Goal: Task Accomplishment & Management: Manage account settings

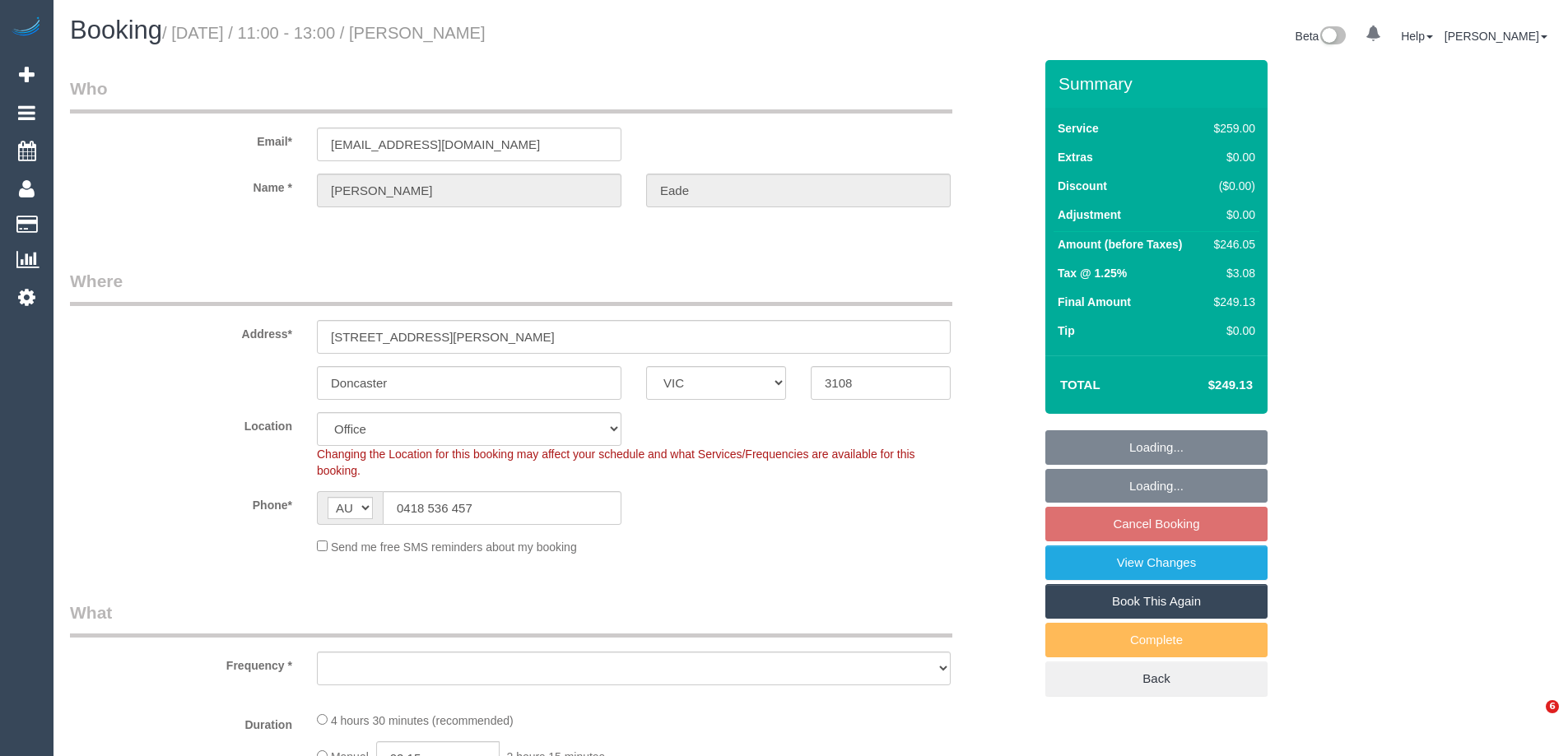
select select "VIC"
select select "string:stripe-pm_1QFMuQ2GScqysDRVZfGy2afx"
select select "object:839"
select select "number:28"
select select "number:14"
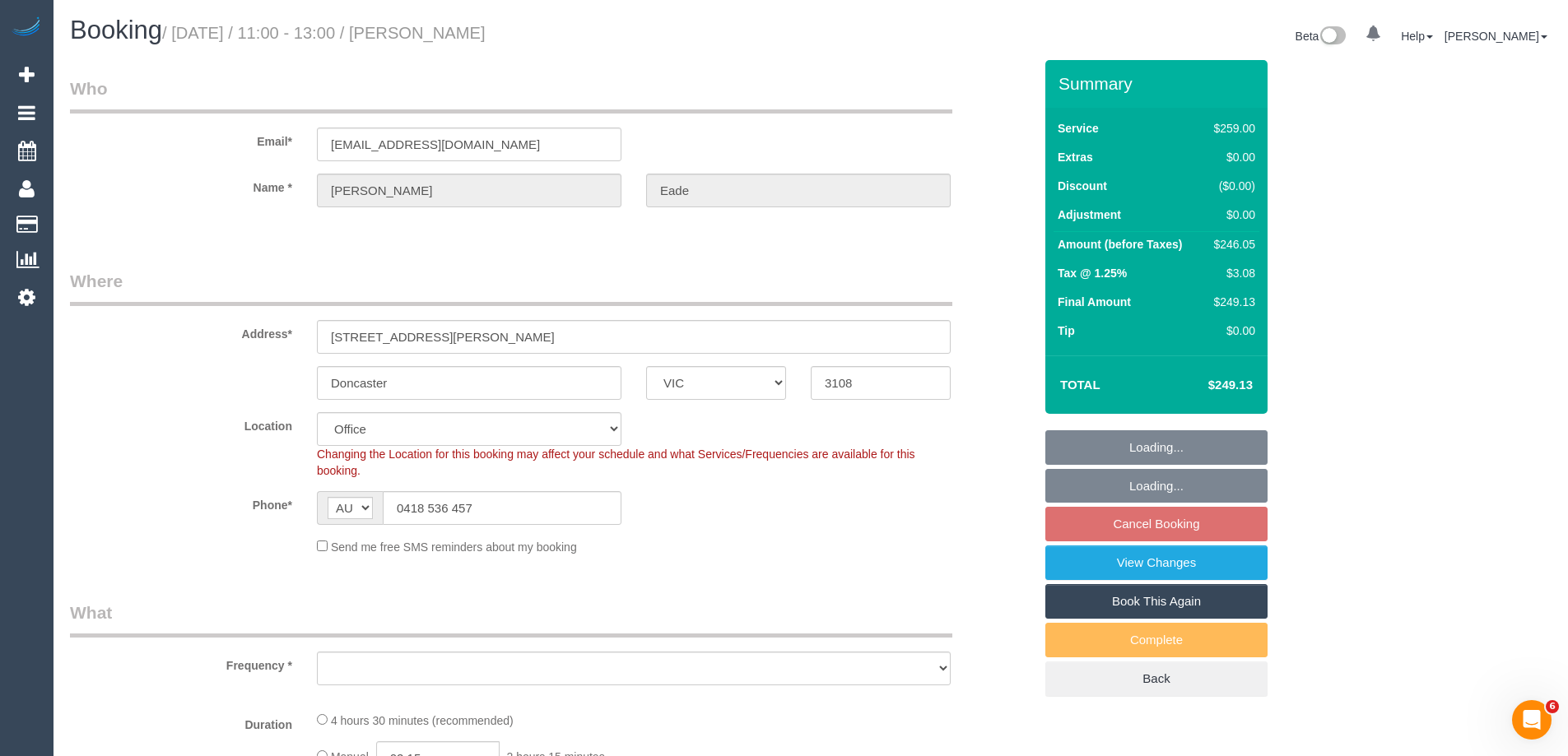
select select "number:19"
select select "number:22"
select select "number:33"
select select "number:12"
select select "object:844"
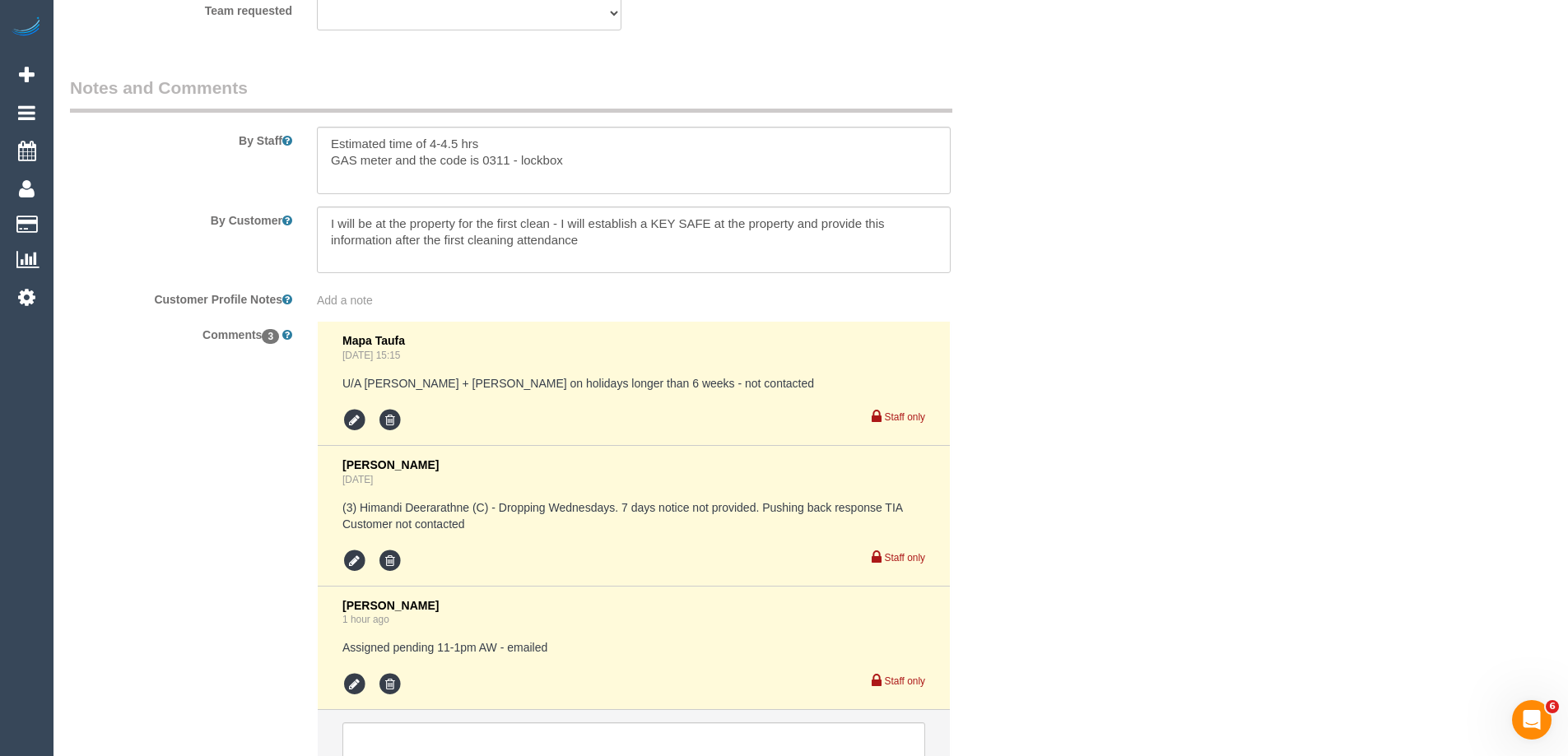
scroll to position [2948, 0]
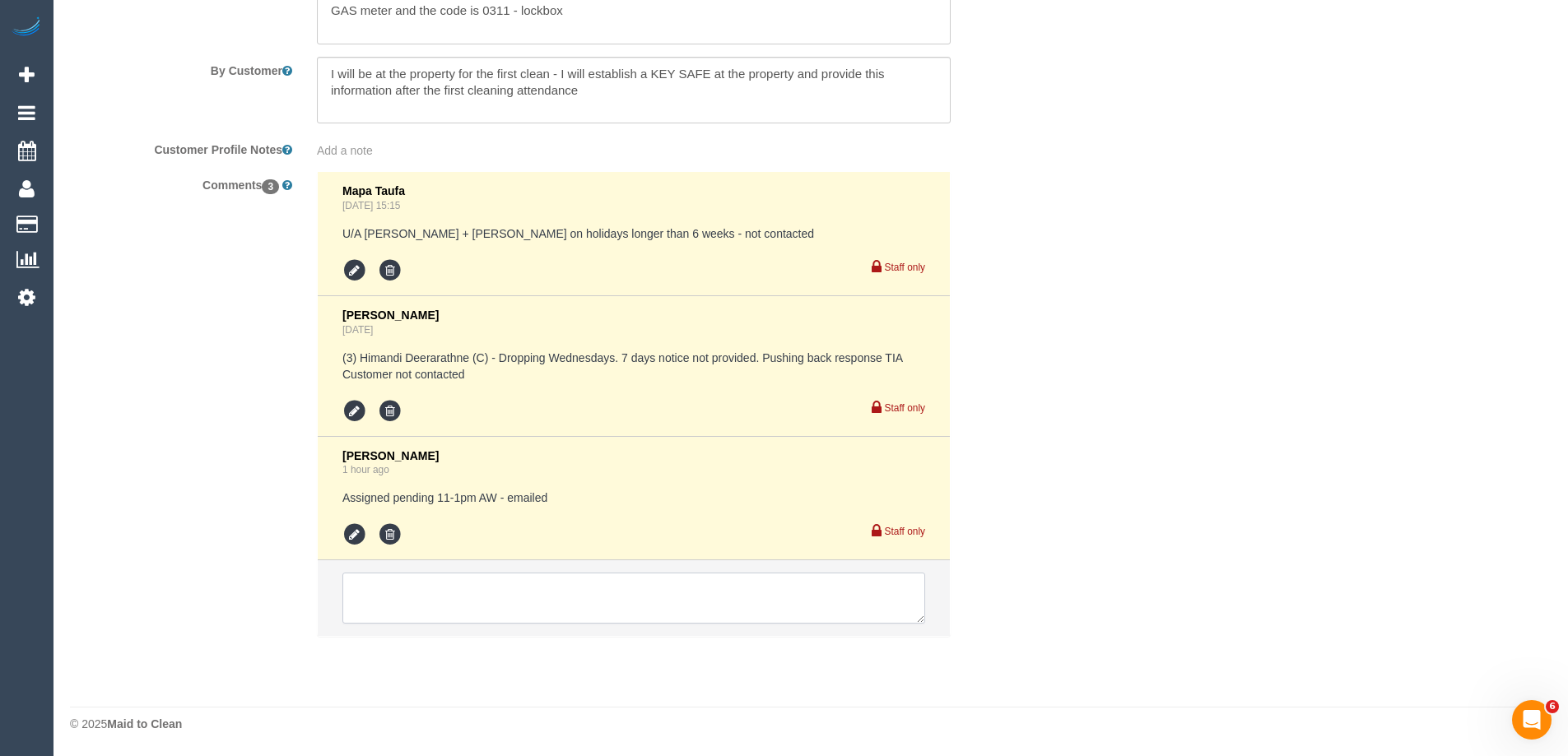
click at [407, 604] on textarea at bounding box center [633, 598] width 583 height 51
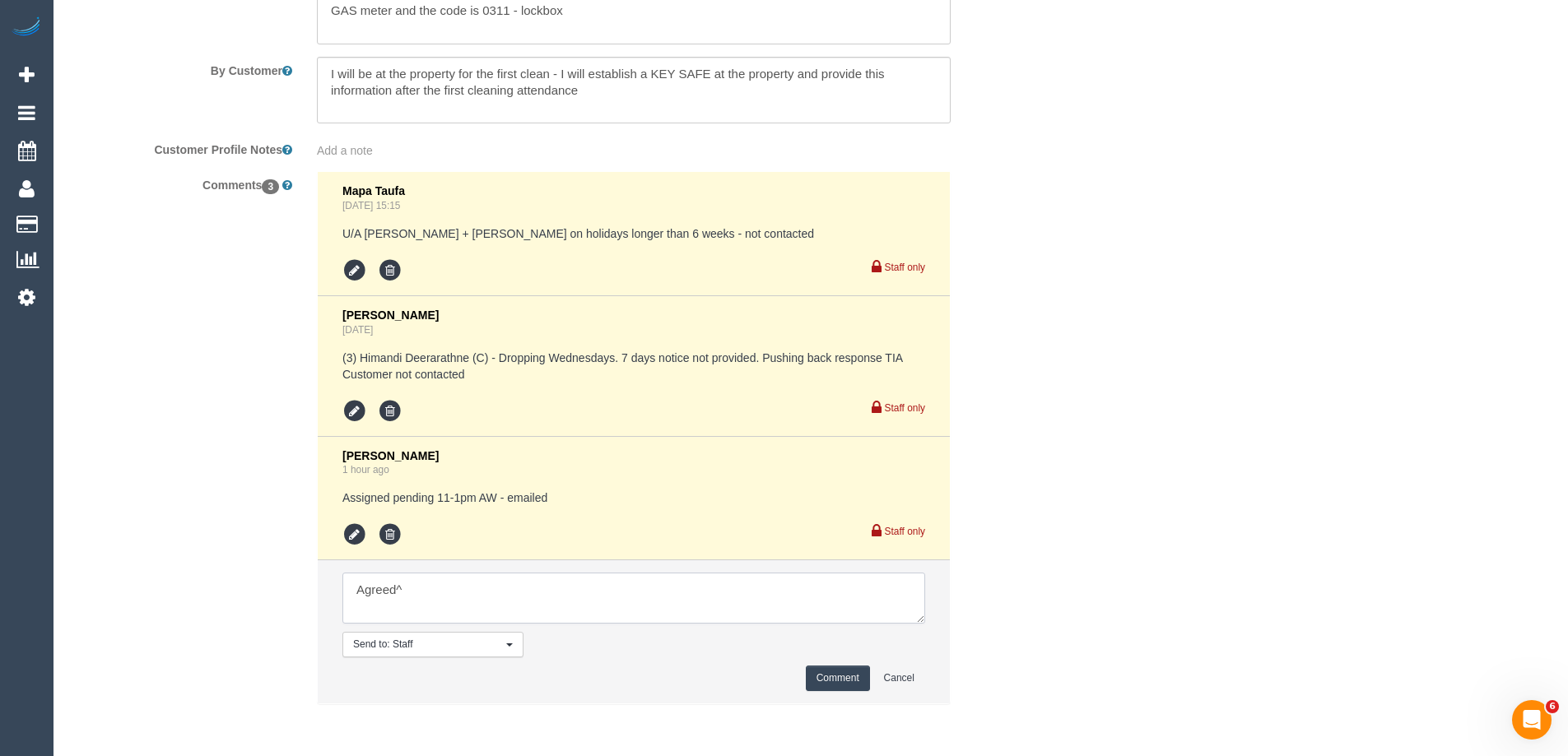
type textarea "Agreed^"
click at [837, 683] on button "Comment" at bounding box center [837, 678] width 64 height 26
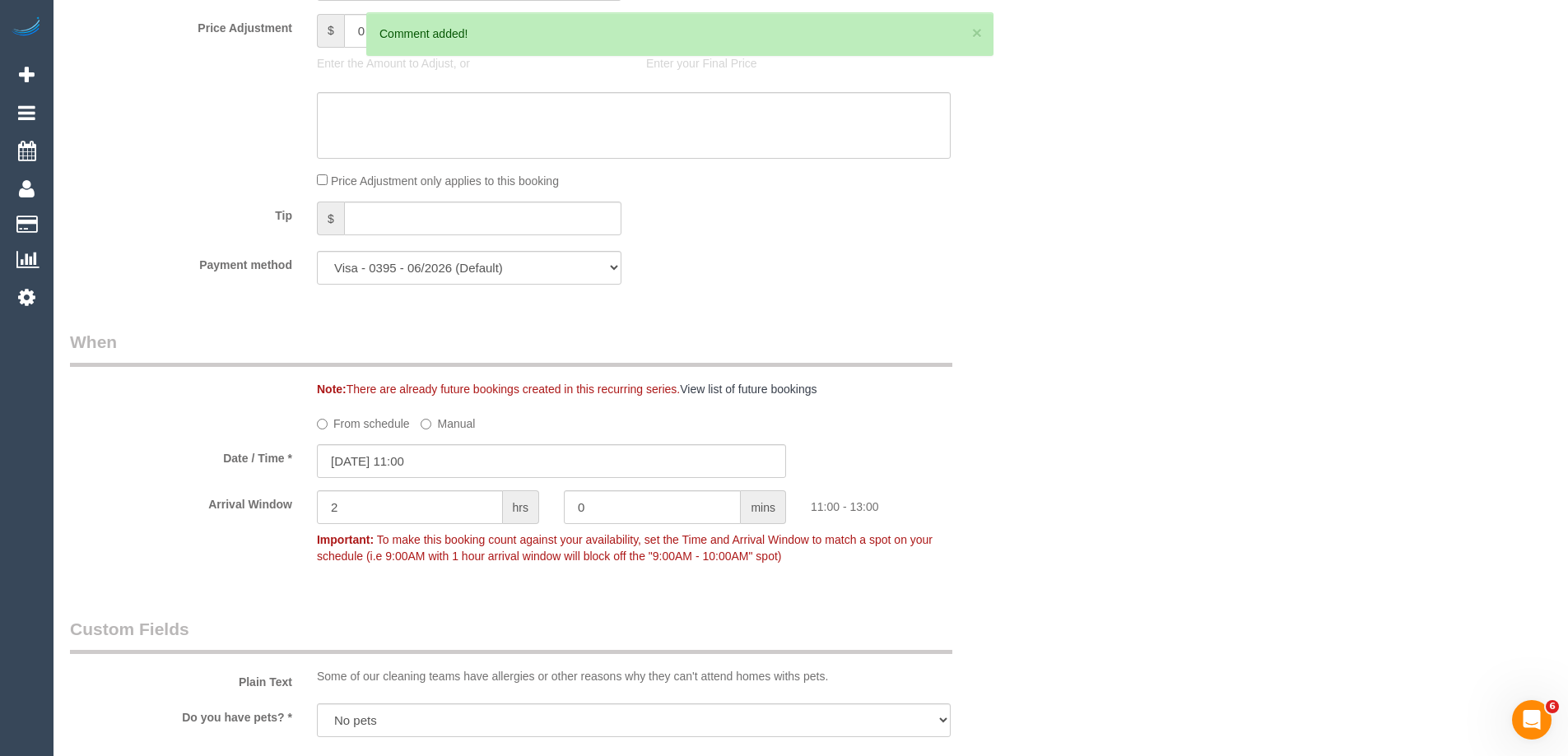
scroll to position [1055, 0]
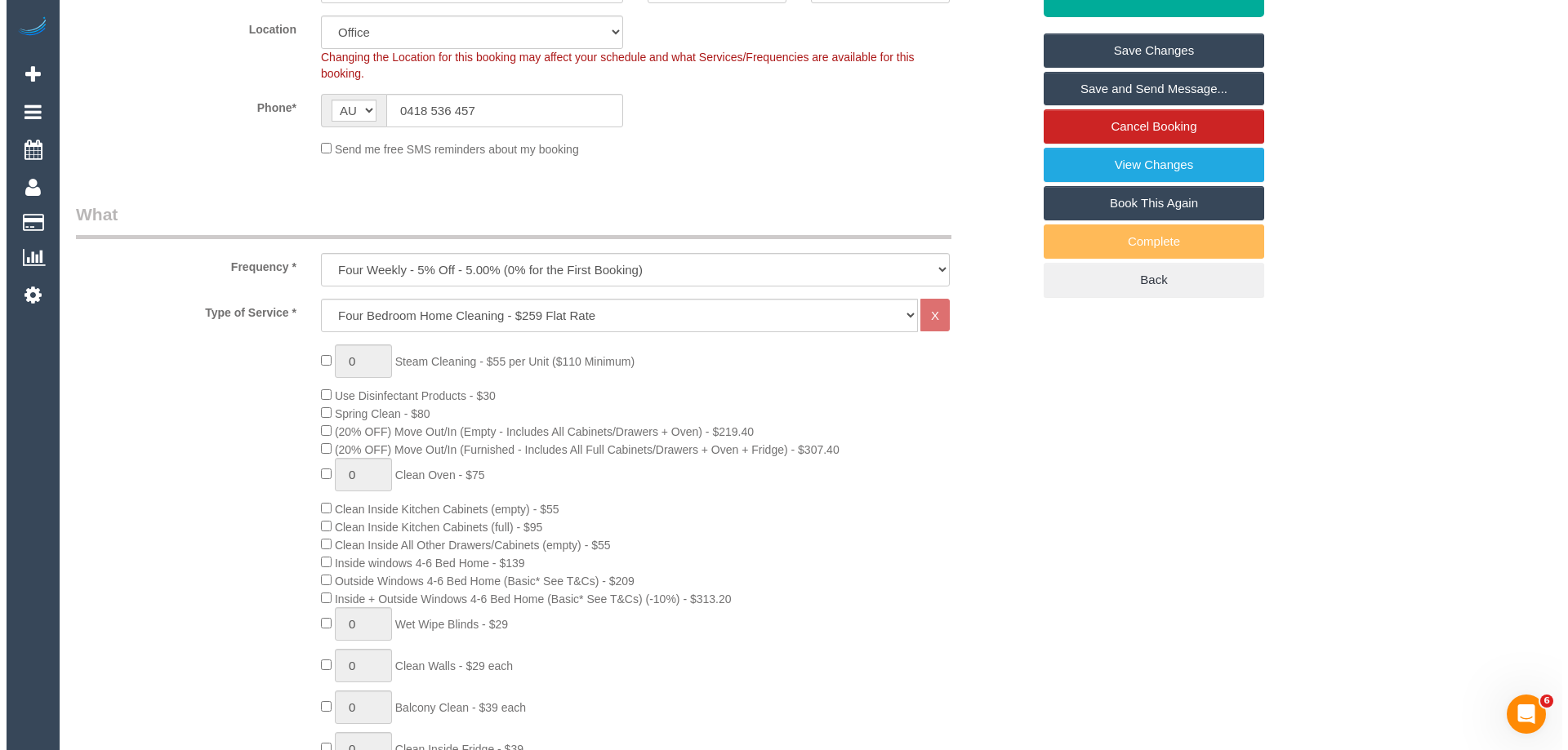
scroll to position [0, 0]
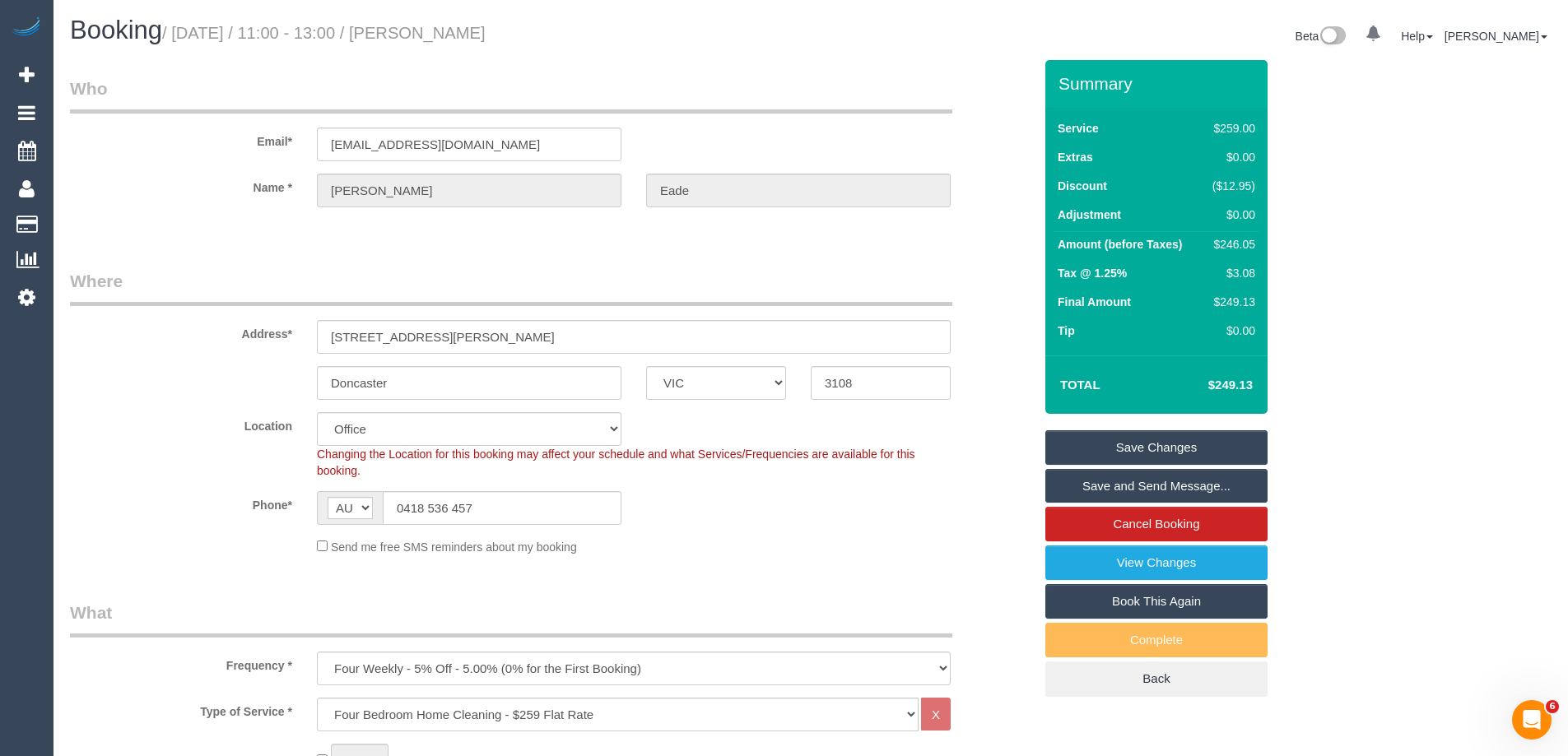
click at [1153, 488] on link "Save and Send Message..." at bounding box center [1156, 486] width 222 height 35
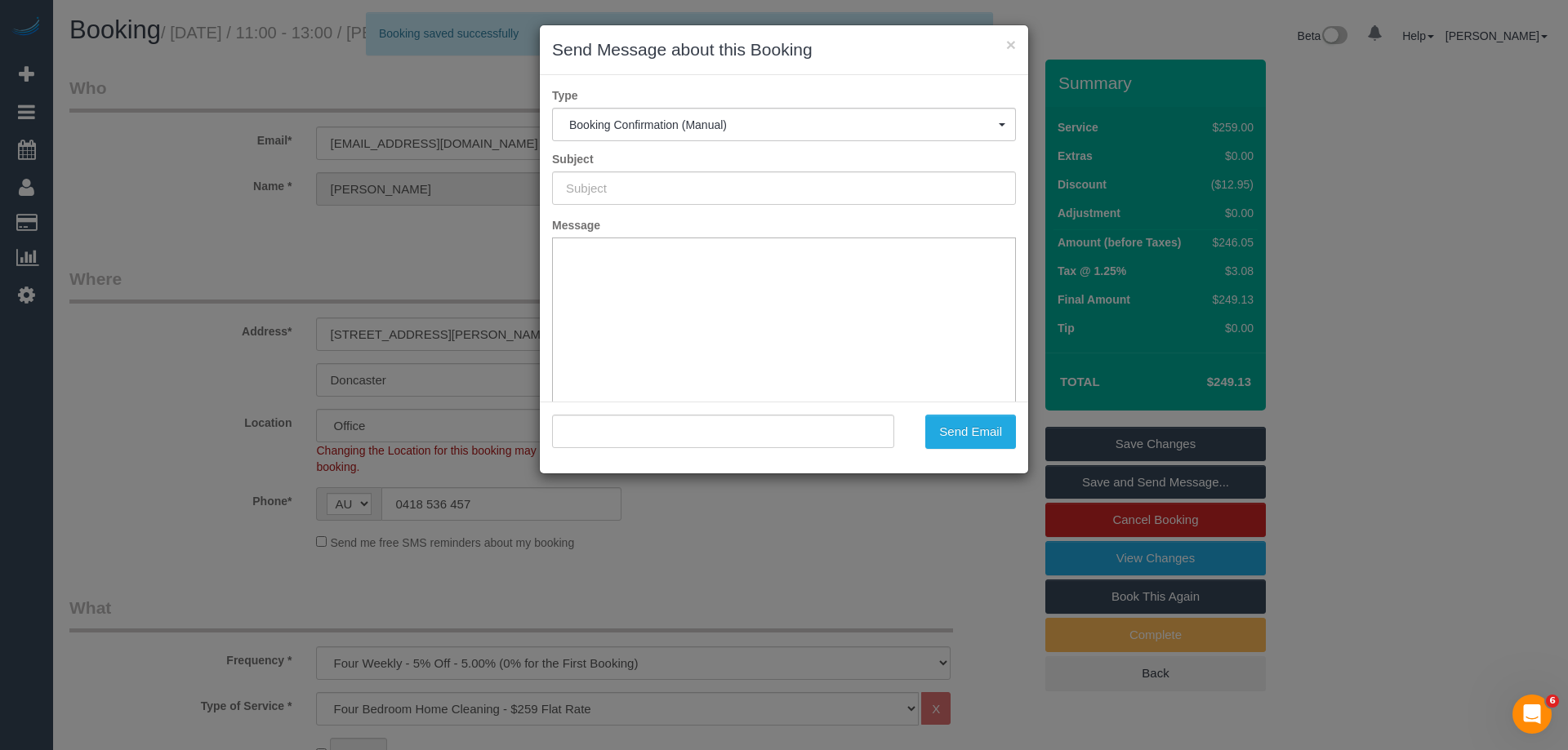
type input "Booking Confirmed"
type input ""Alan Eade" <akern.av@gmail.com>"
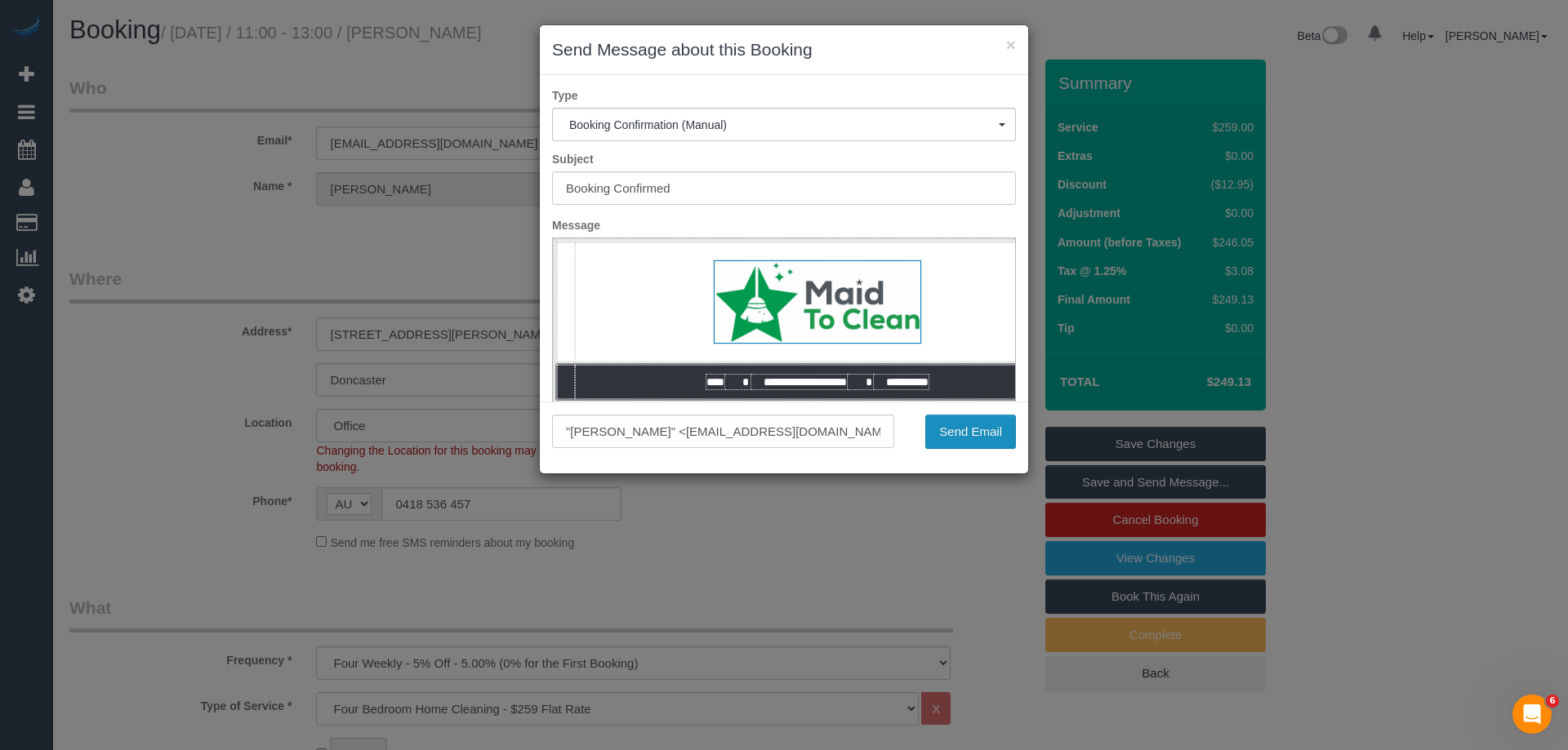
click at [1001, 444] on button "Send Email" at bounding box center [970, 432] width 91 height 35
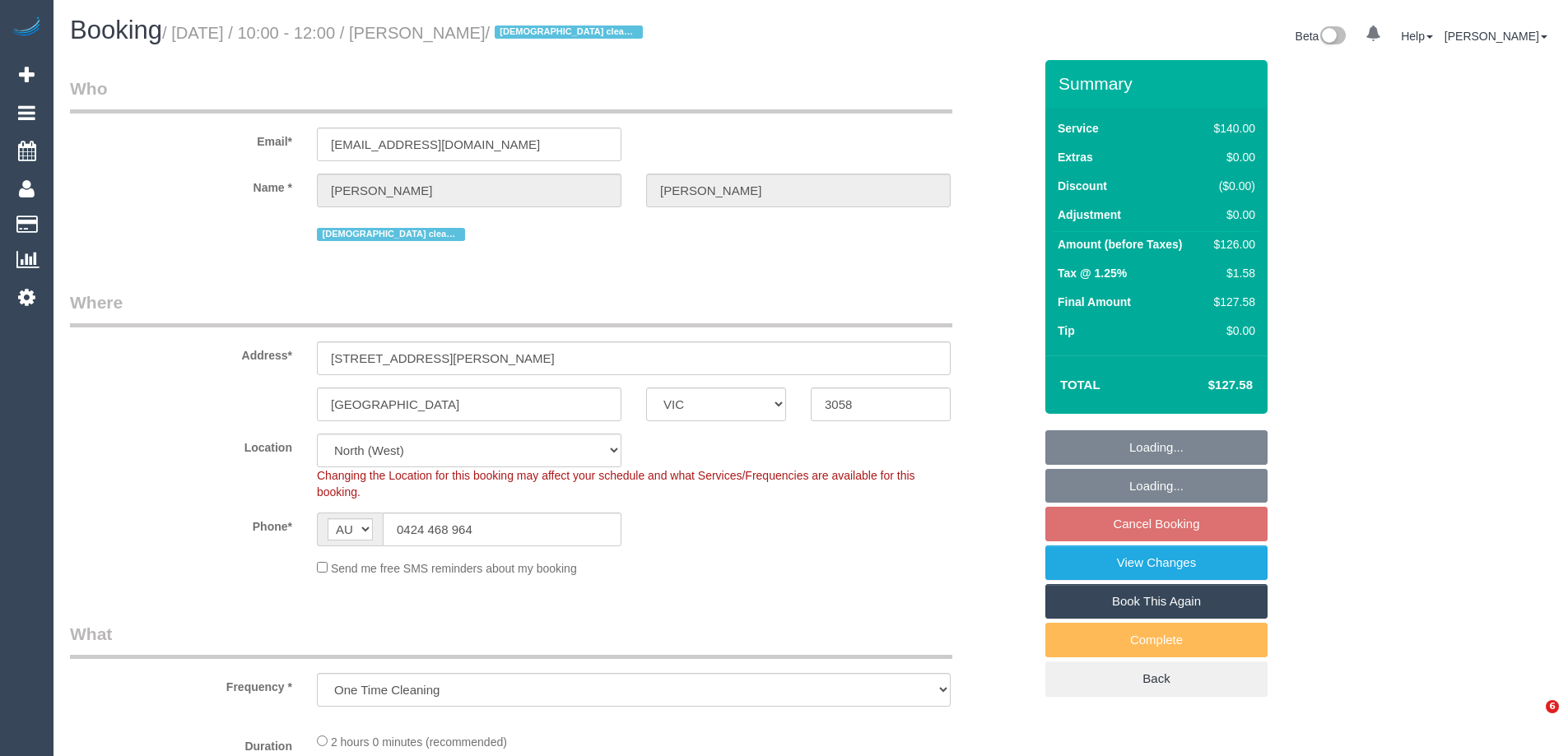
select select "VIC"
select select "object:1455"
select select "string:stripe-pm_1R3q8H2GScqysDRV69tERAwB"
select select "number:30"
select select "number:14"
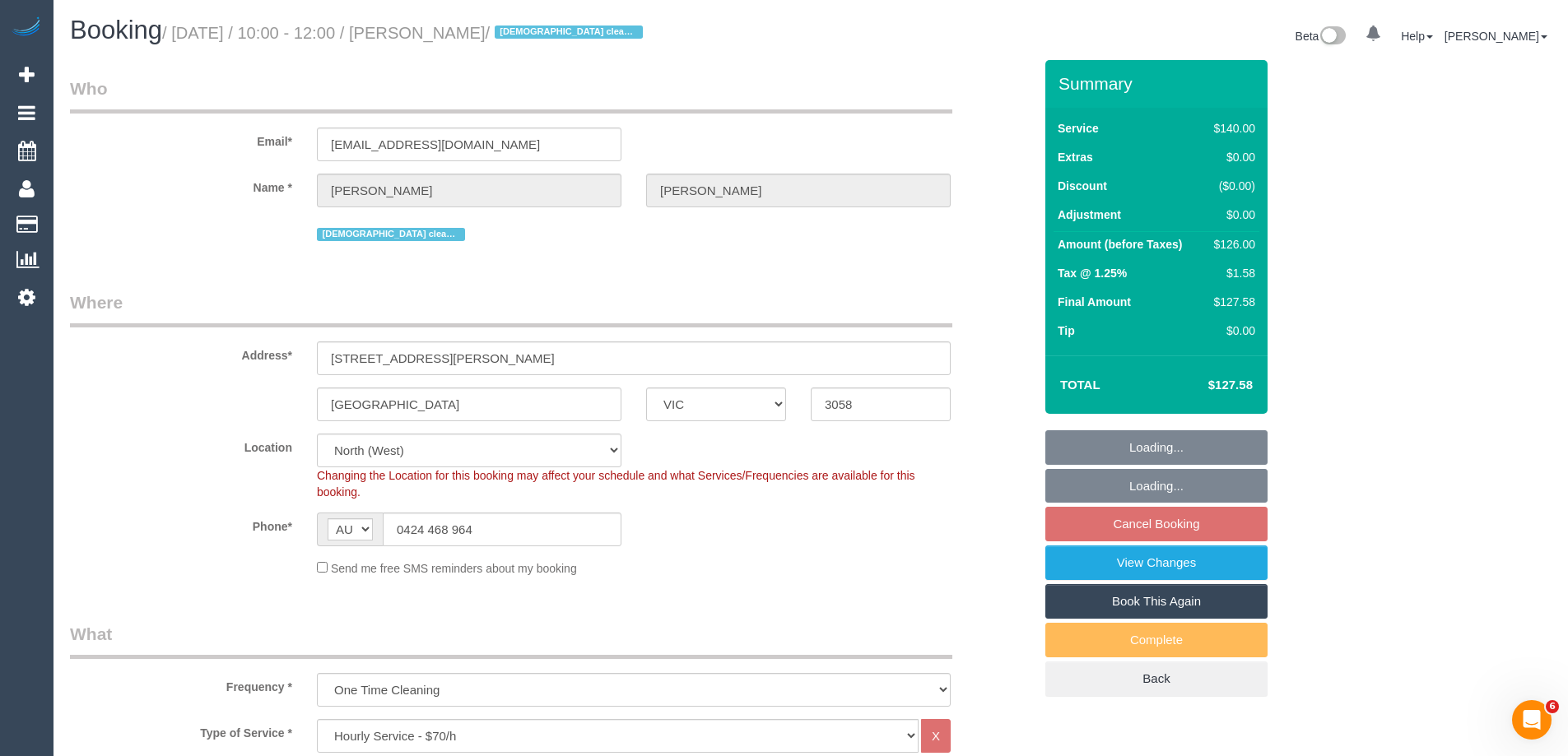
select select "number:19"
select select "number:24"
select select "number:35"
select select "number:13"
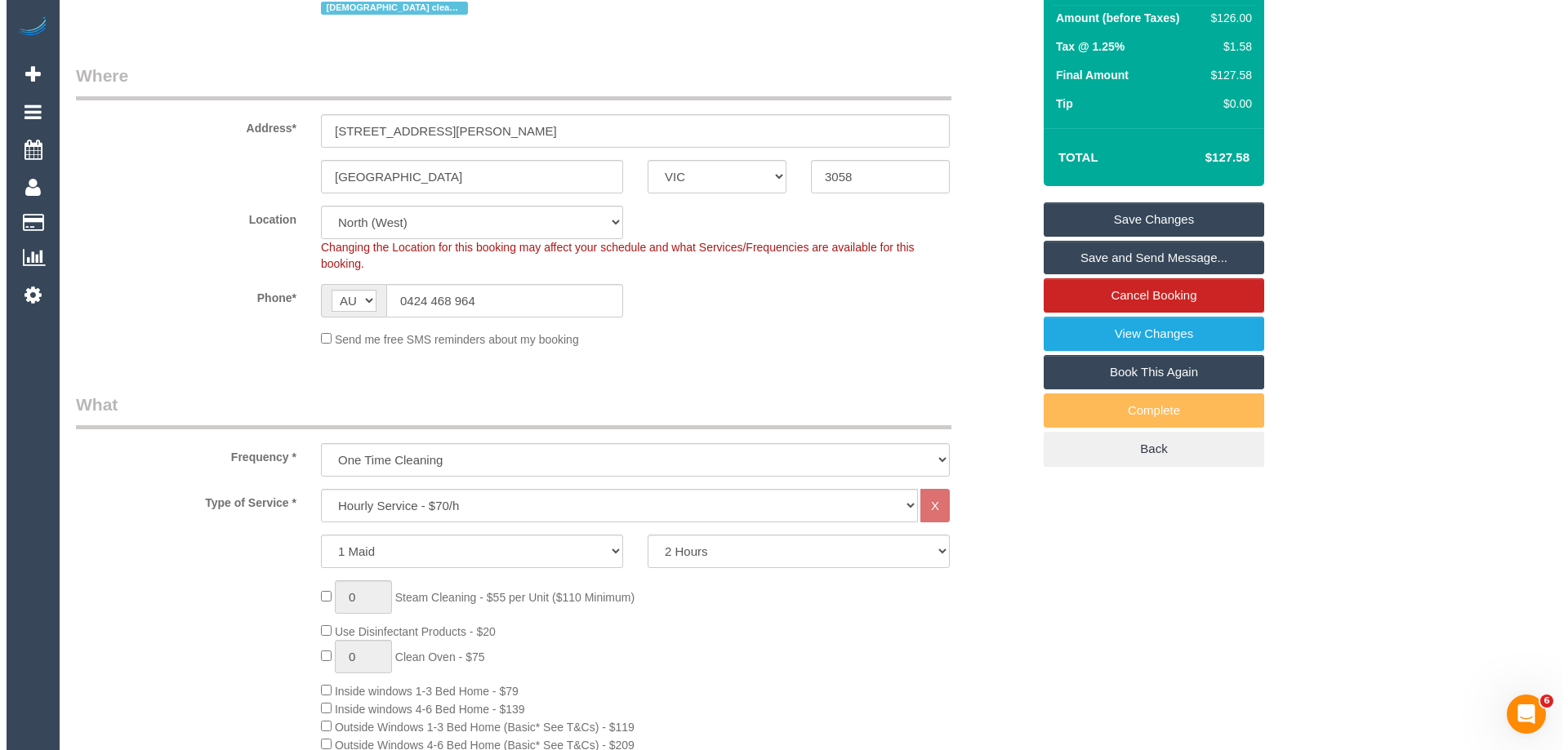
scroll to position [85, 0]
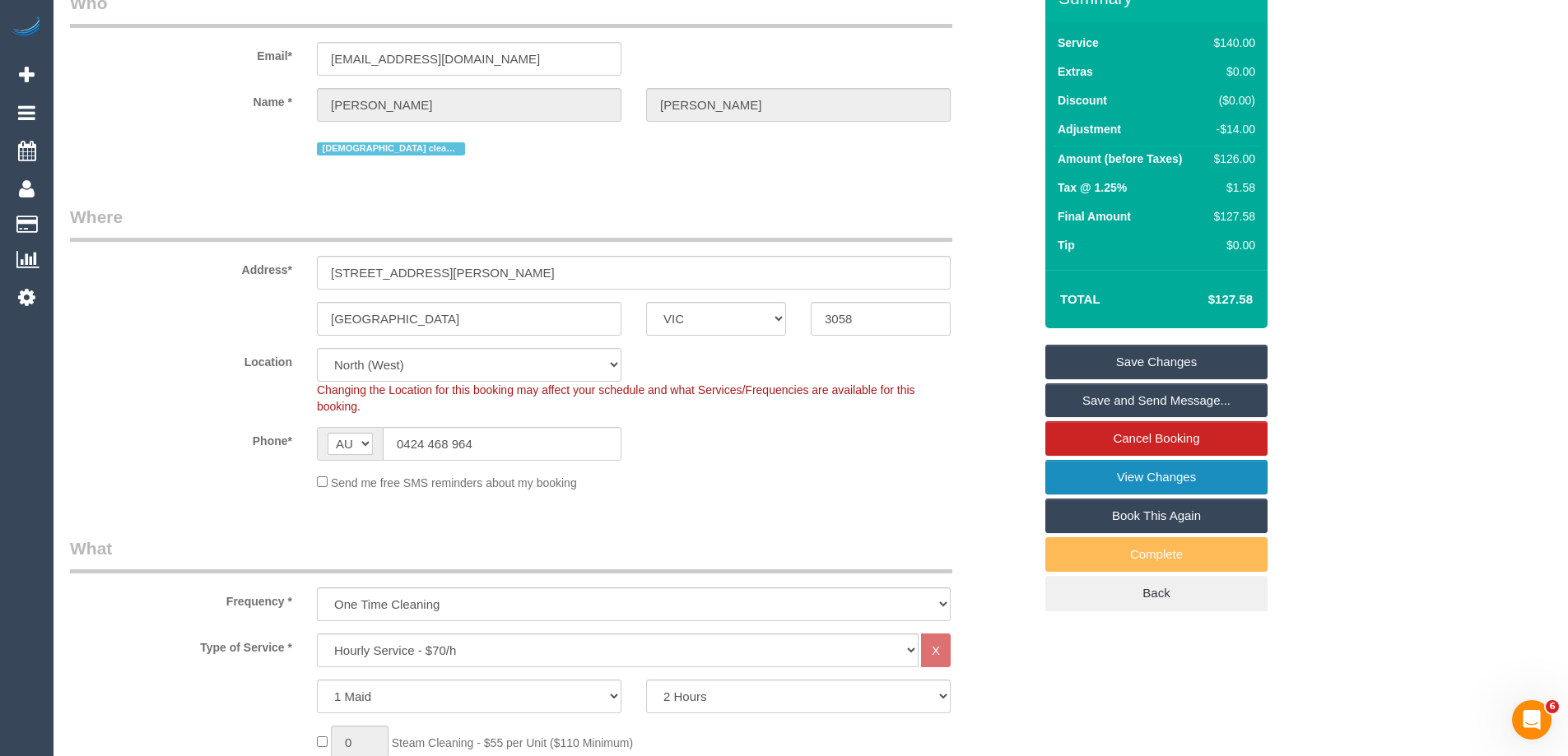
click at [1153, 476] on link "View Changes" at bounding box center [1156, 477] width 222 height 35
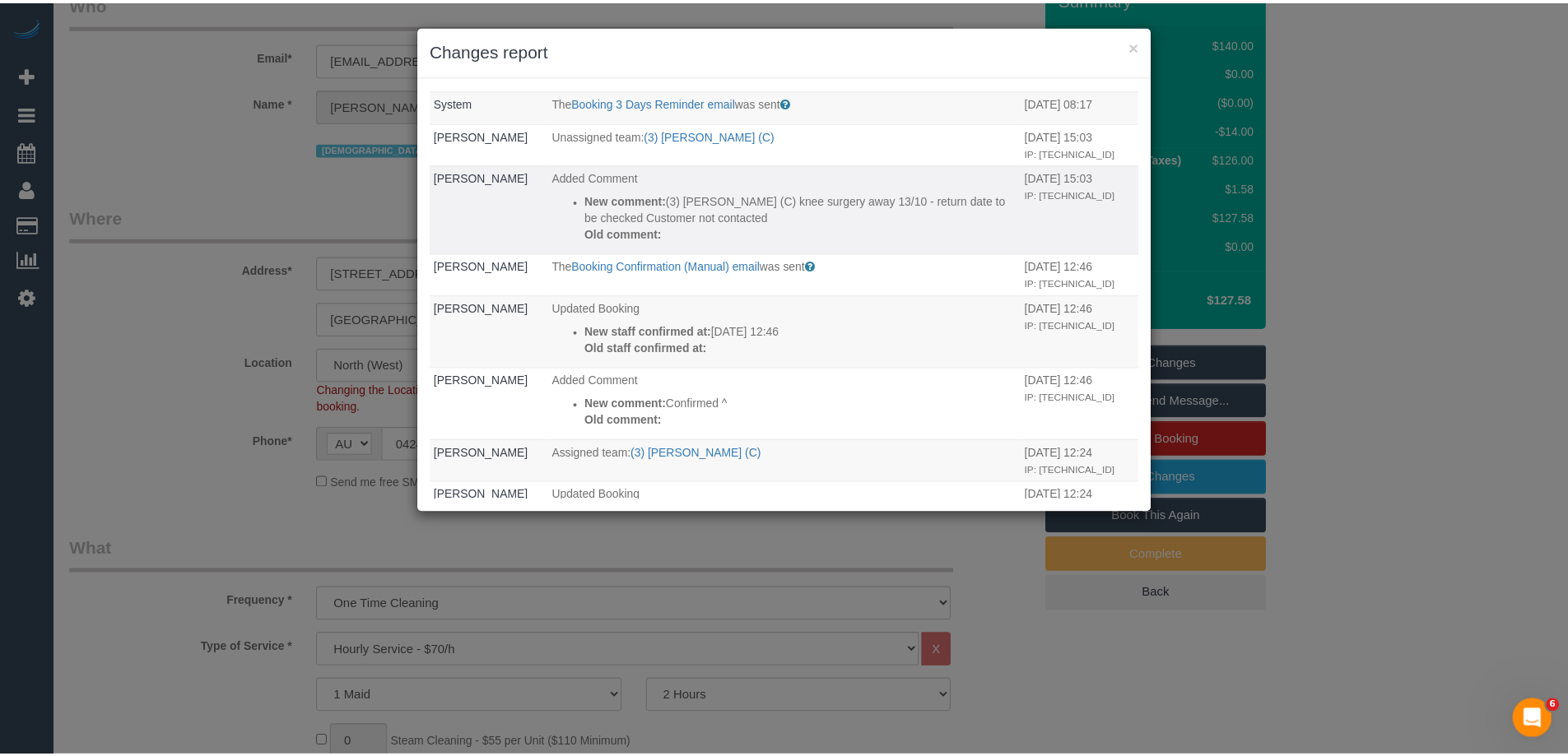
scroll to position [165, 0]
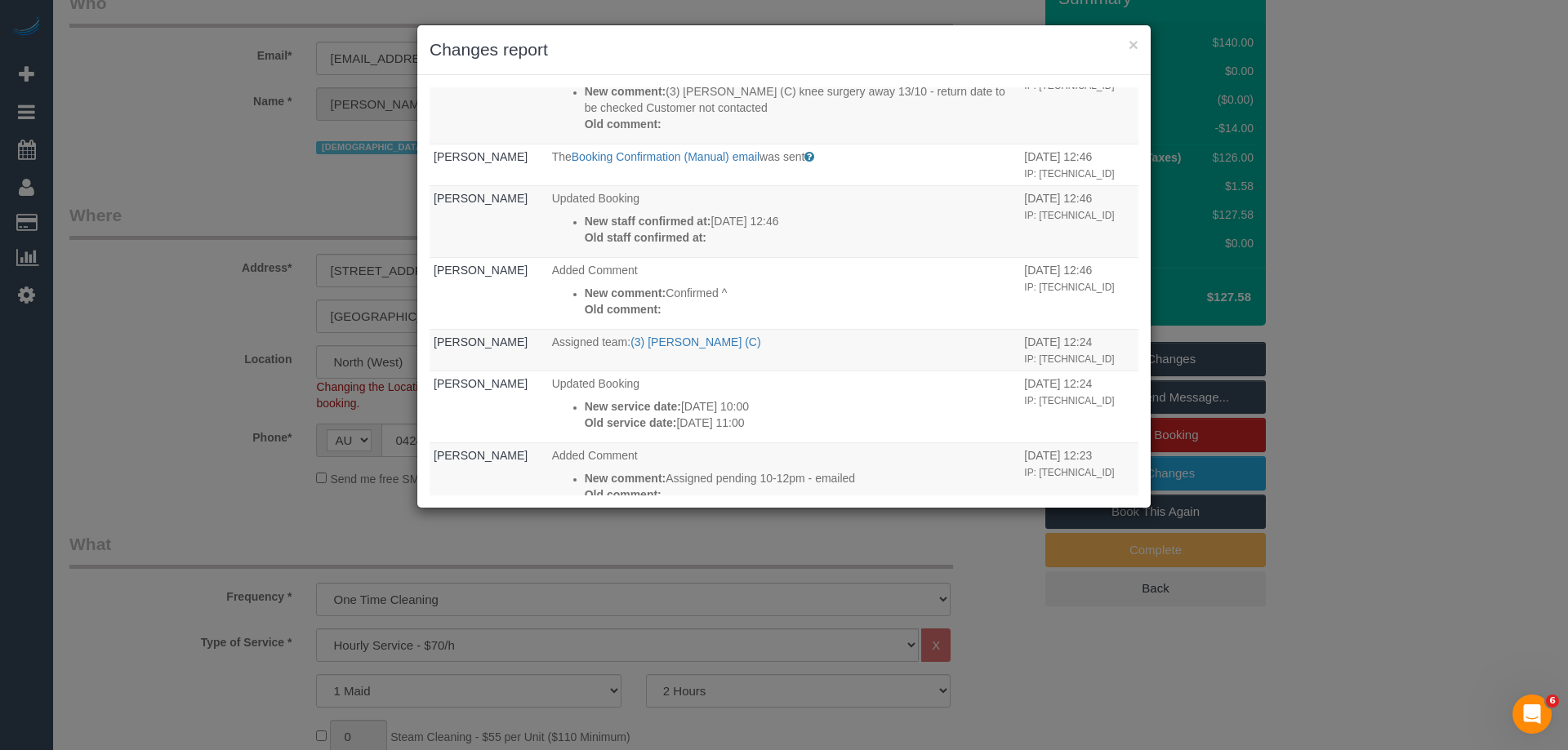
click at [851, 63] on div "× Changes report" at bounding box center [784, 50] width 733 height 50
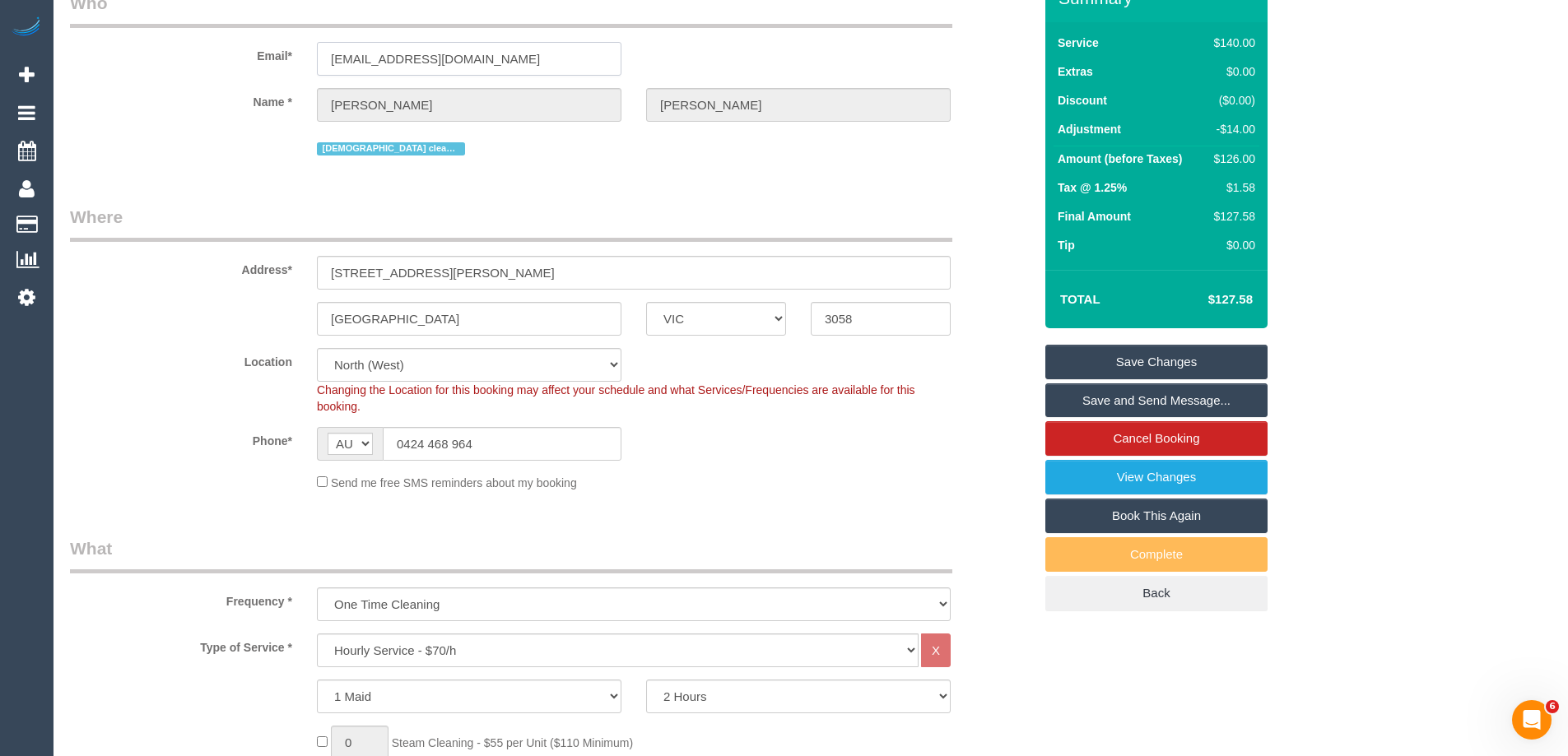
click at [373, 63] on input "alicemayward@gmail.com" at bounding box center [468, 59] width 305 height 34
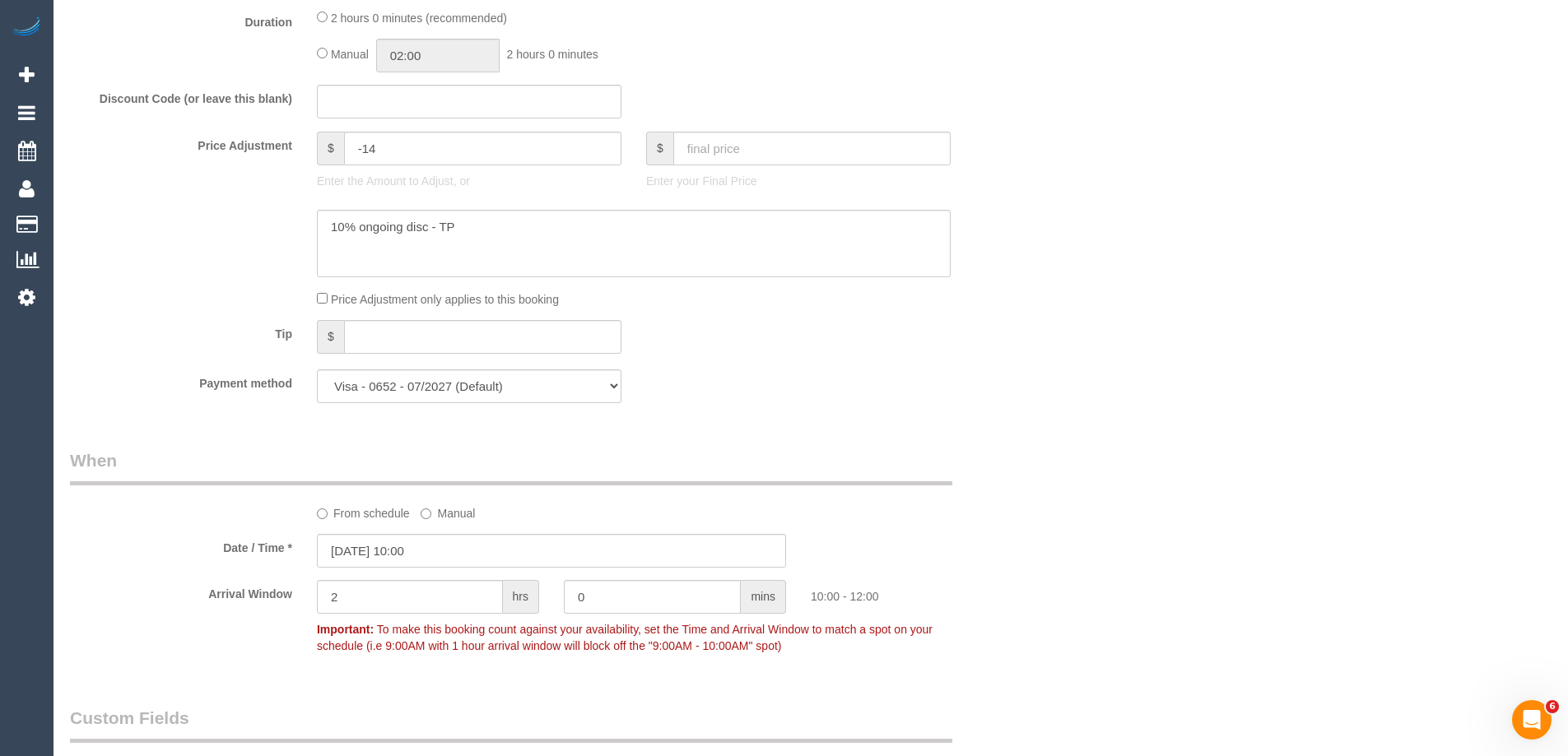
scroll to position [1646, 0]
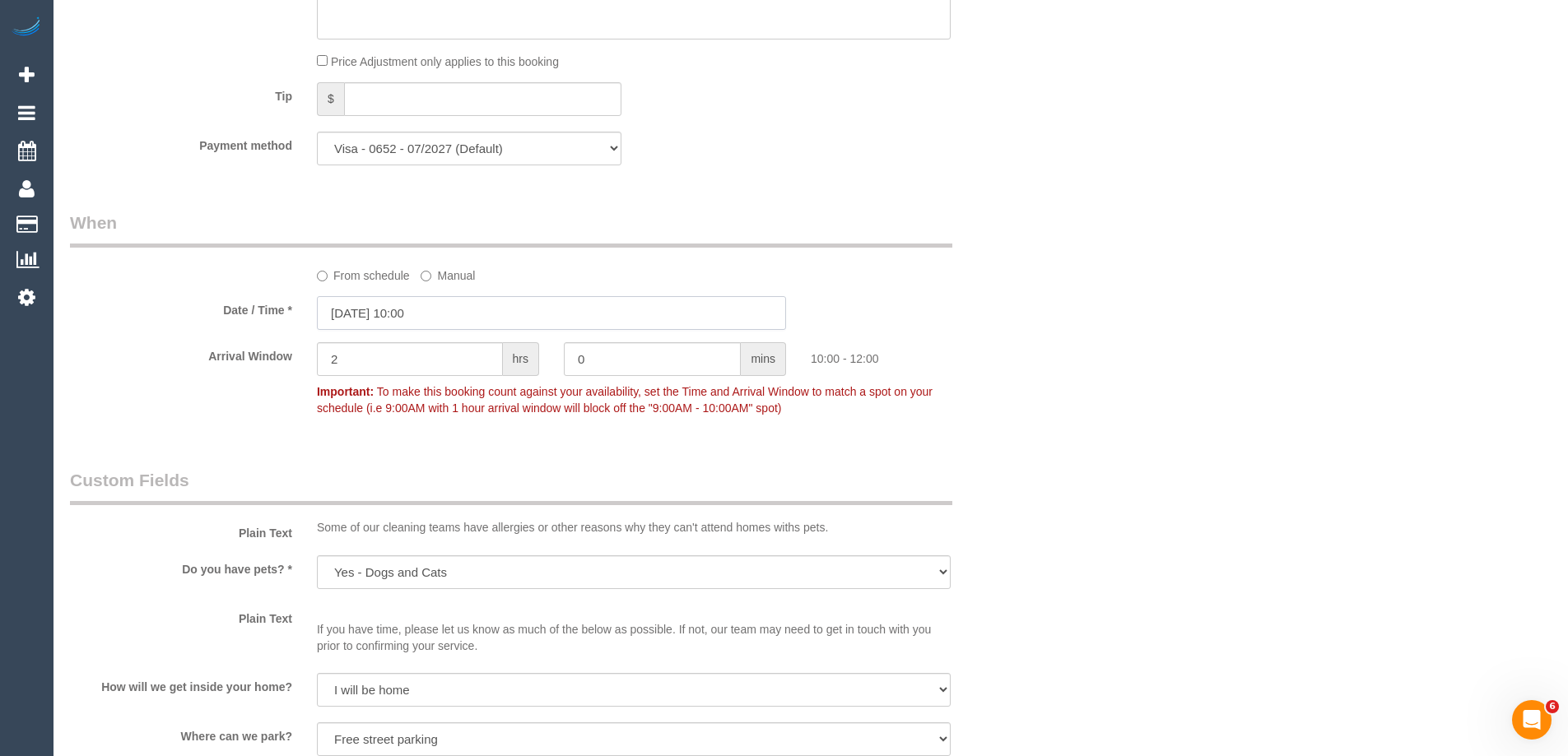
click at [449, 313] on input "15/10/2025 10:00" at bounding box center [551, 313] width 469 height 34
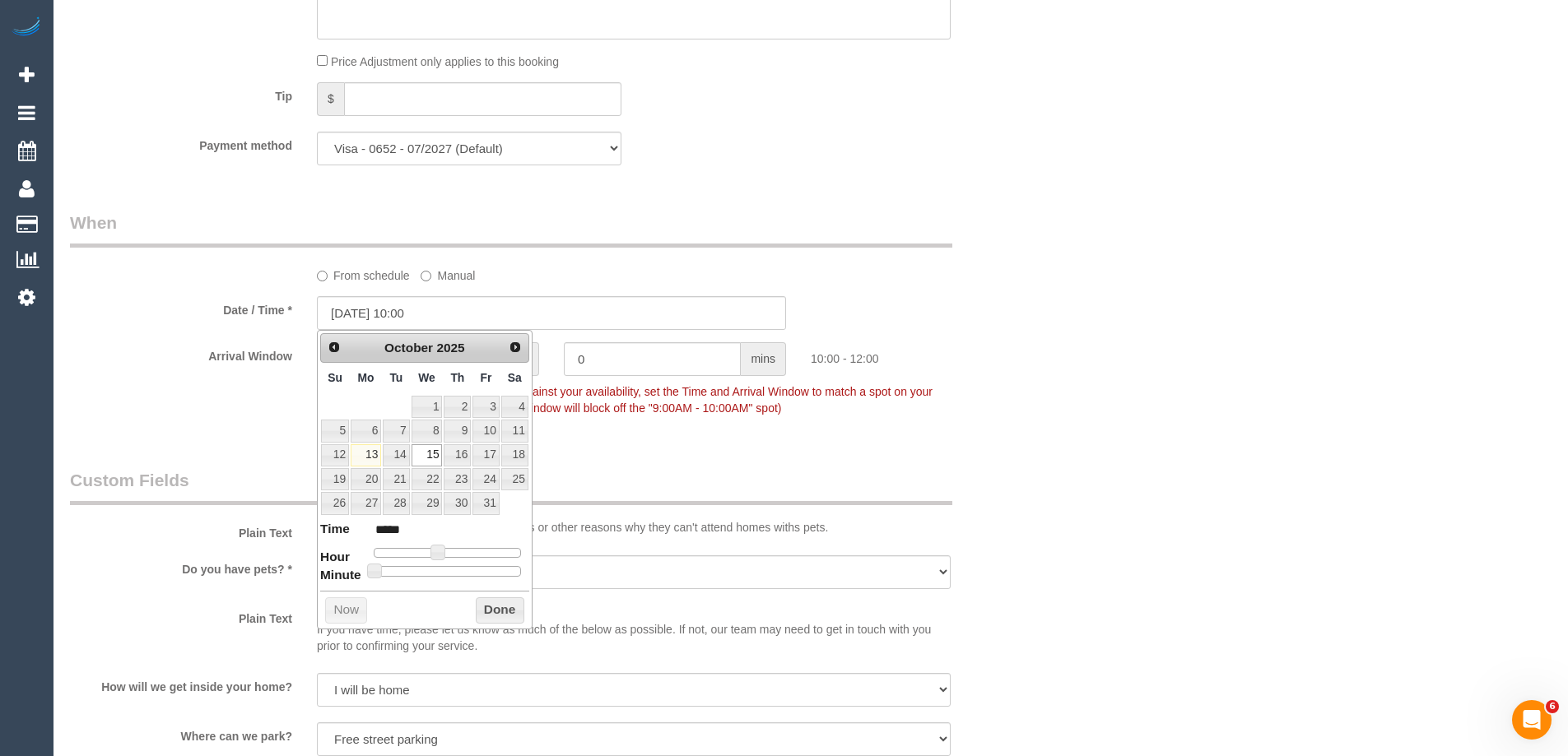
click at [428, 560] on dl "Time ***** Hour Minute Second Millisecond Microsecond Time Zone ***** ***** ***…" at bounding box center [424, 549] width 209 height 57
type input "15/10/2025 09:00"
type input "*****"
click at [433, 557] on span at bounding box center [431, 552] width 15 height 15
click at [484, 605] on button "Done" at bounding box center [500, 610] width 49 height 26
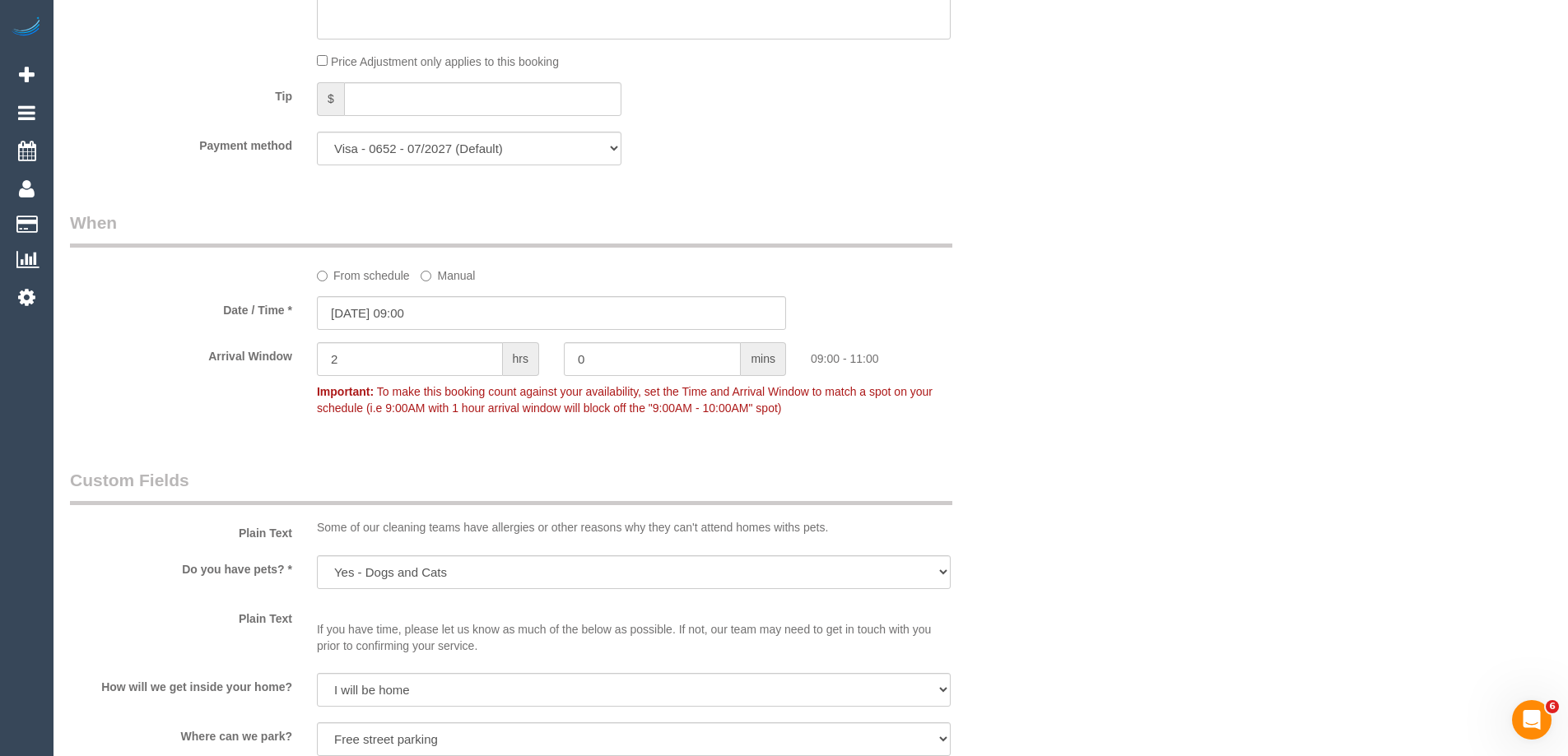
click at [1189, 422] on div "Who Email* [EMAIL_ADDRESS][DOMAIN_NAME] Name * [PERSON_NAME] [DEMOGRAPHIC_DATA]…" at bounding box center [810, 307] width 1481 height 3787
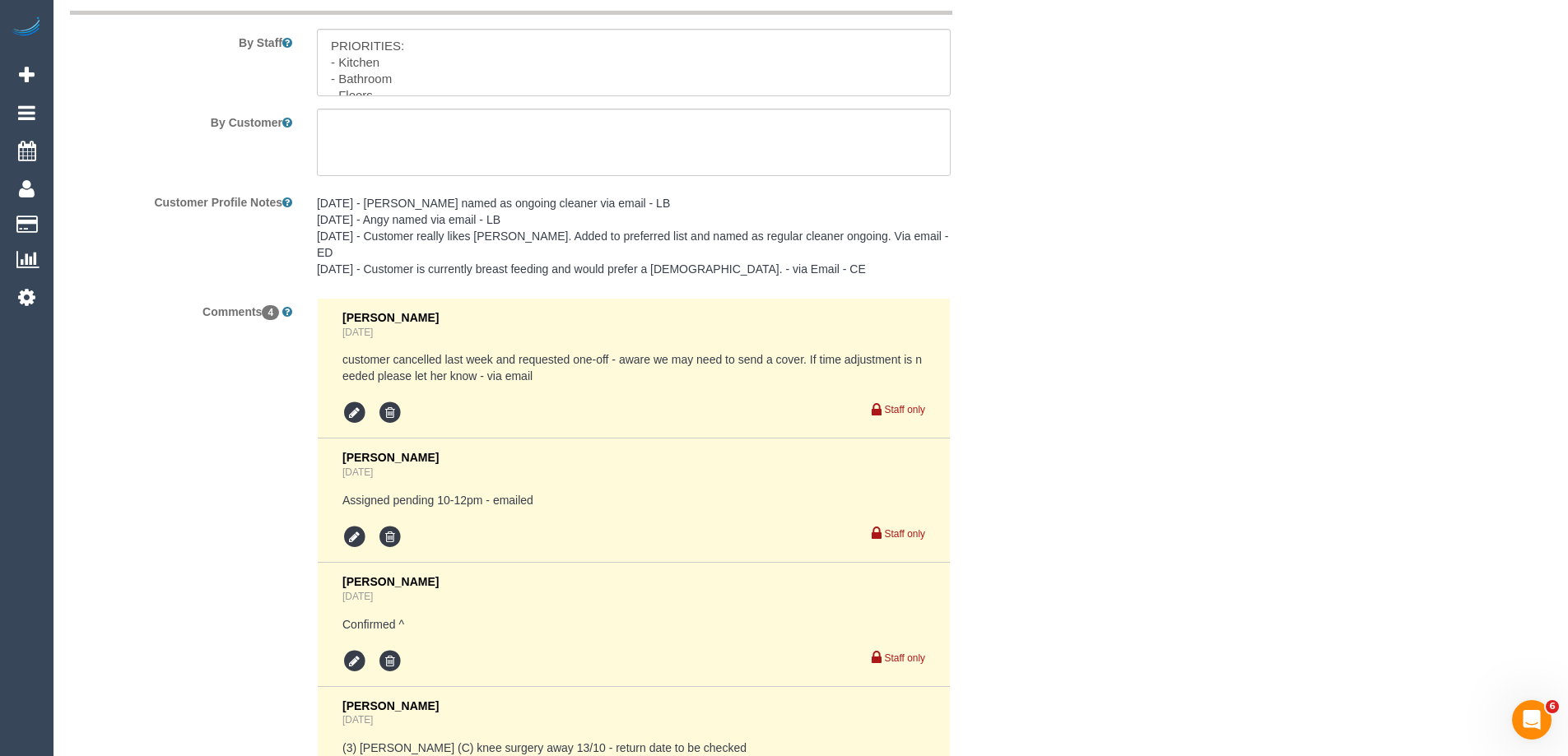
click at [466, 700] on div "Vanessa Christou 1 day ago (3) Sharon Sparks (C) knee surgery away 13/10 - retu…" at bounding box center [633, 757] width 583 height 115
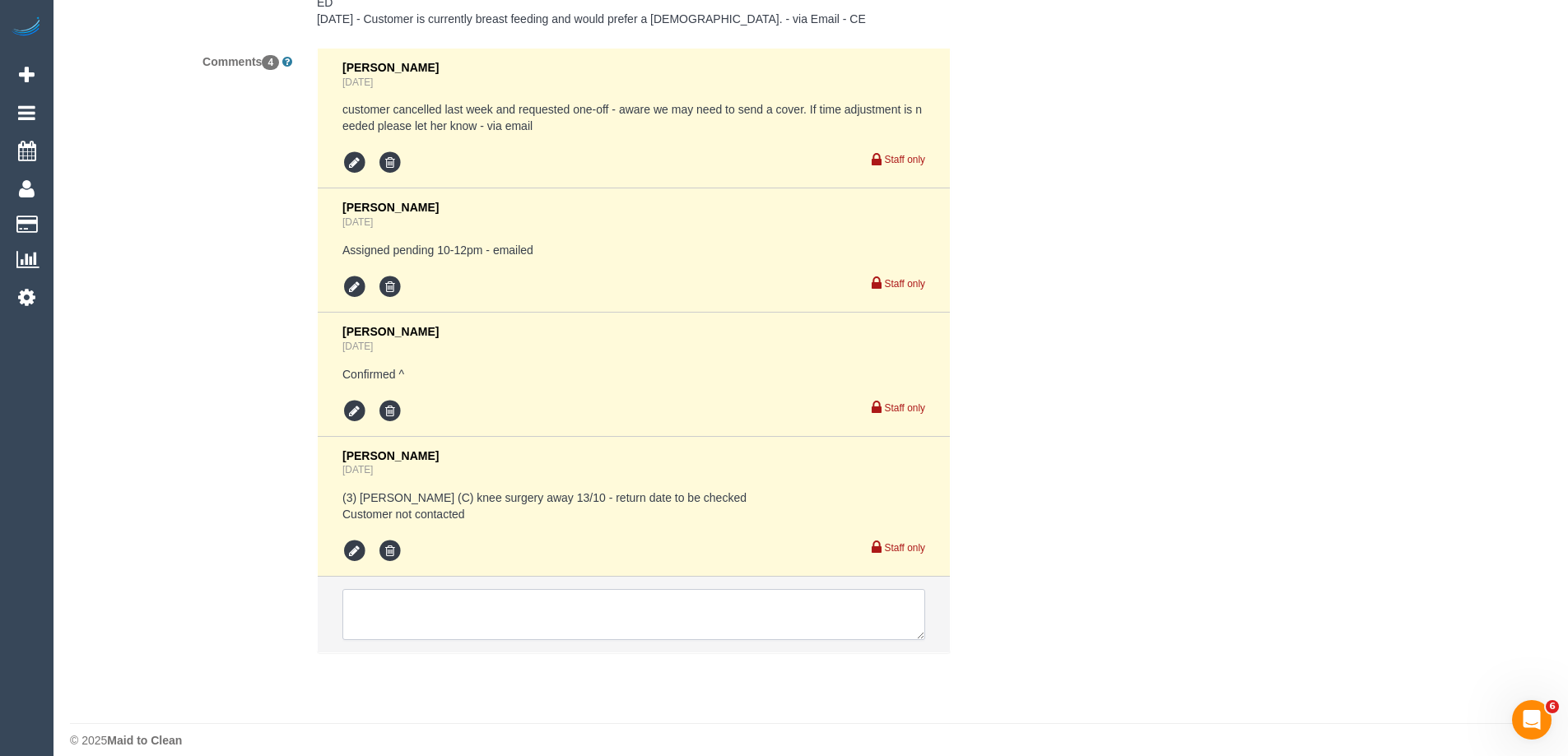
click at [519, 616] on textarea at bounding box center [633, 615] width 583 height 51
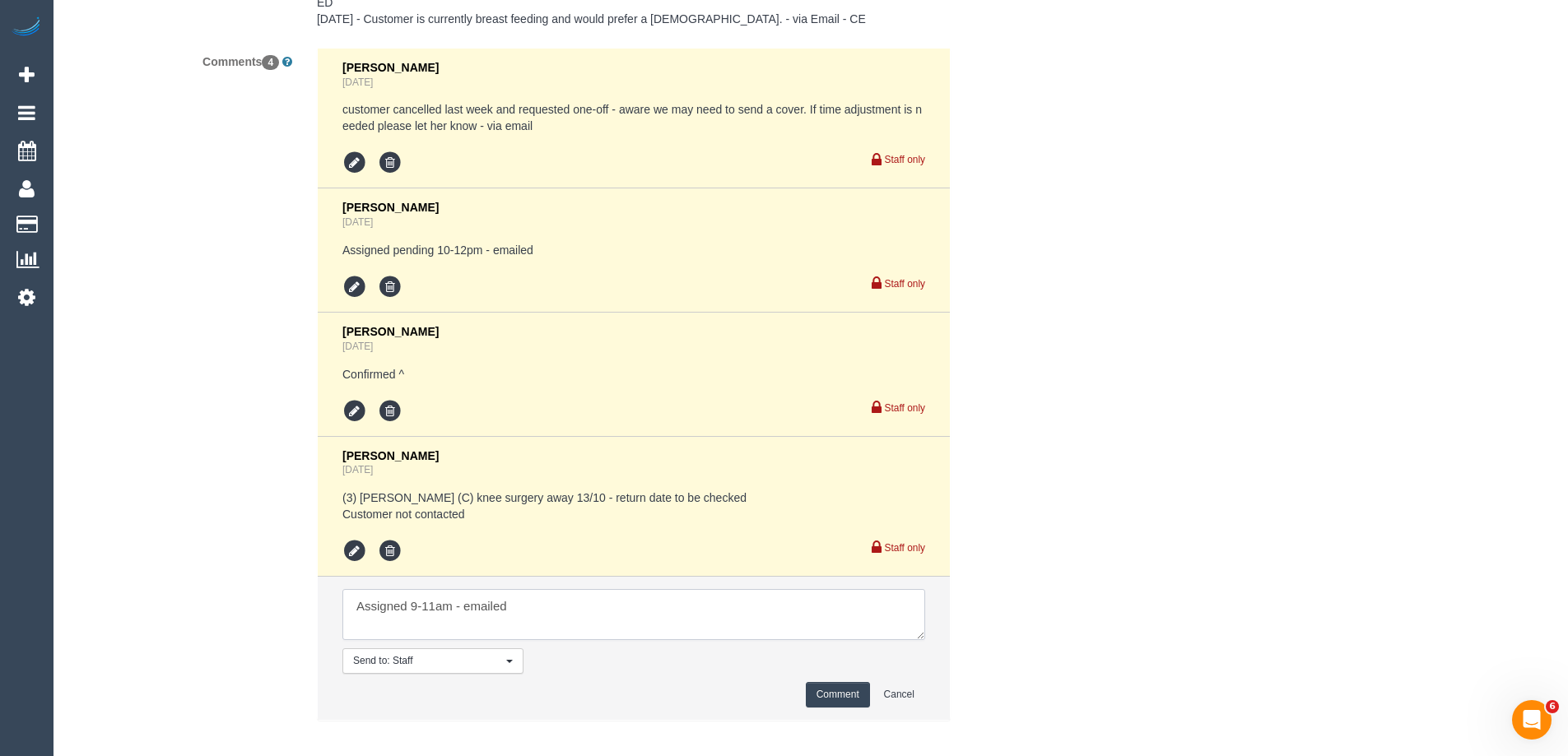
type textarea "Assigned 9-11am - emailed"
click at [810, 683] on button "Comment" at bounding box center [837, 695] width 64 height 26
drag, startPoint x: 1210, startPoint y: 532, endPoint x: 1193, endPoint y: 530, distance: 17.1
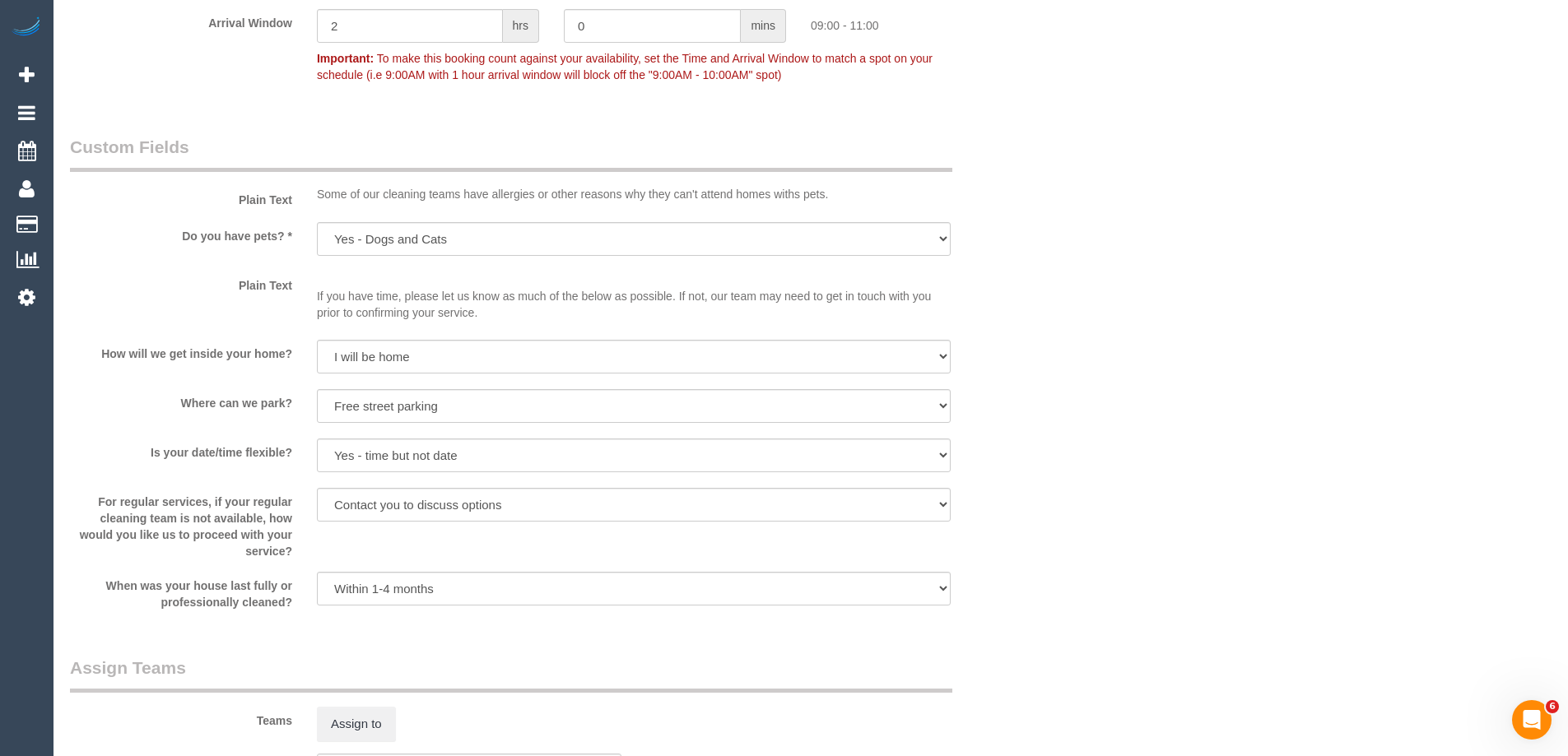
scroll to position [2143, 0]
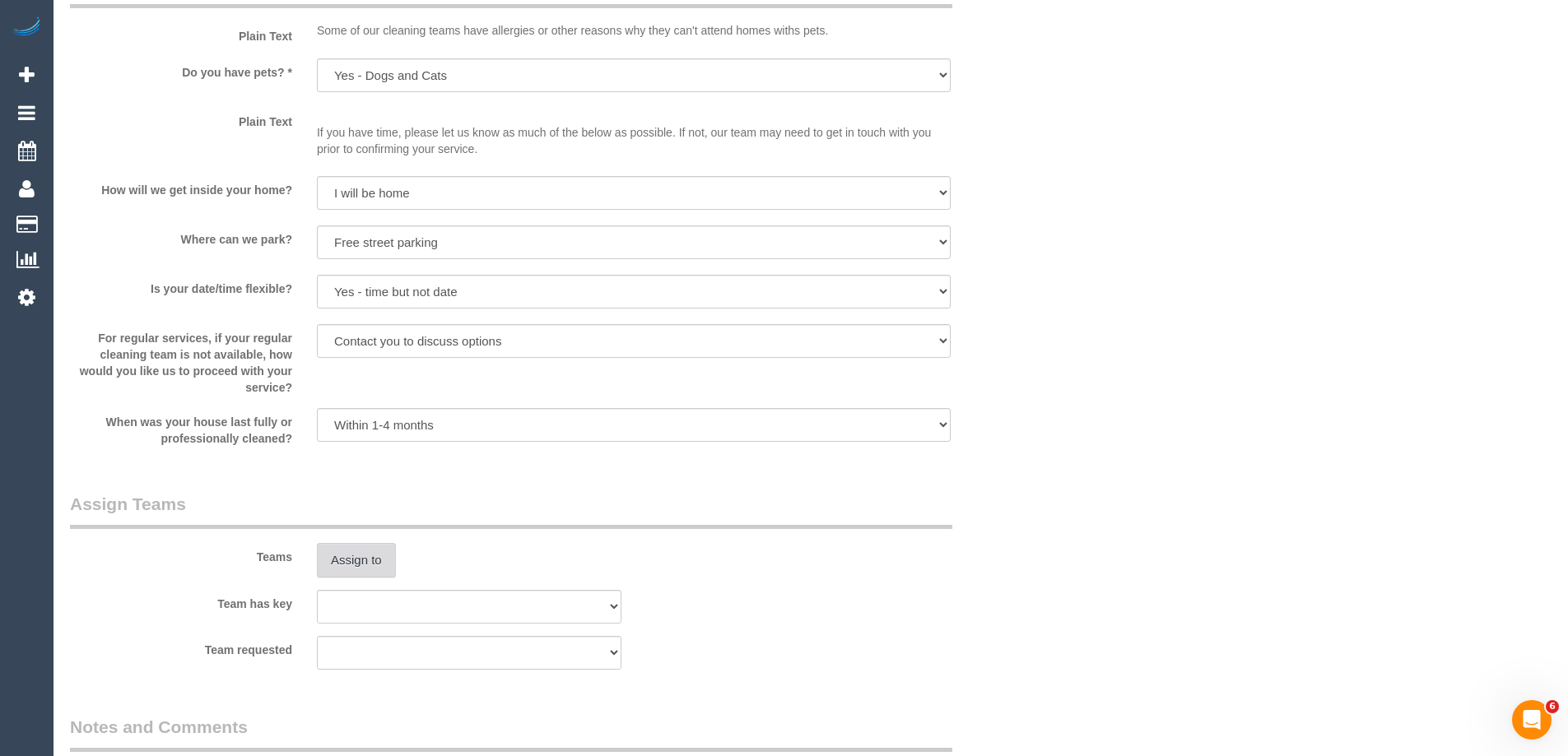
click at [363, 558] on button "Assign to" at bounding box center [356, 561] width 79 height 35
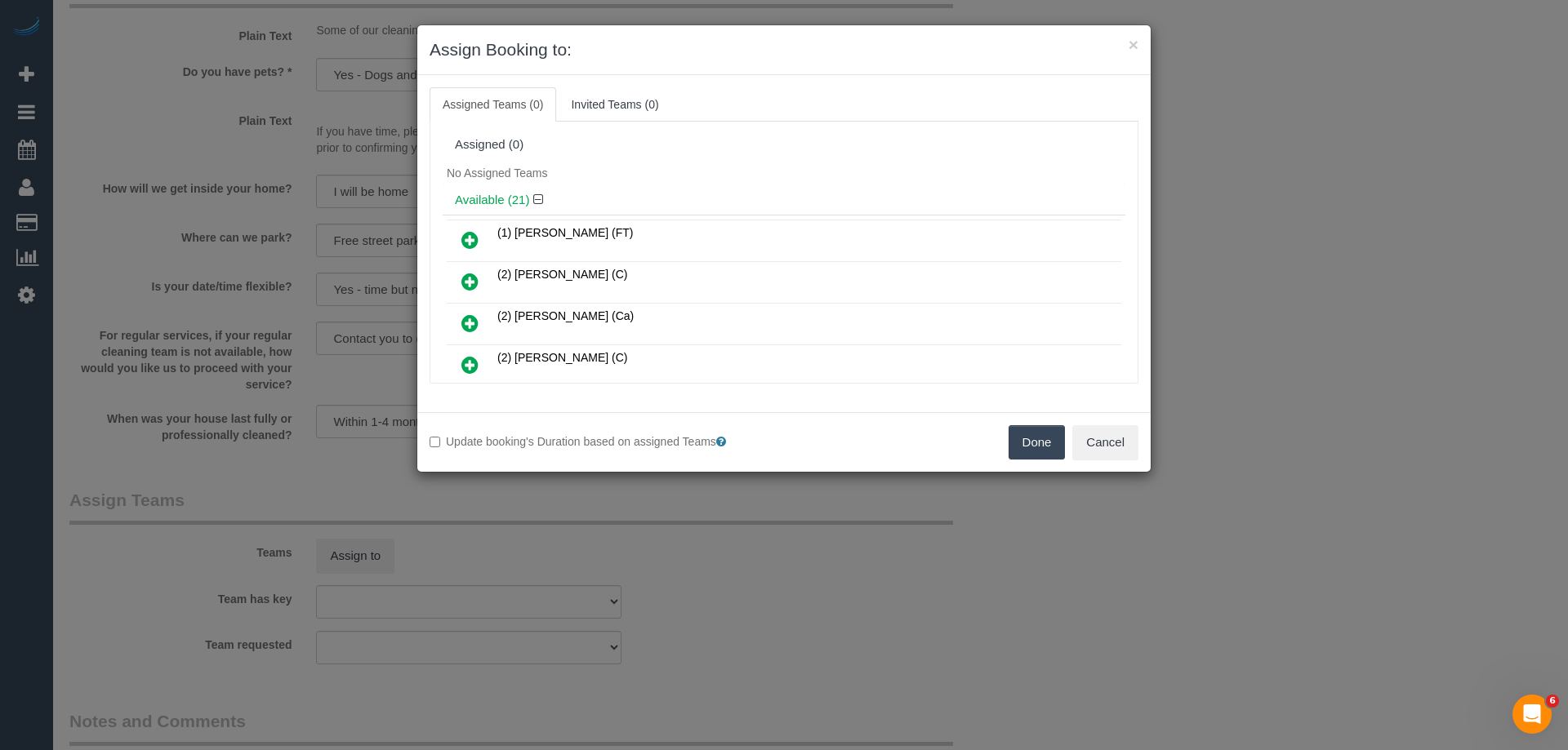
click at [466, 238] on icon at bounding box center [470, 240] width 17 height 19
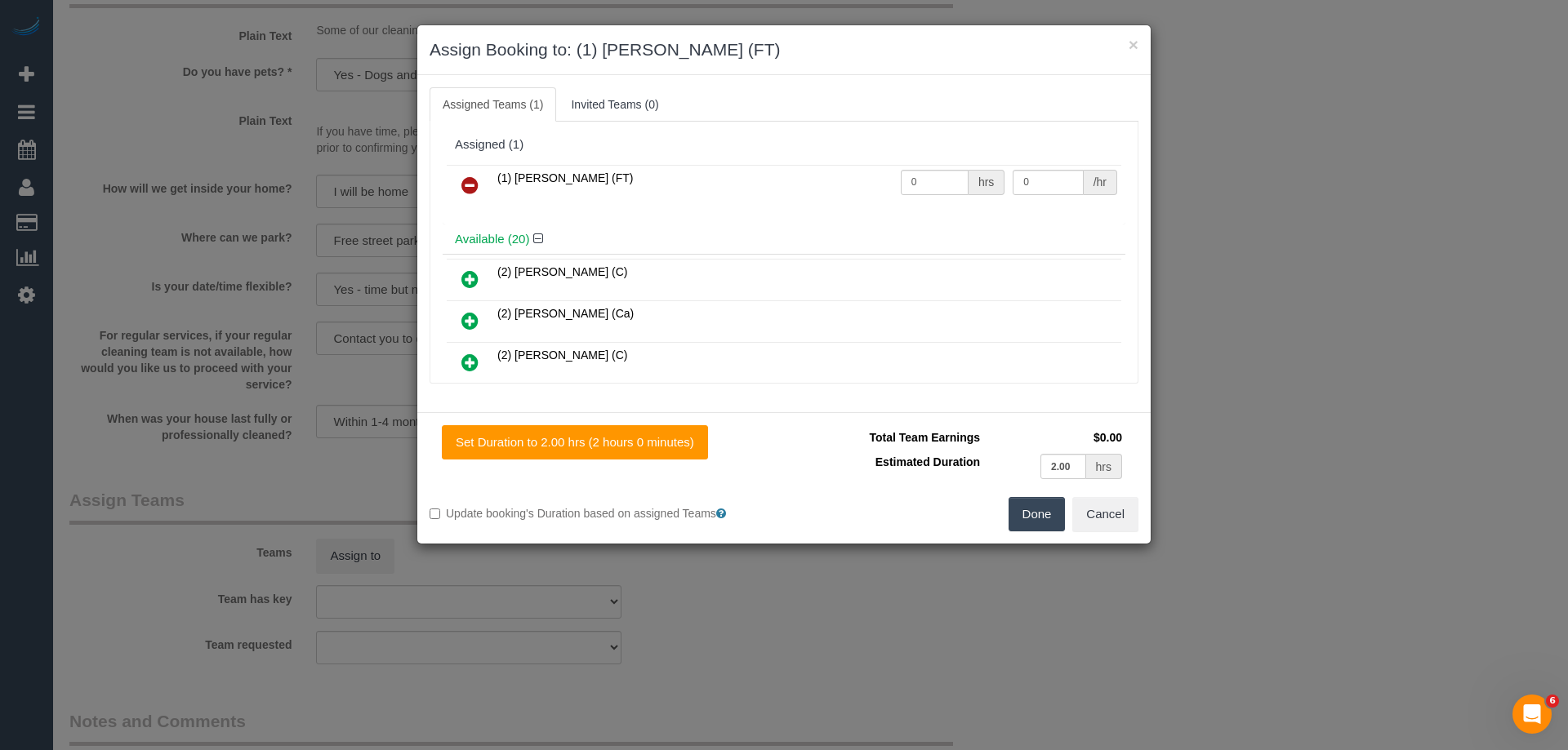
click at [1028, 507] on button "Done" at bounding box center [1037, 514] width 58 height 35
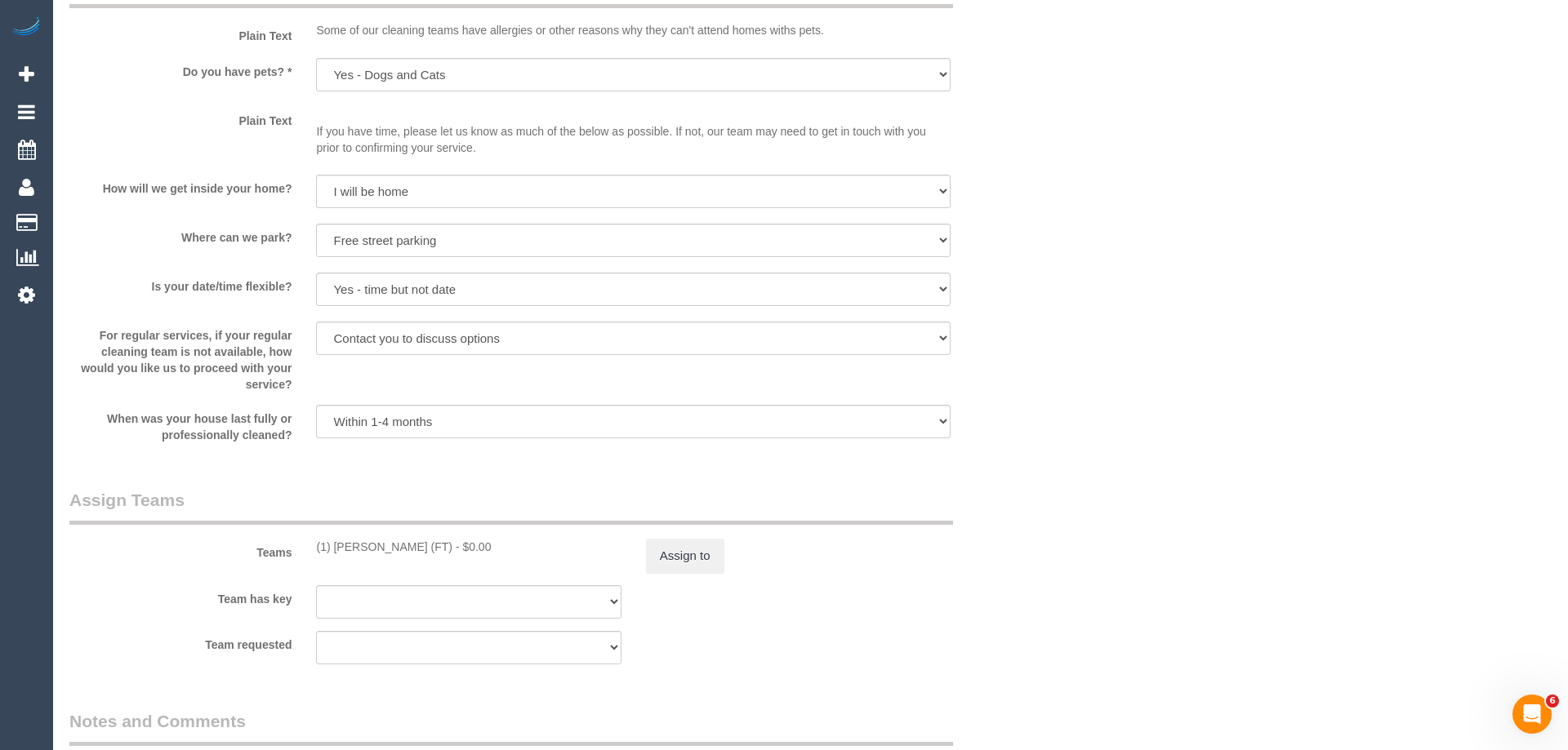
click at [1028, 507] on div "× Assign Booking to: (1) Debbie Brodjanac (FT) Assigned Teams (1) Invited Teams…" at bounding box center [784, 375] width 1568 height 750
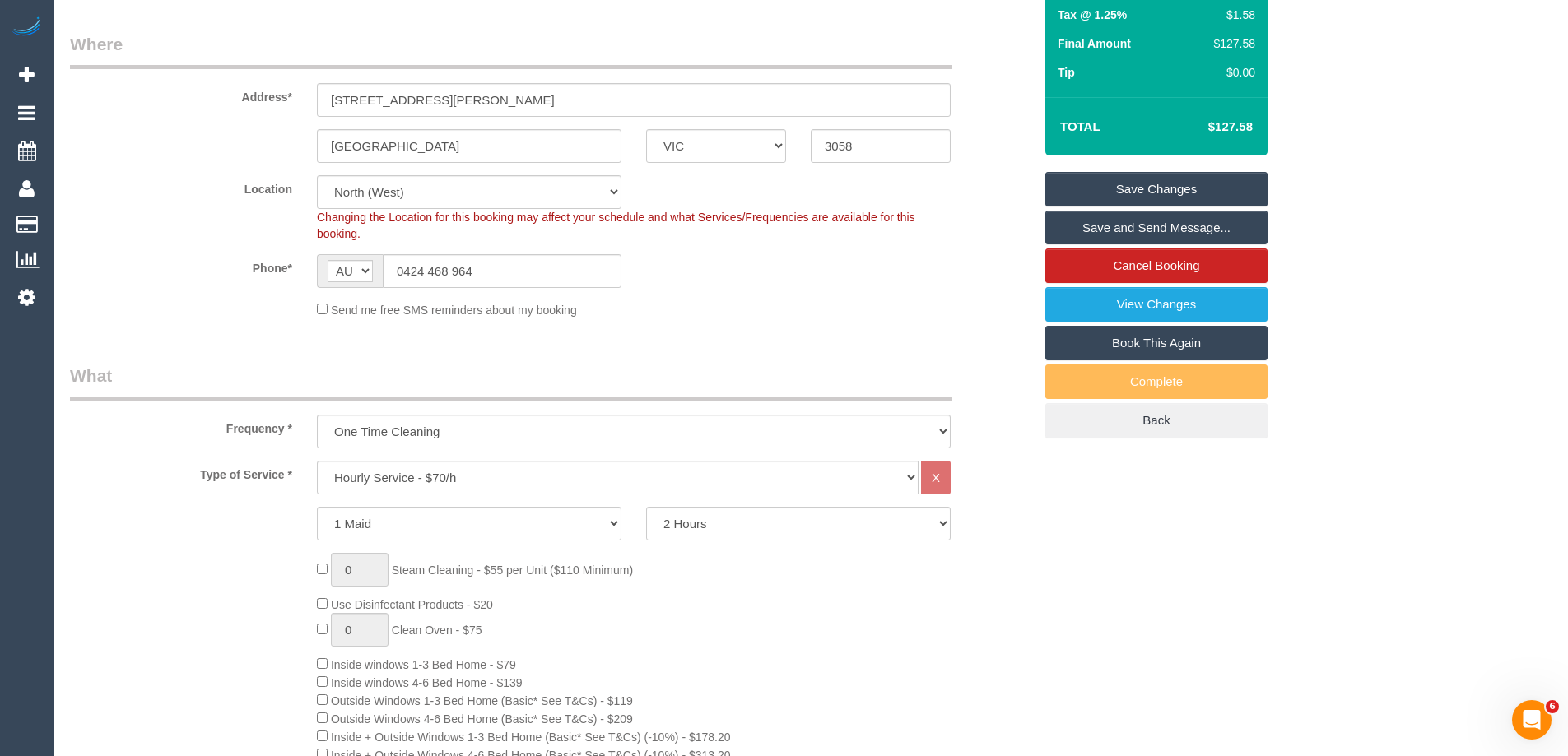
scroll to position [85, 0]
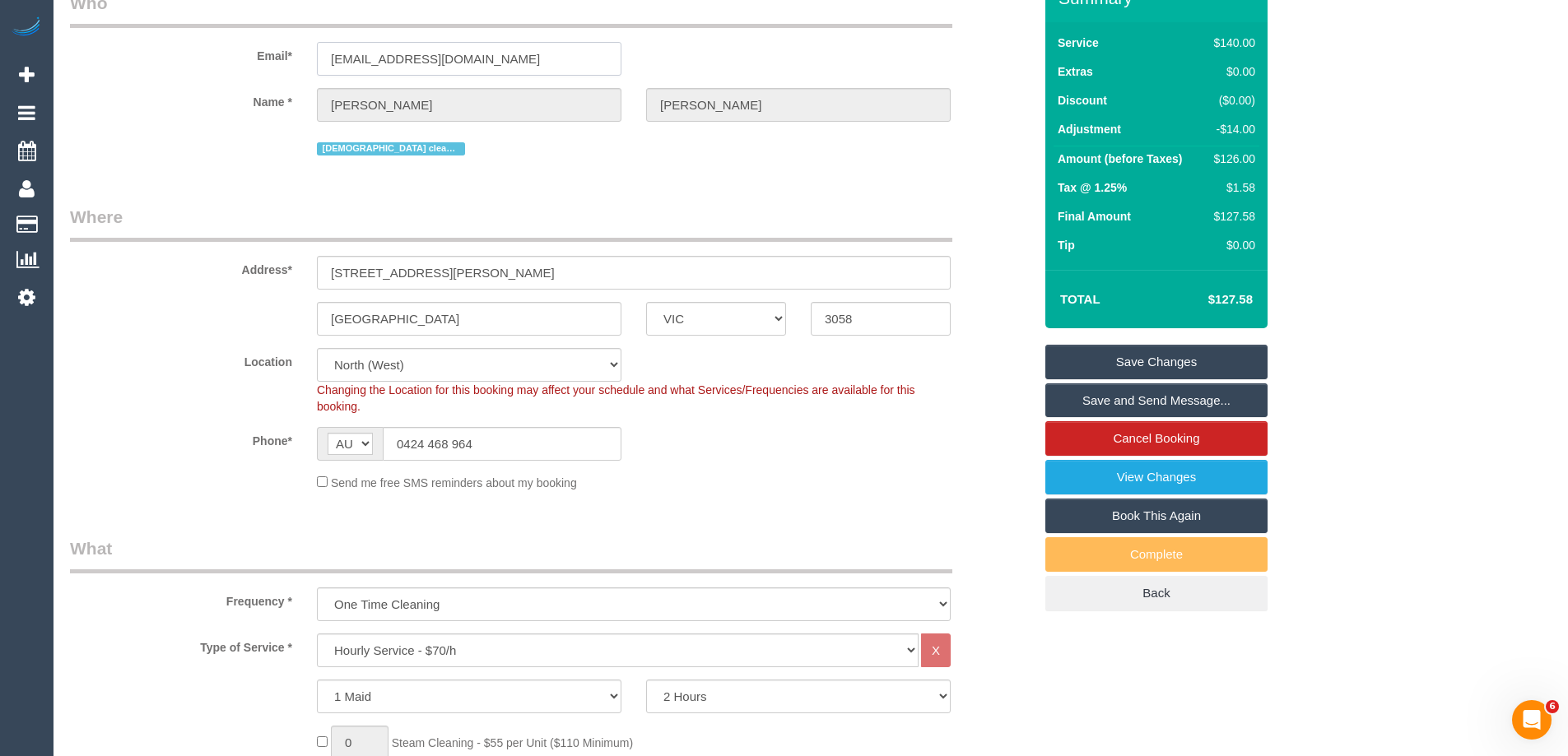
click at [407, 43] on input "[EMAIL_ADDRESS][DOMAIN_NAME]" at bounding box center [468, 59] width 305 height 34
click at [1164, 359] on link "Save Changes" at bounding box center [1156, 362] width 222 height 35
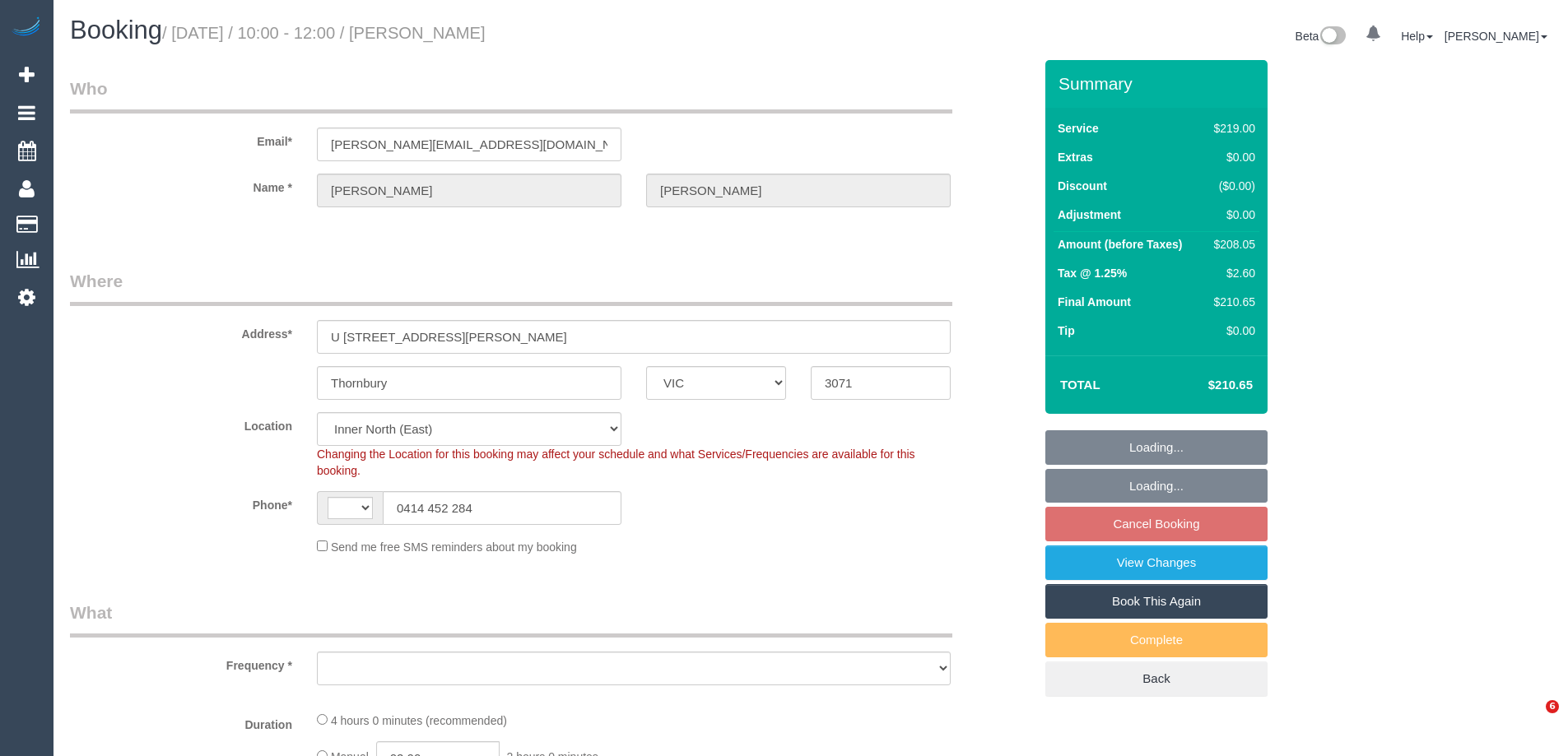
select select "VIC"
select select "string:stripe-pm_1RFppn2GScqysDRVe6zgINoS"
select select "string:AU"
select select "object:545"
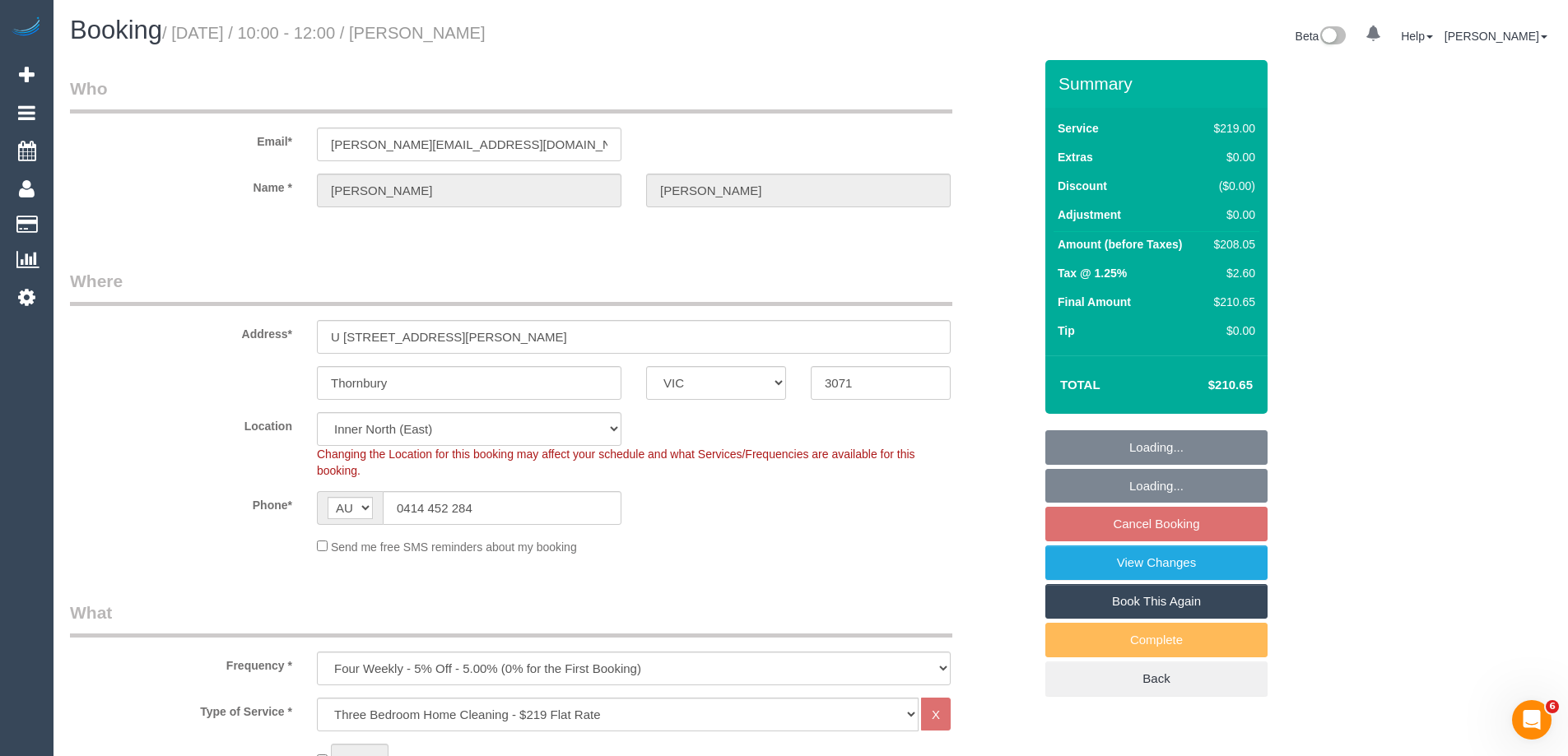
select select "number:27"
select select "number:14"
select select "number:19"
select select "number:36"
select select "number:35"
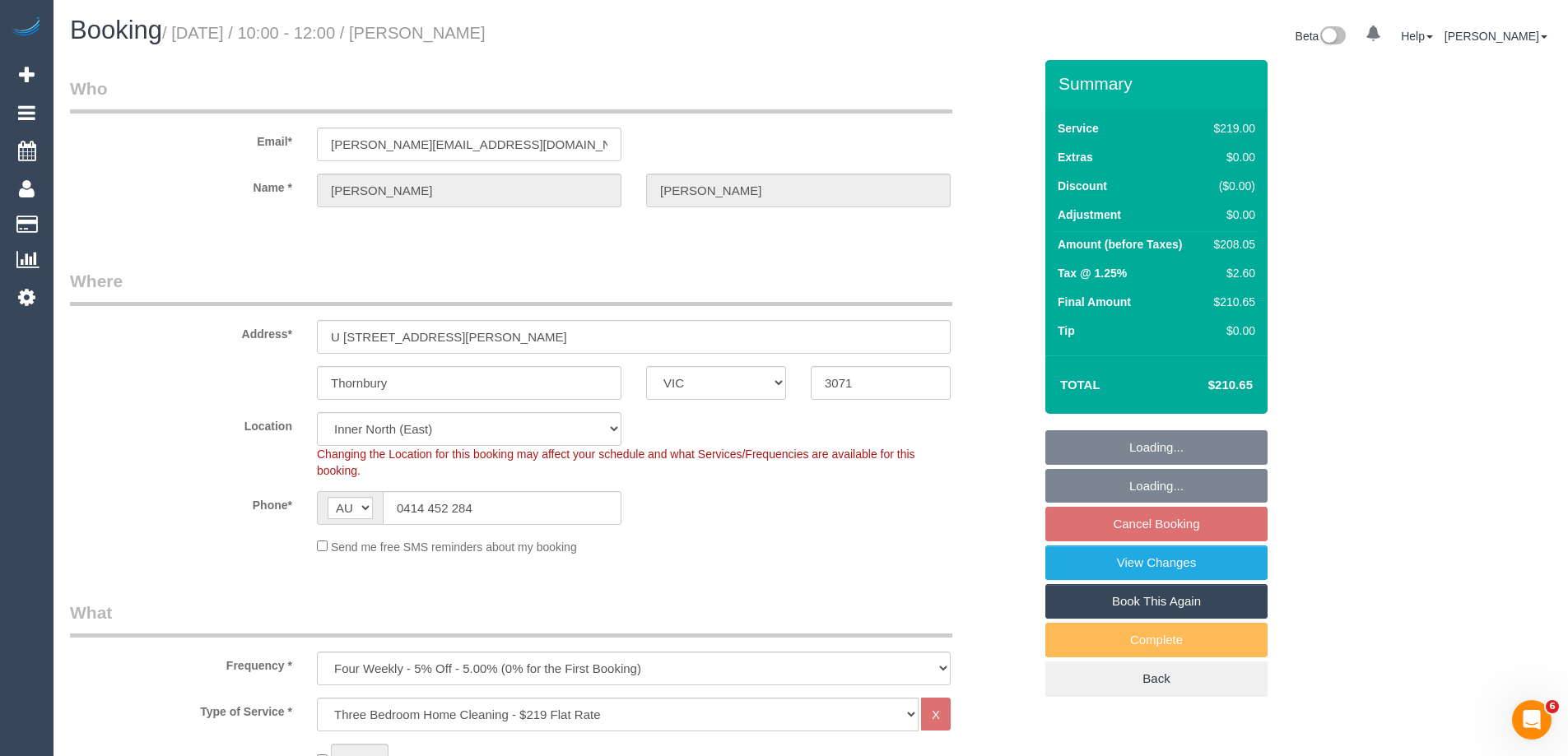
select select "number:13"
select select "object:1563"
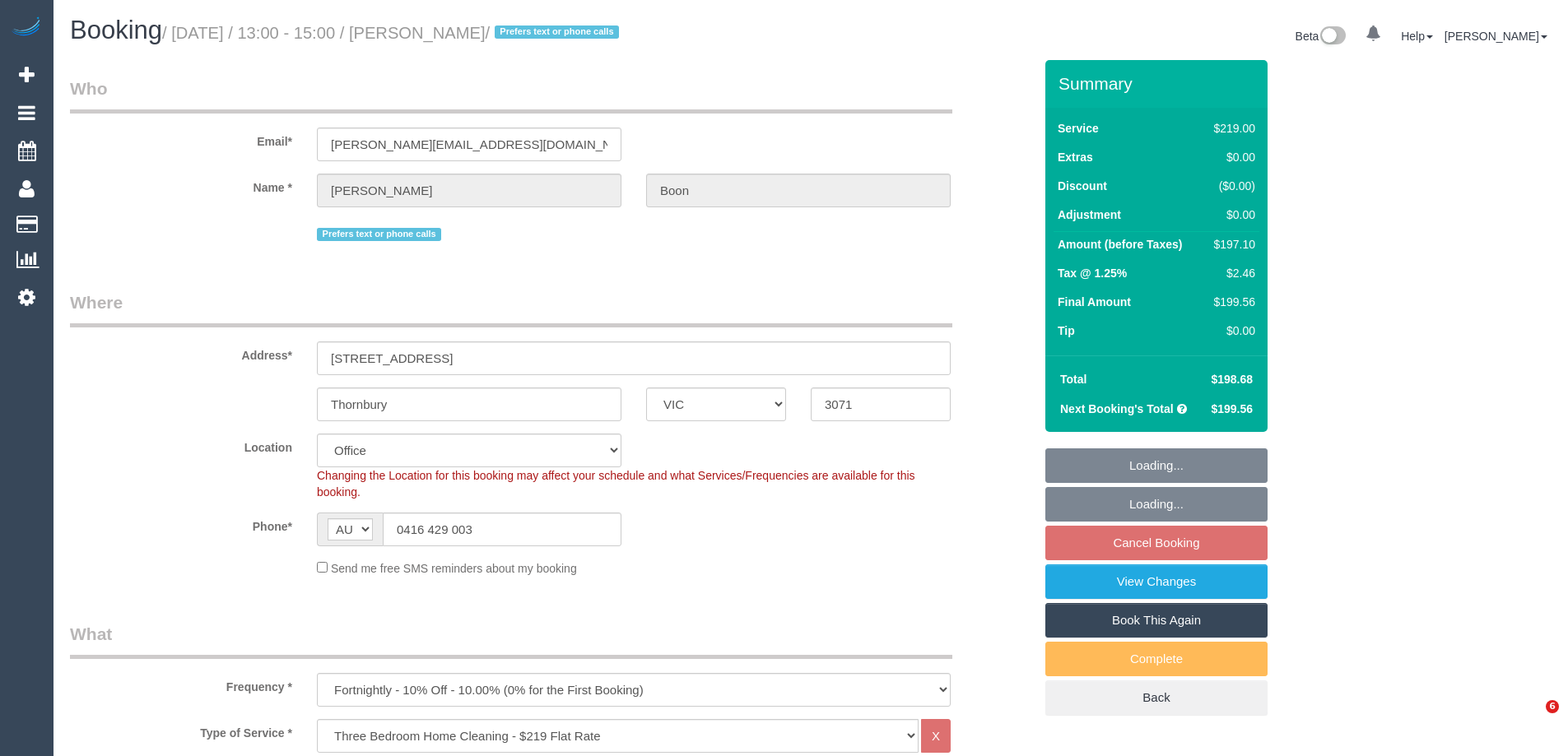
select select "VIC"
select select "number:32"
select select "number:35"
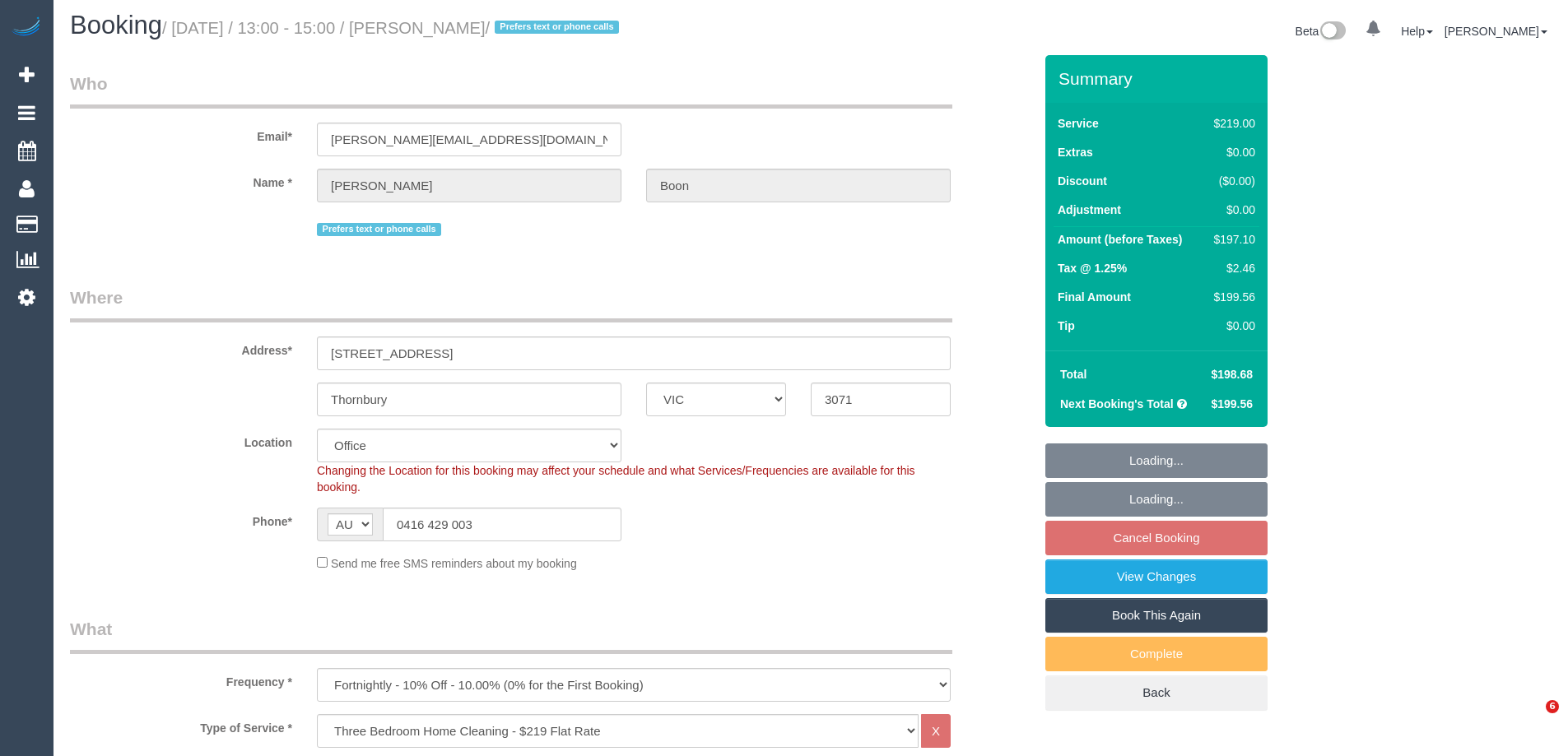
select select "22760"
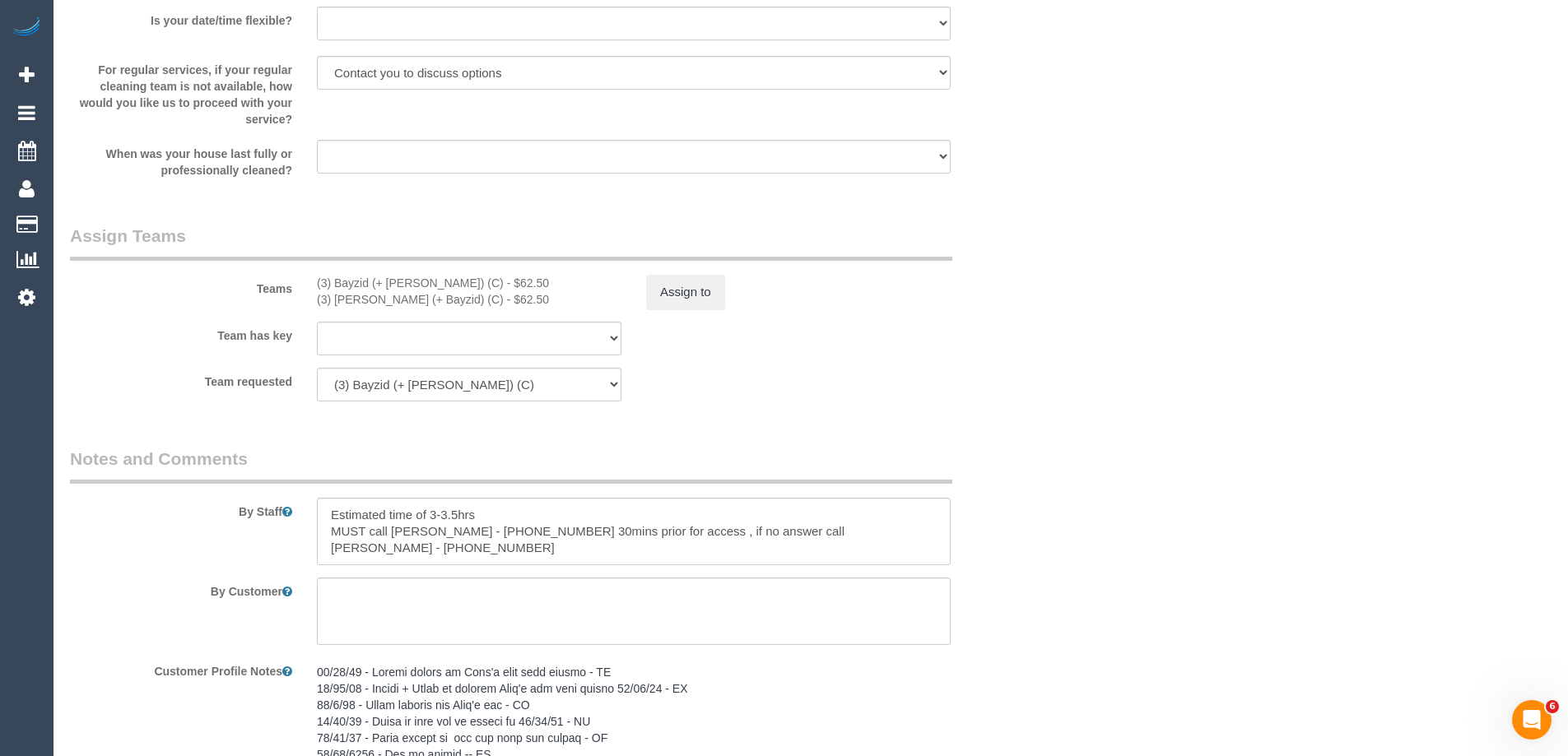
scroll to position [3539, 0]
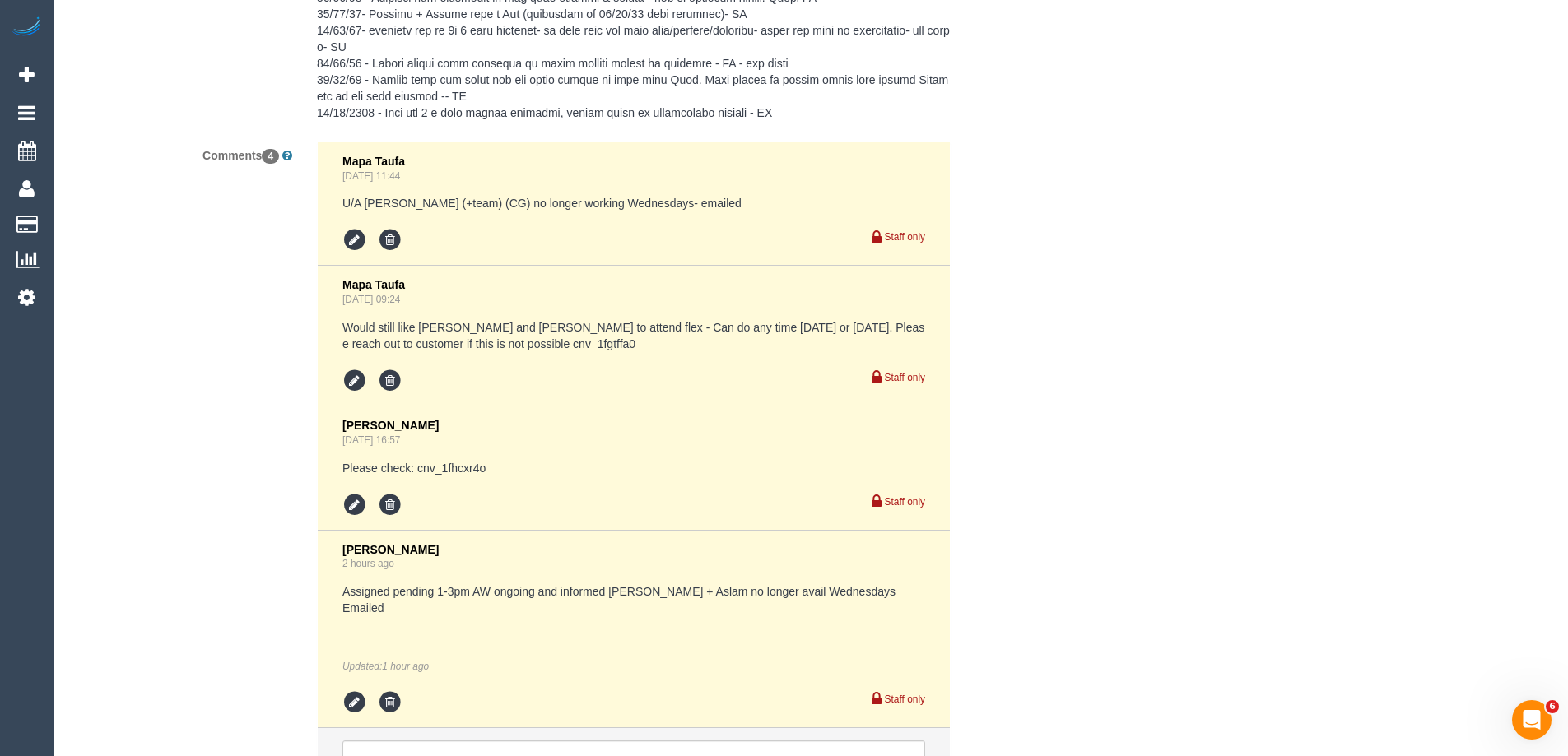
drag, startPoint x: 183, startPoint y: 484, endPoint x: 1199, endPoint y: 325, distance: 1028.4
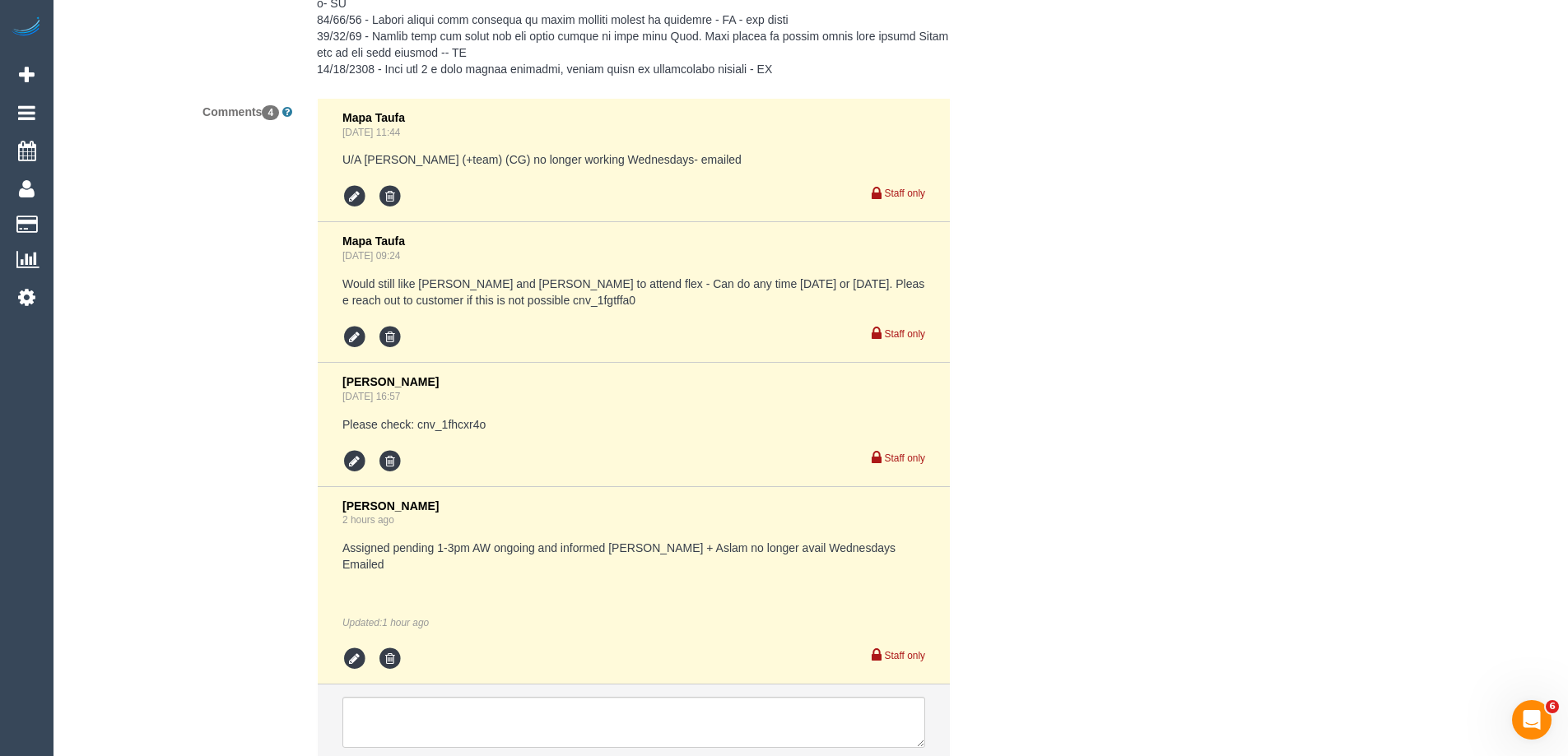
scroll to position [3707, 0]
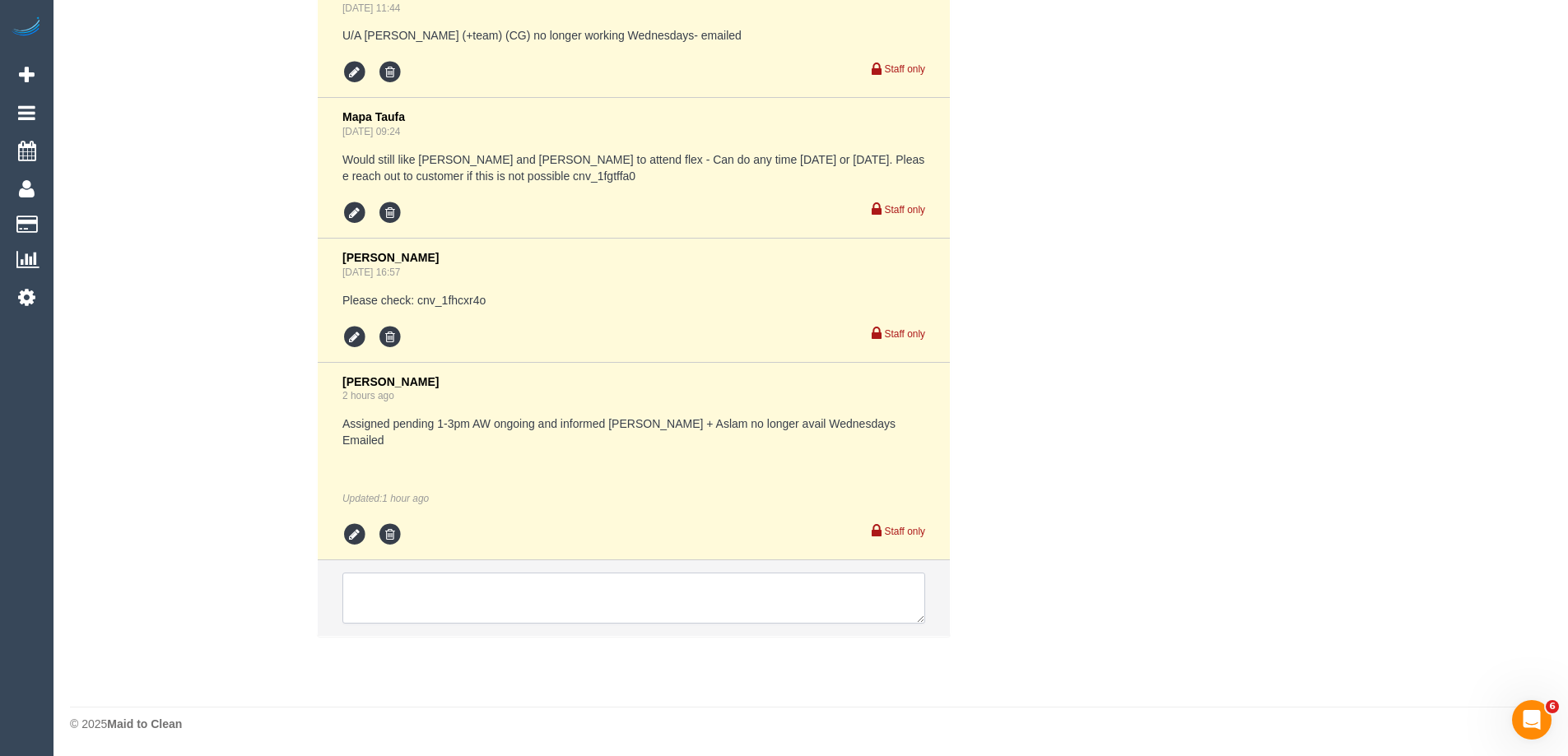
click at [435, 579] on textarea at bounding box center [633, 598] width 583 height 51
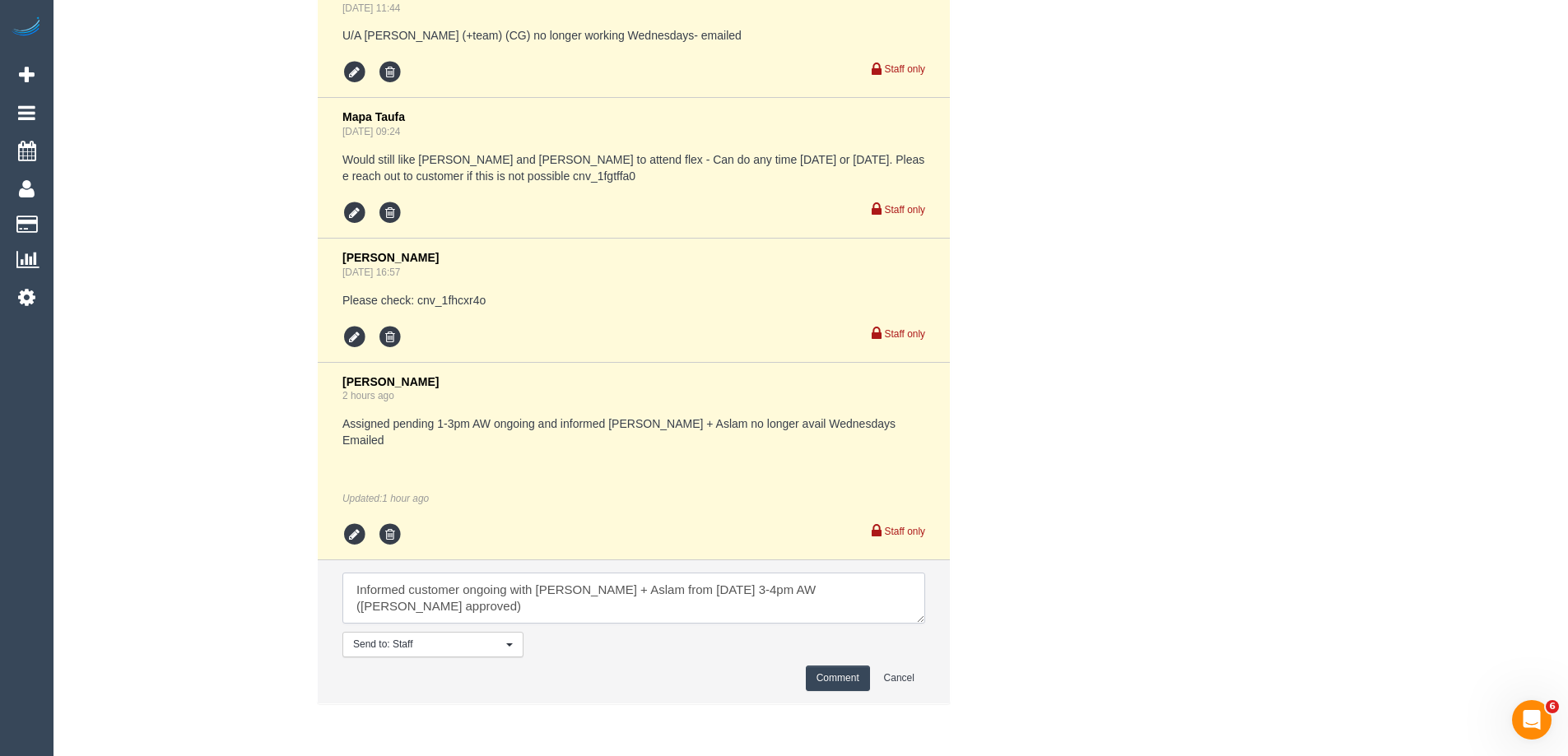
click at [873, 593] on textarea at bounding box center [633, 598] width 583 height 51
type textarea "Informed customer ongoing with Maria + Aslam from Fri 24/10 3-4pm AW (Jess appr…"
click at [843, 667] on button "Comment" at bounding box center [837, 678] width 64 height 26
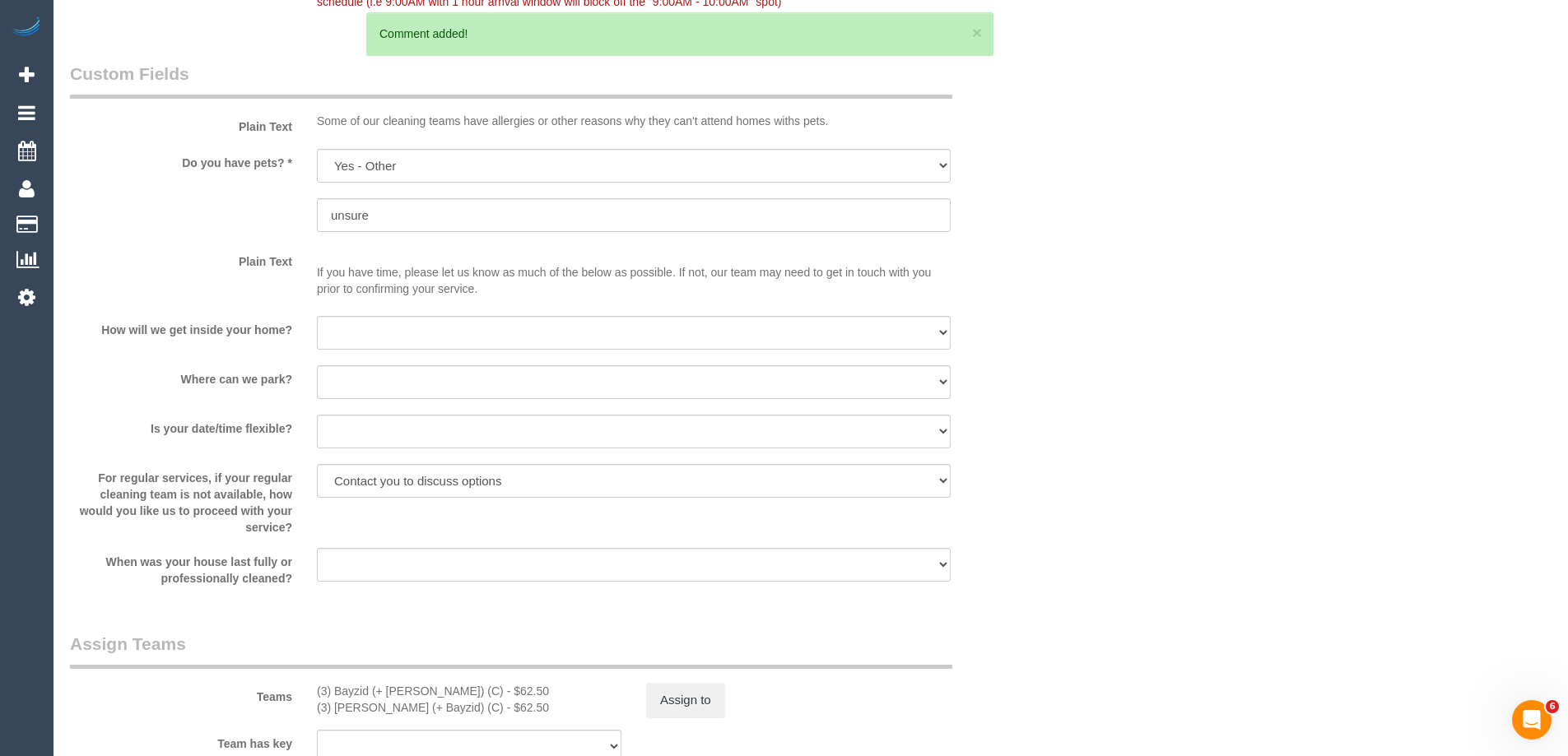
scroll to position [2390, 0]
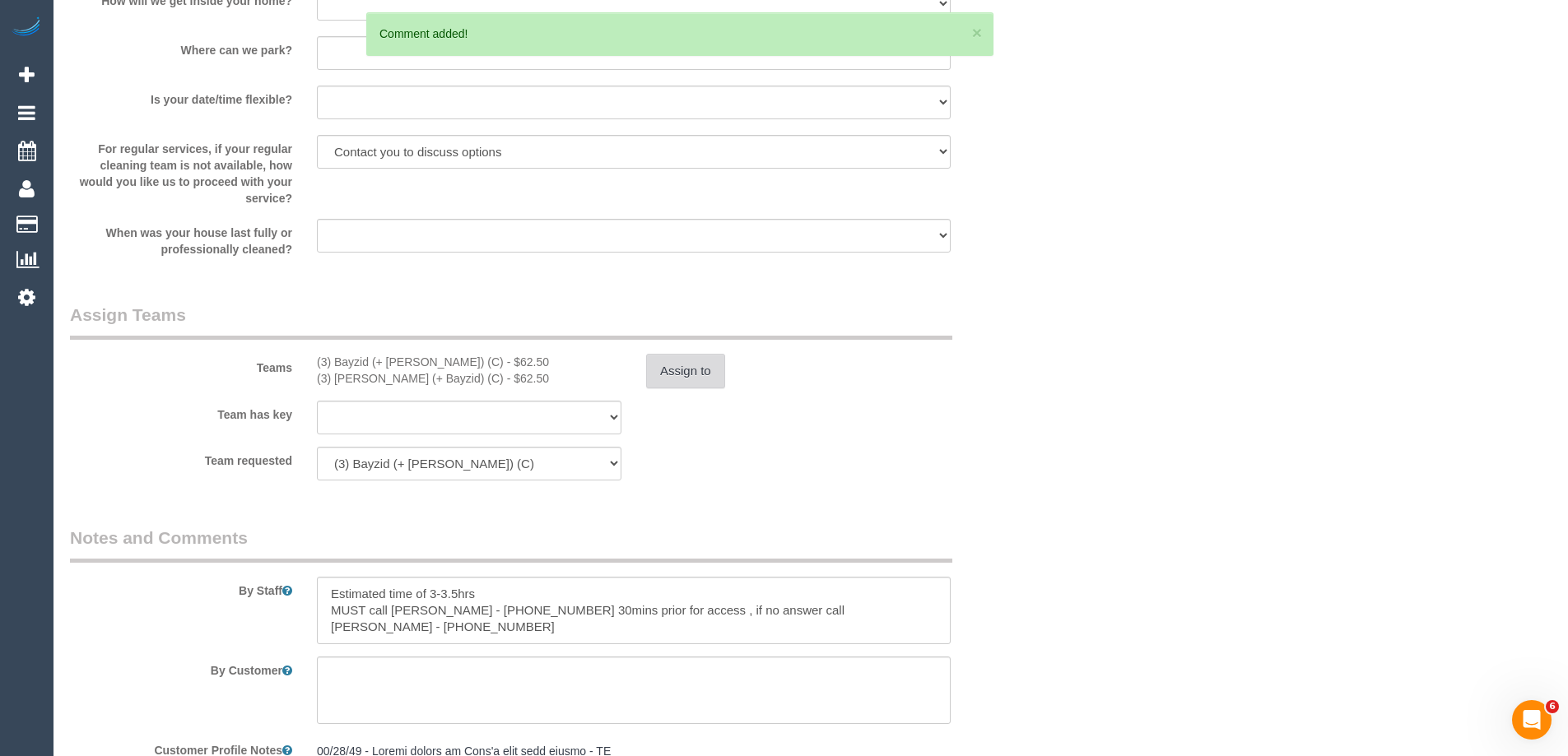
click at [688, 372] on button "Assign to" at bounding box center [685, 371] width 79 height 35
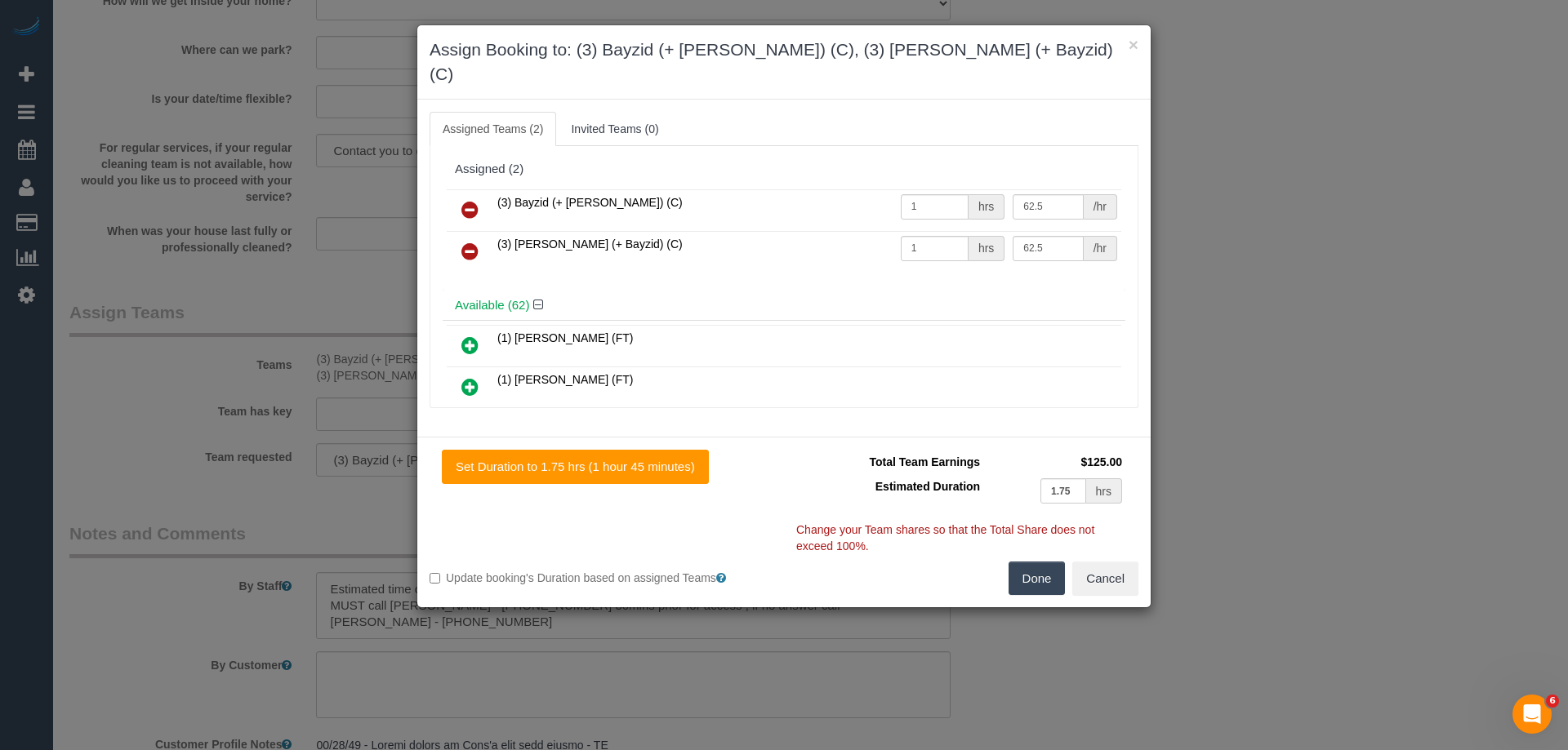
click at [467, 200] on icon at bounding box center [470, 209] width 17 height 19
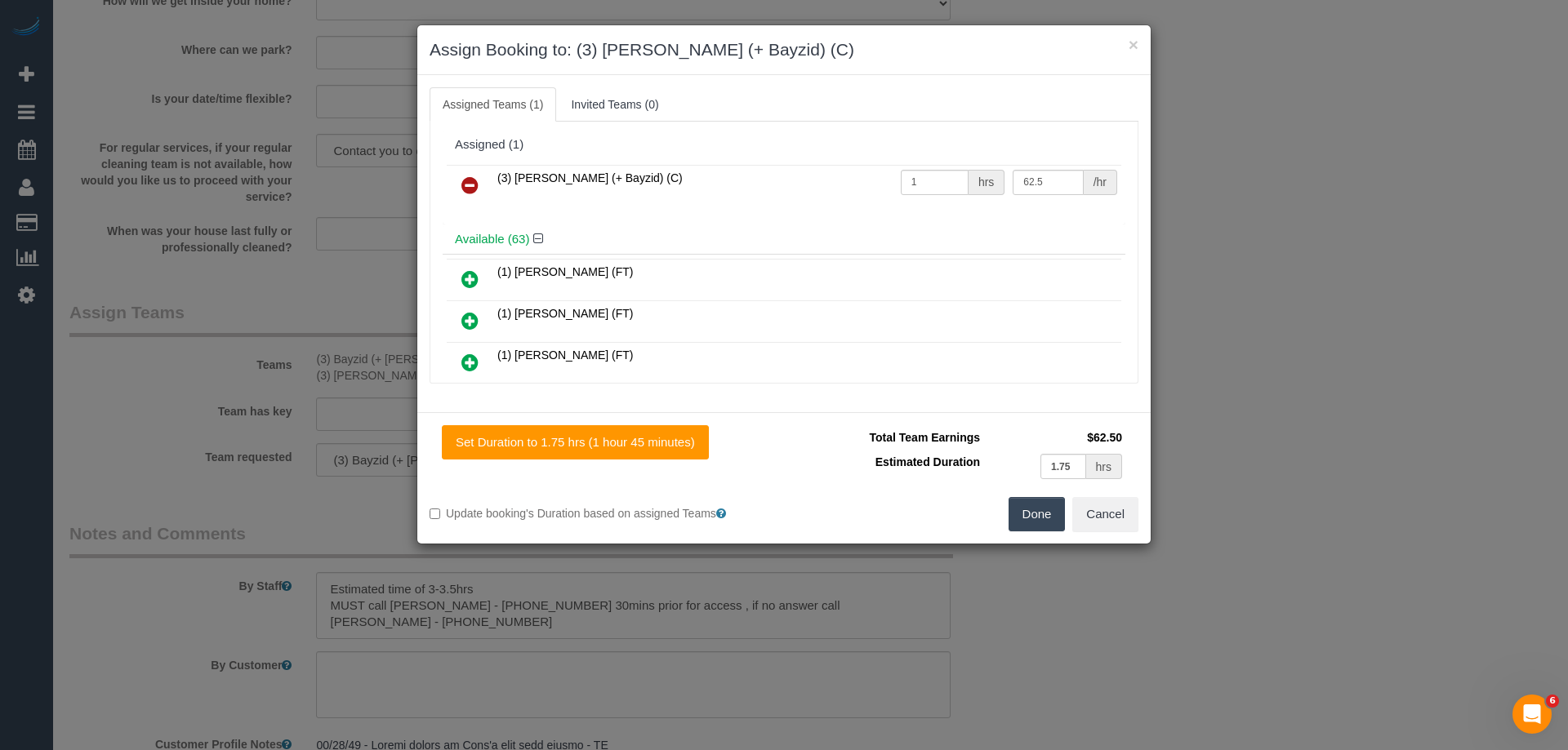
click at [470, 191] on icon at bounding box center [470, 185] width 17 height 19
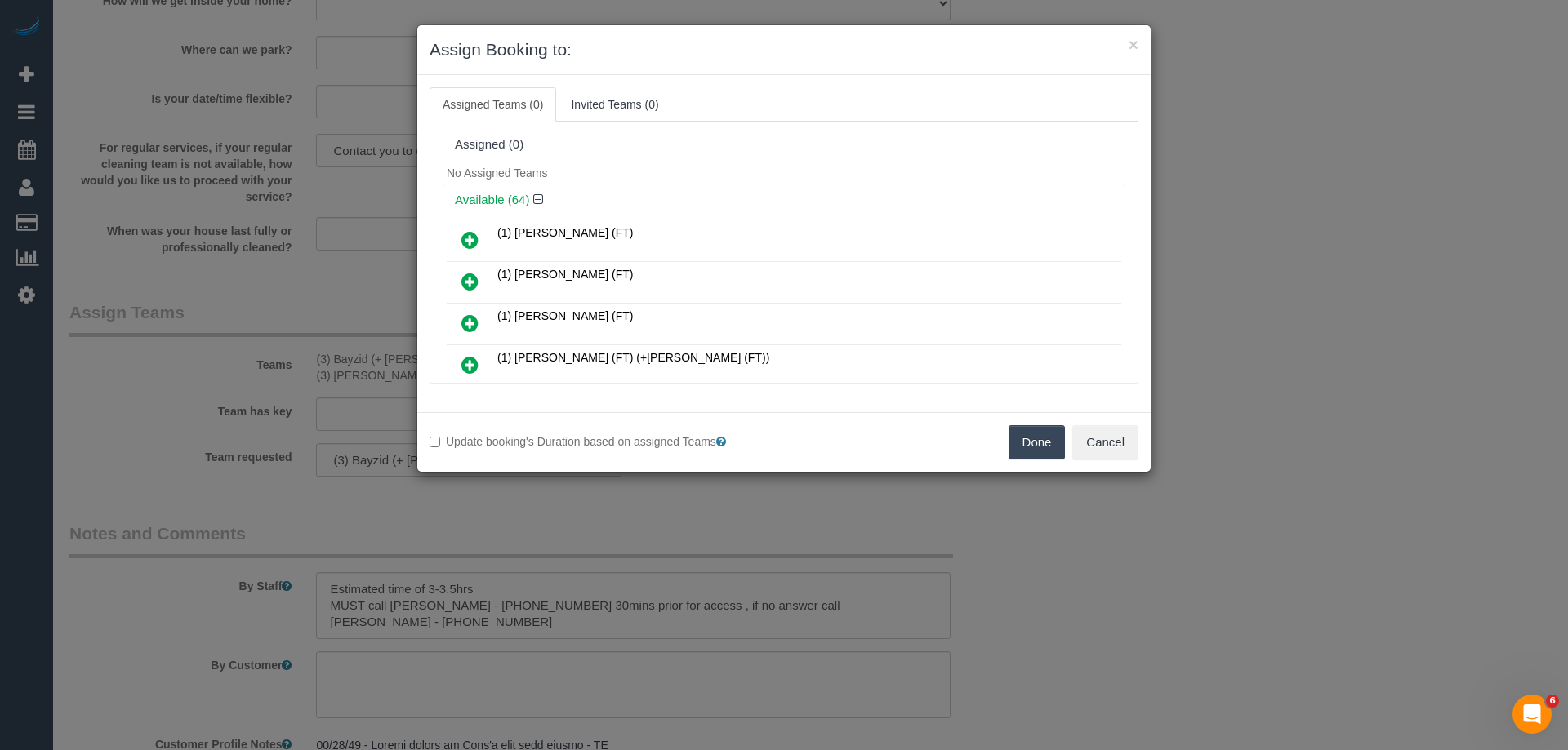
click at [1033, 449] on button "Done" at bounding box center [1037, 443] width 58 height 35
click at [1032, 449] on div "× Assign Booking to: Assigned Teams (0) Invited Teams (0) Assigned (0) No Assig…" at bounding box center [784, 375] width 1568 height 750
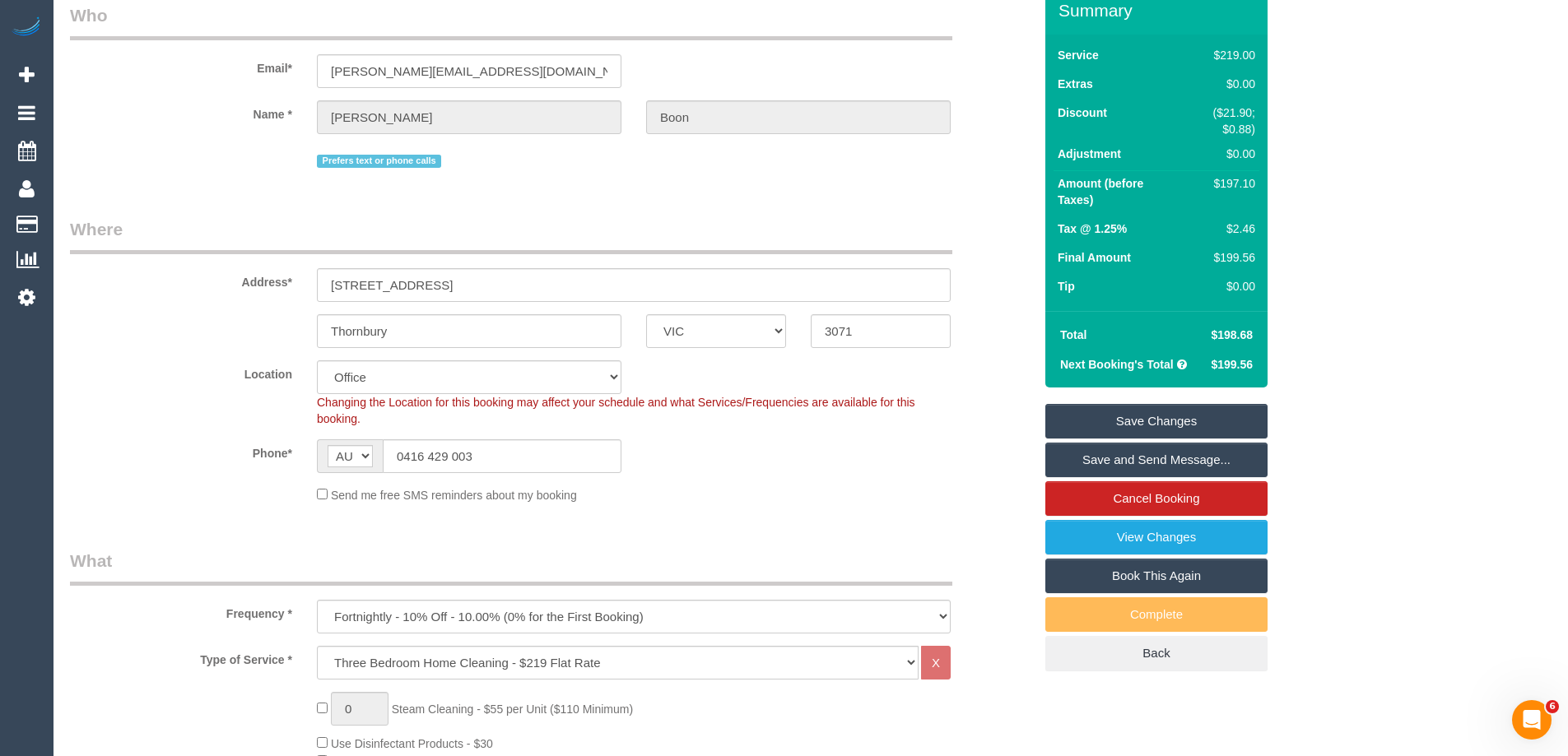
scroll to position [0, 0]
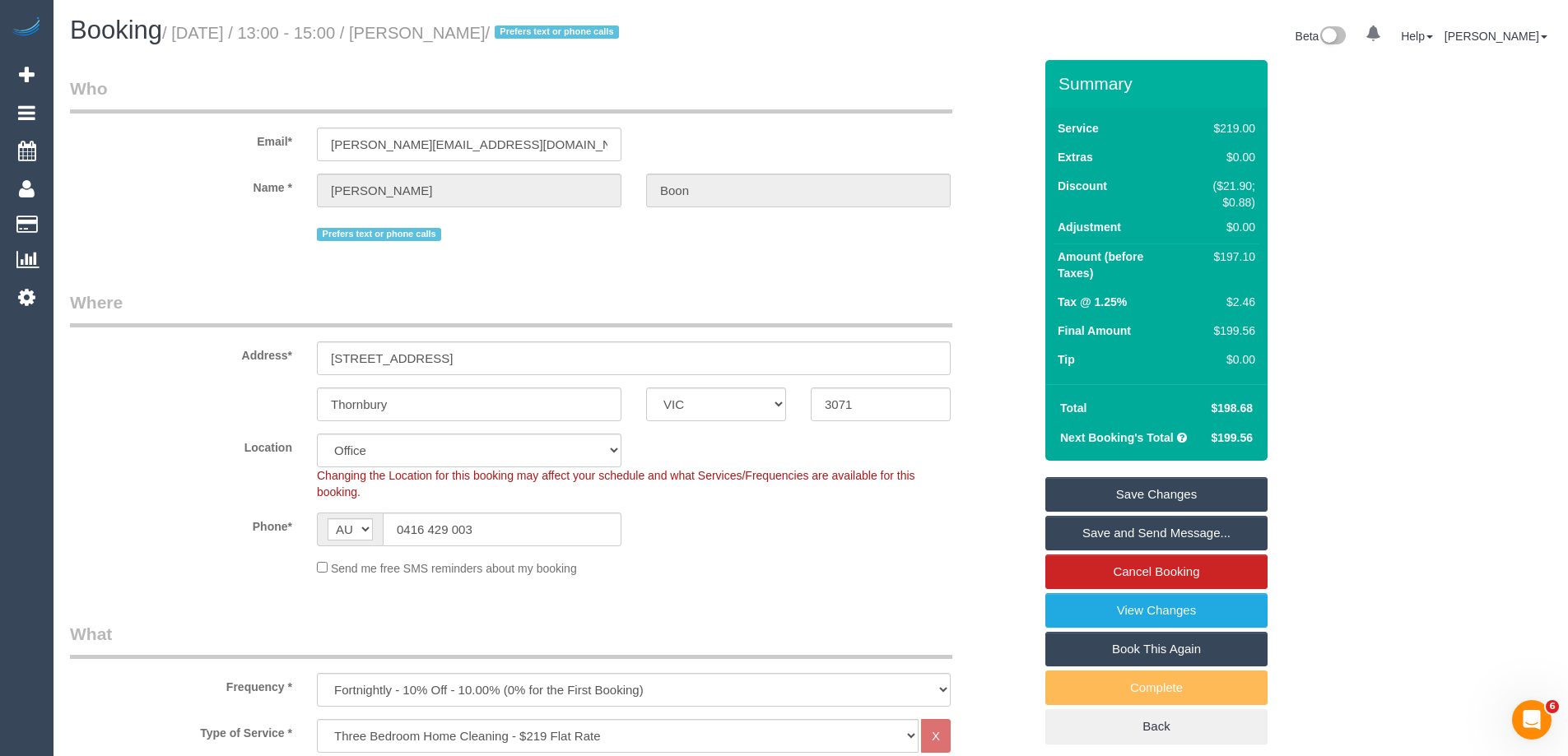
drag, startPoint x: 508, startPoint y: 34, endPoint x: 435, endPoint y: 29, distance: 73.2
click at [435, 29] on small "/ October 15, 2025 / 13:00 - 15:00 / Vera Boon / Prefers text or phone calls" at bounding box center [392, 32] width 462 height 18
copy small "Vera Boon"
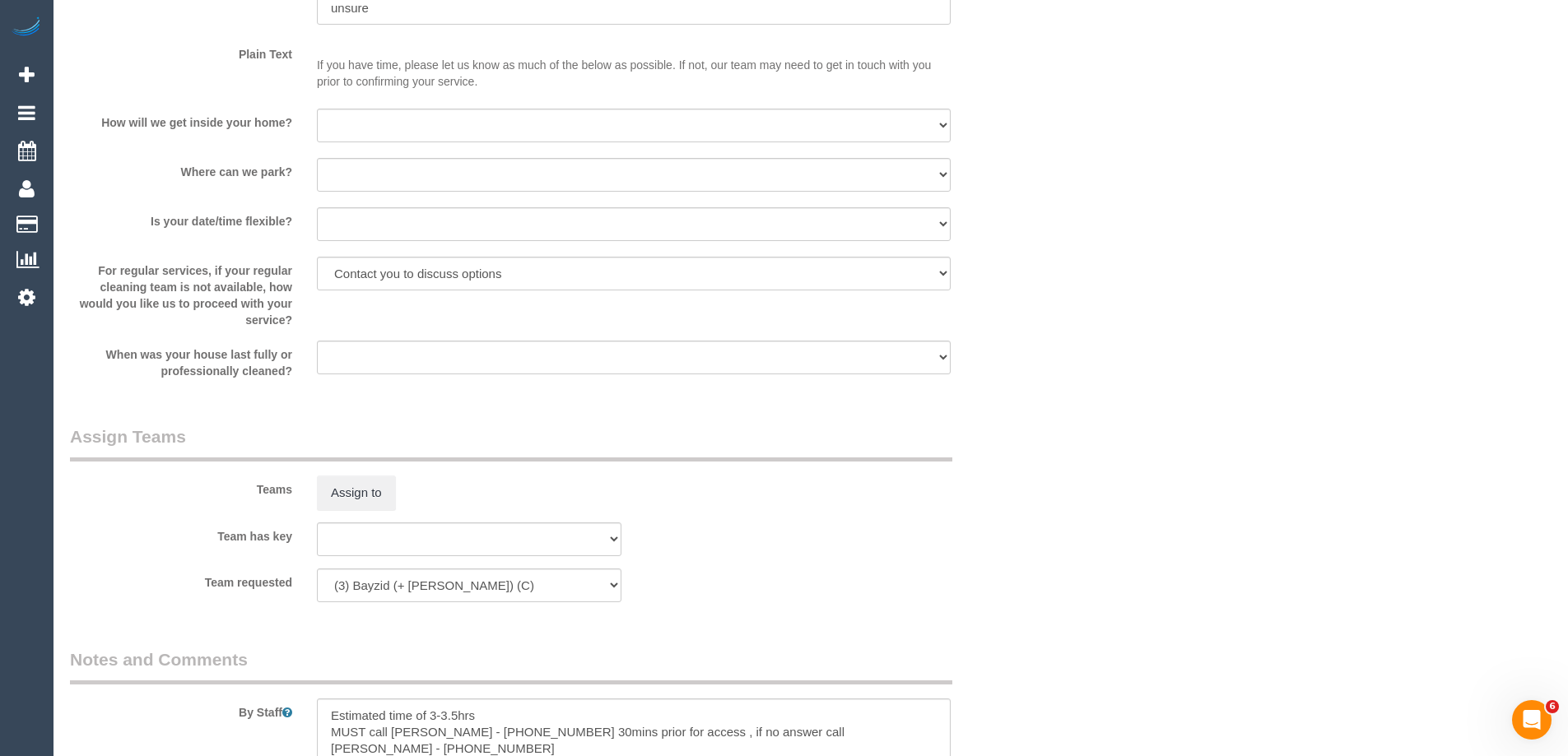
scroll to position [2469, 0]
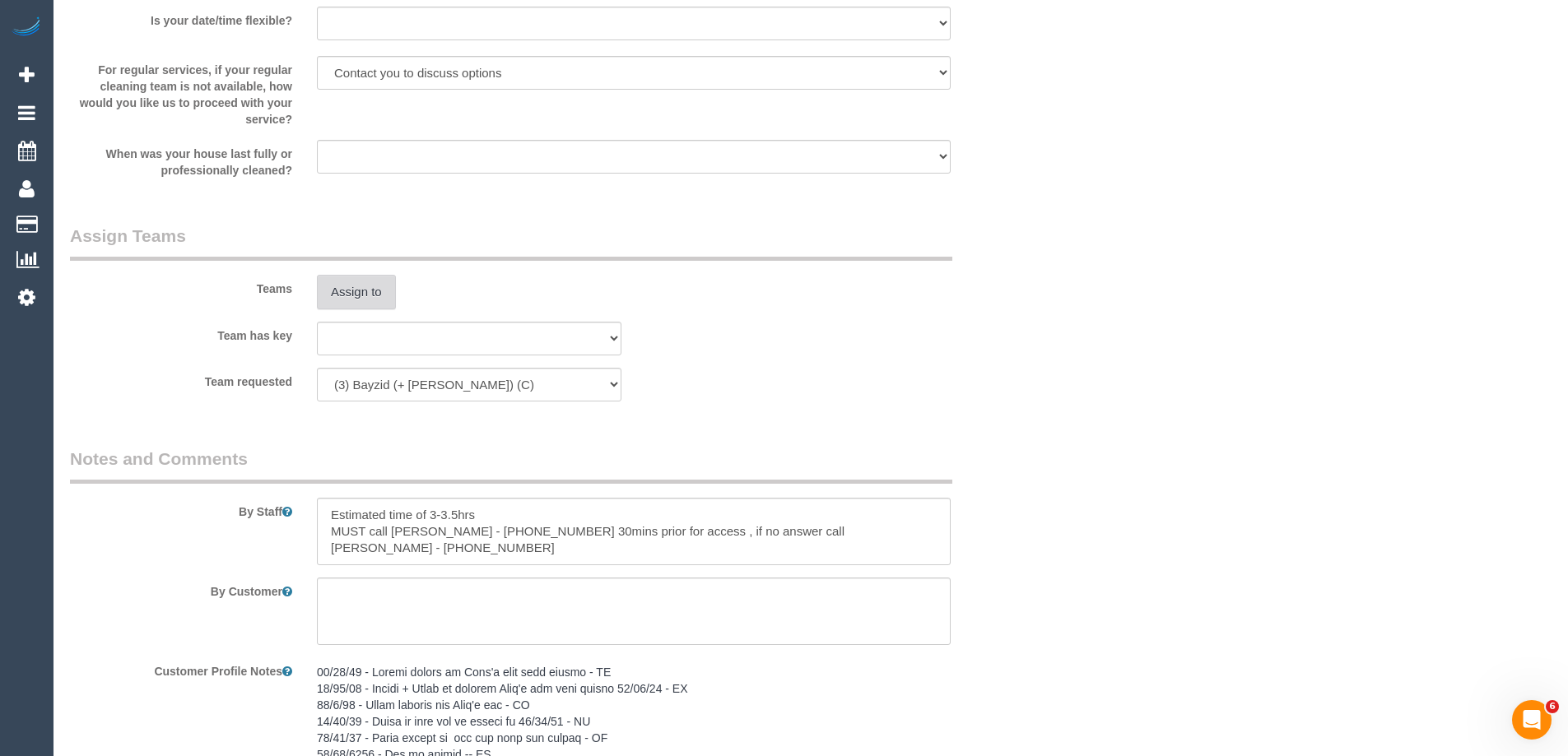
click at [372, 294] on button "Assign to" at bounding box center [356, 292] width 79 height 35
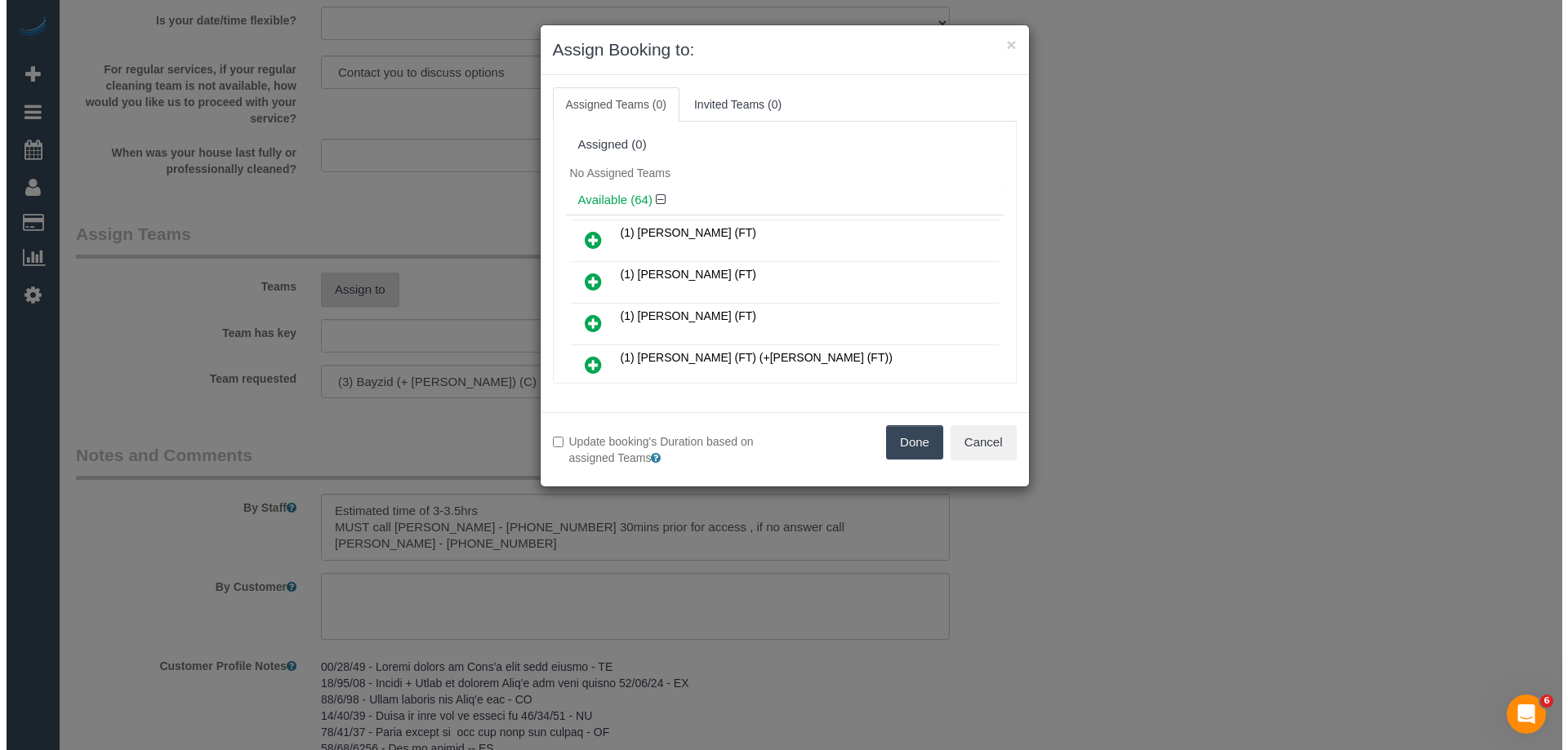
scroll to position [2531, 0]
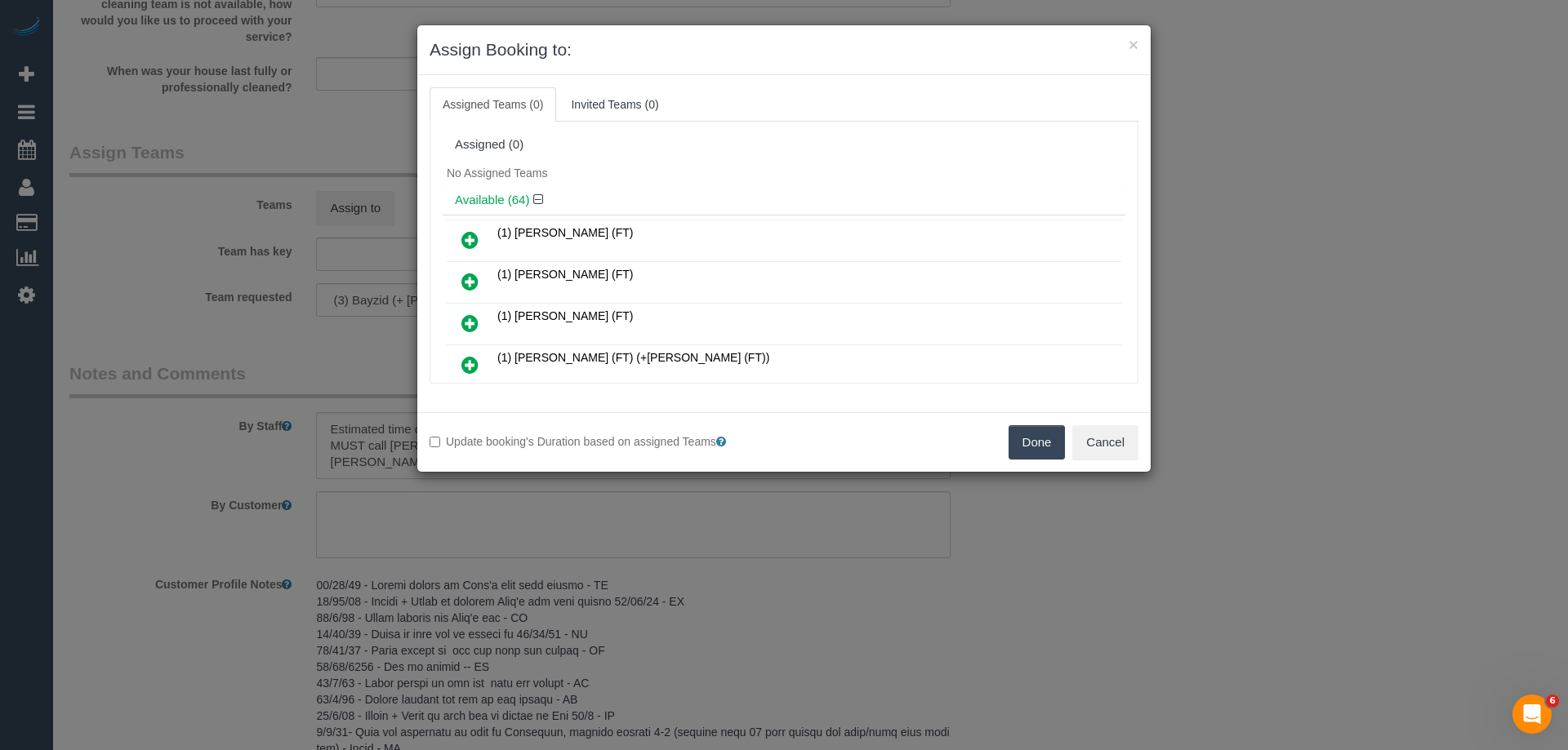
click at [752, 201] on h4 "Available (64)" at bounding box center [783, 201] width 658 height 14
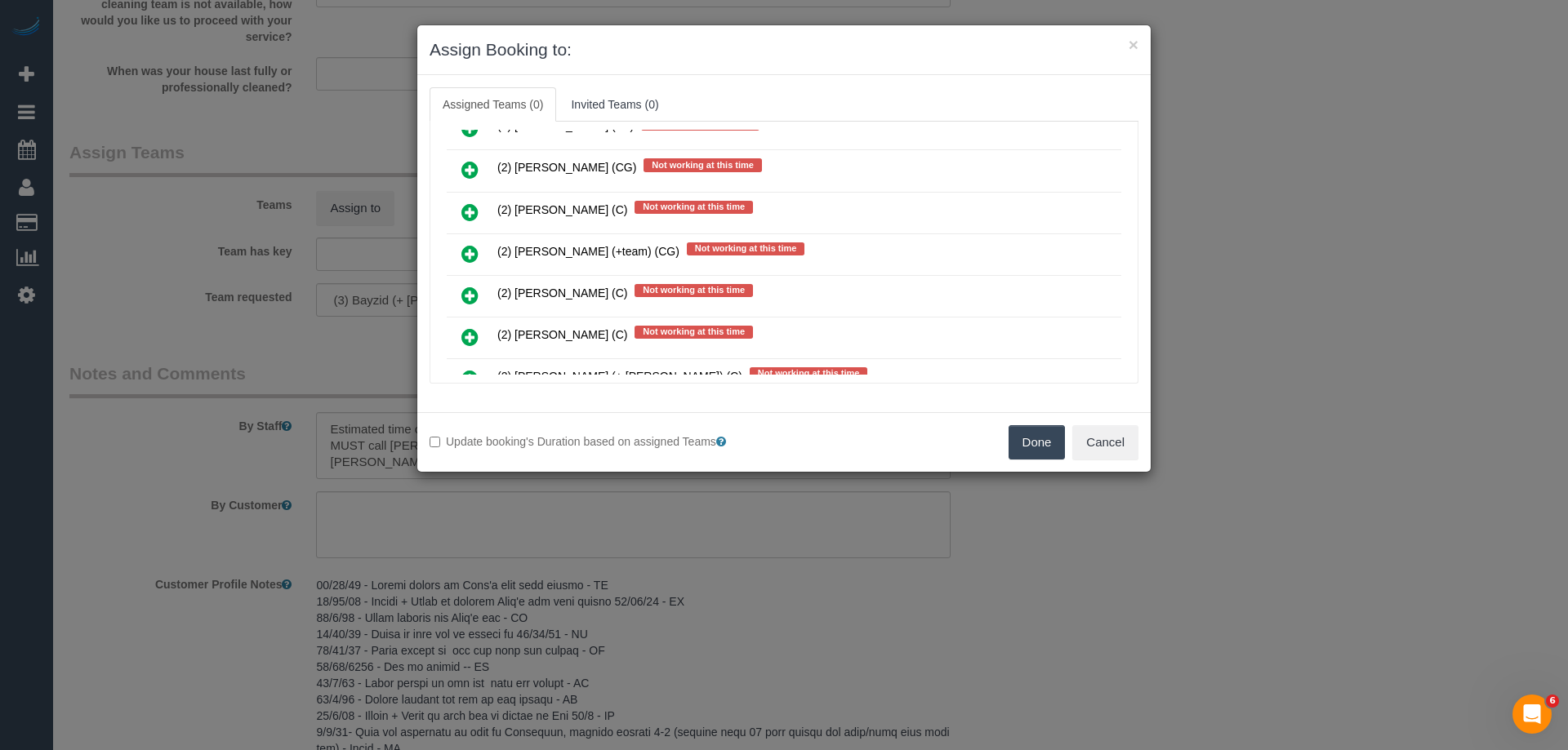
click at [469, 251] on icon at bounding box center [470, 253] width 17 height 19
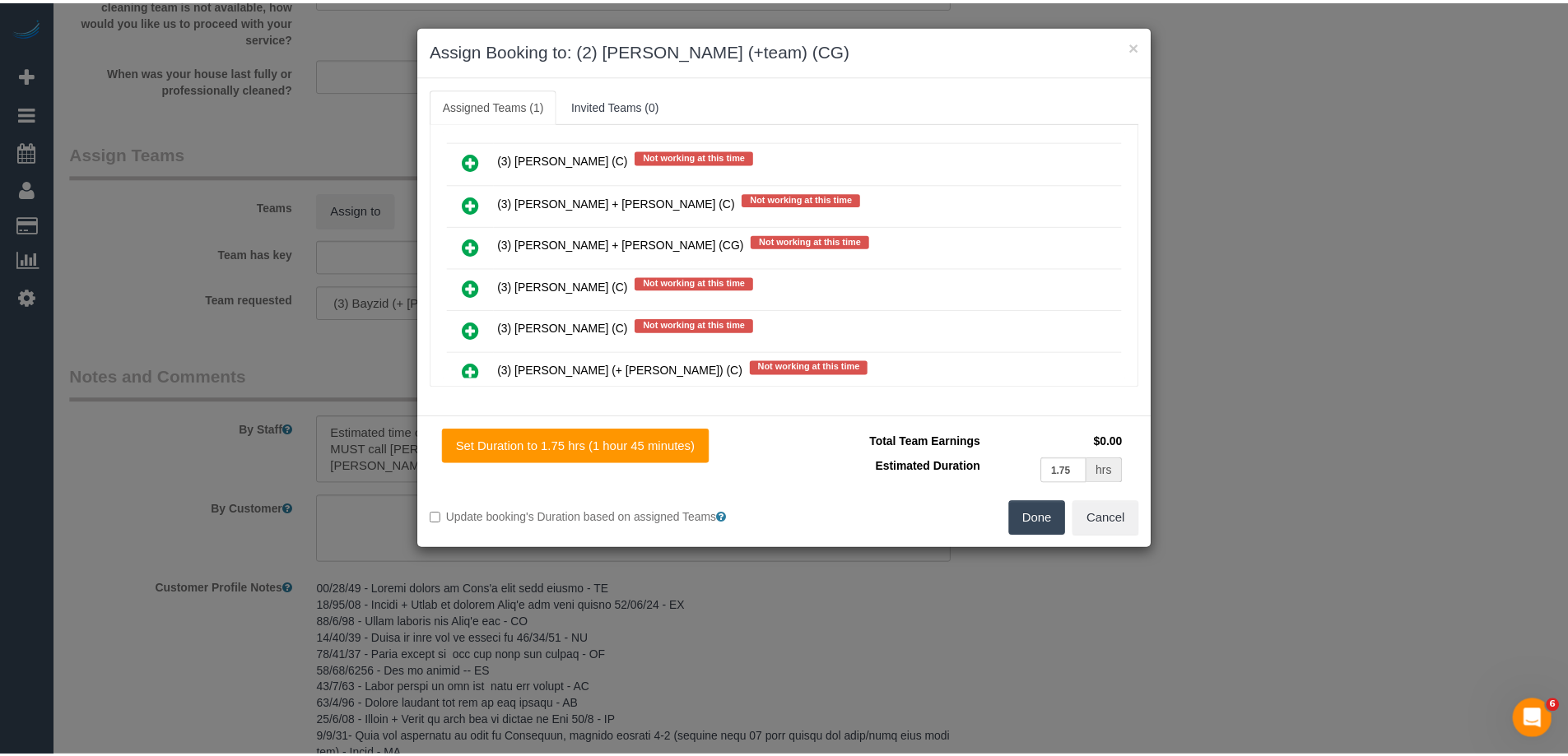
scroll to position [4580, 0]
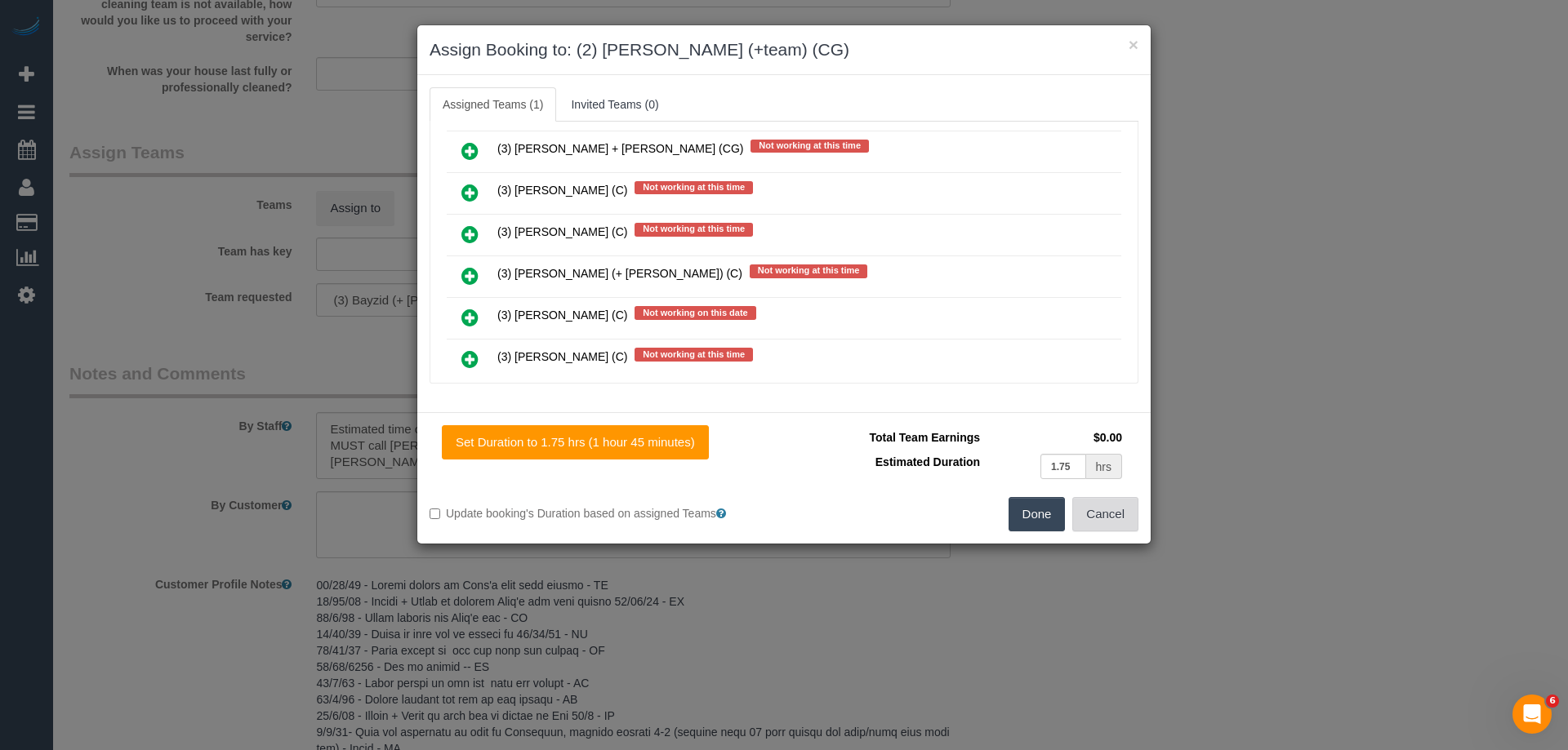
click at [1107, 514] on button "Cancel" at bounding box center [1106, 514] width 66 height 35
click at [1104, 513] on div "× Assign Booking to: (2) Maria (+team) (CG) Assigned Teams (1) Invited Teams (0…" at bounding box center [784, 375] width 1568 height 750
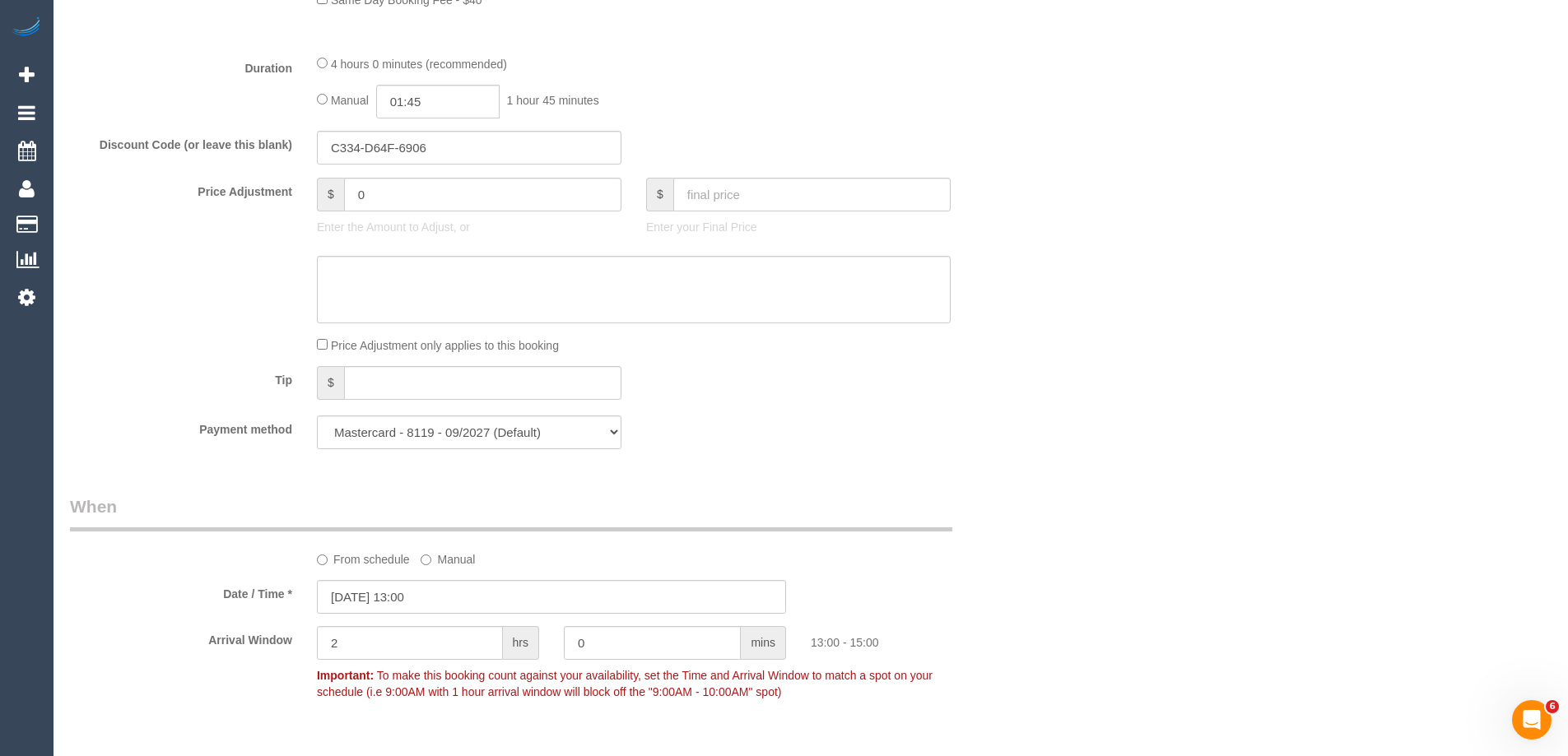
scroll to position [1399, 0]
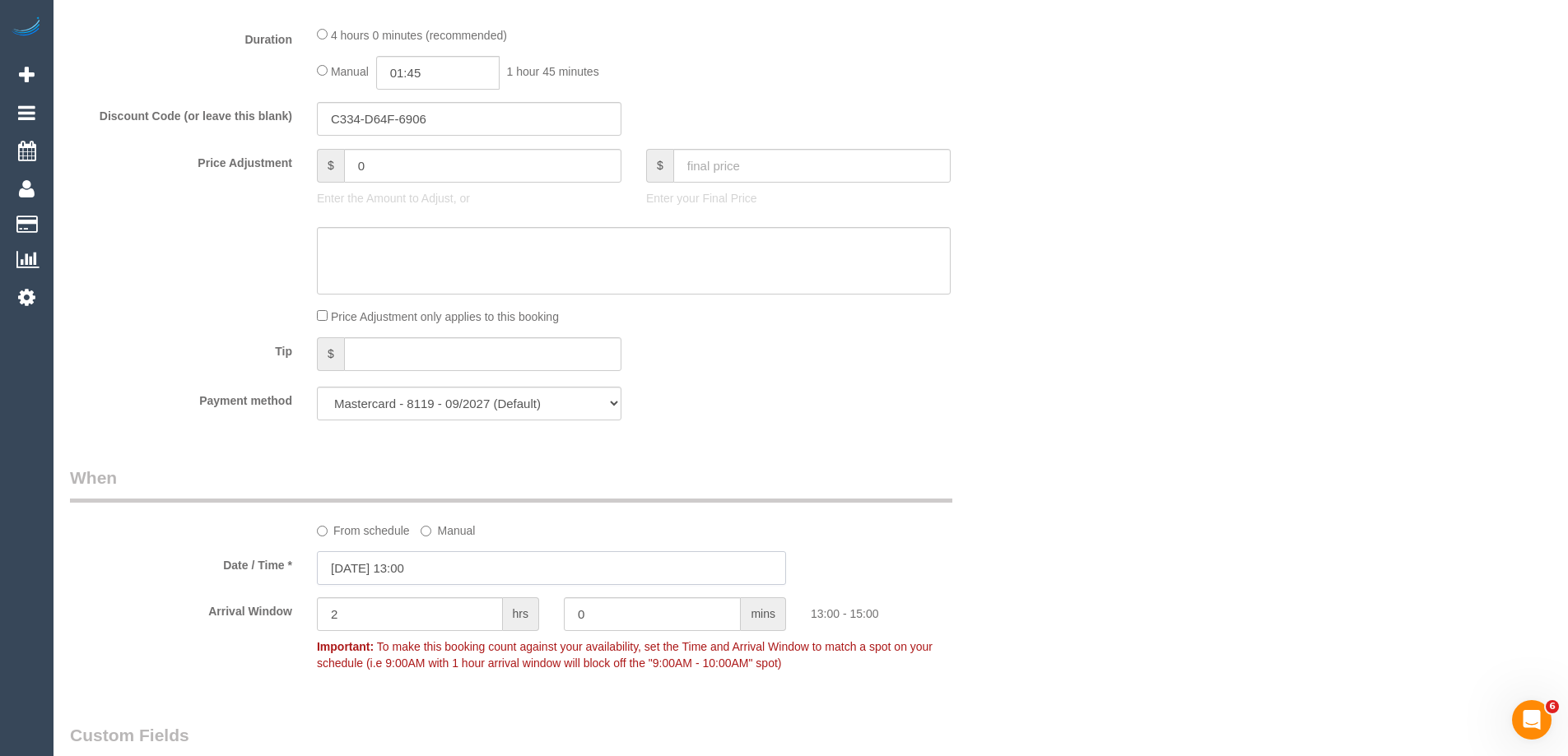
click at [399, 574] on input "15/10/2025 13:00" at bounding box center [551, 568] width 469 height 34
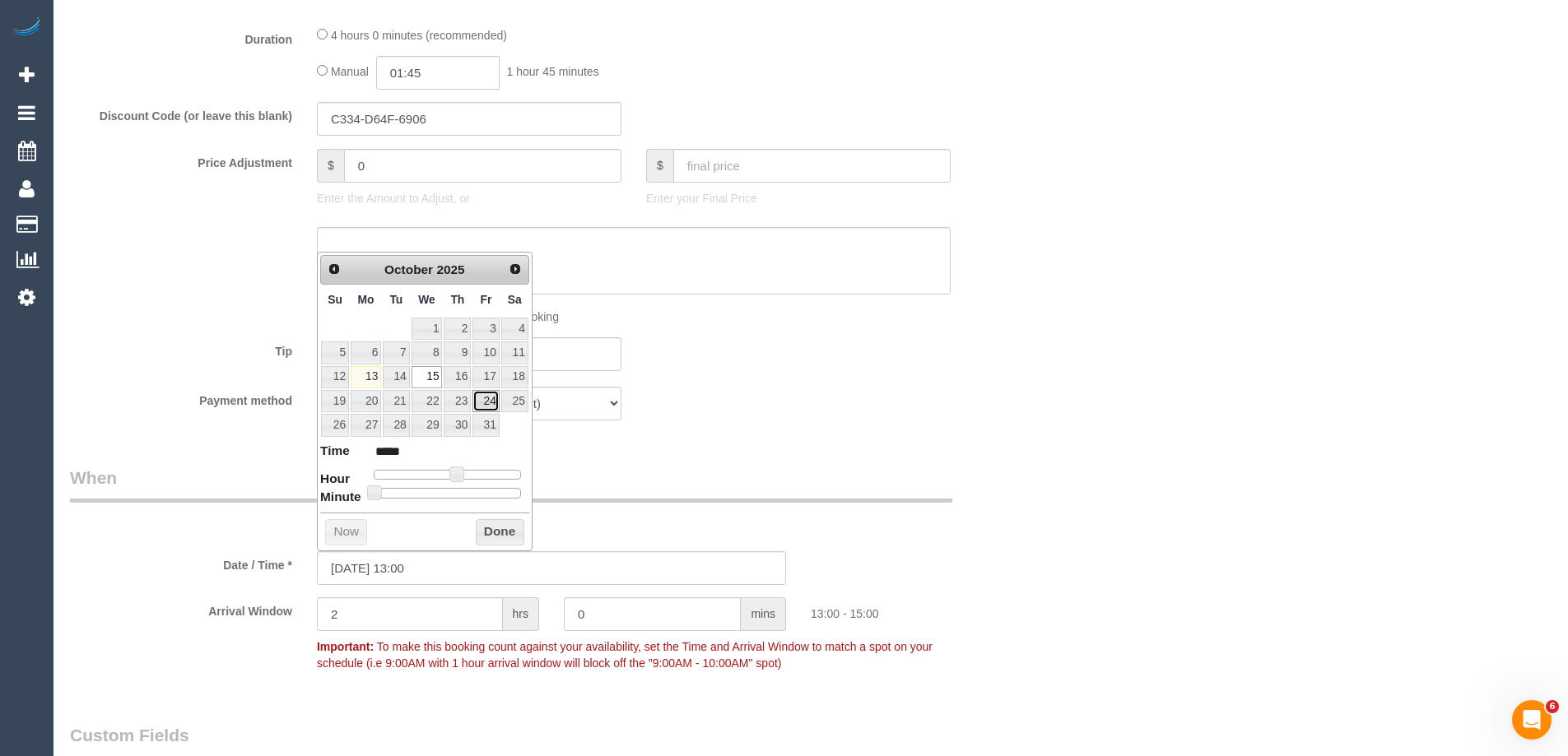
click at [483, 404] on link "24" at bounding box center [485, 401] width 26 height 22
type input "24/10/2025 14:00"
type input "*****"
type input "24/10/2025 15:00"
type input "*****"
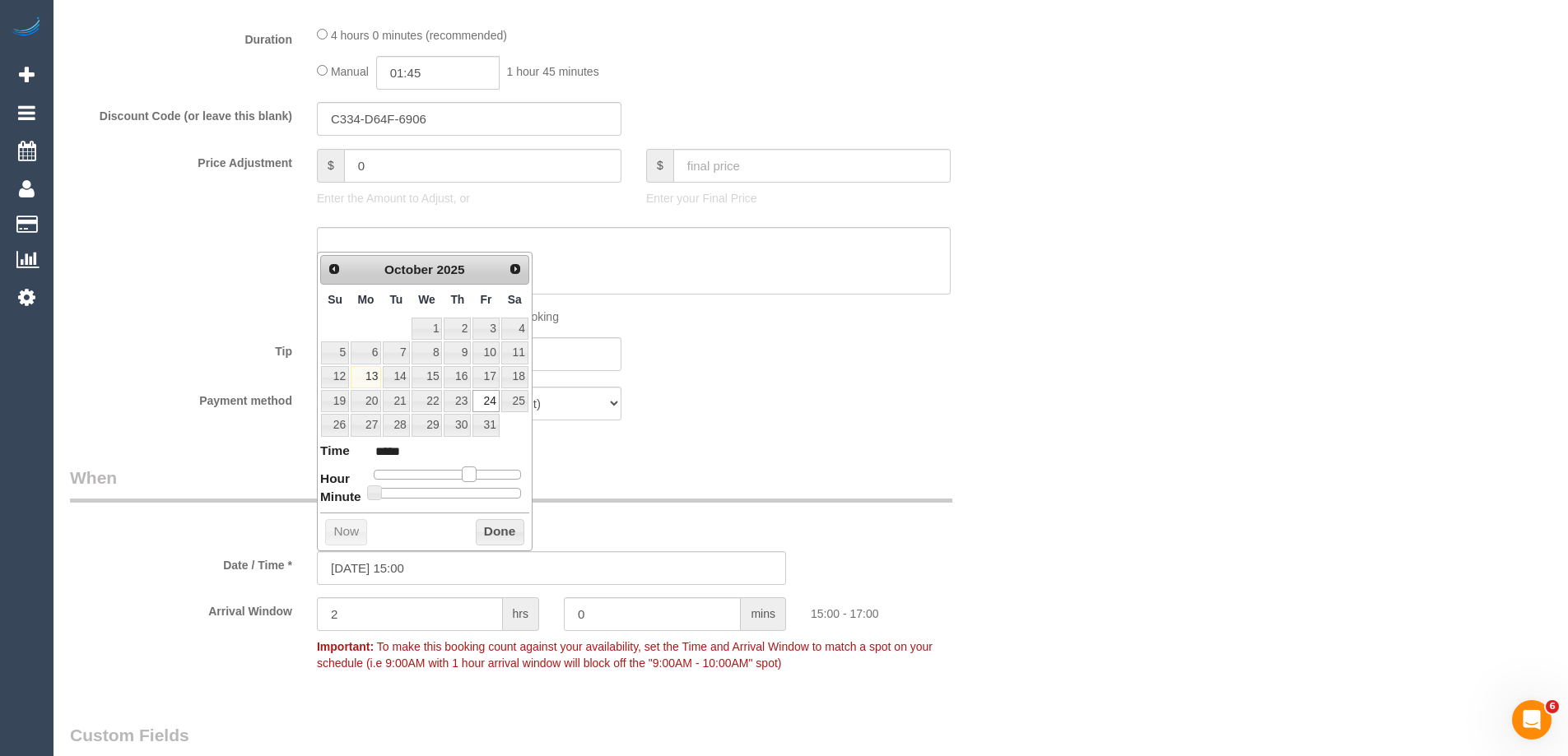
drag, startPoint x: 455, startPoint y: 473, endPoint x: 467, endPoint y: 475, distance: 12.2
click at [467, 475] on span at bounding box center [468, 474] width 15 height 15
click at [494, 526] on button "Done" at bounding box center [500, 532] width 49 height 26
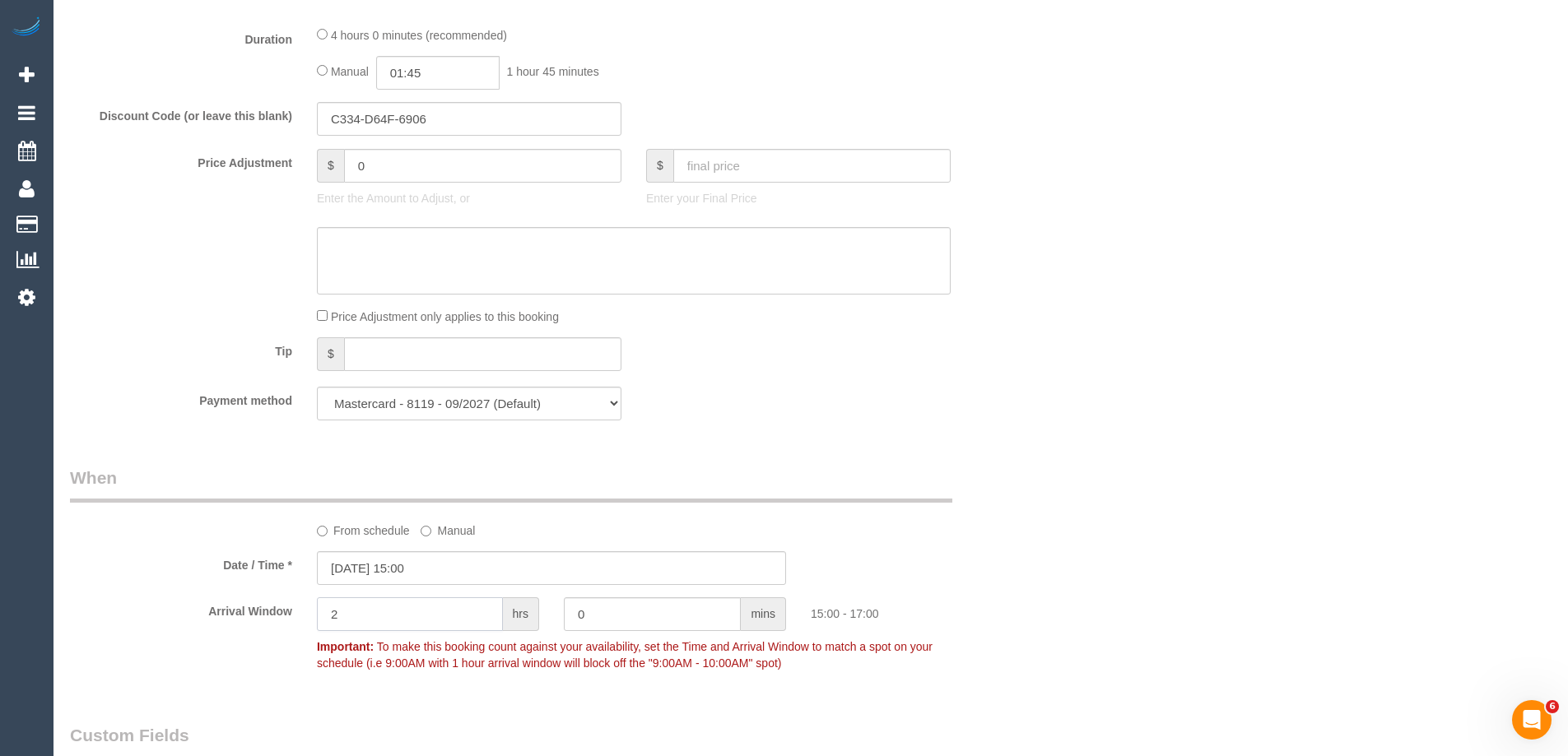
click at [452, 608] on input "2" at bounding box center [409, 614] width 186 height 34
click at [450, 616] on input "1" at bounding box center [409, 614] width 186 height 34
type input "1"
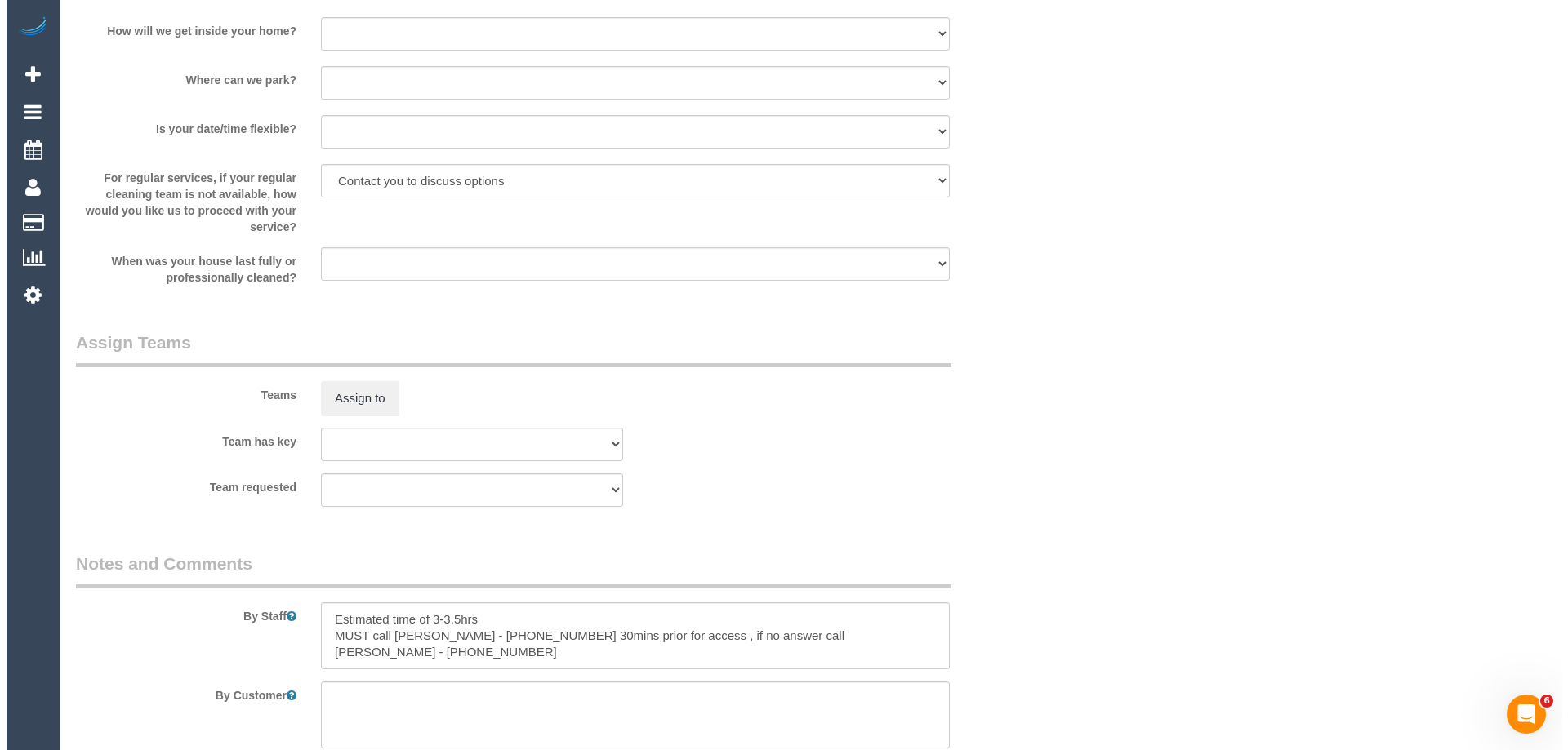
scroll to position [2368, 0]
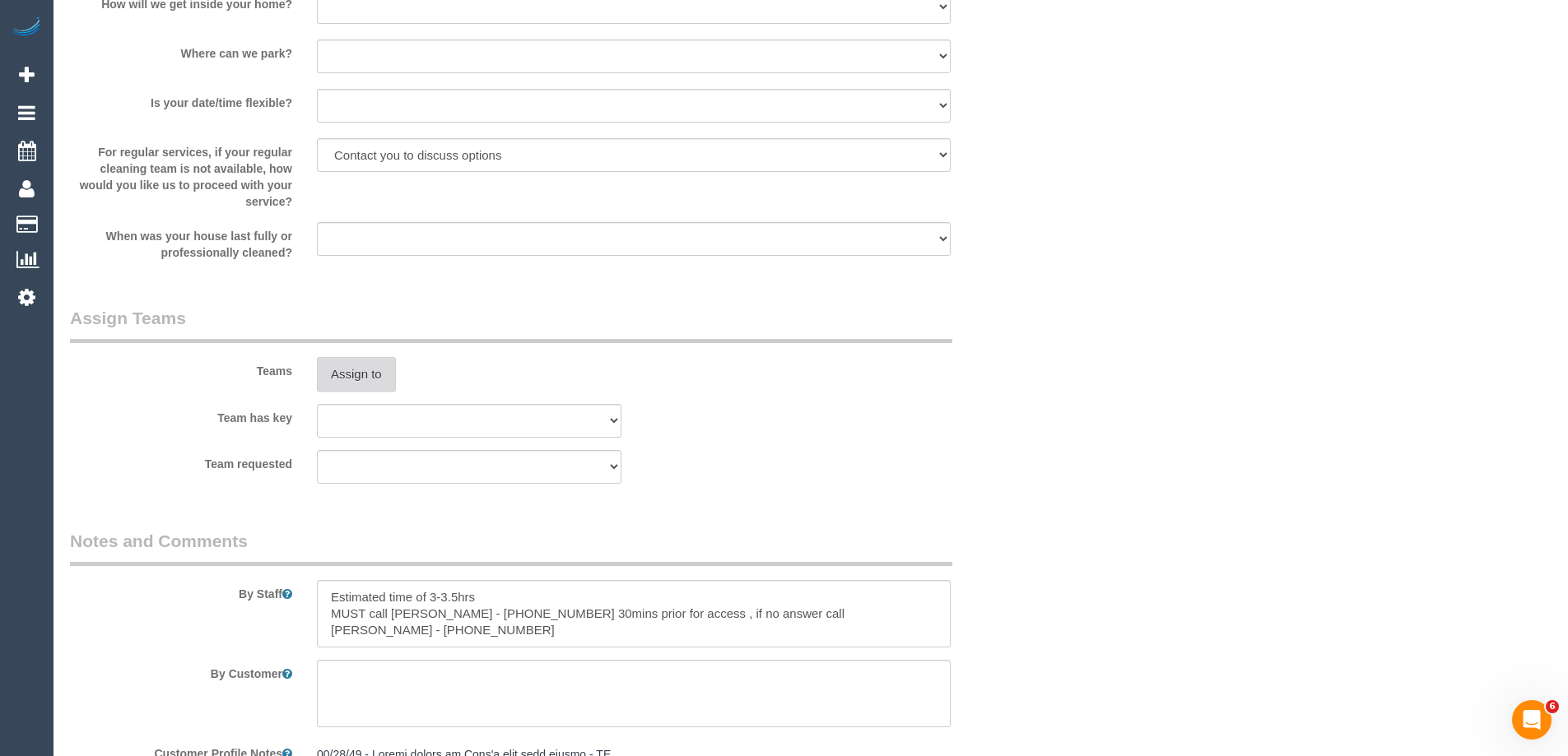
click at [350, 381] on button "Assign to" at bounding box center [356, 375] width 79 height 35
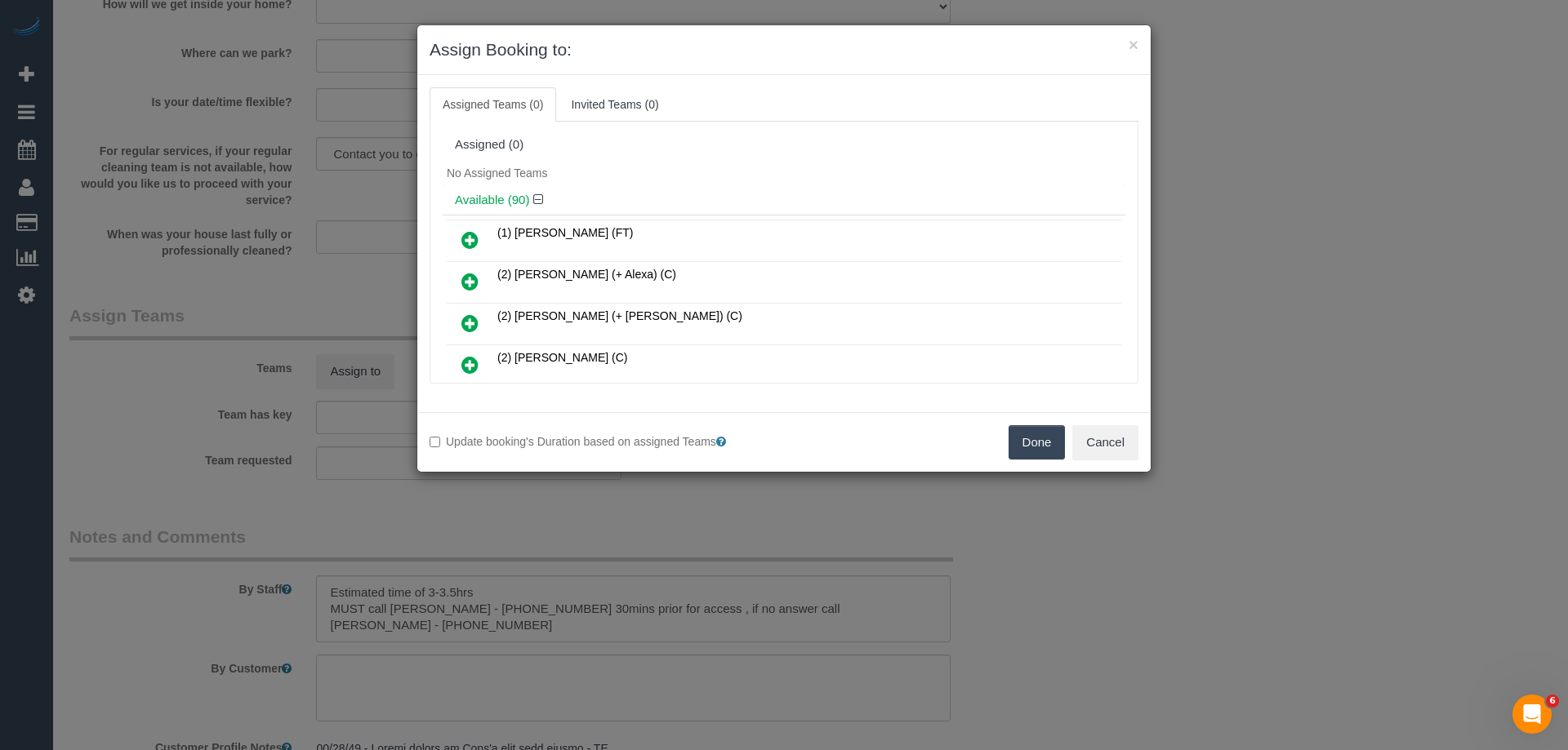
click at [974, 75] on div "Assigned Teams (0) Invited Teams (0) Assigned (0) No Assigned Teams Available (…" at bounding box center [784, 244] width 733 height 337
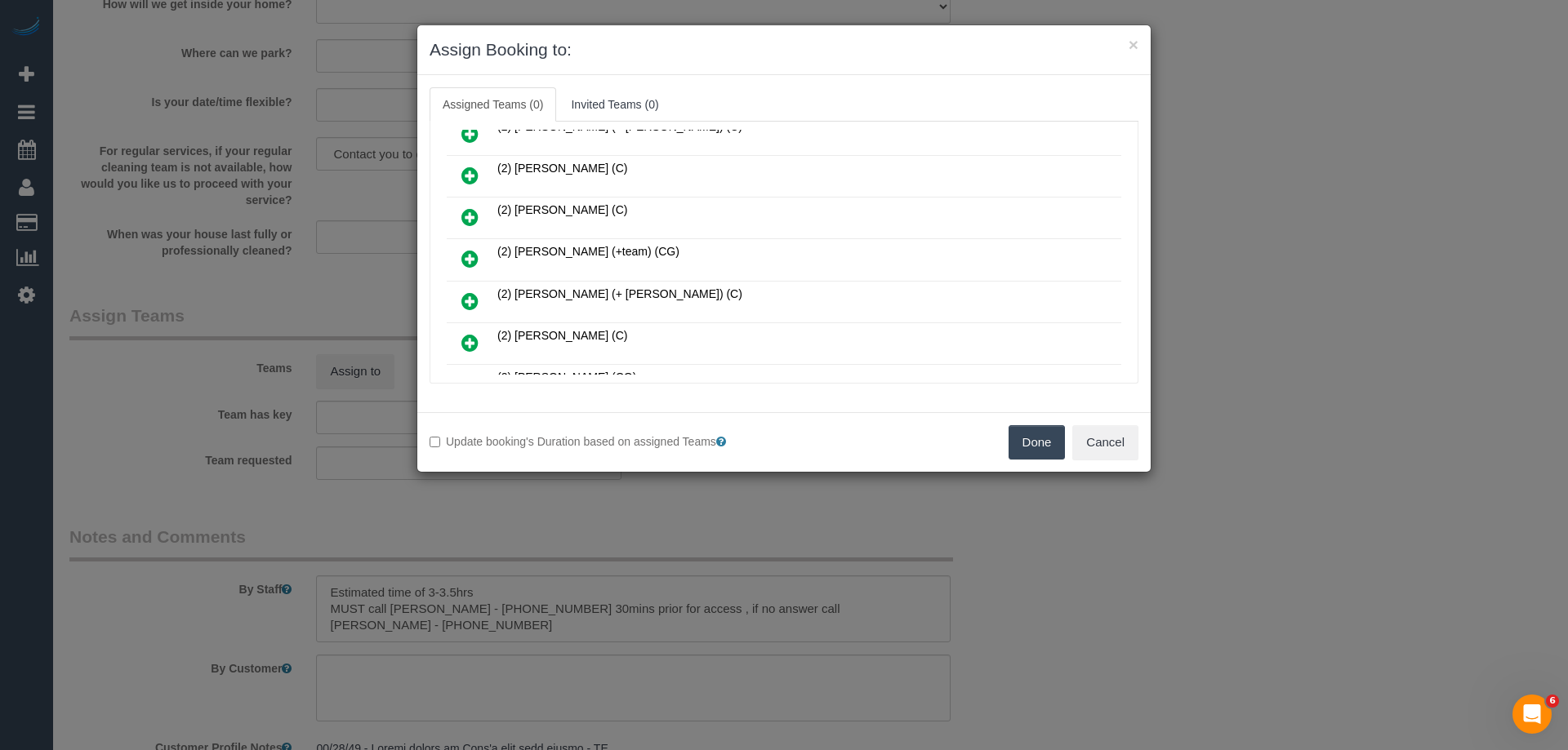
click at [469, 254] on icon at bounding box center [470, 258] width 17 height 19
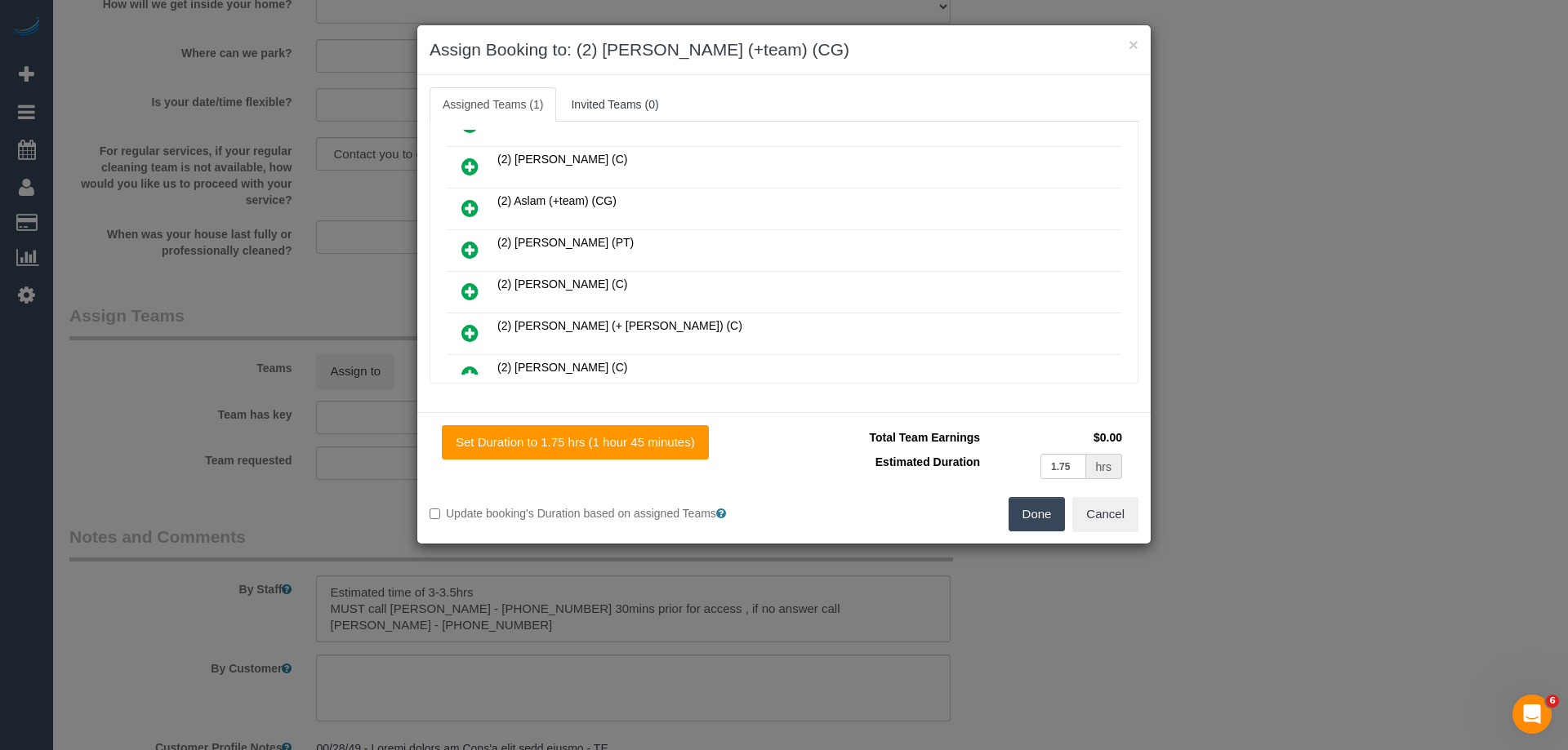
scroll to position [240, 0]
click at [461, 204] on link at bounding box center [469, 207] width 38 height 33
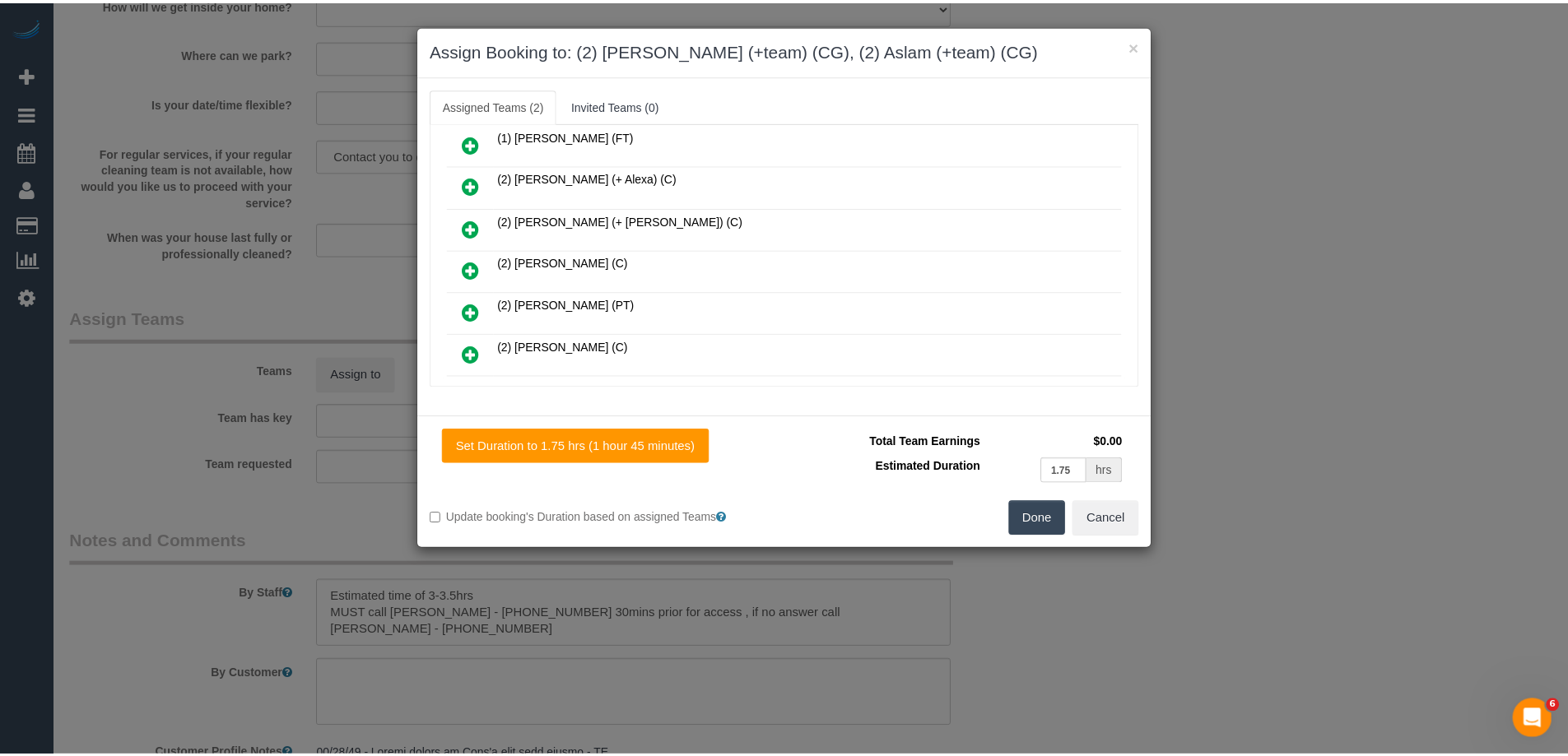
scroll to position [0, 0]
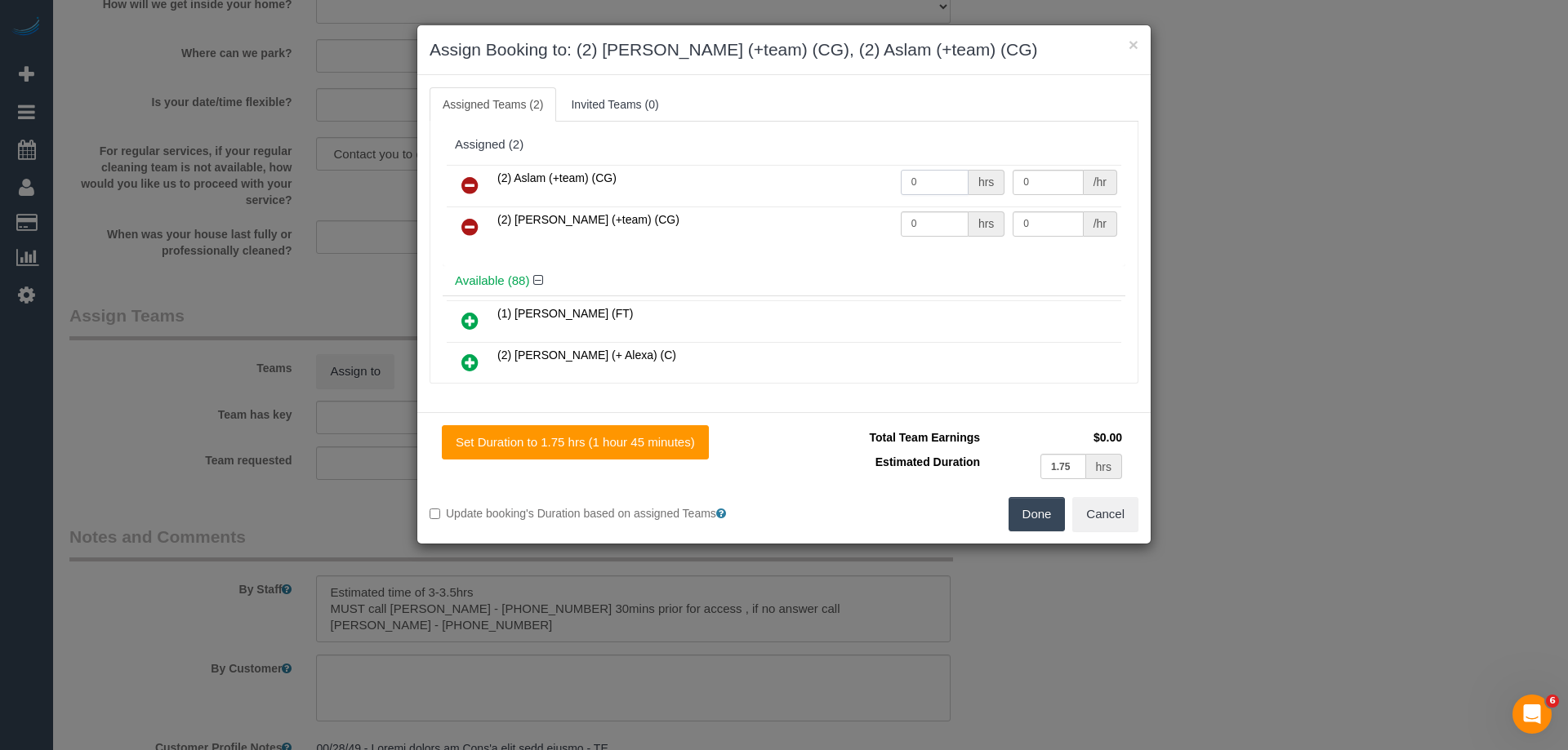
click at [908, 193] on input "0" at bounding box center [935, 183] width 68 height 25
type input "1"
click at [937, 229] on input "0" at bounding box center [935, 224] width 68 height 25
type input "1"
click at [1042, 179] on input "0" at bounding box center [1047, 183] width 70 height 25
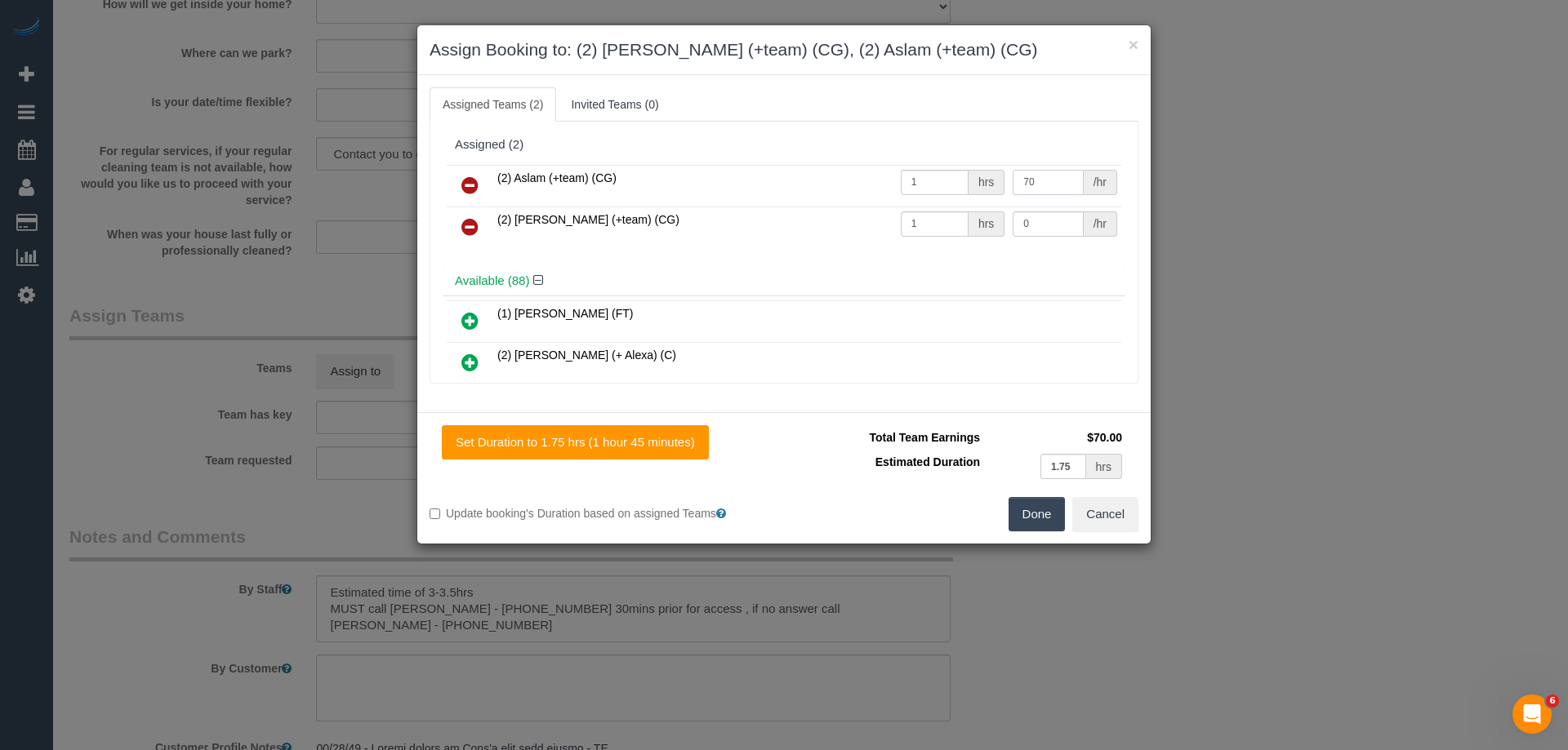
type input "70"
click at [1062, 223] on input "0" at bounding box center [1047, 224] width 70 height 25
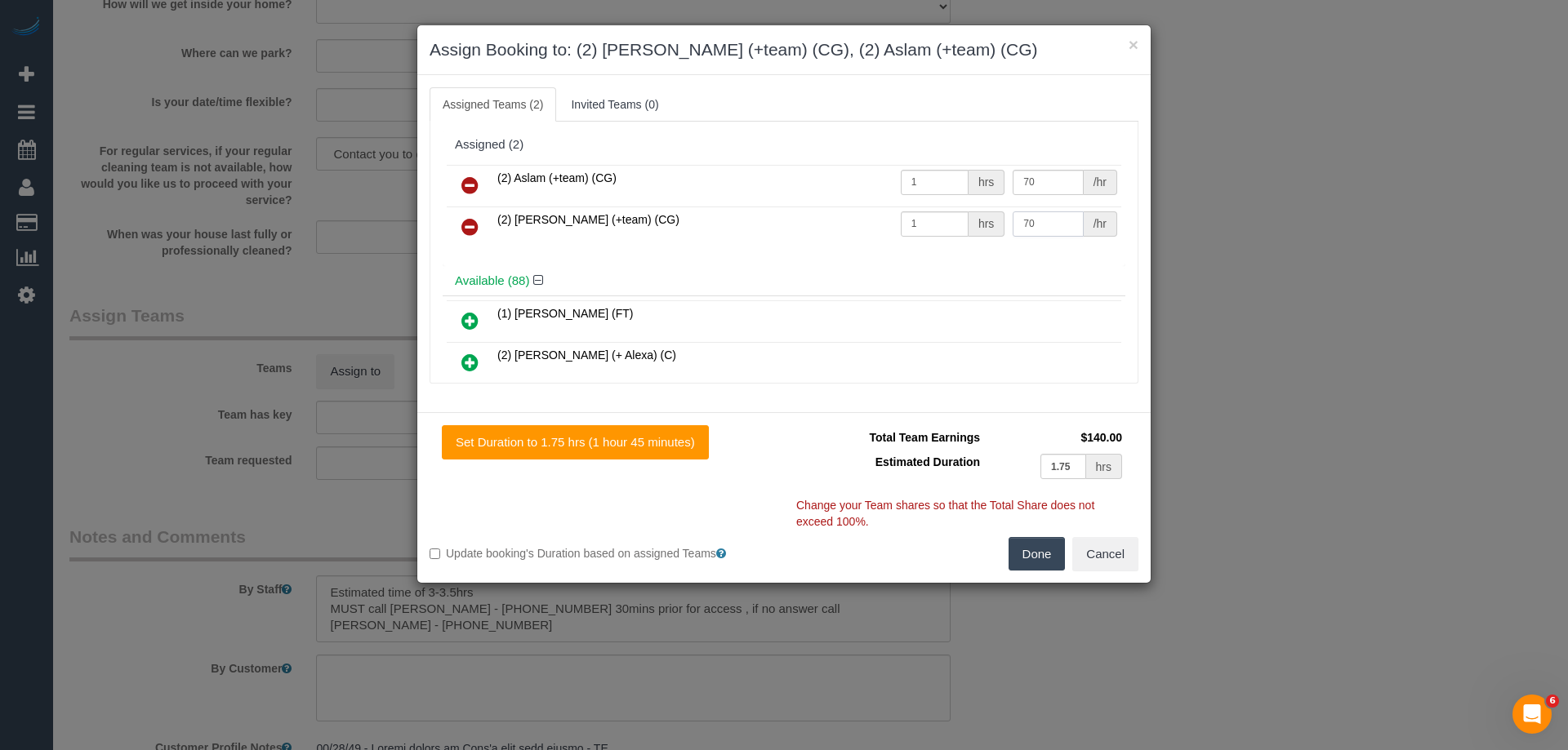
type input "70"
click at [1028, 566] on button "Done" at bounding box center [1037, 554] width 58 height 35
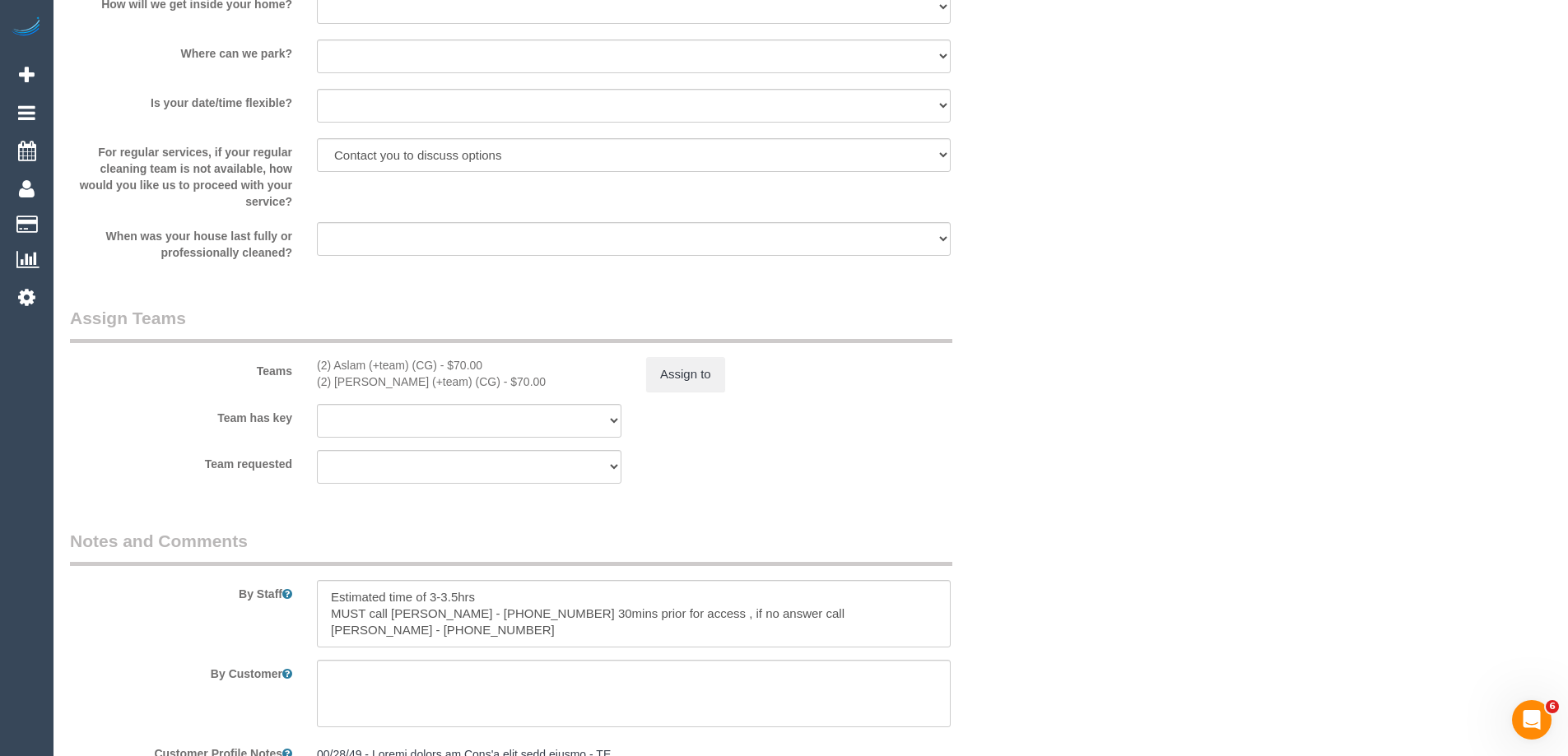
click at [1114, 493] on div "× Assign Booking to: (2) Maria (+team) (CG), (2) Aslam (+team) (CG) Assigned Te…" at bounding box center [784, 378] width 1568 height 756
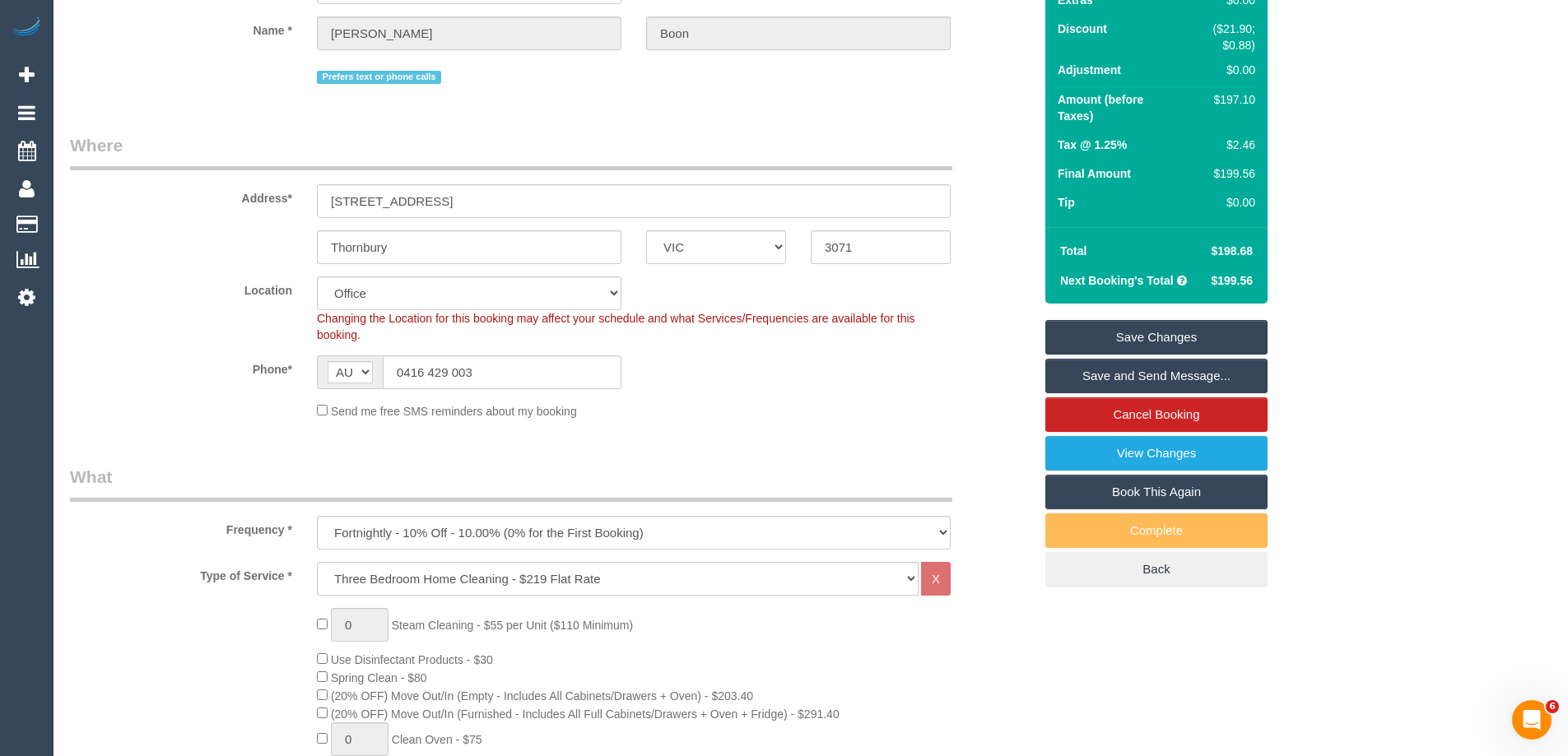
scroll to position [210, 0]
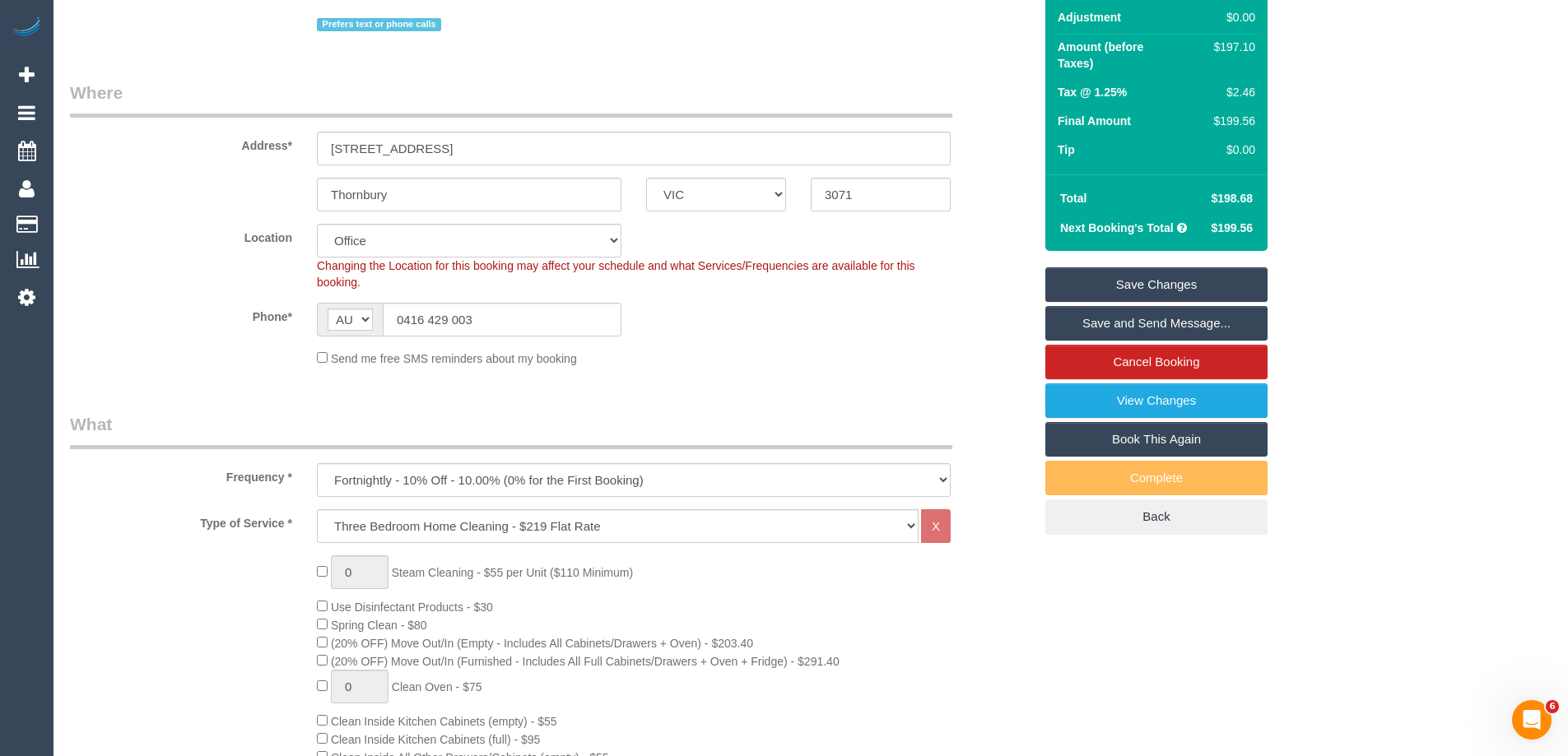
click at [1093, 279] on link "Save Changes" at bounding box center [1156, 284] width 222 height 35
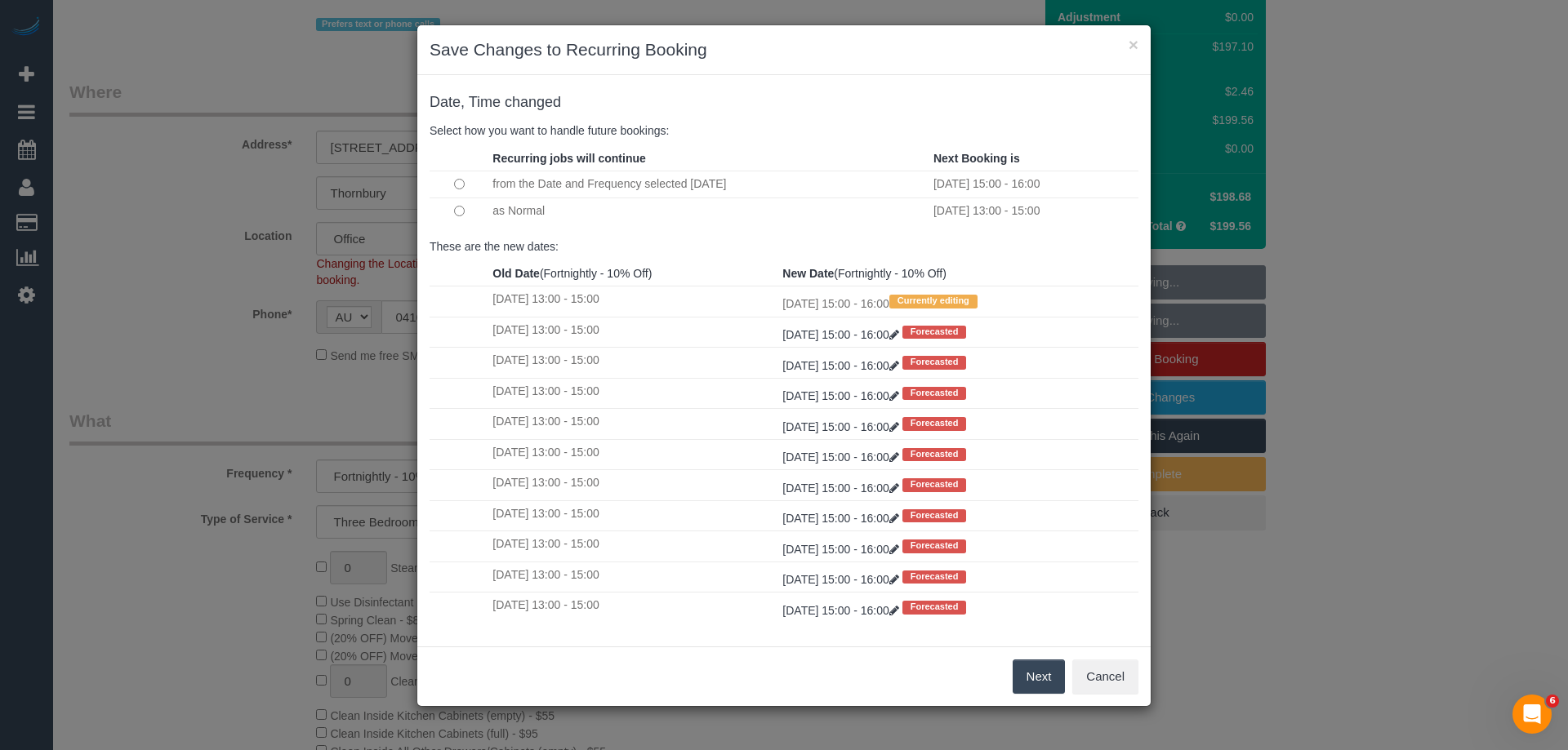
click at [1039, 677] on button "Next" at bounding box center [1039, 676] width 53 height 35
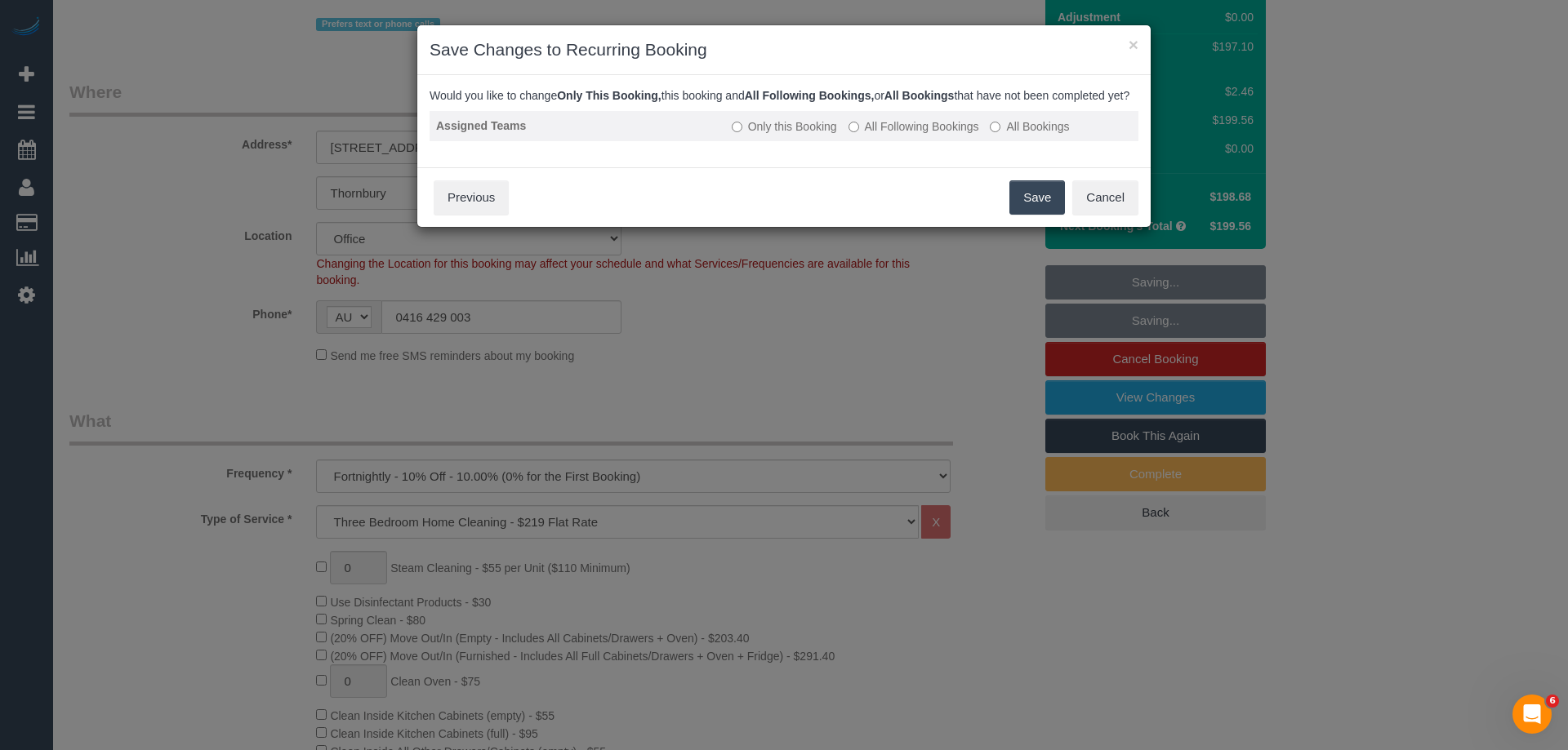
click at [930, 135] on label "All Following Bookings" at bounding box center [914, 126] width 130 height 16
click at [1027, 215] on button "Save" at bounding box center [1037, 197] width 56 height 35
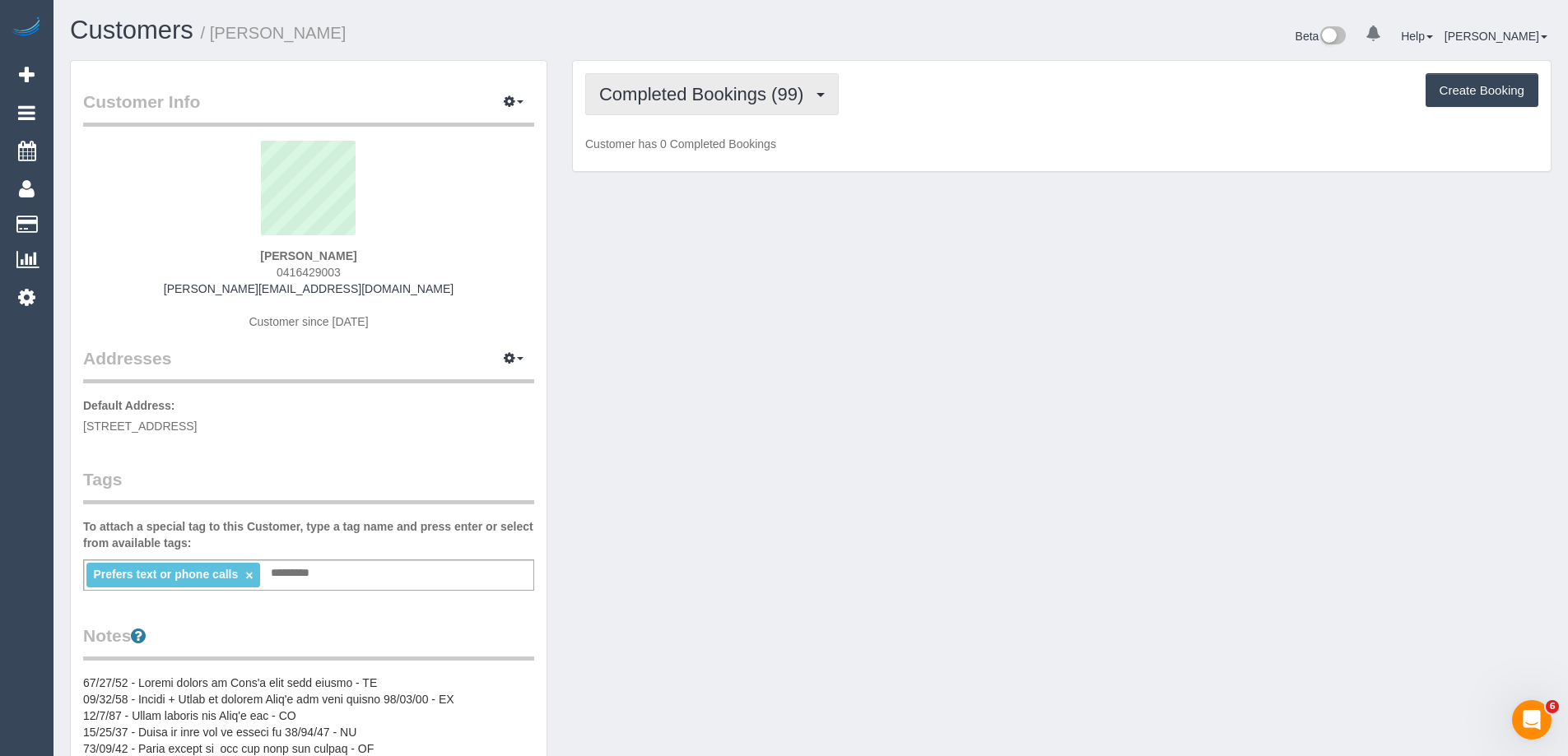
click at [694, 96] on span "Completed Bookings (99)" at bounding box center [705, 94] width 212 height 20
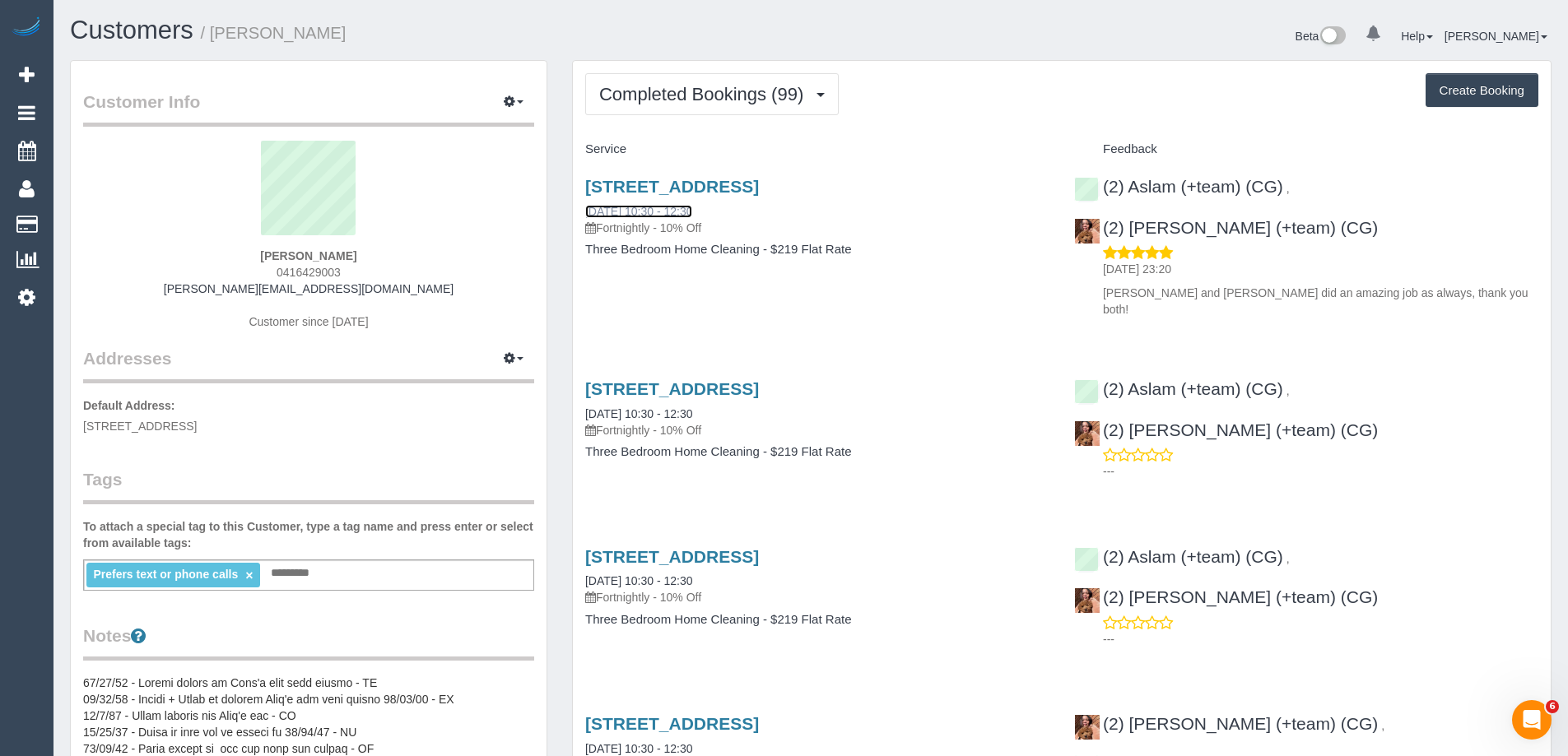
click at [640, 210] on link "[DATE] 10:30 - 12:30" at bounding box center [638, 211] width 107 height 13
click at [700, 90] on span "Completed Bookings (99)" at bounding box center [705, 94] width 212 height 20
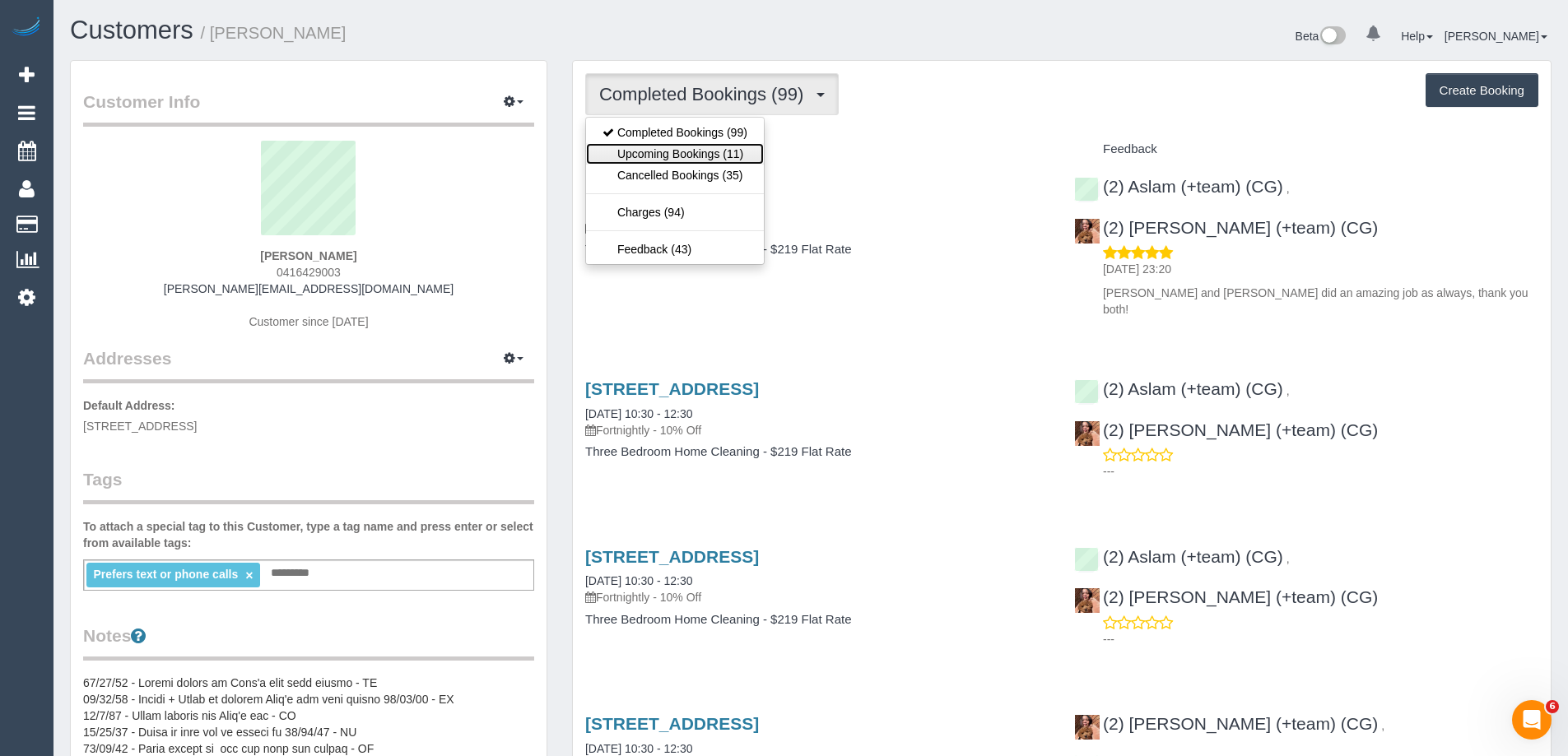
click at [682, 155] on link "Upcoming Bookings (11)" at bounding box center [675, 154] width 177 height 21
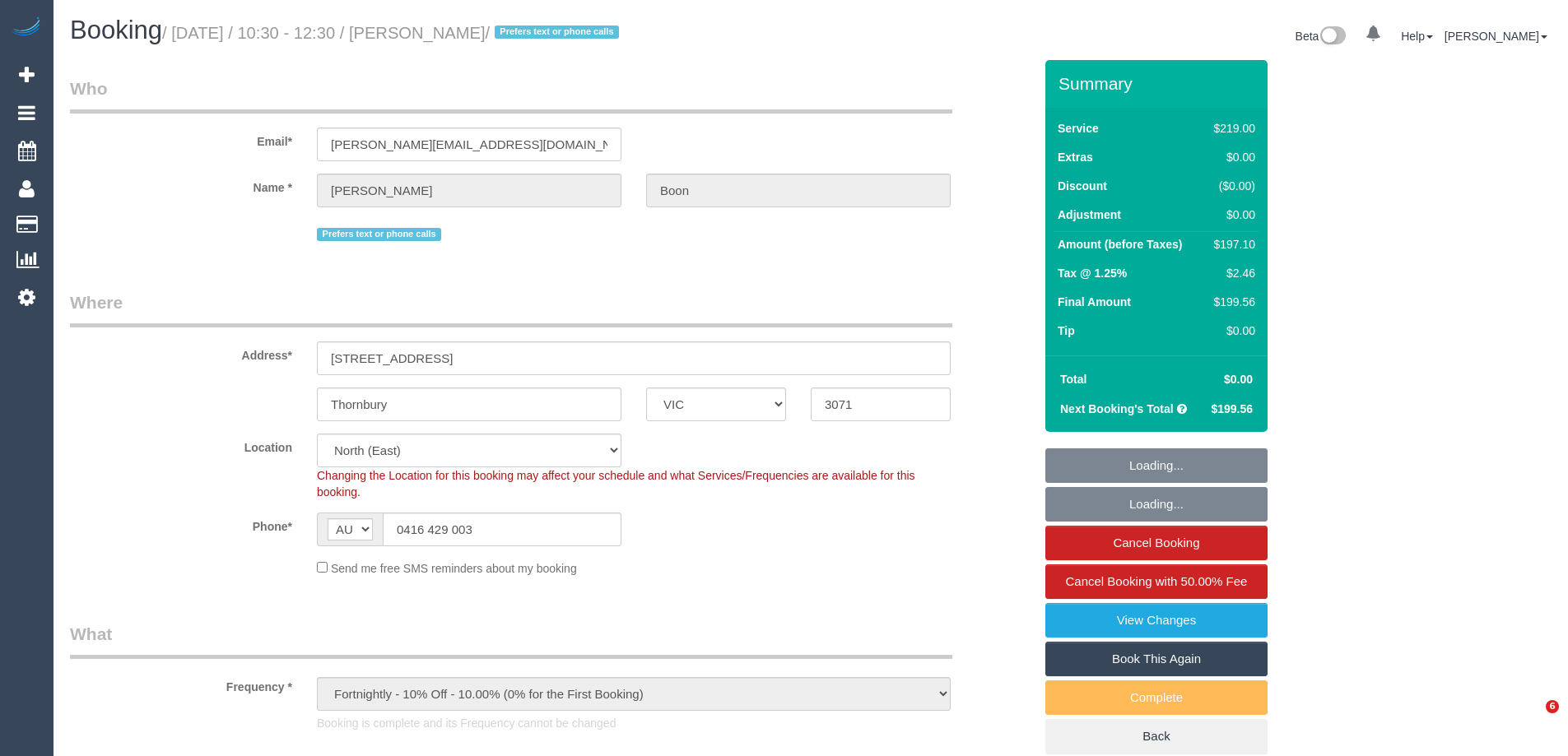
select select "VIC"
select select "object:711"
select select "number:32"
select select "number:35"
select select "22760"
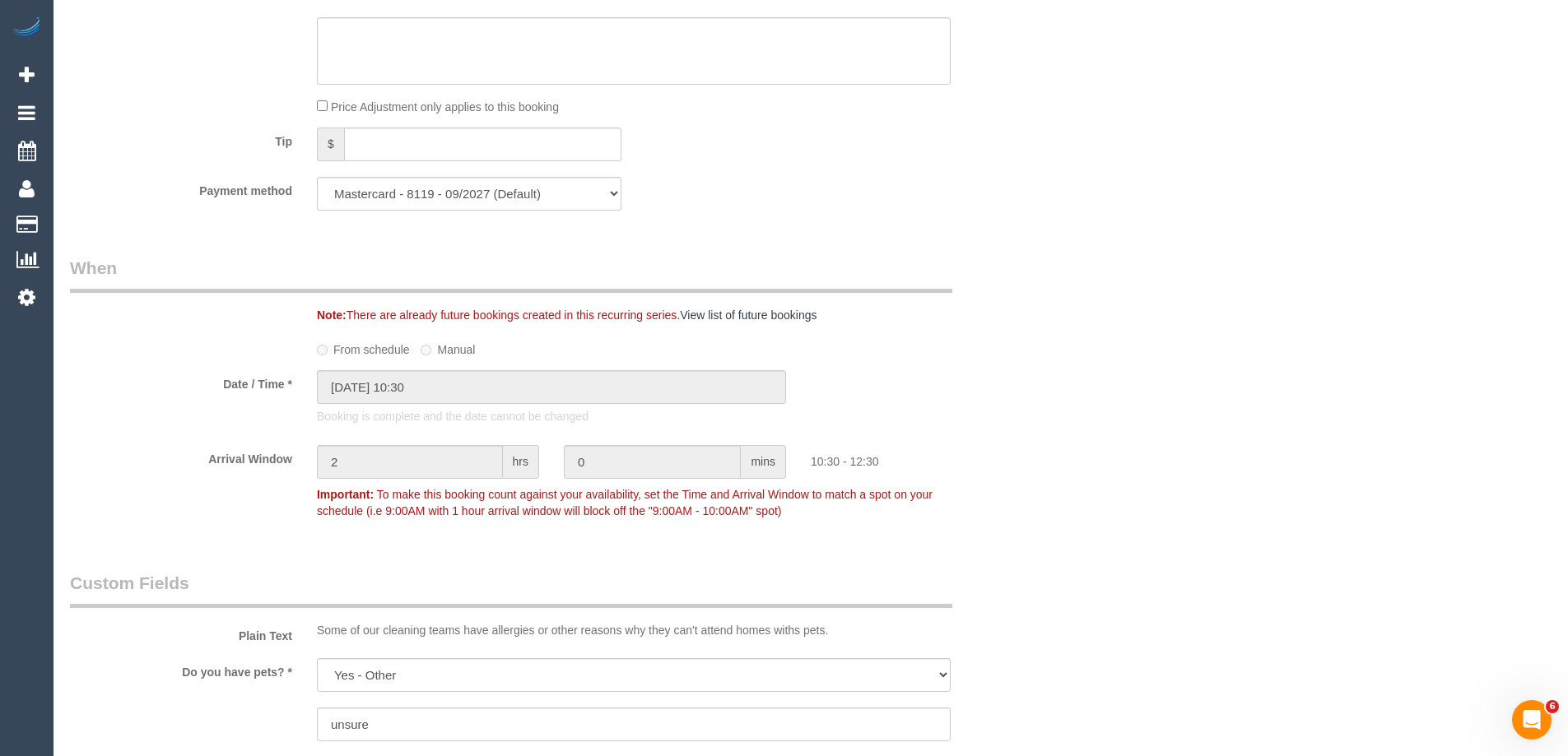
scroll to position [2222, 0]
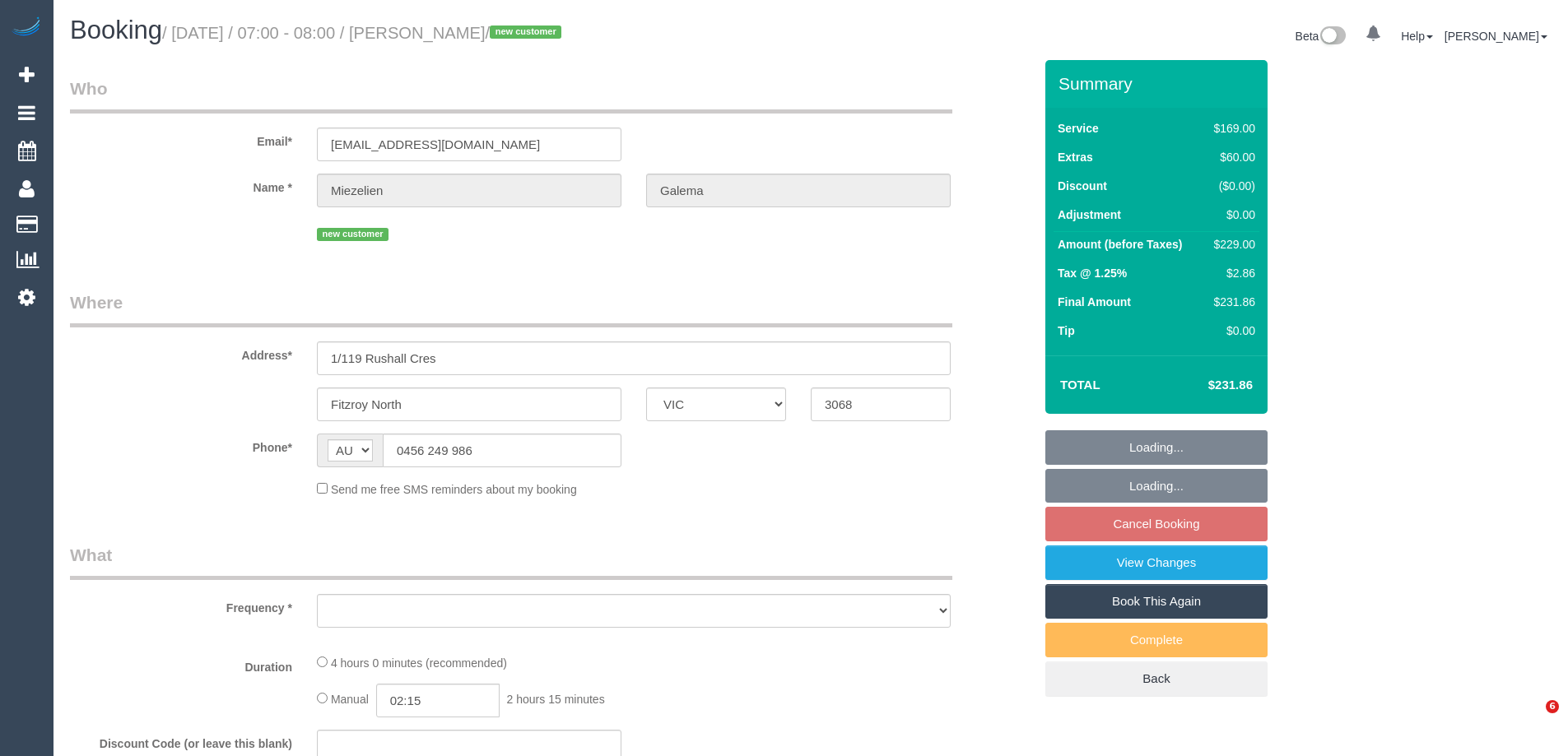
select select "VIC"
select select "string:stripe-pm_1SFjS62GScqysDRVMGci9t7U"
select select "number:28"
select select "number:14"
select select "number:19"
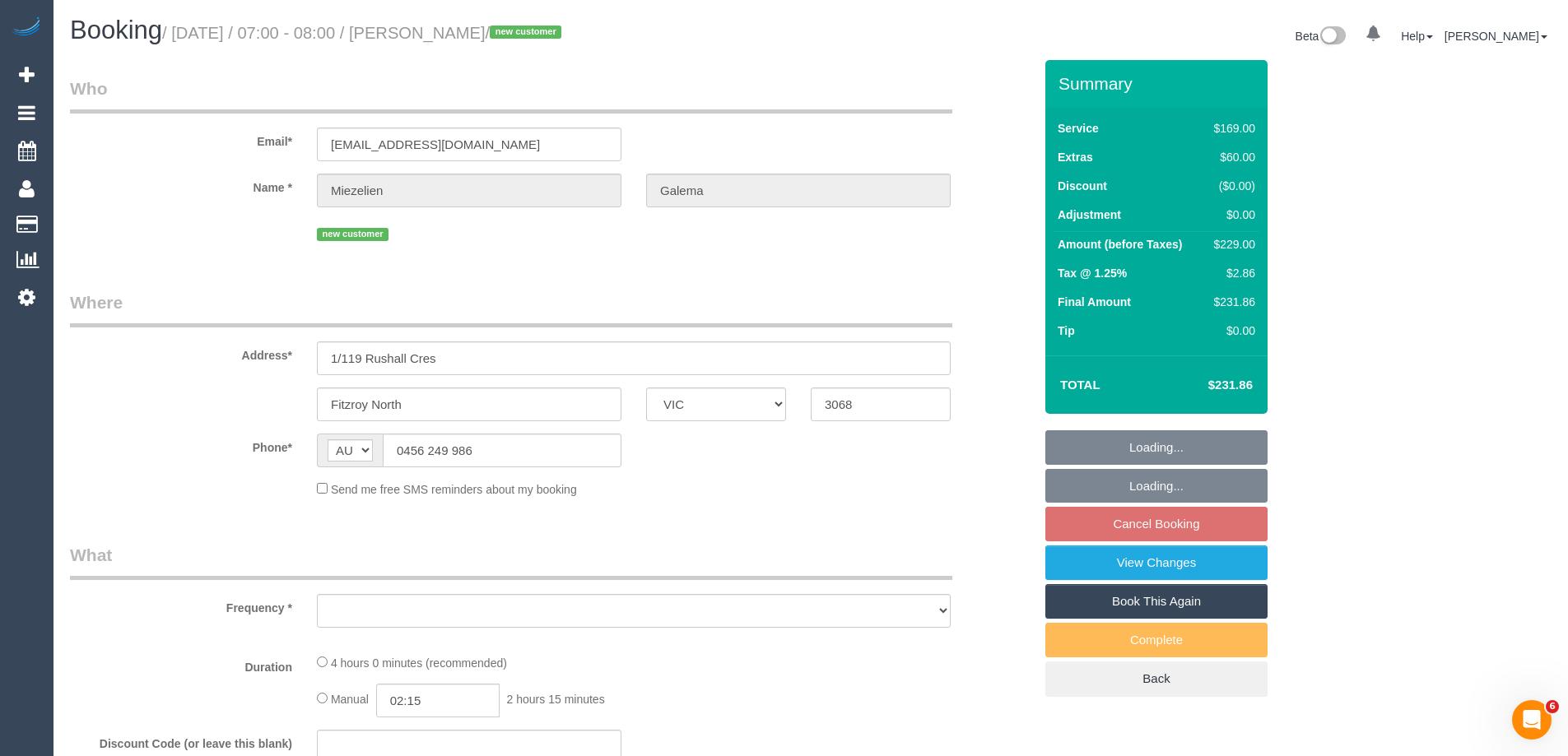
select select "number:22"
select select "number:34"
select select "number:26"
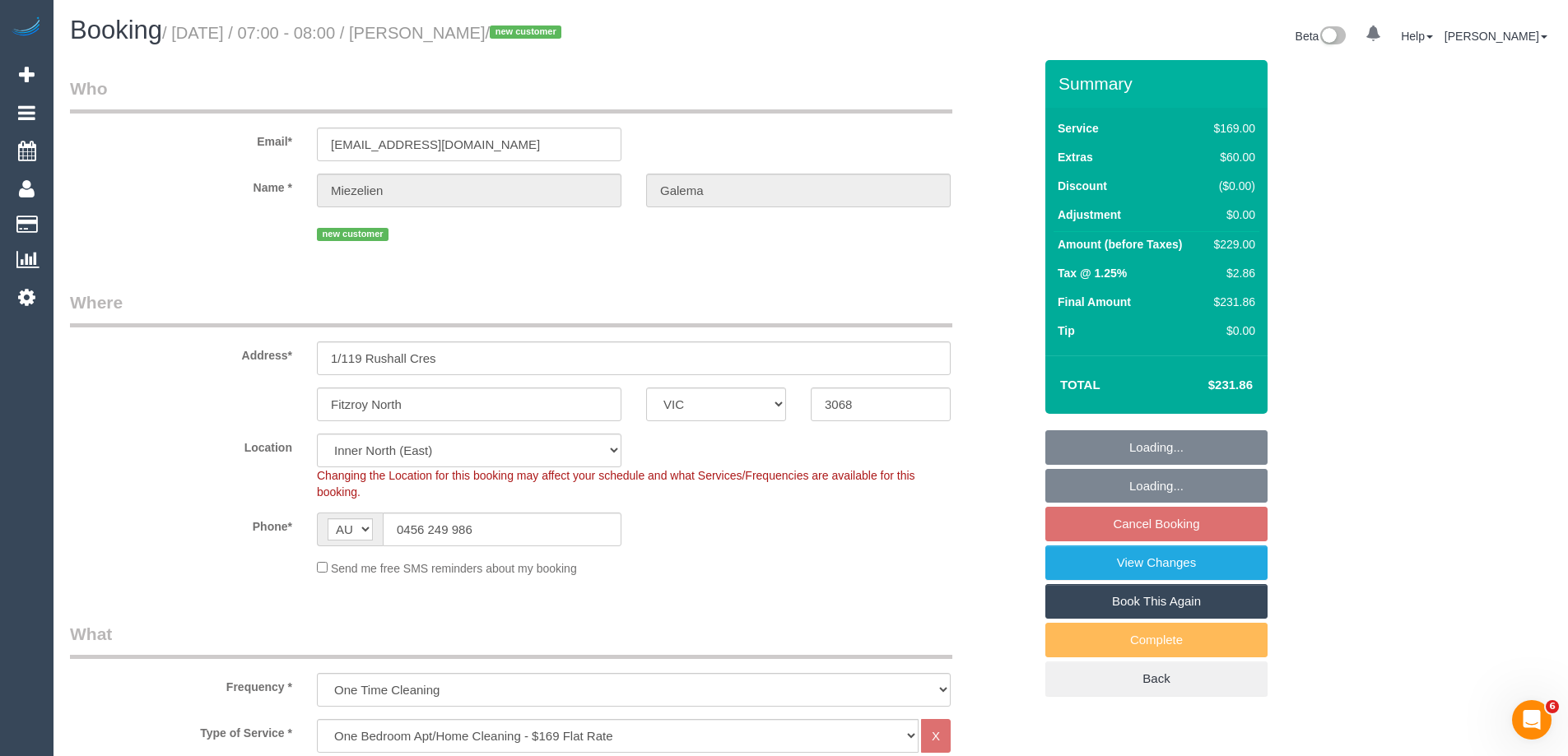
select select "object:1579"
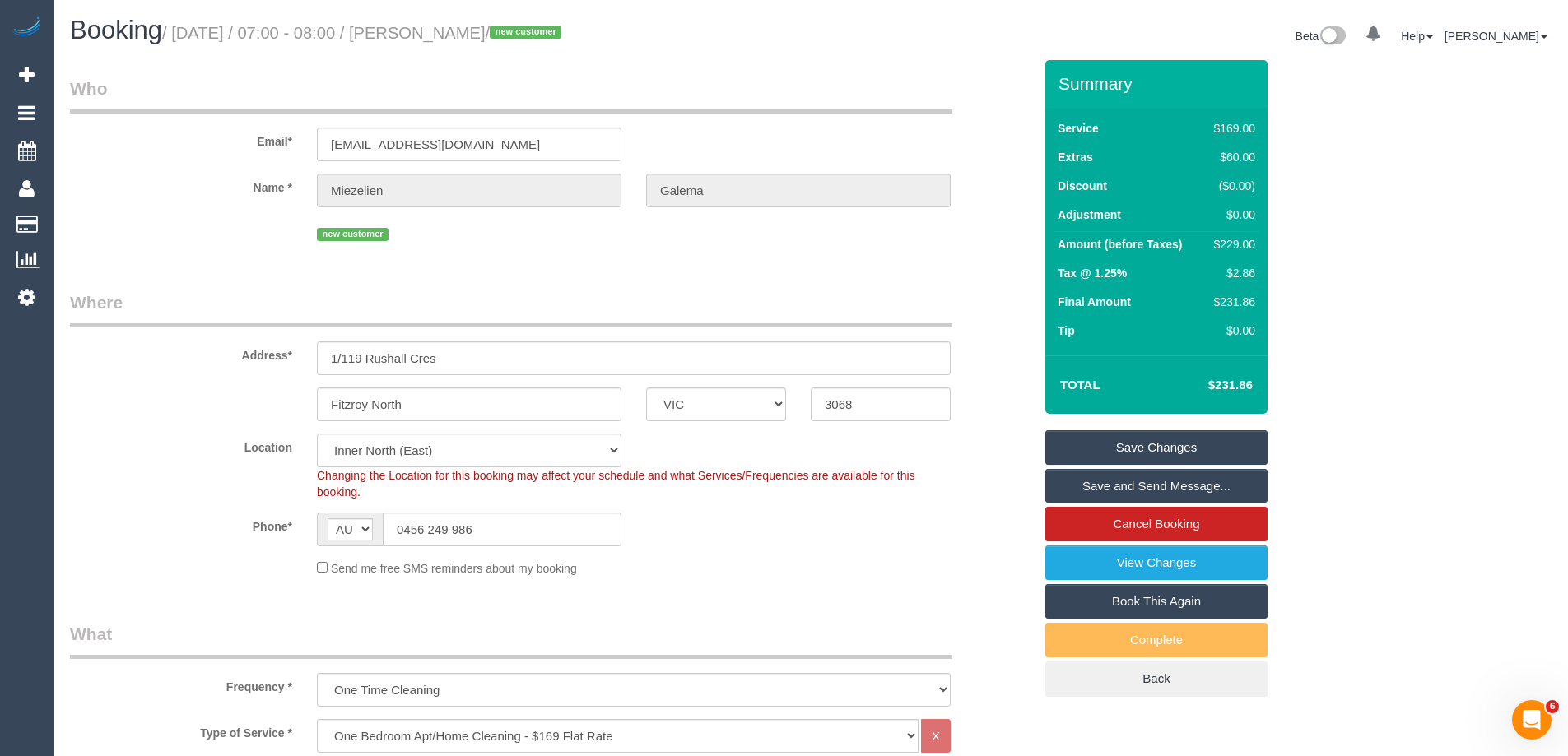
drag, startPoint x: 565, startPoint y: 37, endPoint x: 436, endPoint y: 33, distance: 129.1
click at [436, 33] on small "/ October 15, 2025 / 07:00 - 08:00 / Miezelien Galema / new customer" at bounding box center [364, 32] width 404 height 18
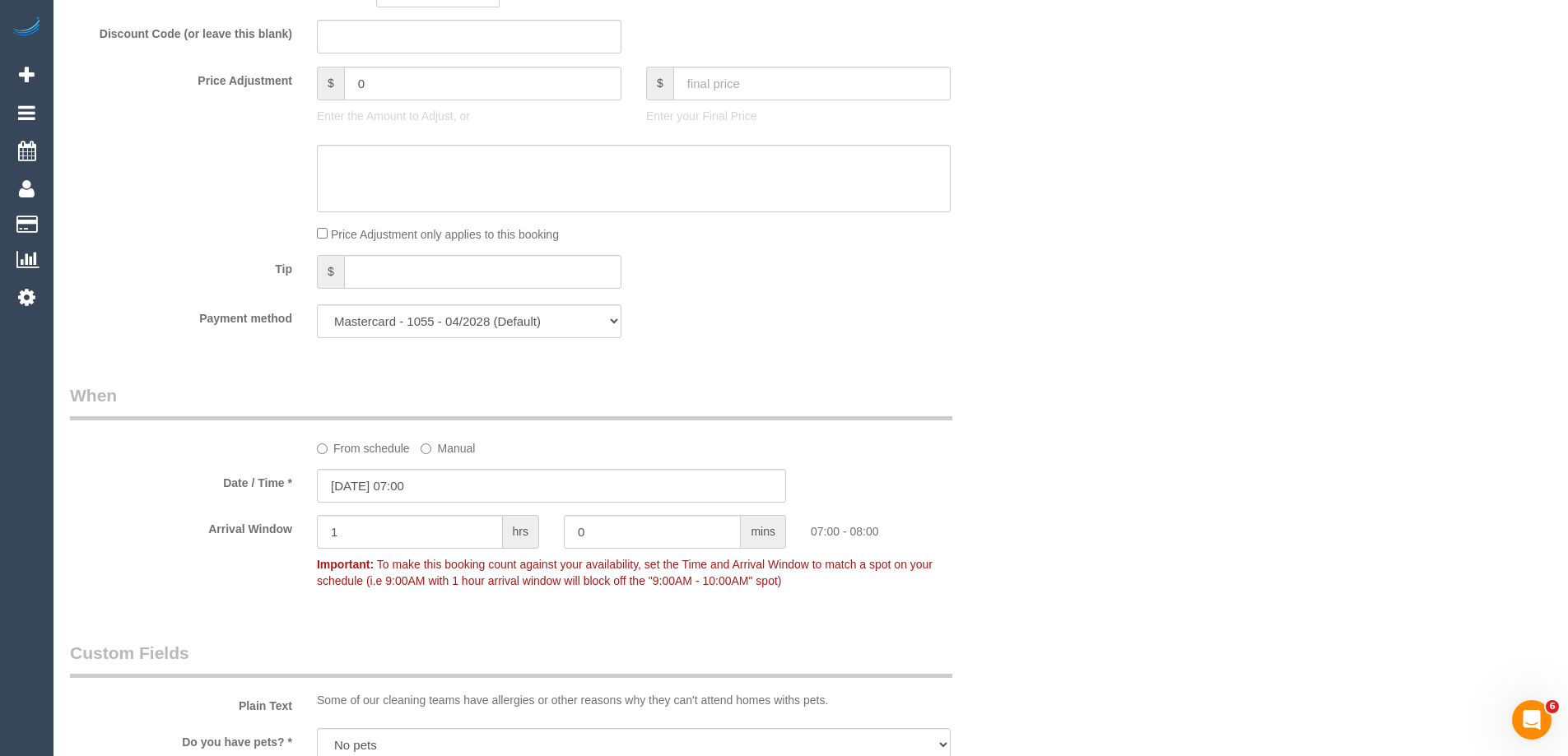
scroll to position [1564, 0]
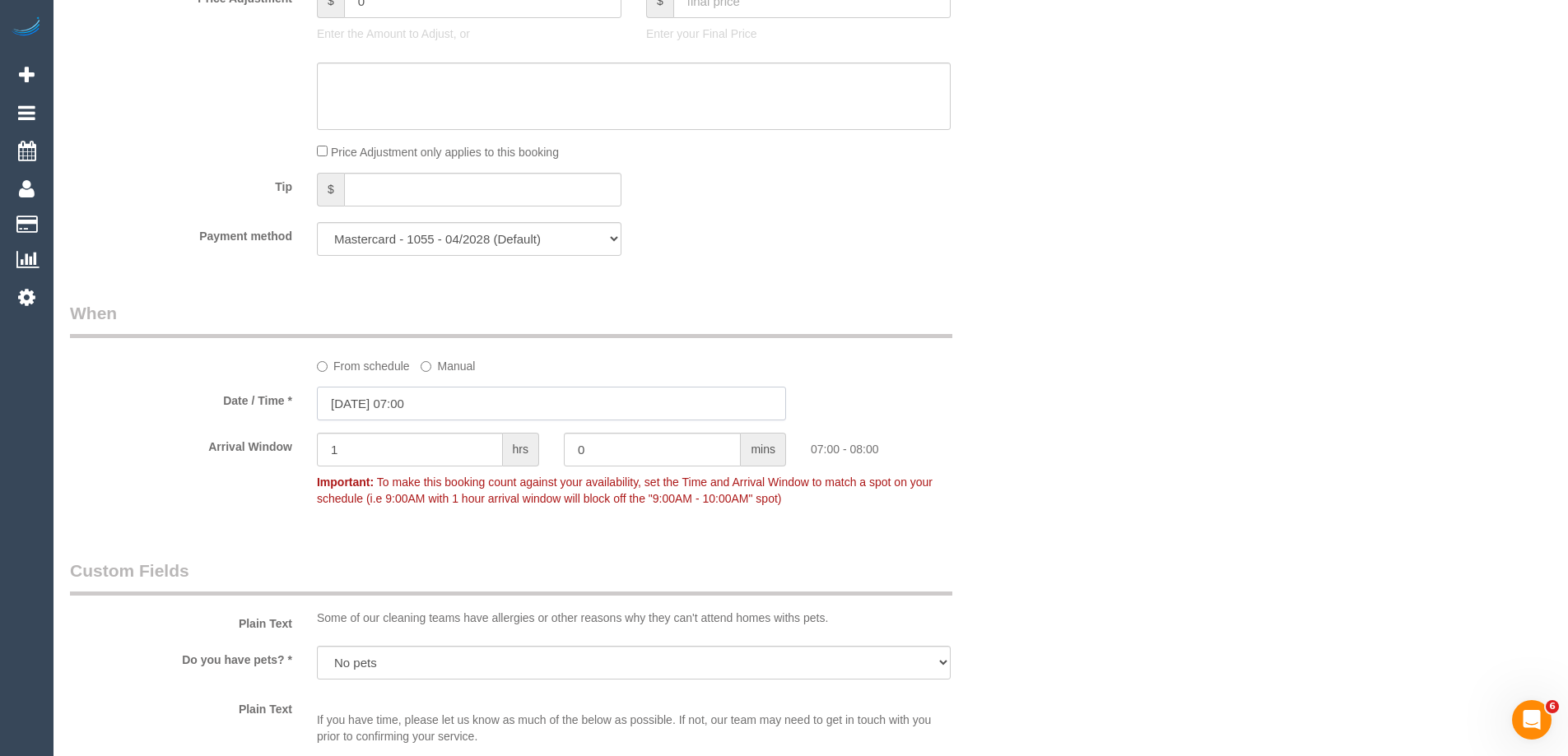
click at [409, 398] on input "15/10/2025 07:00" at bounding box center [551, 404] width 469 height 34
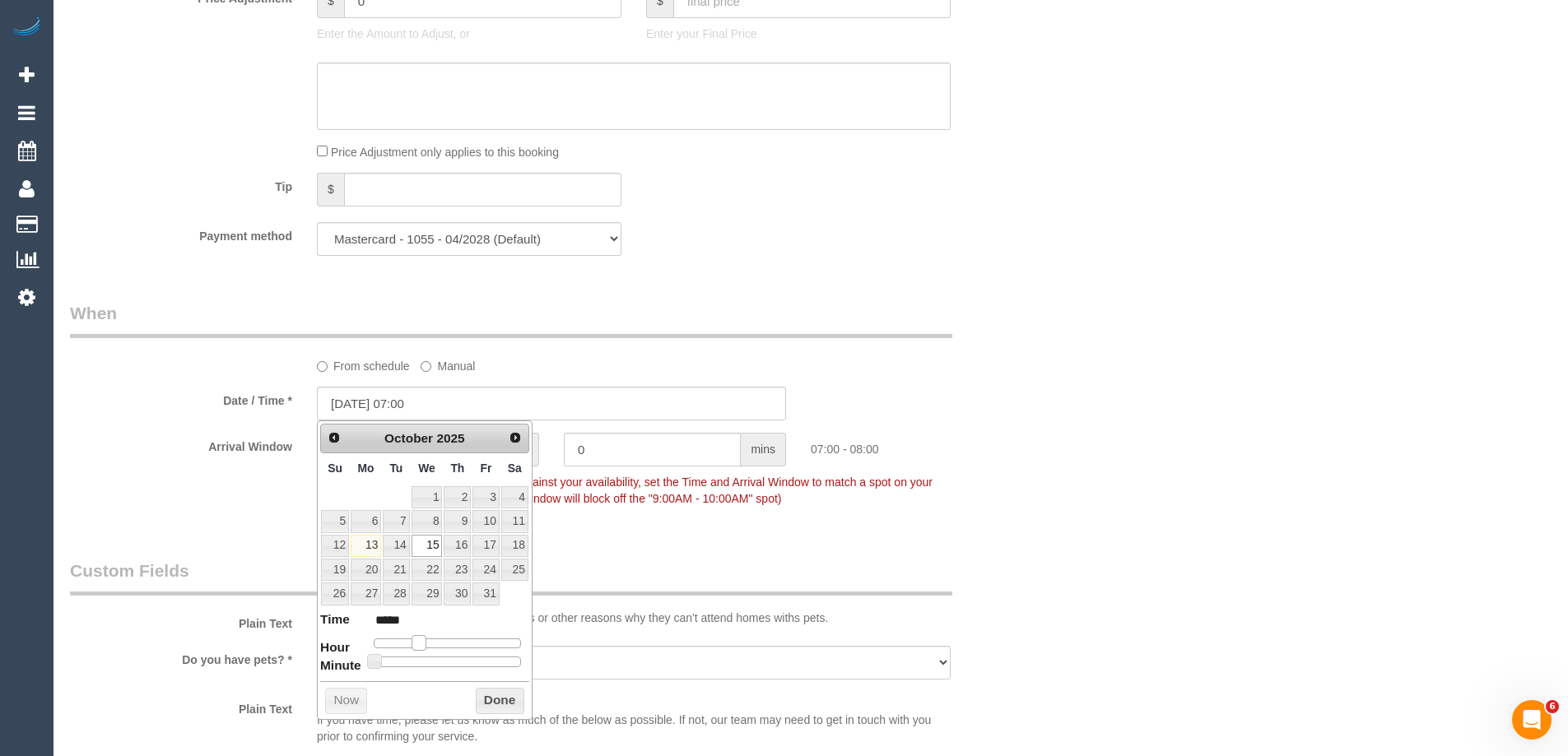
type input "[DATE] 09:00"
type input "*****"
type input "15/10/2025 10:00"
type input "*****"
type input "15/10/2025 11:00"
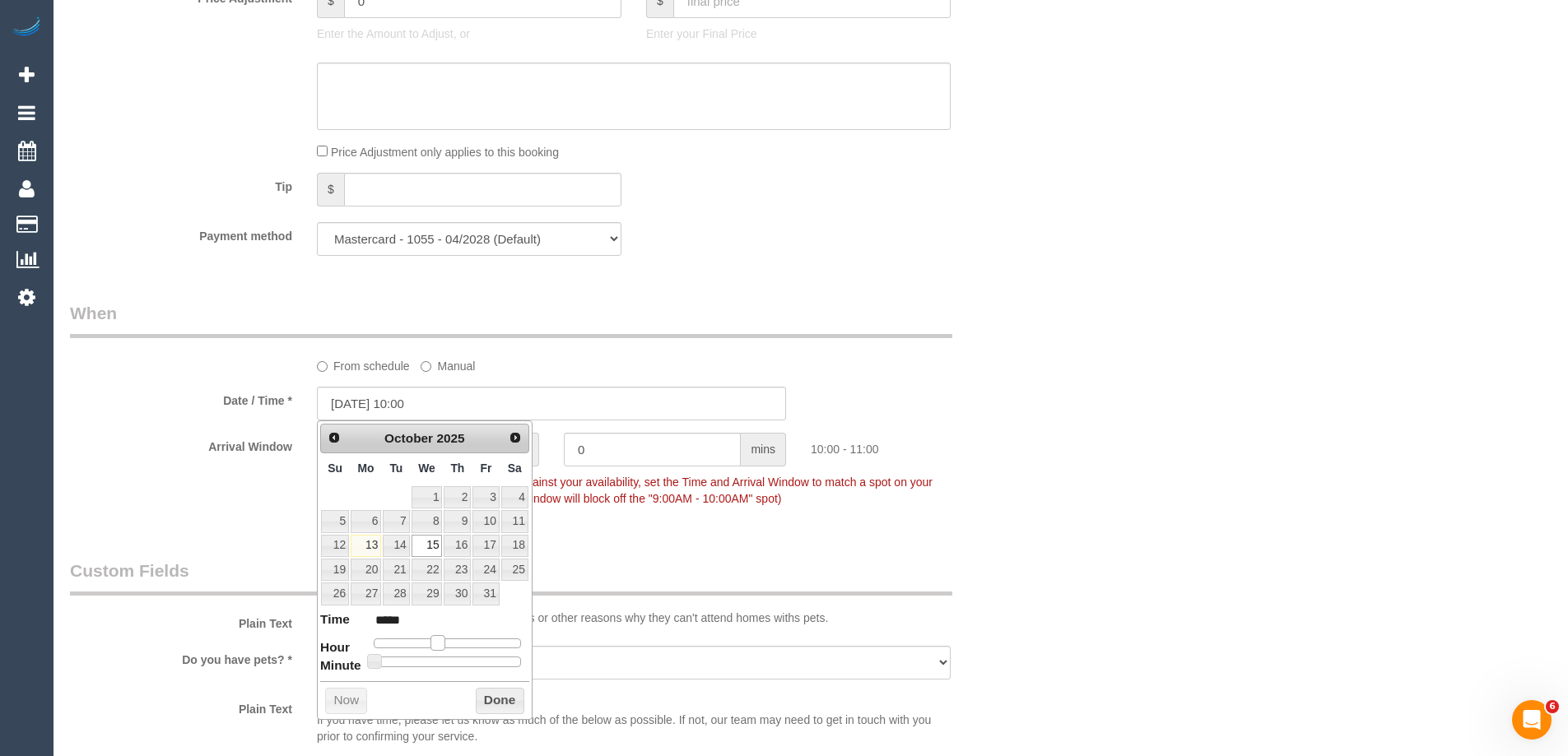
type input "*****"
type input "15/10/2025 12:00"
type input "*****"
drag, startPoint x: 423, startPoint y: 643, endPoint x: 454, endPoint y: 640, distance: 31.1
click at [454, 640] on span at bounding box center [450, 643] width 15 height 15
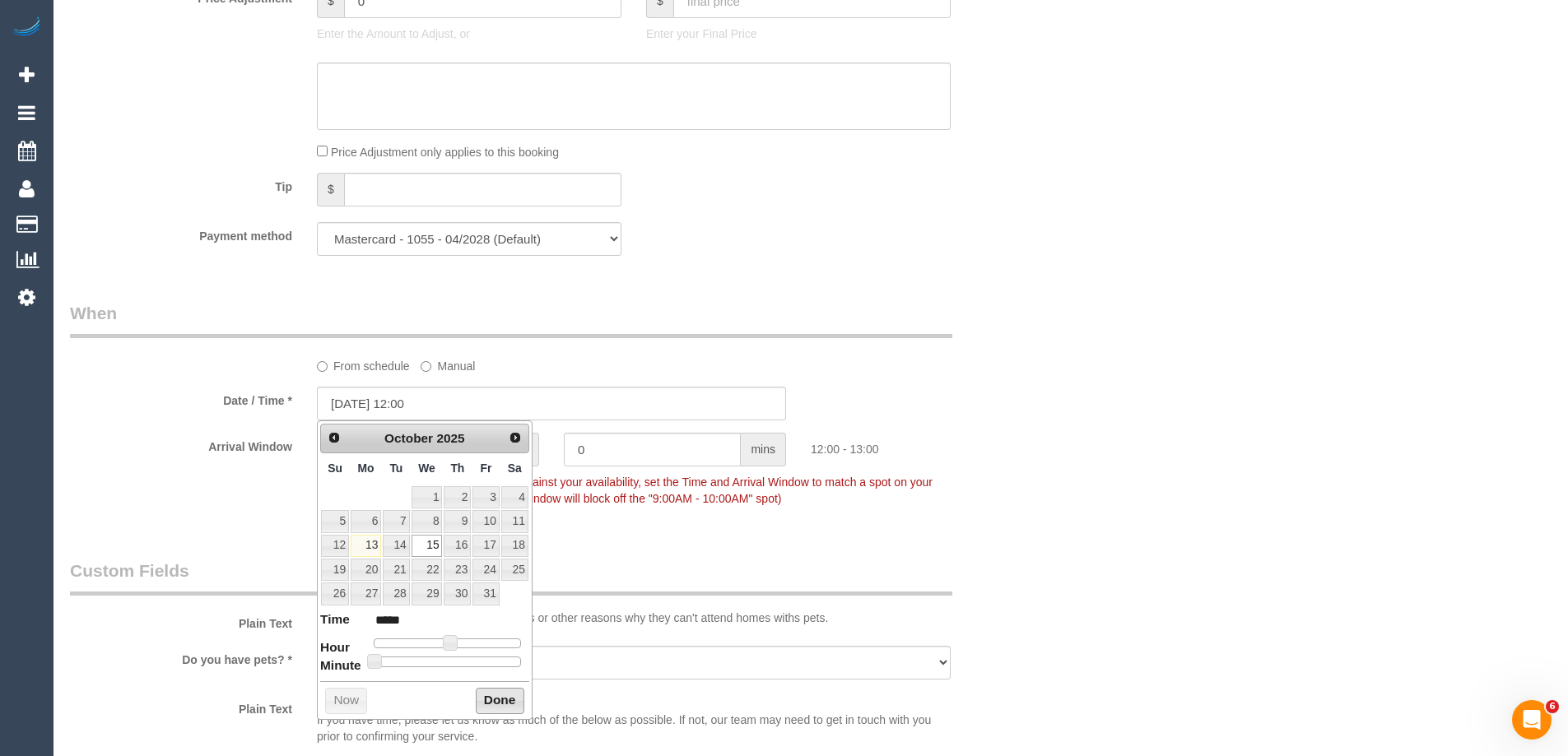
click at [498, 702] on button "Done" at bounding box center [500, 701] width 49 height 26
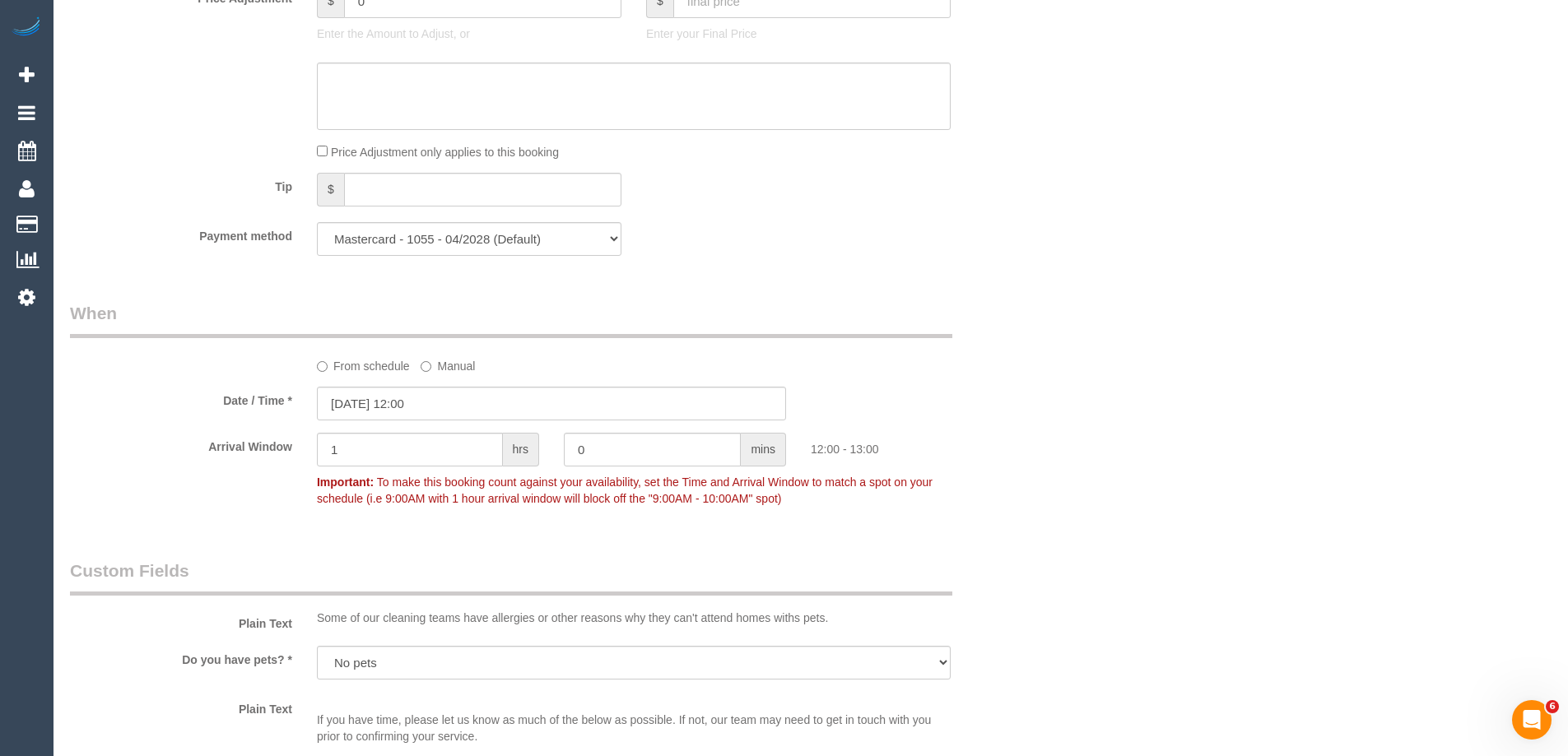
click at [1094, 469] on div "Who Email* mimigalema@gmail.com Name * Miezelien Galema new customer Where Addr…" at bounding box center [810, 253] width 1481 height 3514
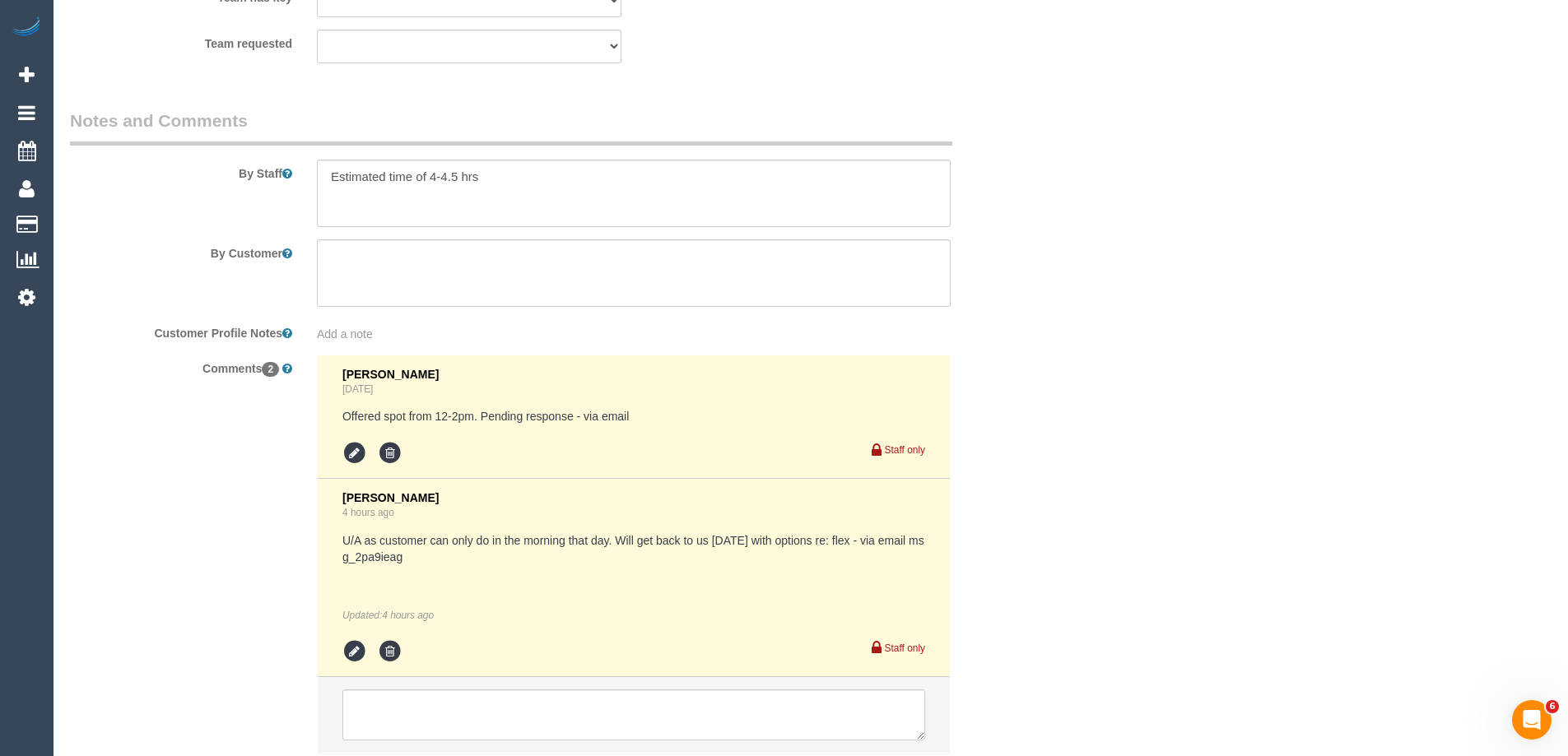
scroll to position [2875, 0]
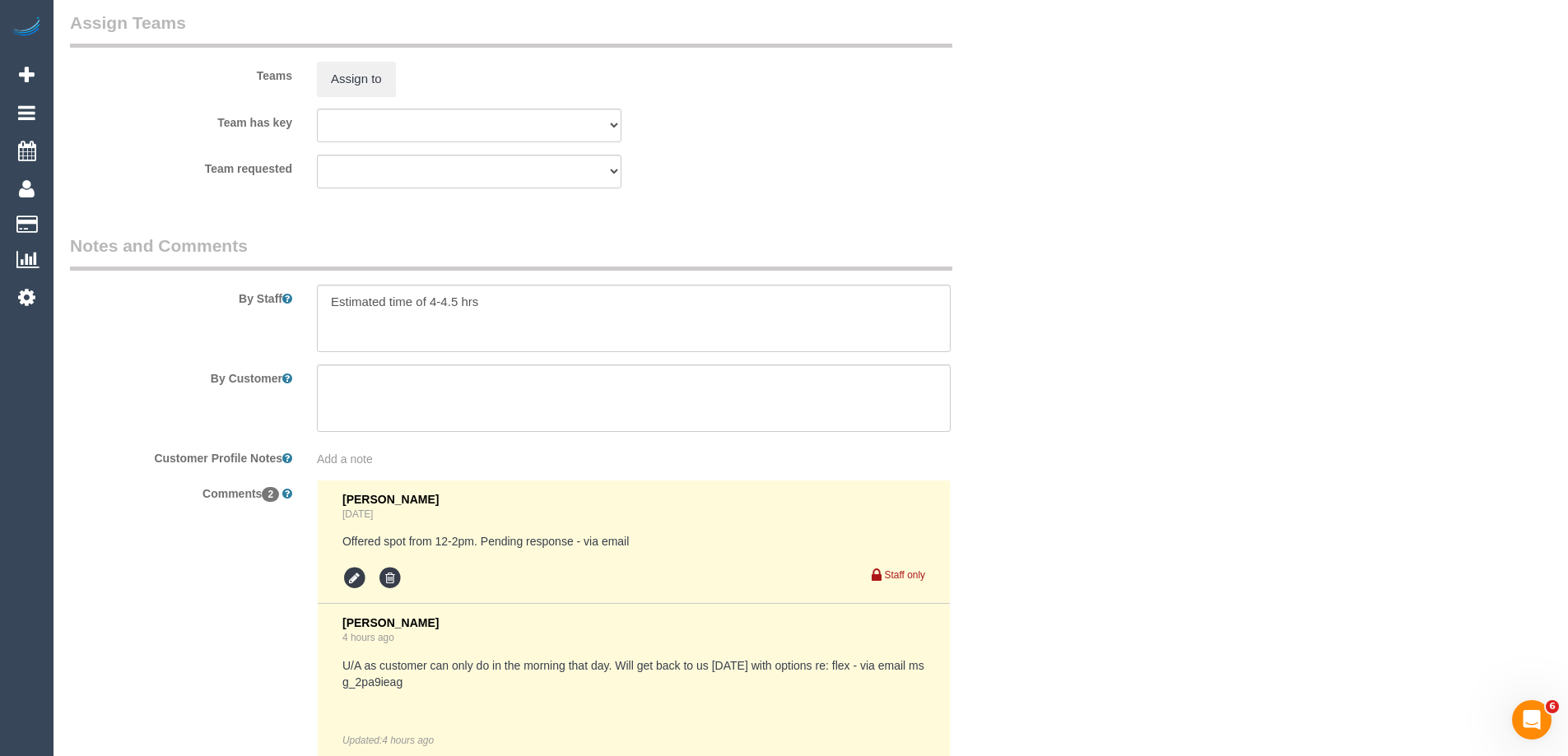
scroll to position [2381, 0]
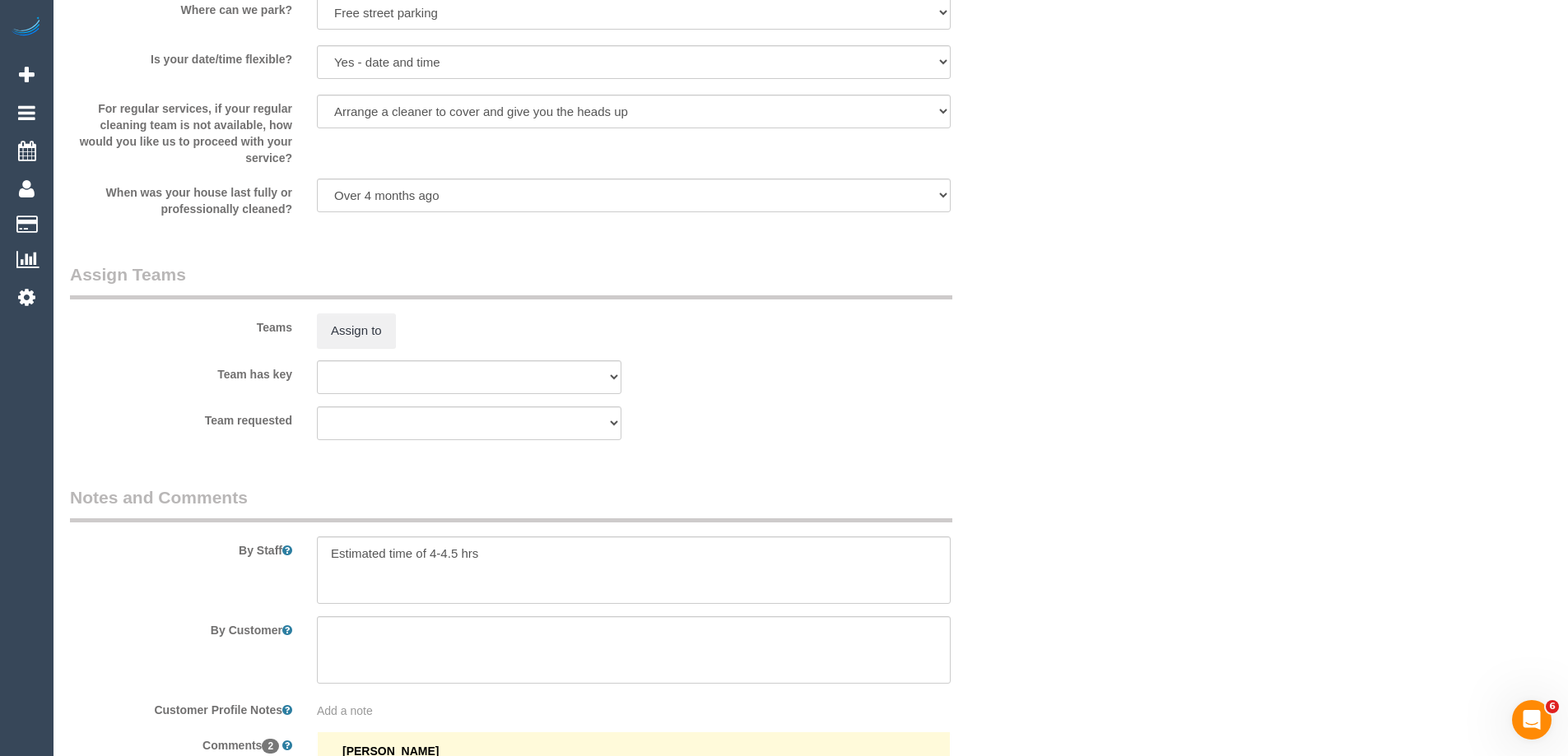
click at [309, 328] on div "Assign to" at bounding box center [469, 331] width 329 height 35
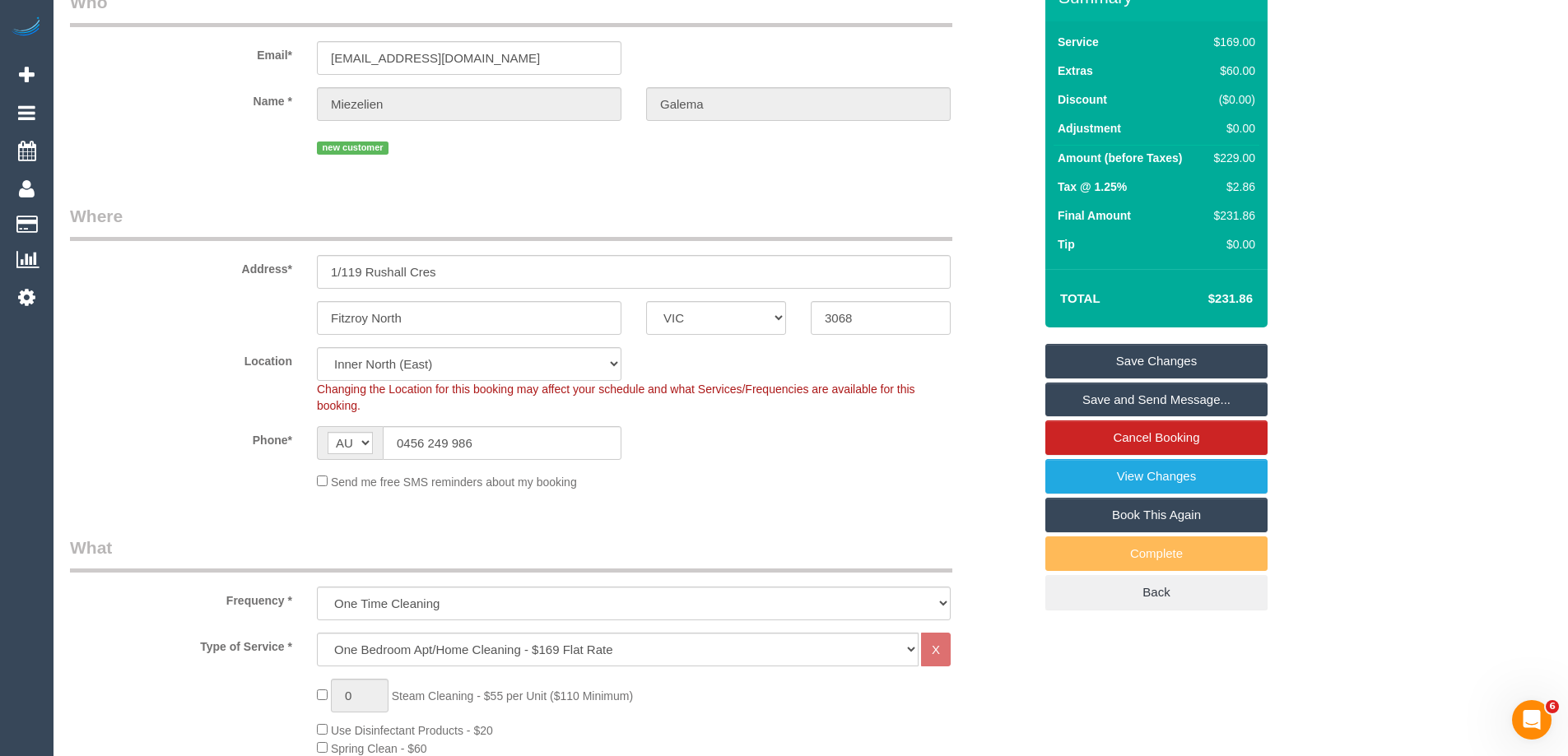
scroll to position [0, 0]
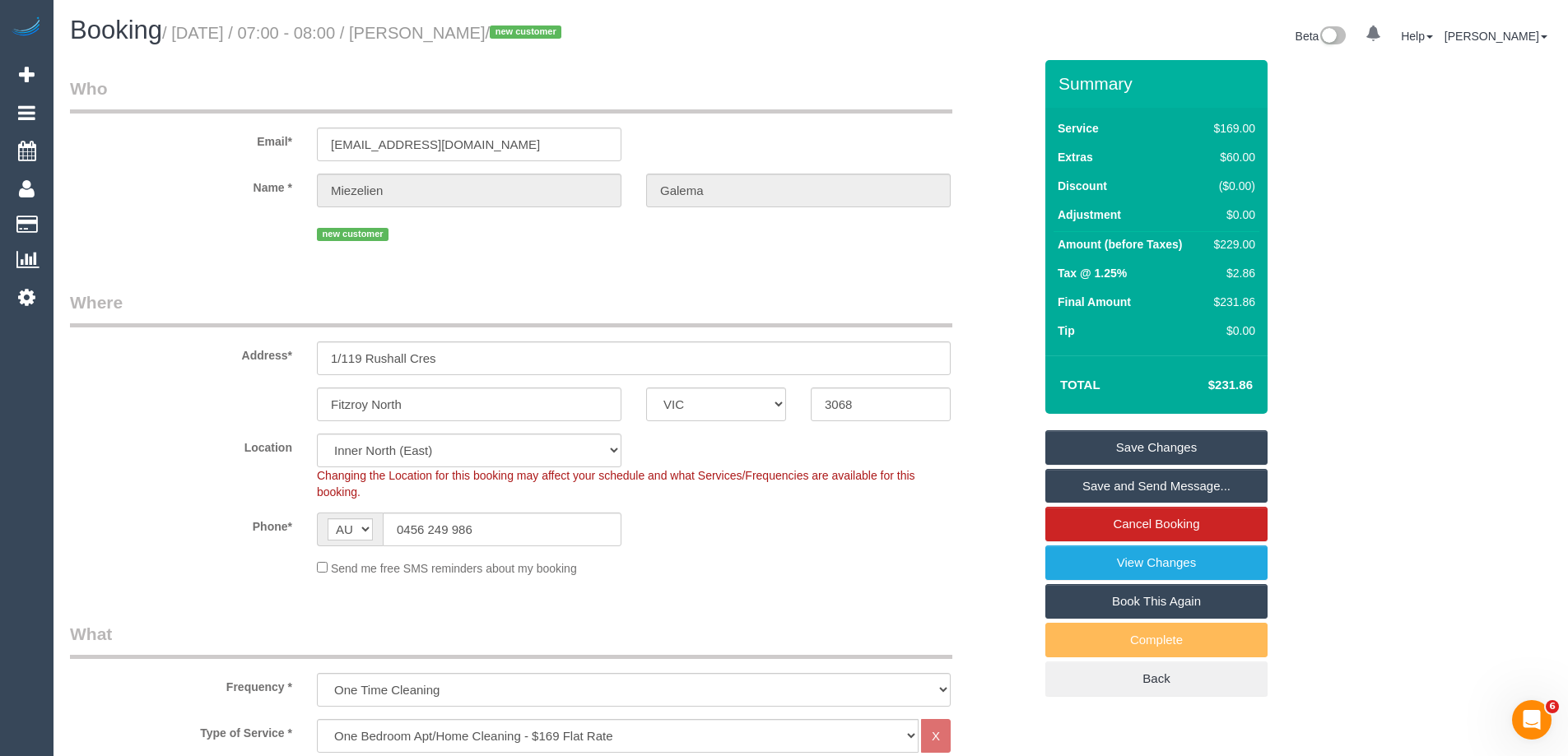
click at [1235, 232] on td "$229.00" at bounding box center [1231, 247] width 56 height 30
click at [1236, 240] on div "$229.00" at bounding box center [1231, 244] width 48 height 16
copy div "229.00"
click at [1362, 248] on div "Summary Service $169.00 Extras $60.00 Discount ($0.00) Adjustment $0.00 Amount …" at bounding box center [1218, 394] width 370 height 670
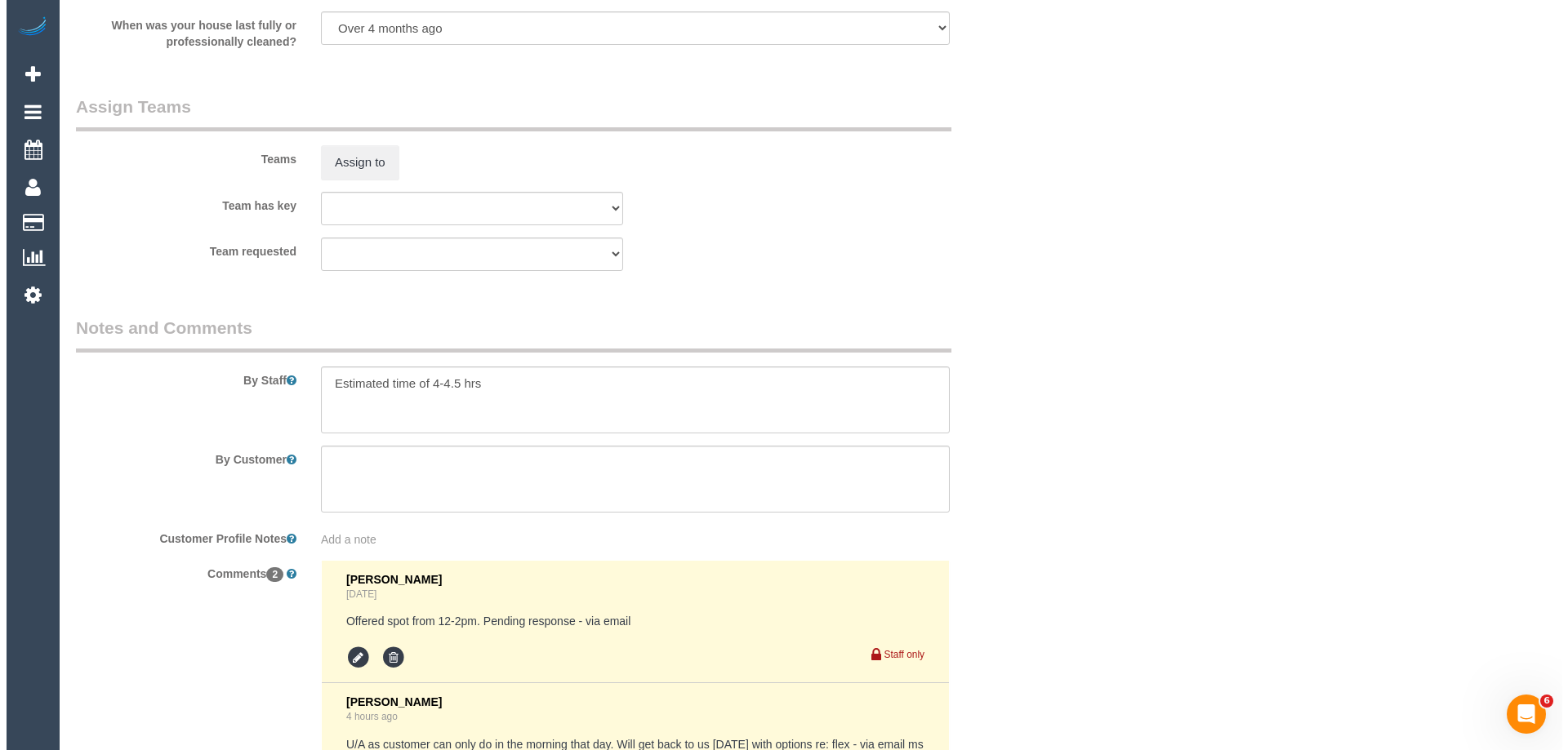
scroll to position [2531, 0]
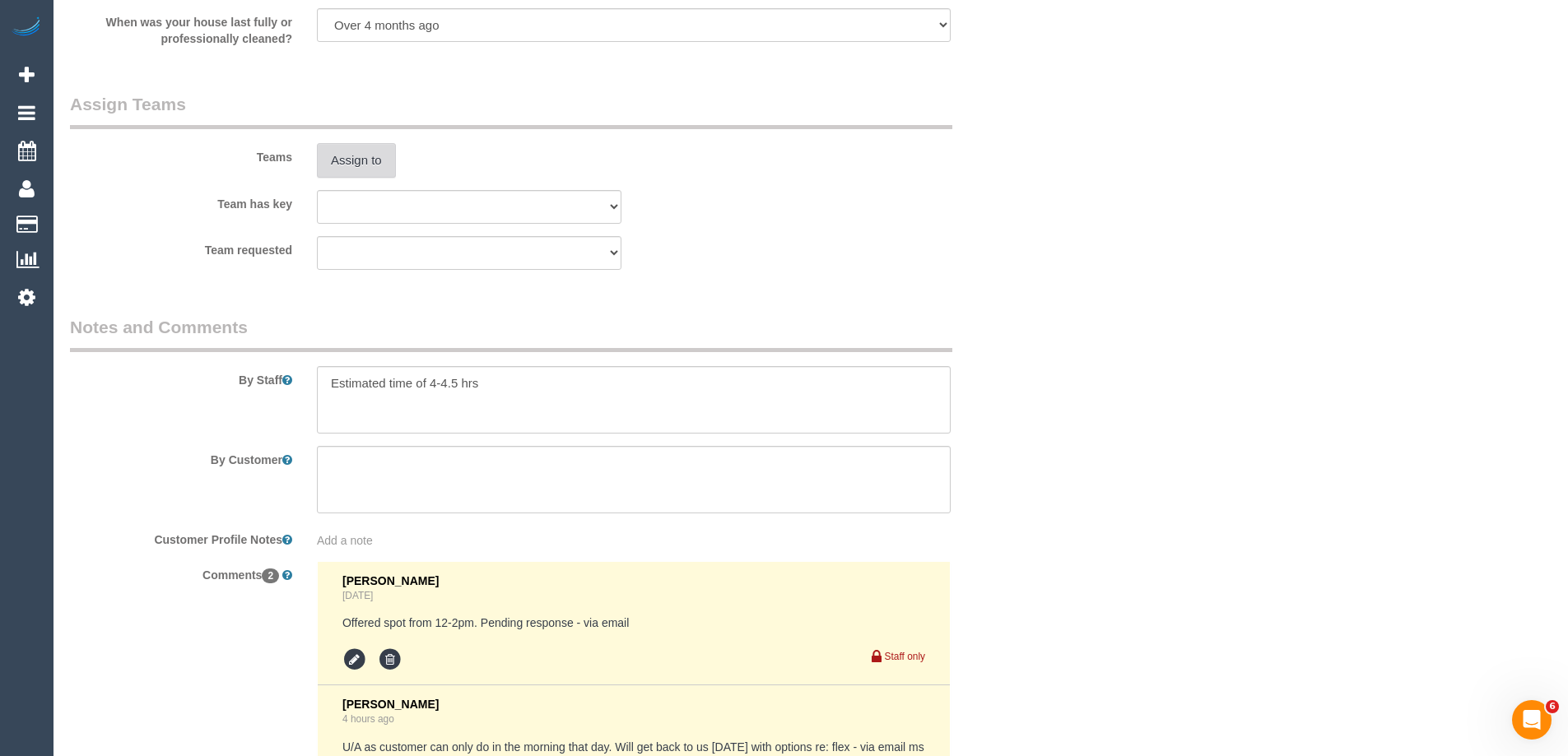
click at [338, 162] on button "Assign to" at bounding box center [356, 160] width 79 height 35
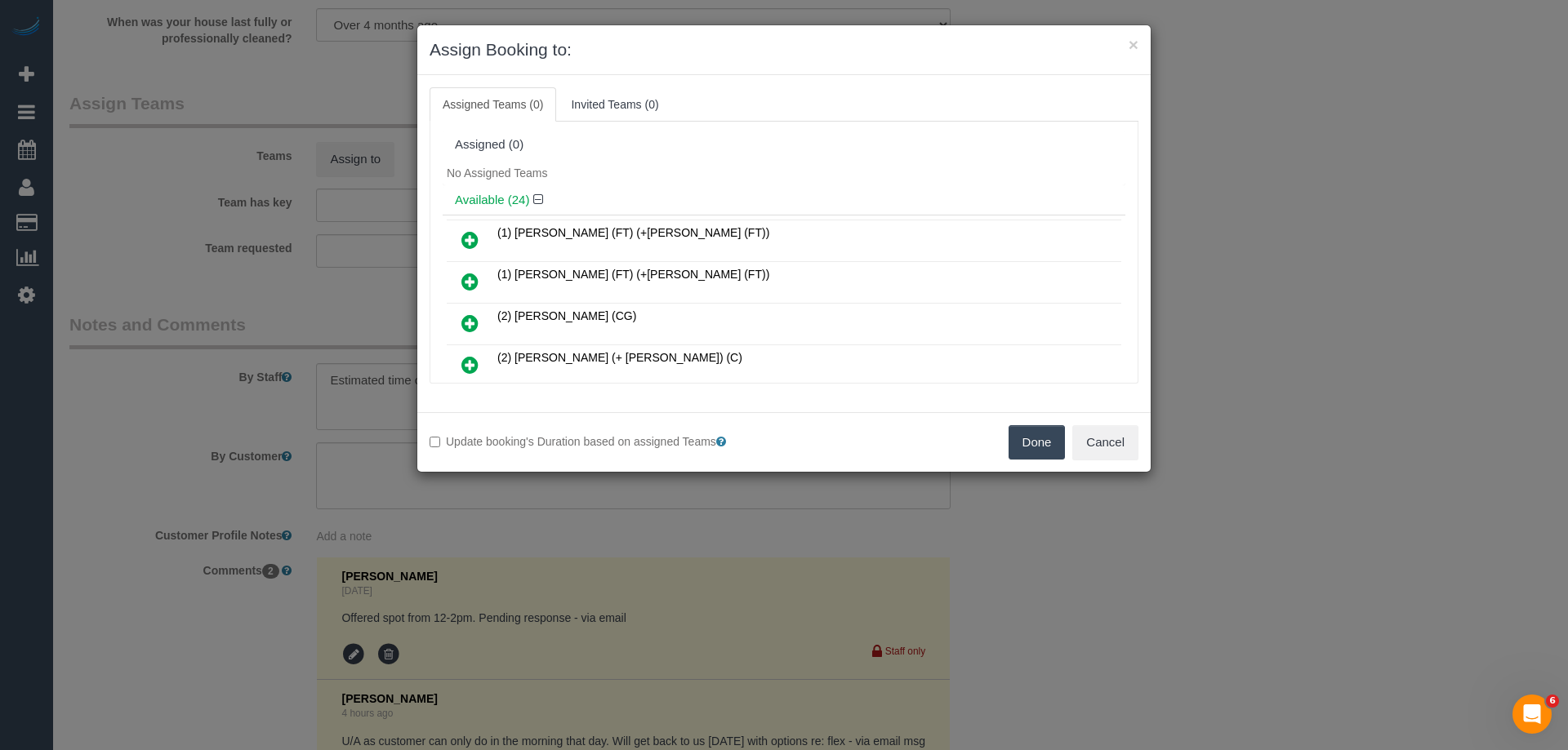
click at [746, 174] on div "No Assigned Teams" at bounding box center [784, 173] width 682 height 25
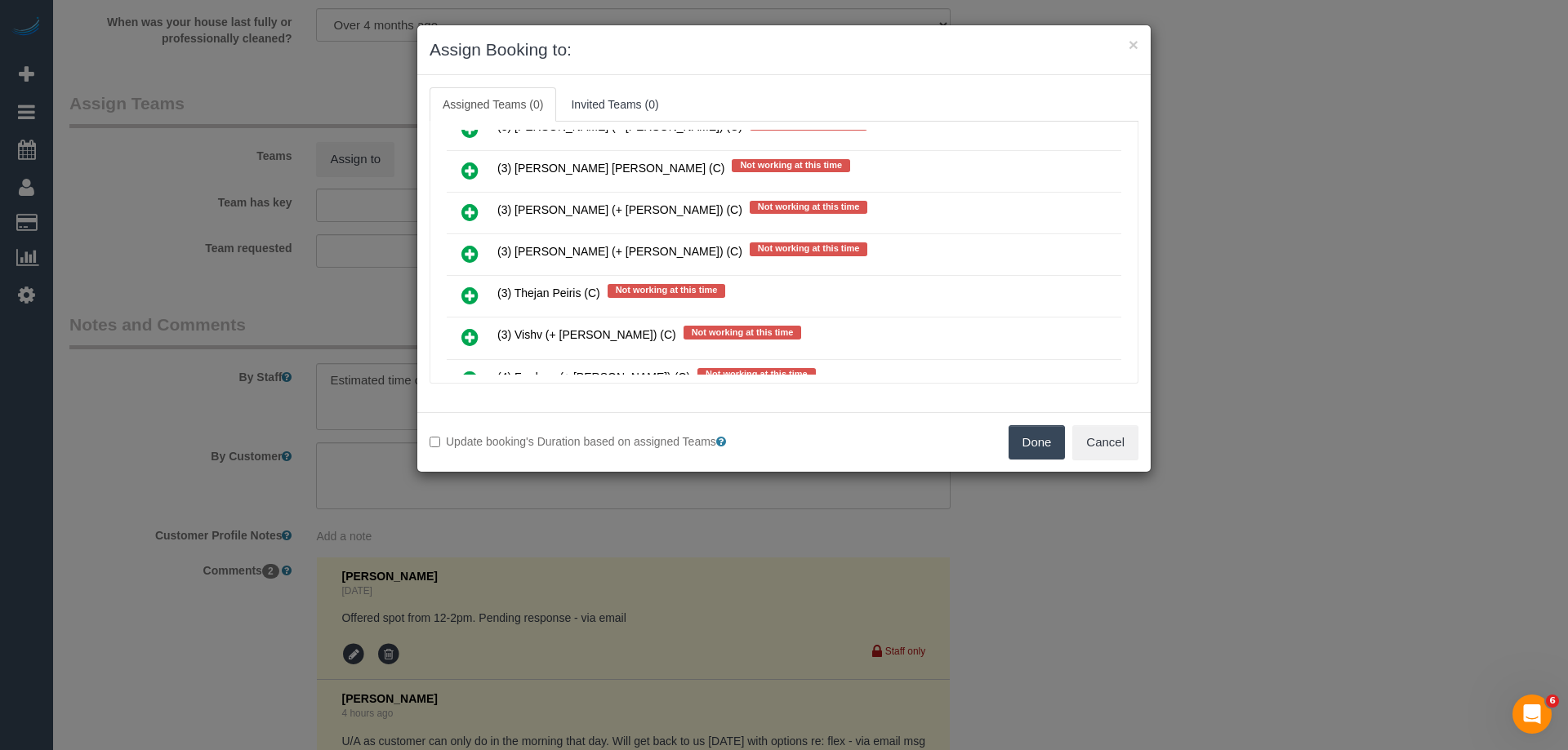
scroll to position [4597, 0]
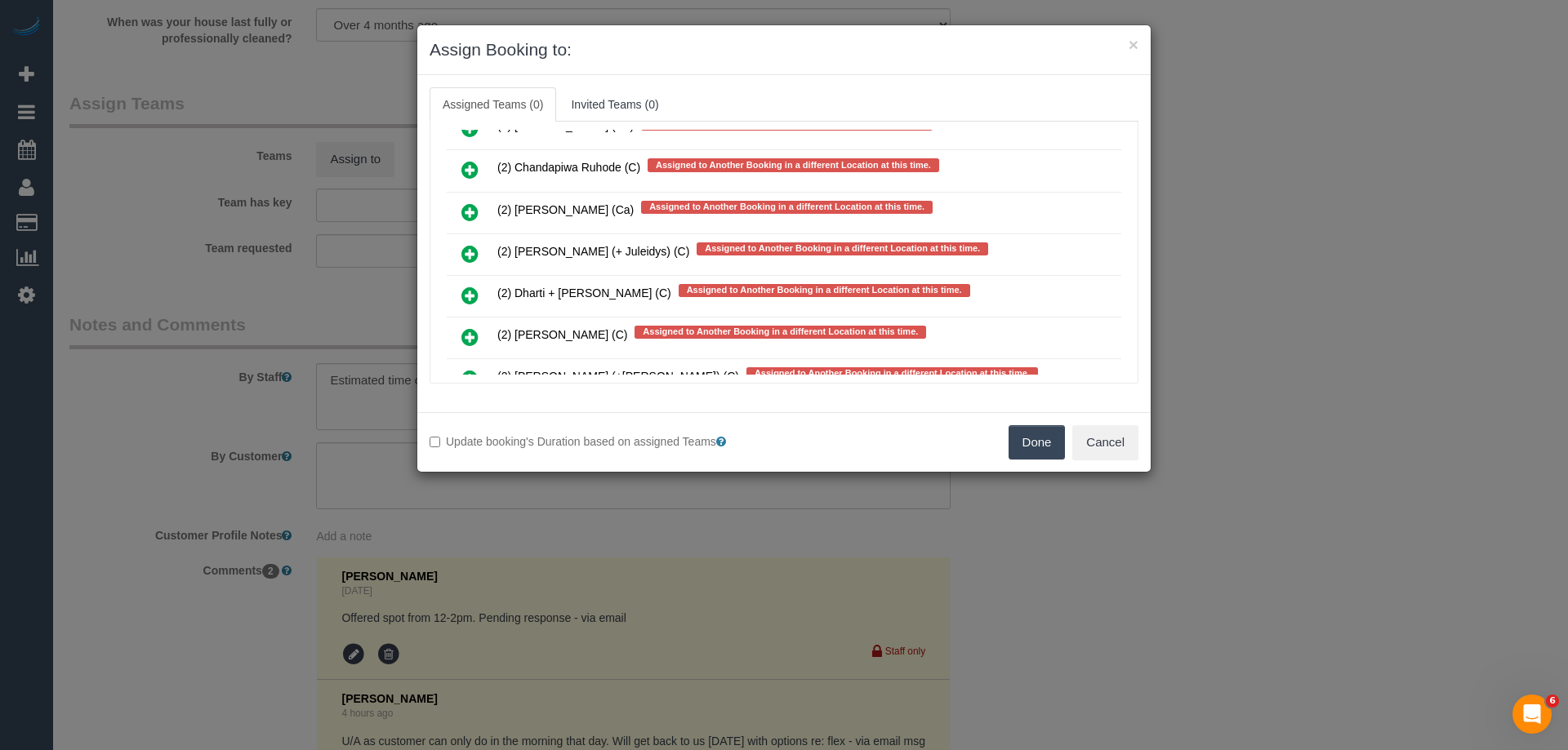
click at [476, 256] on icon at bounding box center [470, 253] width 17 height 19
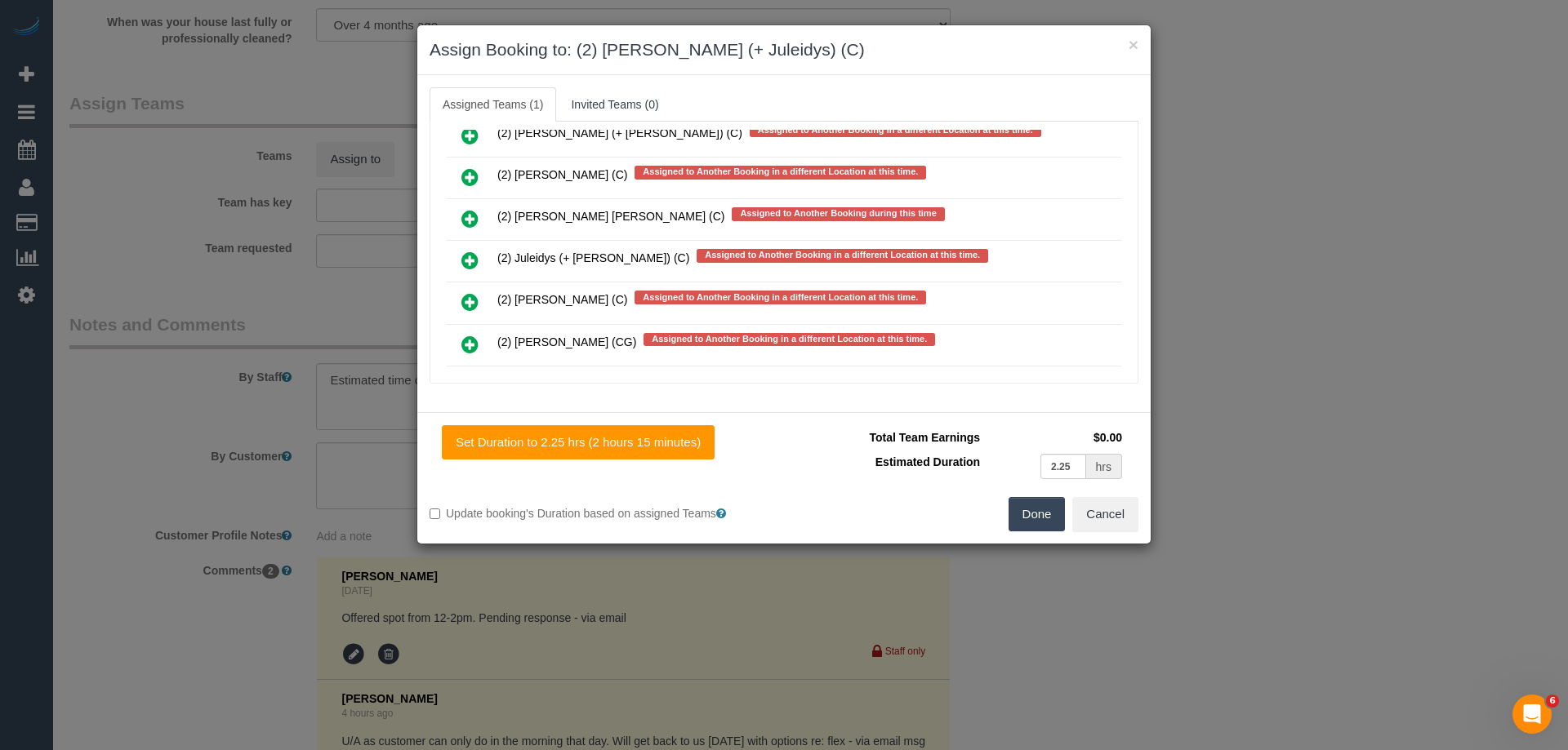
click at [468, 262] on icon at bounding box center [470, 260] width 17 height 19
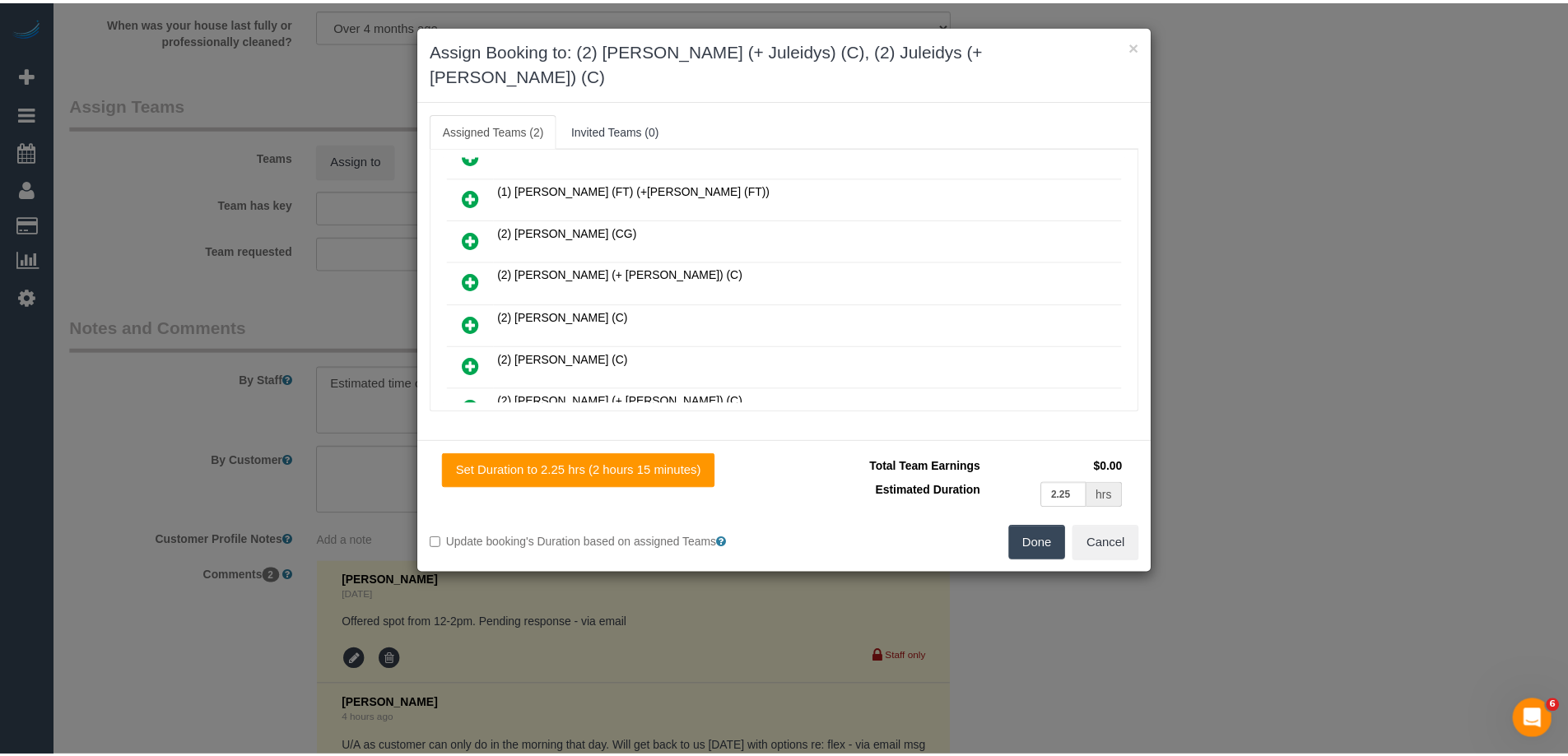
scroll to position [0, 0]
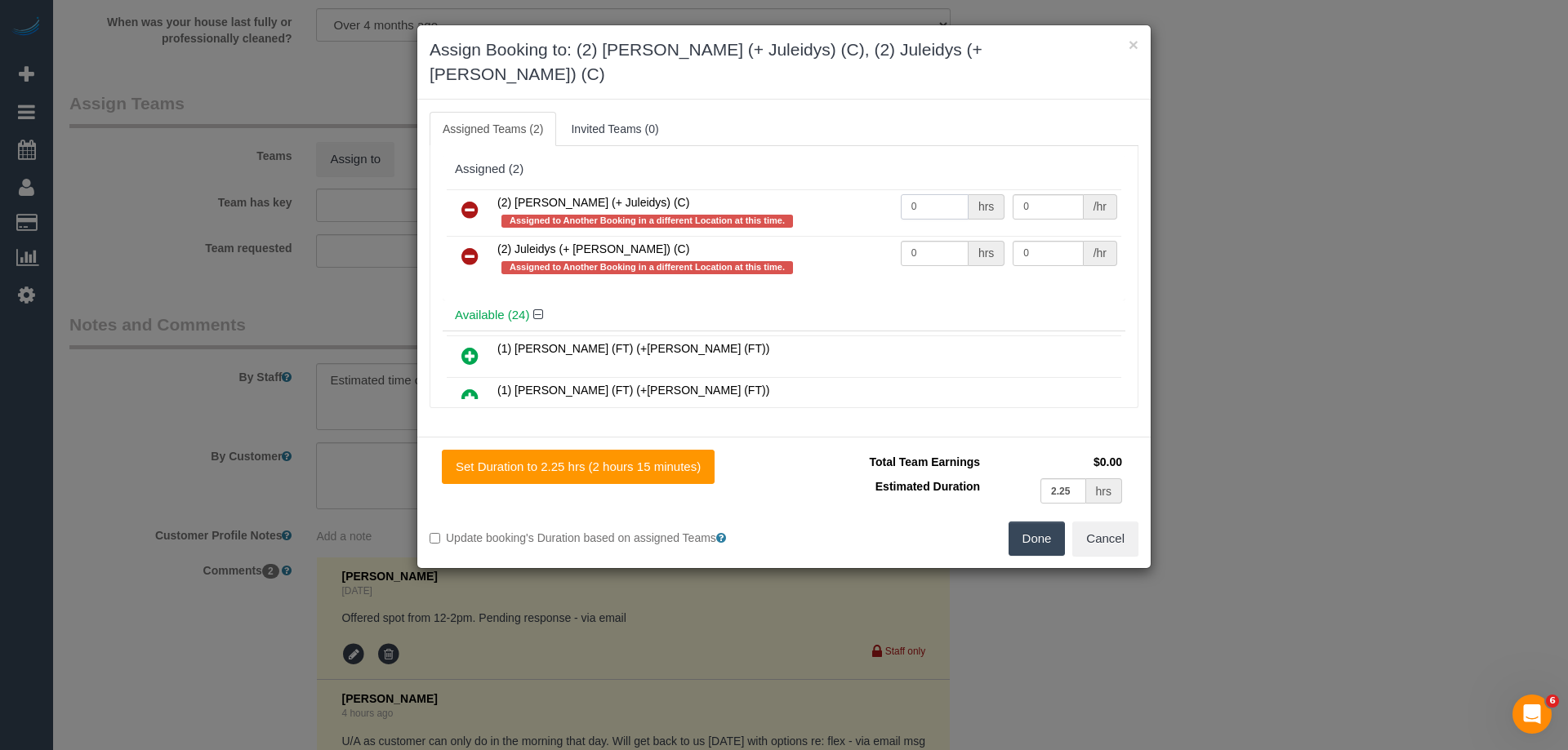
click at [924, 195] on input "0" at bounding box center [935, 207] width 68 height 25
type input "1"
click at [937, 241] on input "0" at bounding box center [935, 254] width 68 height 25
type input "1"
click at [1021, 195] on input "0" at bounding box center [1047, 207] width 70 height 25
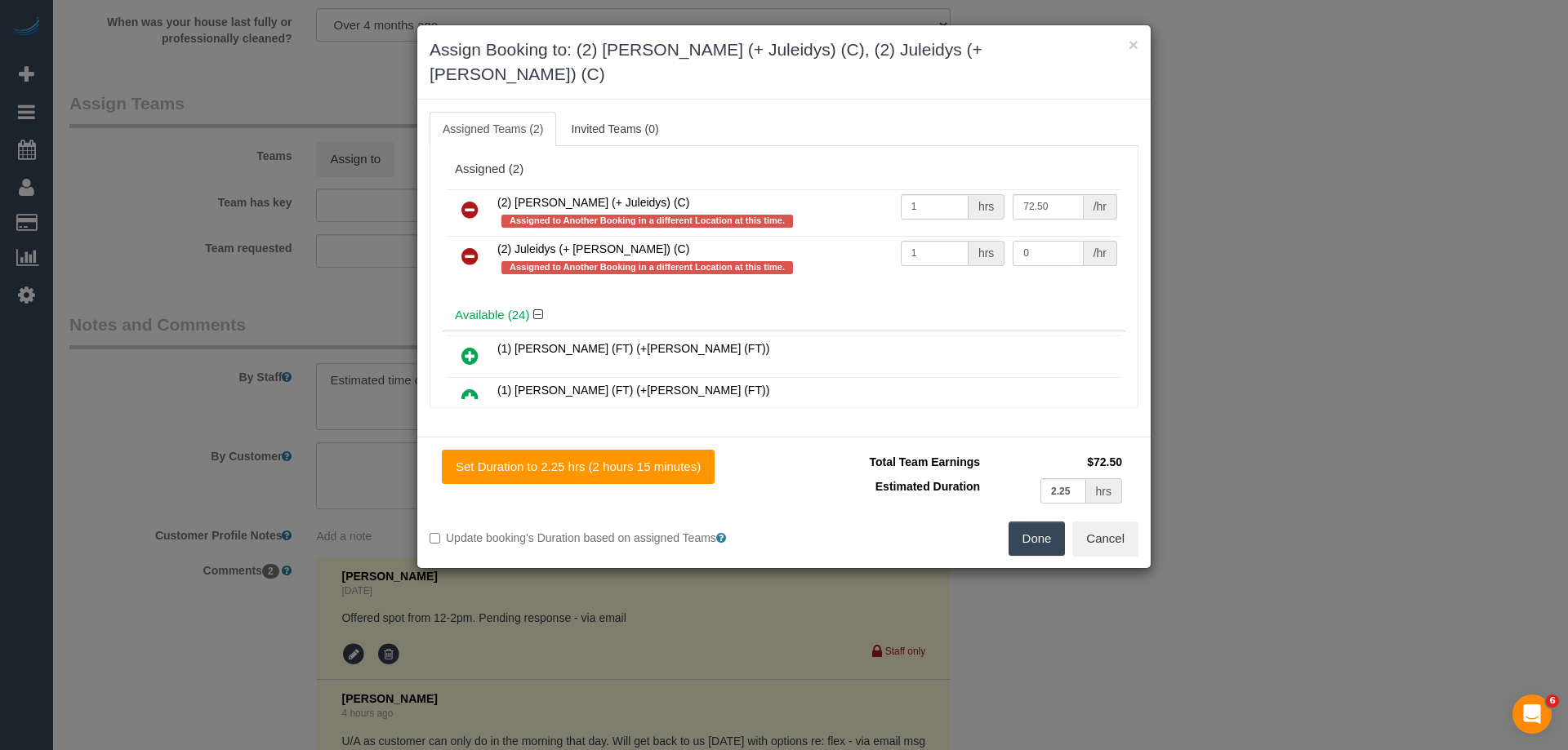
type input "72.5"
click at [1033, 241] on input "0" at bounding box center [1047, 254] width 70 height 25
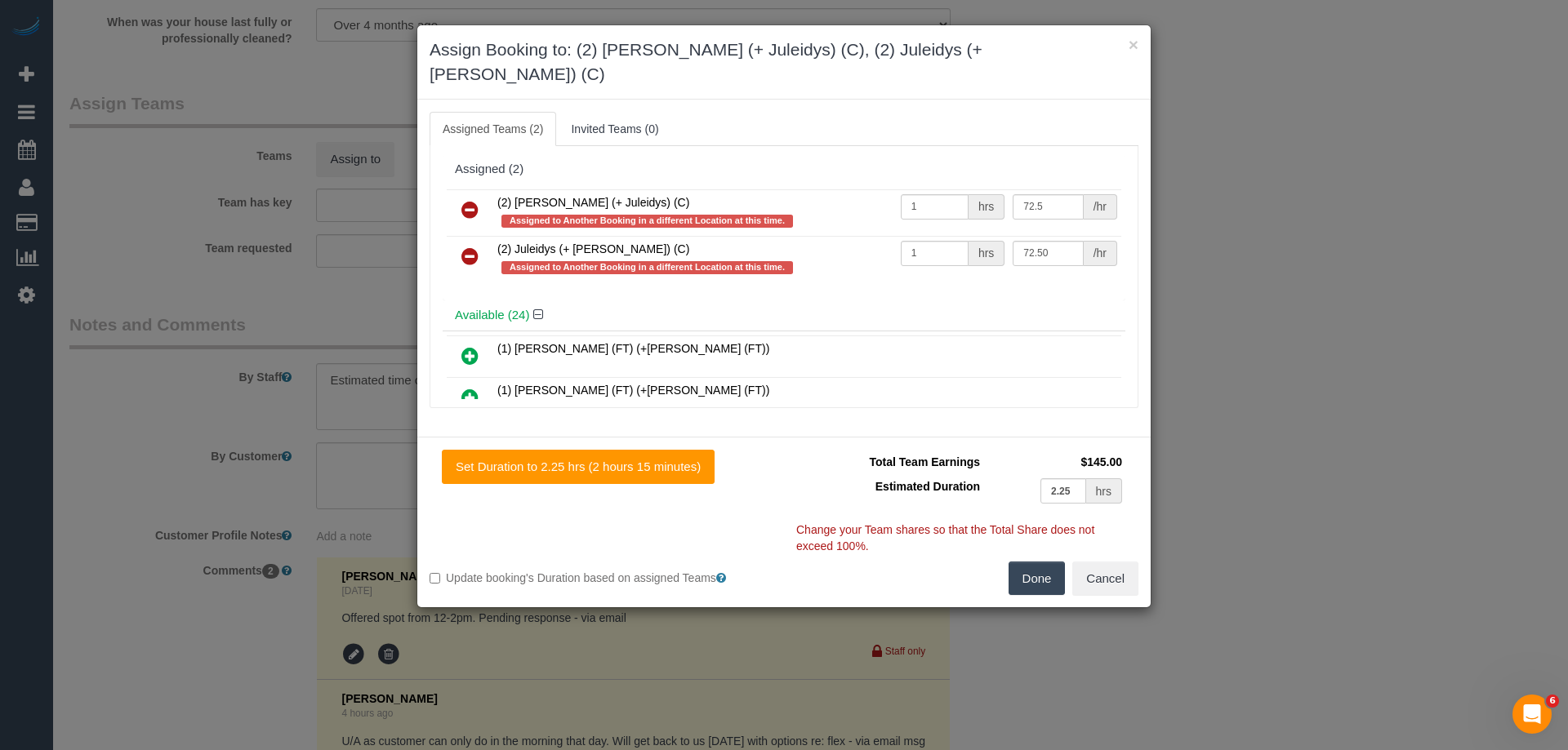
type input "72.5"
click at [1042, 565] on button "Done" at bounding box center [1037, 579] width 58 height 35
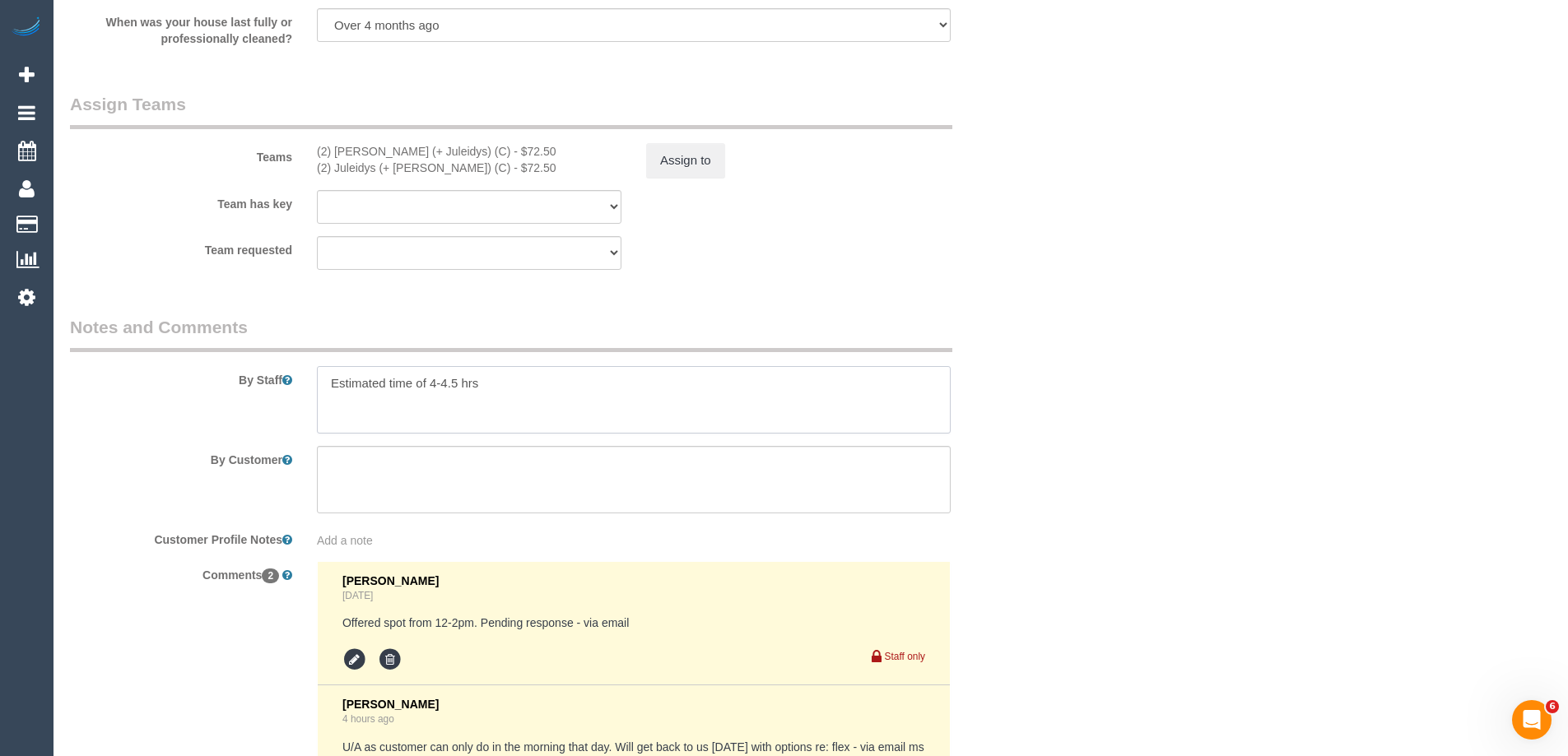
click at [577, 418] on textarea at bounding box center [633, 399] width 634 height 67
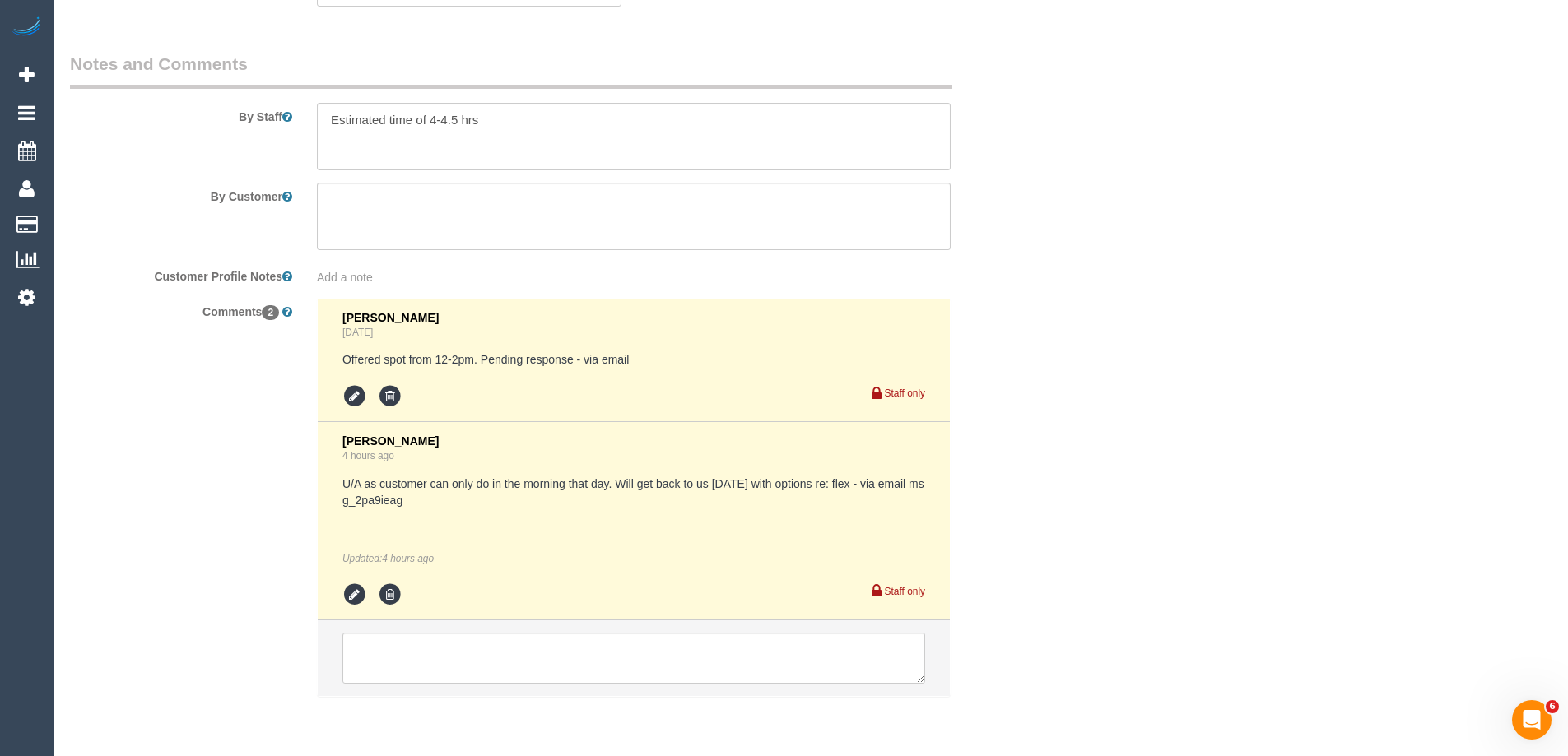
scroll to position [2875, 0]
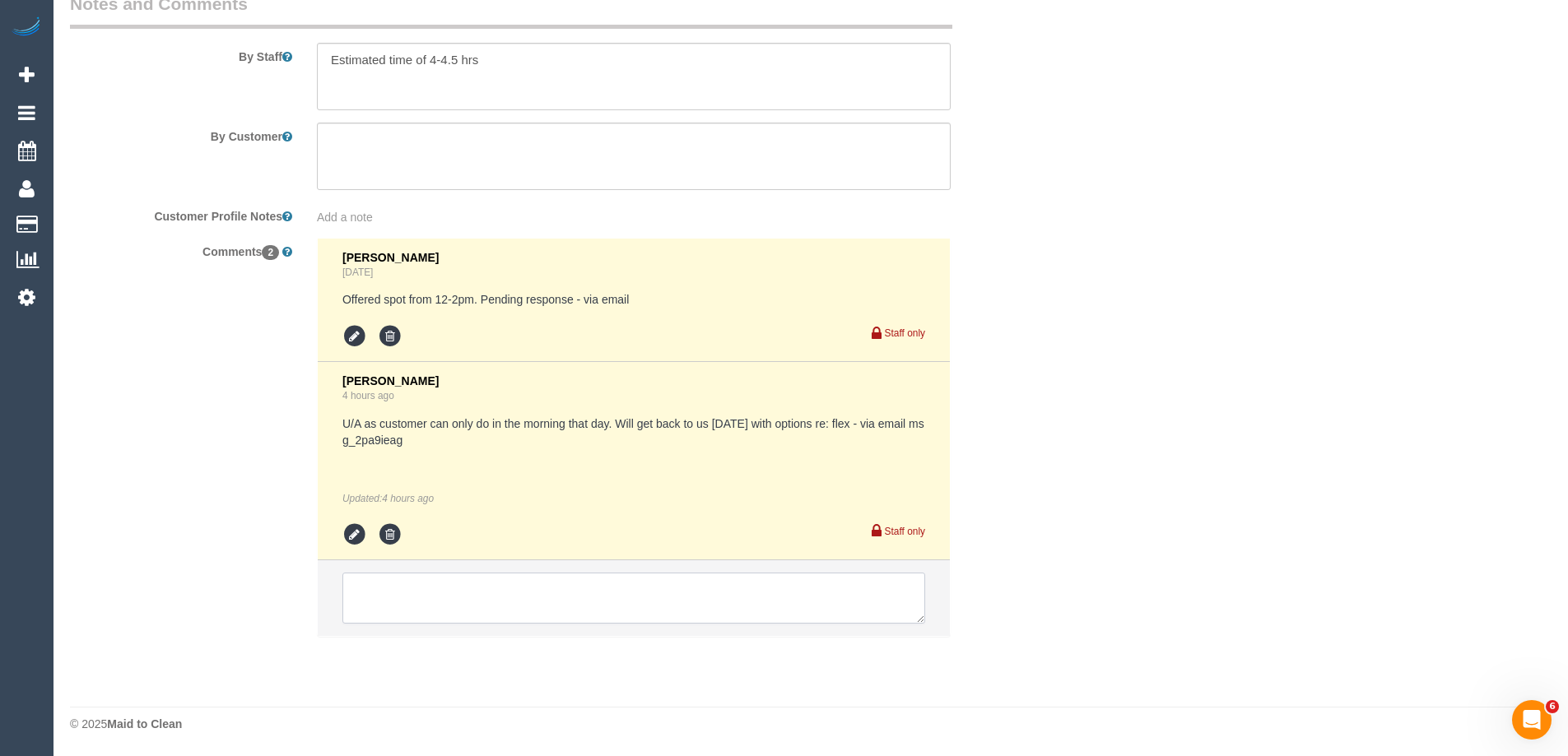
click at [415, 590] on textarea at bounding box center [633, 598] width 583 height 51
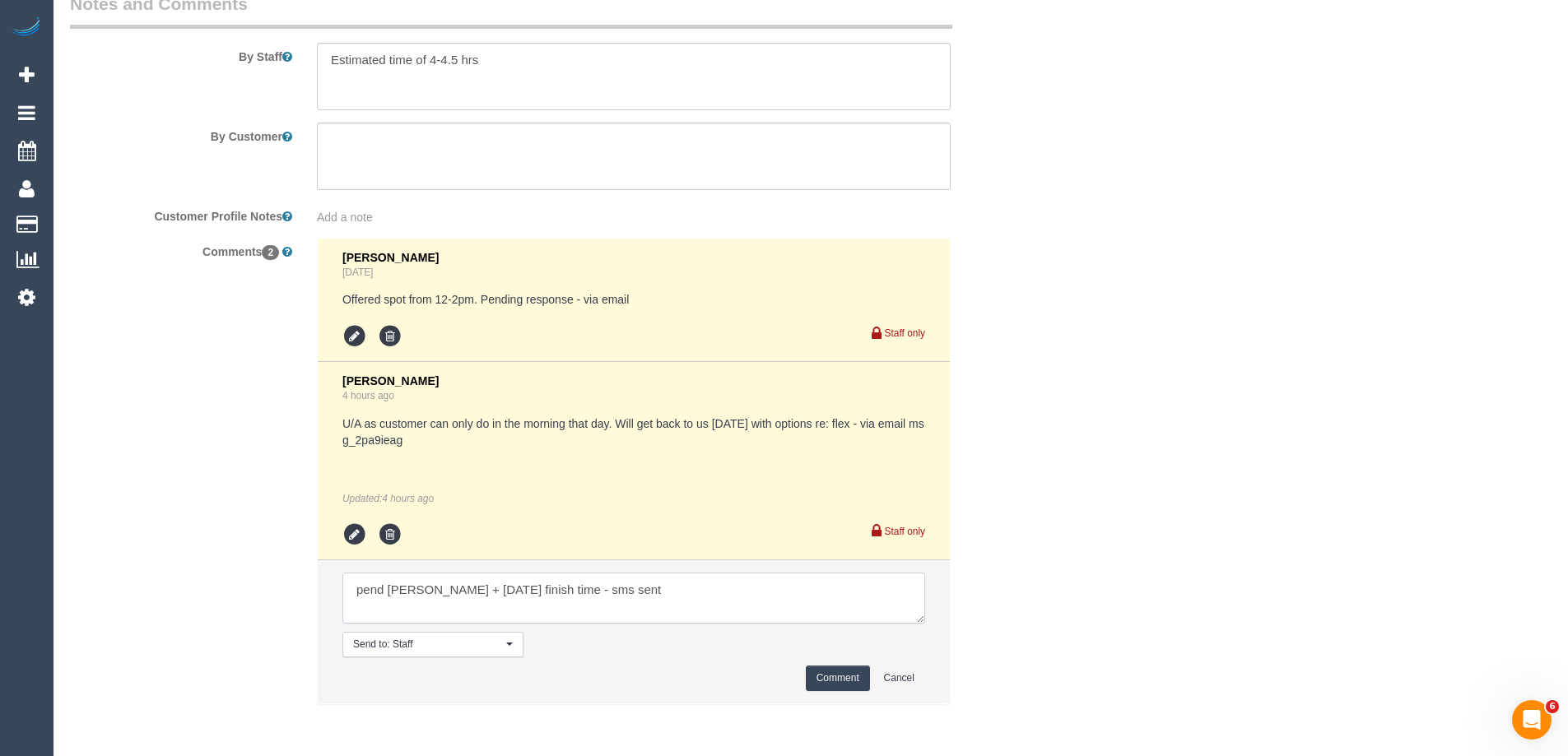
click at [799, 605] on textarea at bounding box center [633, 598] width 583 height 51
type textarea "pend Cris + Jul finish time - sms sent"
click at [848, 677] on button "Comment" at bounding box center [837, 678] width 64 height 26
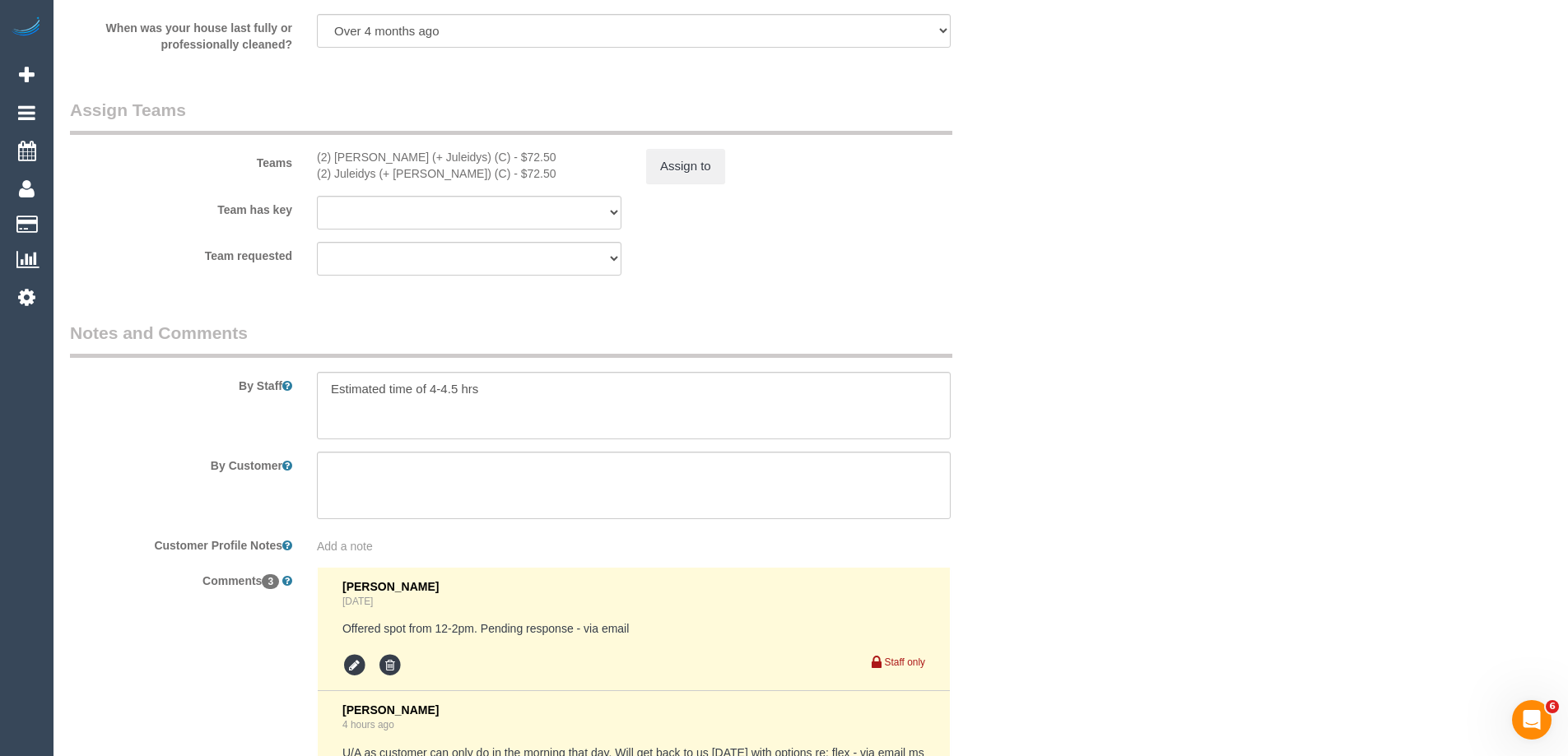
scroll to position [2999, 0]
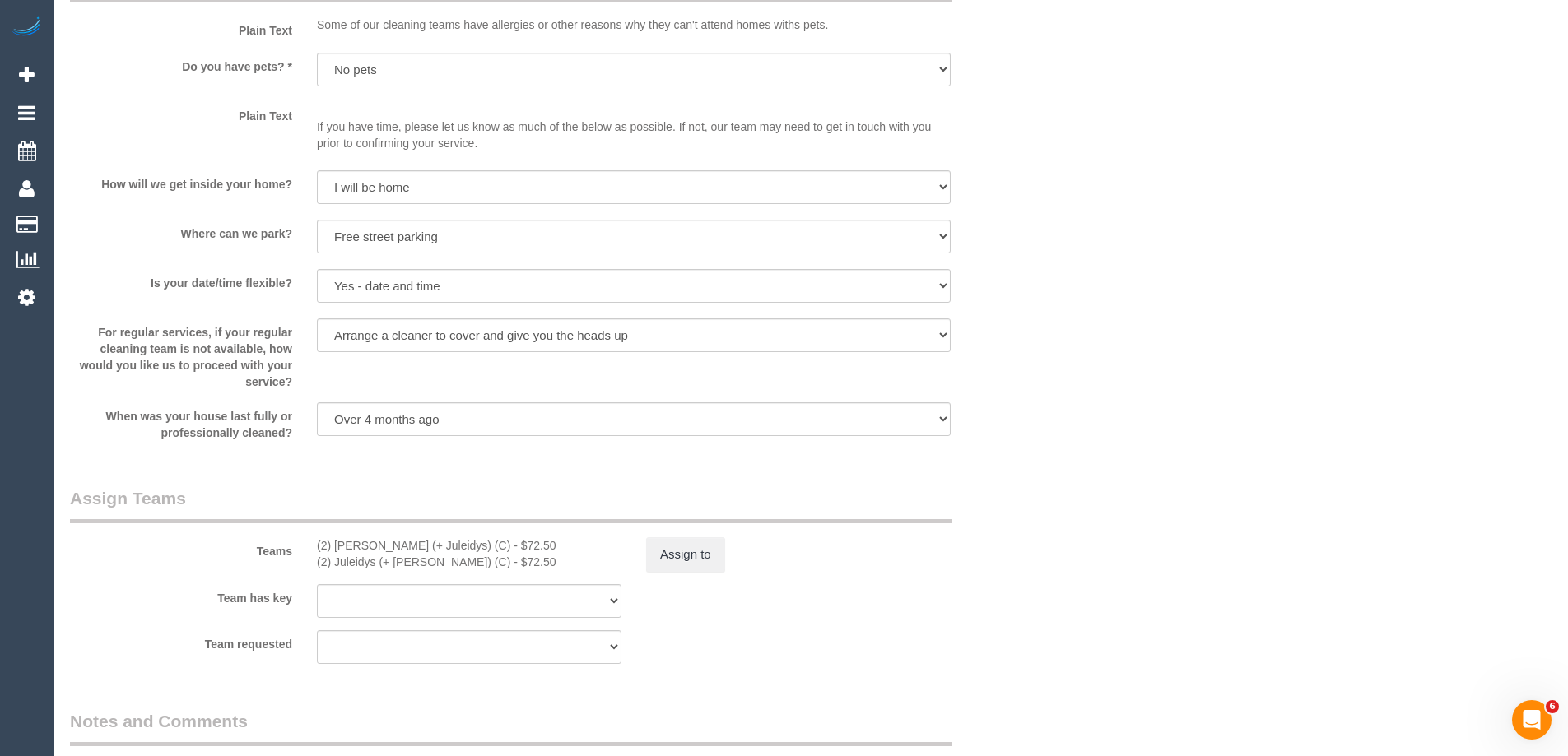
scroll to position [2011, 0]
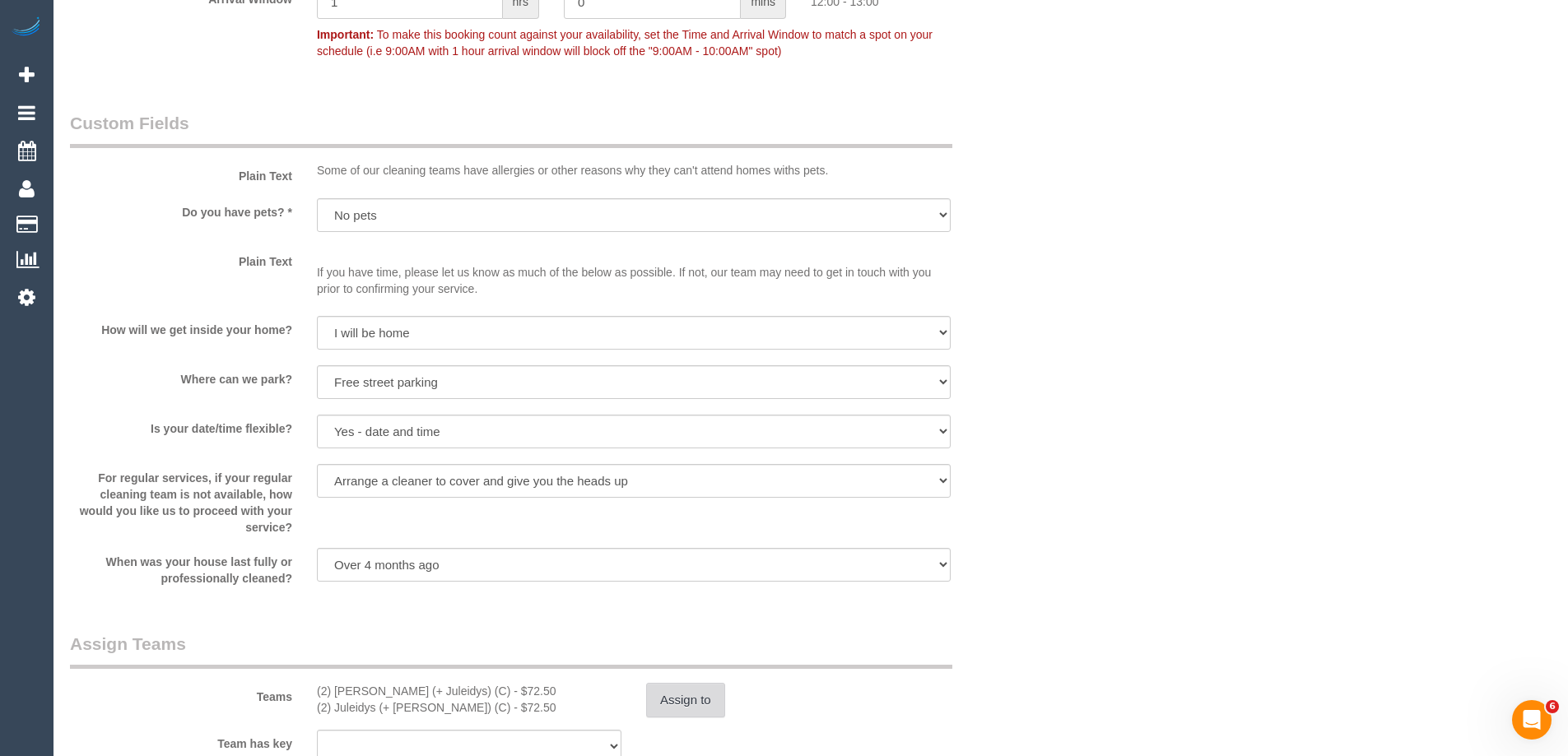
click at [683, 707] on button "Assign to" at bounding box center [685, 701] width 79 height 35
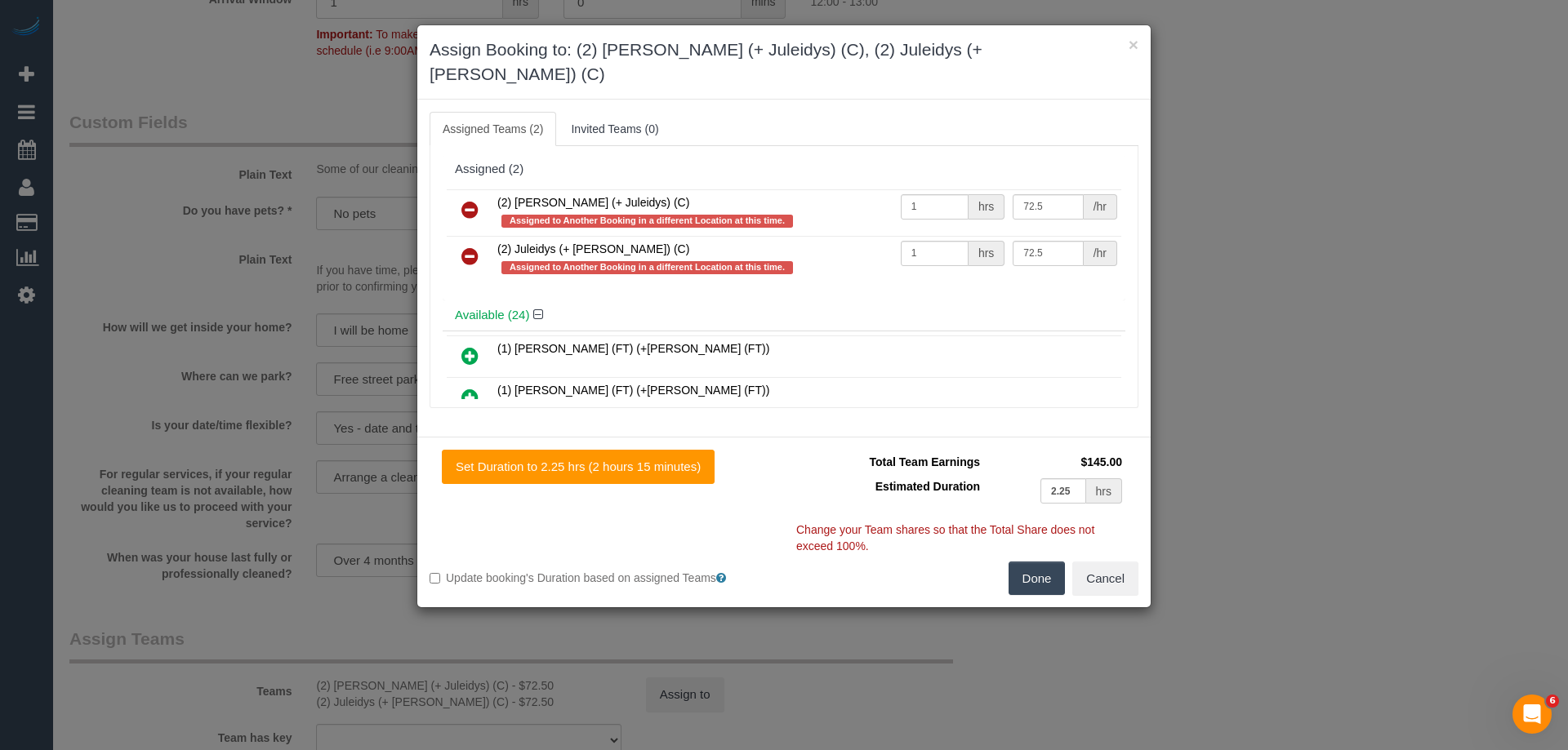
click at [471, 200] on icon at bounding box center [470, 209] width 17 height 19
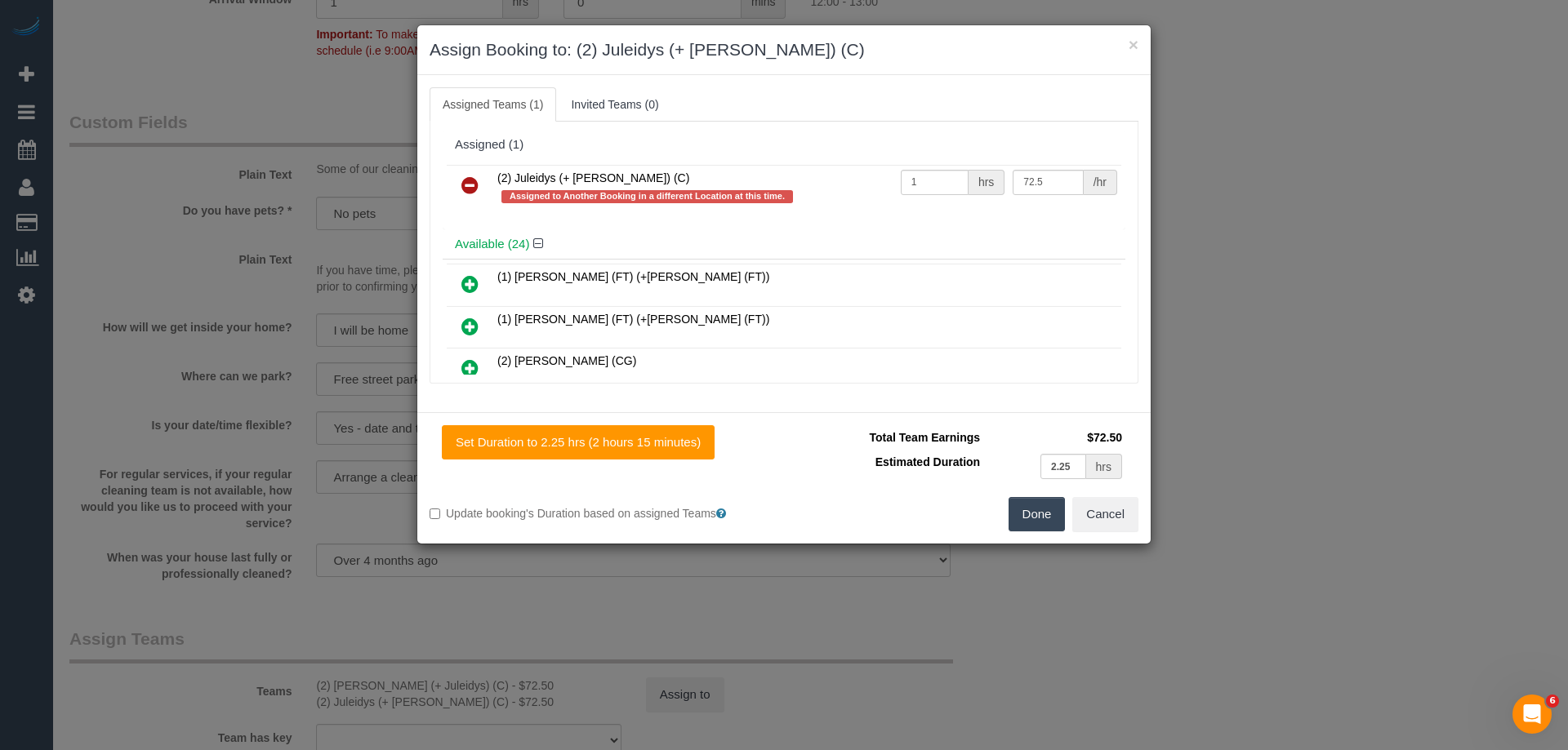
click at [472, 185] on icon at bounding box center [470, 185] width 17 height 19
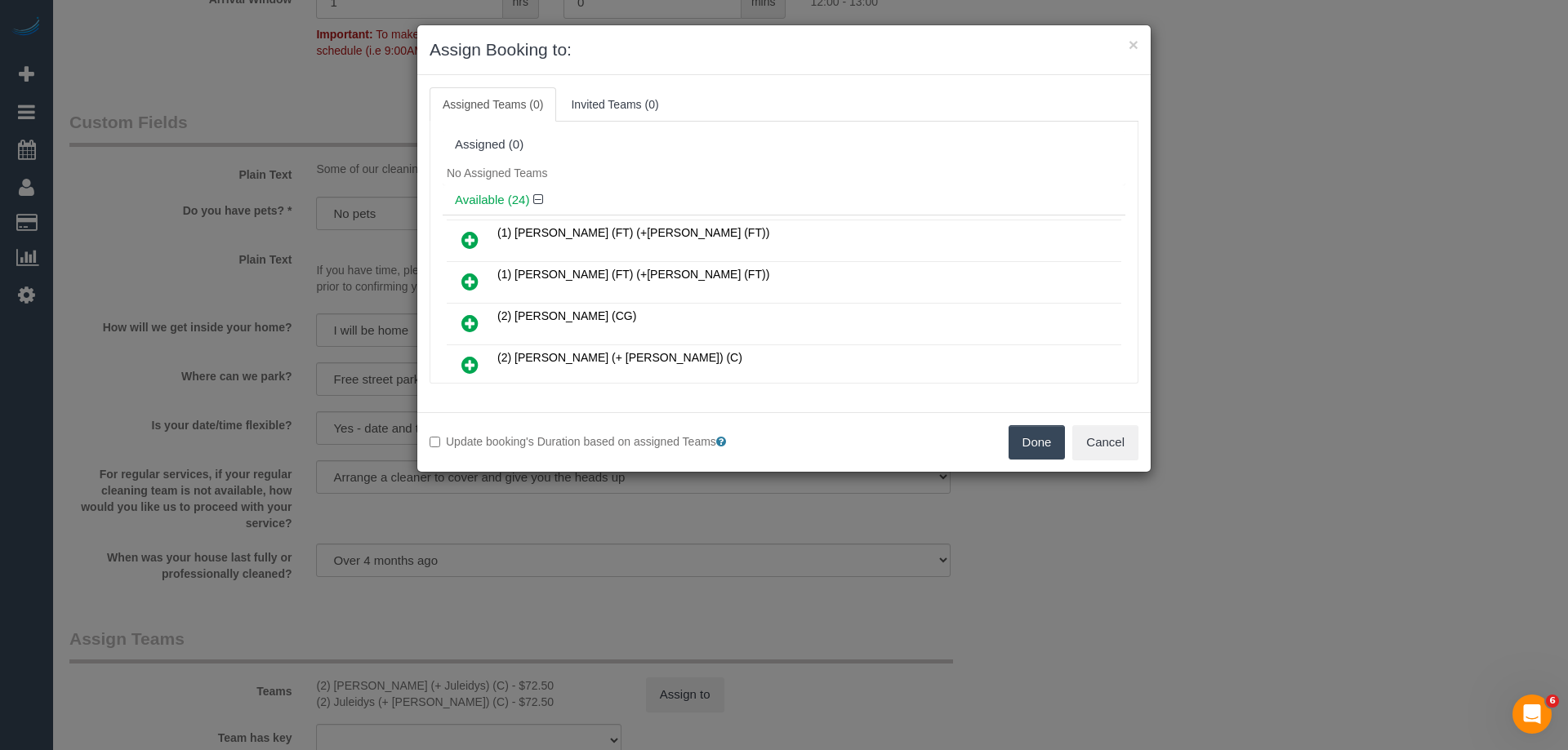
click at [1037, 454] on button "Done" at bounding box center [1037, 443] width 58 height 35
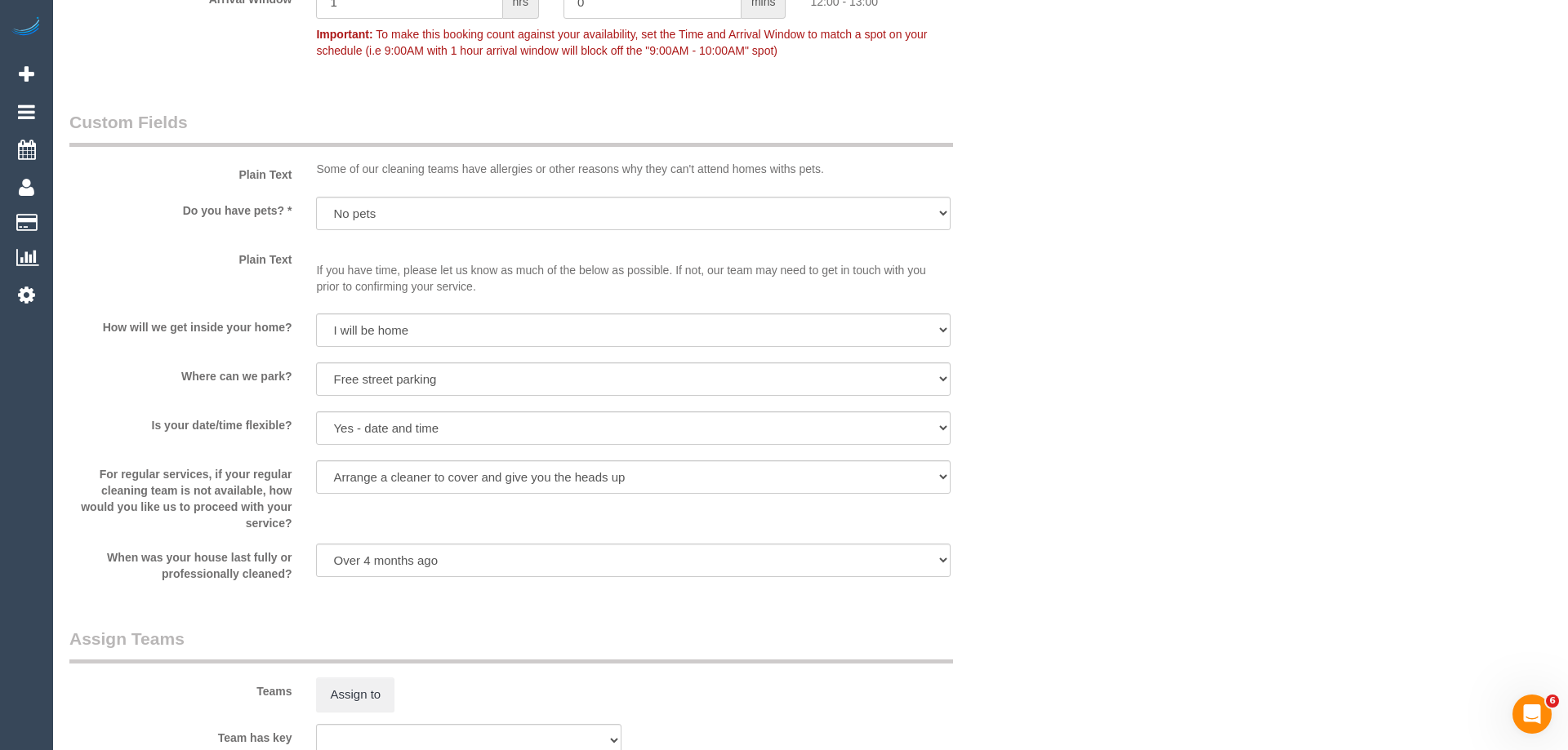
click at [1035, 451] on div "× Assign Booking to: Assigned Teams (0) Invited Teams (0) Assigned (0) No Assig…" at bounding box center [784, 375] width 1568 height 750
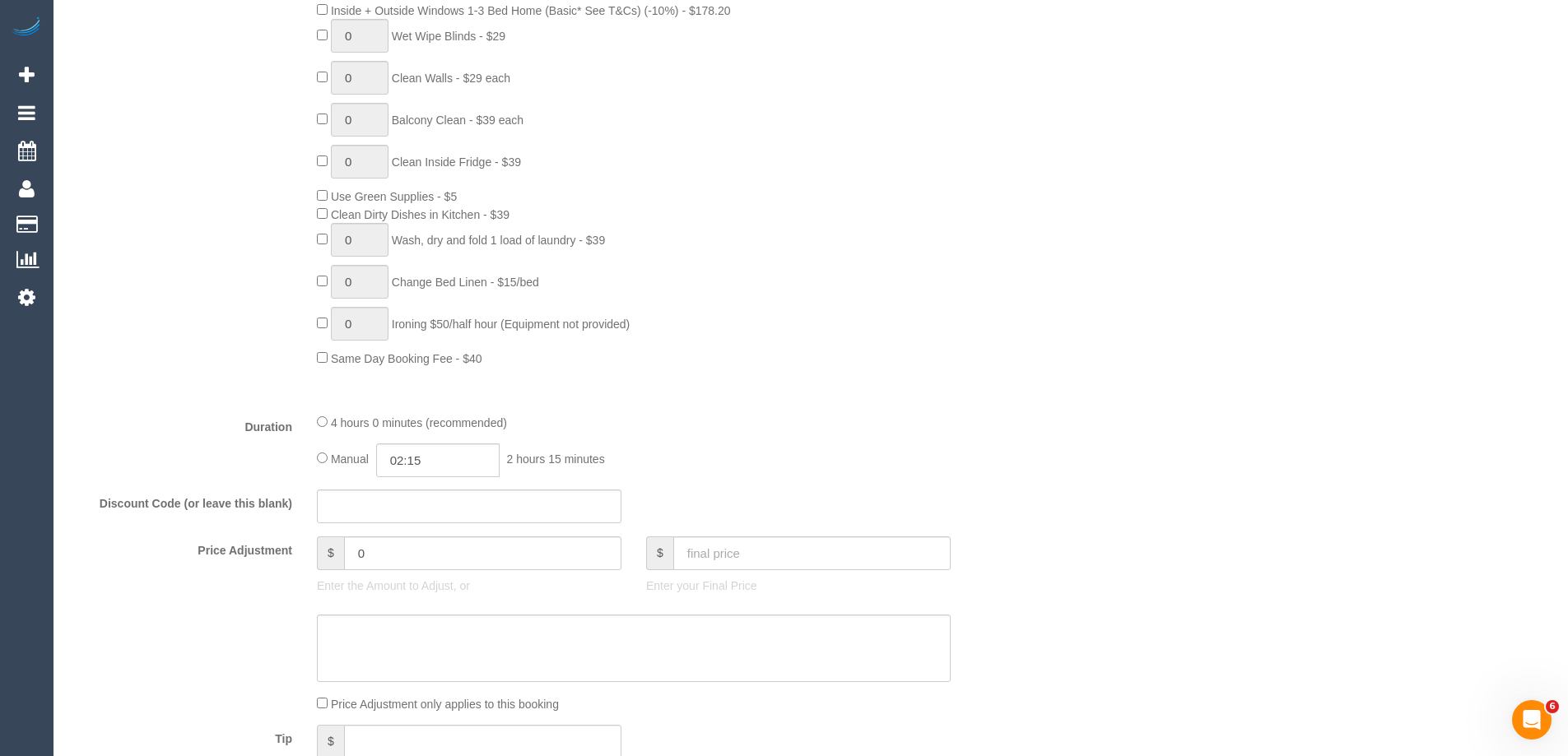
scroll to position [1317, 0]
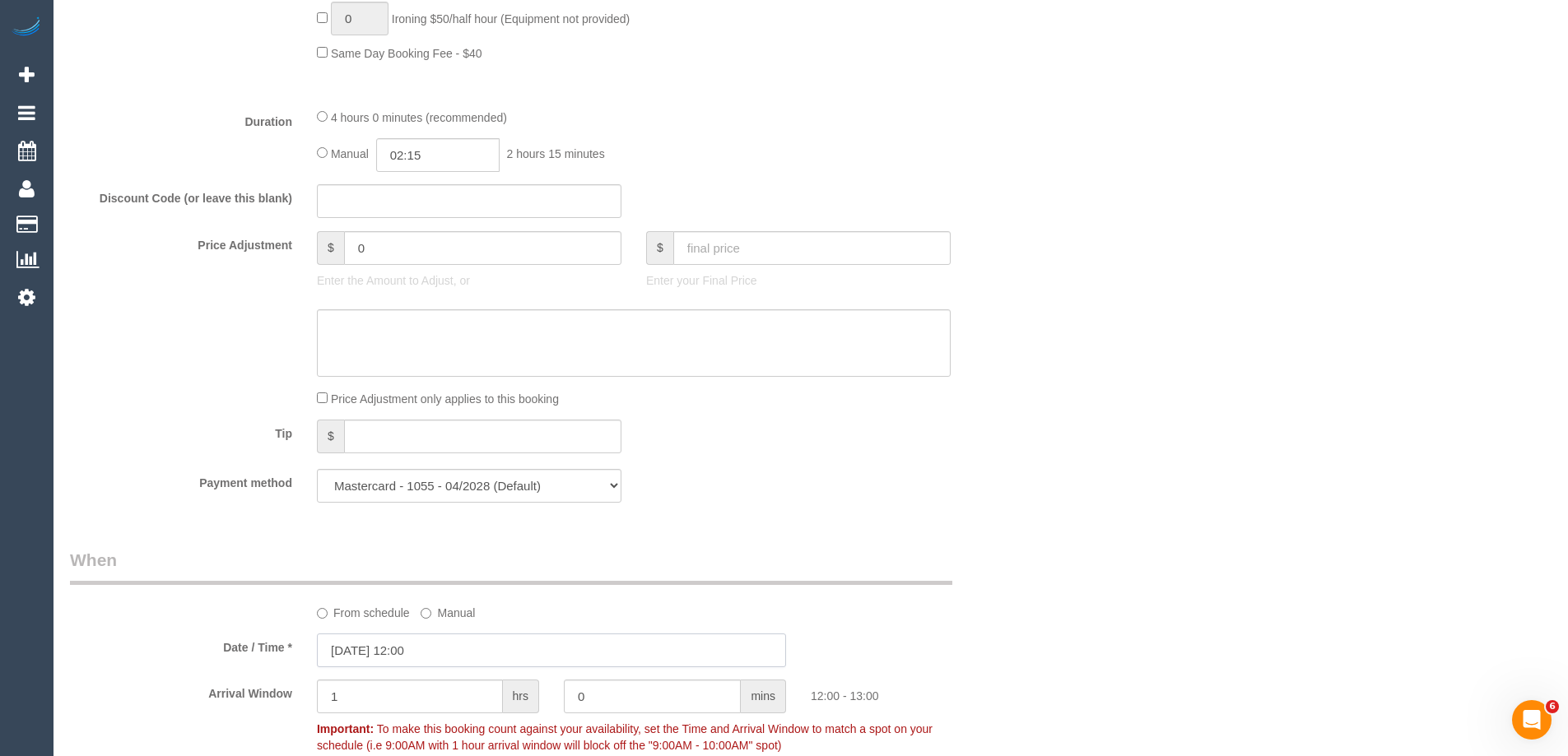
click at [393, 653] on input "[DATE] 12:00" at bounding box center [551, 651] width 469 height 34
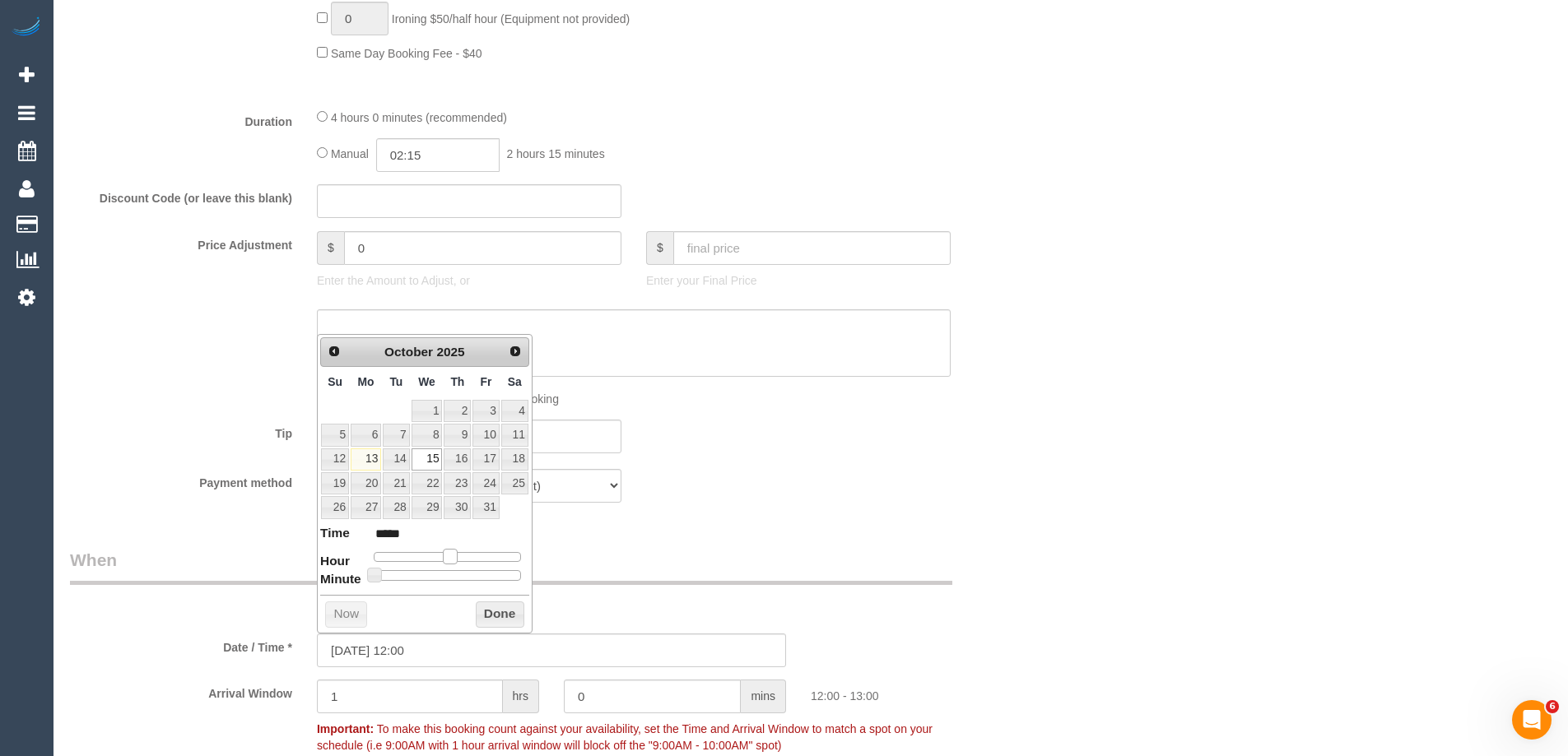
type input "[DATE] 11:00"
type input "*****"
type input "[DATE] 10:00"
type input "*****"
type input "15/10/2025 09:00"
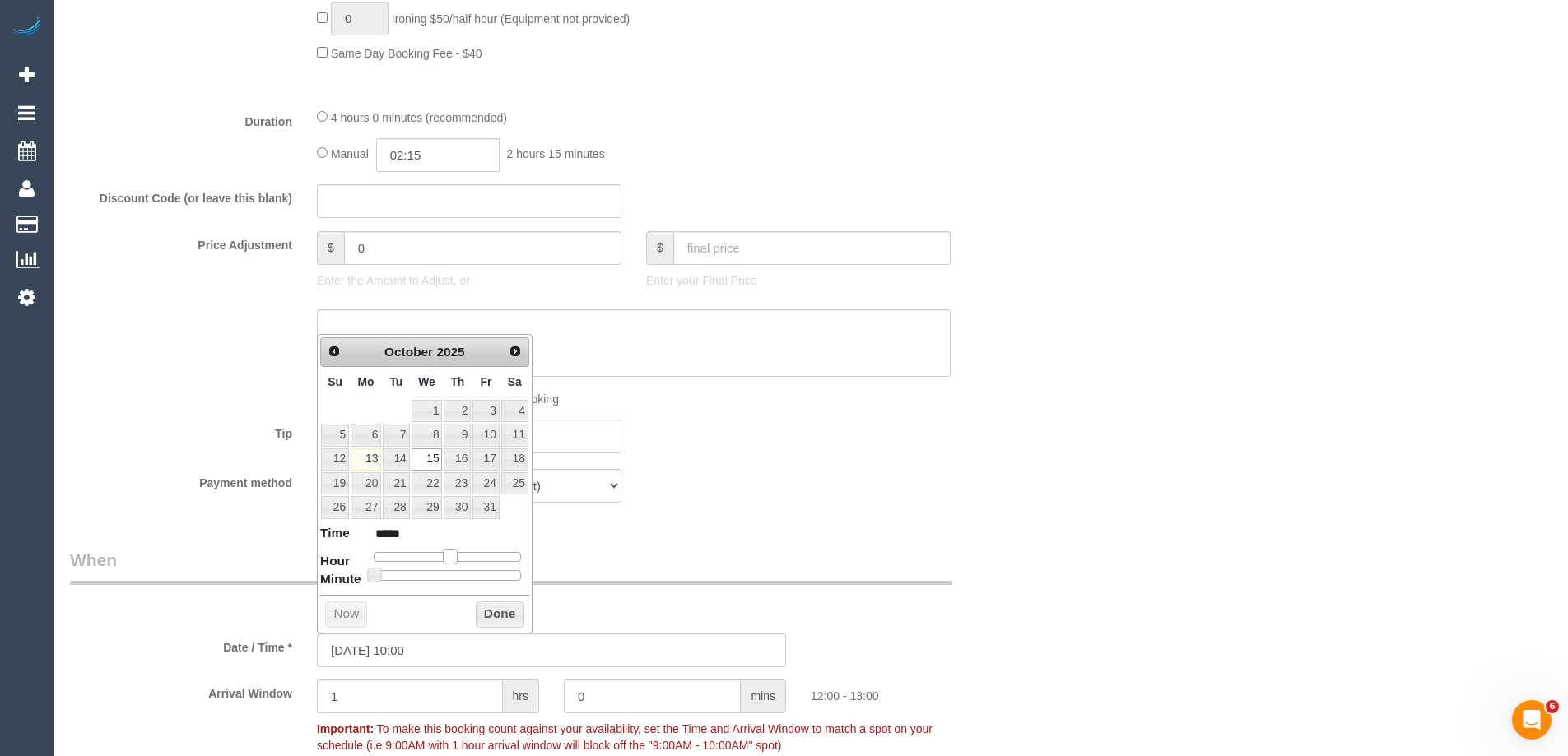
type input "*****"
type input "15/10/2025 08:00"
type input "*****"
type input "15/10/2025 07:00"
type input "*****"
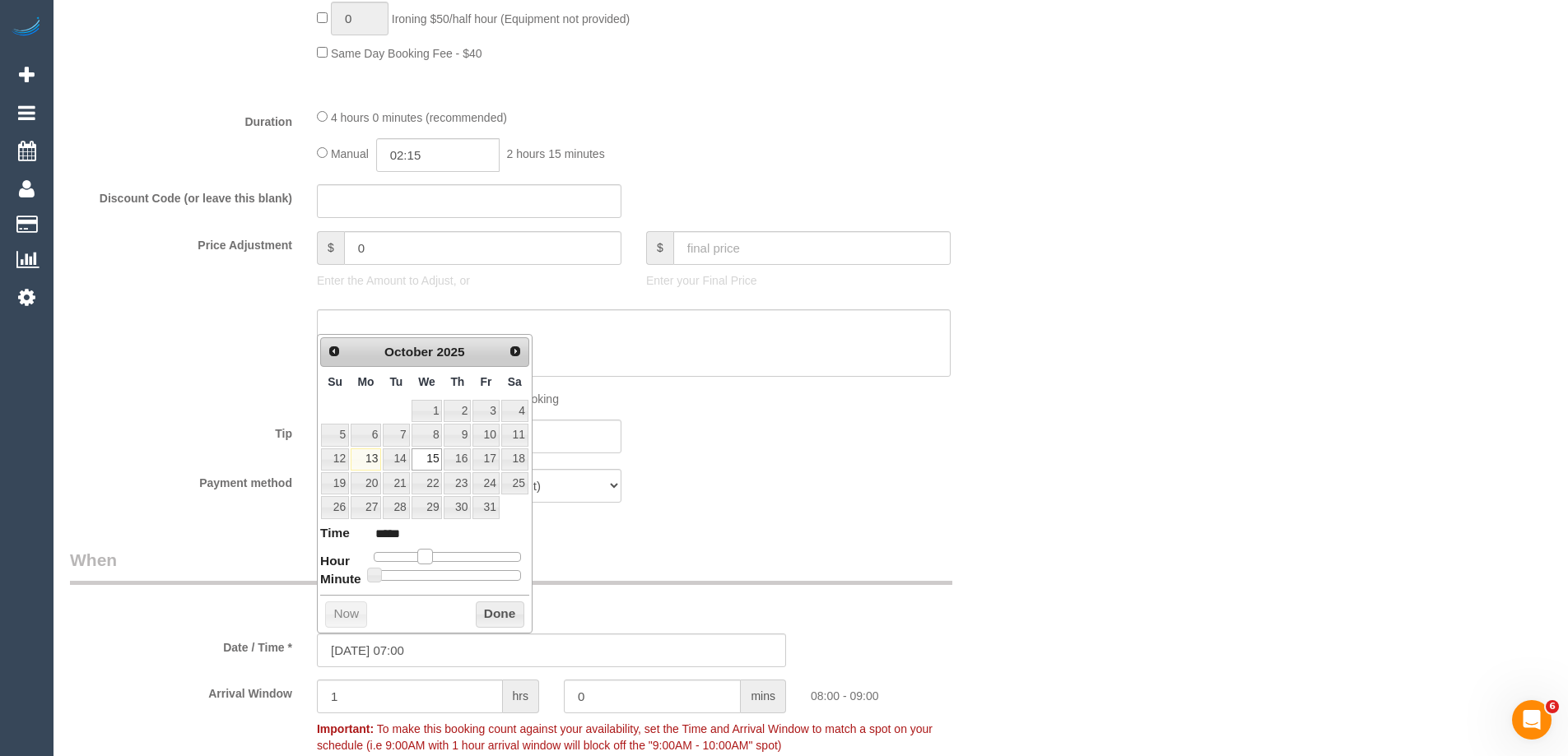
type input "15/10/2025 06:00"
type input "*****"
type input "15/10/2025 07:00"
type input "*****"
drag, startPoint x: 447, startPoint y: 555, endPoint x: 415, endPoint y: 555, distance: 32.0
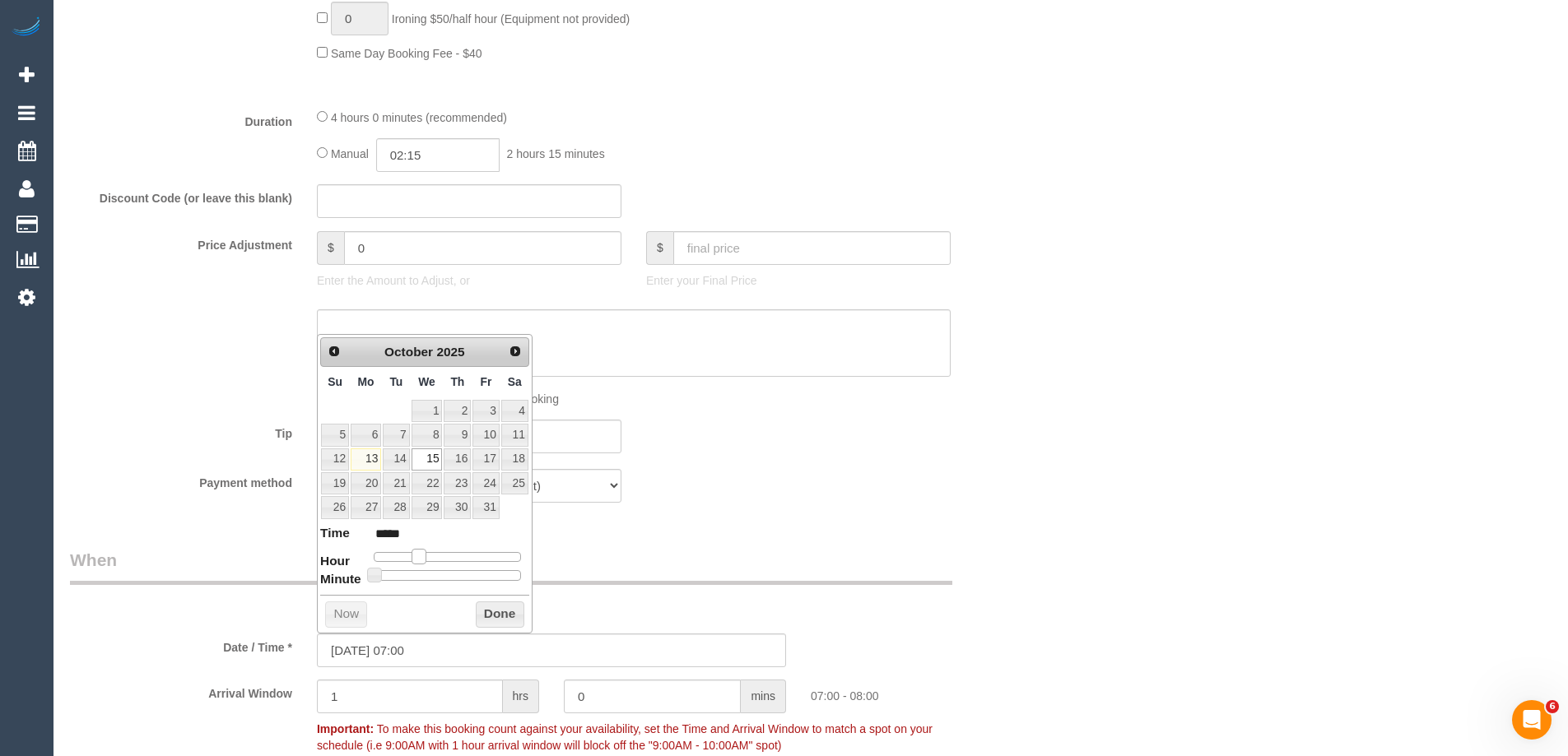
click at [415, 555] on span at bounding box center [418, 555] width 15 height 15
click at [495, 609] on button "Done" at bounding box center [500, 614] width 49 height 26
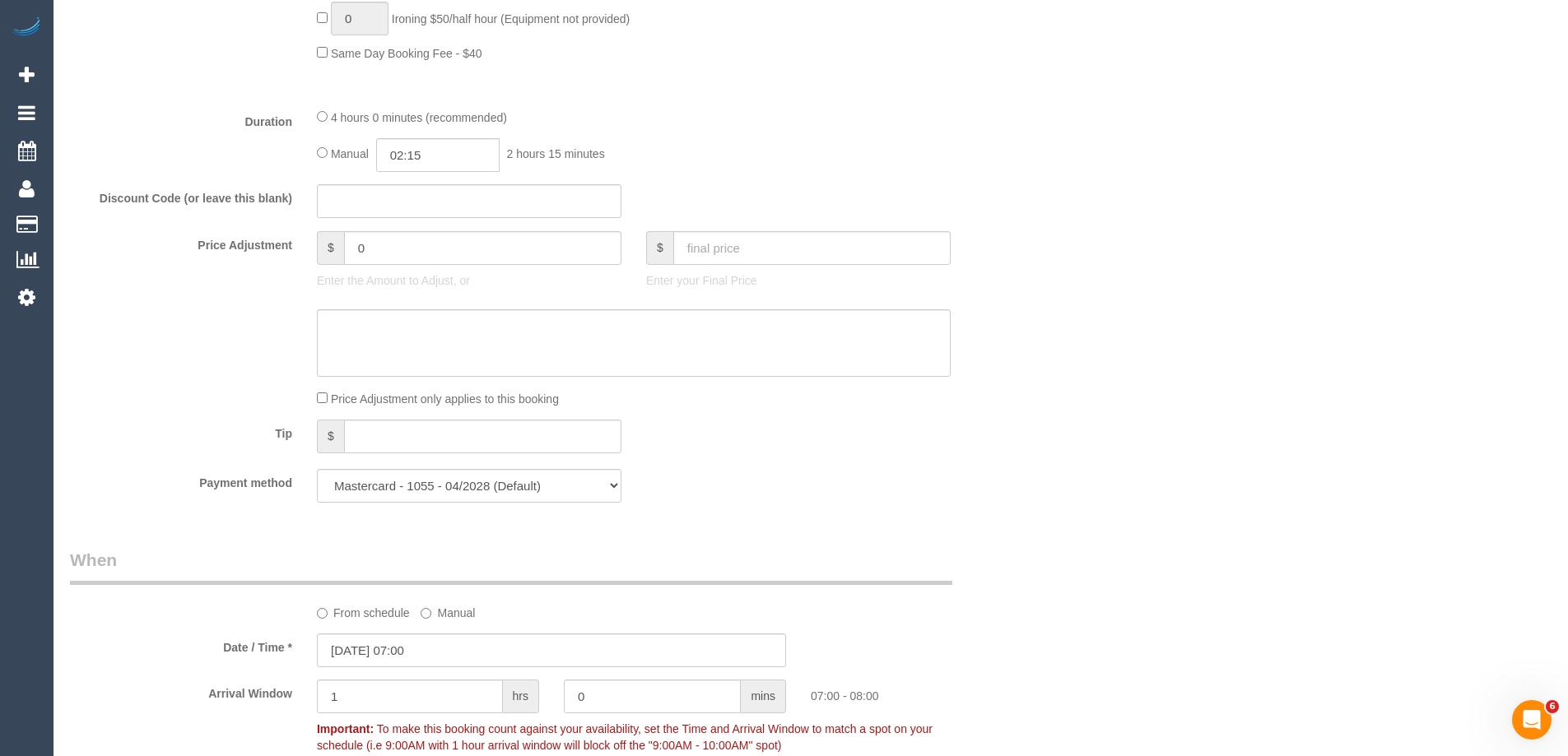
drag, startPoint x: 1197, startPoint y: 460, endPoint x: 1186, endPoint y: 460, distance: 11.0
click at [1197, 459] on div "Who Email* mimigalema@gmail.com Name * Miezelien Galema new customer Where Addr…" at bounding box center [810, 562] width 1481 height 3638
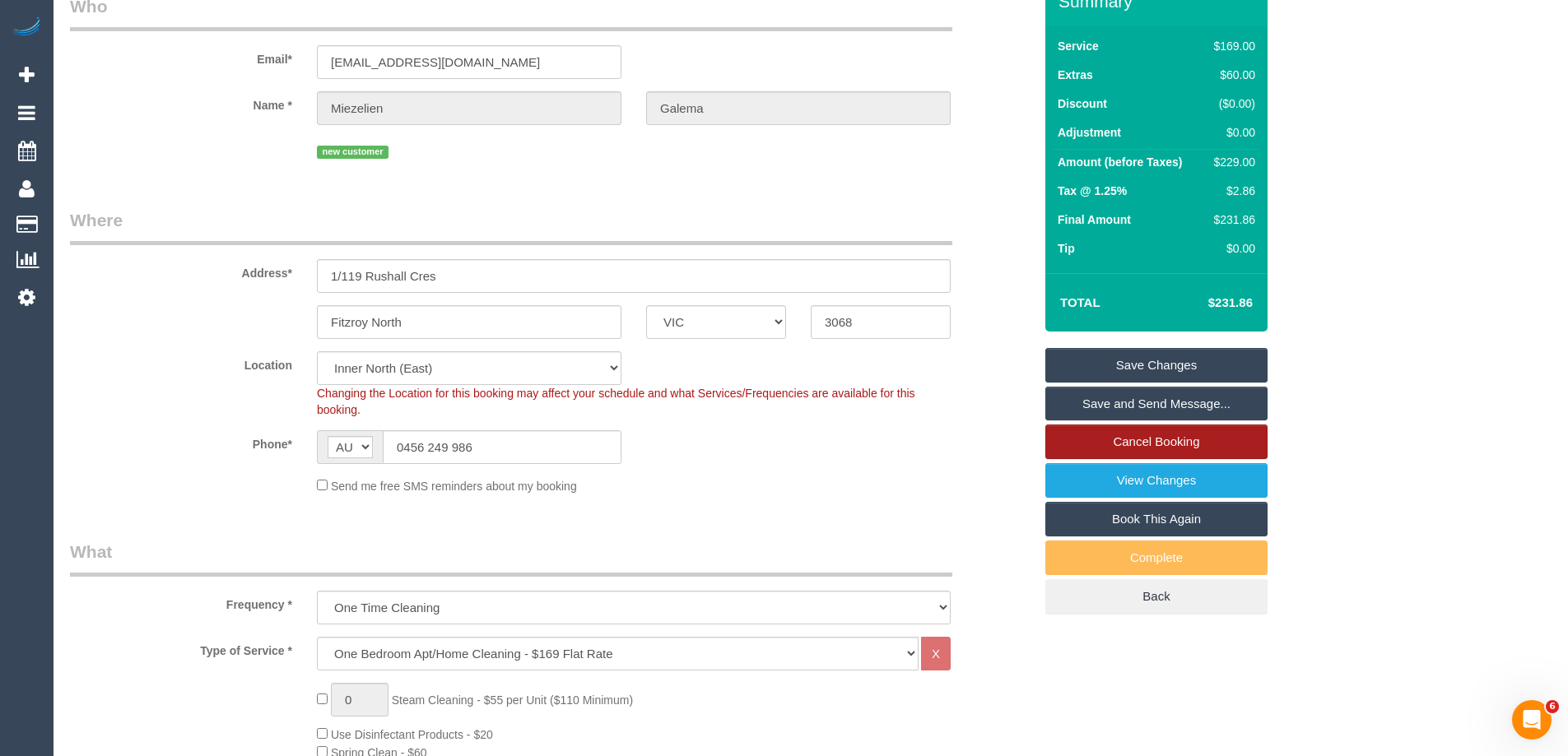
scroll to position [0, 0]
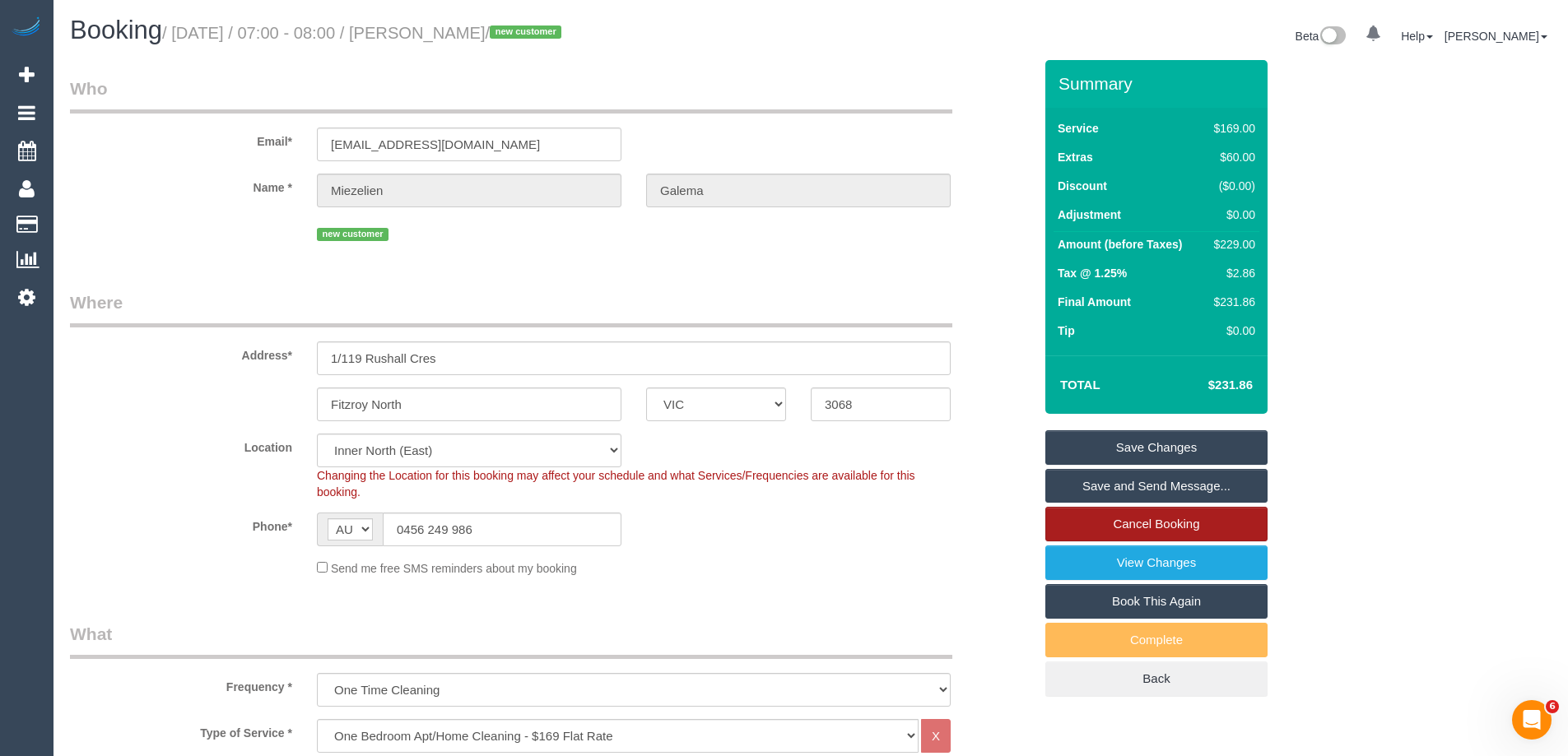
click at [1187, 443] on link "Save Changes" at bounding box center [1156, 447] width 222 height 35
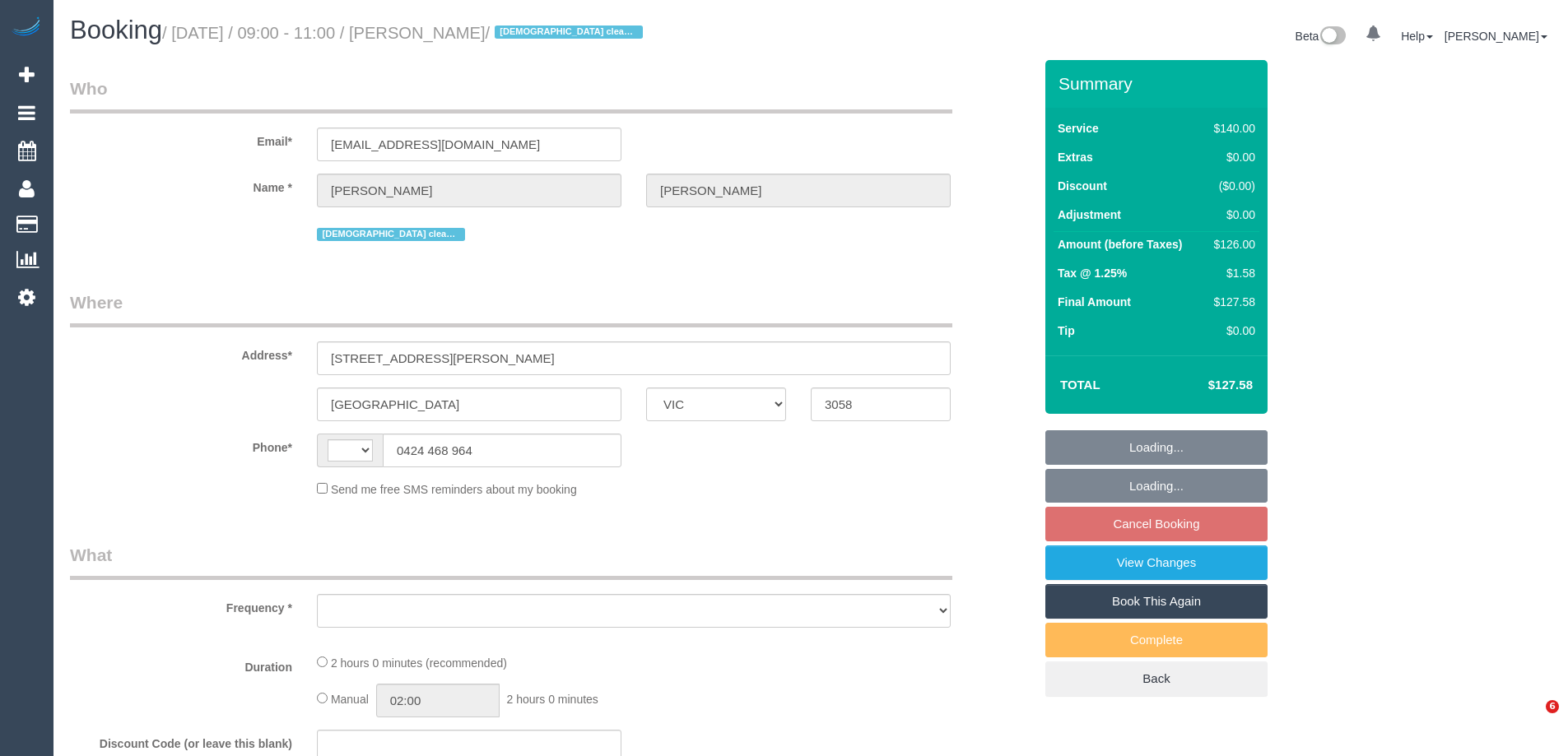
select select "VIC"
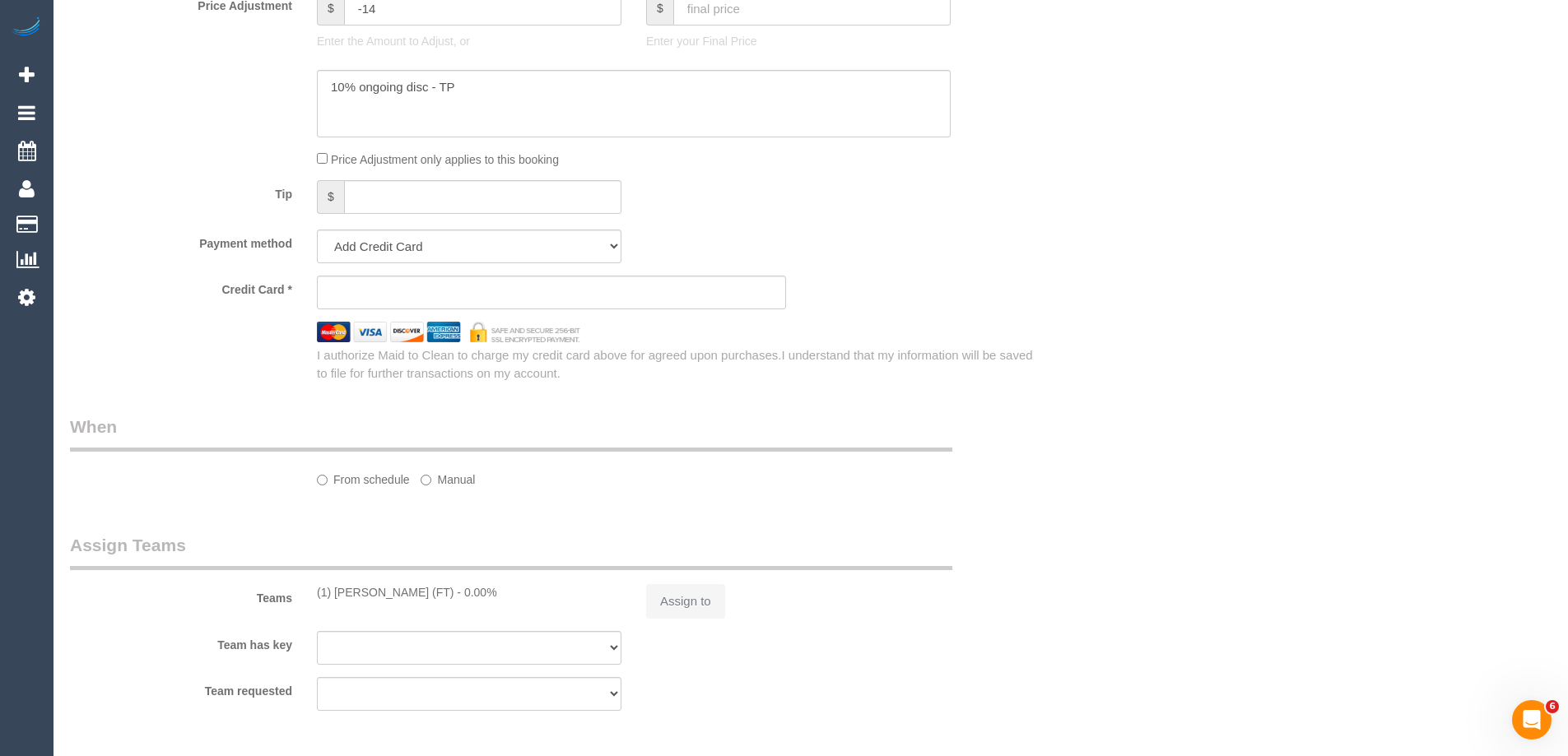
scroll to position [1090, 0]
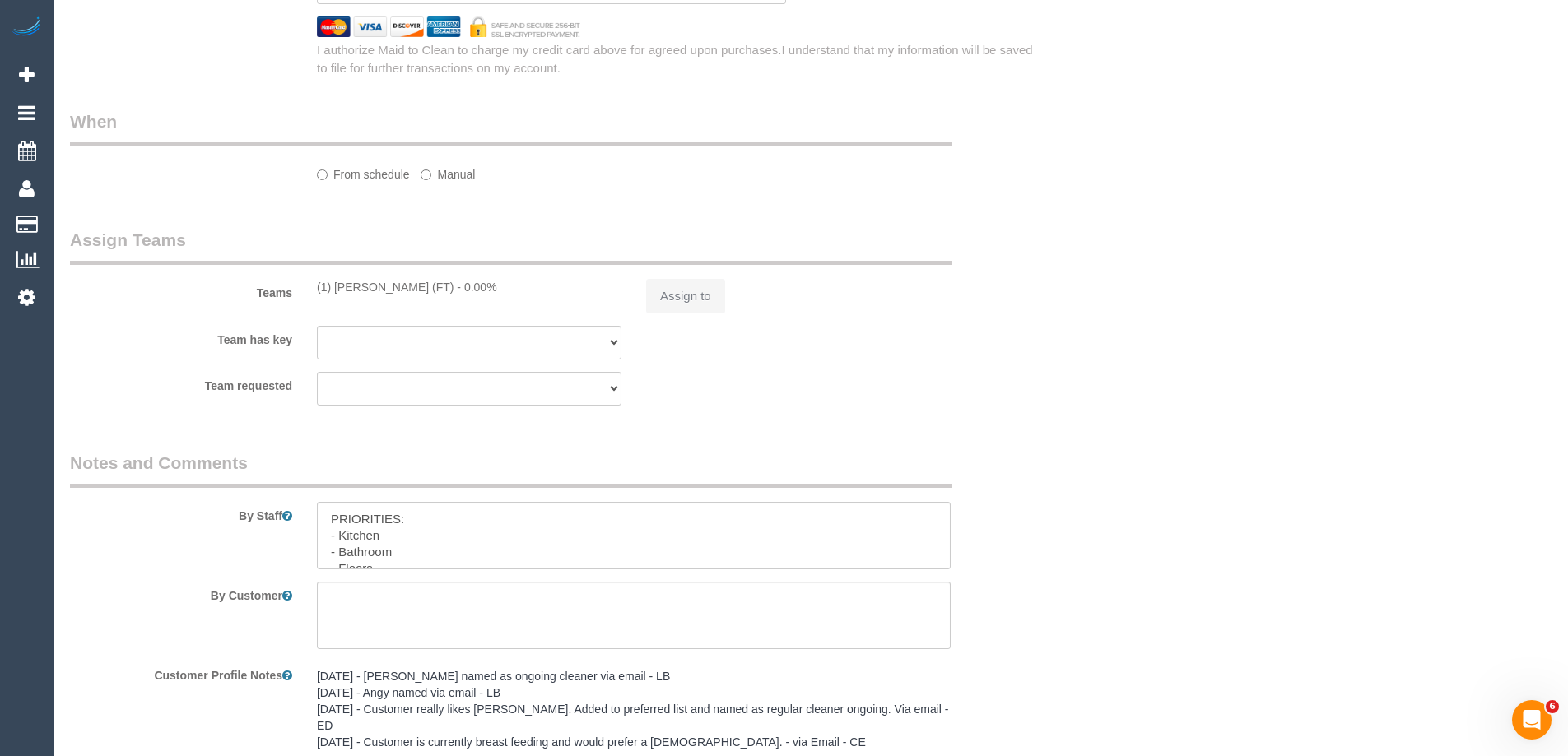
select select "string:AU"
select select "string:stripe-pm_1R3q8H2GScqysDRV69tERAwB"
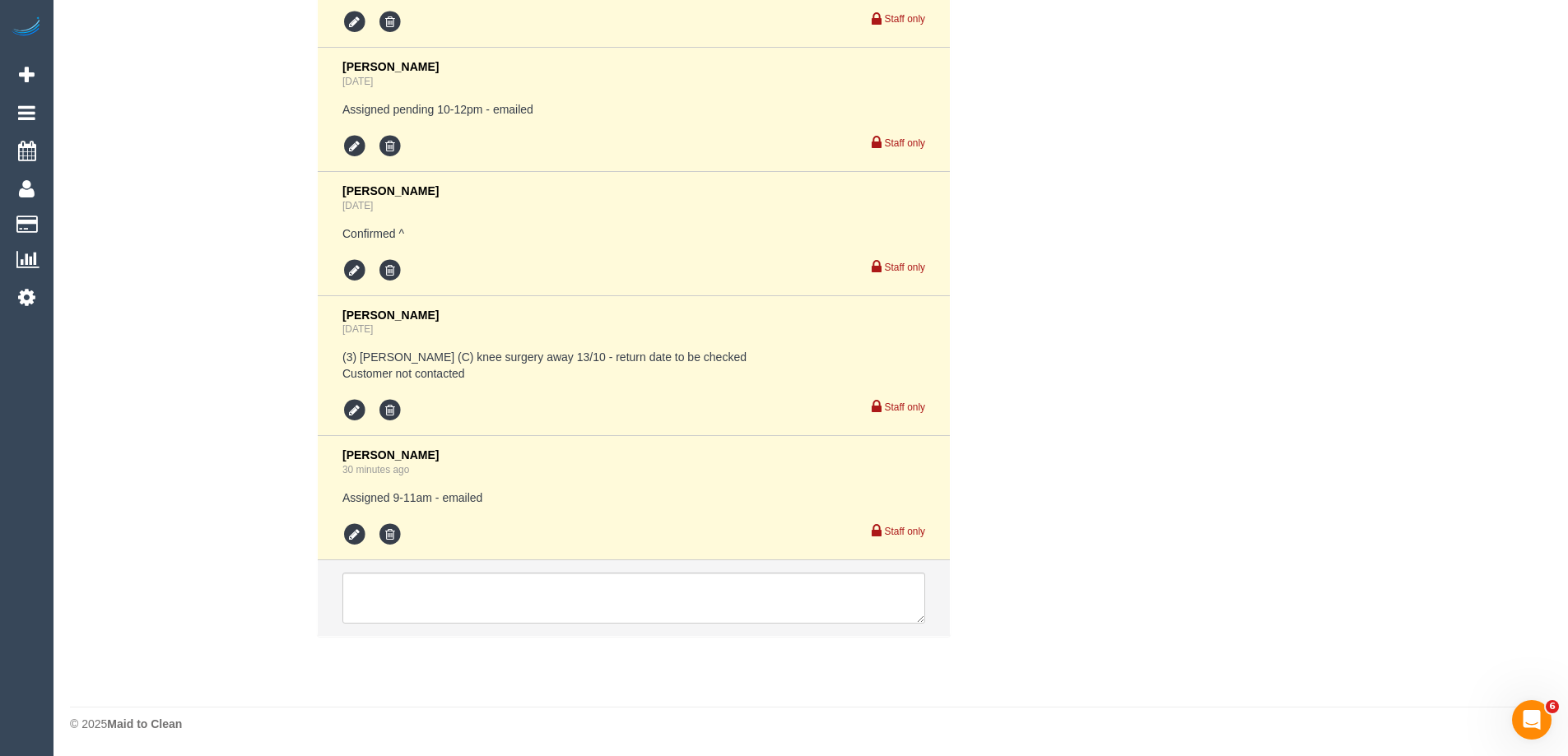
select select "object:827"
select select "number:30"
select select "number:14"
select select "number:19"
select select "number:24"
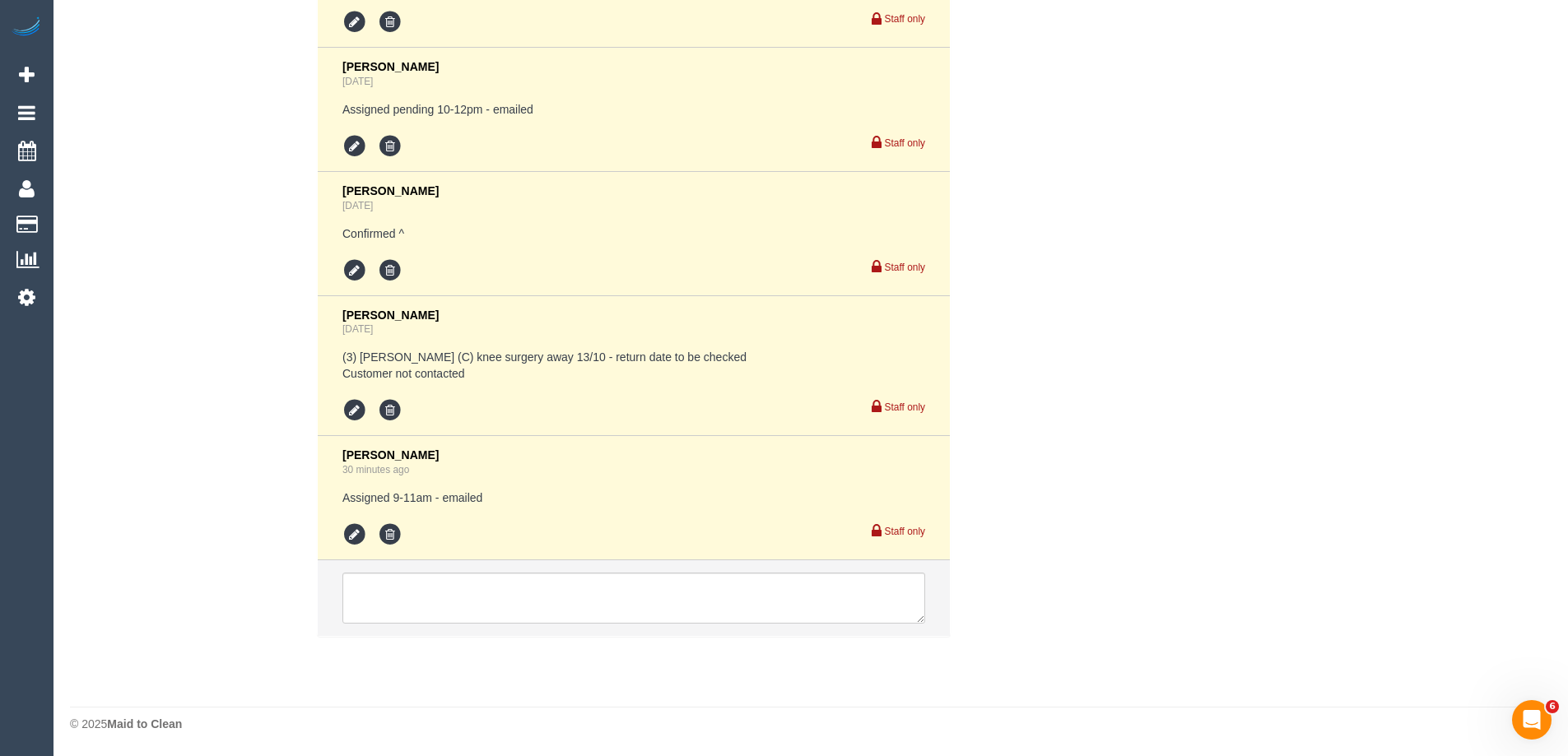
select select "number:35"
select select "number:13"
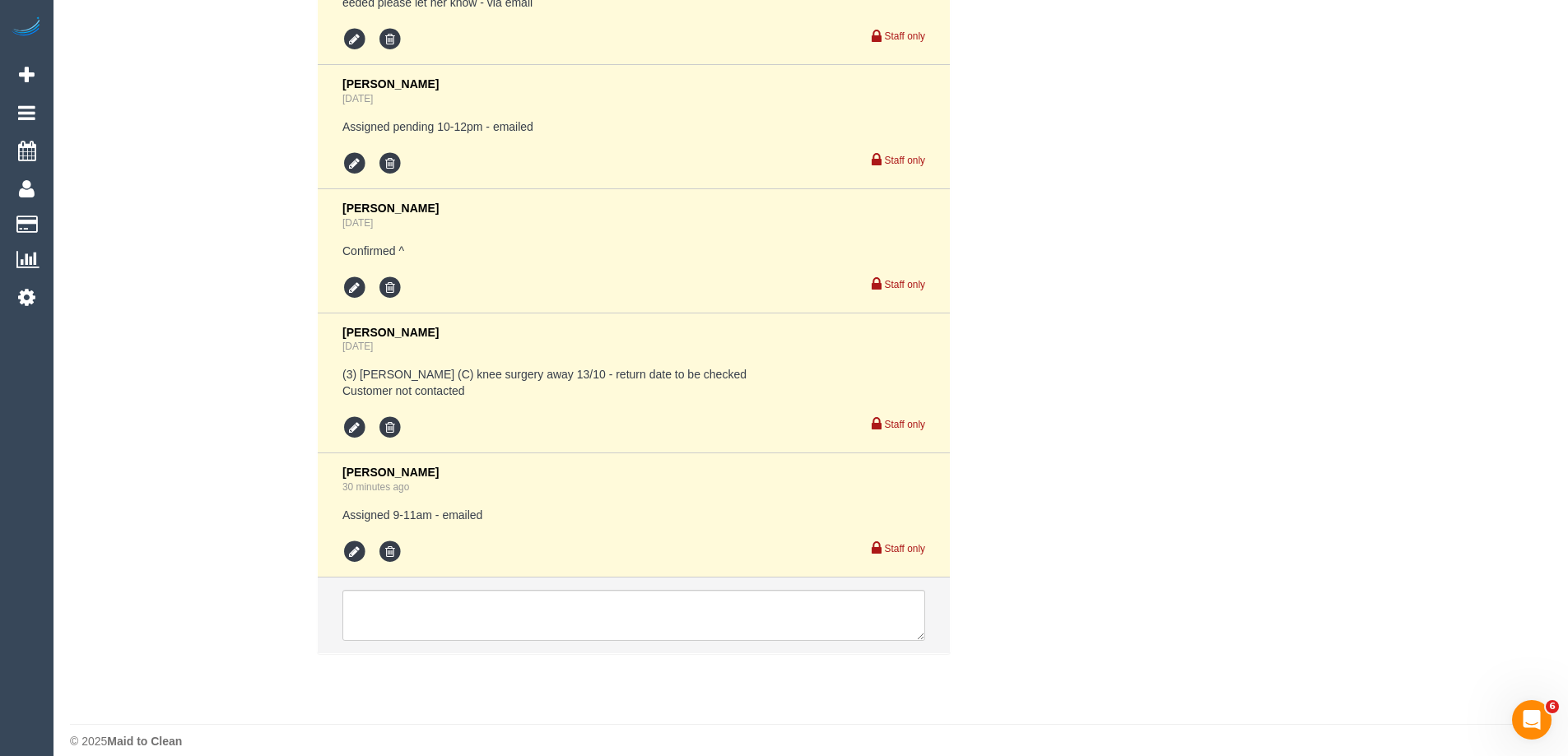
scroll to position [3254, 0]
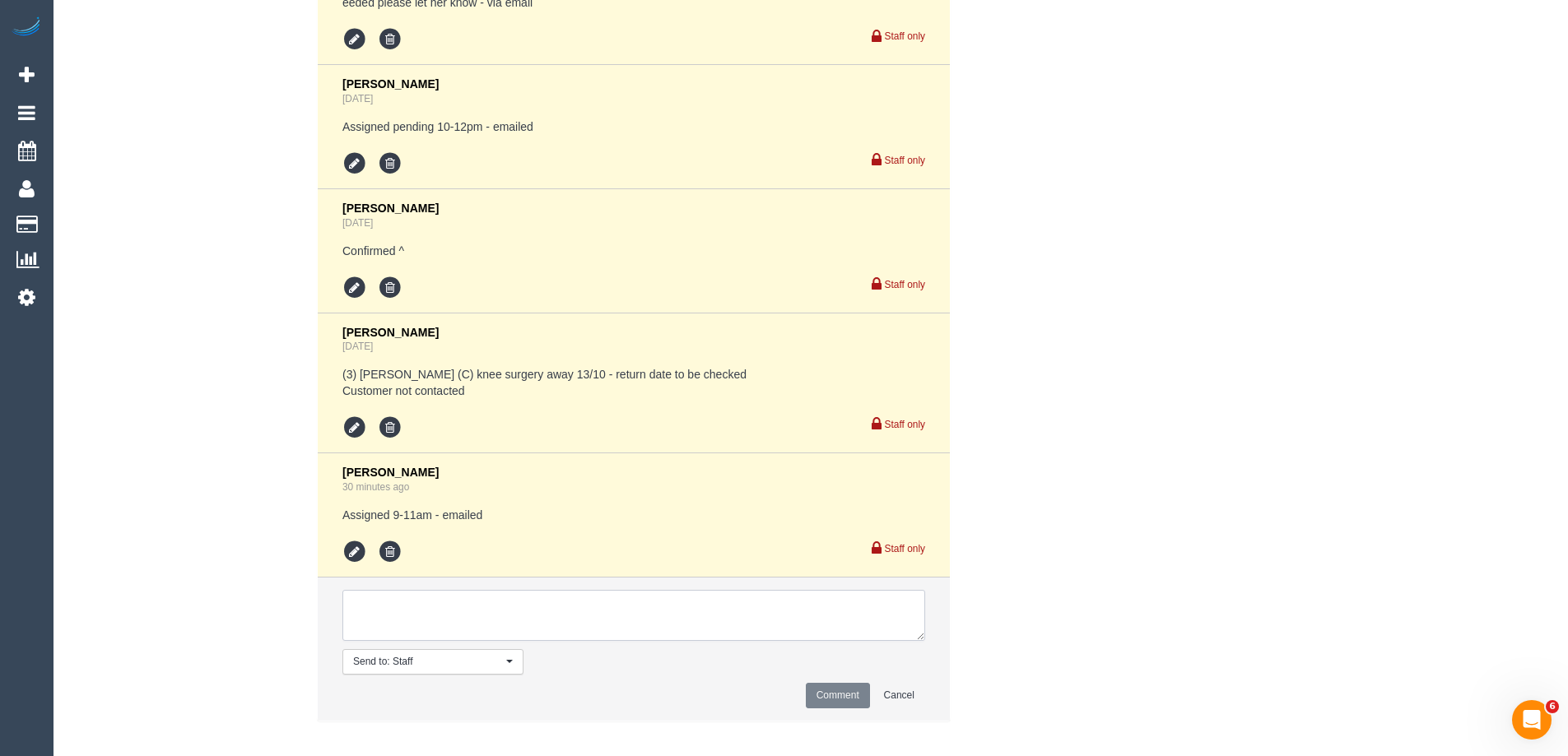
click at [454, 604] on textarea at bounding box center [633, 616] width 583 height 51
type textarea "A"
type textarea "Customer agreed^"
click at [847, 683] on button "Comment" at bounding box center [837, 696] width 64 height 26
drag, startPoint x: 1247, startPoint y: 424, endPoint x: 1257, endPoint y: 419, distance: 11.2
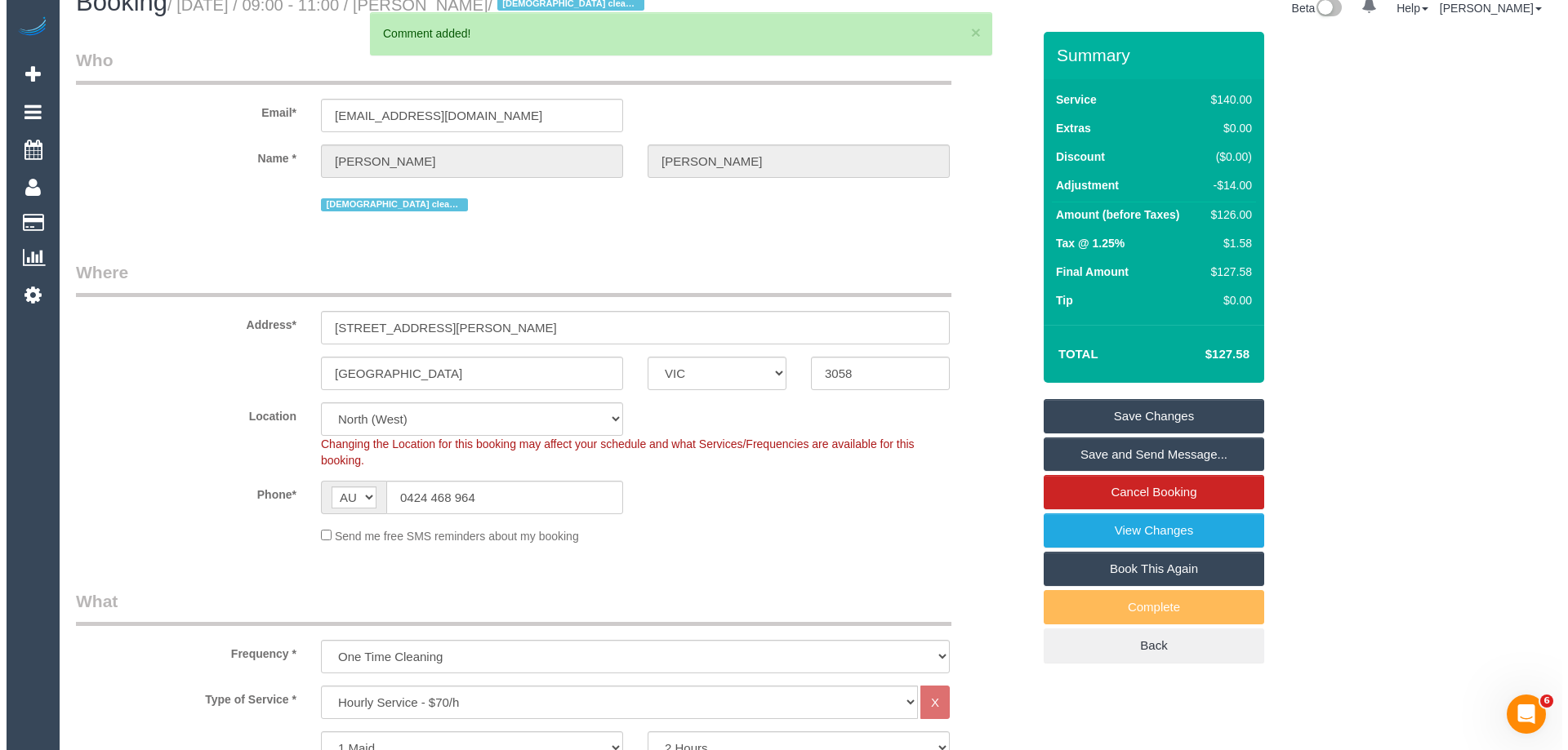
scroll to position [0, 0]
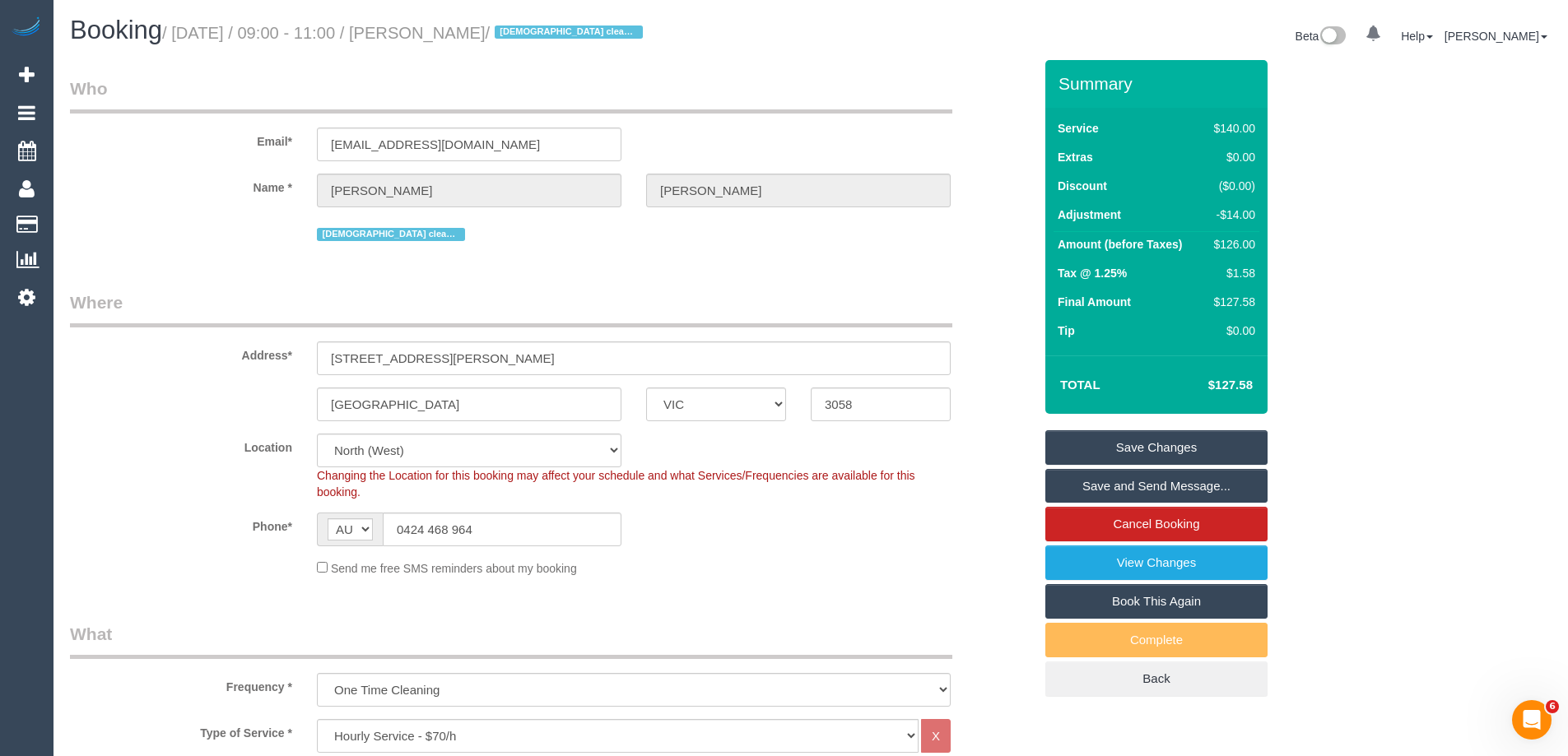
click at [1127, 480] on link "Save and Send Message..." at bounding box center [1156, 486] width 222 height 35
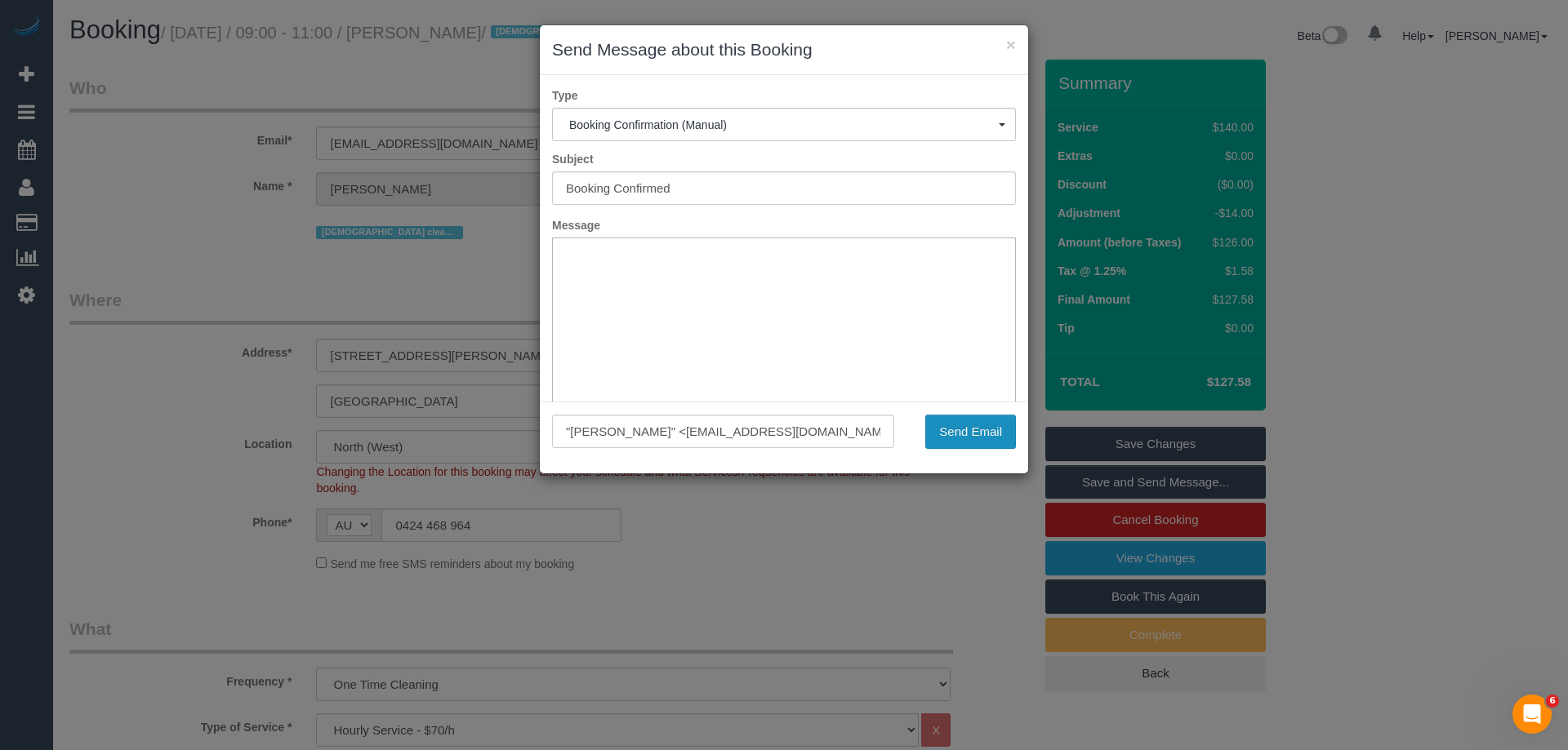
click at [974, 437] on button "Send Email" at bounding box center [970, 432] width 91 height 35
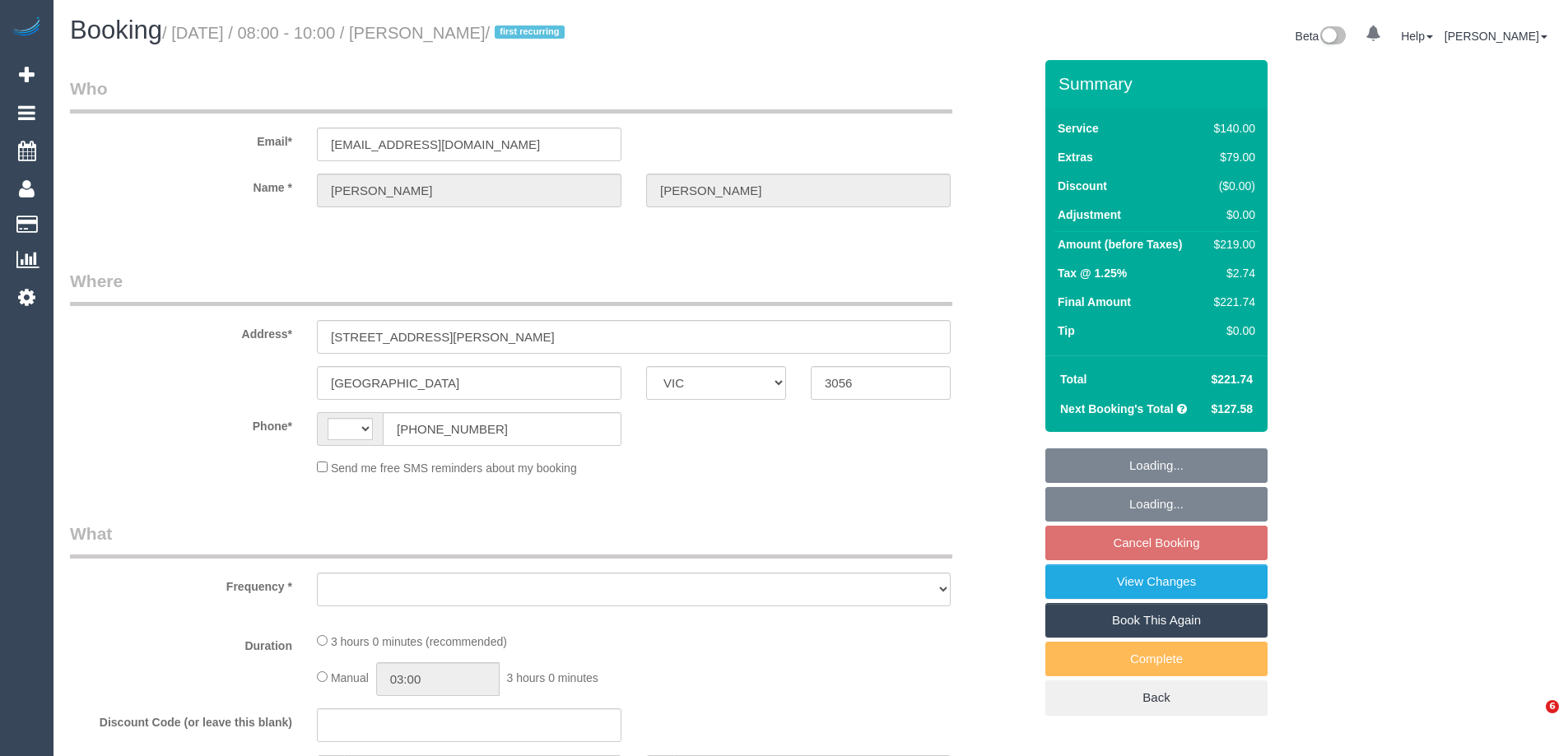
select select "VIC"
select select "string:stripe-pm_1SB2PG2GScqysDRVIBxGP8ak"
select select "number:29"
select select "number:14"
select select "number:20"
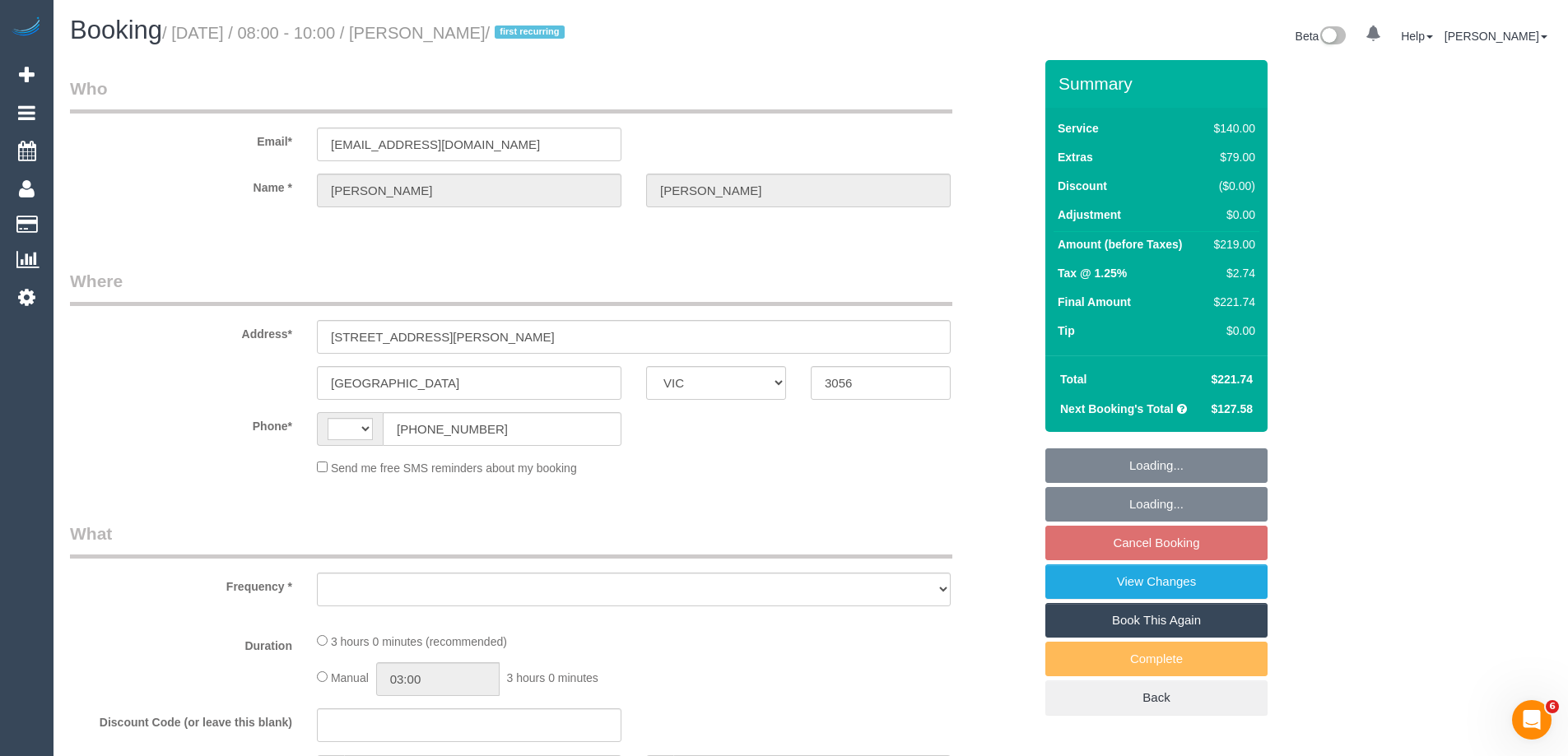
select select "number:22"
select select "number:33"
select select "number:11"
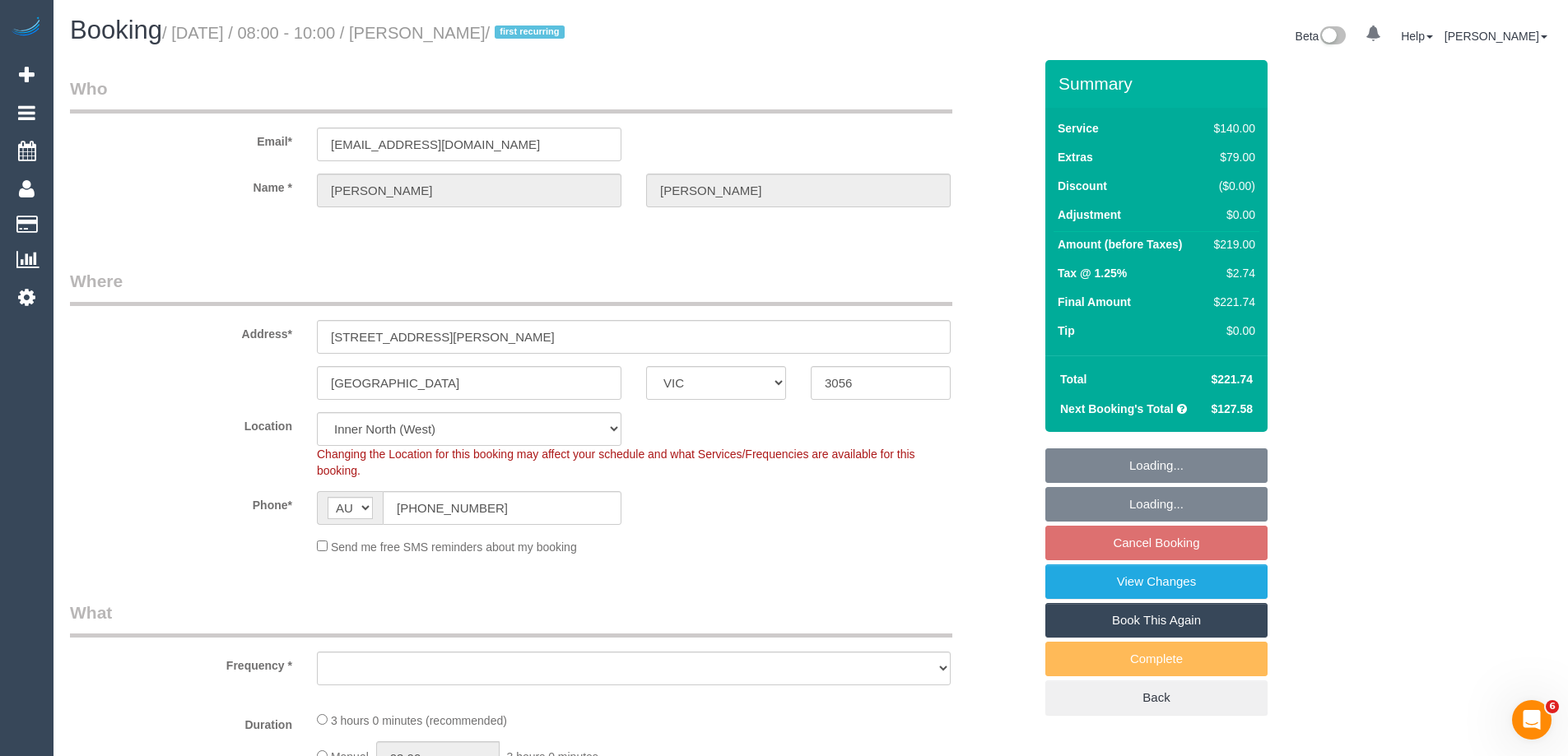
select select "string:AU"
select select "object:1700"
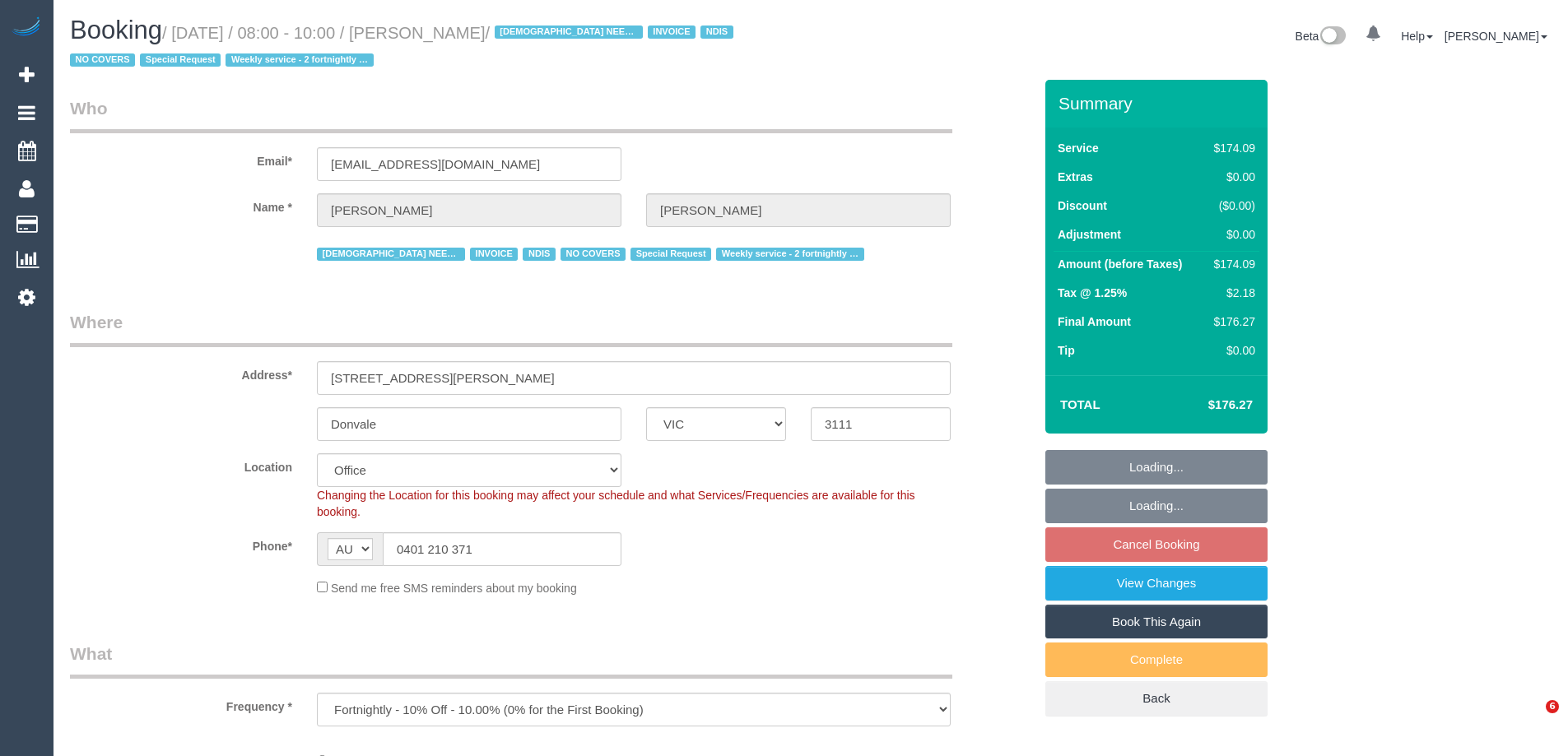
select select "VIC"
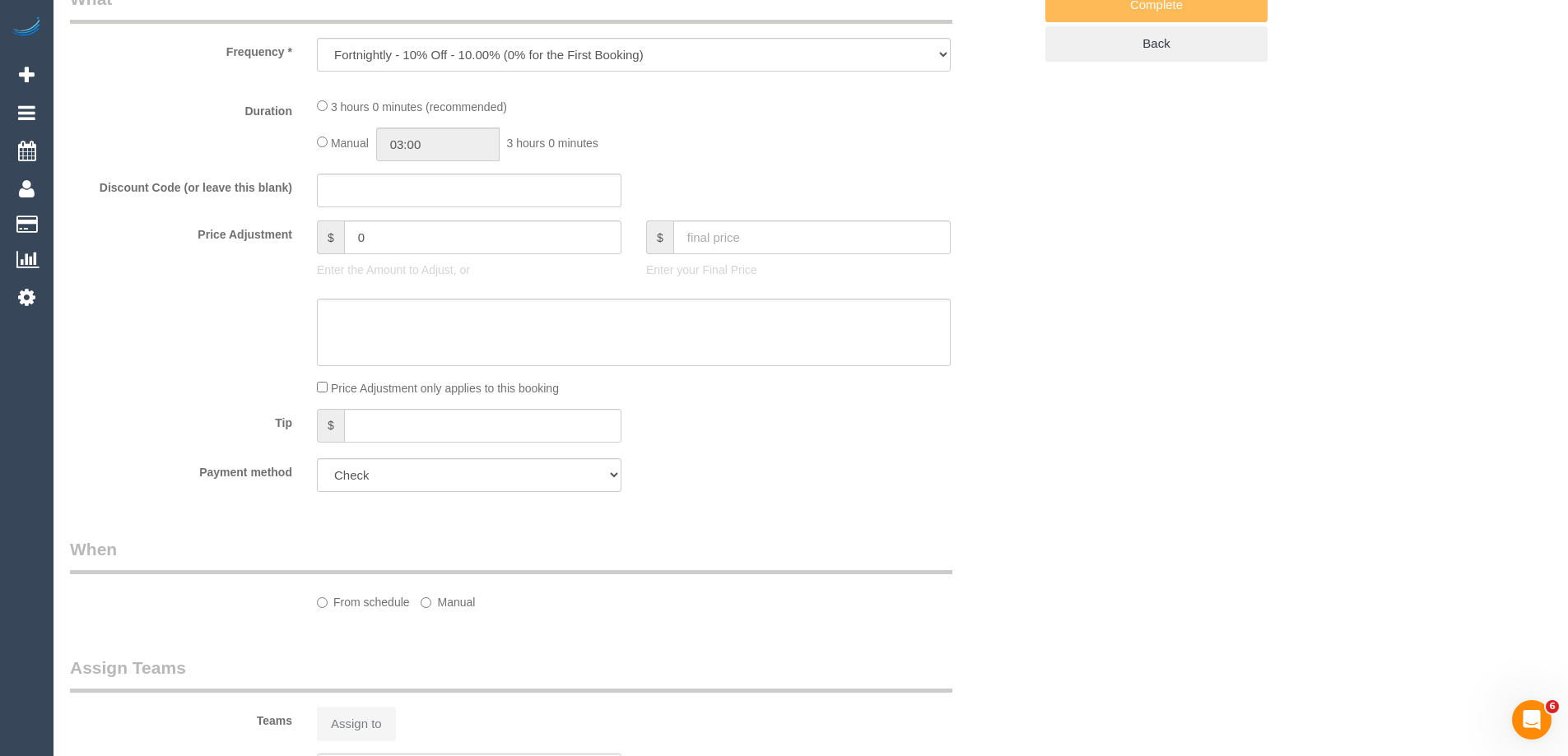
select select "180"
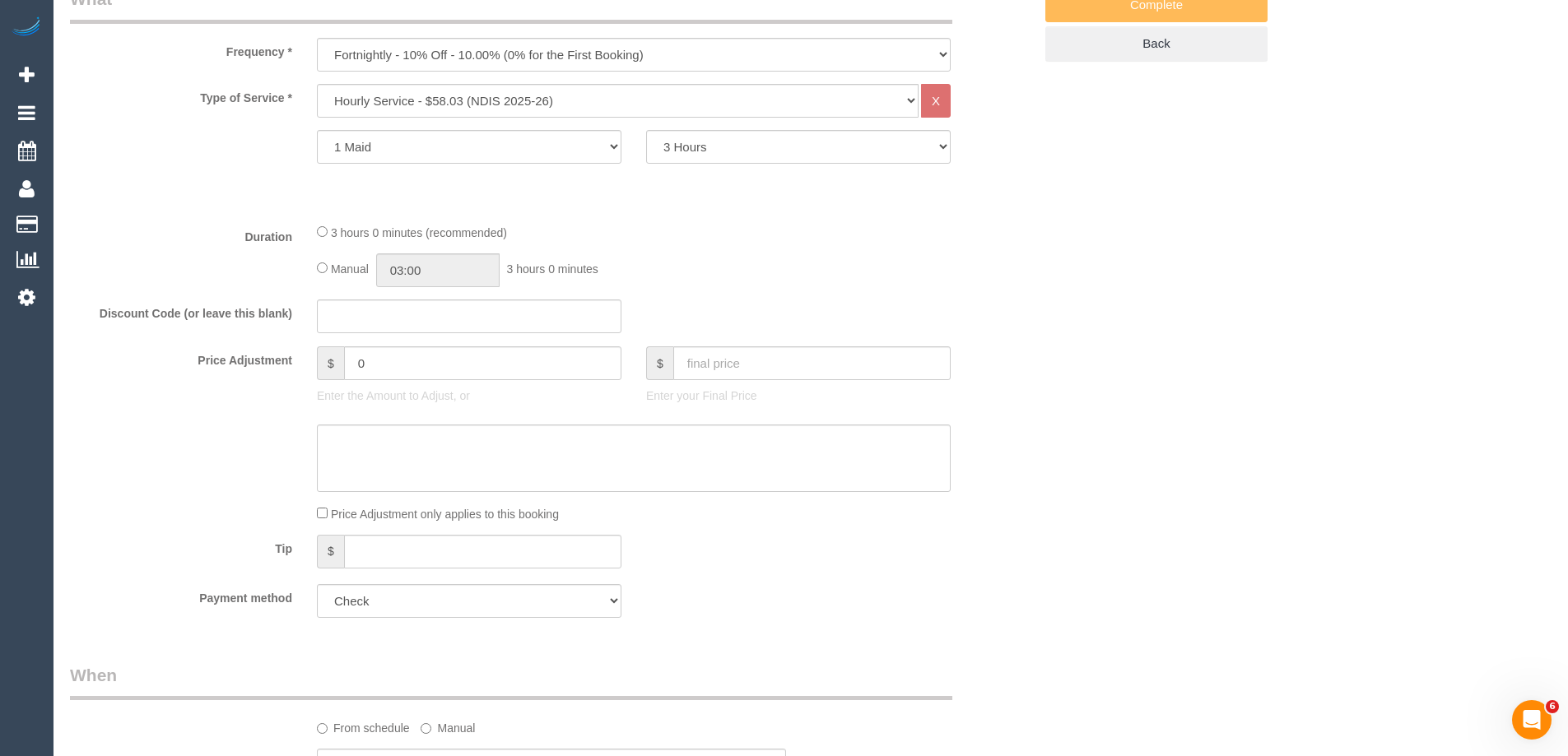
select select "object:654"
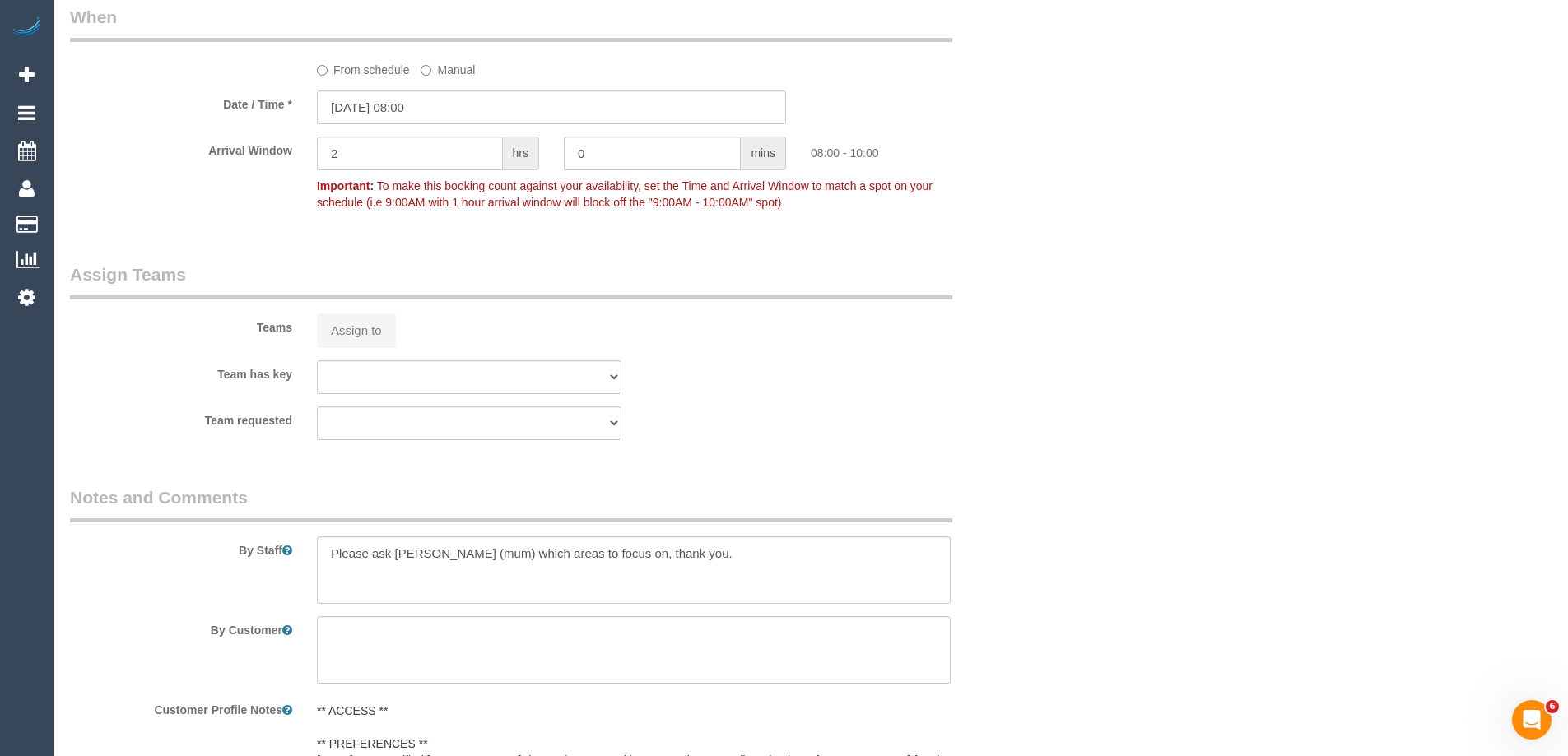
select select "number:28"
select select "number:14"
select select "number:19"
select select "number:25"
select select "number:35"
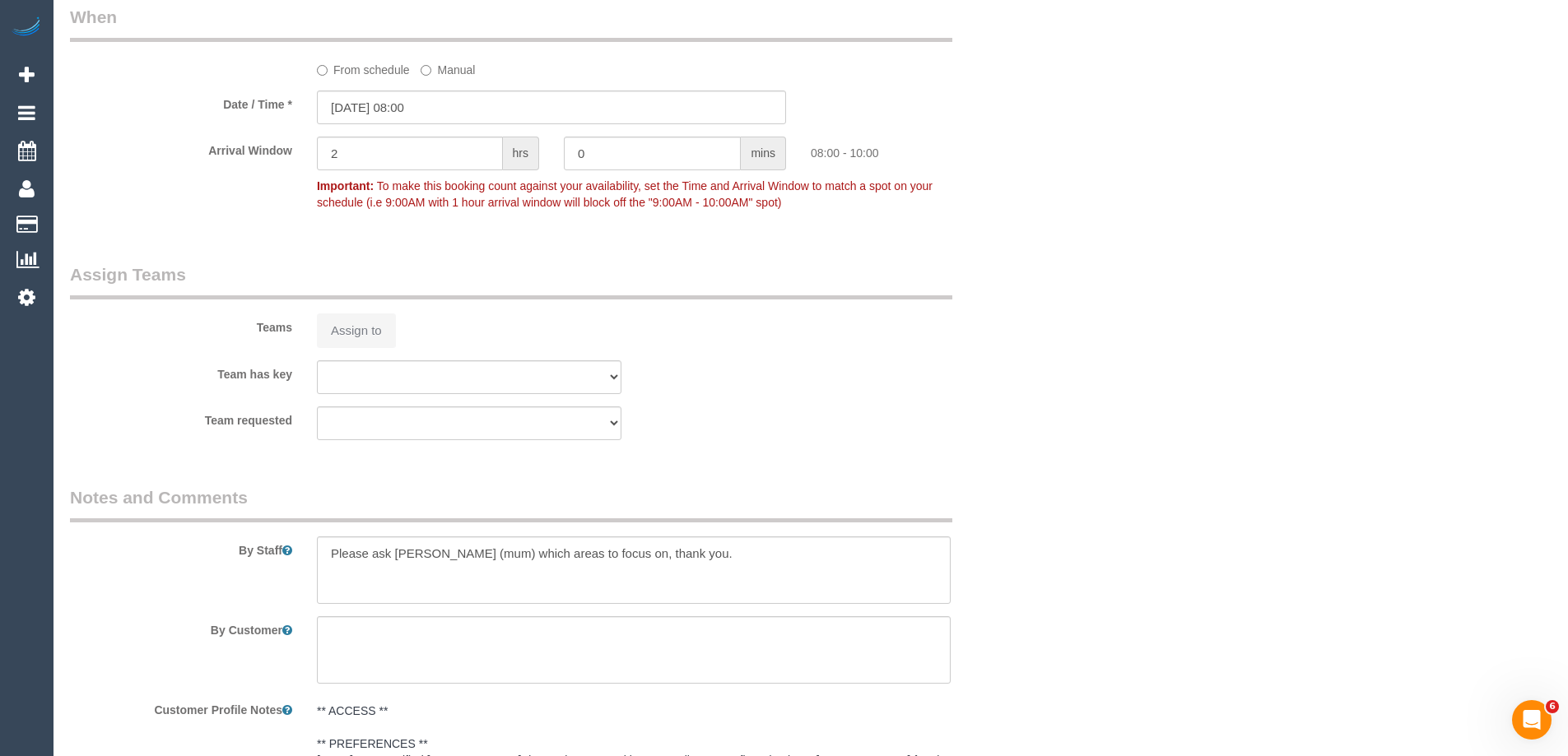
select select "number:11"
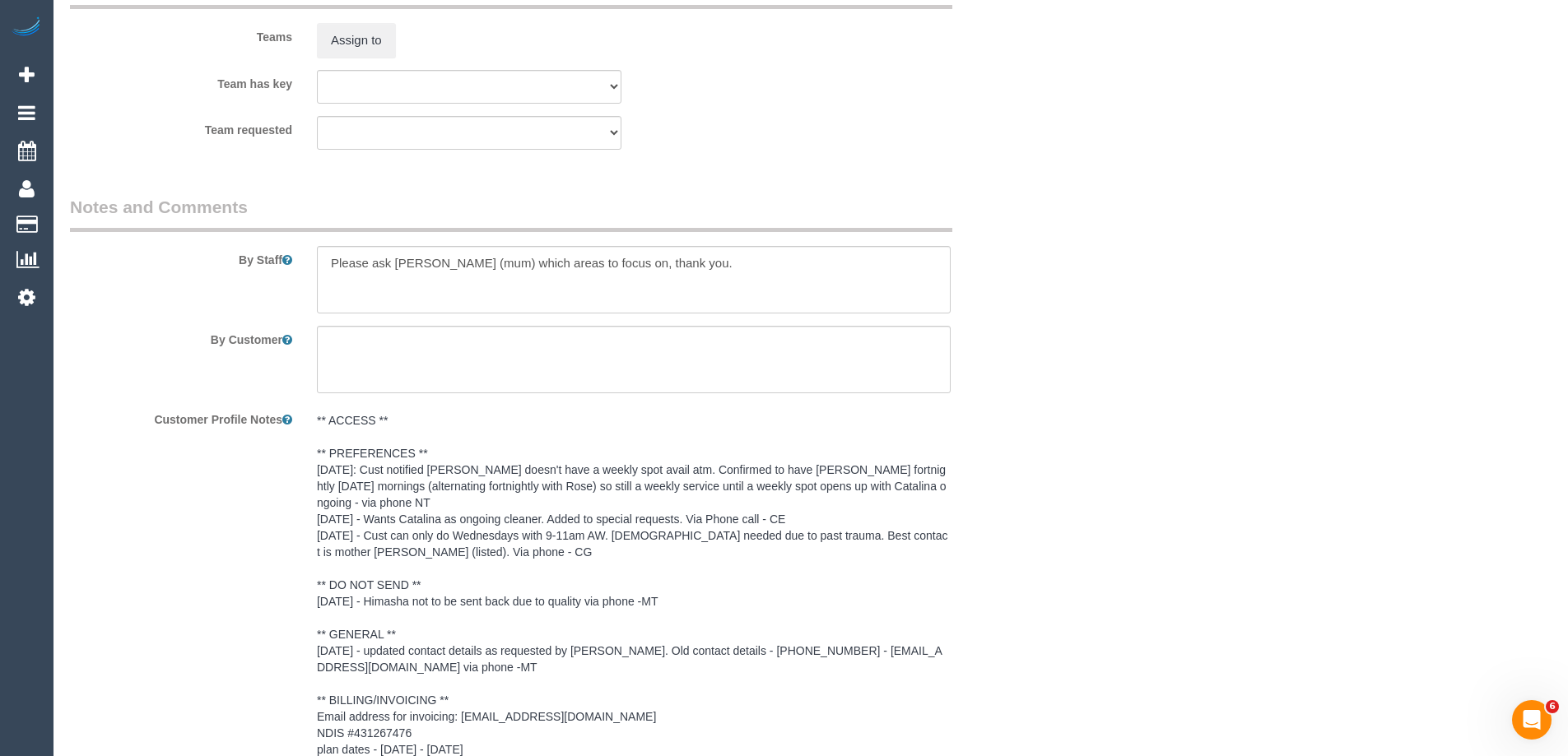
scroll to position [2098, 0]
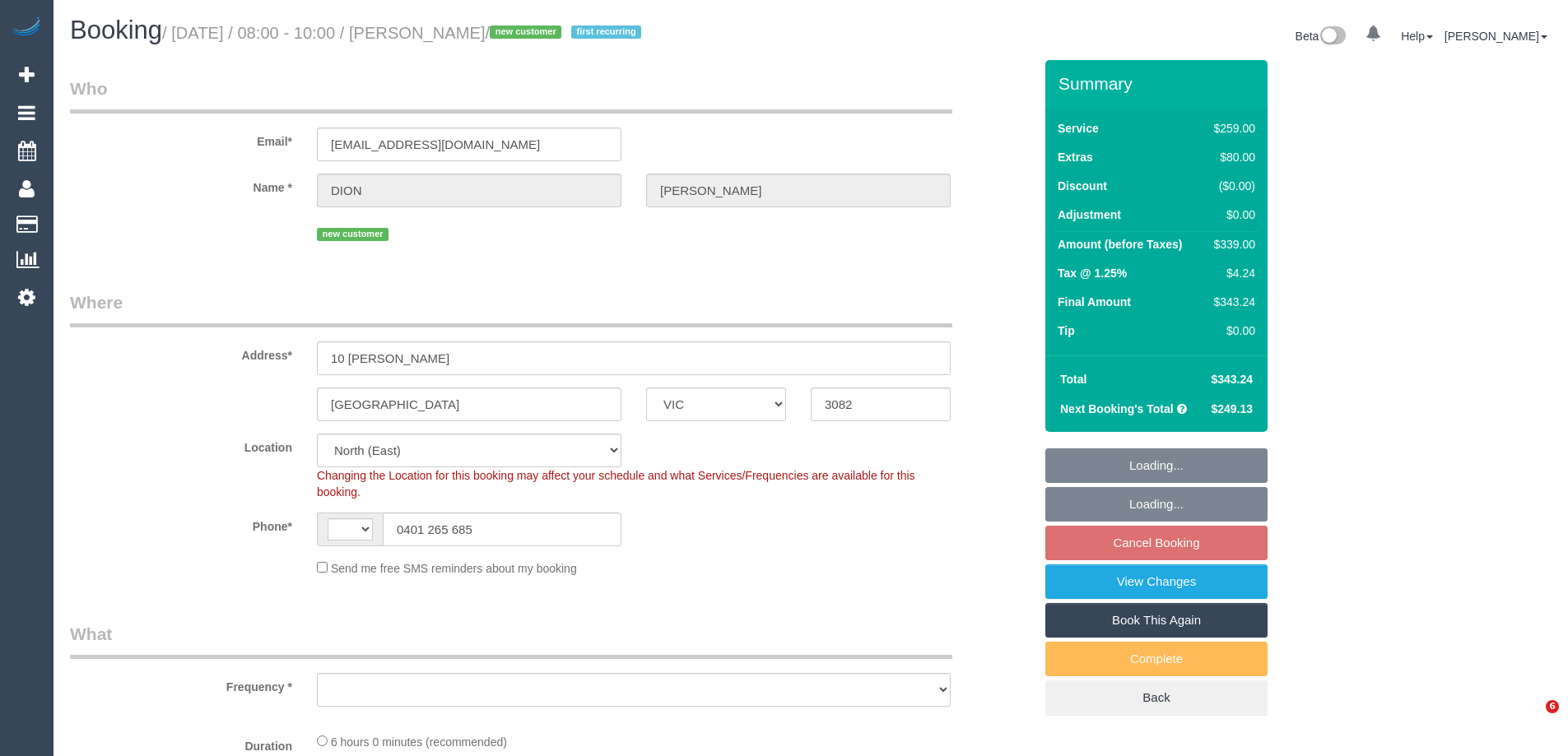
select select "VIC"
select select "string:AU"
select select "string:stripe-pm_1SFt512GScqysDRVncIaX1Ff"
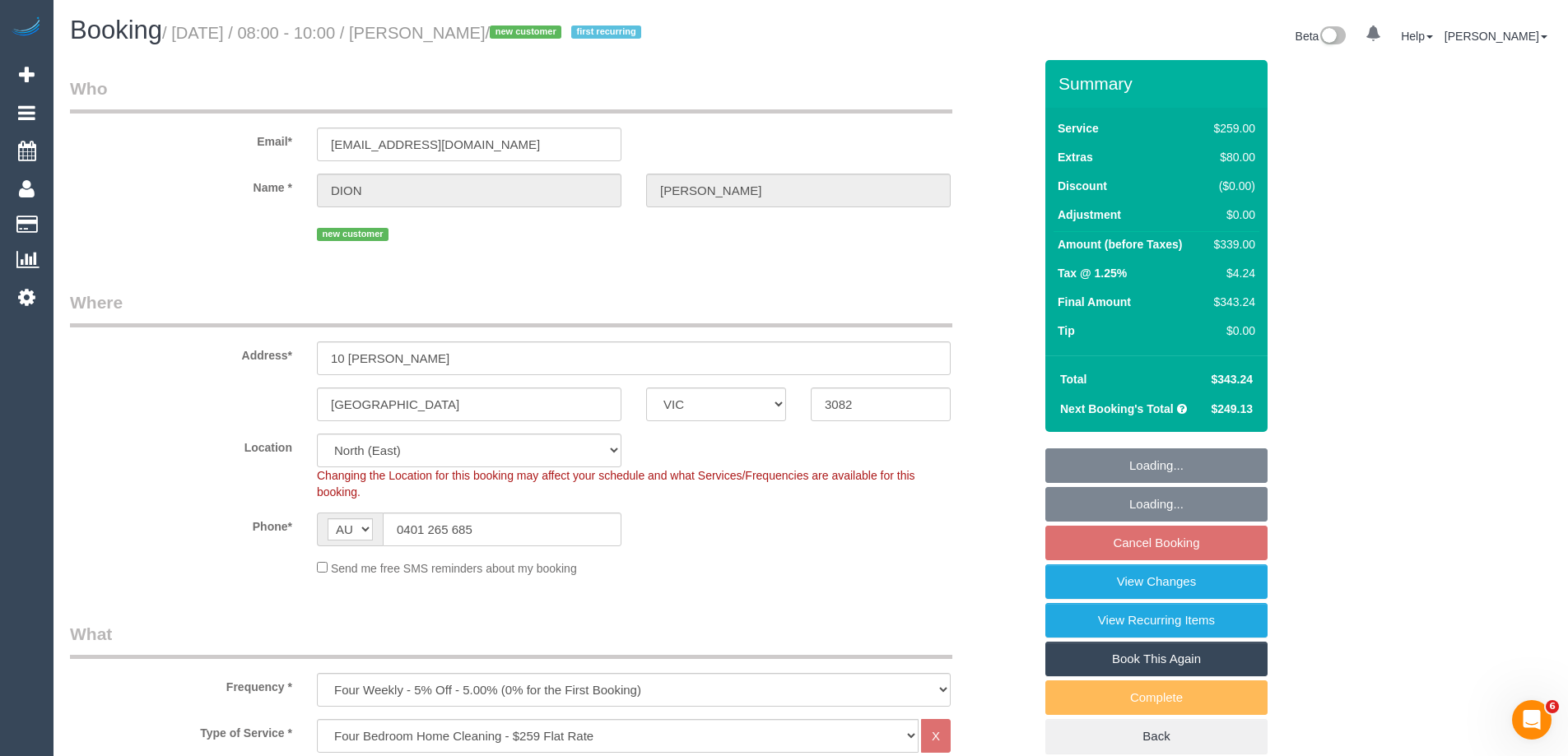
select select "object:1358"
select select "number:28"
select select "number:14"
select select "number:18"
select select "number:22"
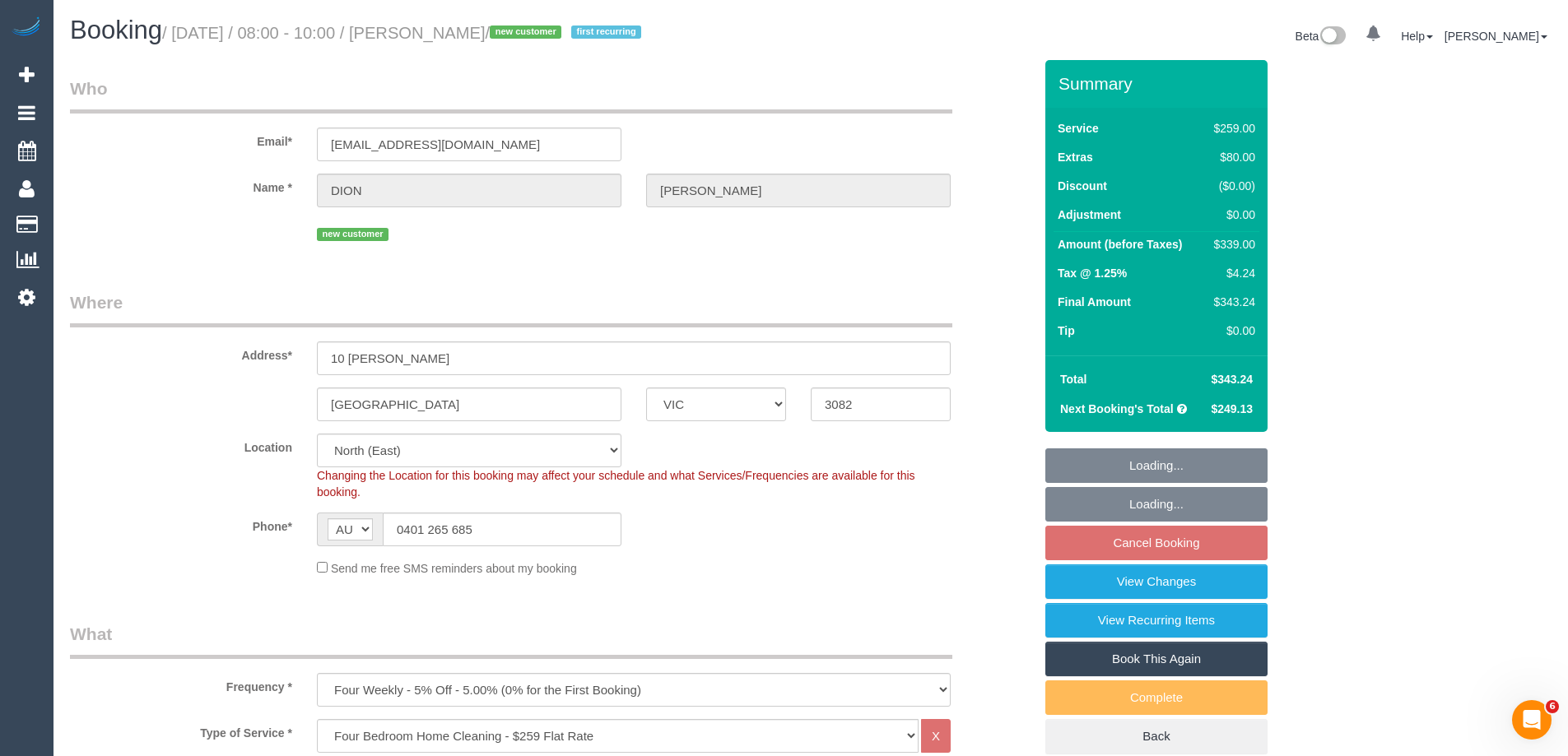
select select "number:34"
select select "number:13"
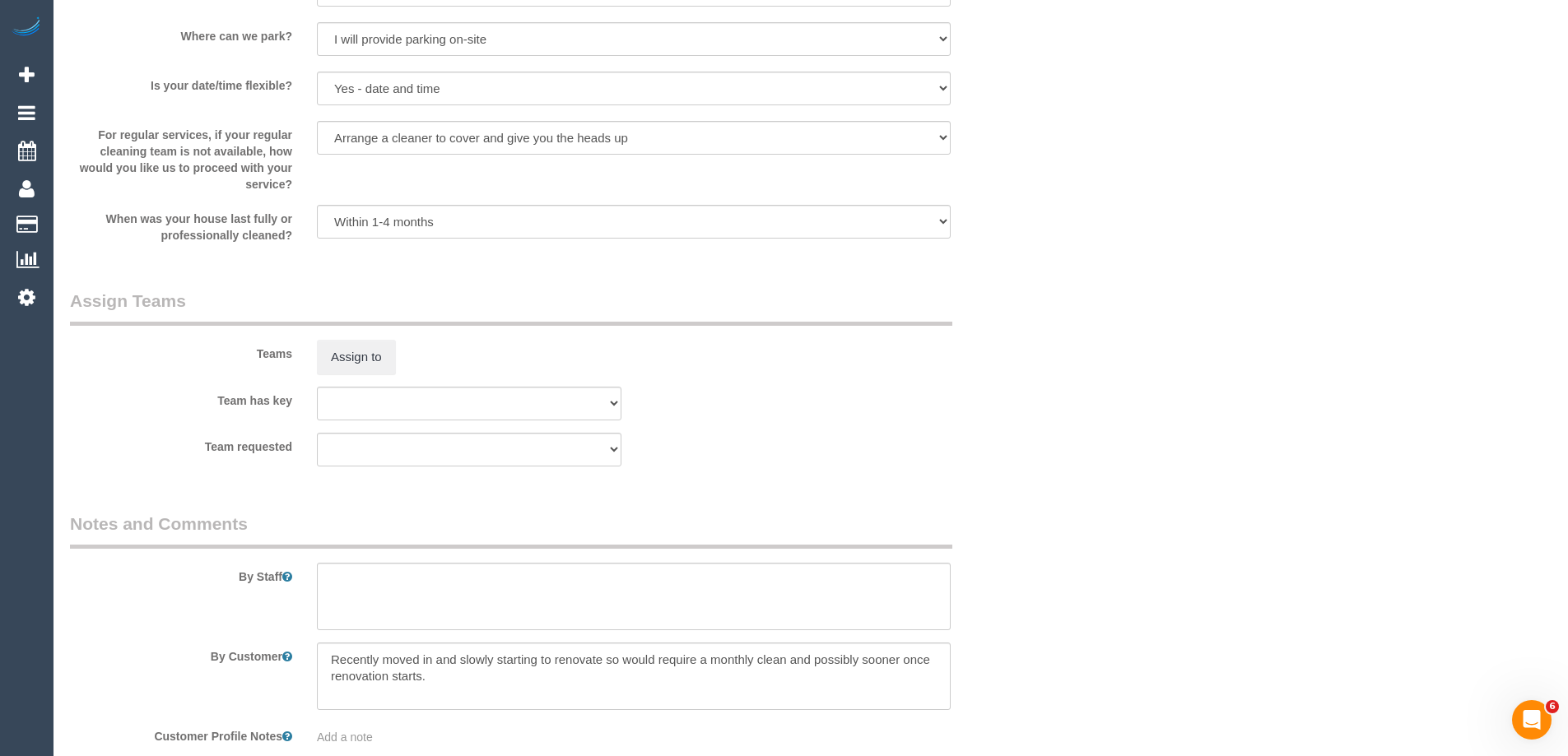
scroll to position [2388, 0]
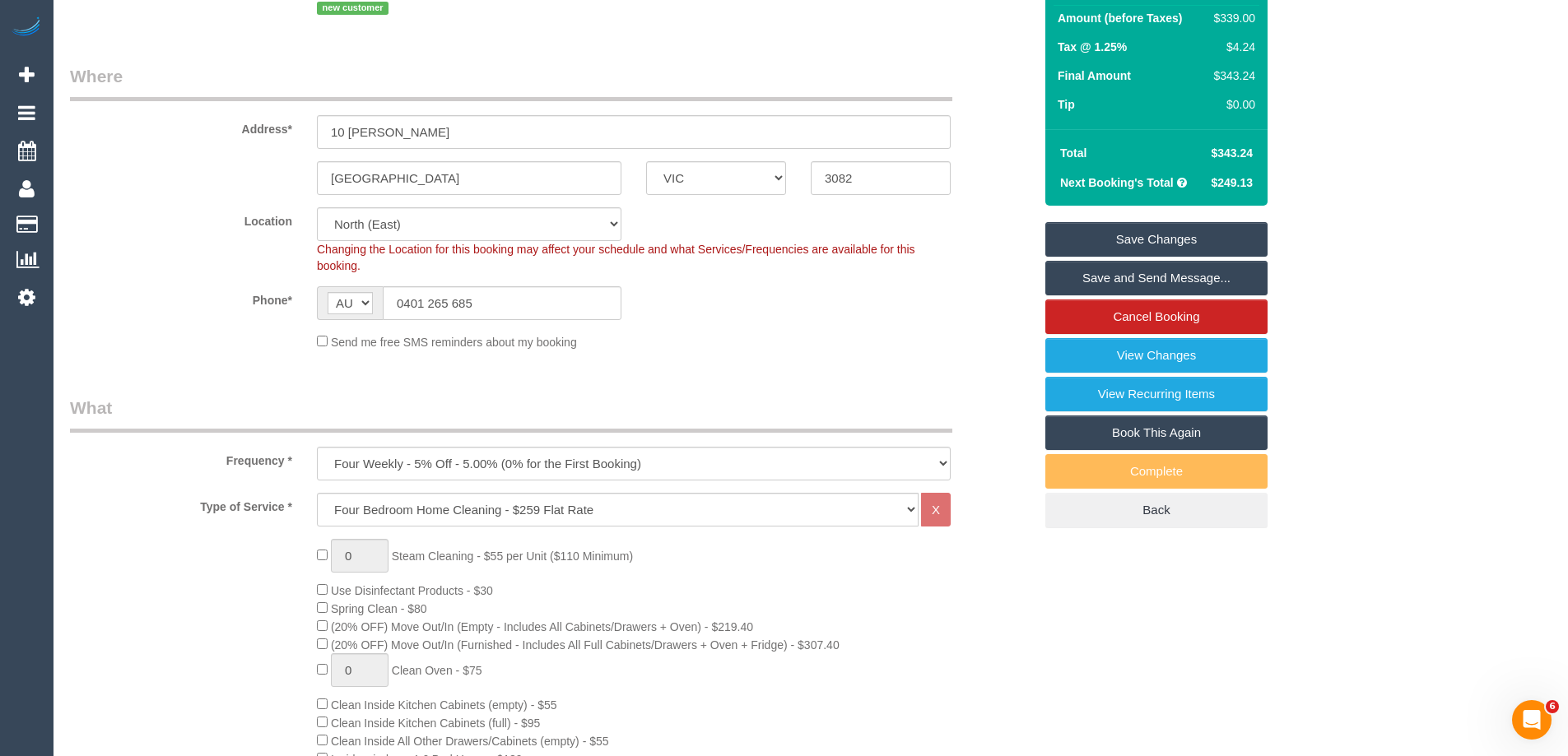
scroll to position [2, 0]
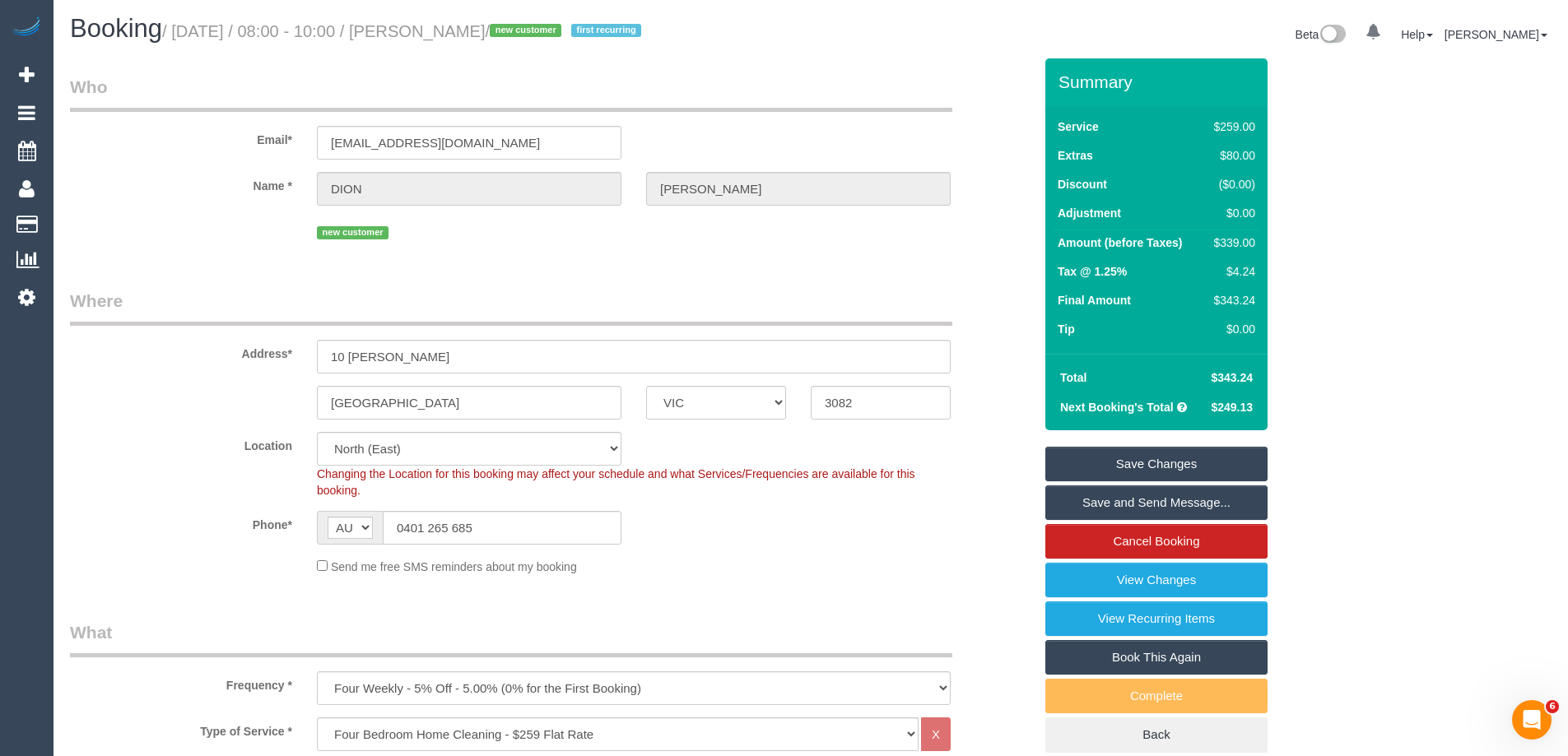
click at [1244, 242] on div "$339.00" at bounding box center [1231, 242] width 48 height 16
copy div "339.00"
click at [1317, 250] on div "Summary Service $259.00 Extras $80.00 Discount ($0.00) Adjustment $0.00 Amount …" at bounding box center [1218, 422] width 370 height 727
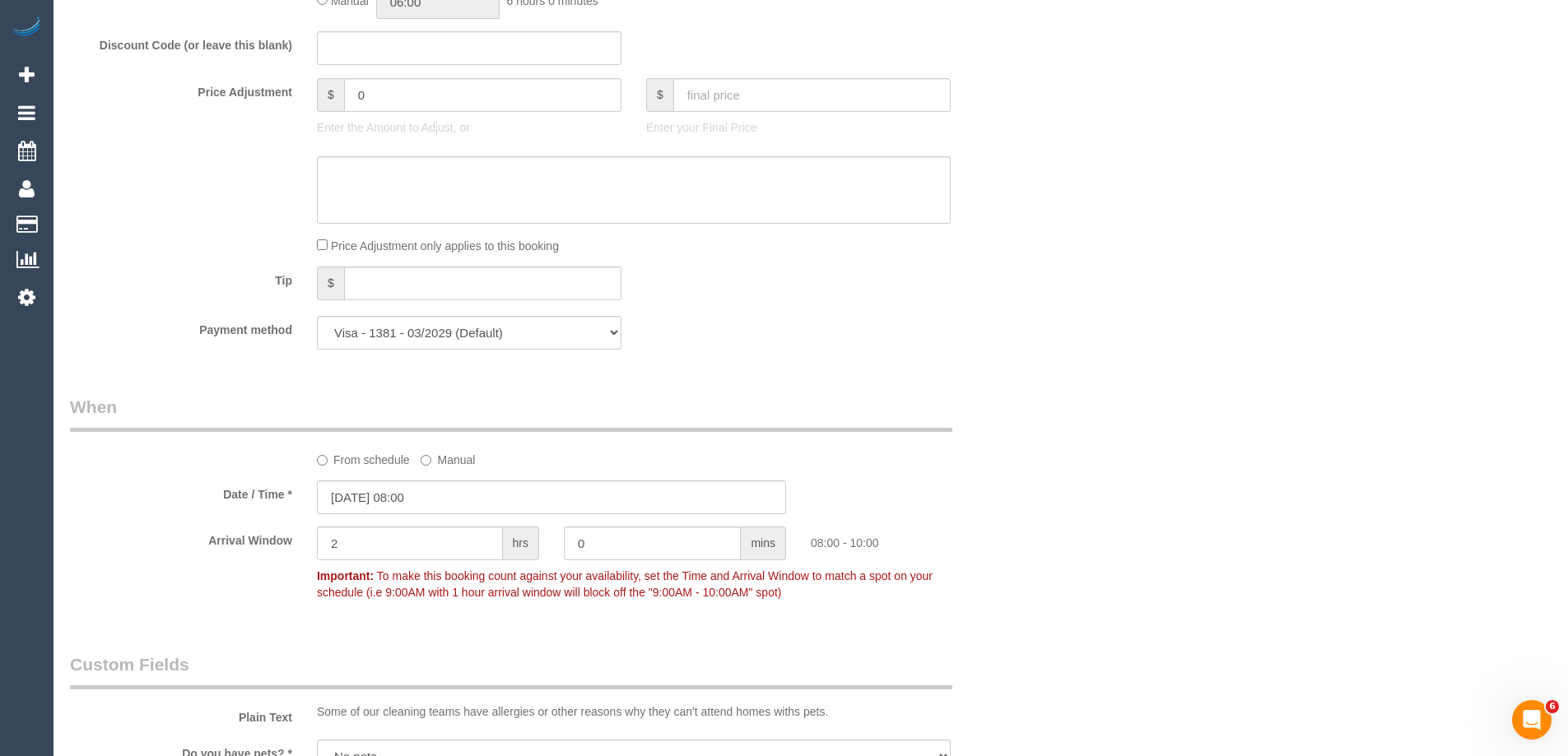
scroll to position [1483, 0]
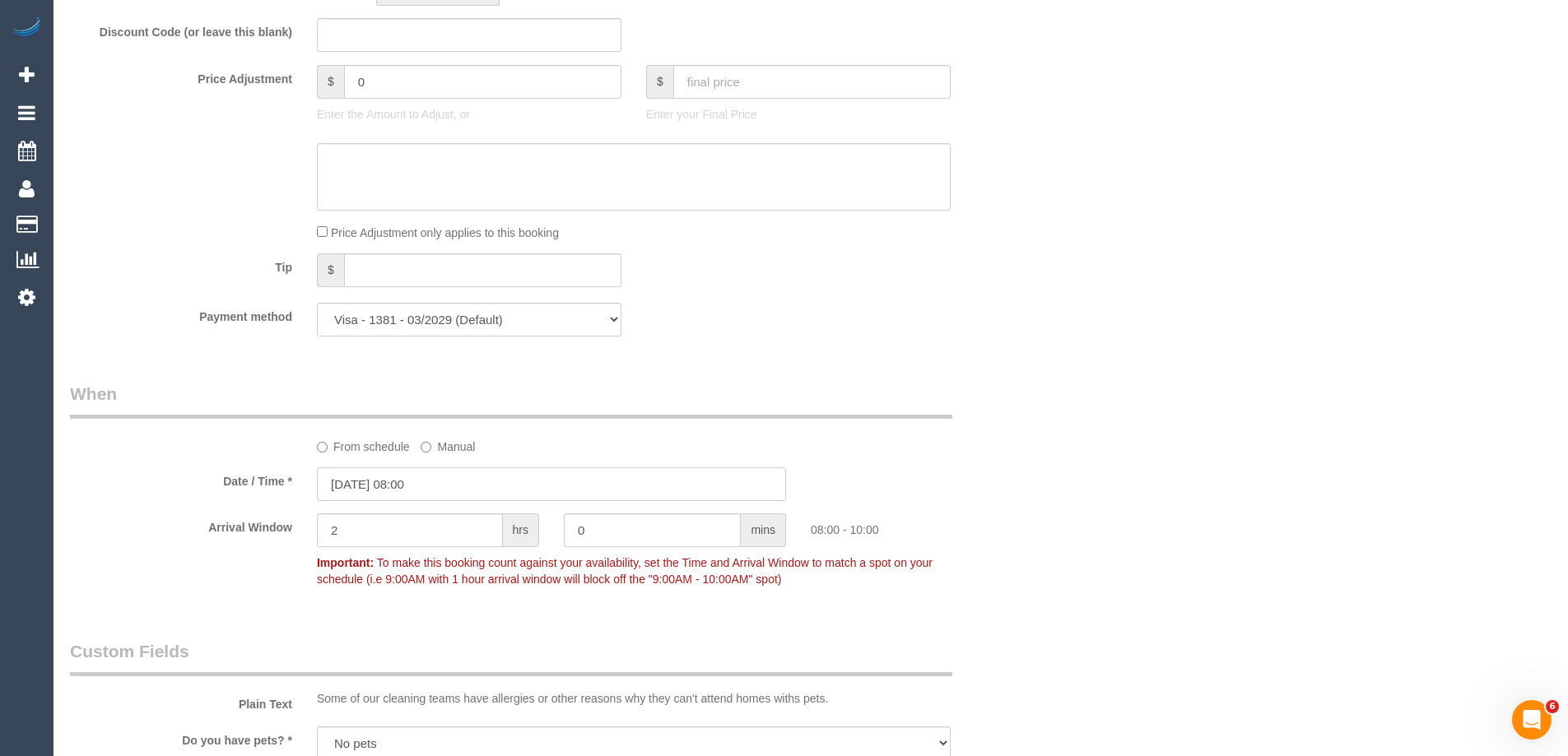
click at [386, 483] on input "15/10/2025 08:00" at bounding box center [551, 485] width 469 height 34
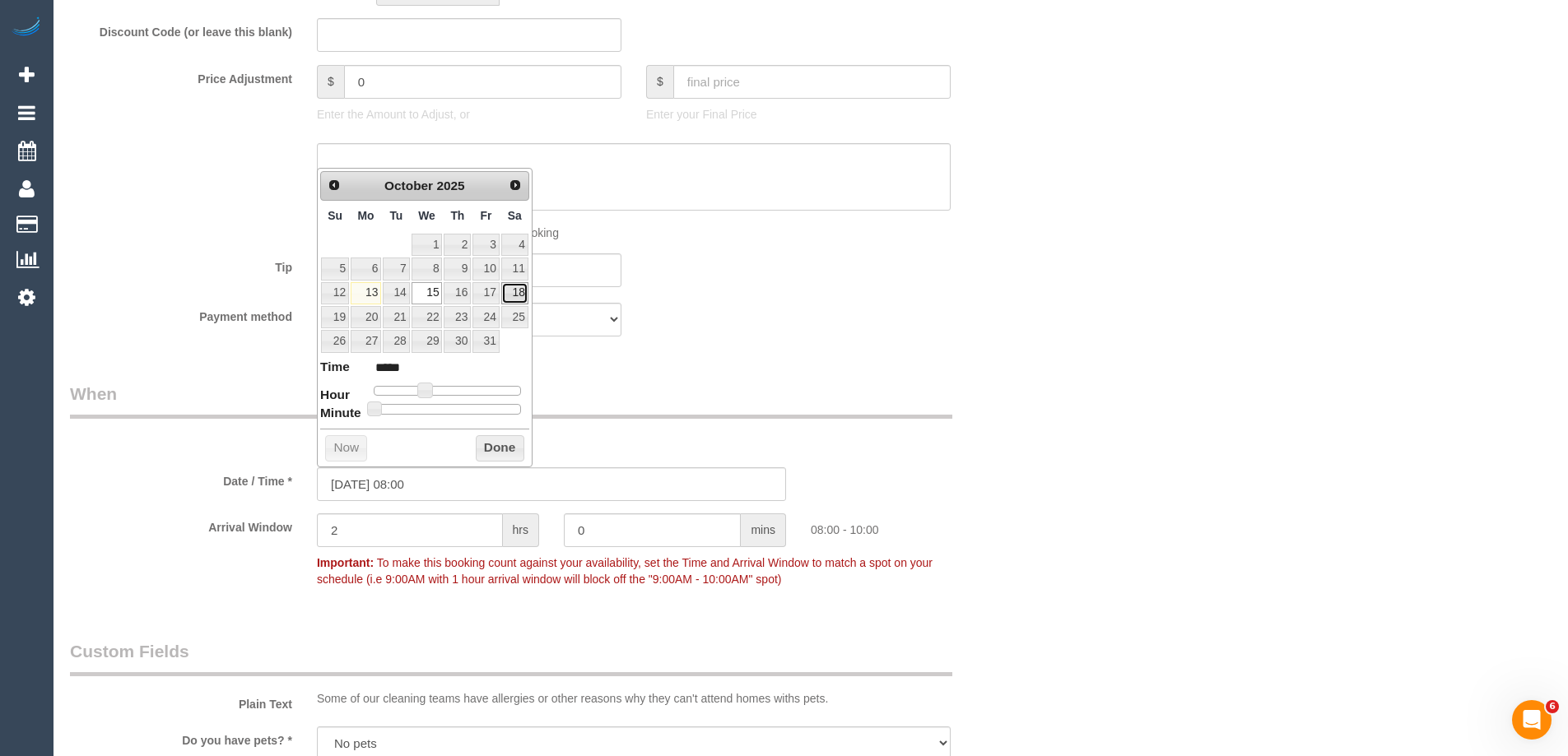
click at [517, 293] on link "18" at bounding box center [514, 294] width 27 height 22
type input "18/10/2025 08:00"
click at [512, 449] on button "Done" at bounding box center [500, 448] width 49 height 26
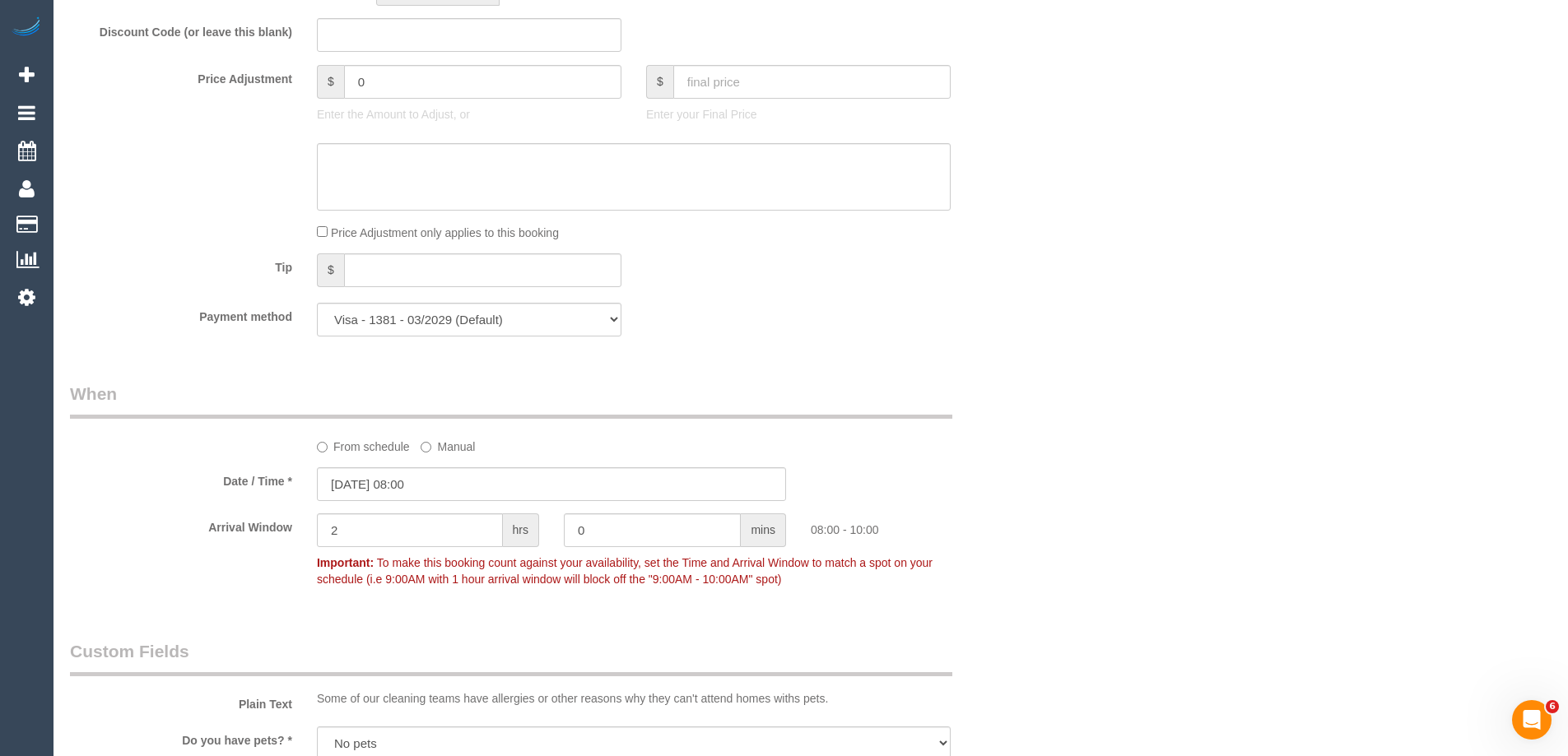
click at [991, 425] on div "From schedule Manual" at bounding box center [552, 419] width 988 height 73
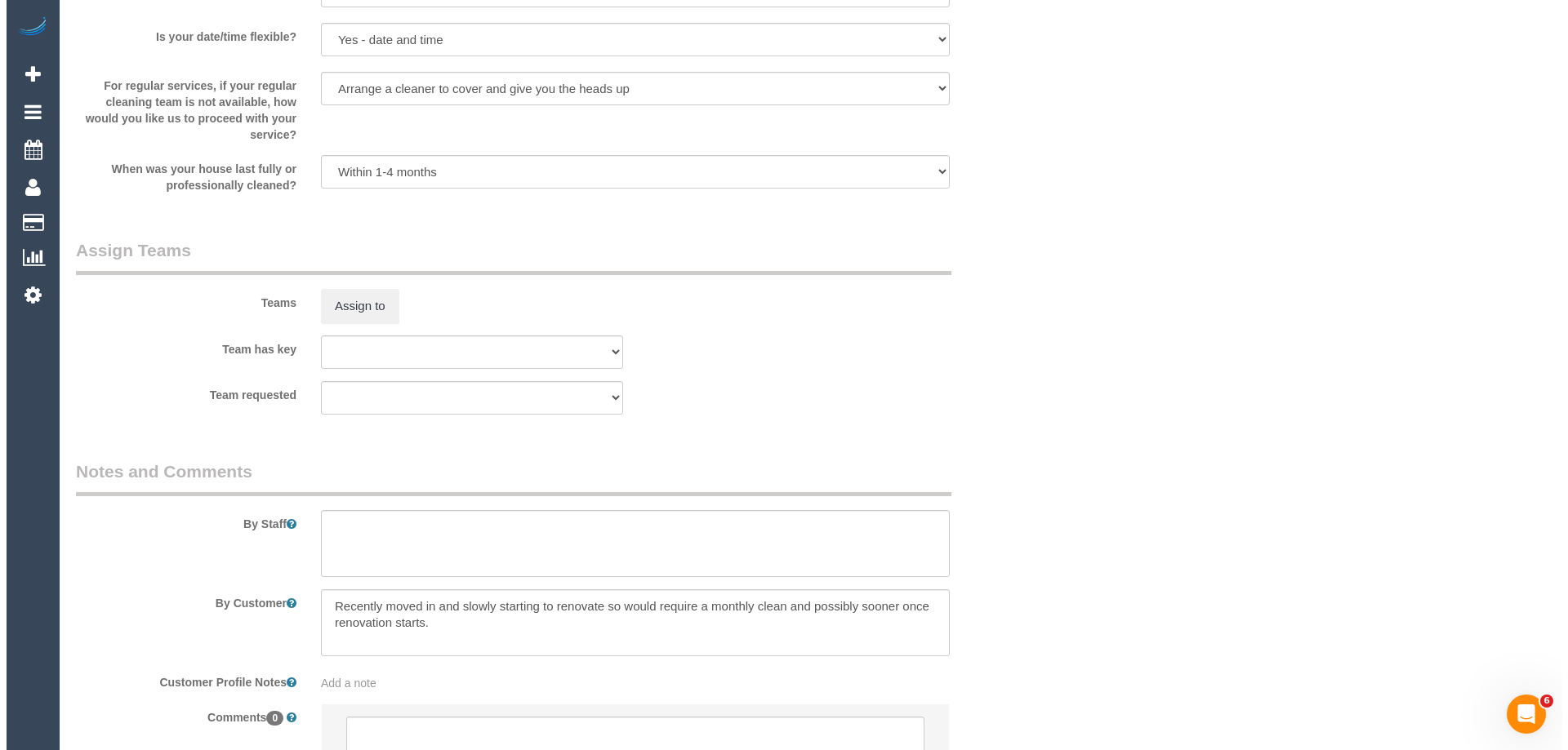
scroll to position [2533, 0]
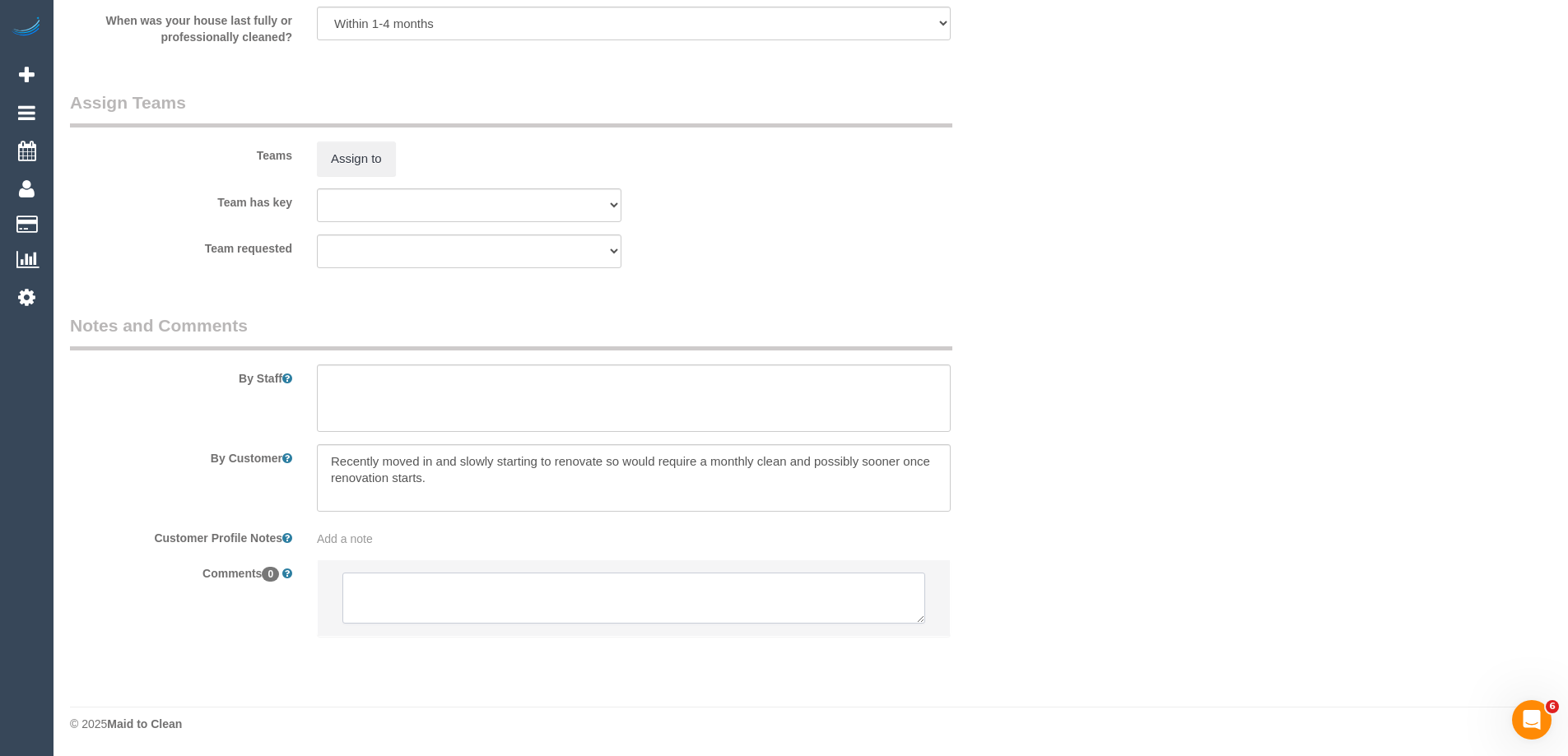
click at [399, 600] on textarea at bounding box center [633, 598] width 583 height 51
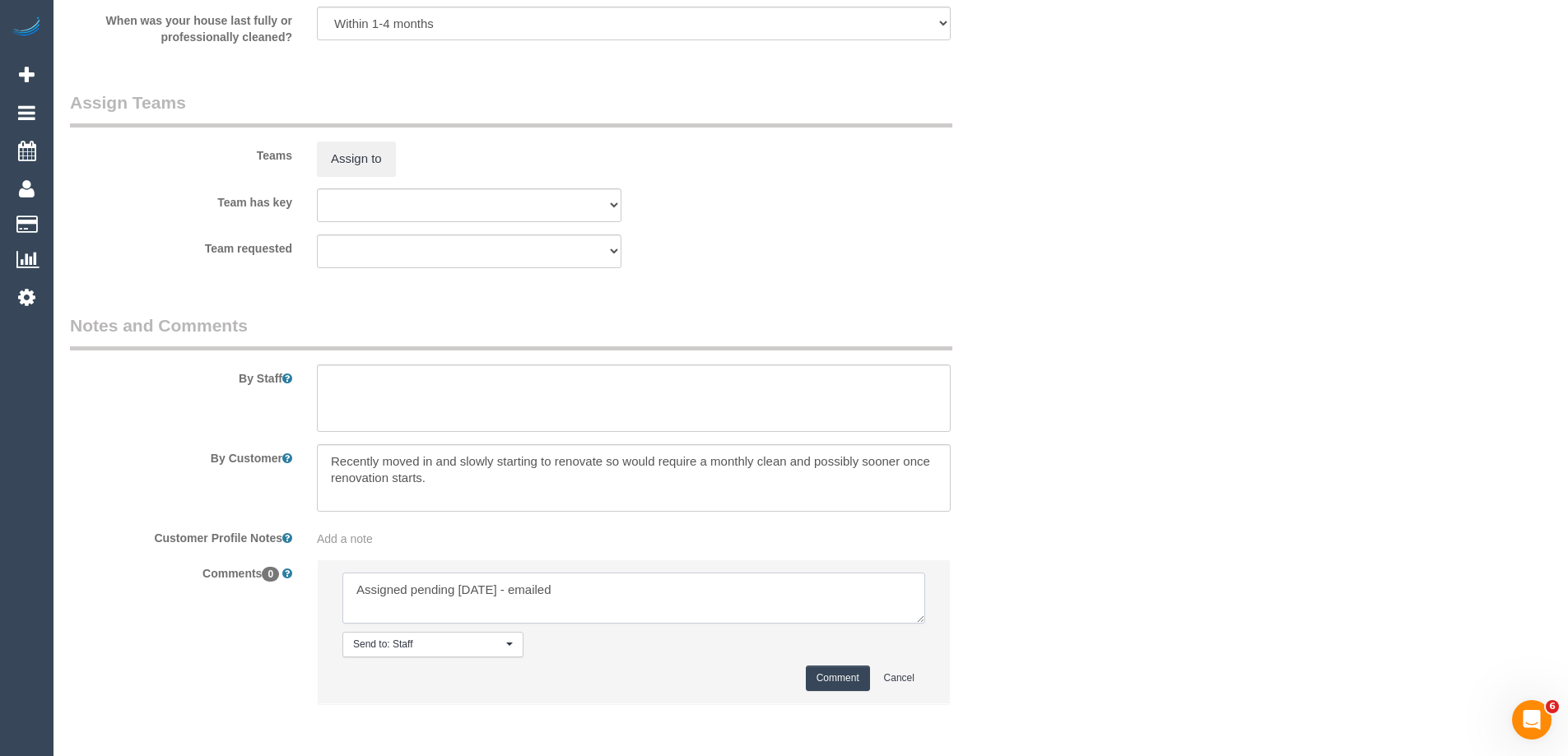
type textarea "Assigned pending Sat 18/10 - emailed"
click at [848, 676] on button "Comment" at bounding box center [837, 678] width 64 height 26
drag, startPoint x: 1033, startPoint y: 439, endPoint x: 869, endPoint y: 380, distance: 174.3
click at [357, 154] on button "Assign to" at bounding box center [356, 159] width 79 height 35
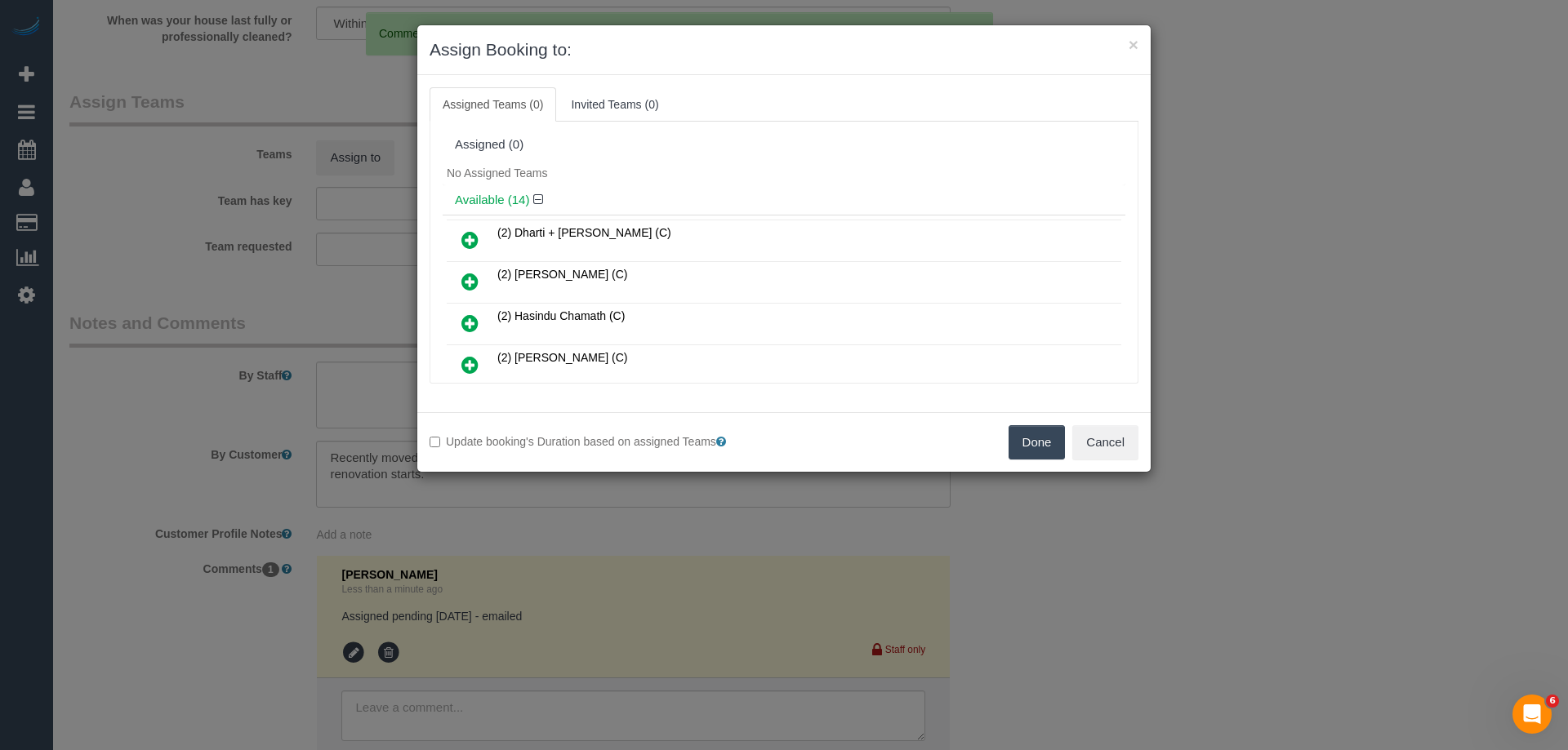
click at [624, 183] on div "No Assigned Teams" at bounding box center [784, 173] width 682 height 25
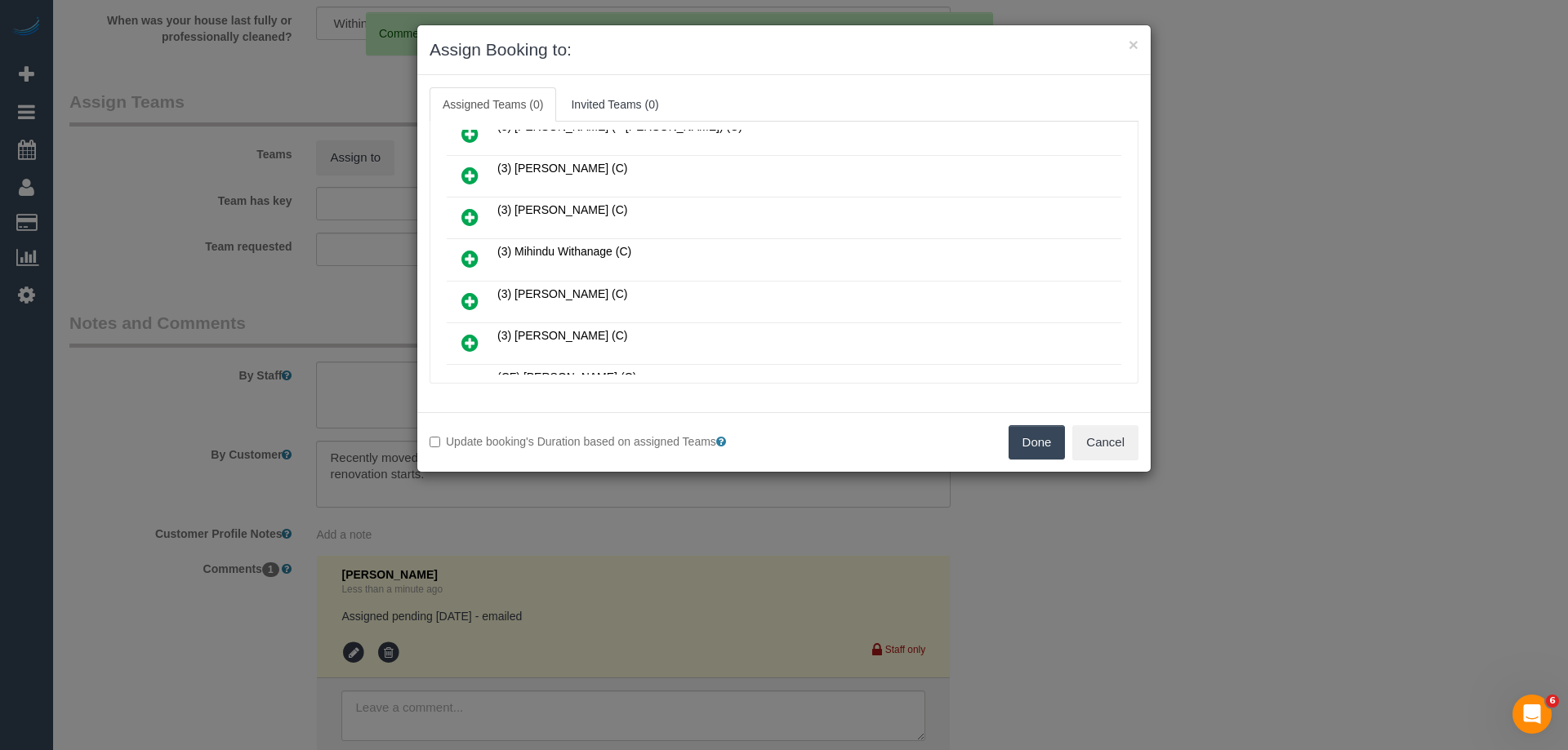
click at [477, 242] on td at bounding box center [470, 260] width 47 height 41
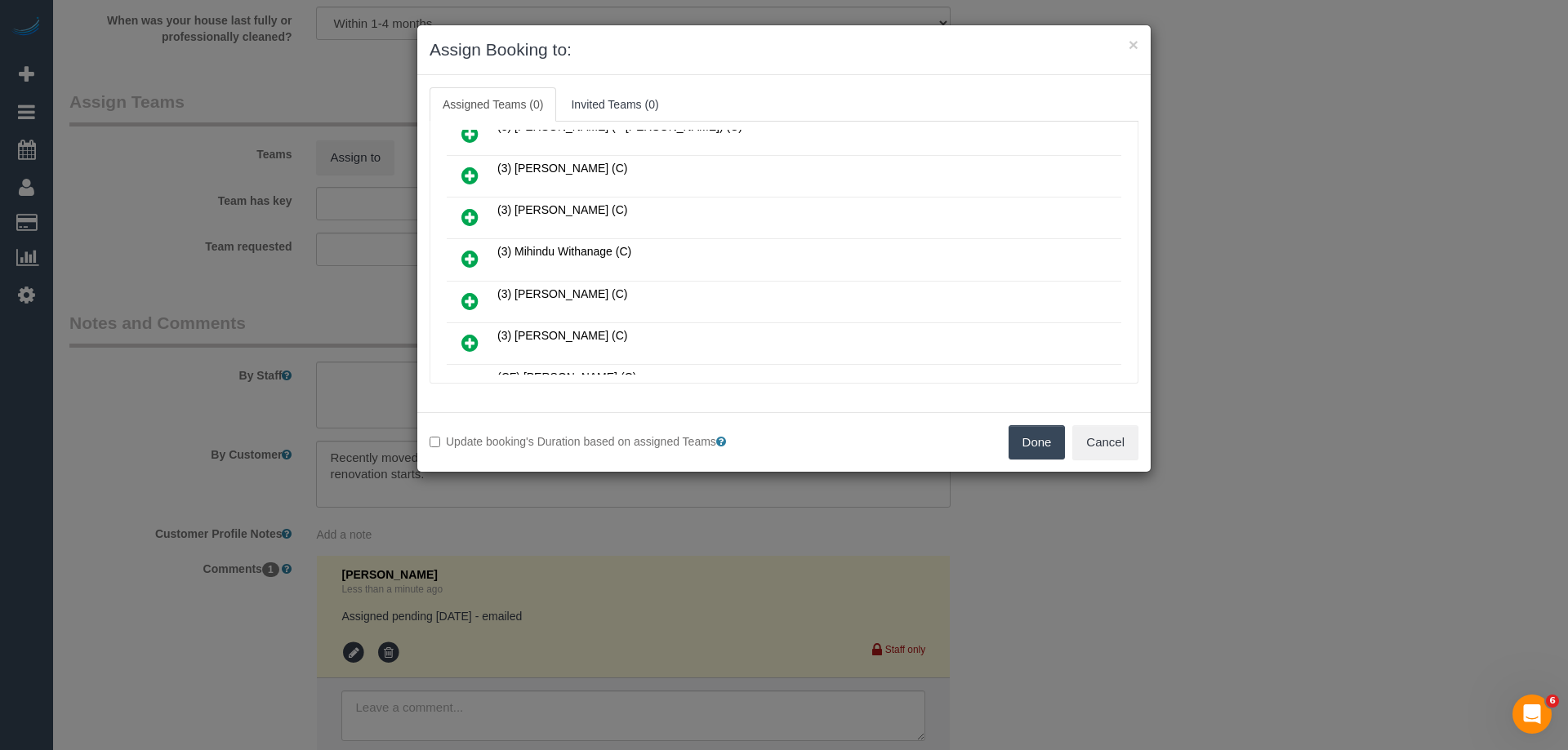
click at [468, 262] on icon at bounding box center [470, 258] width 17 height 19
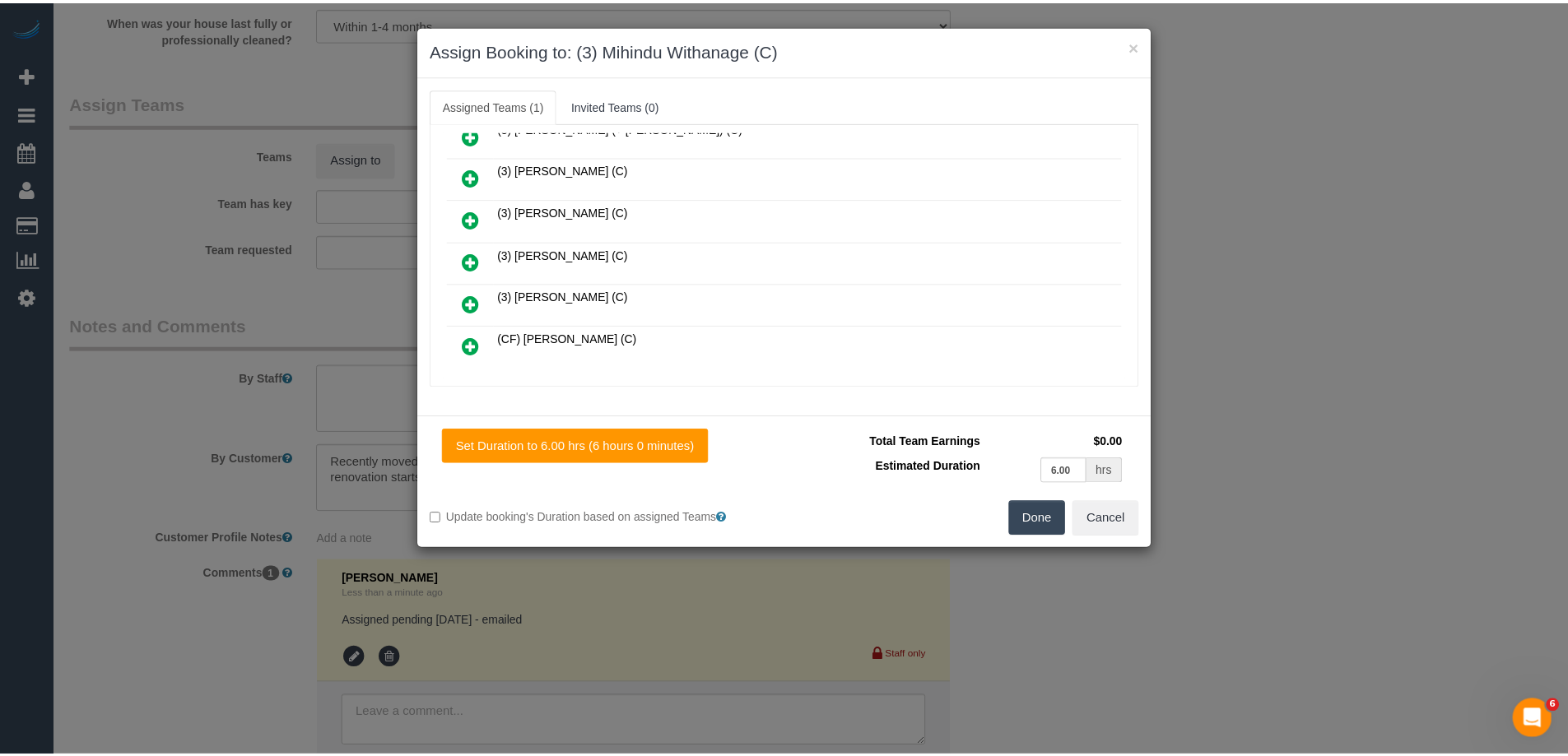
scroll to position [0, 0]
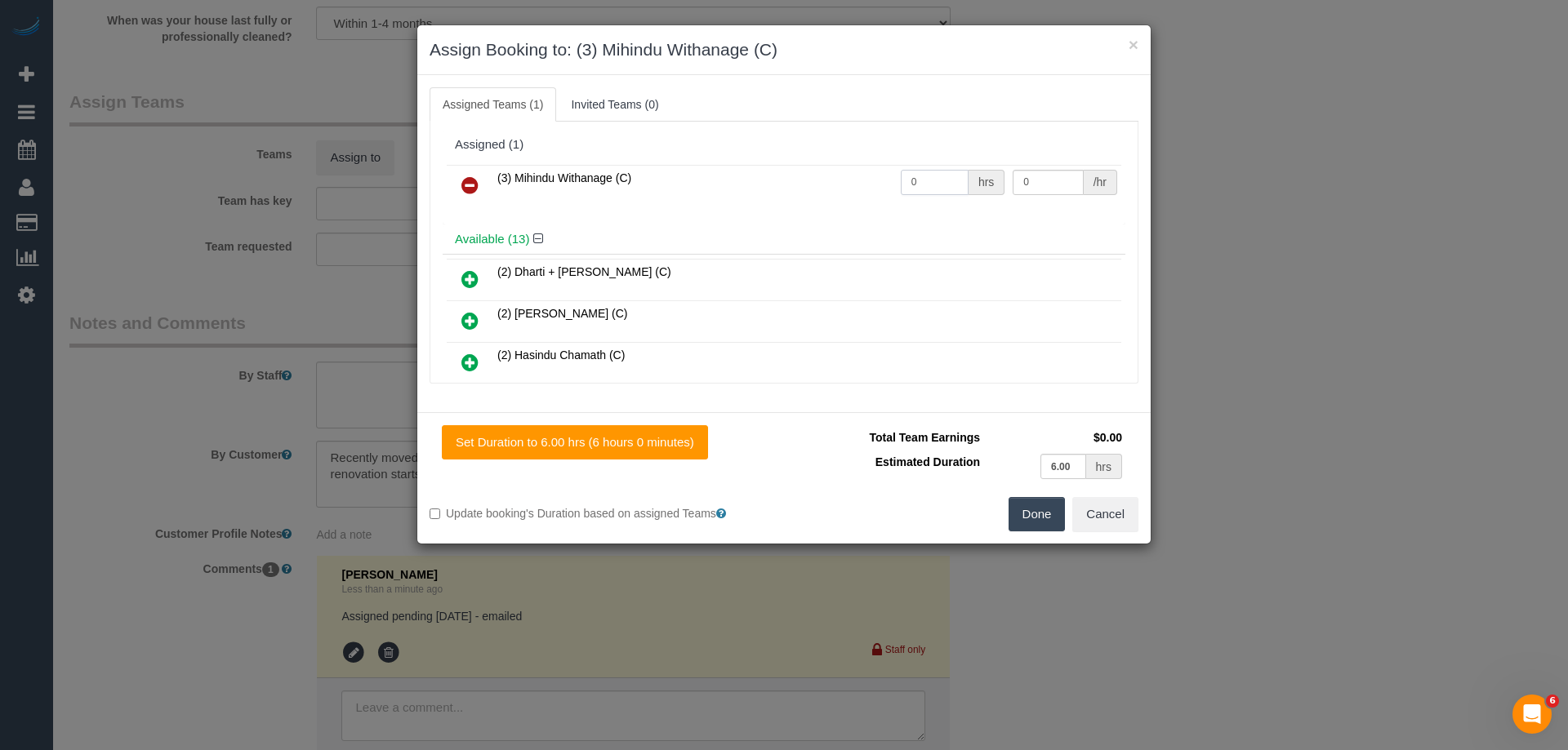
click at [934, 184] on input "0" at bounding box center [935, 183] width 68 height 25
type input "1"
click at [1051, 176] on input "0" at bounding box center [1047, 183] width 70 height 25
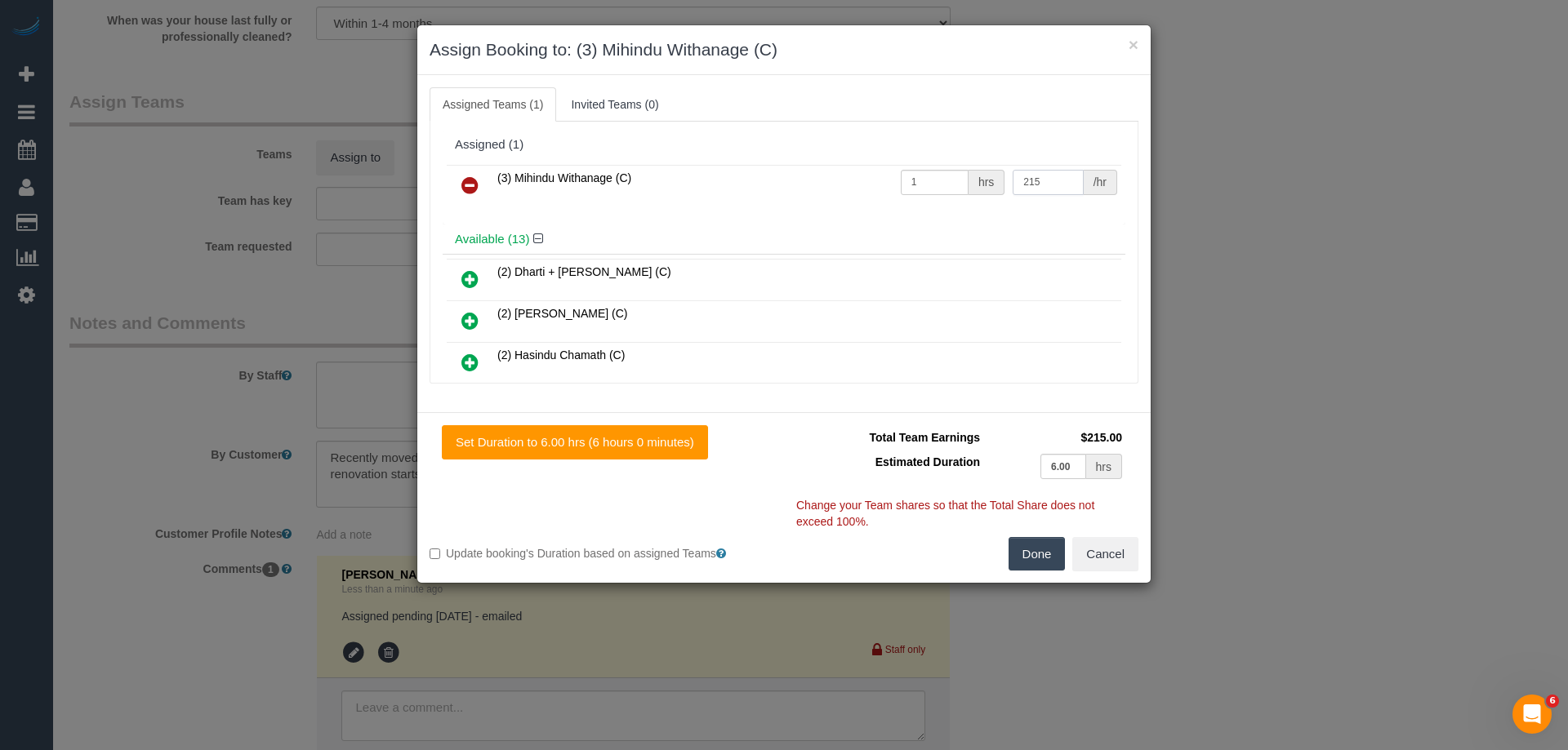
type input "215"
click at [1021, 557] on button "Done" at bounding box center [1037, 554] width 58 height 35
click at [1021, 557] on div "× Assign Booking to: (3) Mihindu Withanage (C) Assigned Teams (1) Invited Teams…" at bounding box center [784, 375] width 1568 height 750
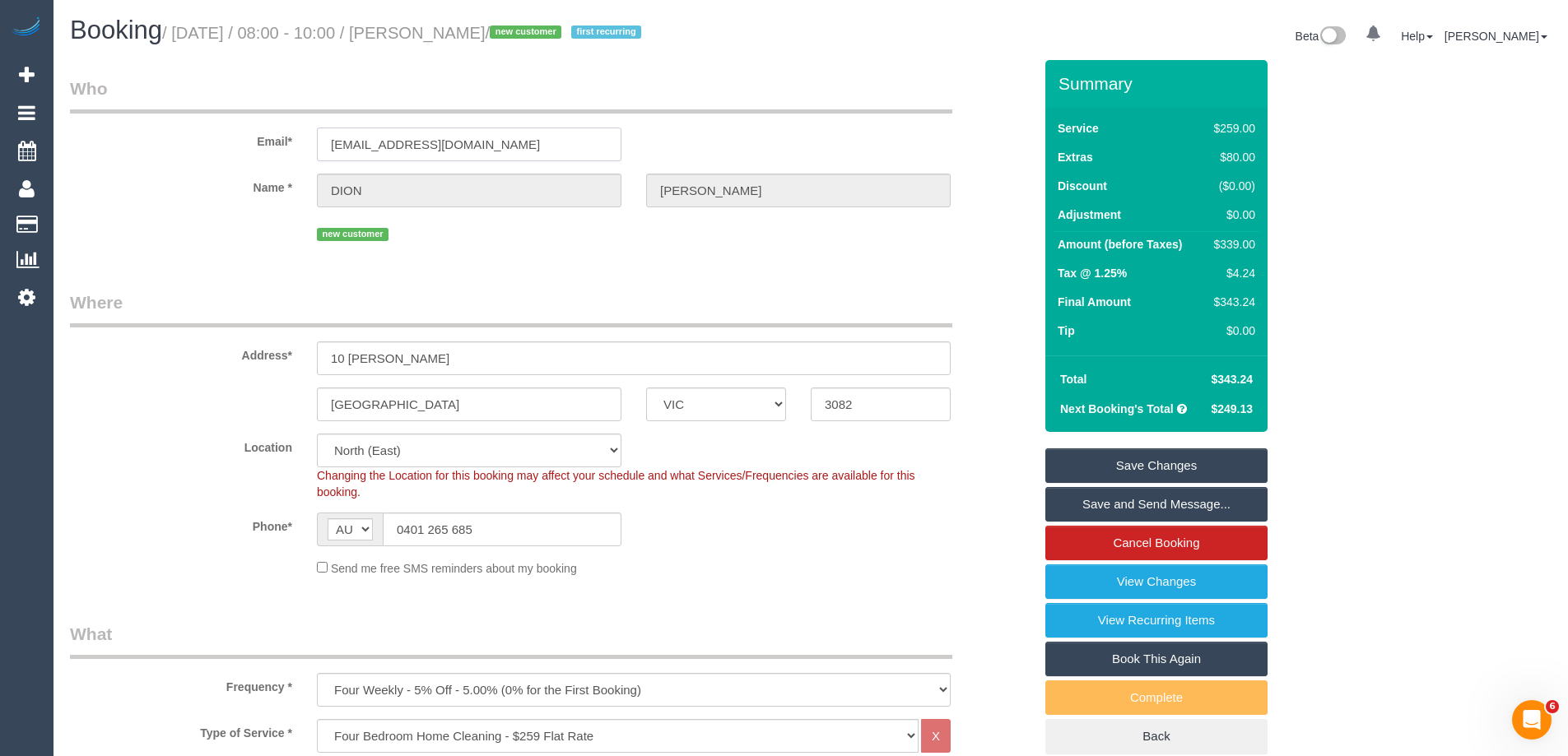
click at [420, 137] on input "d.tigani94@gmail.com" at bounding box center [468, 145] width 305 height 34
click at [421, 137] on input "d.tigani94@gmail.com" at bounding box center [468, 145] width 305 height 34
click at [470, 253] on fieldset "Who Email* d.tigani94@gmail.com Name * DION TIGANI new customer" at bounding box center [551, 167] width 963 height 181
click at [1163, 453] on link "Save Changes" at bounding box center [1156, 466] width 222 height 35
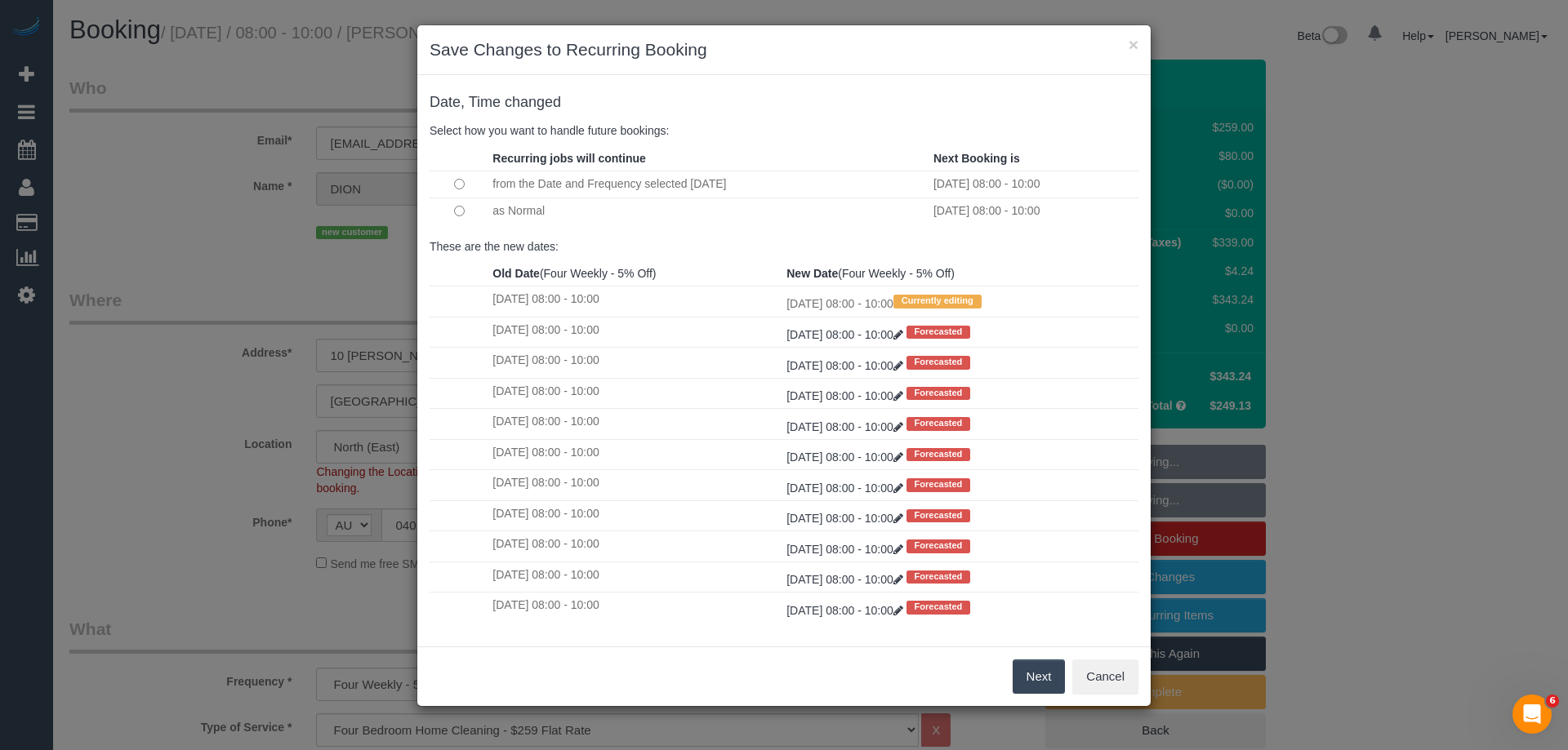
click at [1027, 681] on button "Next" at bounding box center [1039, 676] width 53 height 35
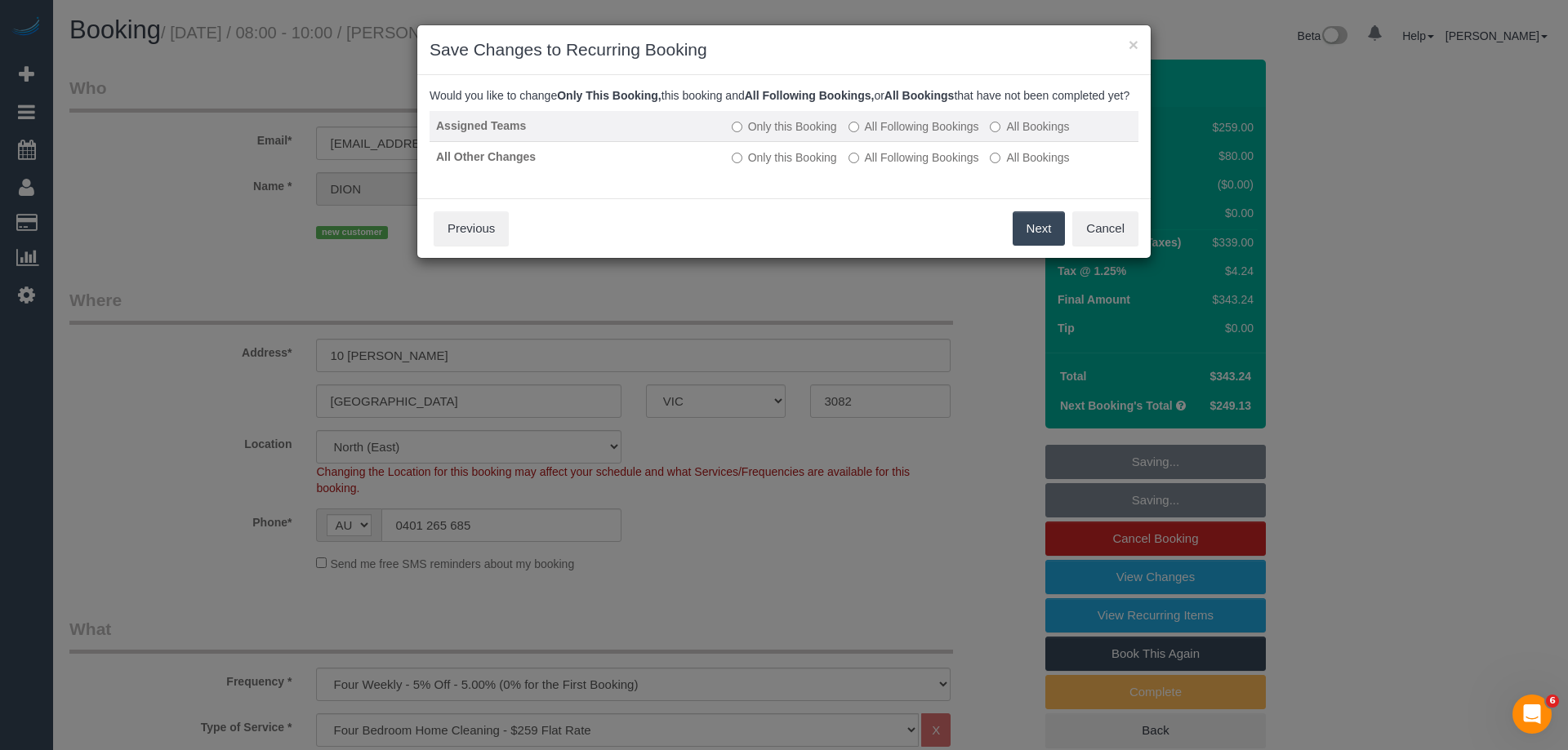
click at [963, 135] on label "All Following Bookings" at bounding box center [914, 126] width 130 height 16
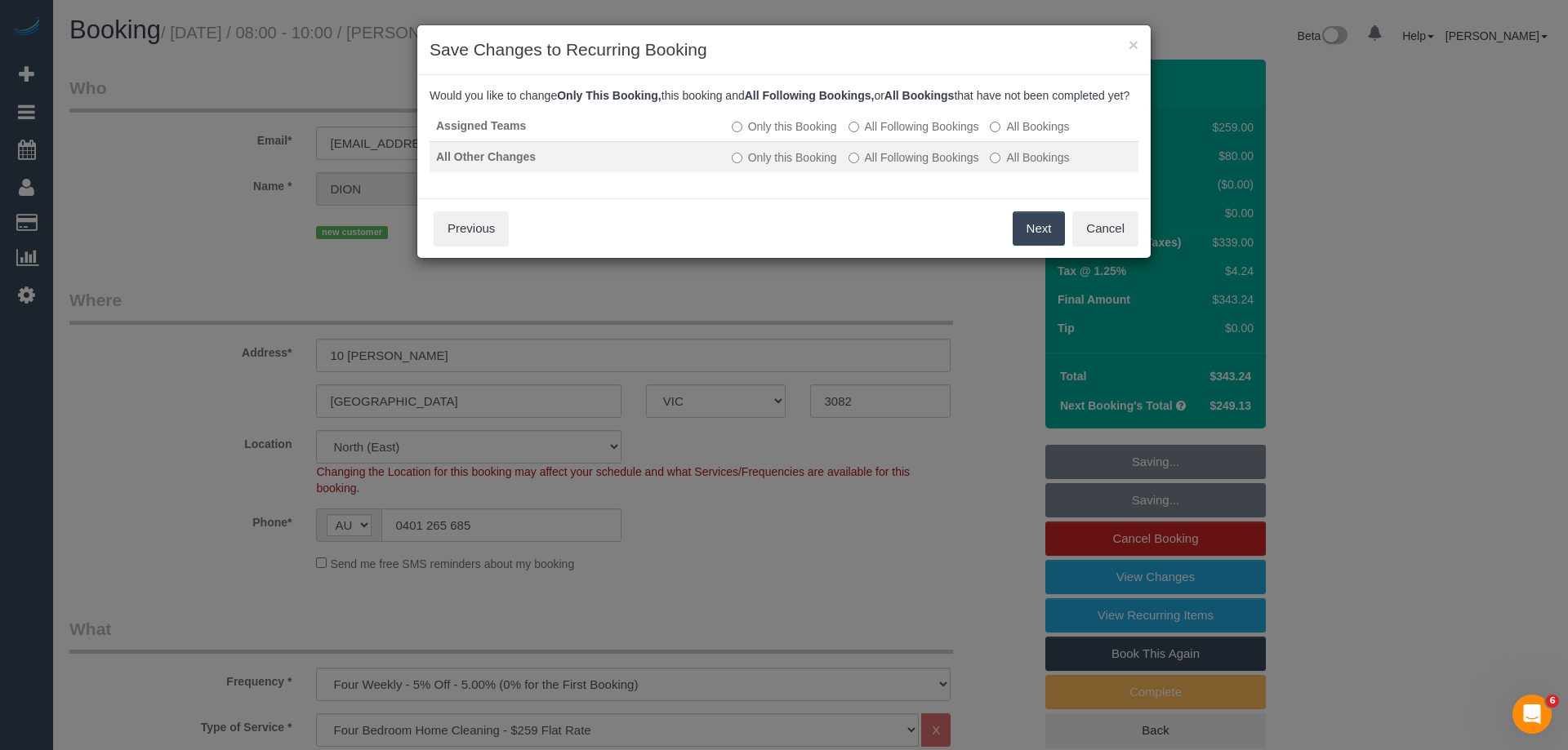
click at [970, 166] on label "All Following Bookings" at bounding box center [914, 157] width 130 height 16
click at [1100, 245] on button "Cancel" at bounding box center [1106, 229] width 66 height 35
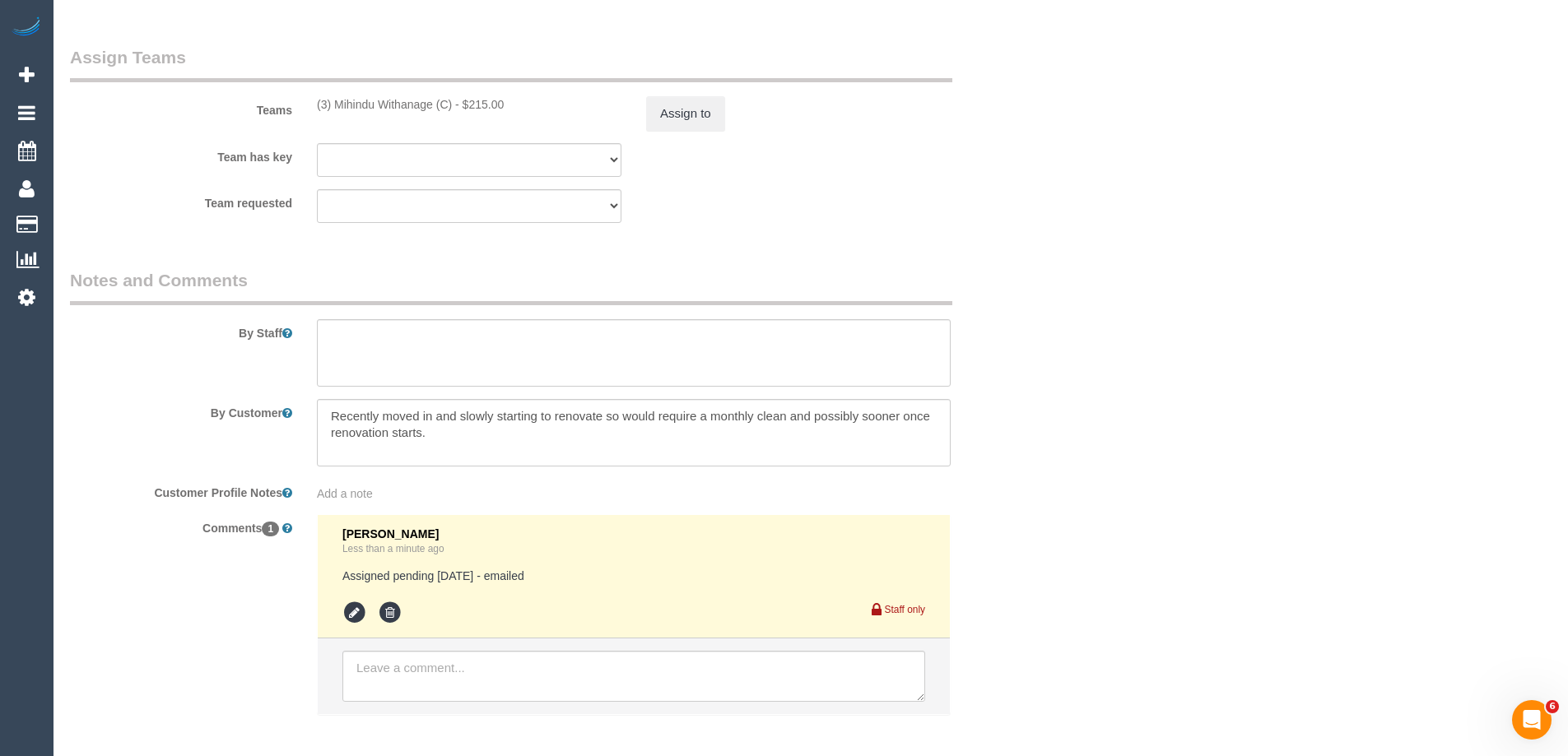
scroll to position [2677, 0]
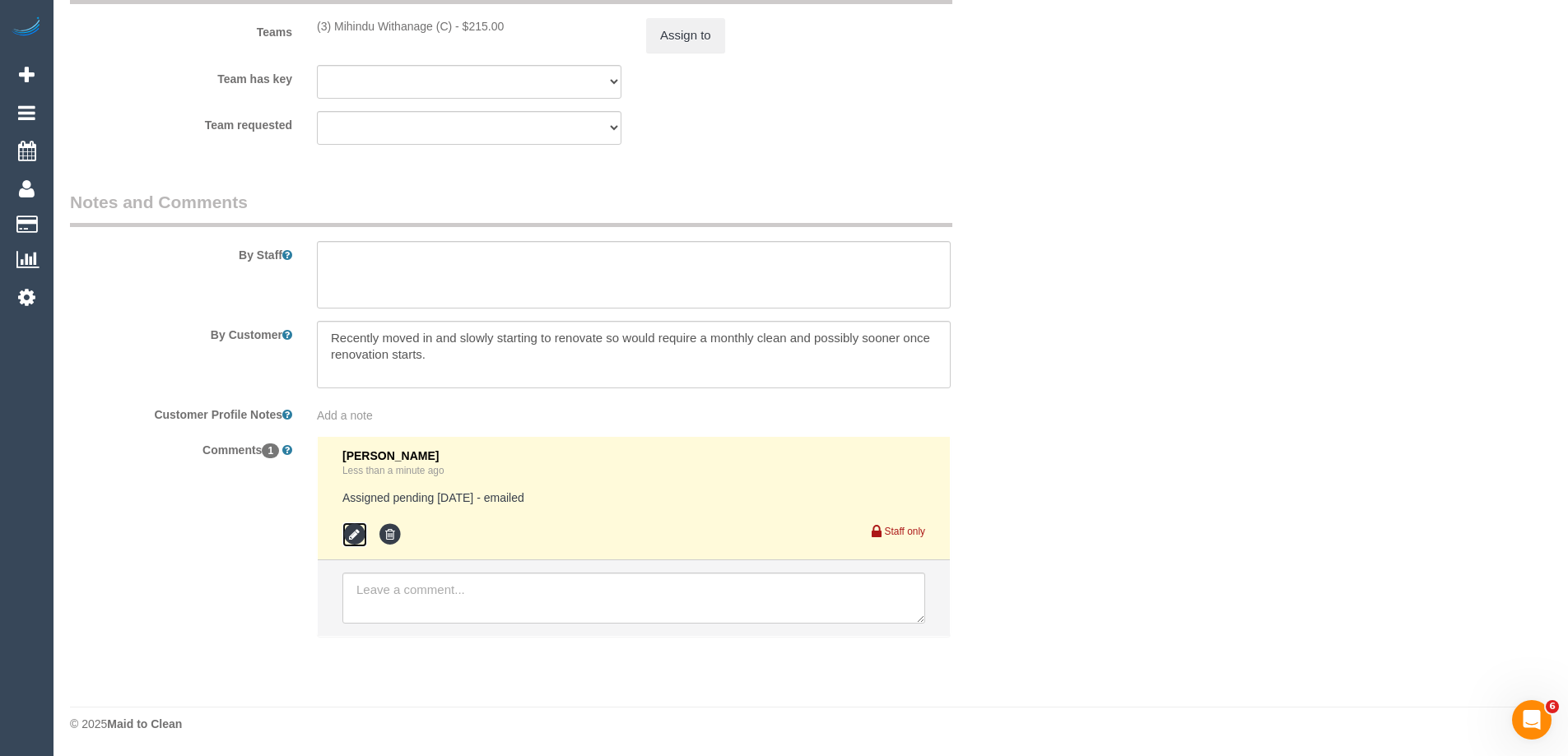
click at [357, 534] on icon at bounding box center [354, 535] width 25 height 25
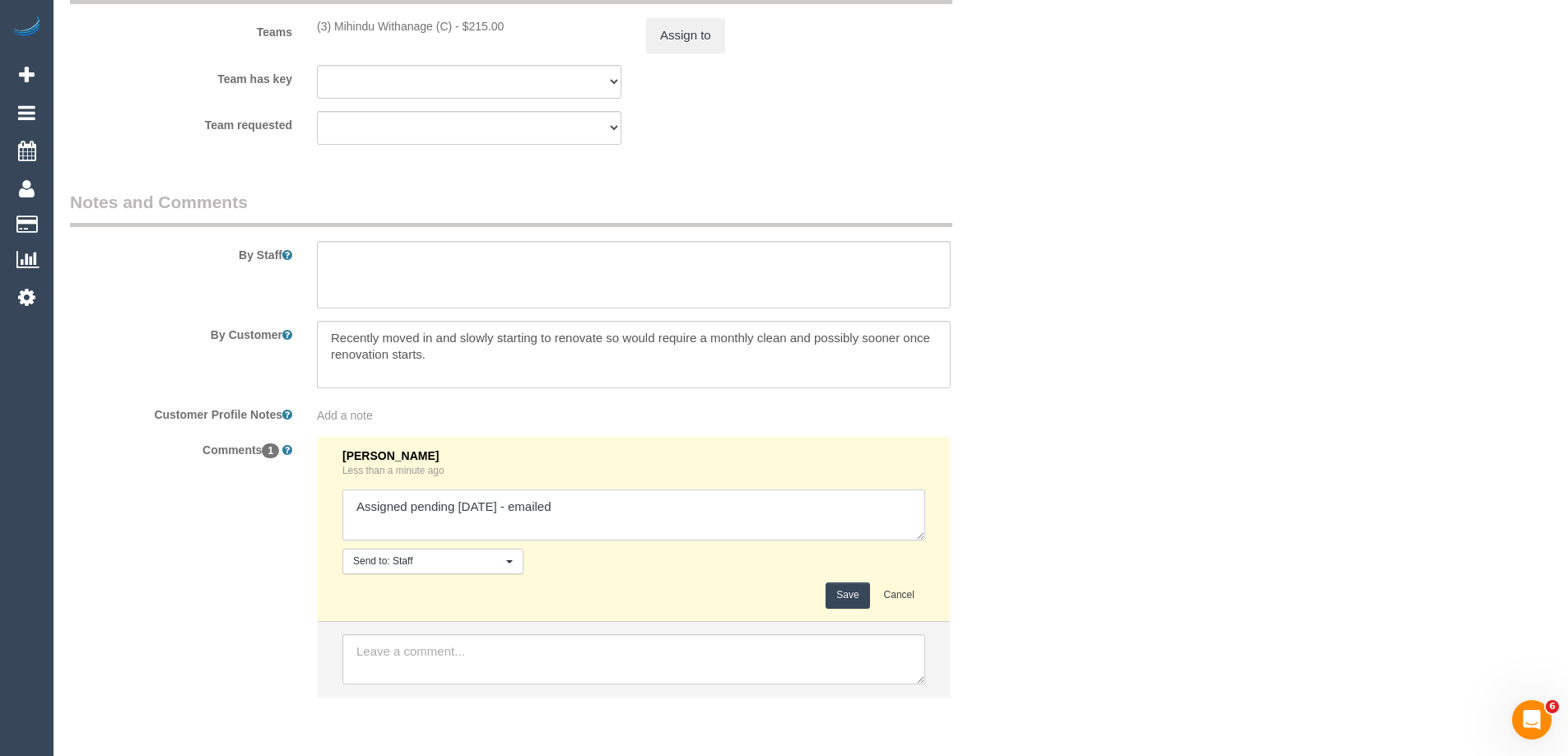
click at [453, 513] on textarea at bounding box center [633, 515] width 583 height 51
drag, startPoint x: 479, startPoint y: 503, endPoint x: 459, endPoint y: 504, distance: 20.0
click at [459, 504] on textarea at bounding box center [633, 515] width 583 height 51
type textarea "Assigned pending moving to Saturdays from18/10 - emailed"
click at [850, 590] on button "Save" at bounding box center [846, 596] width 44 height 26
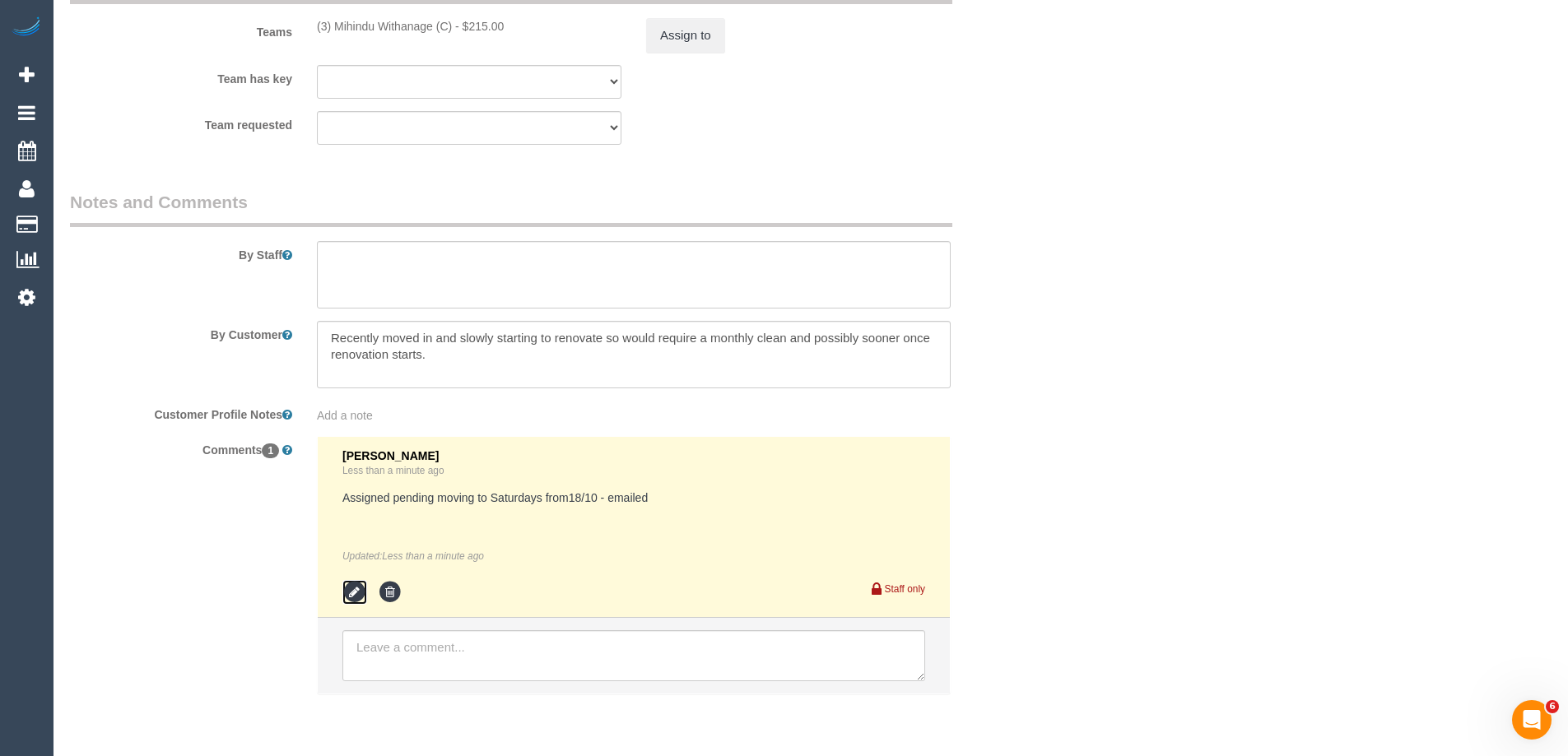
click at [351, 594] on icon at bounding box center [354, 592] width 25 height 25
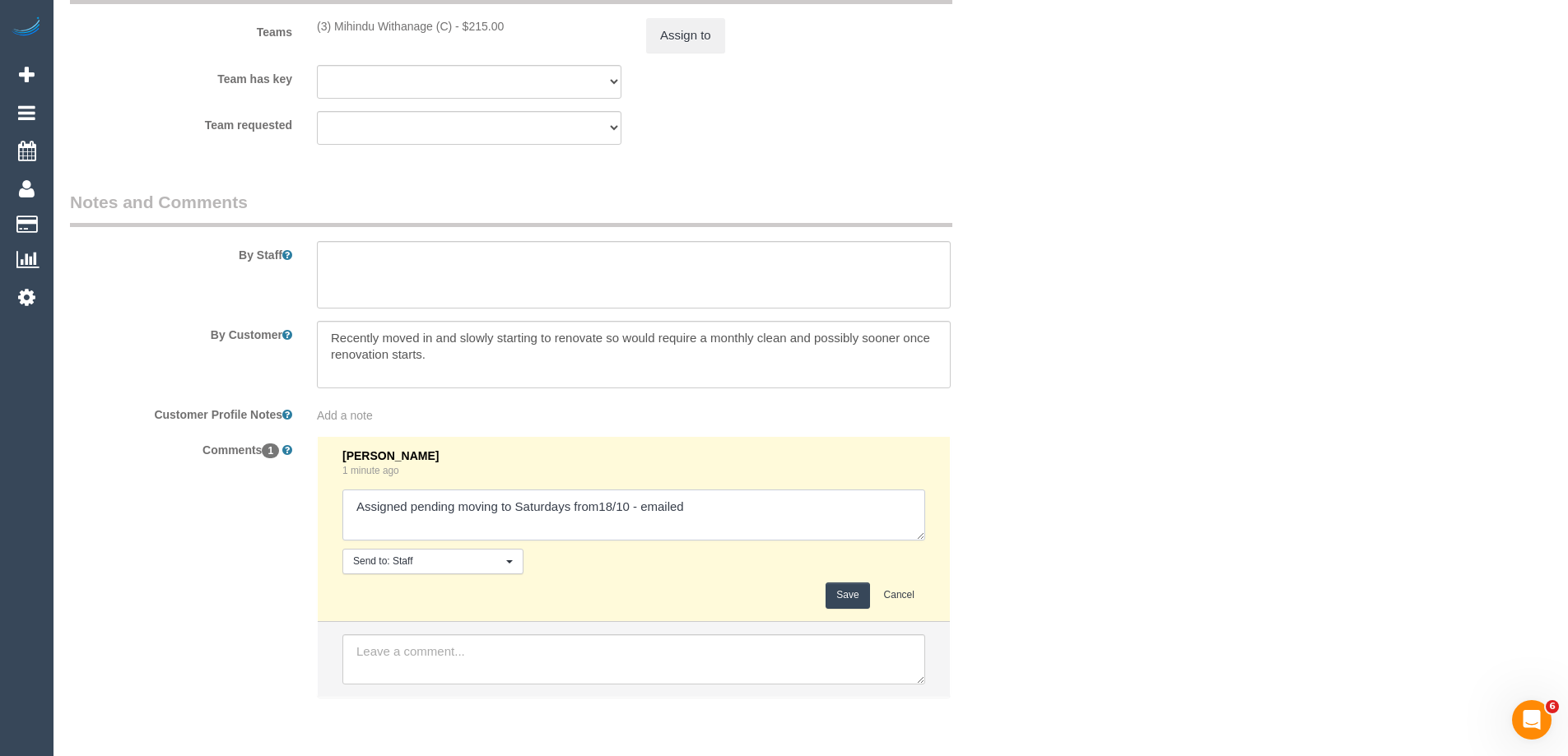
click at [446, 521] on textarea at bounding box center [633, 515] width 583 height 51
drag, startPoint x: 511, startPoint y: 506, endPoint x: 489, endPoint y: 507, distance: 22.0
click at [415, 505] on textarea at bounding box center [633, 515] width 583 height 51
click at [489, 507] on textarea at bounding box center [633, 515] width 583 height 51
drag, startPoint x: 491, startPoint y: 508, endPoint x: 514, endPoint y: 505, distance: 23.2
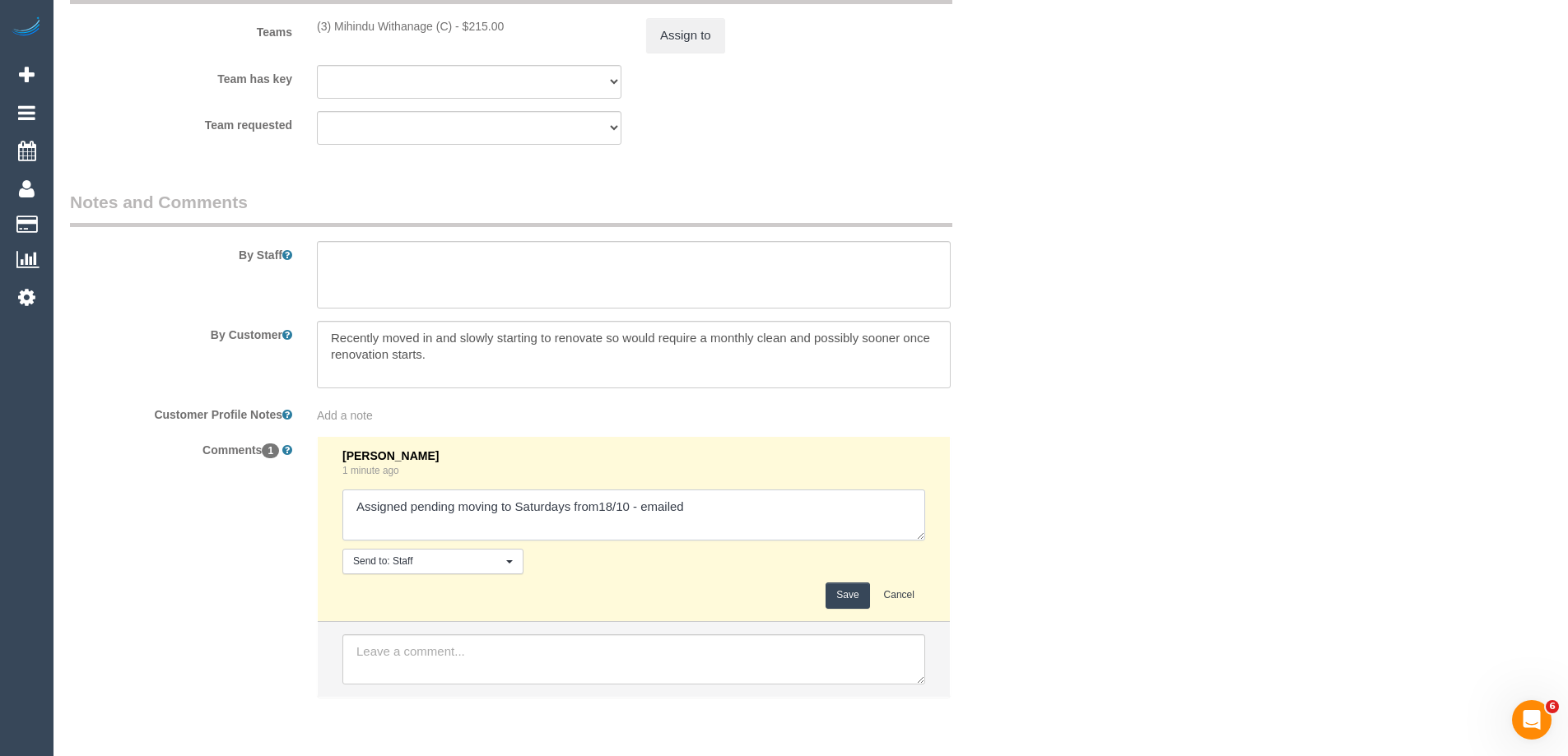
click at [514, 505] on textarea at bounding box center [633, 515] width 583 height 51
click at [509, 508] on textarea at bounding box center [633, 515] width 583 height 51
click at [496, 508] on textarea at bounding box center [633, 515] width 583 height 51
drag, startPoint x: 501, startPoint y: 511, endPoint x: 489, endPoint y: 511, distance: 12.0
click at [483, 509] on textarea at bounding box center [633, 515] width 583 height 51
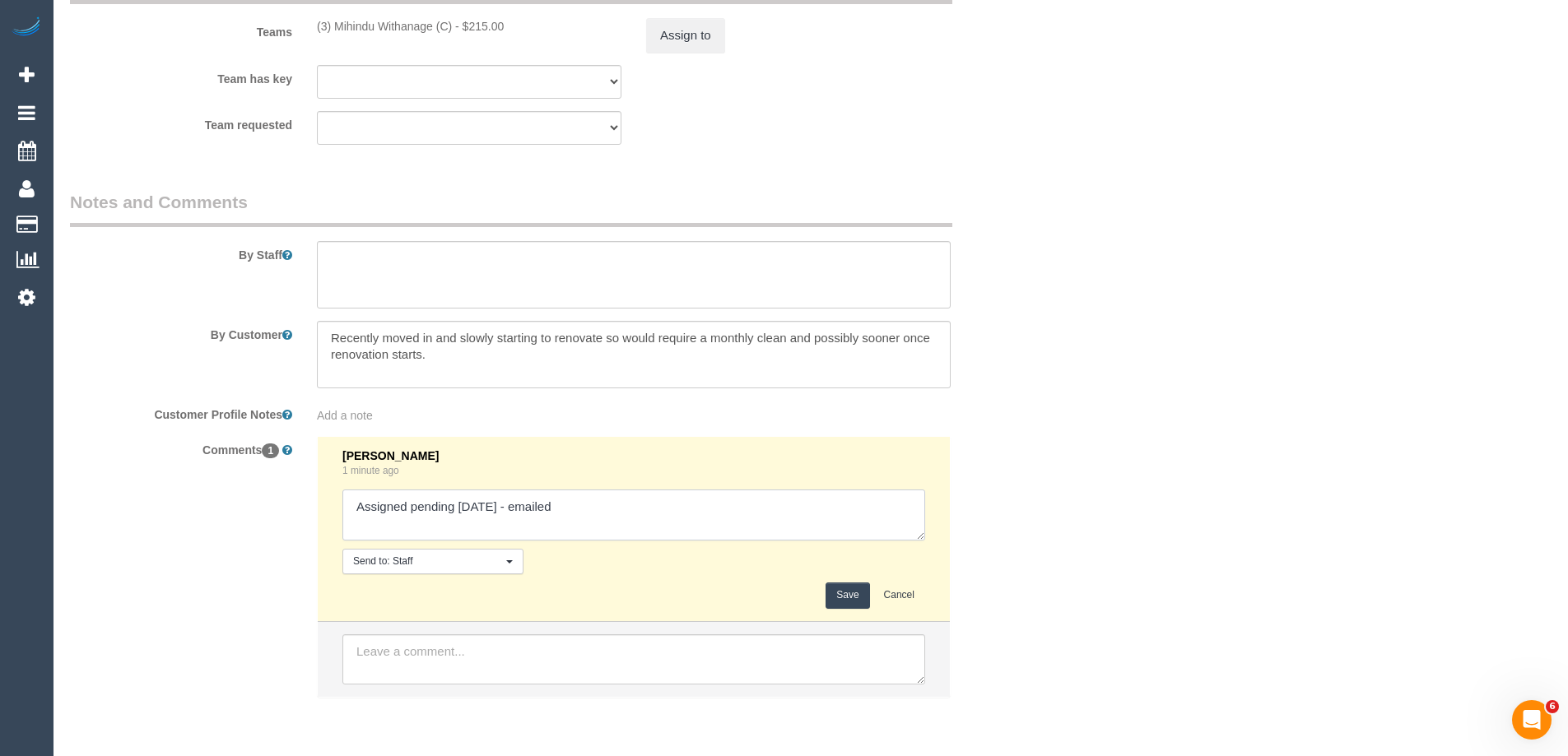
click at [717, 504] on textarea at bounding box center [633, 515] width 583 height 51
type textarea "Assigned pending Sat 18/10 - emailed"
click at [845, 593] on button "Save" at bounding box center [846, 596] width 44 height 26
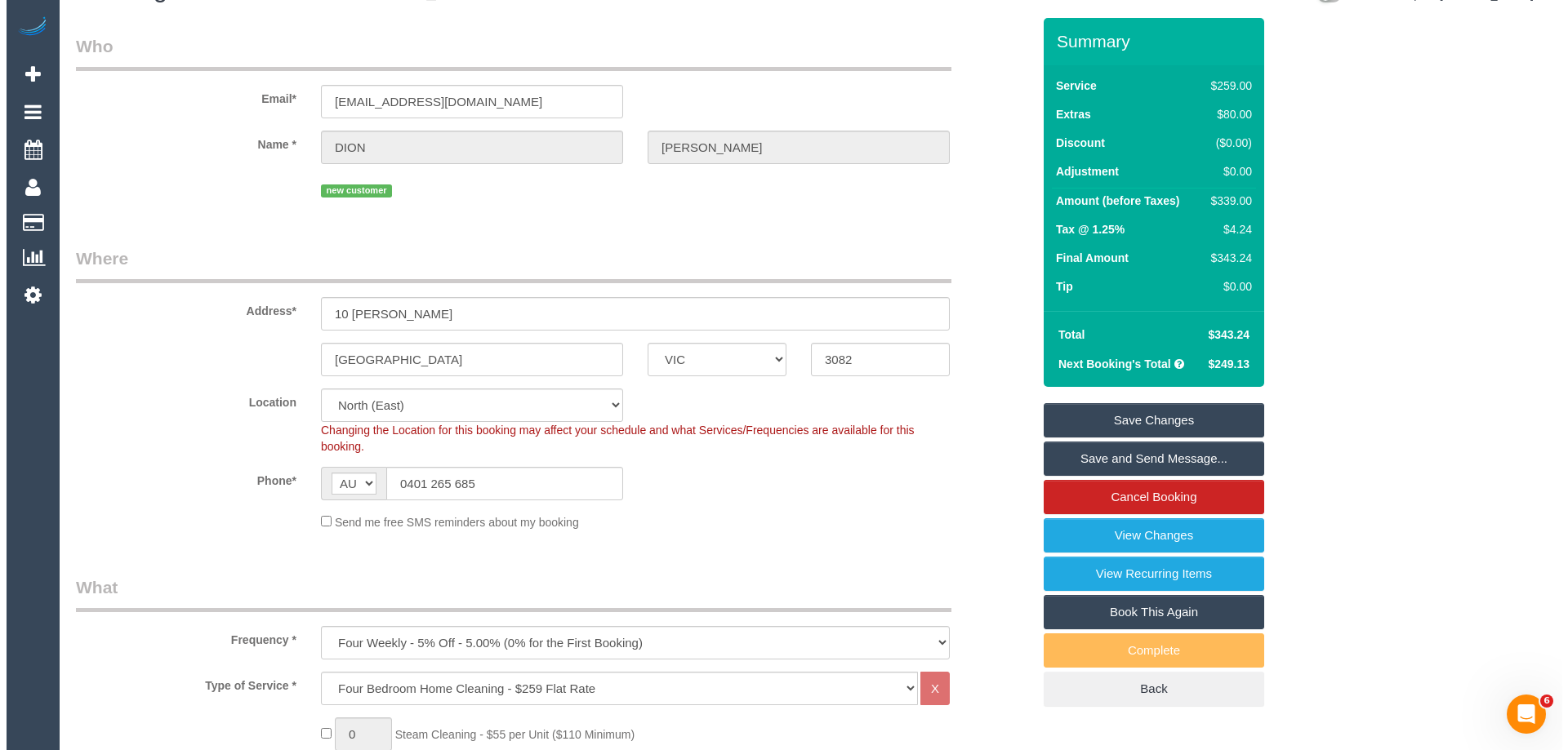
scroll to position [0, 0]
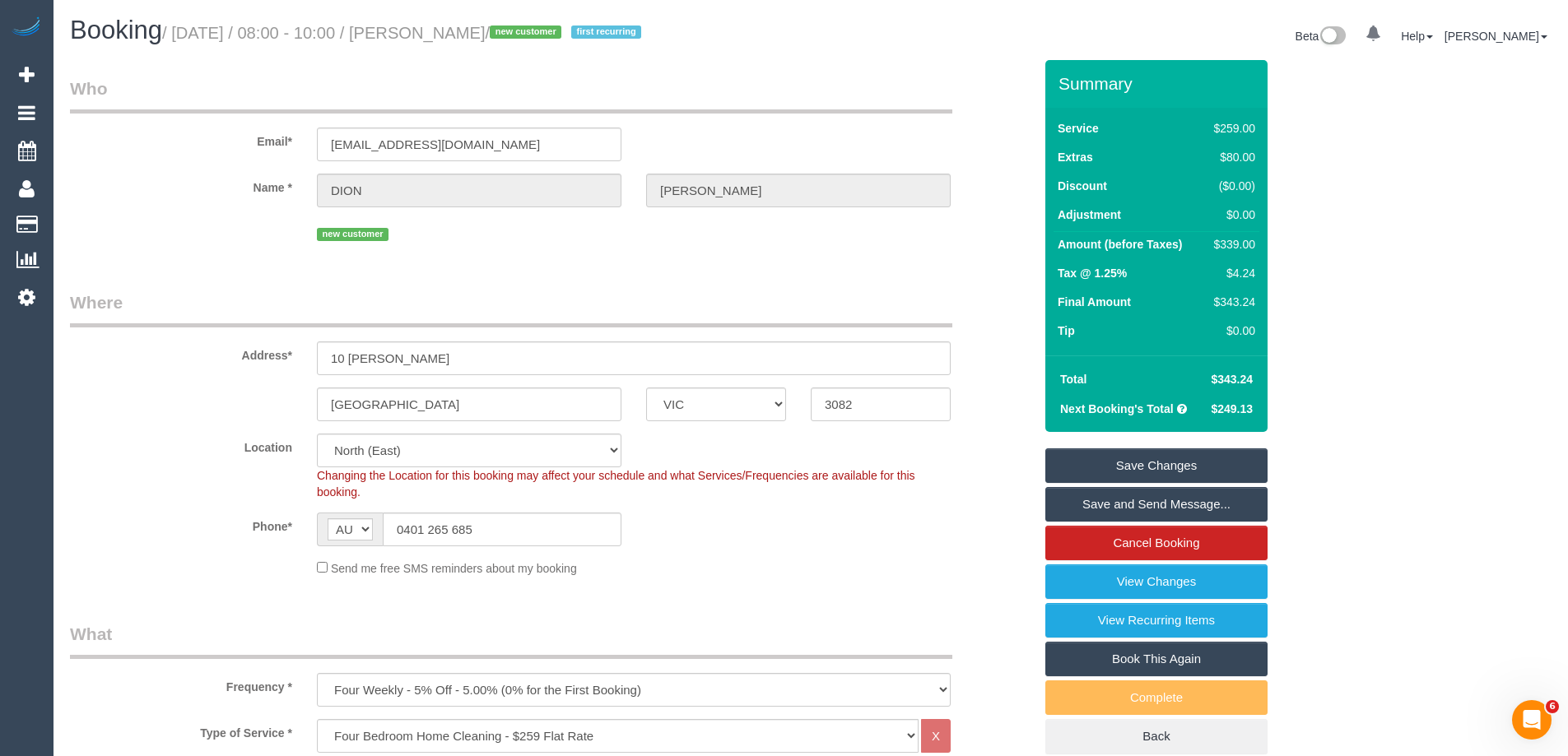
click at [1138, 462] on link "Save Changes" at bounding box center [1156, 466] width 222 height 35
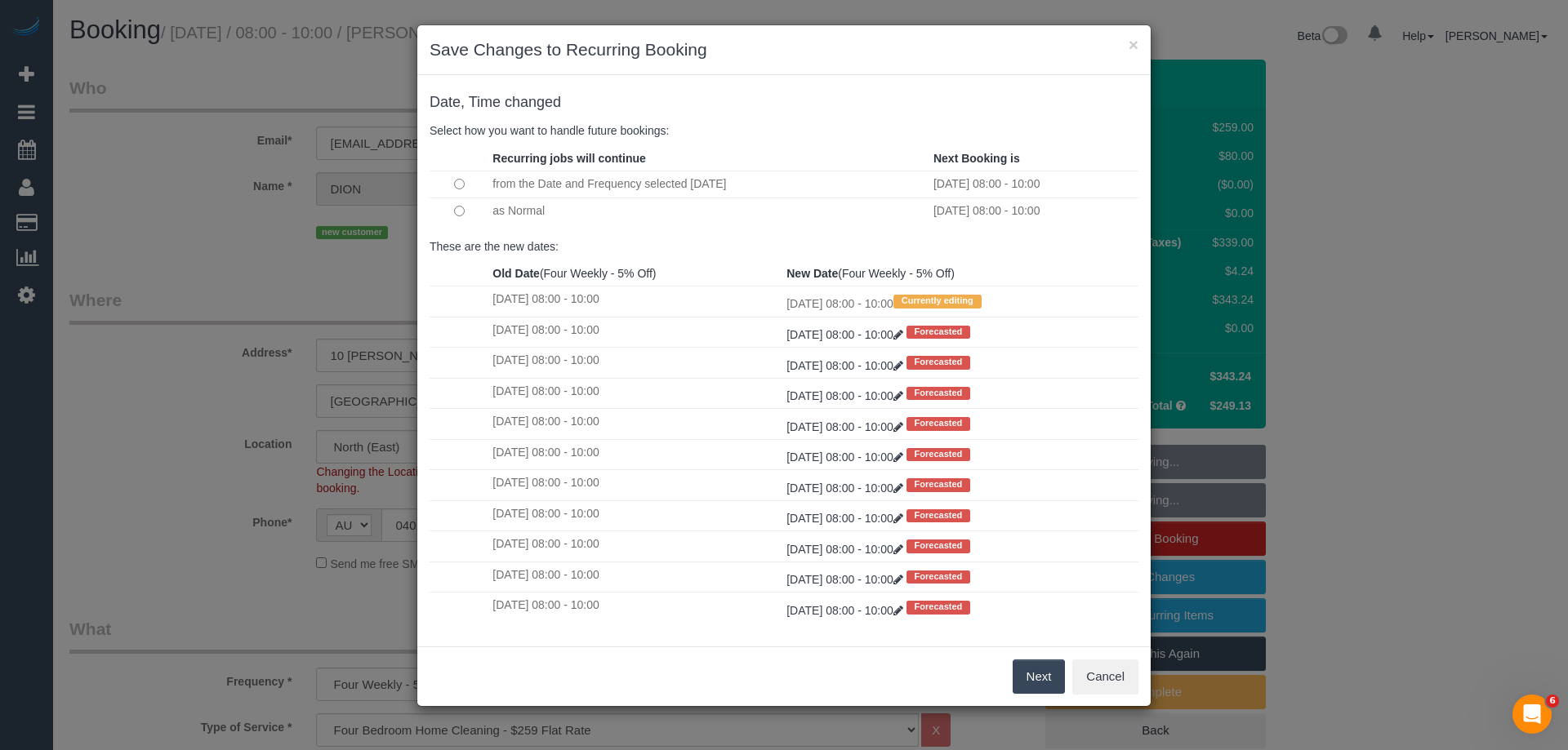
click at [1038, 677] on button "Next" at bounding box center [1039, 676] width 53 height 35
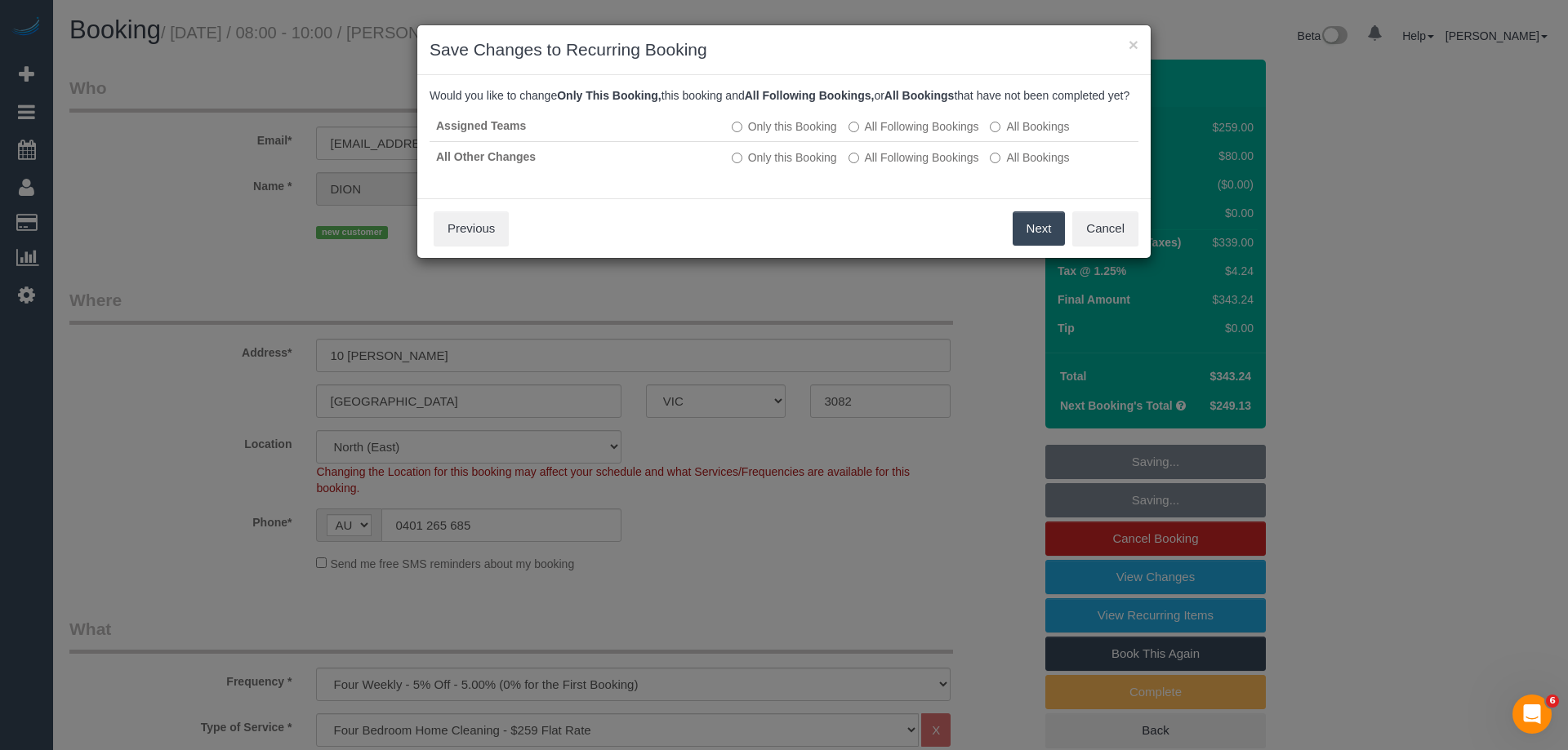
click at [1047, 245] on button "Next" at bounding box center [1039, 229] width 53 height 35
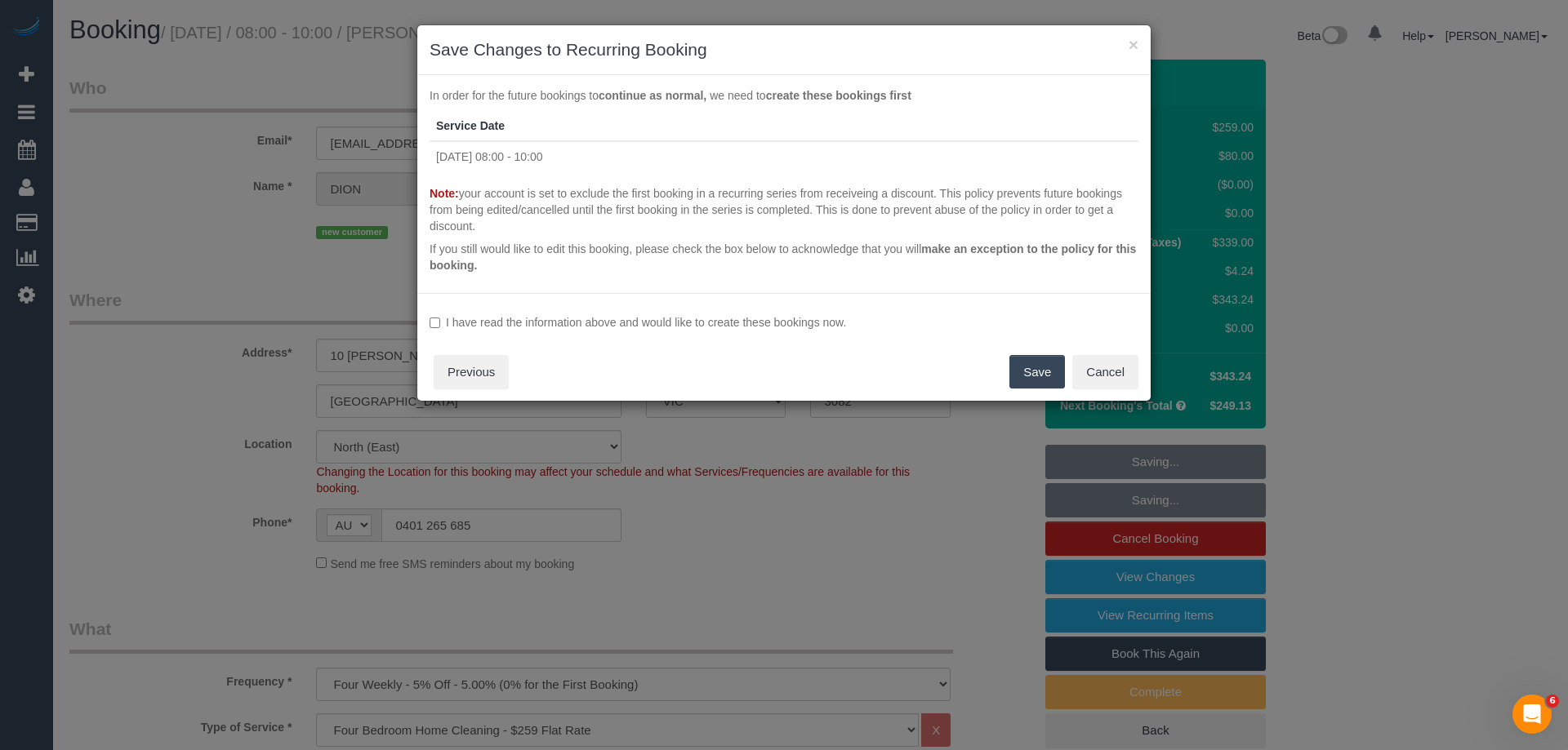
click at [537, 317] on label "I have read the information above and would like to create these bookings now." at bounding box center [783, 322] width 709 height 16
click at [1041, 376] on button "Save" at bounding box center [1037, 372] width 56 height 35
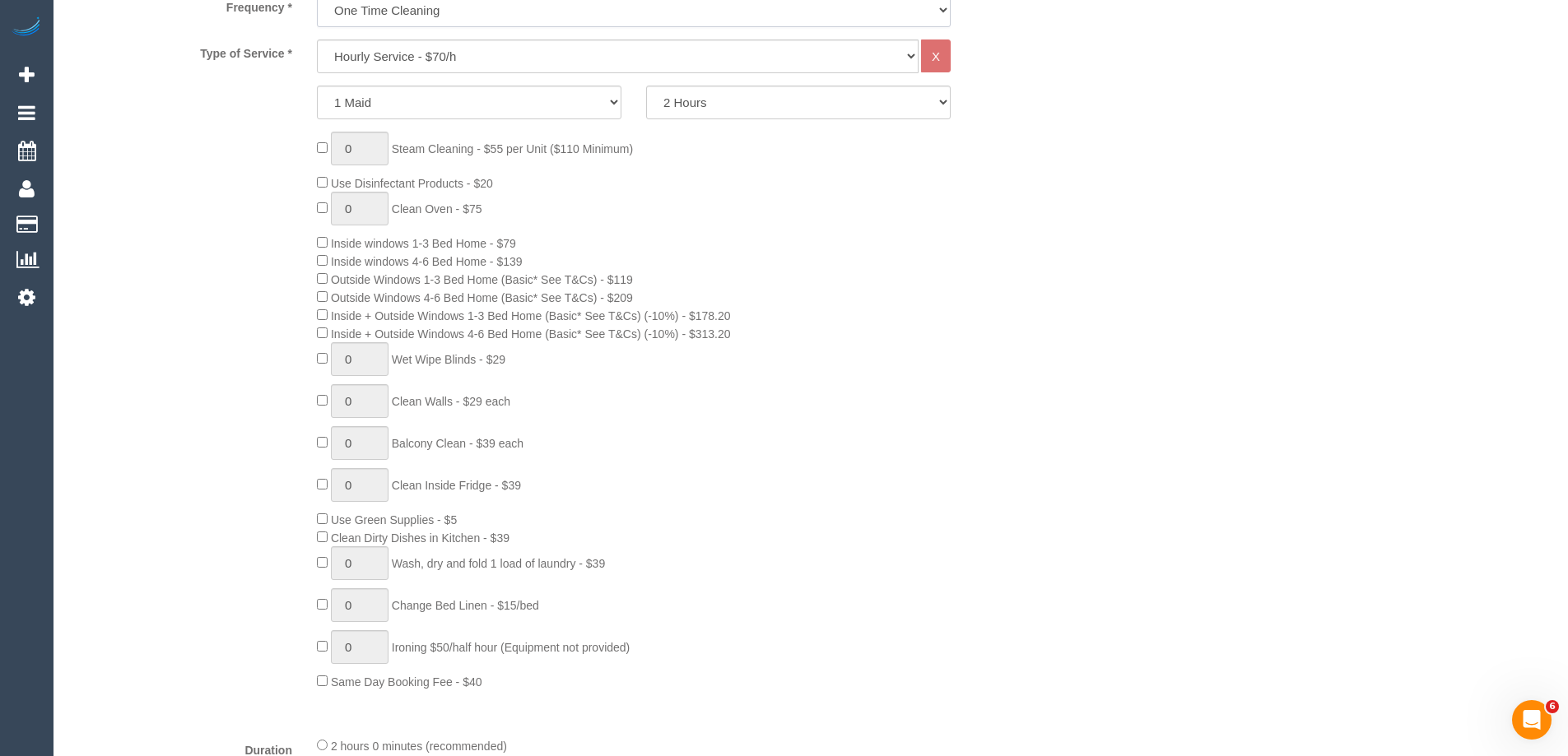
scroll to position [652, 0]
click at [404, 15] on select "One Time Cleaning Weekly - 10% Off - 10.00% (0% for the First Booking) Fortnigh…" at bounding box center [633, 17] width 634 height 34
click at [283, 129] on div "Type of Service * Hourly Service - $70/h Hourly Service - $65/h Hourly Service …" at bounding box center [551, 388] width 963 height 684
click at [383, 52] on select "Hourly Service - $70/h Hourly Service - $65/h Hourly Service - $60/h Hourly Ser…" at bounding box center [617, 63] width 601 height 34
select select "212"
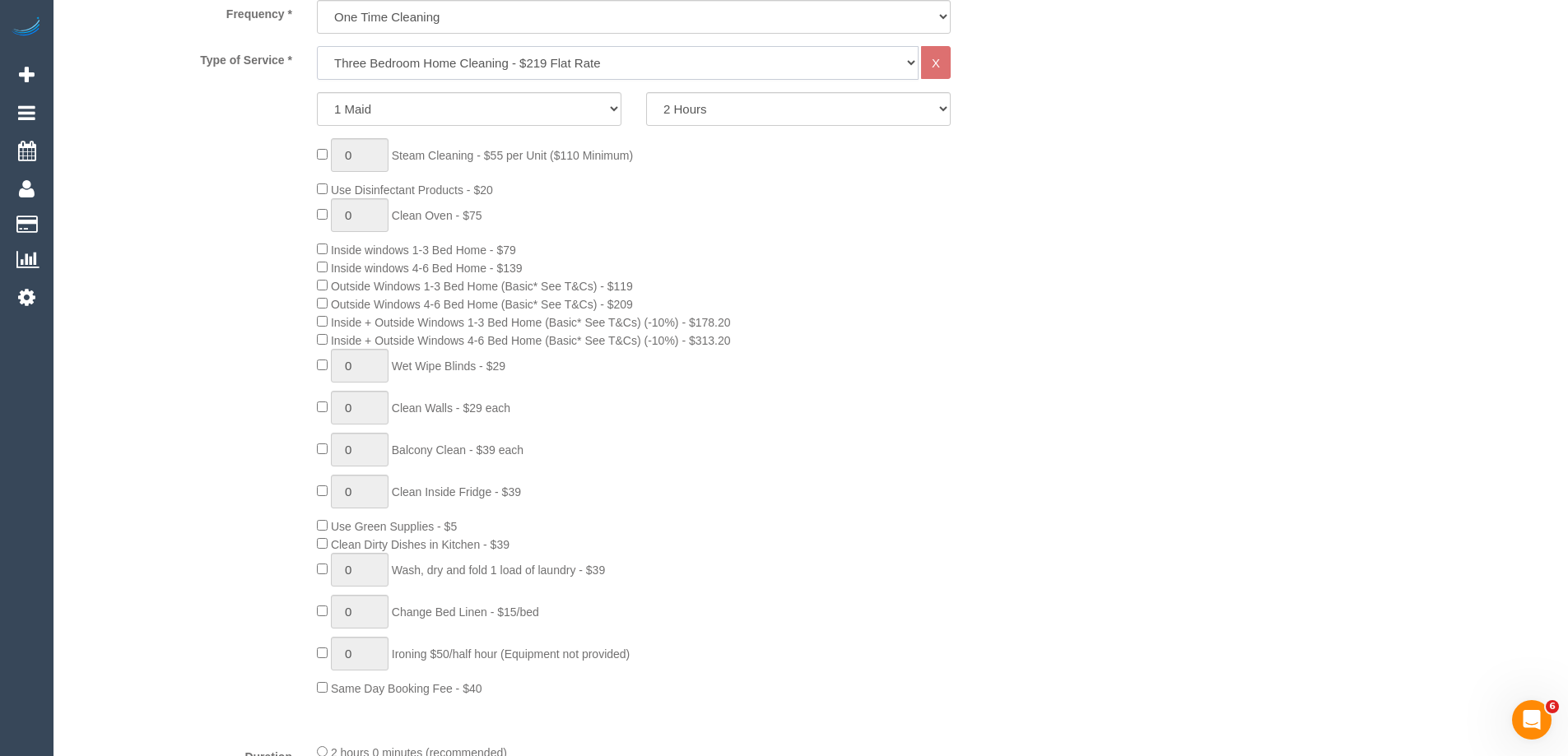
click at [317, 46] on select "Hourly Service - $70/h Hourly Service - $65/h Hourly Service - $60/h Hourly Ser…" at bounding box center [617, 63] width 601 height 34
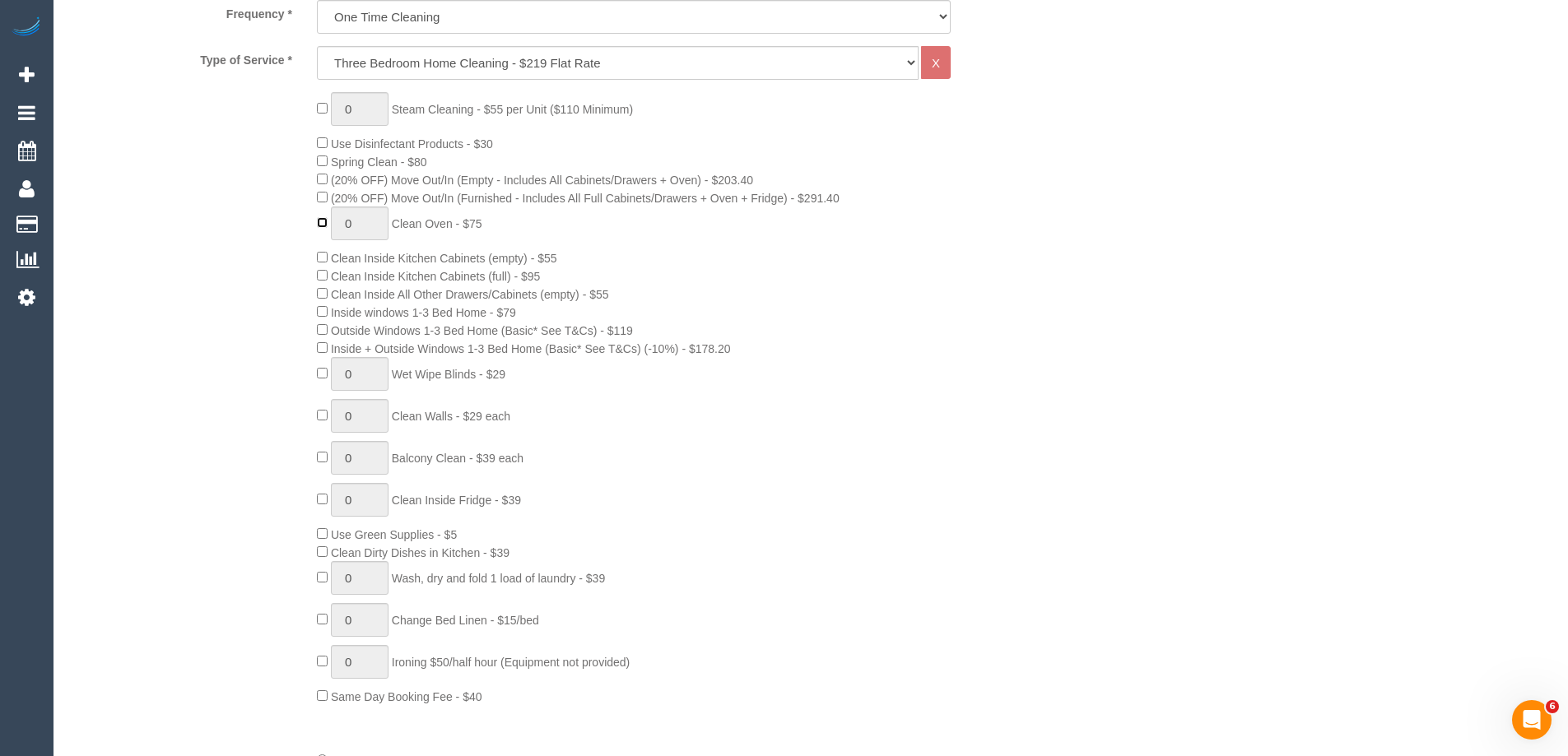
type input "1"
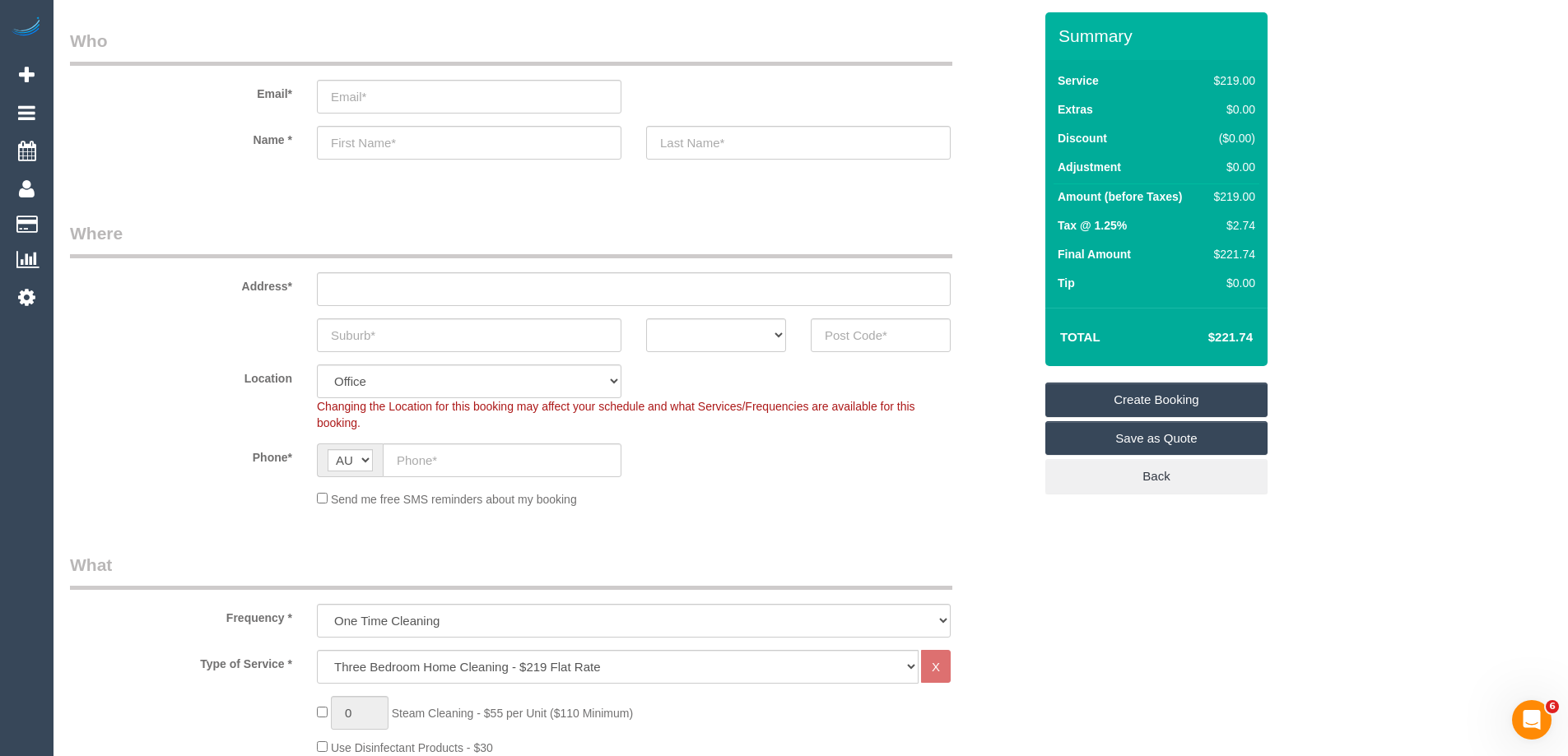
scroll to position [0, 0]
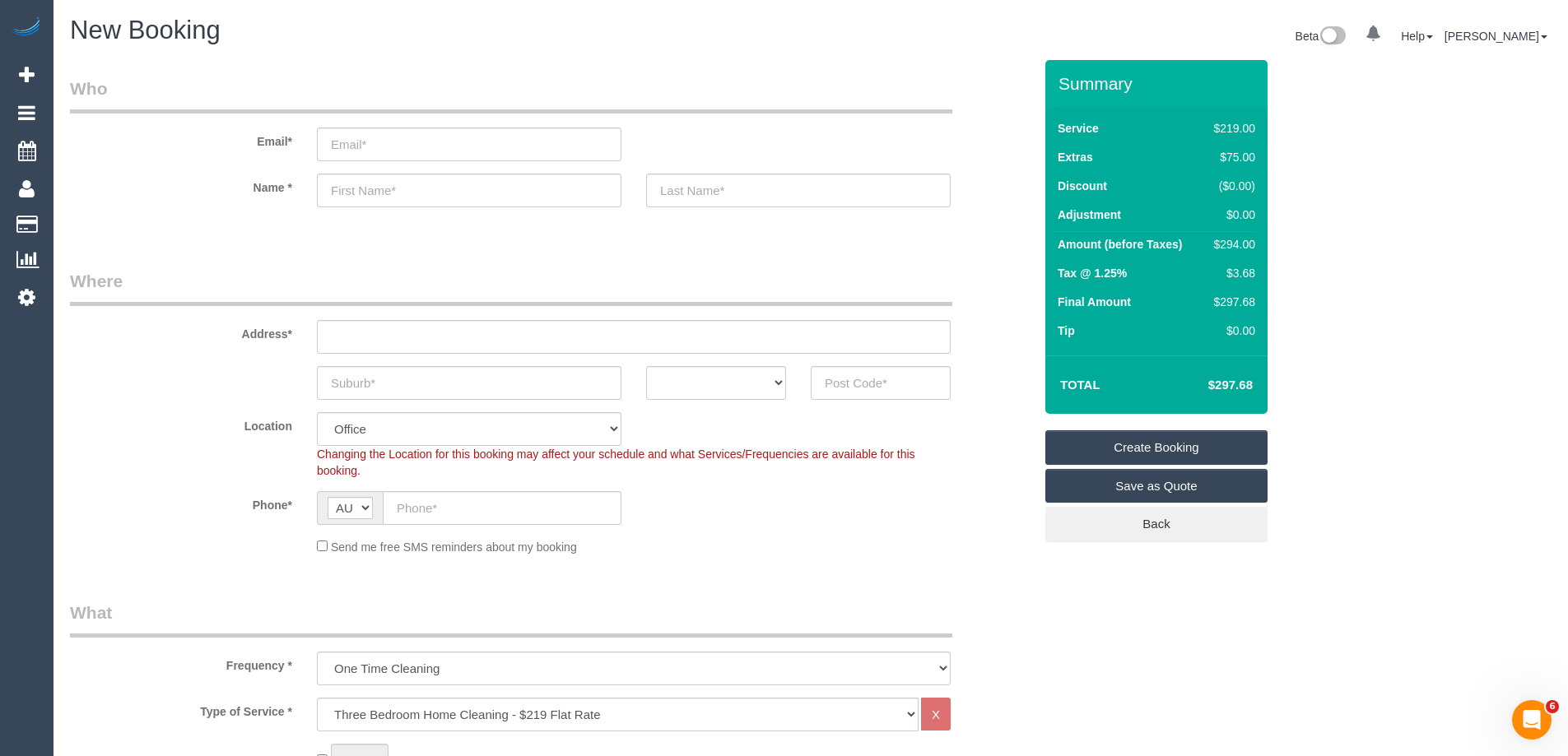
click at [1232, 241] on div "$294.00" at bounding box center [1231, 244] width 48 height 16
copy div "294.00"
click at [1321, 252] on div "Summary Service $219.00 Extras $75.00 Discount ($0.00) Adjustment $0.00 Amount …" at bounding box center [1218, 317] width 370 height 515
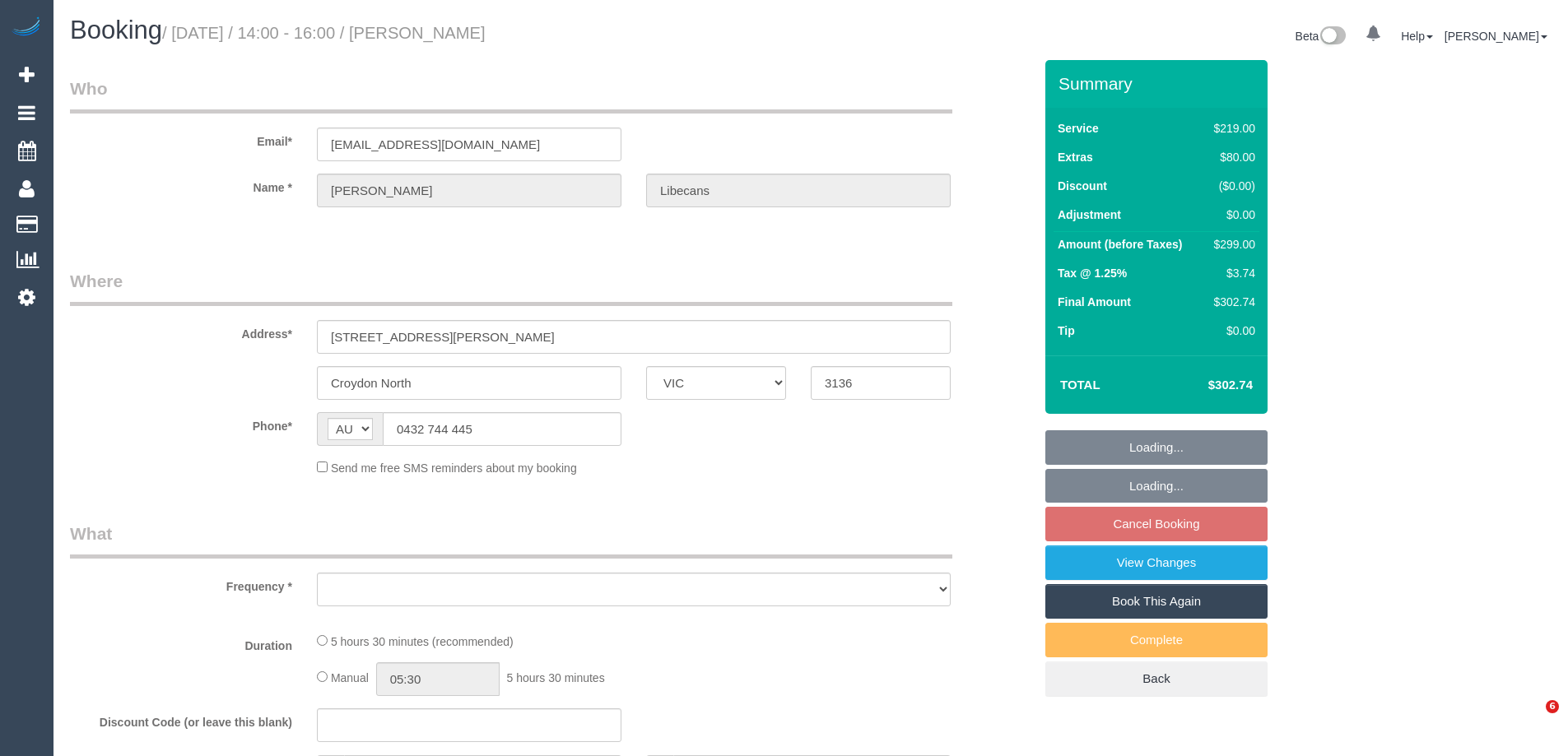
select select "VIC"
select select "string:stripe-pm_1QNtrk2GScqysDRV1Czu4XBS"
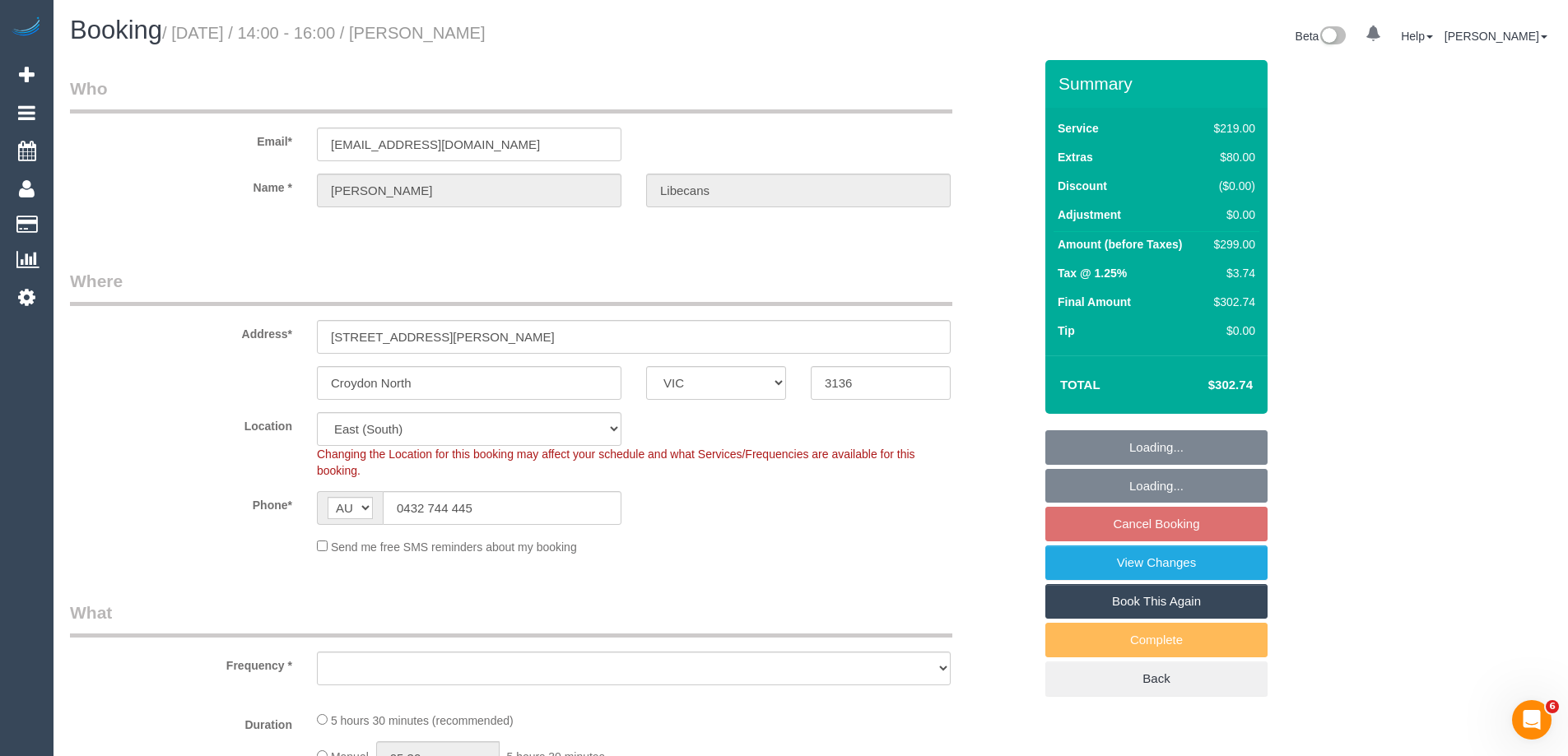
select select "object:1024"
select select "number:27"
select select "number:14"
select select "number:18"
select select "number:22"
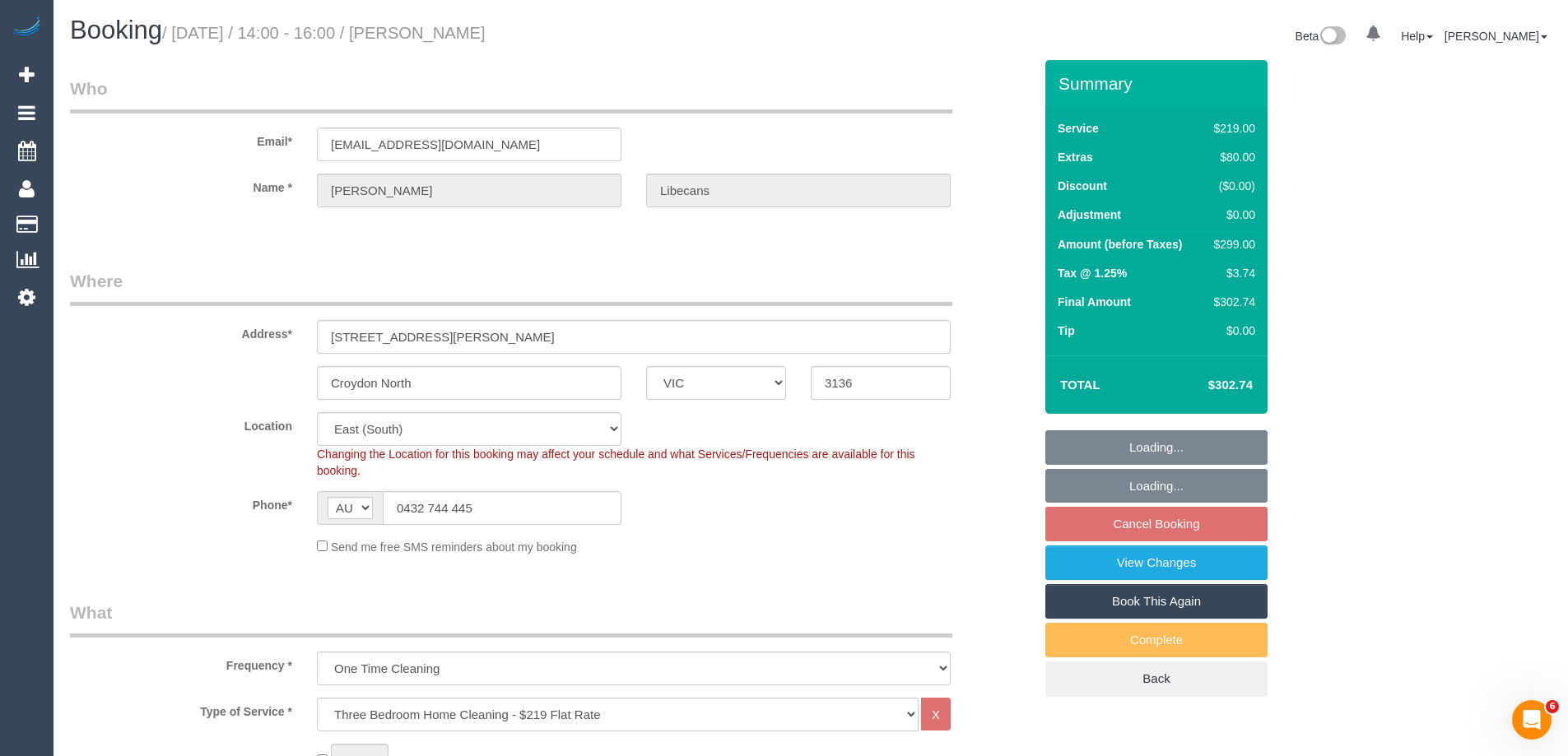
select select "object:1291"
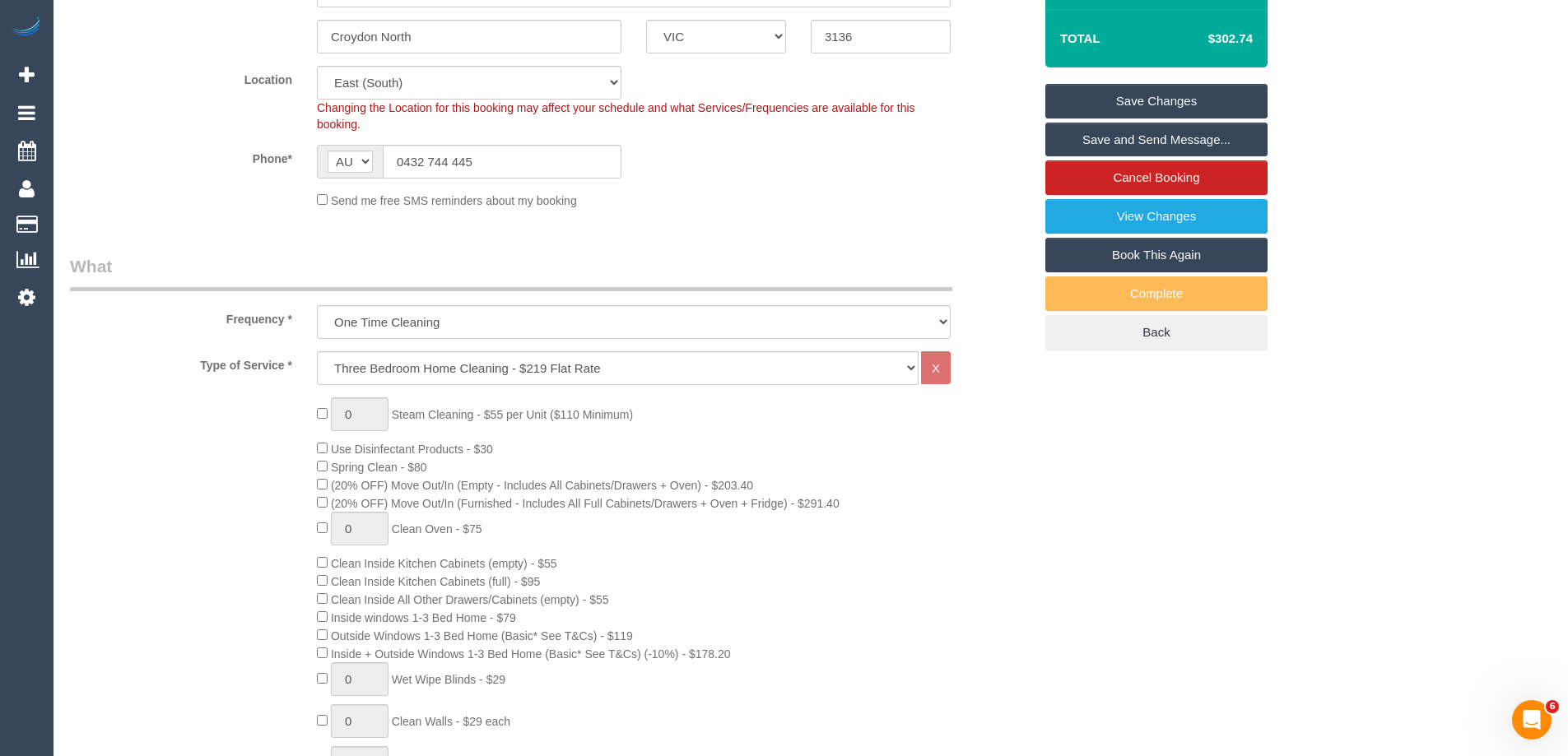
scroll to position [202, 0]
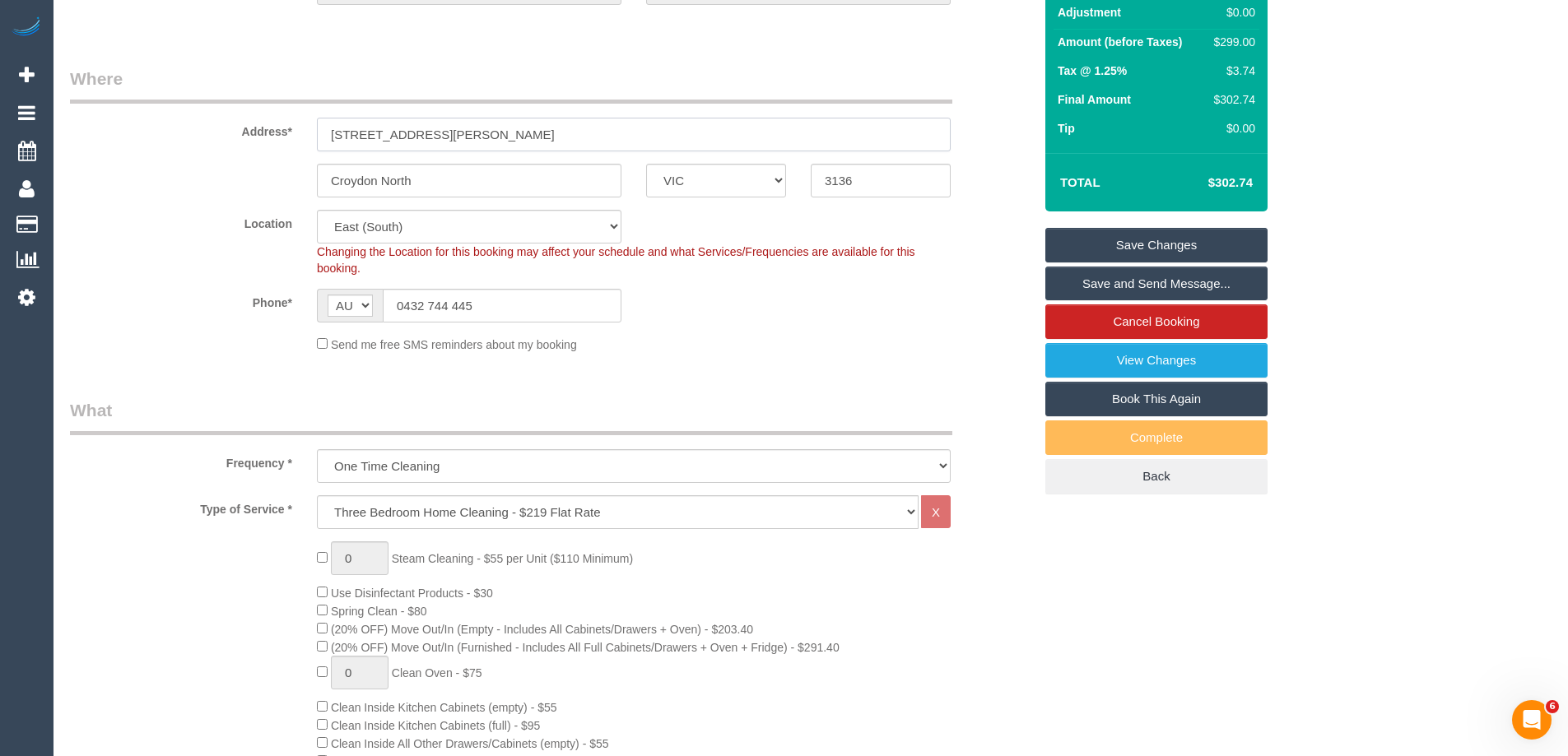
click at [421, 136] on input "[STREET_ADDRESS][PERSON_NAME]" at bounding box center [633, 135] width 634 height 34
drag, startPoint x: 418, startPoint y: 133, endPoint x: 138, endPoint y: 110, distance: 280.9
click at [150, 111] on div "Address* [STREET_ADDRESS][PERSON_NAME]" at bounding box center [552, 108] width 988 height 84
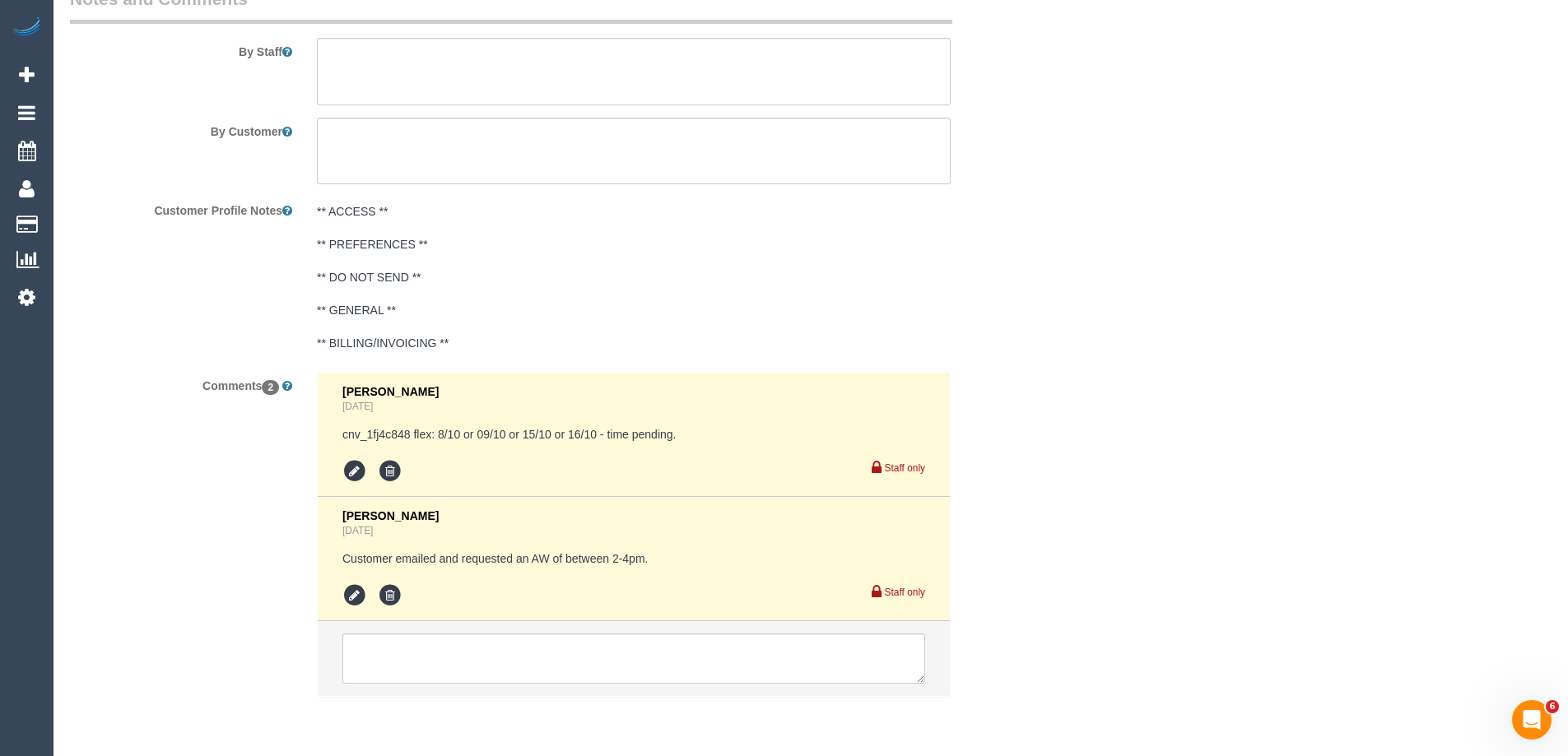
scroll to position [2918, 0]
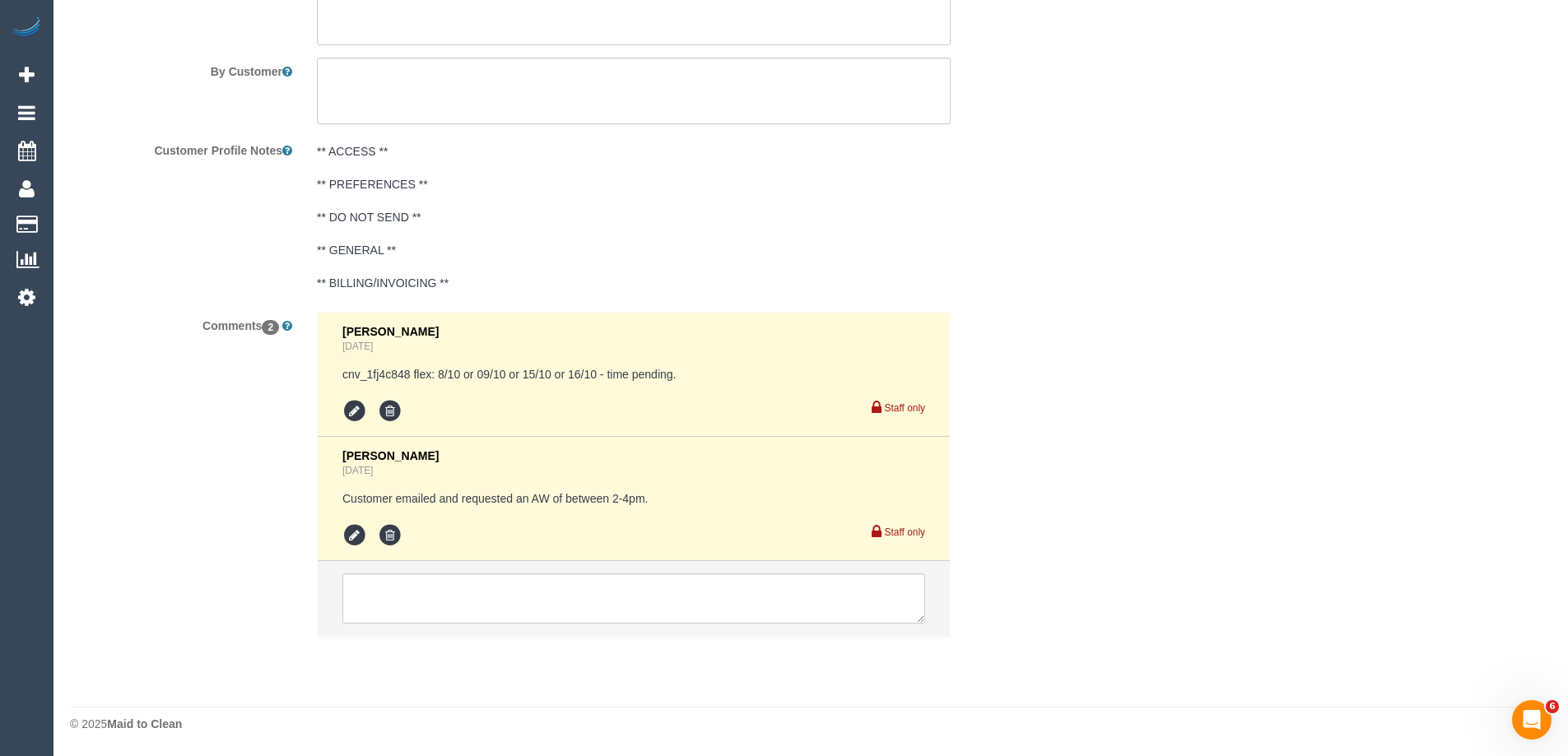
drag, startPoint x: 1142, startPoint y: 323, endPoint x: 1128, endPoint y: 323, distance: 14.0
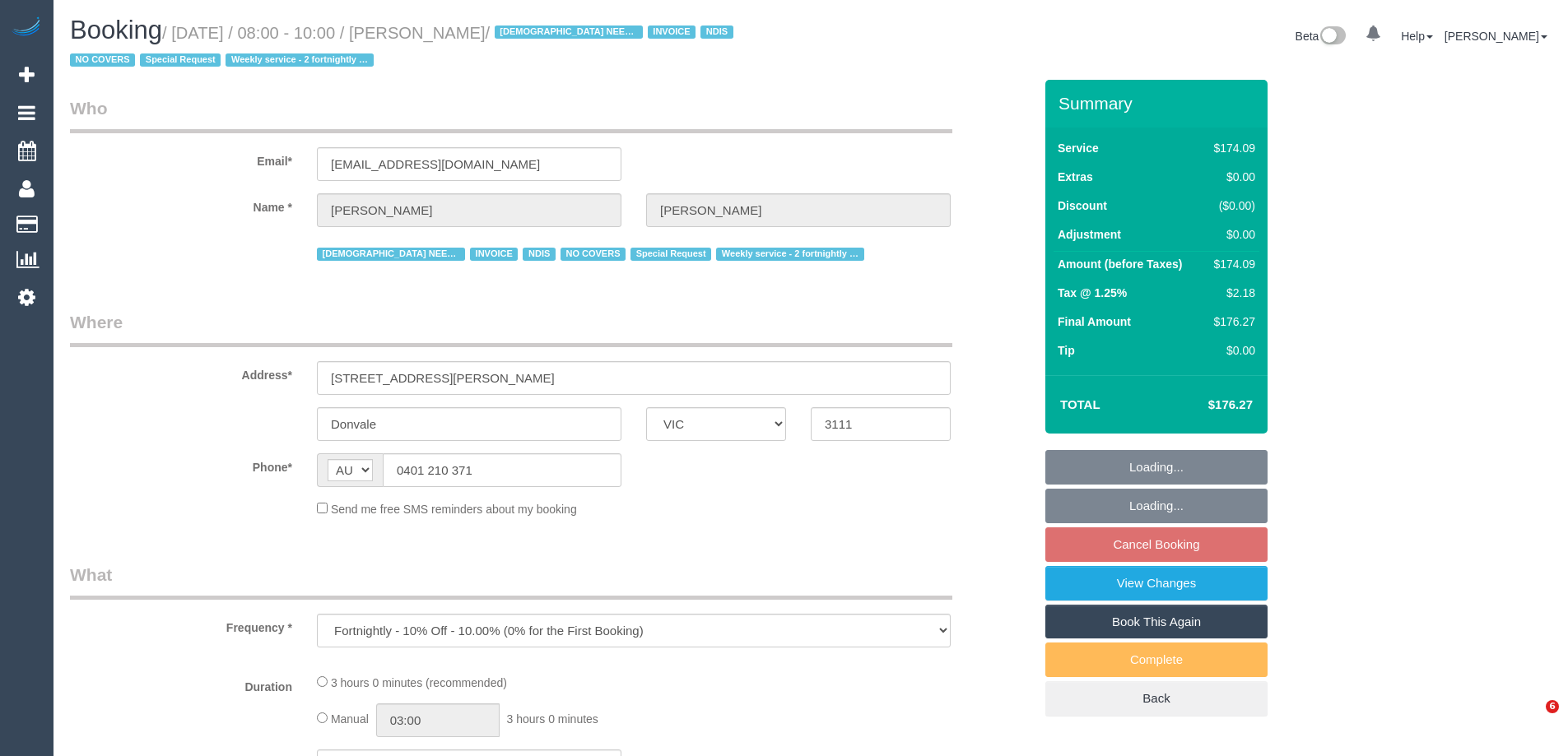
select select "VIC"
select select "180"
select select "number:28"
select select "number:14"
select select "number:19"
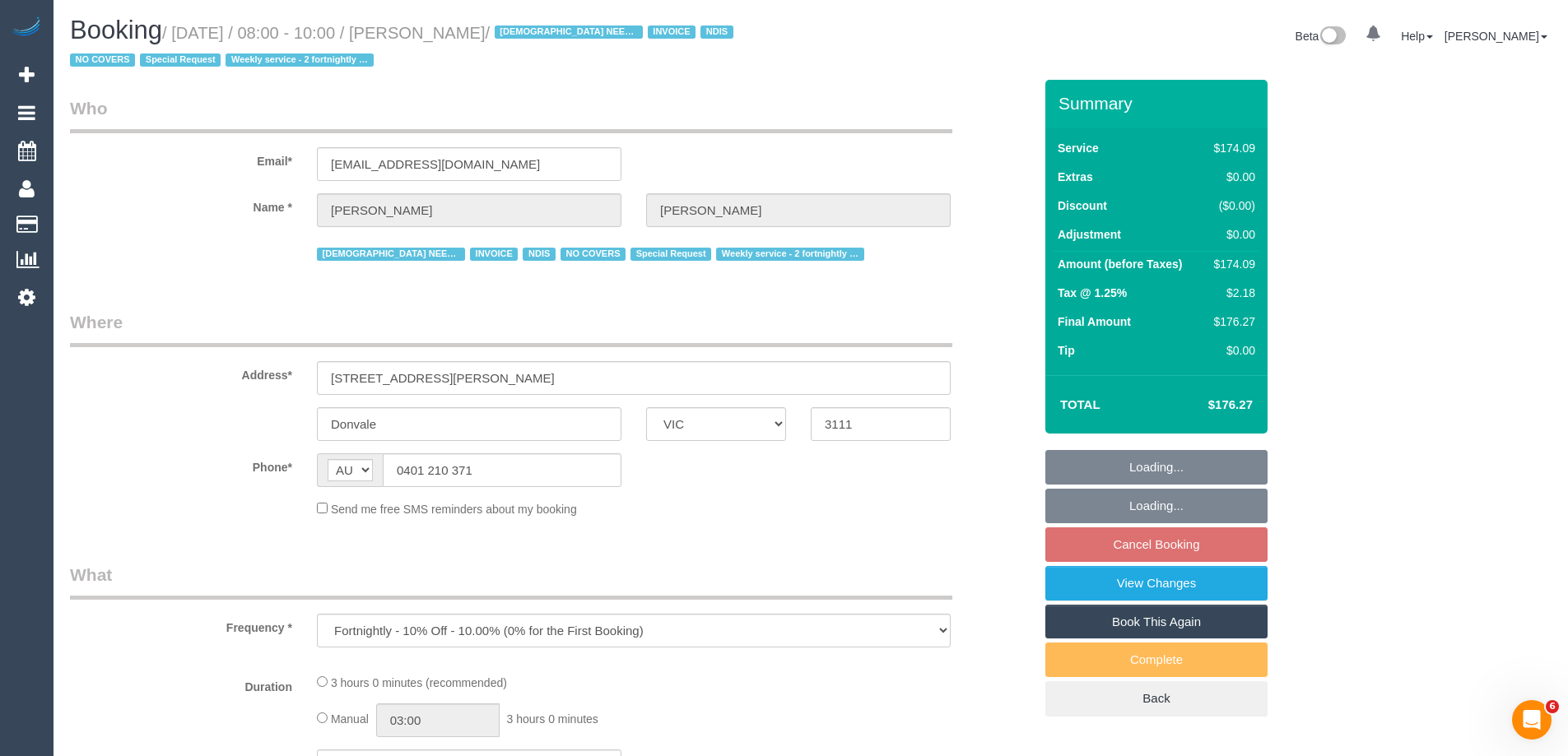
select select "number:25"
select select "number:35"
select select "number:11"
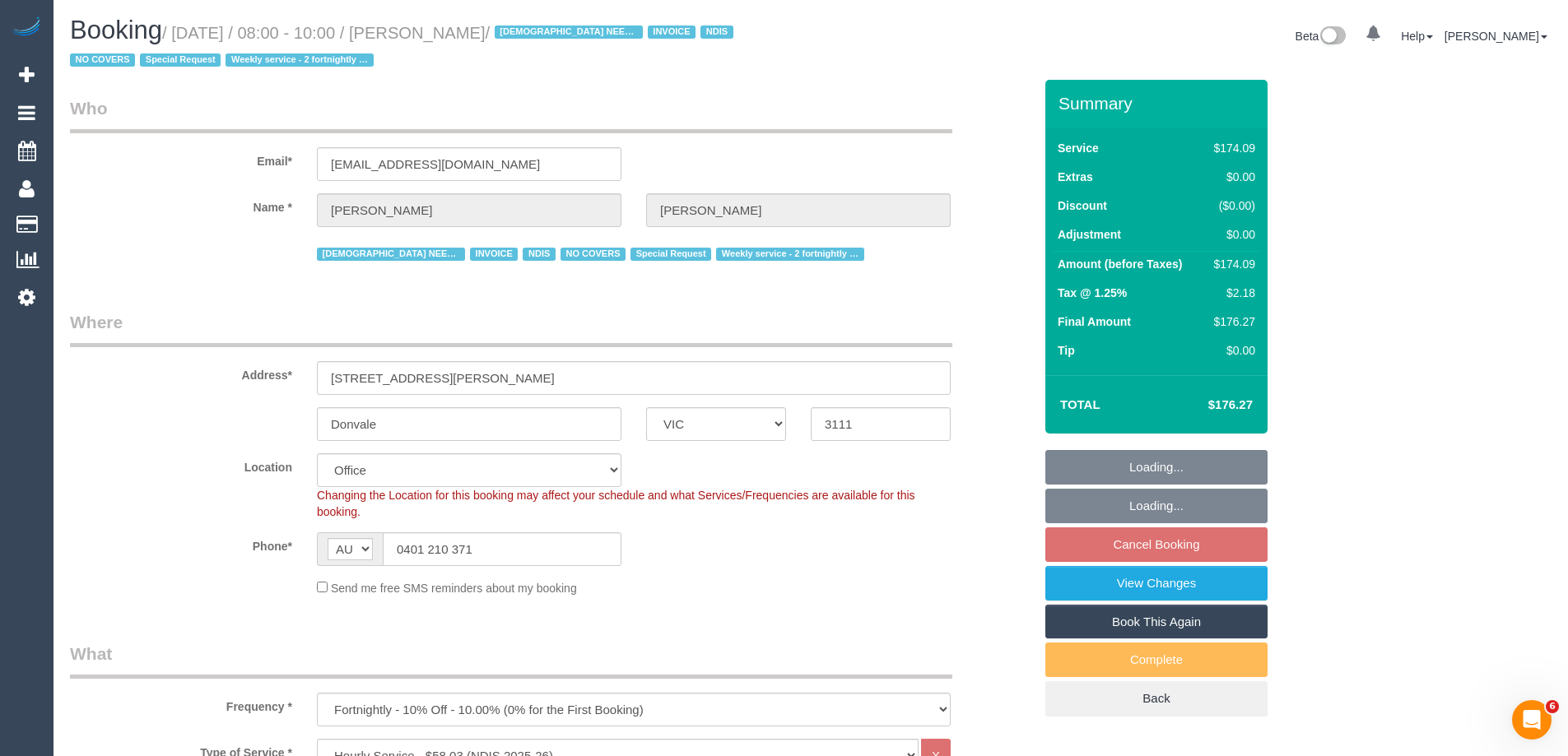
select select "object:786"
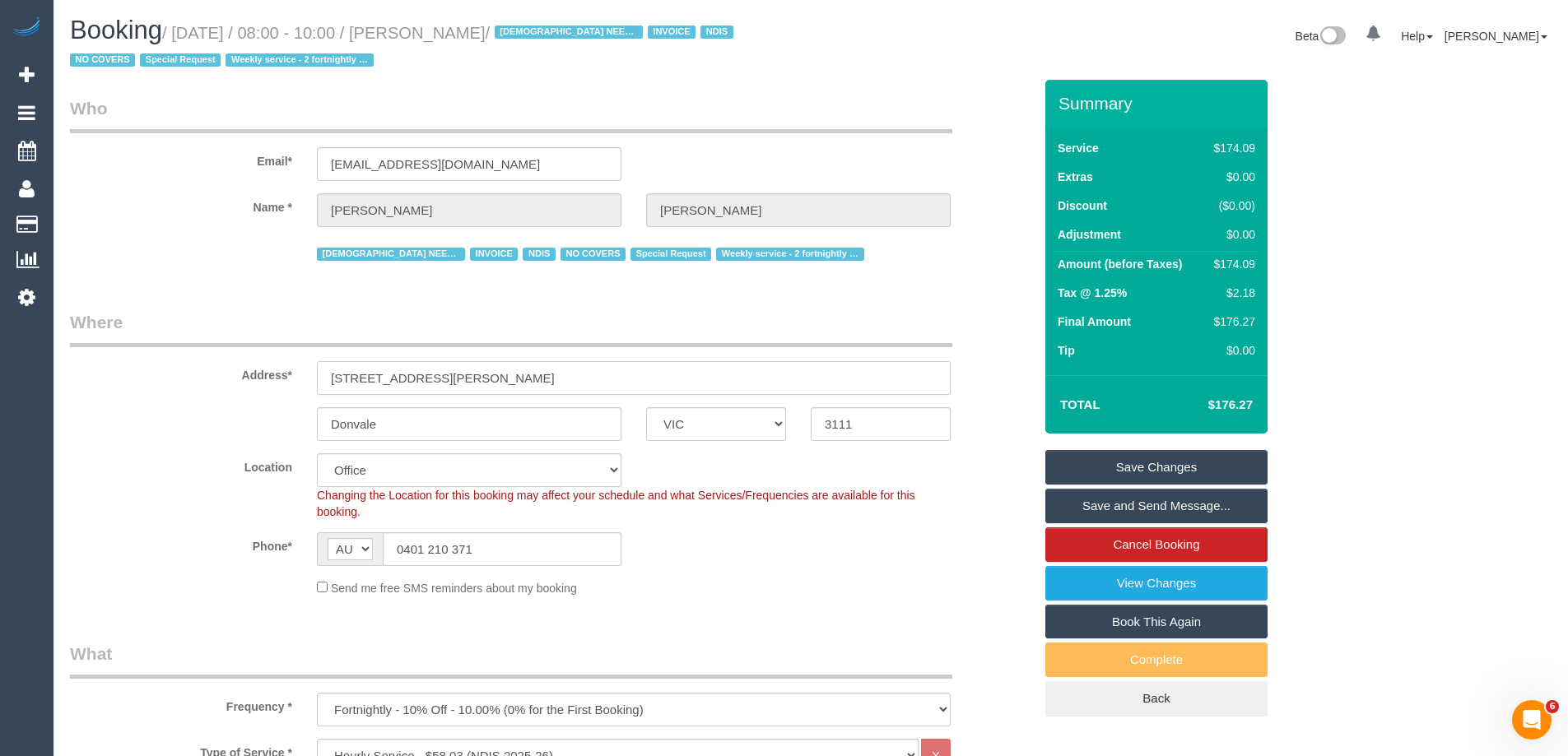
click at [216, 360] on div "Address* [STREET_ADDRESS][PERSON_NAME]" at bounding box center [552, 352] width 988 height 84
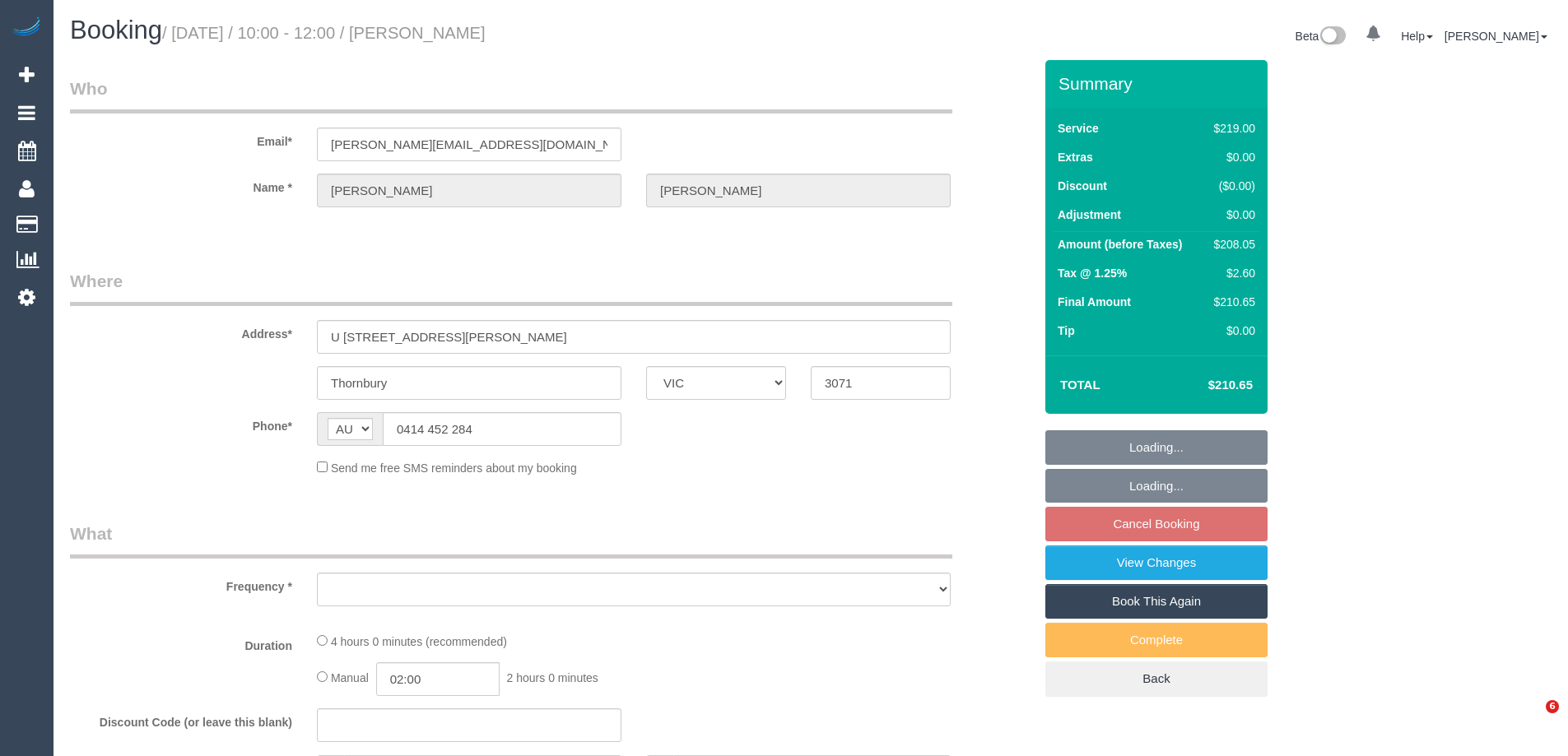
select select "VIC"
select select "string:stripe-pm_1RFppn2GScqysDRVe6zgINoS"
select select "object:543"
select select "number:27"
select select "number:14"
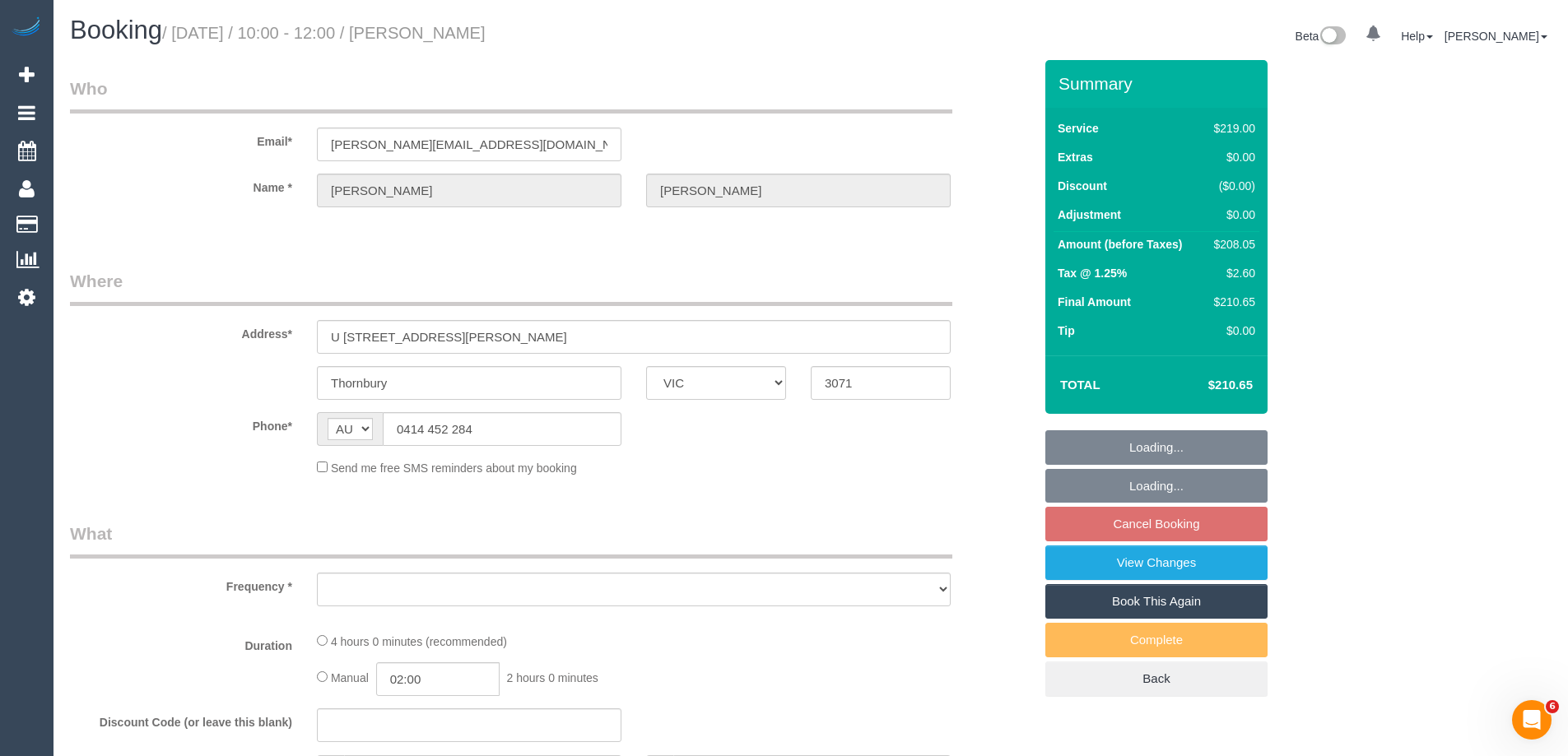
select select "number:19"
select select "number:36"
select select "number:35"
select select "number:13"
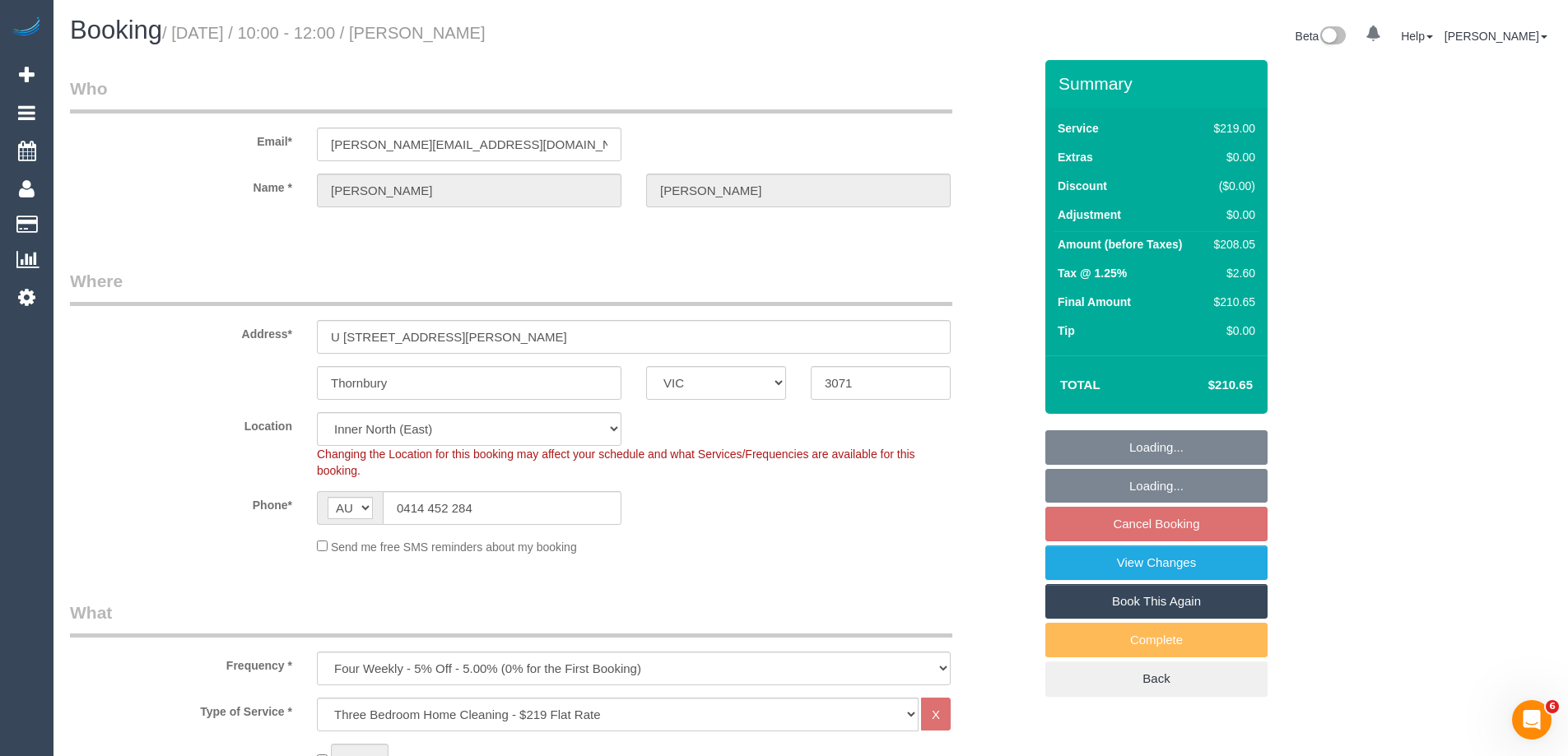
select select "object:1563"
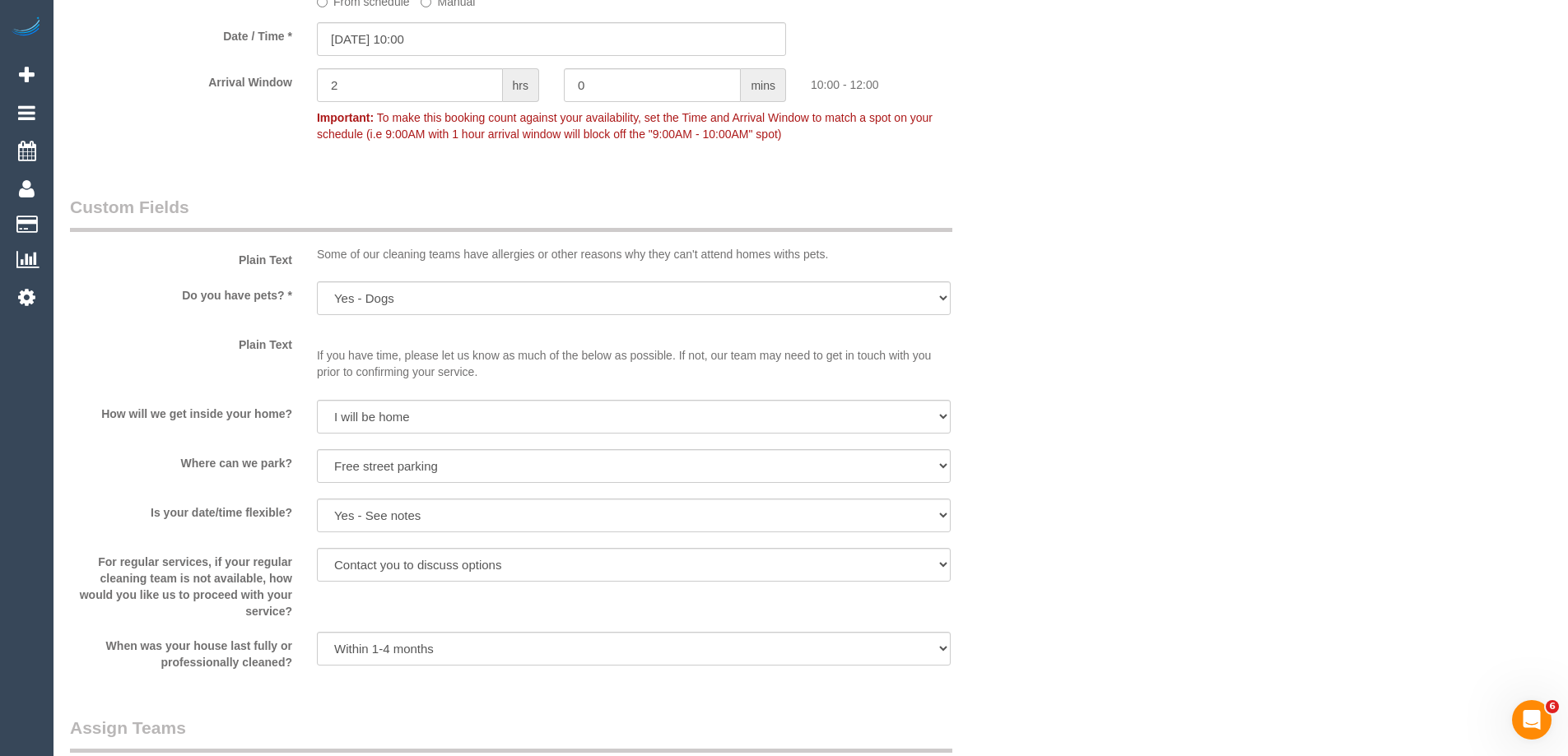
scroll to position [1742, 0]
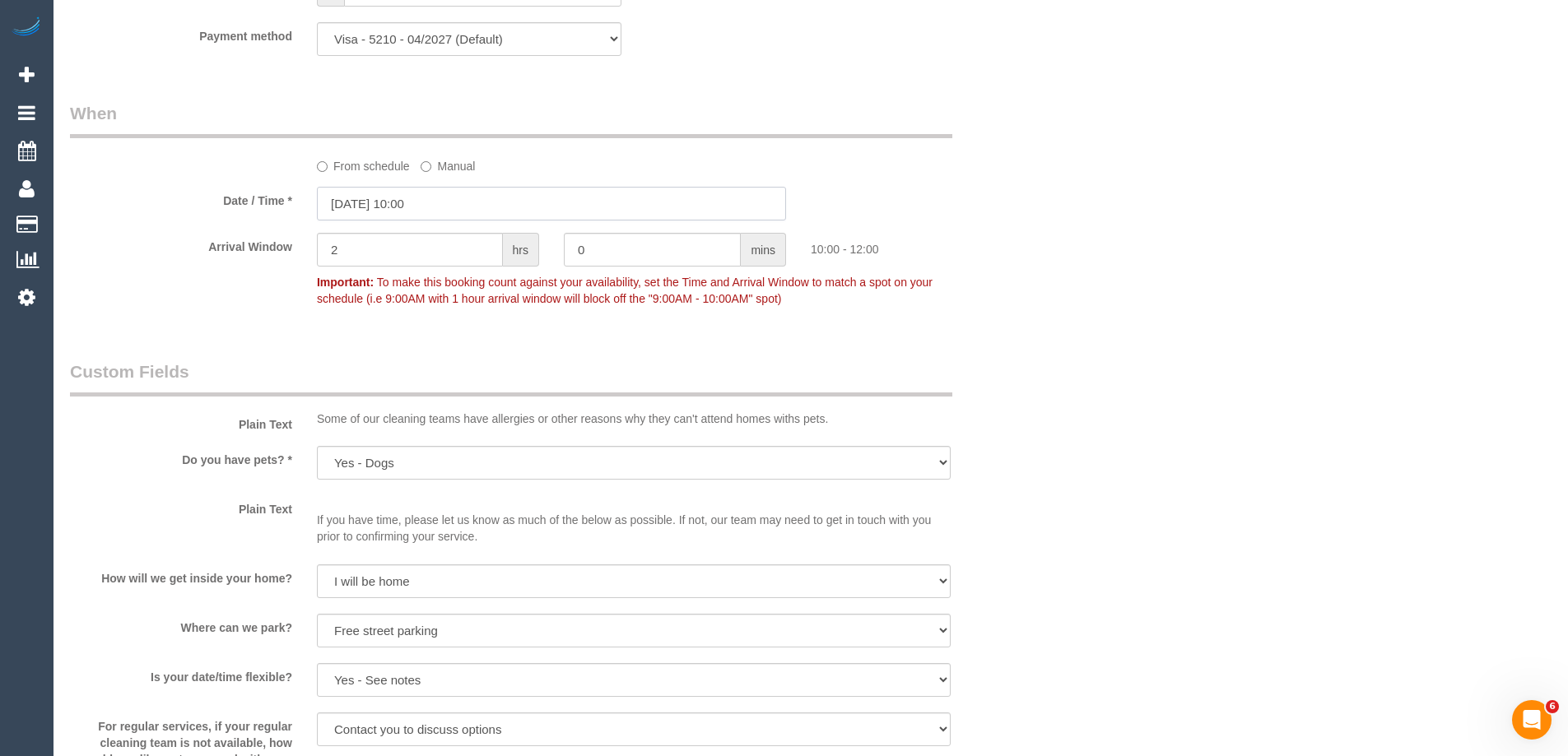
click at [420, 203] on input "[DATE] 10:00" at bounding box center [551, 204] width 469 height 34
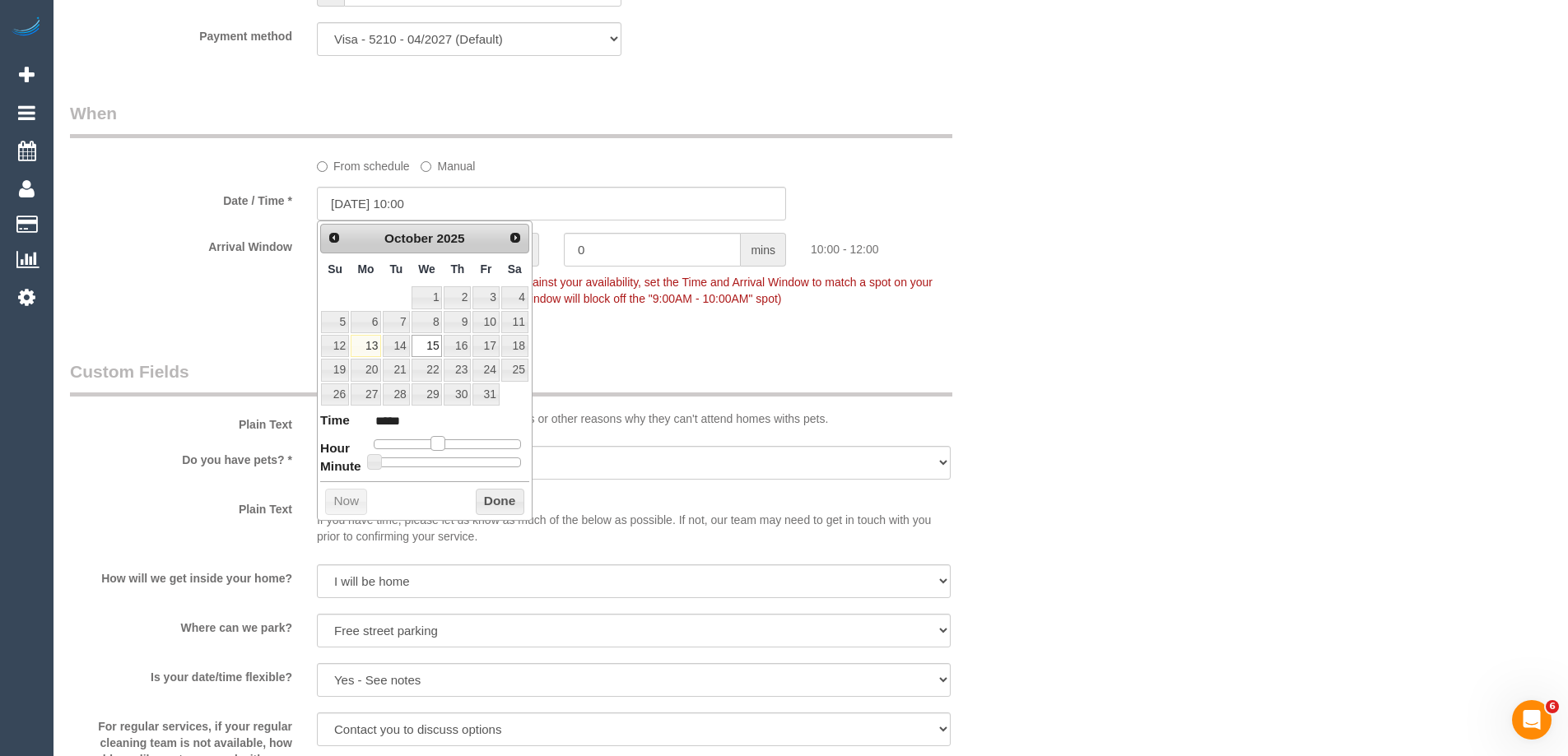
type input "[DATE] 11:00"
type input "*****"
type input "15/10/2025 12:00"
type input "*****"
type input "15/10/2025 11:00"
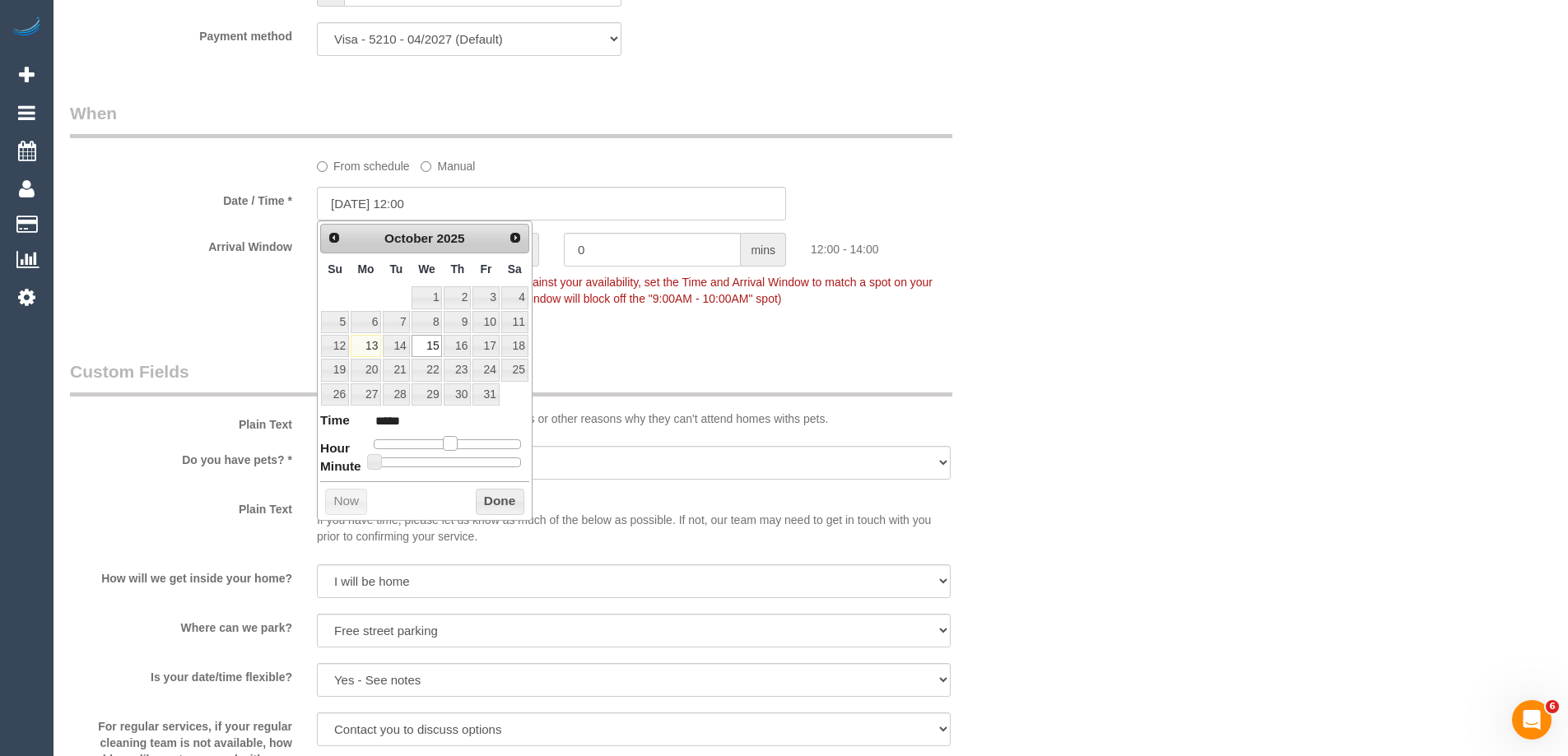
type input "*****"
drag, startPoint x: 443, startPoint y: 445, endPoint x: 451, endPoint y: 445, distance: 8.0
click at [451, 445] on span at bounding box center [443, 443] width 15 height 15
click at [513, 509] on button "Done" at bounding box center [500, 502] width 49 height 26
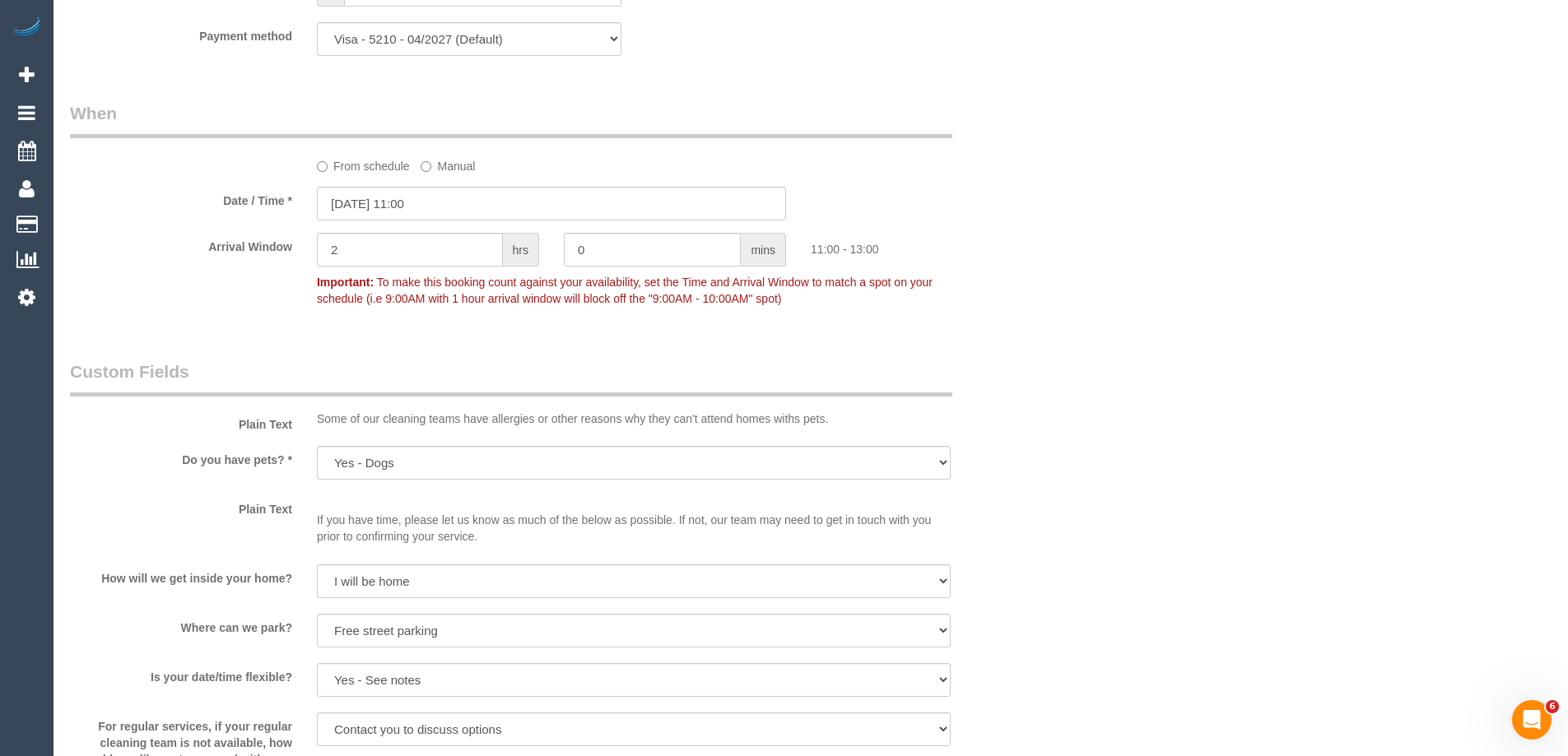
click at [1153, 375] on div "Who Email* todd@toddproctordesign.com Name * Todd Proctor Where Address* U 3 52…" at bounding box center [810, 44] width 1481 height 3451
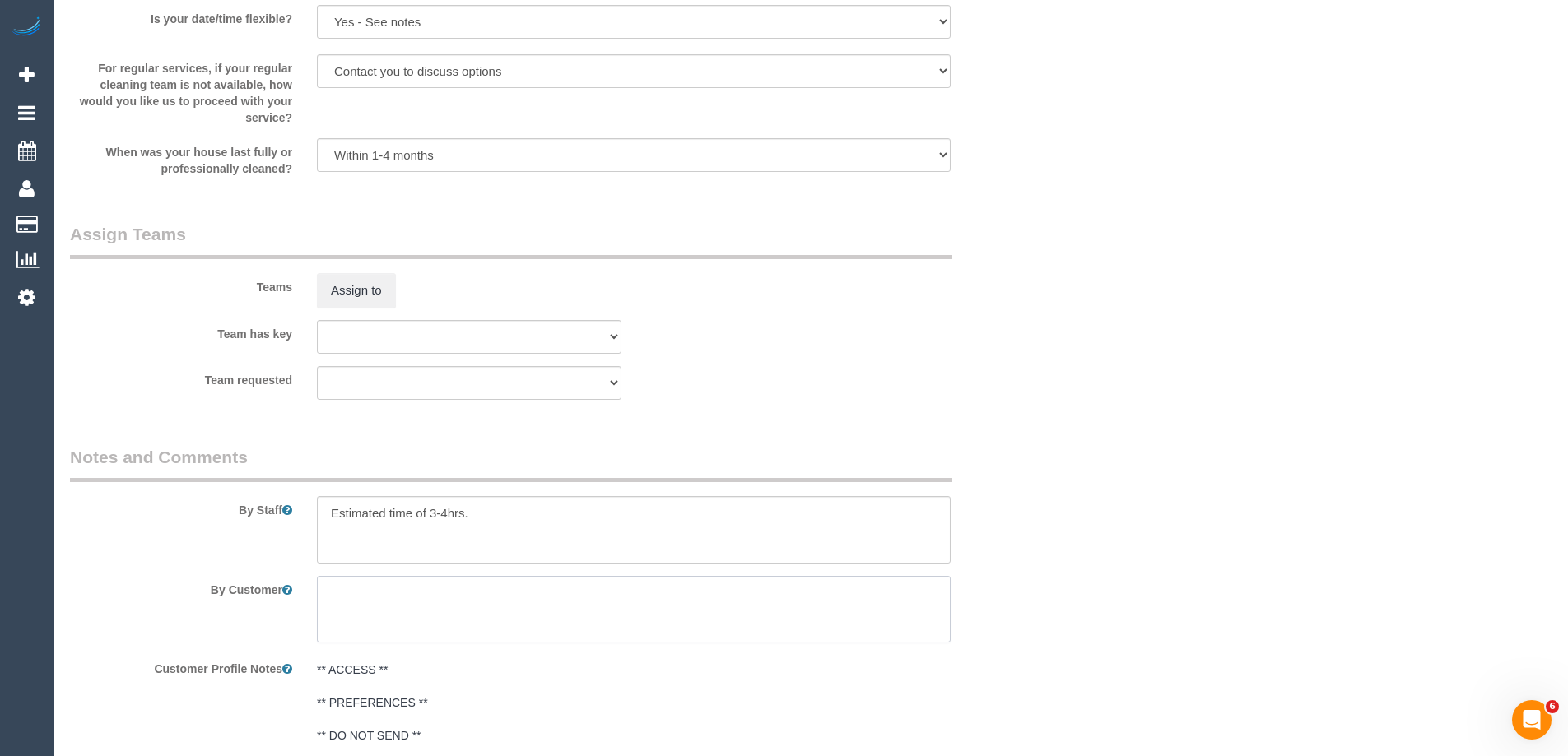
drag, startPoint x: 449, startPoint y: 605, endPoint x: 434, endPoint y: 567, distance: 40.9
click at [449, 590] on textarea at bounding box center [633, 609] width 634 height 67
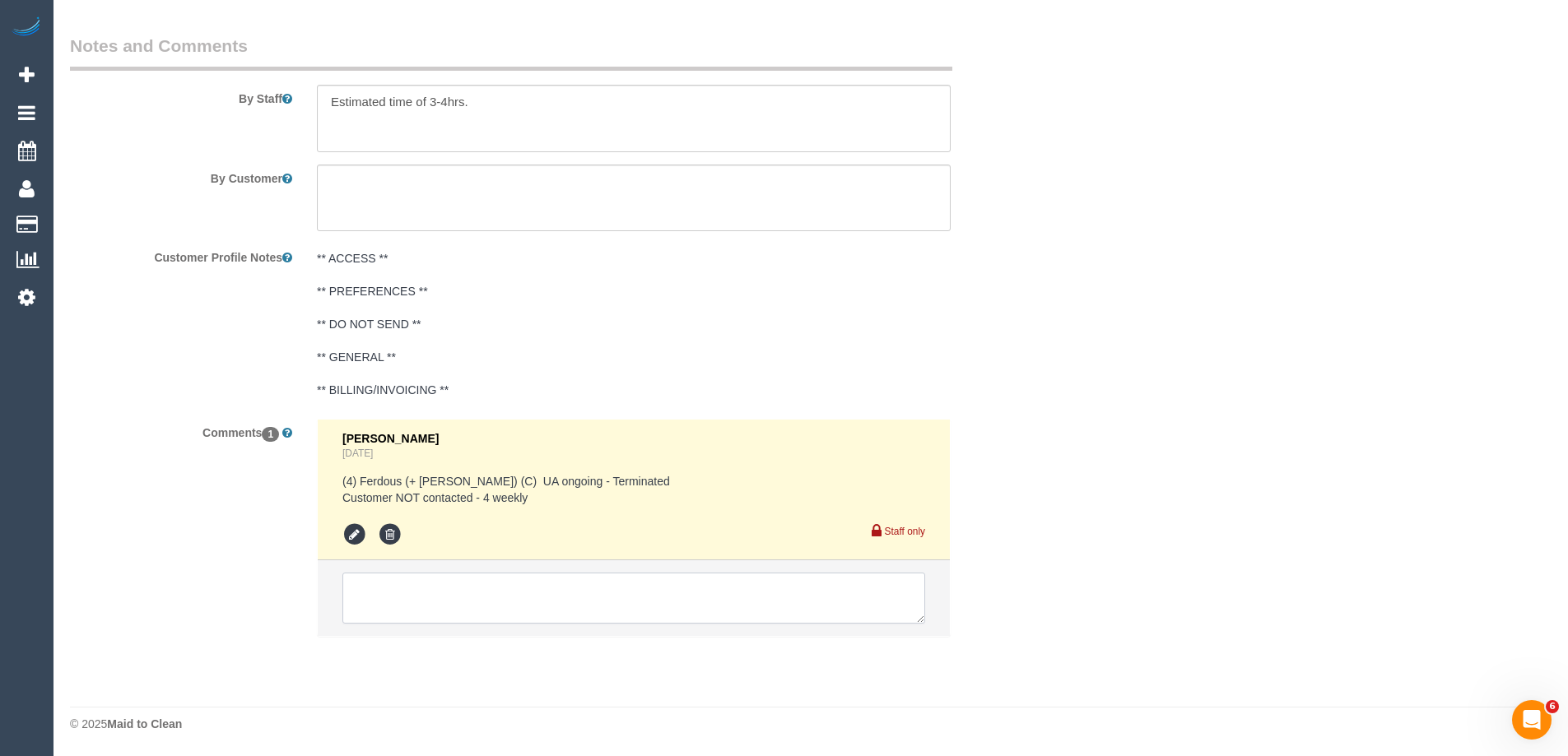
click at [423, 598] on textarea at bounding box center [633, 598] width 583 height 51
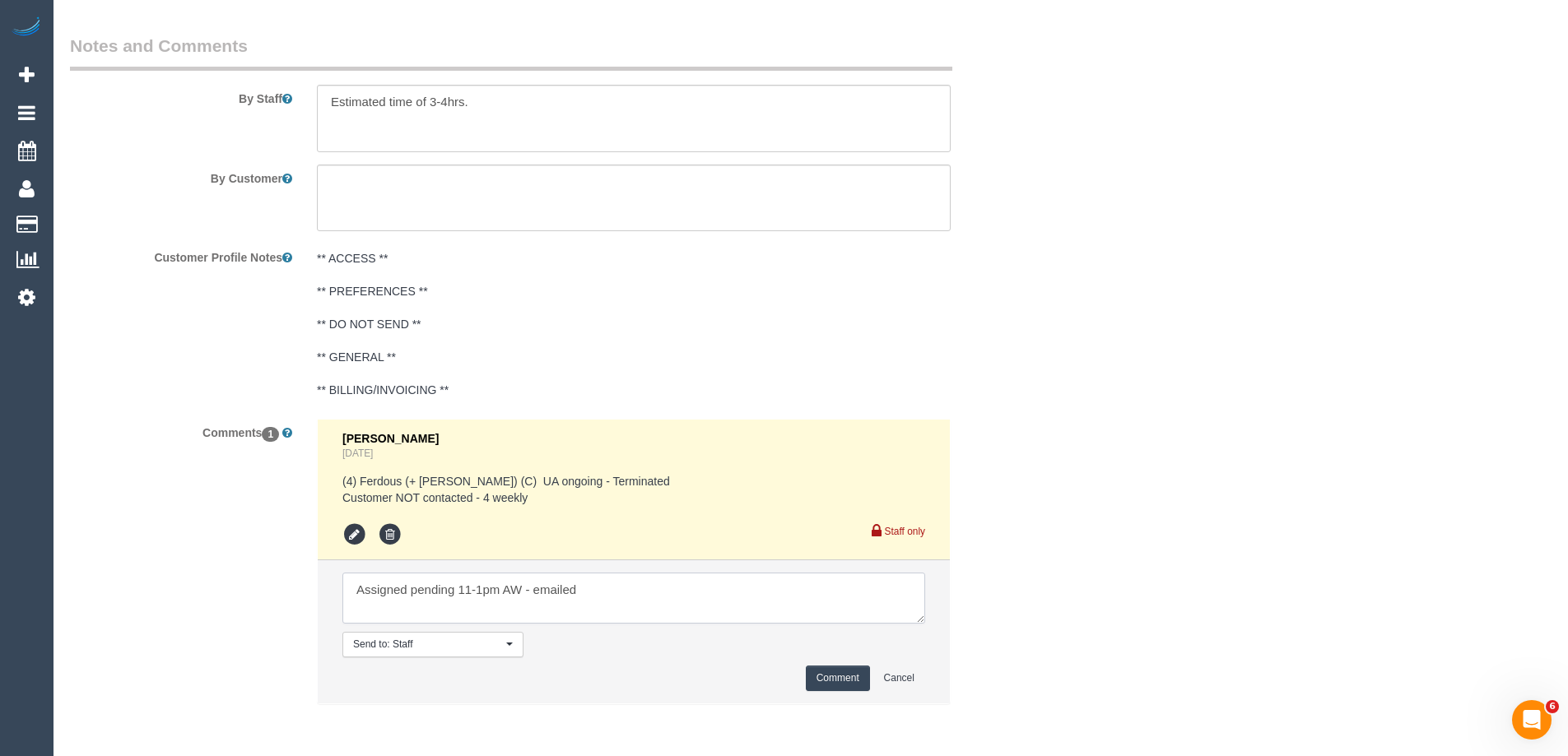
type textarea "Assigned pending 11-1pm AW - emailed"
click at [839, 684] on button "Comment" at bounding box center [837, 678] width 64 height 26
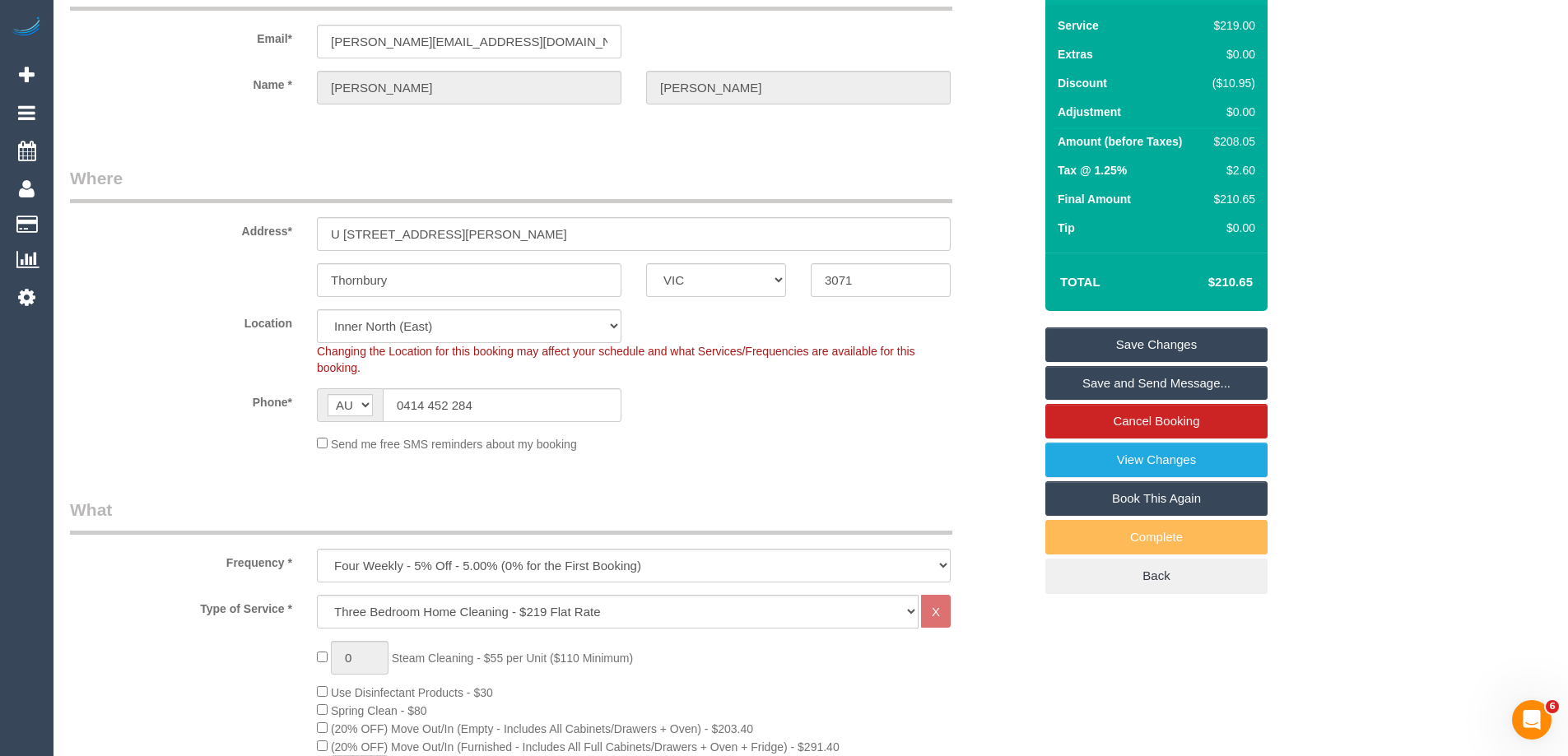
scroll to position [0, 0]
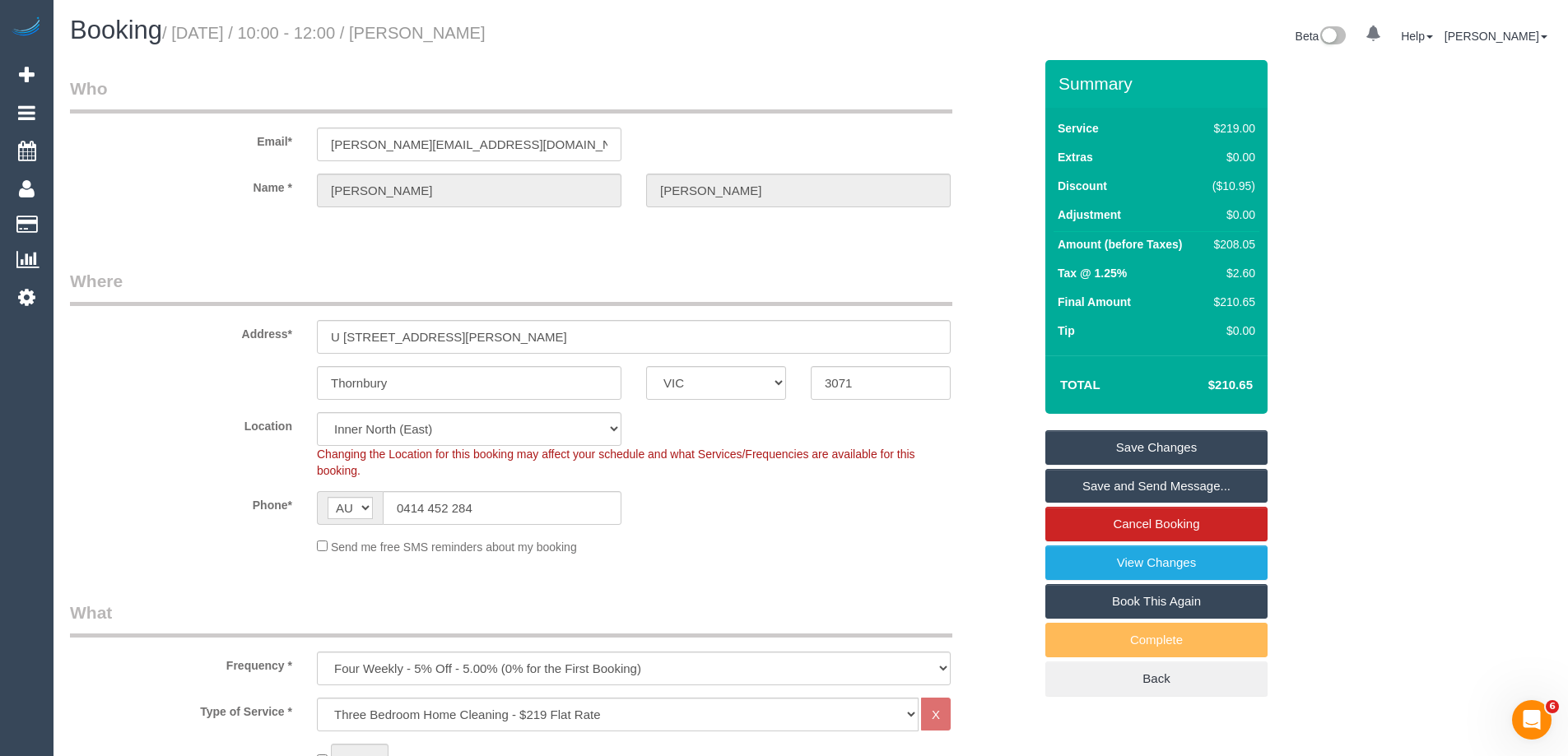
drag, startPoint x: 453, startPoint y: 41, endPoint x: 435, endPoint y: 38, distance: 18.2
click at [435, 38] on h1 "Booking / October 15, 2025 / 10:00 - 12:00 / Todd Proctor" at bounding box center [434, 30] width 729 height 28
copy small "Todd Proctor"
click at [849, 526] on sui-booking-location "Location Office City East (North) East (South) Inner East Inner North (East) In…" at bounding box center [551, 484] width 963 height 143
click at [1248, 242] on div "$208.05" at bounding box center [1230, 244] width 49 height 16
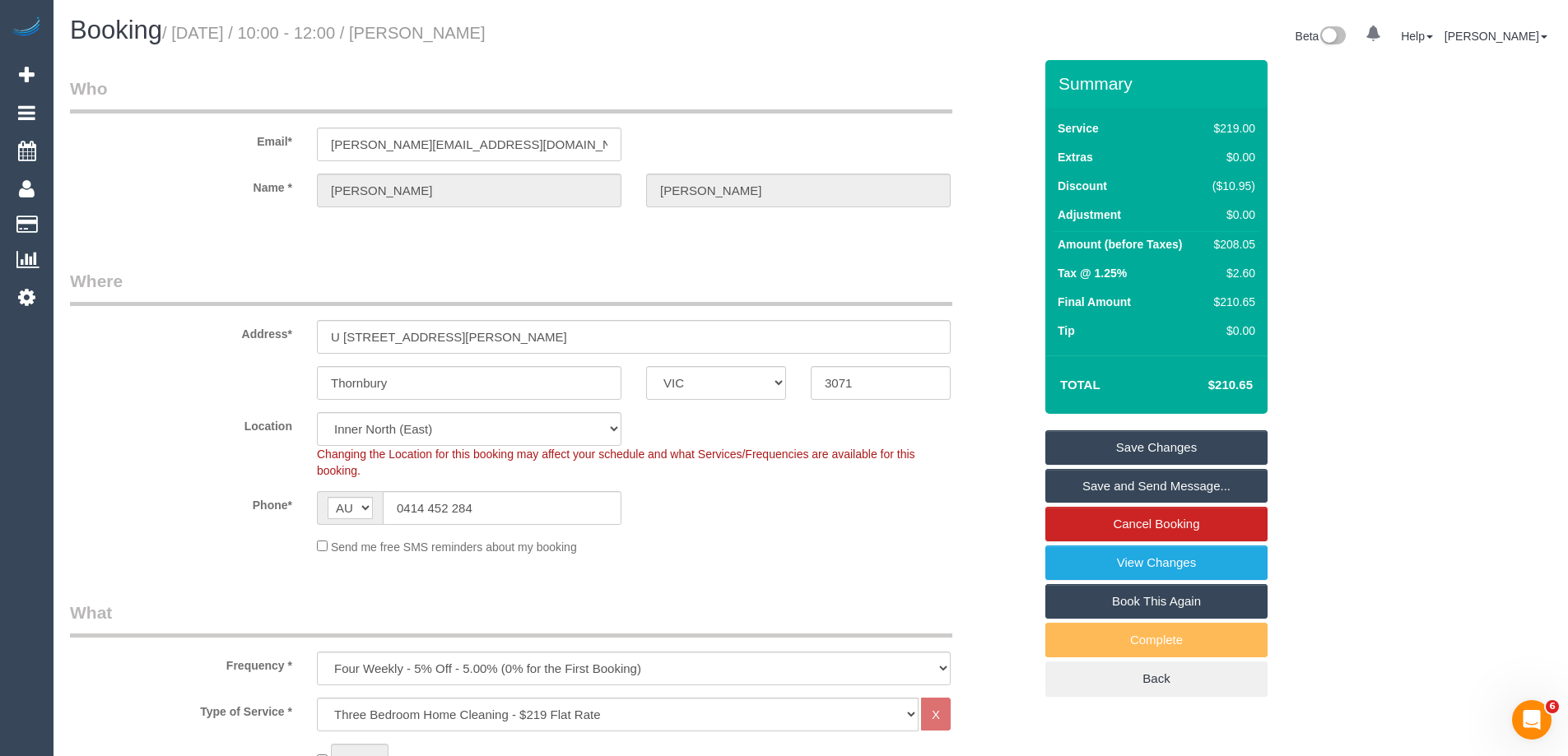
click at [1248, 242] on div "$208.05" at bounding box center [1230, 244] width 49 height 16
copy div "208.05"
click at [1327, 265] on div "Summary Service $219.00 Extras $0.00 Discount ($10.95) Adjustment $0.00 Amount …" at bounding box center [1218, 394] width 370 height 670
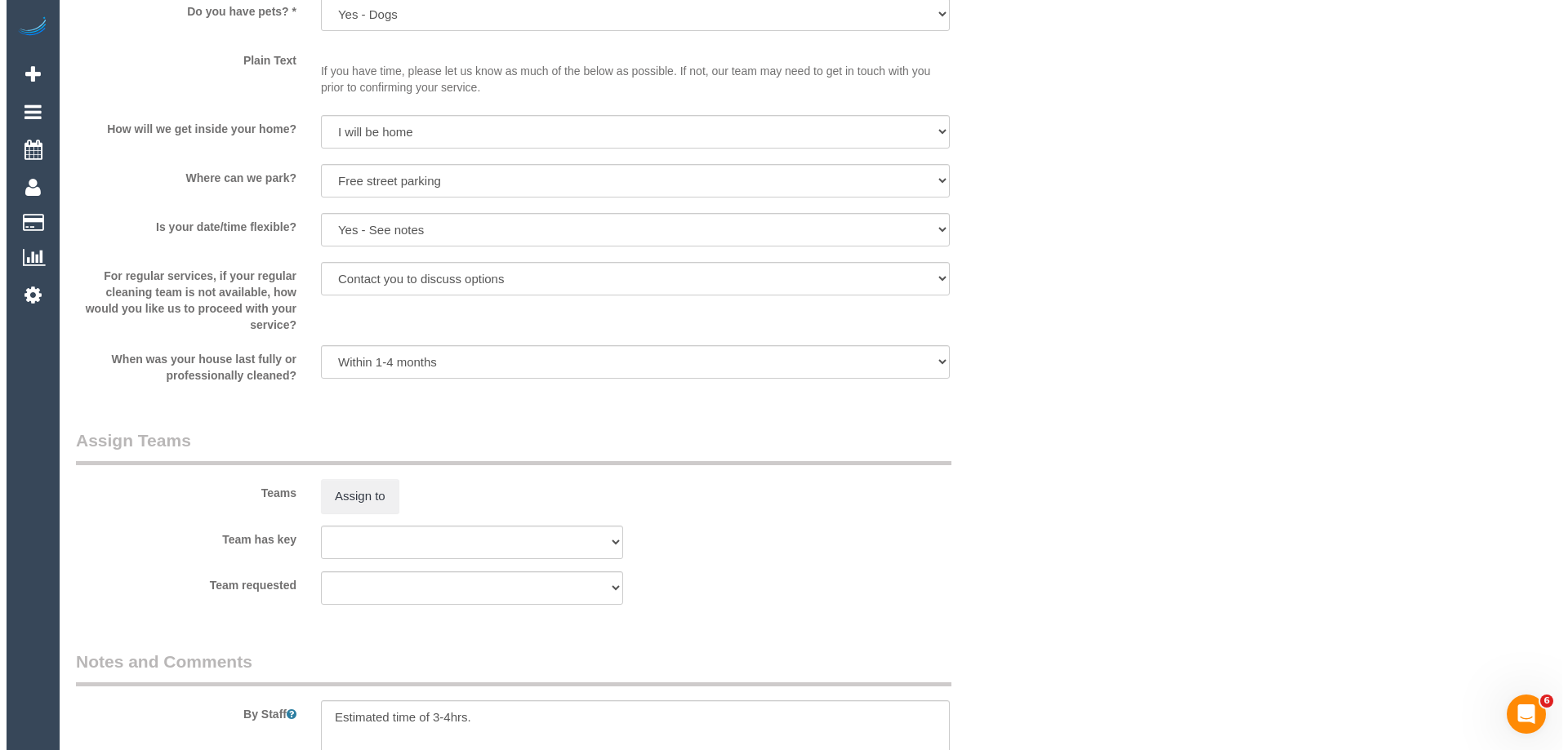
scroll to position [2531, 0]
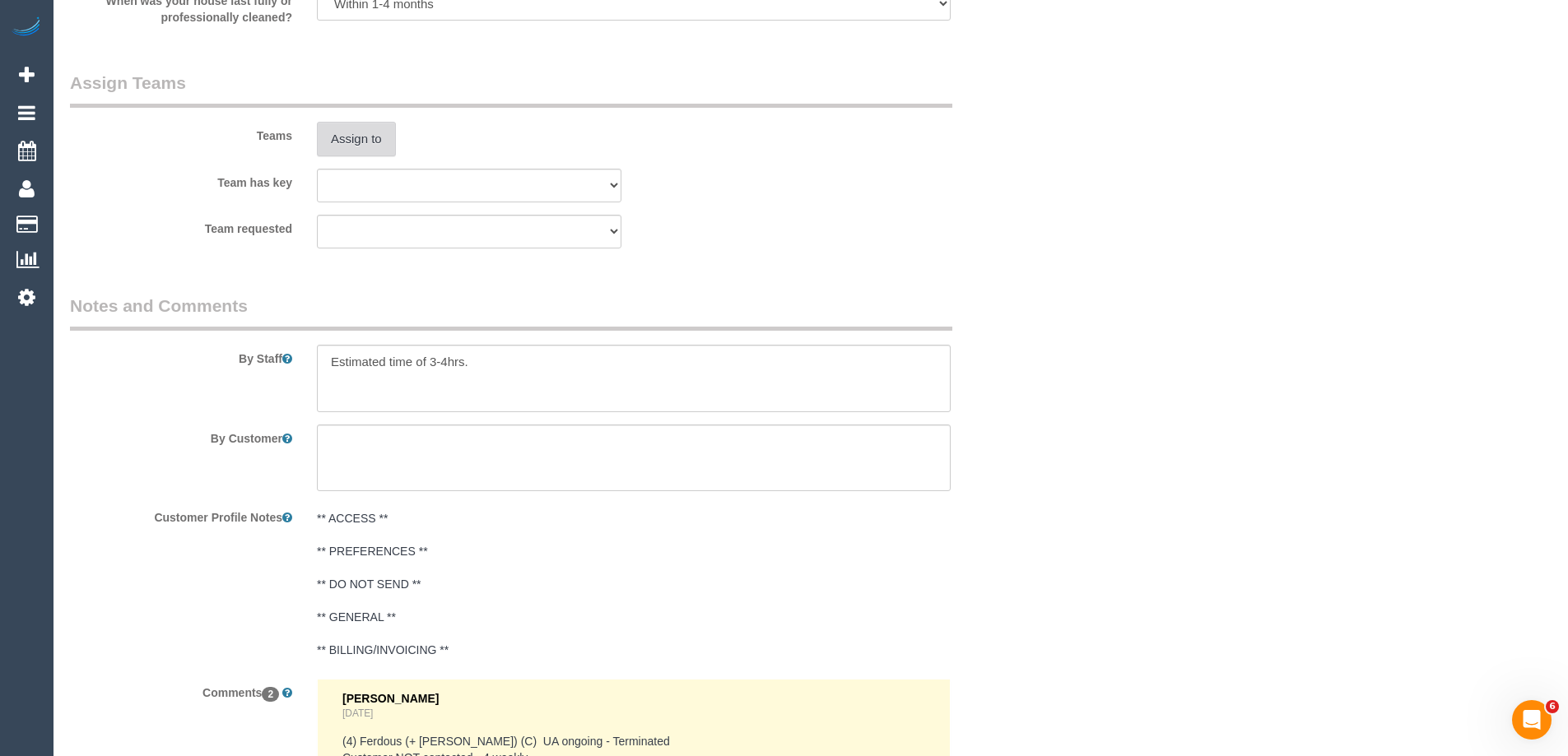
click at [354, 146] on button "Assign to" at bounding box center [356, 139] width 79 height 35
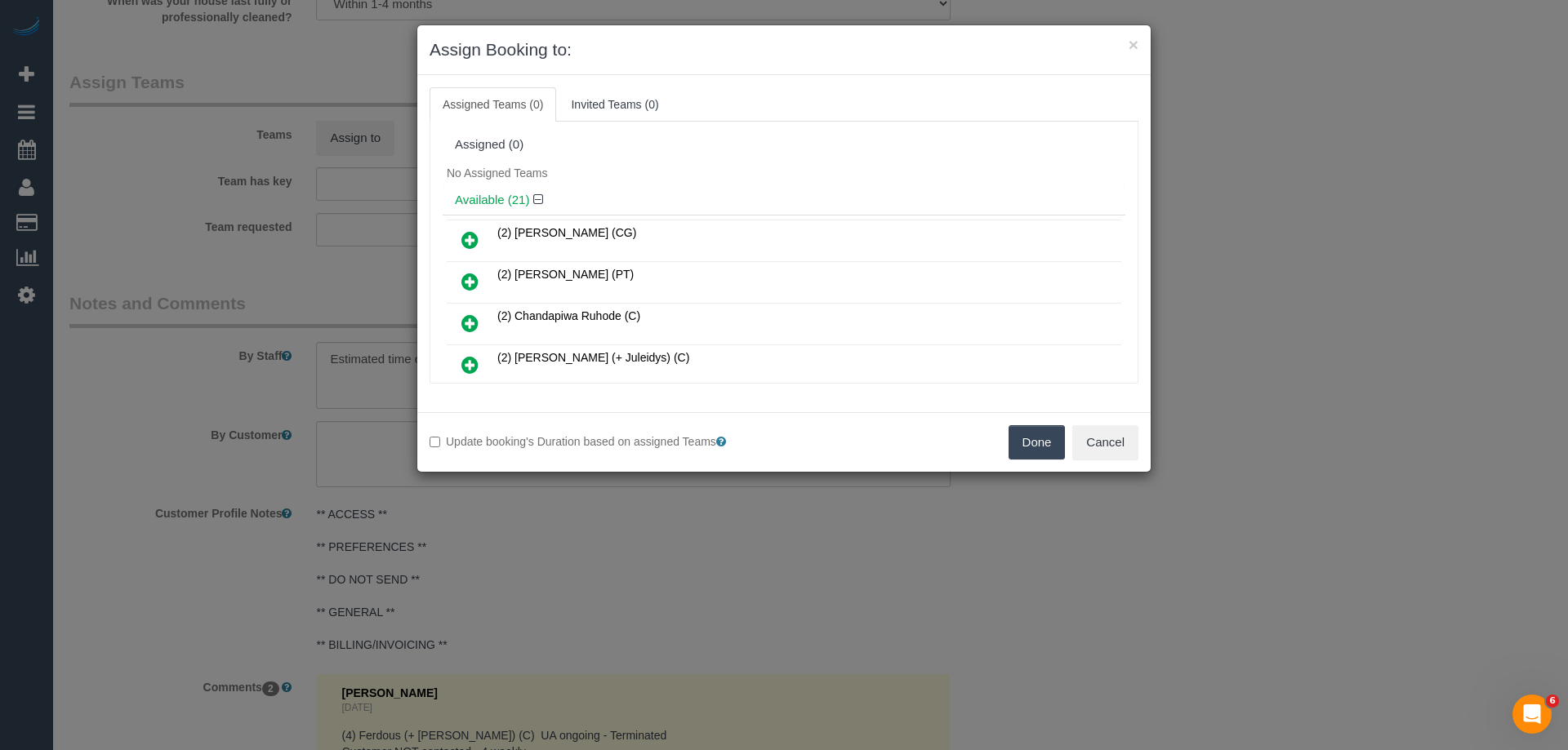
click at [803, 179] on div "No Assigned Teams" at bounding box center [784, 173] width 682 height 25
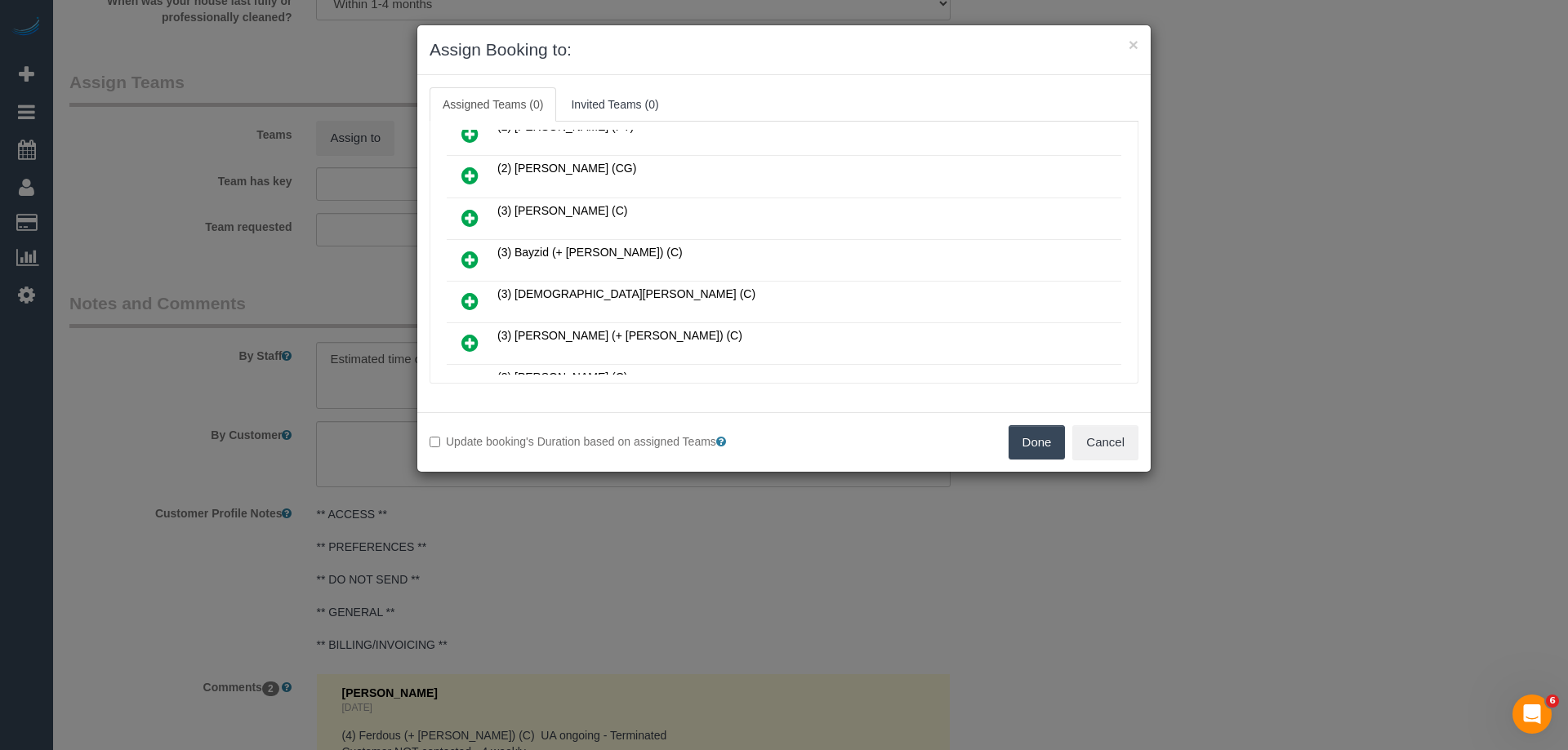
click at [476, 251] on icon at bounding box center [470, 259] width 17 height 19
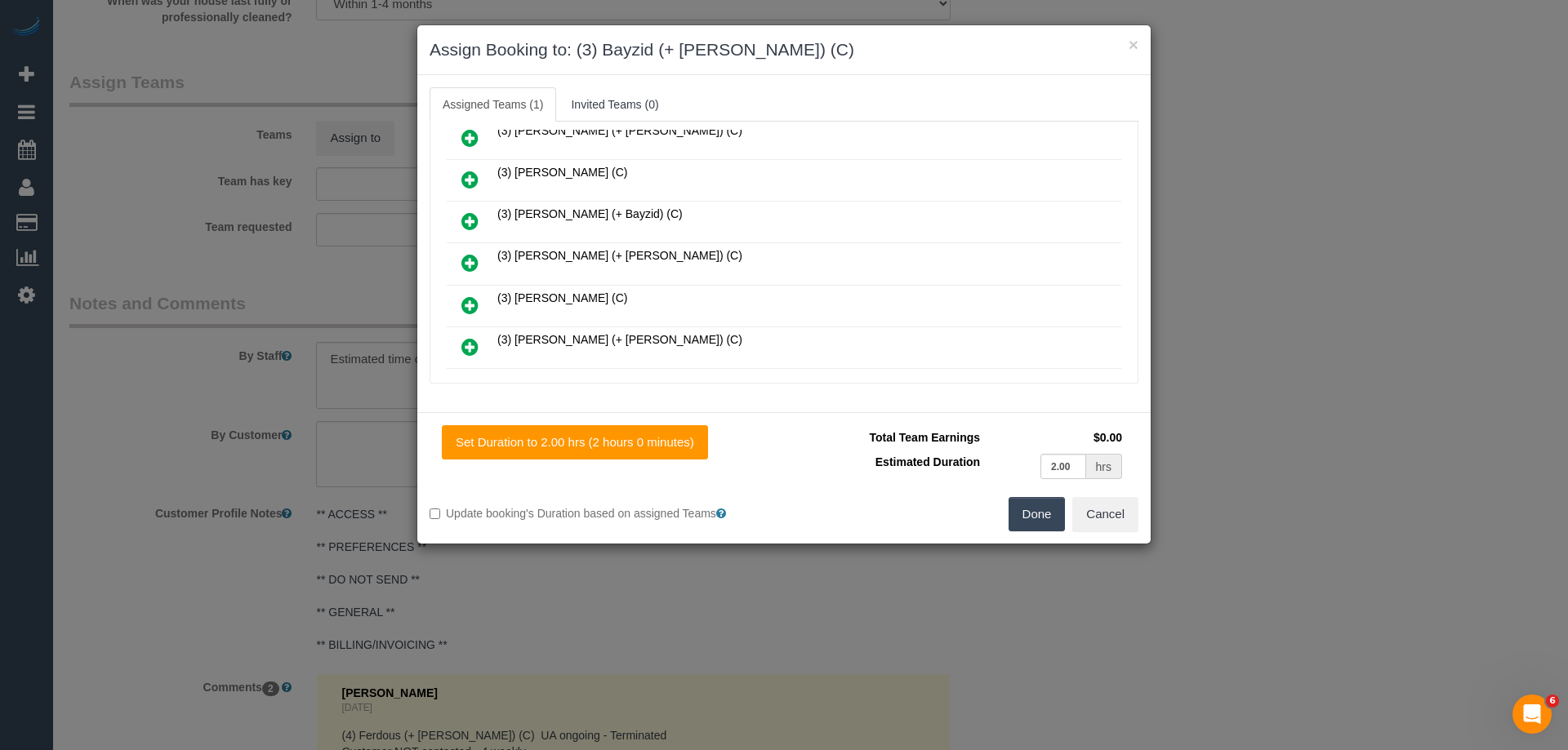
click at [466, 224] on icon at bounding box center [470, 221] width 17 height 19
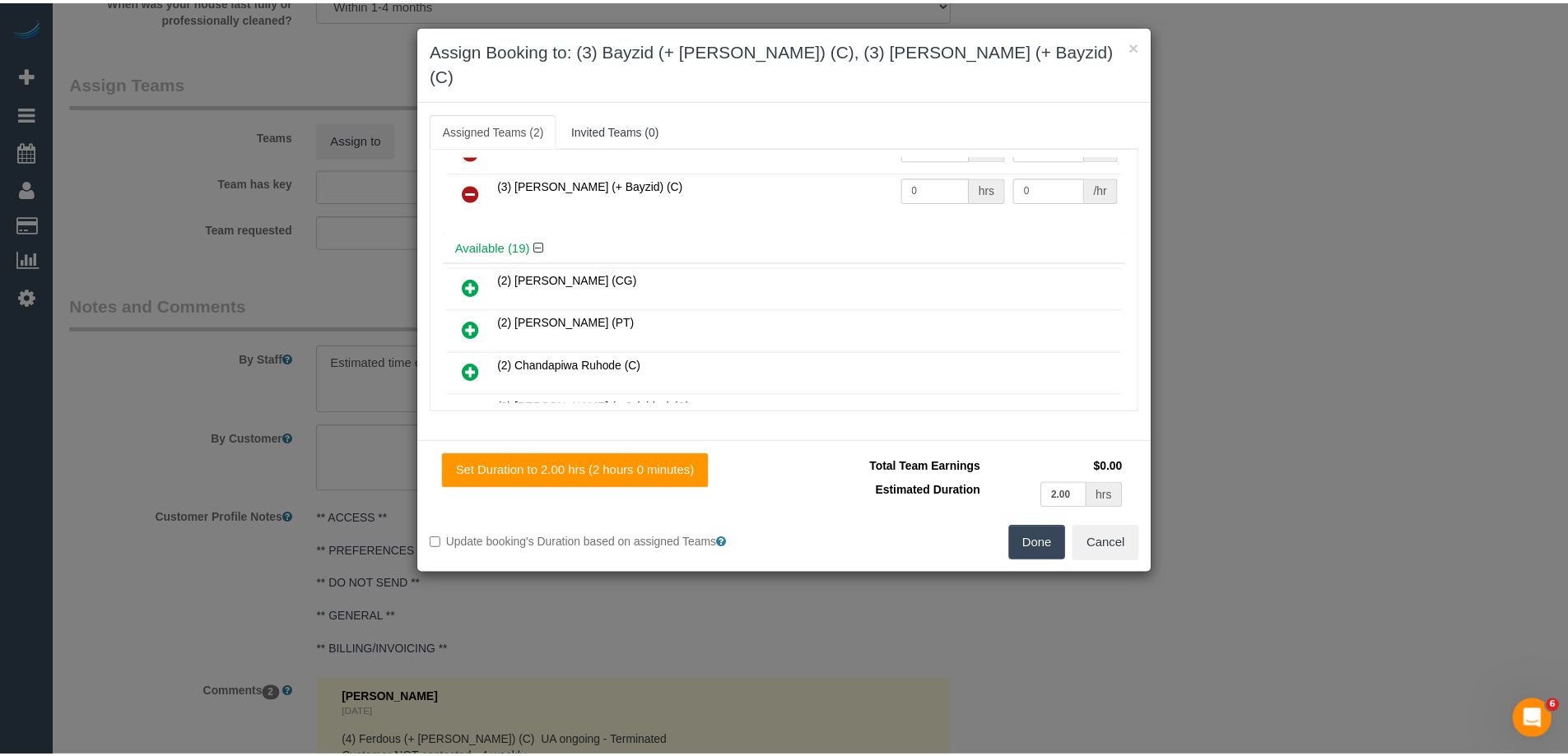
scroll to position [0, 0]
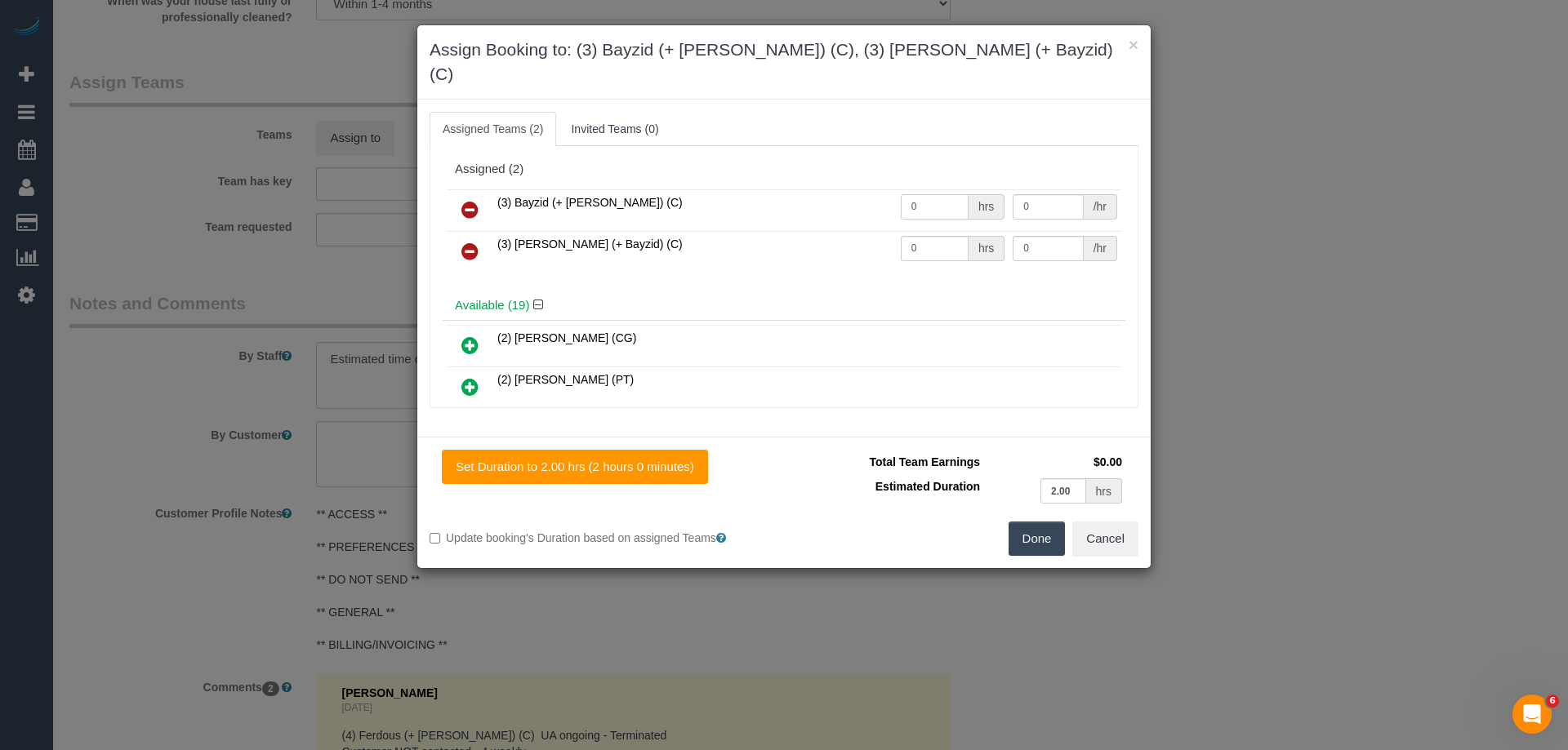
click at [905, 195] on input "0" at bounding box center [935, 207] width 68 height 25
click at [937, 195] on input "10" at bounding box center [935, 207] width 68 height 25
type input "1"
click at [940, 236] on input "0" at bounding box center [935, 249] width 68 height 25
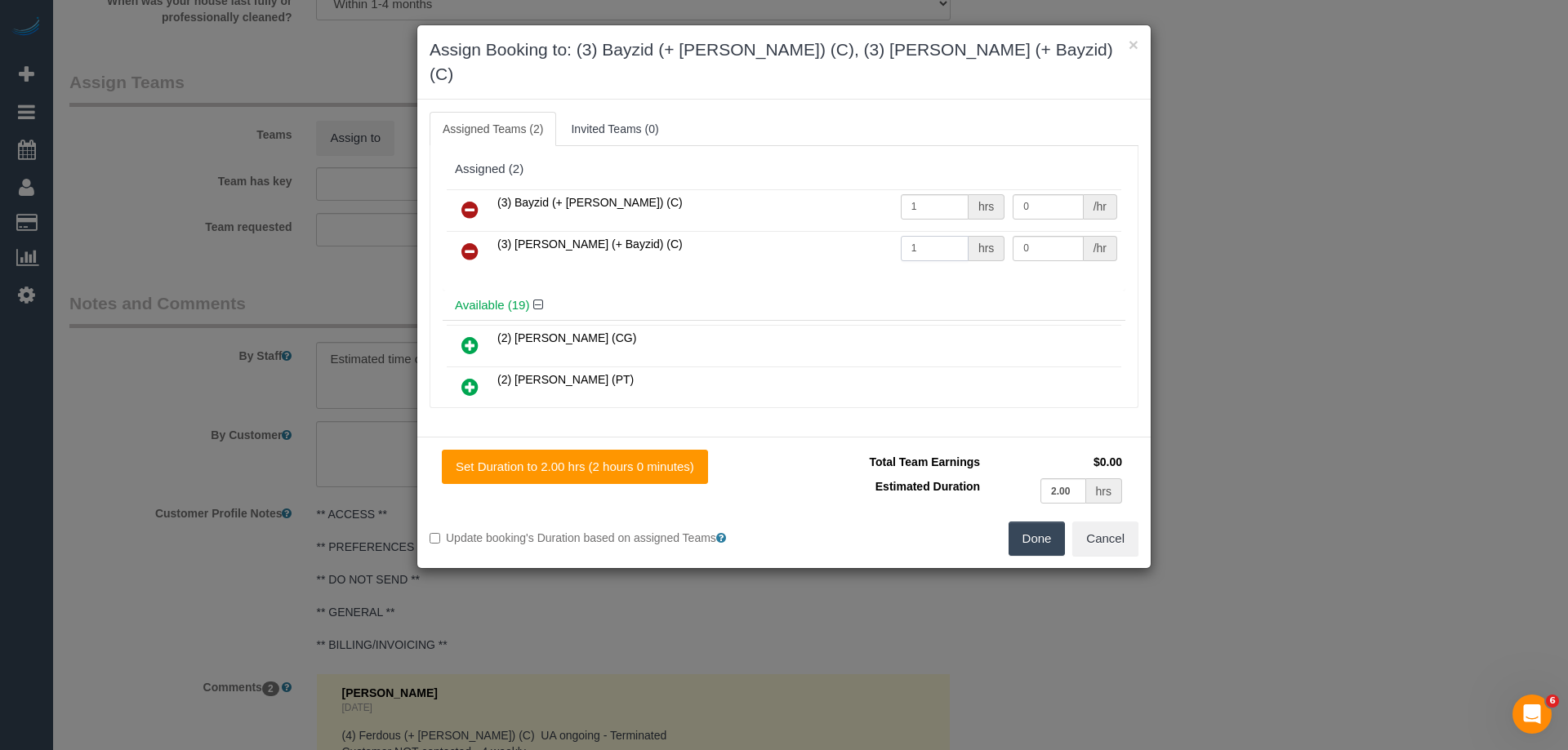
type input "1"
click at [1030, 195] on input "0" at bounding box center [1047, 207] width 70 height 25
type input "65"
click at [1043, 236] on input "0" at bounding box center [1047, 249] width 70 height 25
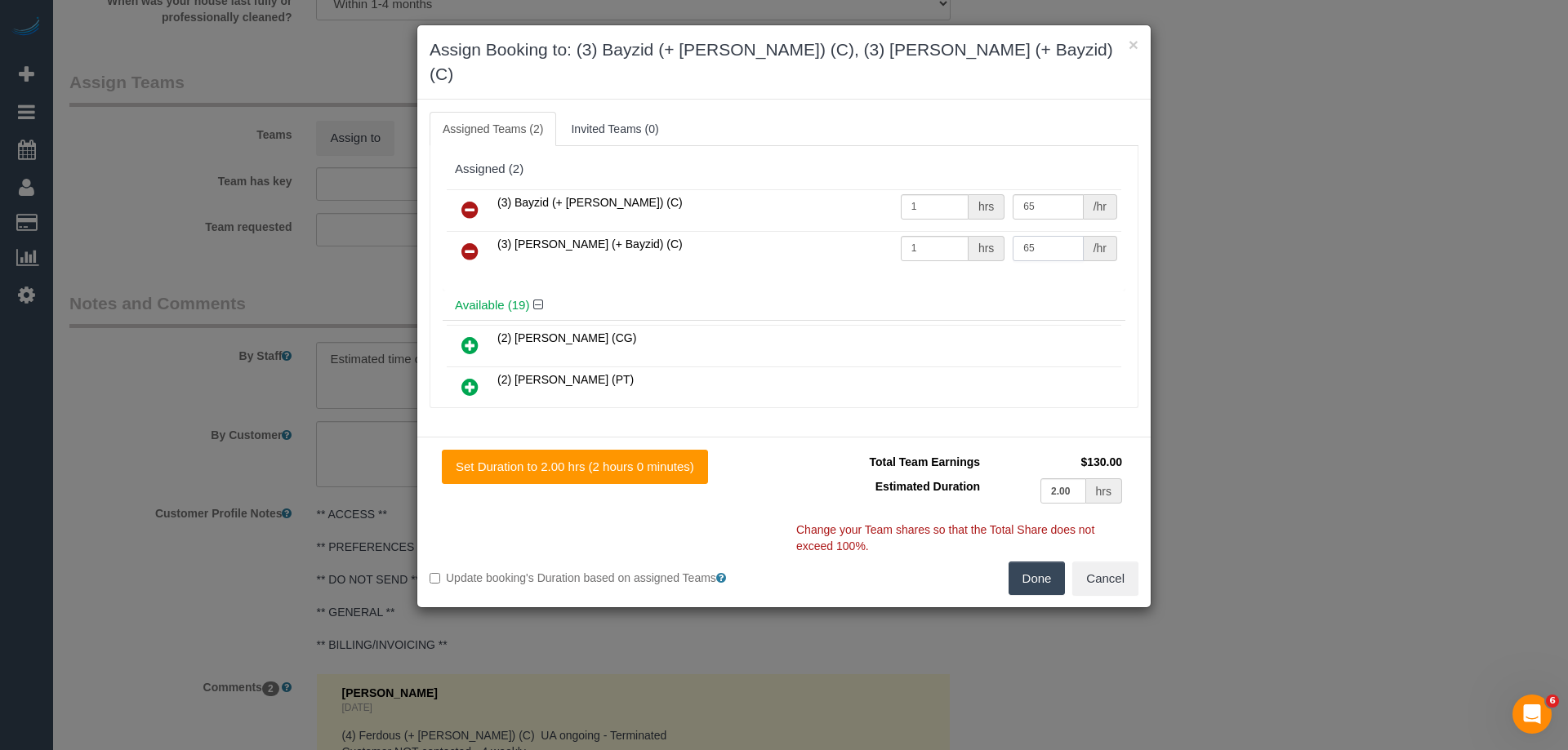
type input "65"
click at [1031, 562] on button "Done" at bounding box center [1037, 579] width 58 height 35
click at [1031, 554] on div "× Assign Booking to: (3) Bayzid (+ Rafid) (C), (3) Rafid (+ Bayzid) (C) Assigne…" at bounding box center [784, 375] width 1568 height 750
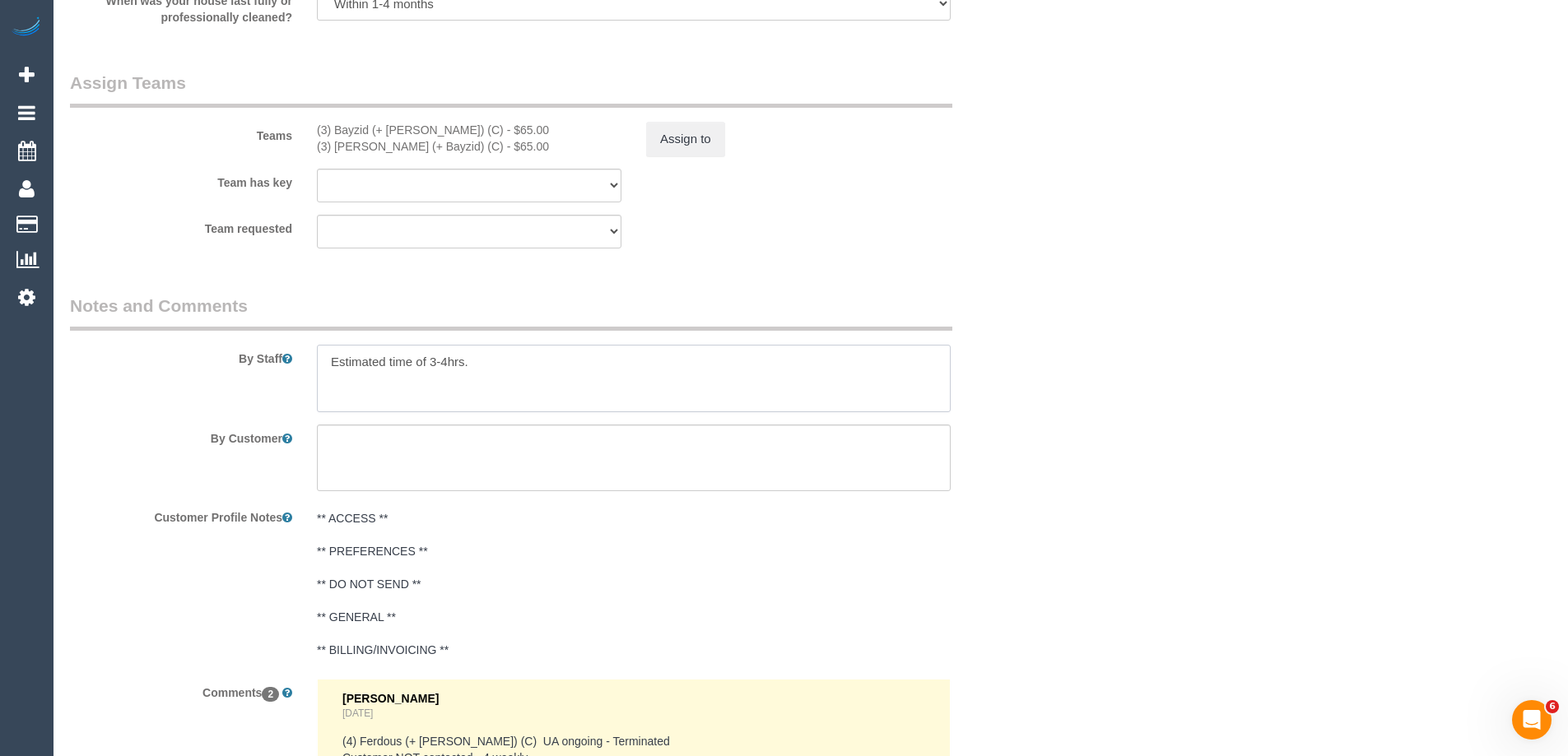
click at [609, 360] on textarea at bounding box center [633, 378] width 634 height 67
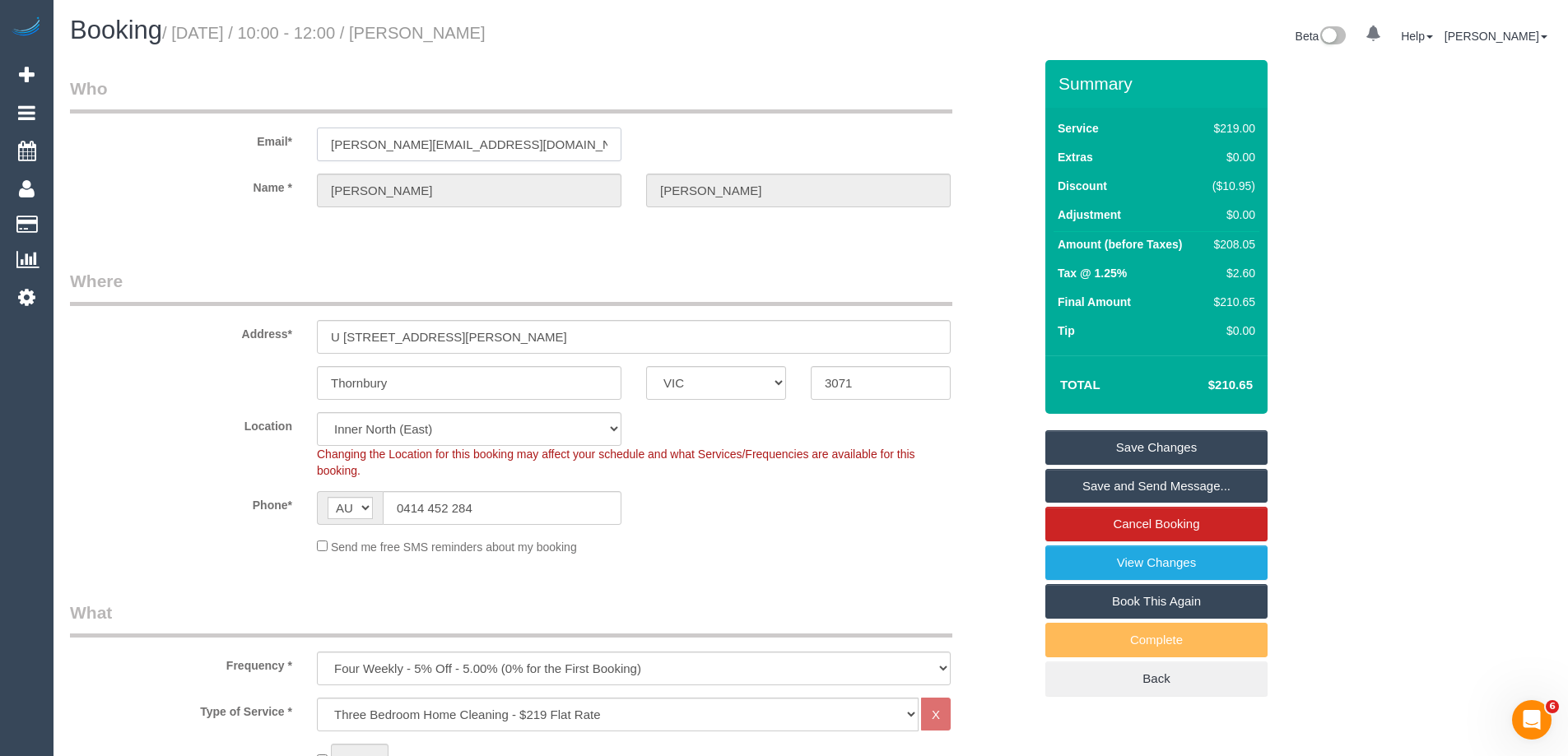
click at [393, 138] on input "todd@toddproctordesign.com" at bounding box center [468, 145] width 305 height 34
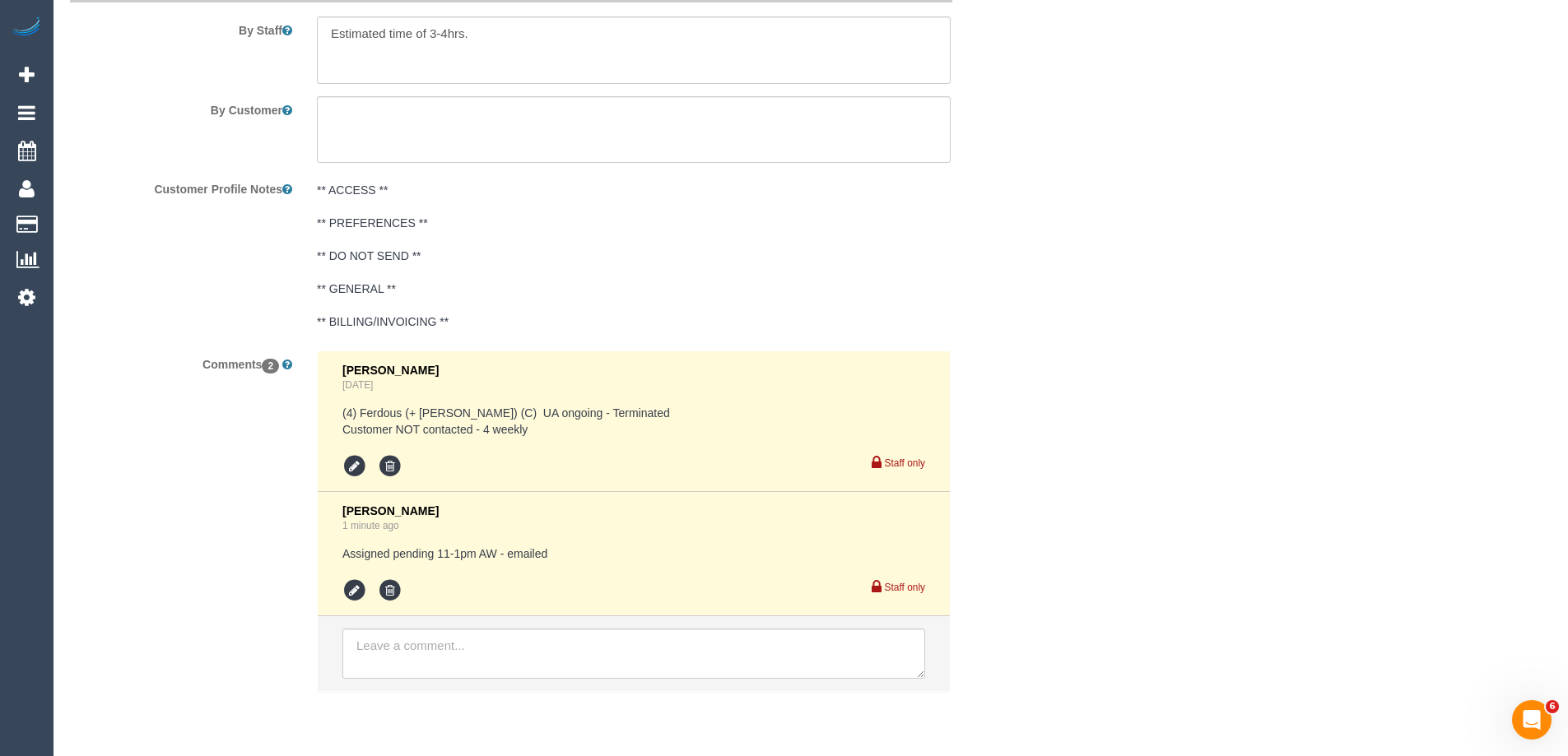
scroll to position [2935, 0]
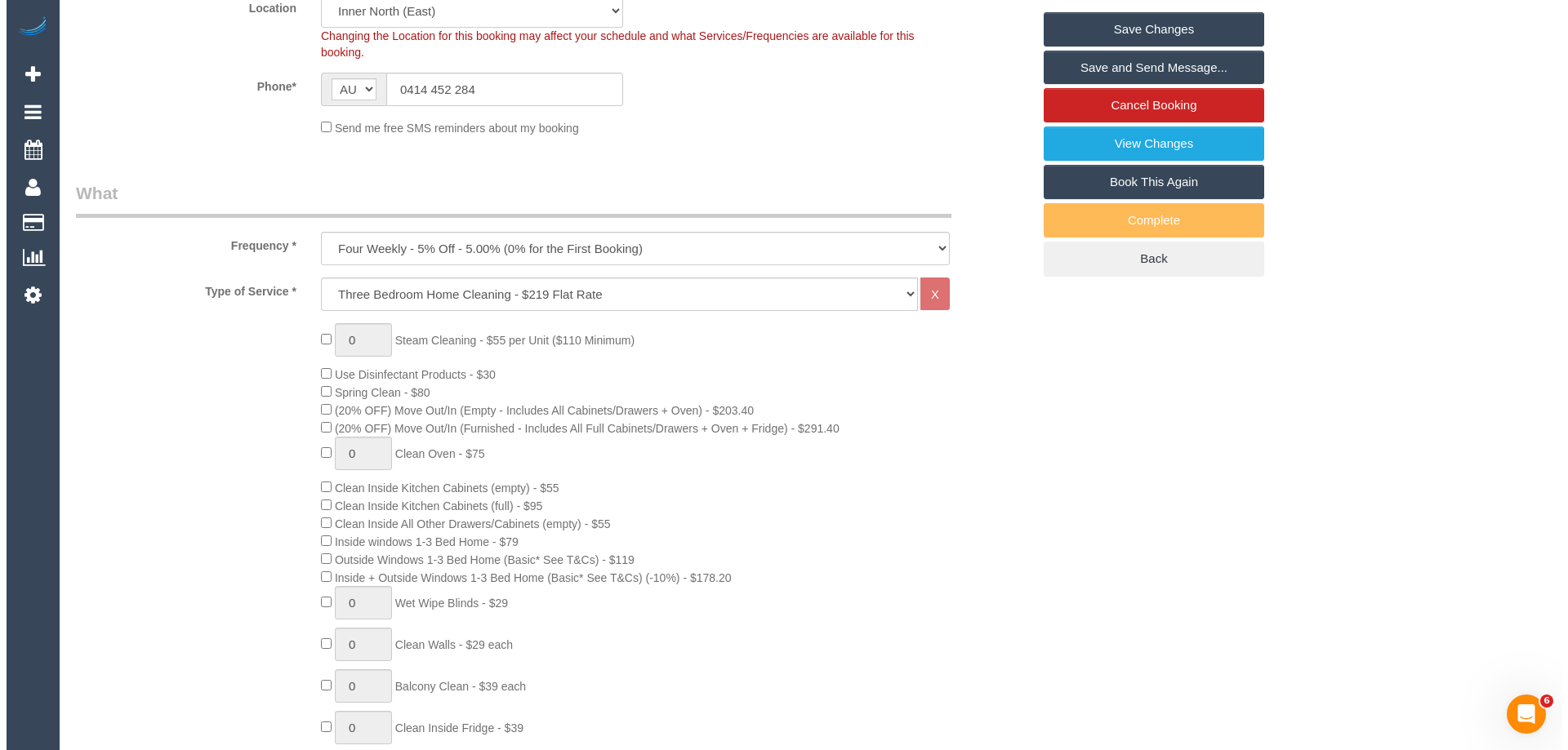
scroll to position [0, 0]
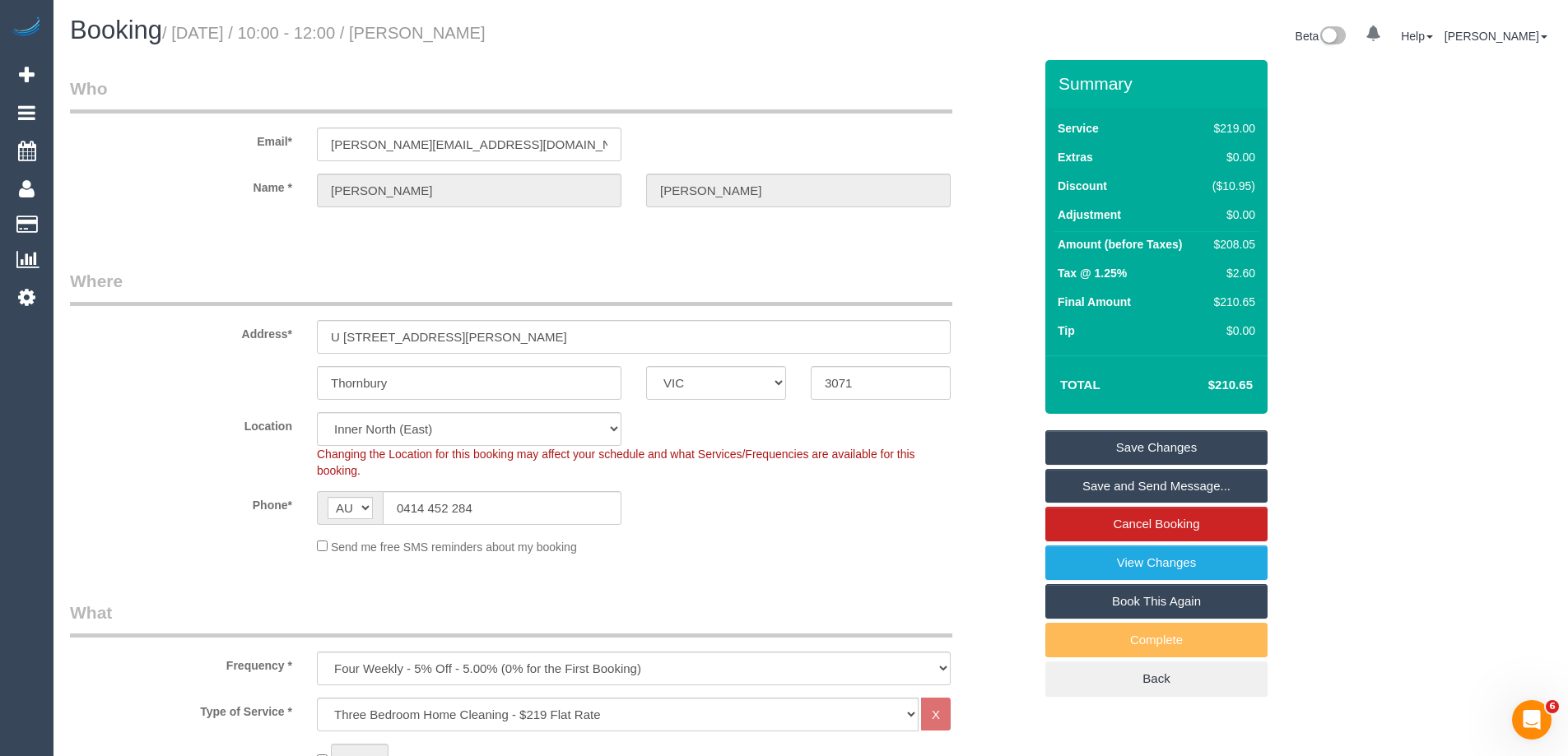
click at [1105, 442] on link "Save Changes" at bounding box center [1156, 447] width 222 height 35
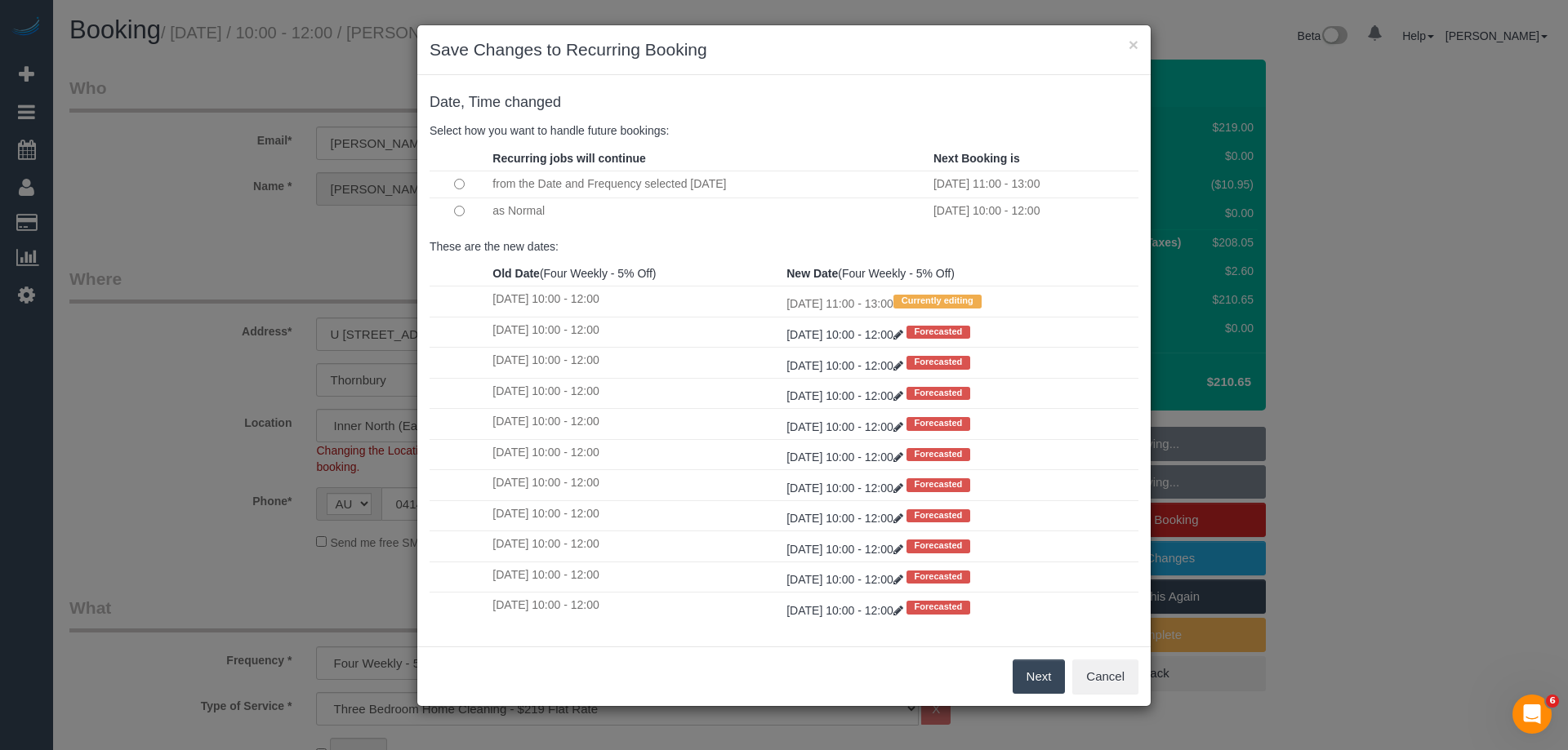
click at [1038, 680] on button "Next" at bounding box center [1039, 676] width 53 height 35
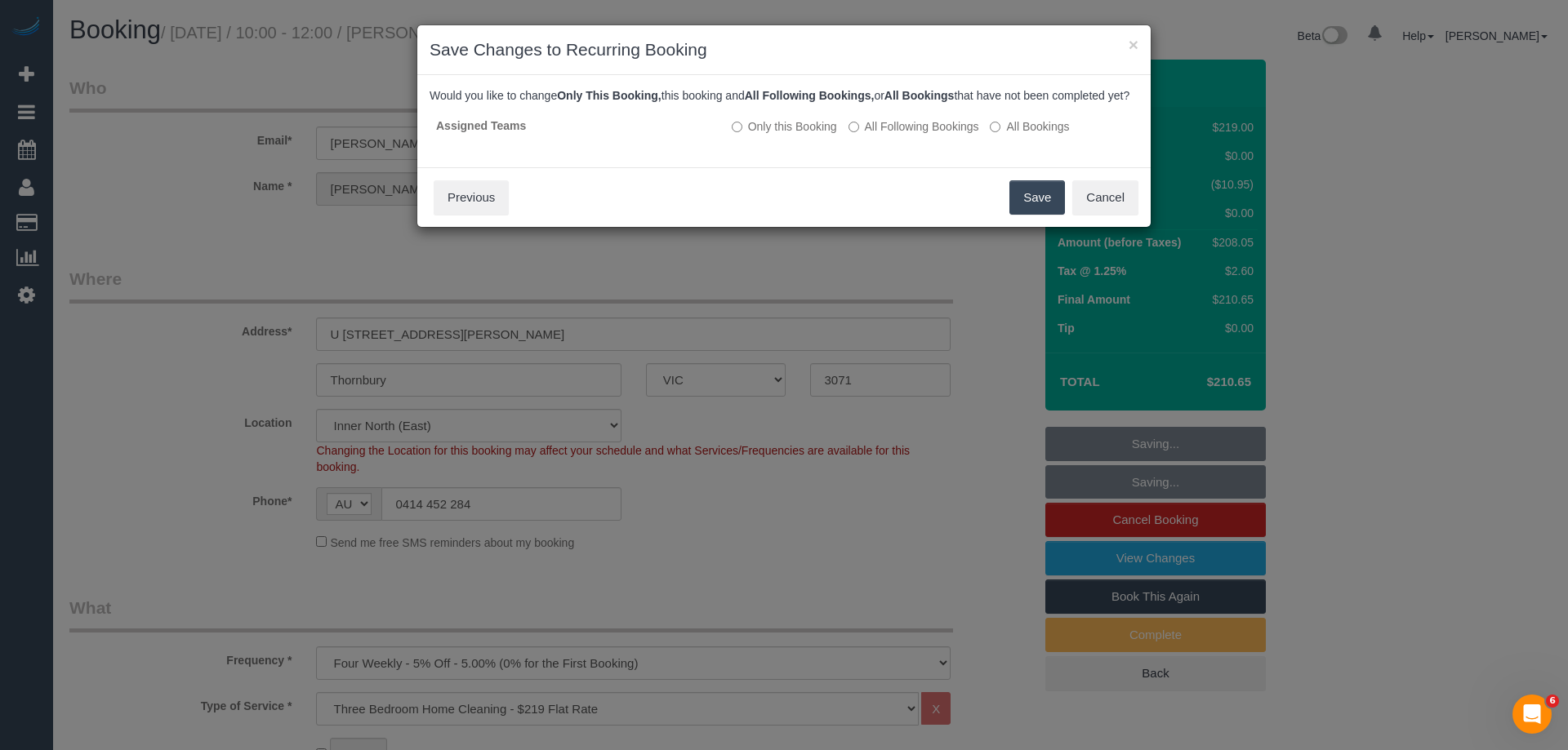
click at [1033, 215] on button "Save" at bounding box center [1037, 197] width 56 height 35
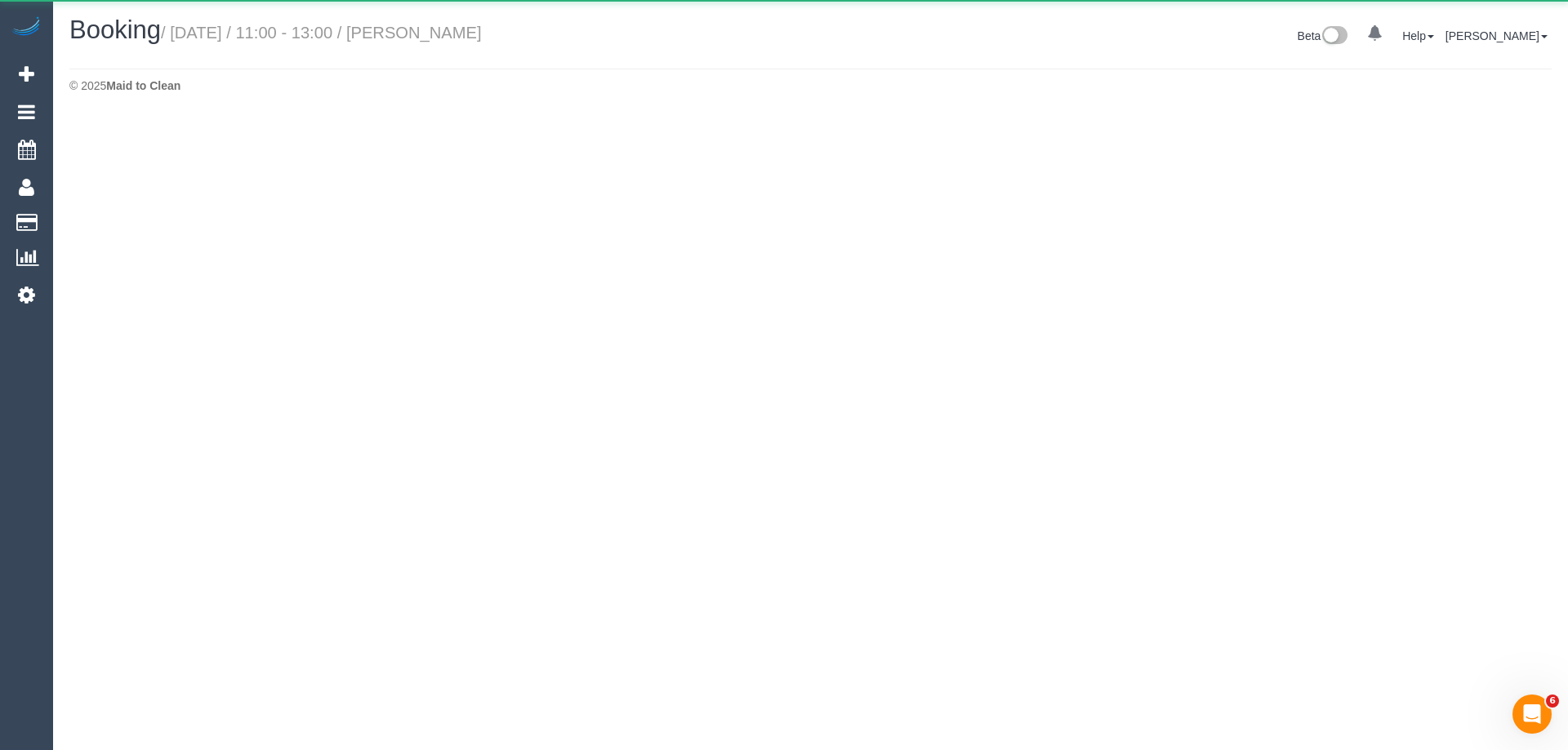
select select "VIC"
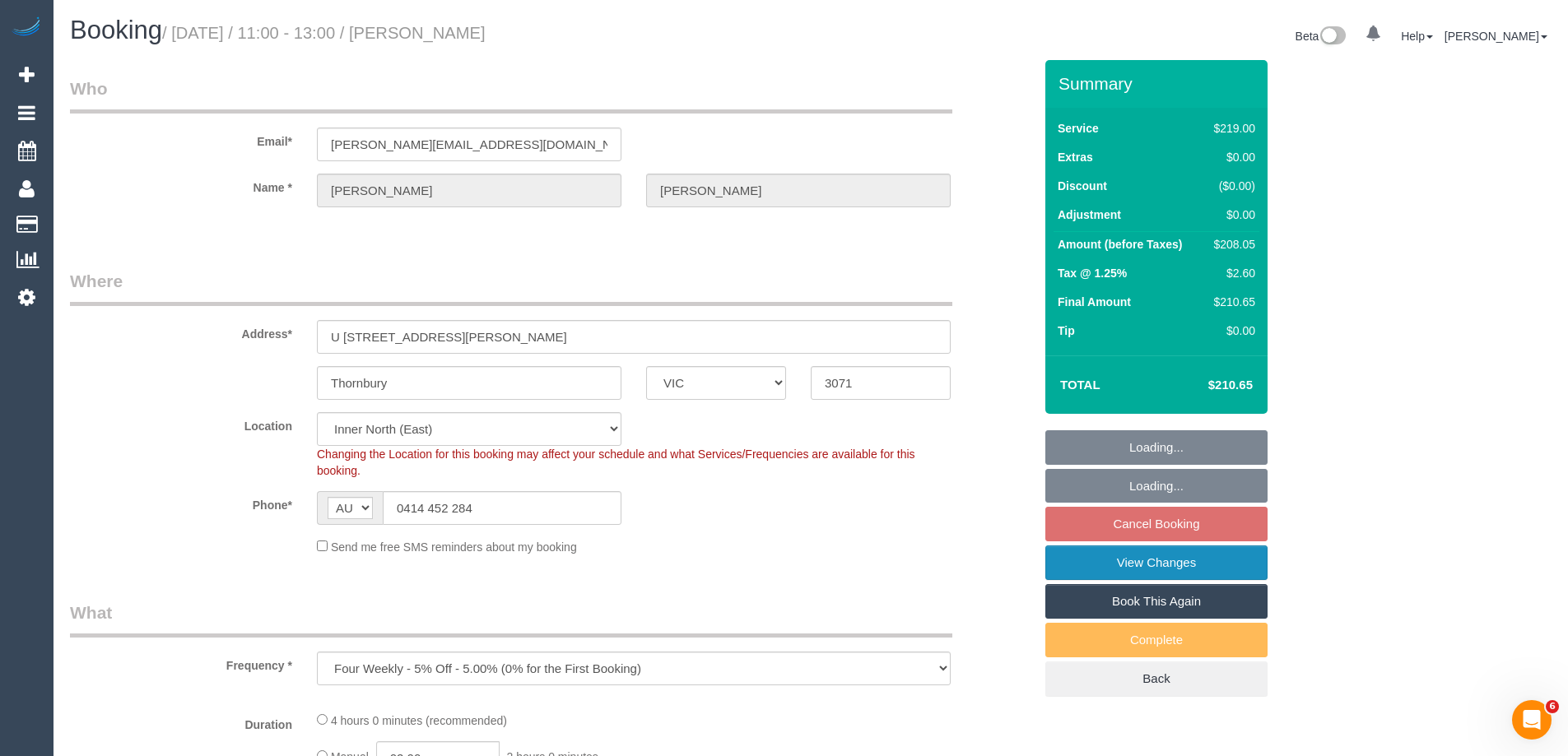
select select "object:6921"
select select "string:stripe-pm_1RFppn2GScqysDRVe6zgINoS"
select select "number:27"
select select "number:14"
select select "number:19"
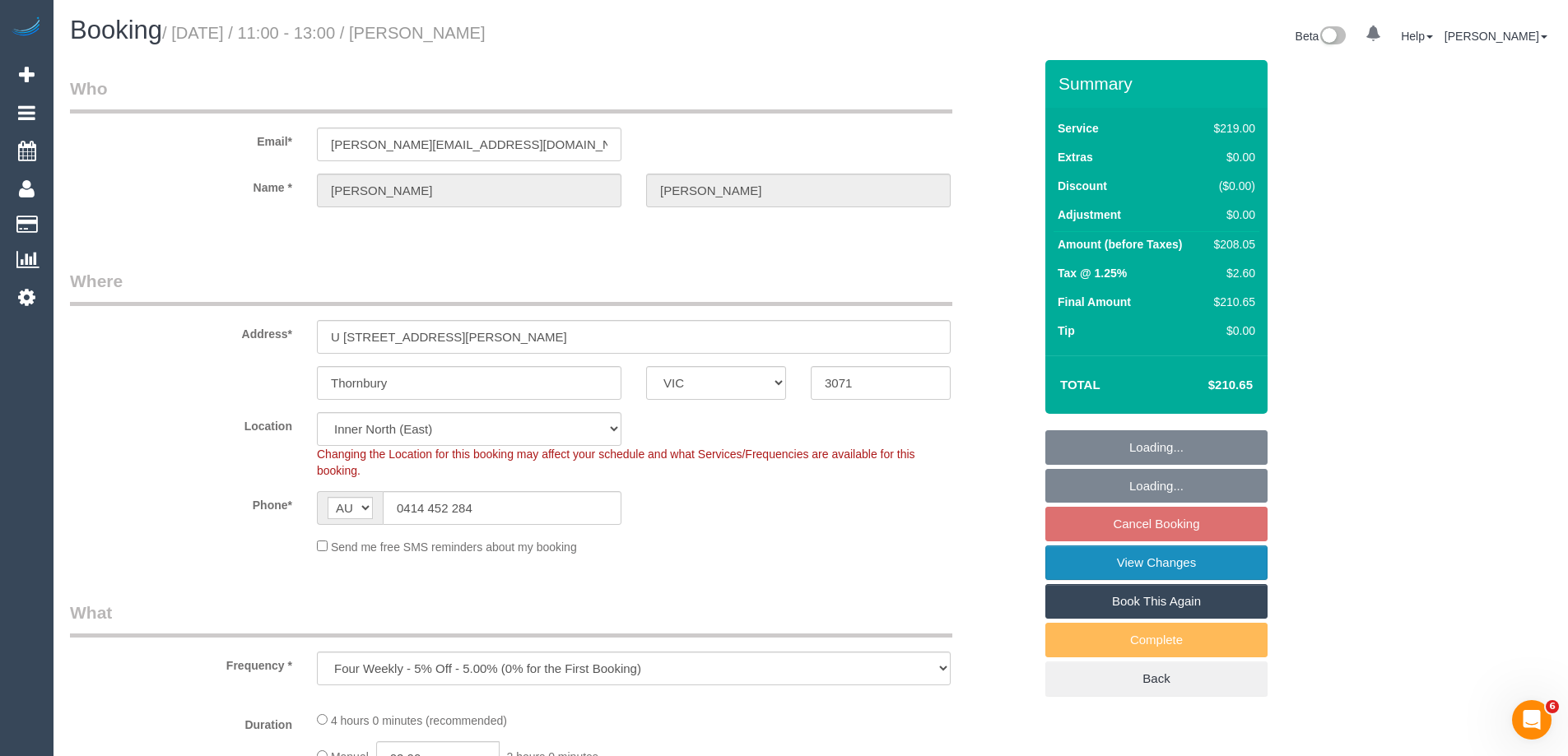
select select "number:36"
select select "number:35"
select select "number:13"
click at [1199, 562] on link "View Changes" at bounding box center [1156, 563] width 222 height 35
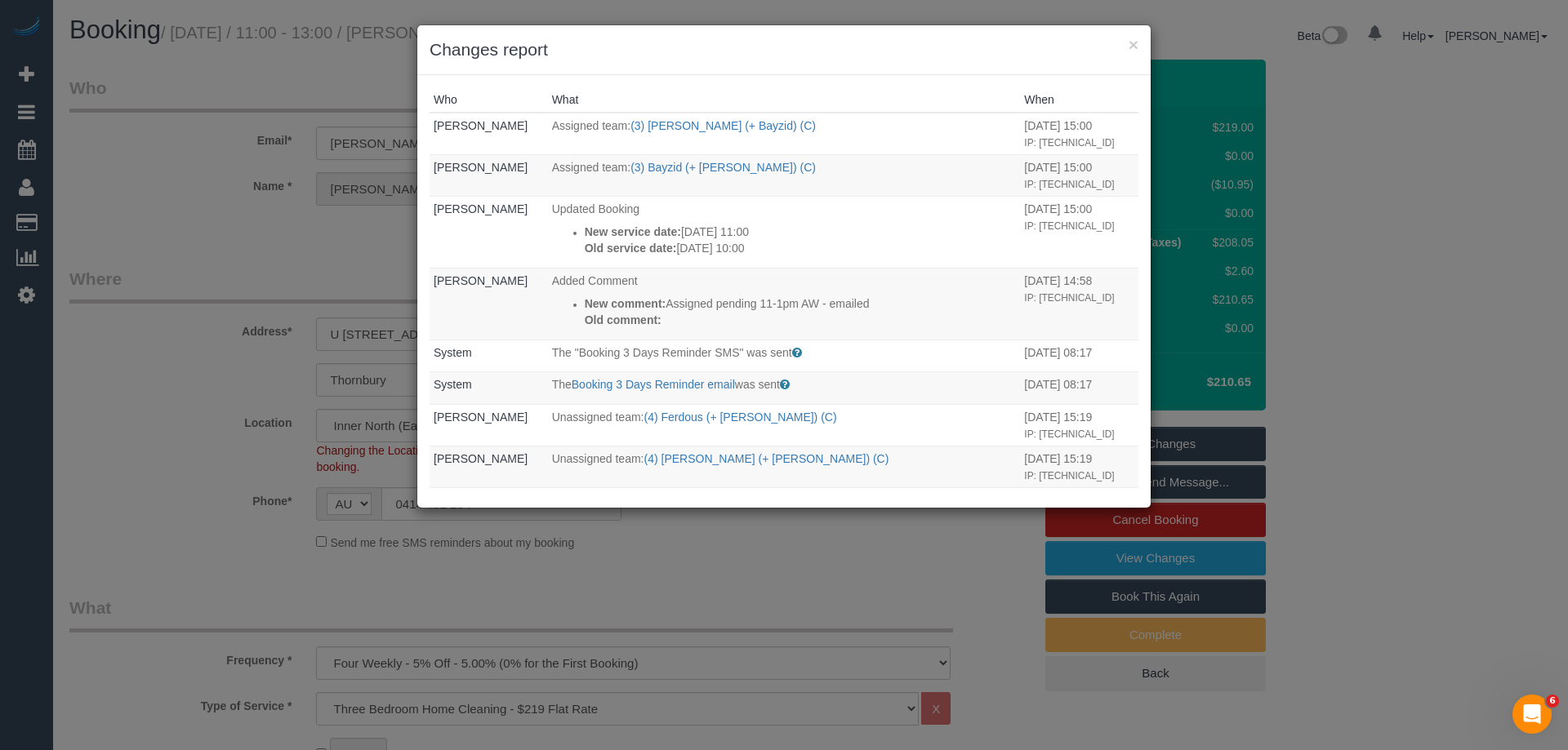
click at [766, 58] on h3 "Changes report" at bounding box center [783, 49] width 709 height 25
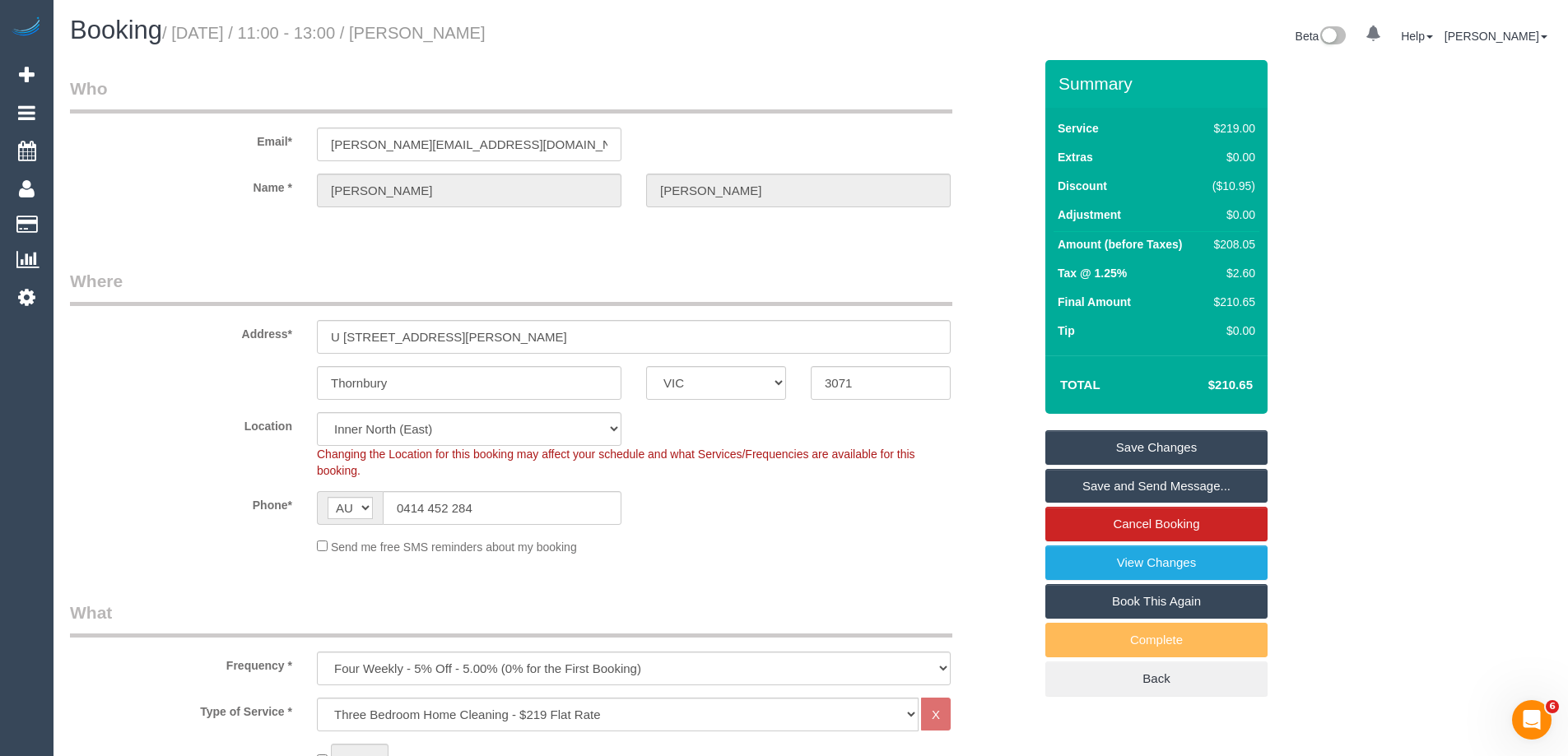
drag, startPoint x: 808, startPoint y: 259, endPoint x: 671, endPoint y: 92, distance: 216.0
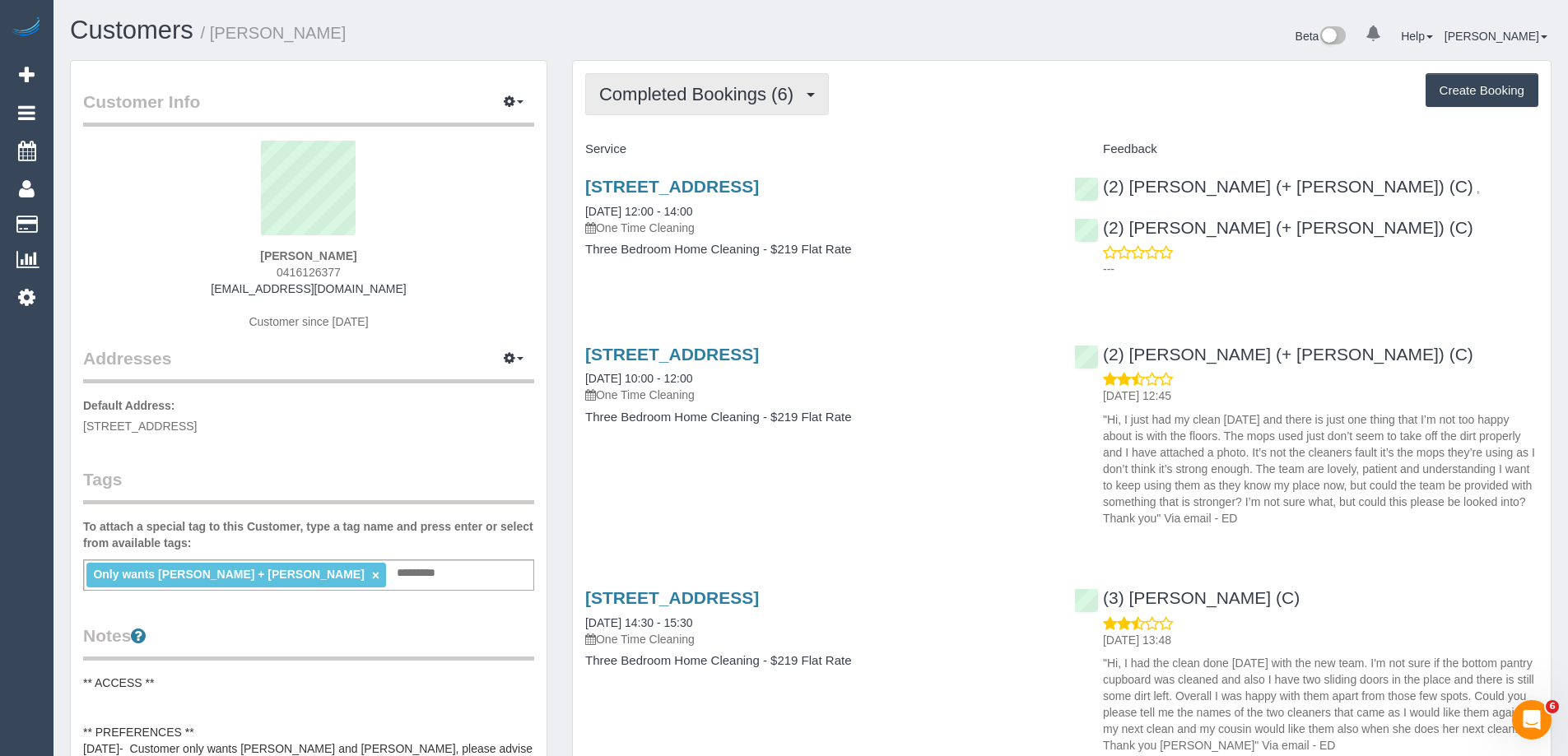
click at [718, 109] on button "Completed Bookings (6)" at bounding box center [707, 94] width 244 height 42
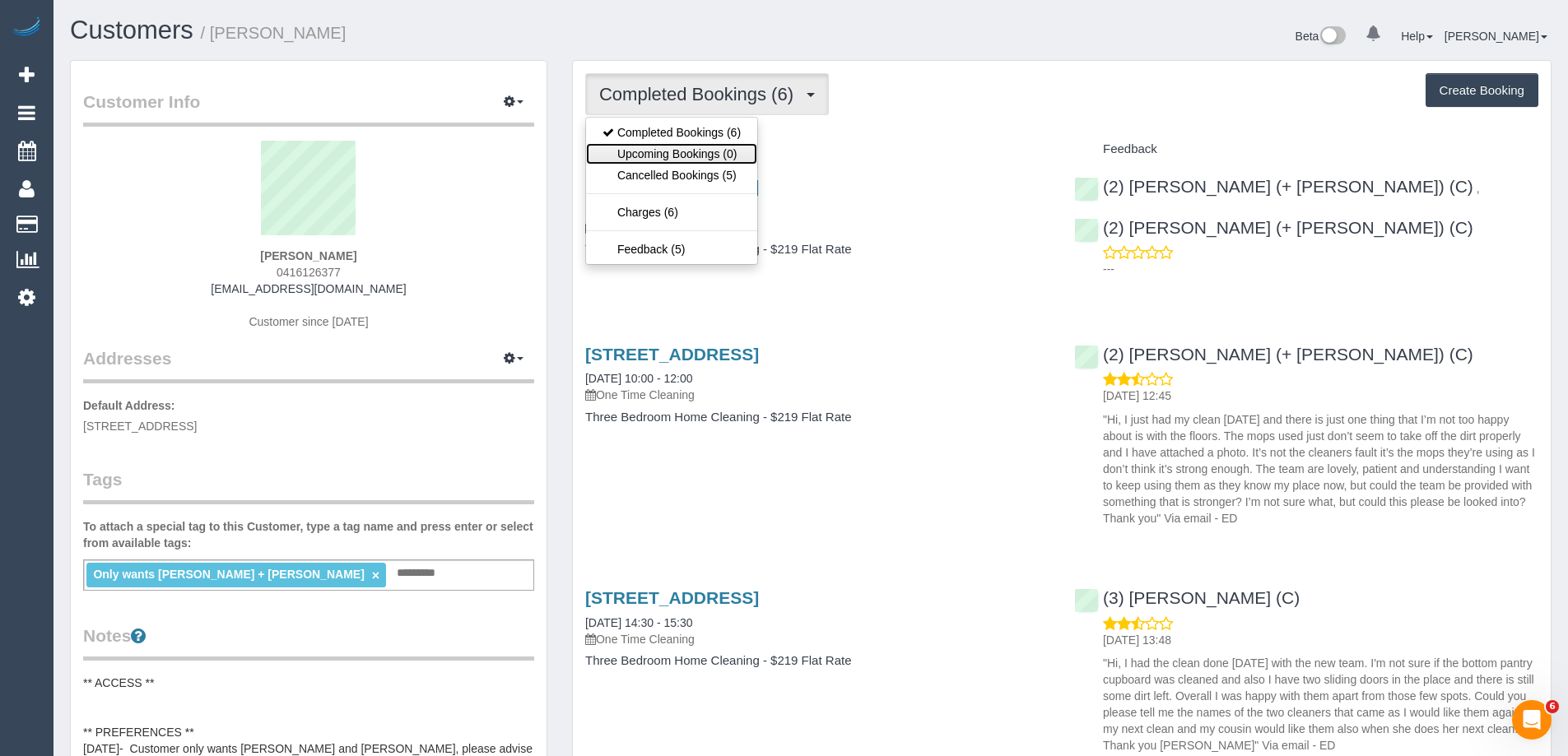
click at [669, 154] on link "Upcoming Bookings (0)" at bounding box center [671, 154] width 171 height 21
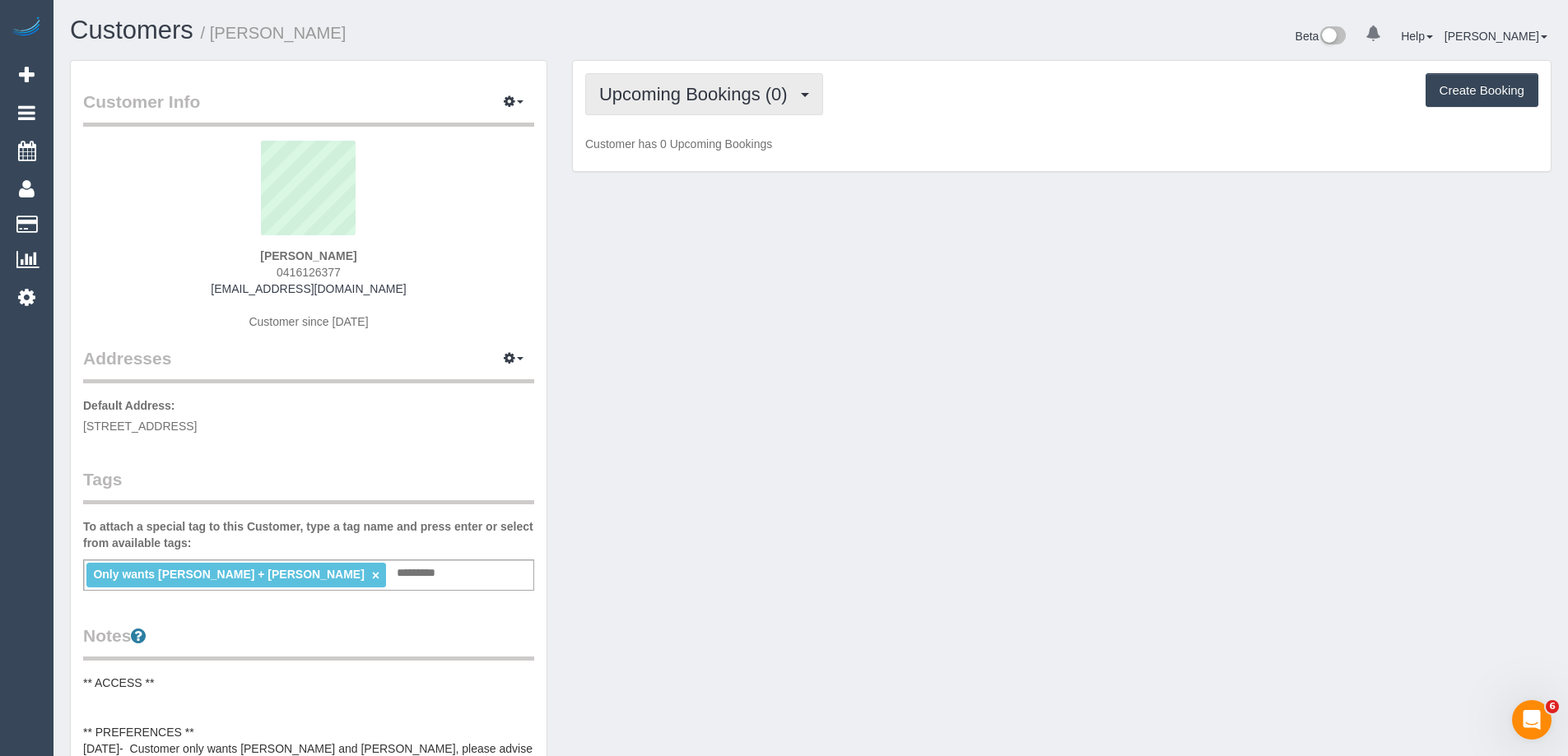
click at [735, 91] on span "Upcoming Bookings (0)" at bounding box center [697, 94] width 197 height 20
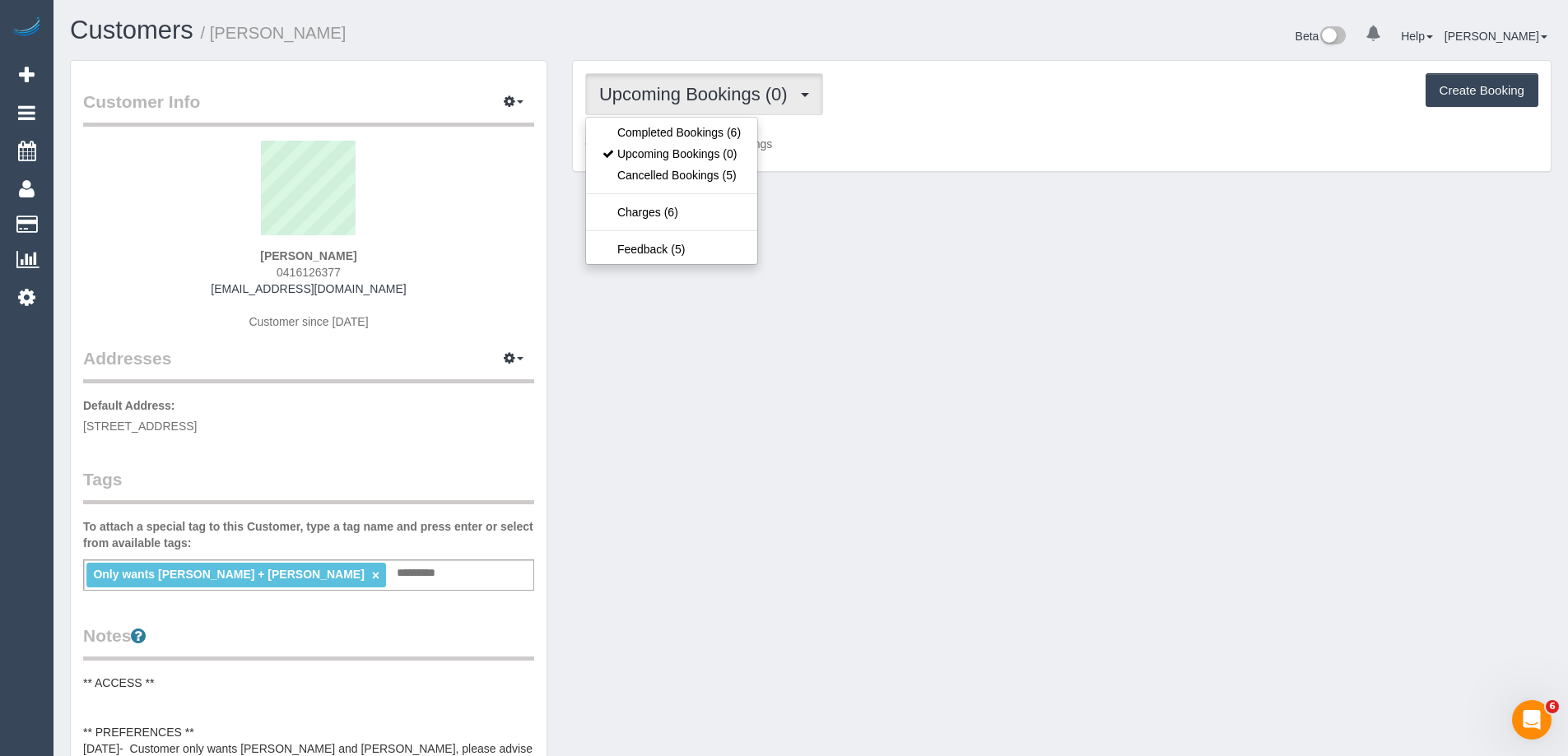
click at [955, 107] on div "Upcoming Bookings (0) Completed Bookings (6) Upcoming Bookings (0) Cancelled Bo…" at bounding box center [1061, 94] width 953 height 42
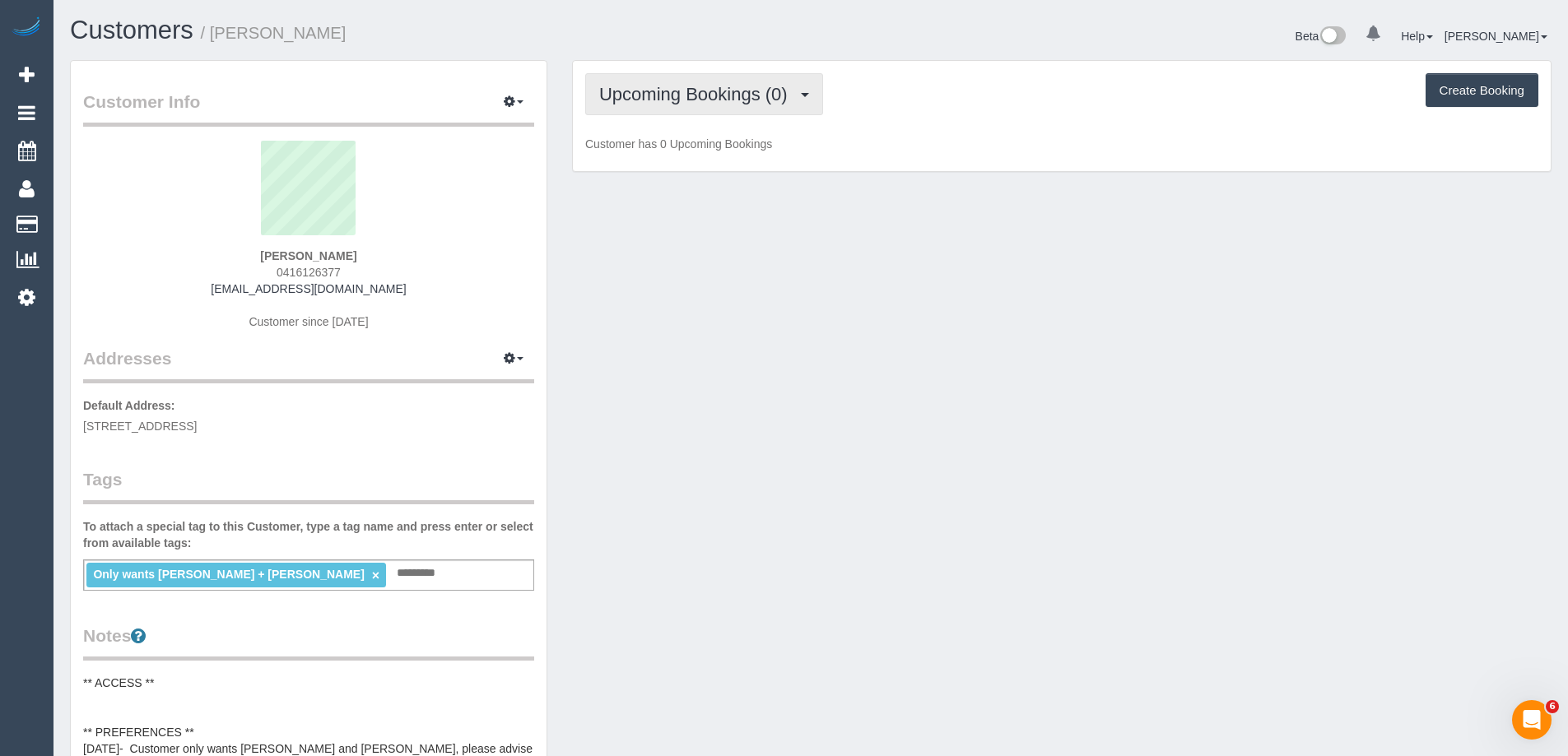
click at [742, 104] on span "Upcoming Bookings (0)" at bounding box center [697, 94] width 197 height 20
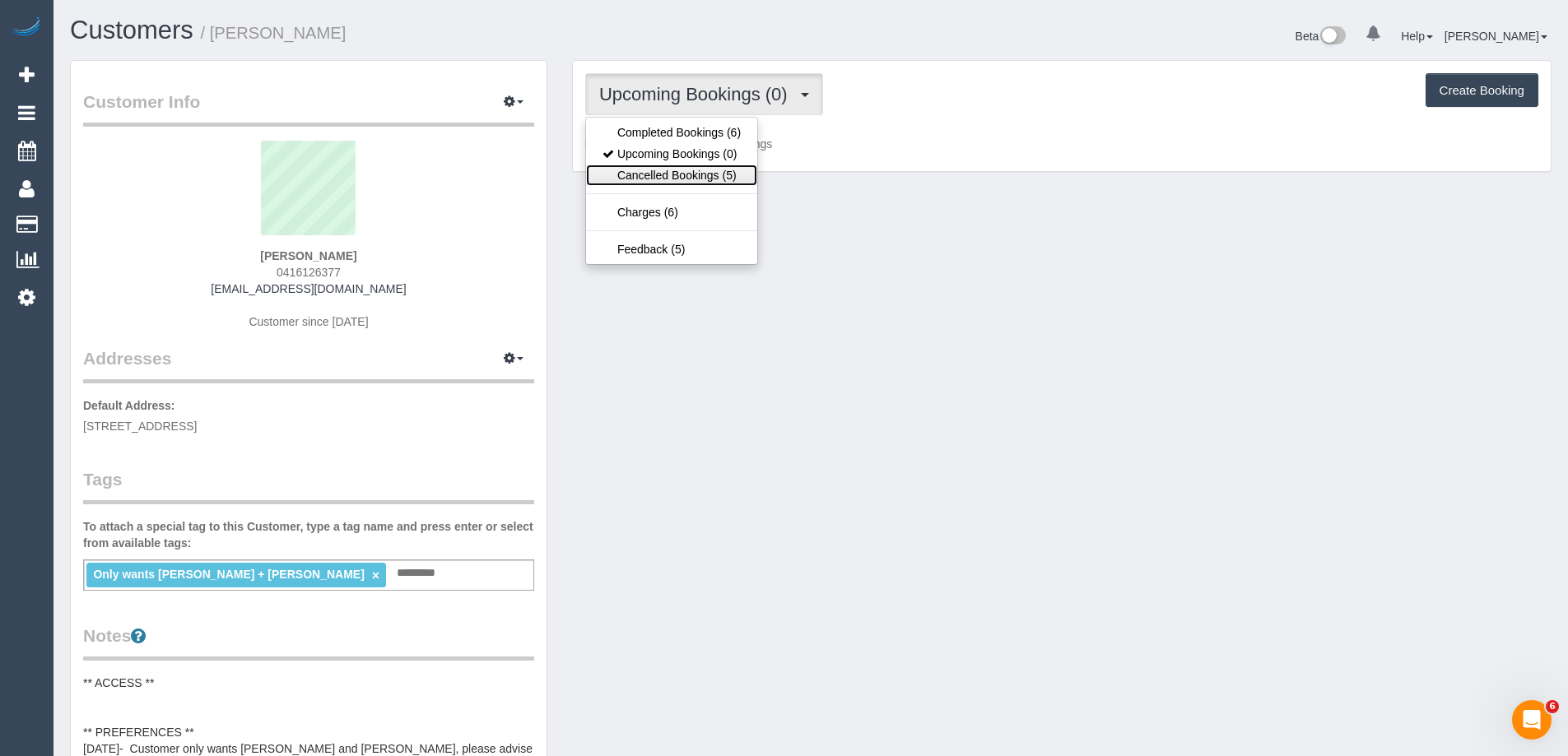
click at [701, 177] on link "Cancelled Bookings (5)" at bounding box center [671, 175] width 171 height 21
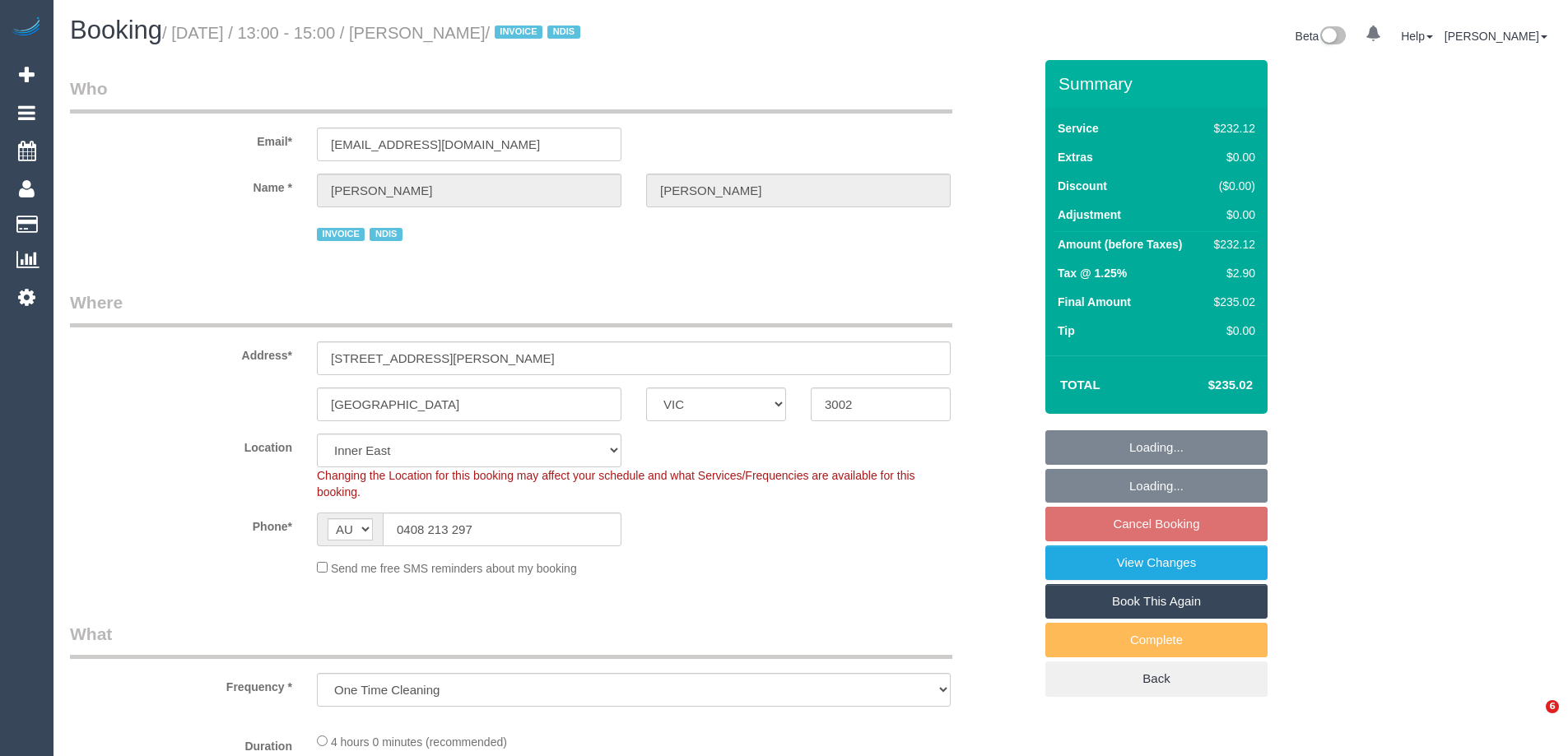
select select "VIC"
select select "240"
select select "number:28"
select select "number:14"
select select "number:19"
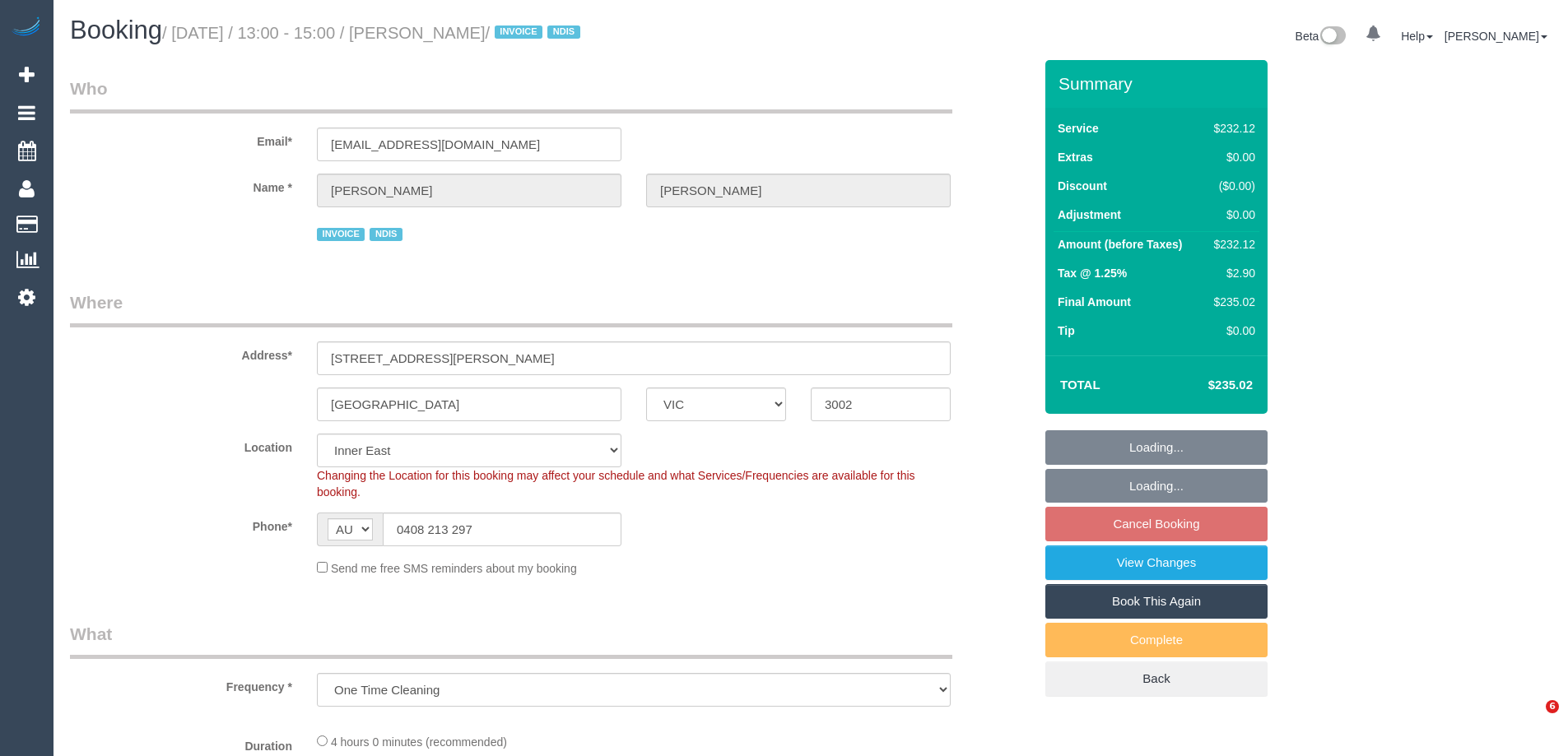
select select "number:23"
select select "number:35"
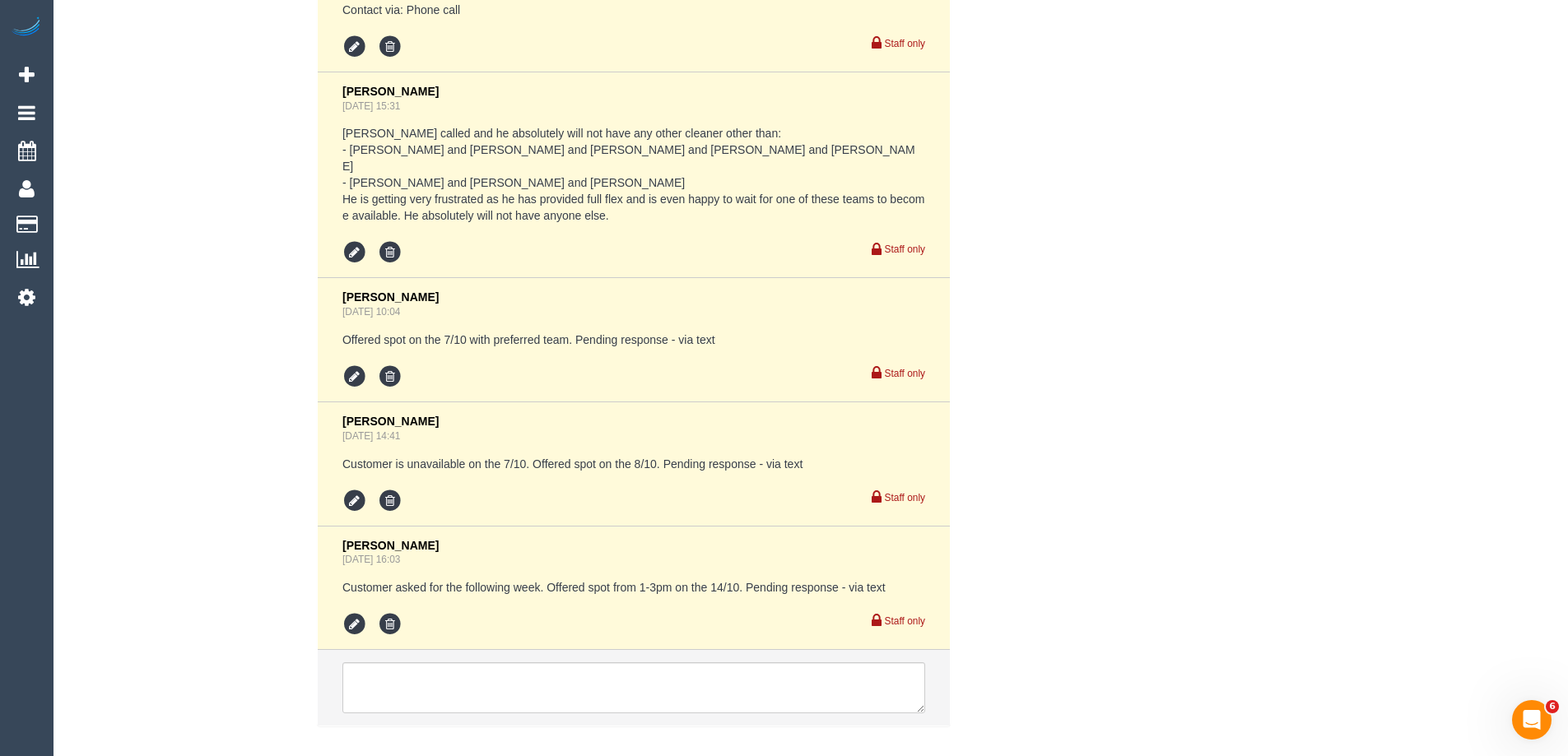
scroll to position [3539, 0]
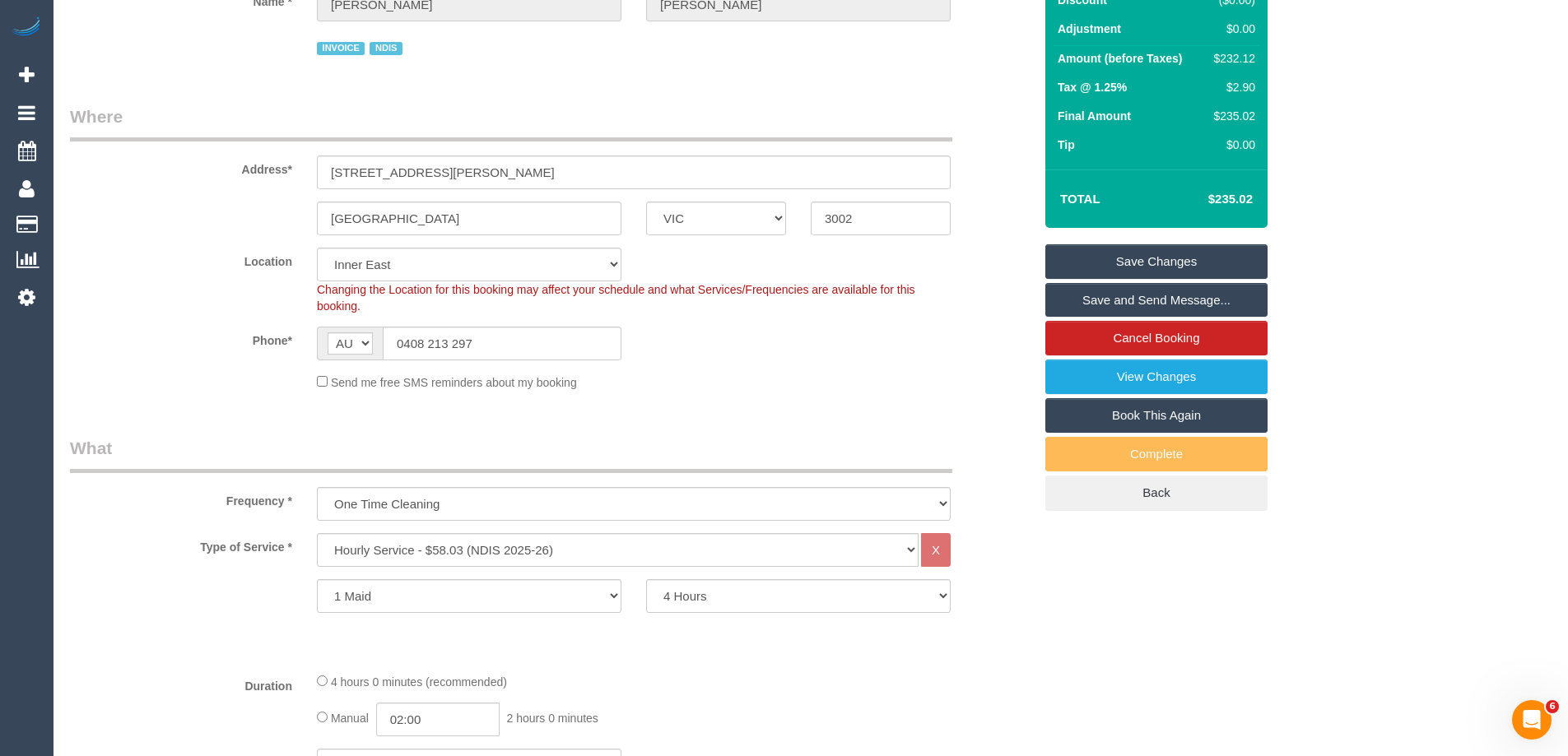
scroll to position [411, 0]
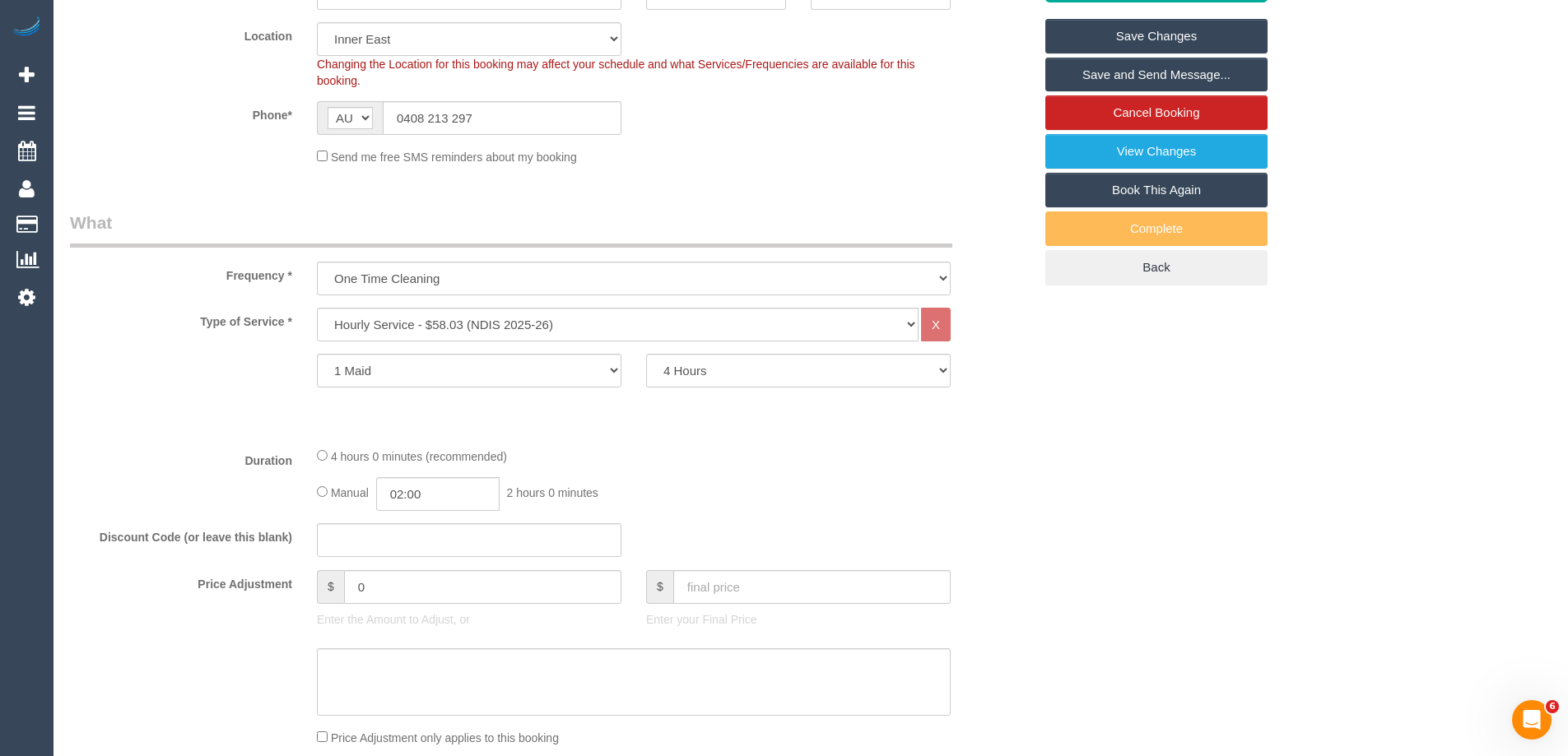
click at [1026, 498] on div "Duration 4 hours 0 minutes (recommended) Manual 02:00 2 hours 0 minutes" at bounding box center [552, 479] width 988 height 64
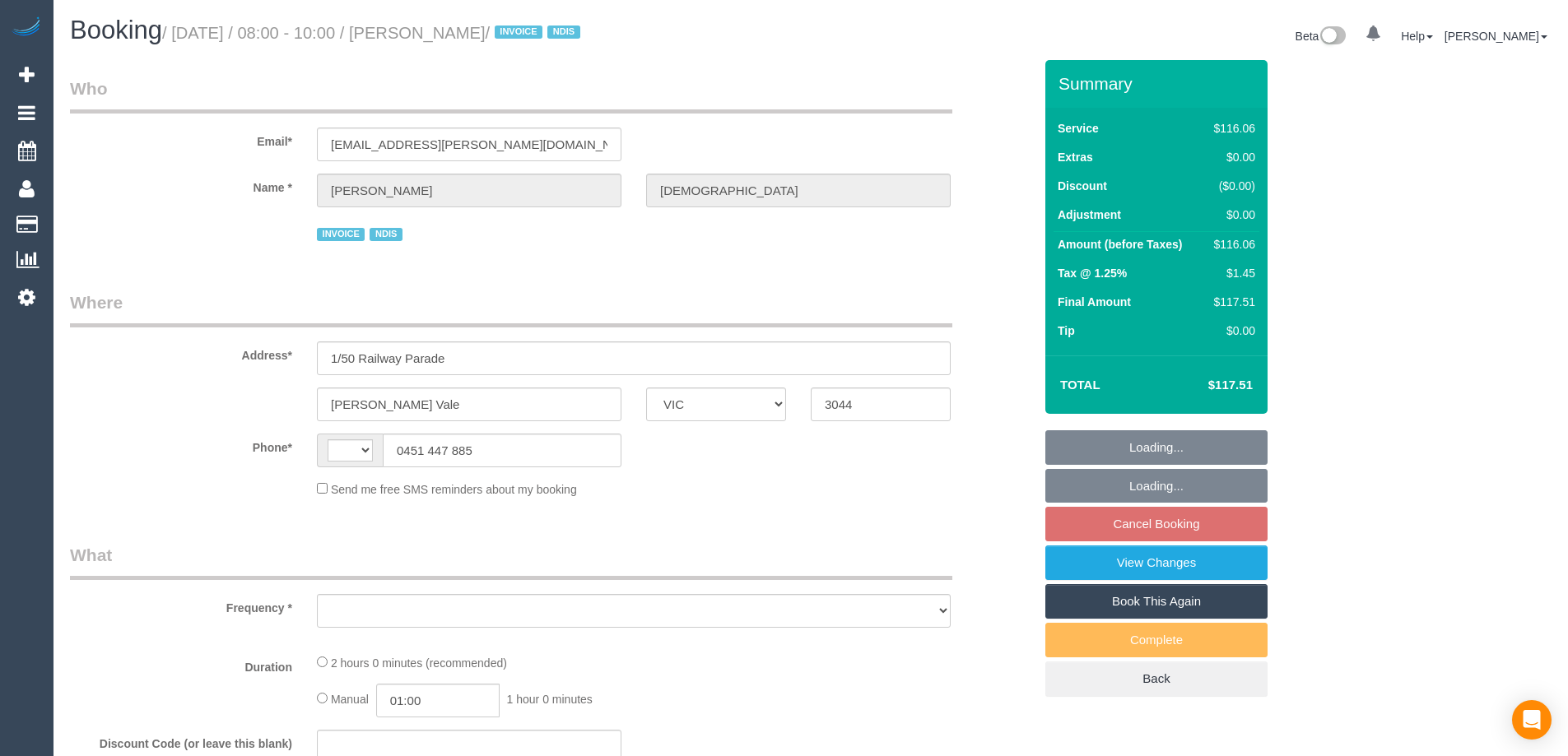
select select "VIC"
select select "number:27"
select select "number:14"
select select "number:19"
select select "number:36"
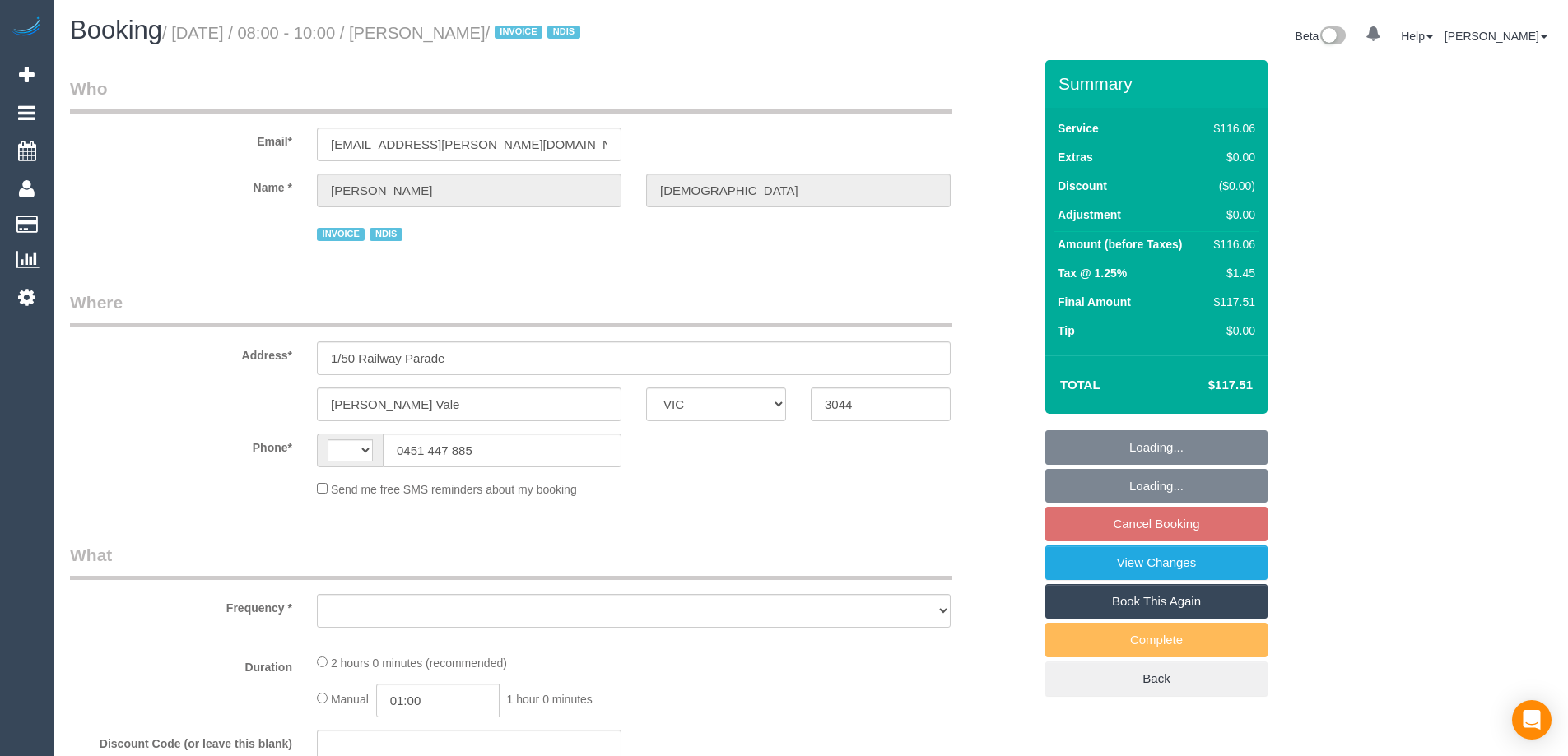
select select "number:35"
select select "number:12"
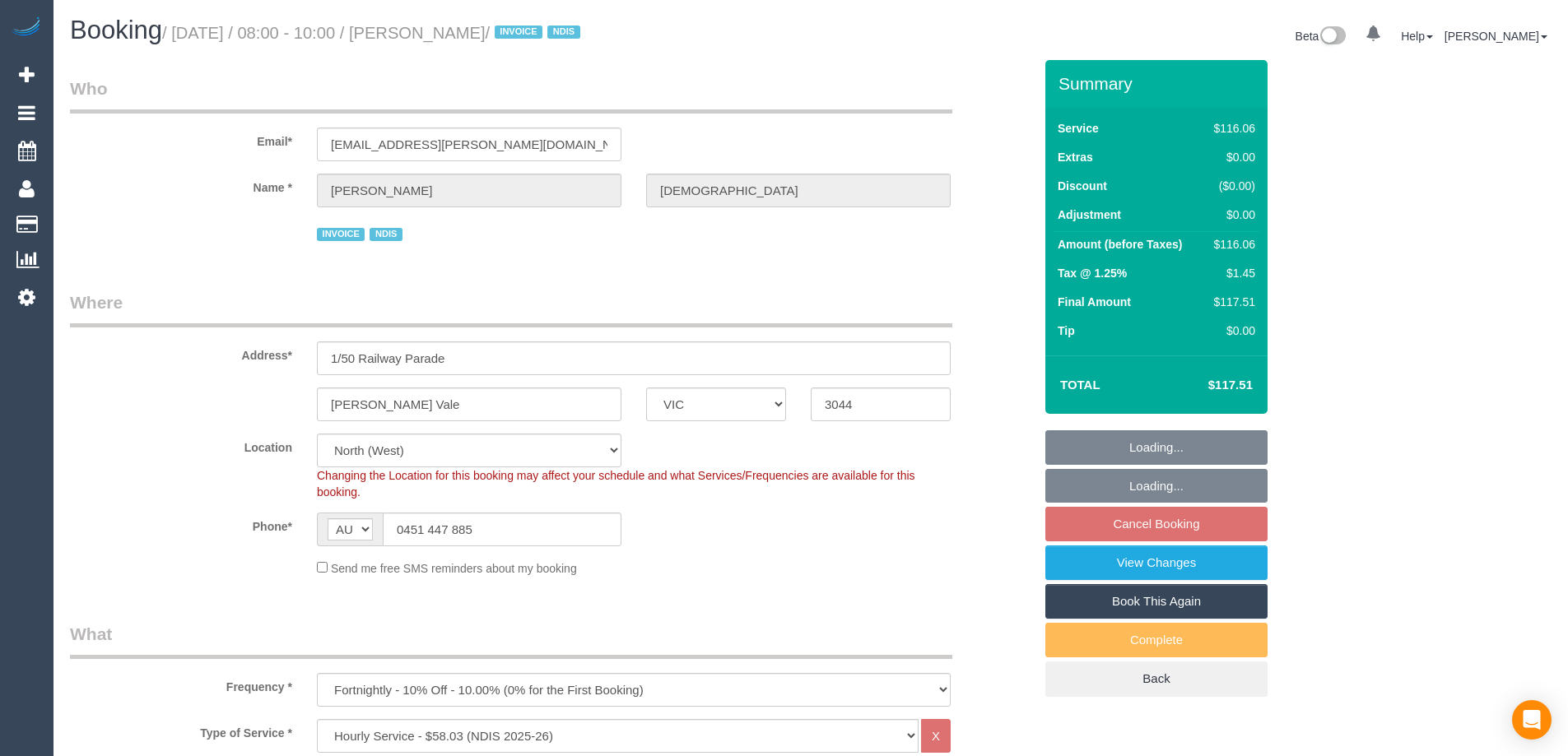
select select "string:AU"
select select "object:1453"
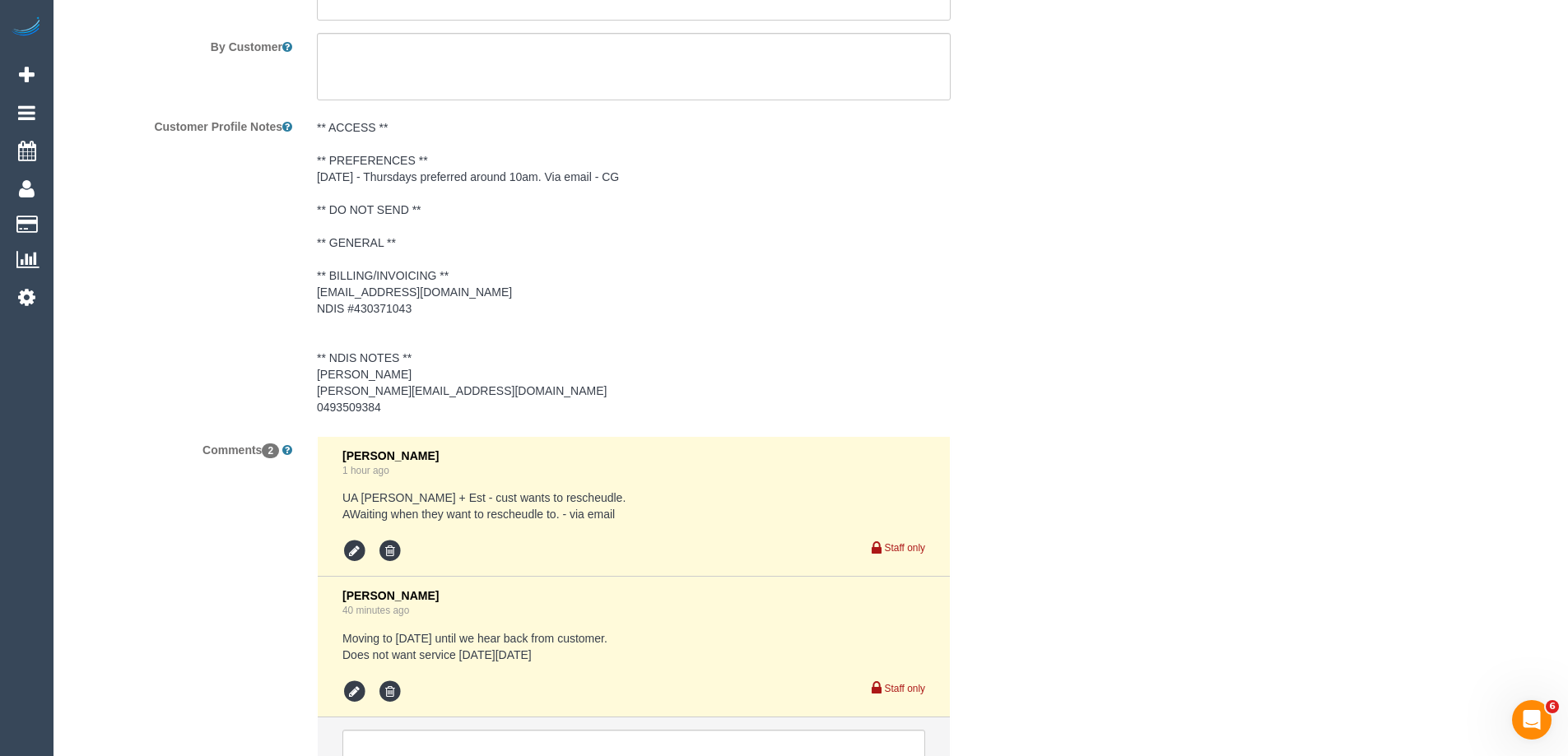
scroll to position [2585, 0]
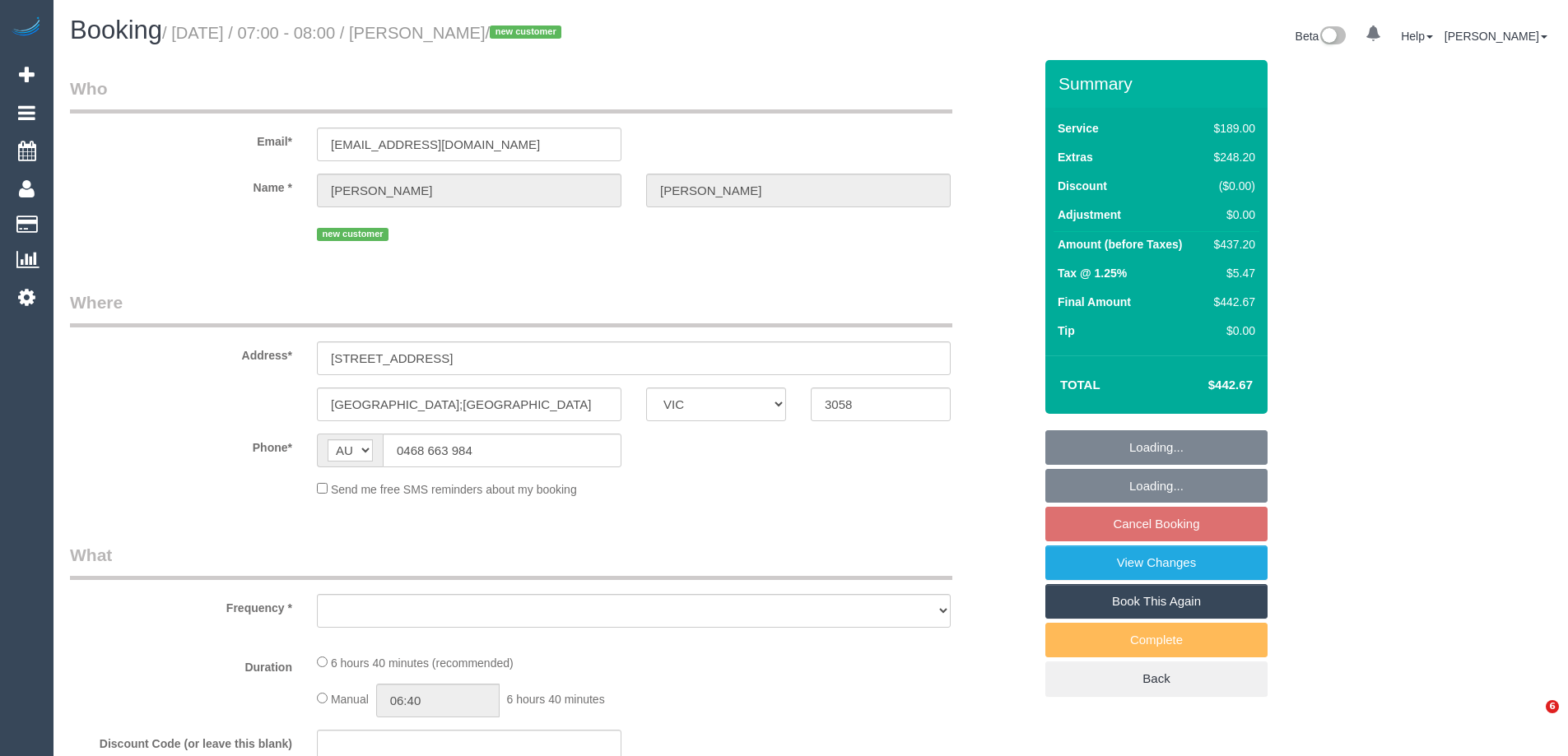
select select "VIC"
select select "string:stripe-pm_1SFQ3z2GScqysDRVUja5fqmj"
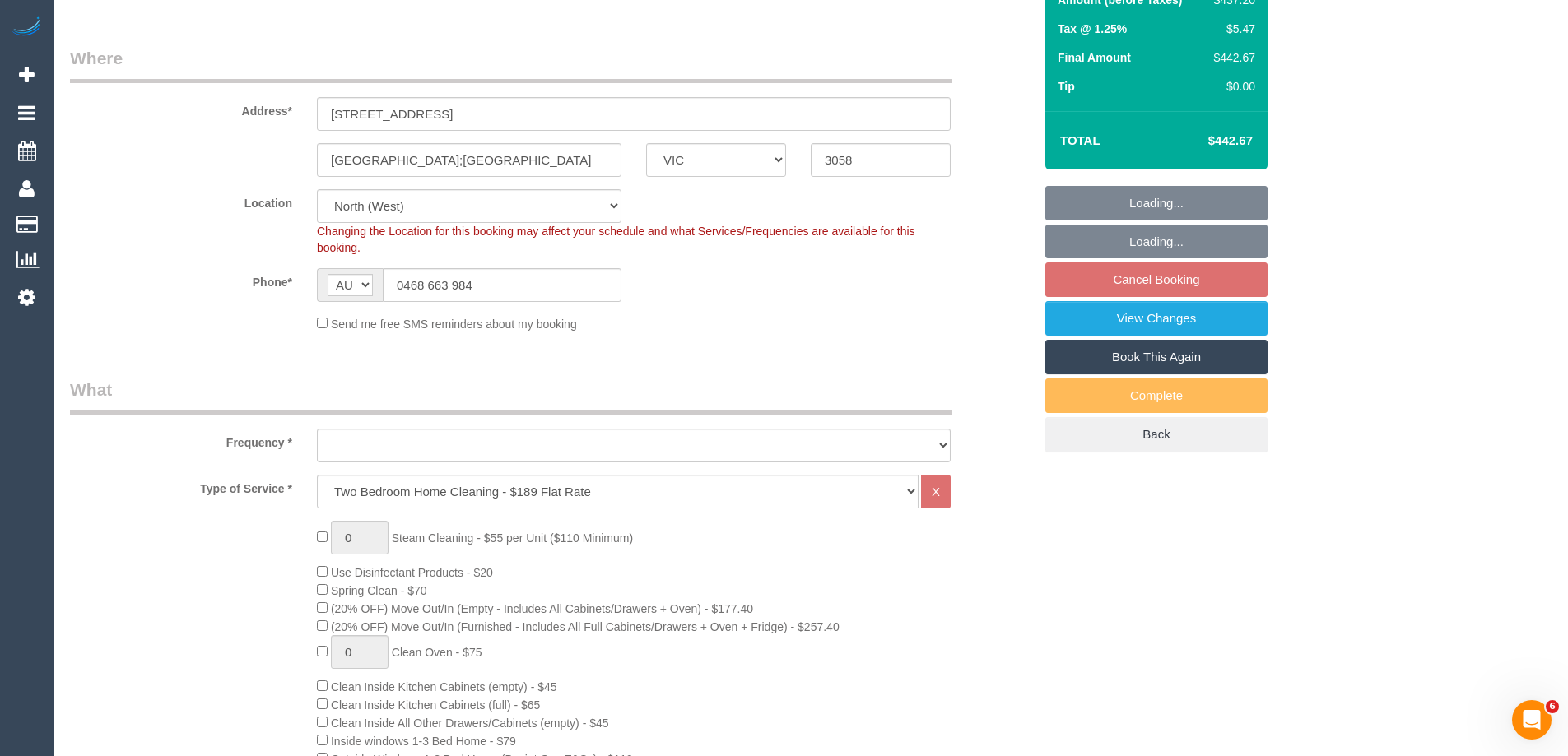
select select "object:635"
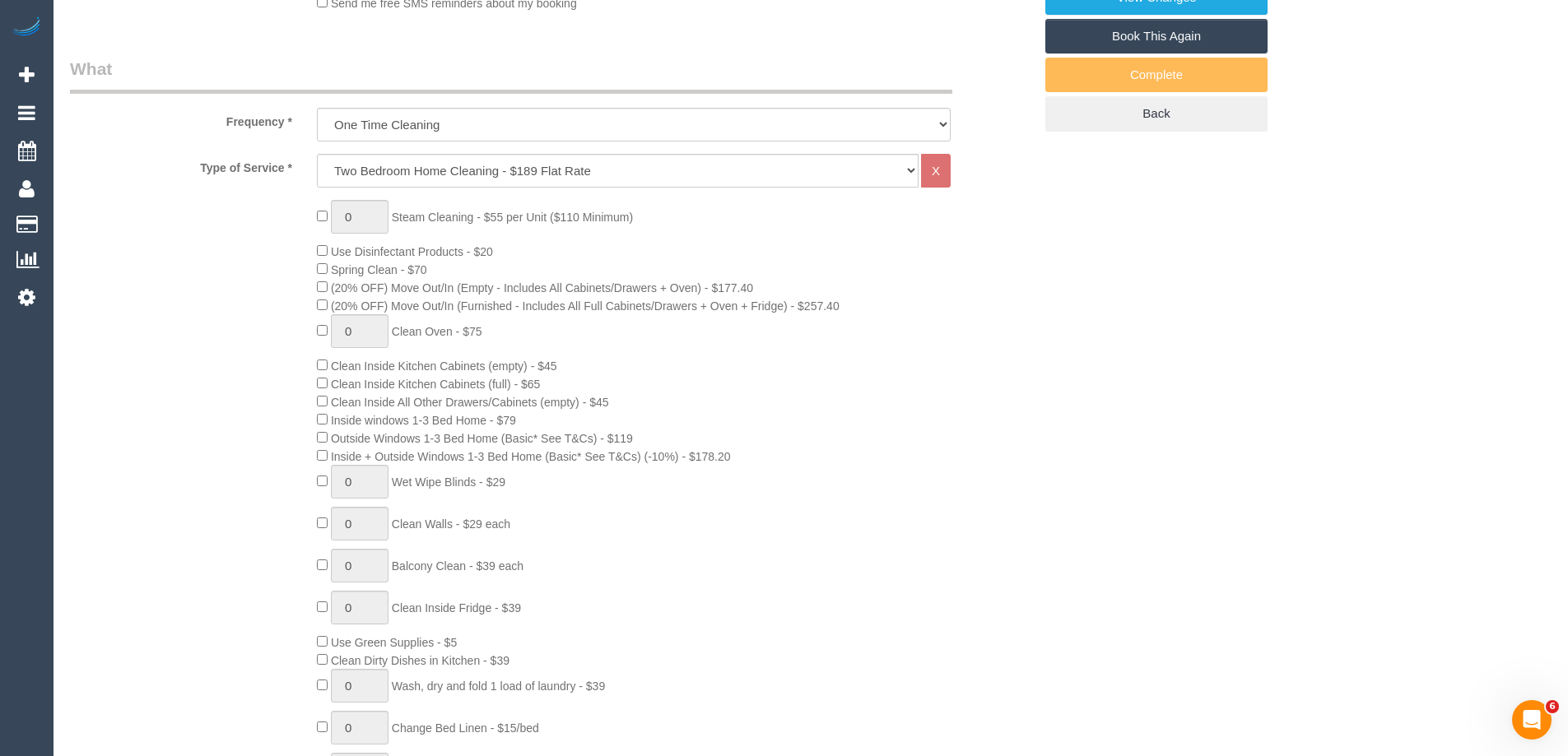
select select "number:28"
select select "number:16"
select select "number:18"
select select "number:24"
select select "number:11"
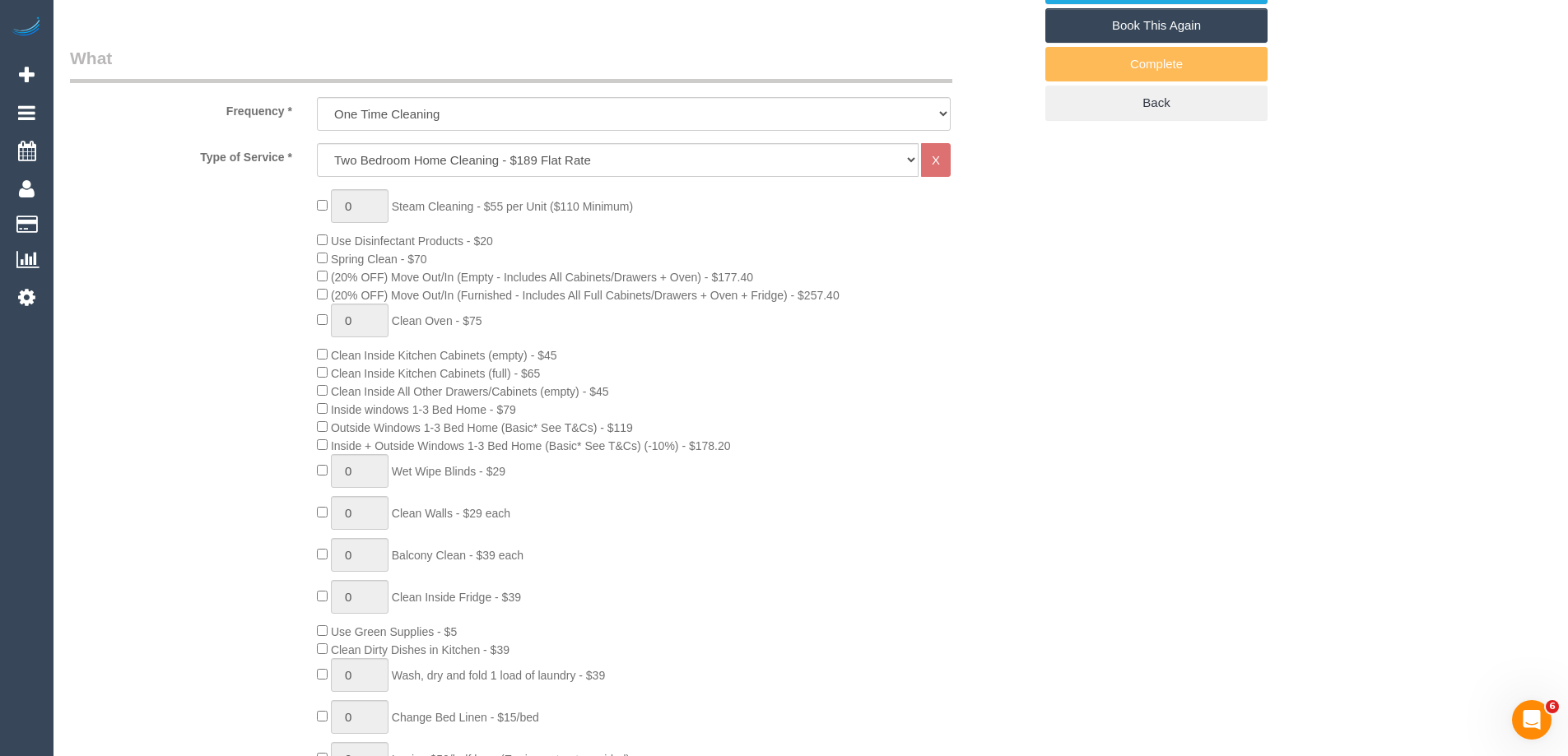
select select "object:1452"
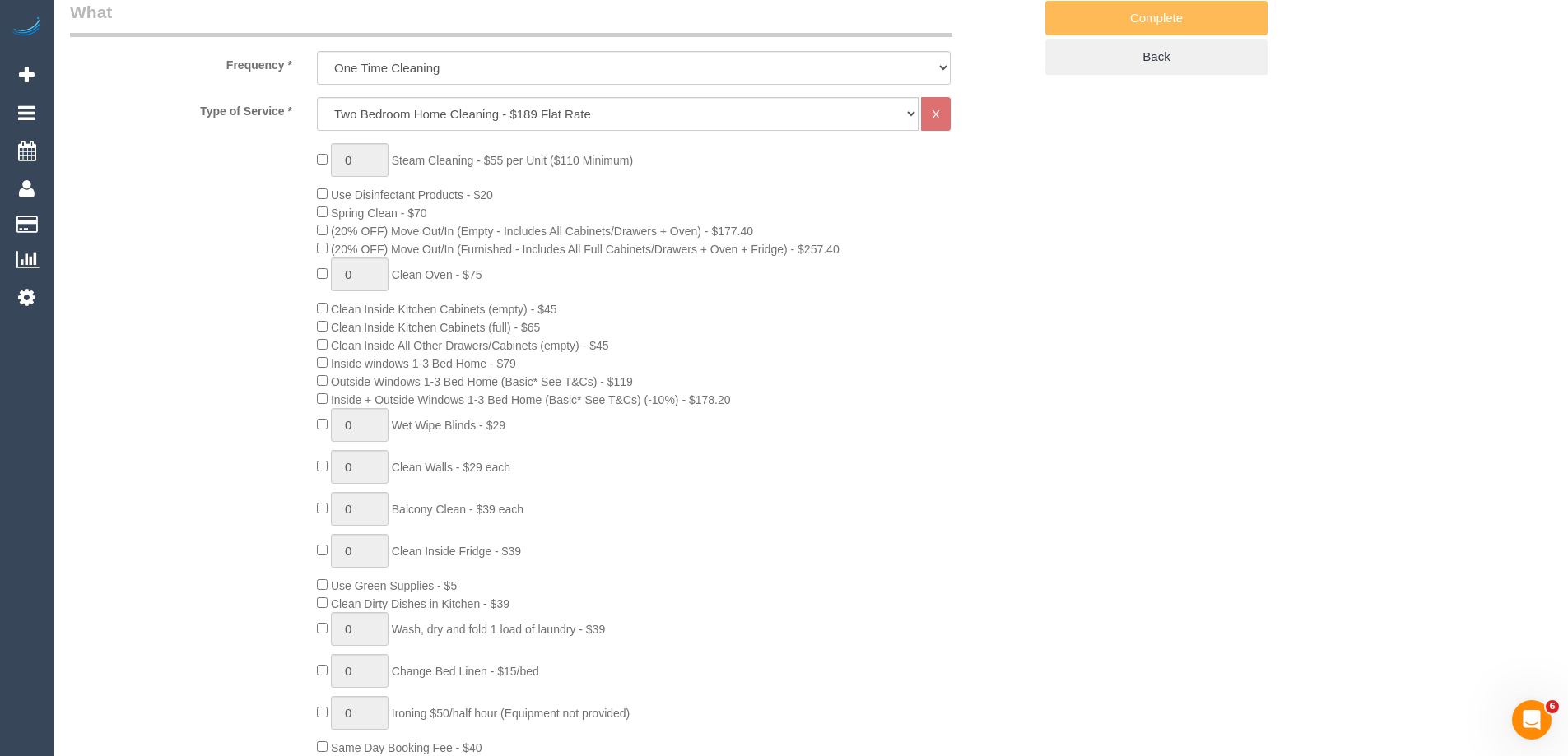
scroll to position [496, 0]
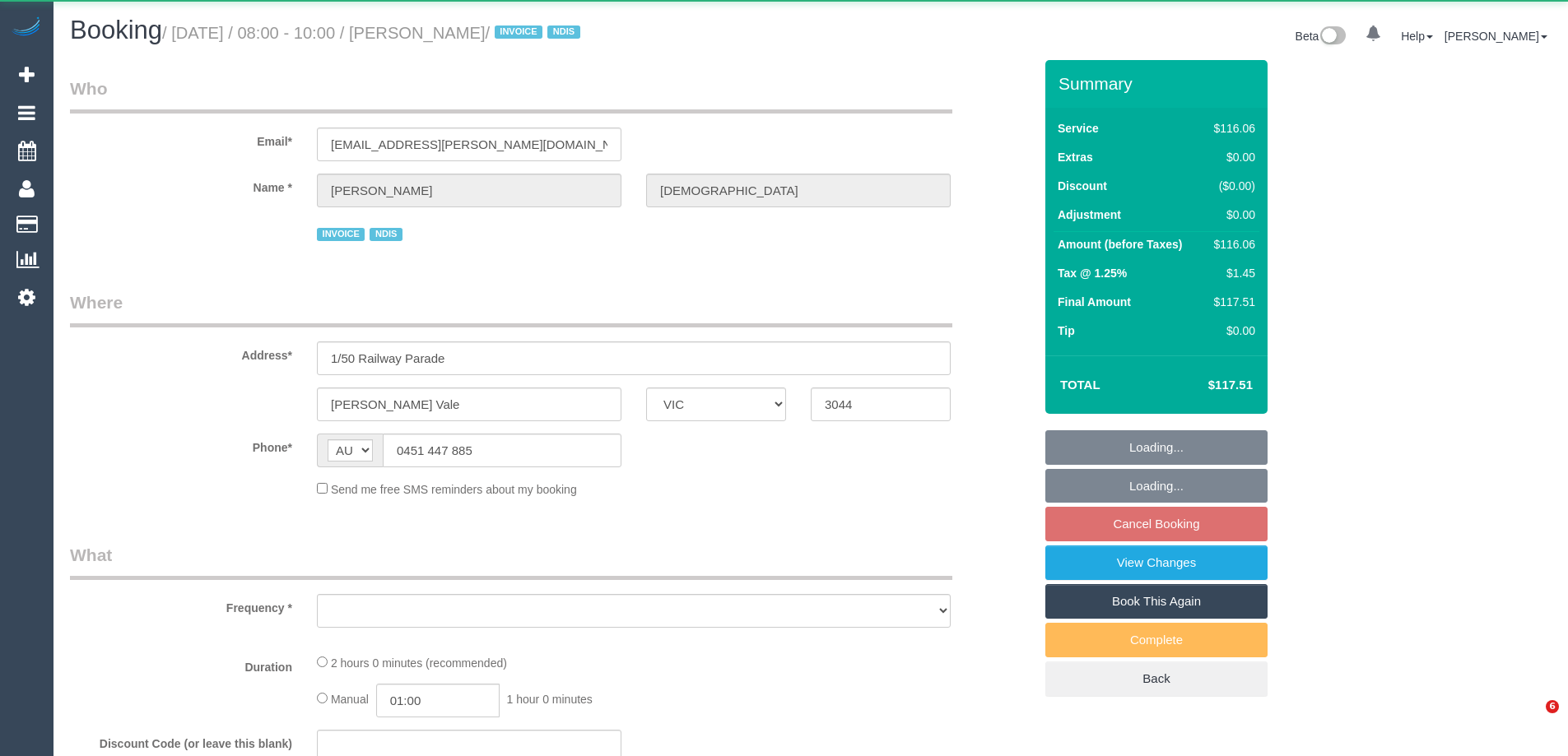
select select "VIC"
select select "number:27"
select select "number:14"
select select "number:19"
select select "number:36"
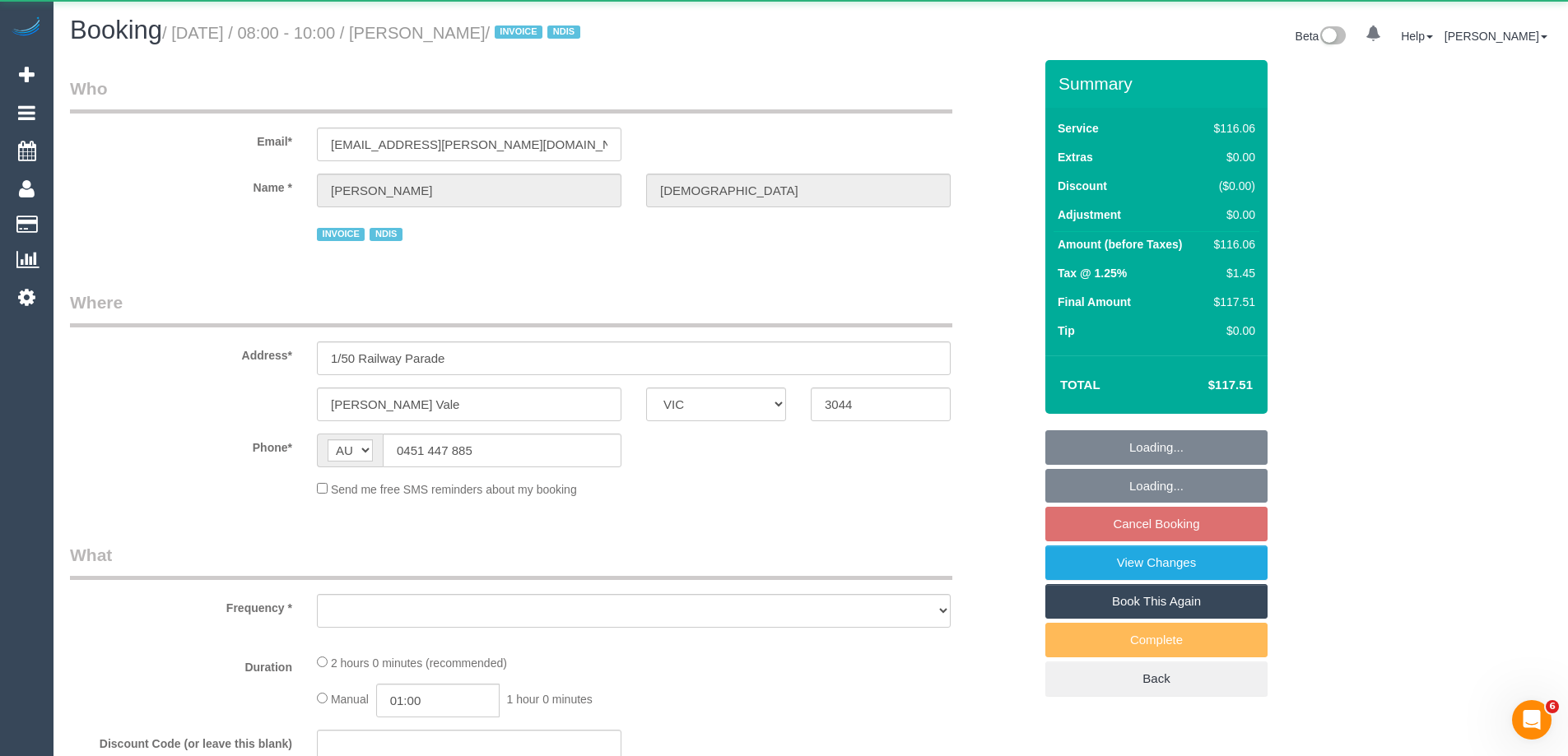
select select "number:35"
select select "number:12"
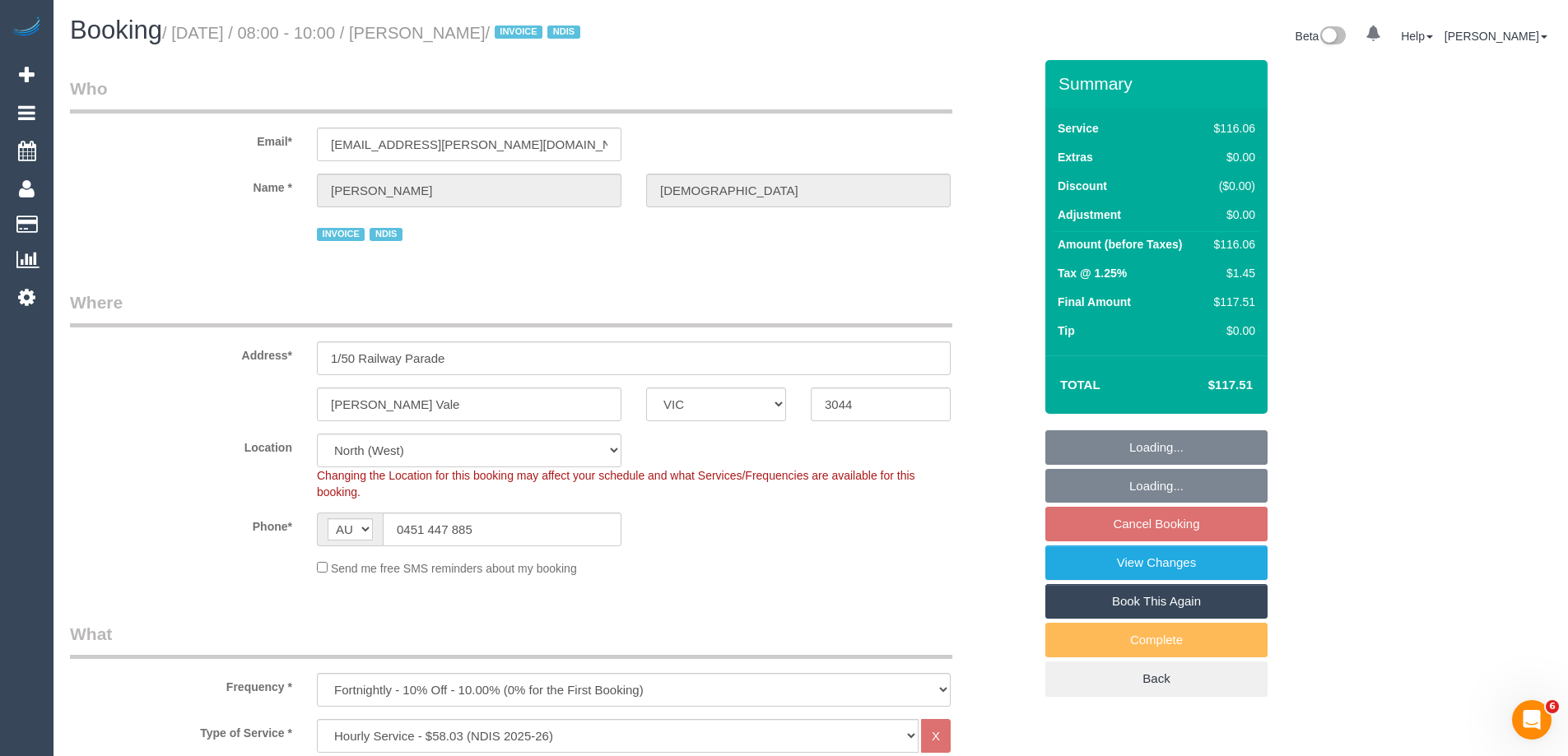
select select "object:1394"
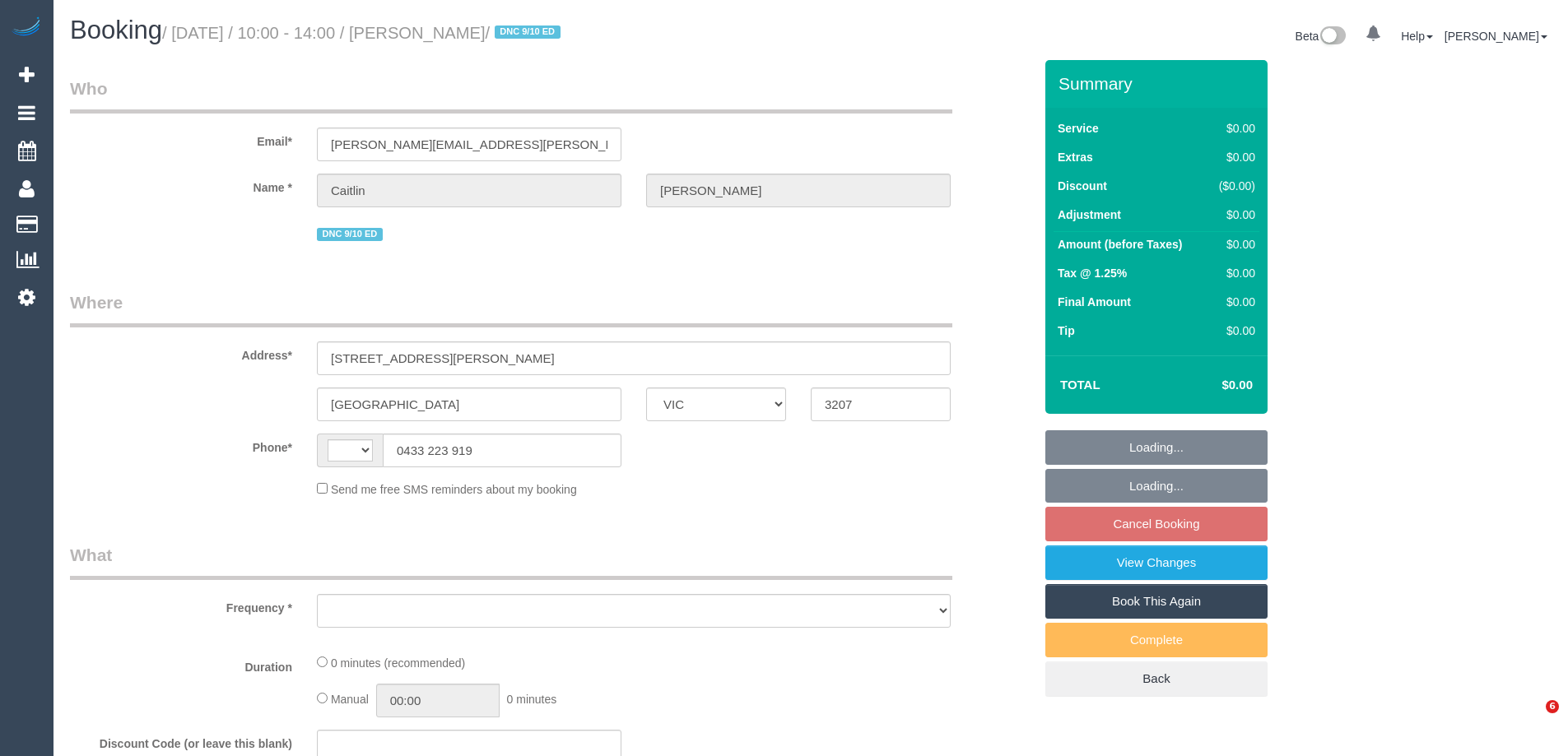
select select "VIC"
select select "string:AU"
select select "number:28"
select select "number:14"
select select "number:21"
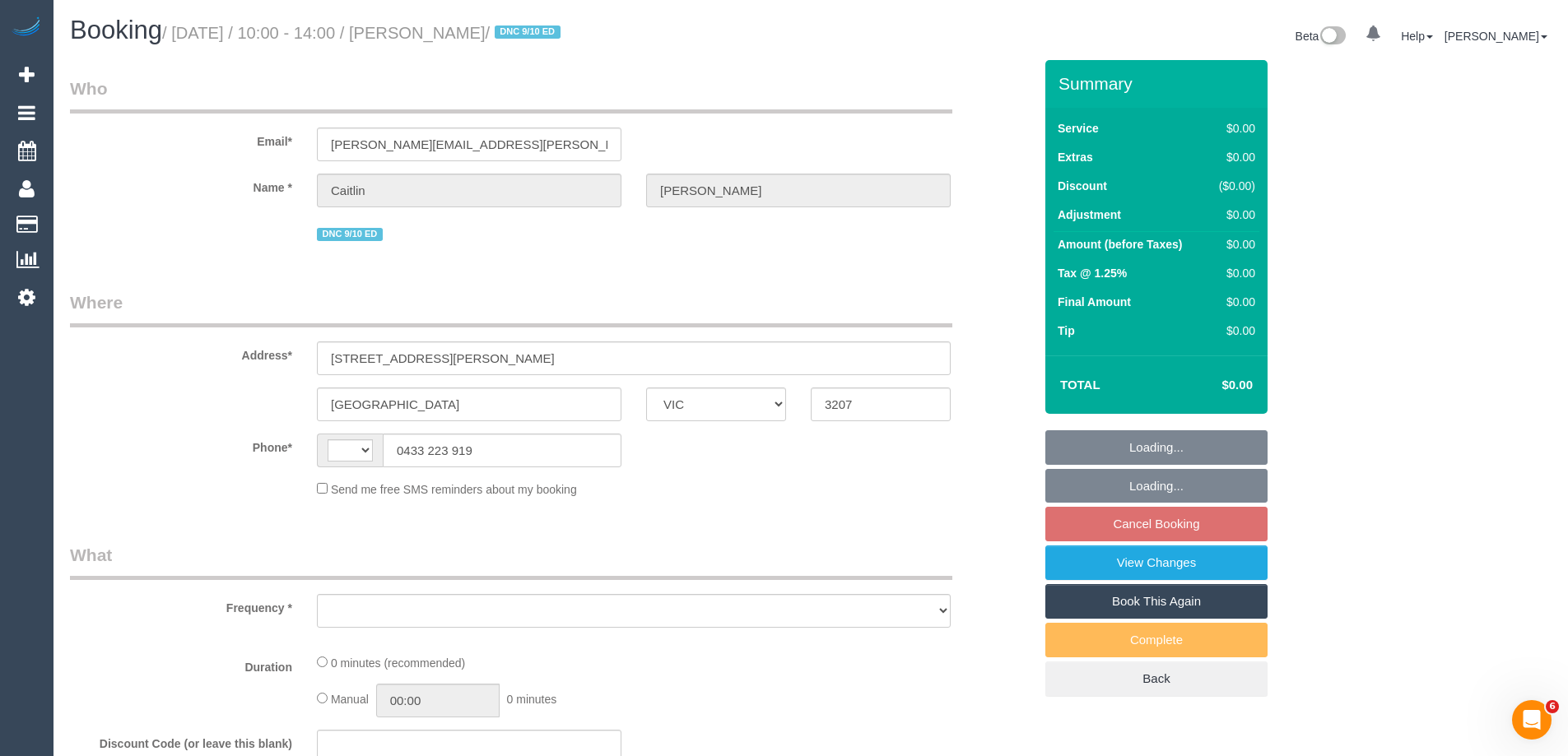
select select "number:24"
select select "number:35"
select select "number:26"
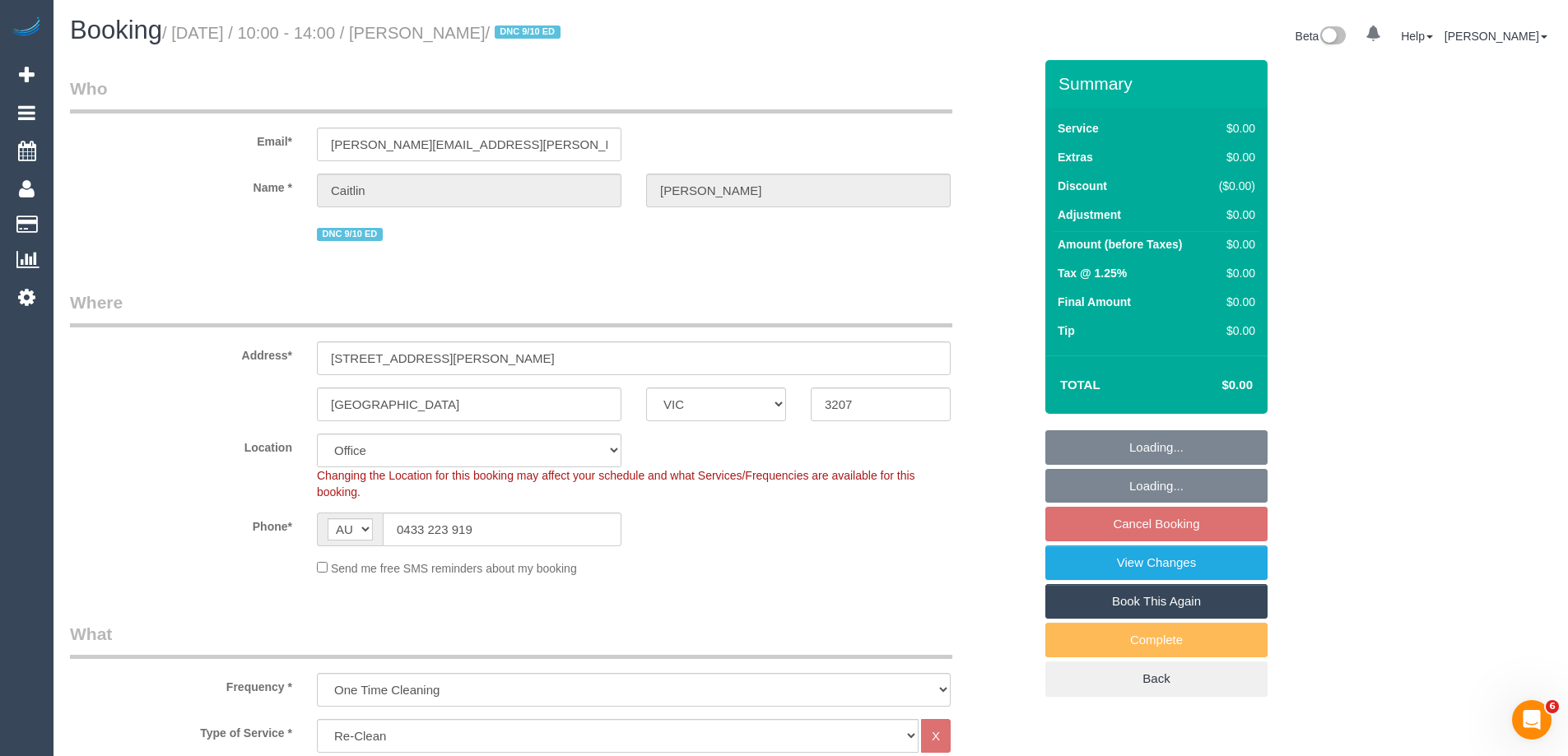
select select "object:2058"
select select "string:stripe-pm_1QG8i82GScqysDRVfzMn710N"
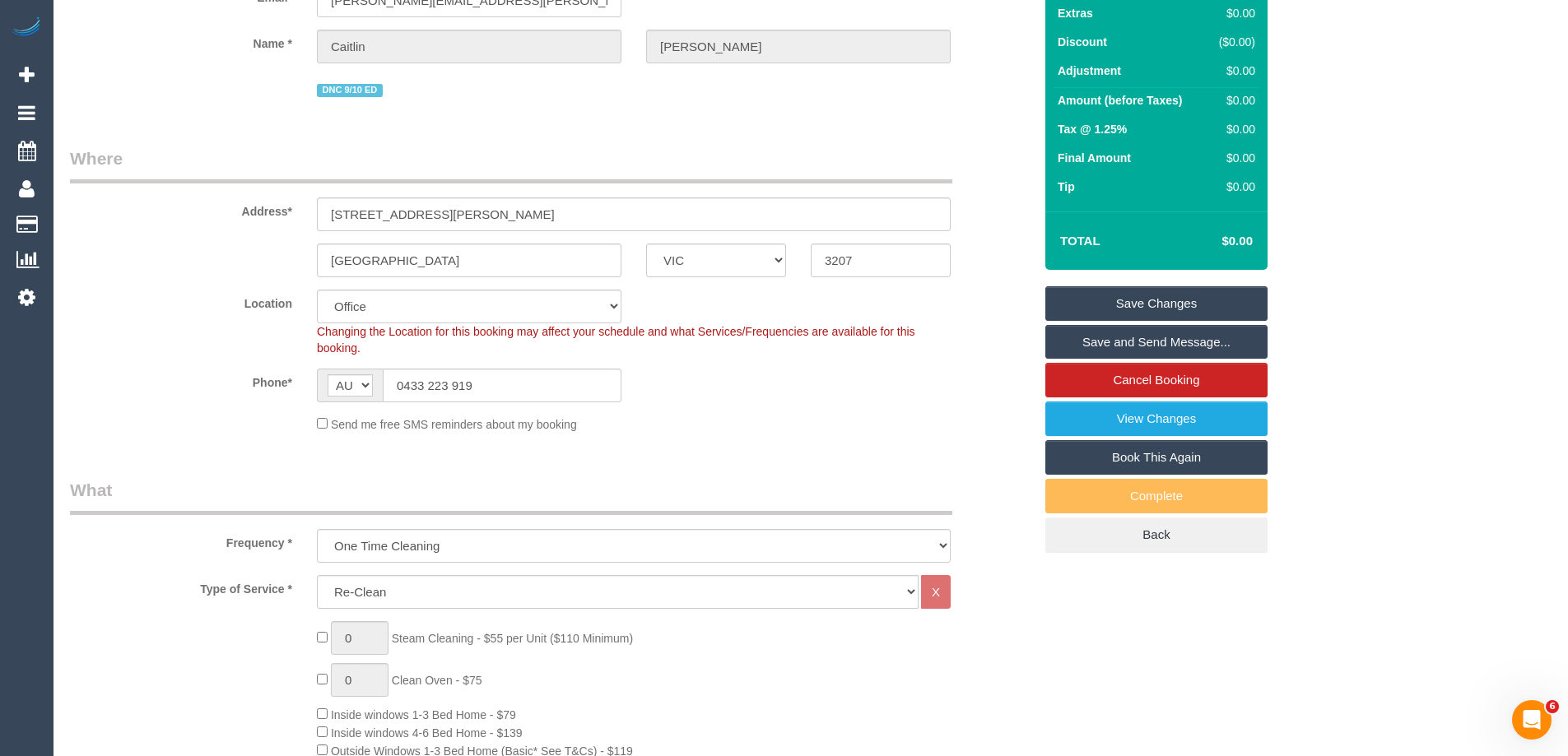
scroll to position [494, 0]
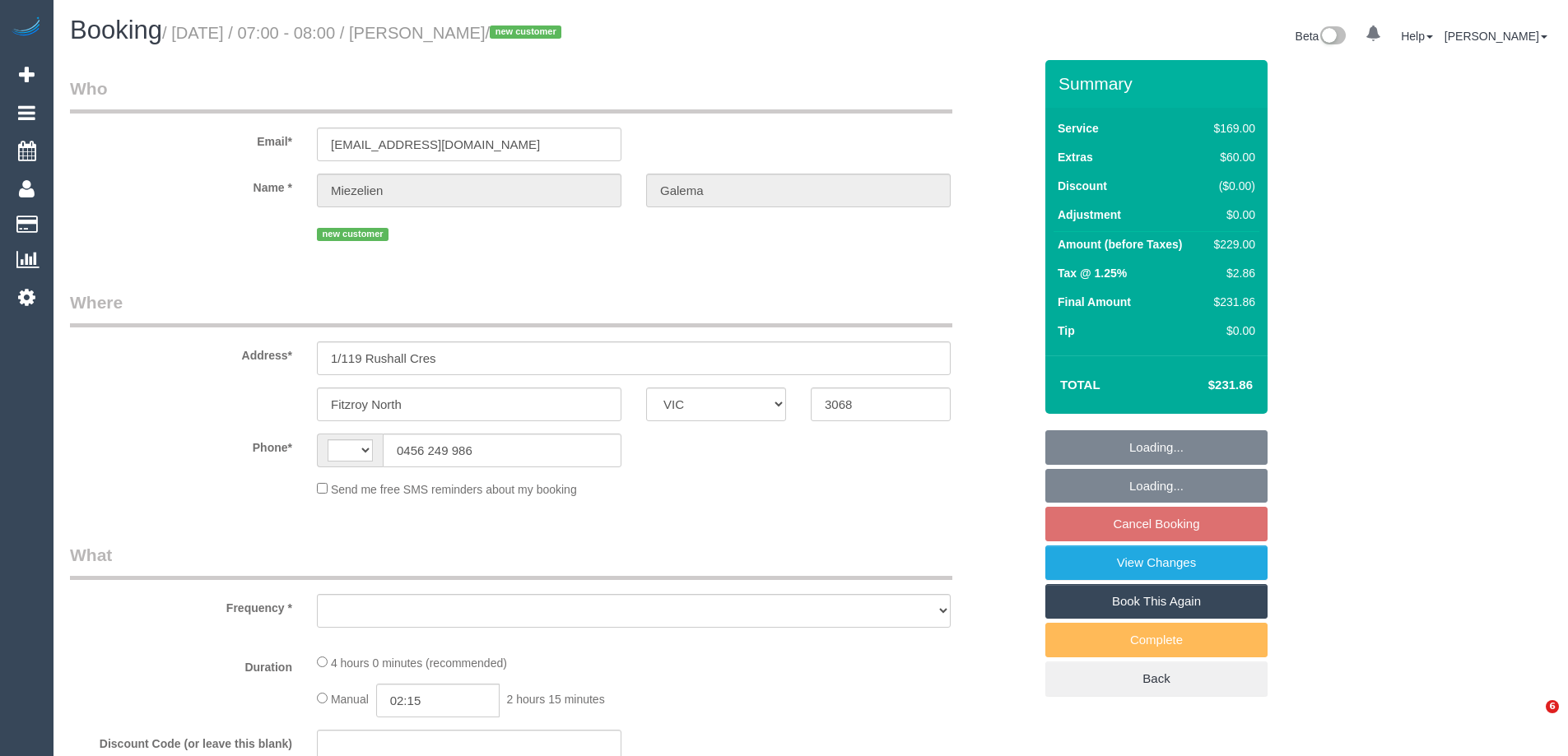
select select "VIC"
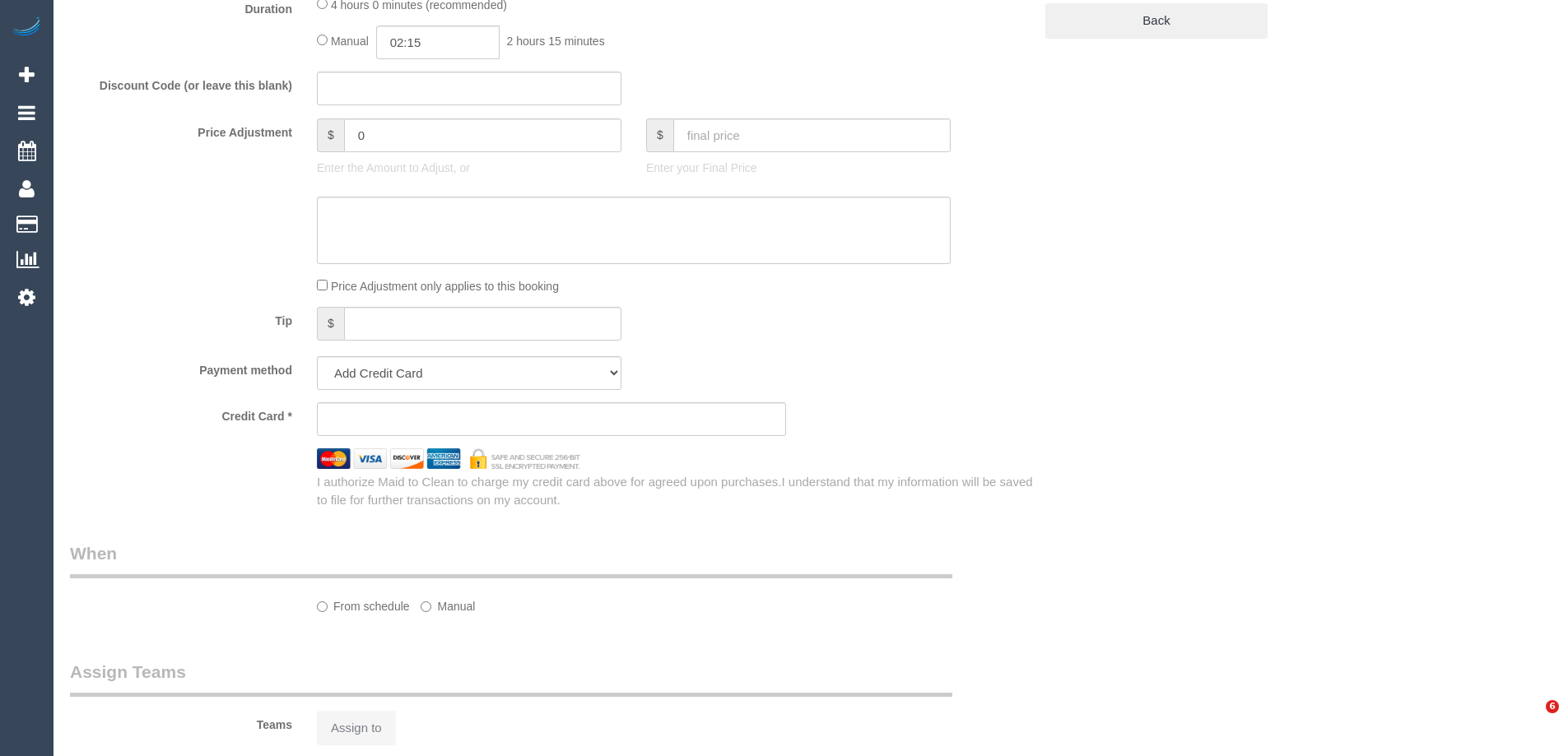
select select "string:stripe-pm_1SFjS62GScqysDRVMGci9t7U"
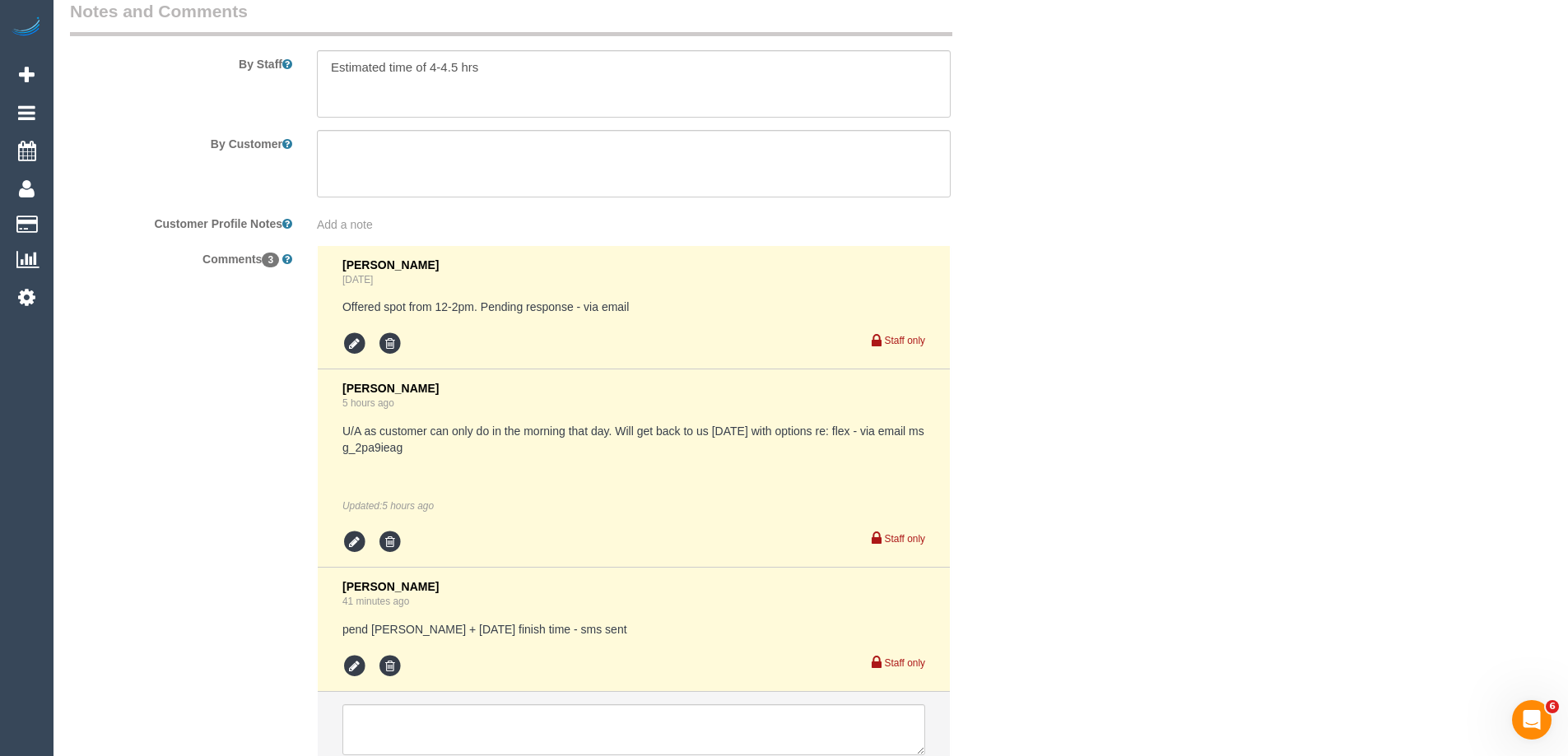
select select "string:AU"
select select "object:1611"
select select "number:28"
select select "number:14"
select select "number:19"
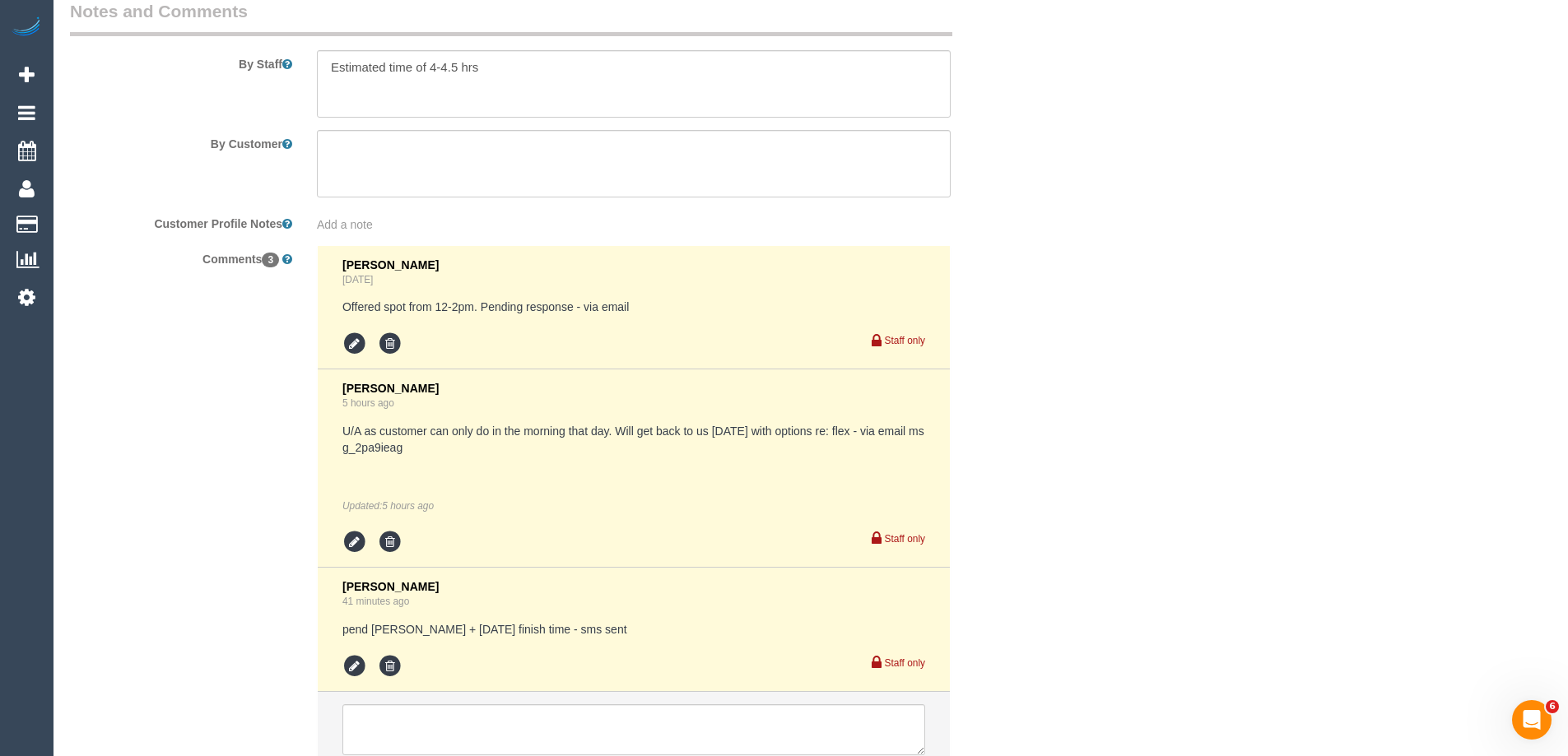
select select "number:22"
select select "number:34"
select select "number:26"
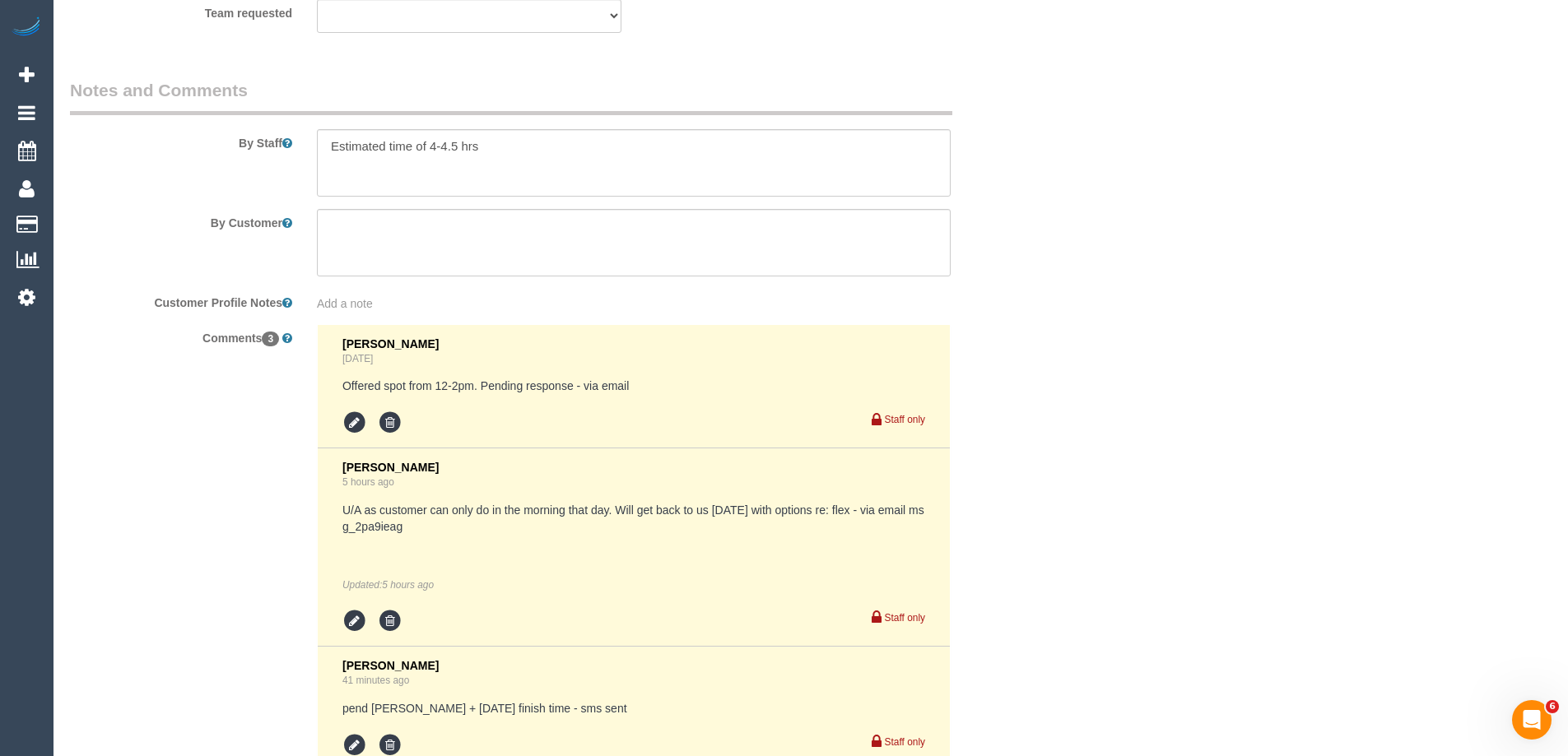
scroll to position [2999, 0]
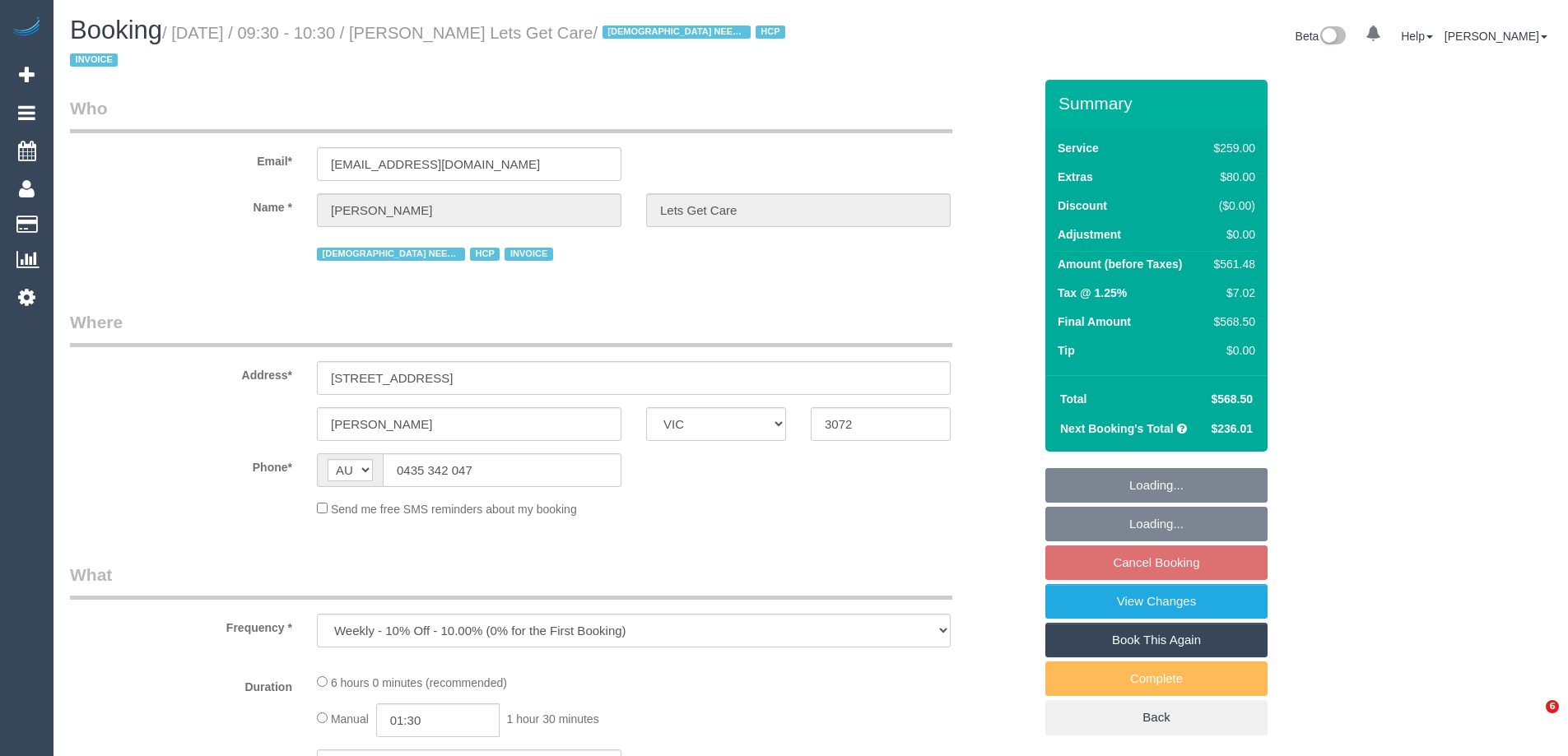
select select "VIC"
select select "number:28"
select select "number:14"
select select "number:19"
select select "number:25"
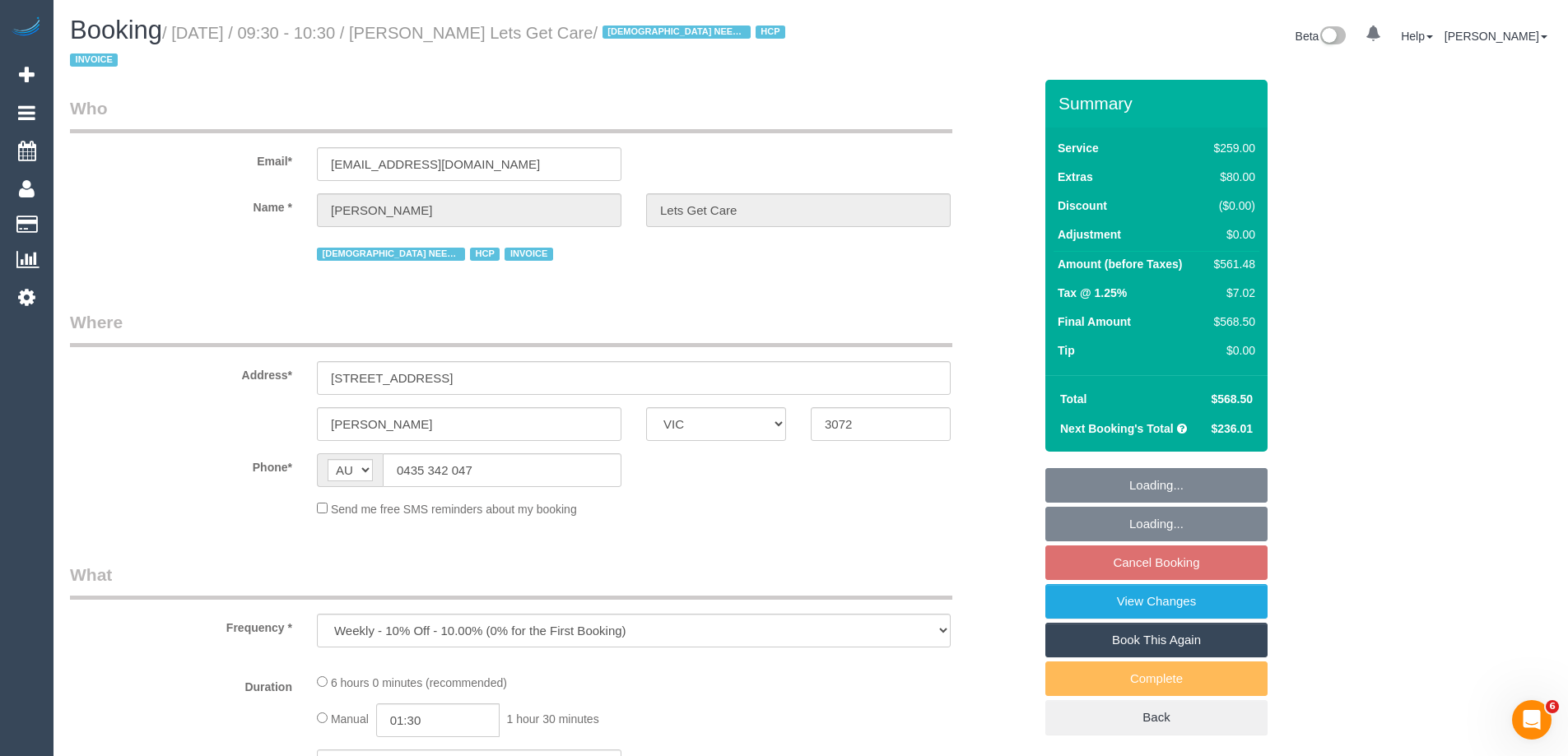
select select "number:35"
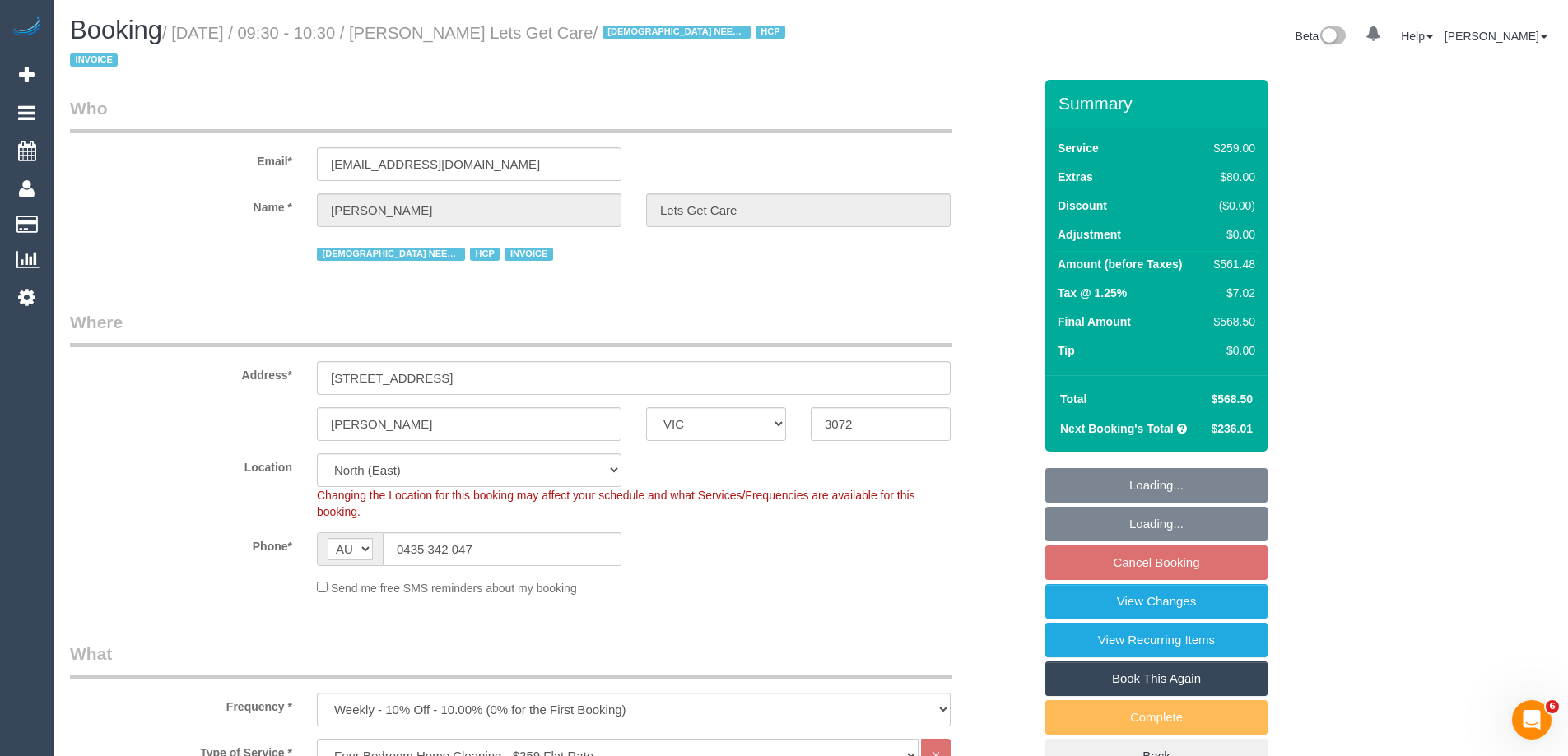
select select "object:818"
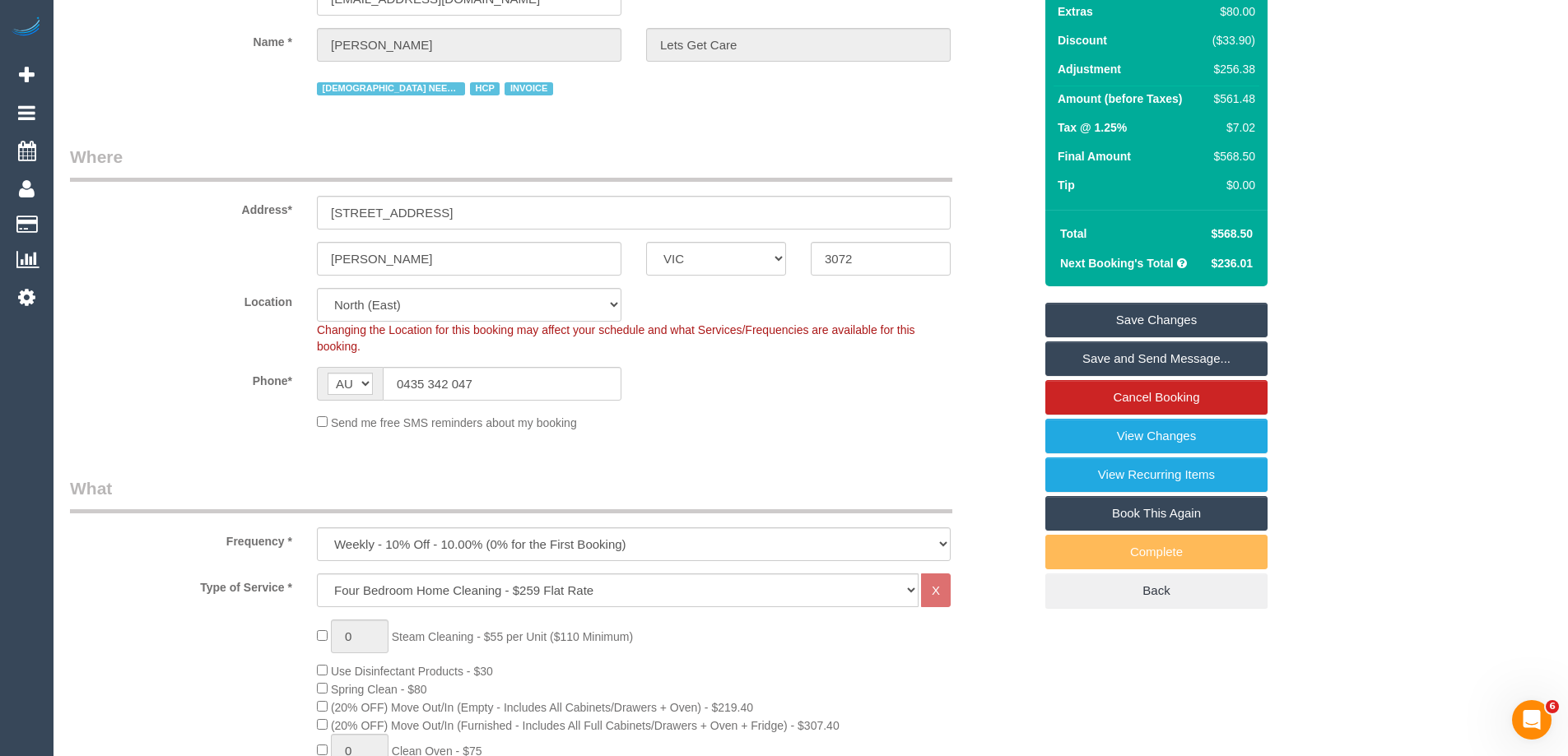
scroll to position [165, 0]
click at [1245, 97] on div "$561.48" at bounding box center [1230, 99] width 49 height 16
copy div "561.48"
click at [1326, 113] on div "Summary Service $259.00 Extras $80.00 Discount ($33.90) Adjustment $256.38 Amou…" at bounding box center [1218, 279] width 370 height 727
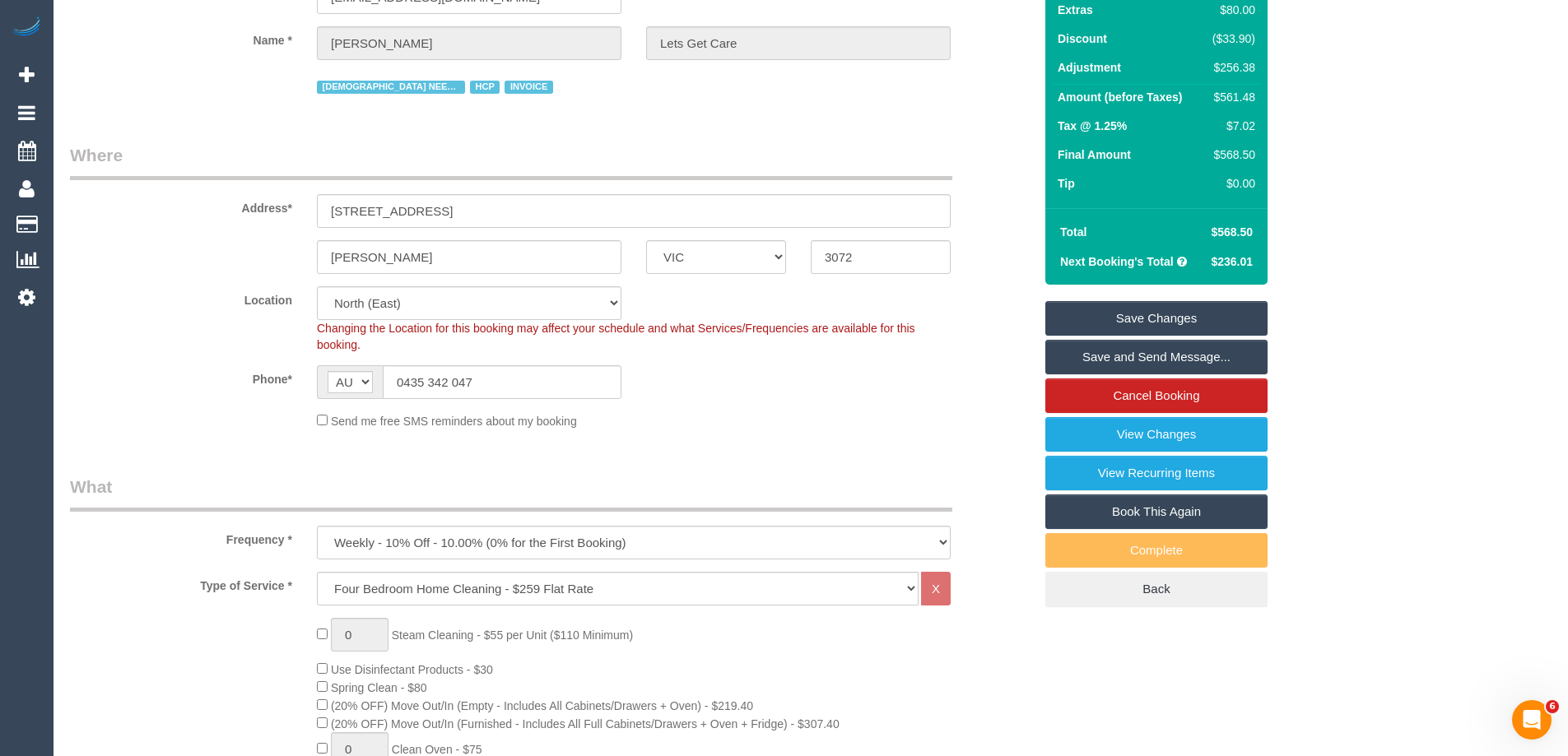
scroll to position [0, 0]
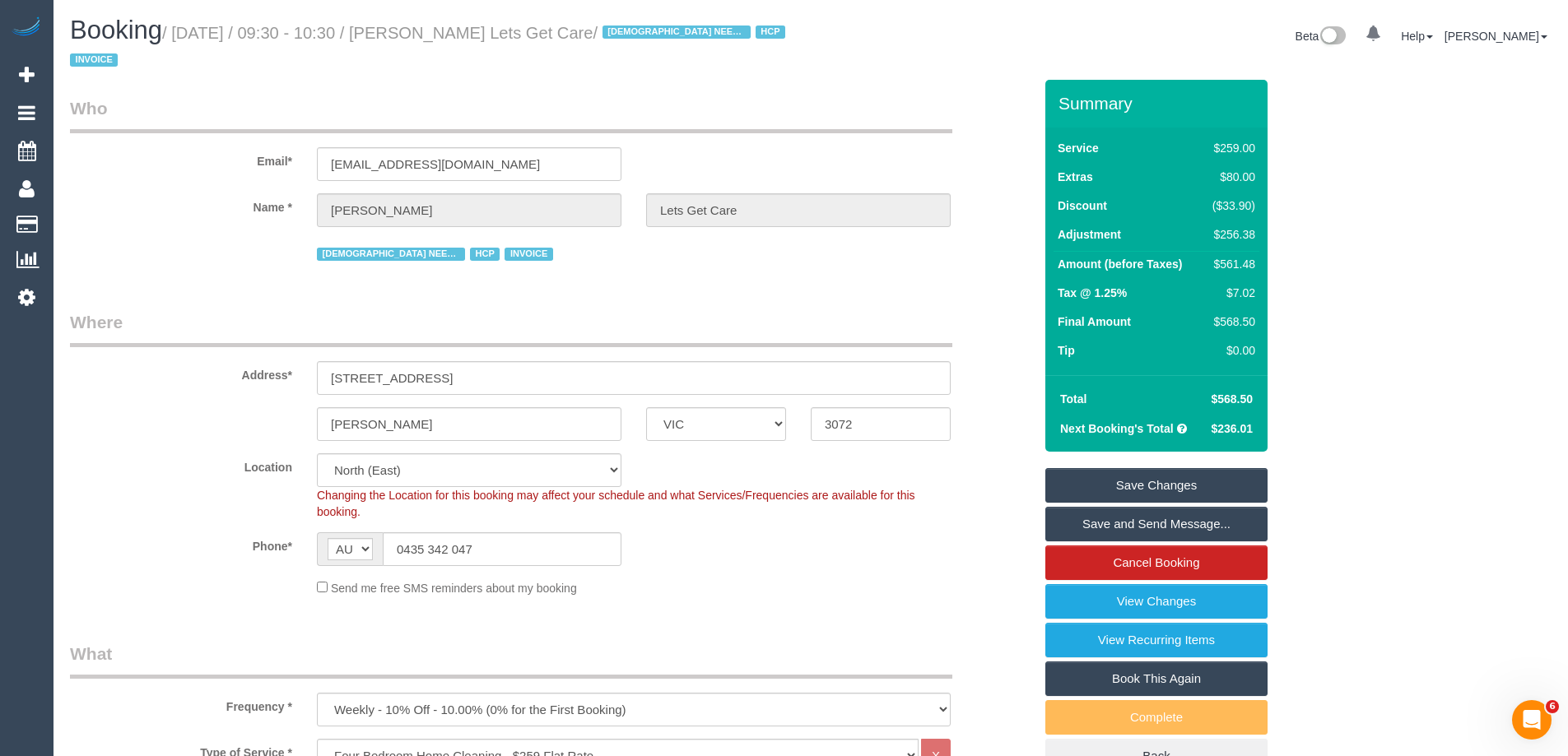
click at [224, 486] on div "Location [GEOGRAPHIC_DATA] (North) East (South) [GEOGRAPHIC_DATA] (East) [GEOGR…" at bounding box center [552, 486] width 988 height 67
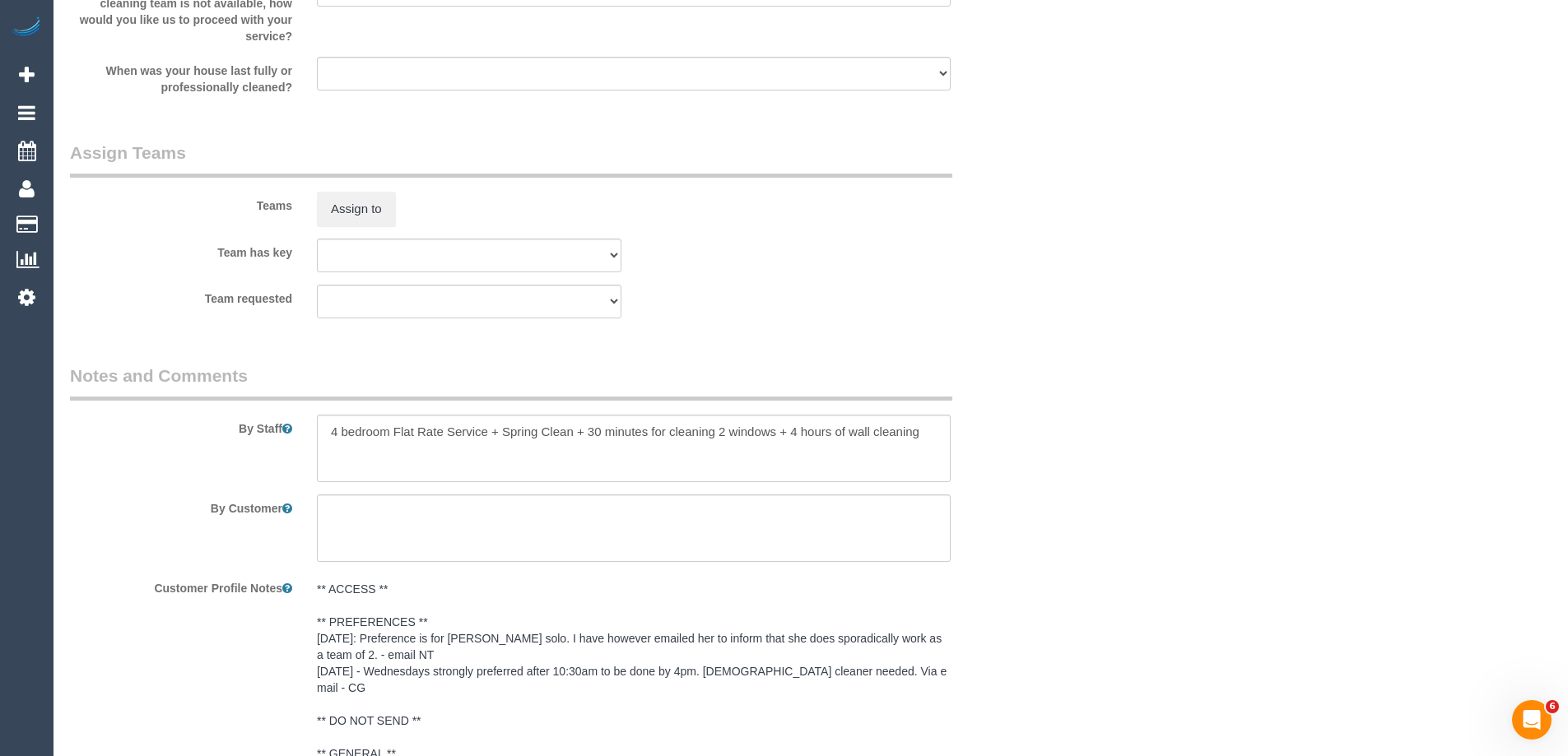
scroll to position [3113, 0]
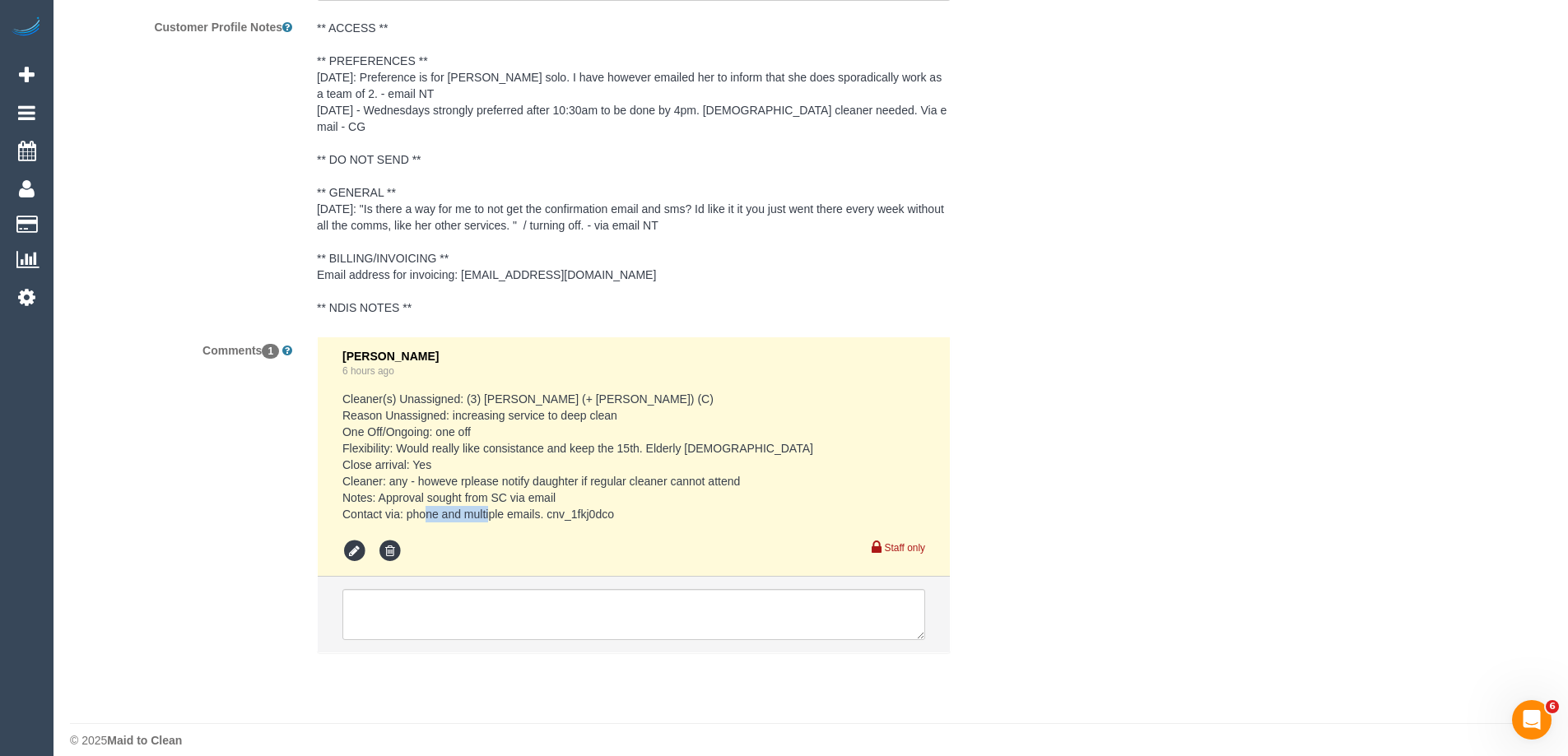
drag, startPoint x: 591, startPoint y: 497, endPoint x: 547, endPoint y: 499, distance: 44.0
click at [547, 499] on pre "Cleaner(s) Unassigned: (3) Estefania (+ Juliana) (C) Reason Unassigned: increas…" at bounding box center [633, 457] width 583 height 131
copy pre "cnv_1fkj0dco"
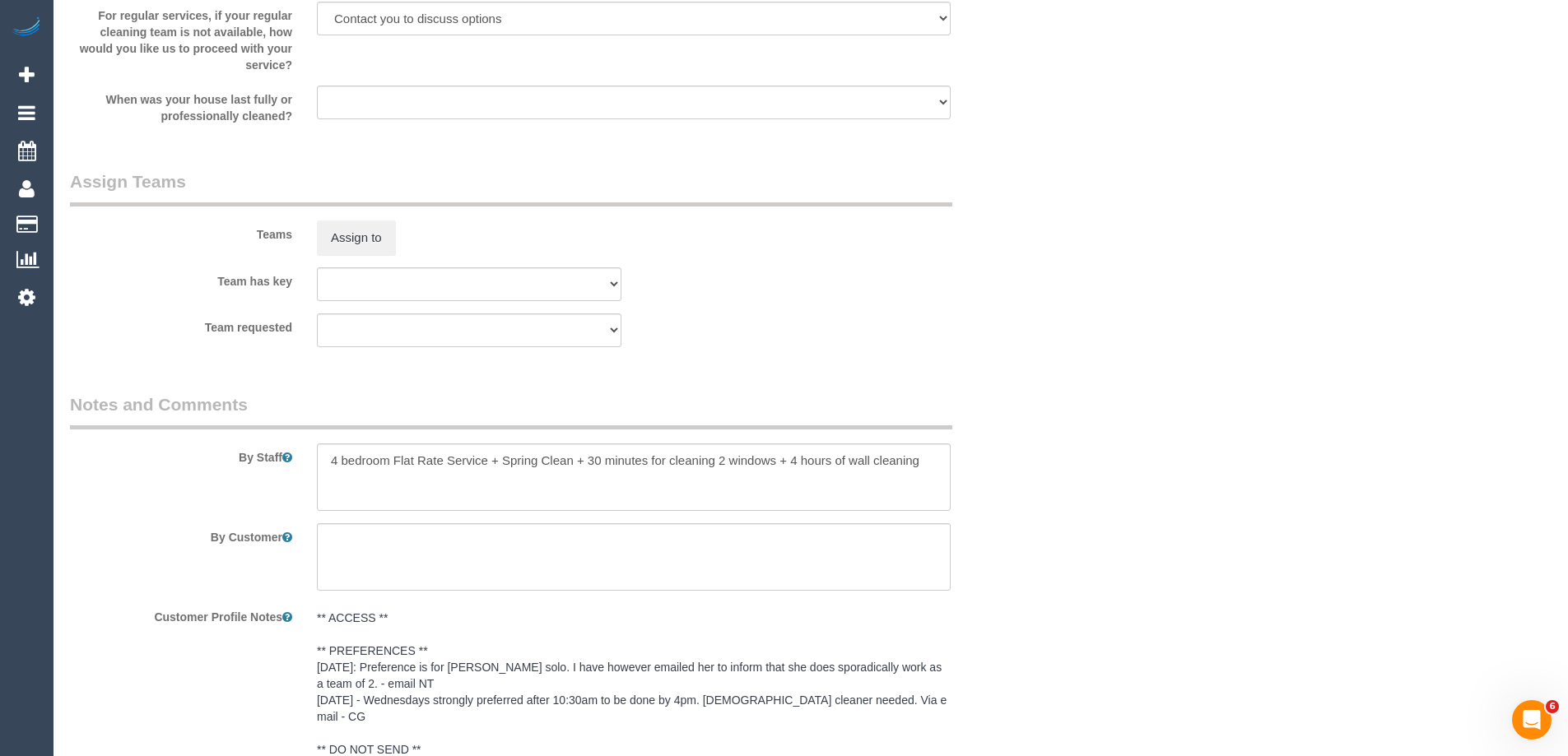
scroll to position [2454, 0]
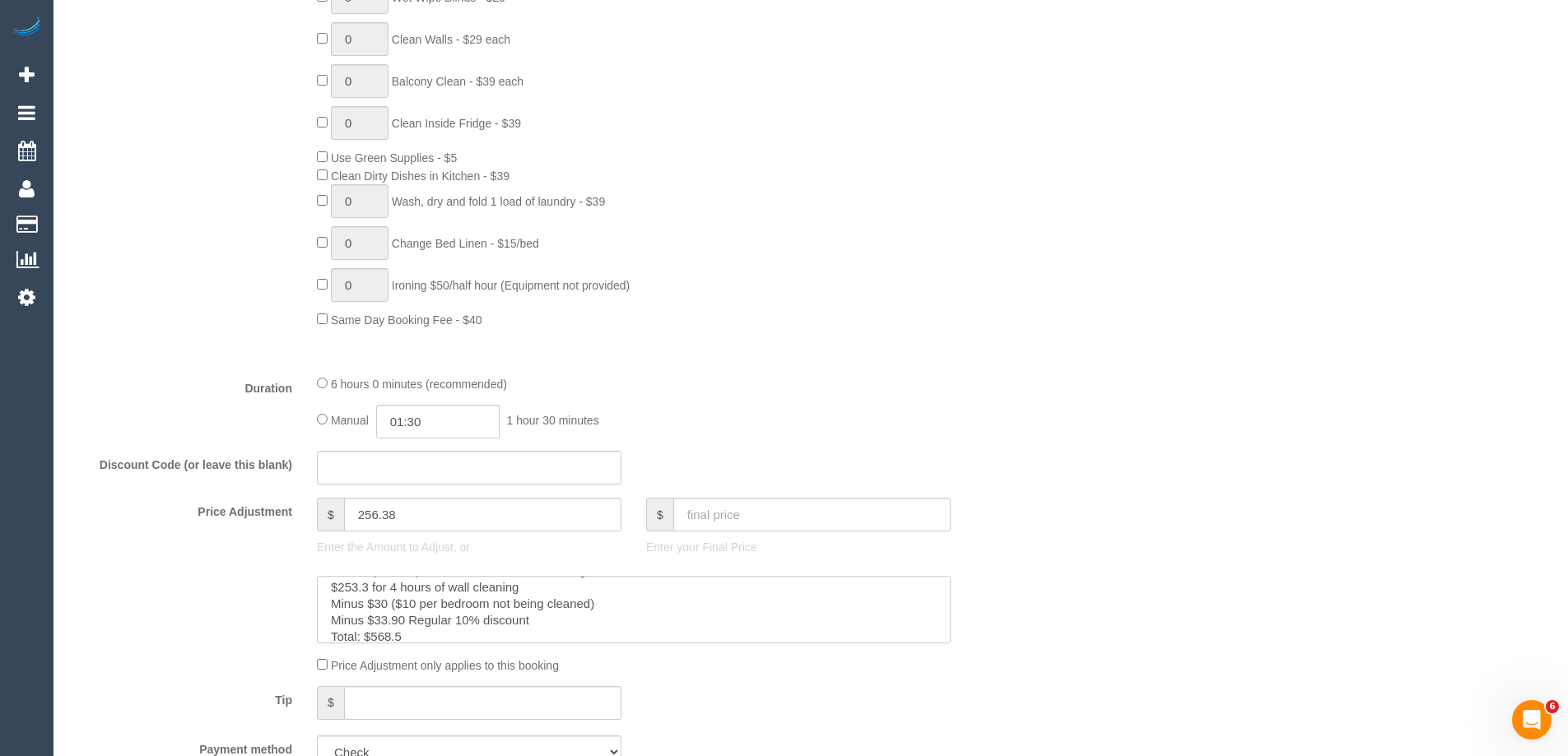
scroll to position [66, 0]
click at [1034, 584] on div at bounding box center [552, 609] width 988 height 67
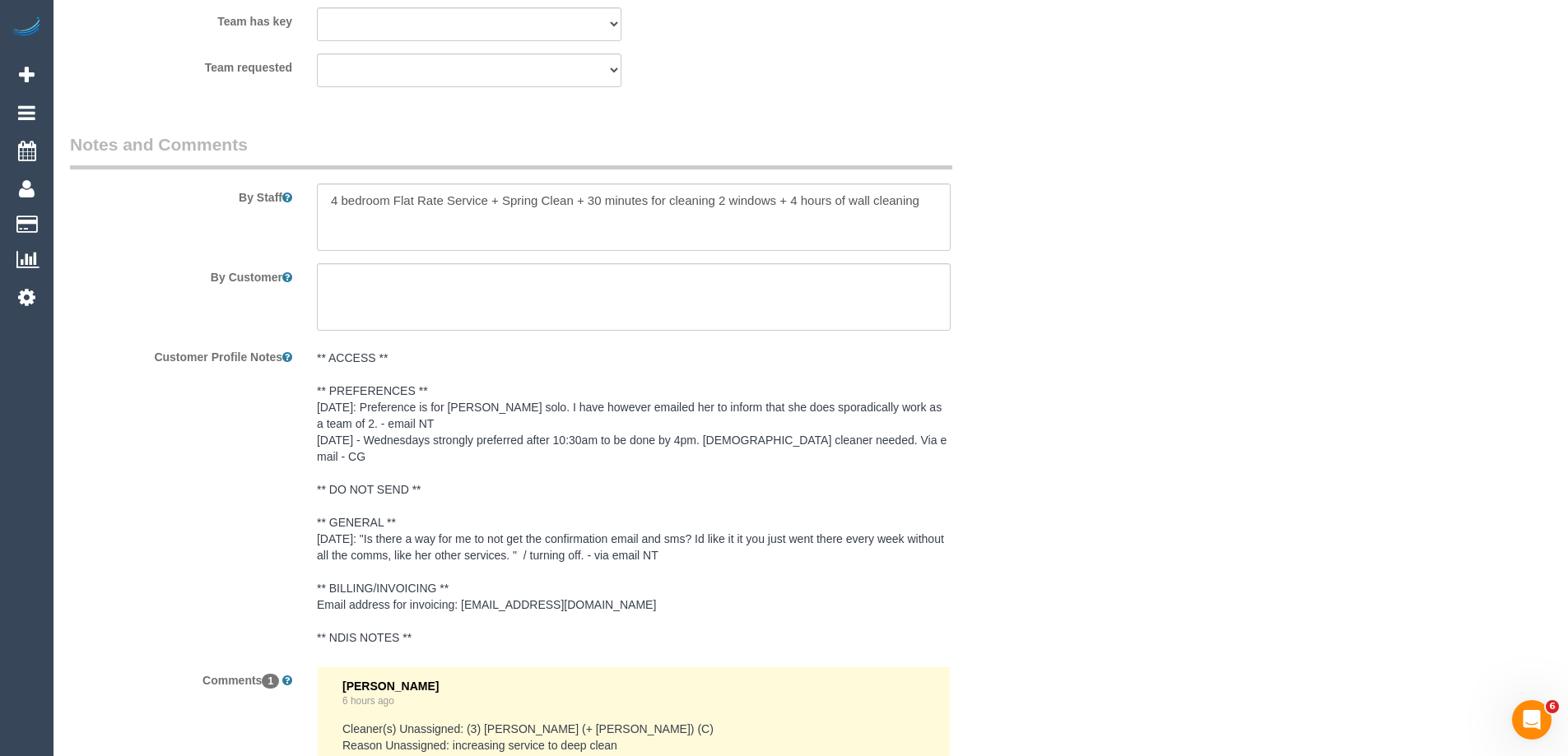
scroll to position [3045, 0]
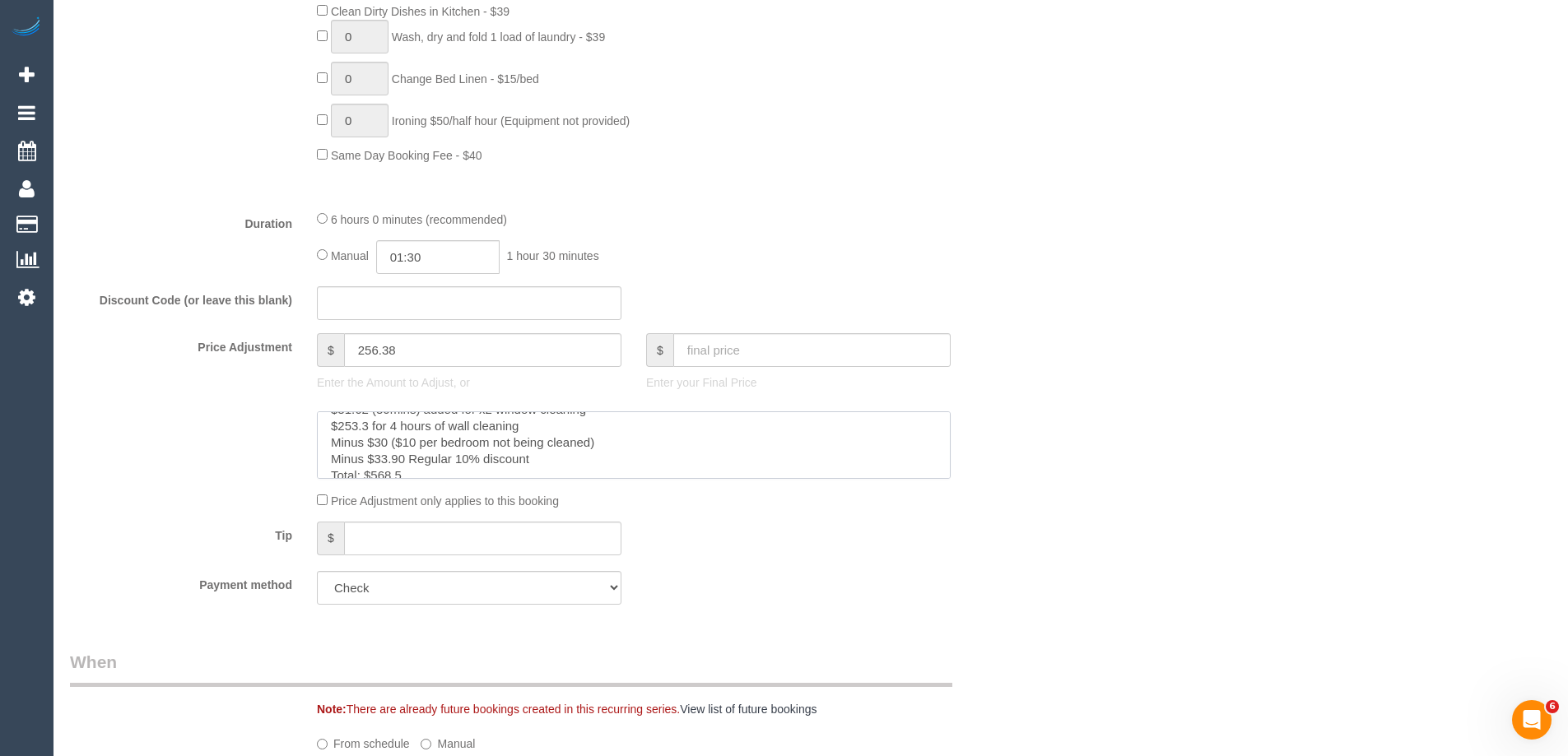
scroll to position [66, 0]
click at [1056, 359] on div "Who Email* julzghaly@gmail.com Name * Nadia Ghaly Lets Get Care FEMALE NEEDED H…" at bounding box center [810, 719] width 1481 height 3748
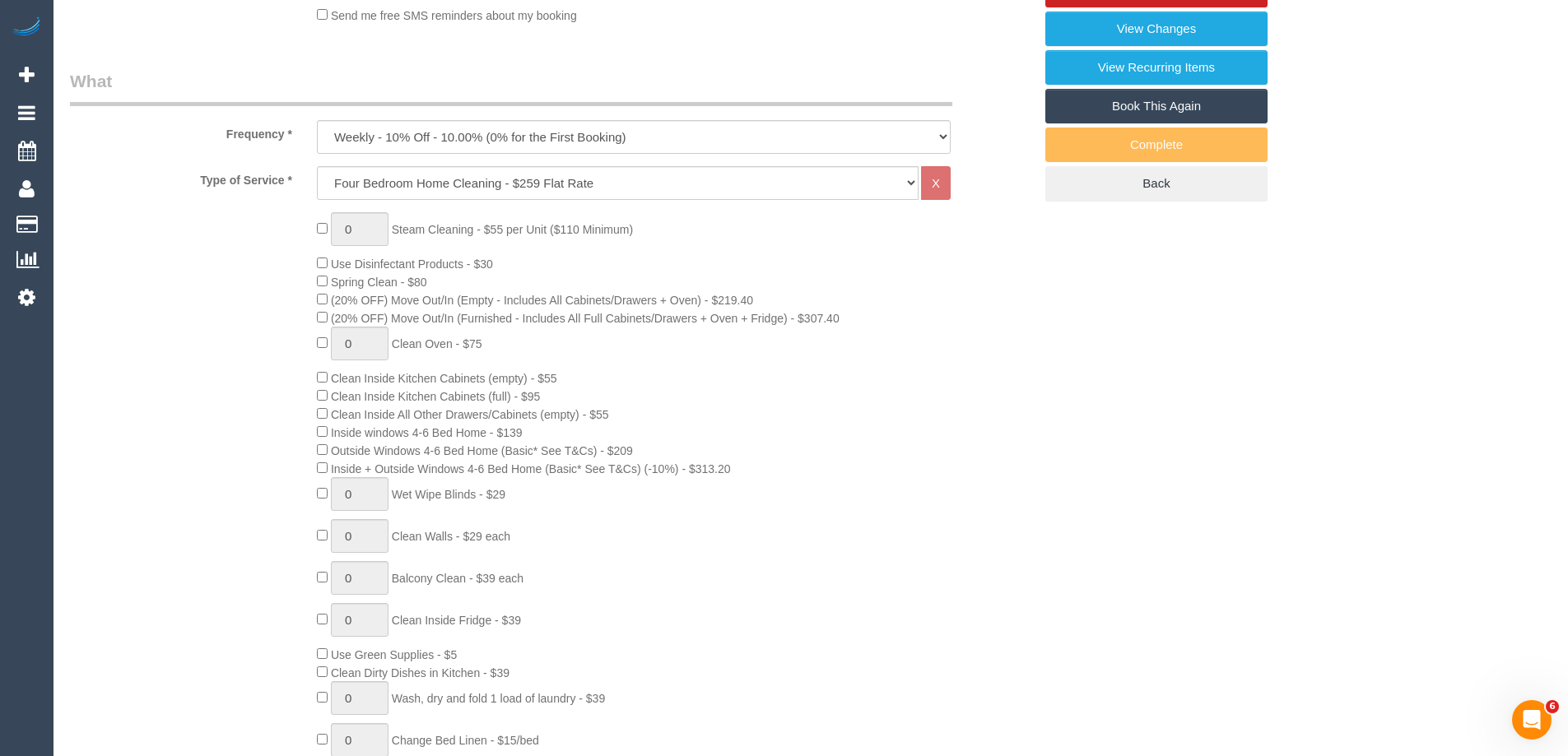
scroll to position [576, 0]
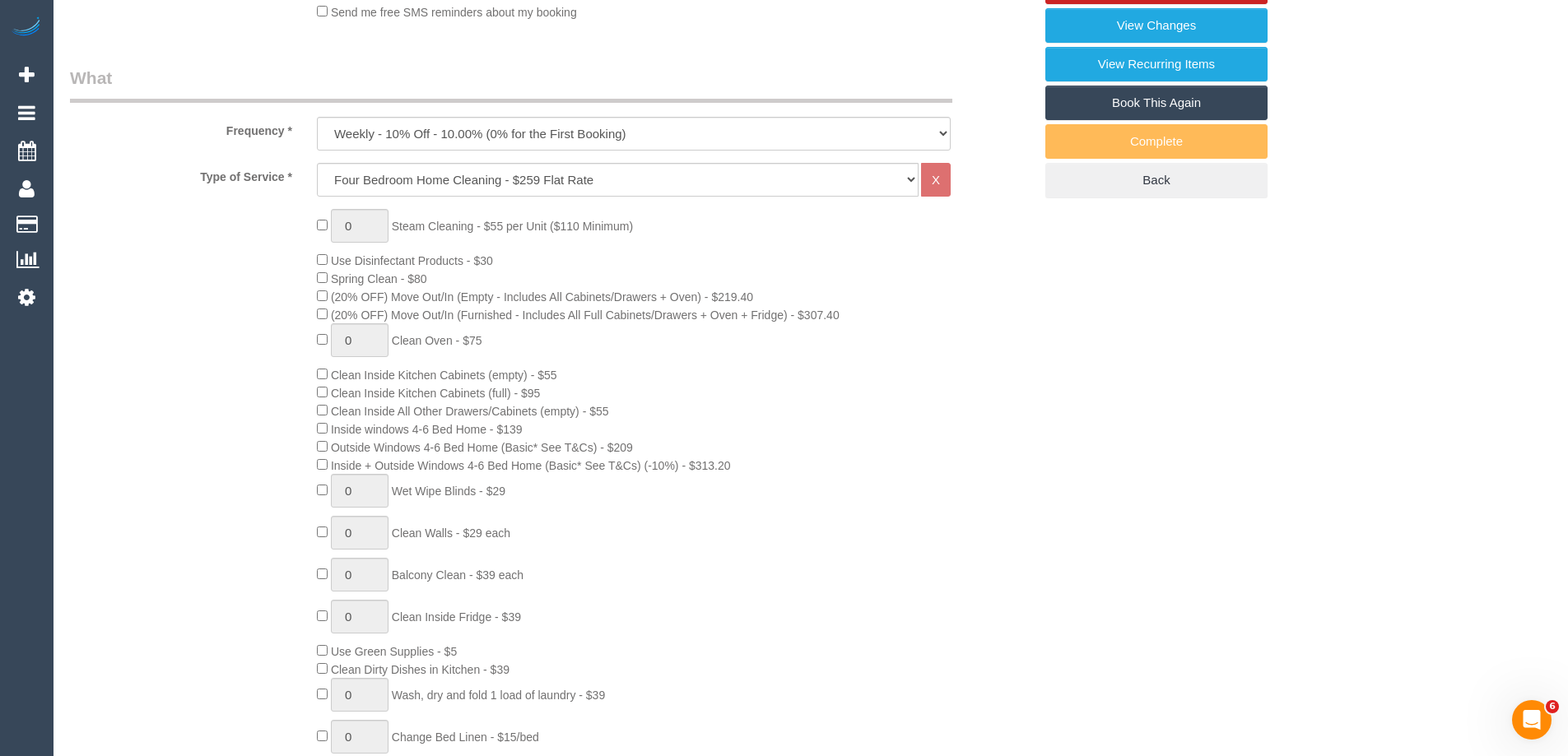
drag, startPoint x: 882, startPoint y: 405, endPoint x: 886, endPoint y: 392, distance: 13.6
click at [886, 393] on div "0 Steam Cleaning - $55 per Unit ($110 Minimum) Use Disinfectant Products - $30 …" at bounding box center [675, 515] width 740 height 614
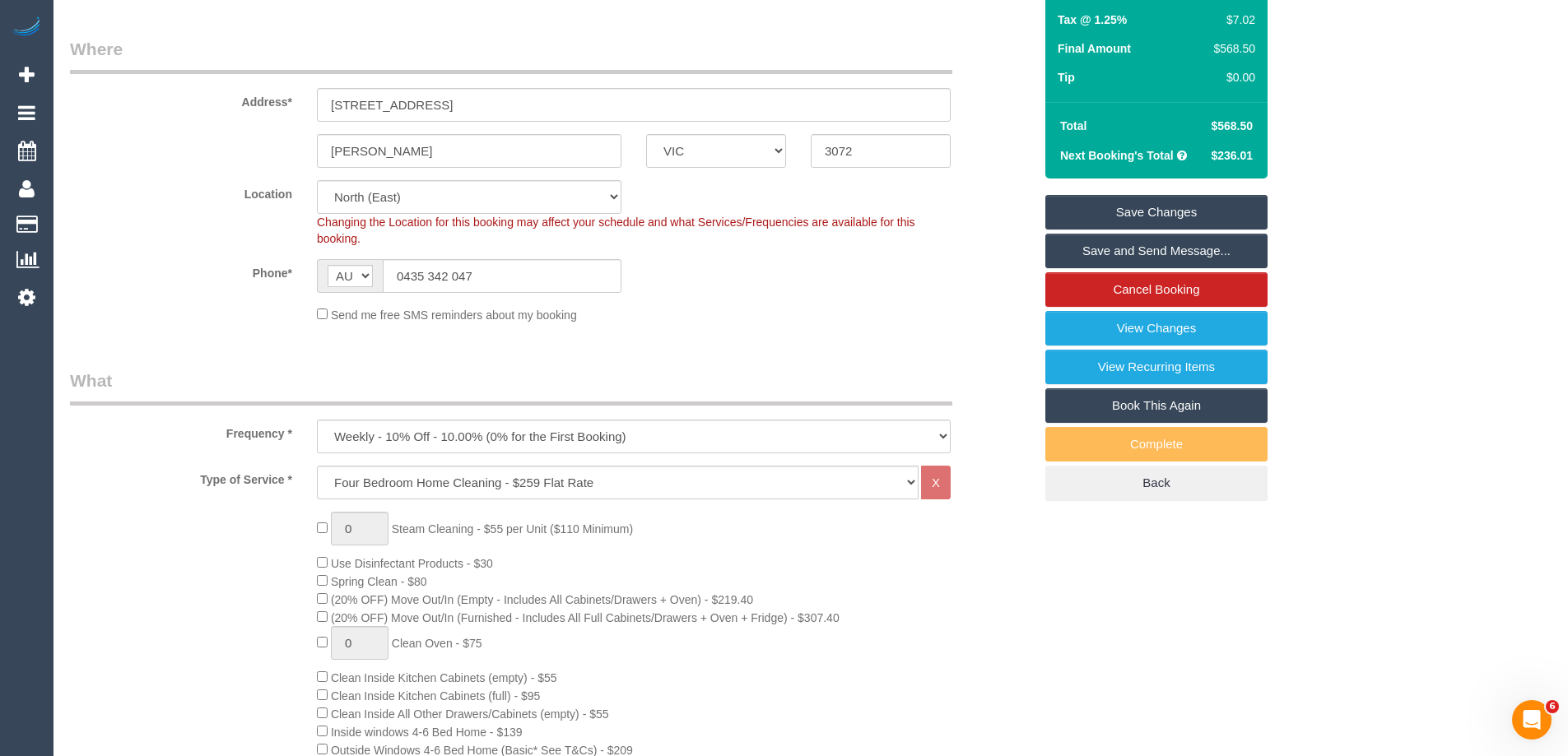
scroll to position [0, 0]
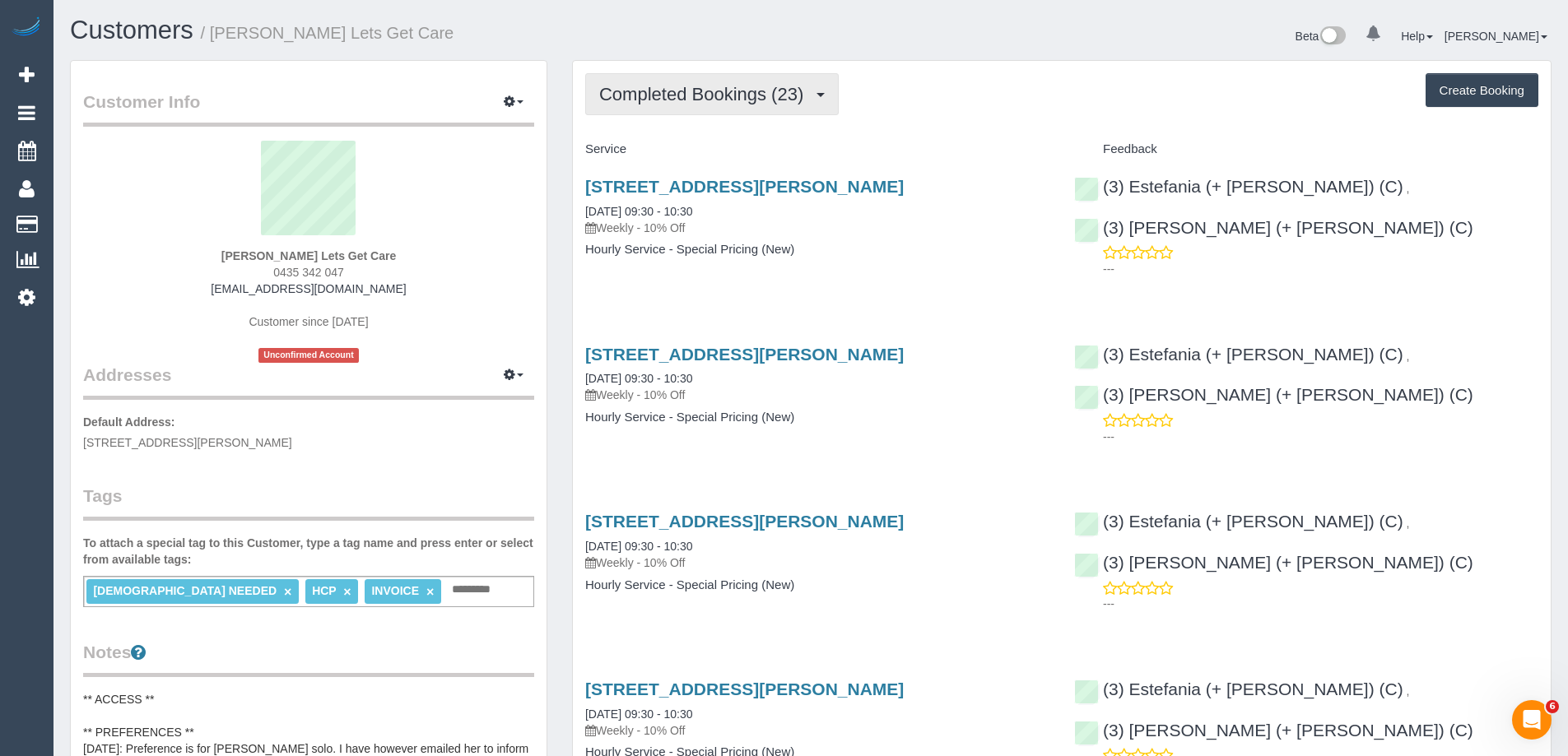
drag, startPoint x: 672, startPoint y: 91, endPoint x: 657, endPoint y: 119, distance: 31.8
click at [670, 86] on span "Completed Bookings (23)" at bounding box center [705, 94] width 212 height 20
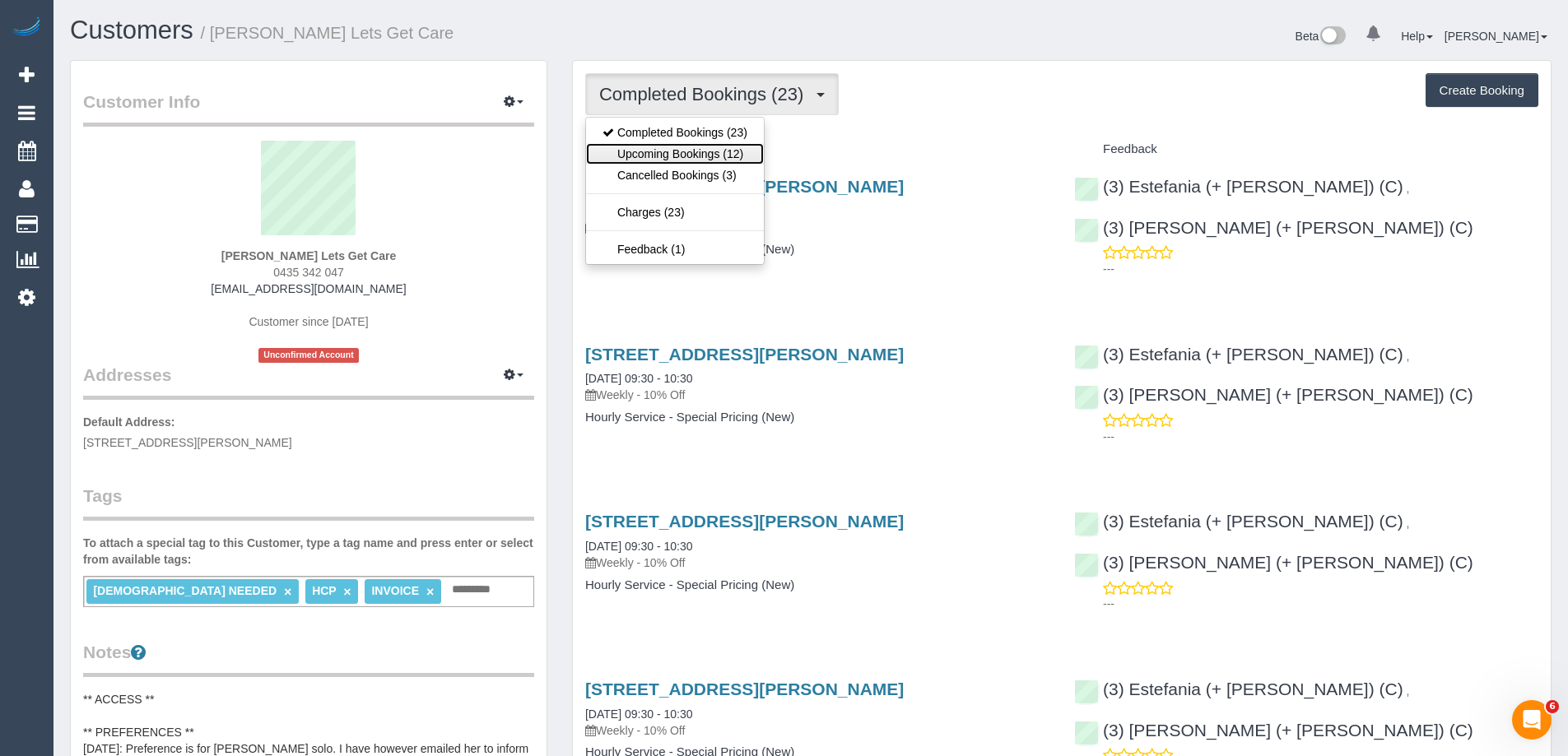
click at [637, 157] on link "Upcoming Bookings (12)" at bounding box center [675, 154] width 177 height 21
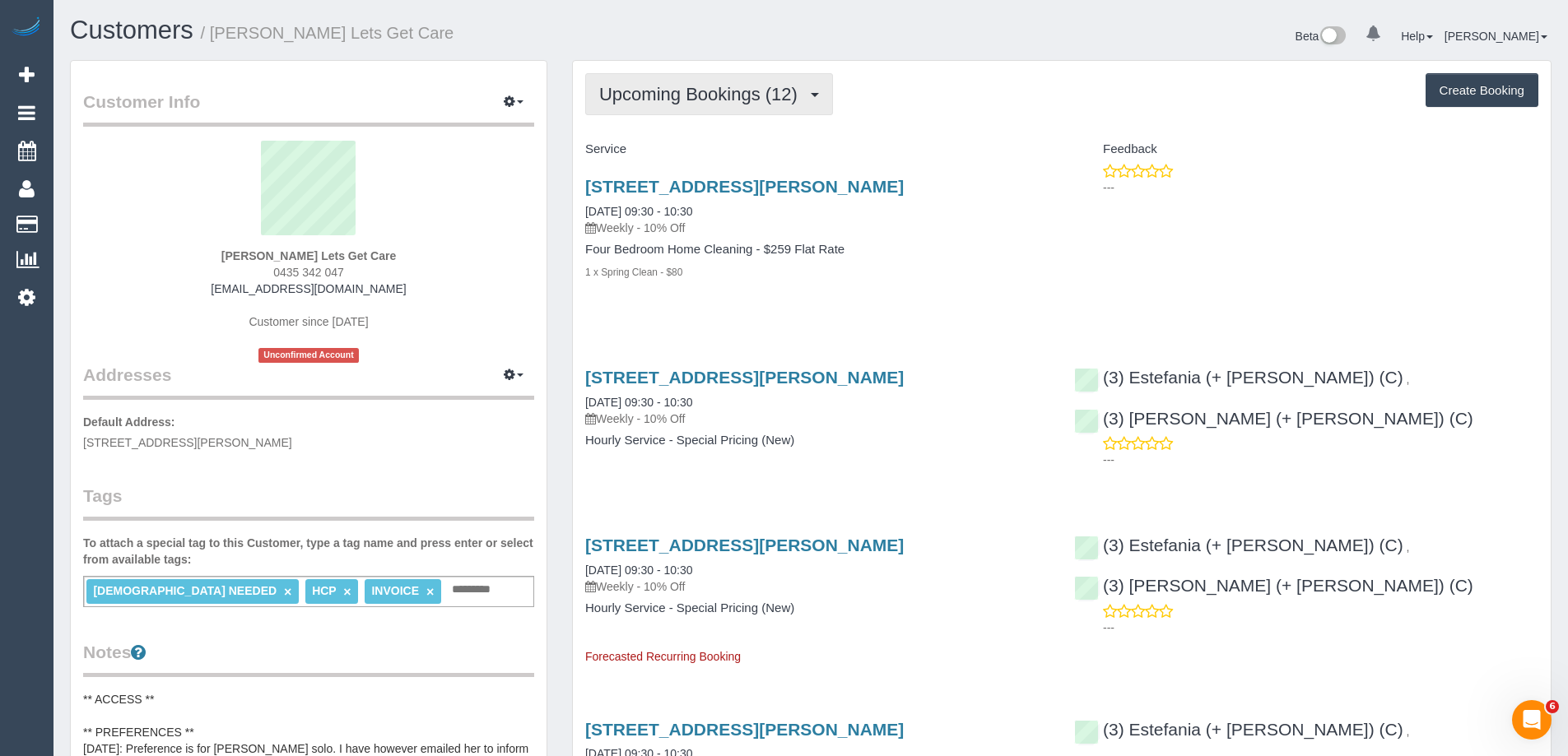
click at [672, 92] on span "Upcoming Bookings (12)" at bounding box center [702, 94] width 206 height 20
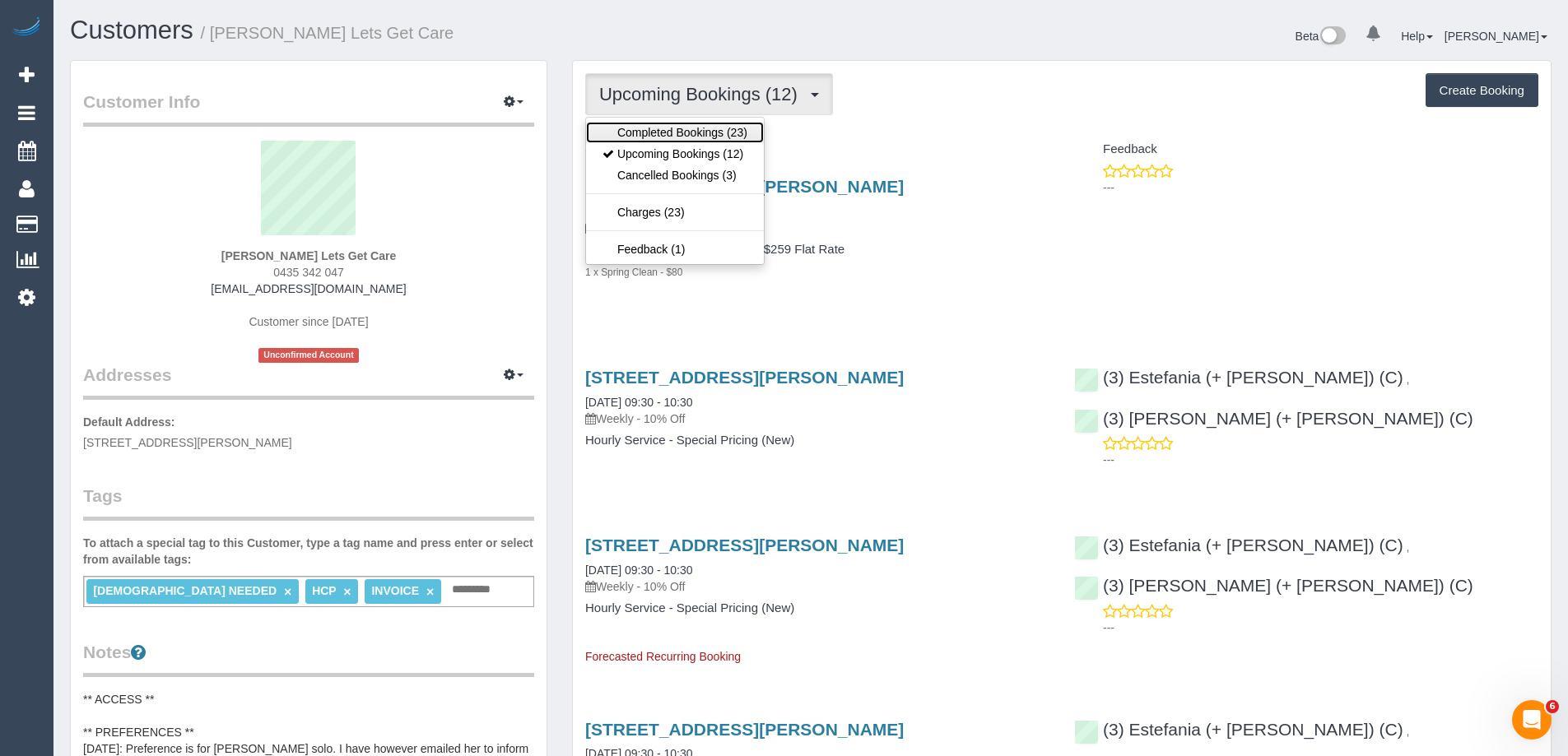
click at [666, 129] on link "Completed Bookings (23)" at bounding box center [675, 132] width 177 height 21
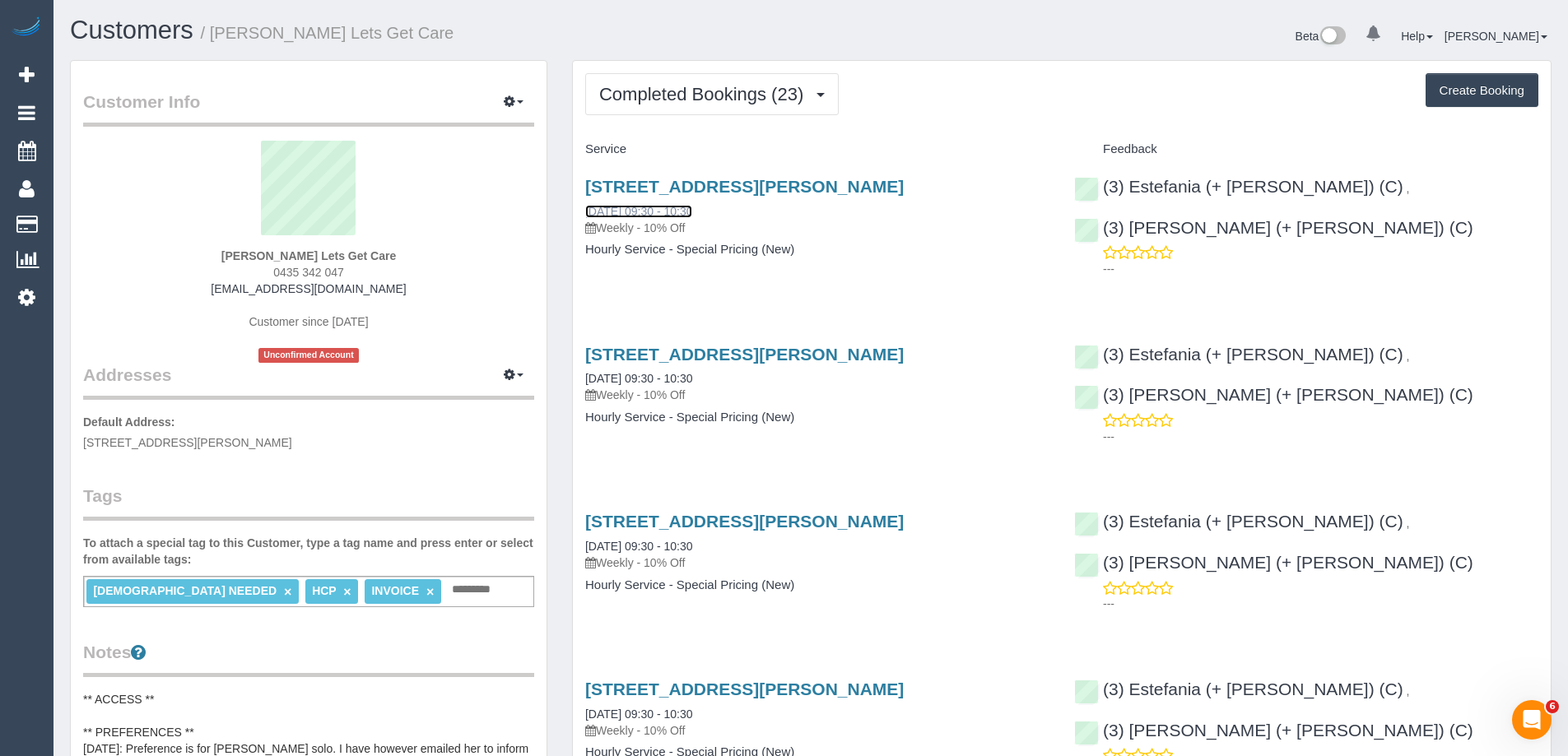
click at [653, 211] on link "[DATE] 09:30 - 10:30" at bounding box center [638, 211] width 107 height 13
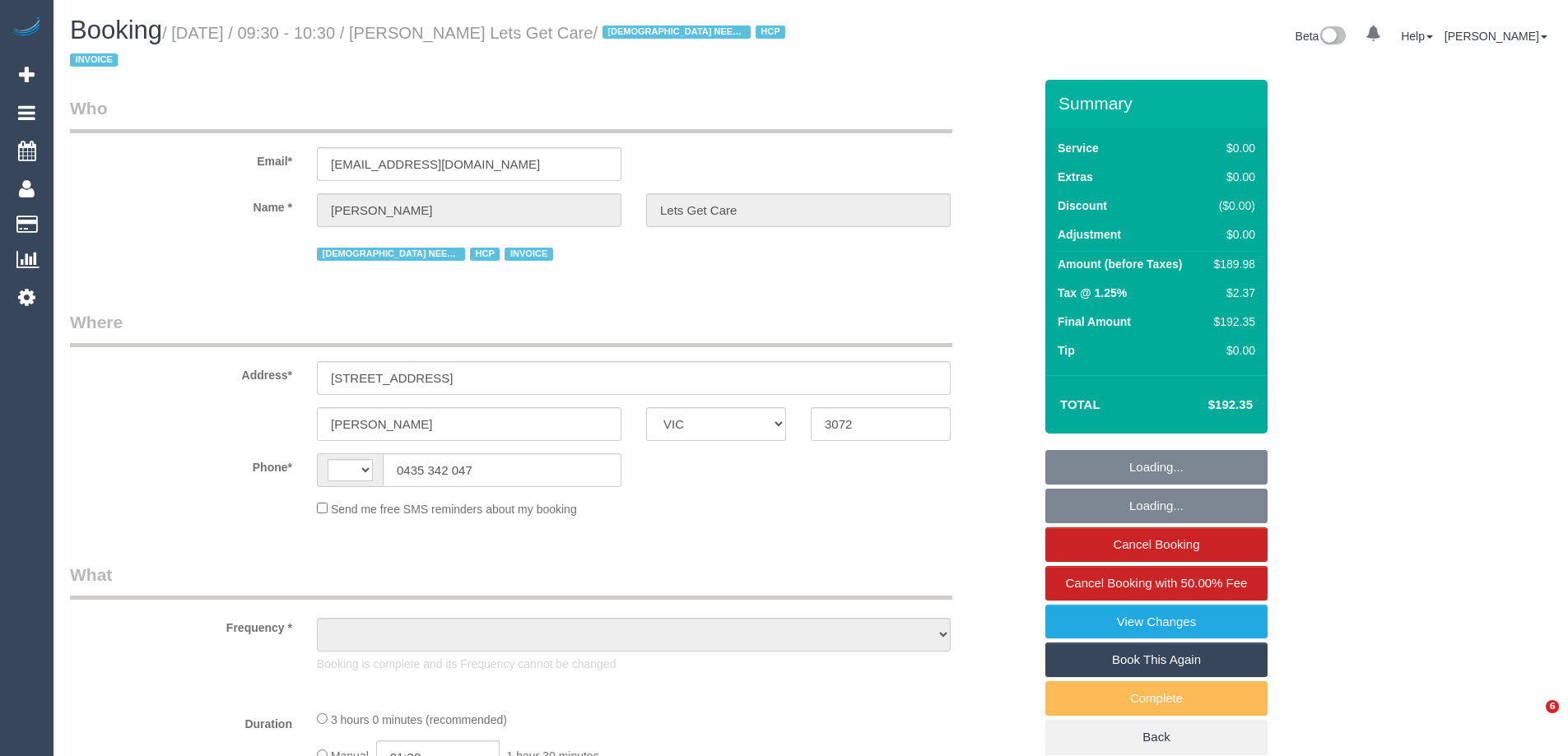
select select "VIC"
select select "string:AU"
select select "object:295"
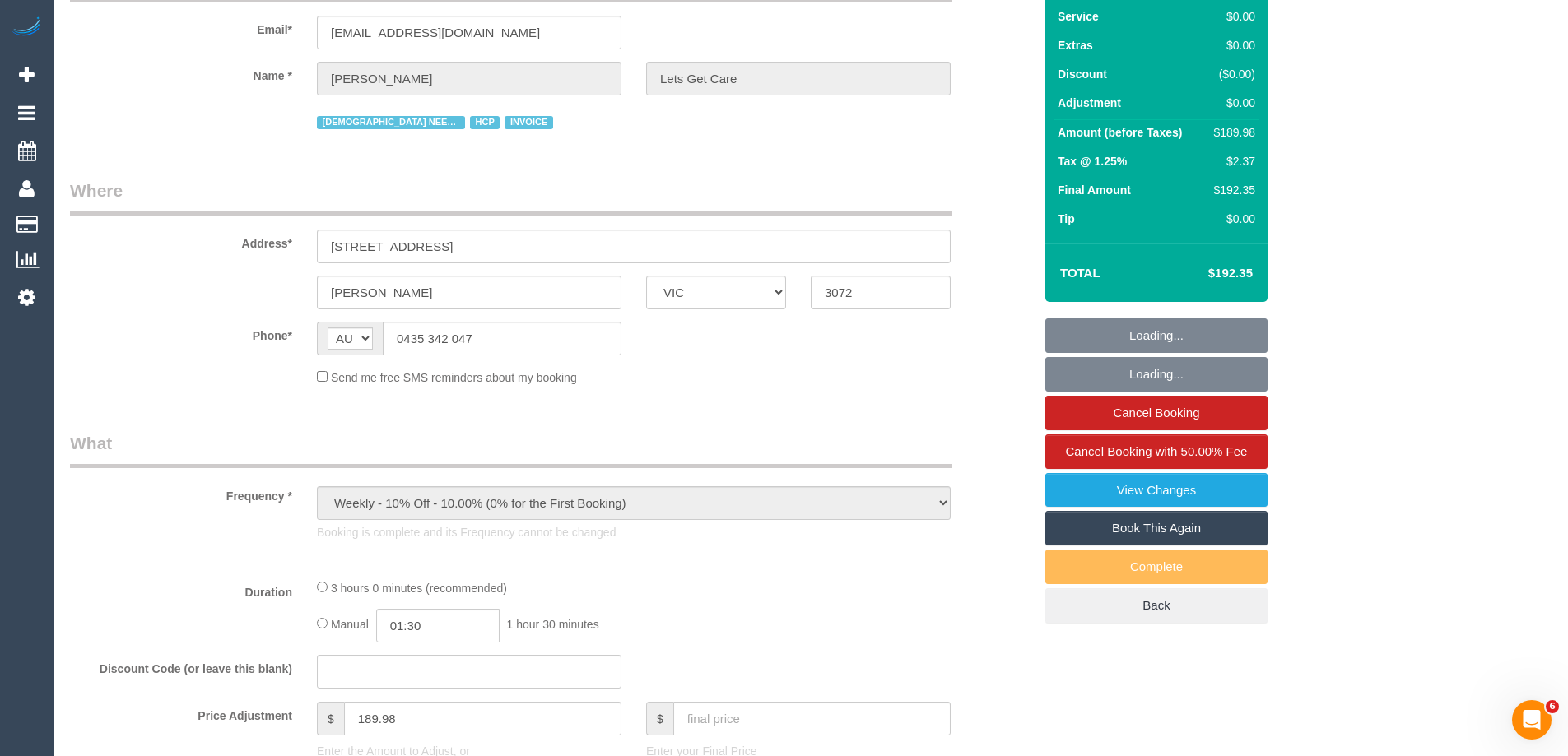
select select "180"
select select "number:28"
select select "number:14"
select select "number:19"
select select "number:25"
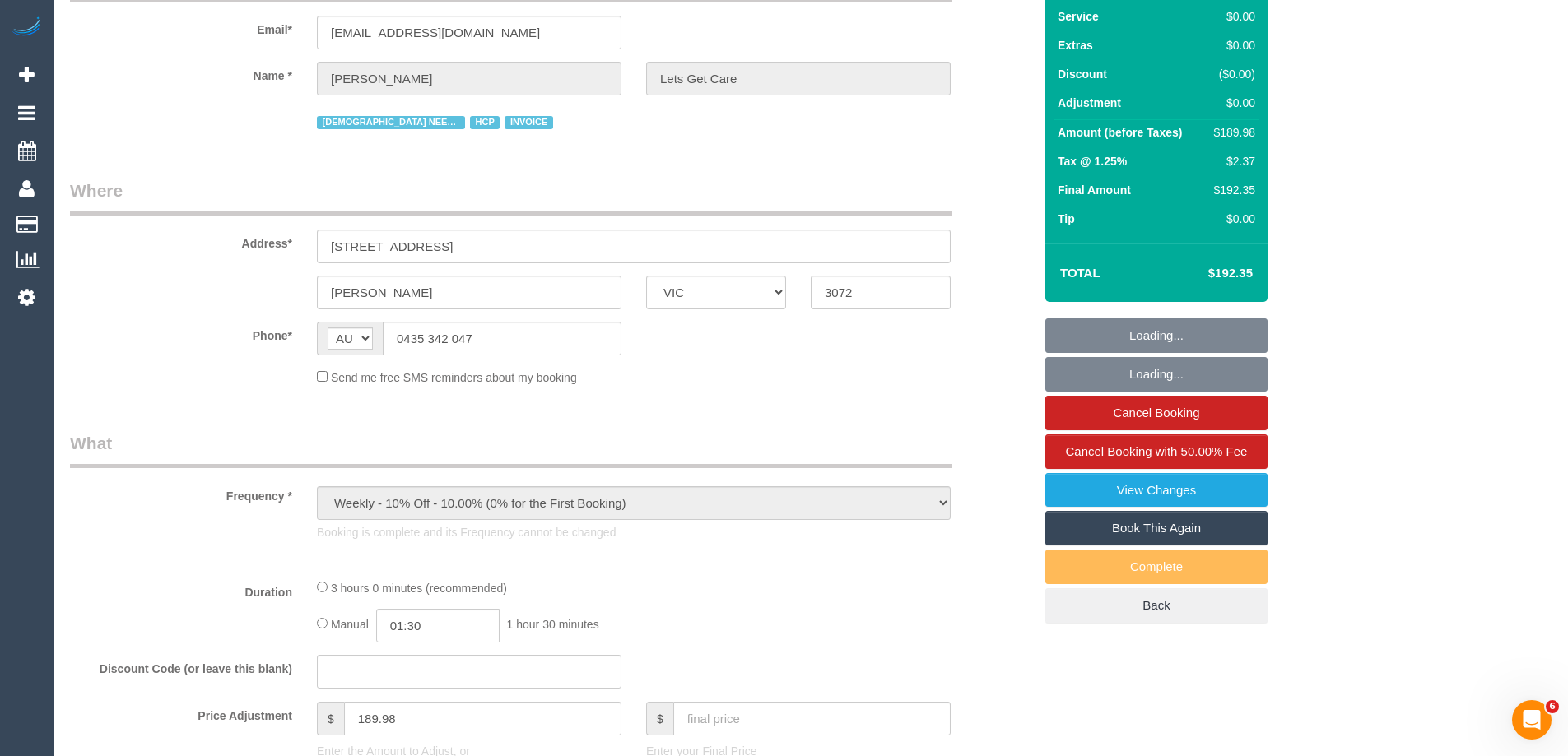
select select "number:35"
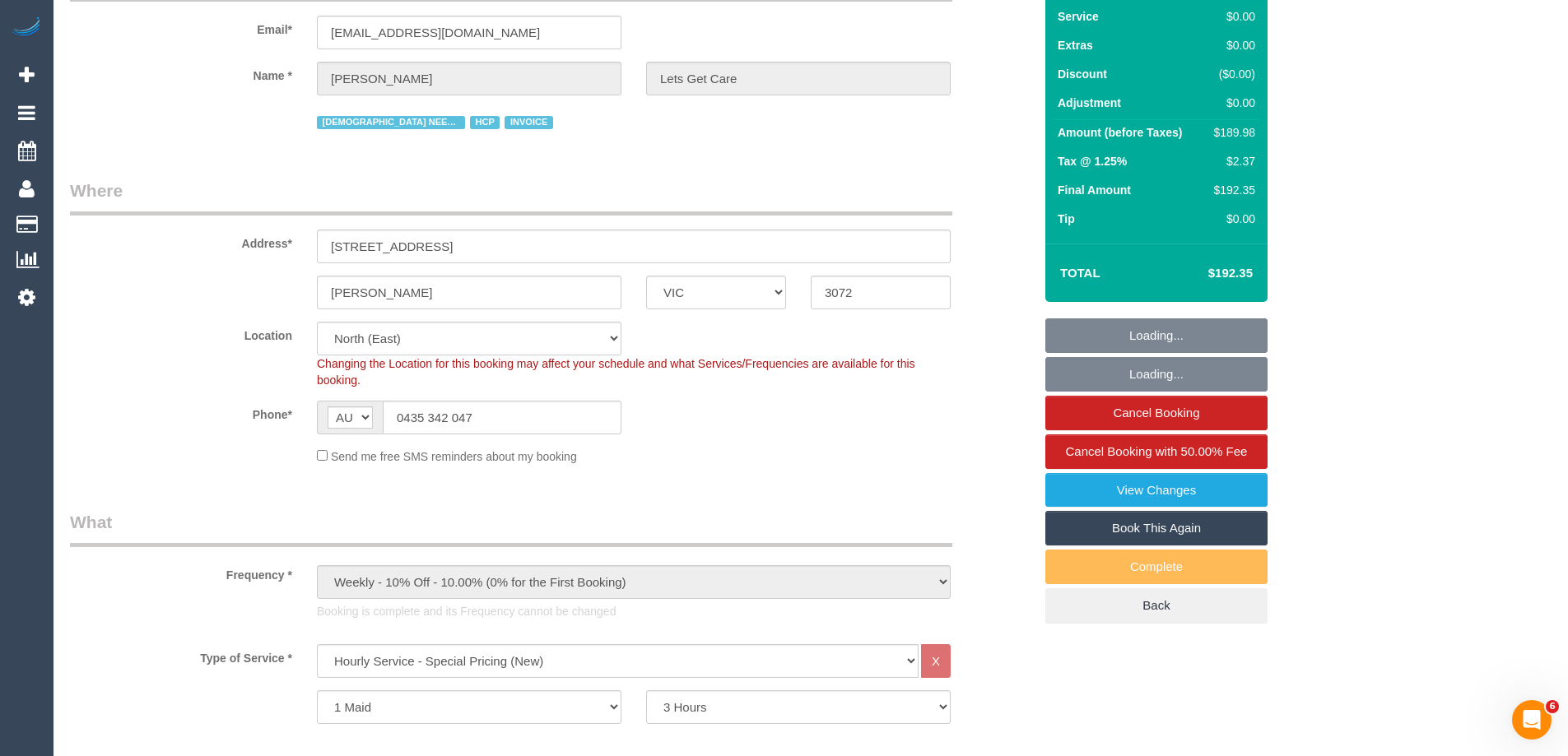
scroll to position [329, 0]
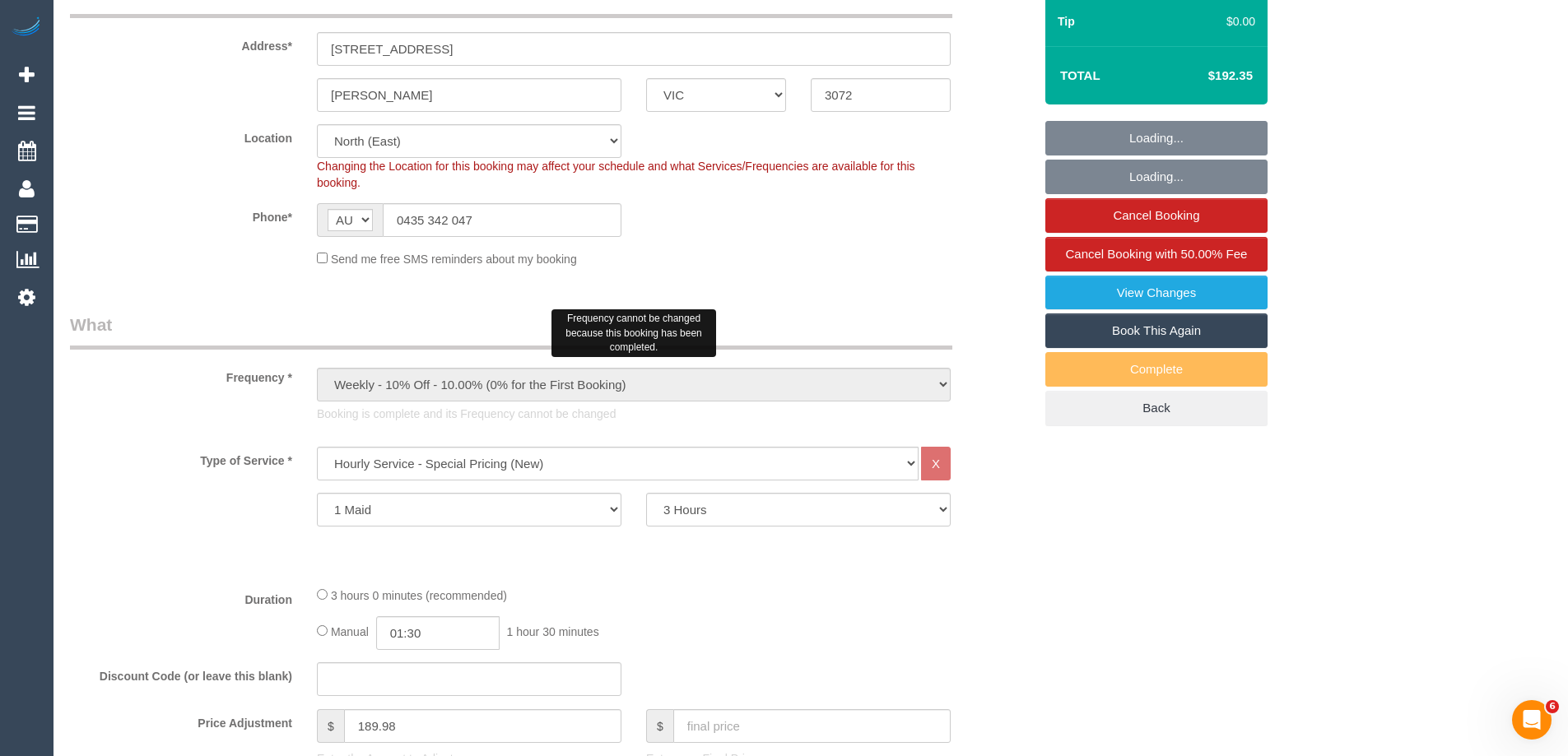
select select "object:1391"
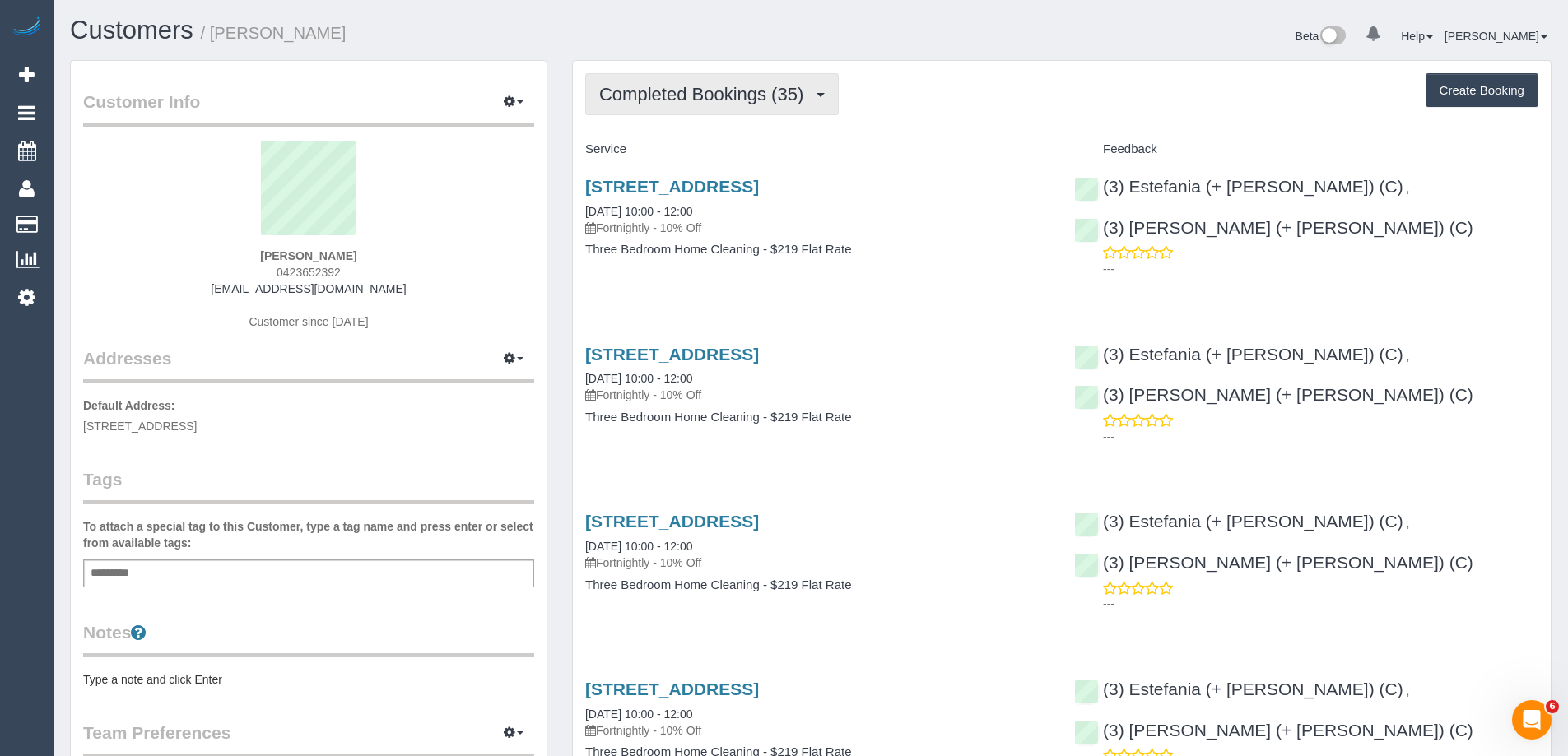
click at [759, 94] on span "Completed Bookings (35)" at bounding box center [705, 94] width 212 height 20
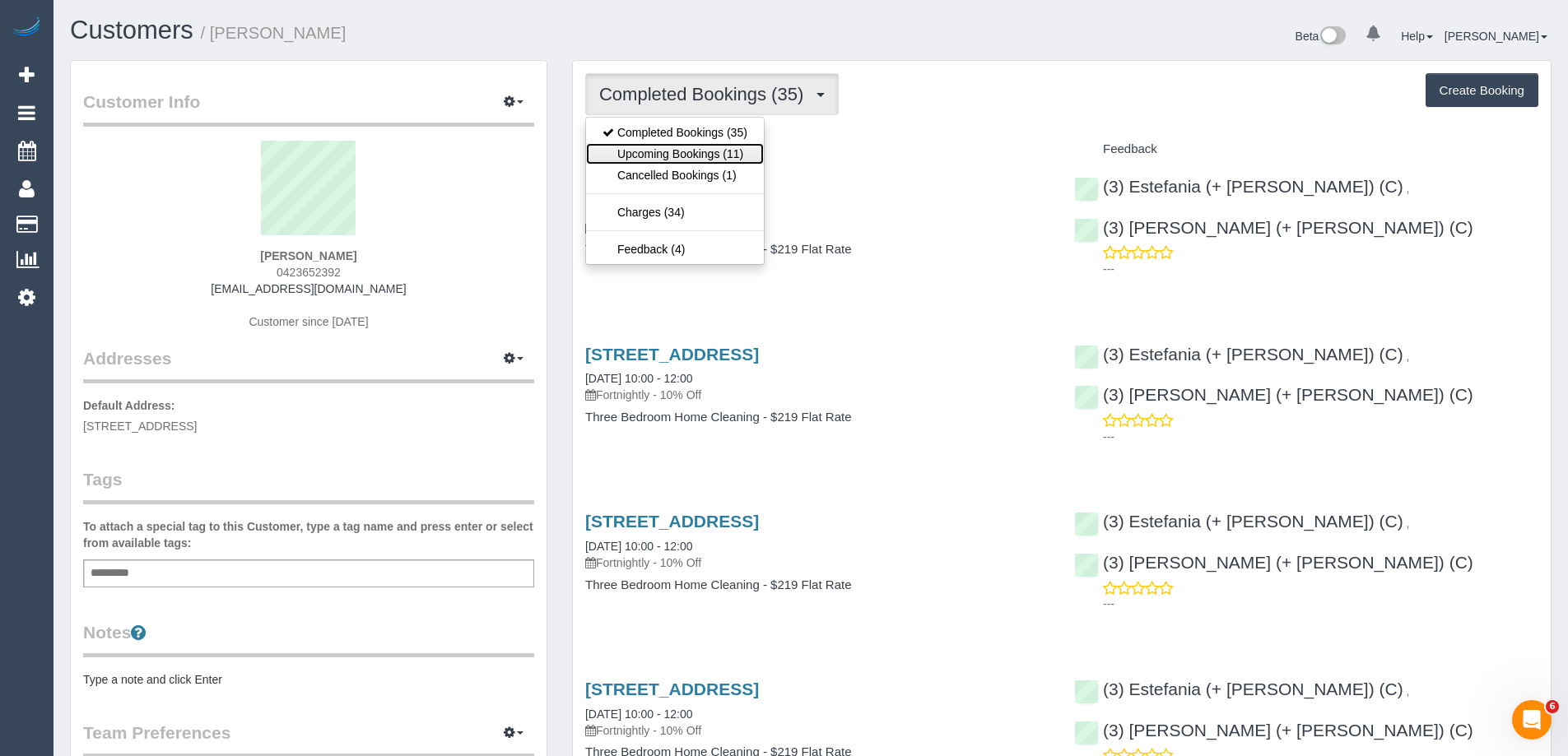
click at [695, 160] on link "Upcoming Bookings (11)" at bounding box center [675, 154] width 177 height 21
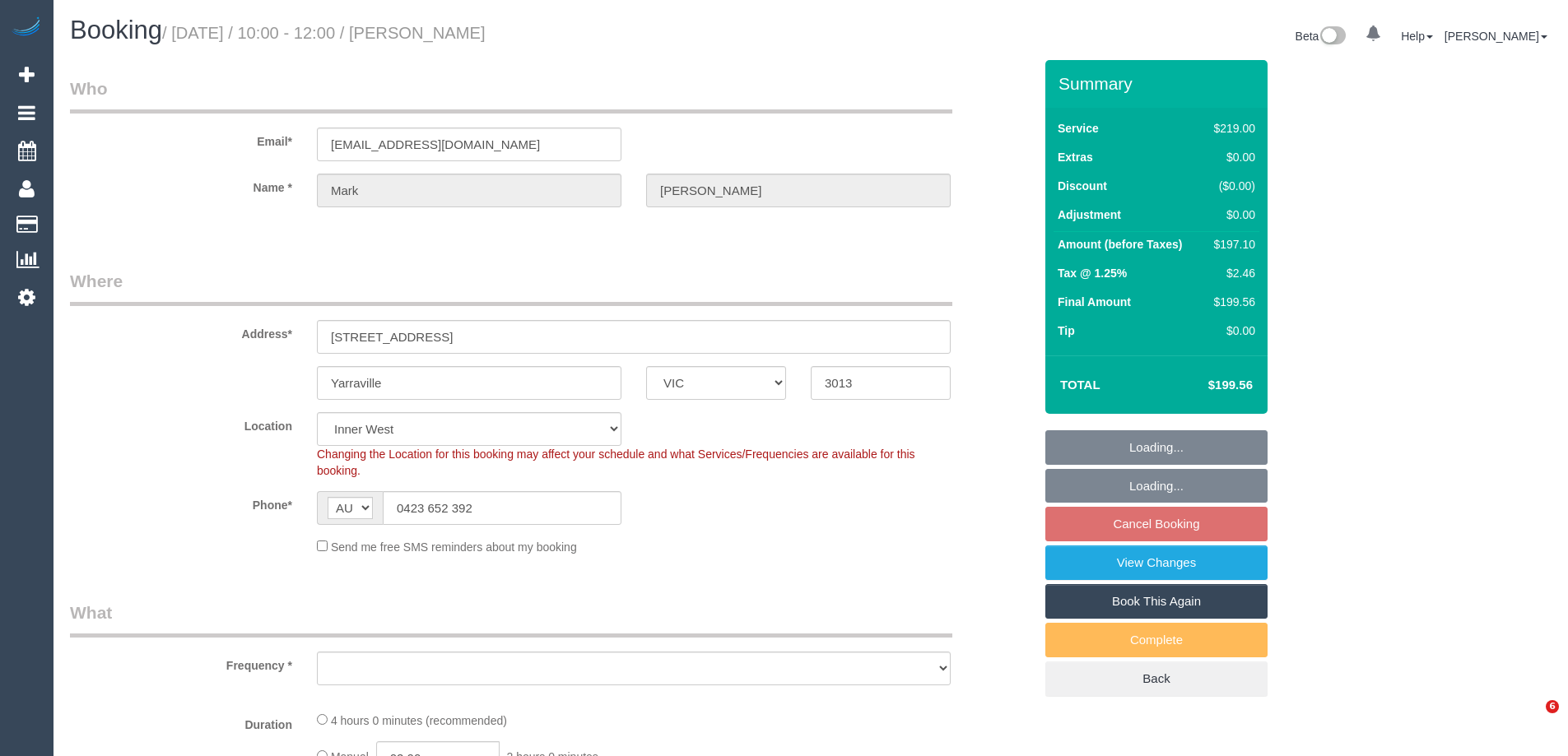
select select "VIC"
select select "string:stripe-pm_1PAQnV2GScqysDRVxjdtDLmM"
select select "number:27"
select select "number:14"
select select "number:19"
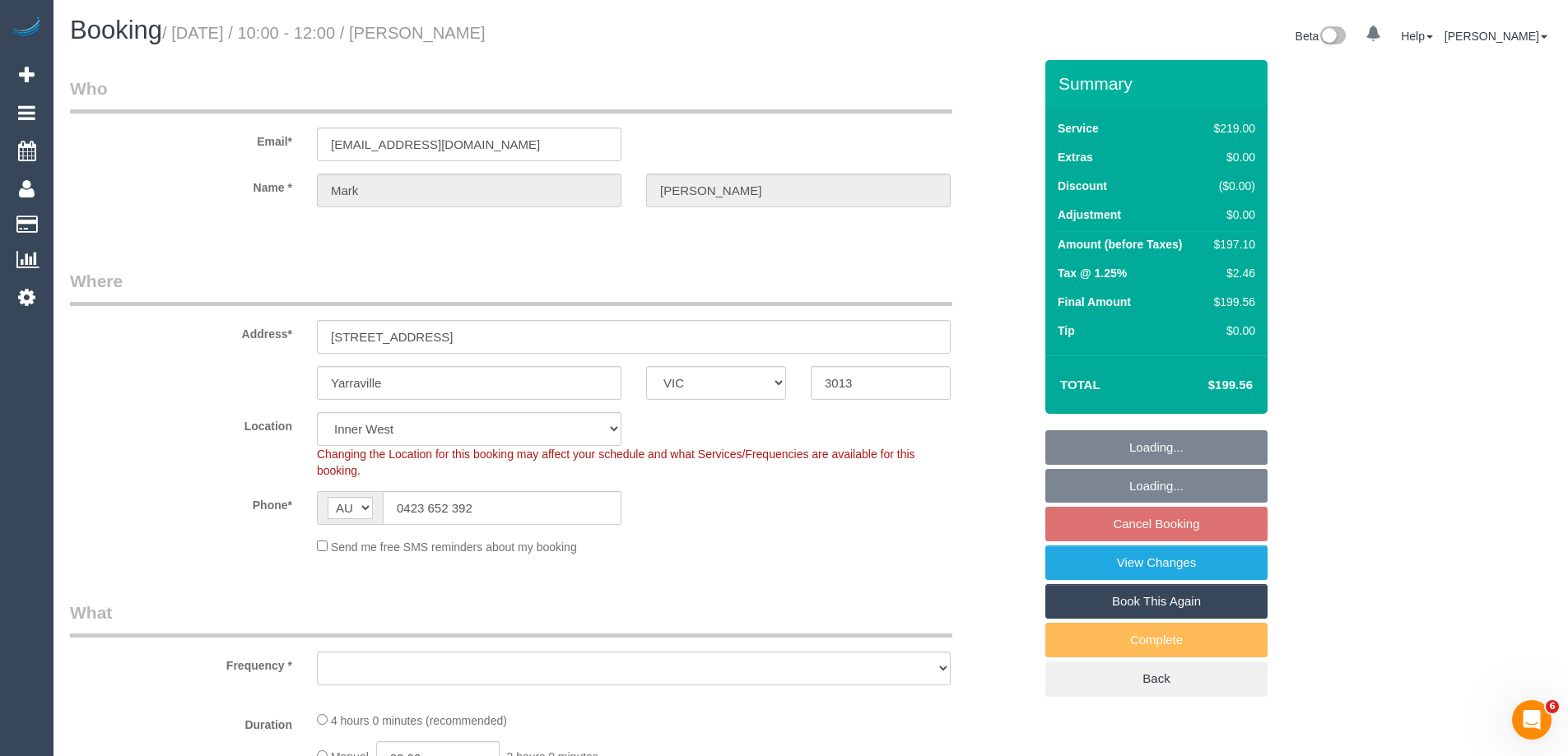
select select "number:22"
select select "number:34"
select select "number:13"
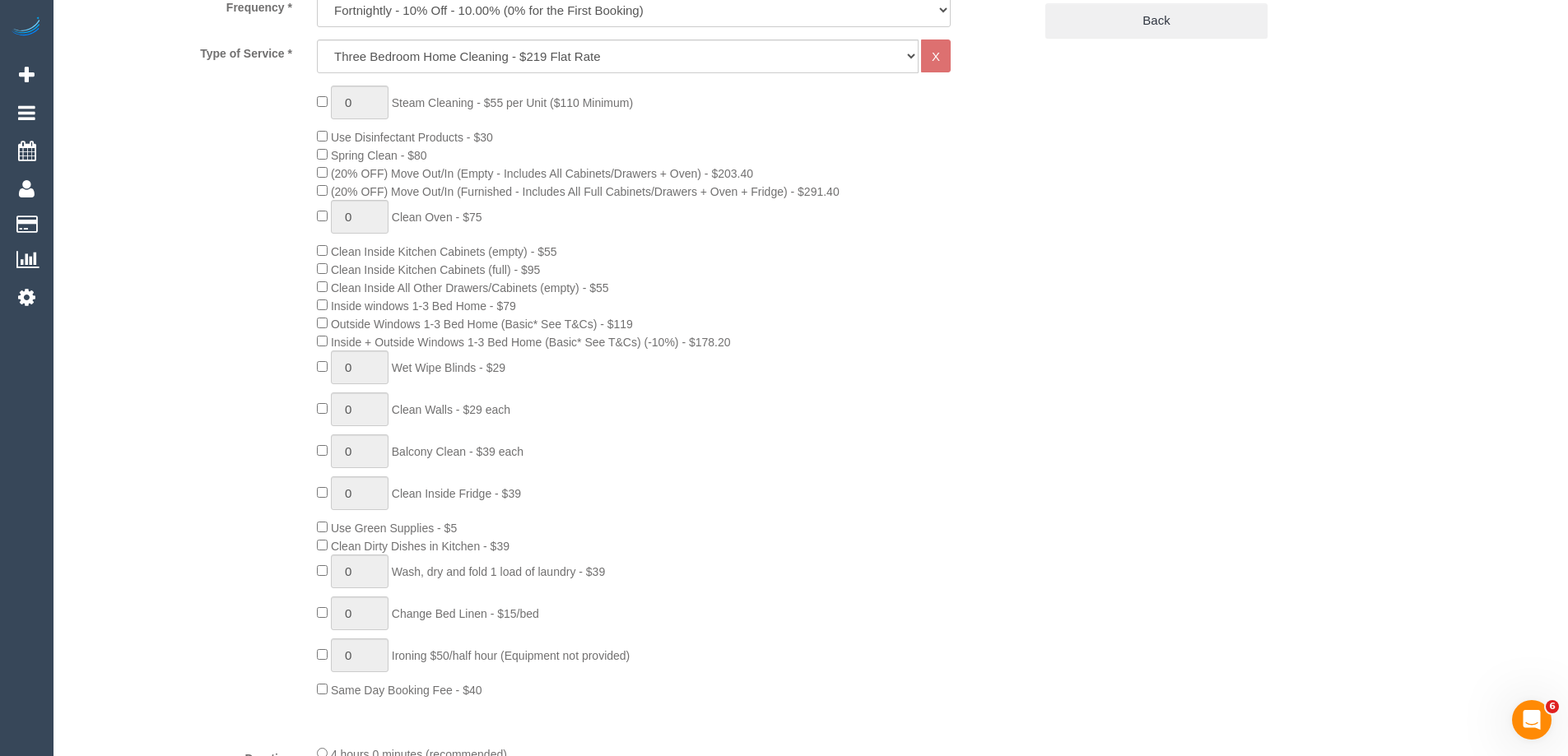
select select "object:1335"
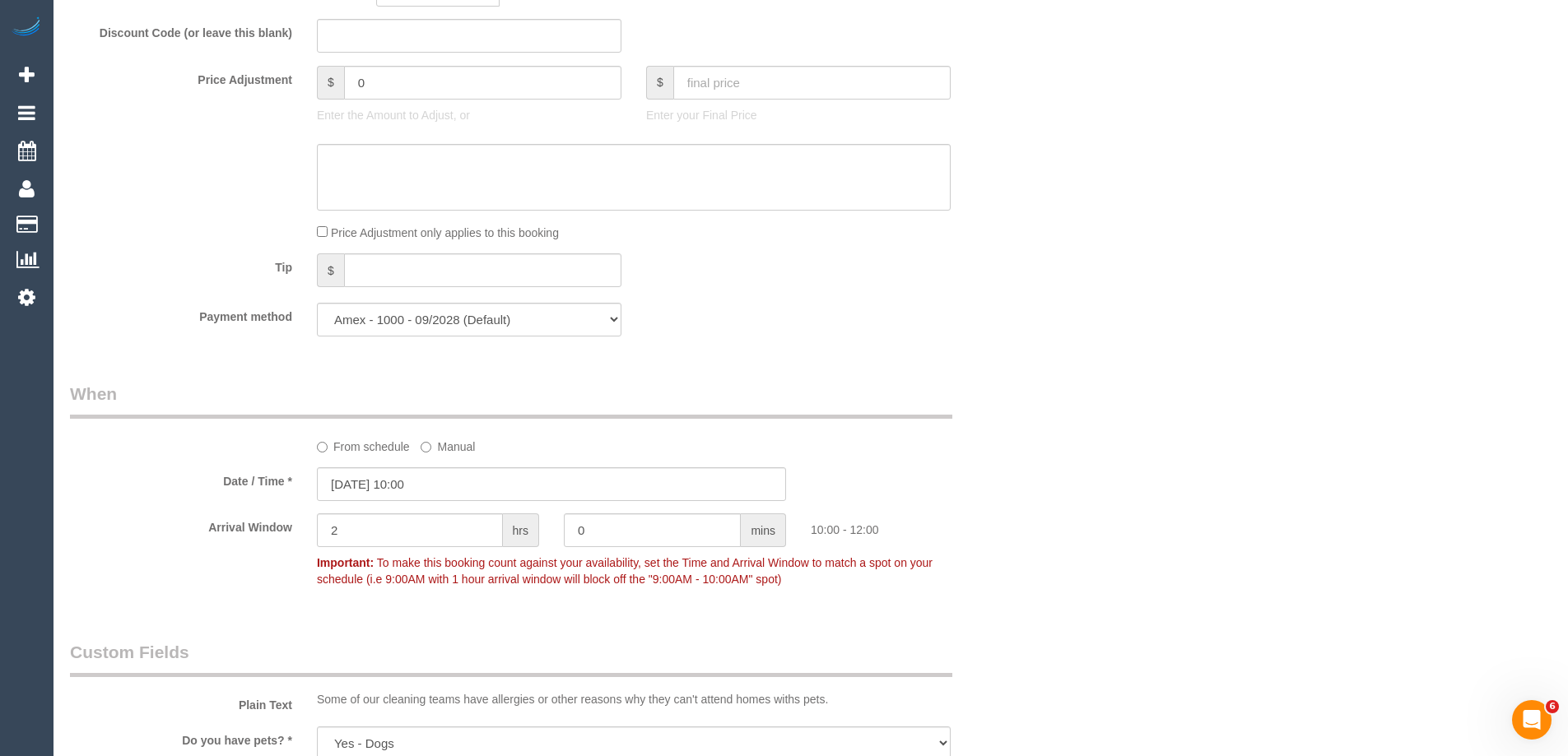
scroll to position [391, 0]
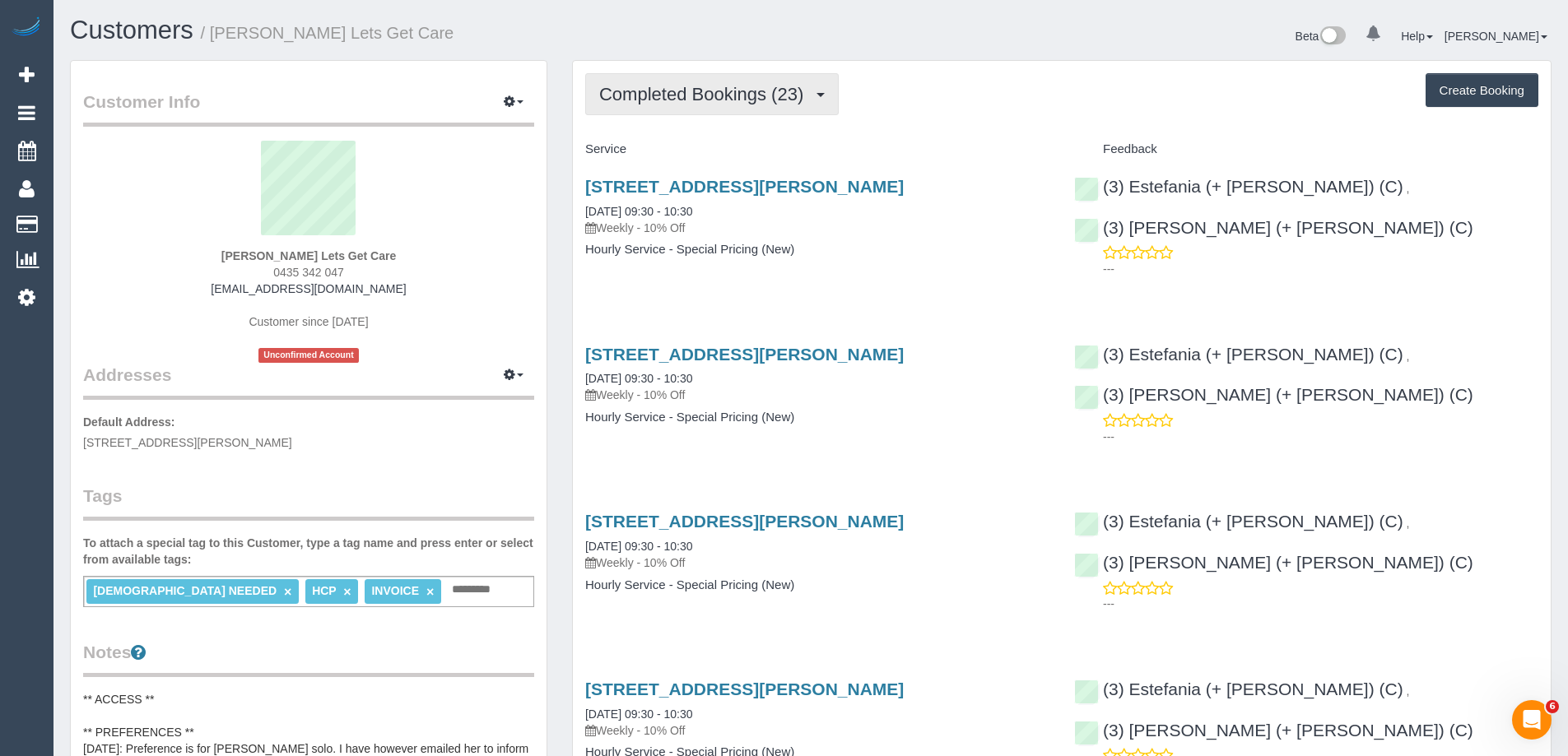
click at [768, 86] on span "Completed Bookings (23)" at bounding box center [705, 94] width 212 height 20
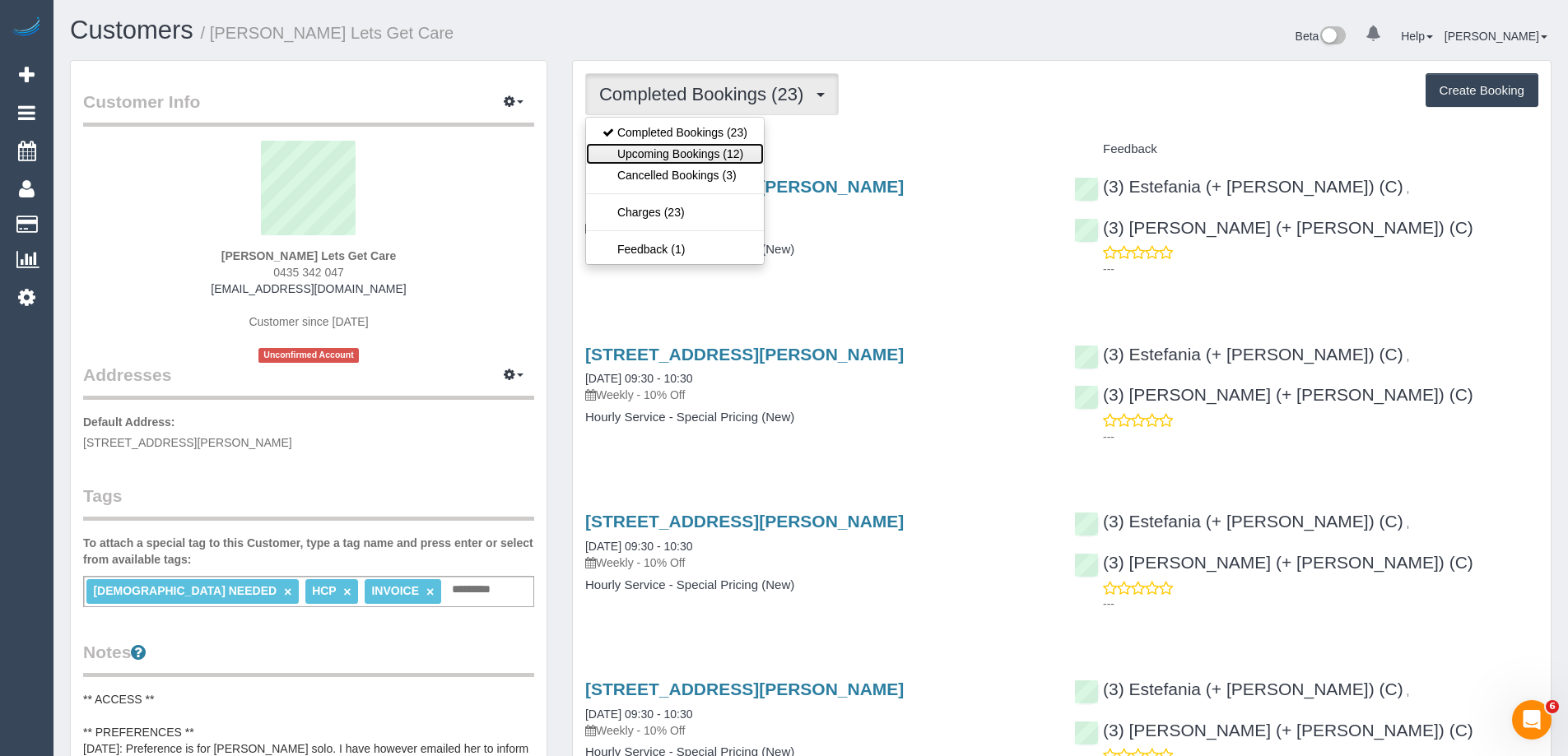
click at [662, 159] on link "Upcoming Bookings (12)" at bounding box center [675, 154] width 177 height 21
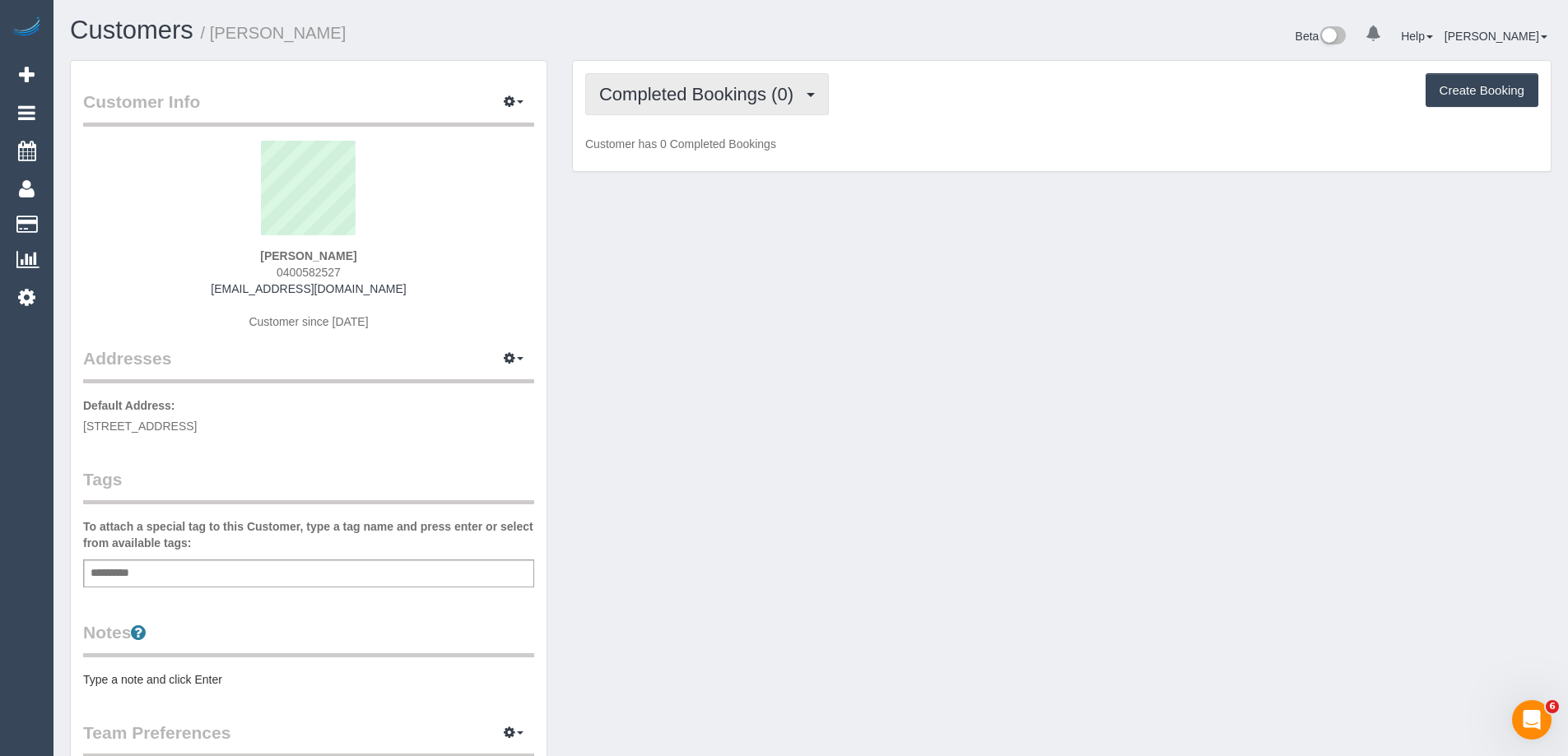
click at [790, 99] on span "Completed Bookings (0)" at bounding box center [700, 94] width 202 height 20
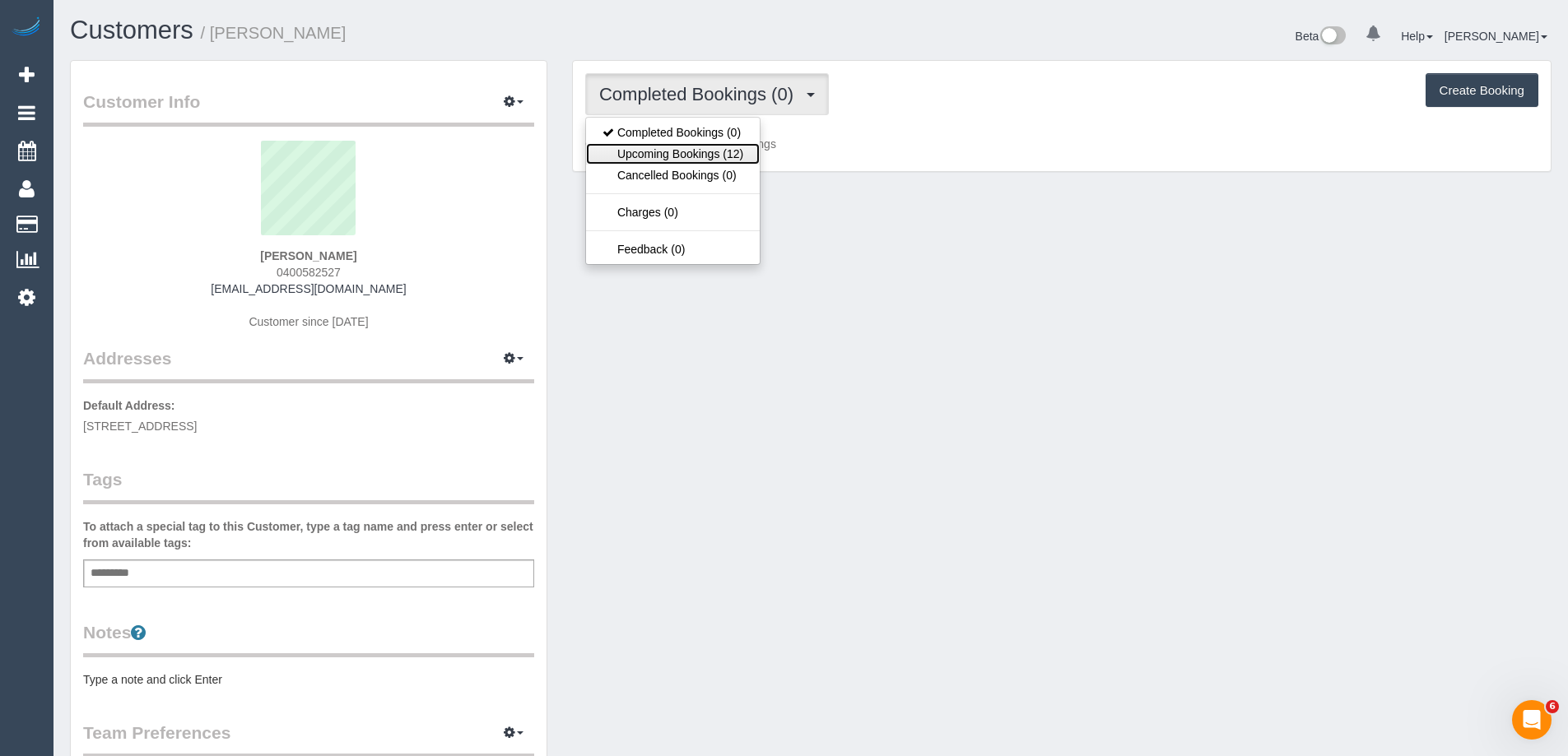
click at [727, 154] on link "Upcoming Bookings (12)" at bounding box center [673, 154] width 174 height 21
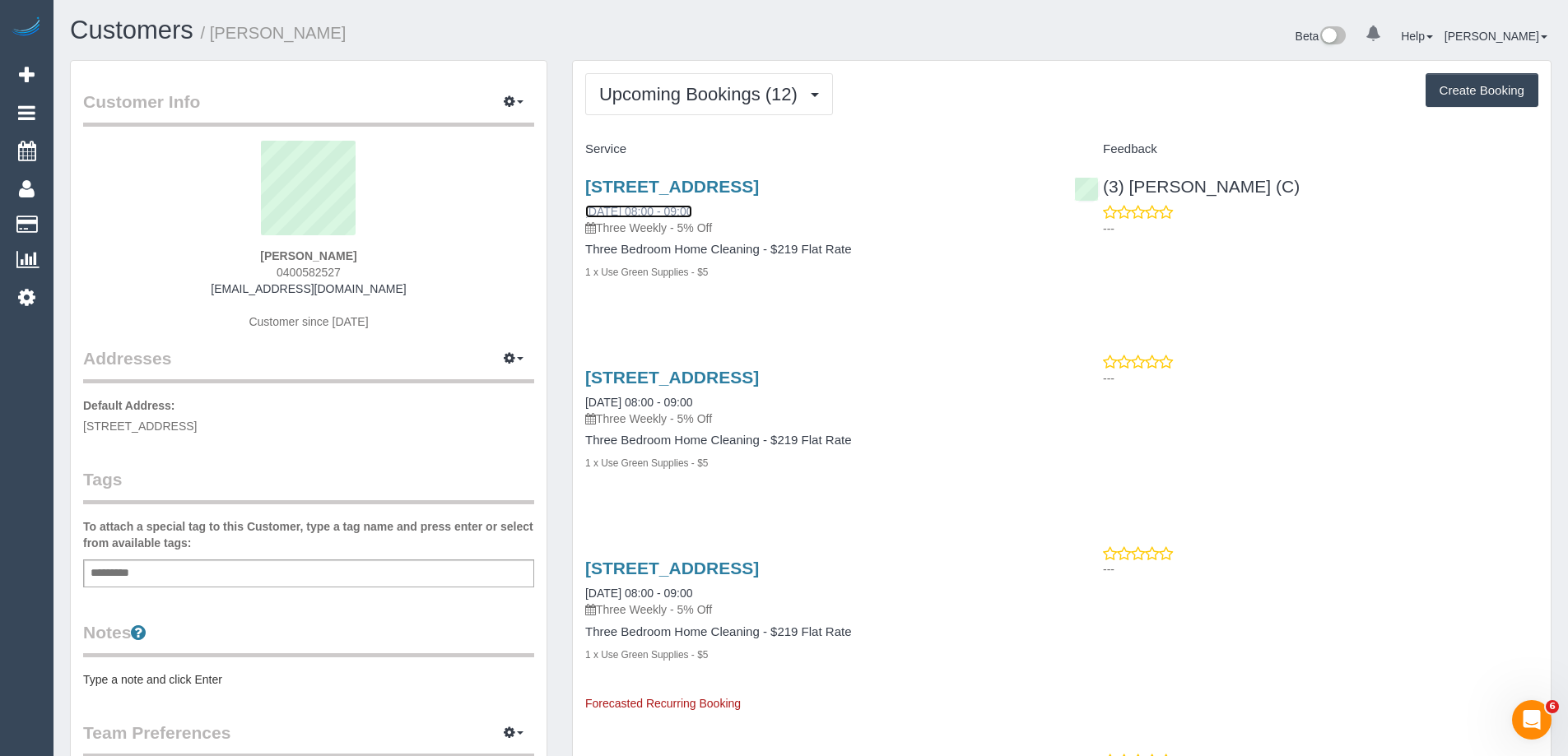
click at [642, 212] on link "15/10/2025 08:00 - 09:00" at bounding box center [638, 211] width 107 height 13
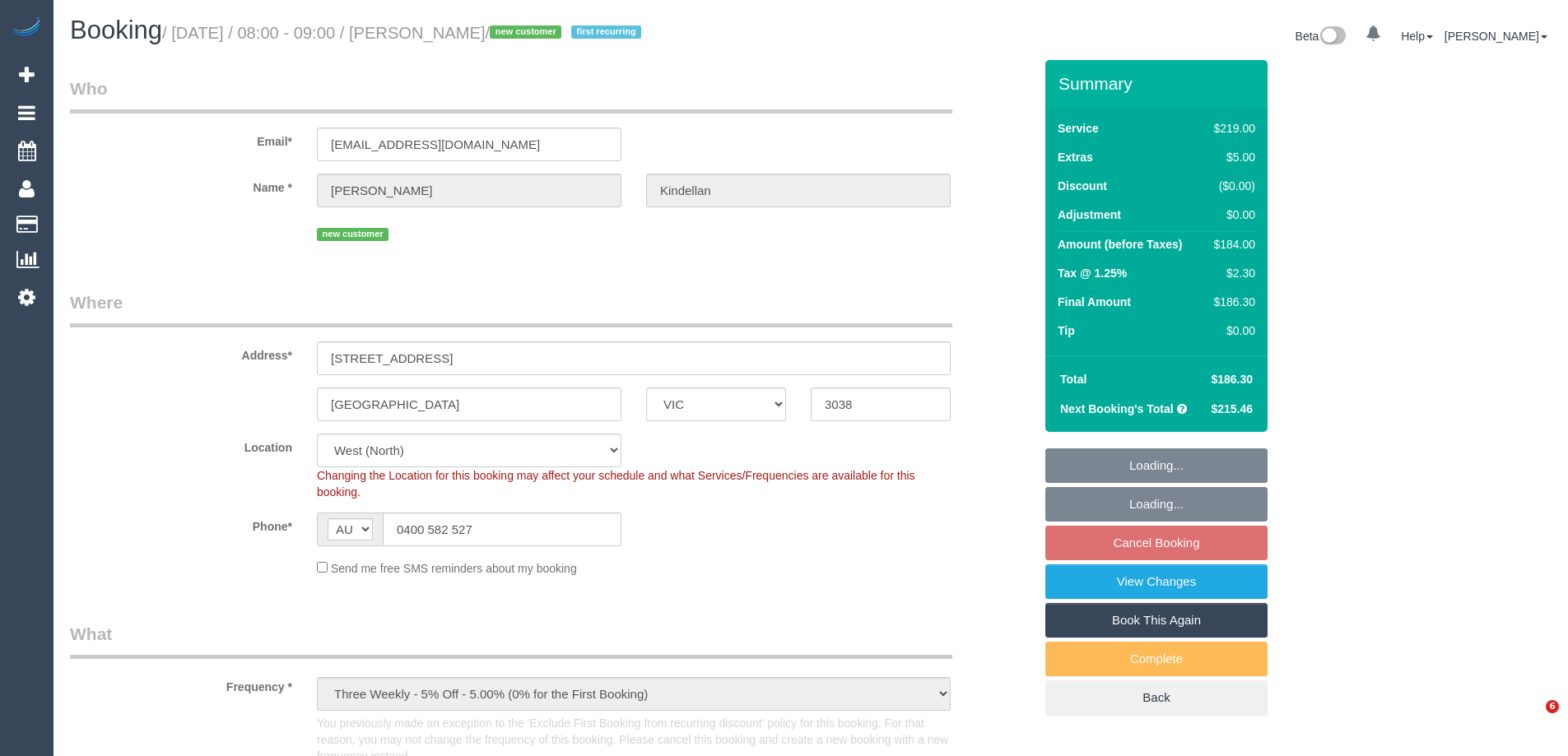
select select "VIC"
select select "object:721"
select select "string:stripe-pm_1SDxQJ2GScqysDRVBYtRaOwu"
select select "number:29"
select select "number:14"
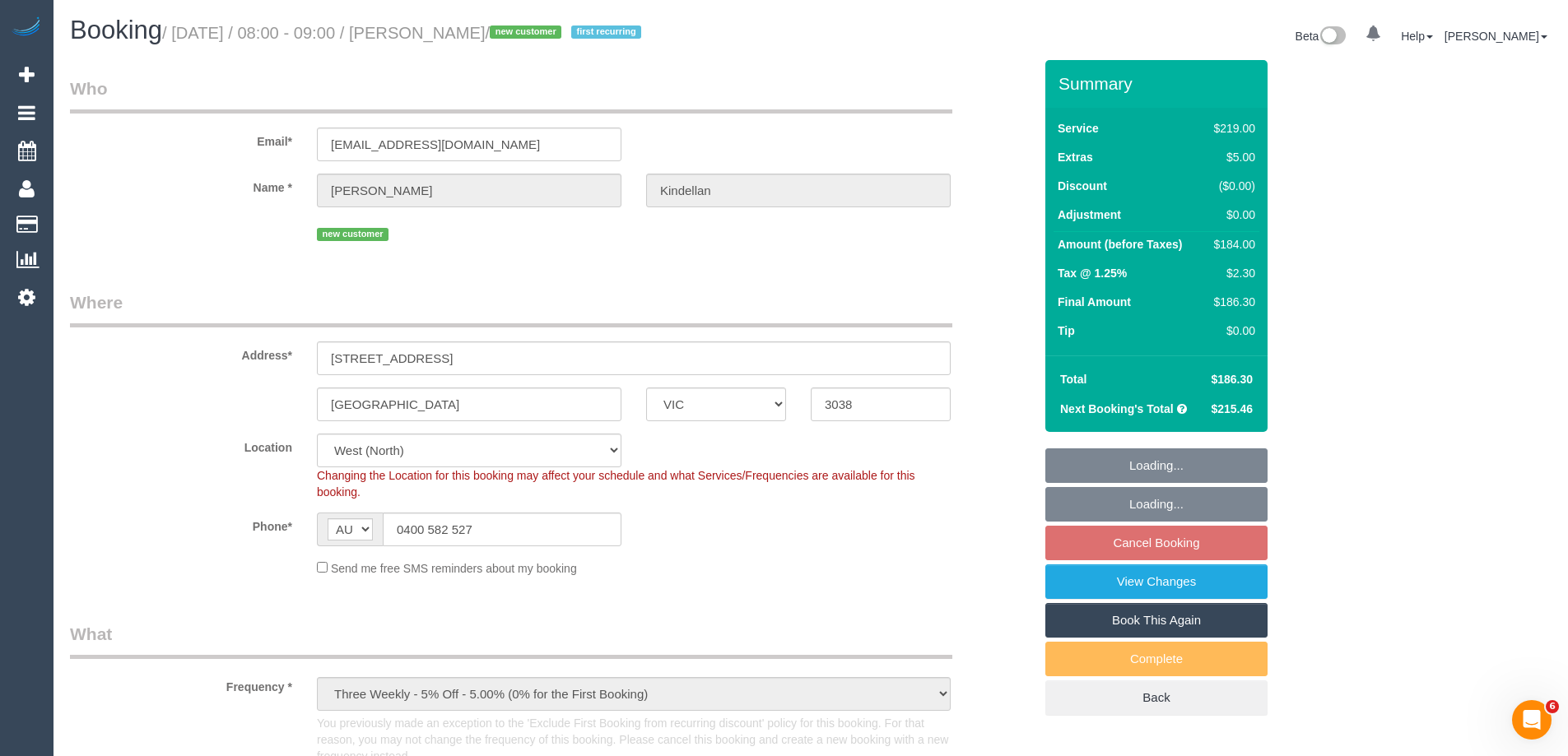
select select "number:19"
select select "number:22"
select select "number:35"
select select "number:13"
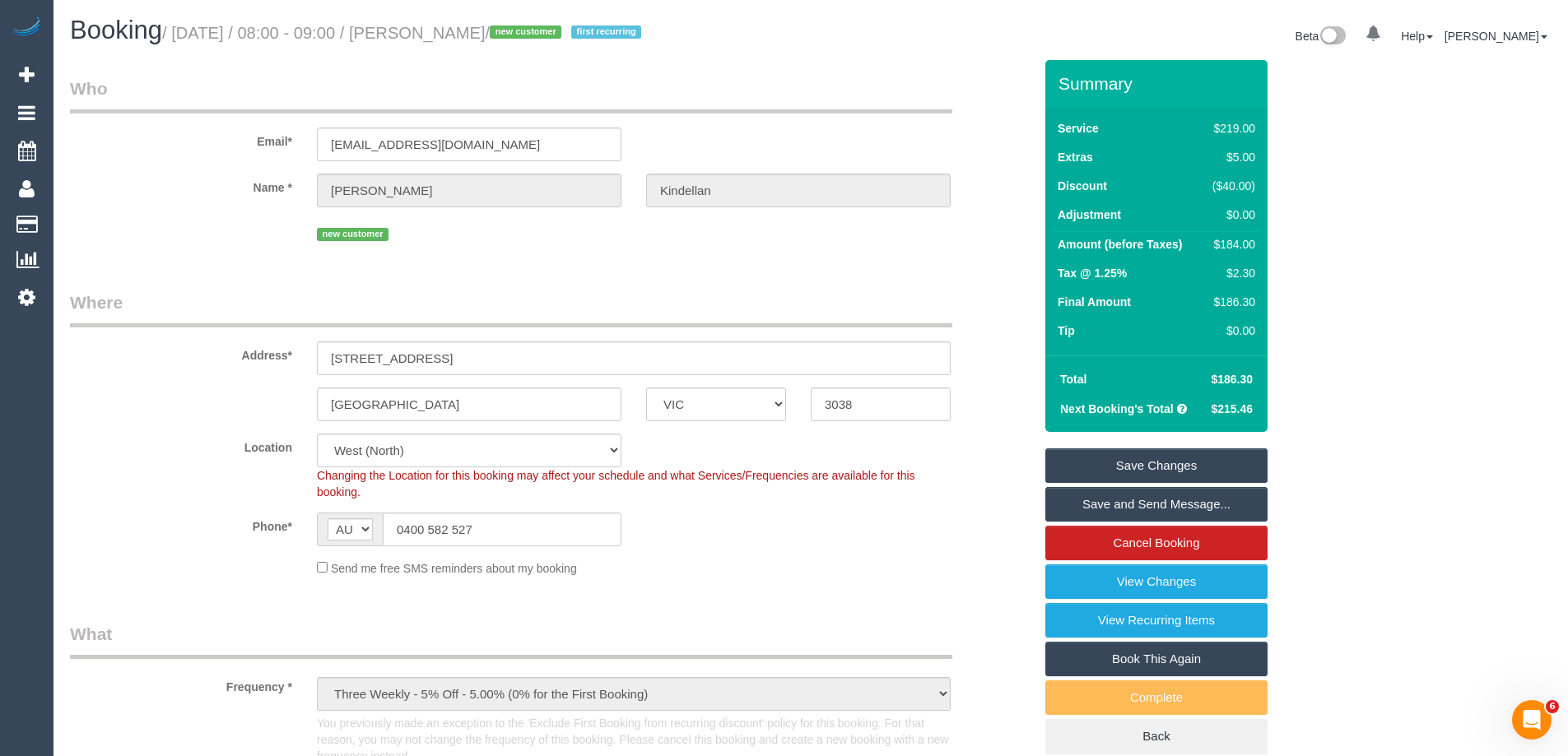
click at [920, 253] on fieldset "Who Email* [EMAIL_ADDRESS][DOMAIN_NAME] Name * [PERSON_NAME] new customer" at bounding box center [551, 167] width 963 height 181
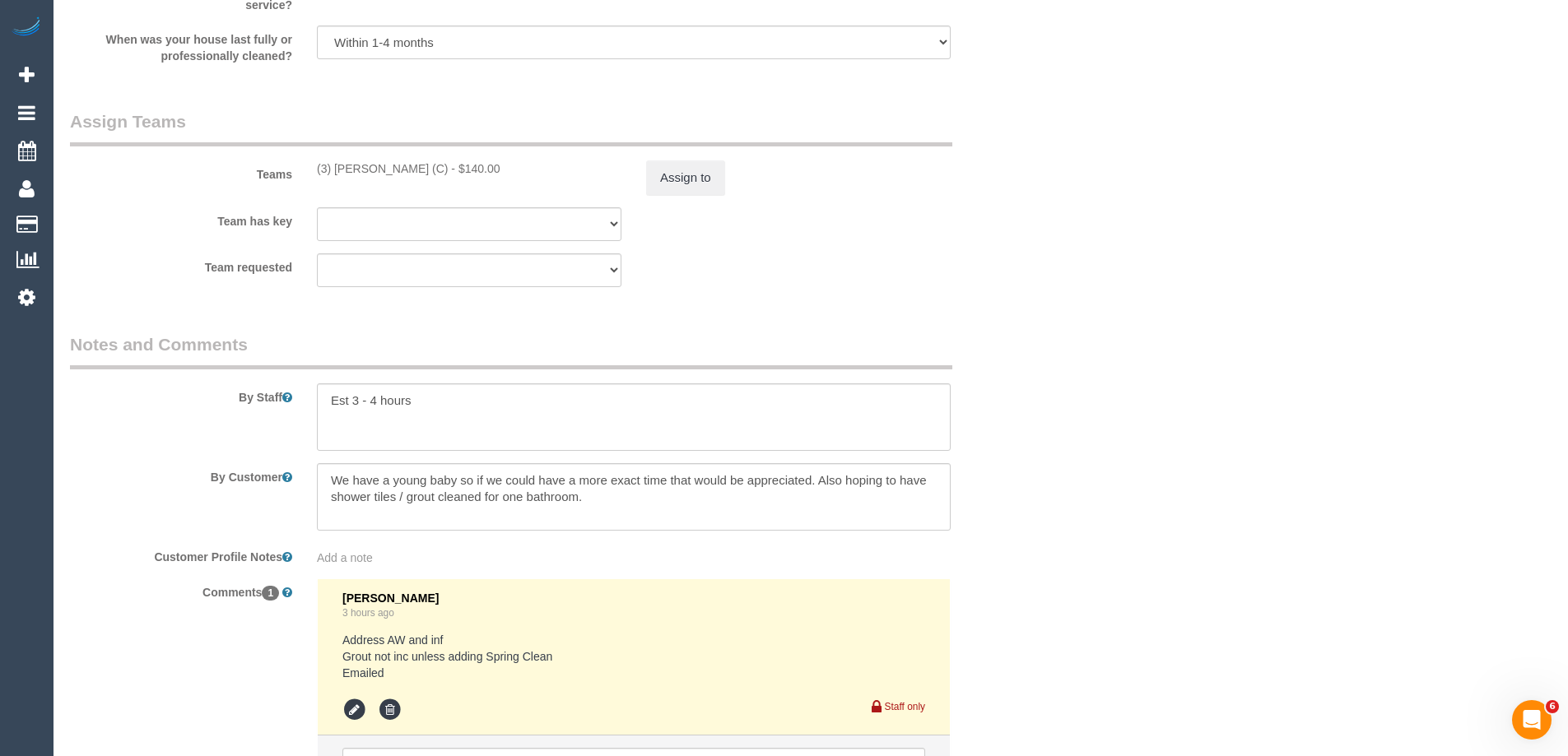
scroll to position [2808, 0]
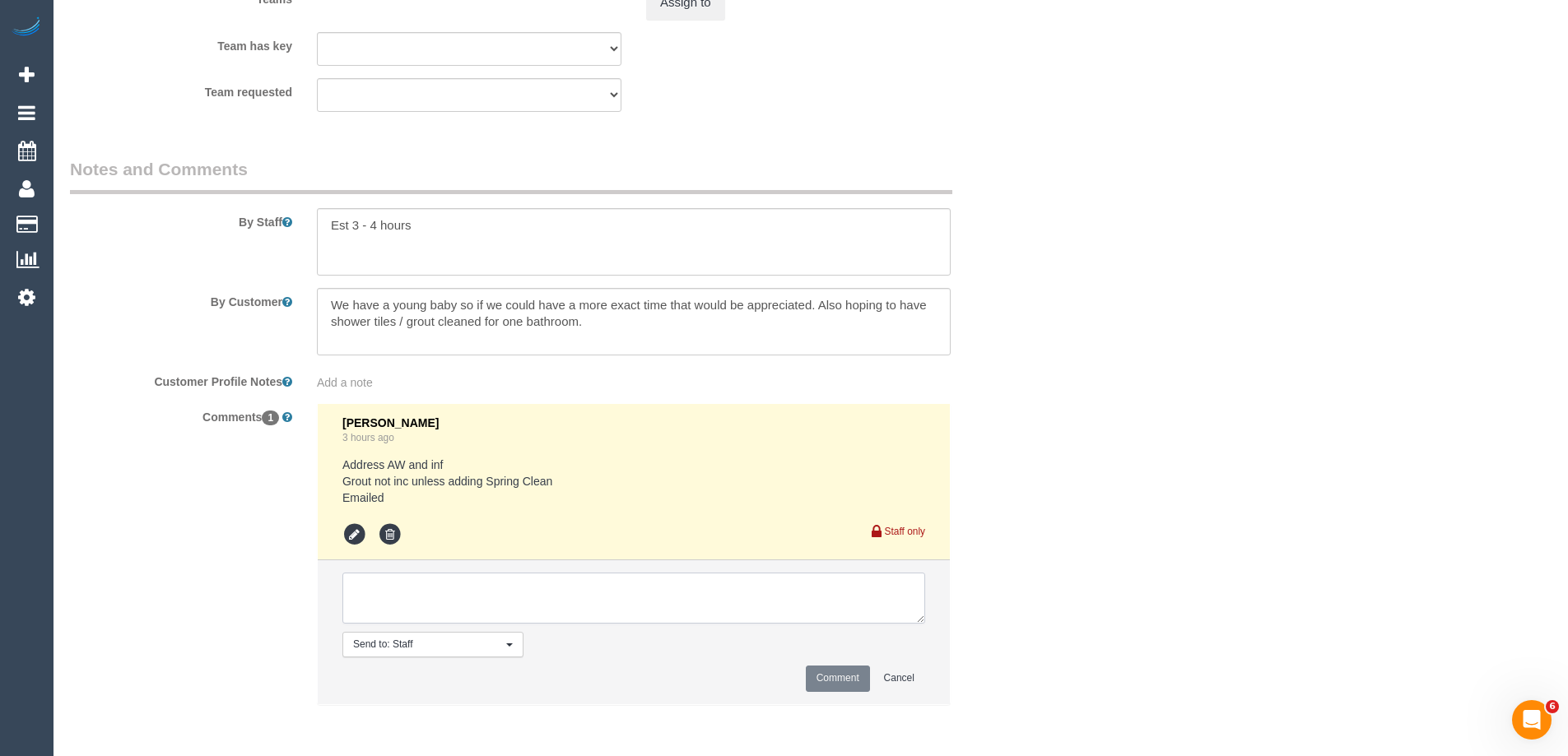
click at [398, 612] on textarea at bounding box center [633, 598] width 583 height 51
click at [584, 597] on textarea at bounding box center [633, 598] width 583 height 51
type textarea "Customer wants to increase to SC via email"
click at [855, 673] on button "Comment" at bounding box center [837, 678] width 64 height 26
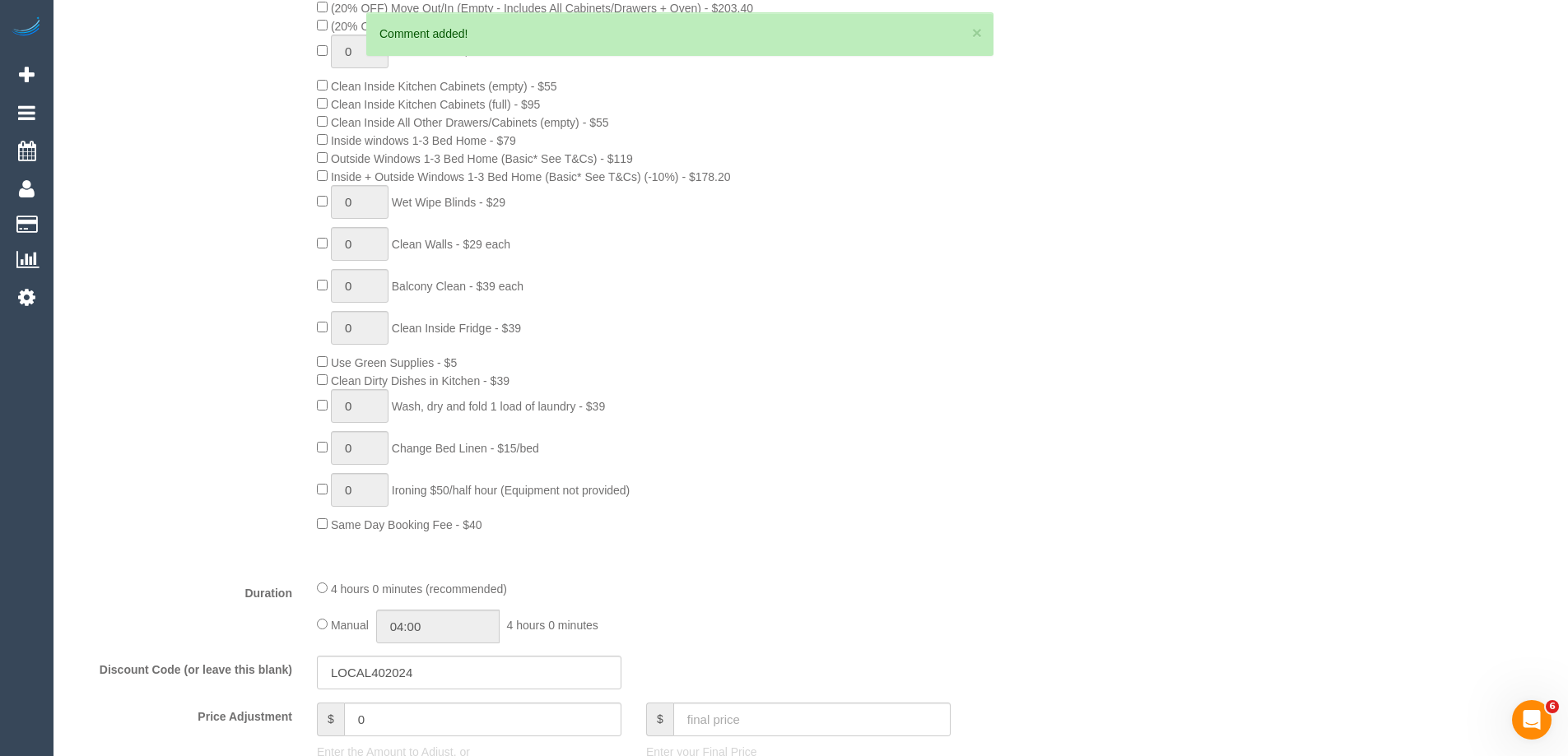
scroll to position [586, 0]
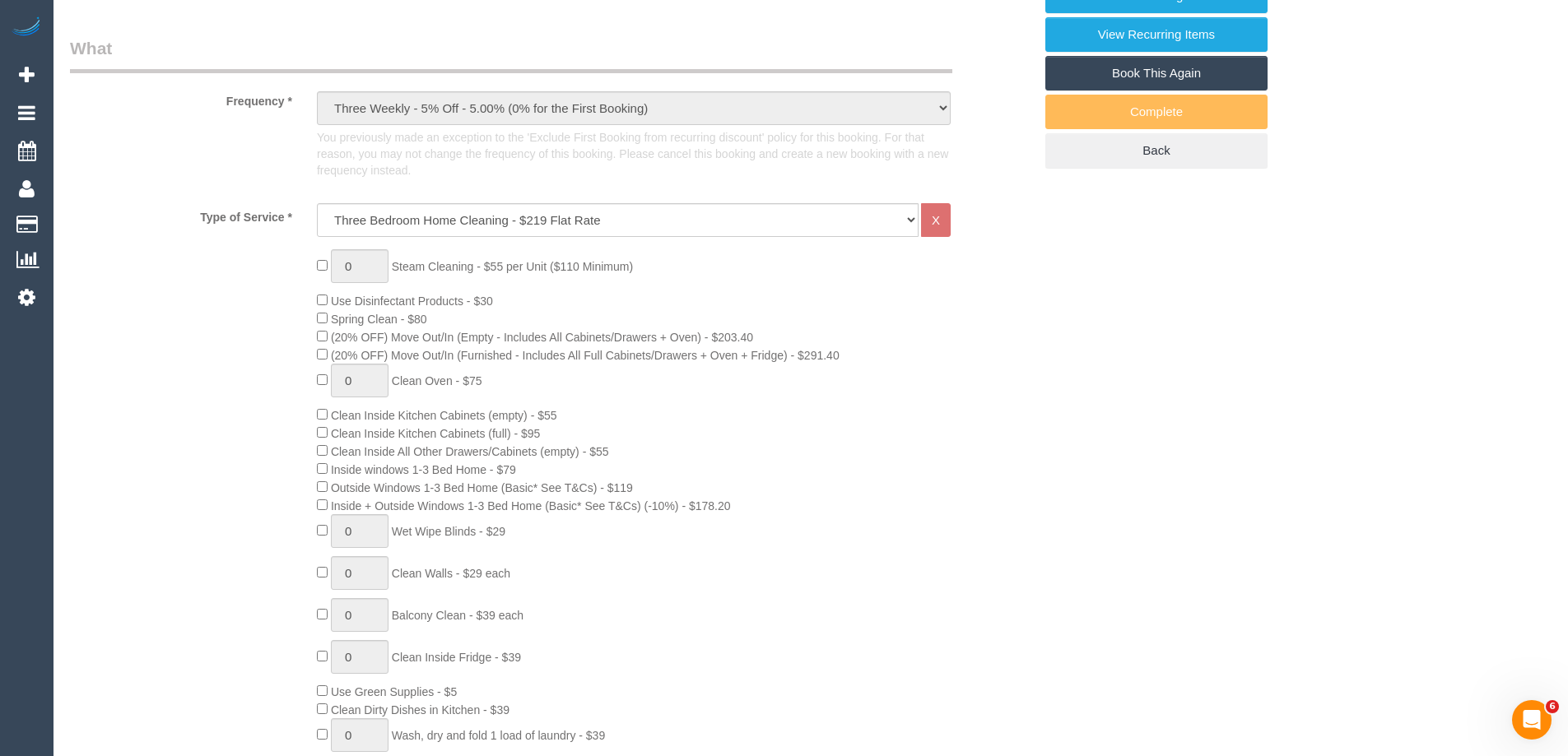
click at [801, 296] on div "0 Steam Cleaning - $55 per Unit ($110 Minimum) Use Disinfectant Products - $30 …" at bounding box center [675, 555] width 740 height 614
drag, startPoint x: 1119, startPoint y: 509, endPoint x: 1100, endPoint y: 515, distance: 19.9
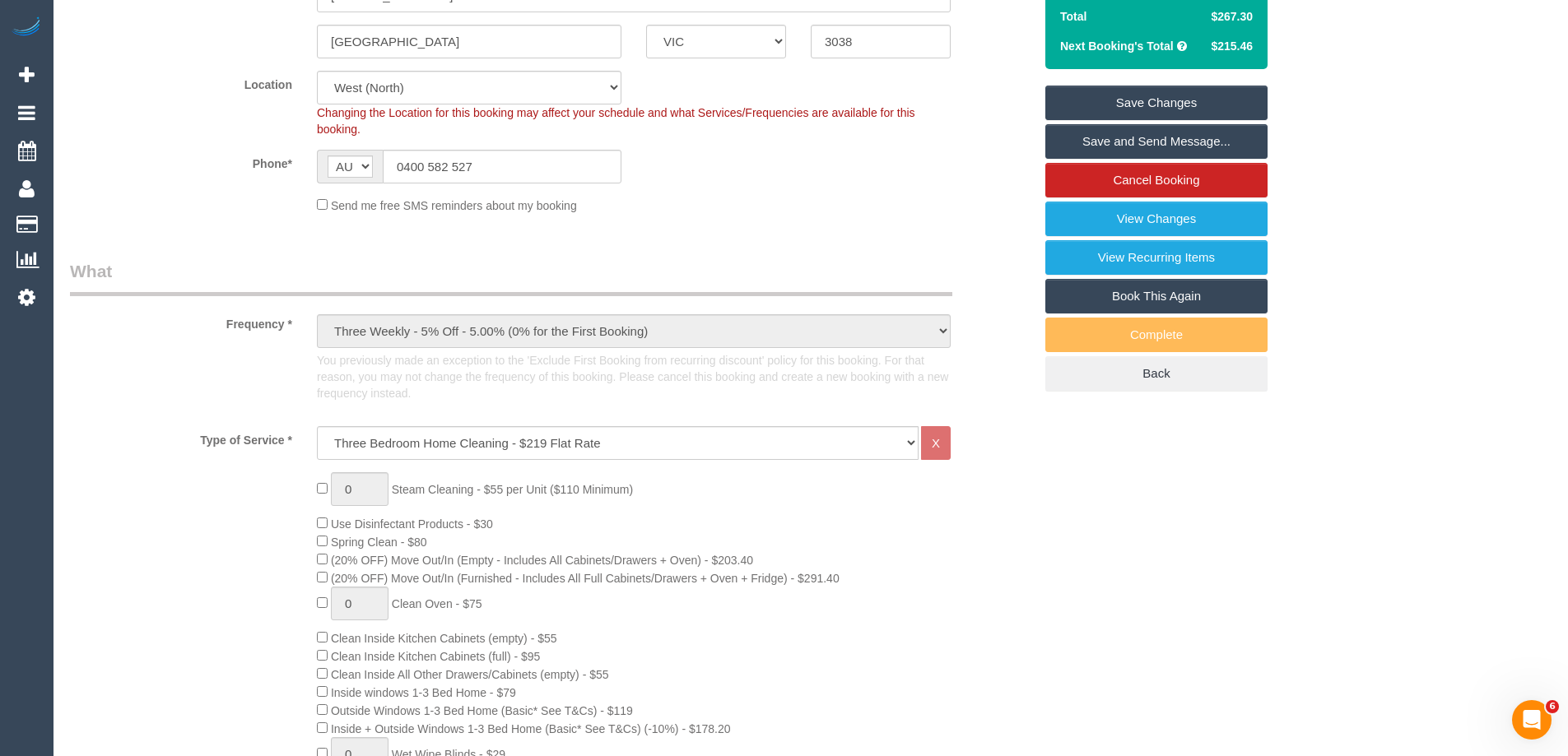
scroll to position [10, 0]
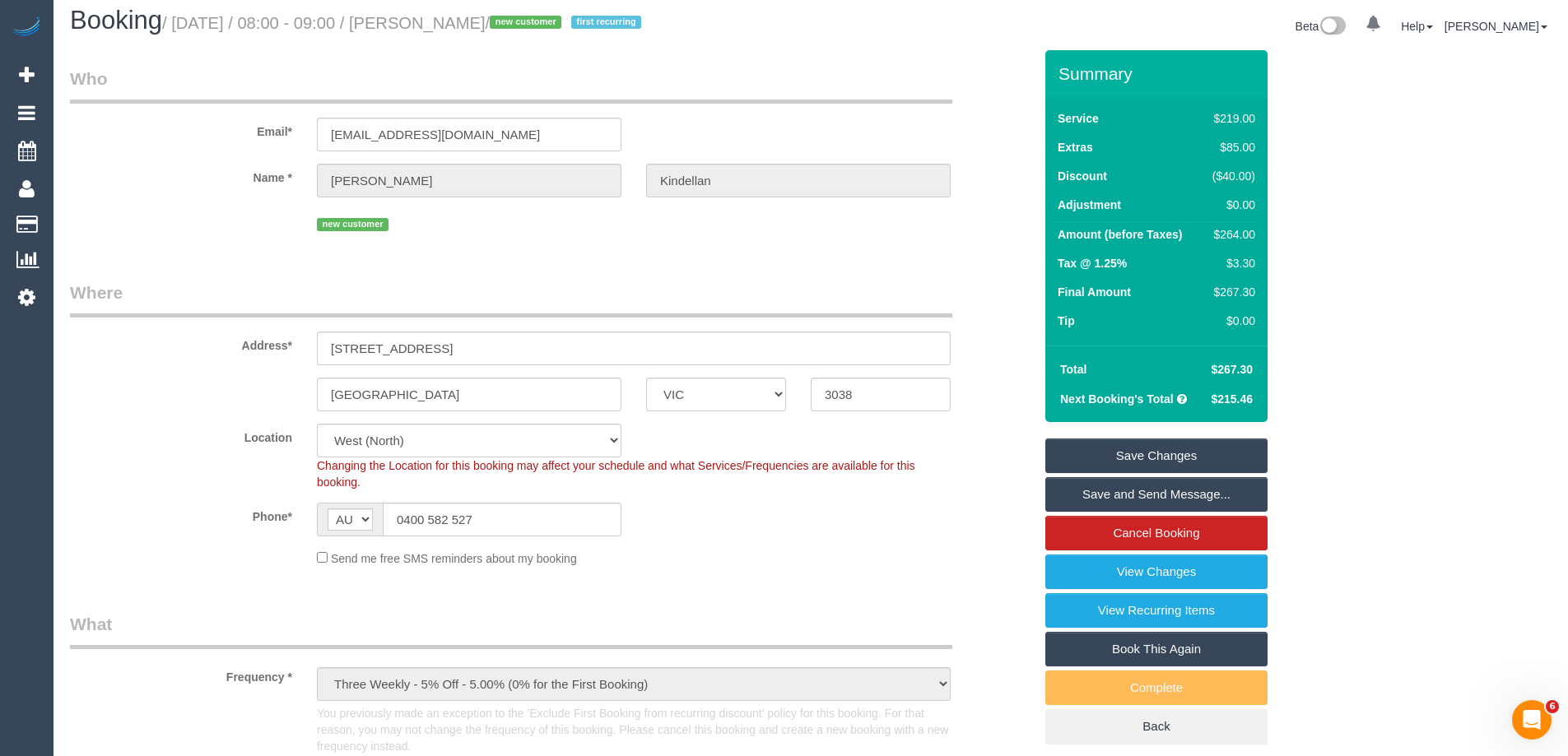
click at [1244, 231] on div "$264.00" at bounding box center [1230, 234] width 49 height 16
copy div "264.00"
click at [1327, 243] on div "Summary Service $219.00 Extras $85.00 Discount ($40.00) Adjustment $0.00 Amount…" at bounding box center [1218, 414] width 370 height 727
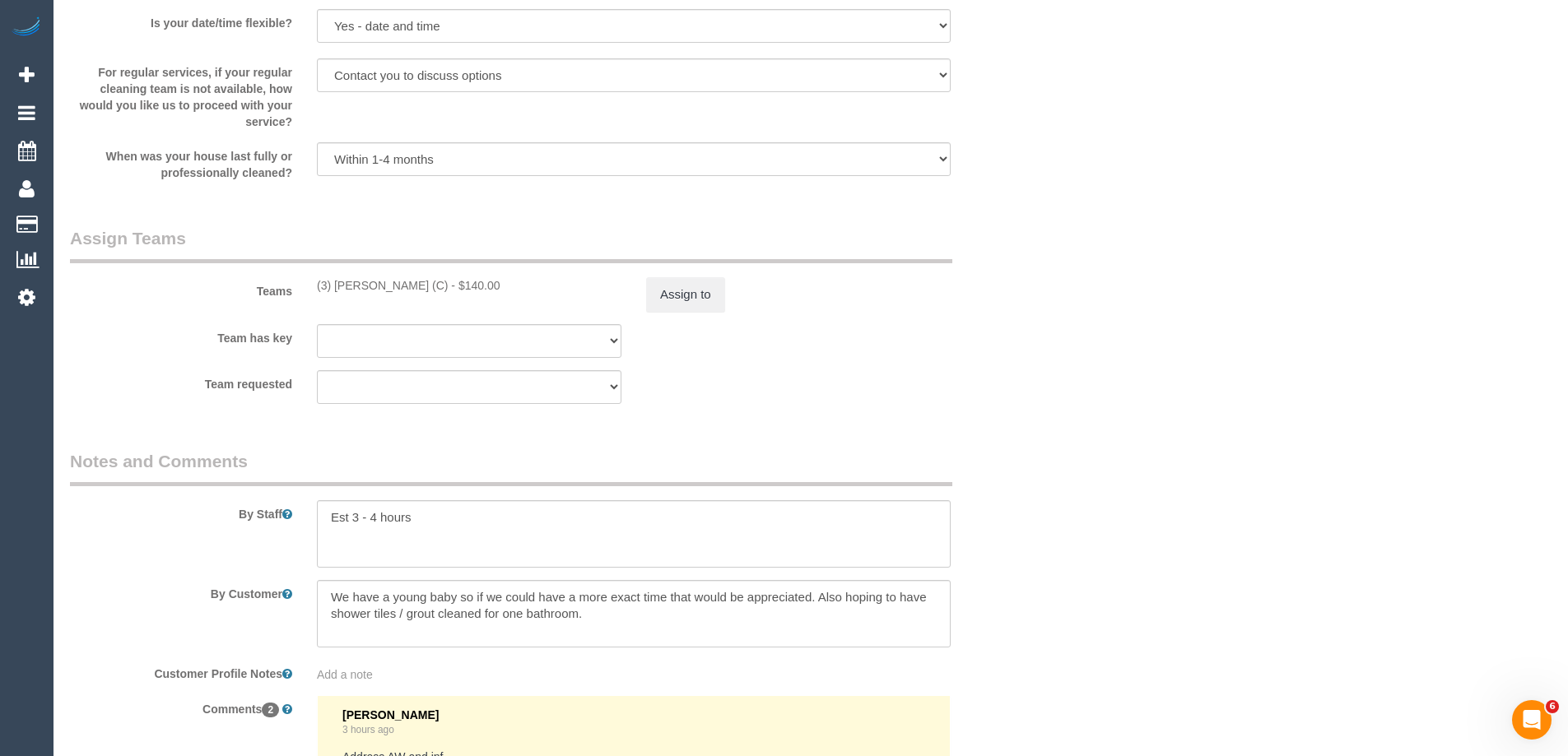
scroll to position [2643, 0]
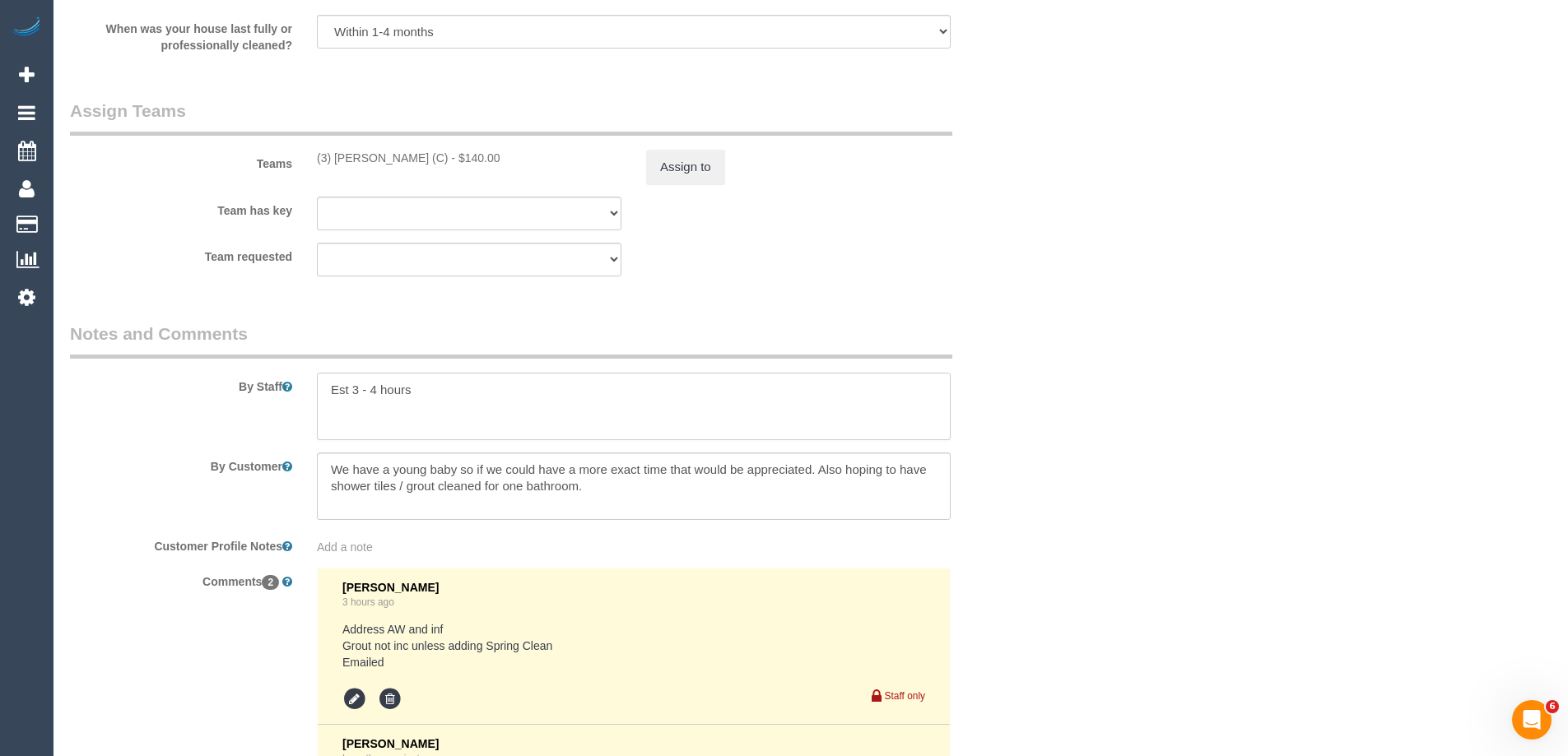
drag, startPoint x: 398, startPoint y: 416, endPoint x: 438, endPoint y: 397, distance: 44.3
click at [398, 416] on textarea at bounding box center [633, 406] width 634 height 67
drag, startPoint x: 366, startPoint y: 401, endPoint x: 354, endPoint y: 401, distance: 12.0
click at [354, 401] on textarea at bounding box center [633, 406] width 634 height 67
type textarea "Est 5-5.5 hours"
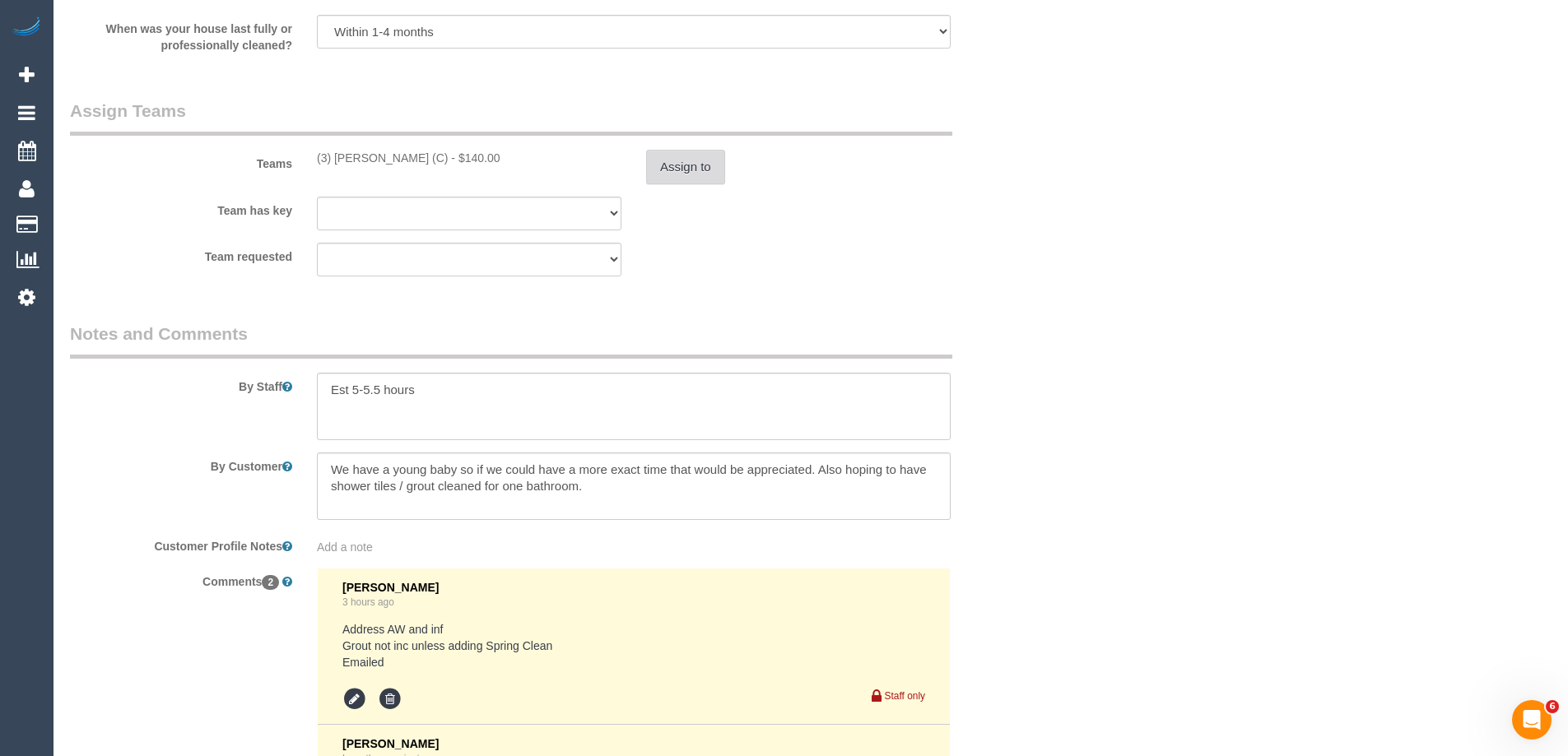
click at [660, 167] on button "Assign to" at bounding box center [685, 167] width 79 height 35
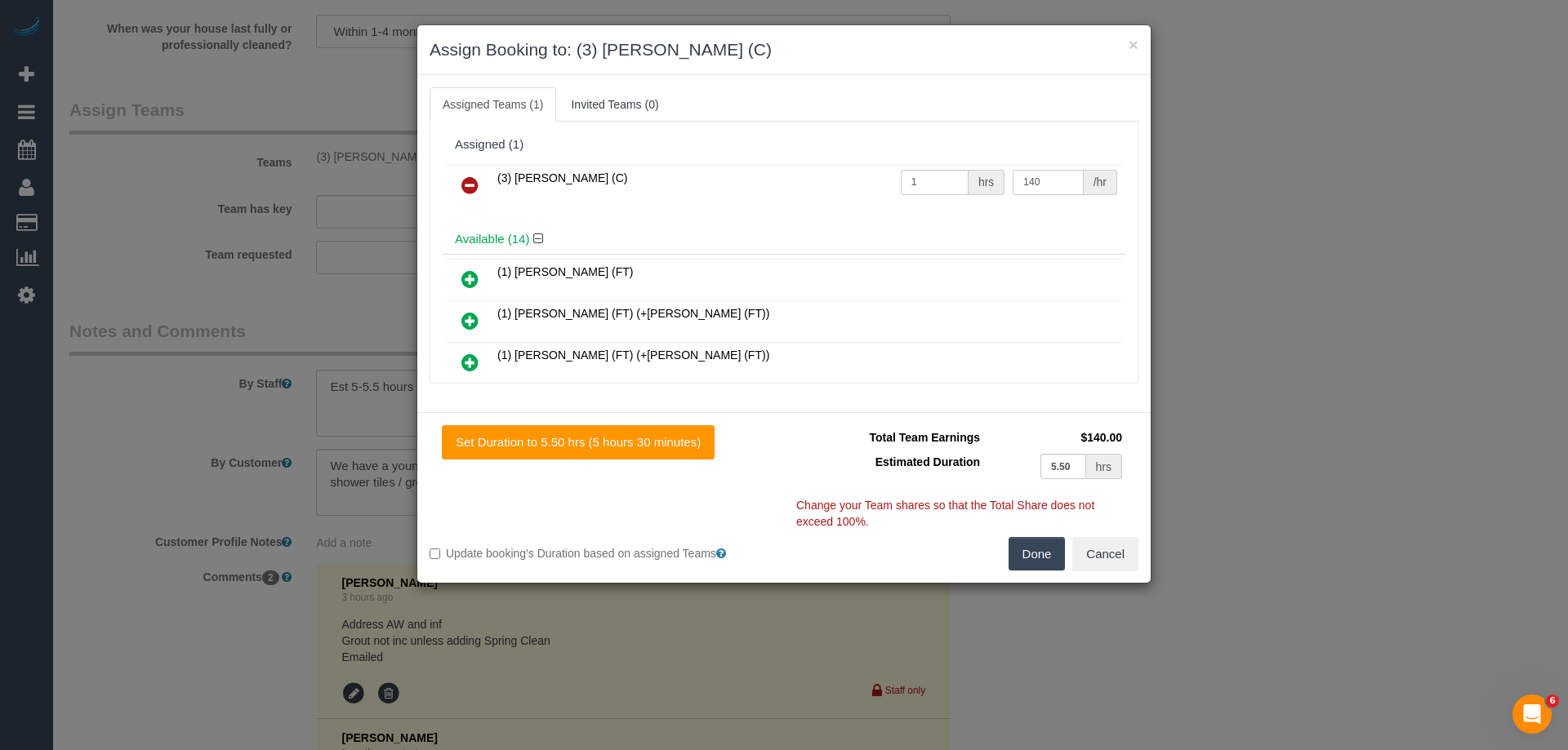
drag, startPoint x: 1006, startPoint y: 185, endPoint x: 1038, endPoint y: 186, distance: 32.0
click at [1013, 185] on input "140" at bounding box center [1047, 183] width 70 height 25
click at [1039, 186] on input "140" at bounding box center [1047, 183] width 70 height 25
type input "195"
click at [1033, 539] on button "Done" at bounding box center [1037, 554] width 58 height 35
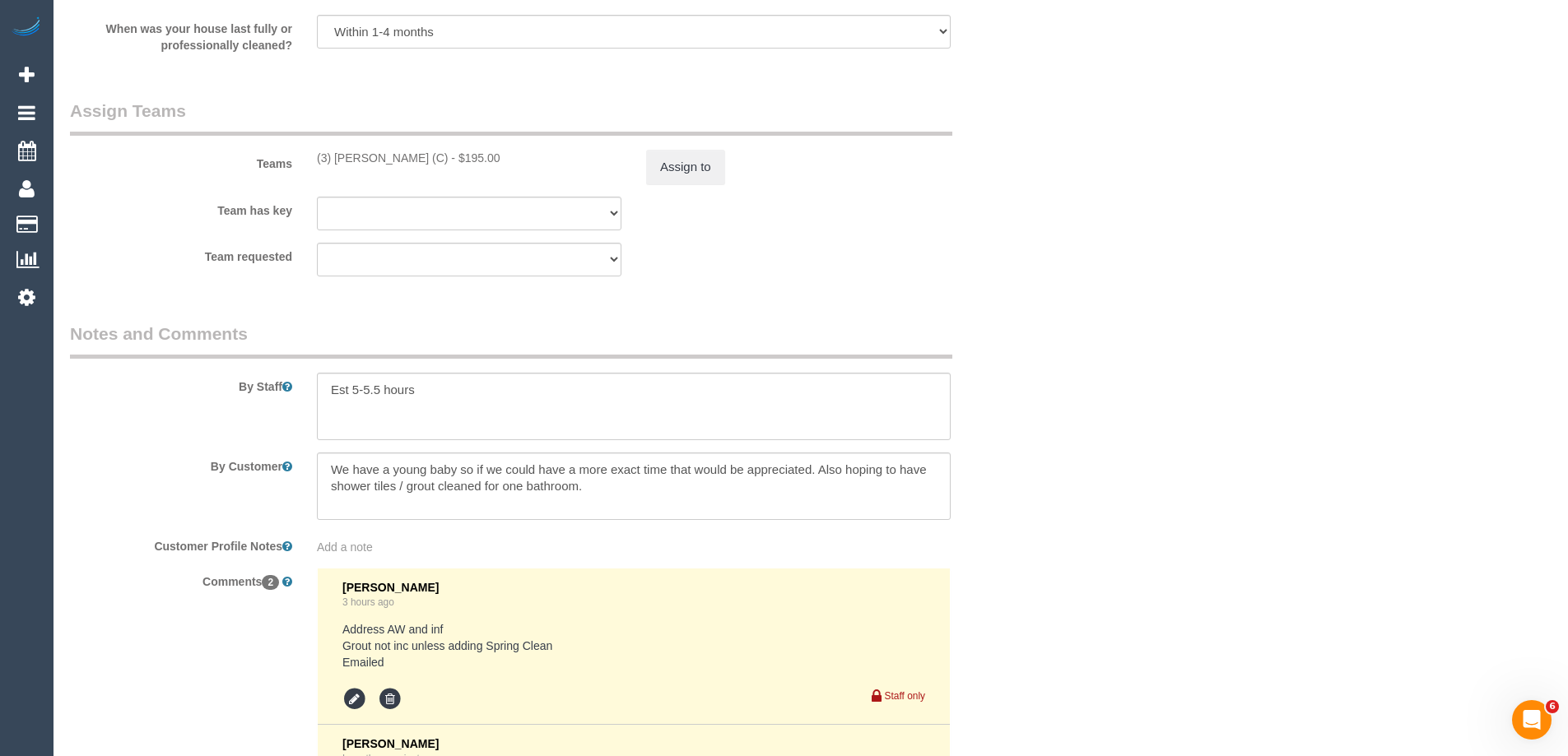
click at [1069, 547] on div "× Assign Booking to: (3) Jonathan Canchila (C) Assigned Teams (1) Invited Teams…" at bounding box center [784, 378] width 1568 height 756
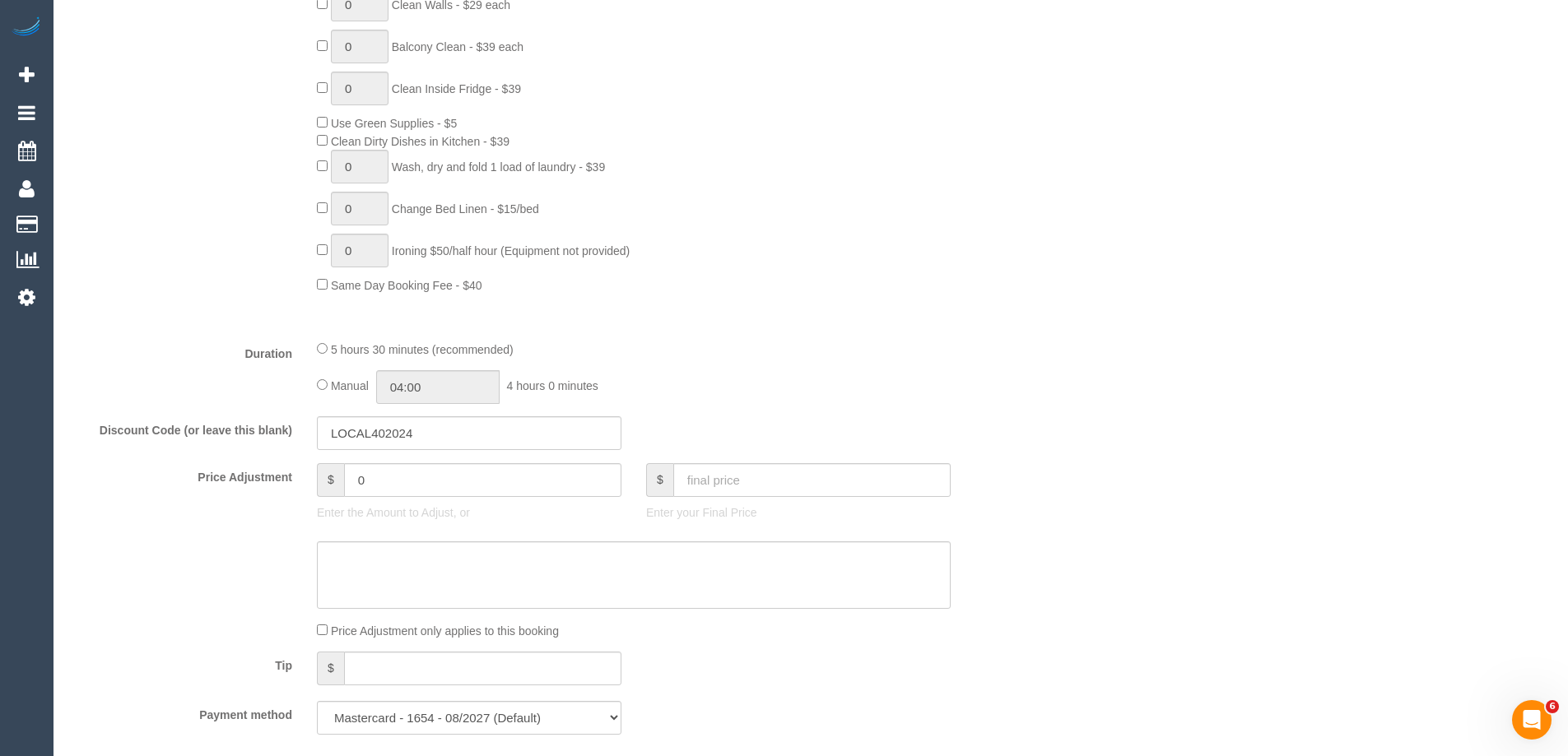
scroll to position [916, 0]
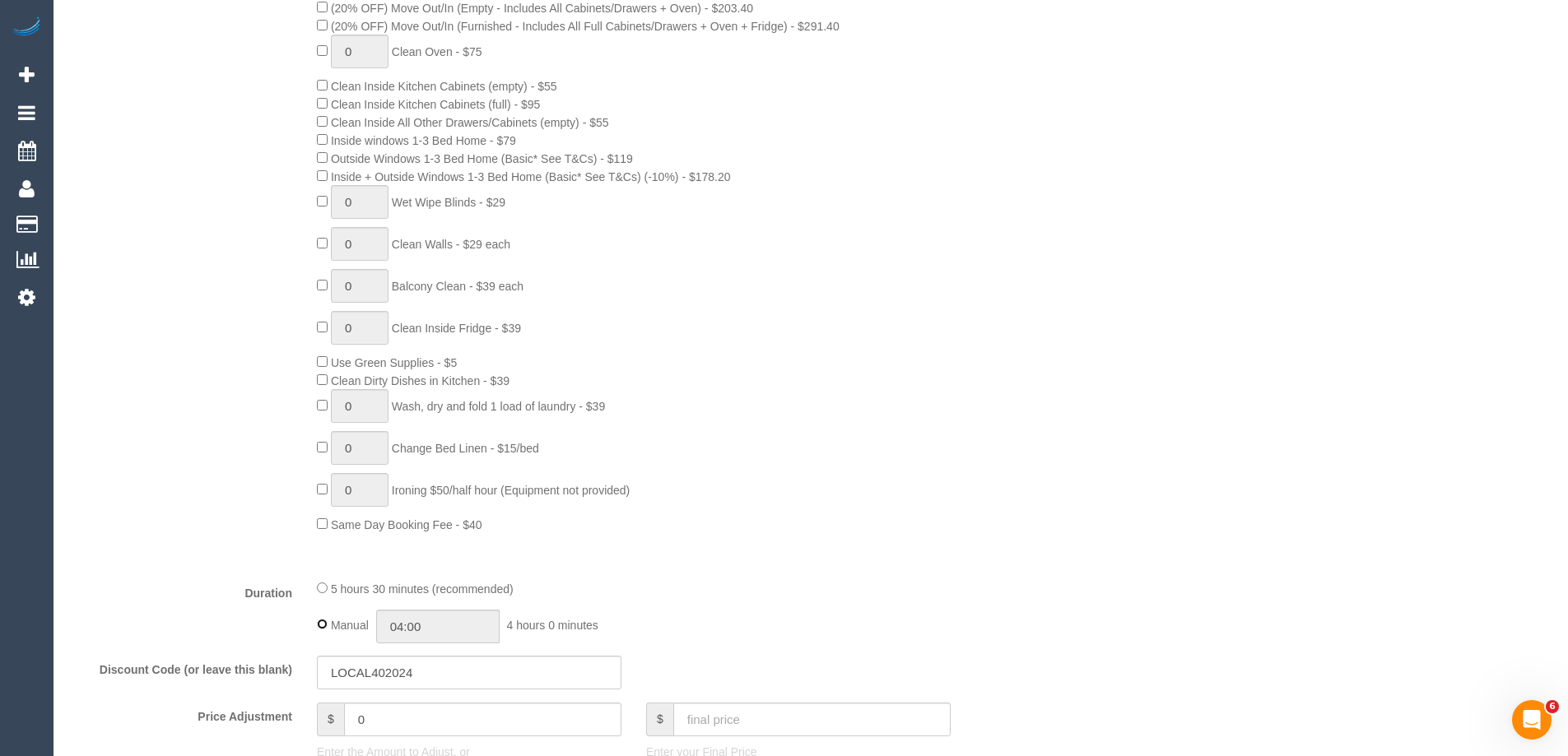
type input "05:30"
click at [425, 621] on input "05:30" at bounding box center [438, 627] width 124 height 34
click at [698, 544] on div "Type of Service * Hourly Service - $70/h Hourly Service - $65/h Hourly Service …" at bounding box center [551, 219] width 963 height 692
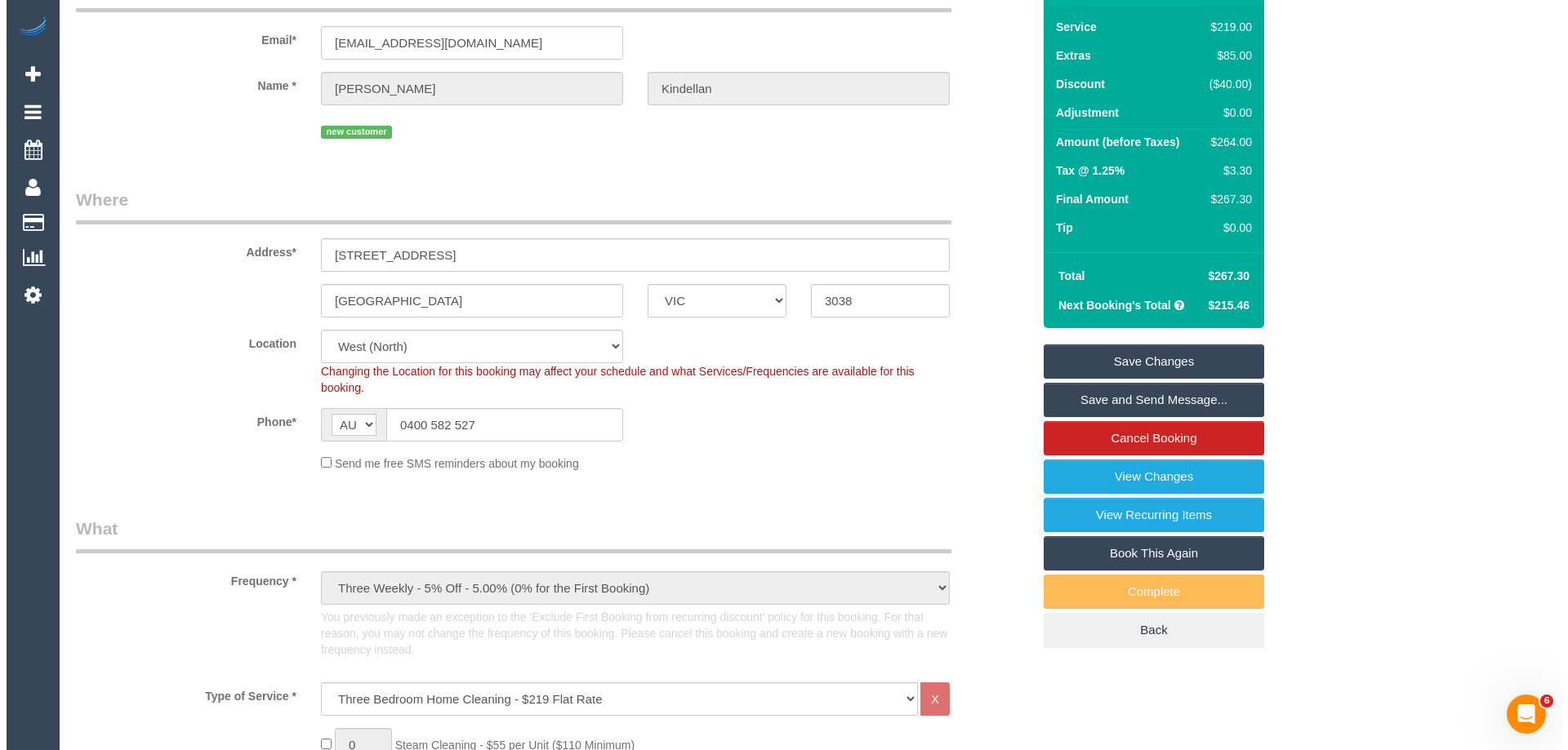
scroll to position [0, 0]
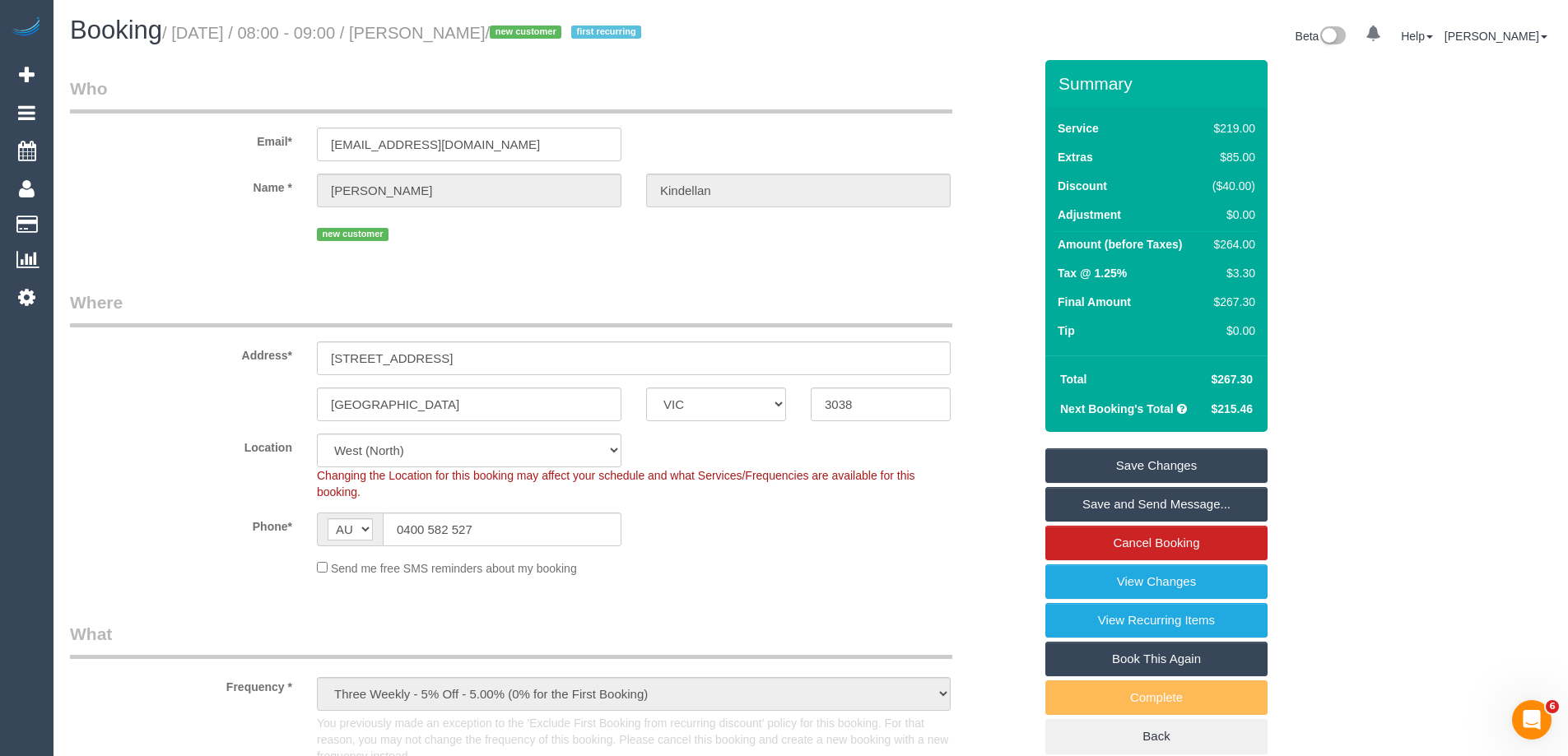
click at [741, 544] on div "Phone* AF AL DZ AD AO AI AQ AG AR AM AW AU AT AZ BS BH BD BB BY BE BZ BJ BM BT …" at bounding box center [552, 530] width 988 height 34
click at [926, 555] on sui-booking-location "Location Office City East (North) East (South) Inner East Inner North (East) In…" at bounding box center [551, 505] width 963 height 143
click at [1109, 508] on link "Save and Send Message..." at bounding box center [1156, 504] width 222 height 35
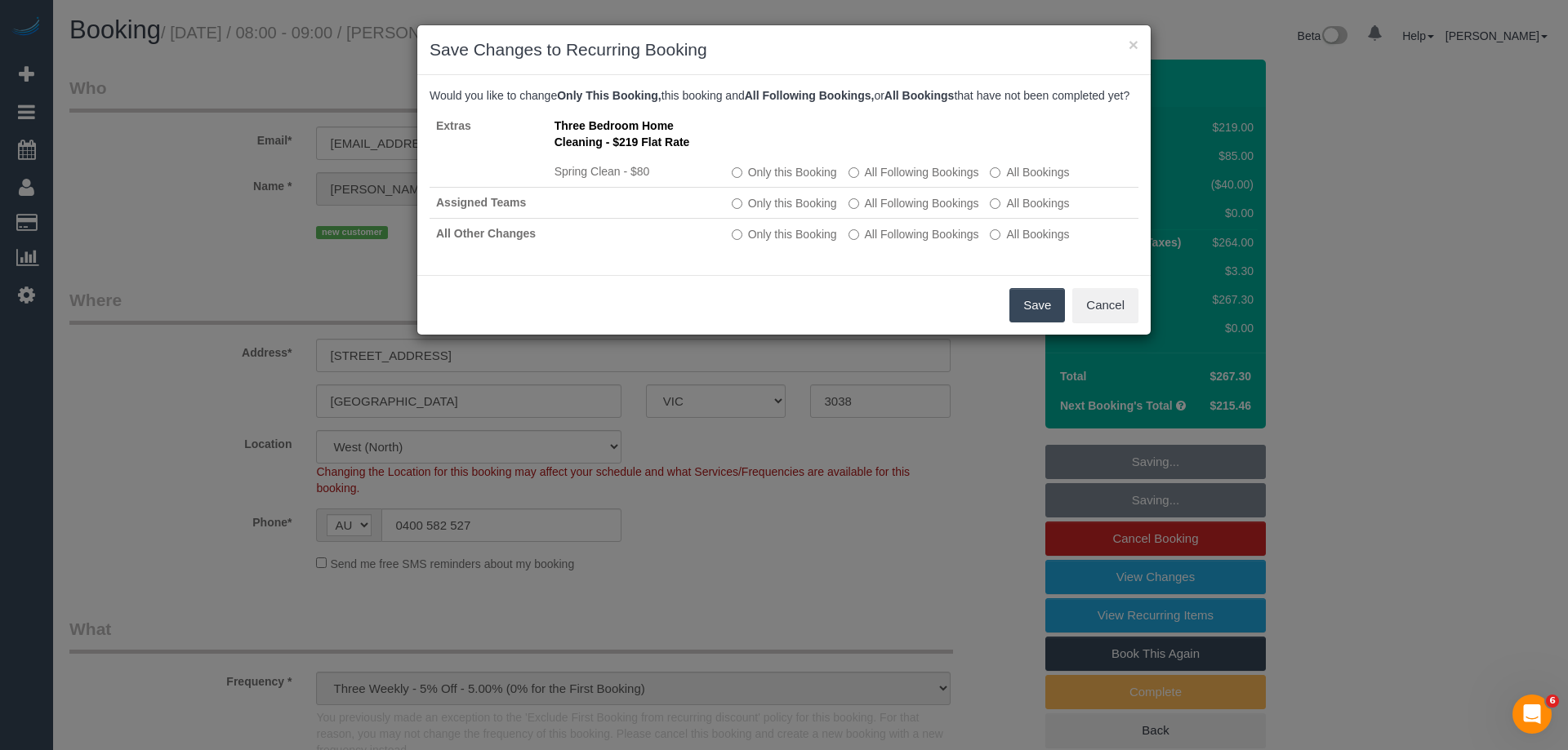
click at [1036, 319] on button "Save" at bounding box center [1037, 306] width 56 height 35
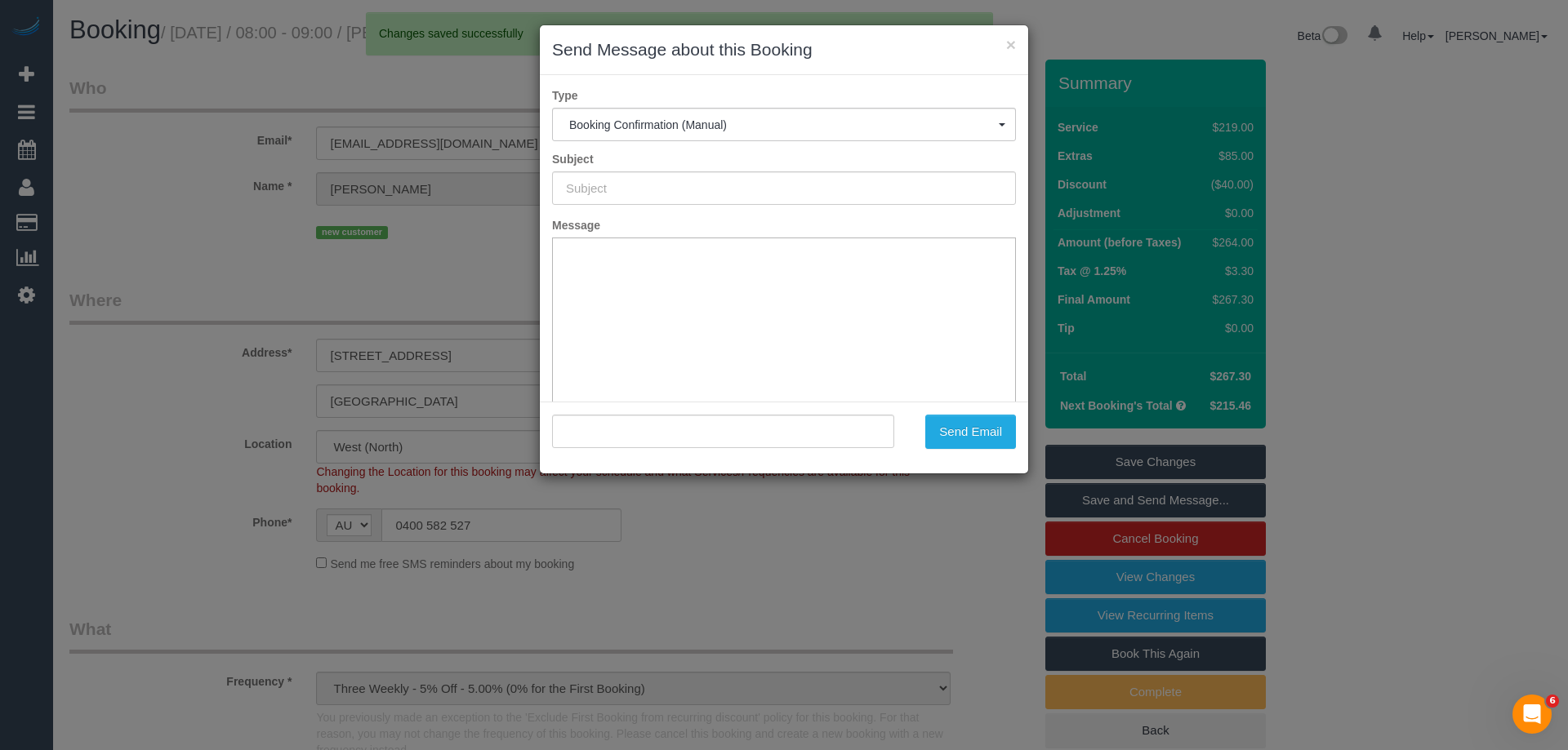
type input "Booking Confirmed"
type input ""Hannah Kindellan" <thgalea23@gmail.com>"
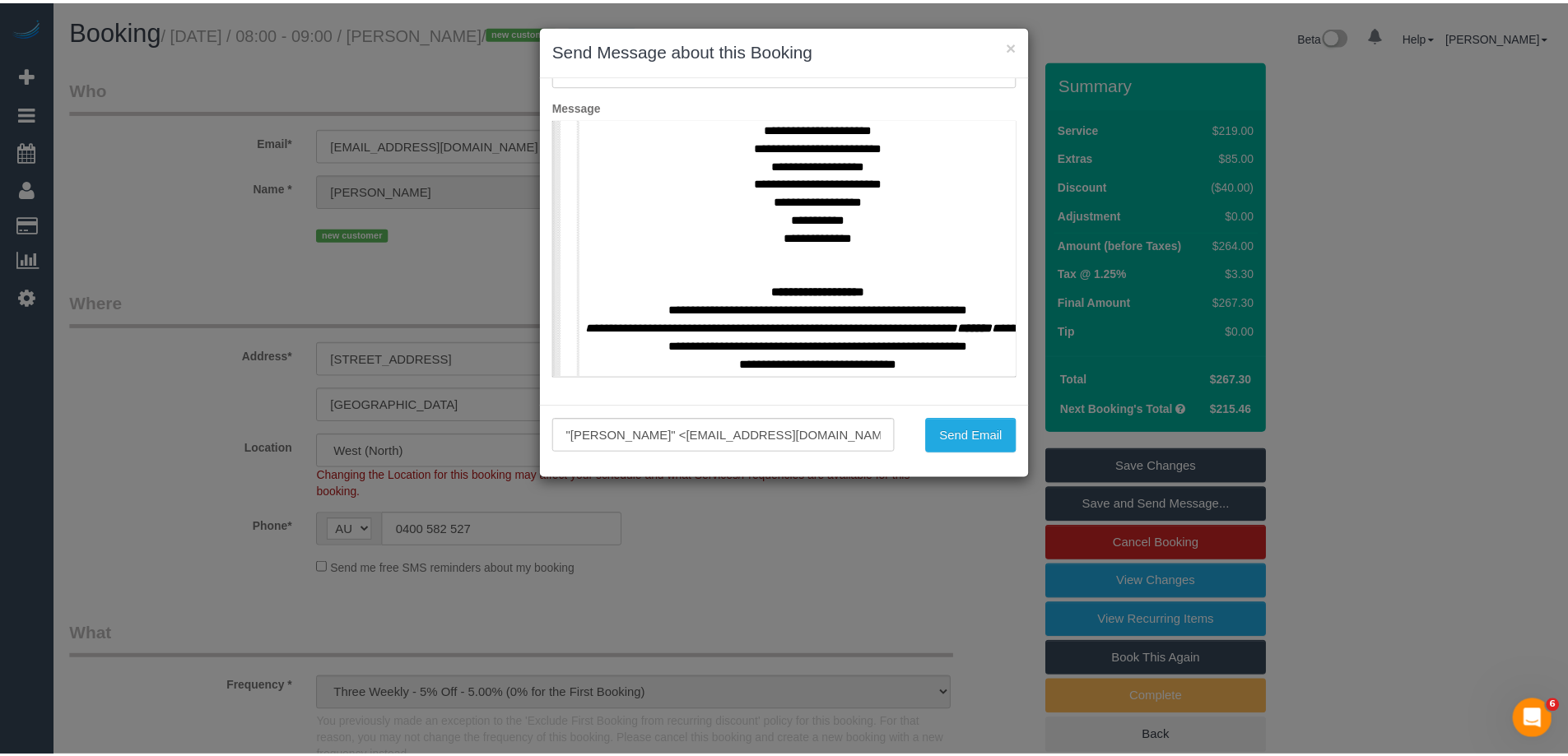
scroll to position [659, 0]
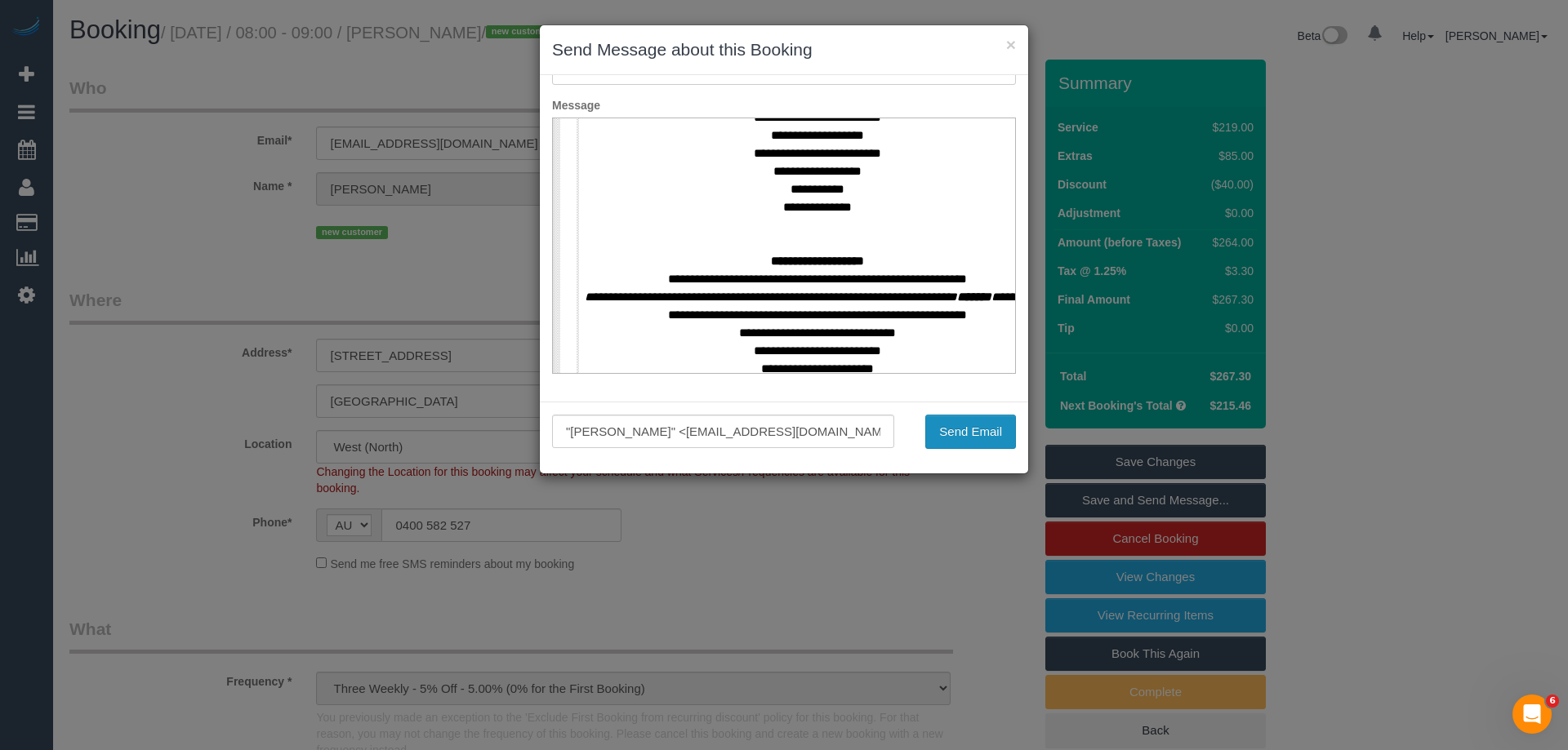
click at [988, 438] on button "Send Email" at bounding box center [970, 432] width 91 height 35
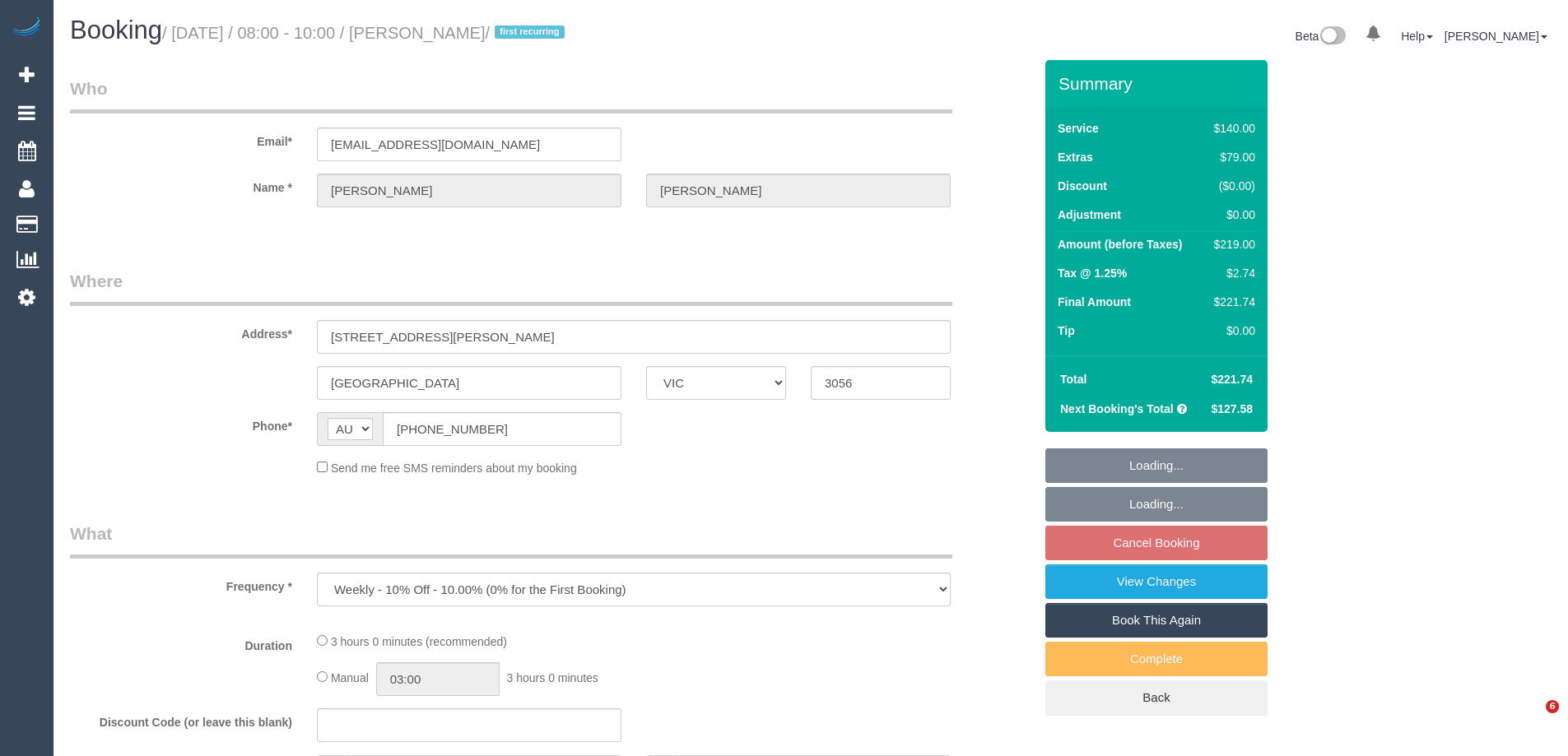
select select "VIC"
select select "string:stripe-pm_1SB2PG2GScqysDRVIBxGP8ak"
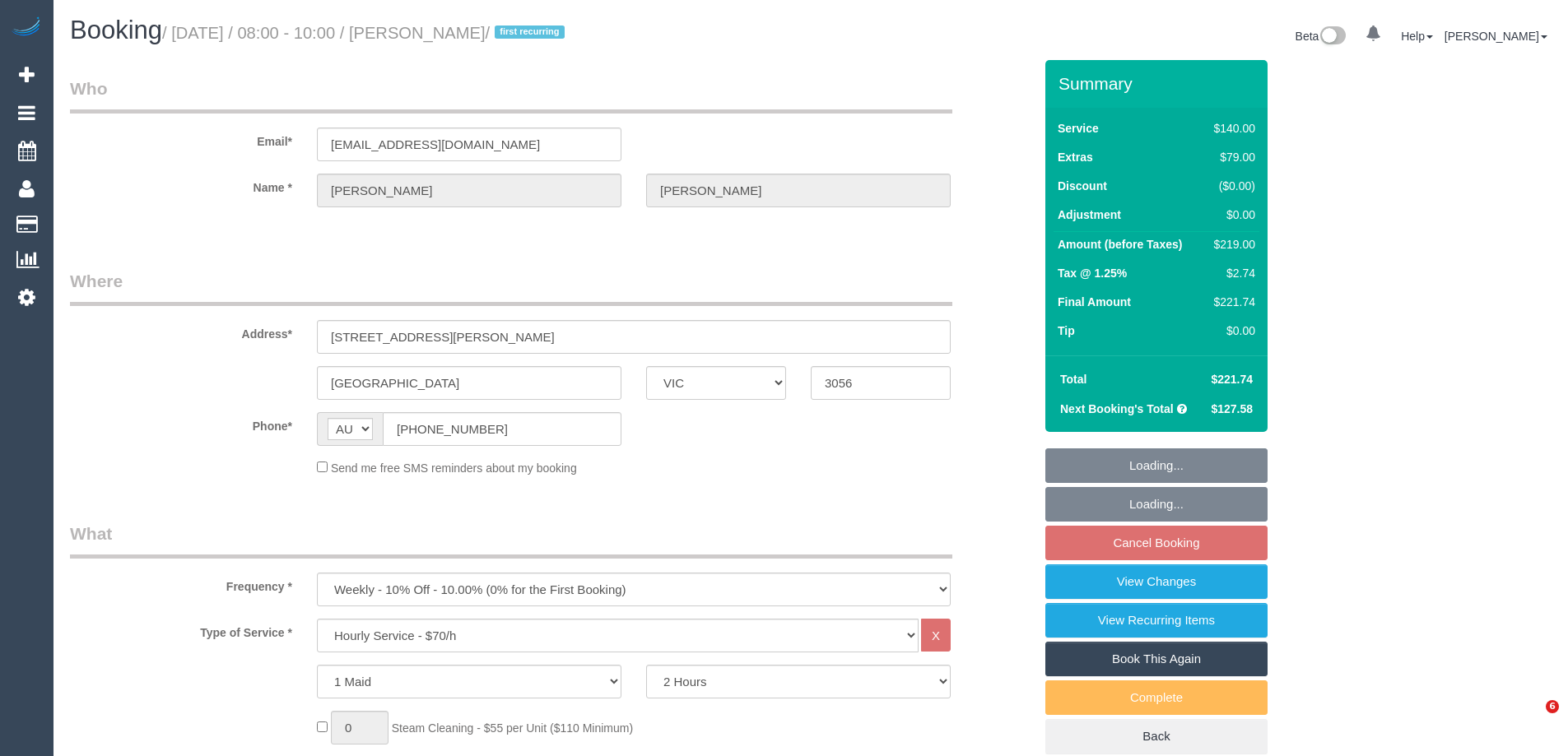
select select "number:29"
select select "number:14"
select select "number:20"
select select "number:22"
select select "number:33"
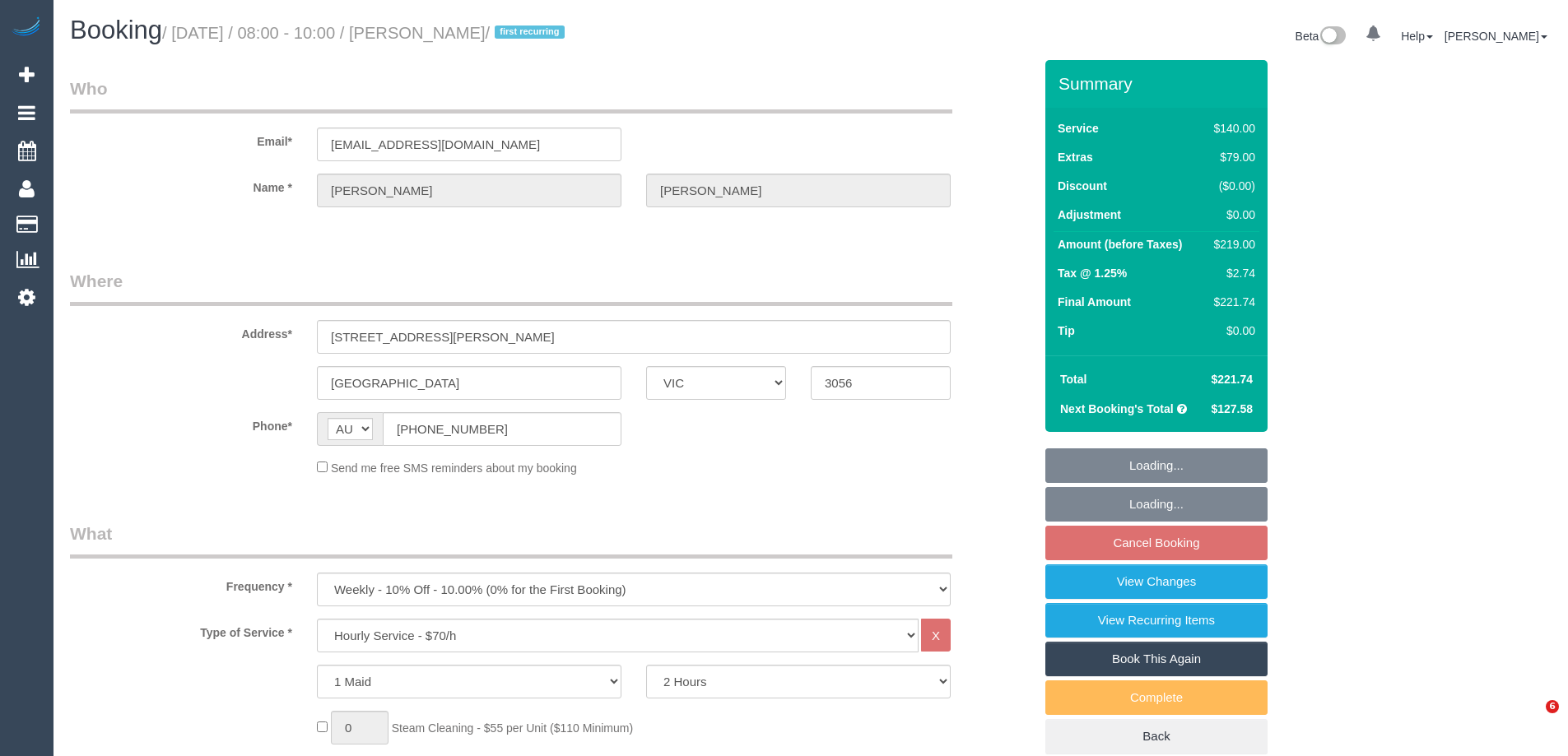
select select "number:11"
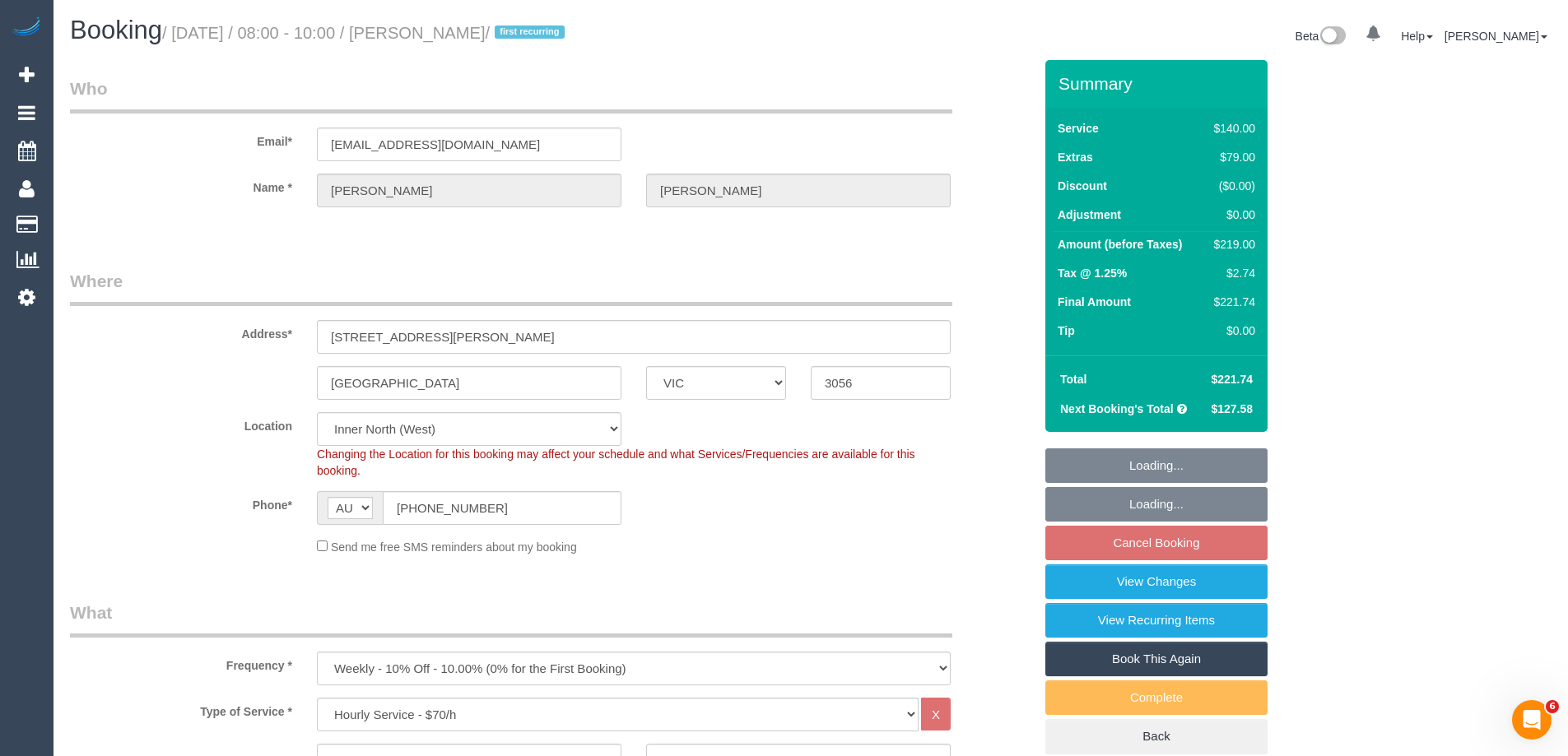
select select "object:1700"
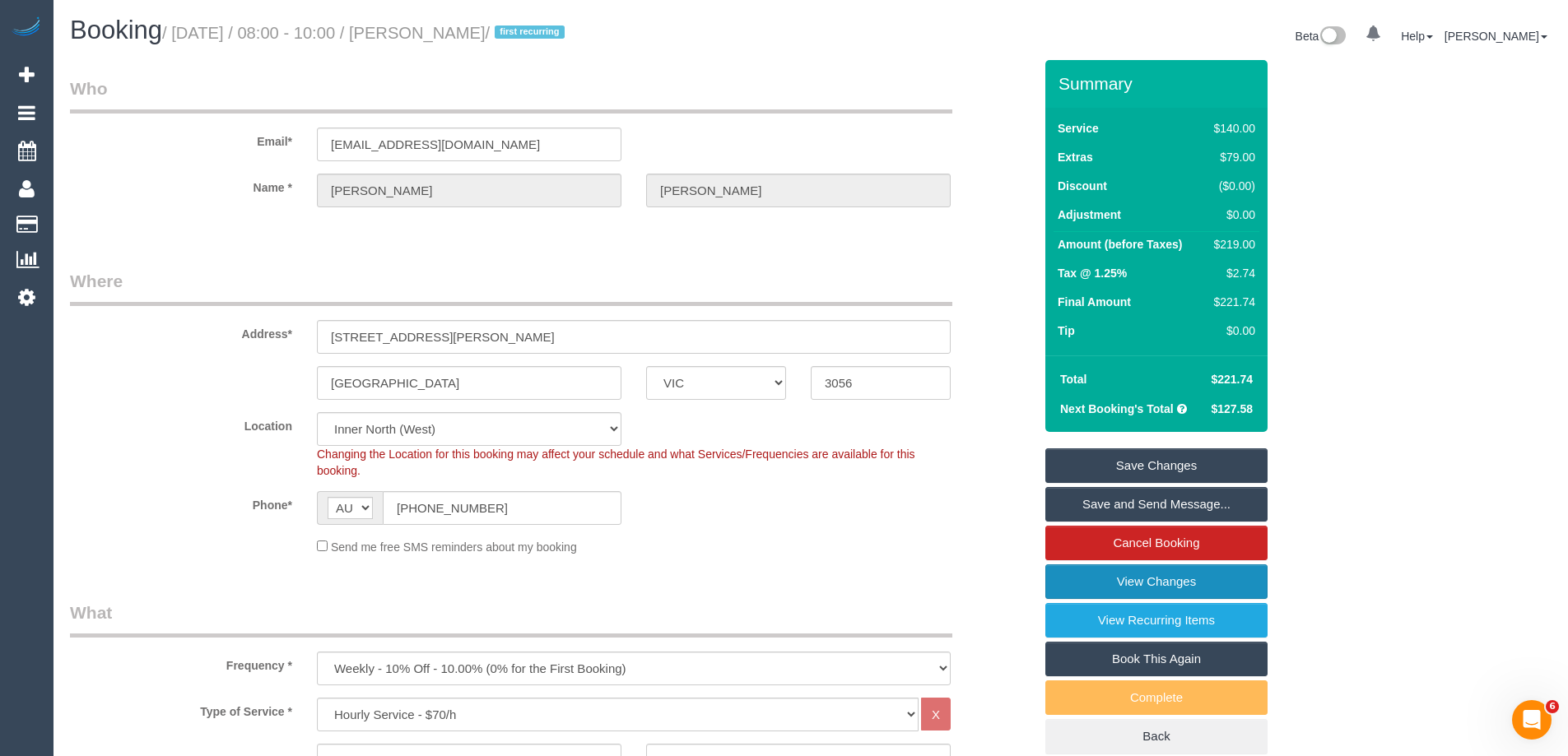
click at [1157, 581] on link "View Changes" at bounding box center [1156, 582] width 222 height 35
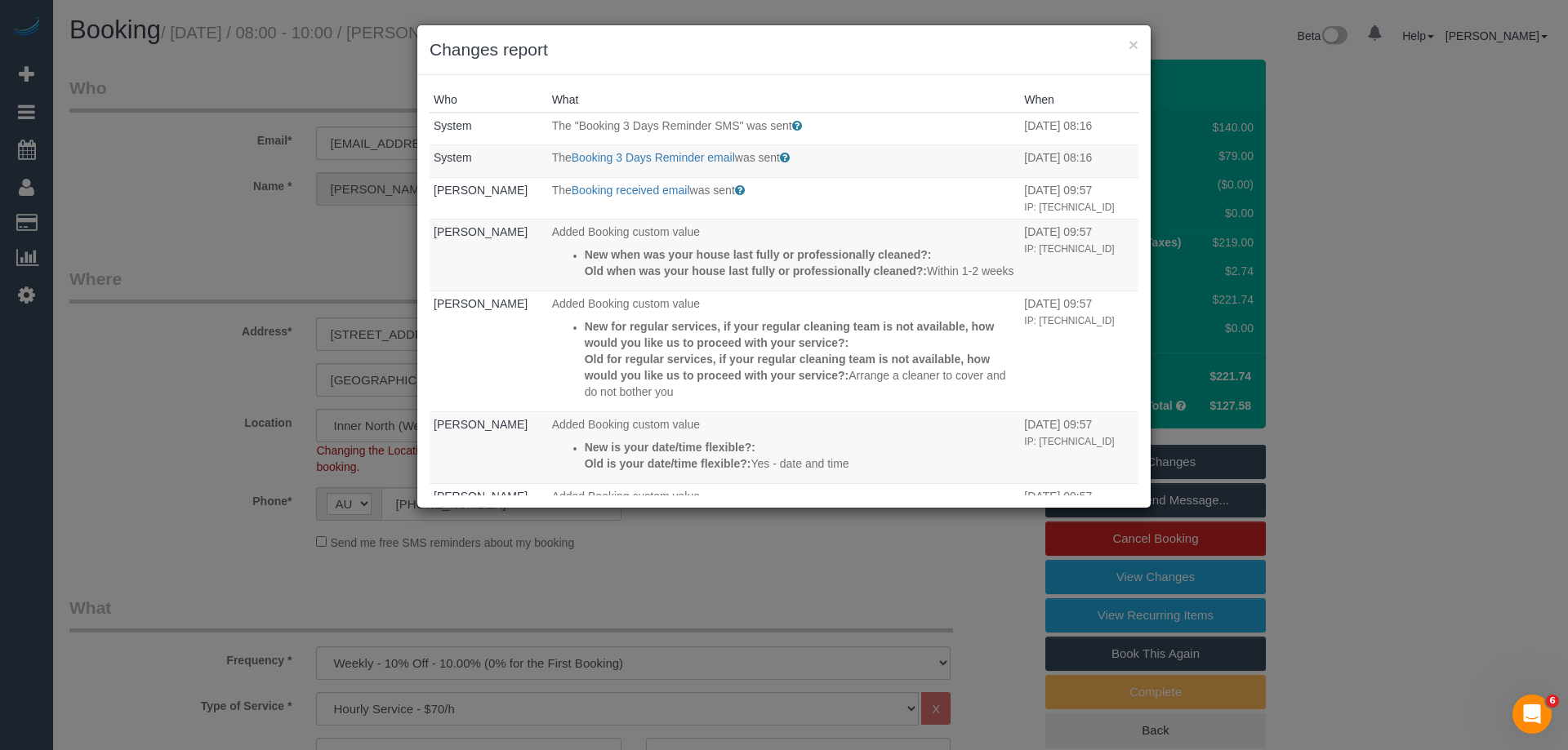
drag, startPoint x: 973, startPoint y: 53, endPoint x: 971, endPoint y: 41, distance: 12.2
click at [971, 45] on h3 "Changes report" at bounding box center [783, 49] width 709 height 25
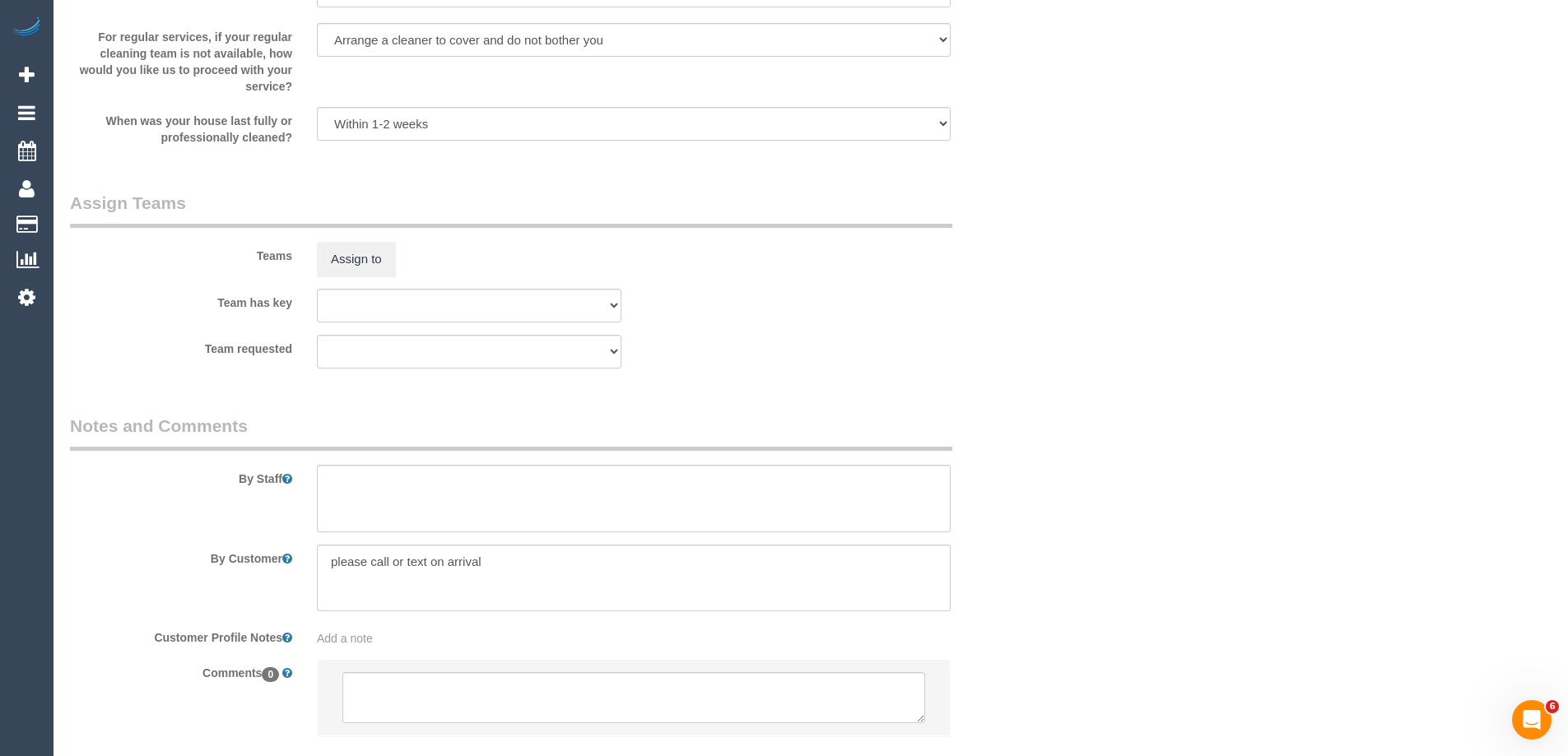
scroll to position [2522, 0]
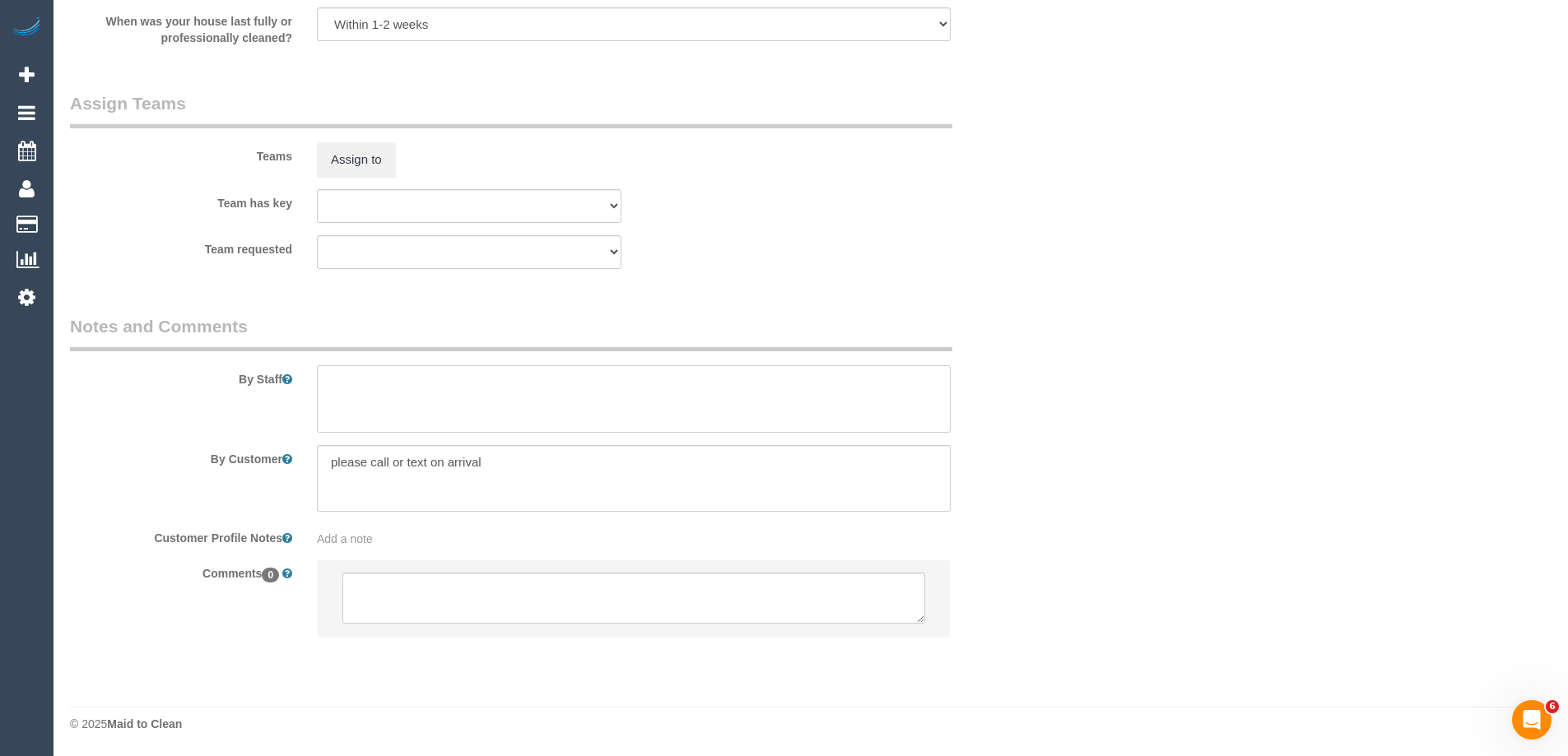
click at [501, 416] on textarea at bounding box center [633, 398] width 634 height 67
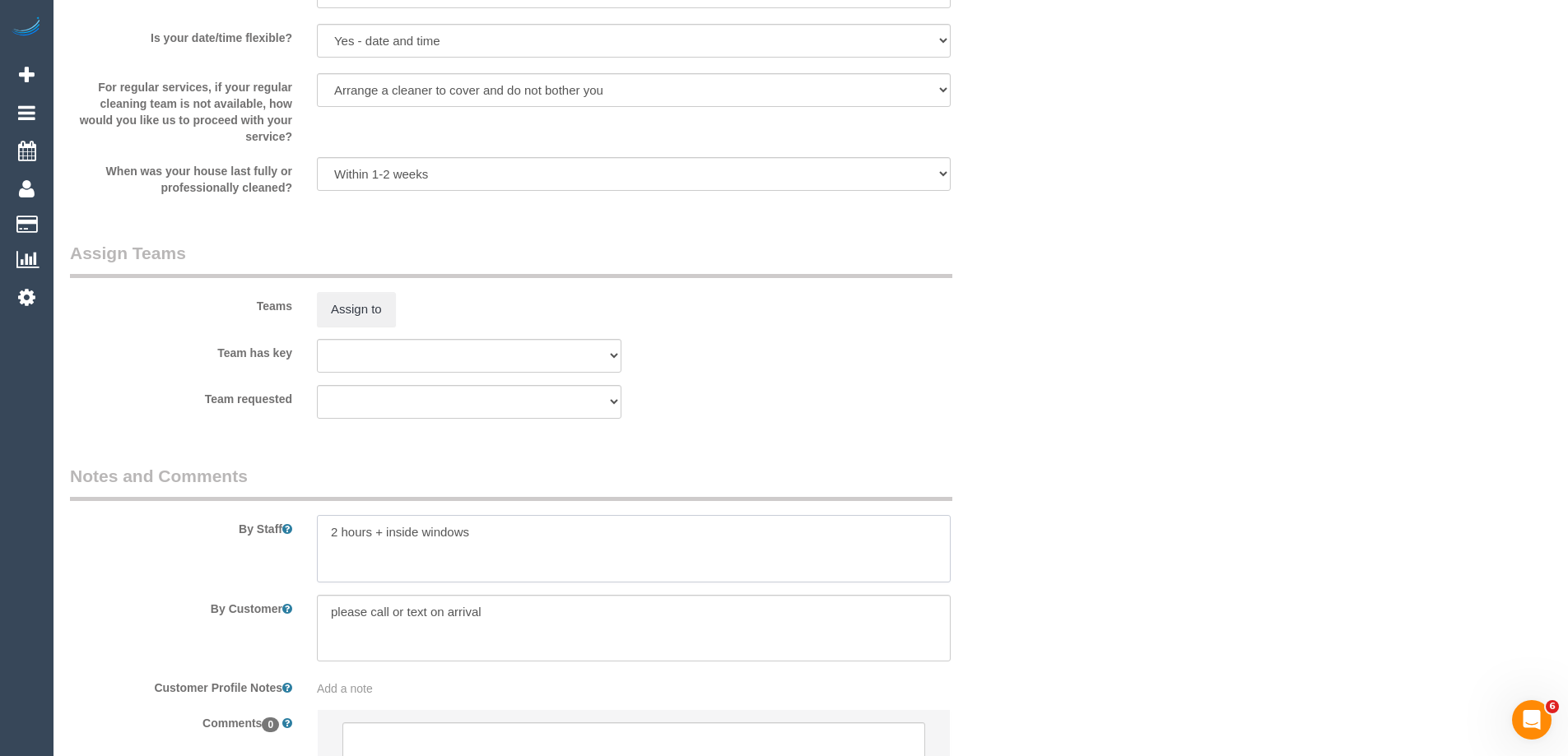
scroll to position [2440, 0]
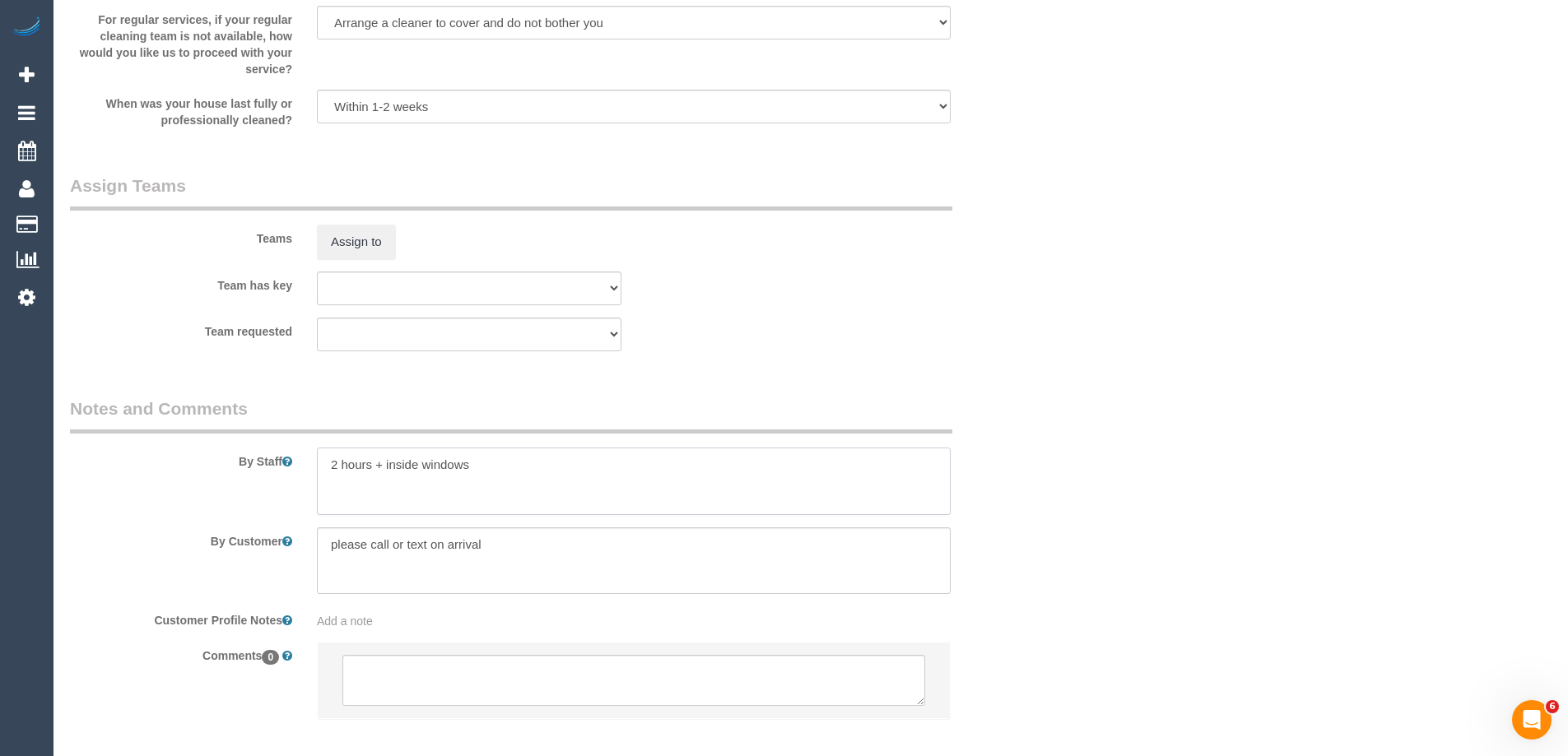
click at [594, 481] on textarea at bounding box center [633, 481] width 634 height 67
type textarea "2 hours + inside windows = approx 3 hours"
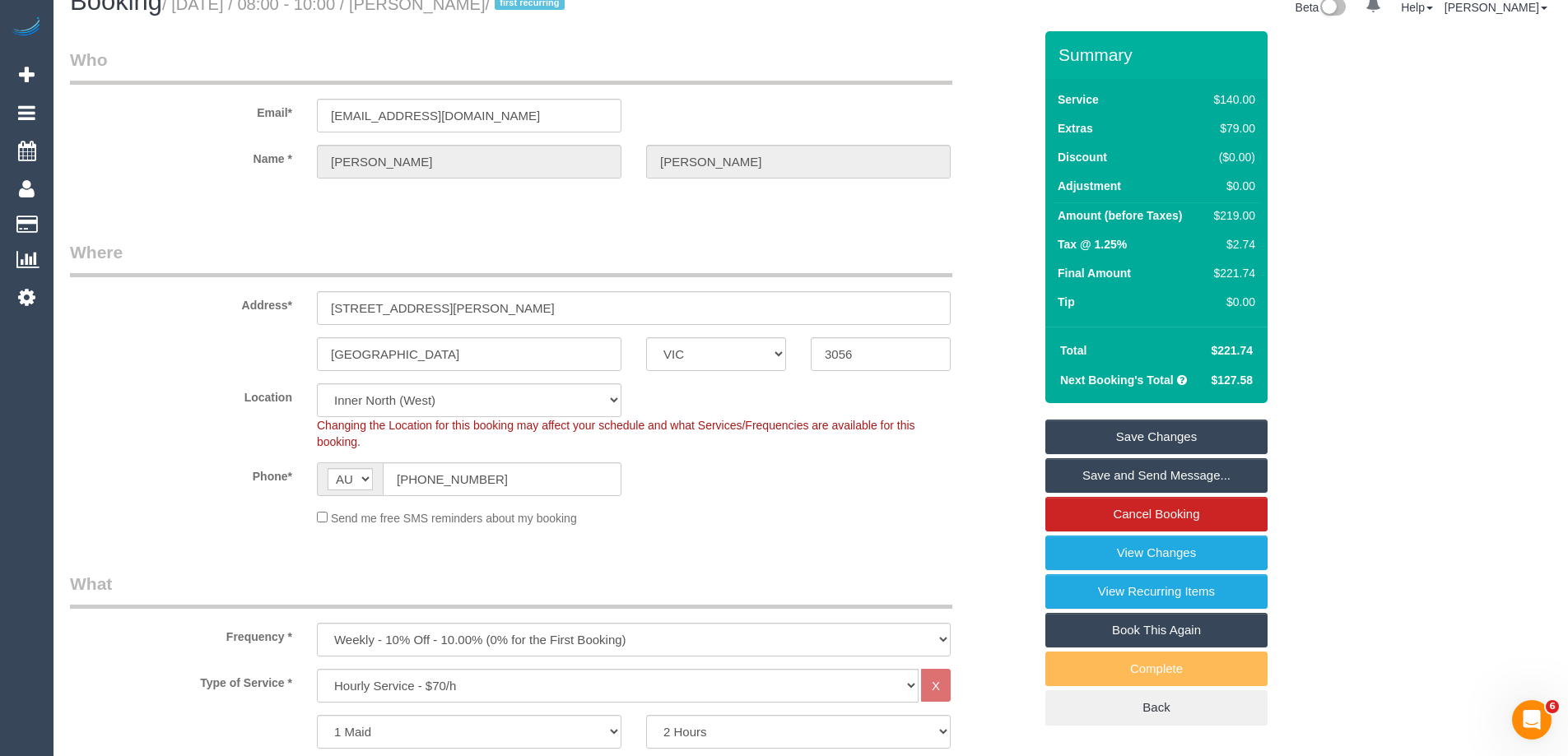
scroll to position [0, 0]
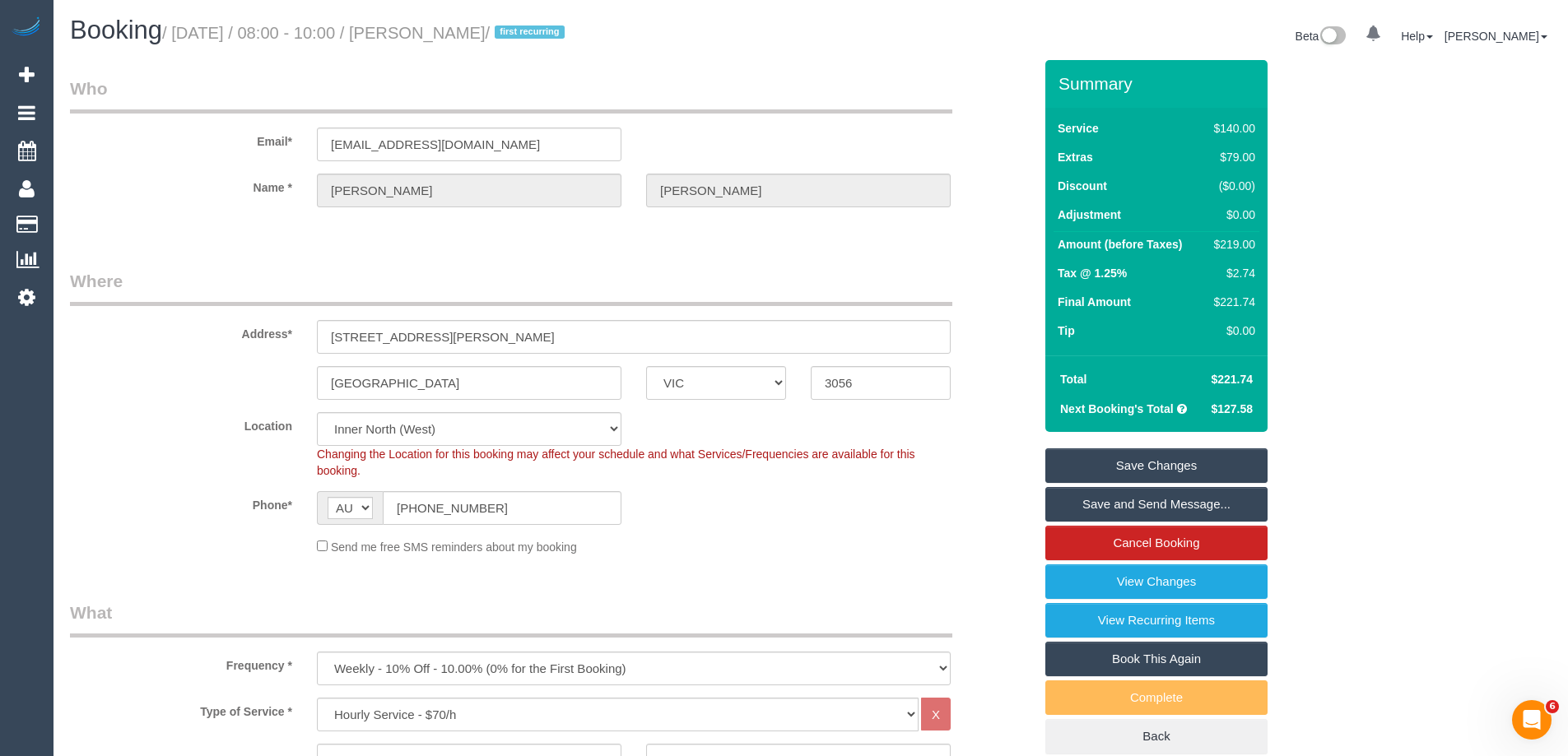
drag, startPoint x: 818, startPoint y: 483, endPoint x: 817, endPoint y: 491, distance: 8.1
click at [818, 483] on sui-booking-location "Location Office City East (North) East (South) Inner East Inner North (East) In…" at bounding box center [551, 484] width 963 height 143
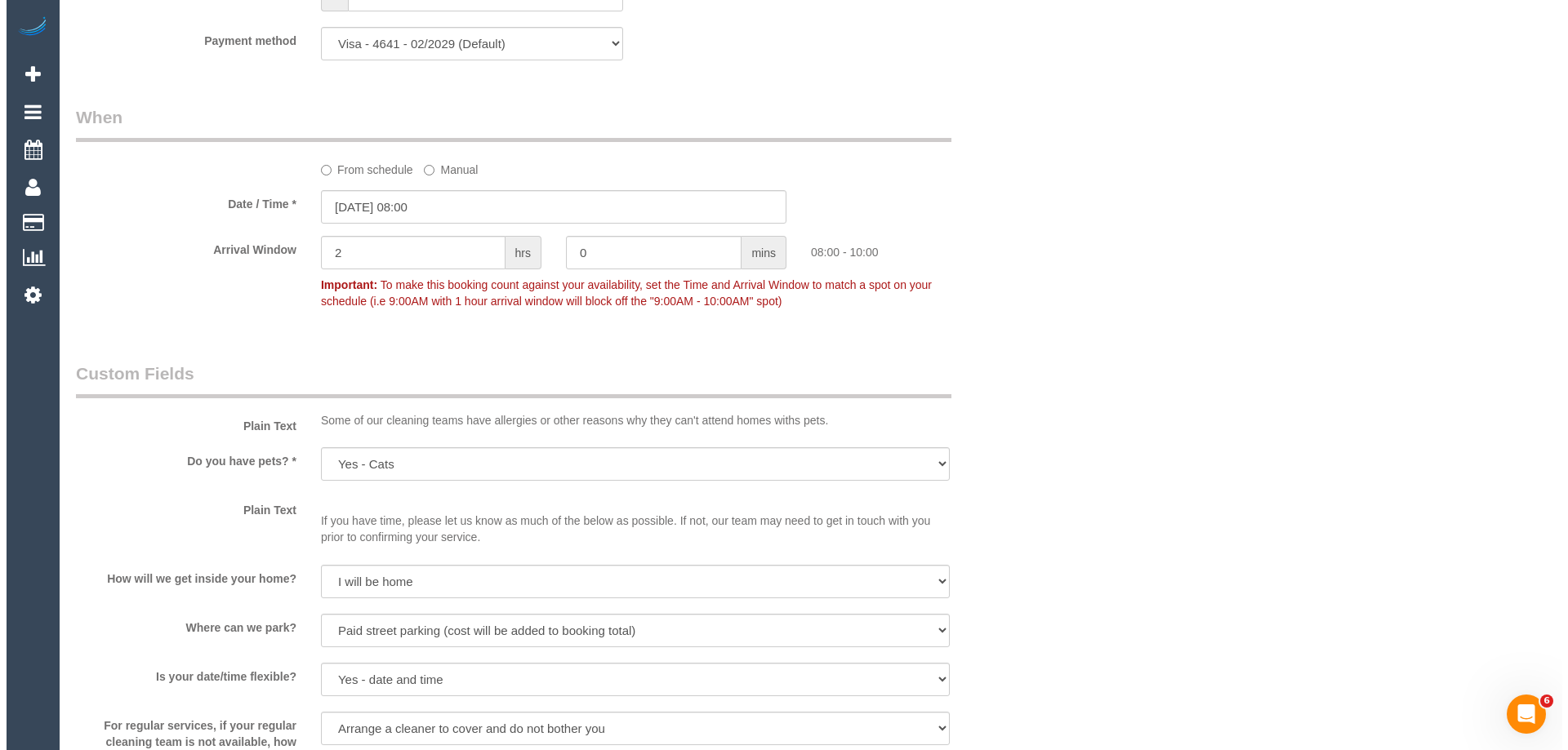
scroll to position [2041, 0]
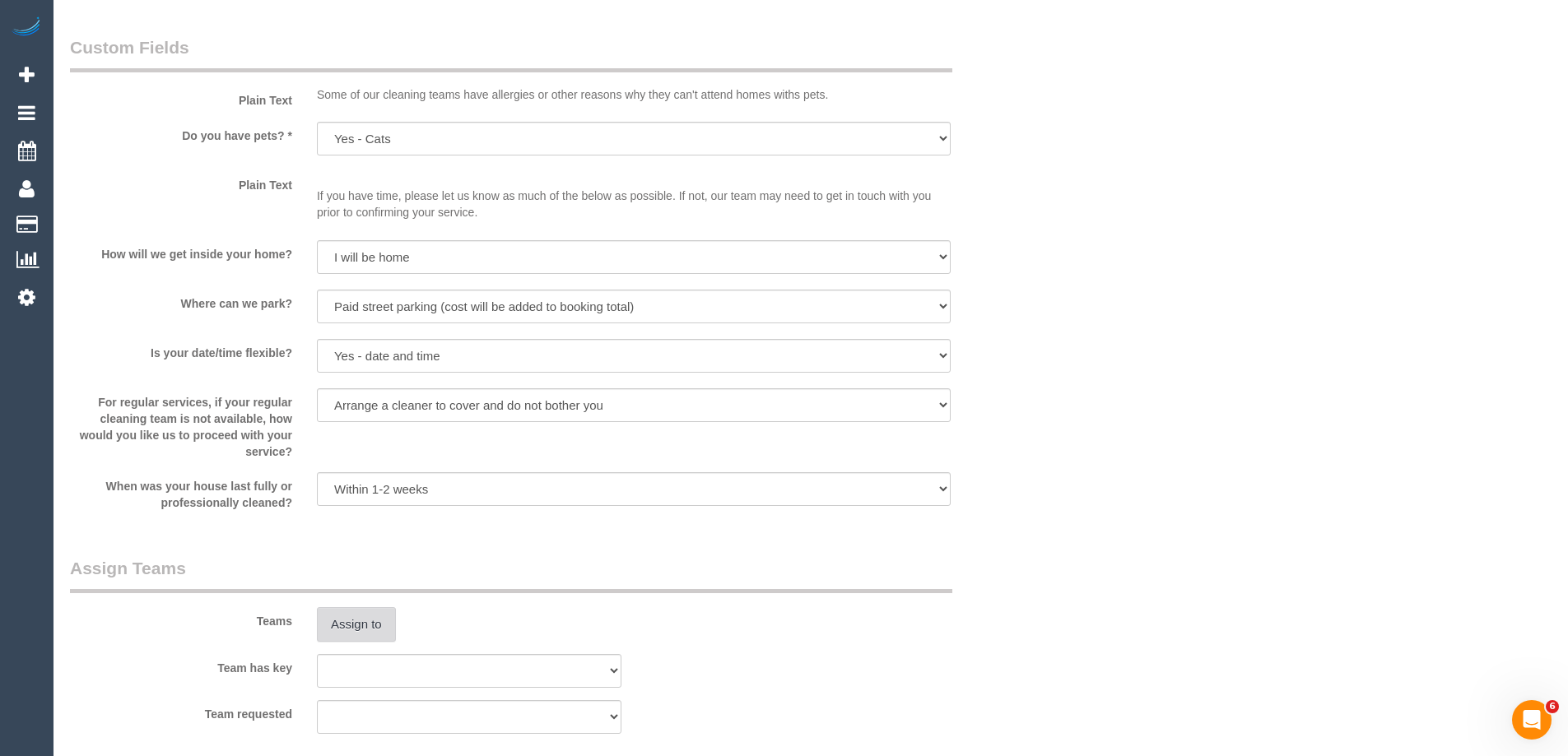
click at [343, 624] on button "Assign to" at bounding box center [356, 625] width 79 height 35
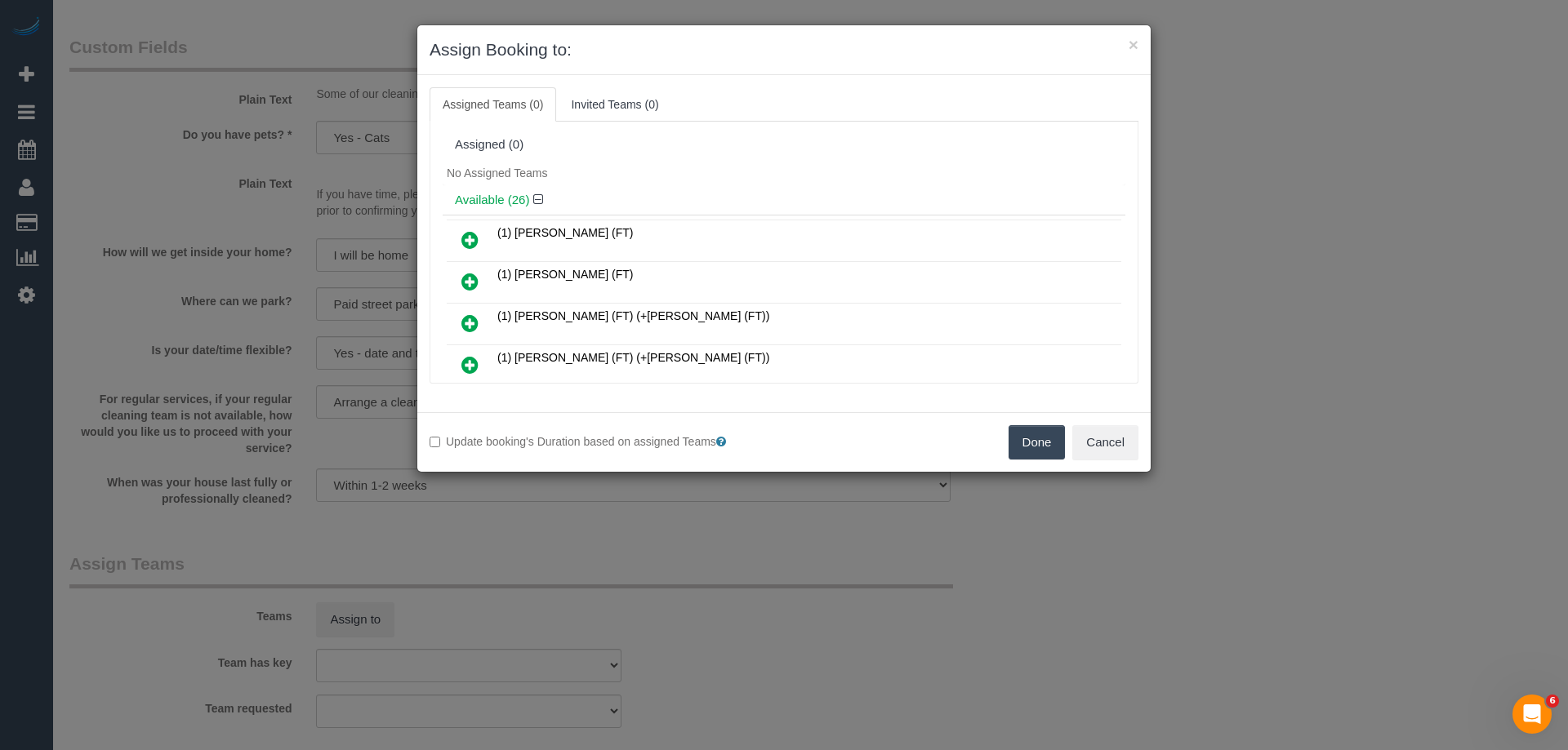
click at [681, 184] on div "No Assigned Teams" at bounding box center [784, 173] width 682 height 25
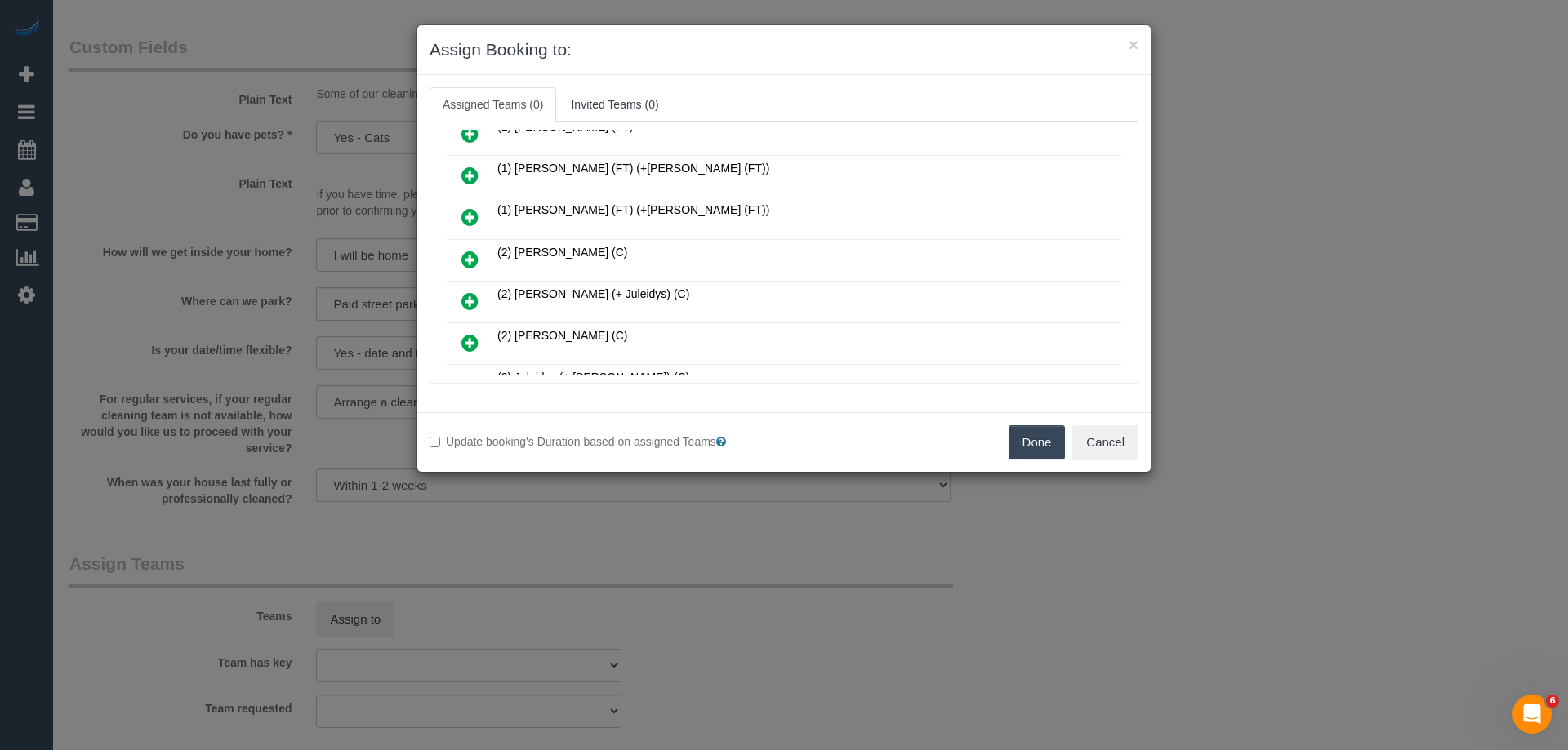
click at [477, 251] on icon at bounding box center [470, 259] width 17 height 19
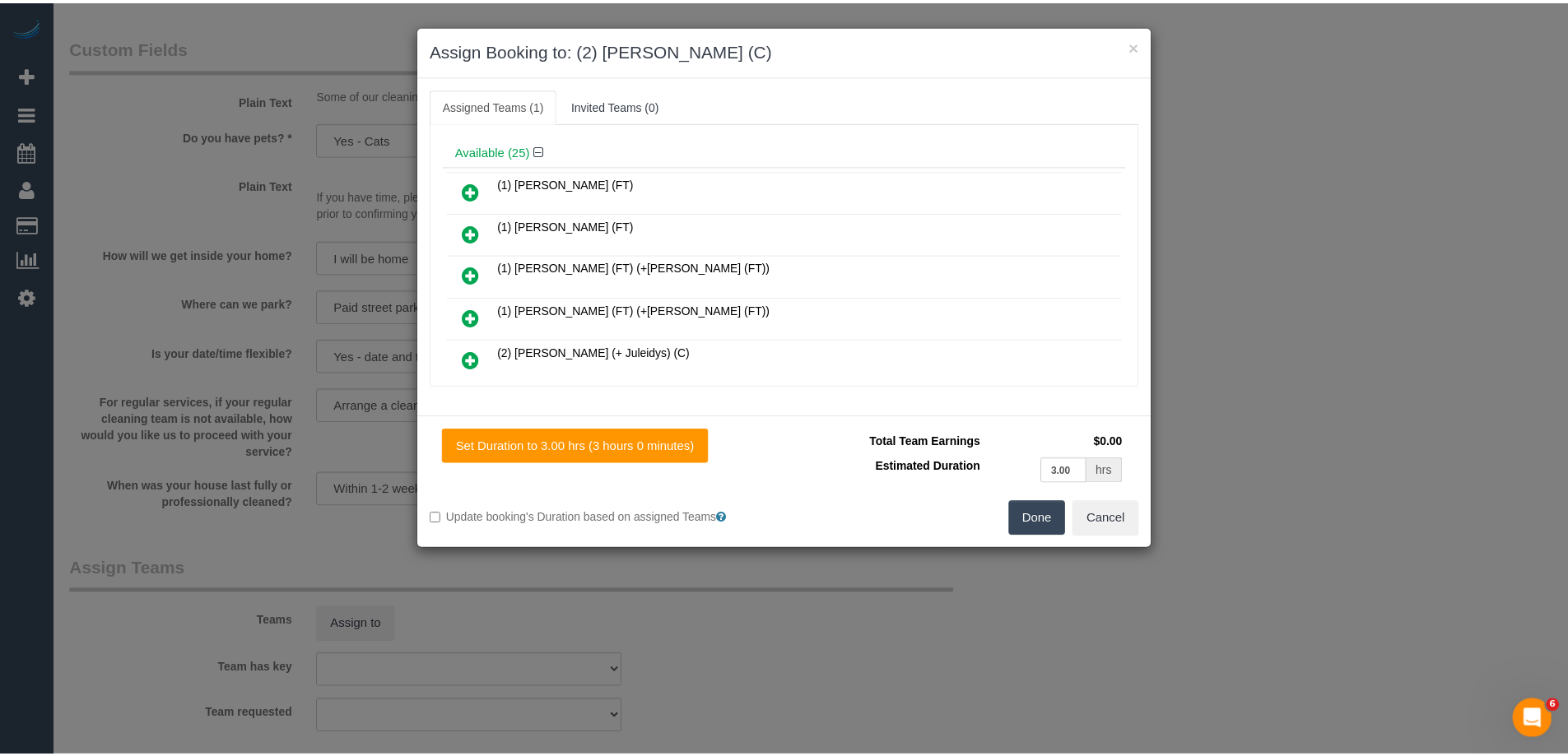
scroll to position [0, 0]
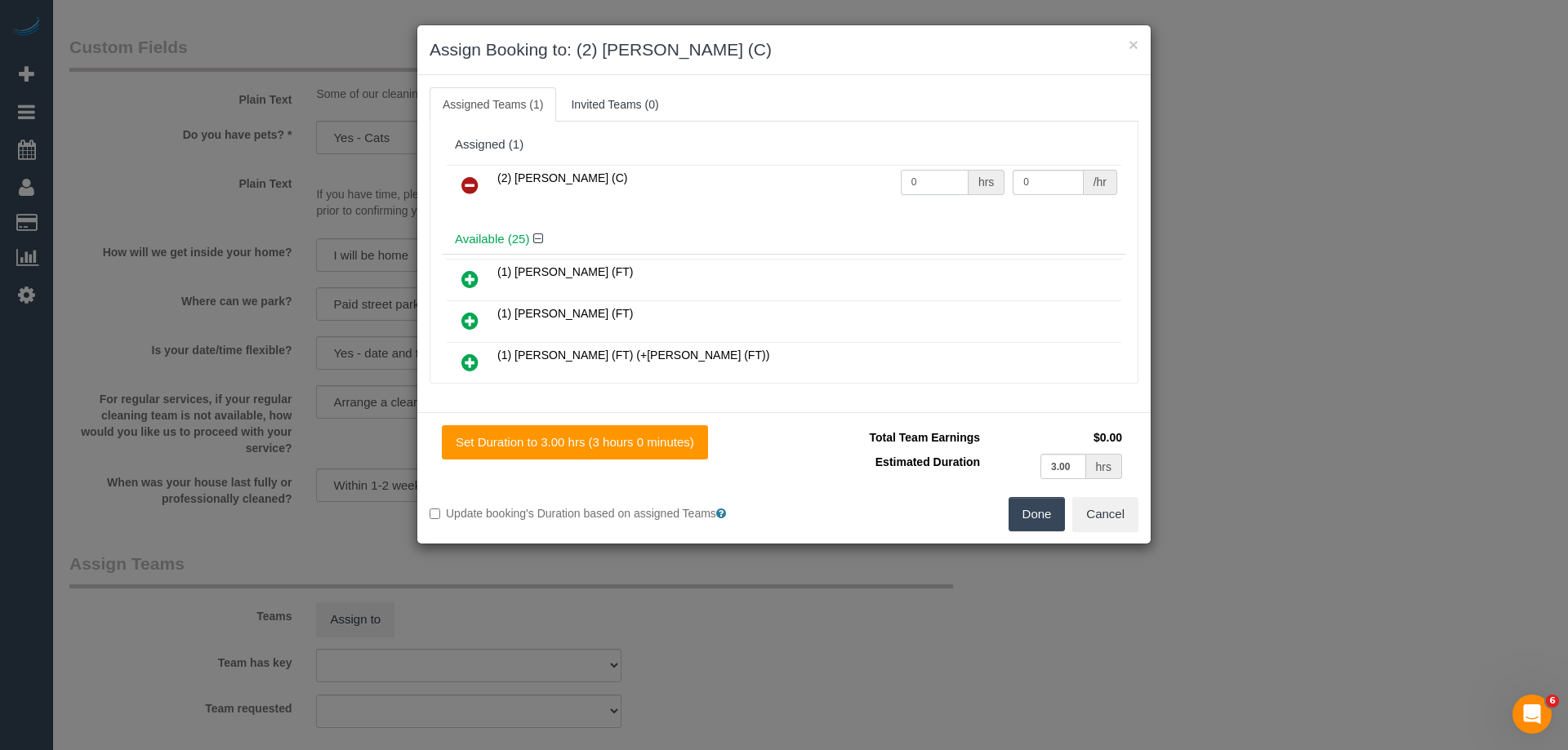
click at [915, 174] on input "0" at bounding box center [935, 183] width 68 height 25
type input "3"
click at [1047, 181] on input "0" at bounding box center [1047, 183] width 70 height 25
type input "37.5"
click at [1041, 516] on button "Done" at bounding box center [1037, 514] width 58 height 35
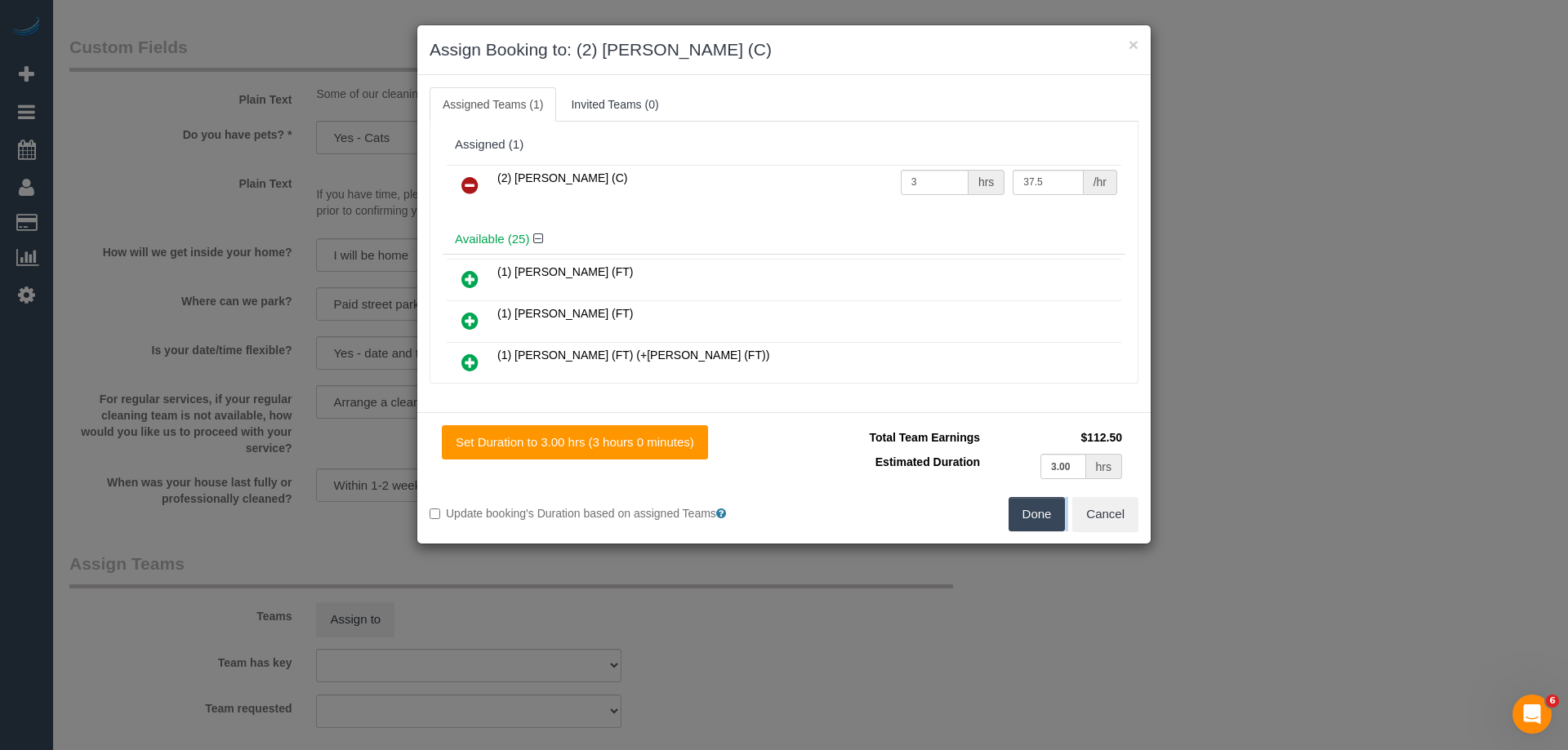
click at [1041, 516] on div "× Assign Booking to: (2) Ashik Miah (C) Assigned Teams (1) Invited Teams (0) As…" at bounding box center [784, 375] width 1568 height 750
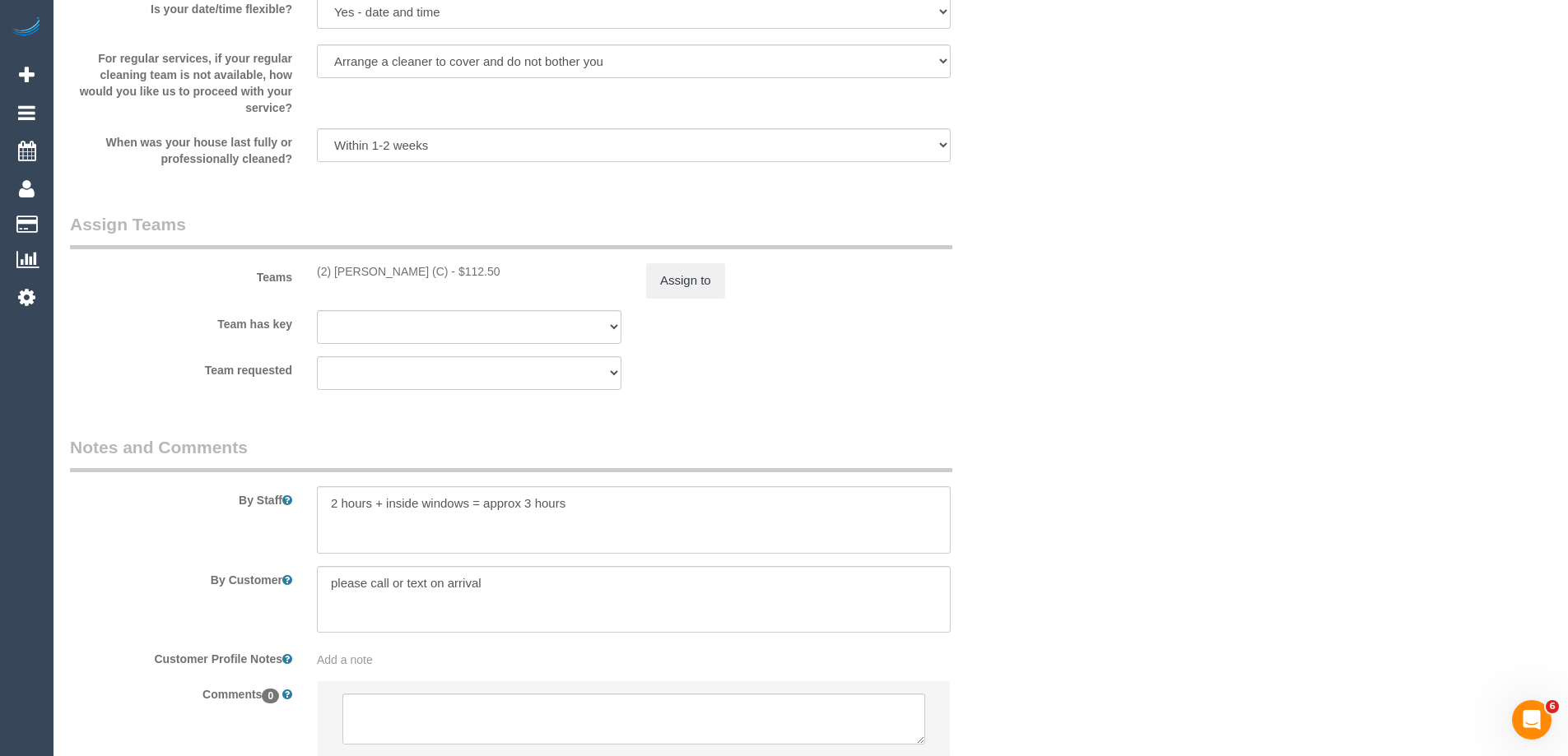
scroll to position [2522, 0]
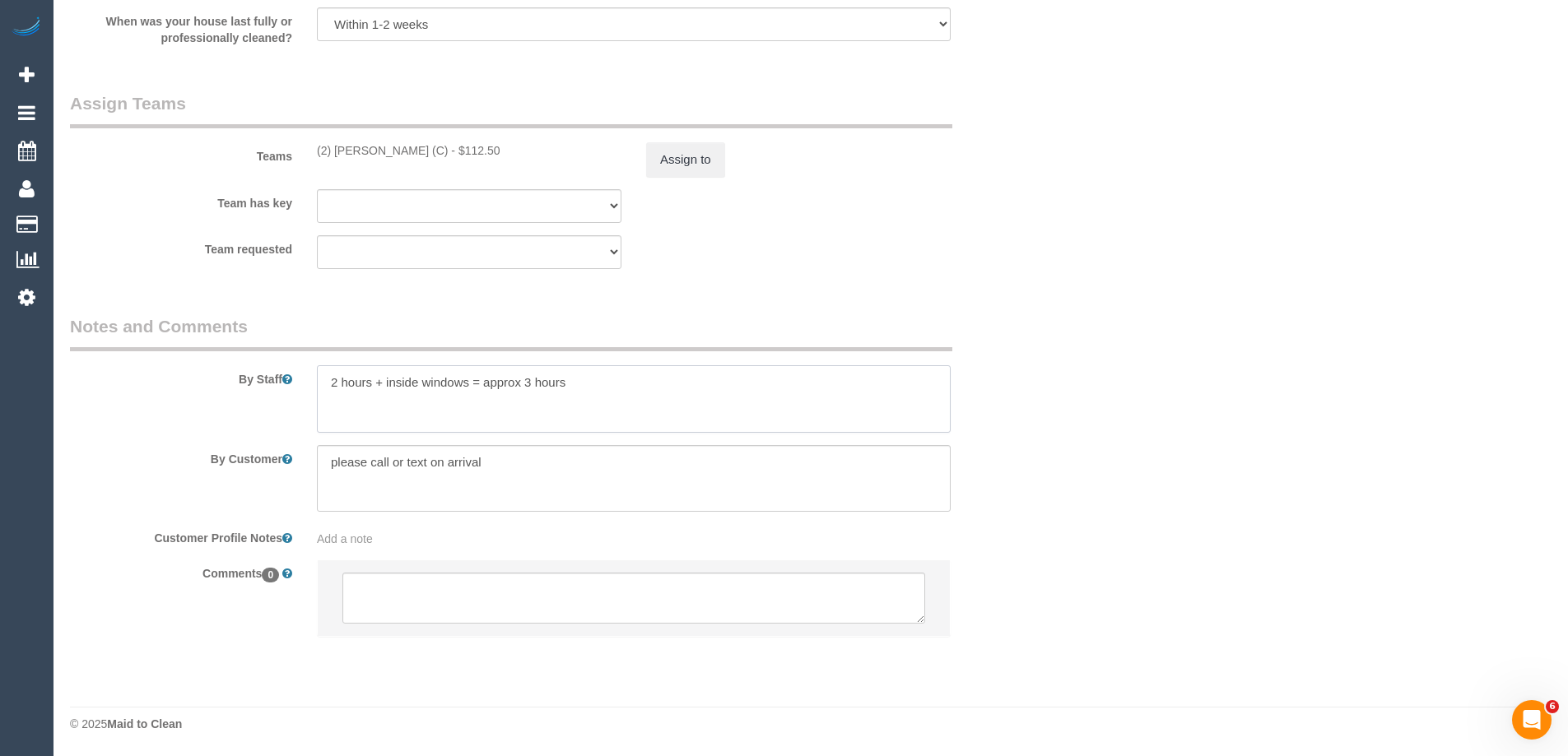
click at [331, 375] on textarea at bounding box center [633, 398] width 634 height 67
type textarea "*cover* 2 hours + inside windows = approx 3 hours"
click at [922, 342] on legend "Notes and Comments" at bounding box center [511, 332] width 882 height 37
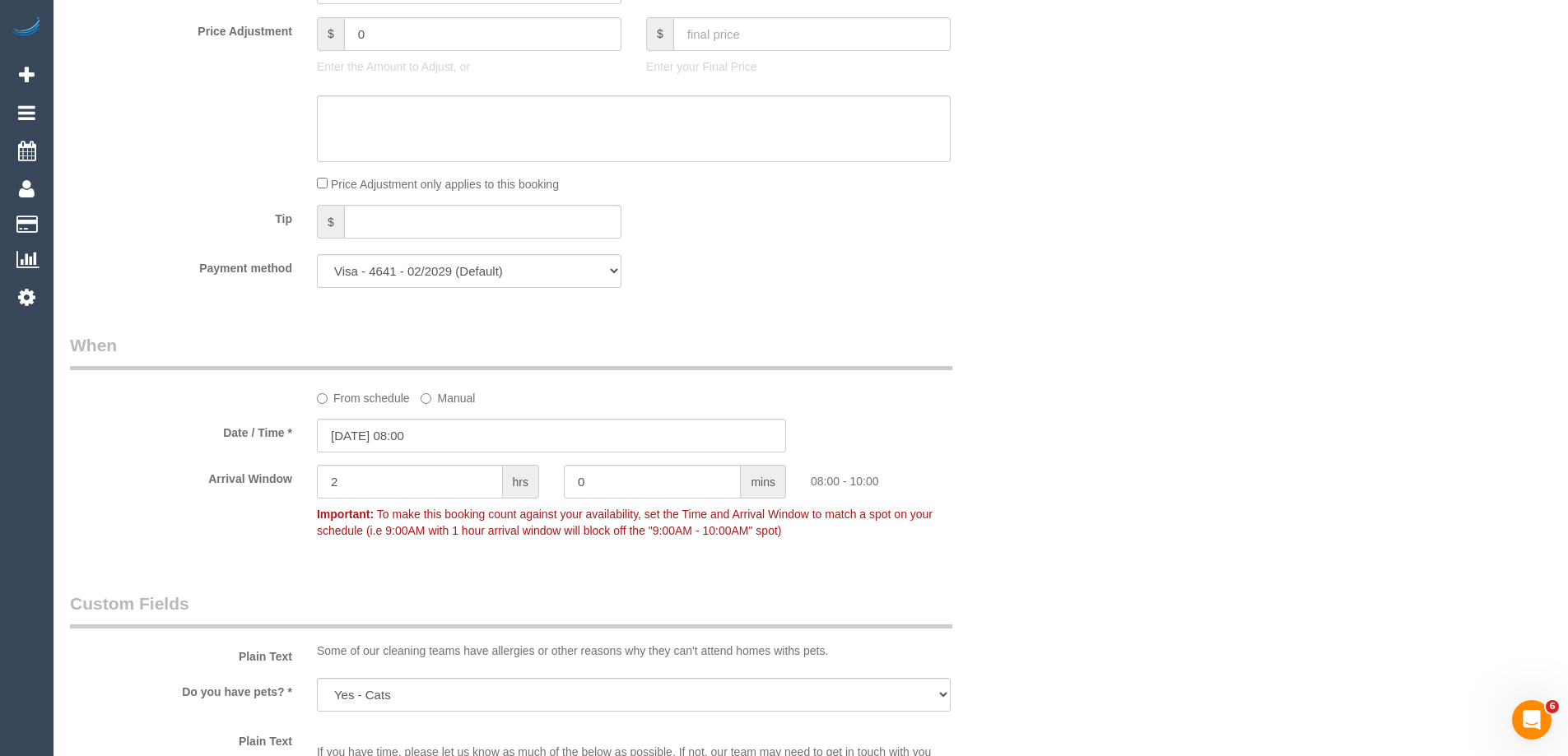
scroll to position [1729, 0]
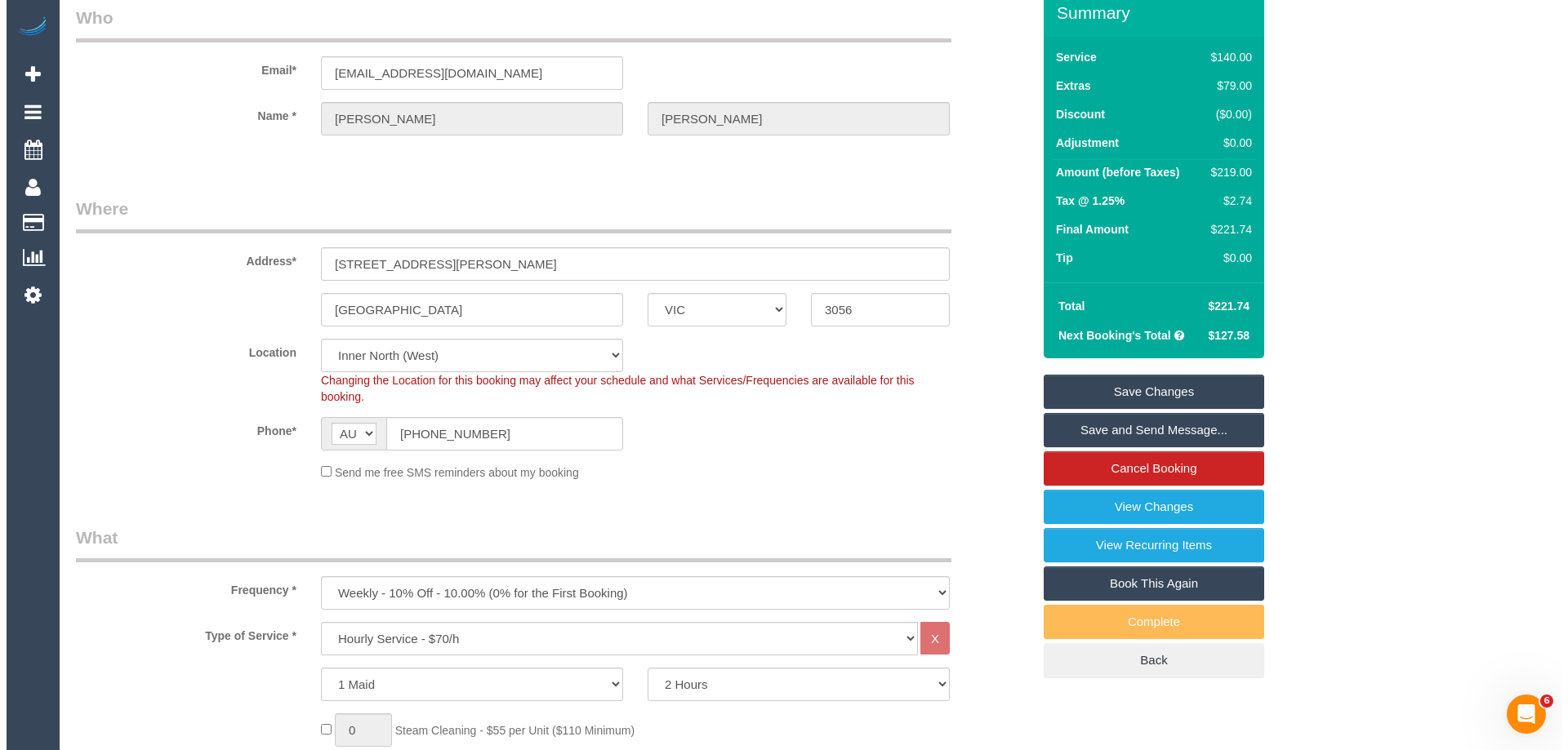
scroll to position [0, 0]
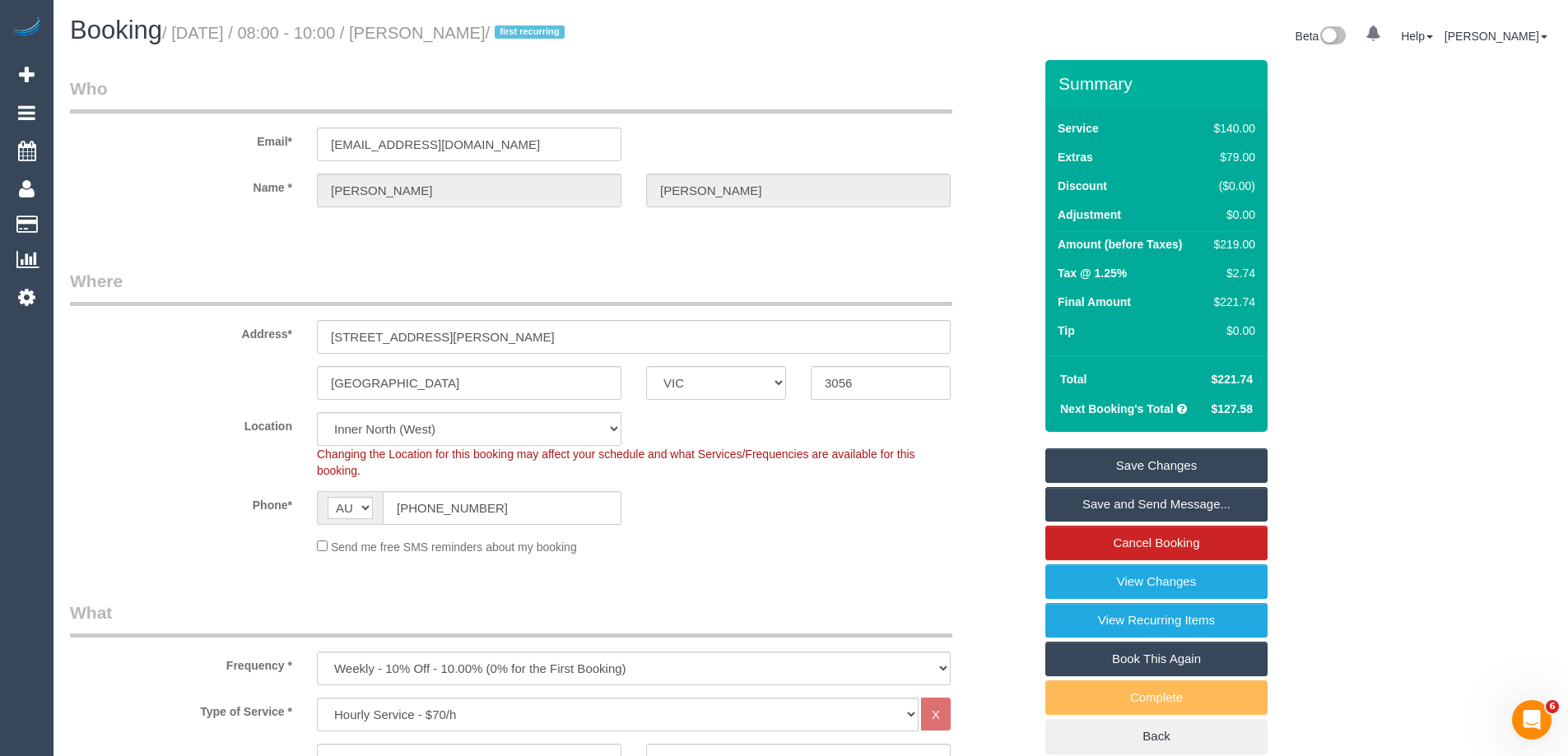
click at [847, 525] on sui-booking-location "Location Office City East (North) East (South) Inner East Inner North (East) In…" at bounding box center [551, 484] width 963 height 143
click at [1126, 503] on link "Save and Send Message..." at bounding box center [1156, 504] width 222 height 35
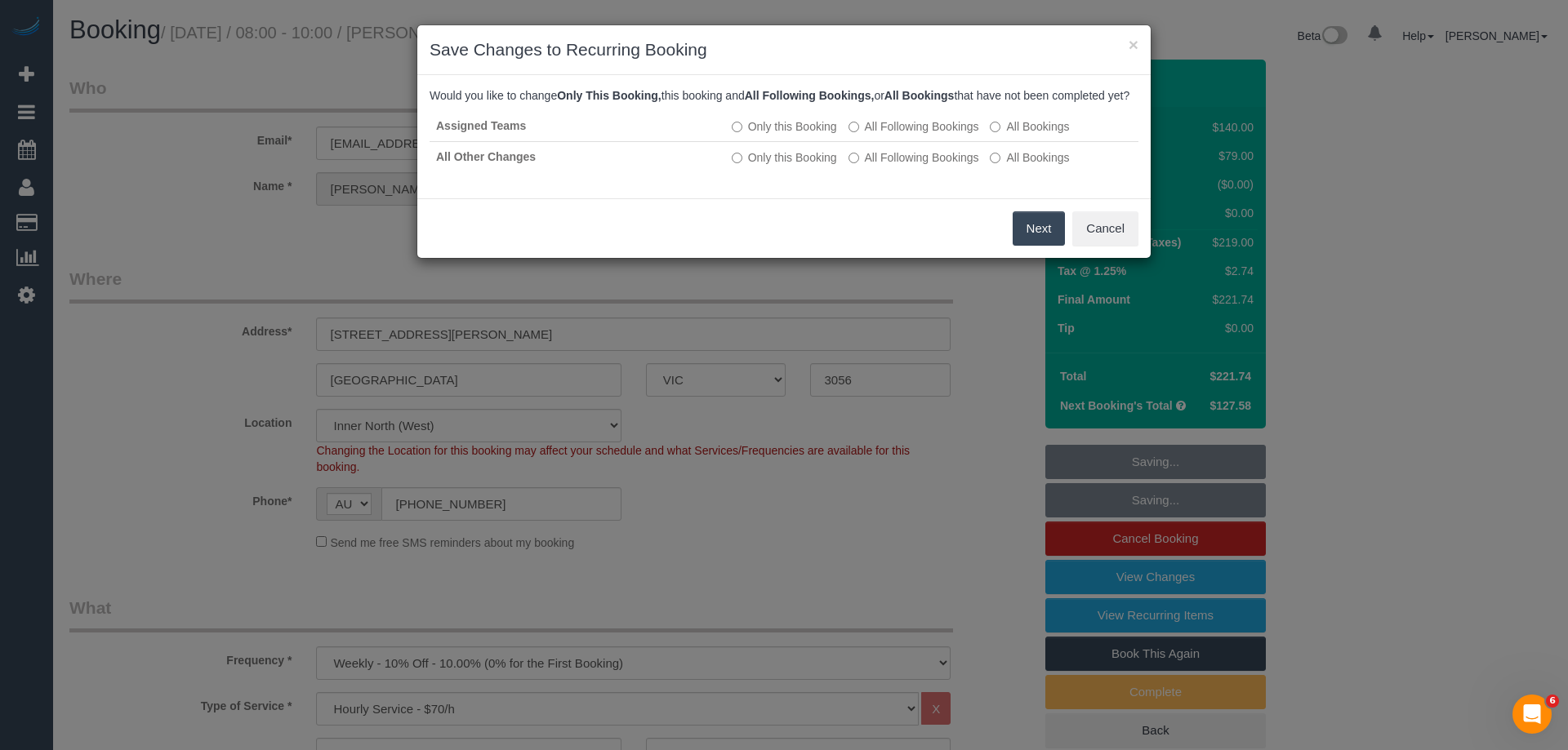
click at [1032, 245] on button "Next" at bounding box center [1039, 229] width 53 height 35
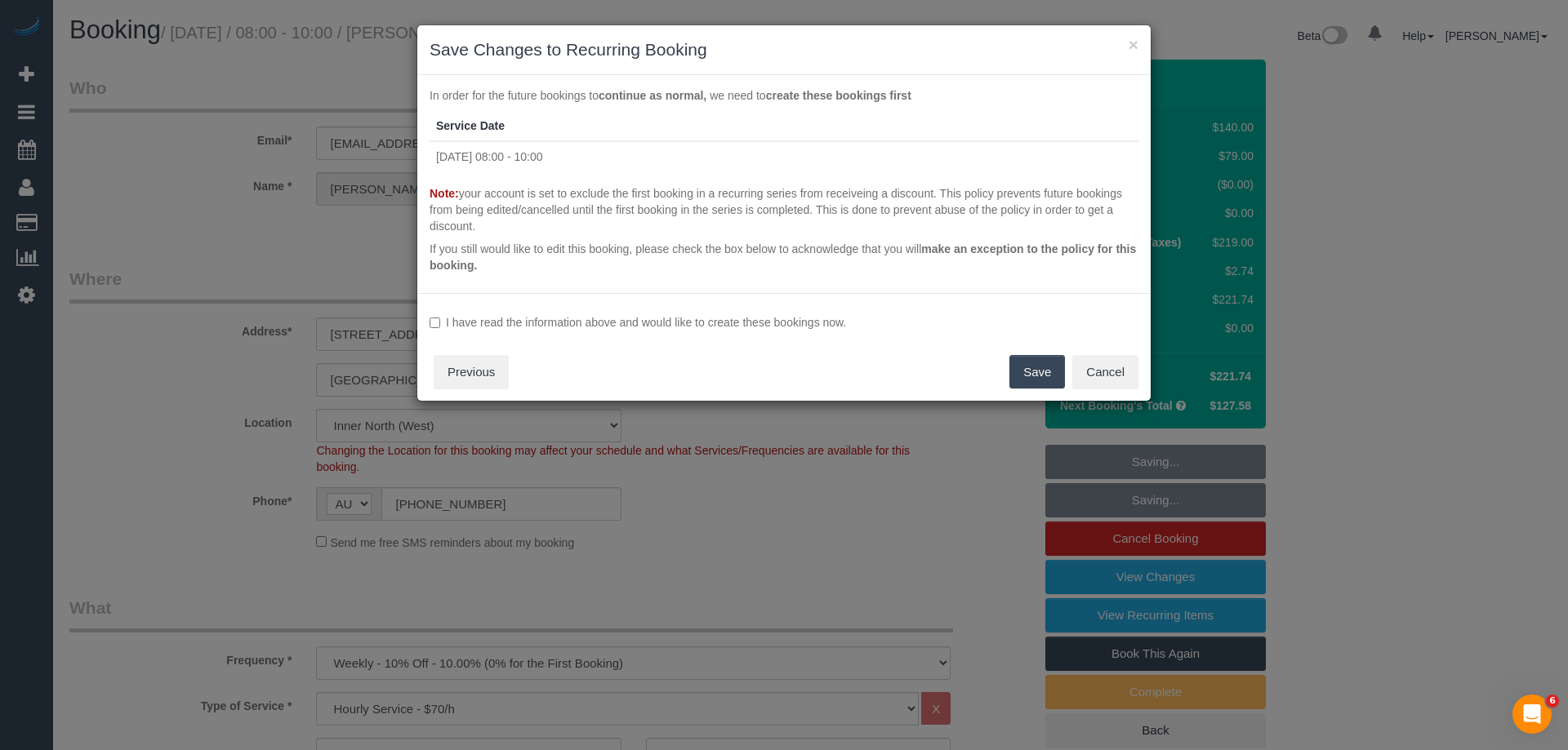
click at [661, 322] on label "I have read the information above and would like to create these bookings now." at bounding box center [783, 322] width 709 height 16
click at [1031, 363] on button "Save" at bounding box center [1037, 372] width 56 height 35
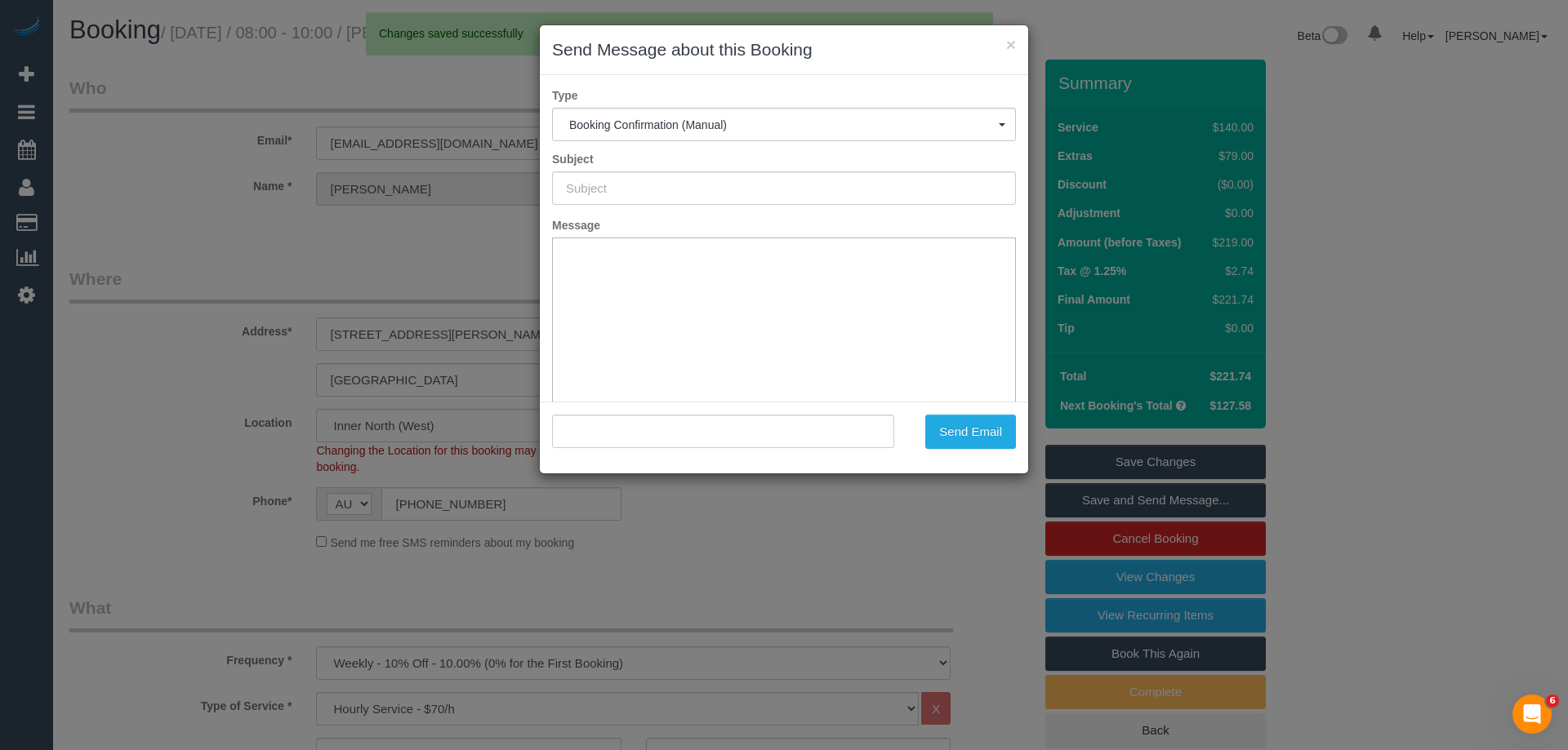
type input "Booking Confirmed"
type input ""Alice Fleming" <alicefleming@me.com>"
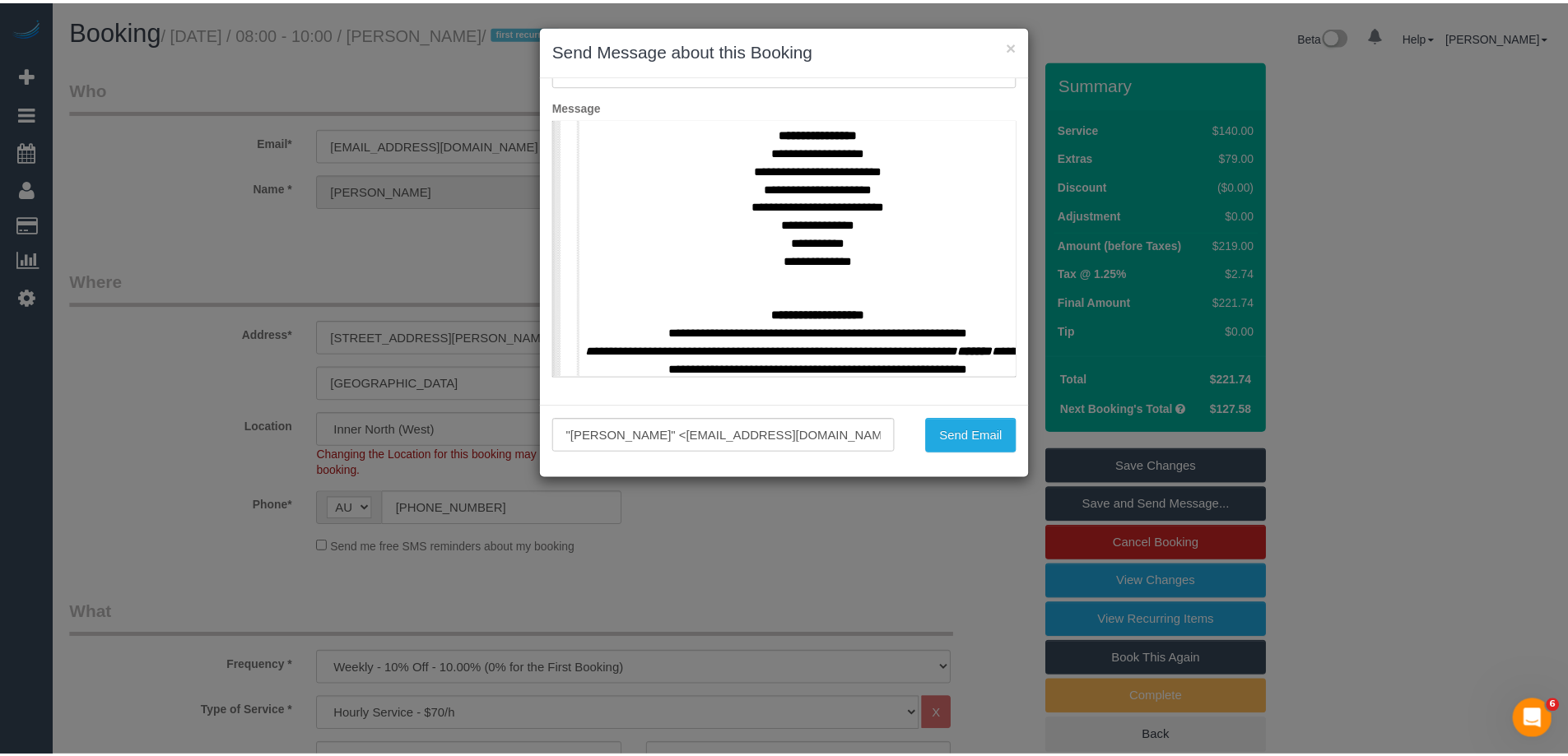
scroll to position [659, 0]
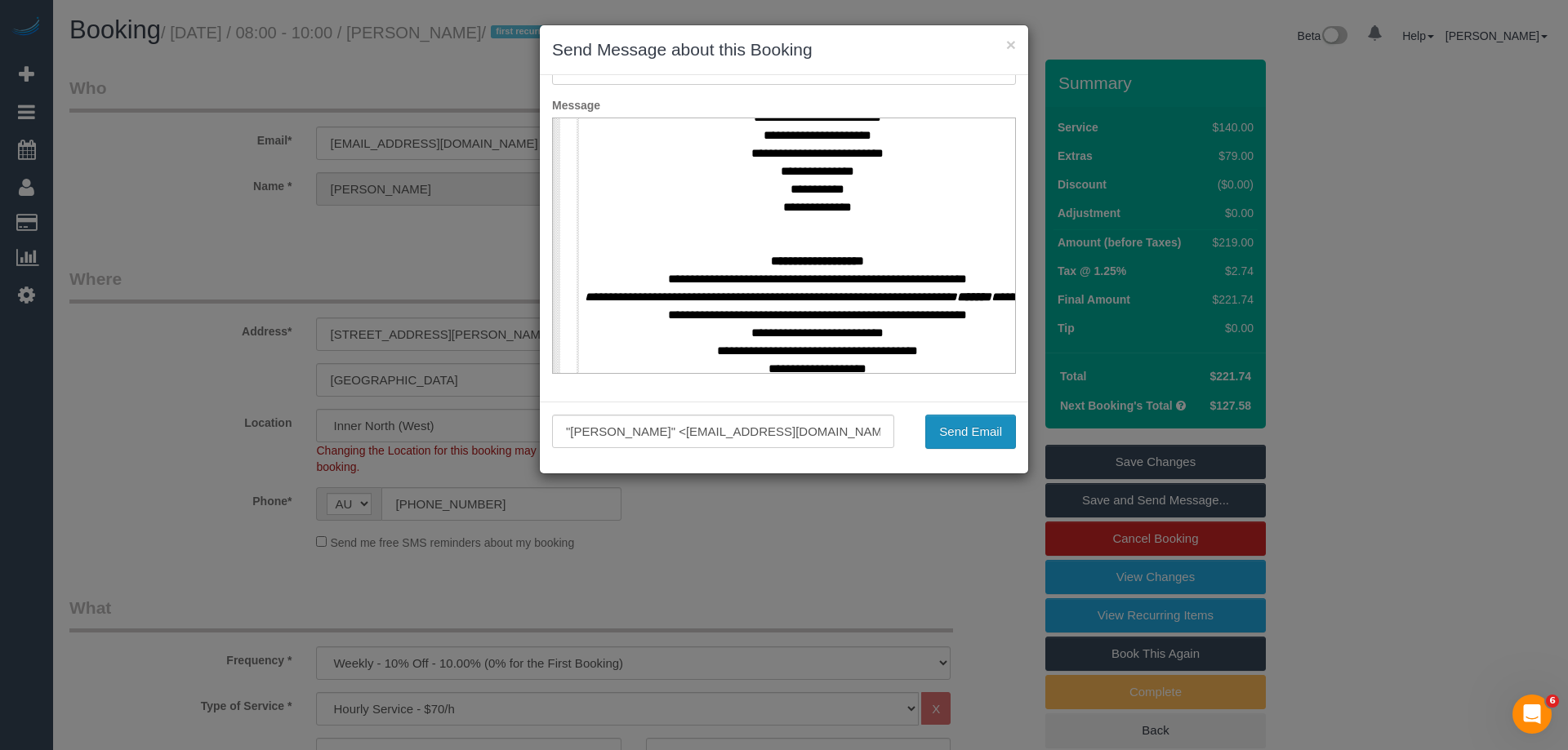
click at [980, 433] on button "Send Email" at bounding box center [970, 432] width 91 height 35
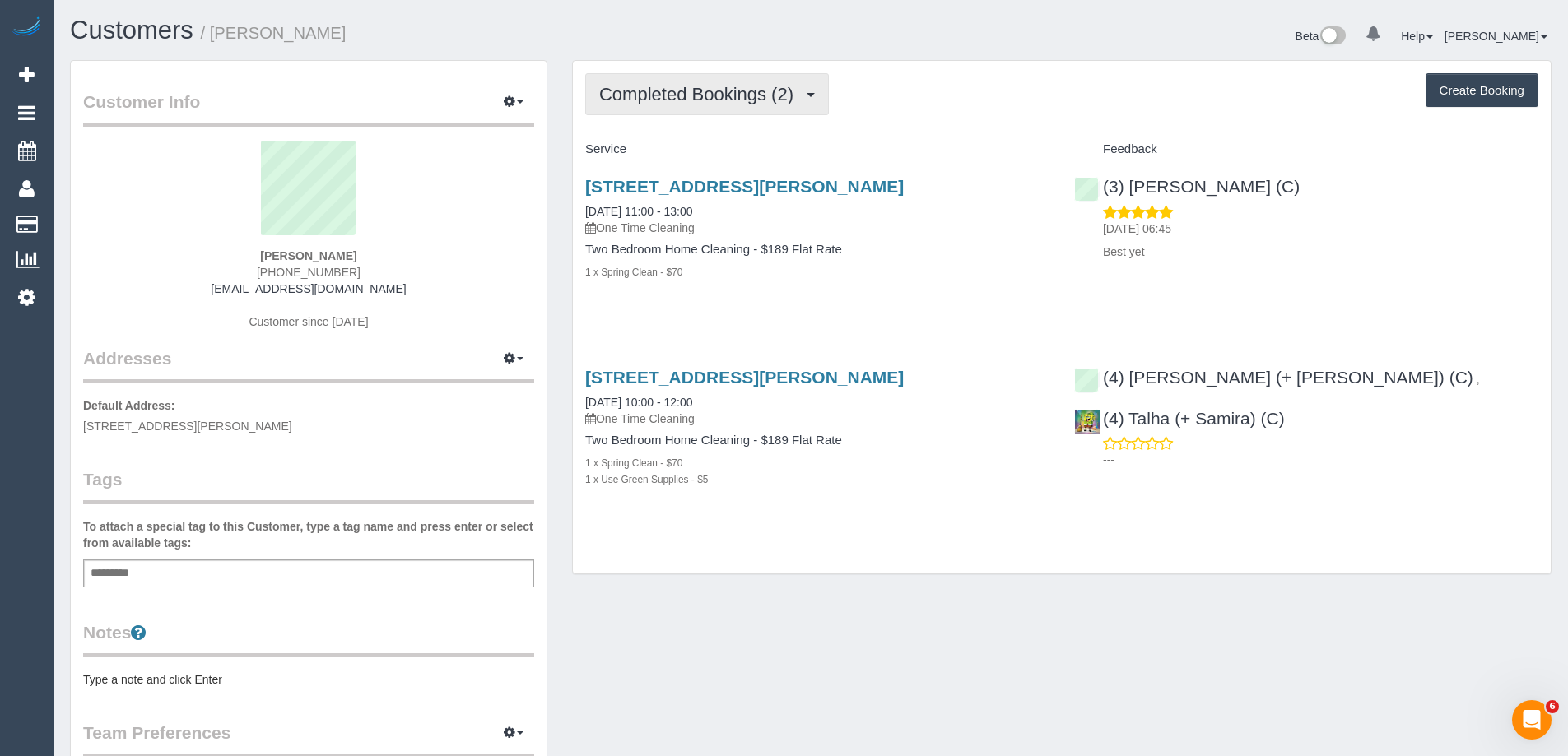
click at [707, 91] on span "Completed Bookings (2)" at bounding box center [700, 94] width 202 height 20
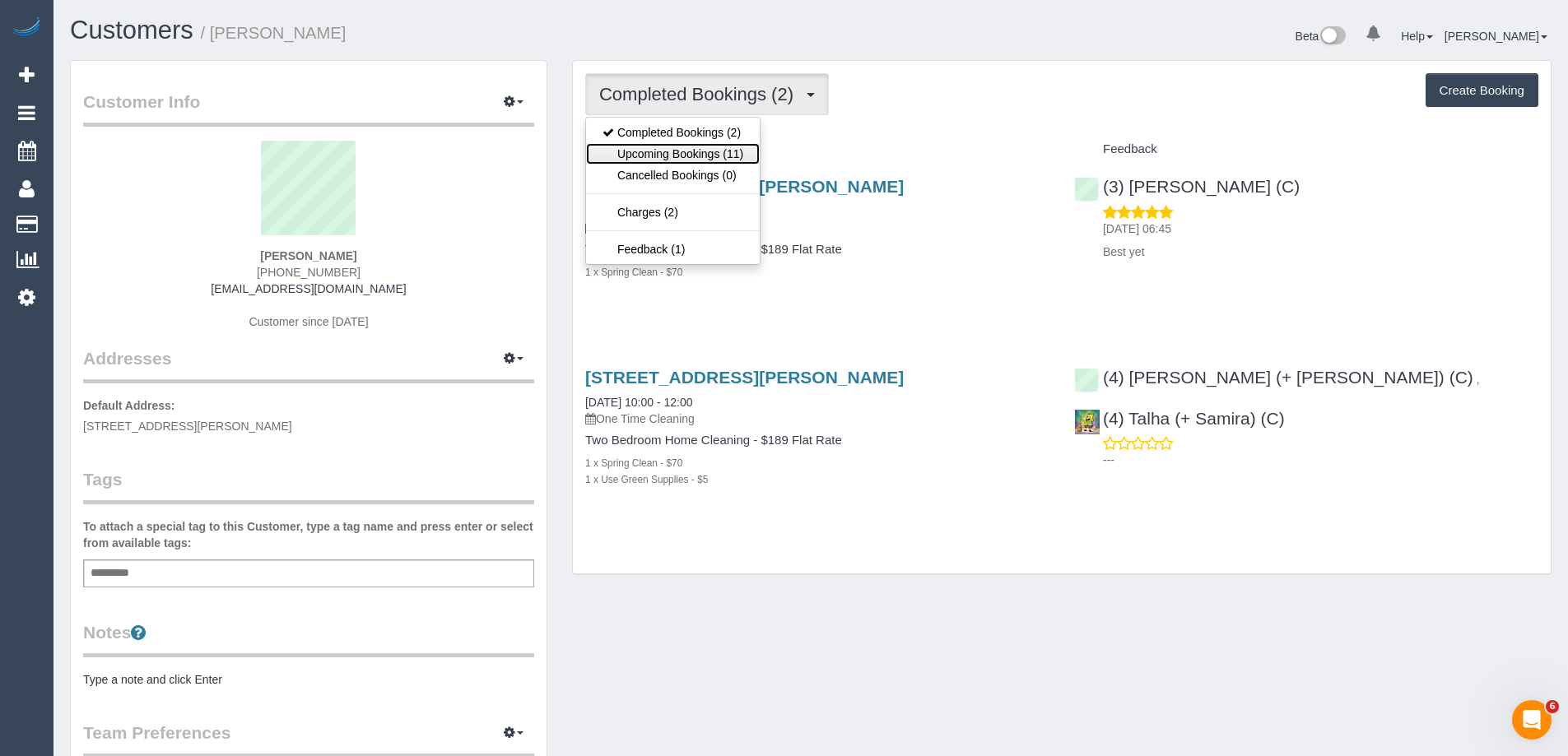
click at [648, 152] on link "Upcoming Bookings (11)" at bounding box center [673, 154] width 174 height 21
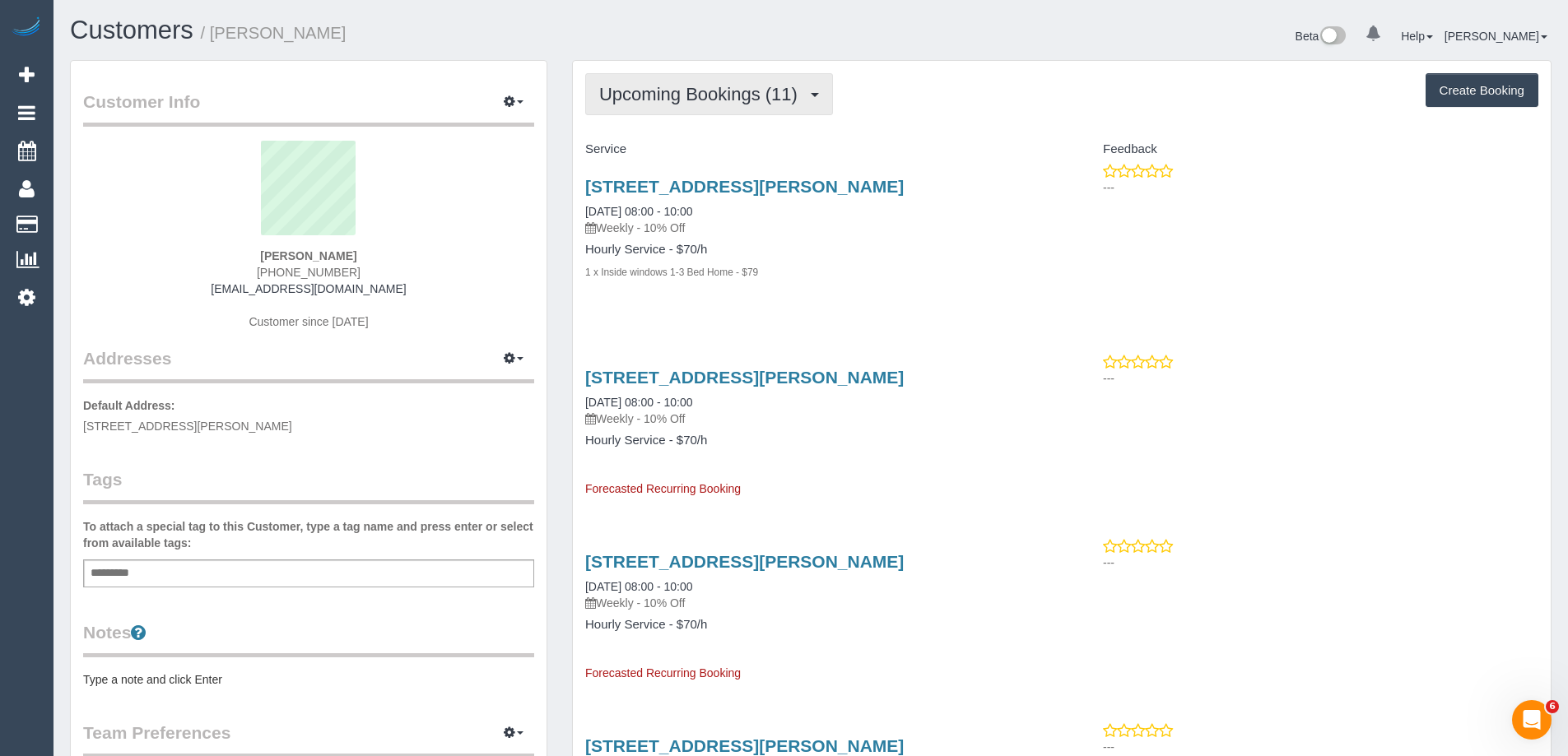
click at [653, 102] on span "Upcoming Bookings (11)" at bounding box center [702, 94] width 206 height 20
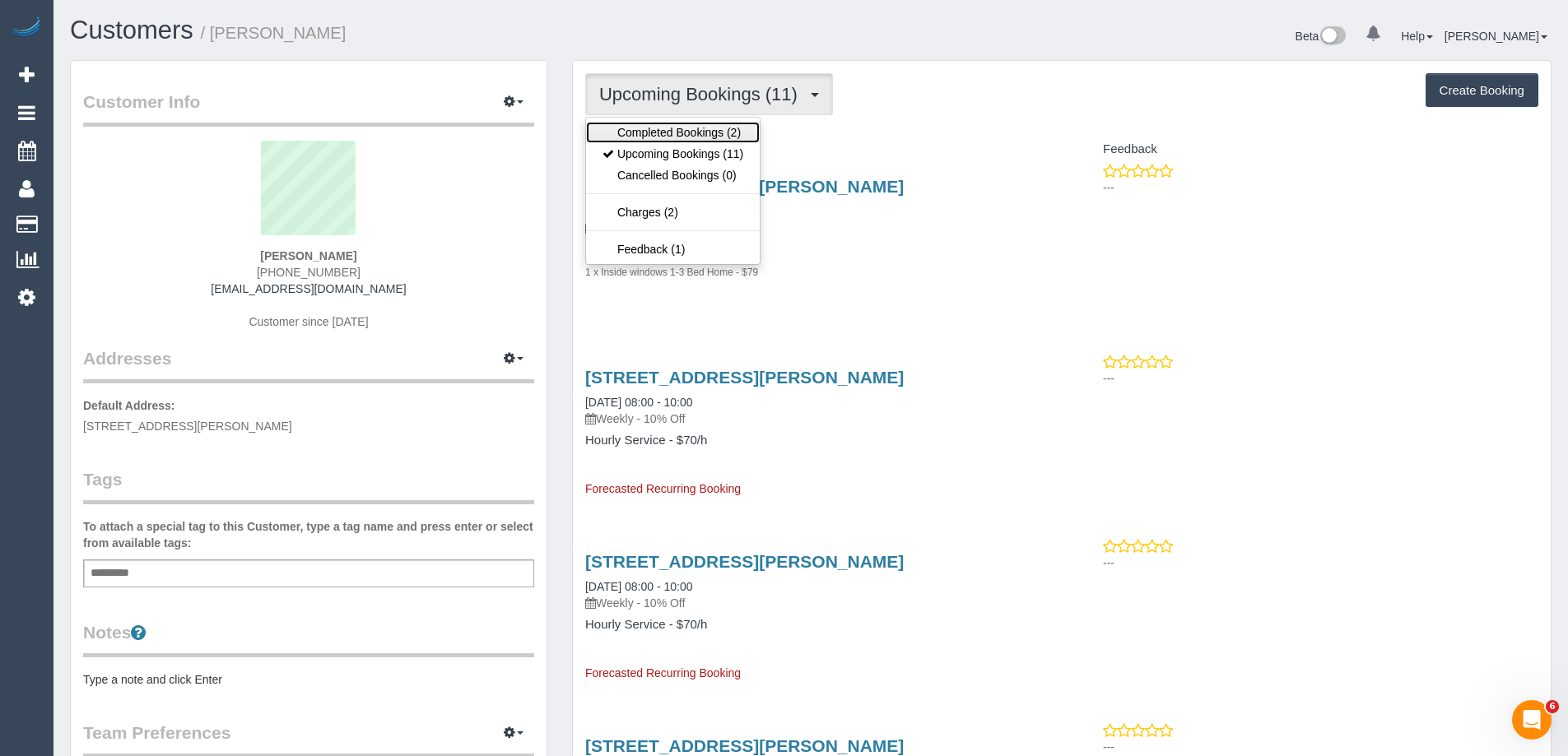
click at [667, 137] on link "Completed Bookings (2)" at bounding box center [673, 132] width 174 height 21
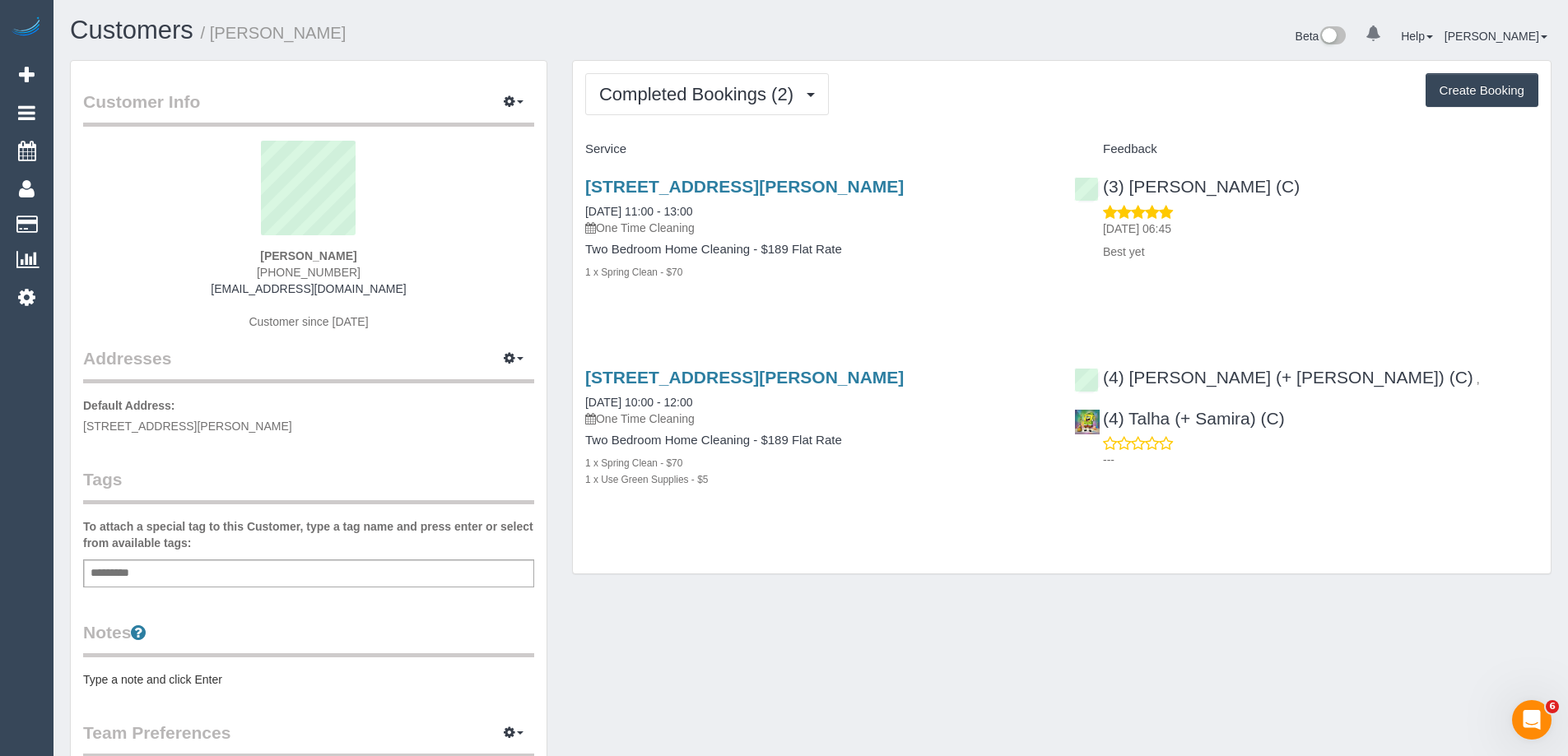
click at [676, 132] on div "Completed Bookings (2) Completed Bookings (2) Upcoming Bookings (11) Cancelled …" at bounding box center [1061, 317] width 978 height 514
click at [678, 112] on button "Completed Bookings (2)" at bounding box center [707, 94] width 244 height 42
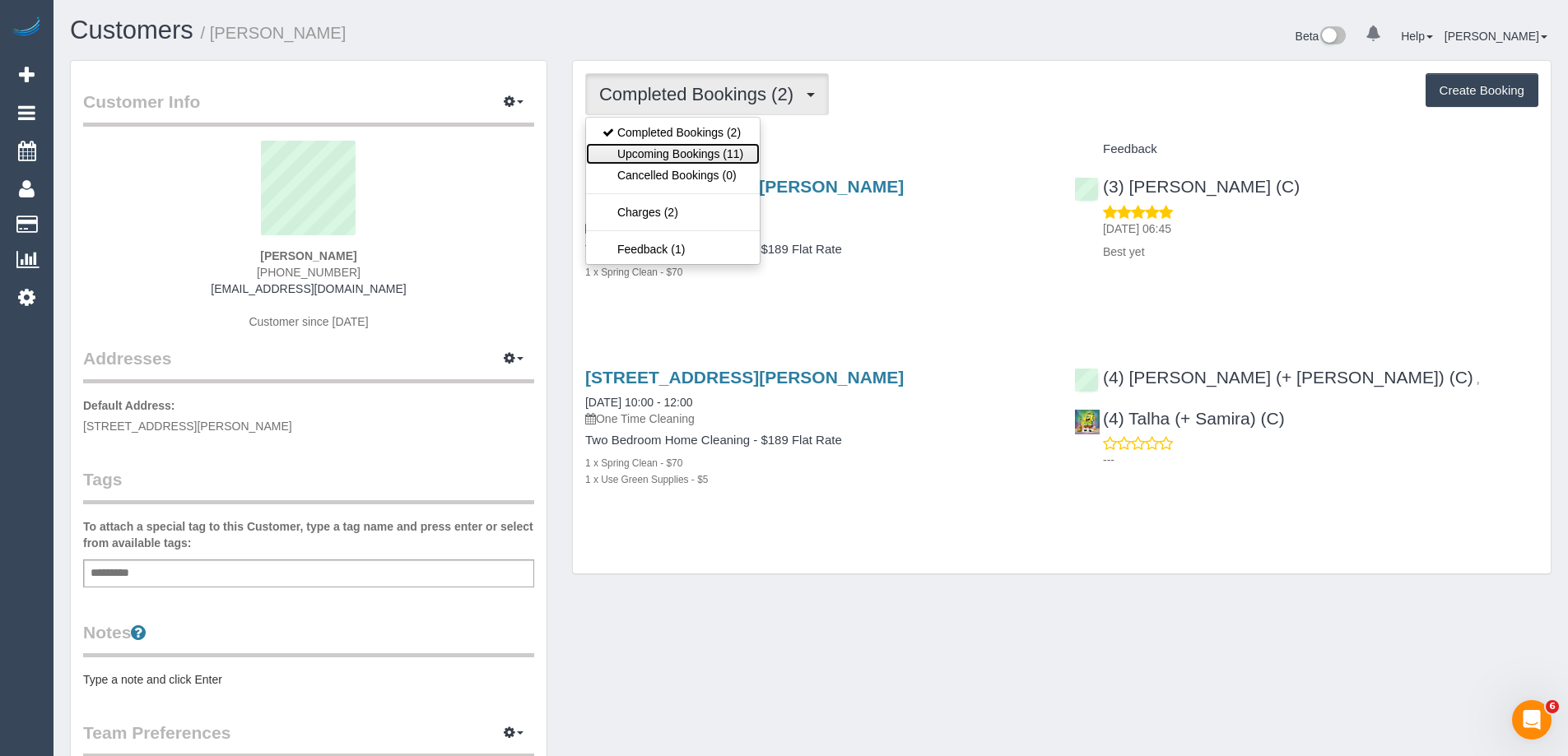
click at [671, 154] on link "Upcoming Bookings (11)" at bounding box center [673, 154] width 174 height 21
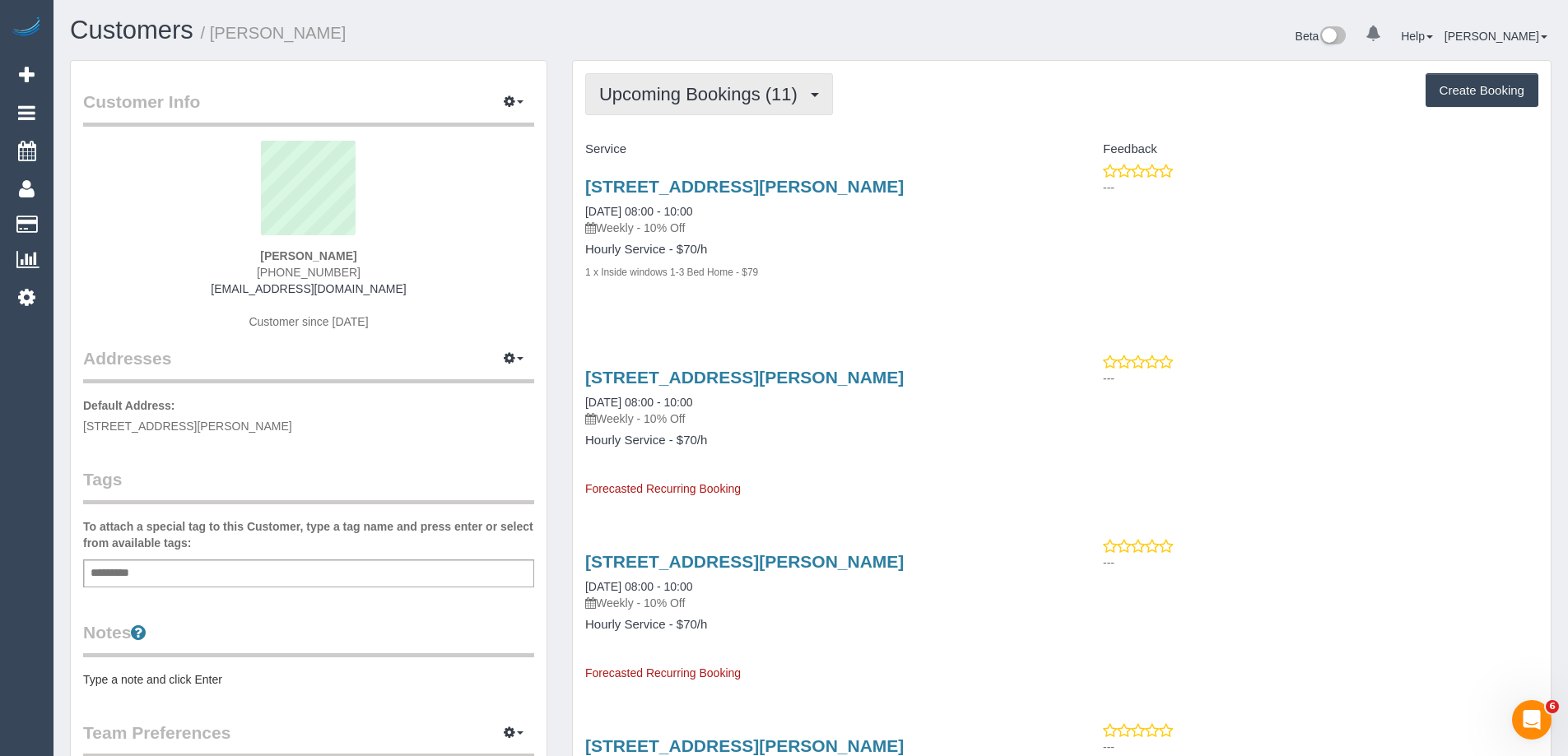
click at [747, 110] on button "Upcoming Bookings (11)" at bounding box center [709, 94] width 247 height 42
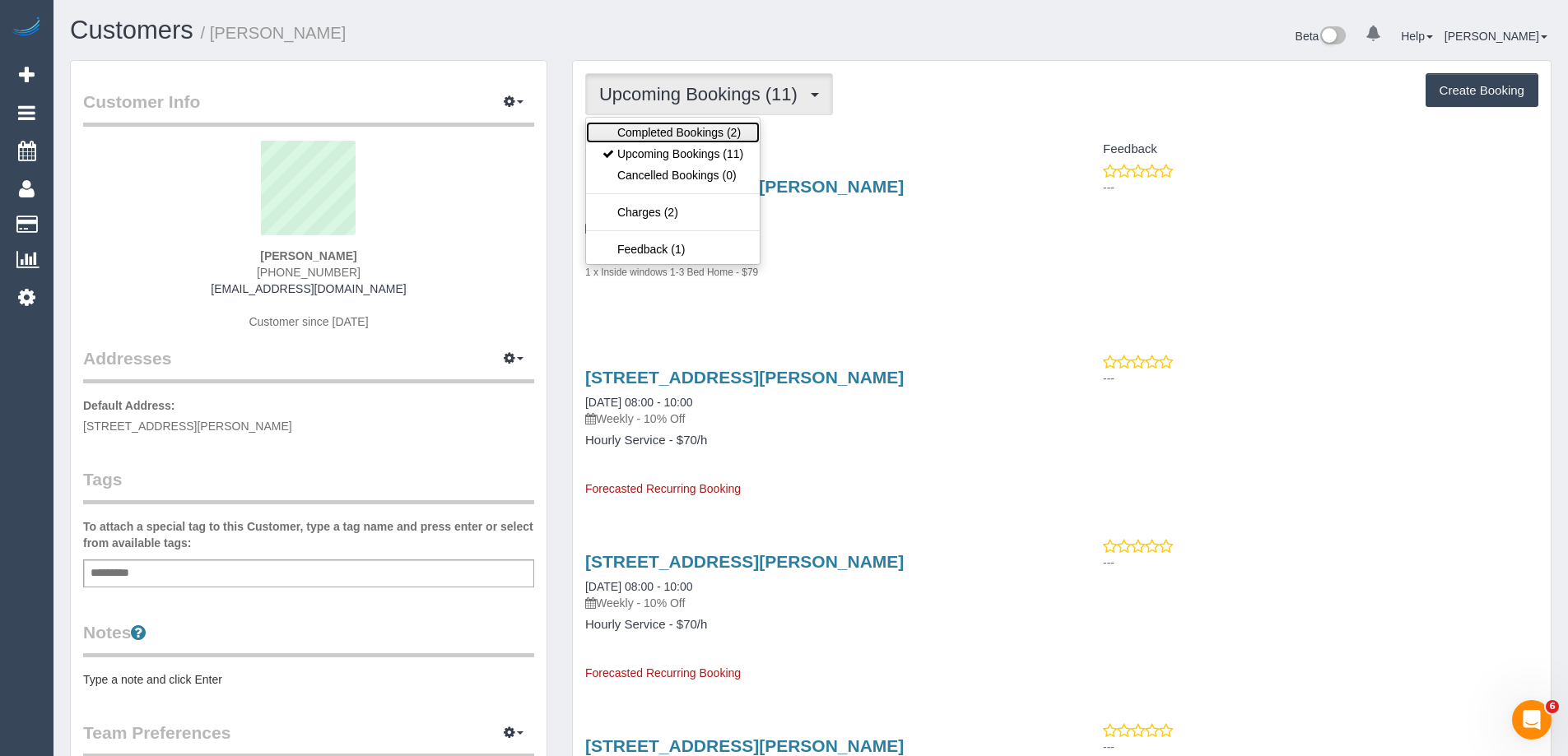
click at [682, 137] on link "Completed Bookings (2)" at bounding box center [673, 132] width 174 height 21
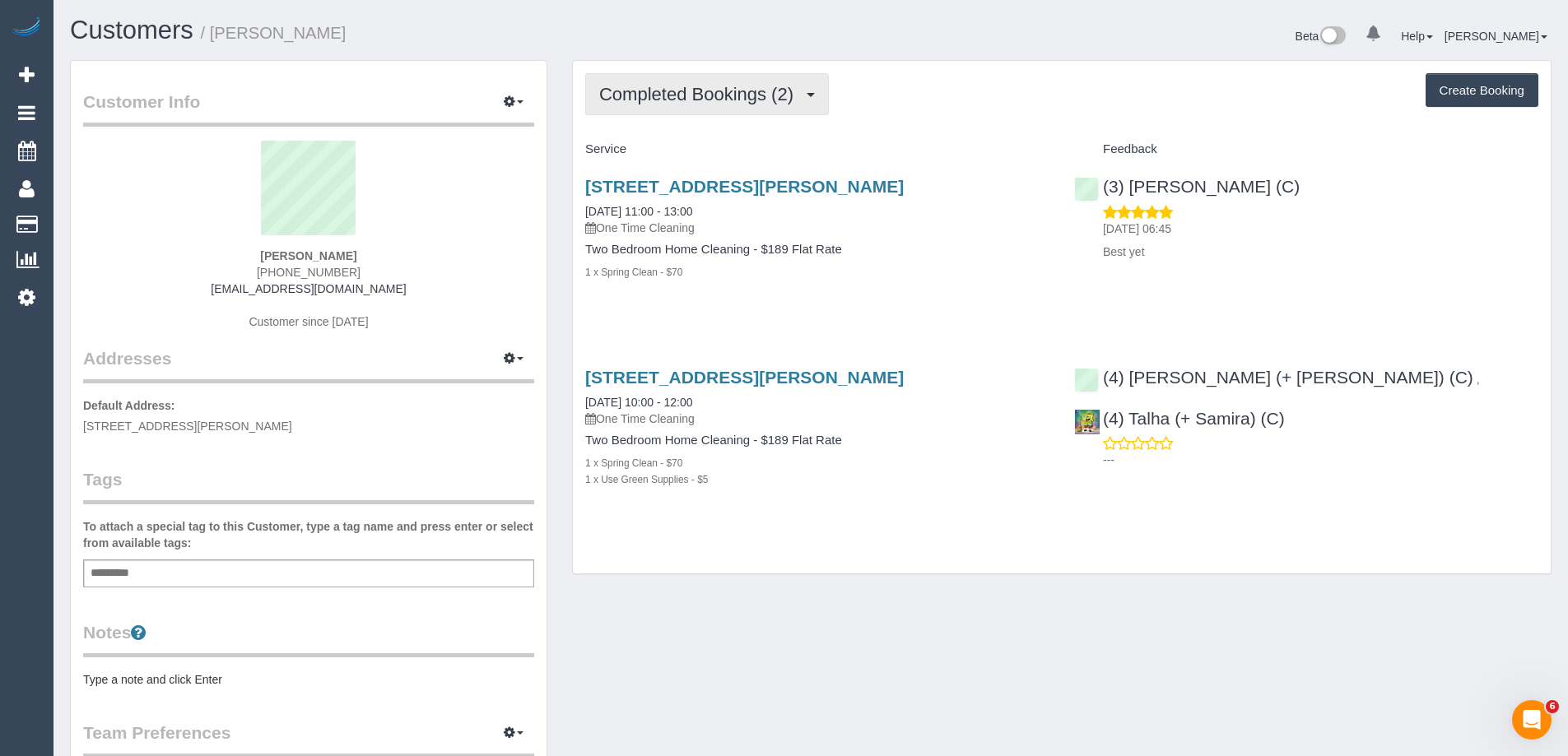
click at [727, 90] on span "Completed Bookings (2)" at bounding box center [700, 94] width 202 height 20
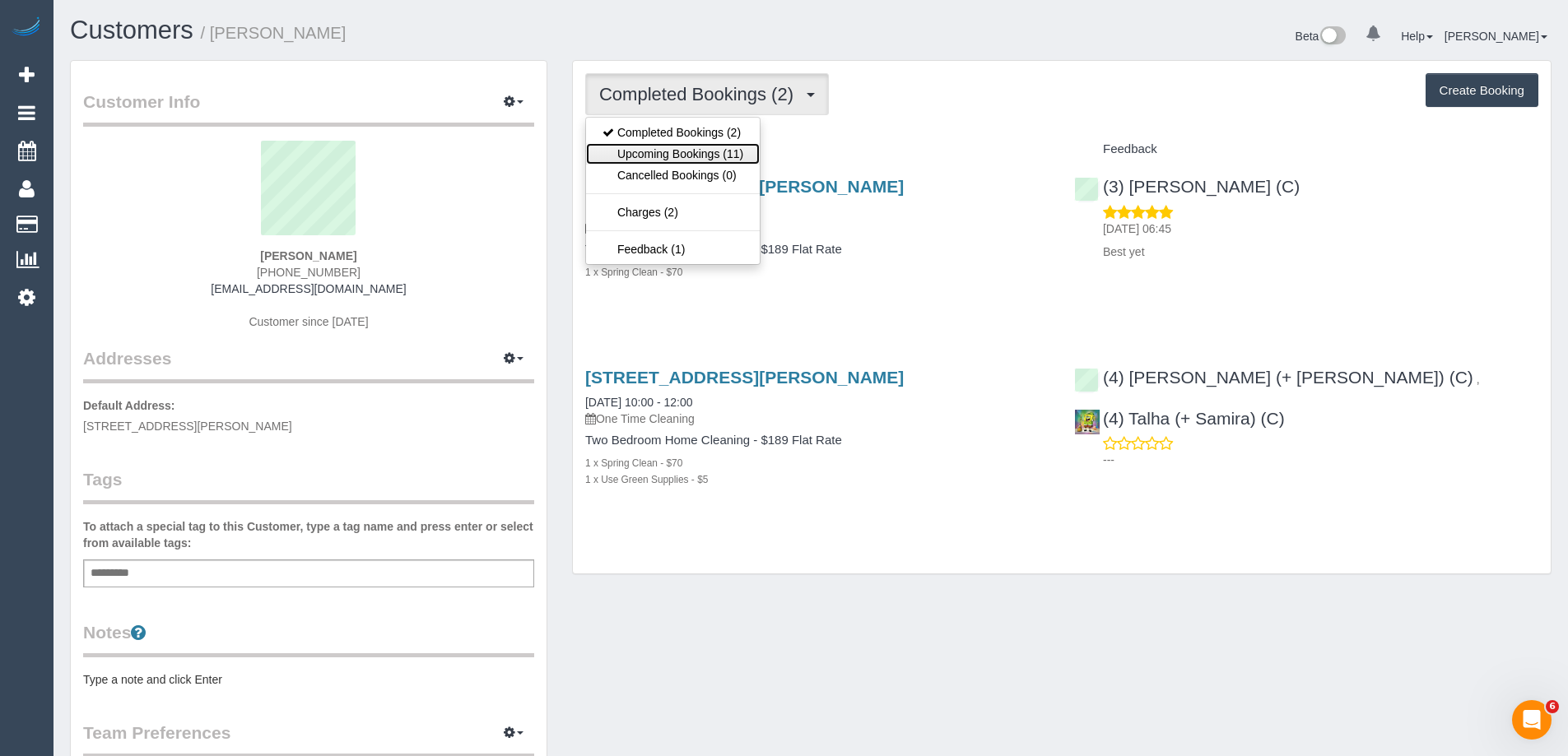
click at [694, 151] on link "Upcoming Bookings (11)" at bounding box center [673, 154] width 174 height 21
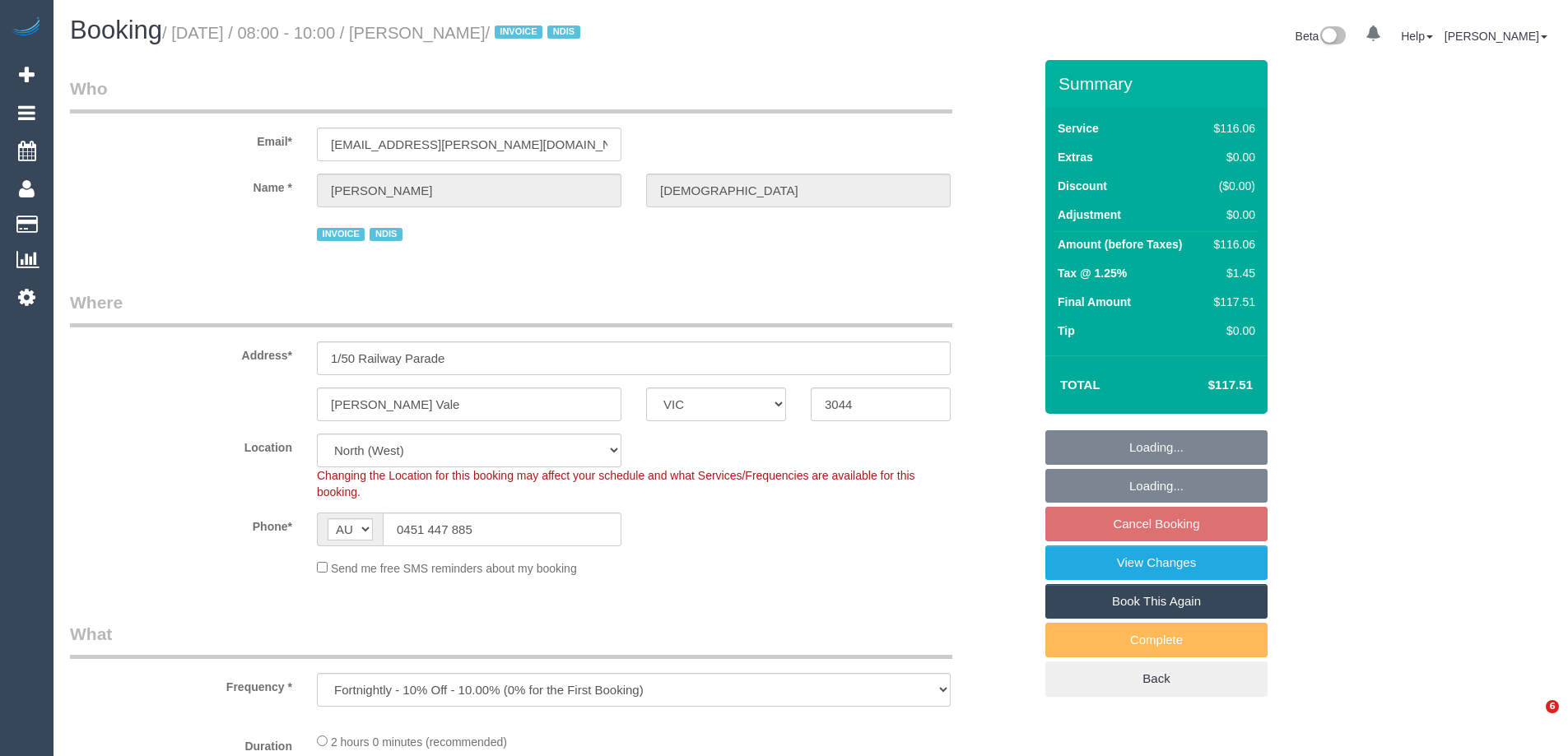
select select "VIC"
select select "number:27"
select select "number:14"
select select "number:19"
select select "number:36"
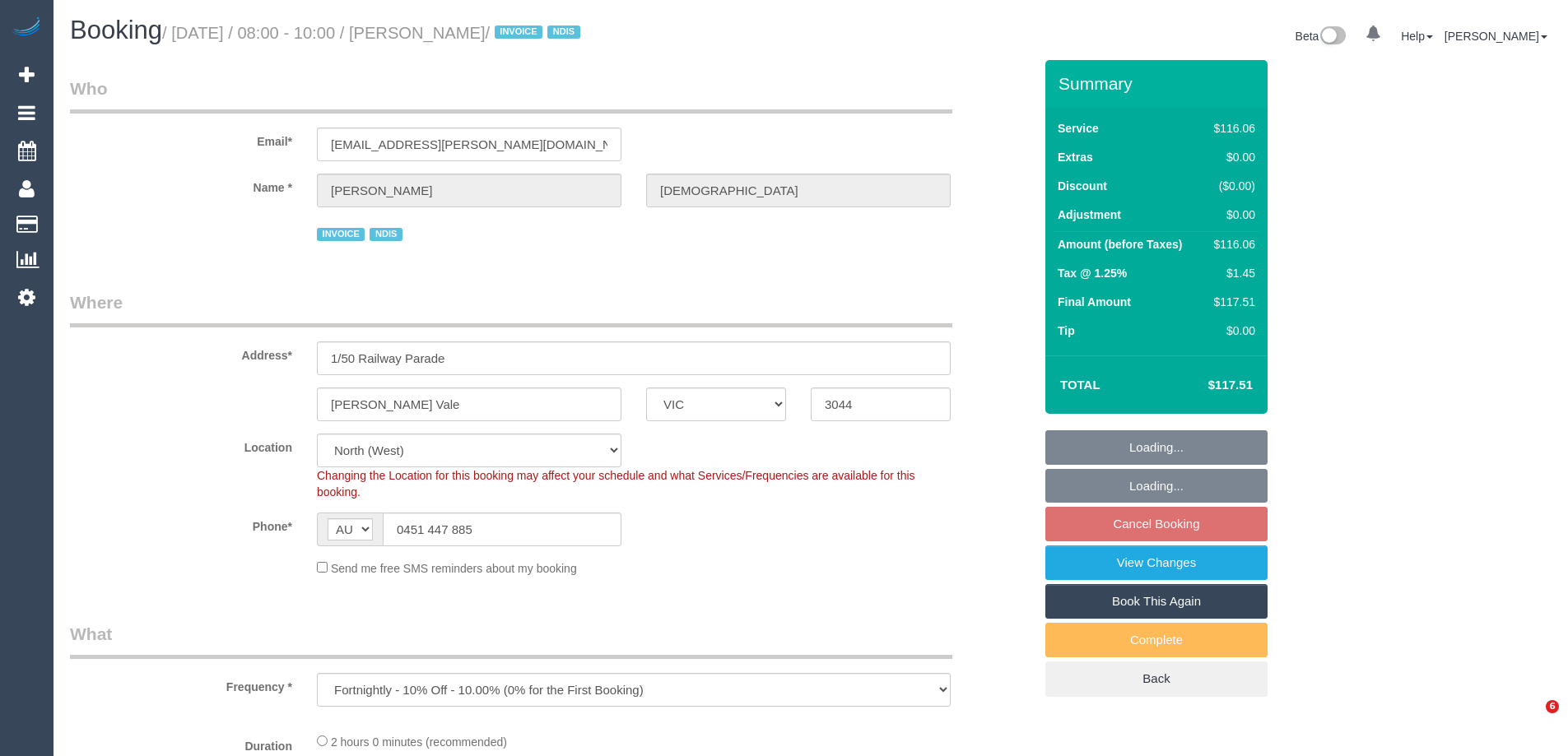
select select "number:35"
select select "number:12"
select select "object:787"
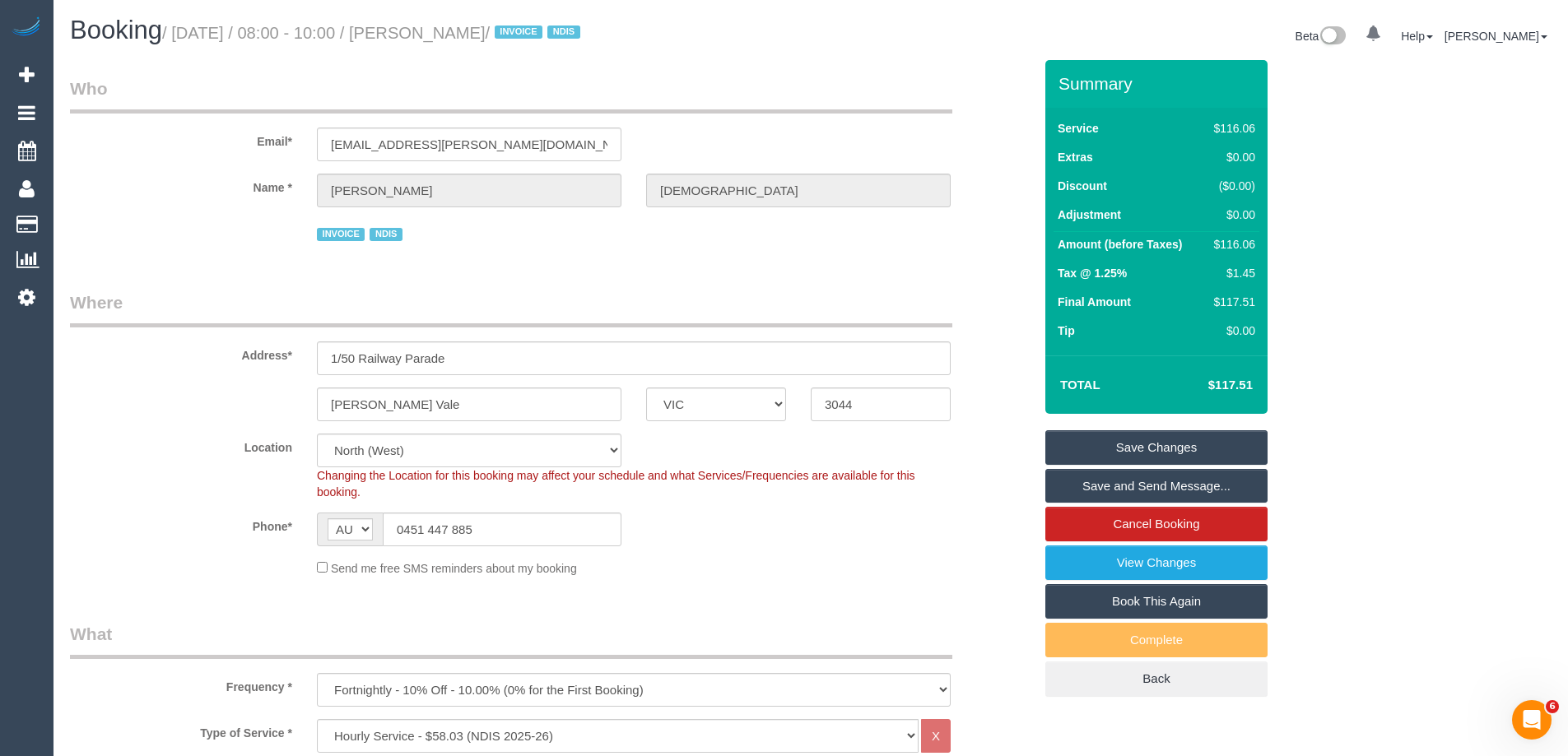
scroll to position [494, 0]
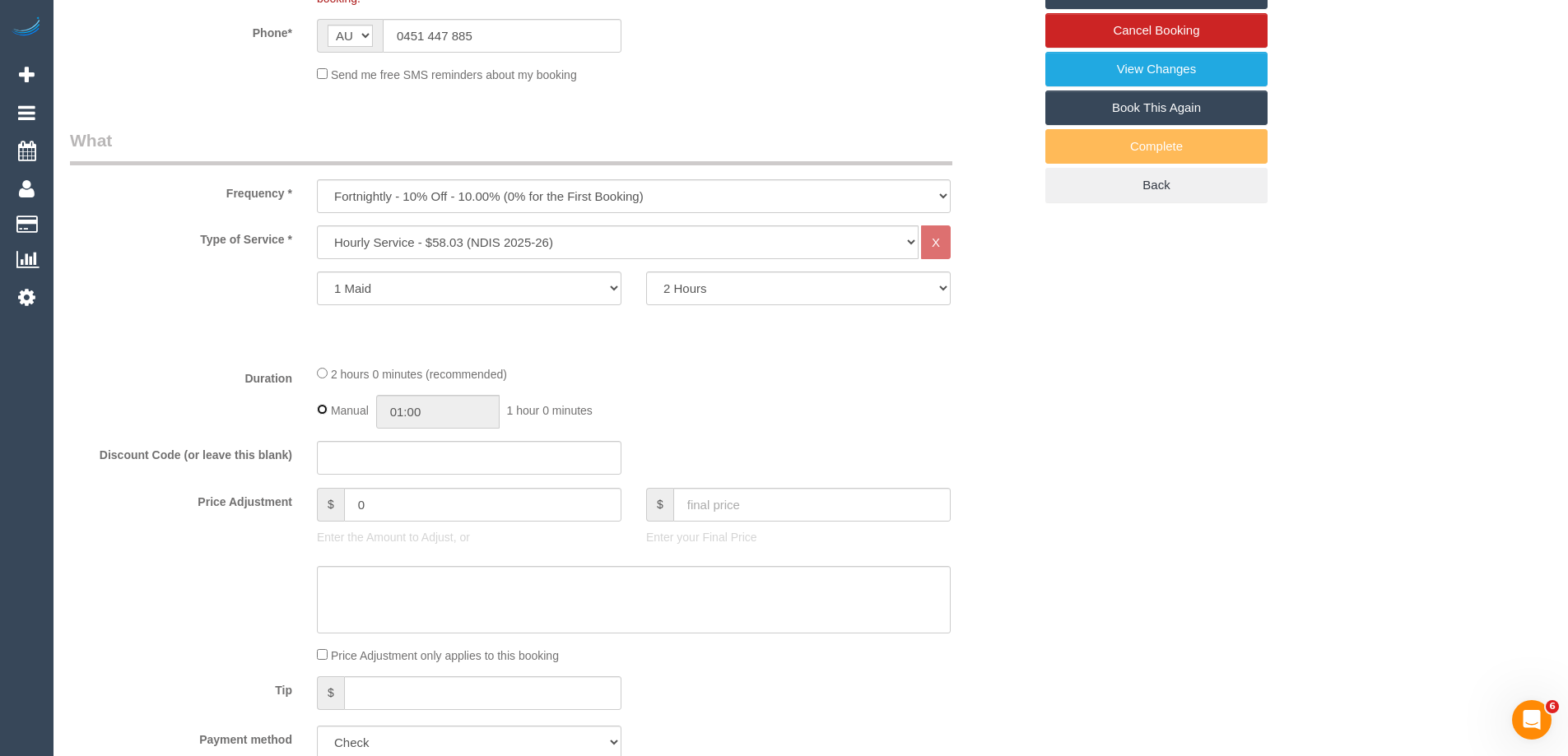
type input "02:00"
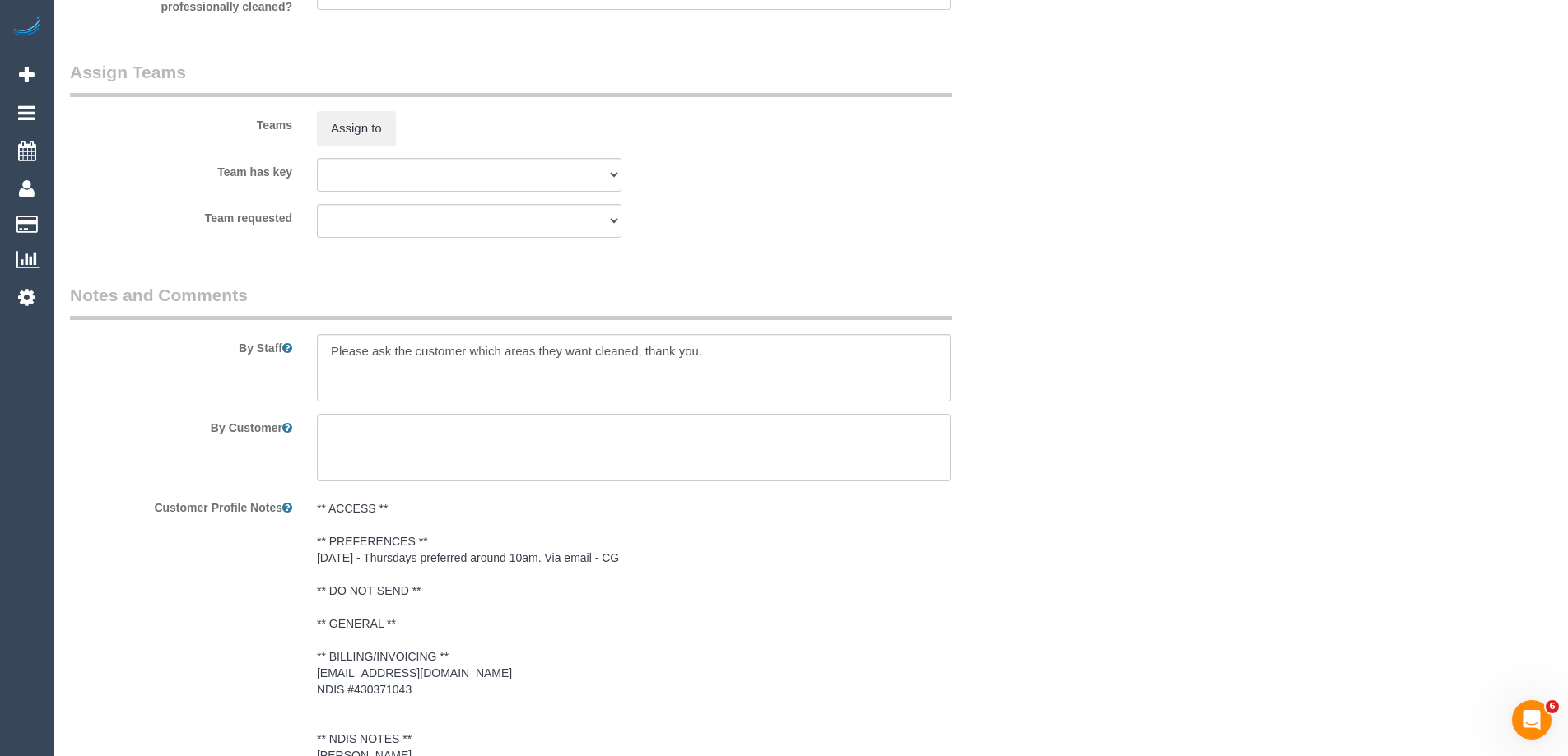
scroll to position [2469, 0]
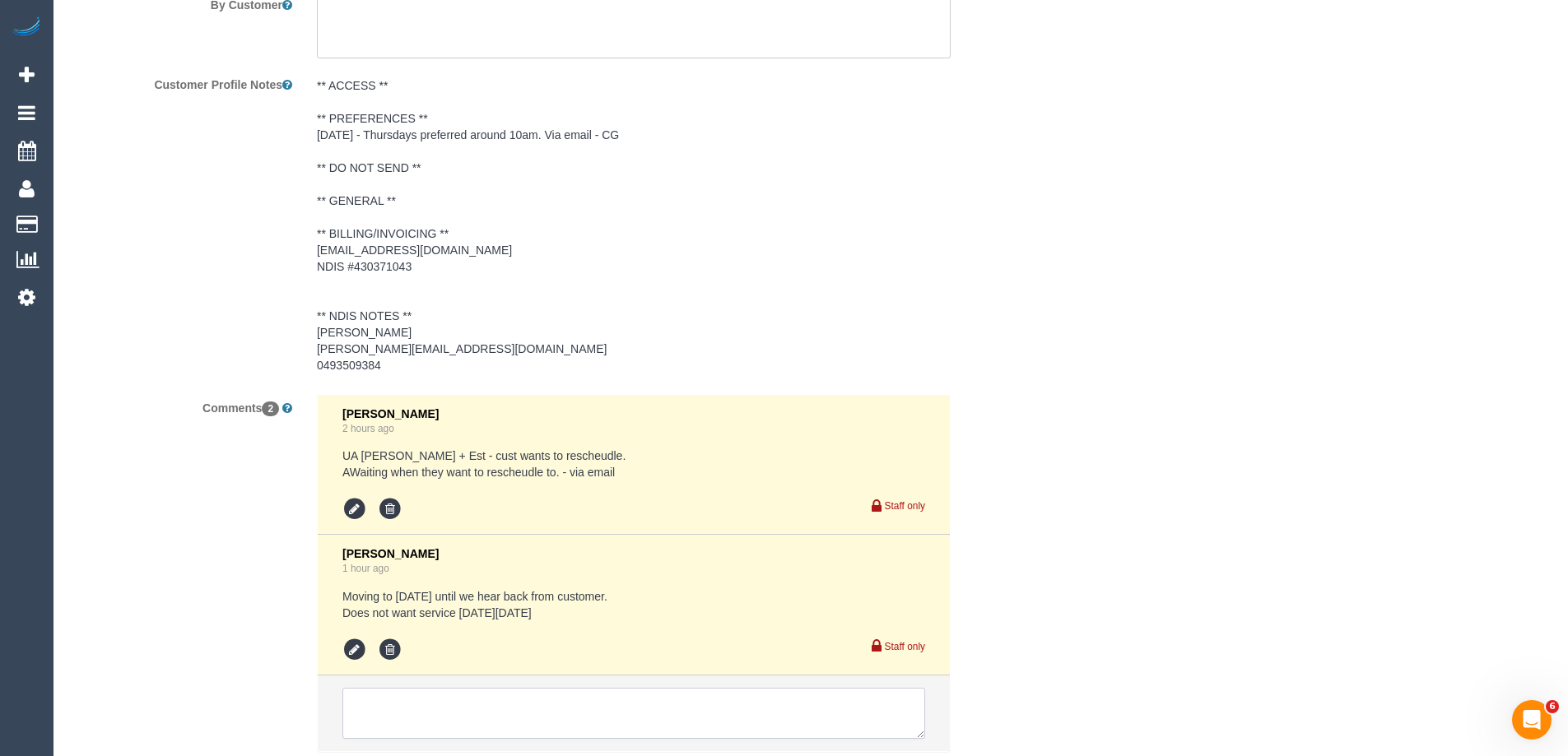
click at [455, 706] on textarea at bounding box center [633, 713] width 583 height 51
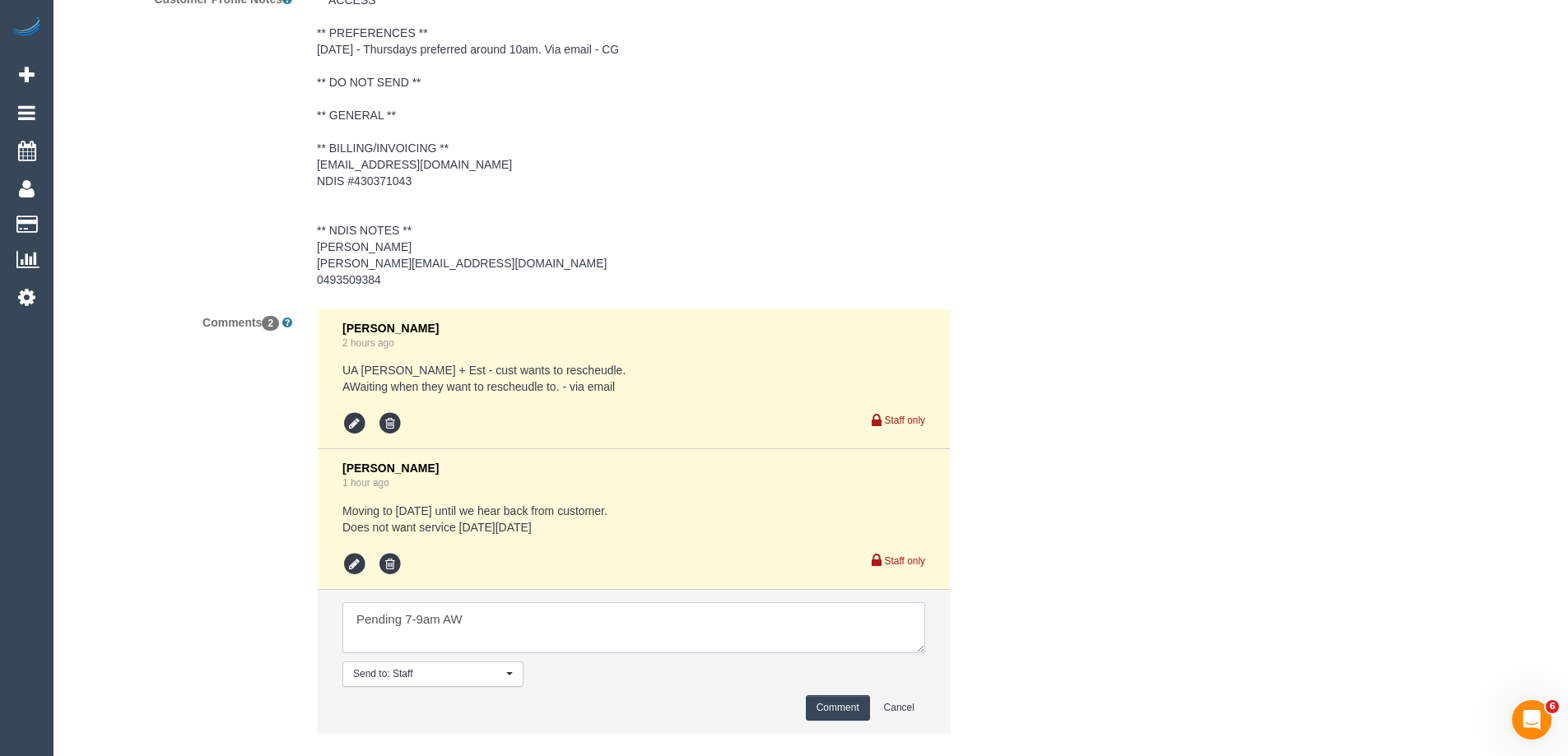
scroll to position [2634, 0]
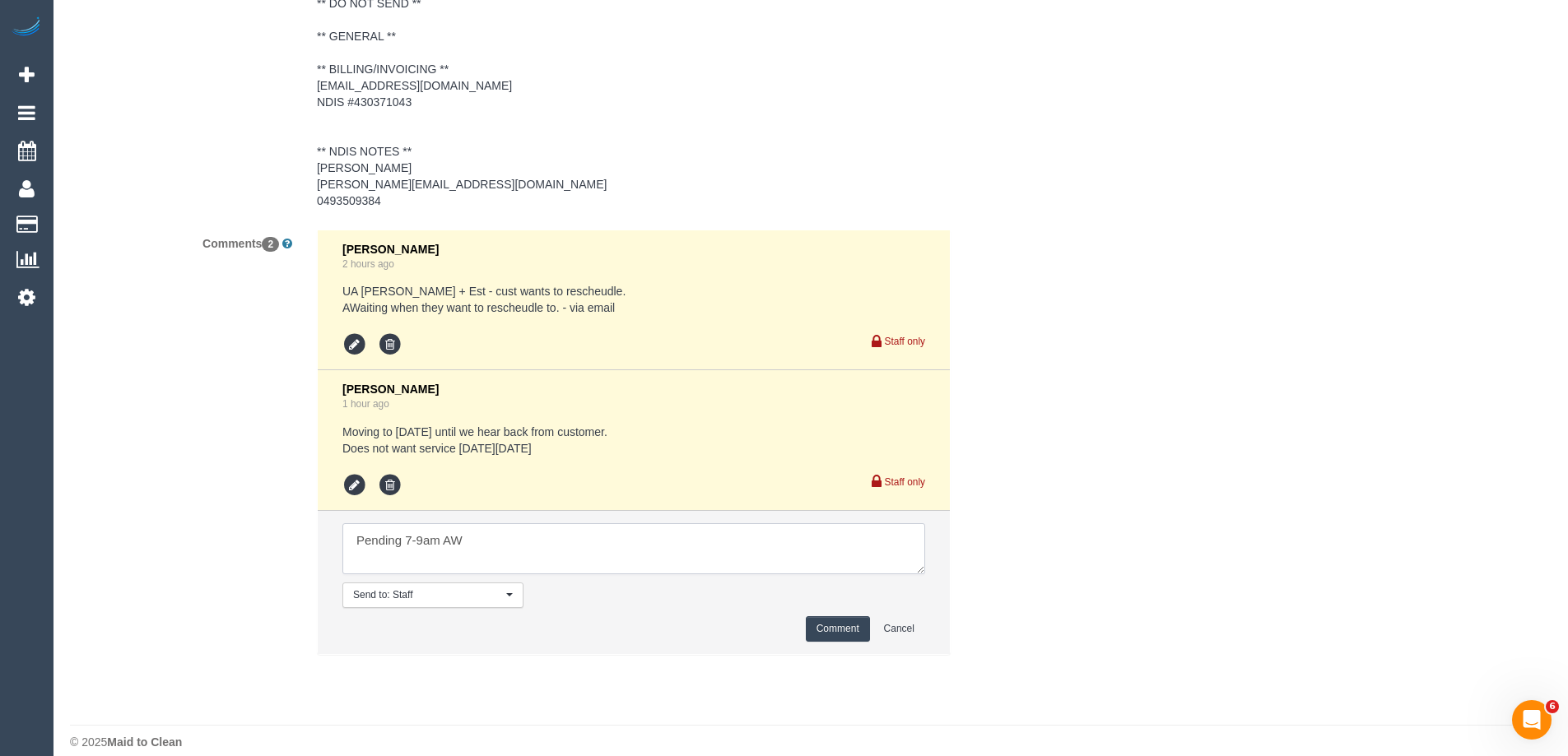
click at [360, 542] on textarea at bounding box center [633, 549] width 583 height 51
type textarea "Assigned pending 7-9am AW"
click at [845, 629] on button "Comment" at bounding box center [837, 629] width 64 height 26
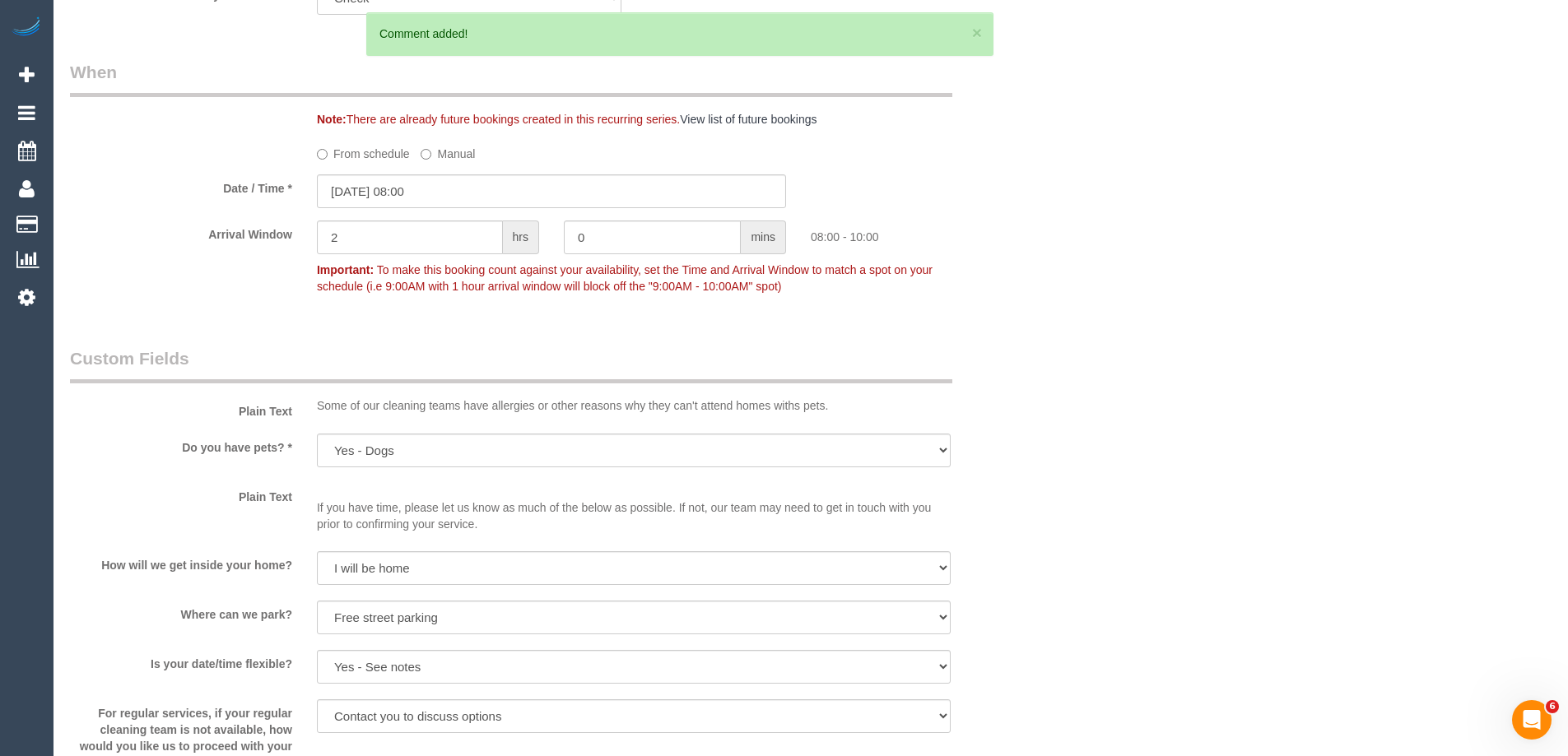
scroll to position [1235, 0]
click at [404, 193] on input "[DATE] 08:00" at bounding box center [551, 195] width 469 height 34
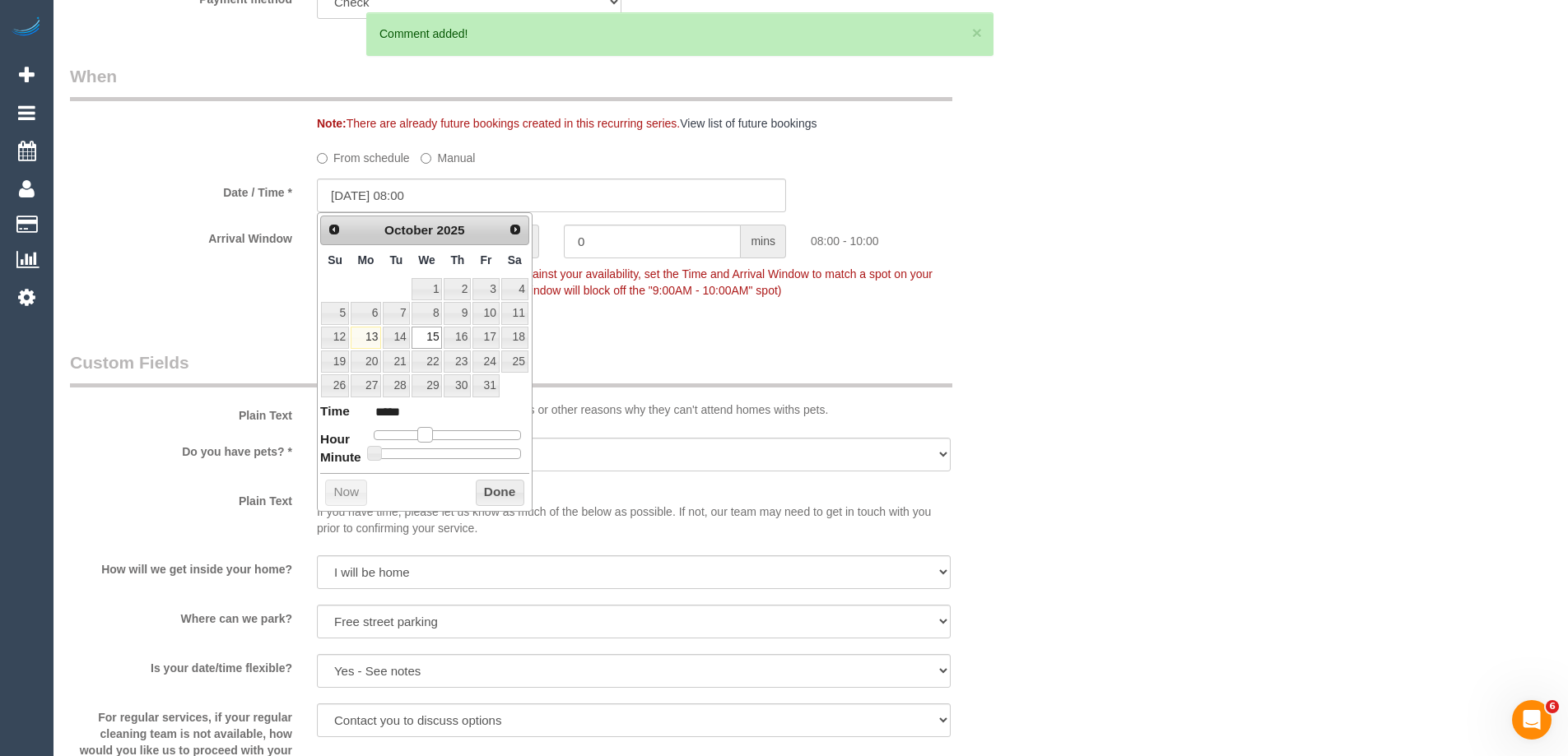
type input "15/10/2025 07:00"
type input "*****"
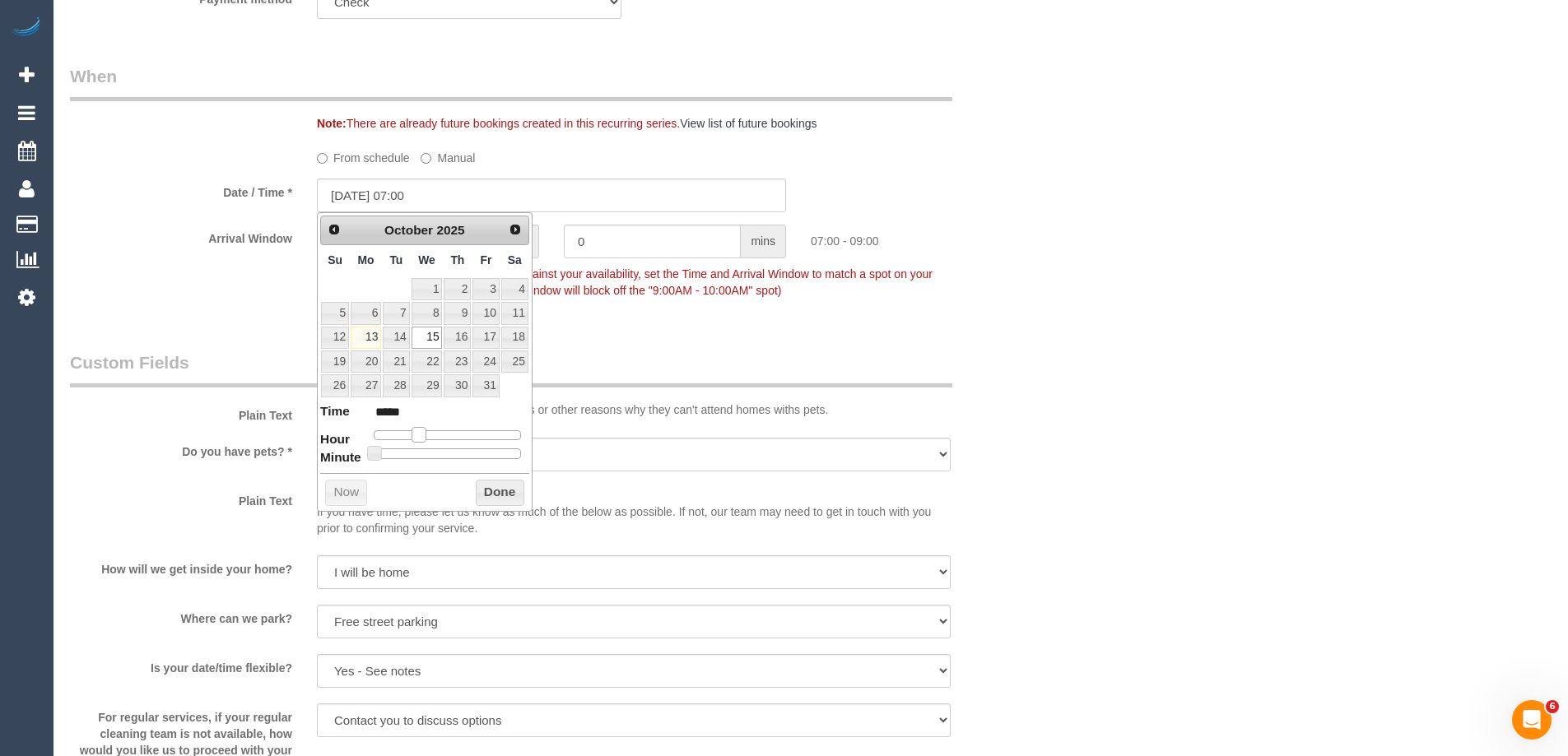
click at [417, 434] on span at bounding box center [418, 434] width 15 height 15
click at [487, 492] on button "Done" at bounding box center [500, 492] width 49 height 26
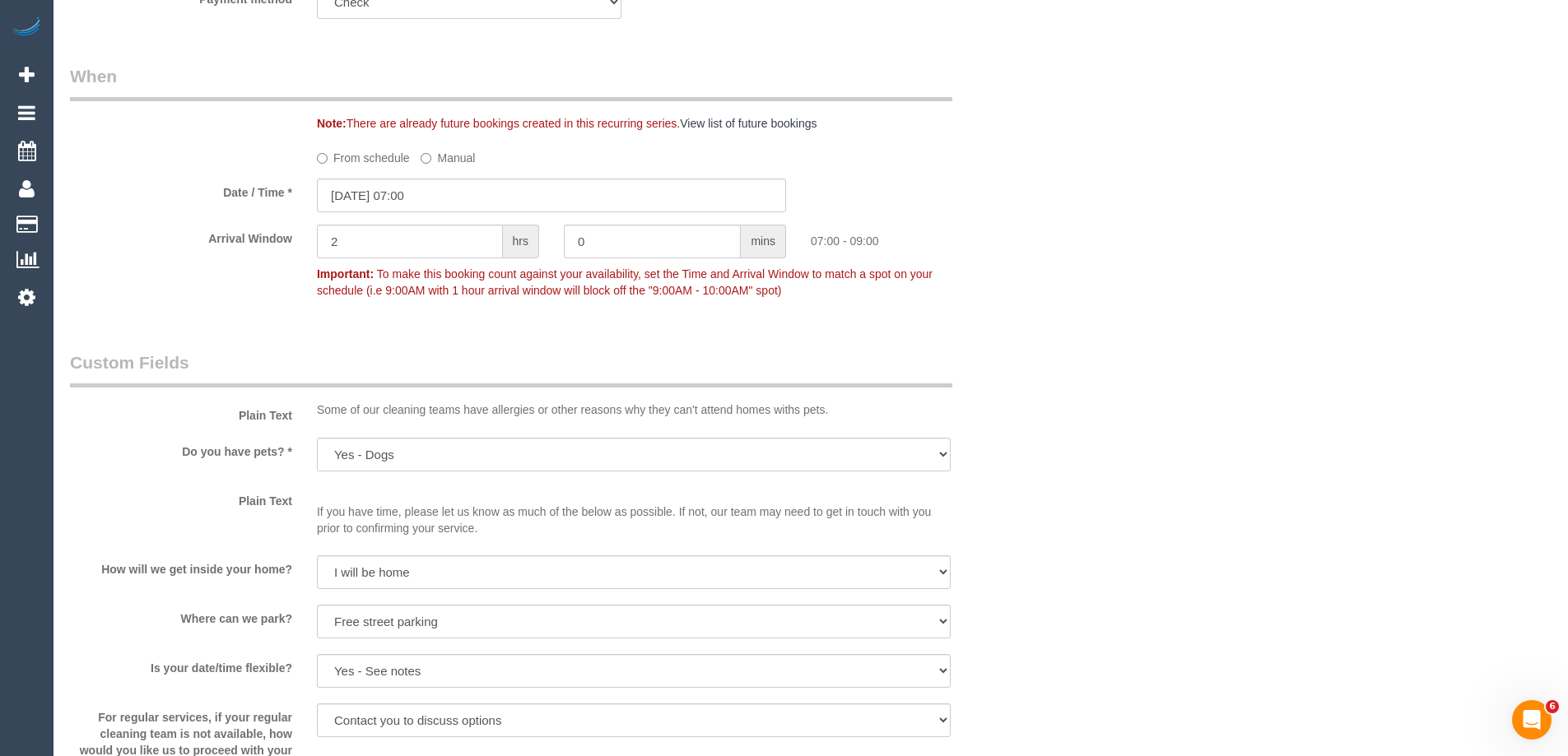
click at [923, 386] on legend "Custom Fields" at bounding box center [511, 369] width 882 height 37
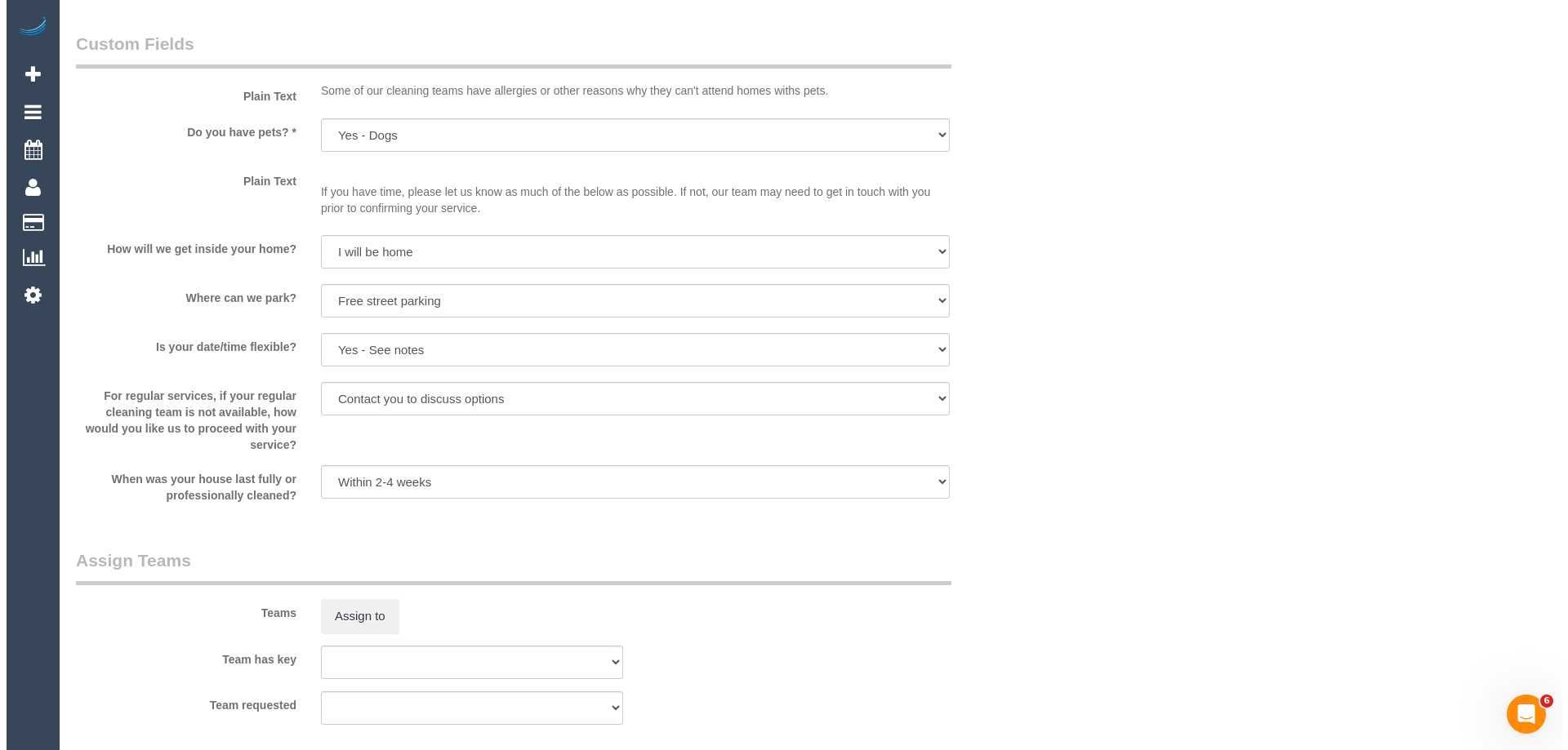
scroll to position [1715, 0]
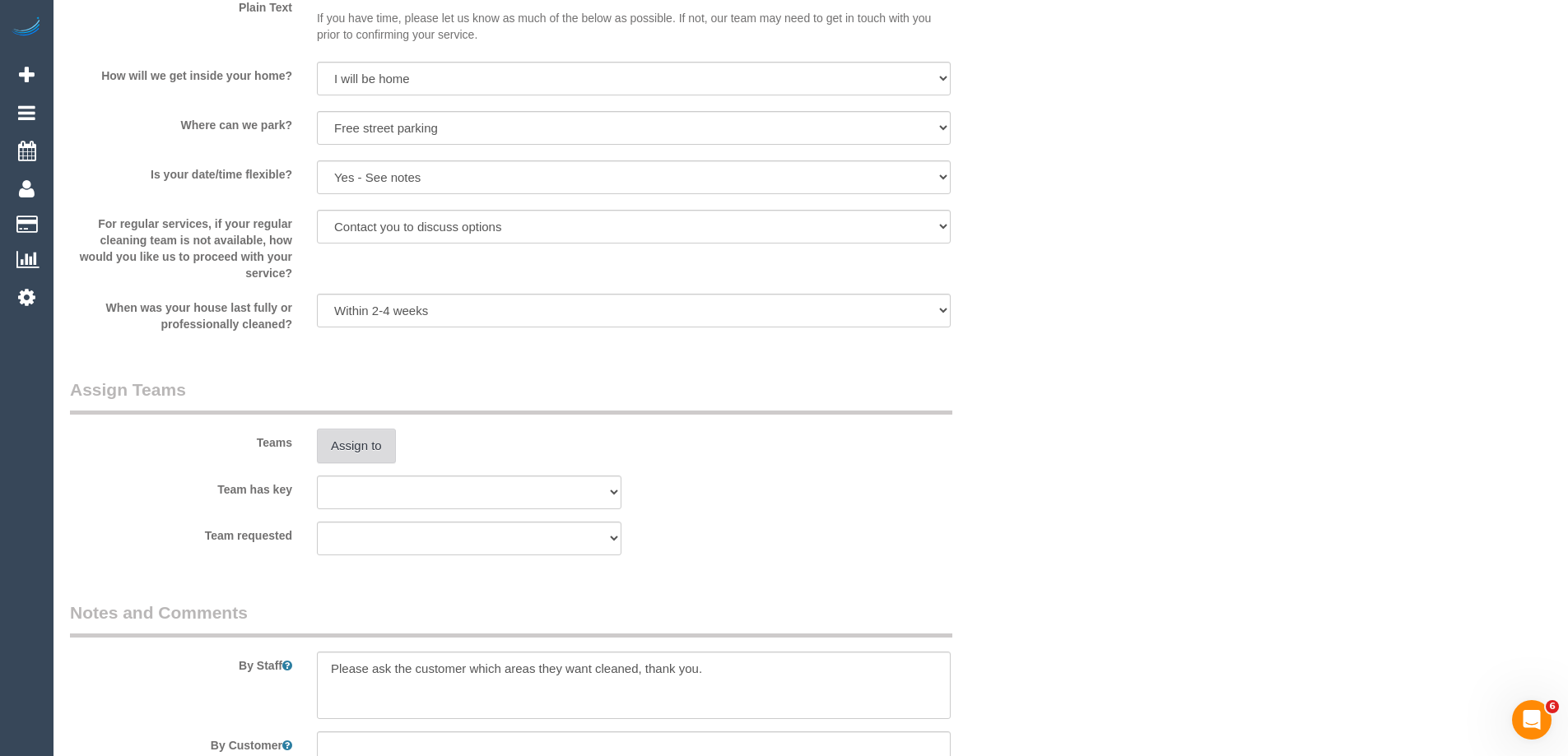
click at [367, 439] on button "Assign to" at bounding box center [356, 446] width 79 height 35
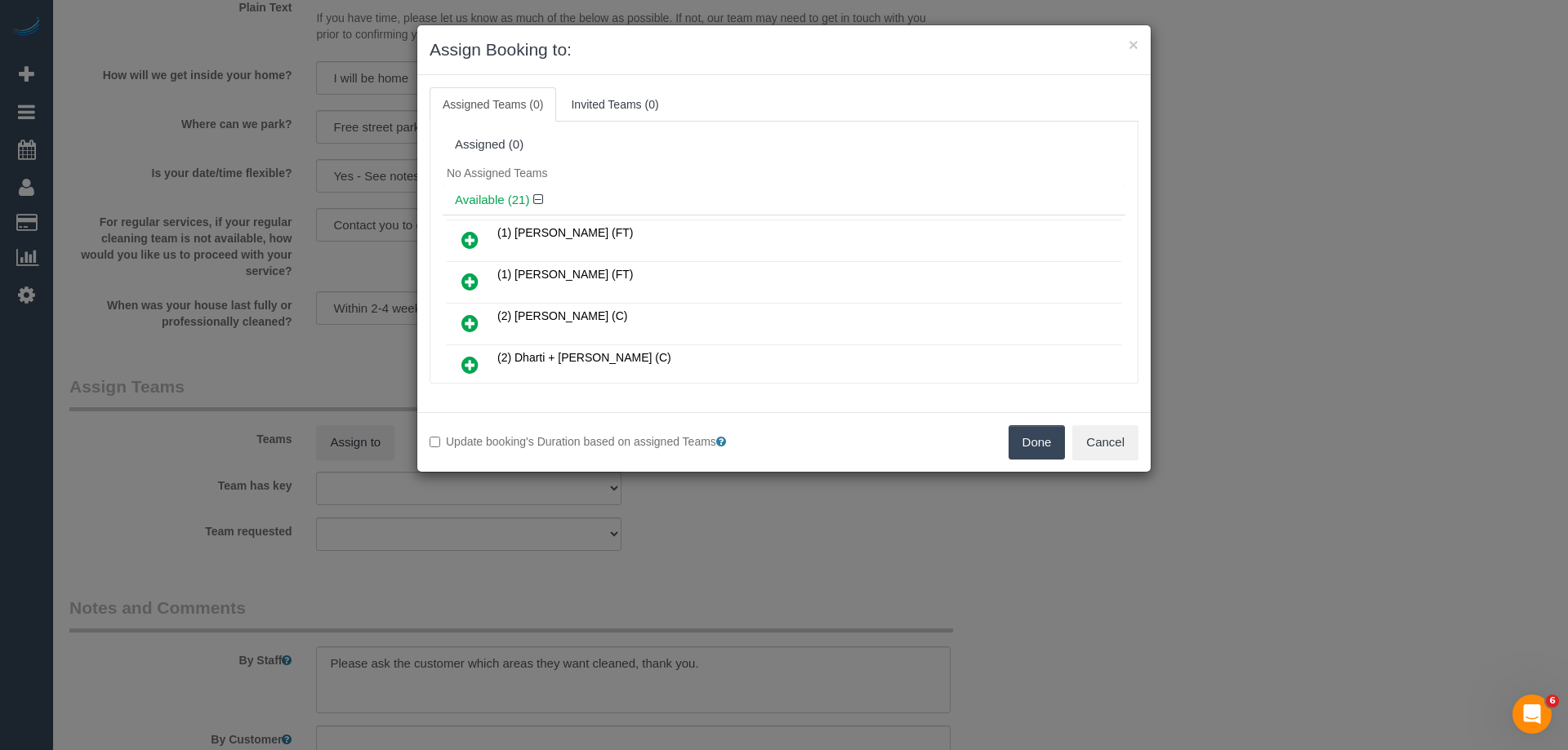
click at [710, 194] on h4 "Available (21)" at bounding box center [783, 201] width 658 height 14
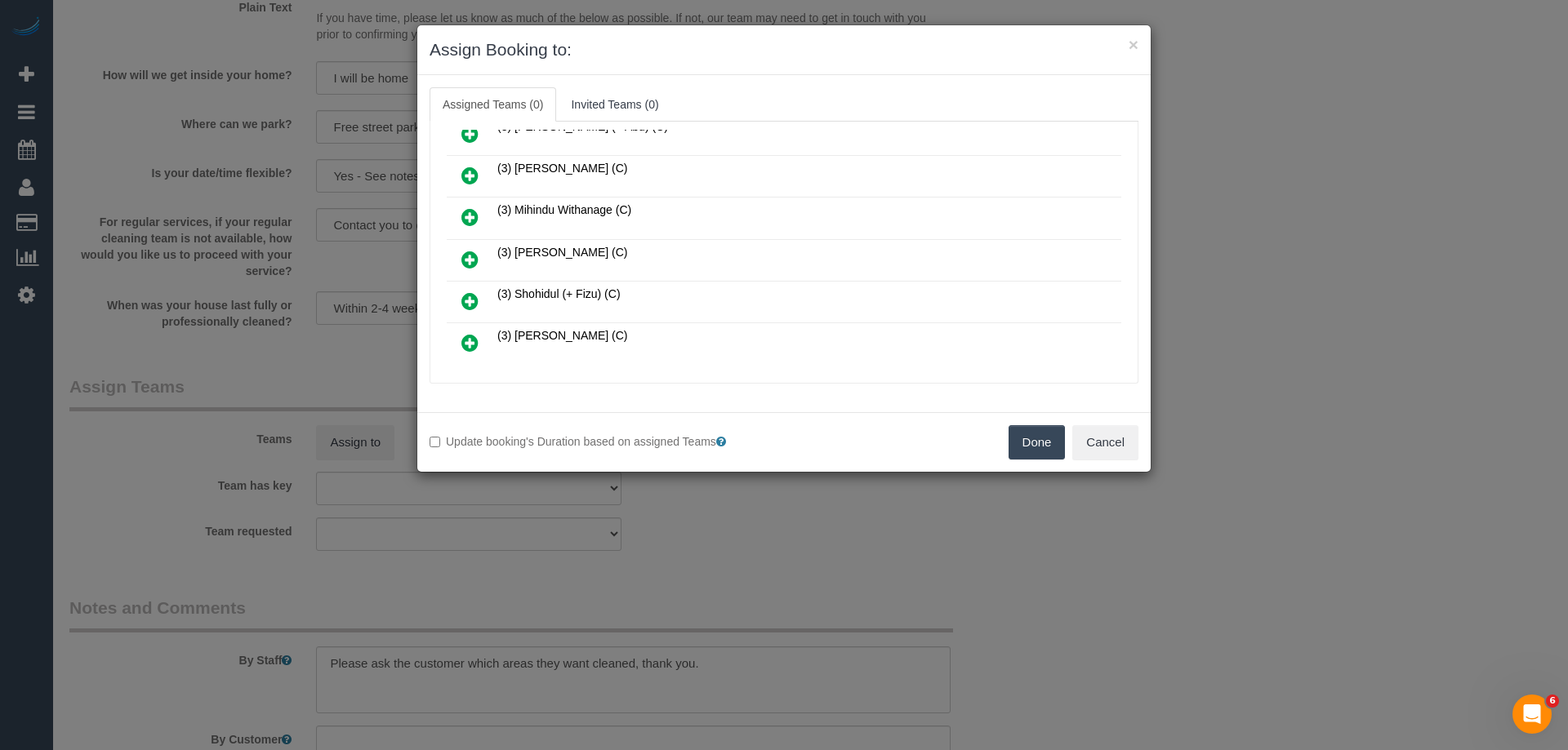
click at [469, 251] on icon at bounding box center [470, 259] width 17 height 19
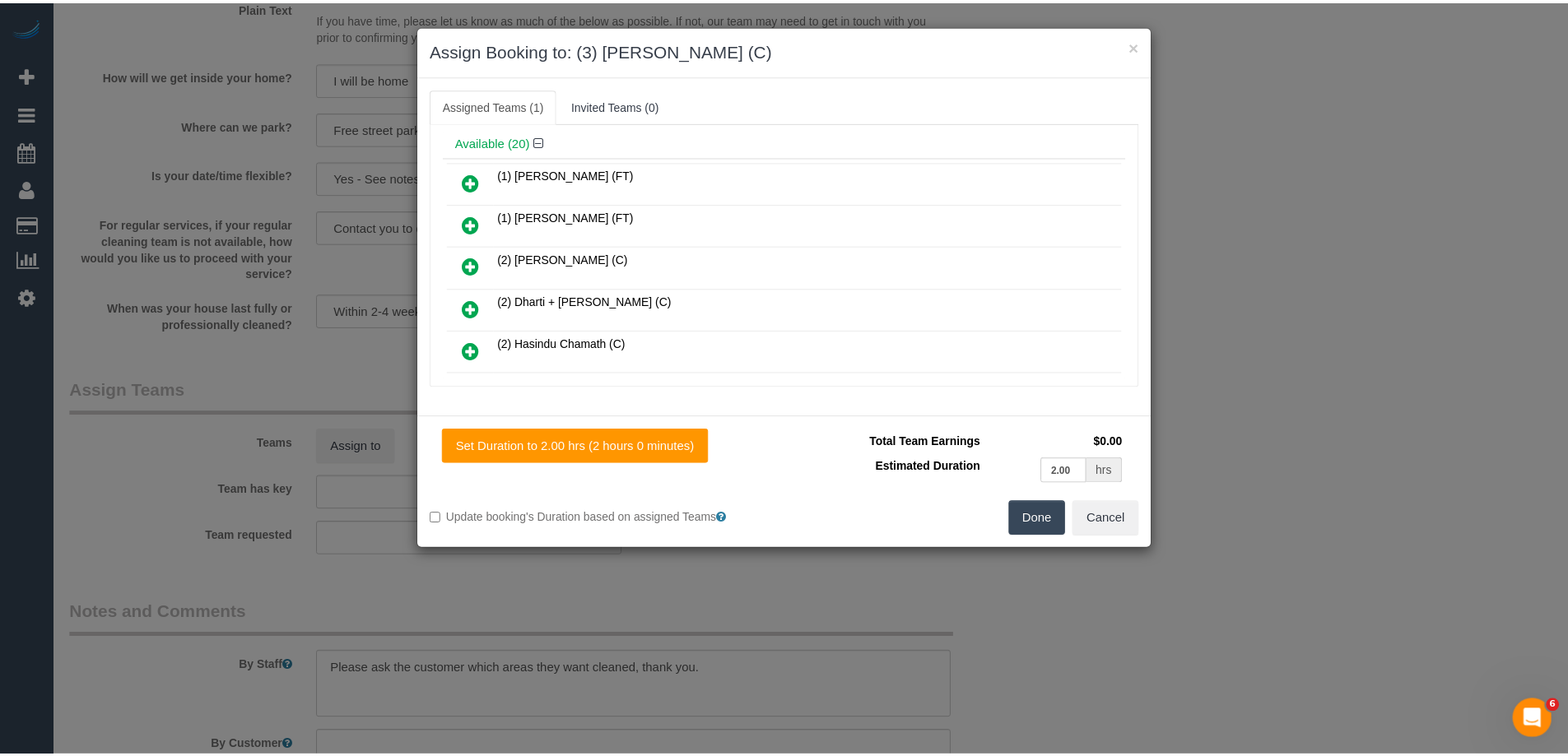
scroll to position [0, 0]
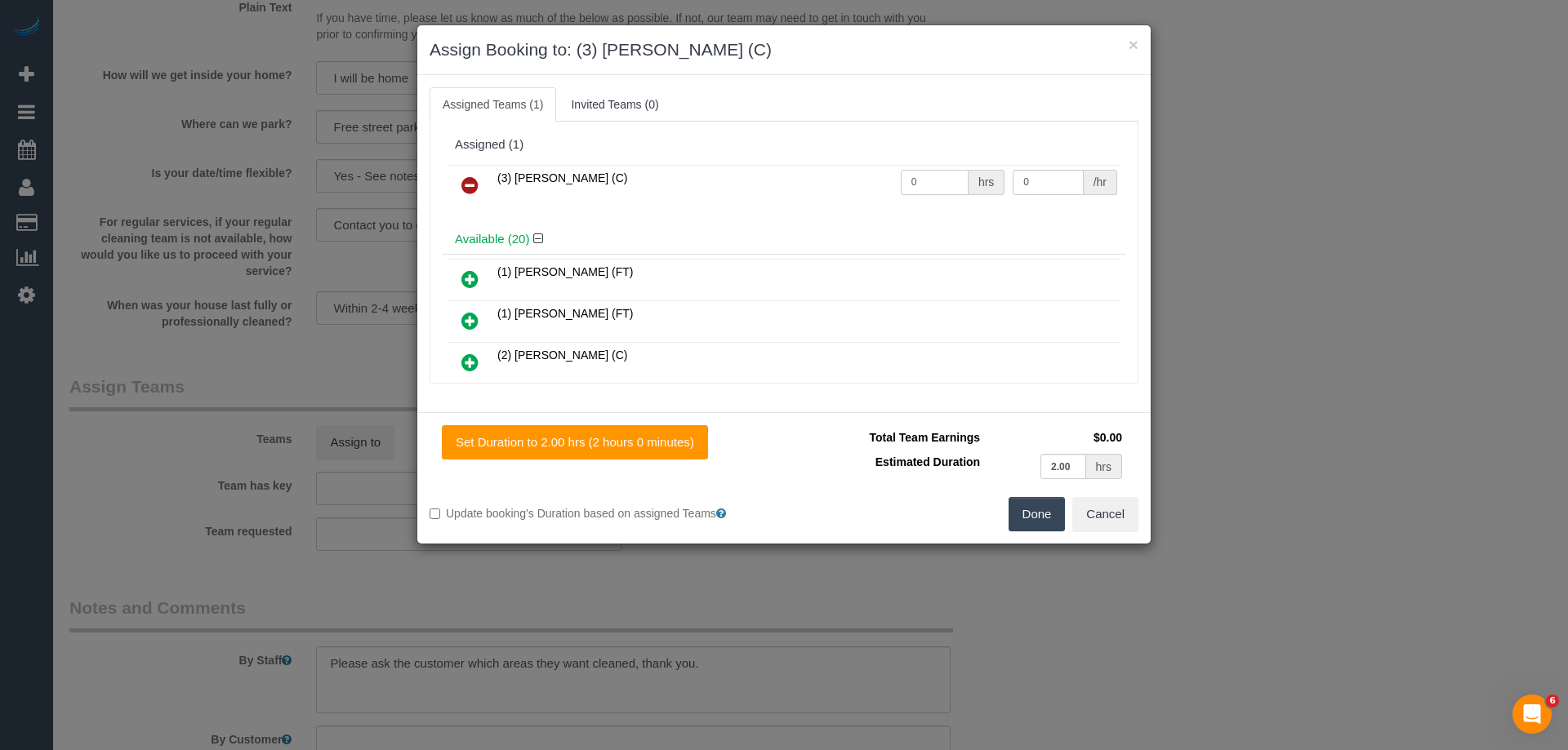
click at [944, 183] on input "0" at bounding box center [935, 183] width 68 height 25
type input "2"
click at [1045, 188] on input "0" at bounding box center [1047, 183] width 70 height 25
type input "35"
click at [1050, 514] on button "Done" at bounding box center [1037, 514] width 58 height 35
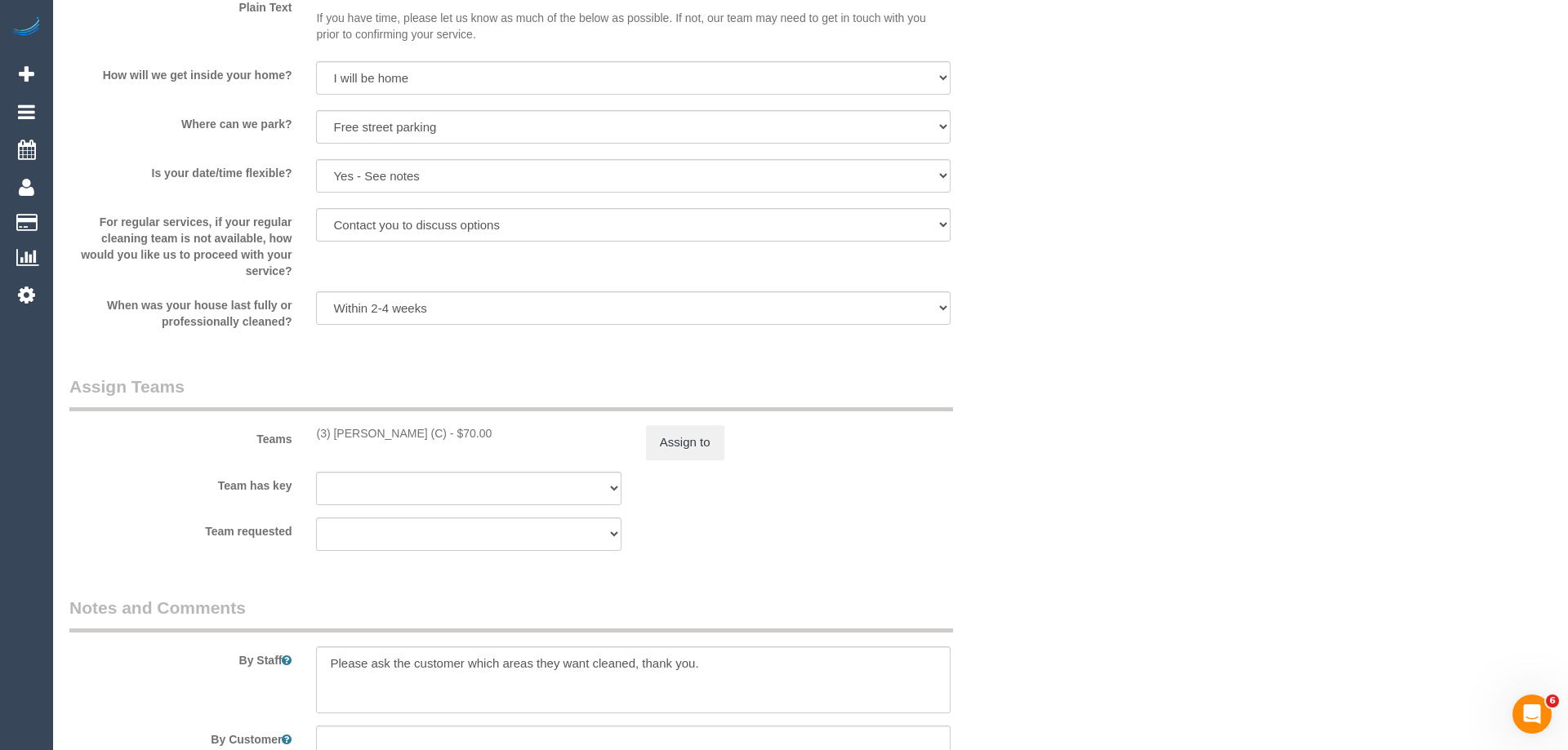
click at [1050, 514] on div "× Assign Booking to: (3) Murat Karaman (C) Assigned Teams (1) Invited Teams (0)…" at bounding box center [784, 375] width 1568 height 750
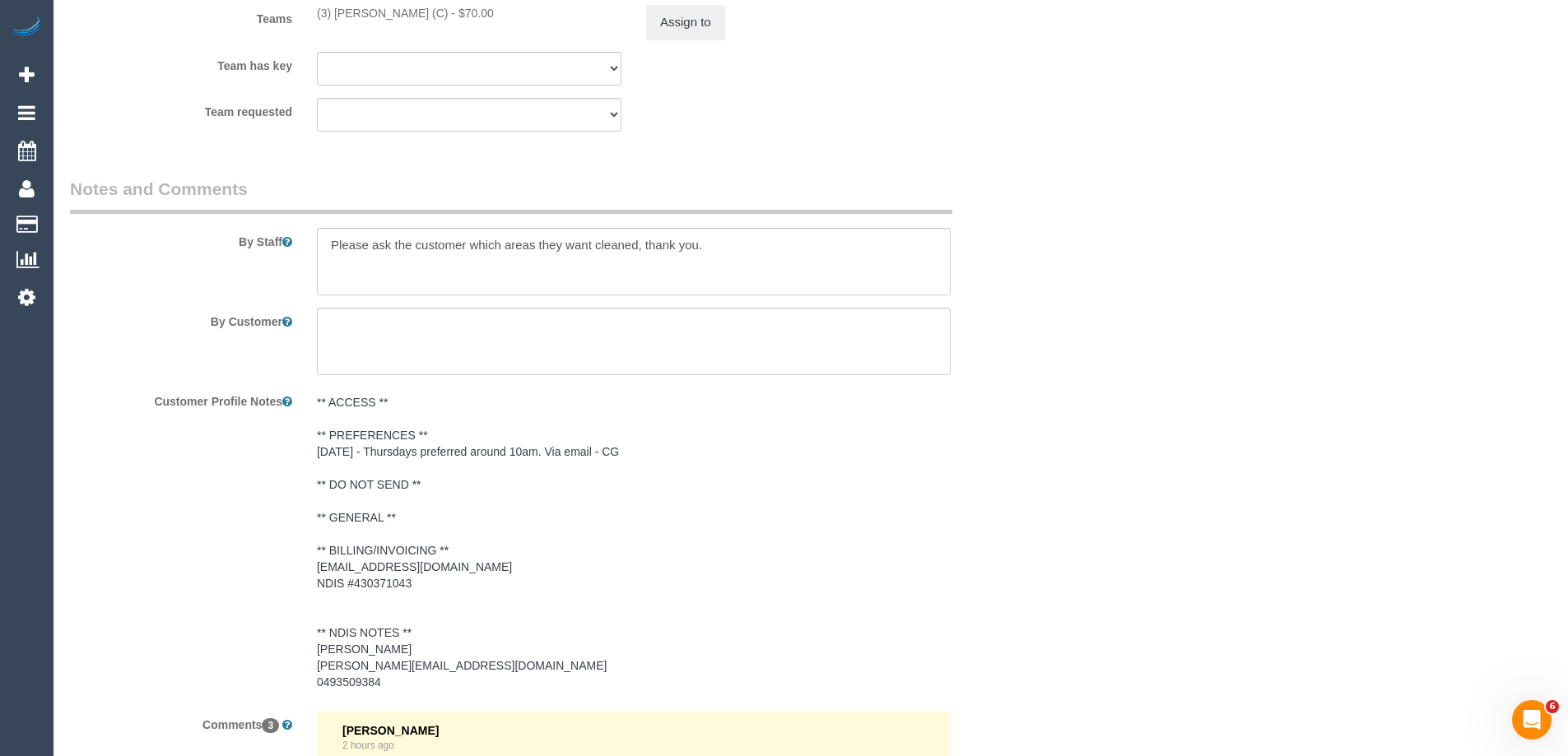
scroll to position [2140, 0]
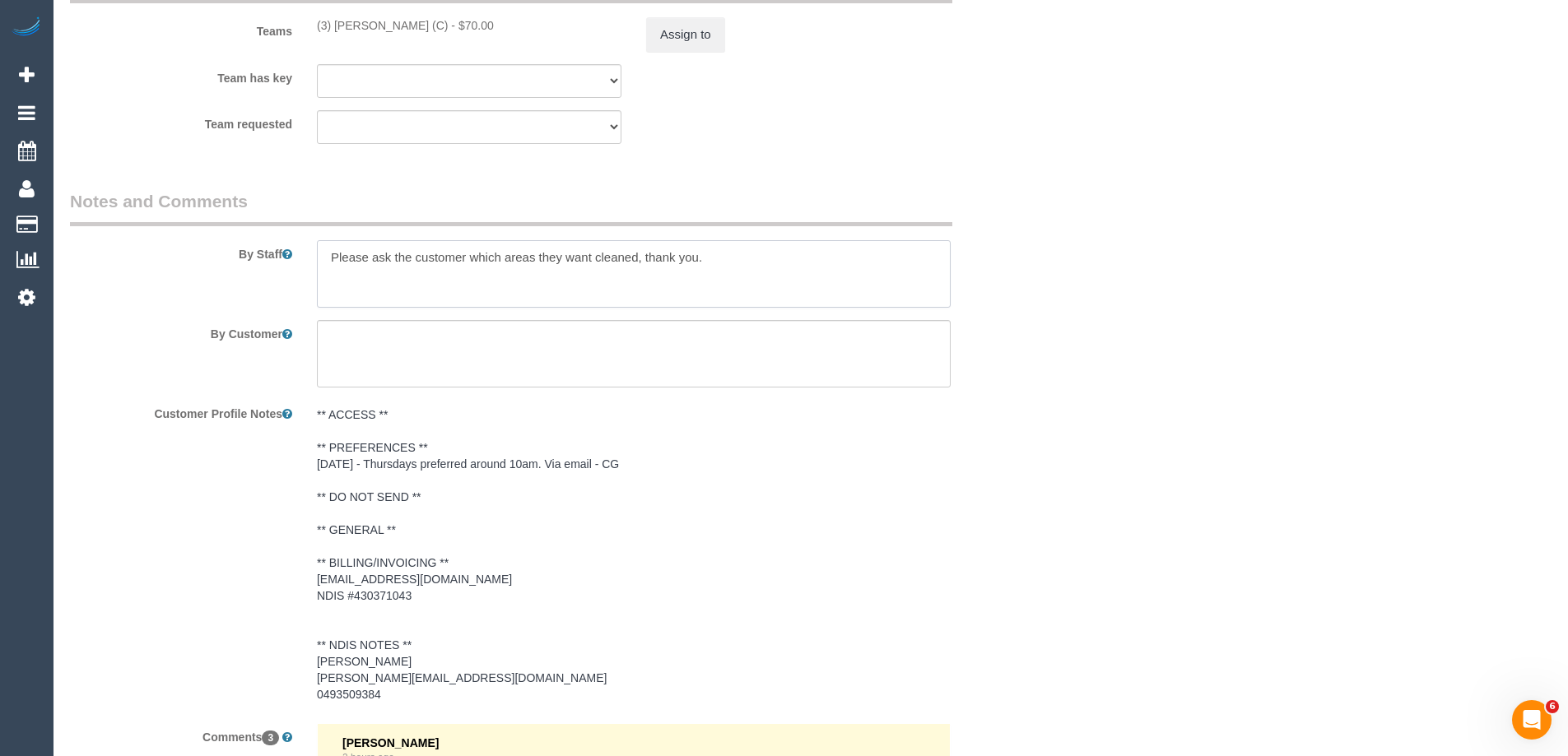
click at [325, 253] on textarea at bounding box center [633, 274] width 634 height 67
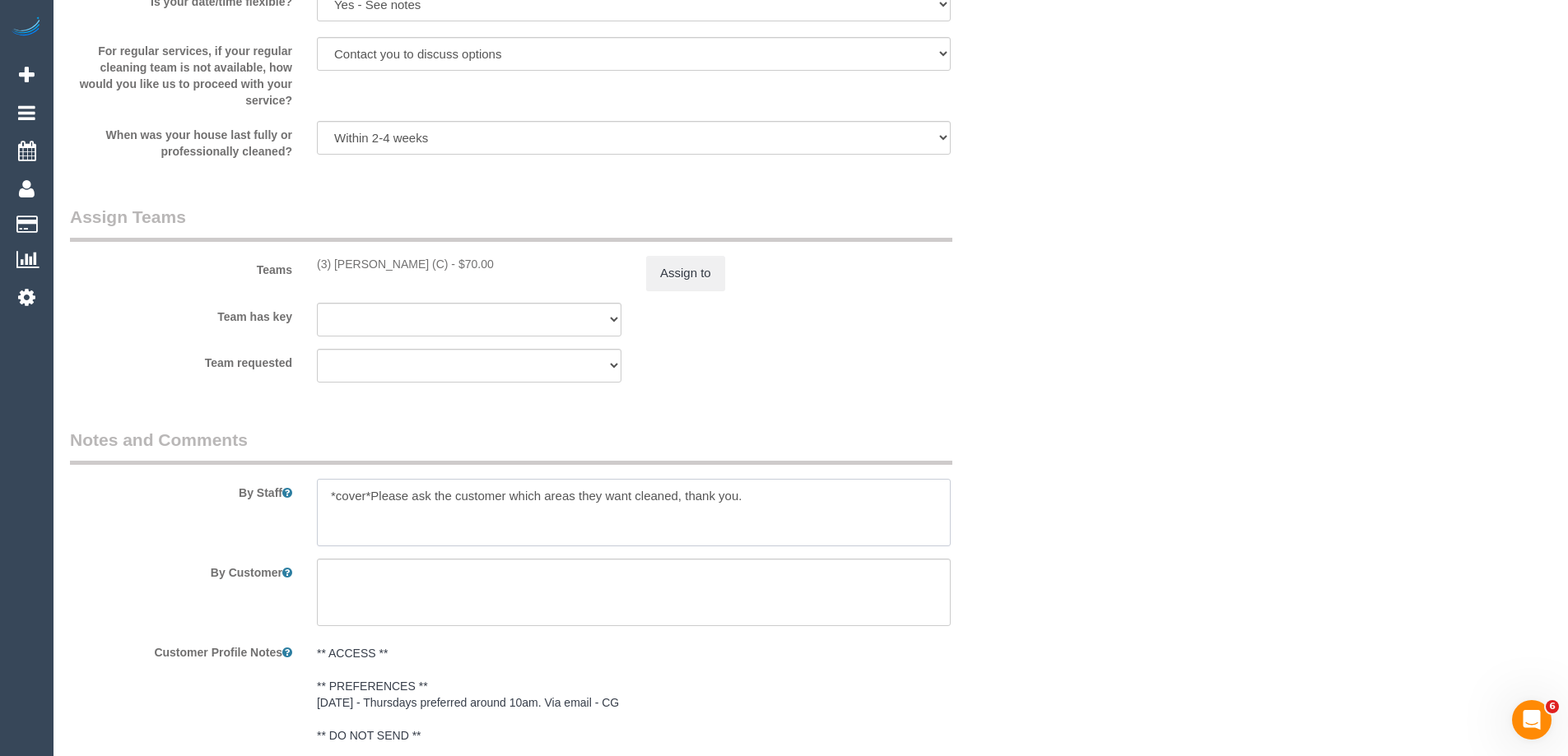
scroll to position [1893, 0]
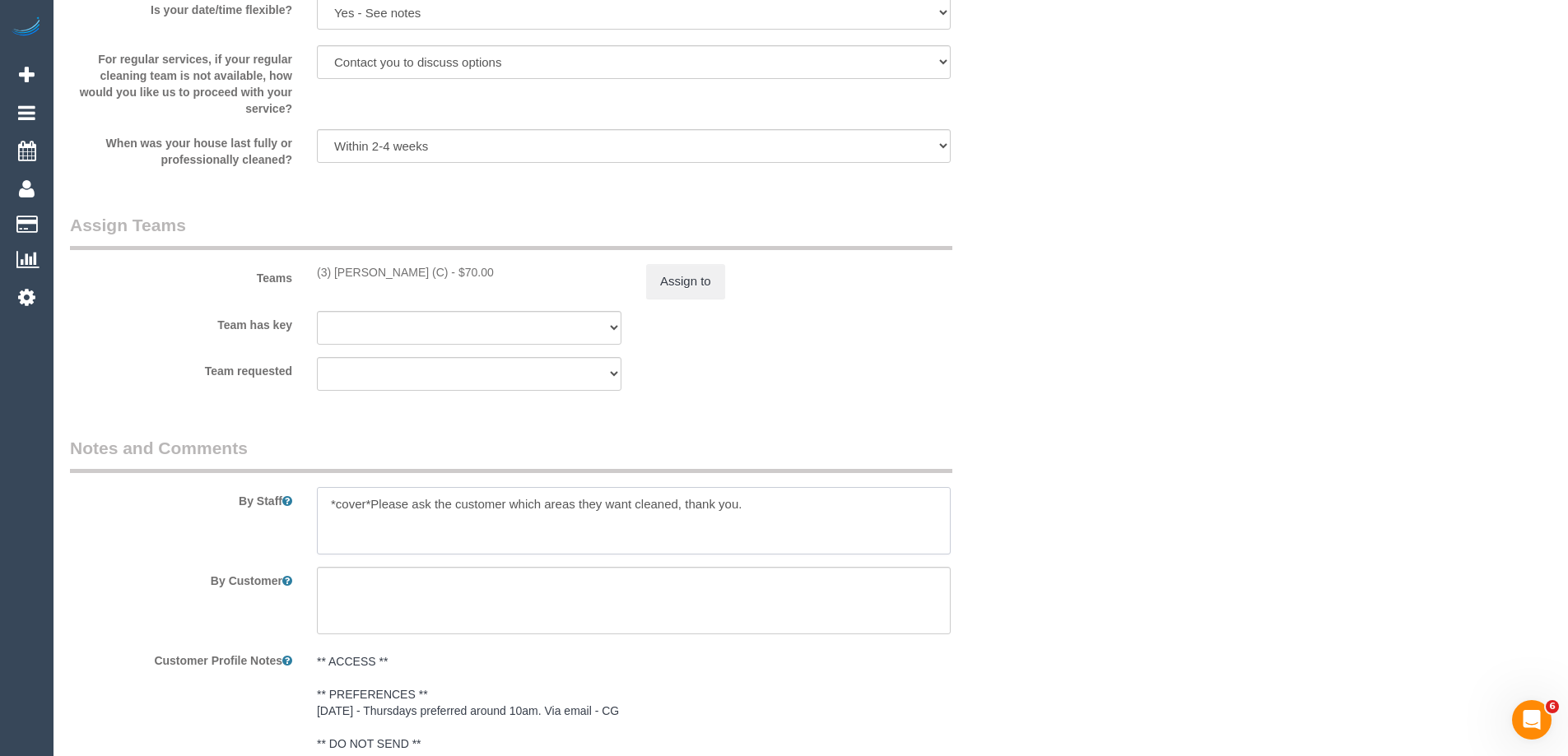
type textarea "*cover*Please ask the customer which areas they want cleaned, thank you."
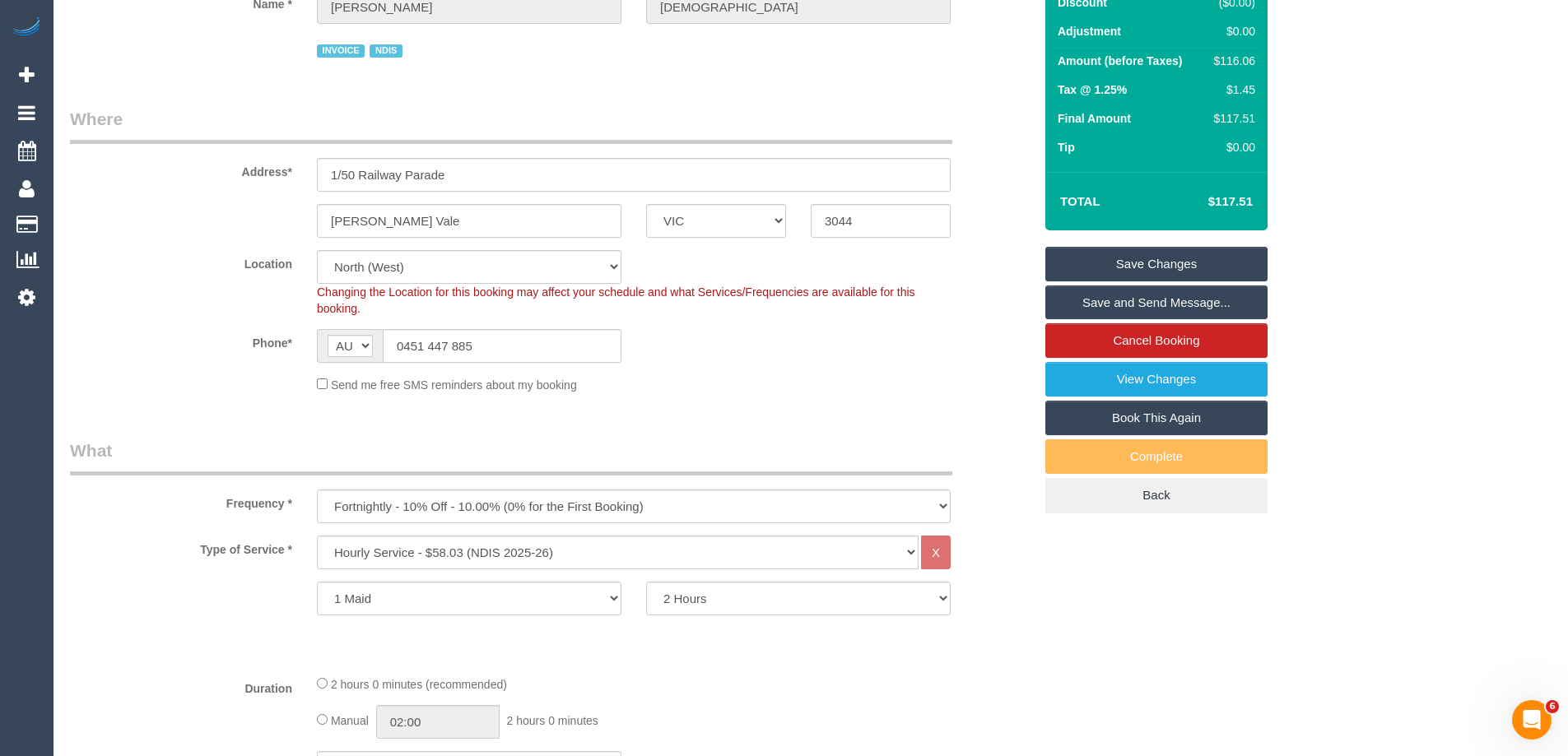
scroll to position [165, 0]
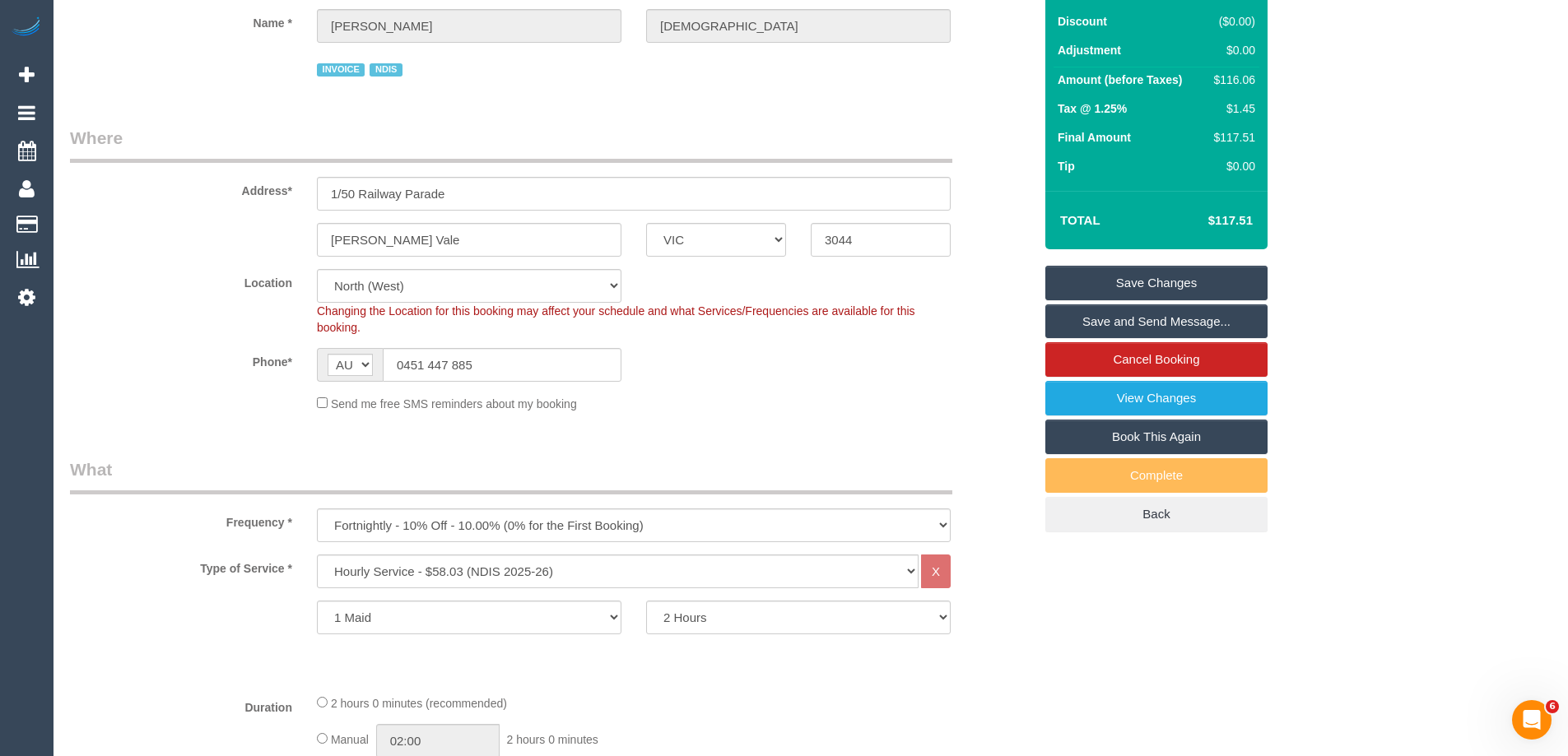
click at [1122, 272] on link "Save Changes" at bounding box center [1156, 283] width 222 height 35
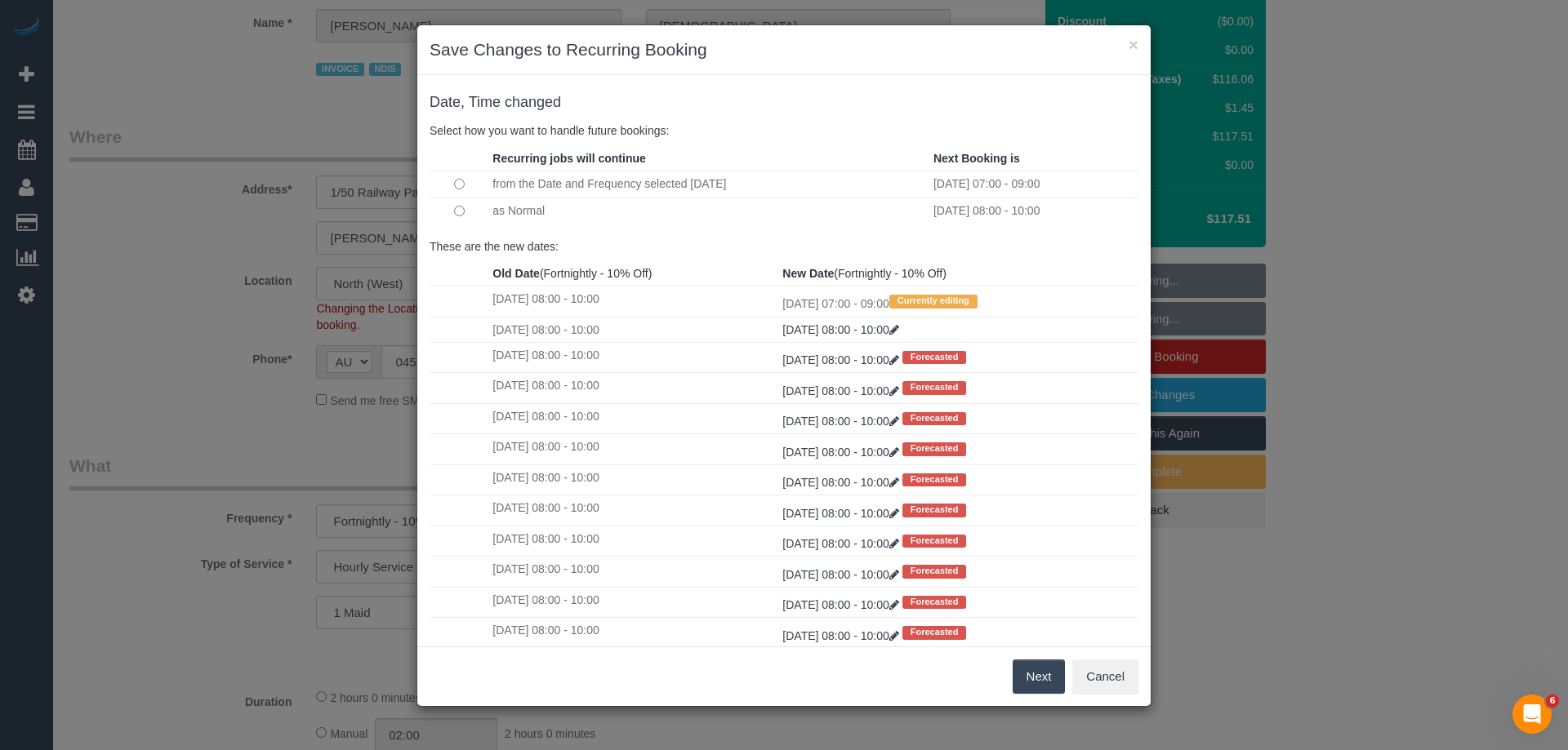
click at [1052, 686] on button "Next" at bounding box center [1039, 676] width 53 height 35
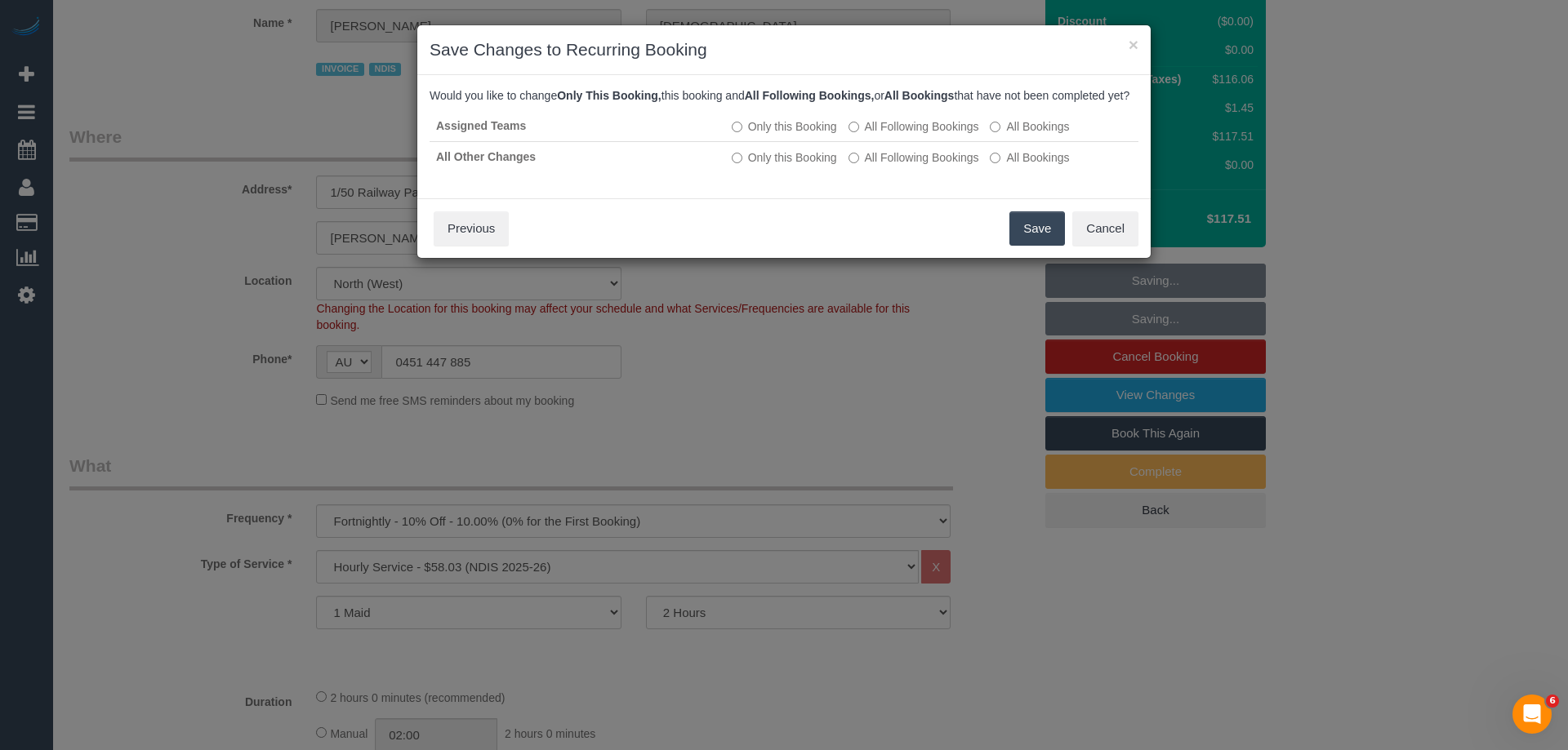
click at [1043, 240] on button "Save" at bounding box center [1037, 229] width 56 height 35
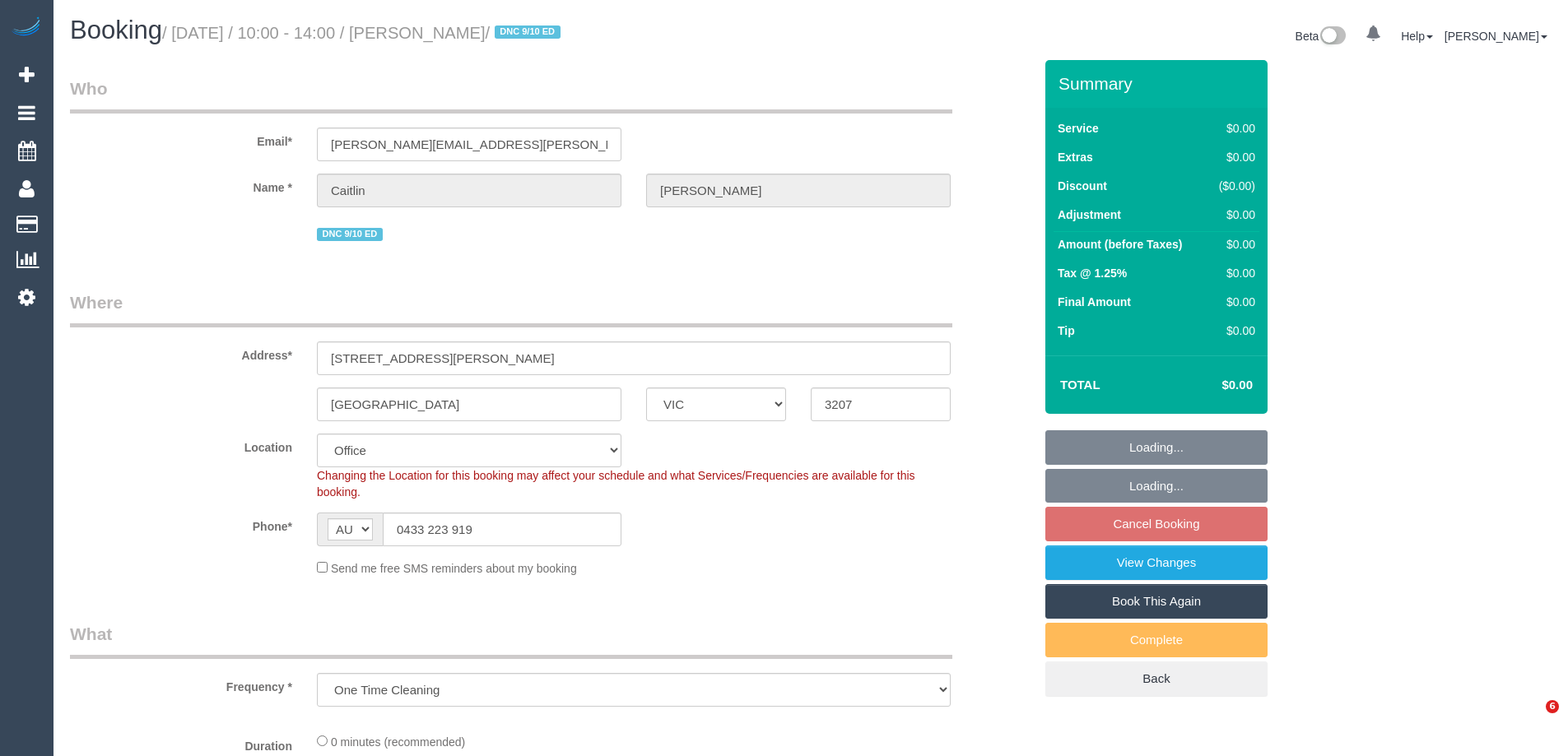
select select "VIC"
select select "object:753"
select select "string:stripe-pm_1QG8i82GScqysDRVfzMn710N"
select select "number:28"
select select "number:14"
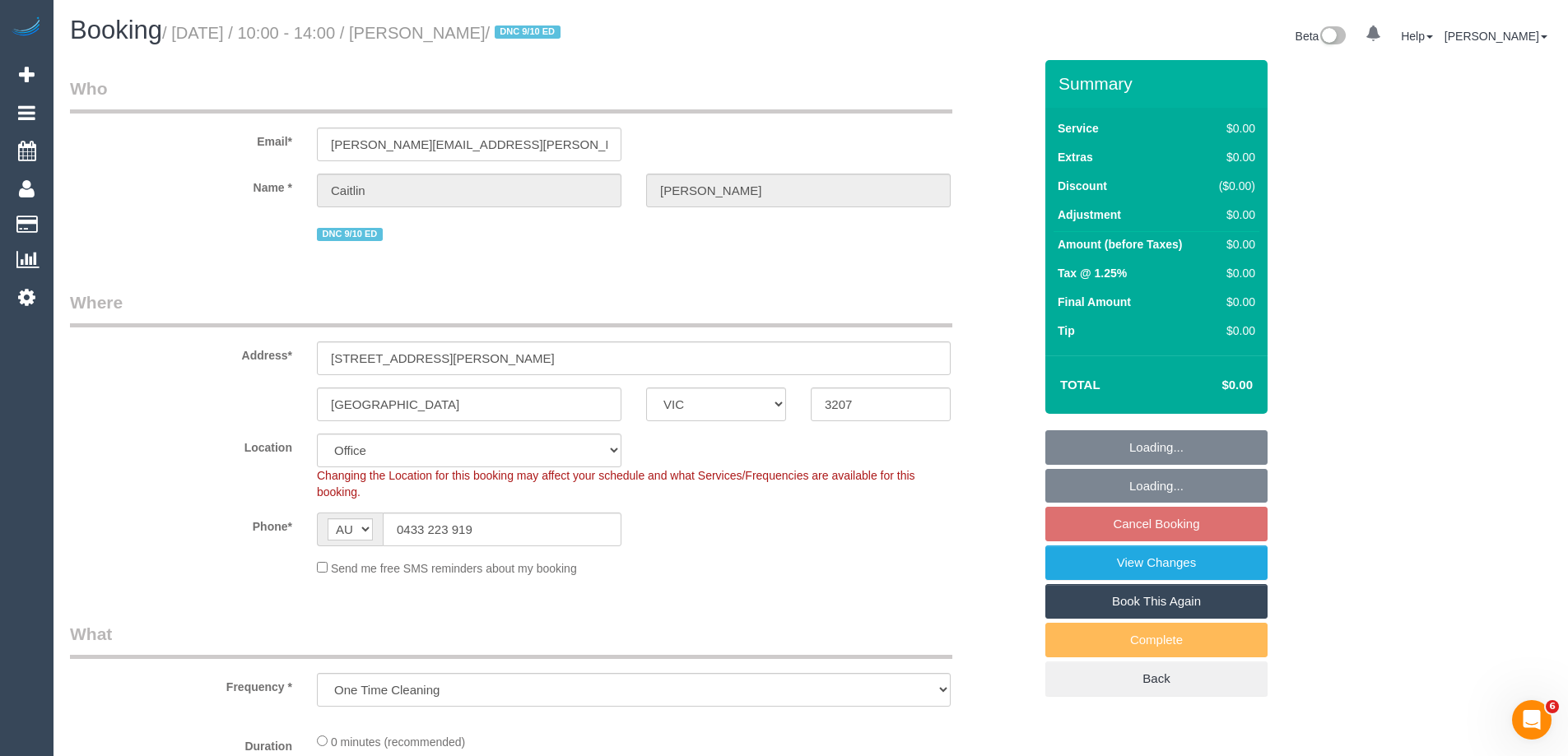
select select "number:21"
select select "number:24"
select select "number:35"
select select "number:26"
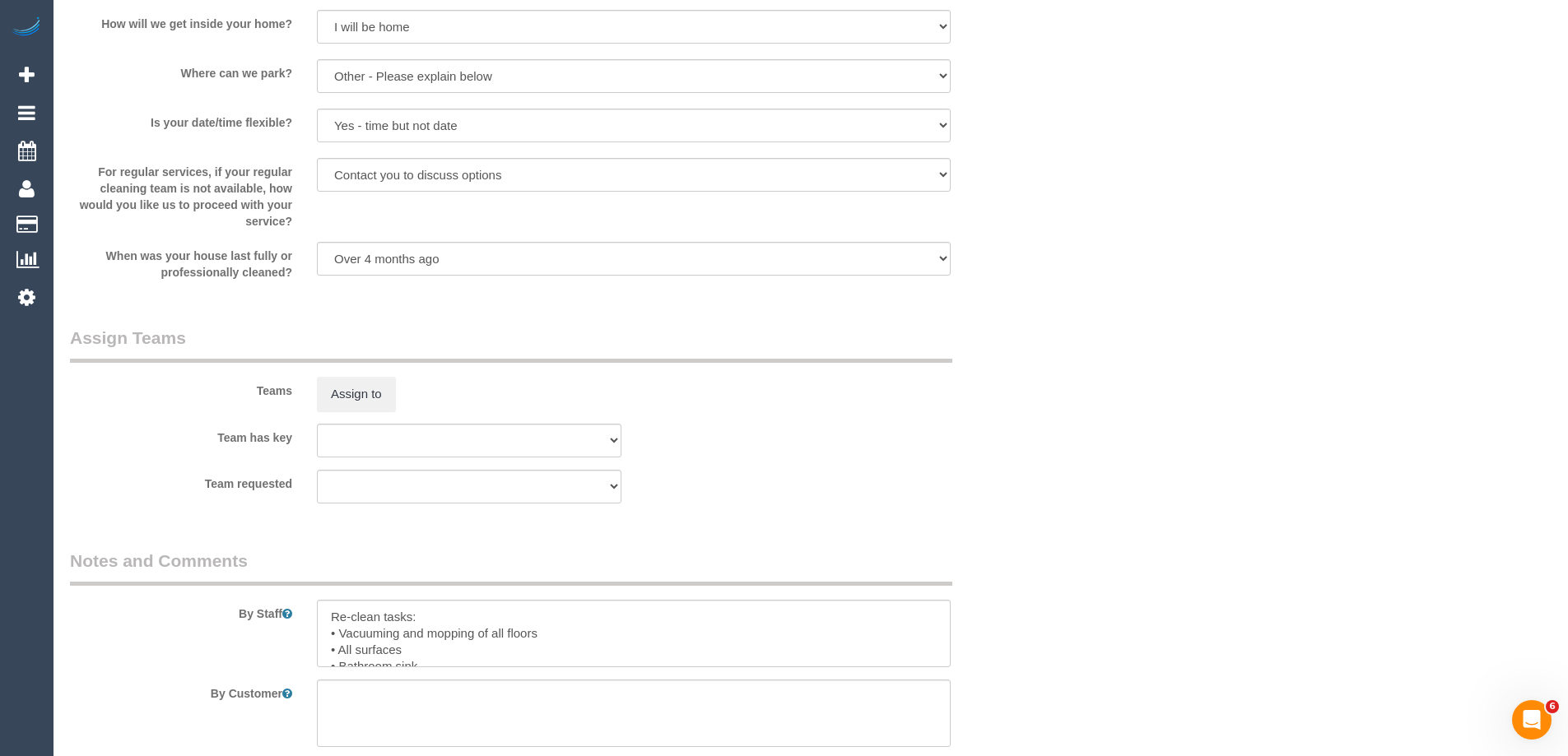
scroll to position [2305, 0]
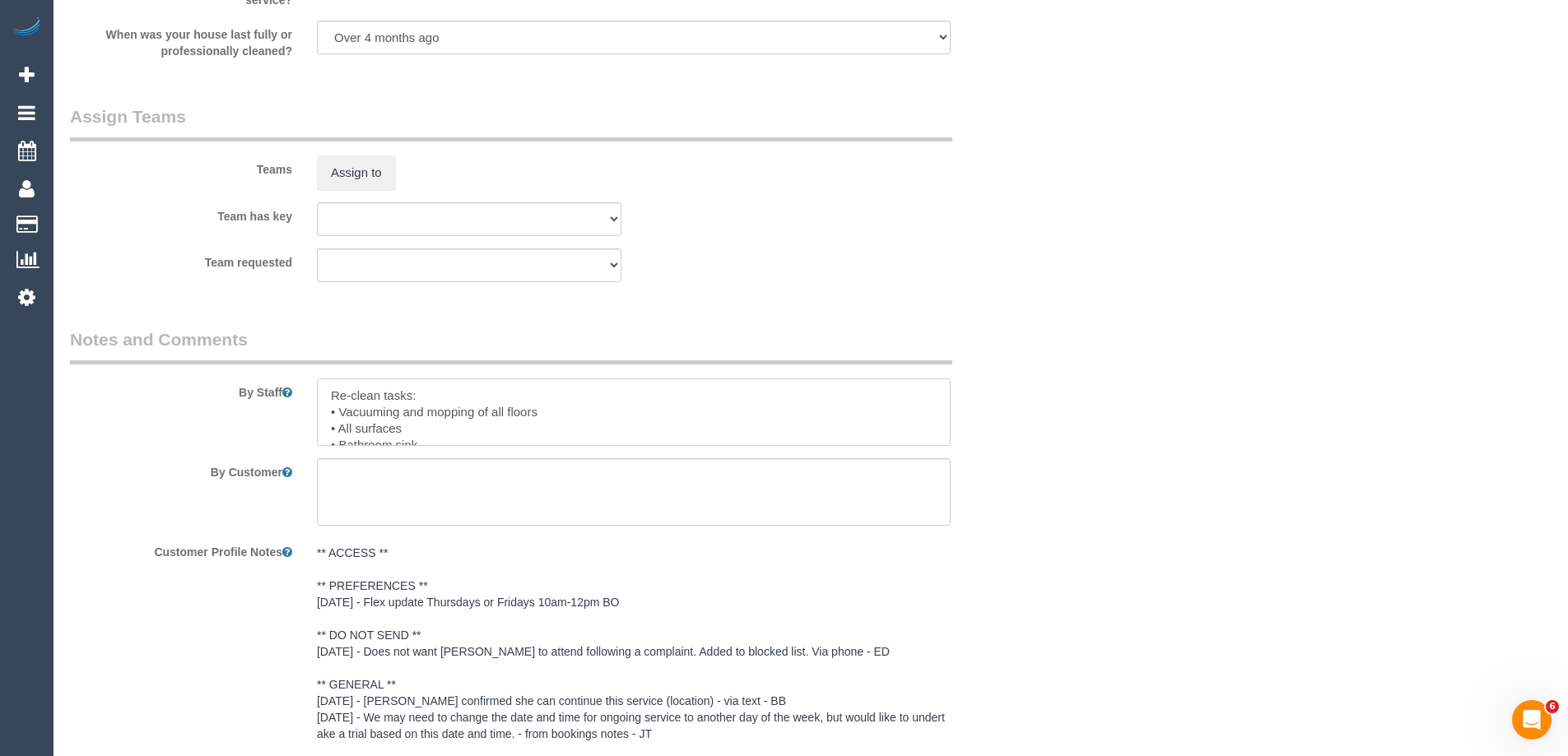
drag, startPoint x: 529, startPoint y: 425, endPoint x: 637, endPoint y: 427, distance: 108.0
click at [529, 425] on textarea at bounding box center [633, 412] width 634 height 67
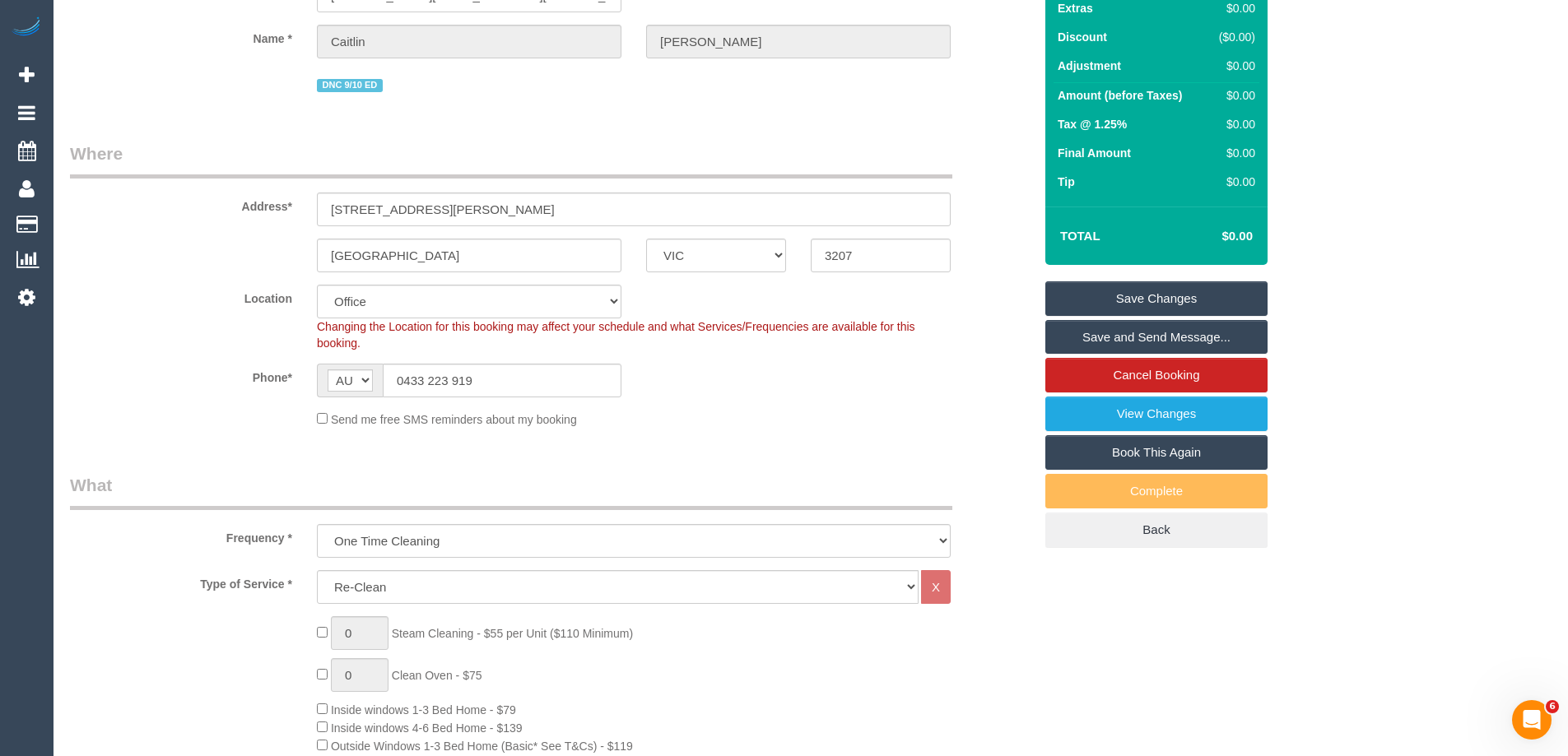
scroll to position [0, 0]
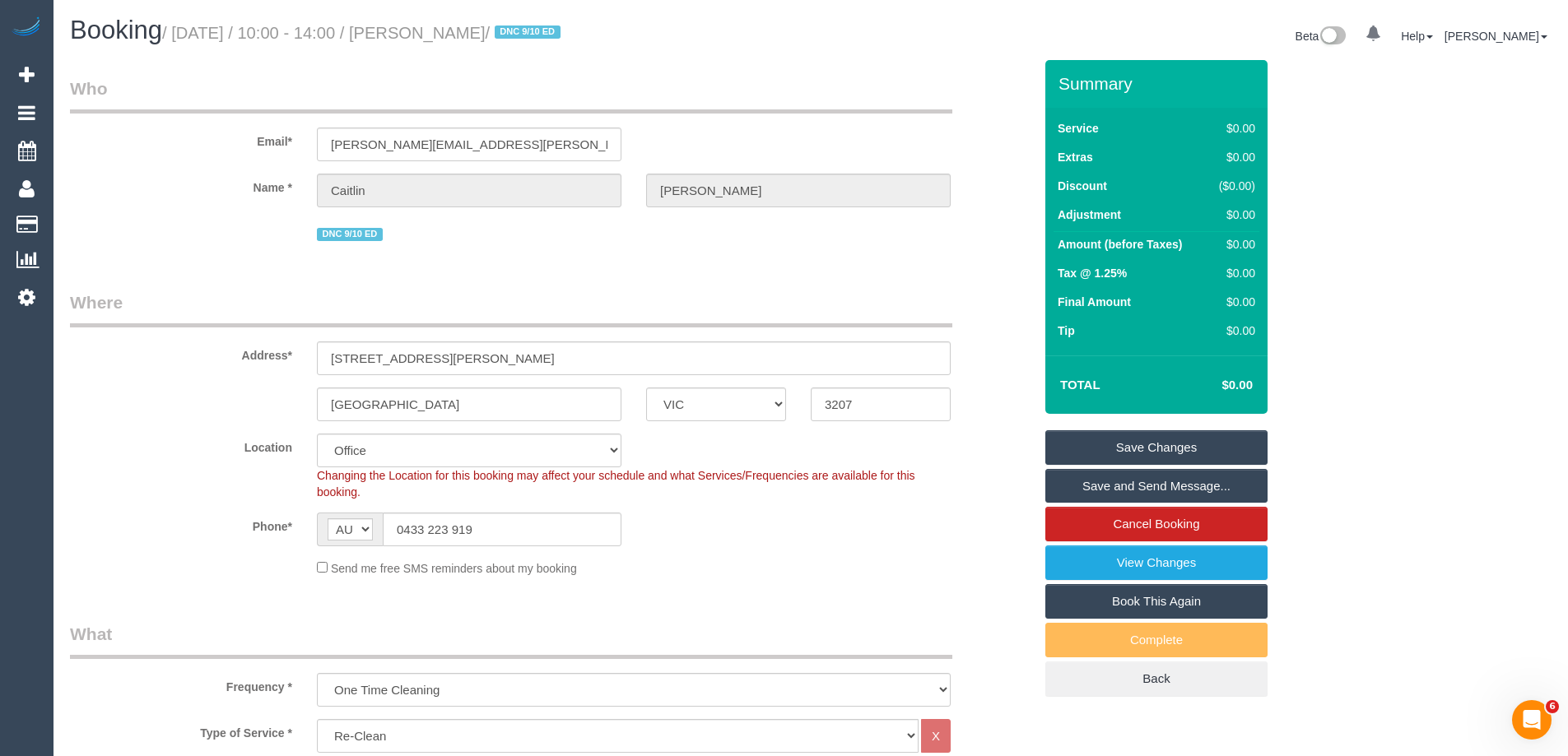
drag, startPoint x: 510, startPoint y: 35, endPoint x: 444, endPoint y: 32, distance: 66.1
click at [435, 34] on small "/ [DATE] / 10:00 - 14:00 / [PERSON_NAME] / DNC 9/10 ED" at bounding box center [363, 32] width 404 height 18
copy small "[PERSON_NAME]"
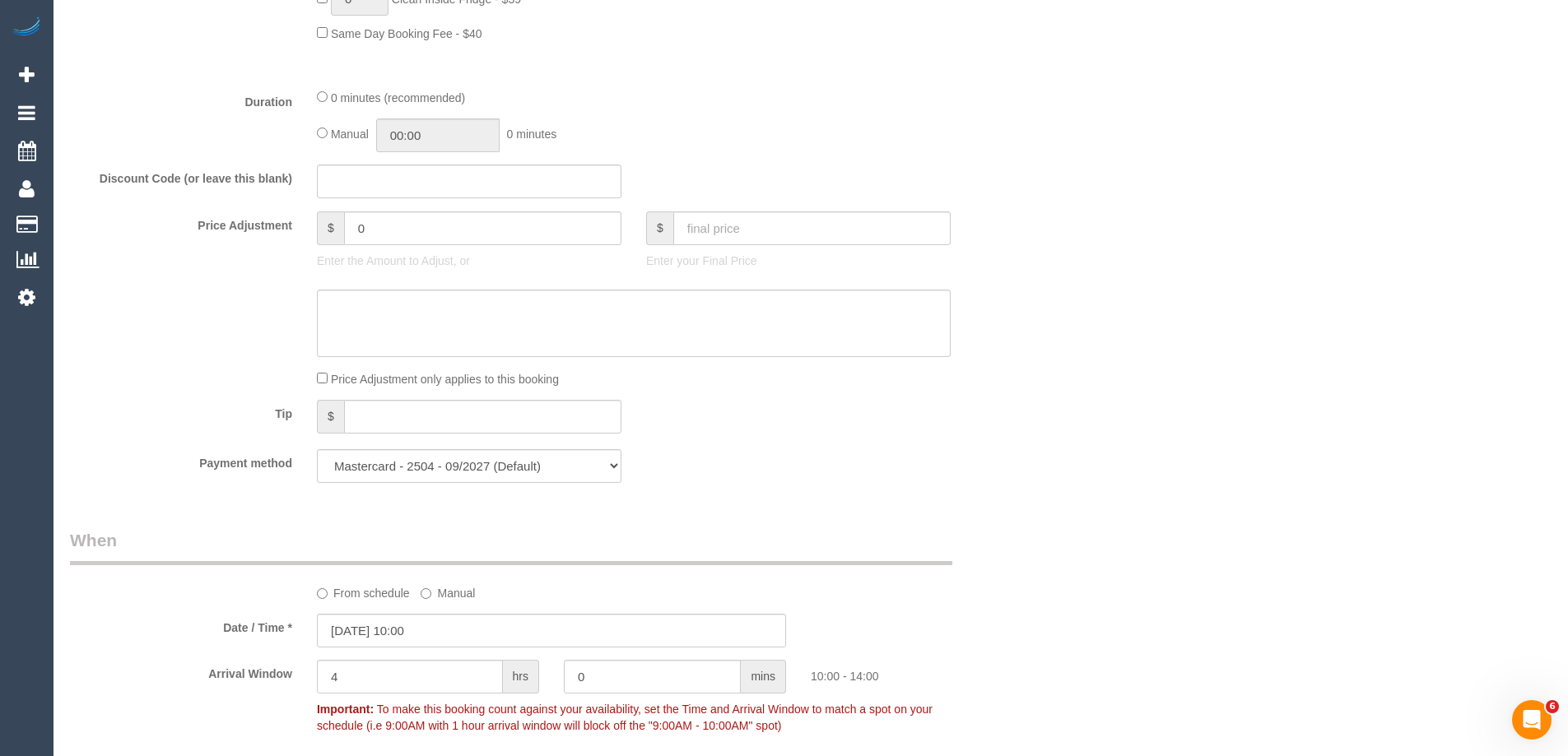
scroll to position [1399, 0]
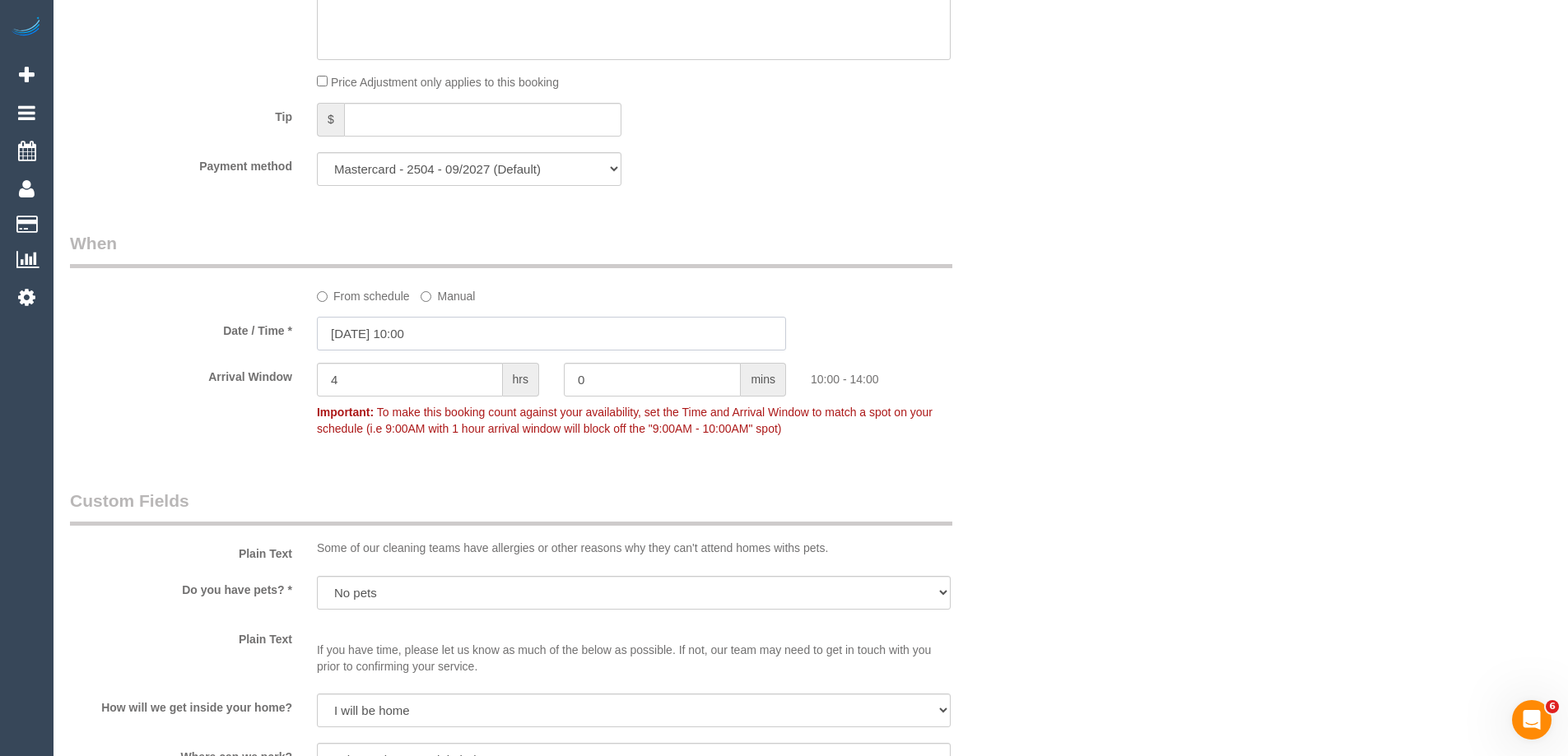
click at [416, 342] on input "[DATE] 10:00" at bounding box center [551, 334] width 469 height 34
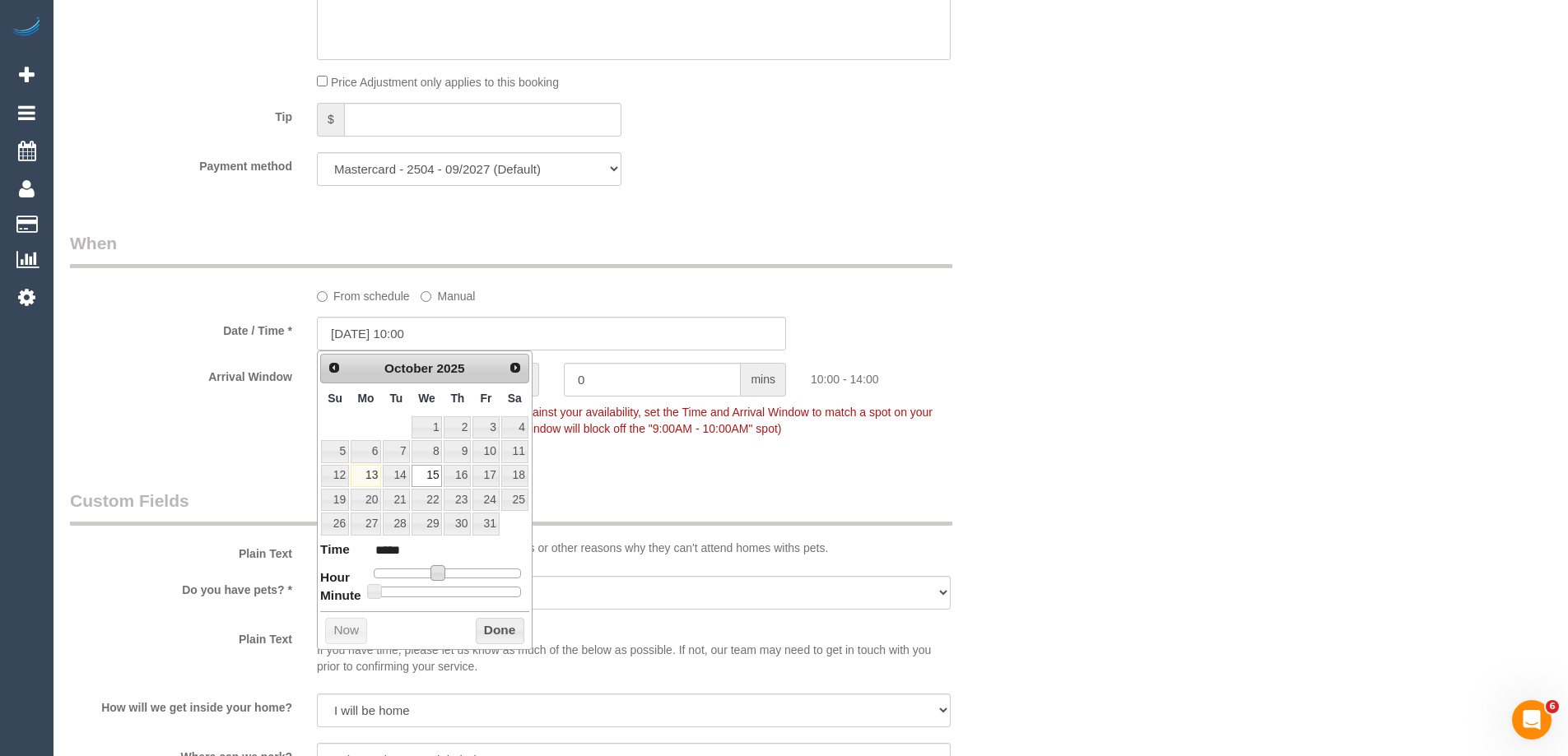
type input "[DATE] 09:00"
type input "*****"
type input "[DATE] 08:00"
type input "*****"
drag, startPoint x: 438, startPoint y: 572, endPoint x: 428, endPoint y: 573, distance: 10.0
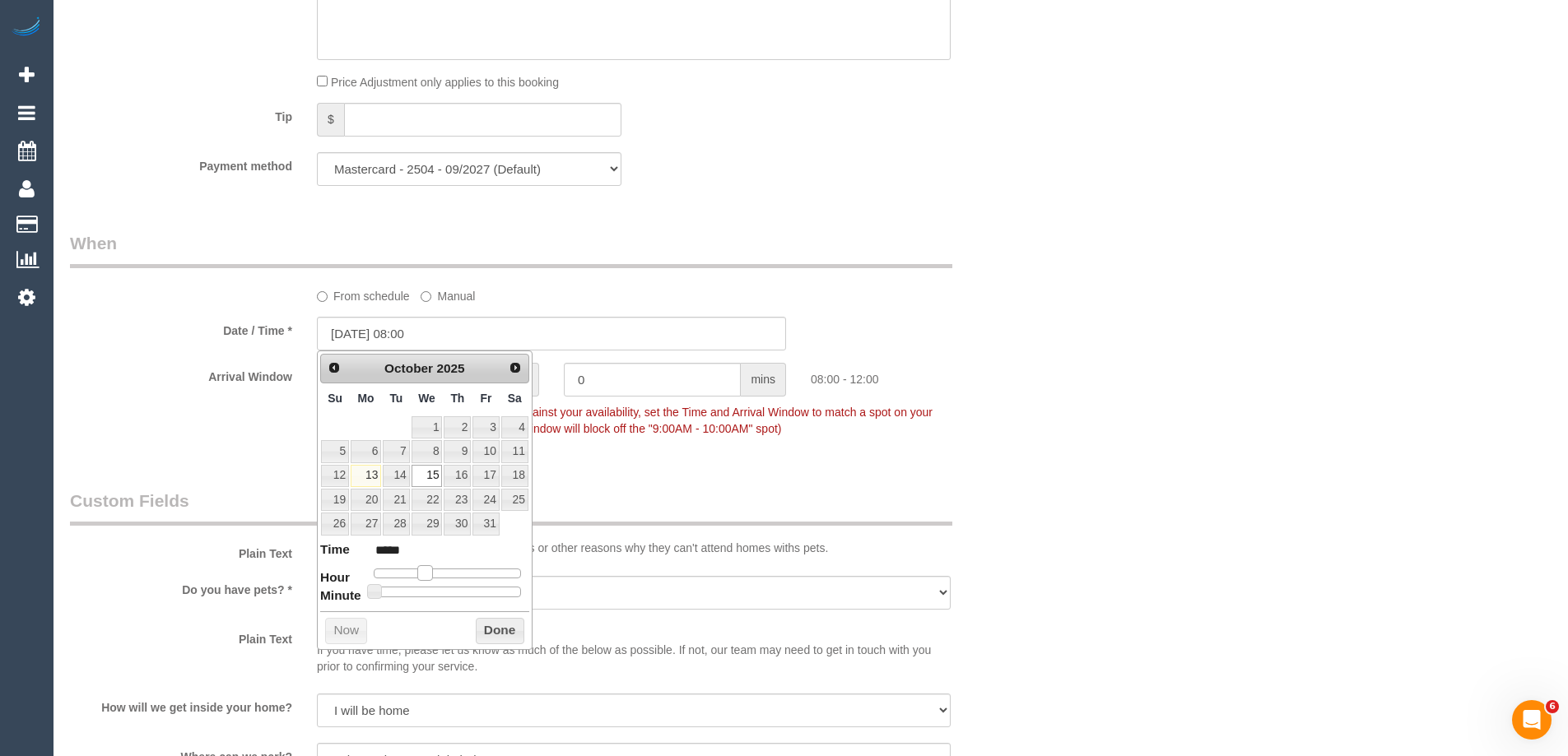
click at [428, 573] on span at bounding box center [424, 573] width 15 height 15
click at [497, 629] on button "Done" at bounding box center [500, 631] width 49 height 26
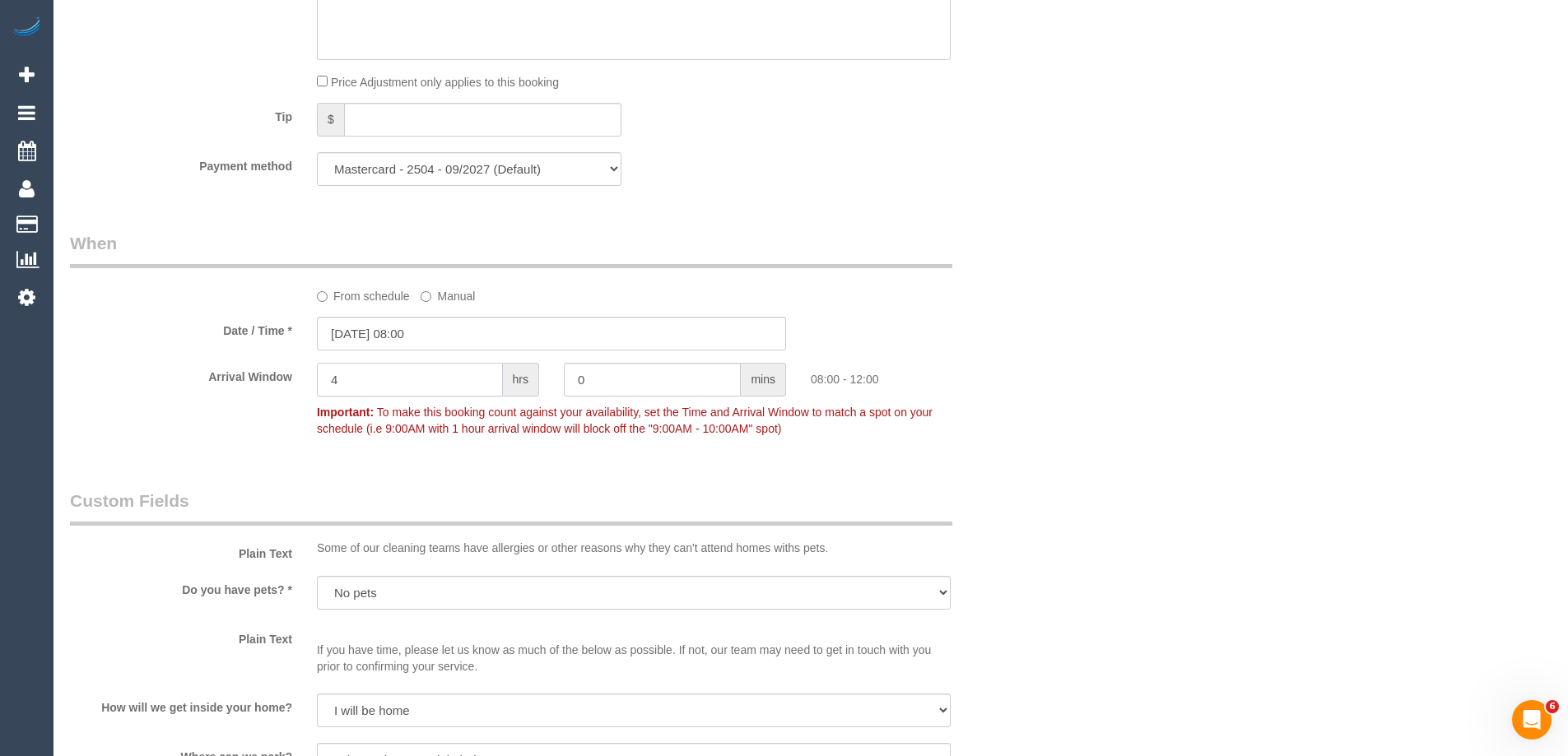
click at [381, 381] on input "4" at bounding box center [409, 380] width 186 height 34
type input "1"
click at [1041, 287] on div "From schedule Manual" at bounding box center [552, 268] width 988 height 73
click at [1337, 316] on div "Who Email* [PERSON_NAME][EMAIL_ADDRESS][PERSON_NAME][DOMAIN_NAME] Name * [PERSO…" at bounding box center [810, 251] width 1481 height 3179
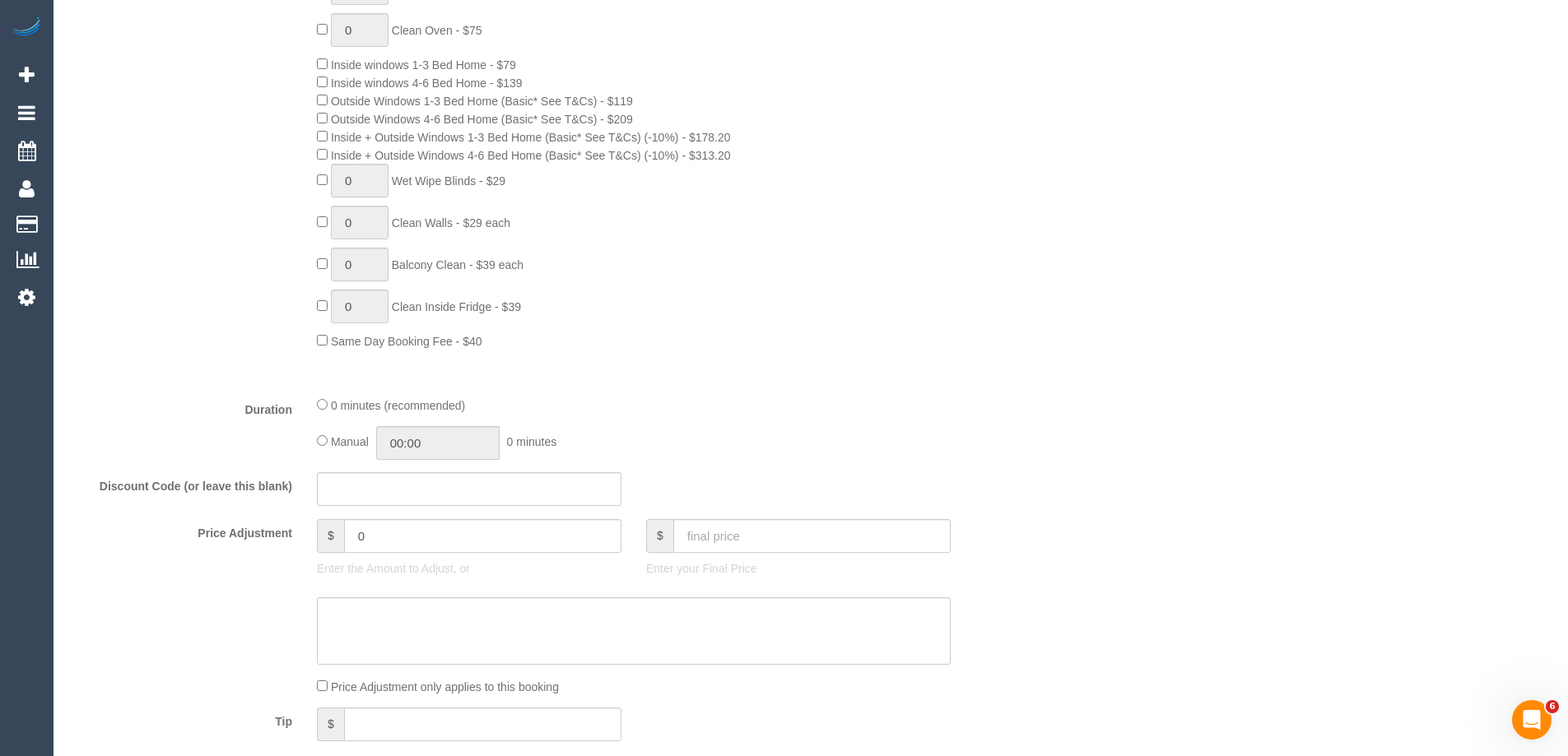
scroll to position [741, 0]
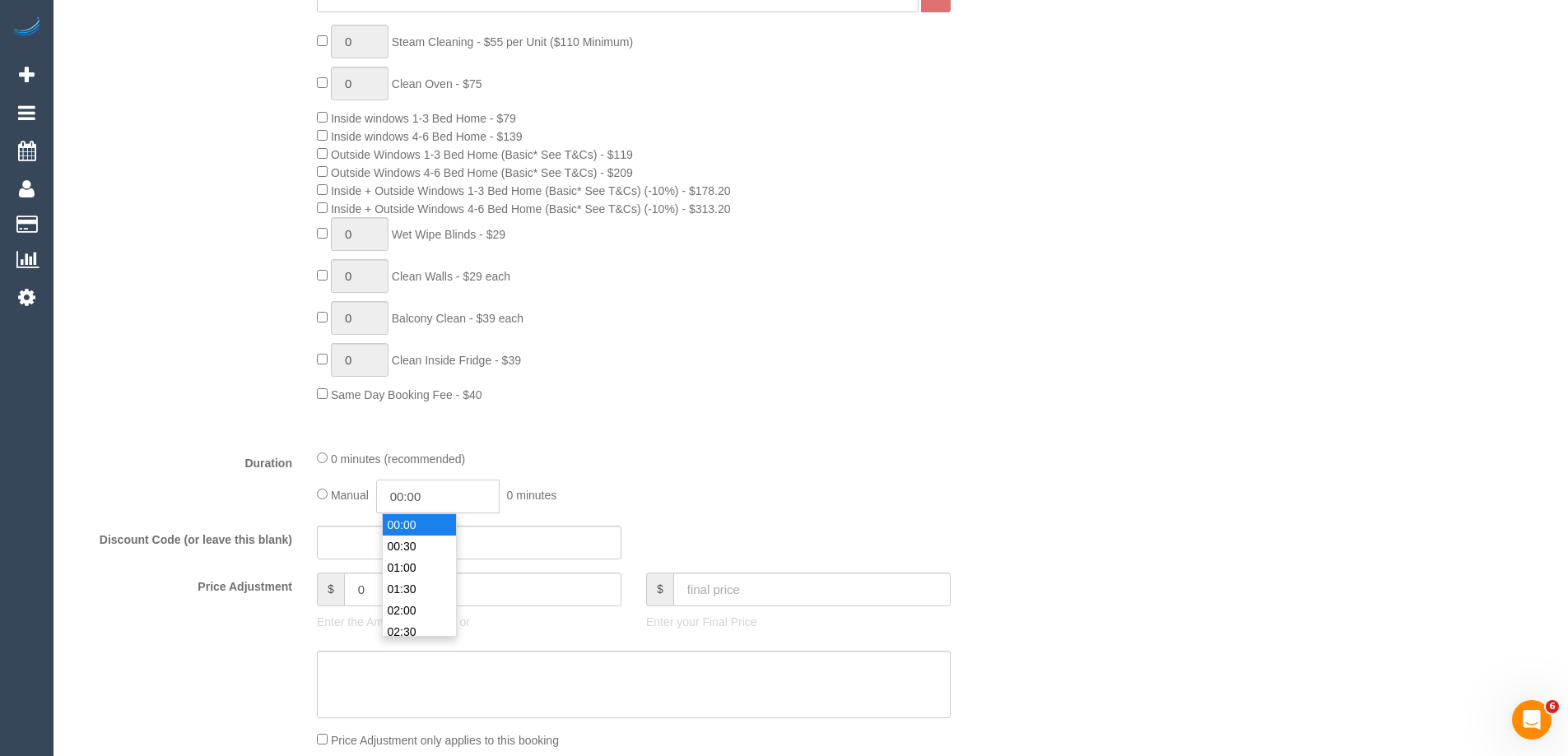
click at [462, 490] on input "00:00" at bounding box center [438, 497] width 124 height 34
type input "02:00"
click at [422, 607] on li "02:00" at bounding box center [420, 610] width 73 height 21
click at [877, 430] on div "Type of Service * Hourly Service - $70/h Hourly Service - $65/h Hourly Service …" at bounding box center [551, 207] width 963 height 457
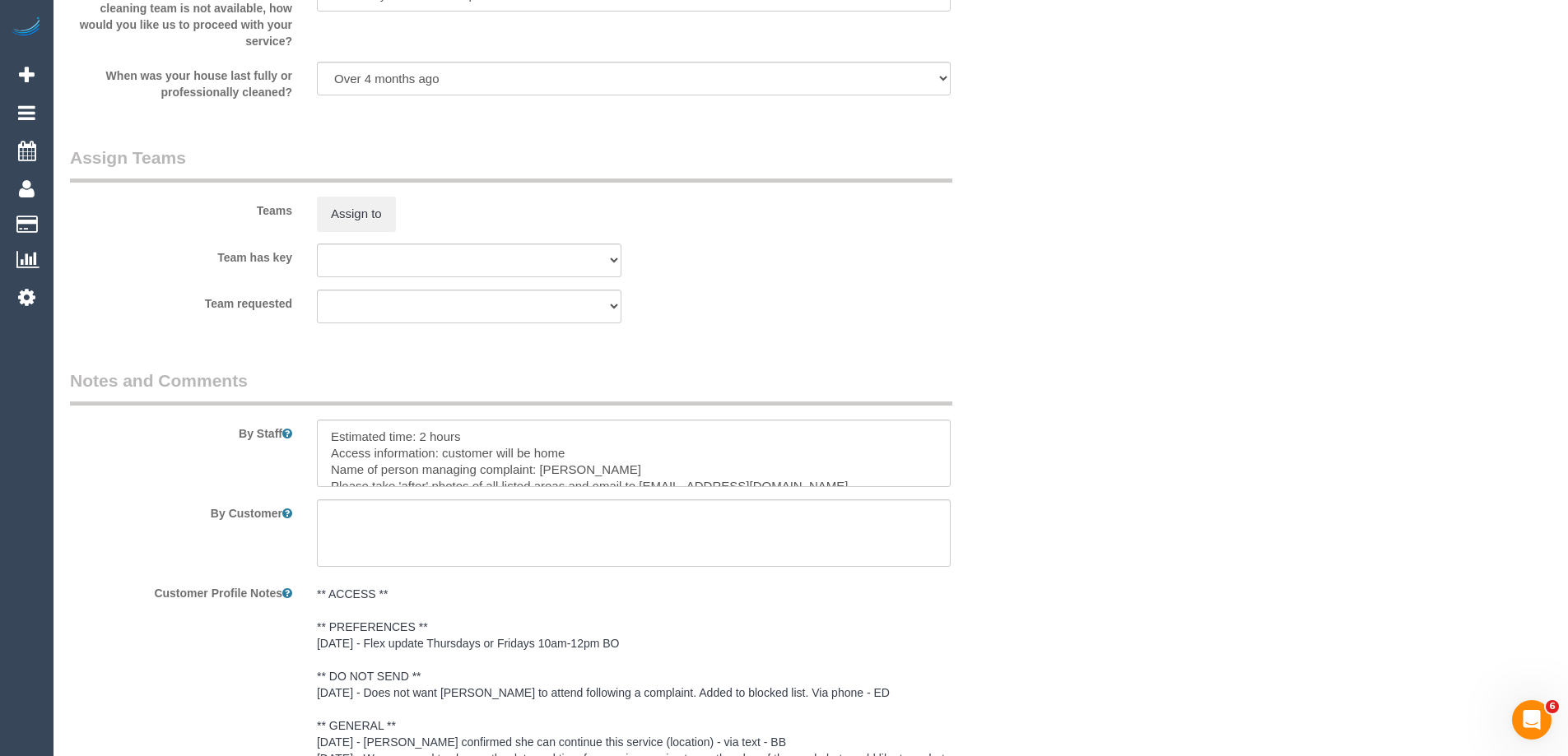
scroll to position [2541, 0]
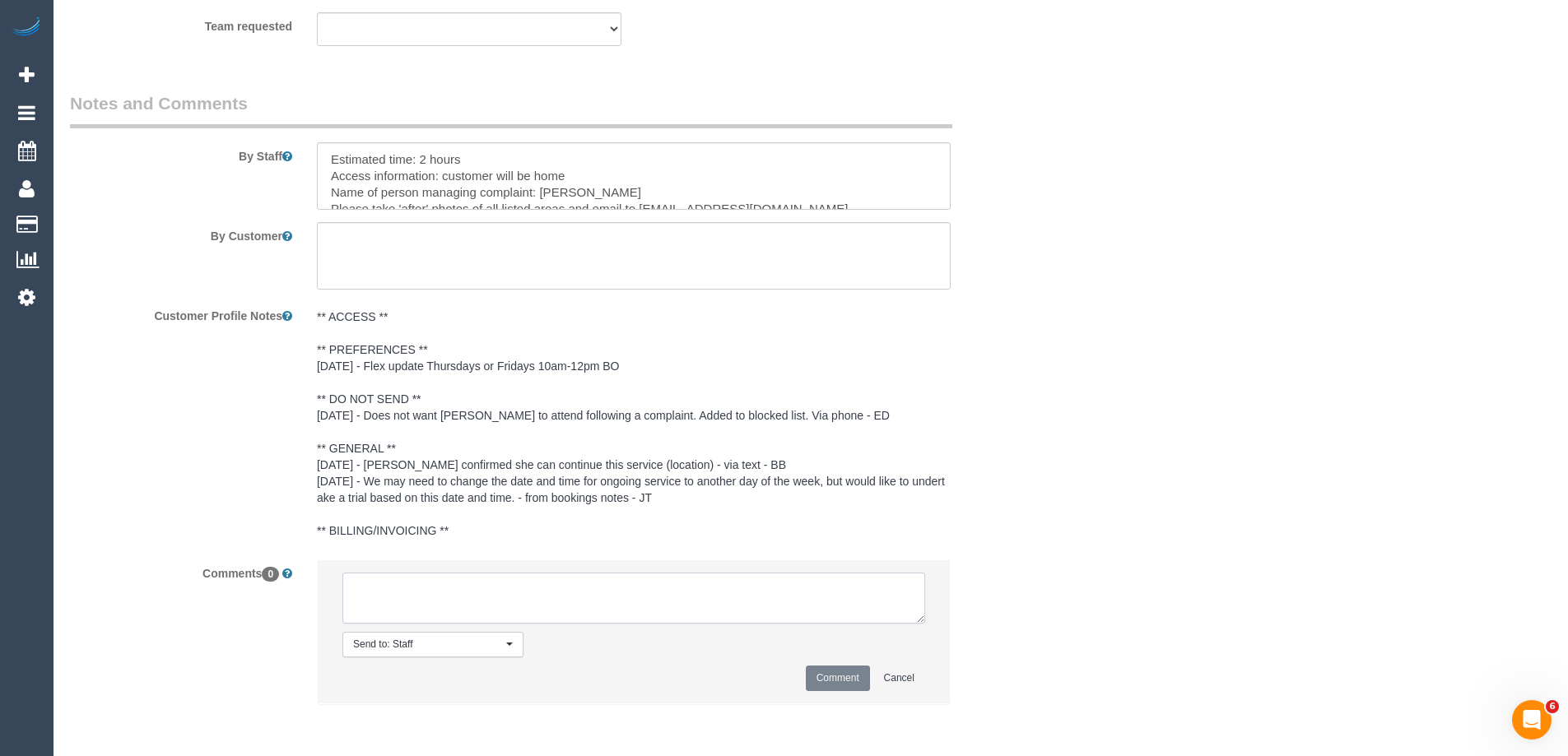
click at [451, 613] on textarea at bounding box center [633, 598] width 583 height 51
click at [488, 608] on textarea at bounding box center [633, 598] width 583 height 51
click at [365, 594] on textarea at bounding box center [633, 598] width 583 height 51
click at [529, 590] on textarea at bounding box center [633, 598] width 583 height 51
type textarea "Assigned pending Eray 8-9am AW Weds via front with V"
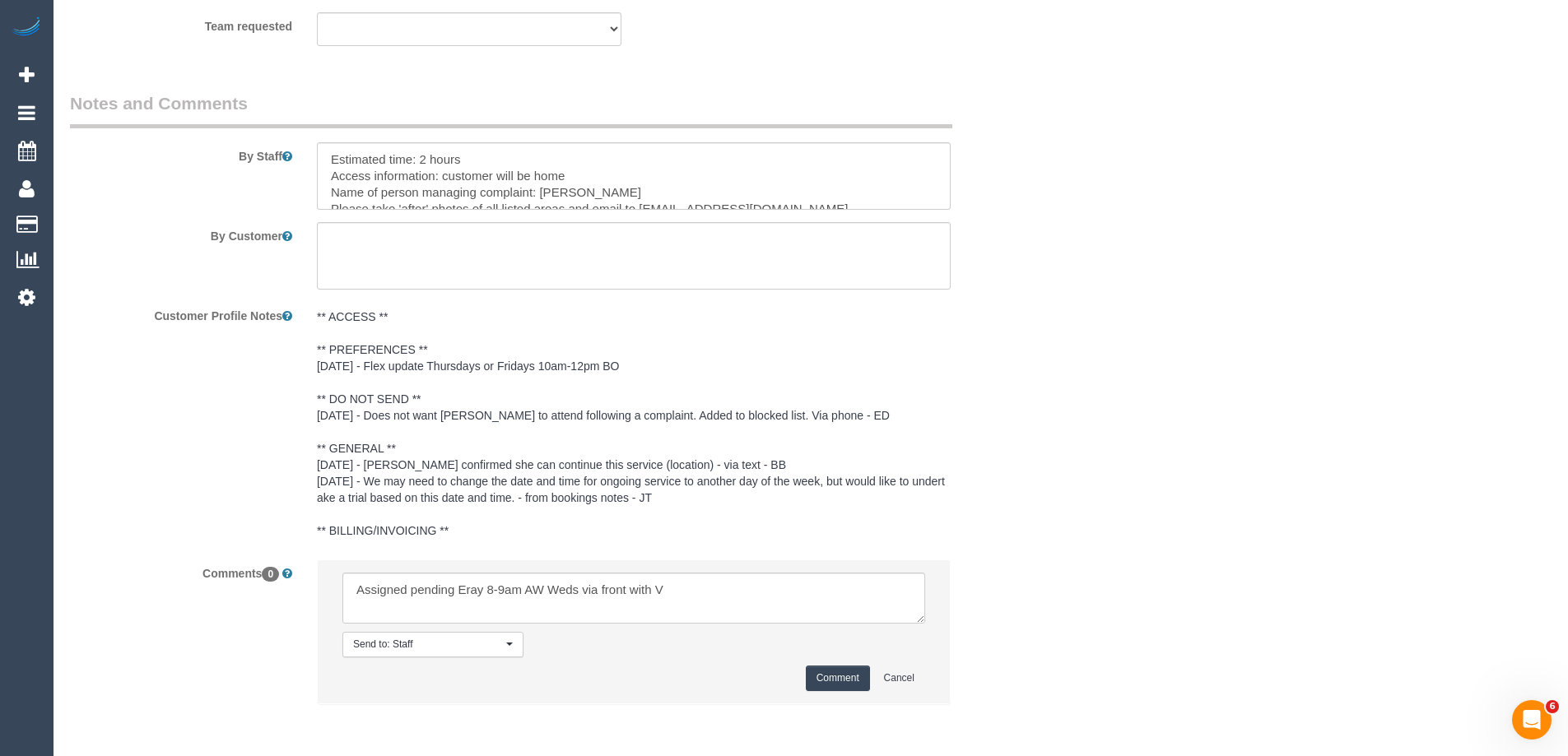
click at [853, 677] on button "Comment" at bounding box center [837, 678] width 64 height 26
drag, startPoint x: 1164, startPoint y: 444, endPoint x: 1167, endPoint y: 435, distance: 9.5
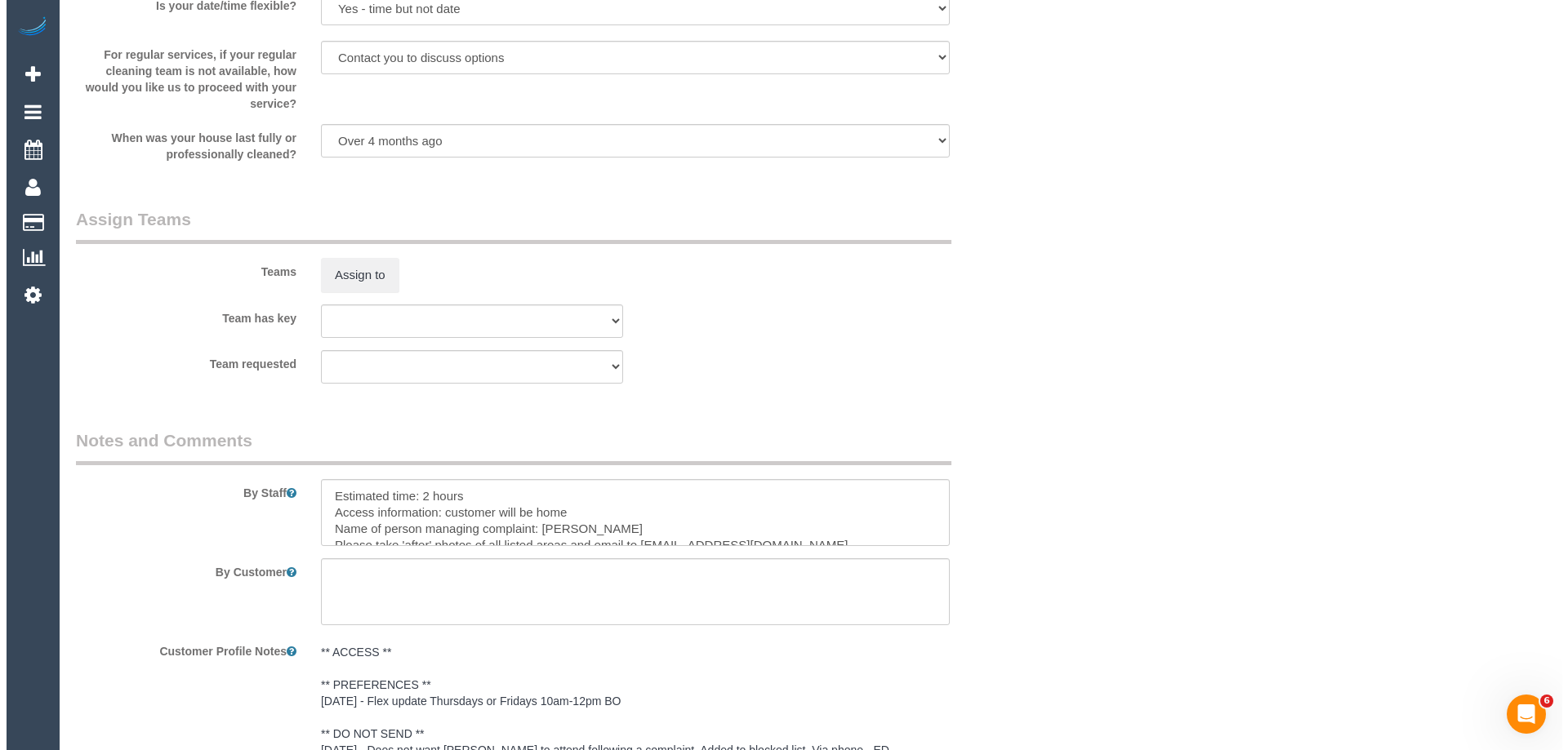
scroll to position [1949, 0]
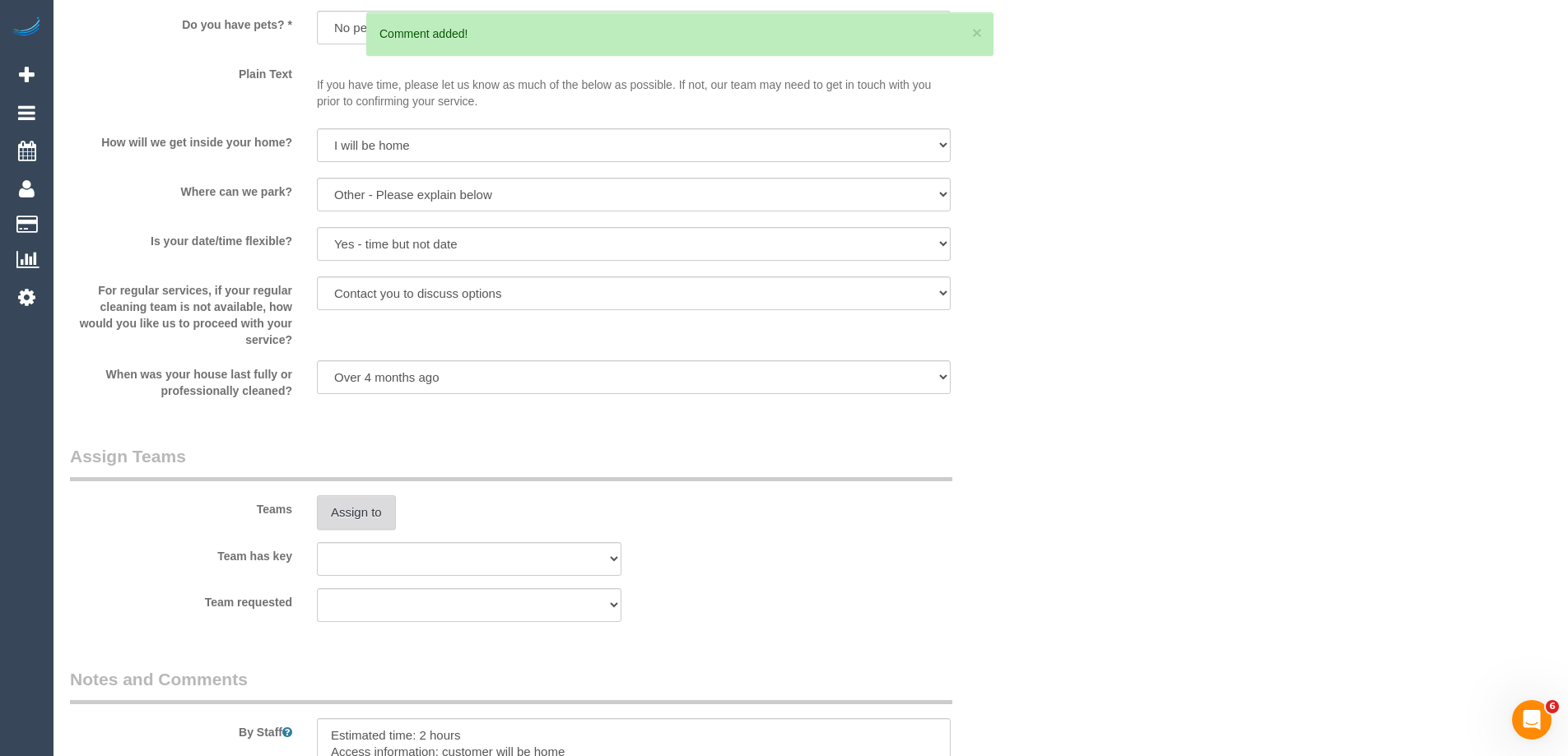
click at [376, 520] on button "Assign to" at bounding box center [356, 513] width 79 height 35
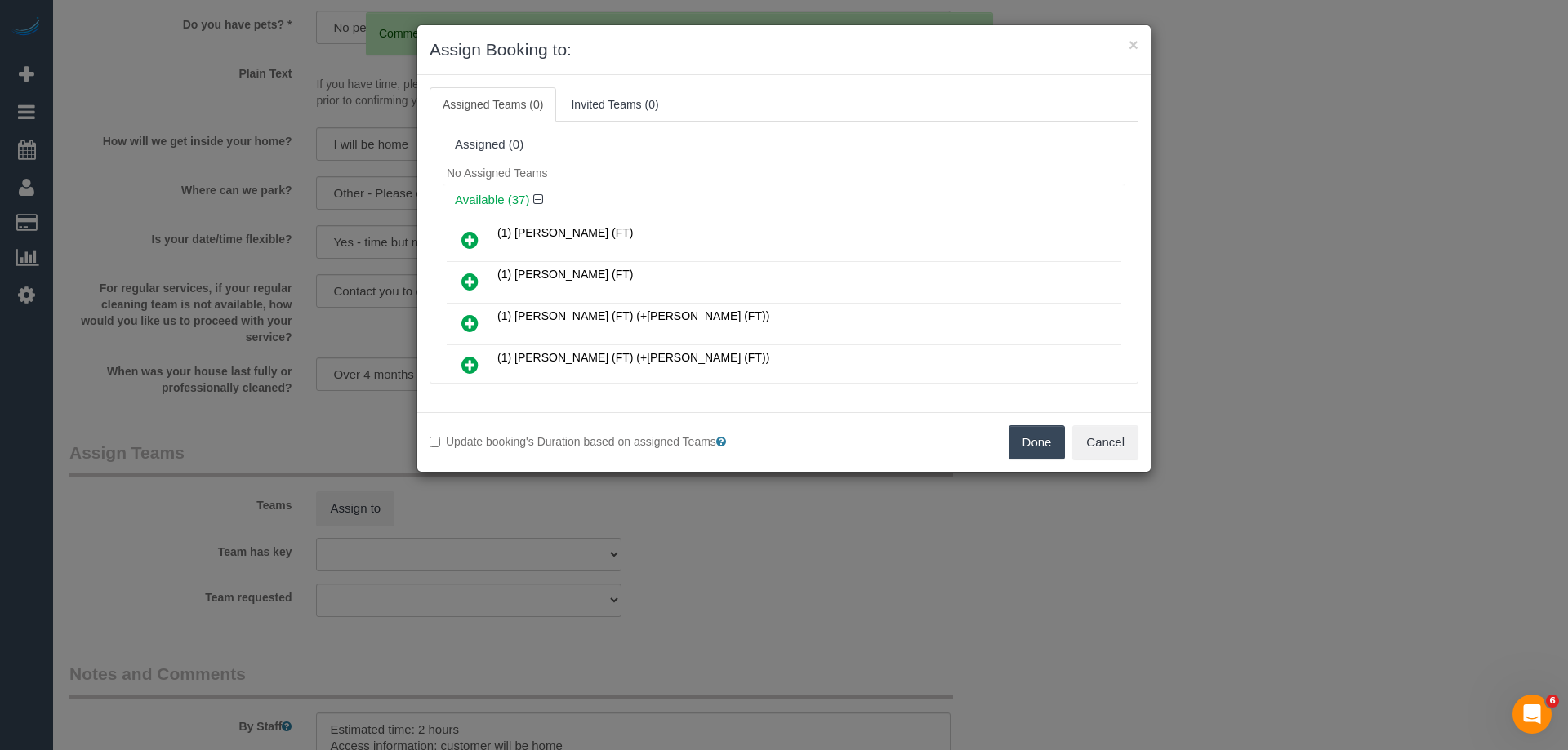
click at [720, 179] on div "No Assigned Teams" at bounding box center [784, 173] width 682 height 25
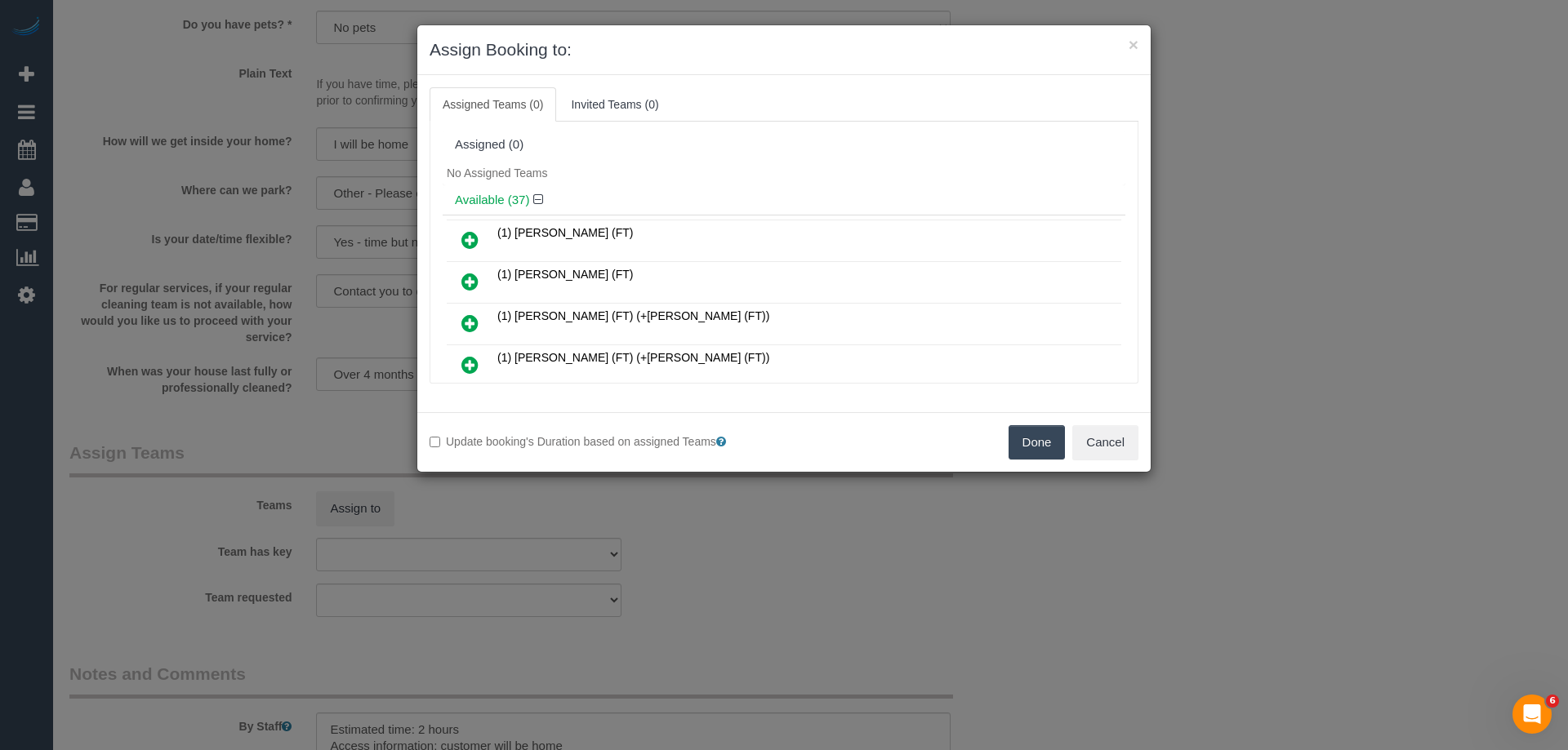
scroll to position [315, 0]
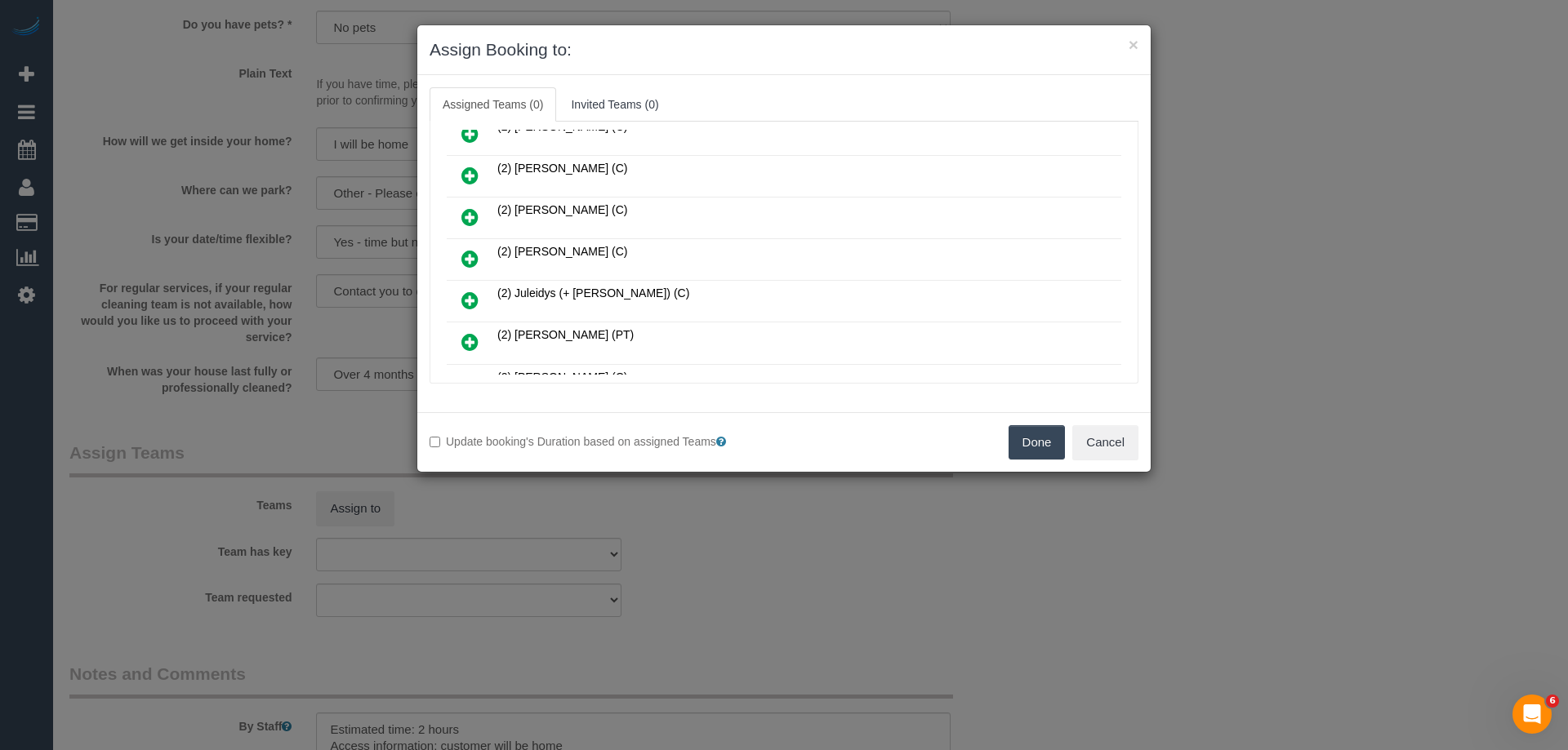
click at [478, 254] on icon at bounding box center [470, 258] width 17 height 19
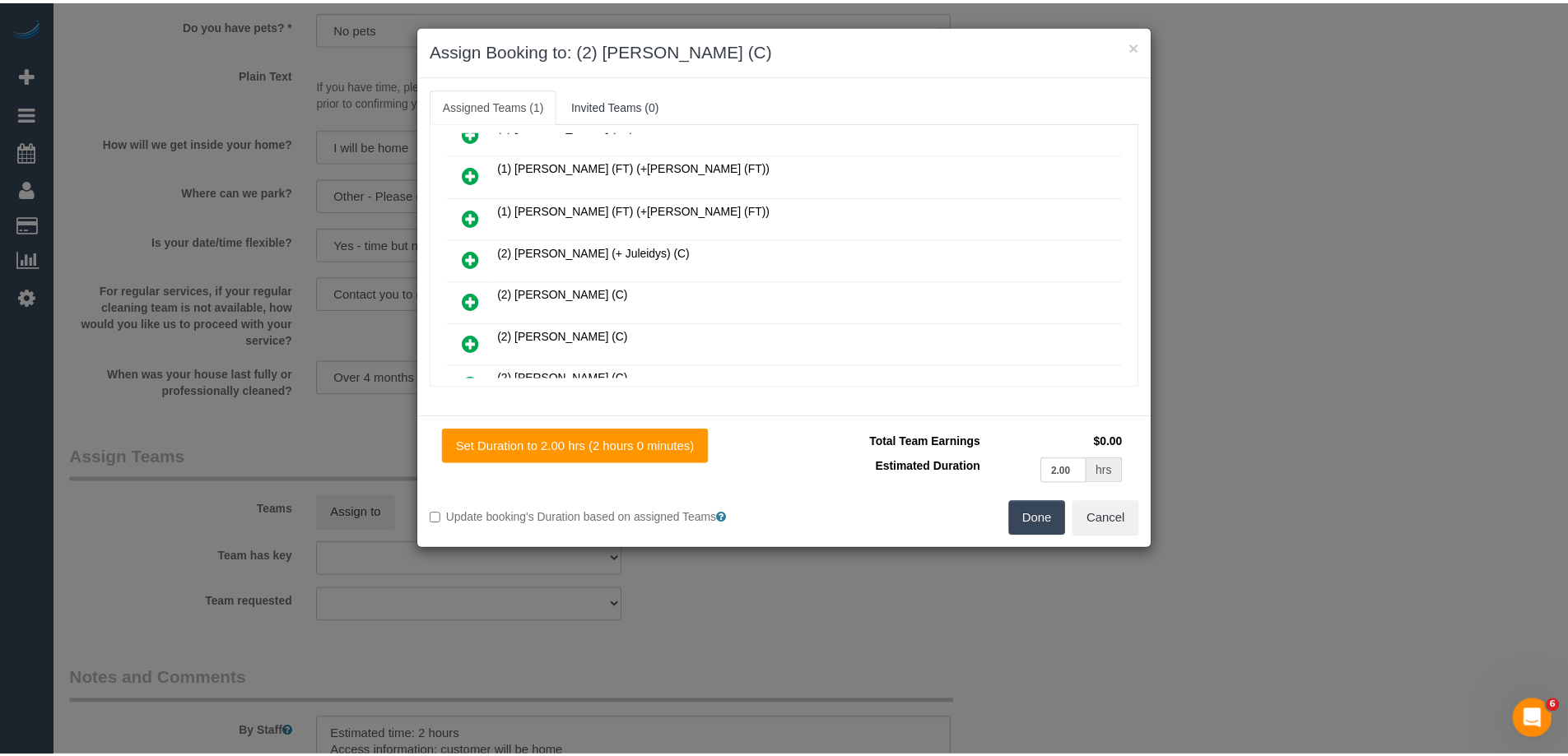
scroll to position [0, 0]
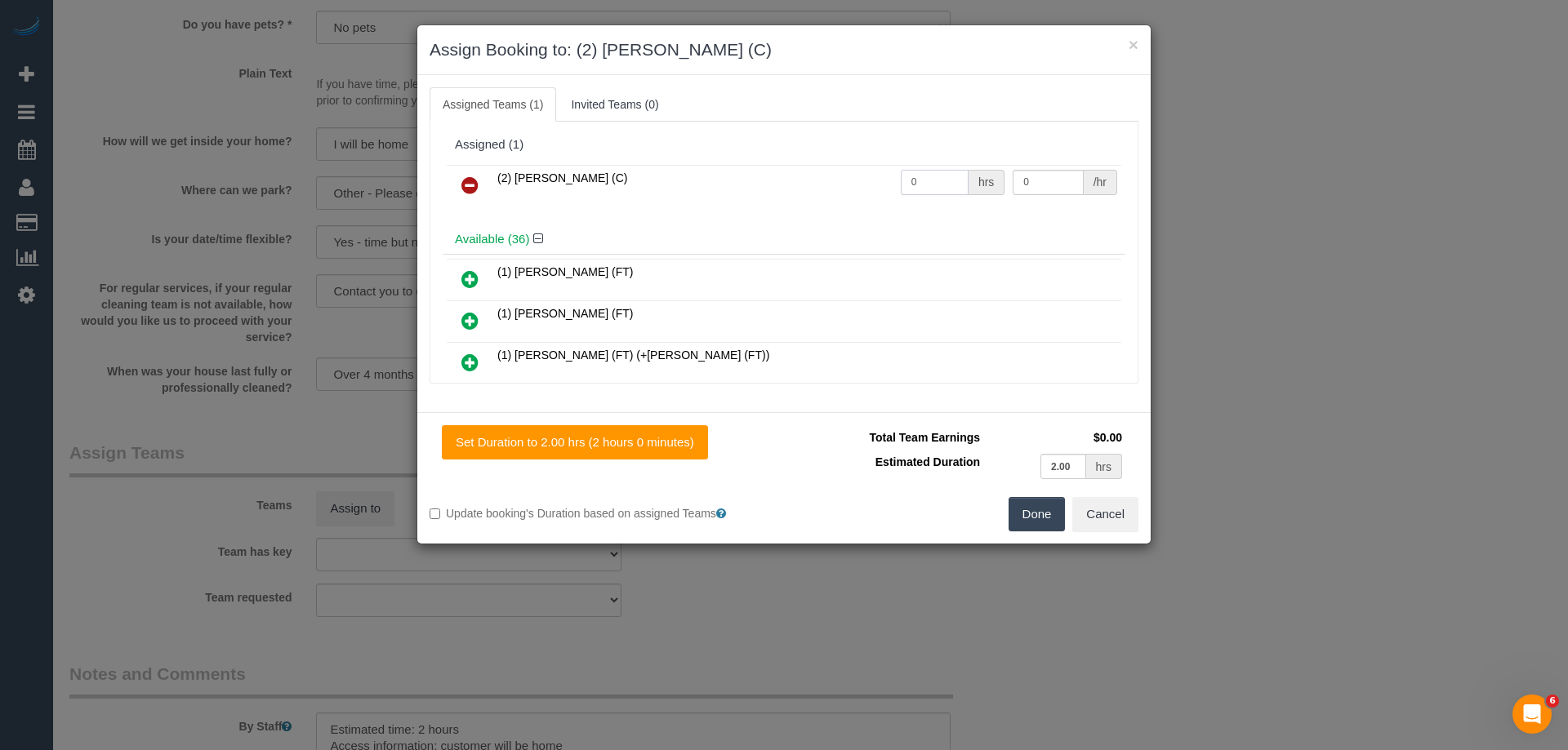
click at [929, 174] on input "0" at bounding box center [935, 183] width 68 height 25
type input "2"
click at [1032, 189] on input "0" at bounding box center [1047, 183] width 70 height 25
type input "37.5"
click at [1028, 516] on button "Done" at bounding box center [1037, 514] width 58 height 35
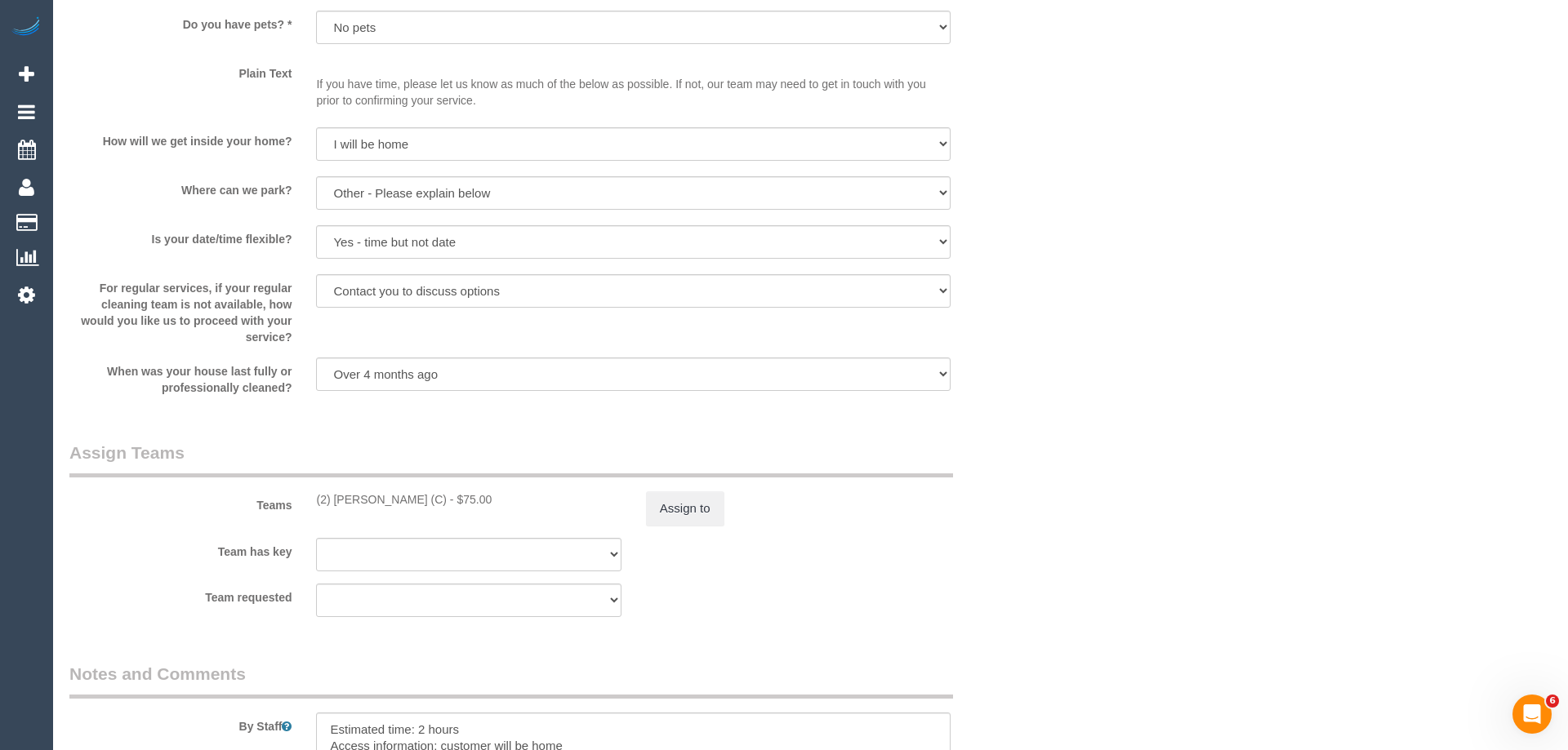
click at [1028, 516] on div "× Assign Booking to: (2) Eray Mertturk (C) Assigned Teams (1) Invited Teams (0)…" at bounding box center [784, 375] width 1568 height 750
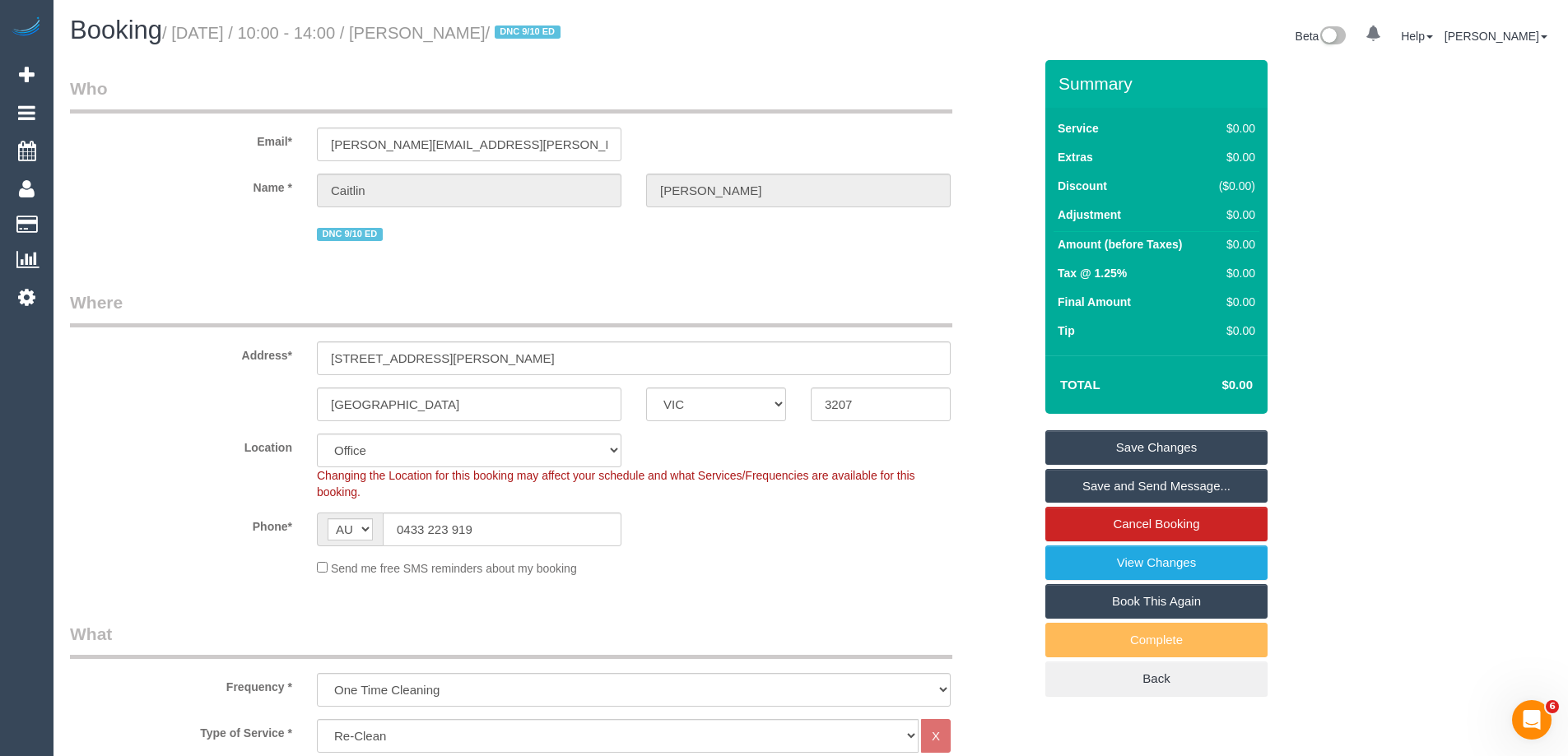
click at [988, 314] on div "Address* 278 Nott Street" at bounding box center [552, 333] width 988 height 84
drag, startPoint x: 436, startPoint y: 358, endPoint x: 142, endPoint y: 338, distance: 294.7
click at [195, 337] on div "Address* 278 Nott Street" at bounding box center [552, 333] width 988 height 84
click at [1166, 447] on link "Save Changes" at bounding box center [1156, 447] width 222 height 35
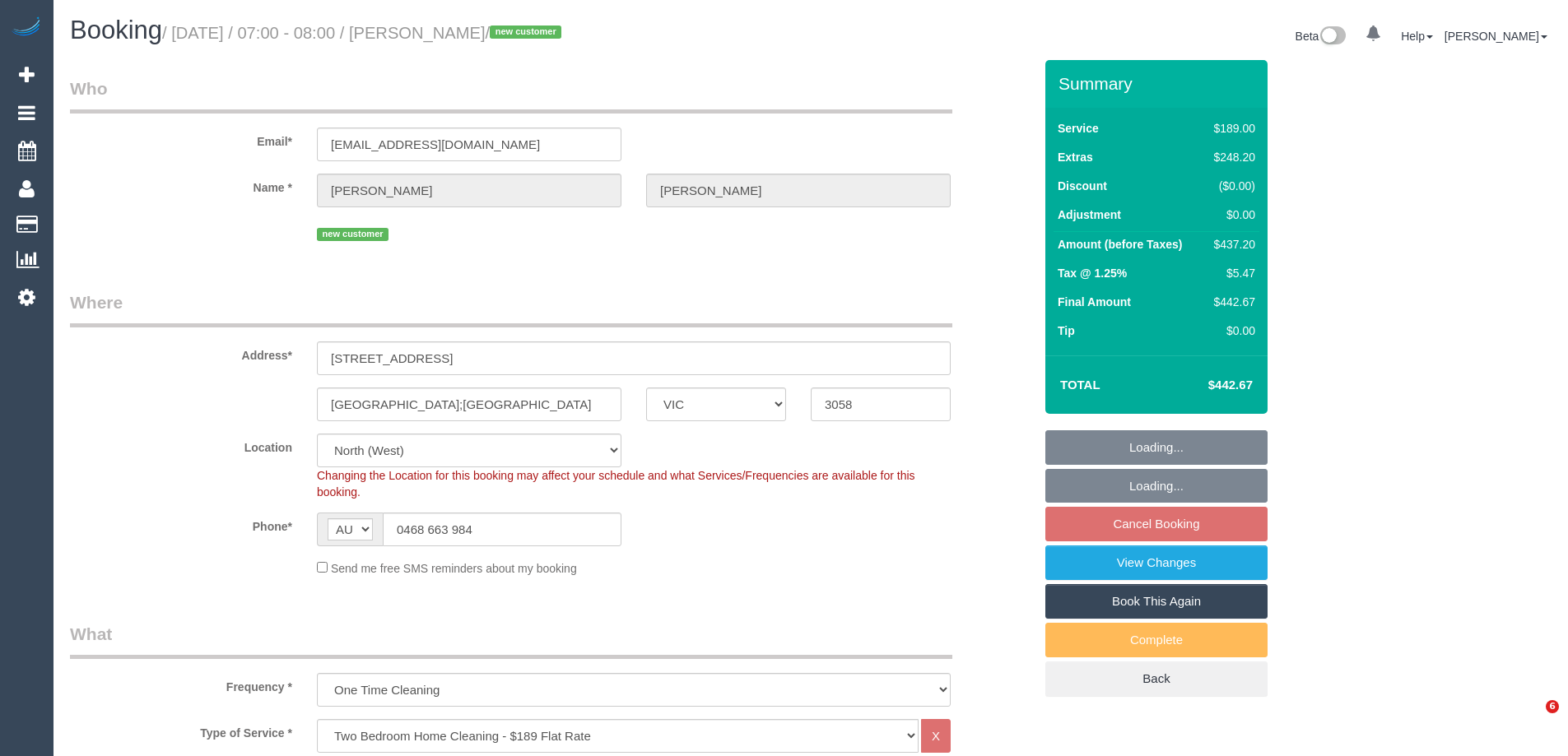
select select "VIC"
select select "number:28"
select select "number:16"
select select "number:18"
select select "number:24"
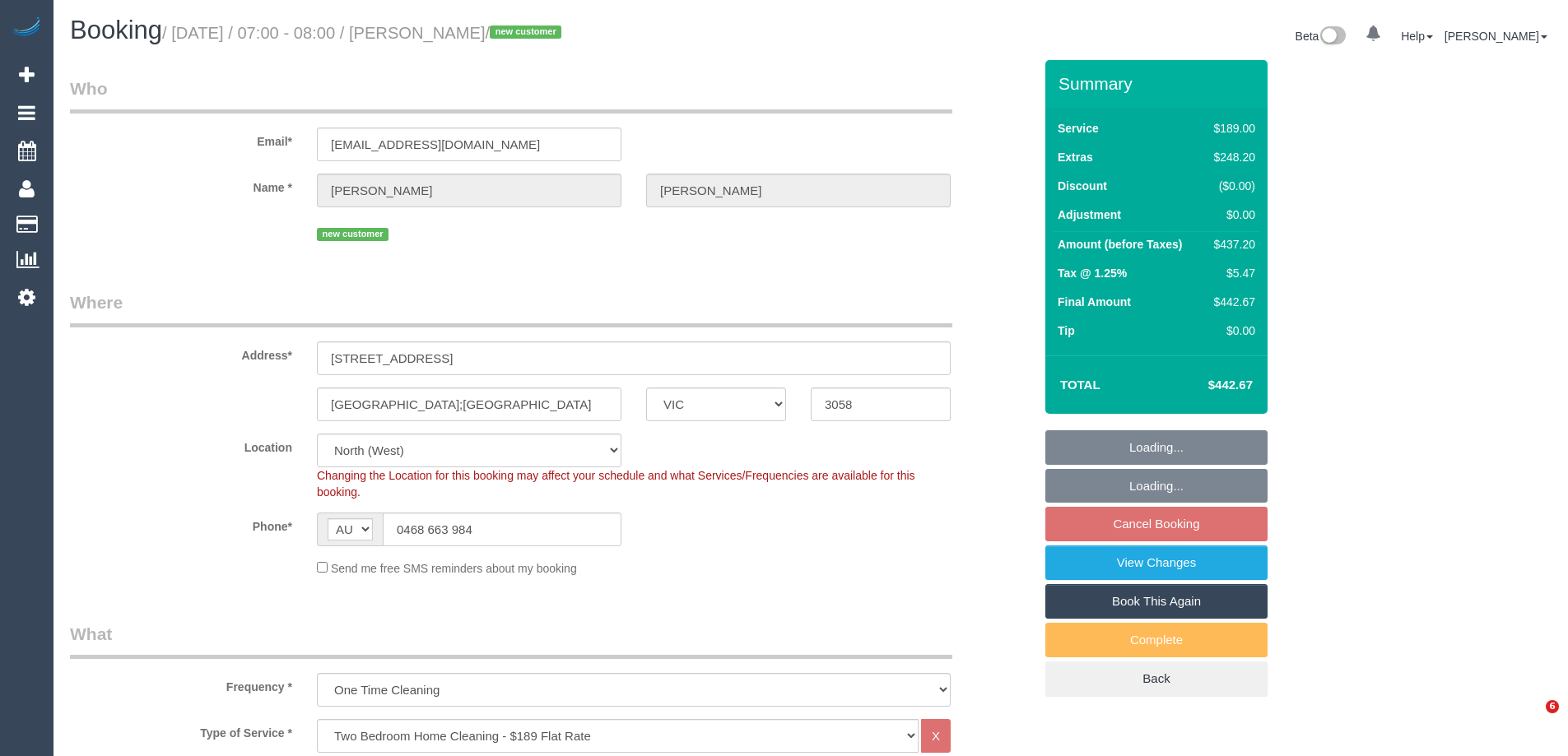
select select "number:11"
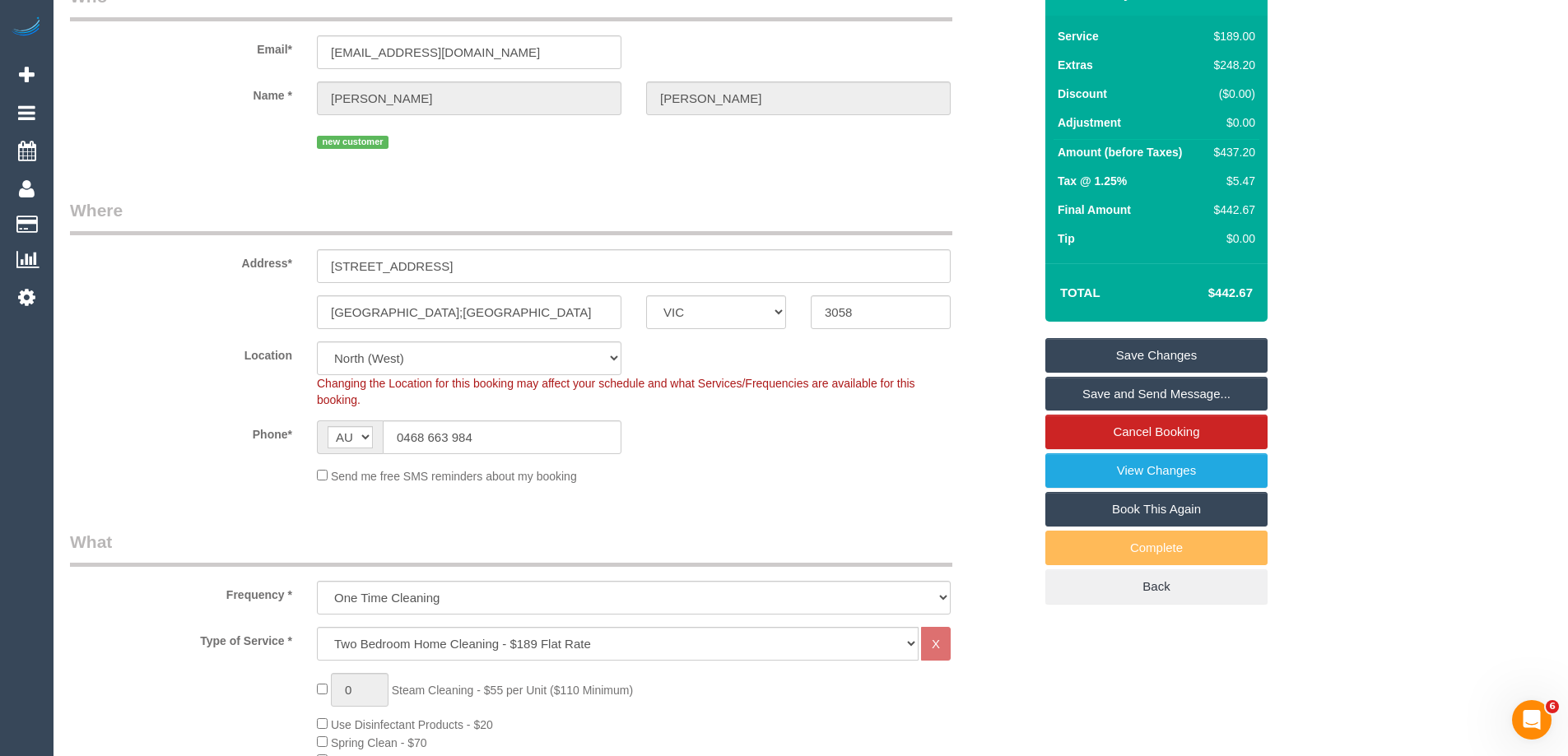
scroll to position [84, 0]
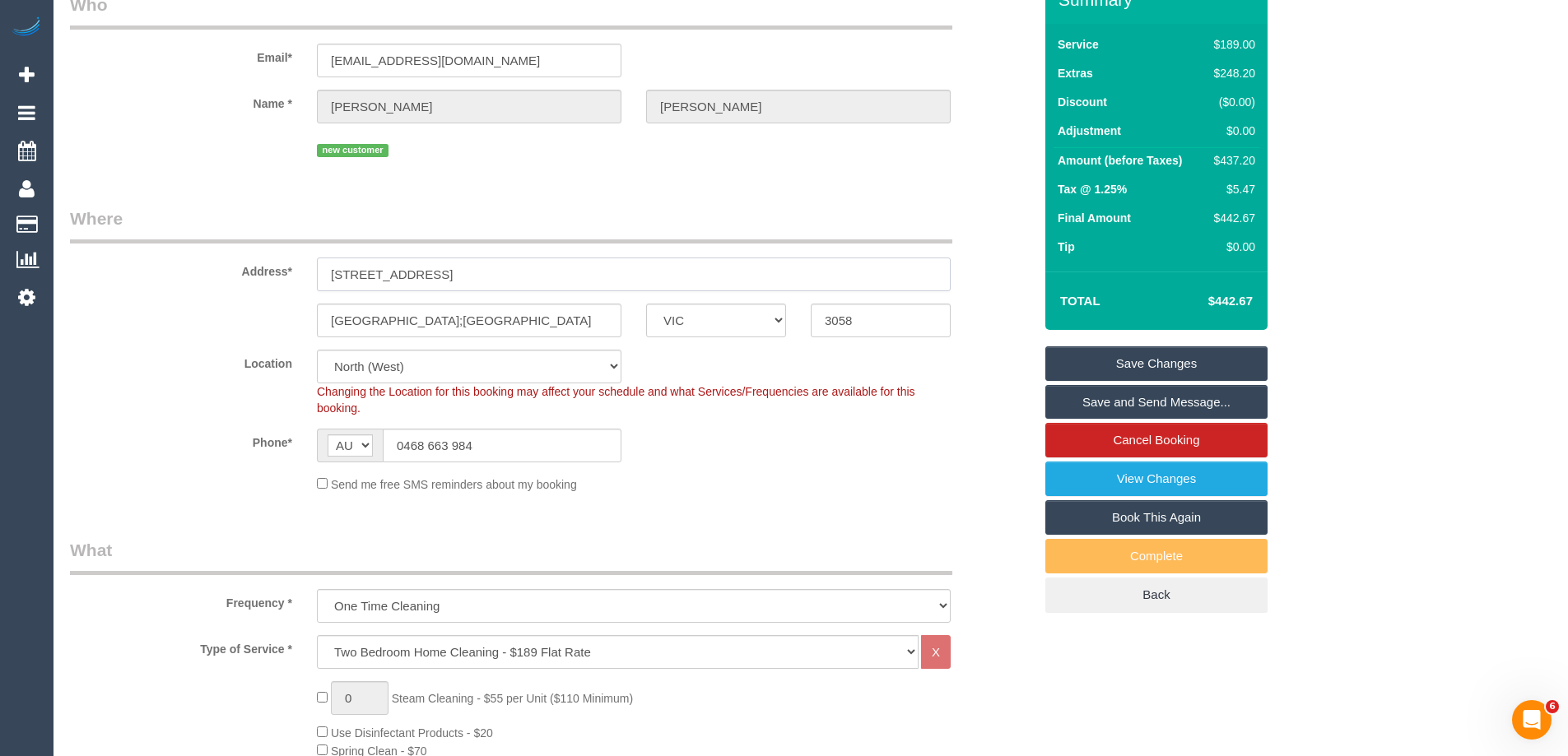
drag, startPoint x: 392, startPoint y: 271, endPoint x: 270, endPoint y: 275, distance: 122.1
click at [270, 278] on div "Address* 3 Boyne St, Coburg North" at bounding box center [552, 248] width 988 height 84
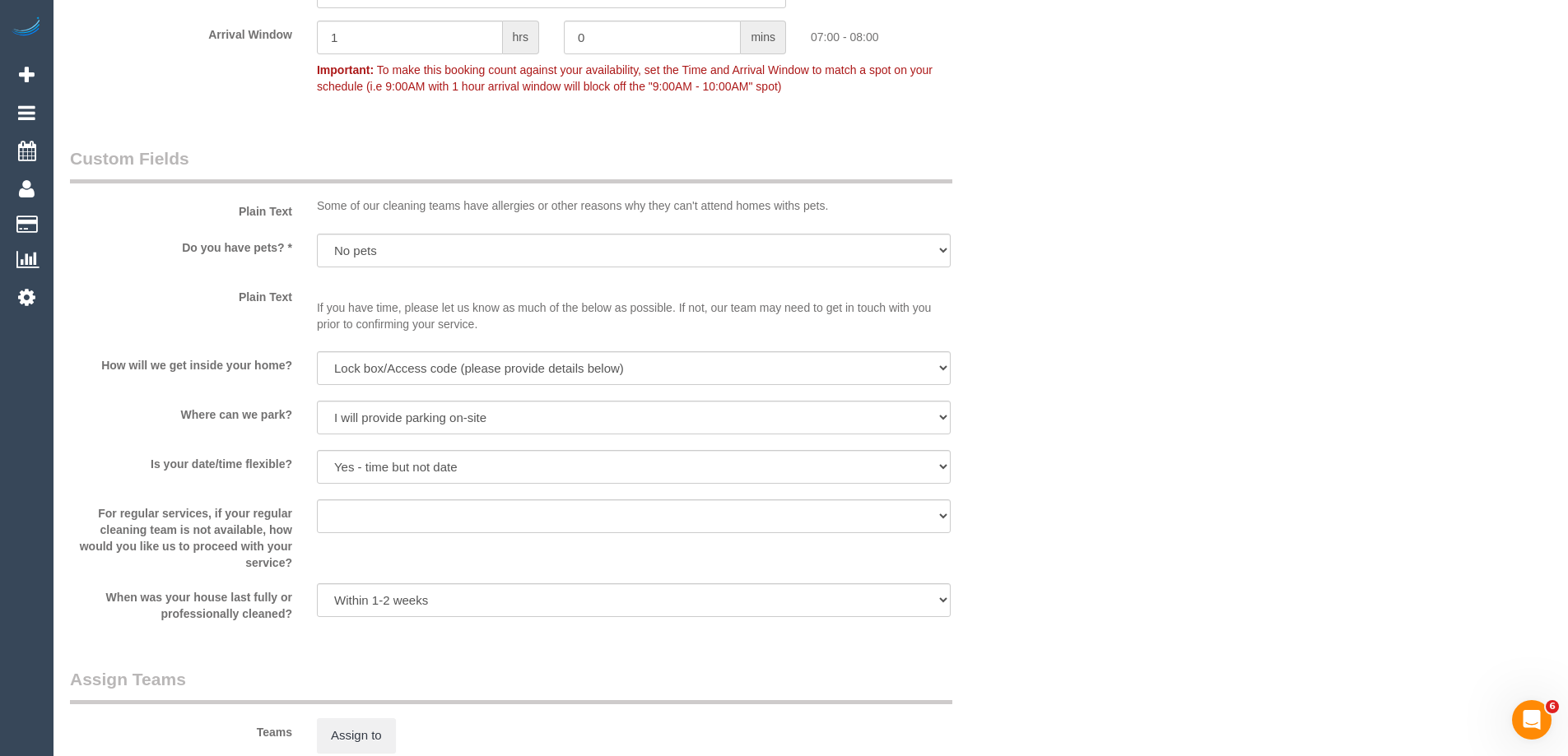
scroll to position [1977, 0]
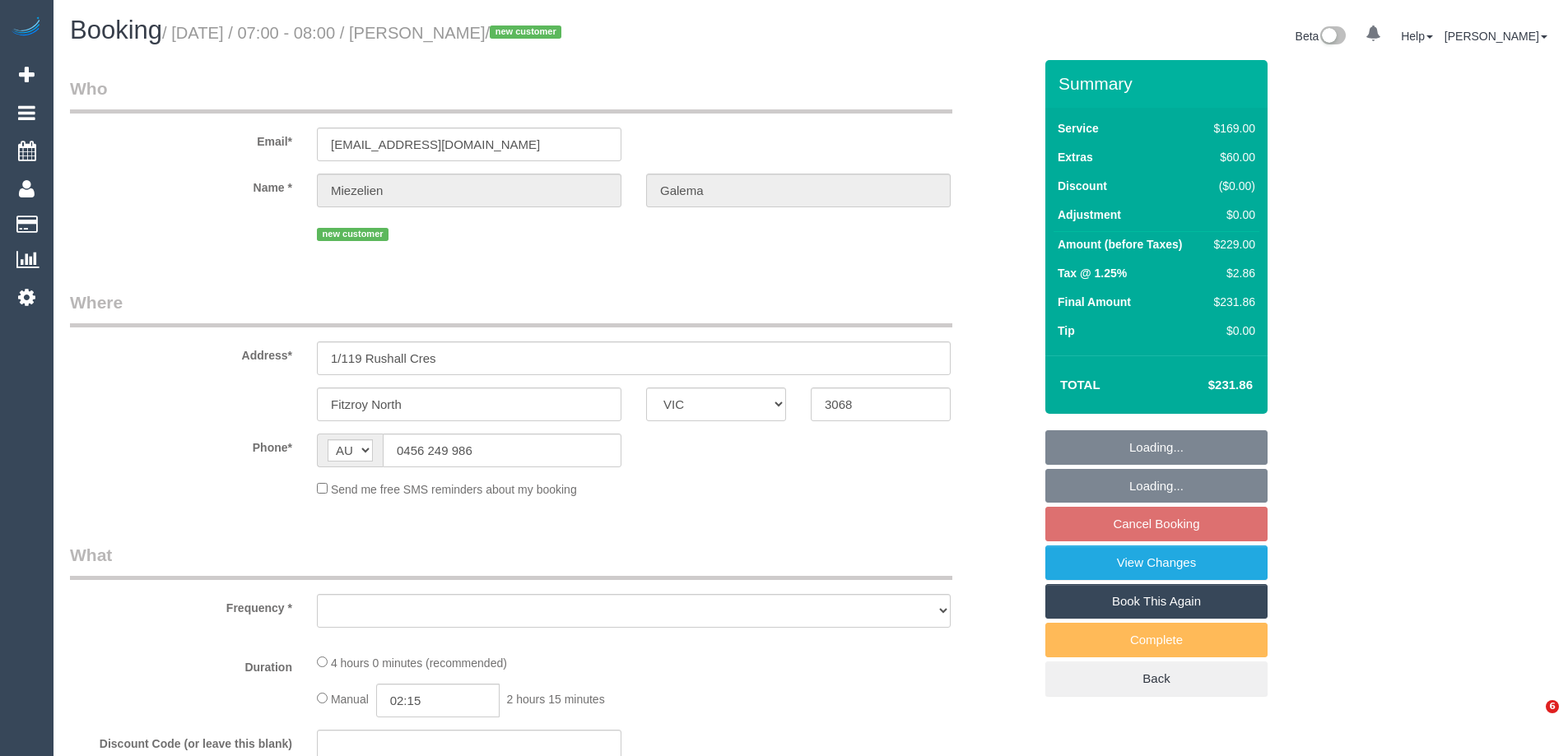
select select "VIC"
select select "object:591"
select select "string:stripe-pm_1SFjS62GScqysDRVMGci9t7U"
select select "number:28"
select select "number:14"
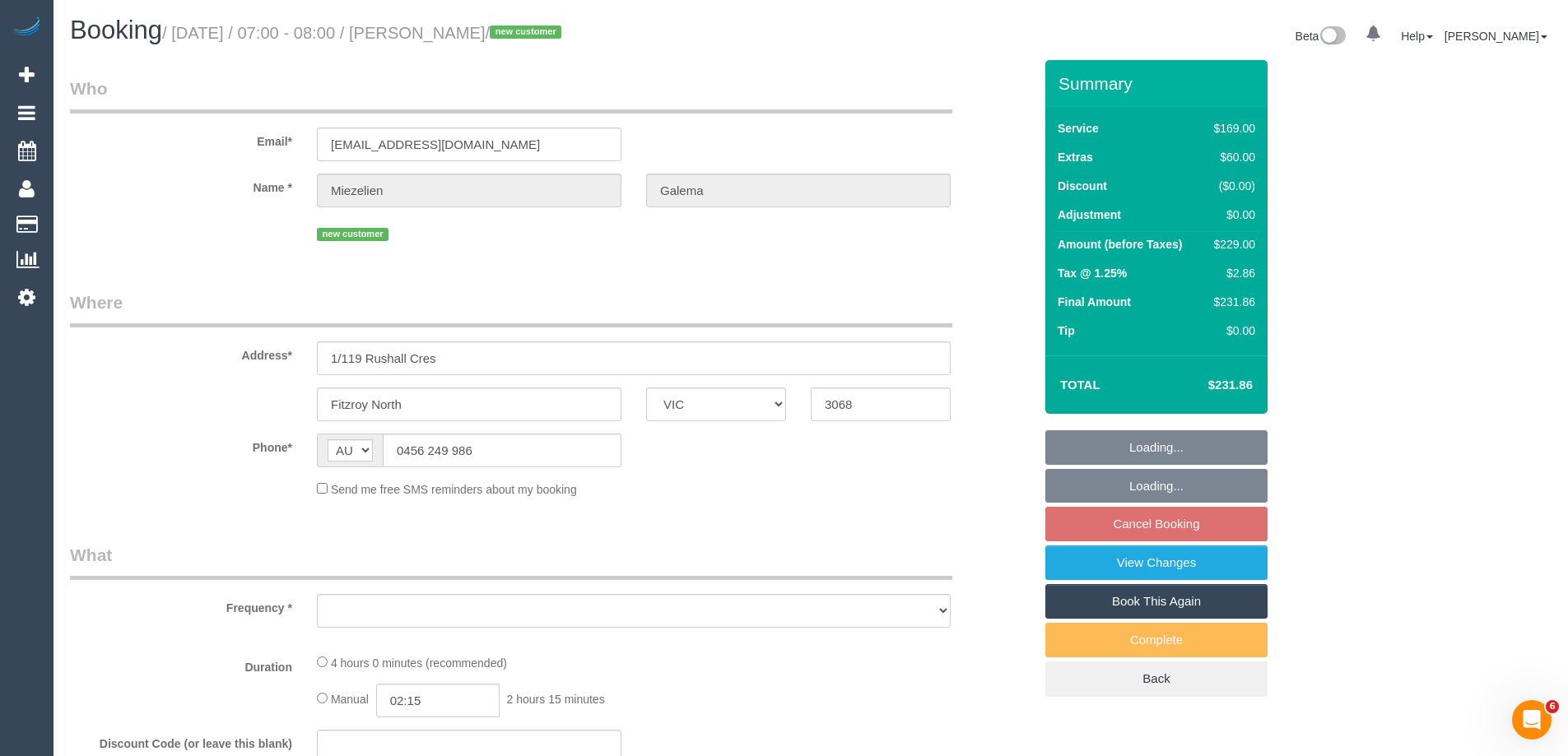
select select "number:19"
select select "number:22"
select select "number:34"
select select "number:26"
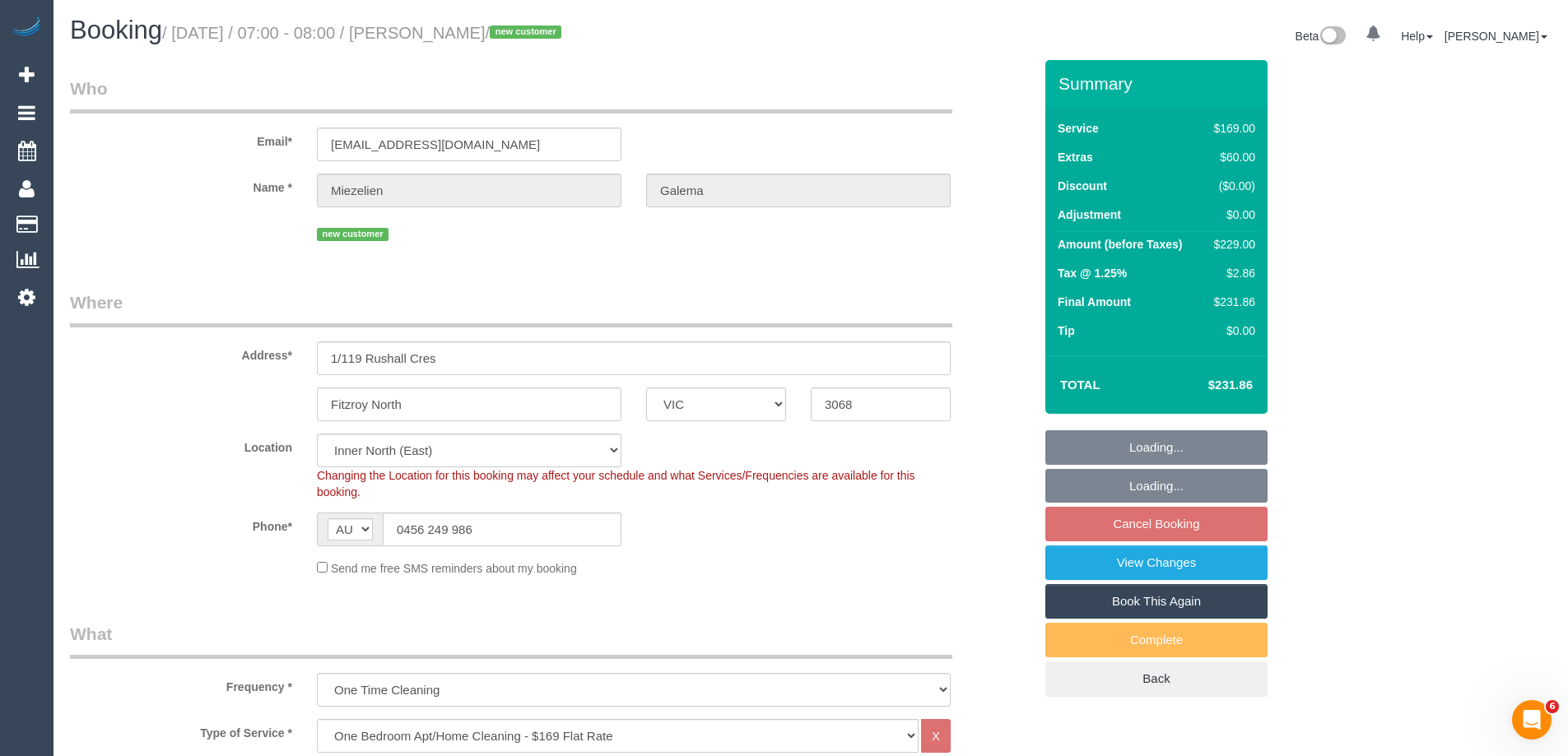
select select "object:860"
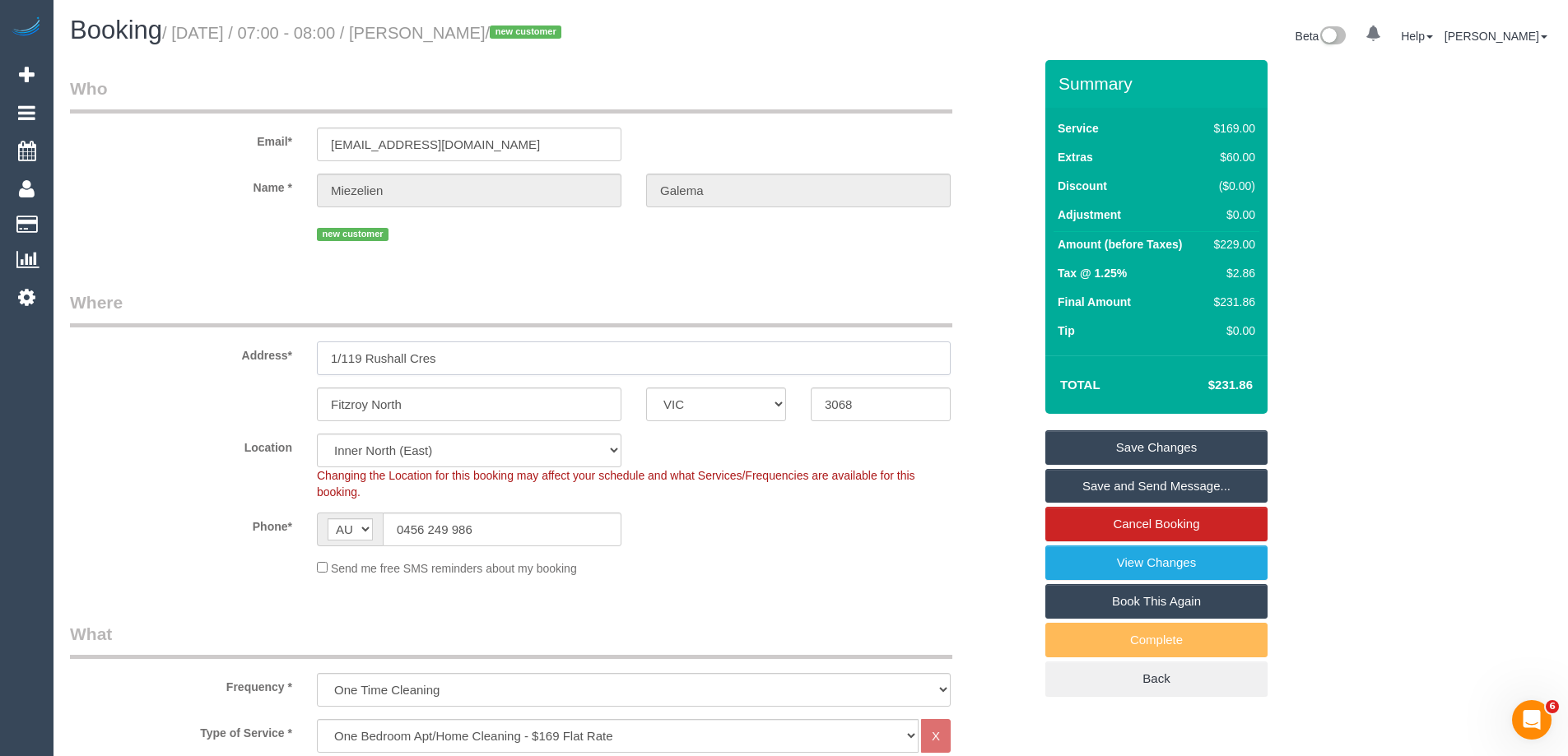
drag, startPoint x: 418, startPoint y: 361, endPoint x: 167, endPoint y: 355, distance: 251.1
click at [182, 360] on div "Address* [STREET_ADDRESS]" at bounding box center [552, 333] width 988 height 84
drag, startPoint x: 561, startPoint y: 38, endPoint x: 435, endPoint y: 35, distance: 126.0
click at [435, 35] on small "/ [DATE] / 07:00 - 08:00 / [PERSON_NAME] / new customer" at bounding box center [364, 32] width 404 height 18
copy small "Miezelien Galema"
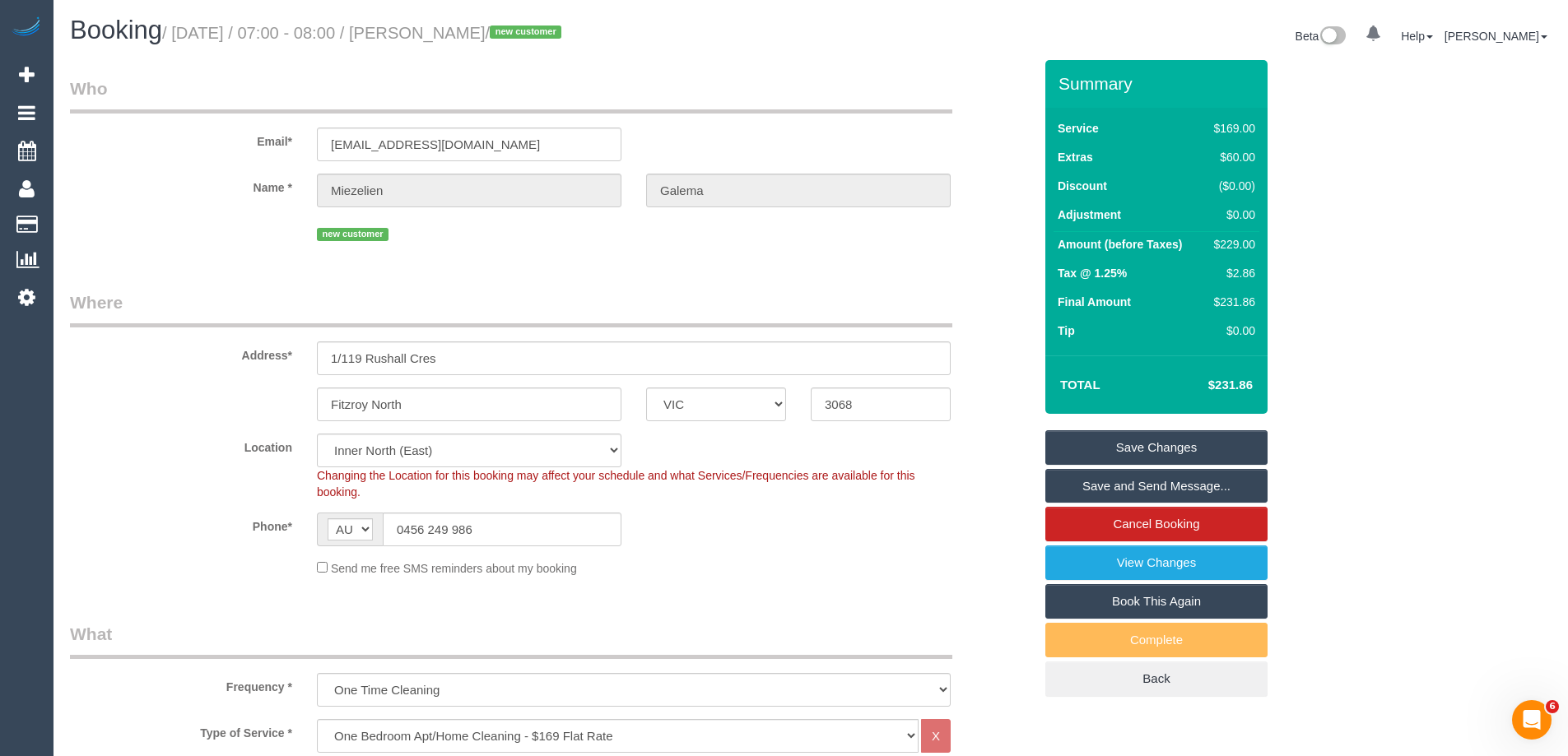
drag, startPoint x: 667, startPoint y: 496, endPoint x: 617, endPoint y: 477, distance: 53.5
click at [671, 497] on div "Changing the Location for this booking may affect your schedule and what Servic…" at bounding box center [634, 484] width 659 height 33
click at [1246, 241] on div "$229.00" at bounding box center [1231, 244] width 48 height 16
copy div "229.00"
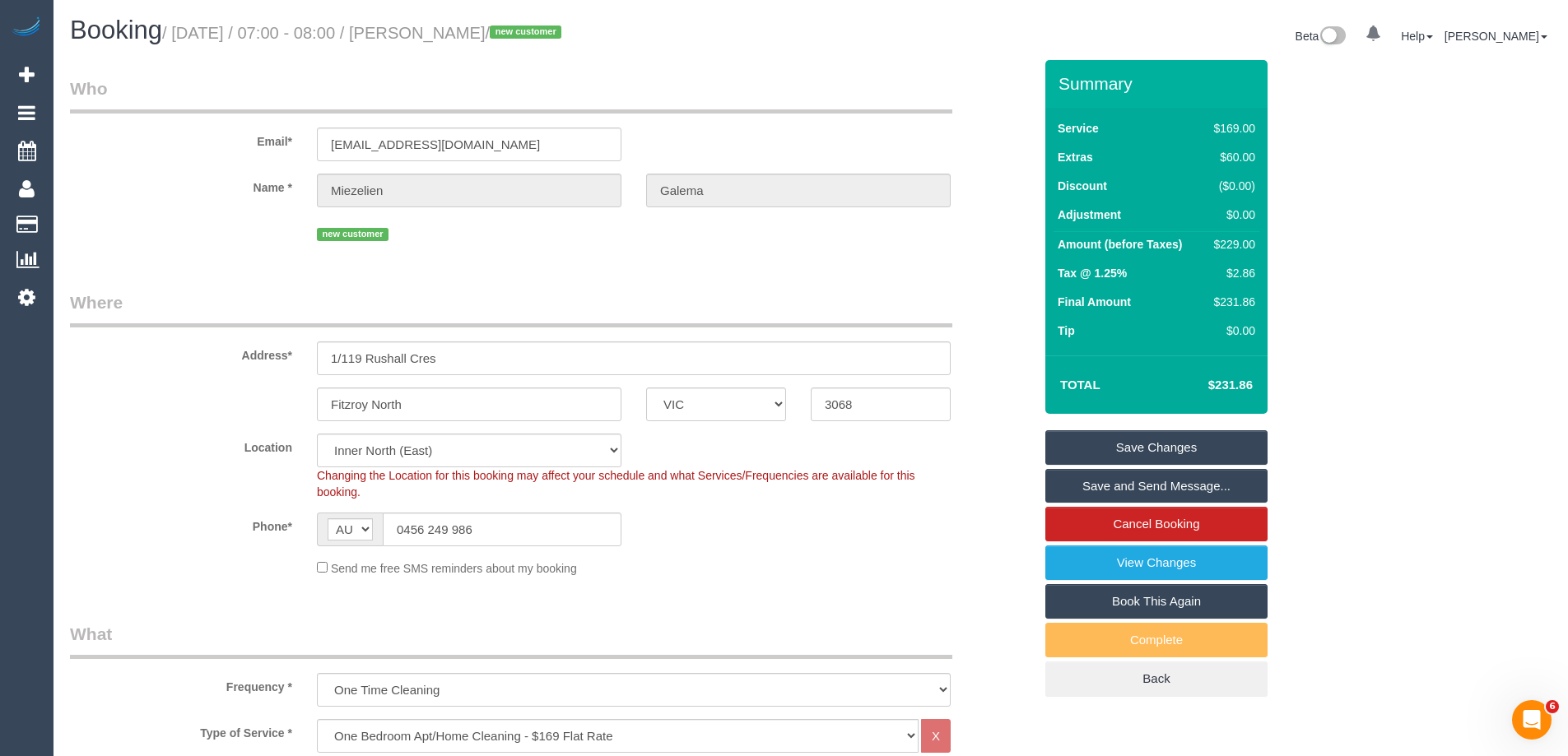
click at [1324, 265] on div "Summary Service $169.00 Extras $60.00 Discount ($0.00) Adjustment $0.00 Amount …" at bounding box center [1218, 394] width 370 height 670
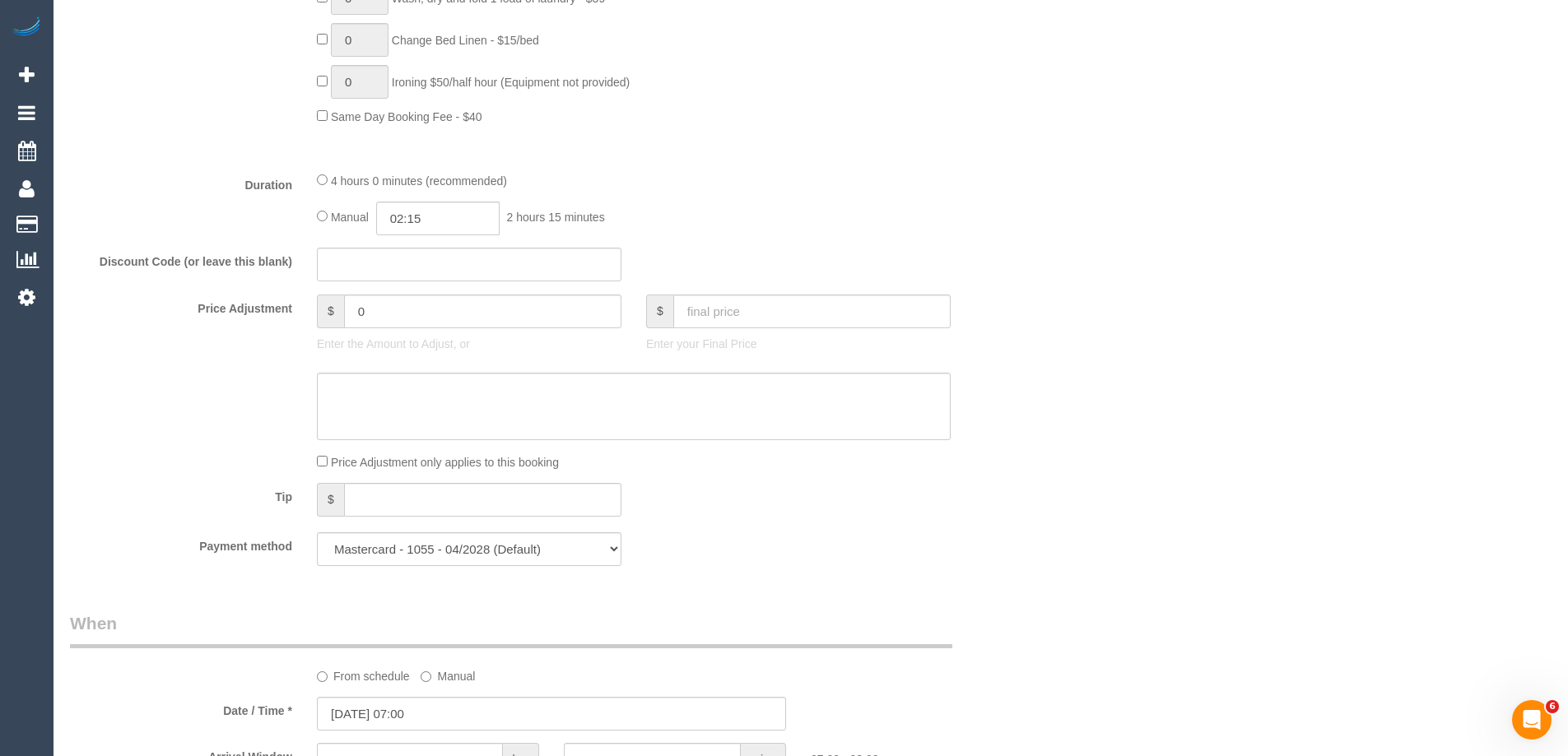
scroll to position [1235, 0]
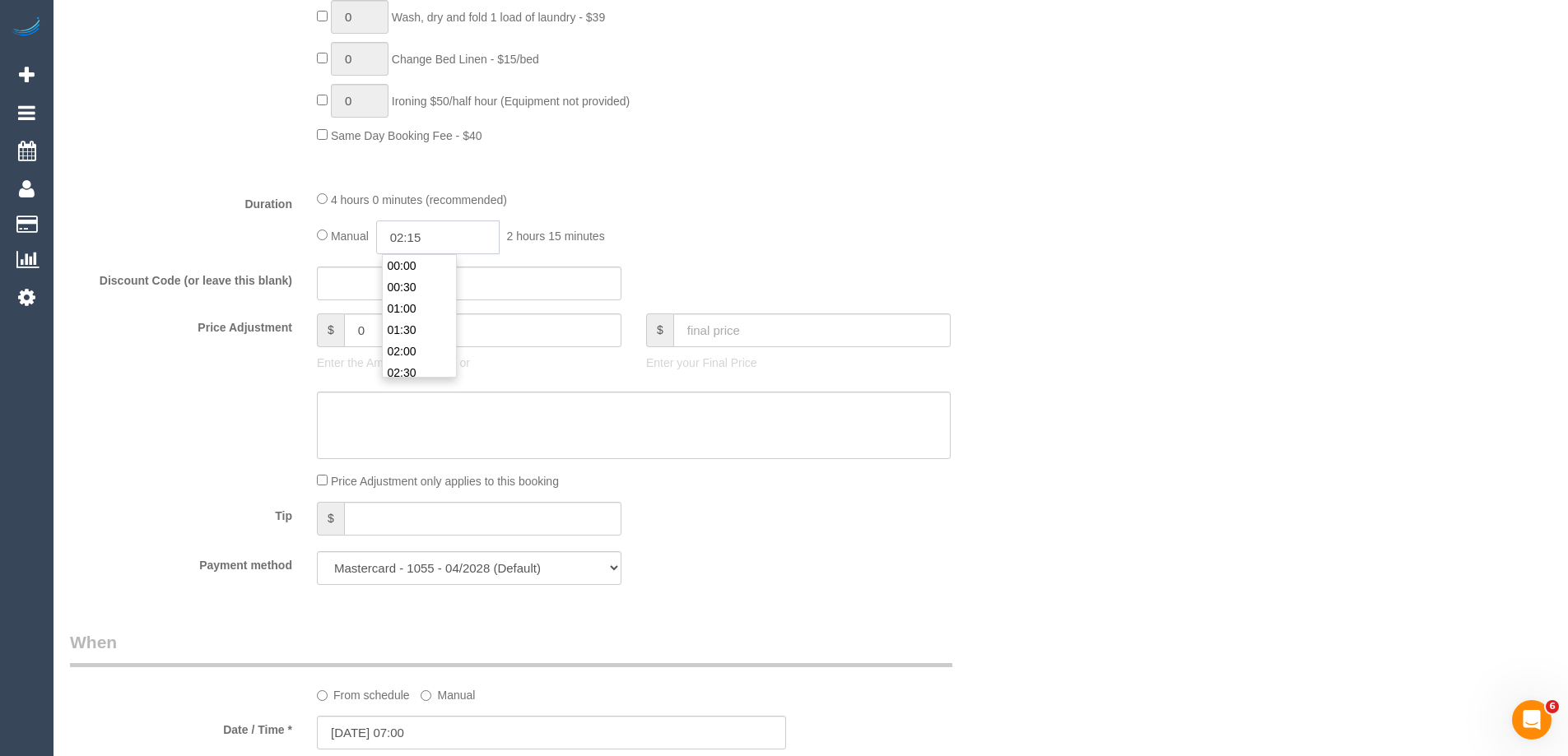
click at [434, 235] on input "02:15" at bounding box center [438, 238] width 124 height 34
type input "02:00"
drag, startPoint x: 420, startPoint y: 348, endPoint x: 577, endPoint y: 266, distance: 177.1
click at [421, 347] on li "02:00" at bounding box center [420, 351] width 73 height 21
click at [827, 217] on div "4 hours 0 minutes (recommended) Manual 02:00 2 hours 0 minutes" at bounding box center [634, 222] width 659 height 64
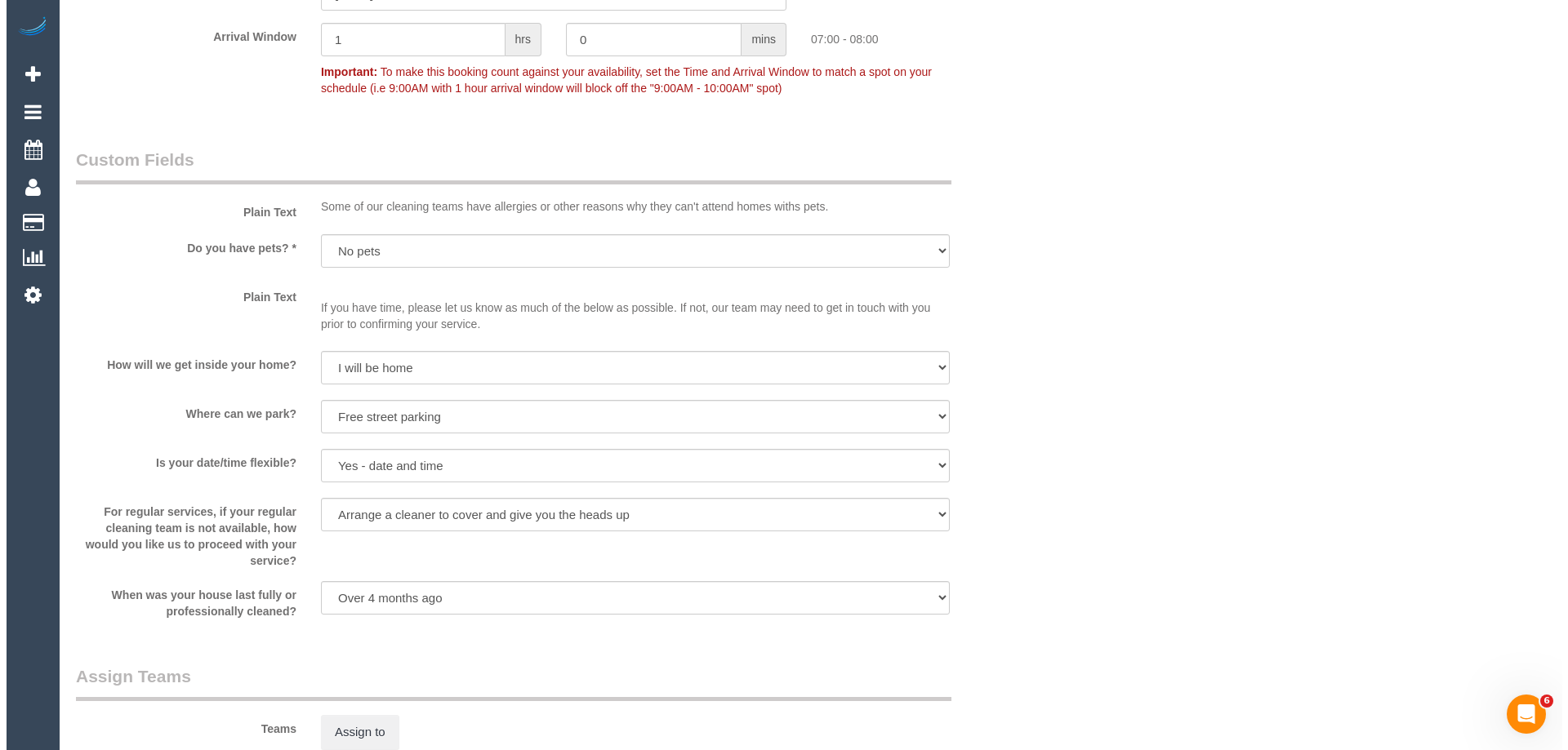
scroll to position [2204, 0]
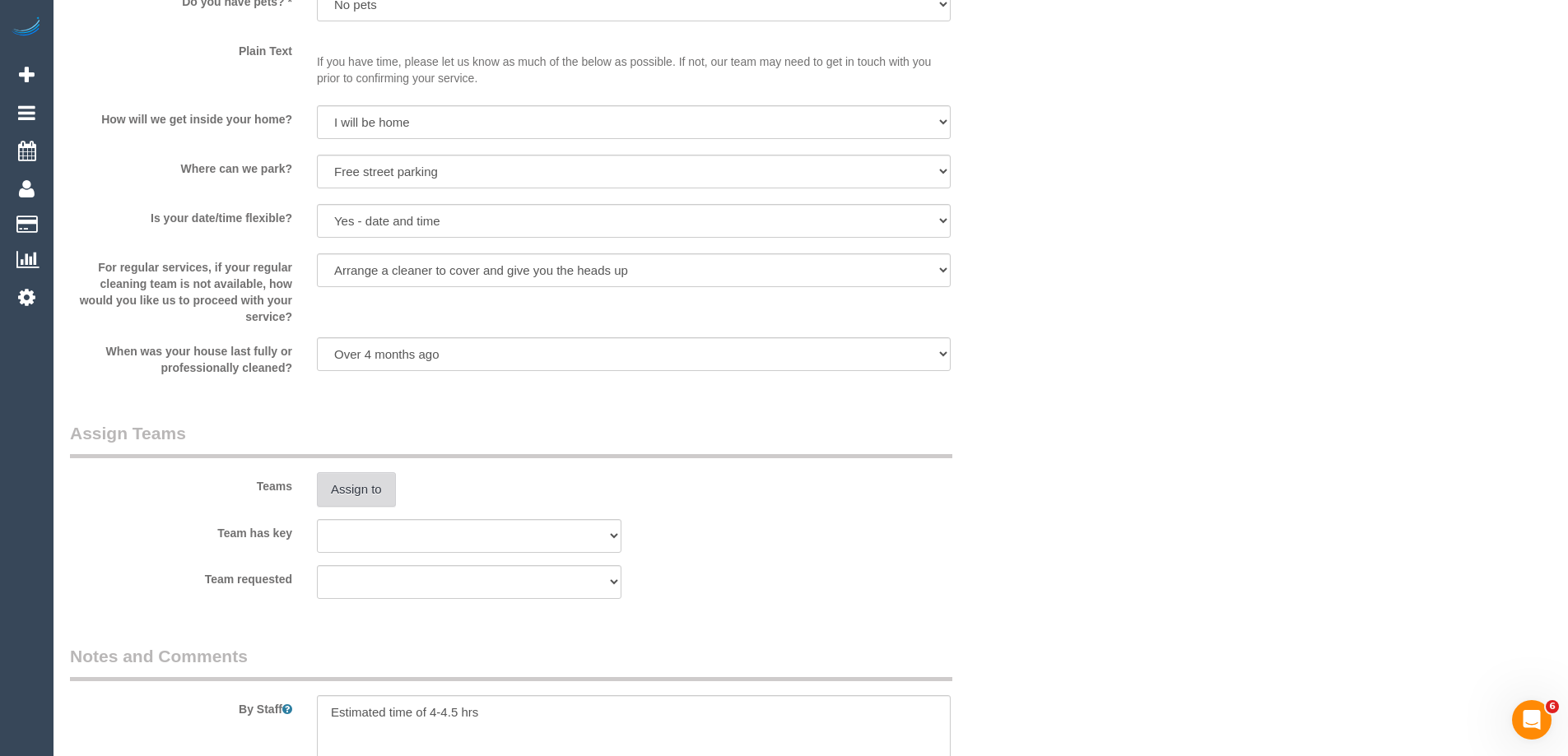
click at [361, 485] on button "Assign to" at bounding box center [356, 490] width 79 height 35
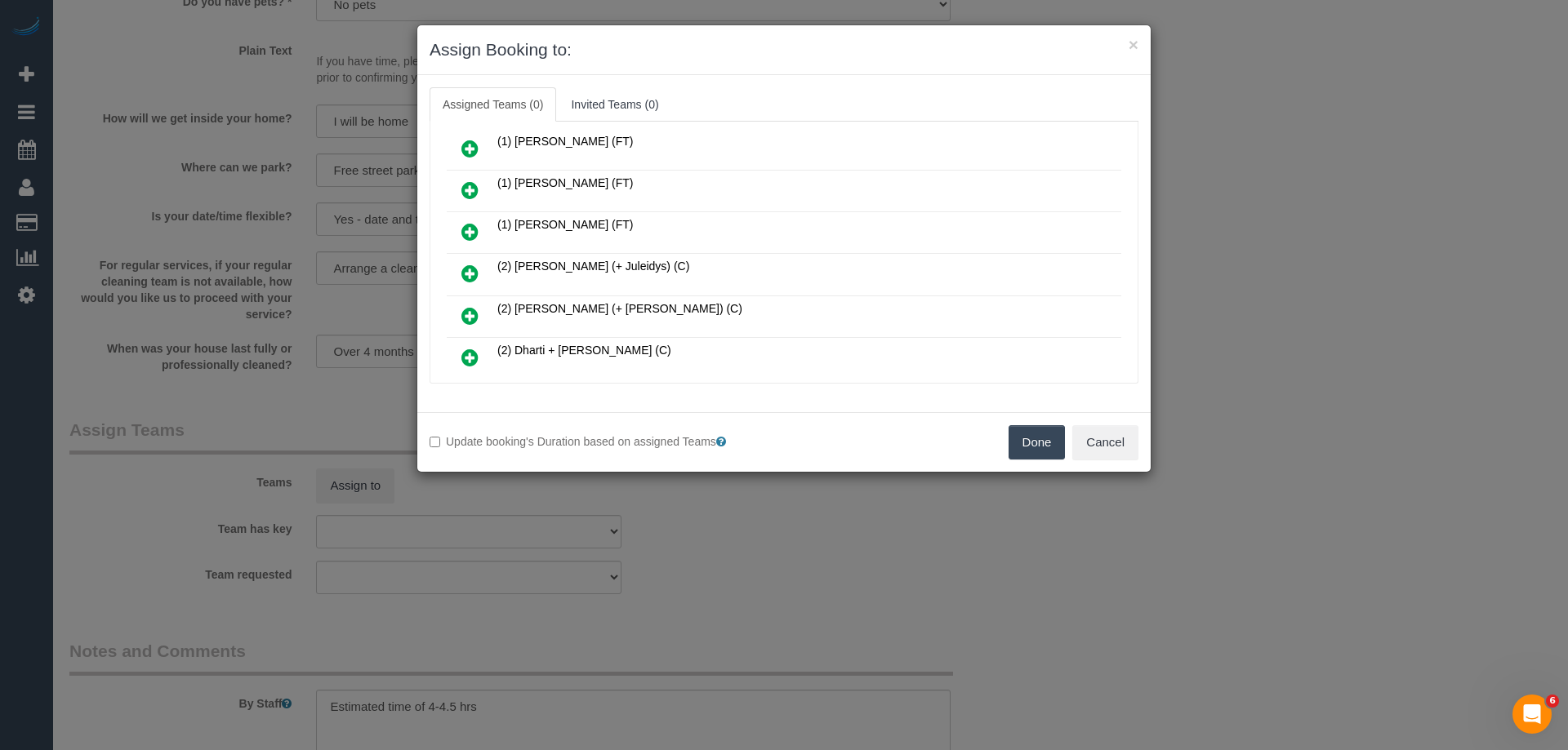
scroll to position [163, 0]
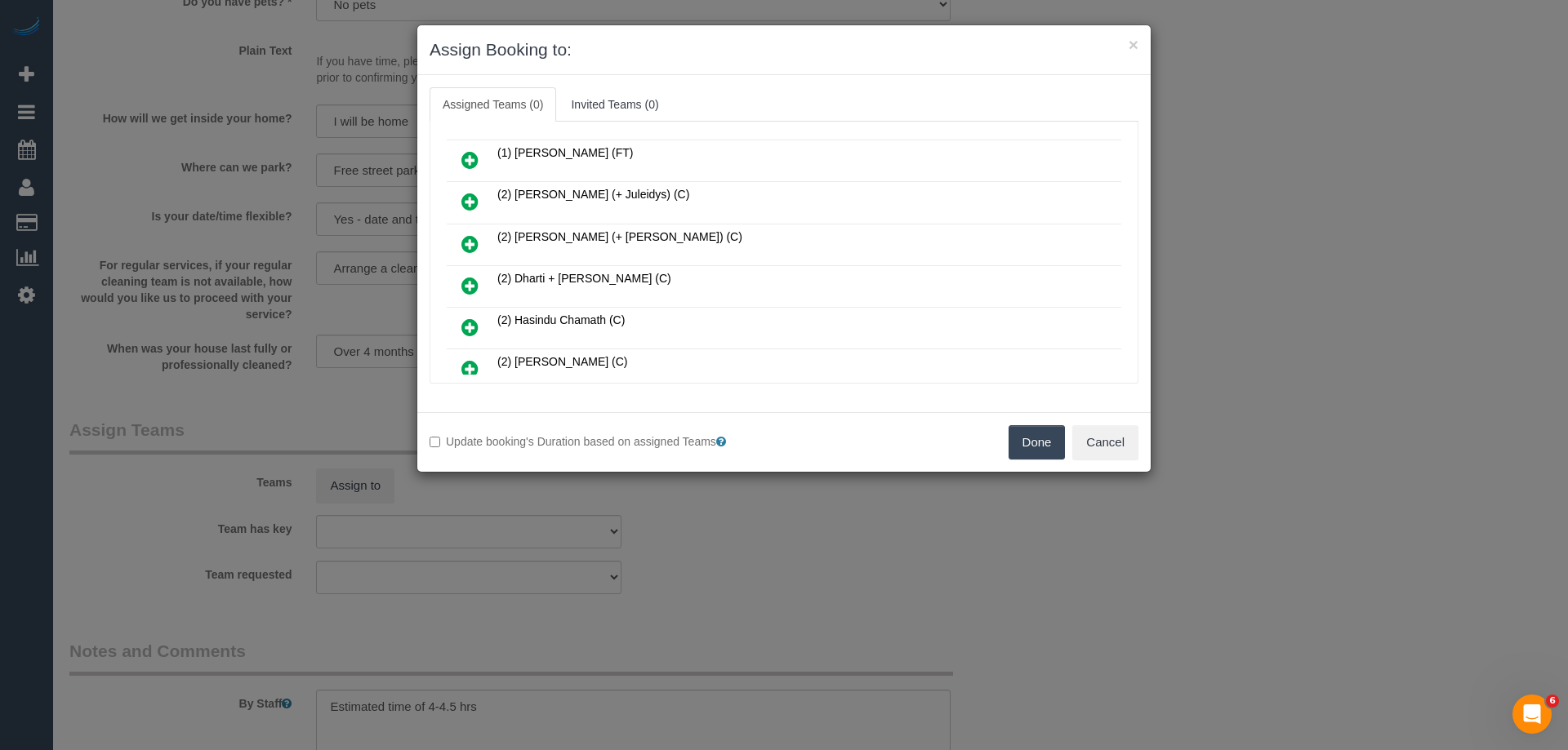
click at [464, 242] on icon at bounding box center [470, 244] width 17 height 19
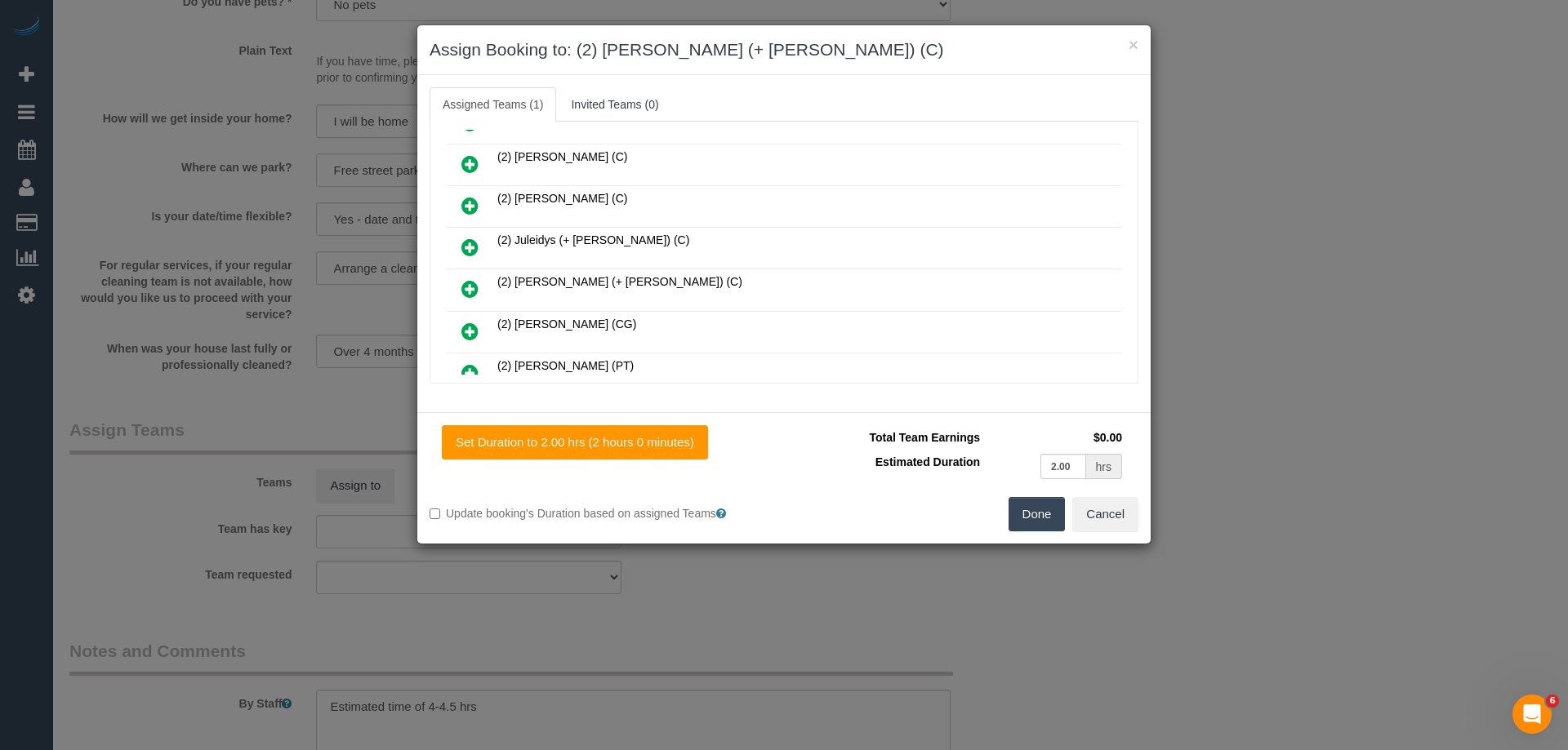
drag, startPoint x: 474, startPoint y: 292, endPoint x: 808, endPoint y: 246, distance: 337.2
click at [475, 291] on icon at bounding box center [470, 289] width 17 height 19
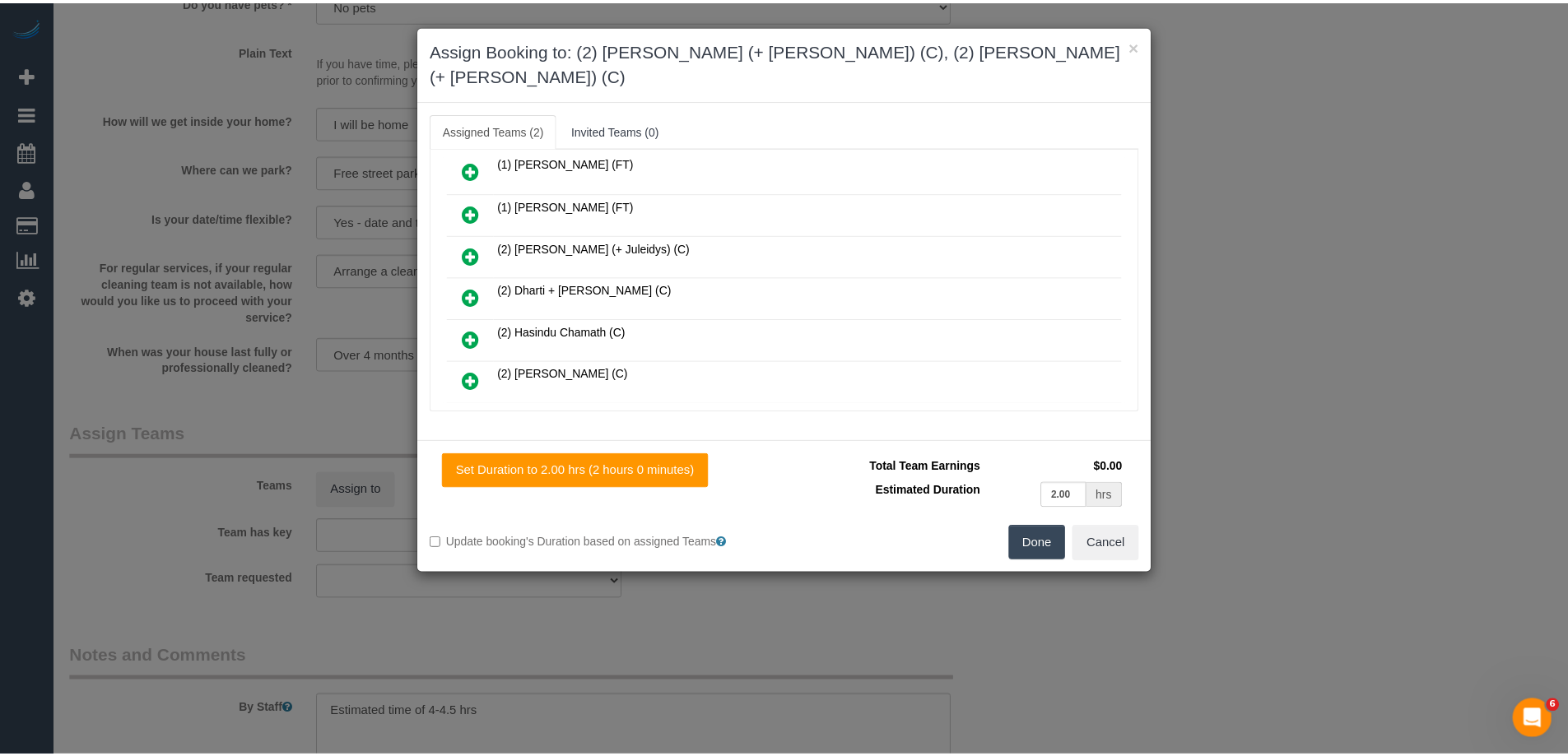
scroll to position [0, 0]
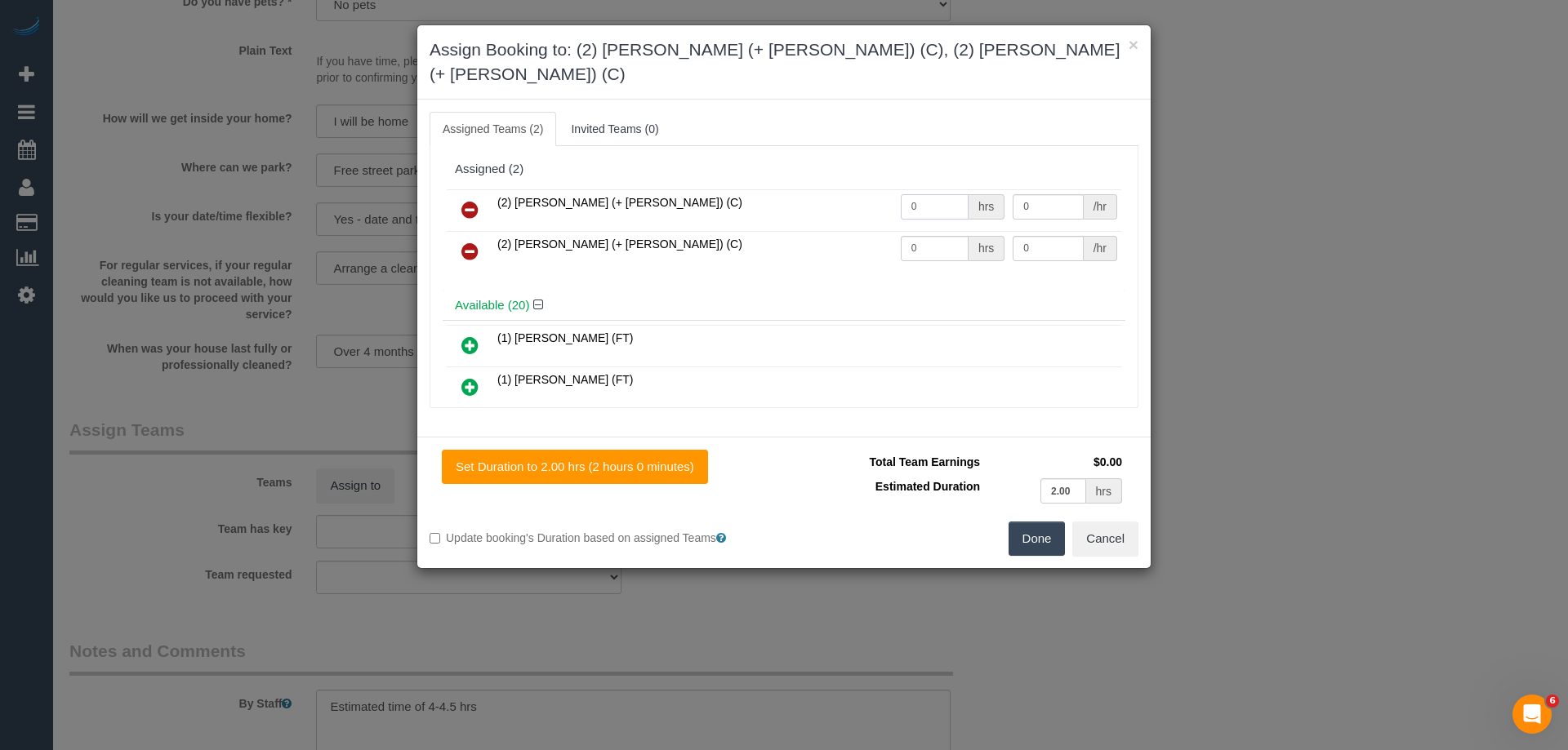
click at [930, 195] on input "0" at bounding box center [935, 207] width 68 height 25
type input "1"
click at [919, 236] on input "0" at bounding box center [935, 249] width 68 height 25
type input "1"
click at [1038, 195] on input "0" at bounding box center [1047, 207] width 70 height 25
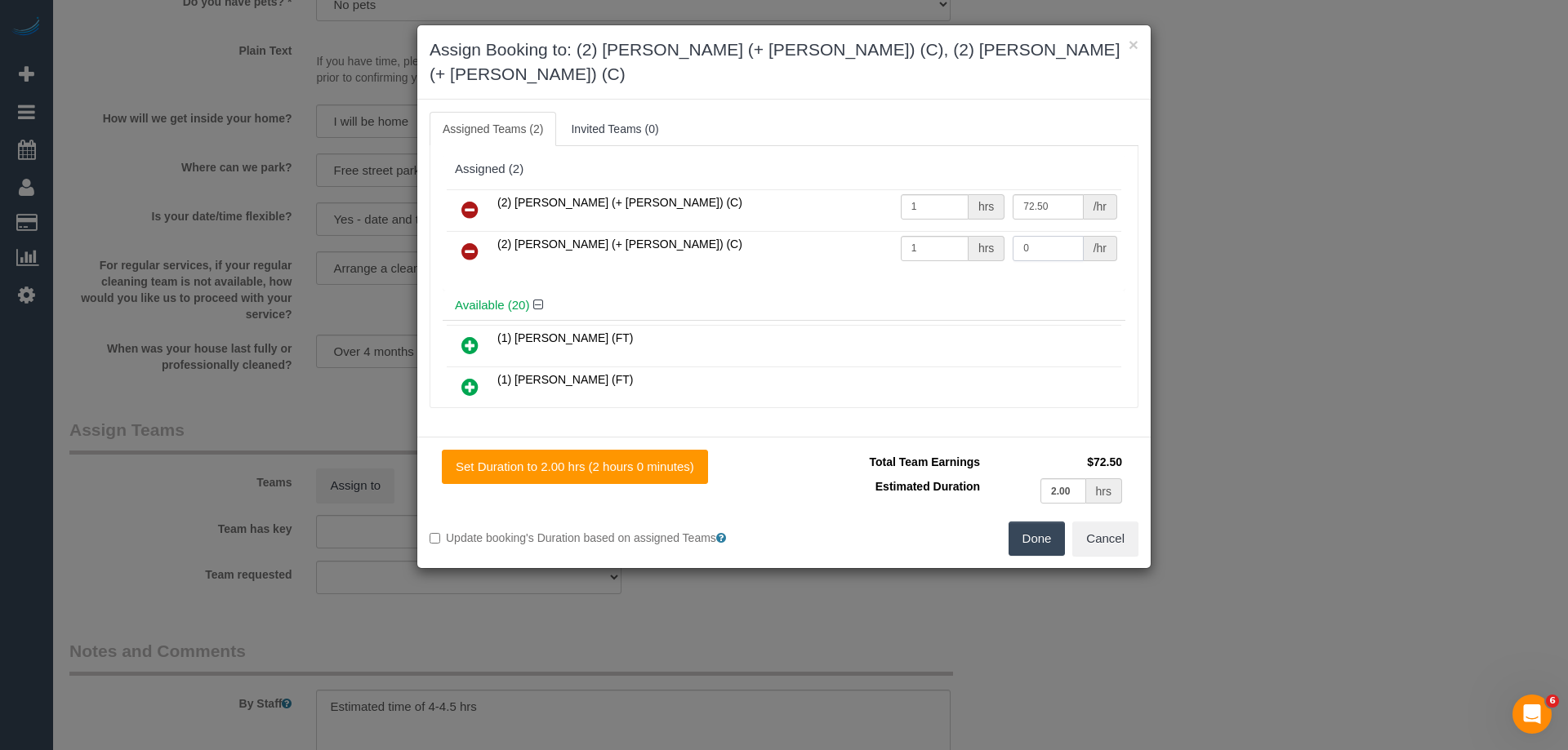
type input "72.5"
click at [1029, 236] on input "0" at bounding box center [1047, 249] width 70 height 25
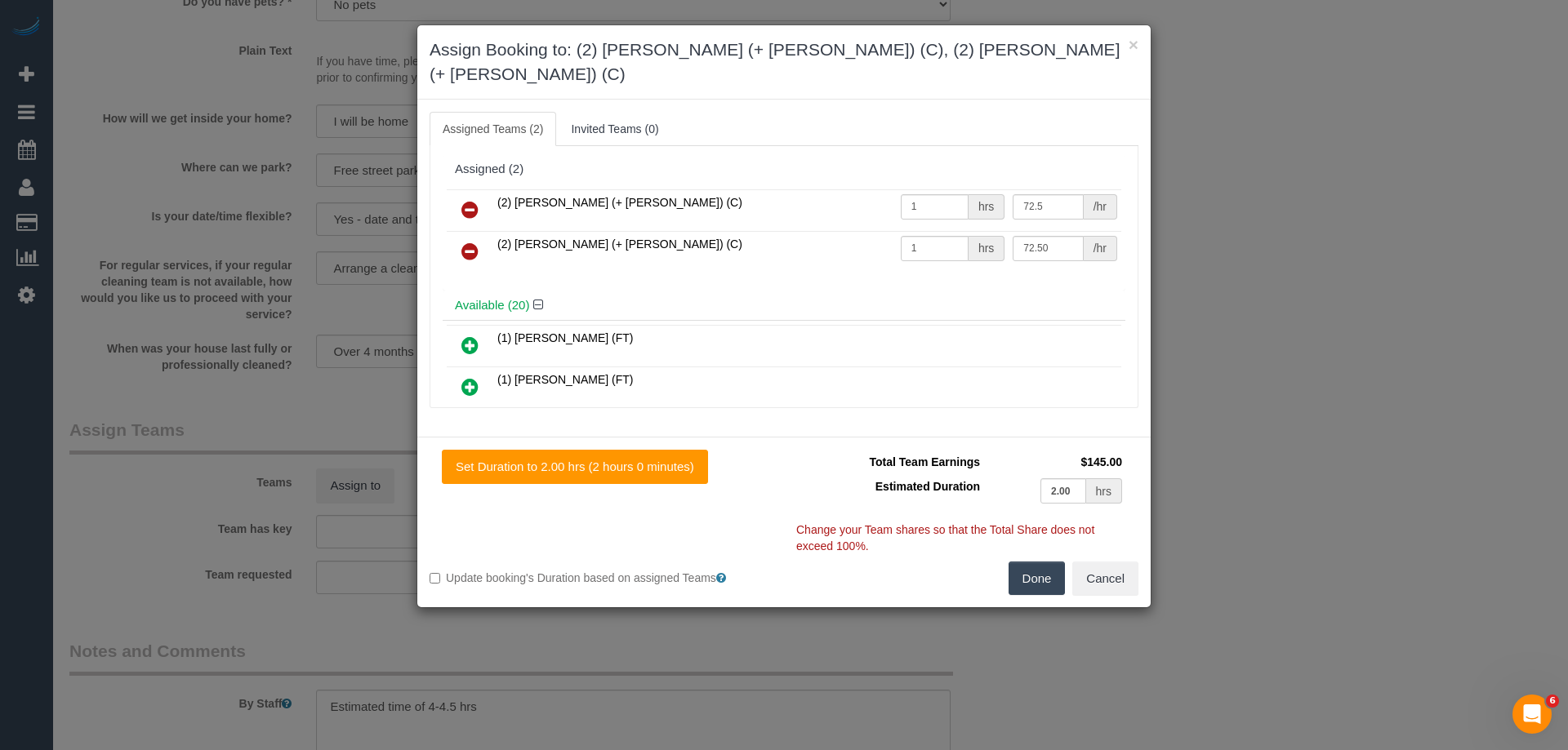
type input "72.5"
click at [1021, 562] on button "Done" at bounding box center [1037, 579] width 58 height 35
click at [1021, 552] on div "× Assign Booking to: (2) Daniela (+ Kevin) (C), (2) Kevin (+ Daniela) (C) Assig…" at bounding box center [784, 375] width 1568 height 750
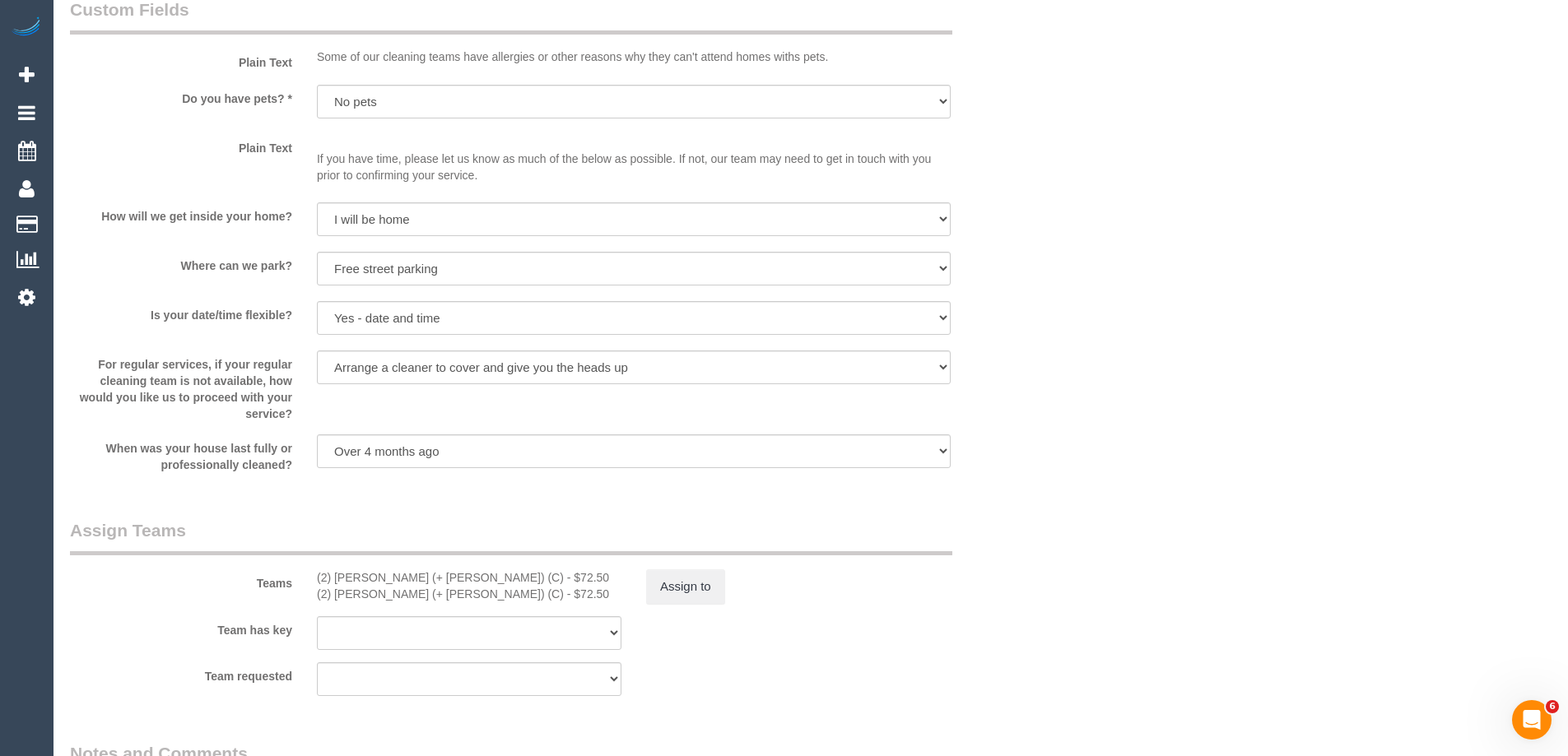
scroll to position [2551, 0]
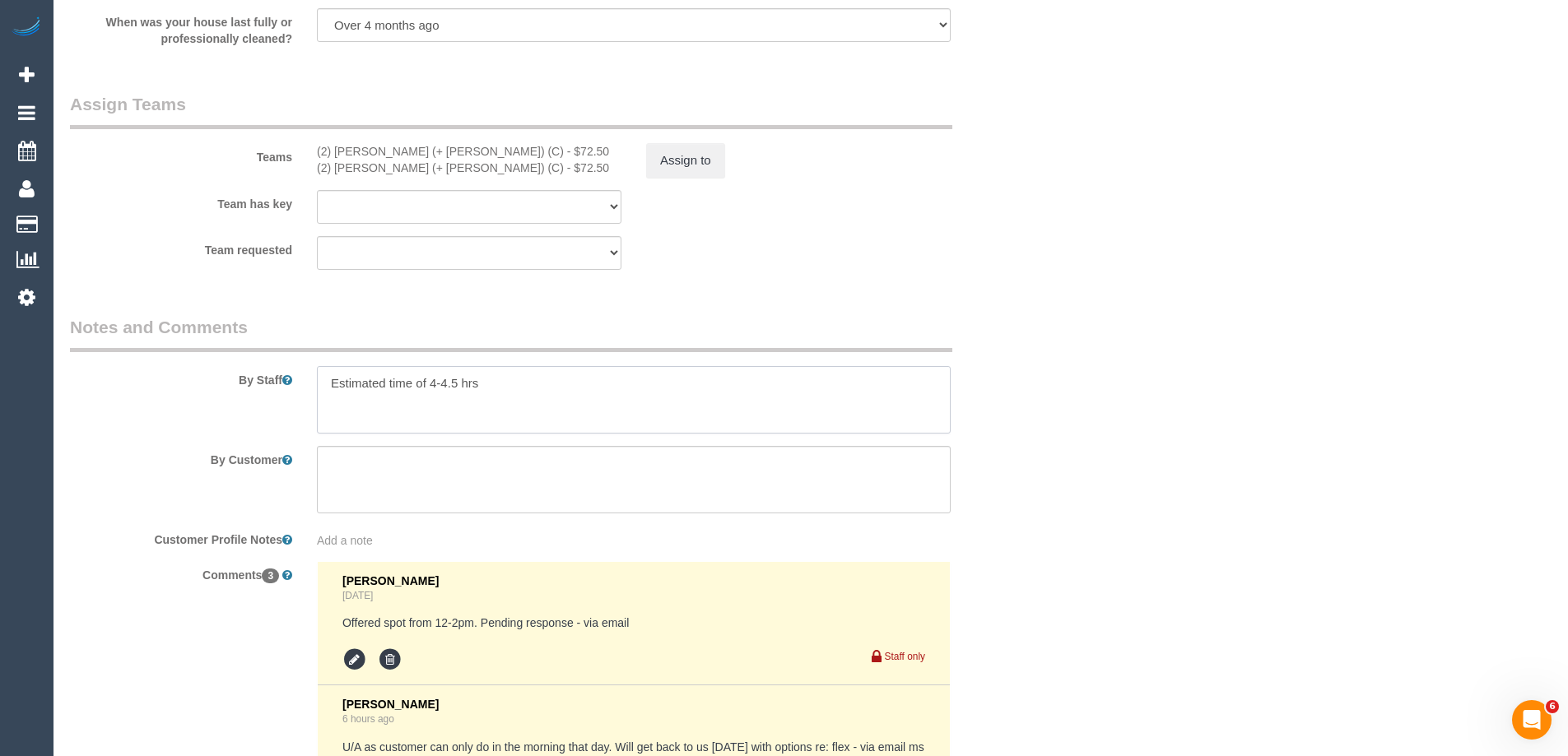
drag, startPoint x: 473, startPoint y: 398, endPoint x: 430, endPoint y: 396, distance: 43.0
click at [431, 396] on textarea at bounding box center [633, 399] width 634 height 67
type textarea "Estimated time of 3.5-4 hours"
click at [977, 321] on div "By Staff" at bounding box center [552, 374] width 988 height 119
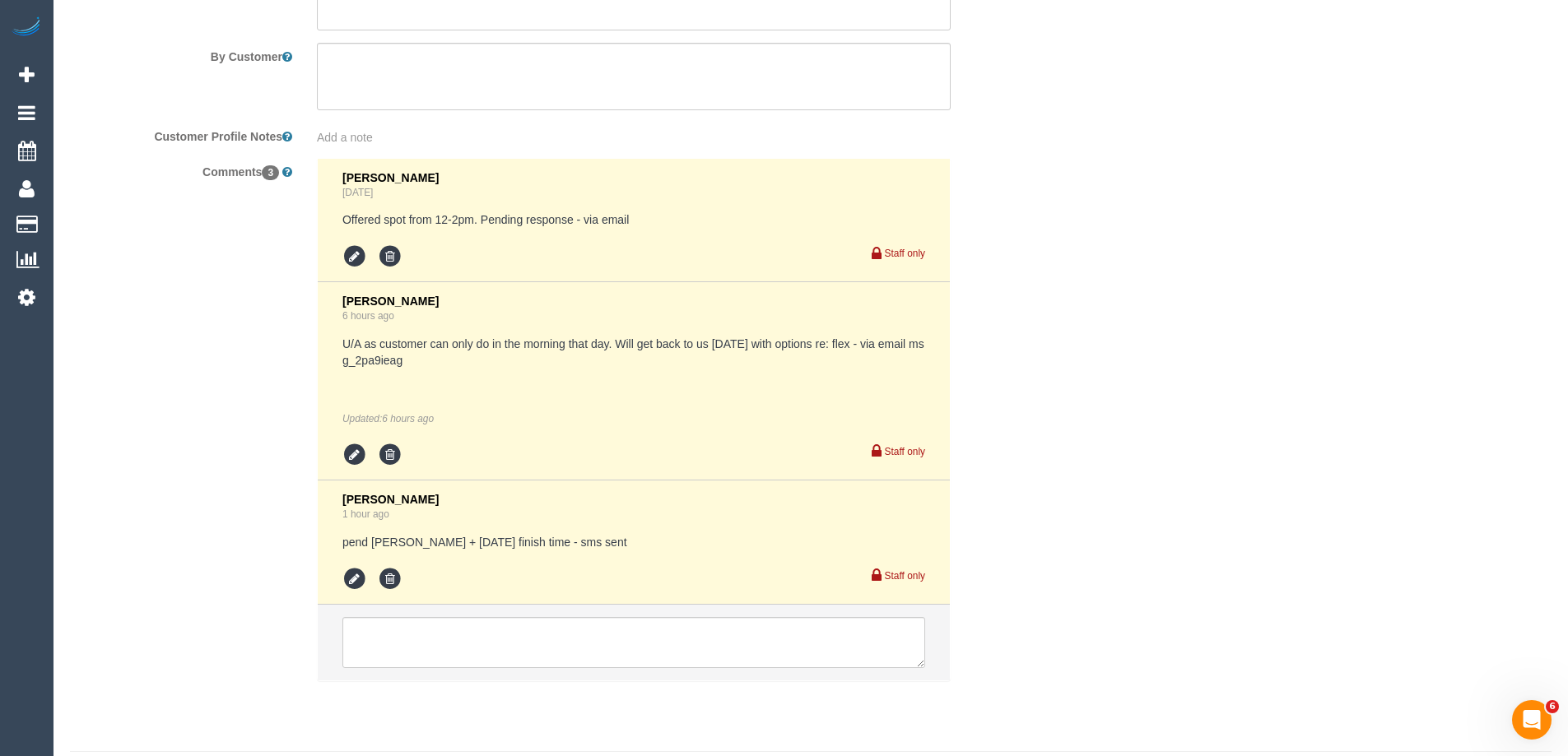
scroll to position [2963, 0]
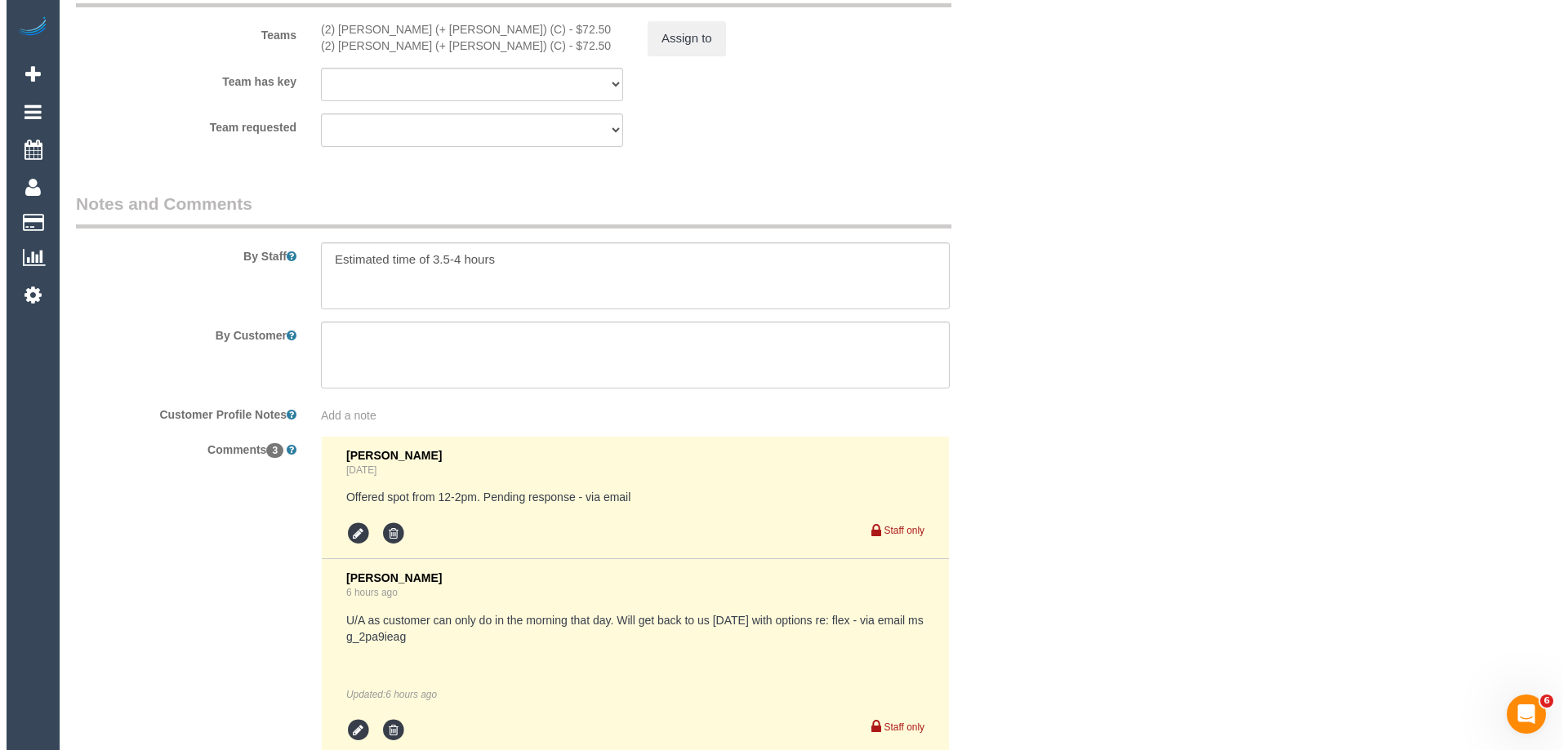
scroll to position [2613, 0]
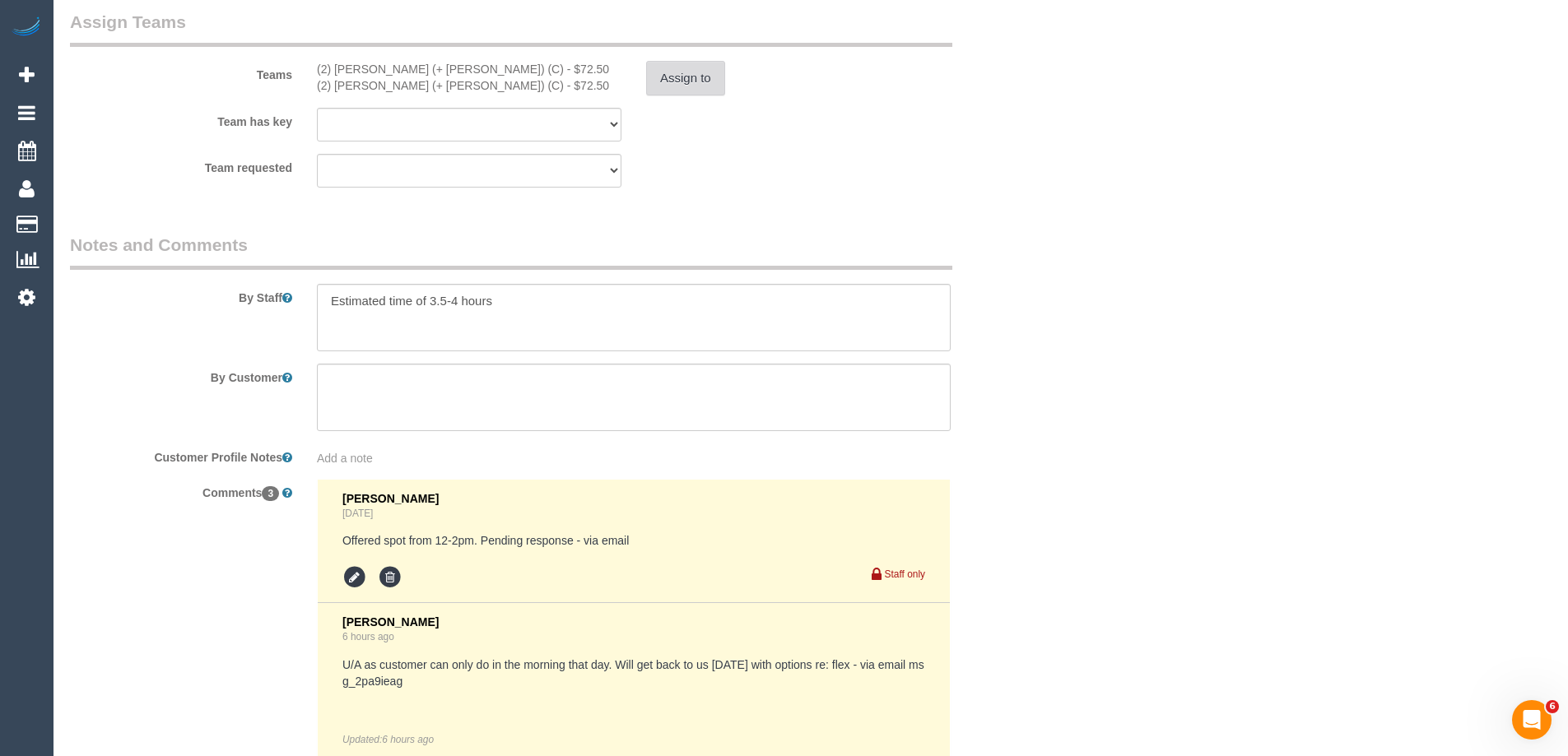
click at [670, 79] on button "Assign to" at bounding box center [685, 78] width 79 height 35
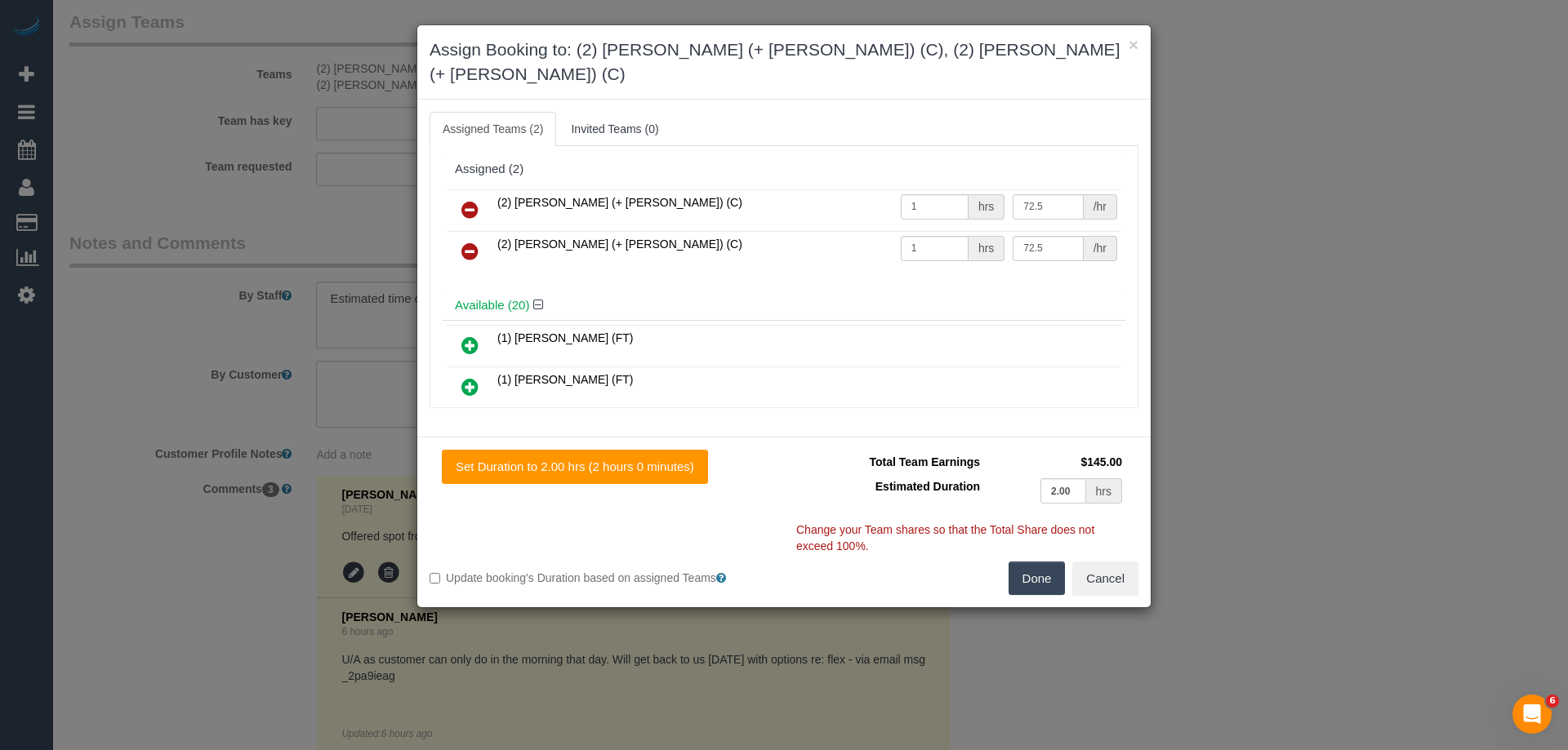
click at [465, 200] on icon at bounding box center [470, 209] width 17 height 19
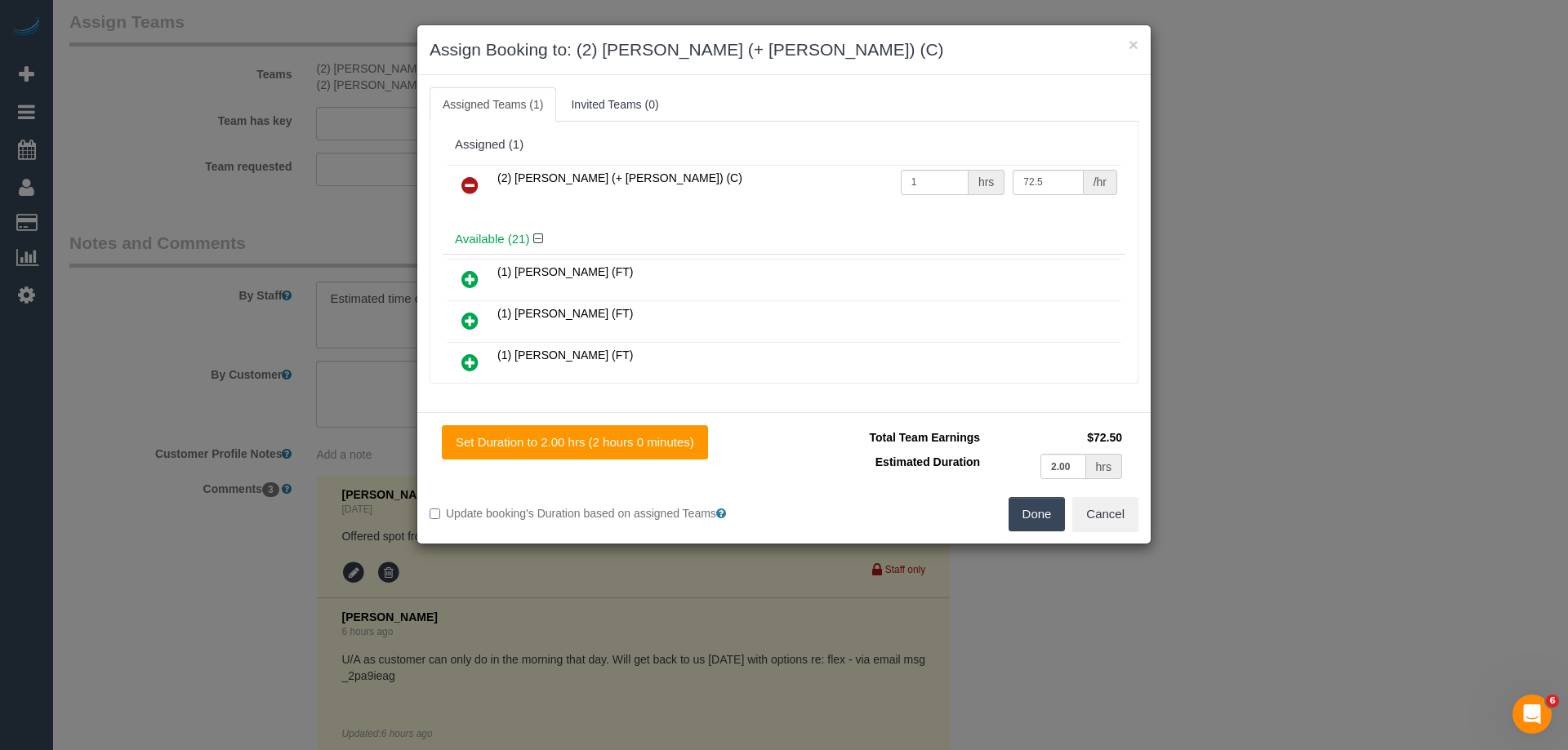
click at [472, 185] on icon at bounding box center [470, 185] width 17 height 19
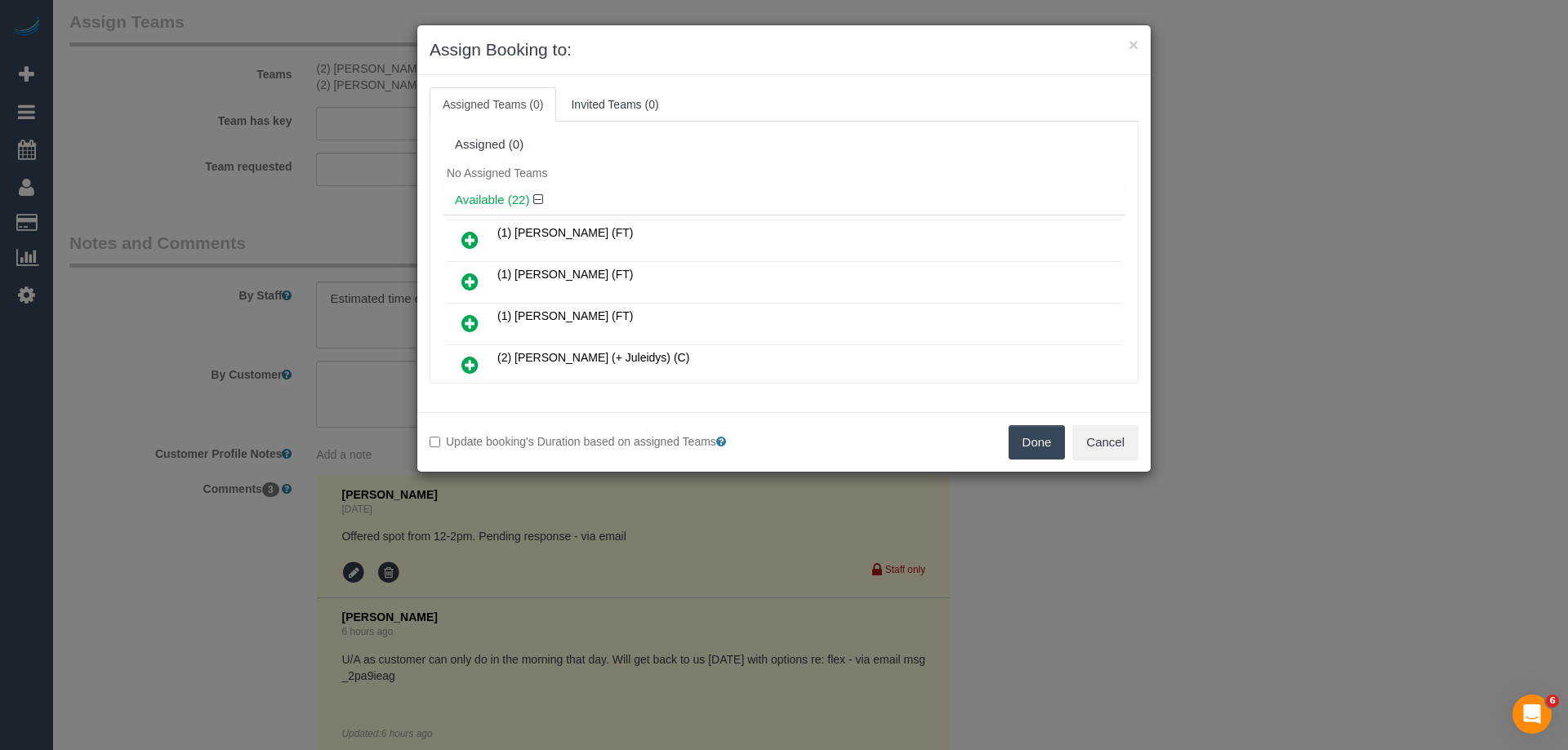
click at [668, 163] on div "No Assigned Teams" at bounding box center [784, 173] width 682 height 25
click at [465, 356] on icon at bounding box center [470, 365] width 17 height 19
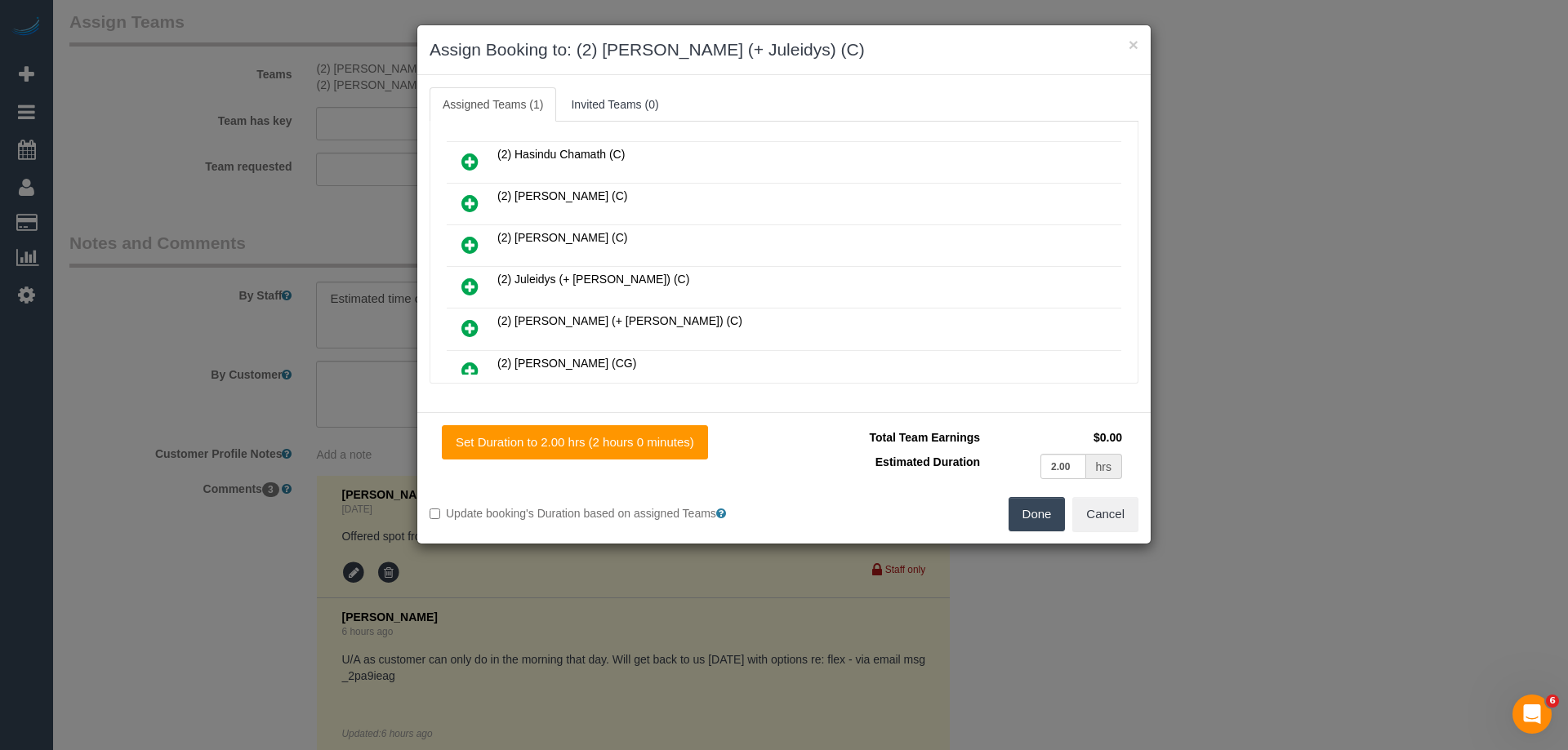
click at [476, 289] on icon at bounding box center [470, 286] width 17 height 19
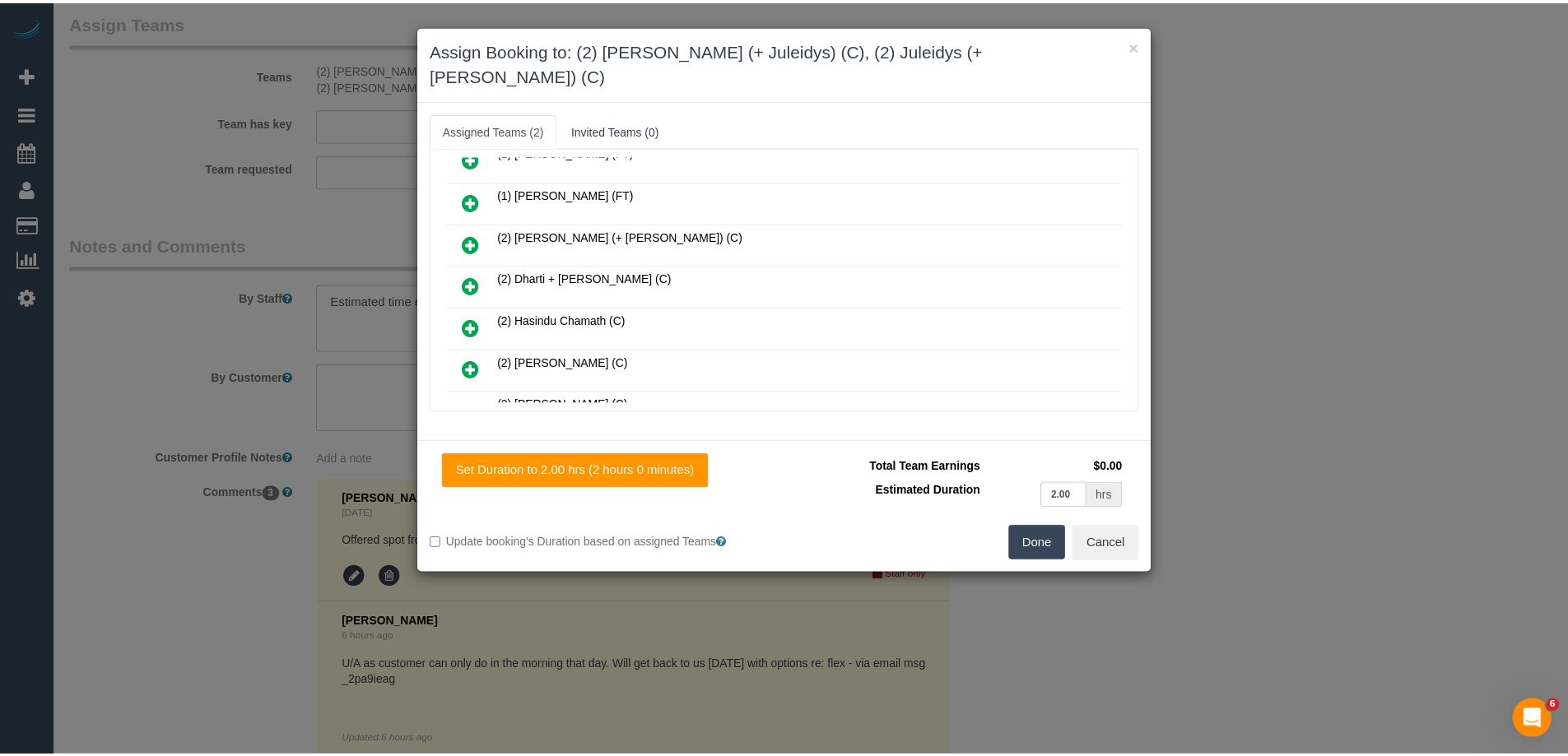
scroll to position [0, 0]
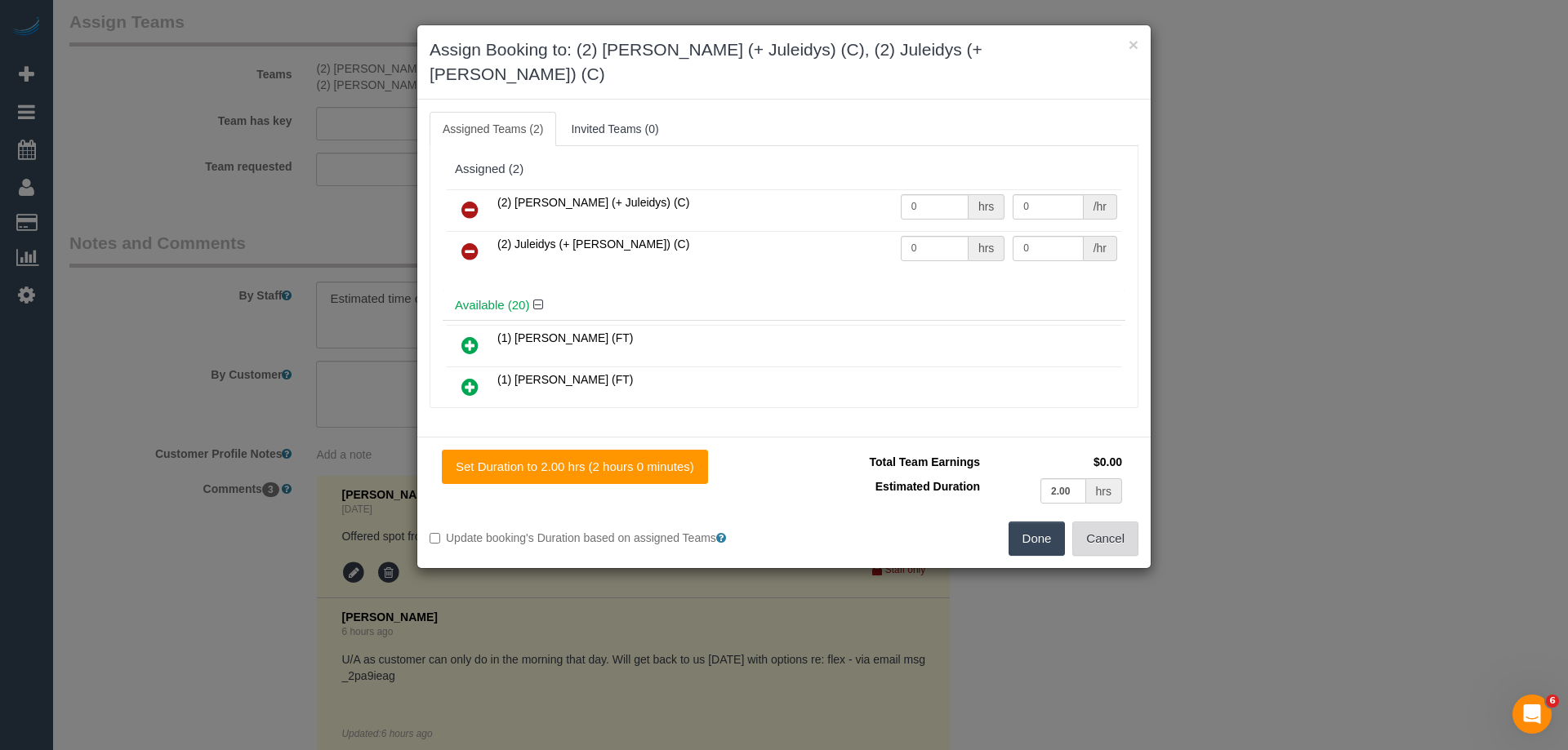
click at [1127, 521] on button "Cancel" at bounding box center [1106, 538] width 66 height 35
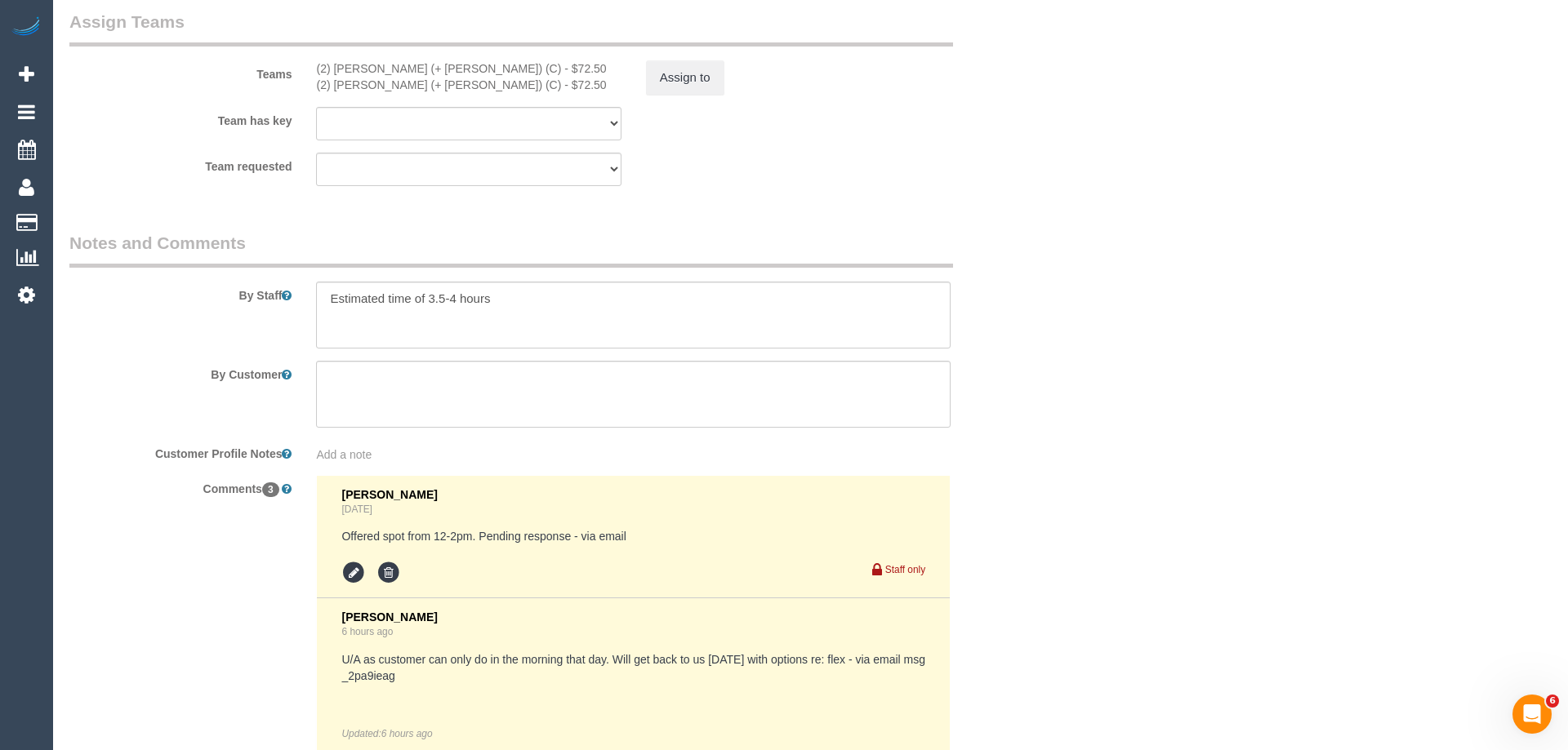
click at [1127, 520] on div "× Assign Booking to: (2) Cris (+ Juleidys) (C), (2) Juleidys (+ Cris) (C) Assig…" at bounding box center [784, 375] width 1568 height 750
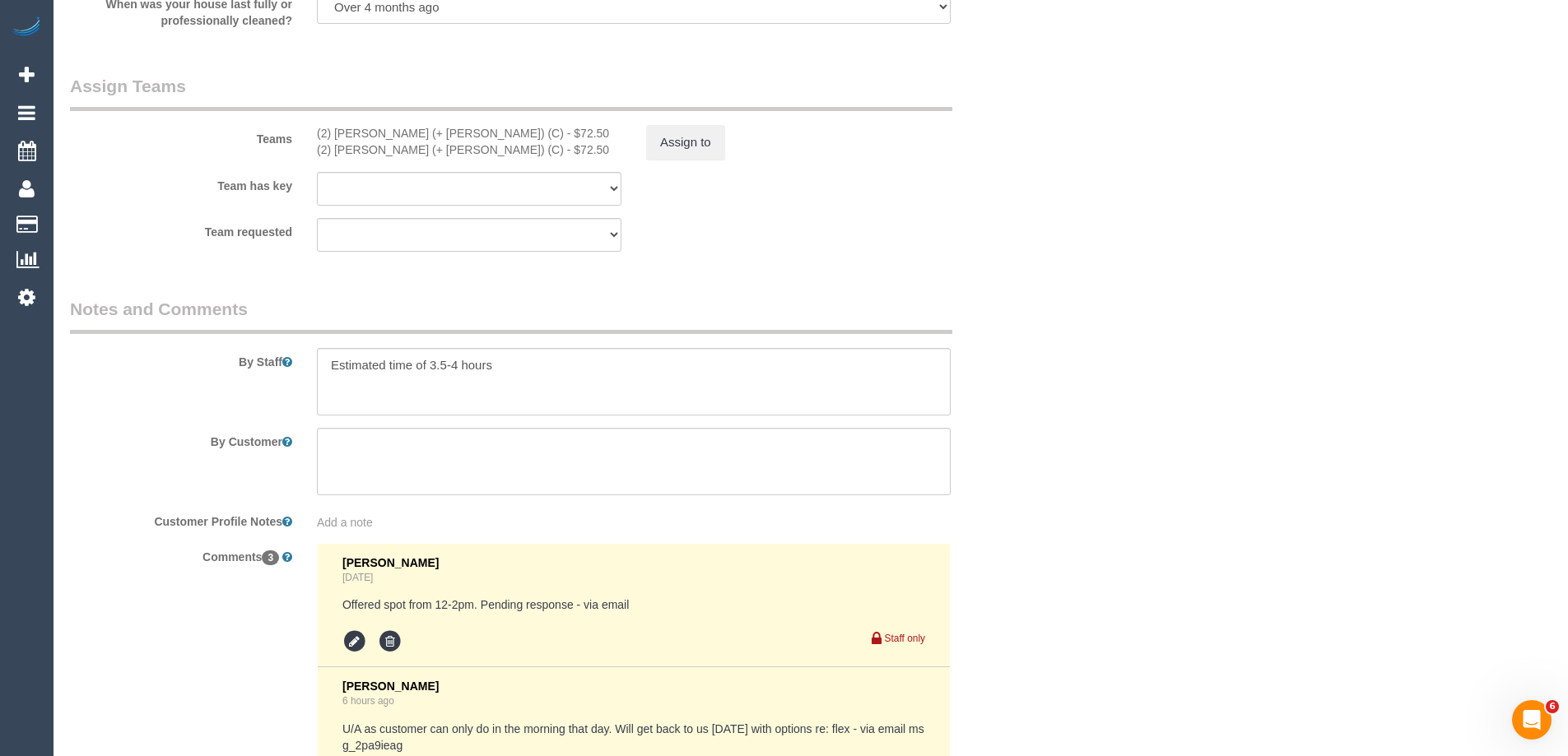
scroll to position [2551, 0]
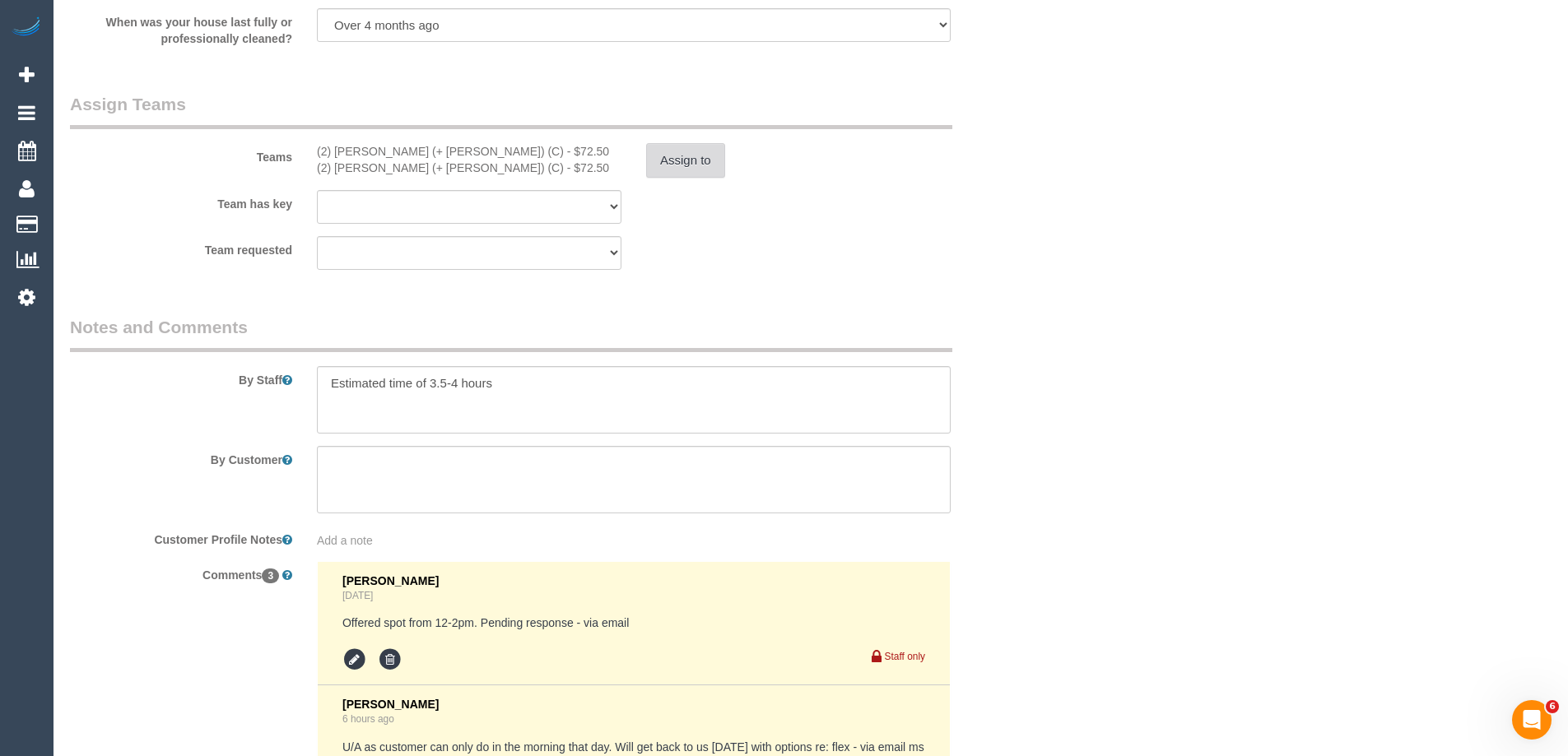
click at [692, 153] on button "Assign to" at bounding box center [685, 160] width 79 height 35
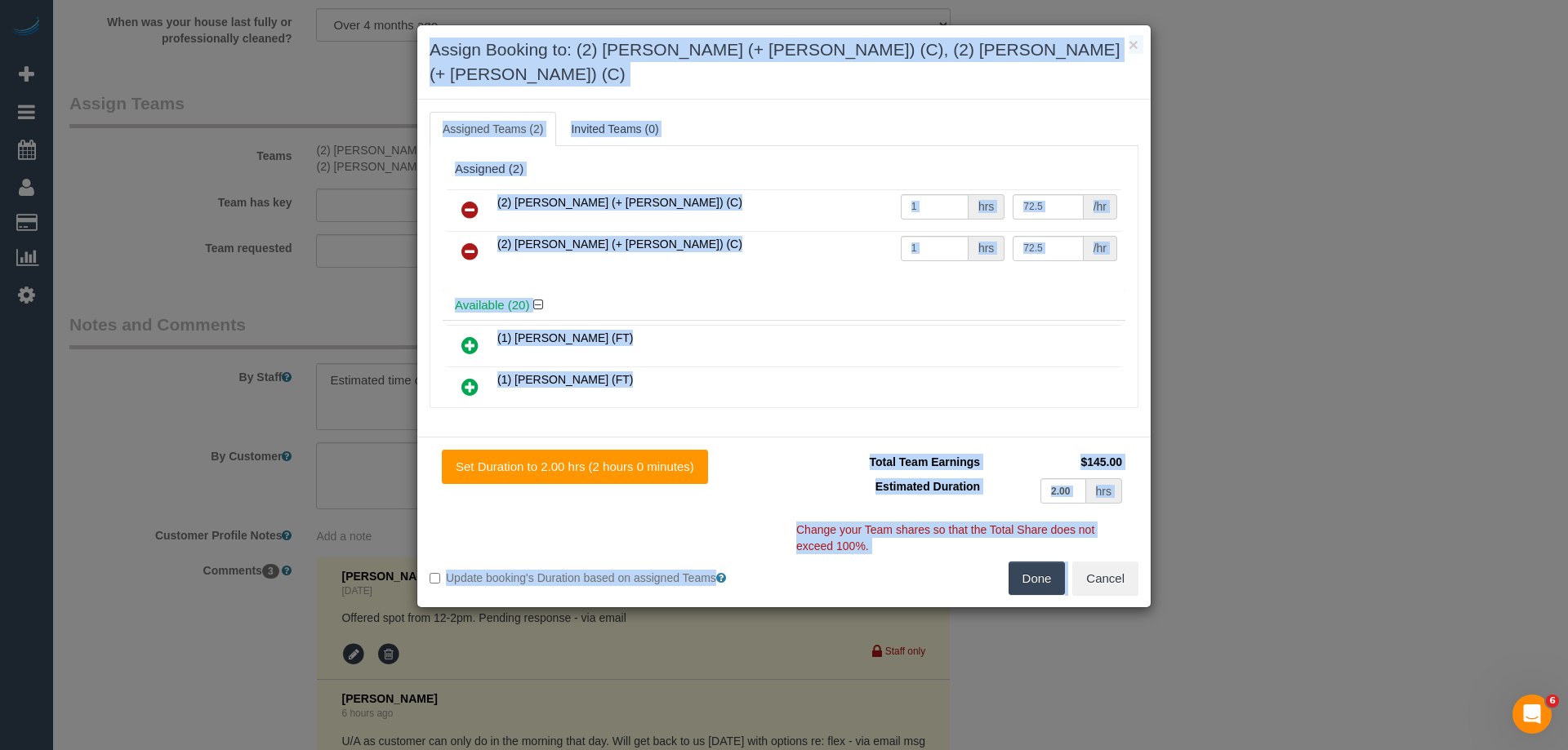
click at [466, 200] on icon at bounding box center [470, 209] width 17 height 19
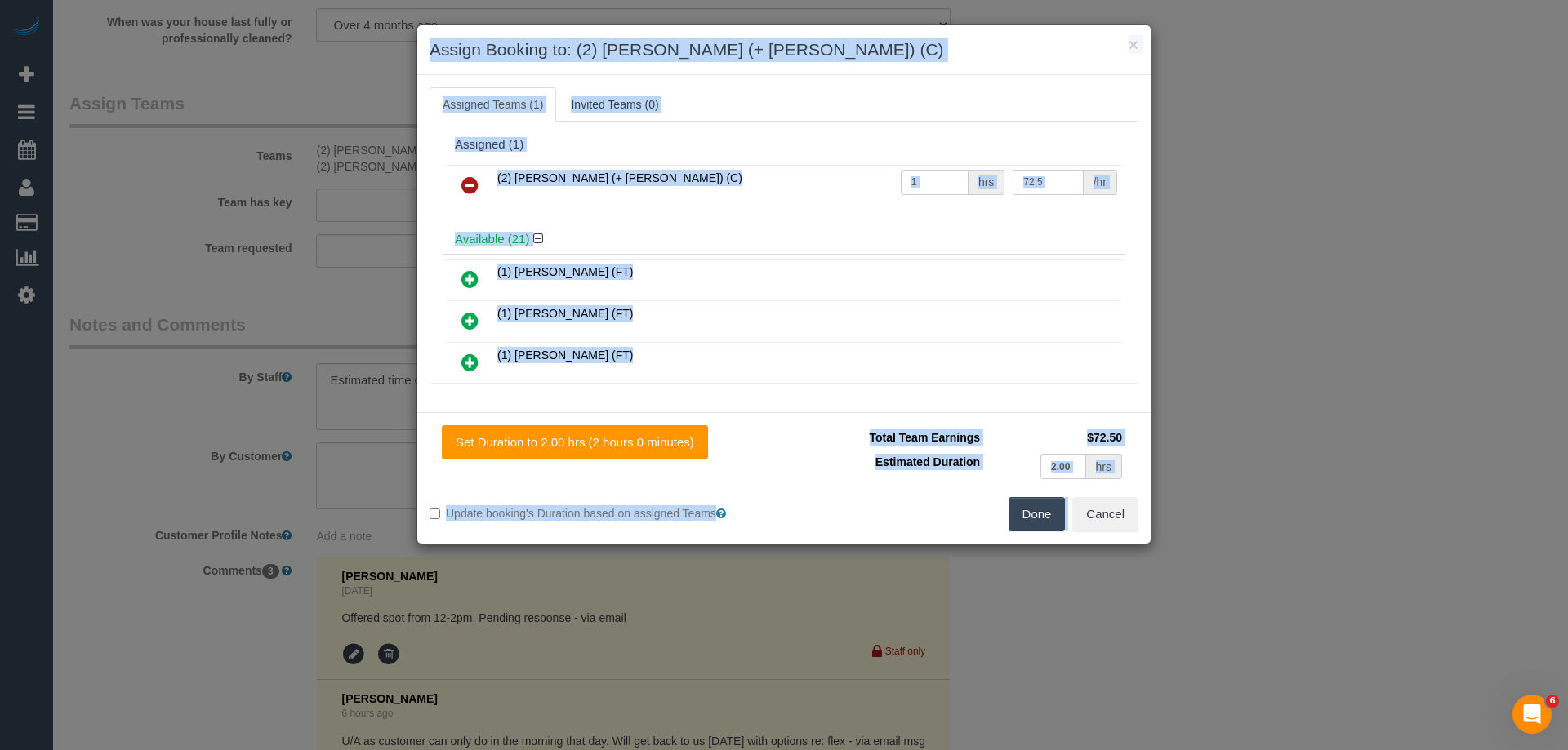
click at [474, 190] on icon at bounding box center [470, 185] width 17 height 19
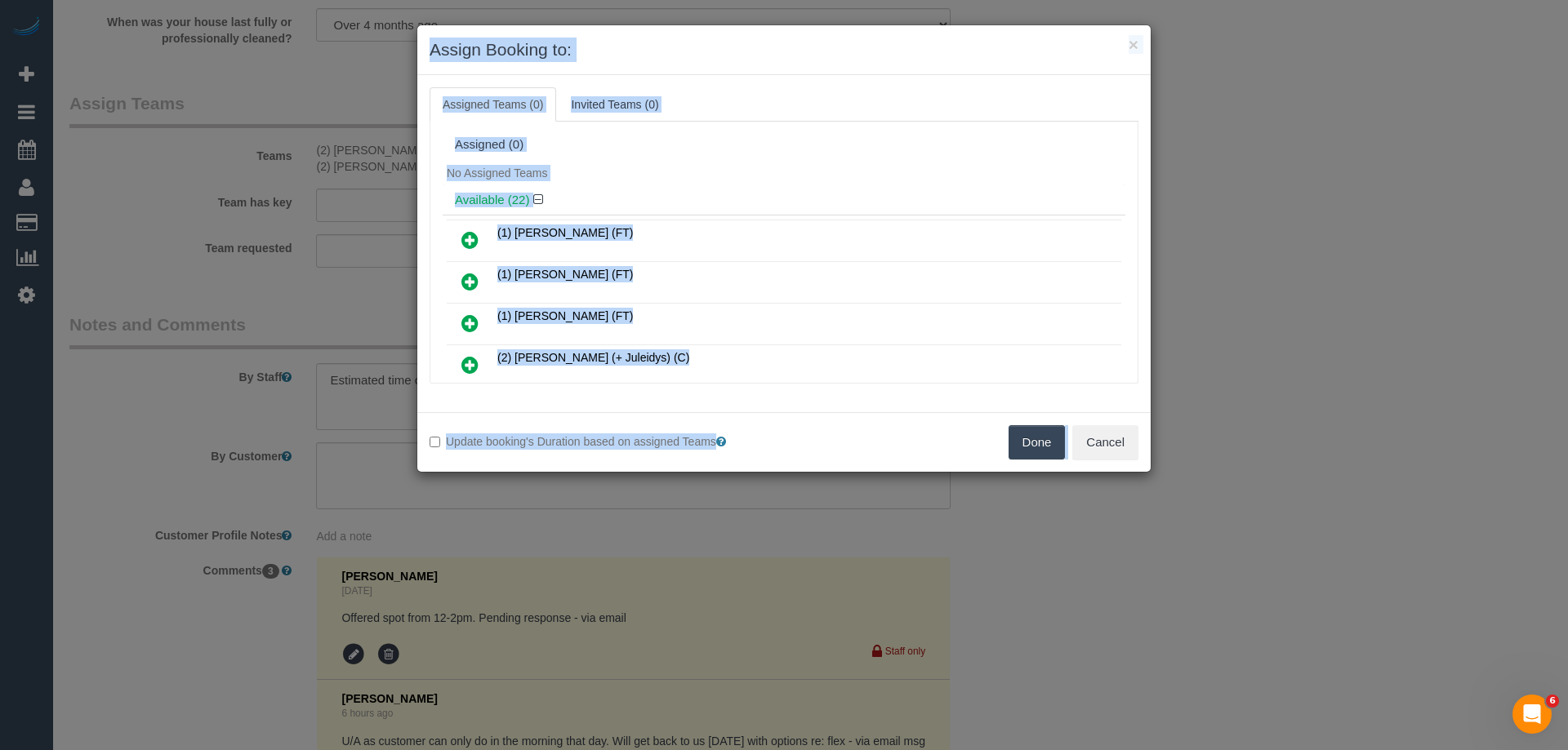
click at [1039, 441] on button "Done" at bounding box center [1037, 443] width 58 height 35
click at [1039, 441] on div "× Assign Booking to: Assigned Teams (0) Invited Teams (0) Assigned (0) No Assig…" at bounding box center [784, 375] width 1568 height 750
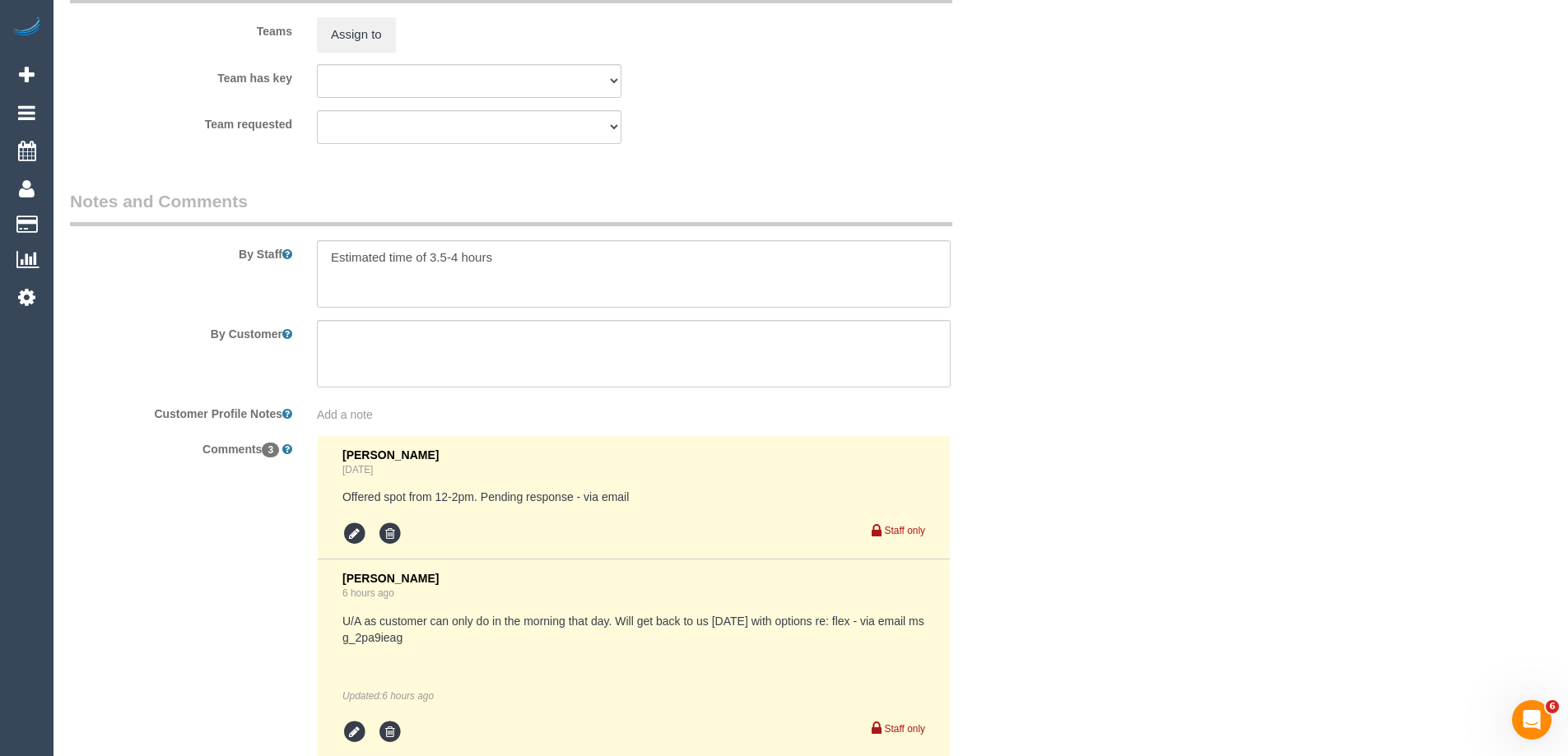
scroll to position [2963, 0]
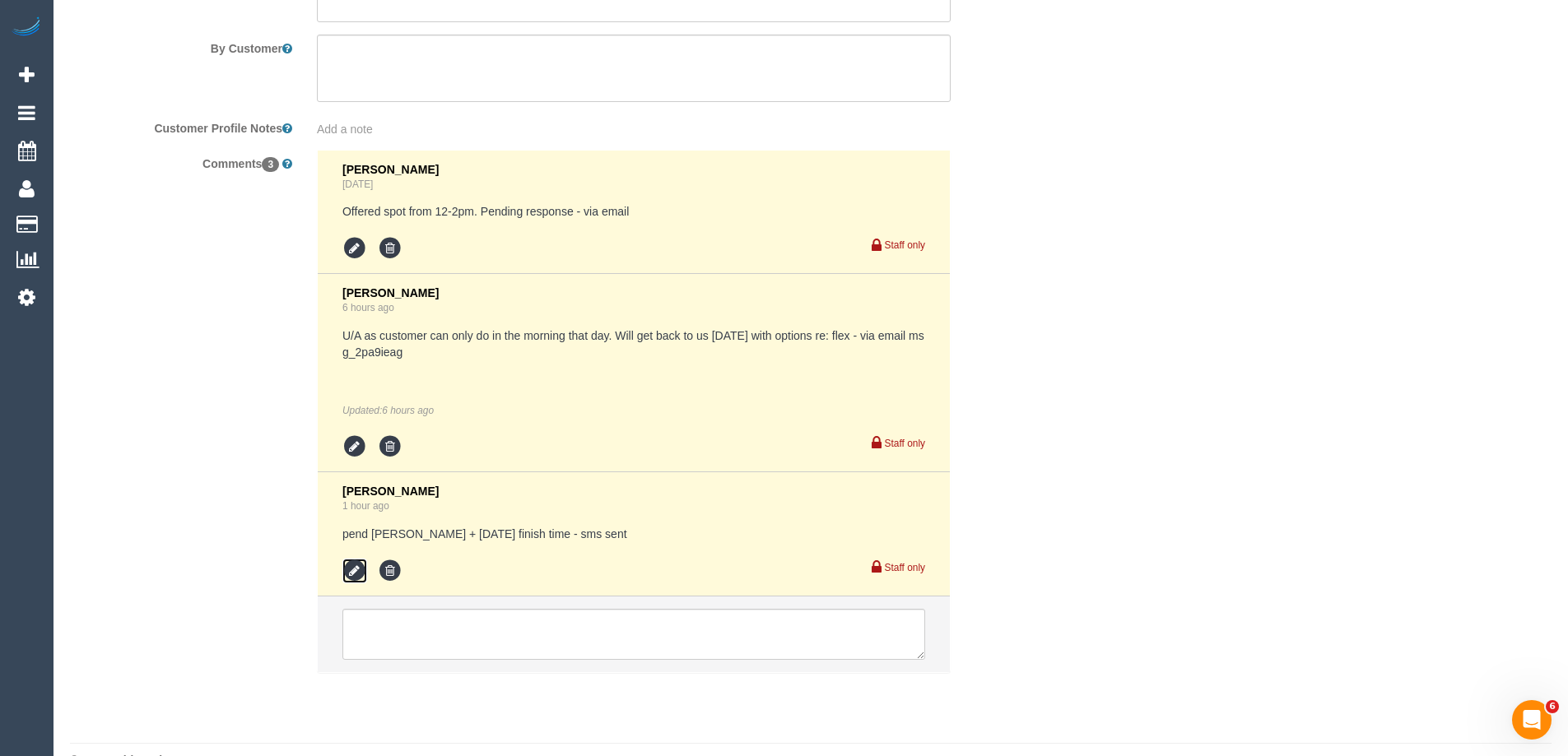
click at [353, 574] on icon at bounding box center [354, 571] width 25 height 25
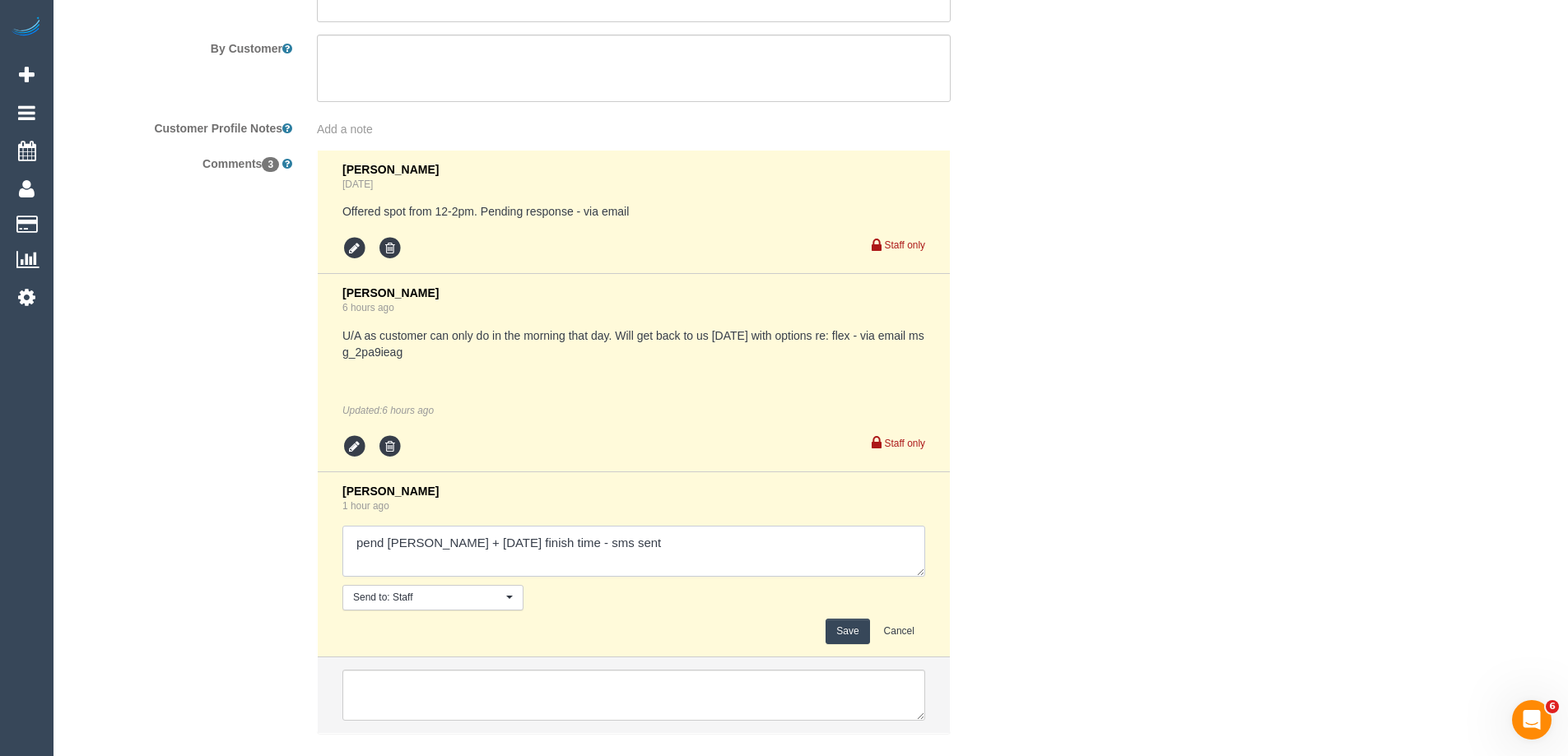
click at [343, 557] on textarea at bounding box center [633, 551] width 583 height 51
type textarea "pend Cris + Jul finish time - sms sent"
drag, startPoint x: 909, startPoint y: 631, endPoint x: 944, endPoint y: 613, distance: 39.4
click at [909, 631] on button "Cancel" at bounding box center [898, 631] width 52 height 26
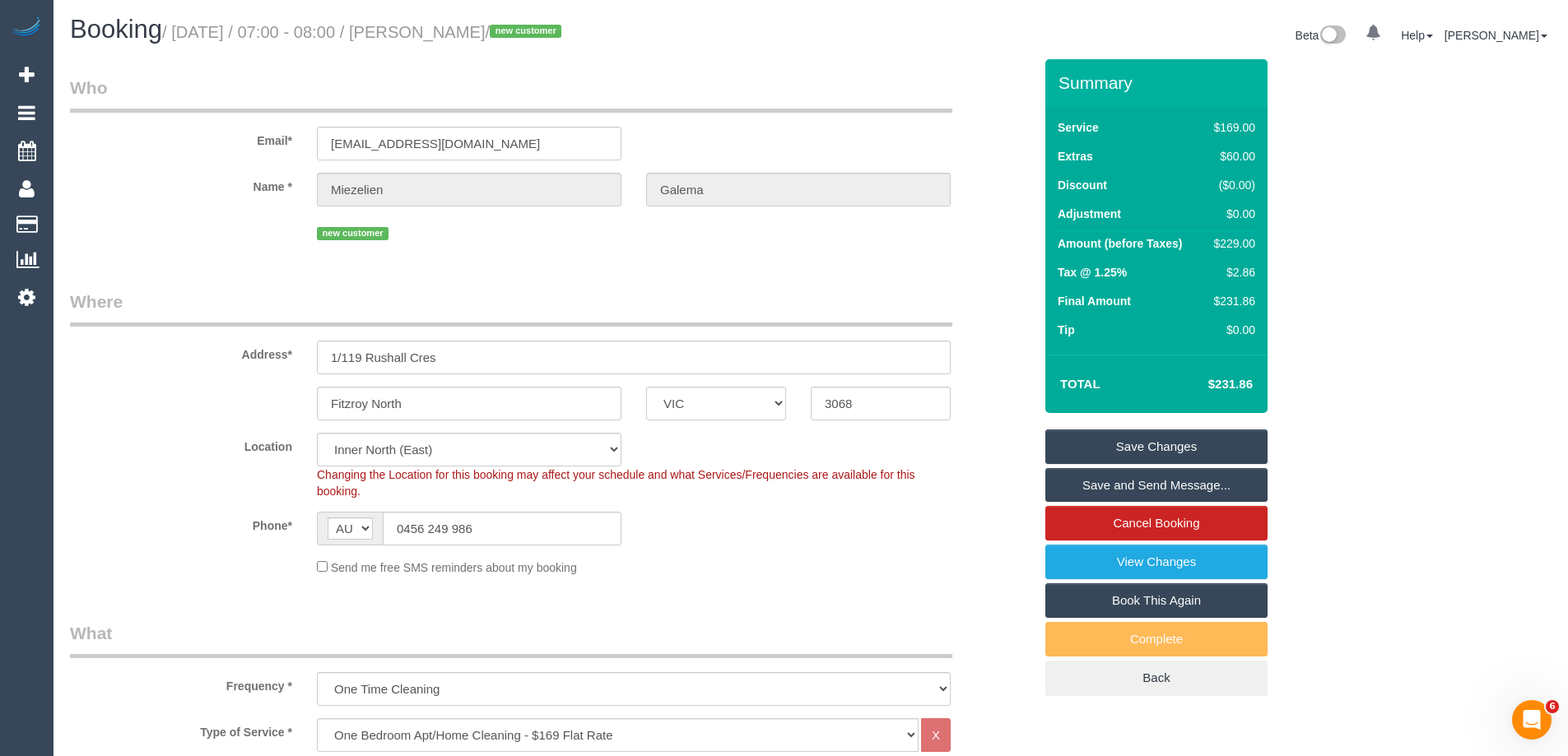
scroll to position [0, 0]
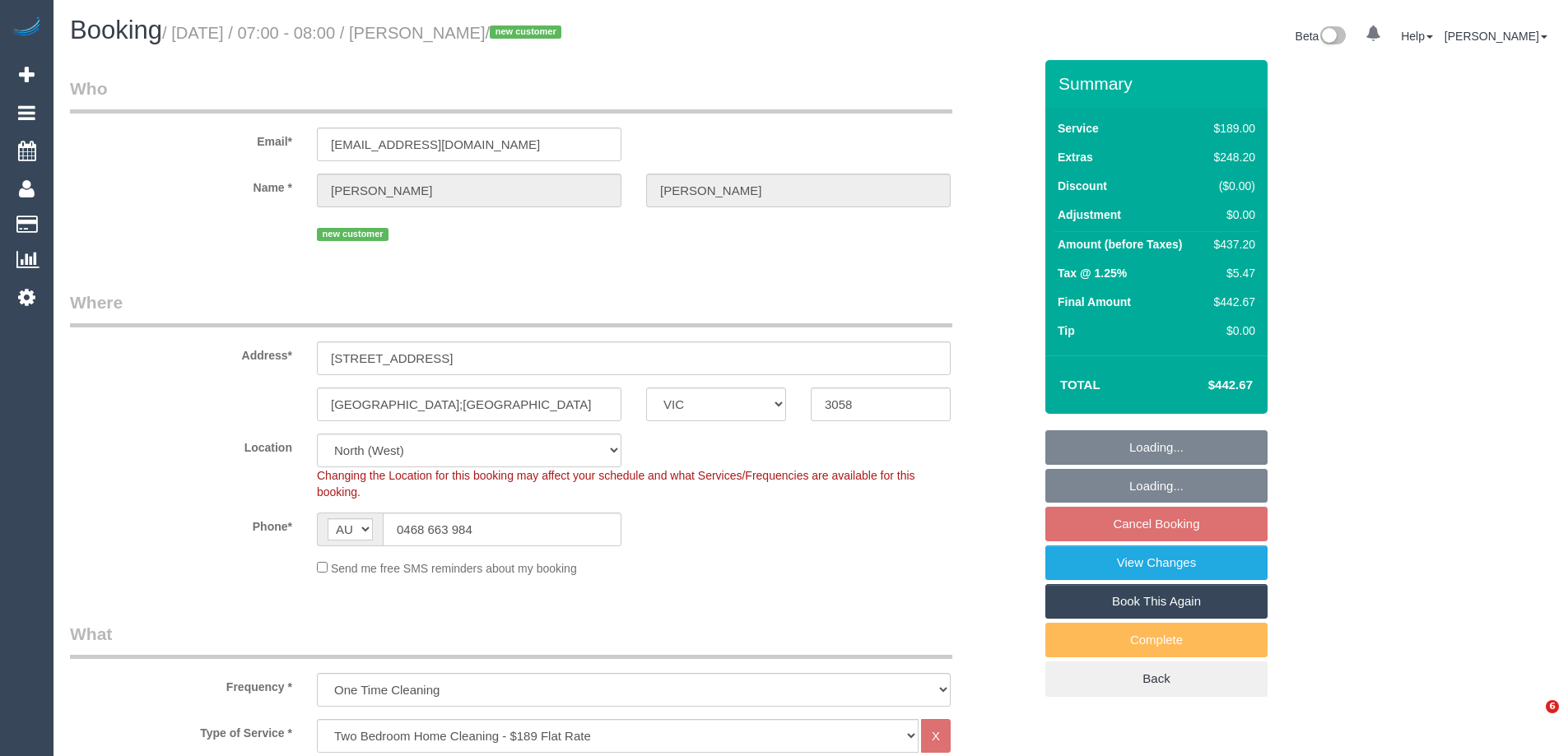
select select "VIC"
select select "object:800"
select select "number:28"
select select "number:16"
select select "number:18"
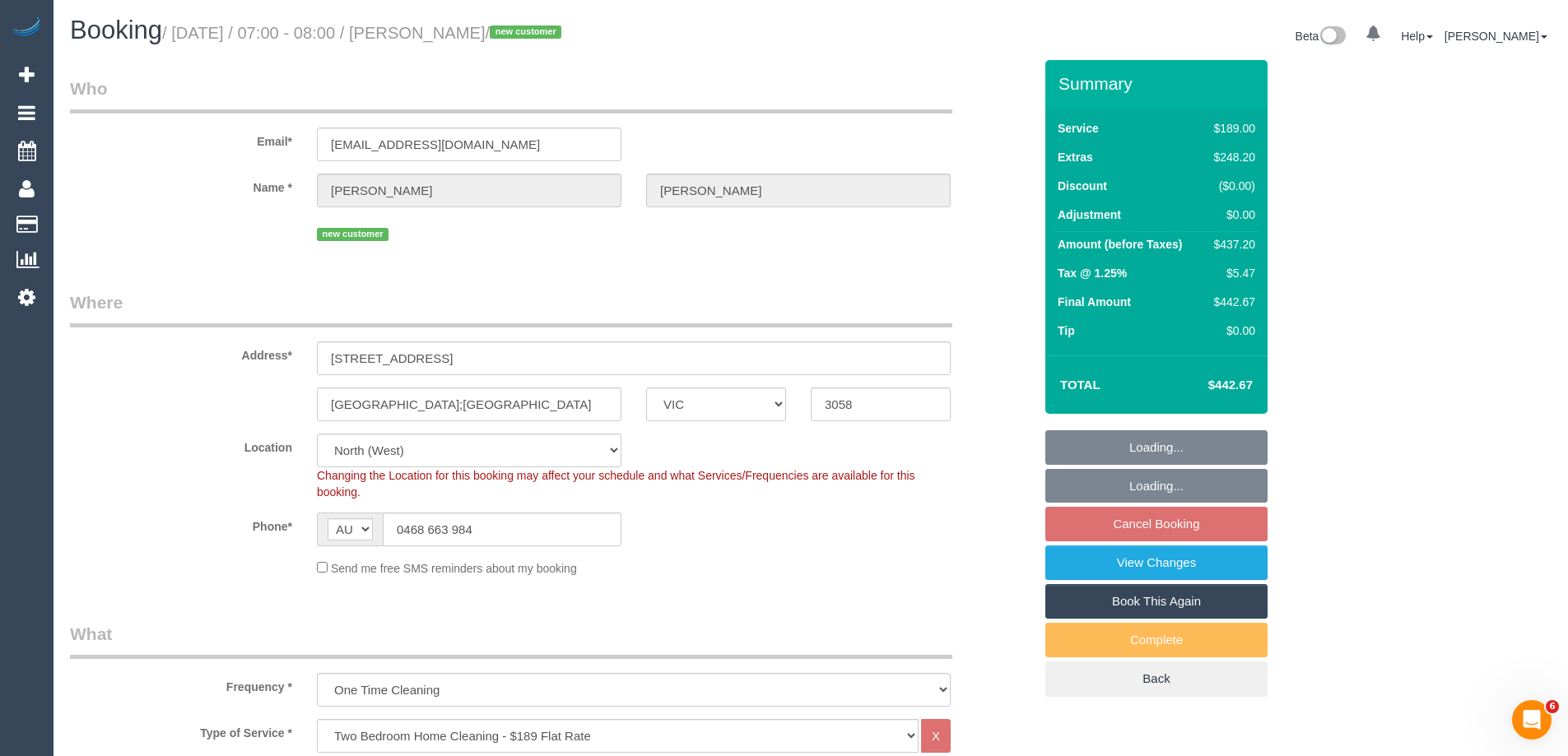
select select "number:24"
select select "number:11"
select select "string:stripe-pm_1SFQ3z2GScqysDRVUja5fqmj"
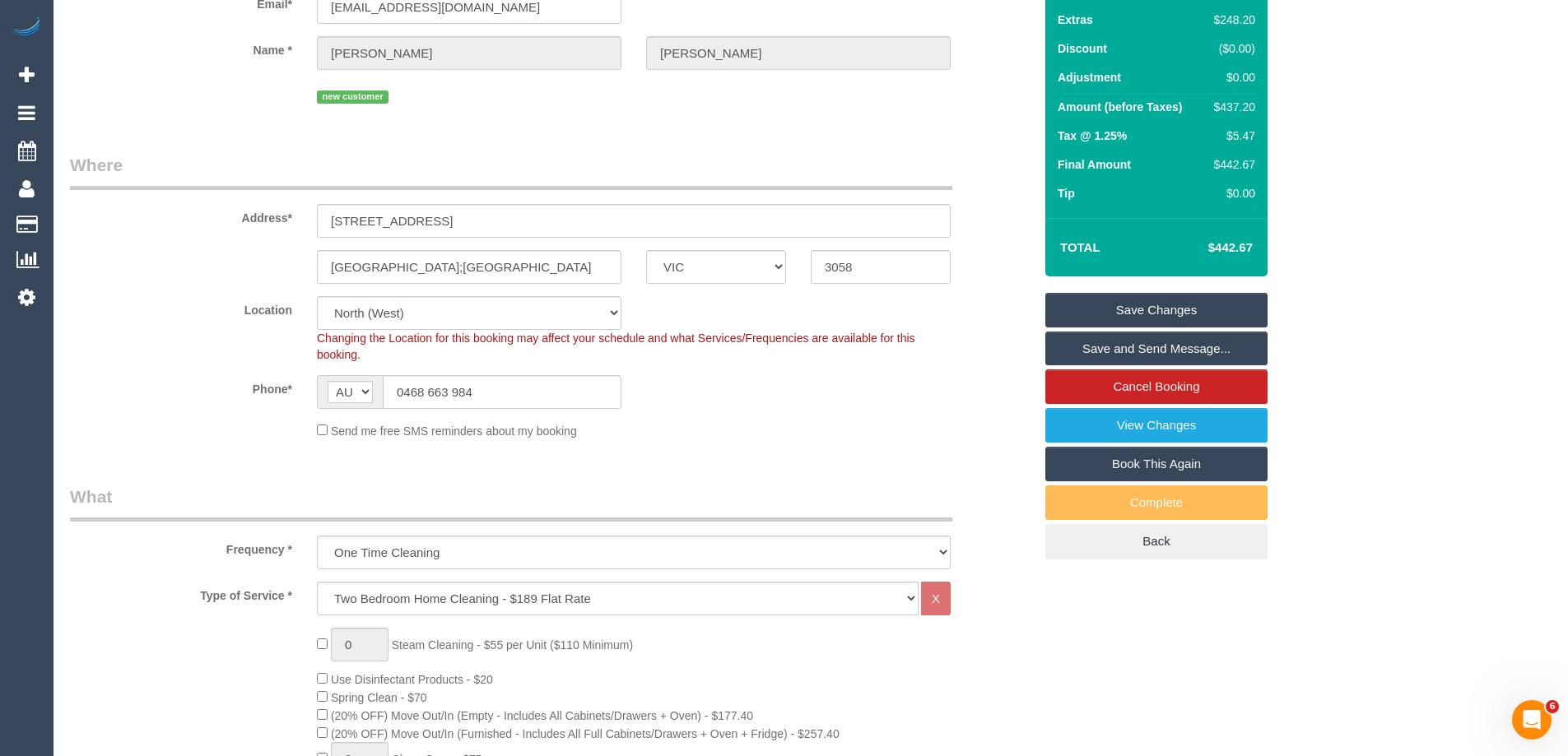
scroll to position [2, 0]
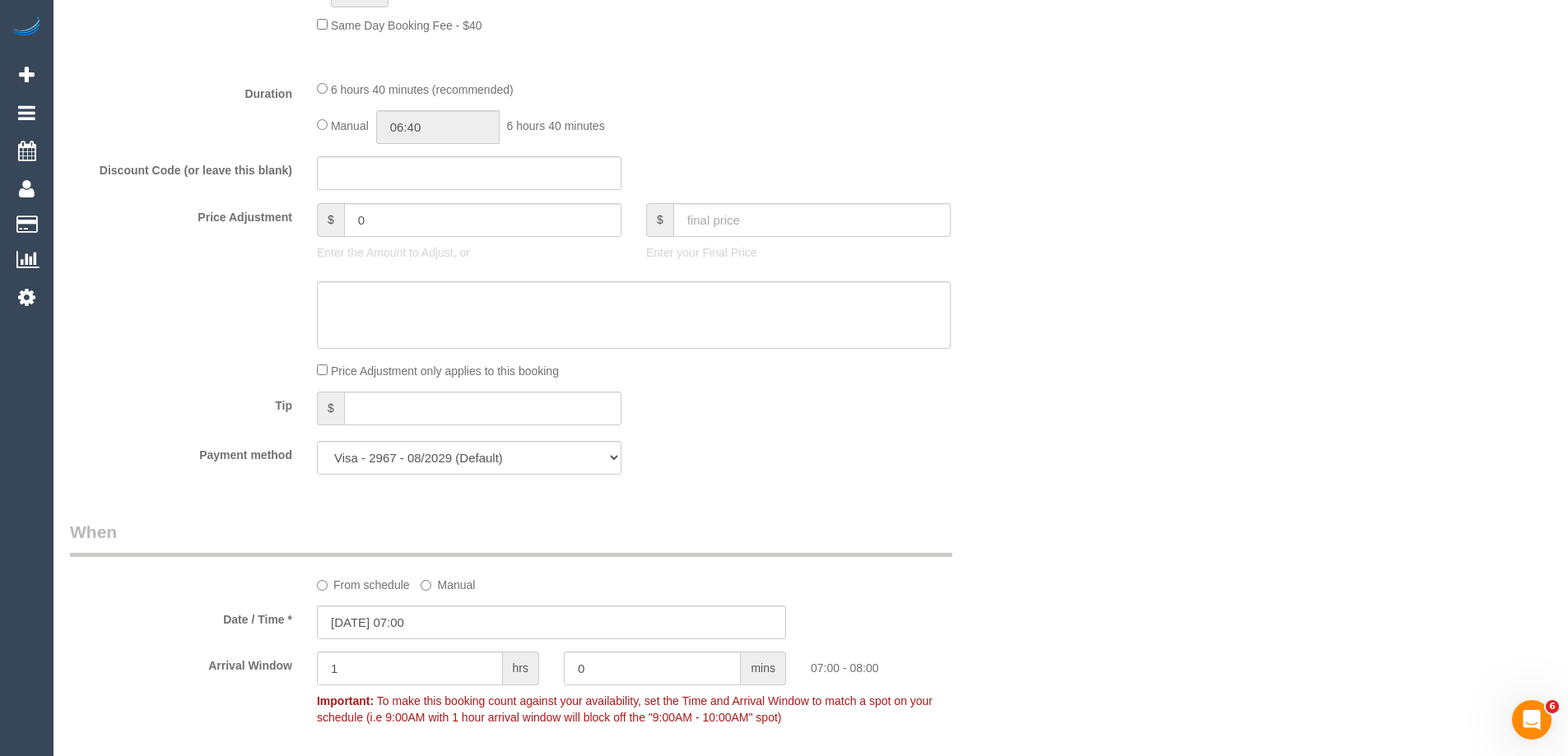
scroll to position [1483, 0]
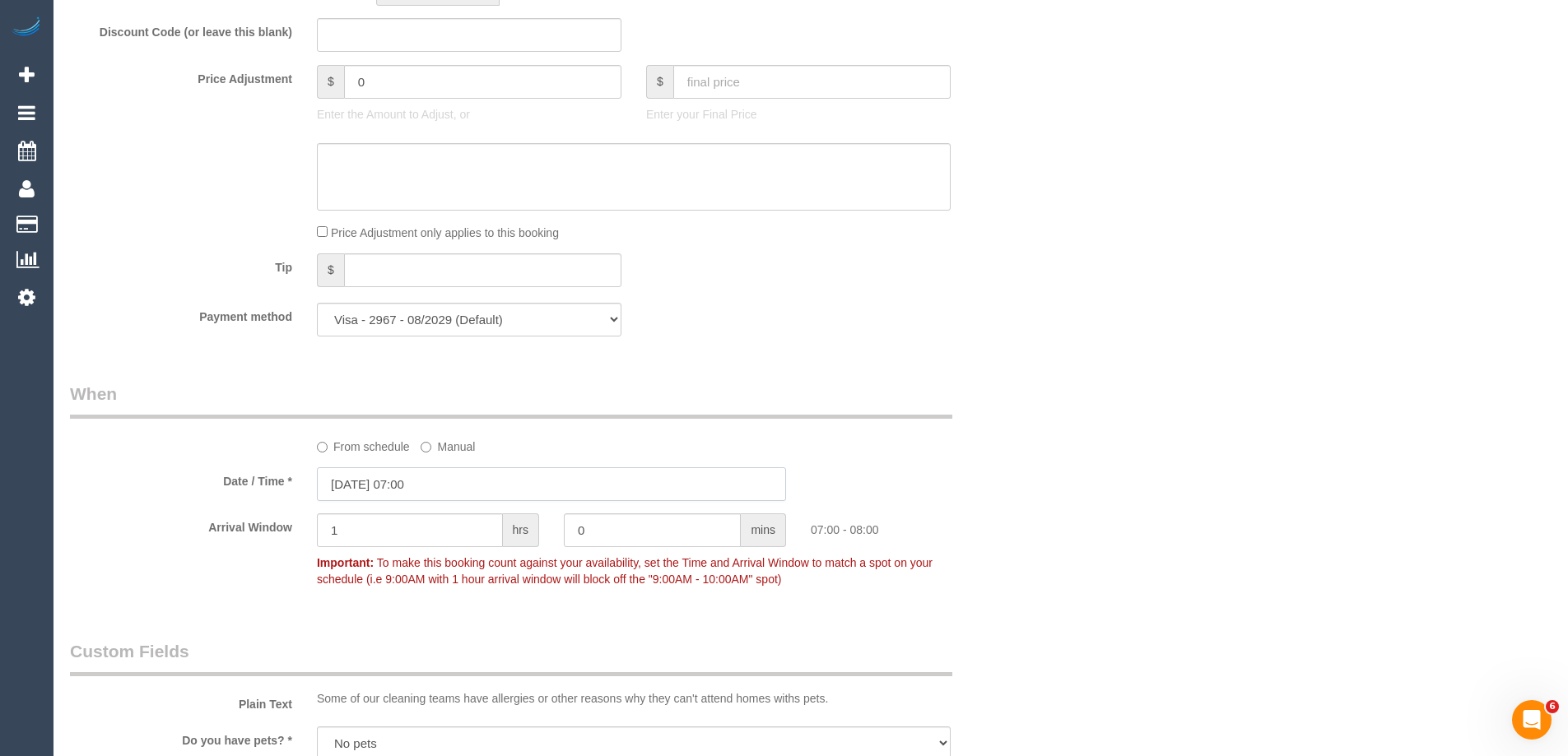
click at [396, 488] on input "[DATE] 07:00" at bounding box center [551, 485] width 469 height 34
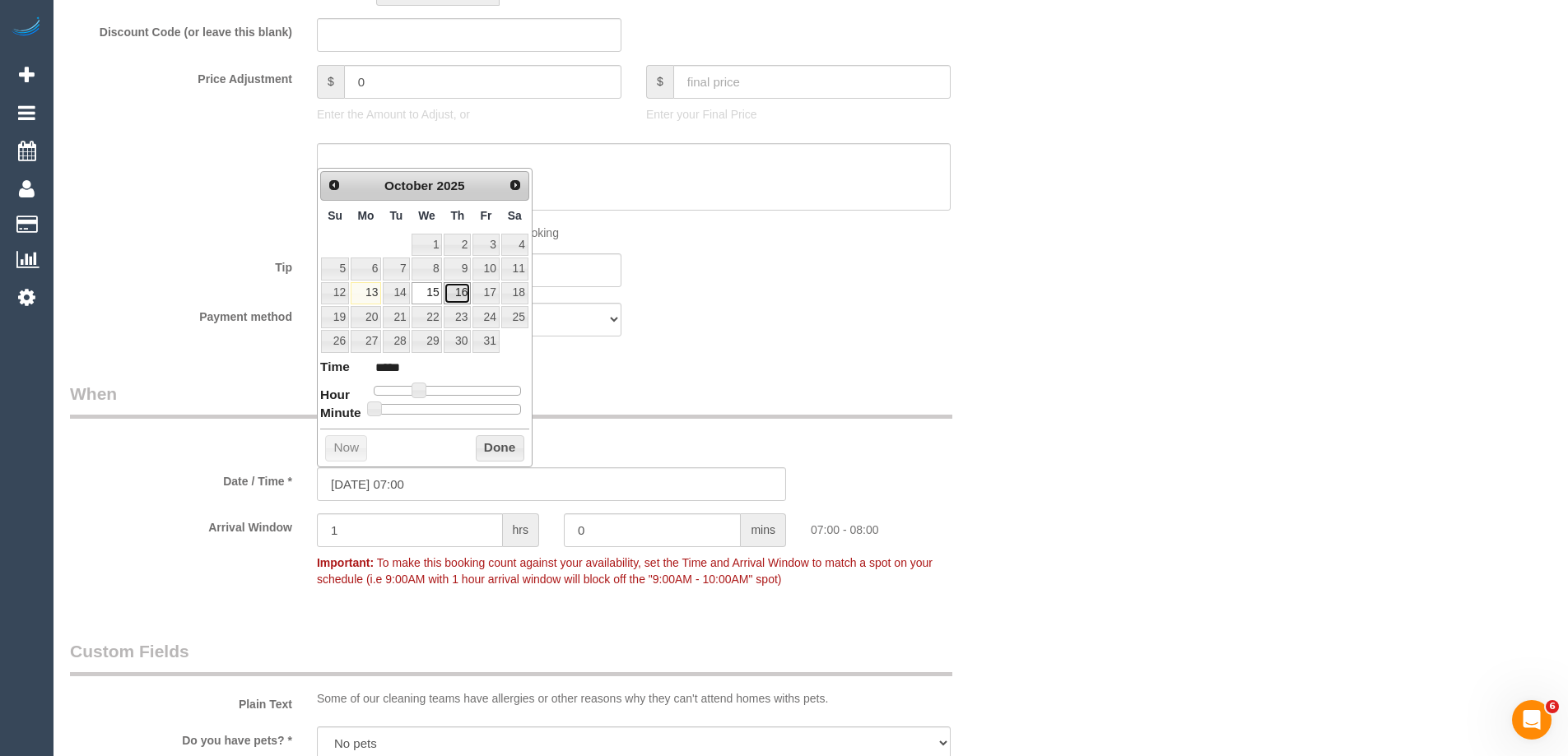
click at [460, 291] on link "16" at bounding box center [457, 294] width 27 height 22
type input "16/10/2025 07:00"
click at [506, 443] on button "Done" at bounding box center [500, 448] width 49 height 26
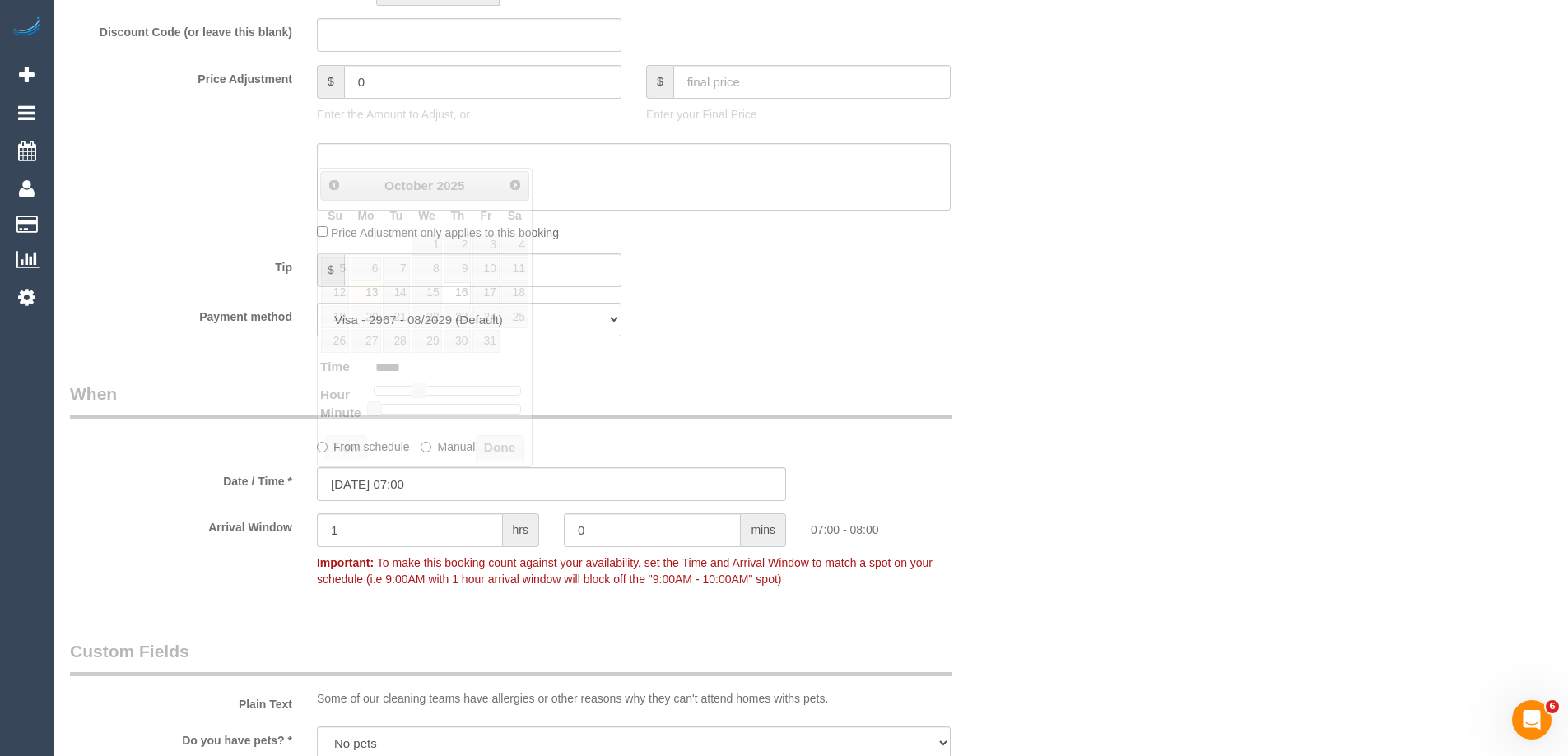
click at [1009, 352] on div "Who Email* klarichards@protonmail.com Name * Kay Richards new customer Where Ad…" at bounding box center [552, 172] width 988 height 3192
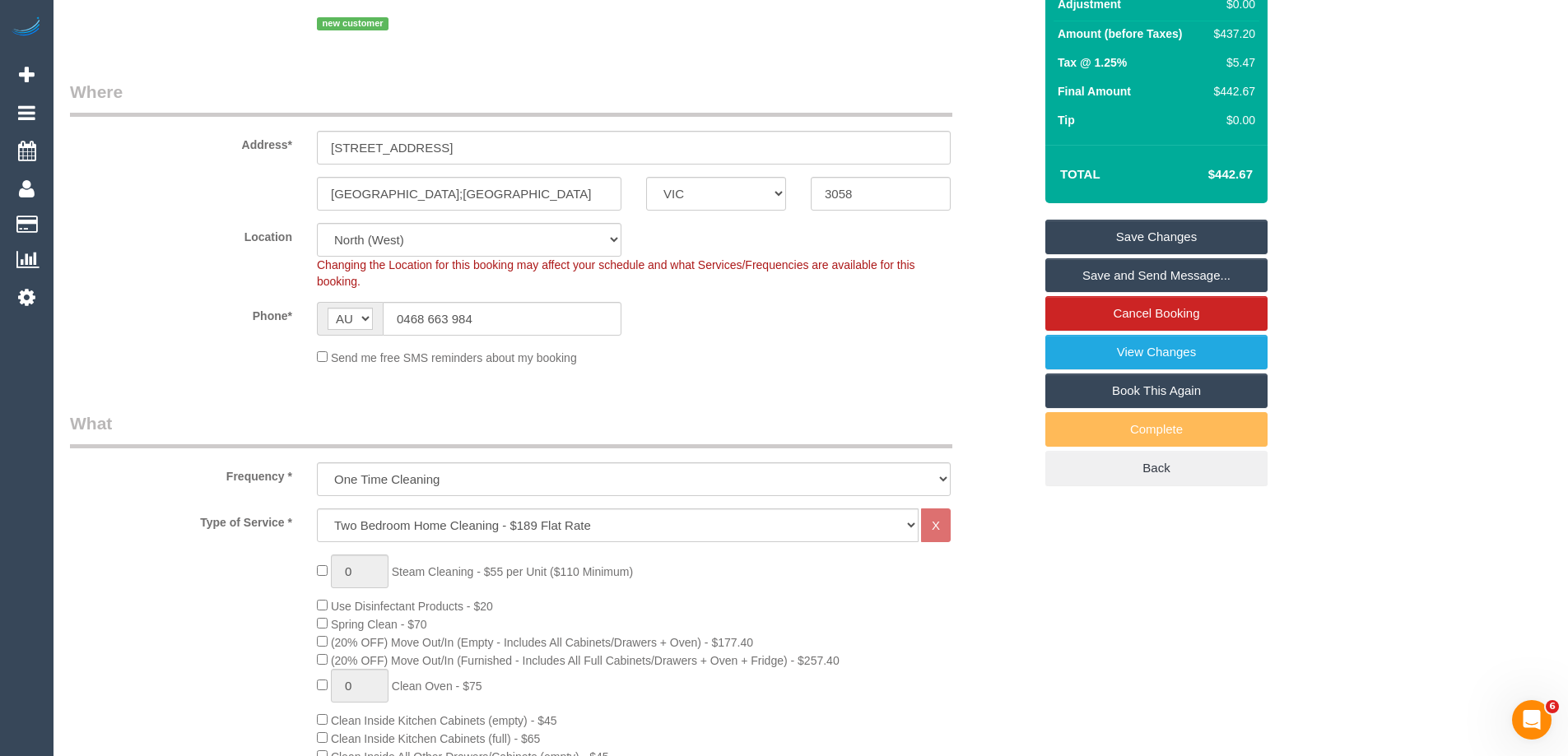
scroll to position [0, 0]
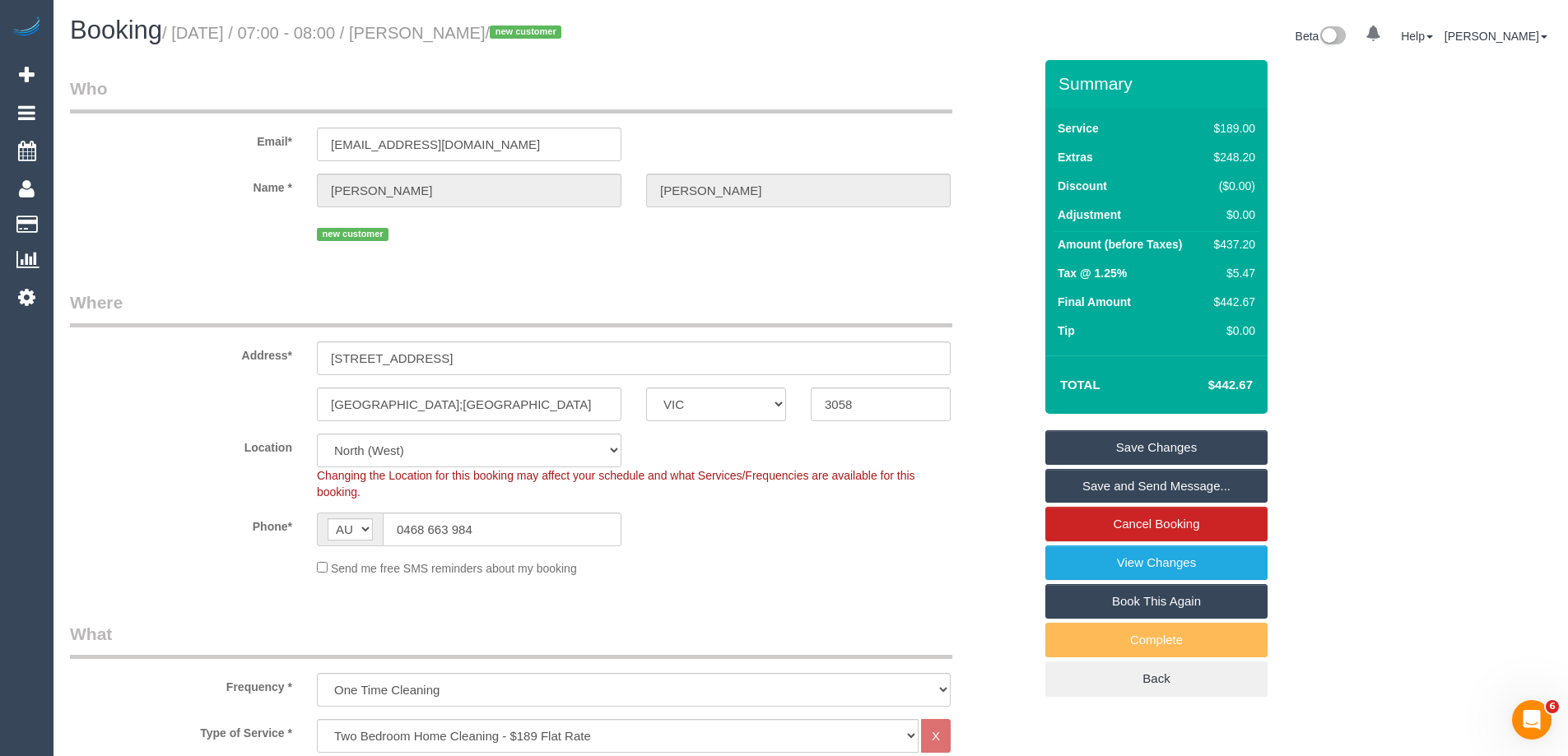
click at [1239, 242] on div "$437.20" at bounding box center [1231, 244] width 48 height 16
copy div "437.20"
click at [1298, 256] on div "Summary Service $189.00 Extras $248.20 Discount ($0.00) Adjustment $0.00 Amount…" at bounding box center [1218, 394] width 370 height 670
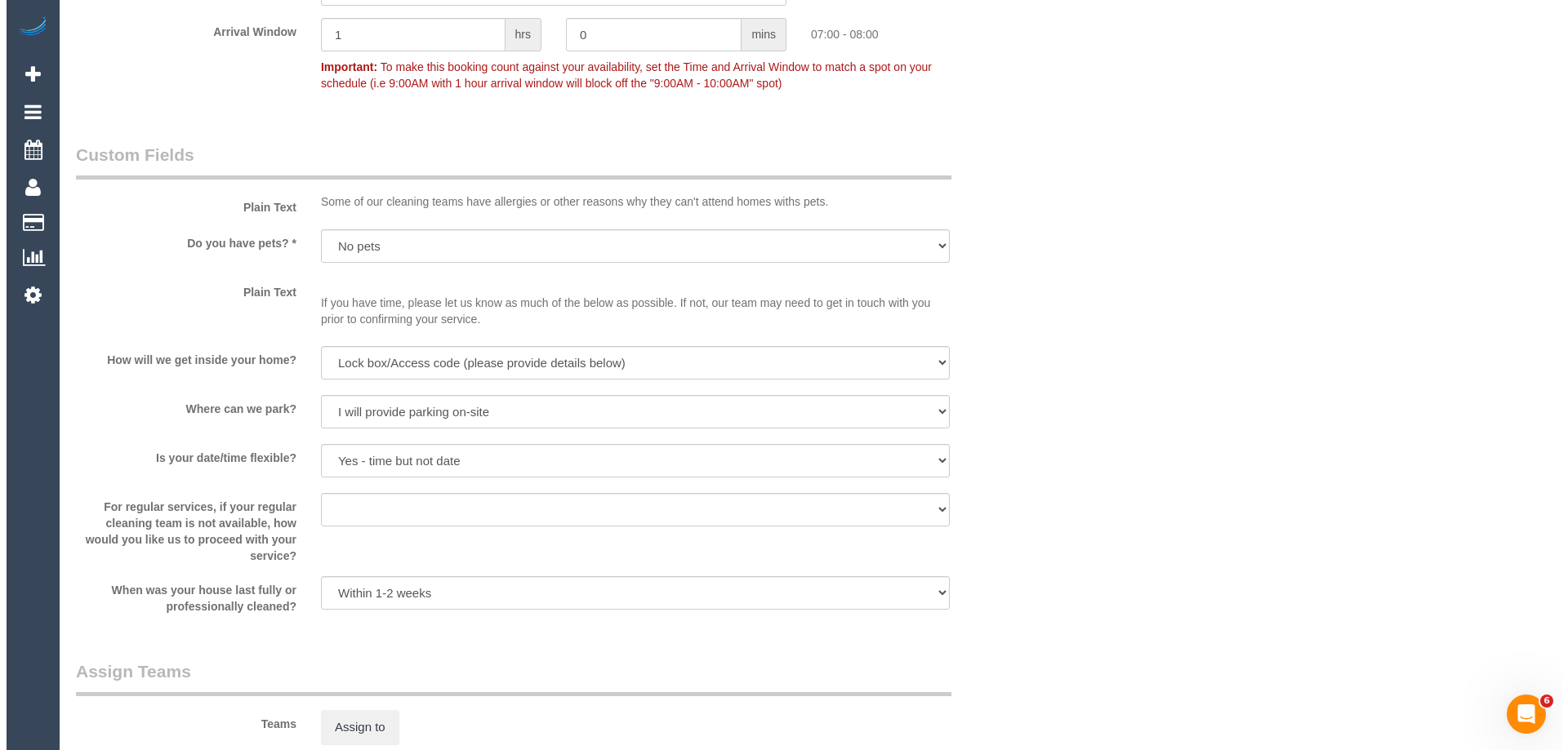
scroll to position [2368, 0]
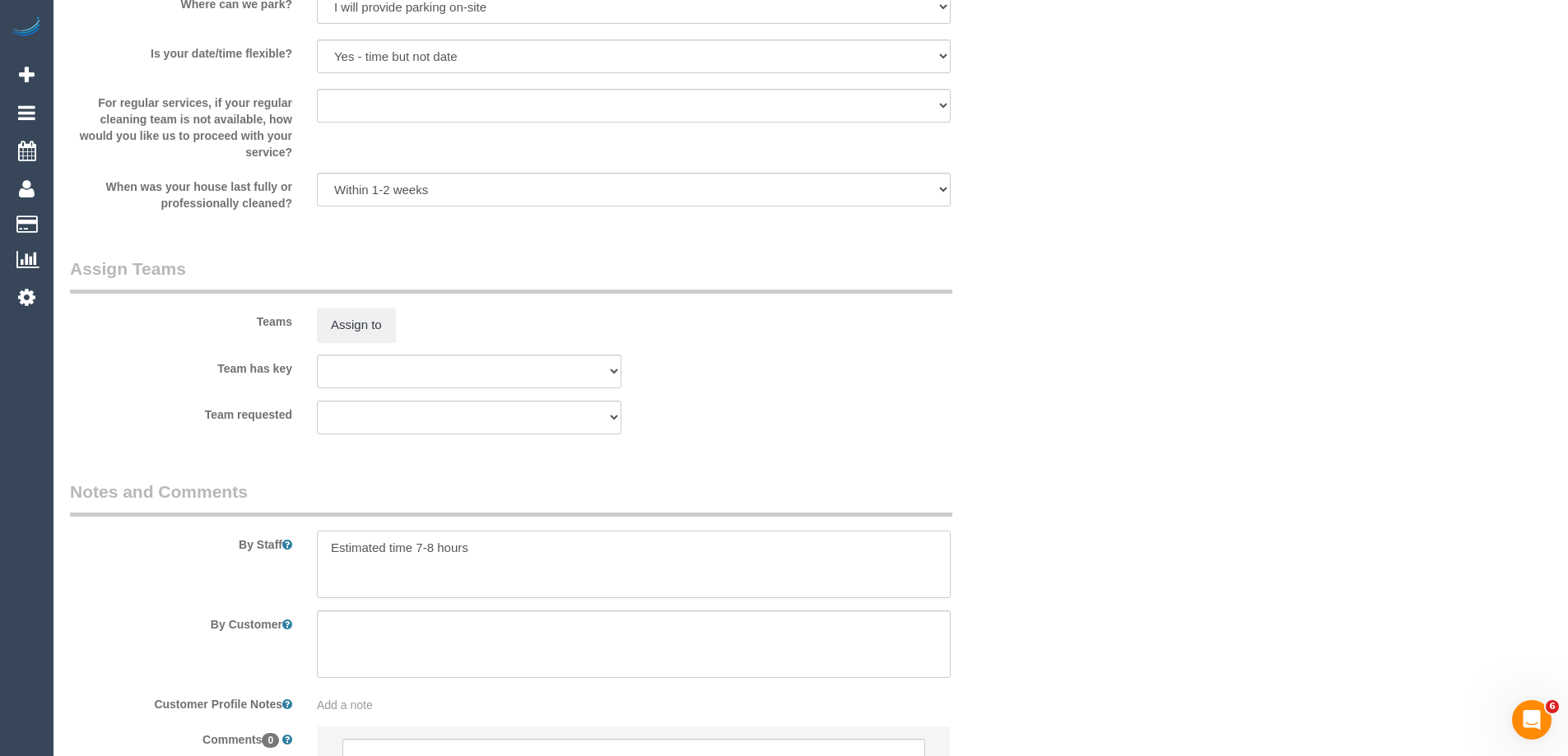
click at [558, 569] on textarea at bounding box center [633, 564] width 634 height 67
click at [357, 326] on button "Assign to" at bounding box center [356, 325] width 79 height 35
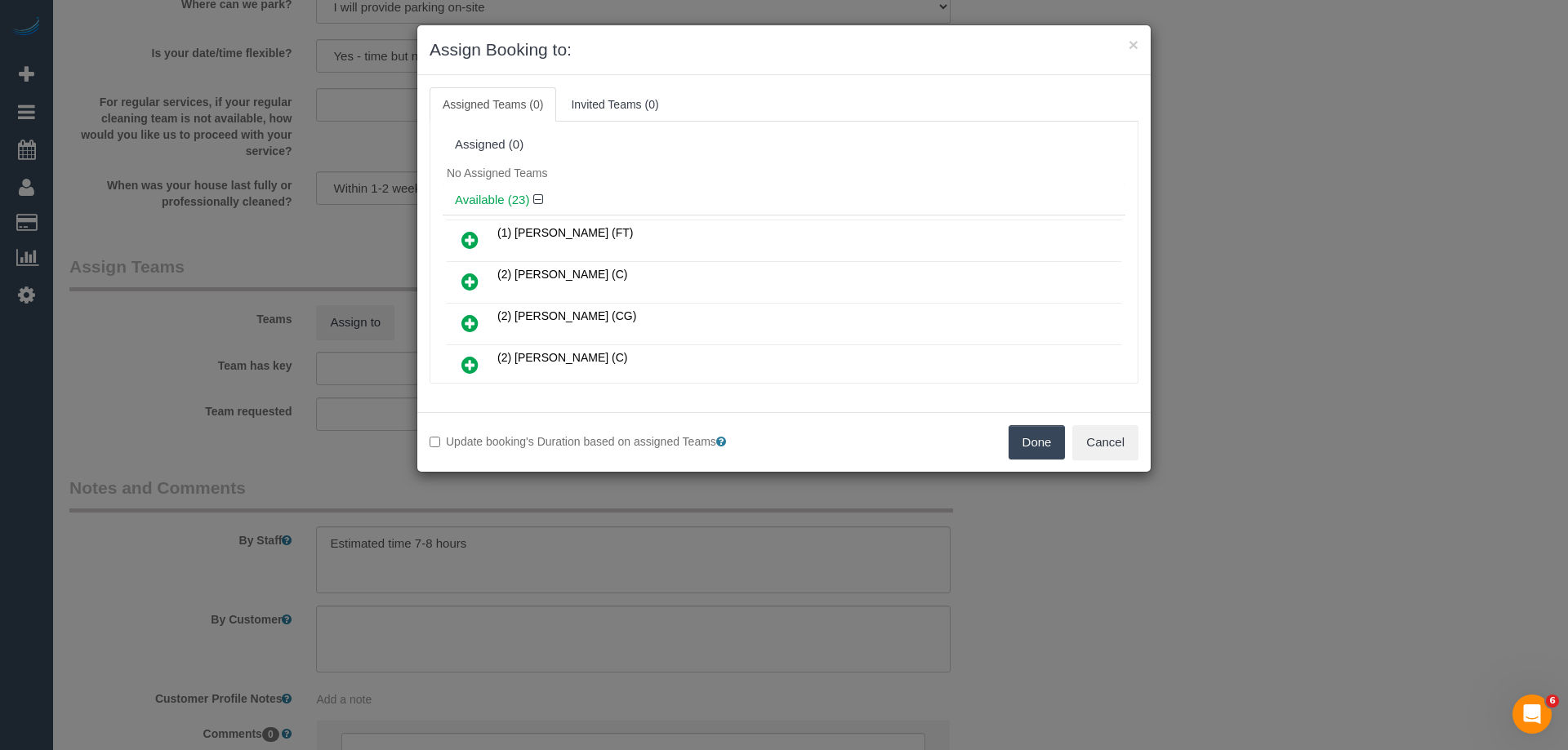
click at [720, 158] on div "Assigned (0)" at bounding box center [784, 145] width 682 height 31
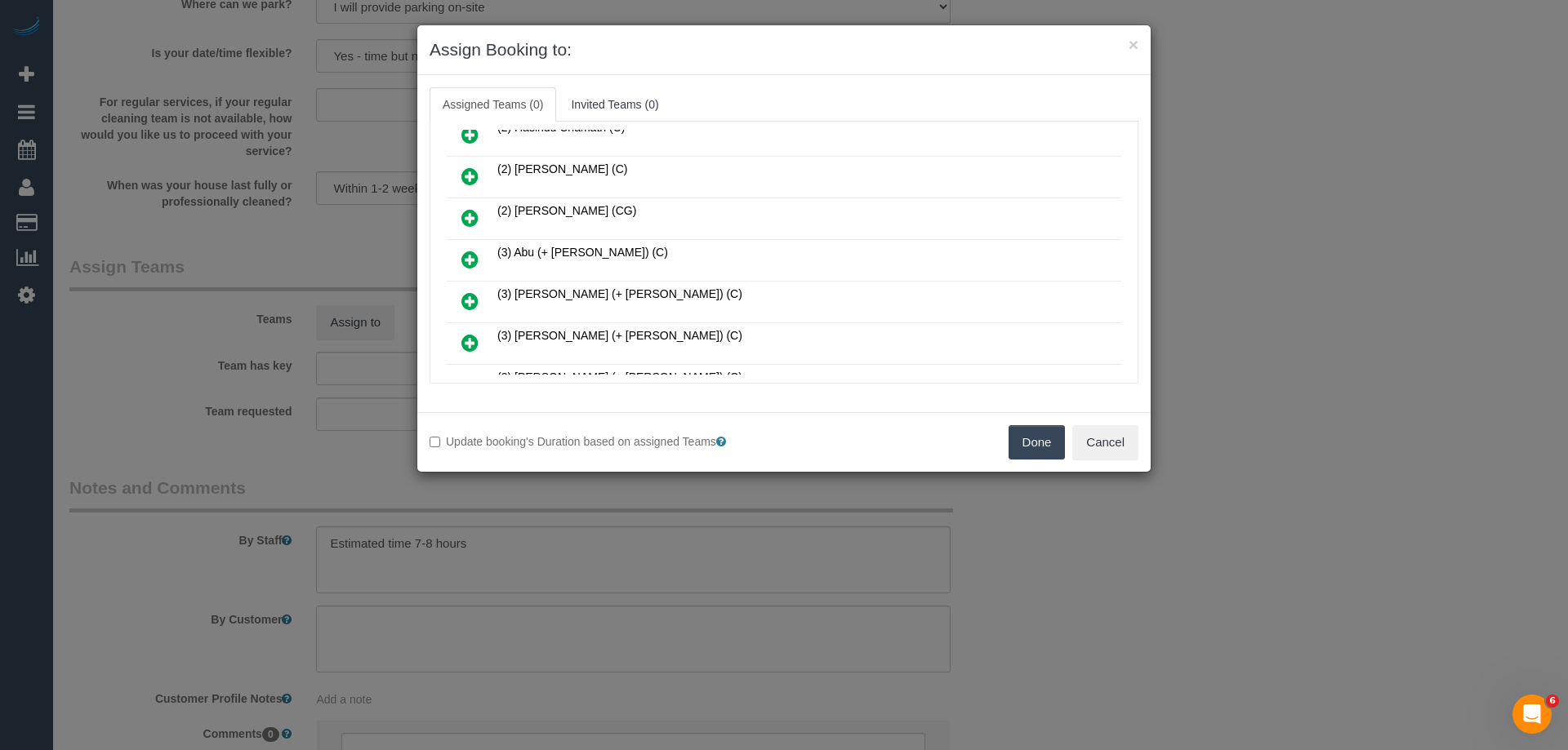
click at [471, 262] on icon at bounding box center [470, 259] width 17 height 19
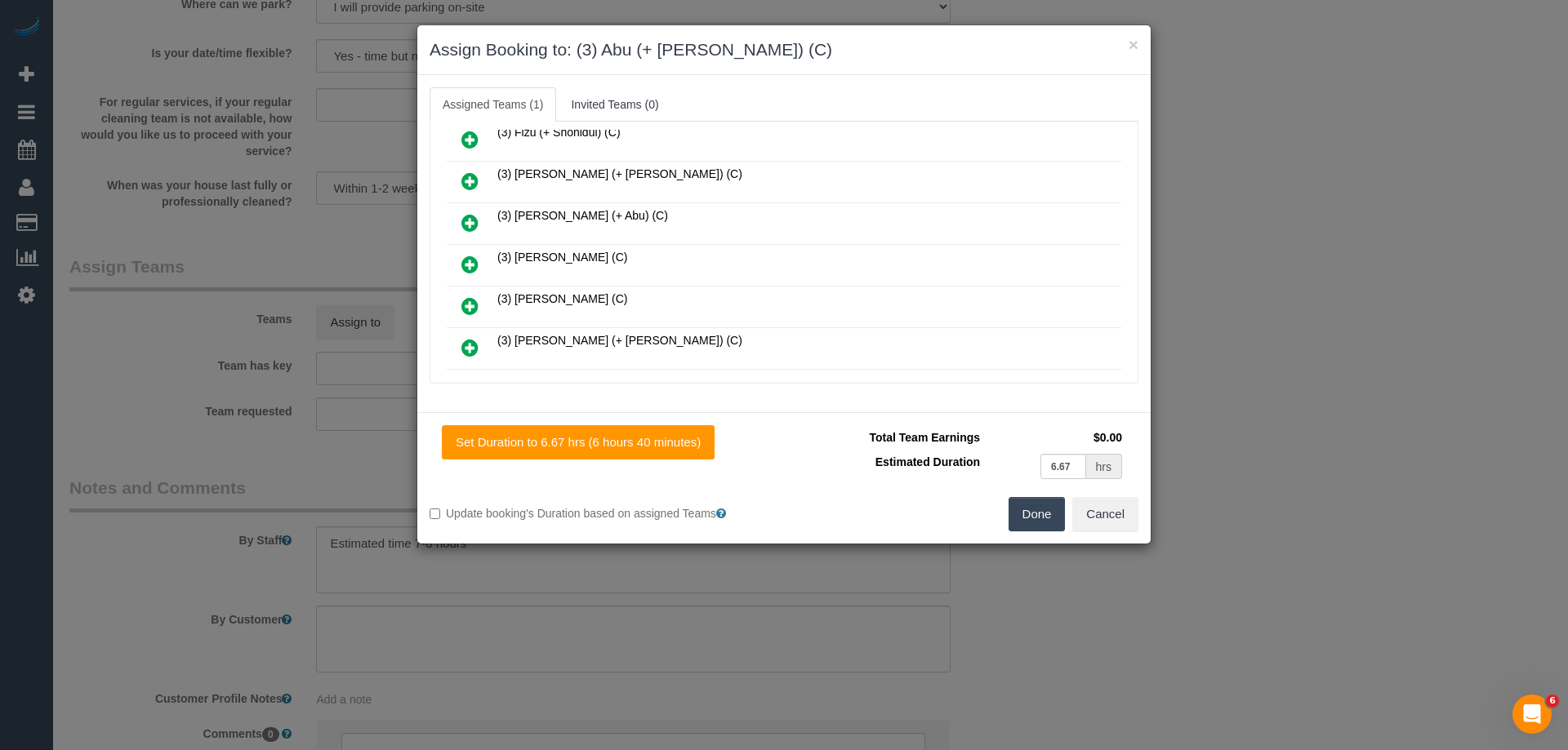
click at [472, 226] on icon at bounding box center [470, 223] width 17 height 19
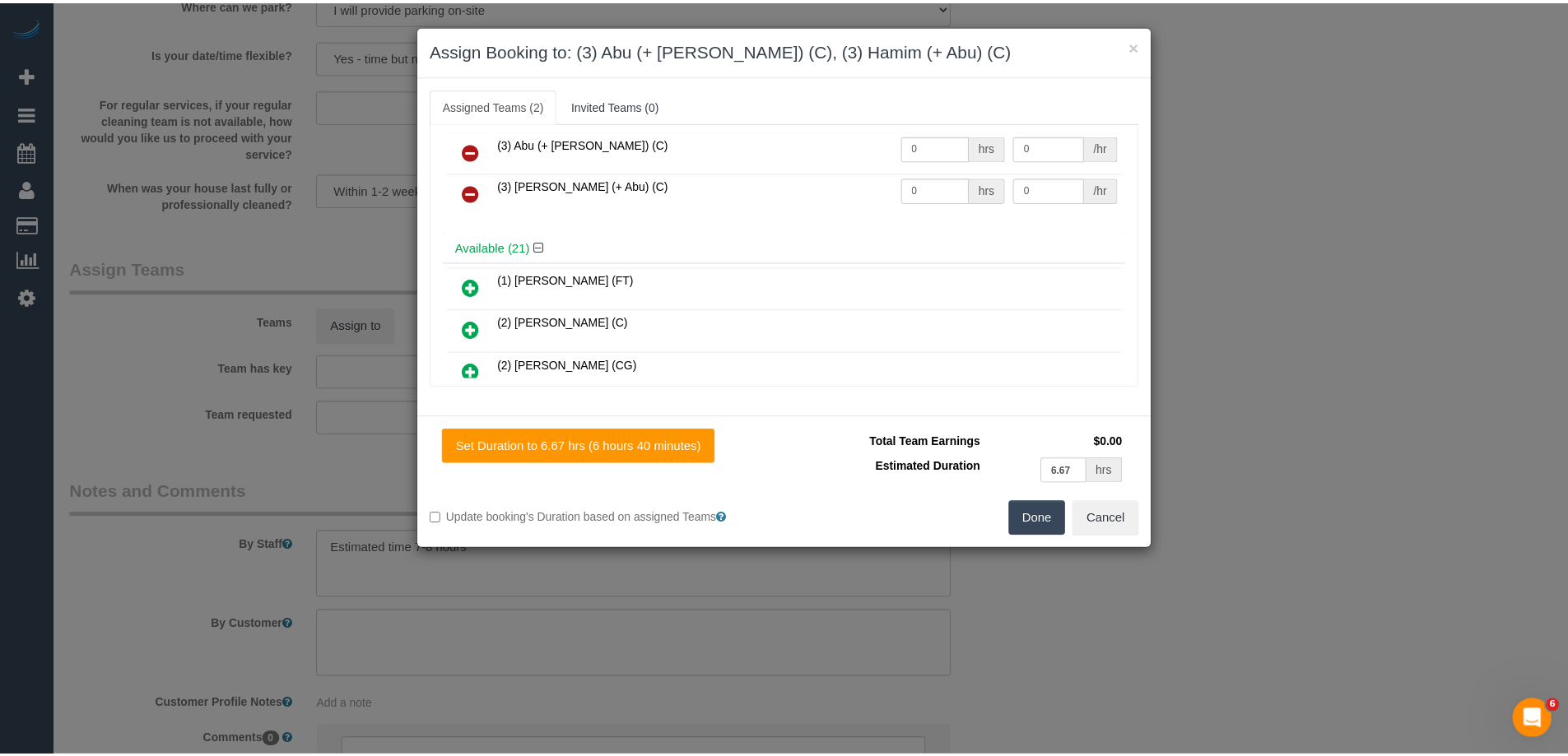
scroll to position [0, 0]
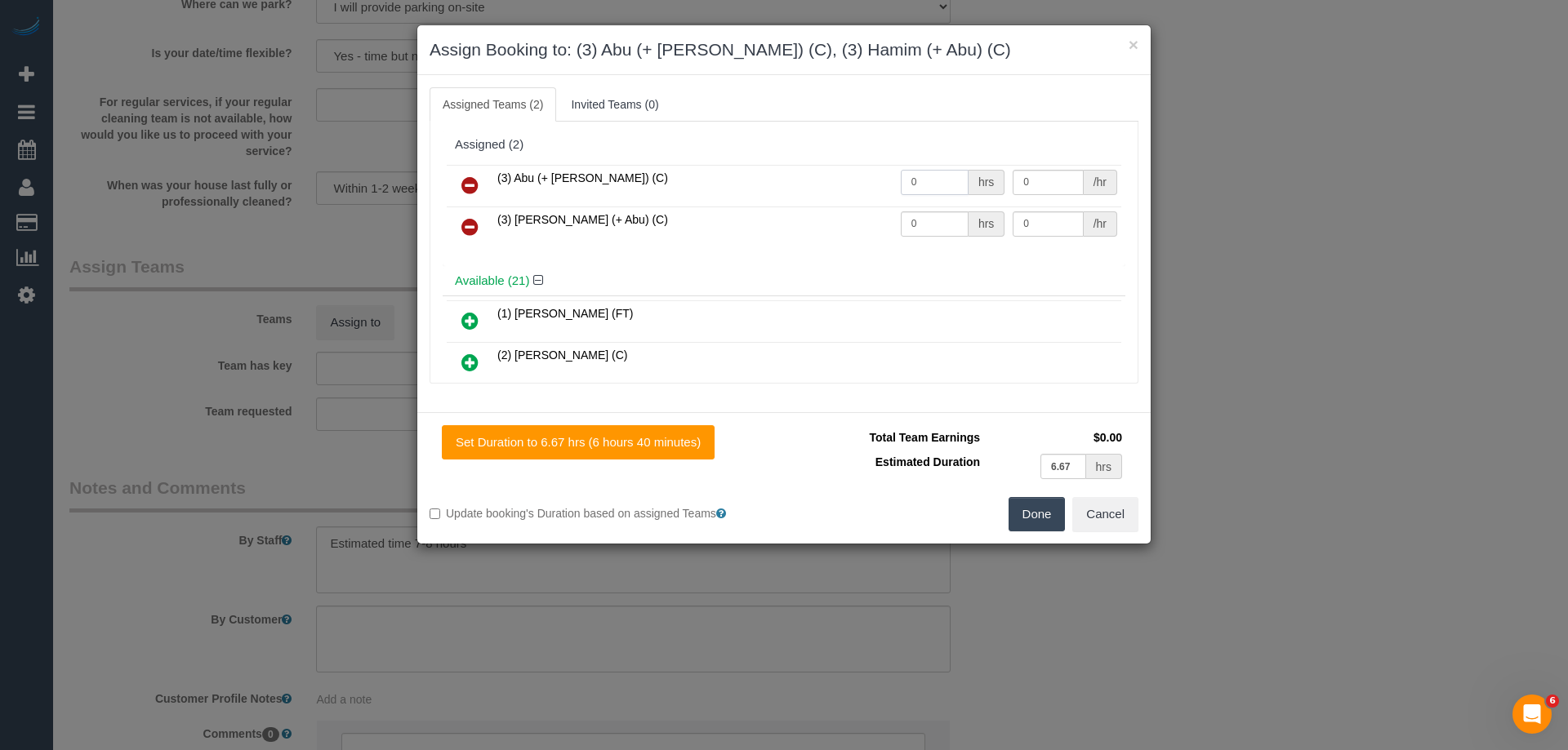
click at [936, 186] on input "0" at bounding box center [935, 183] width 68 height 25
type input "1"
click at [947, 229] on input "0" at bounding box center [935, 224] width 68 height 25
type input "1"
click at [1044, 176] on input "0" at bounding box center [1047, 183] width 70 height 25
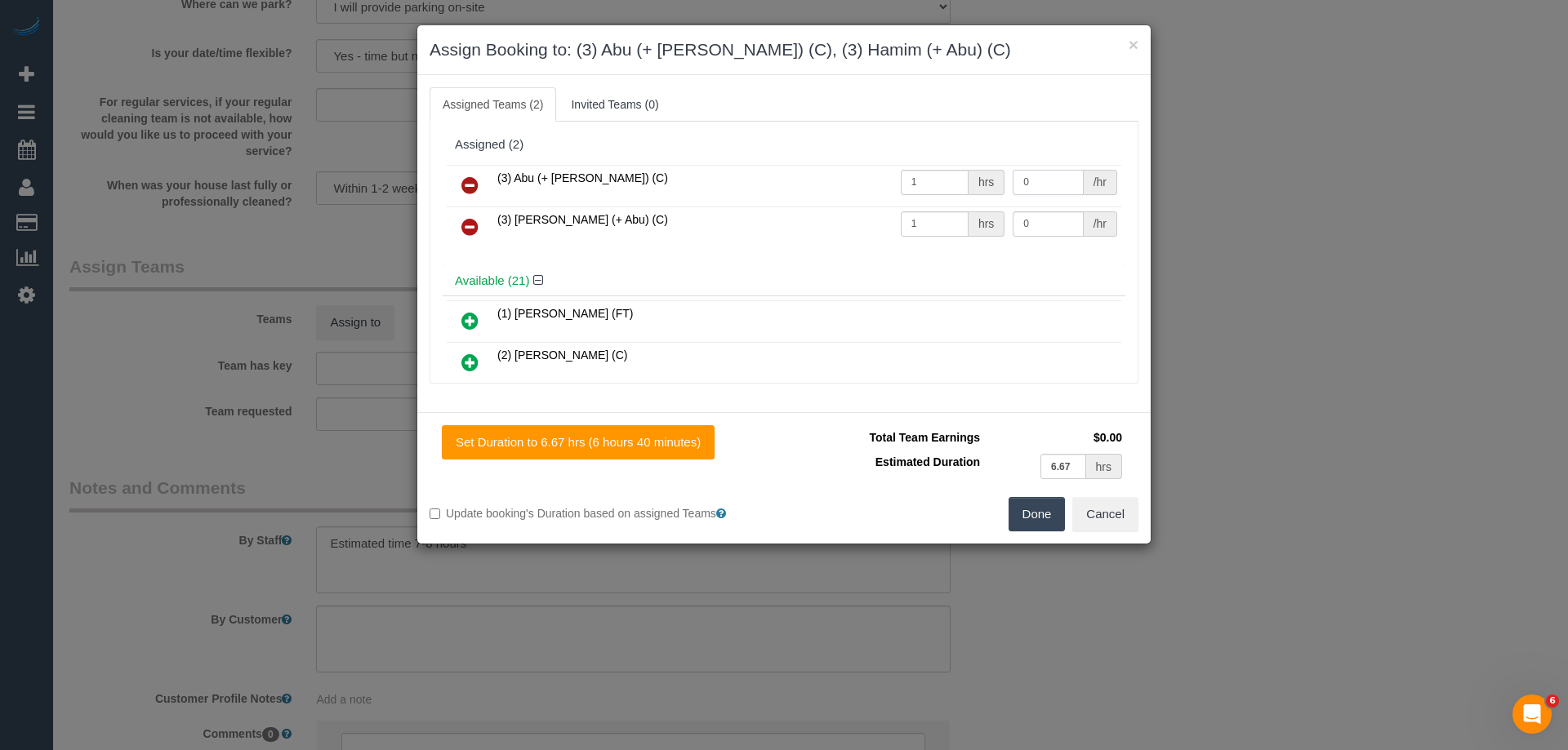
click at [1030, 189] on input "0" at bounding box center [1047, 183] width 70 height 25
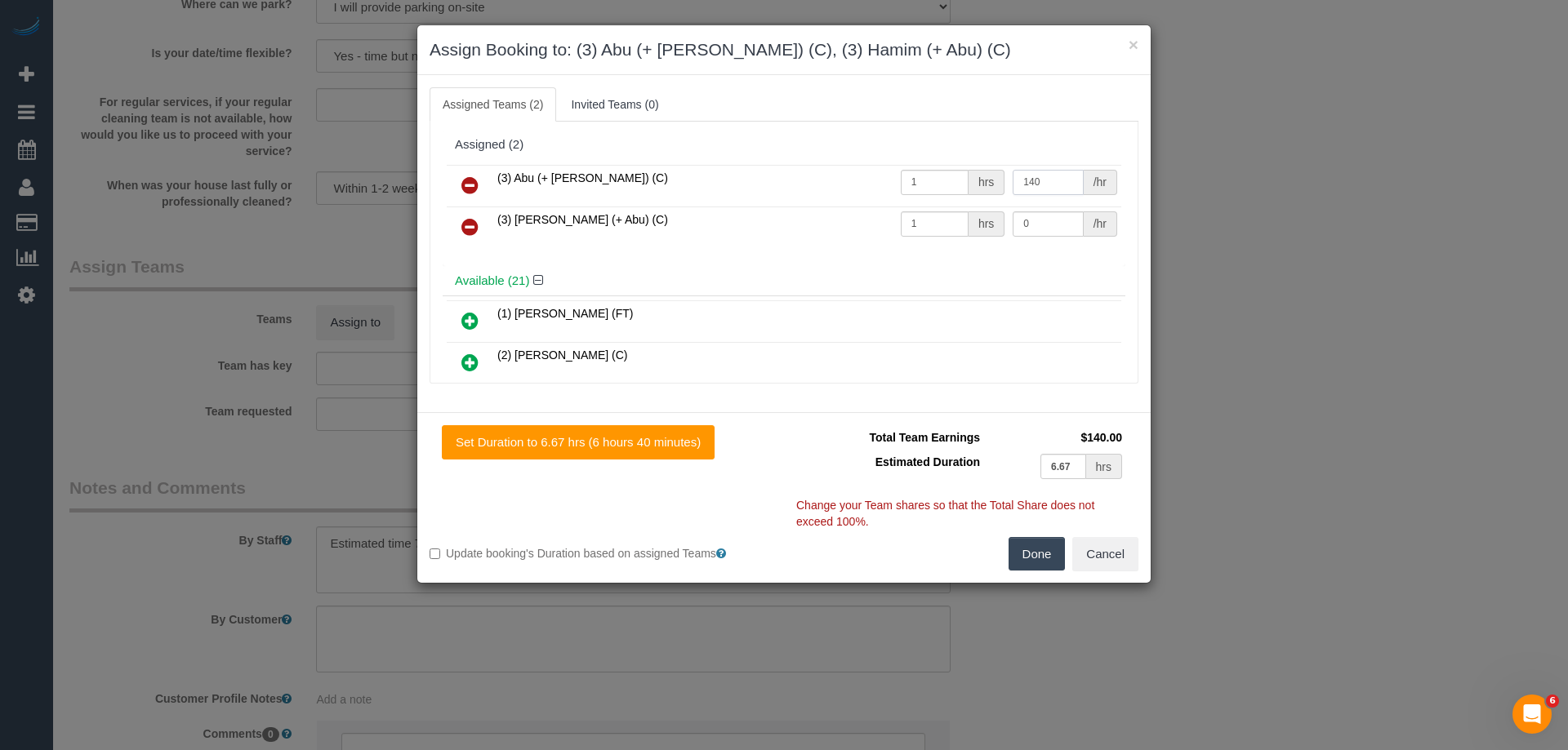
type input "140"
click at [1032, 223] on input "0" at bounding box center [1047, 224] width 70 height 25
type input "140"
click at [1031, 554] on button "Done" at bounding box center [1037, 554] width 58 height 35
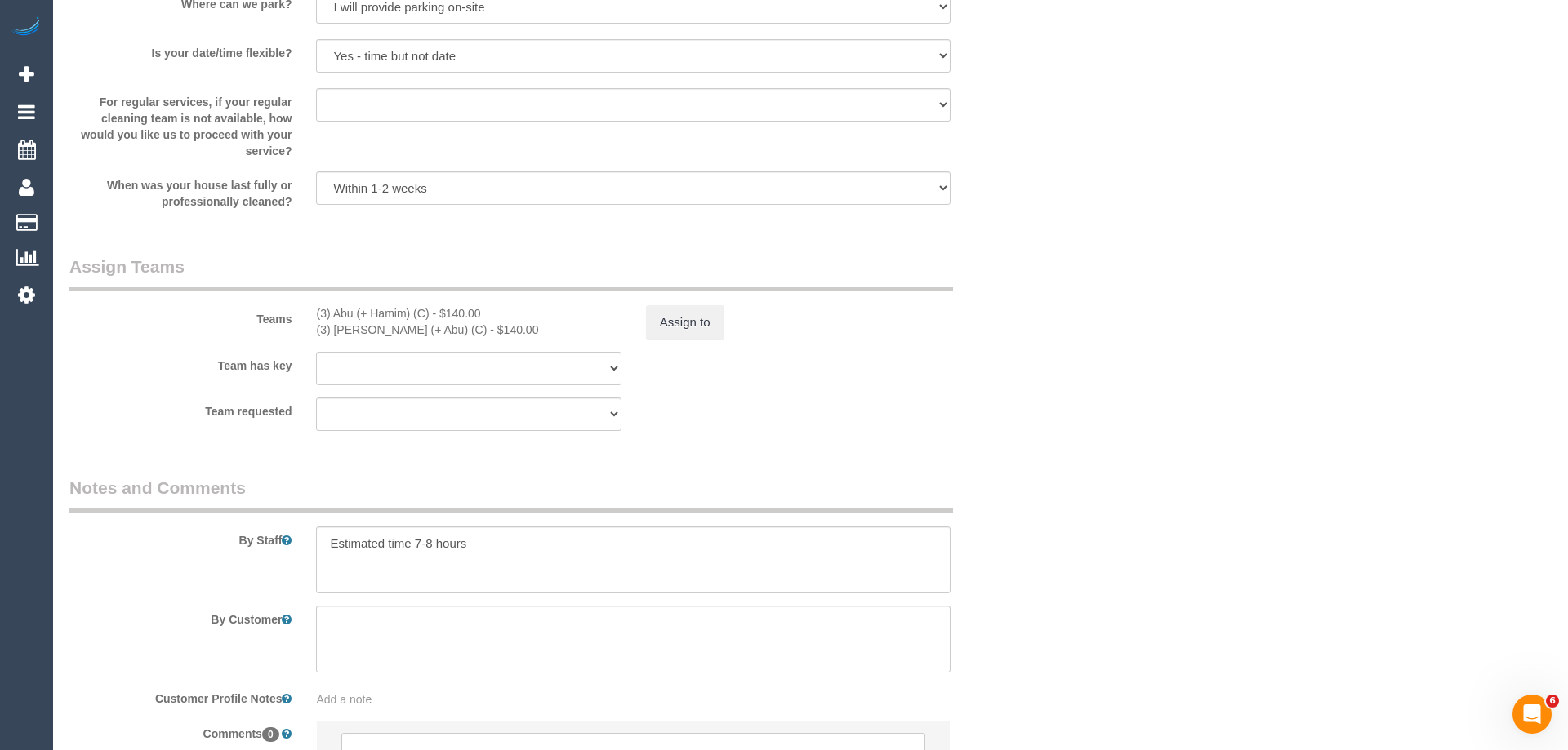
click at [1031, 554] on div "× Assign Booking to: (3) Abu (+ Hamim) (C), (3) Hamim (+ Abu) (C) Assigned Team…" at bounding box center [784, 375] width 1568 height 750
drag, startPoint x: 1059, startPoint y: 328, endPoint x: 1072, endPoint y: 323, distance: 13.9
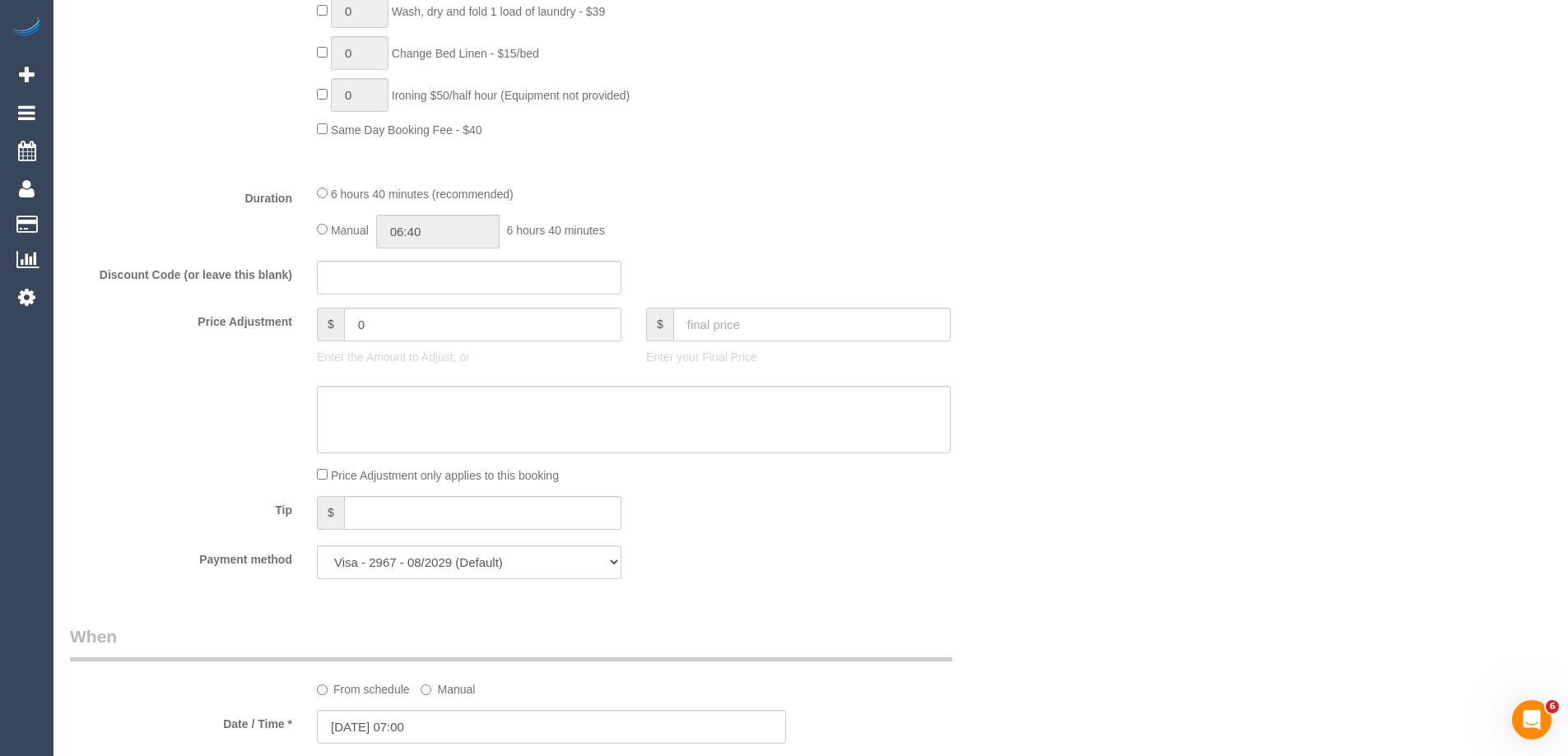
scroll to position [1235, 0]
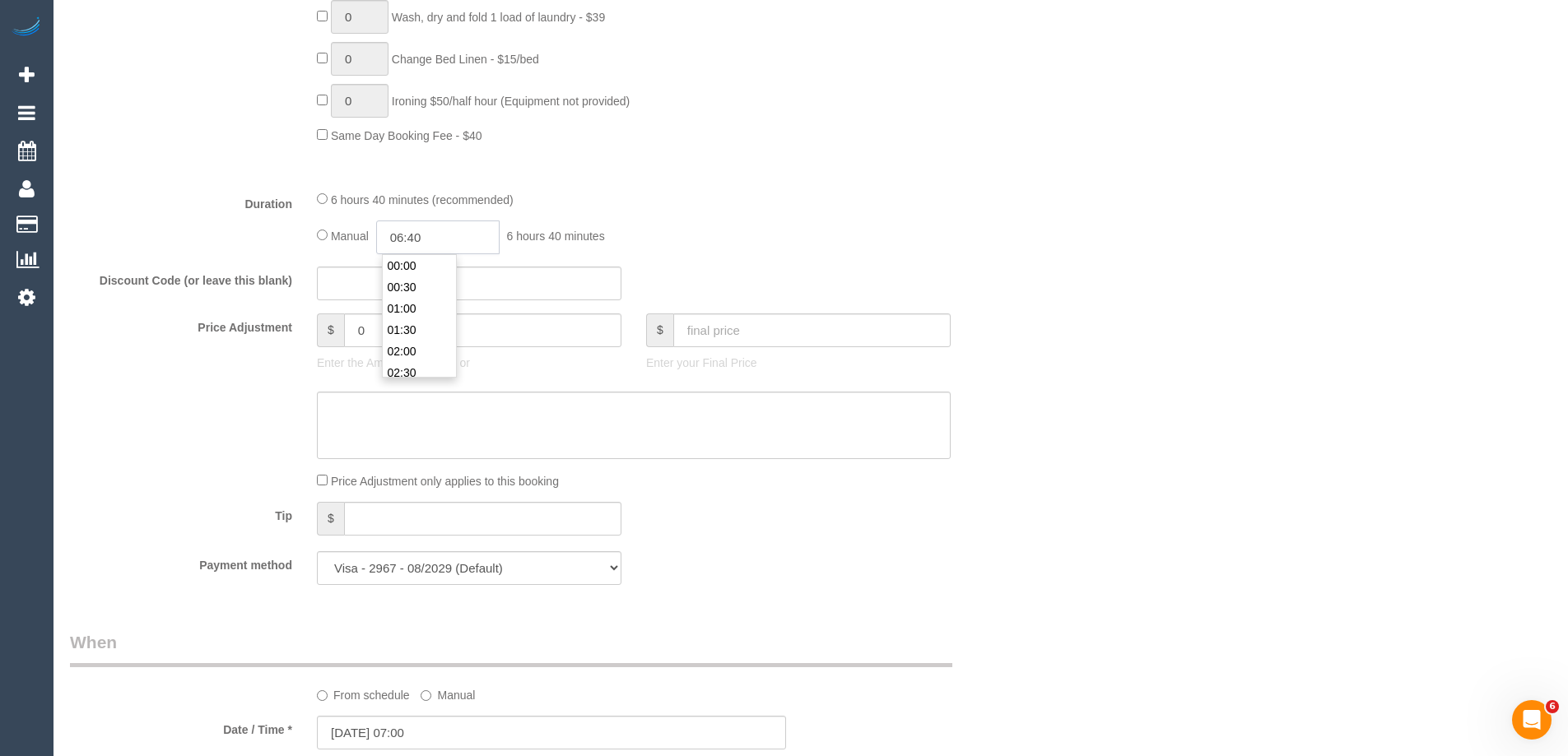
click at [430, 241] on input "06:40" at bounding box center [438, 238] width 124 height 34
type input "04:00"
click at [416, 343] on li "04:00" at bounding box center [420, 338] width 73 height 21
click at [886, 238] on div "Manual 04:00 4 hours 0 minutes" at bounding box center [633, 238] width 634 height 34
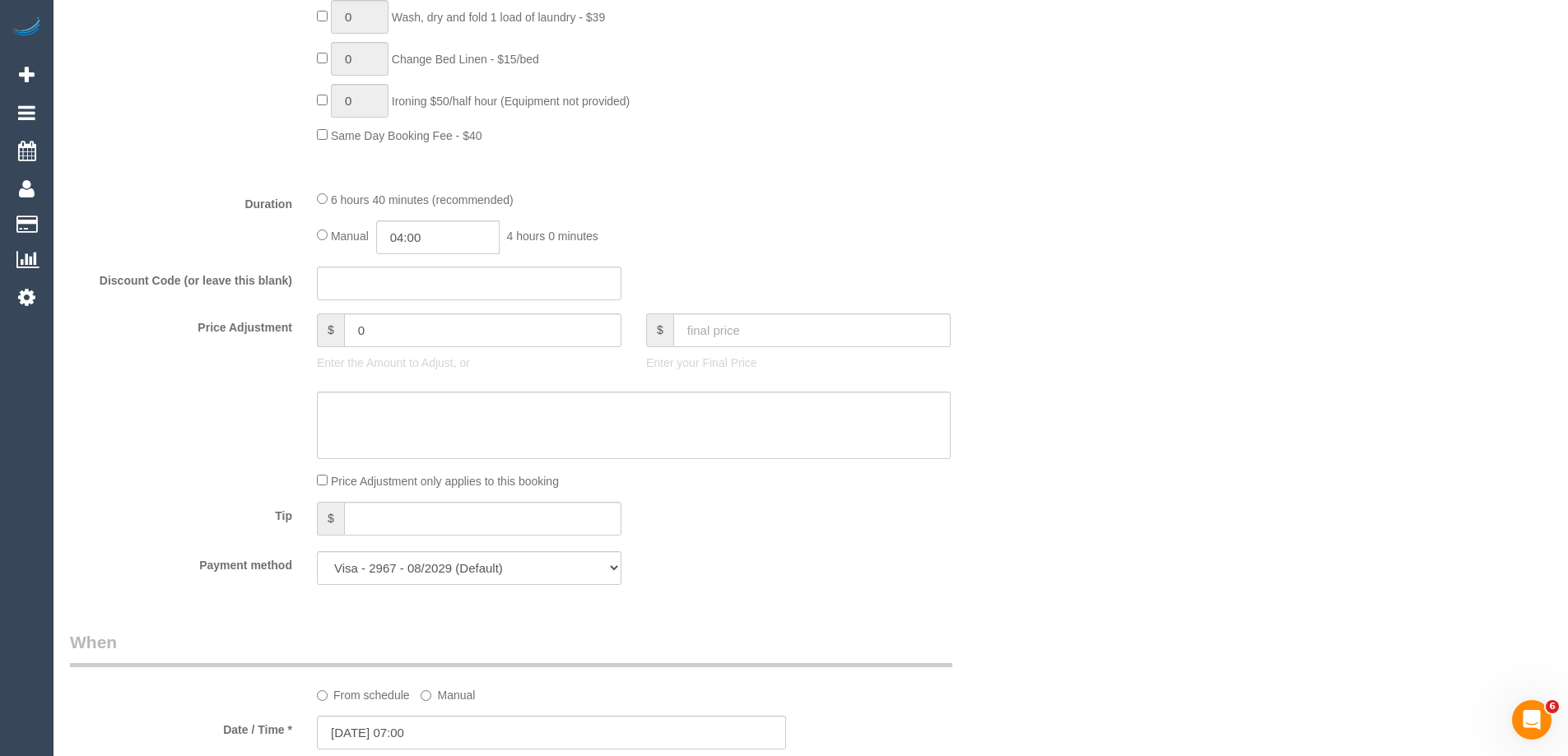
click at [1176, 317] on div "Who Email* klarichards@protonmail.com Name * Kay Richards new customer Where Ad…" at bounding box center [810, 422] width 1481 height 3192
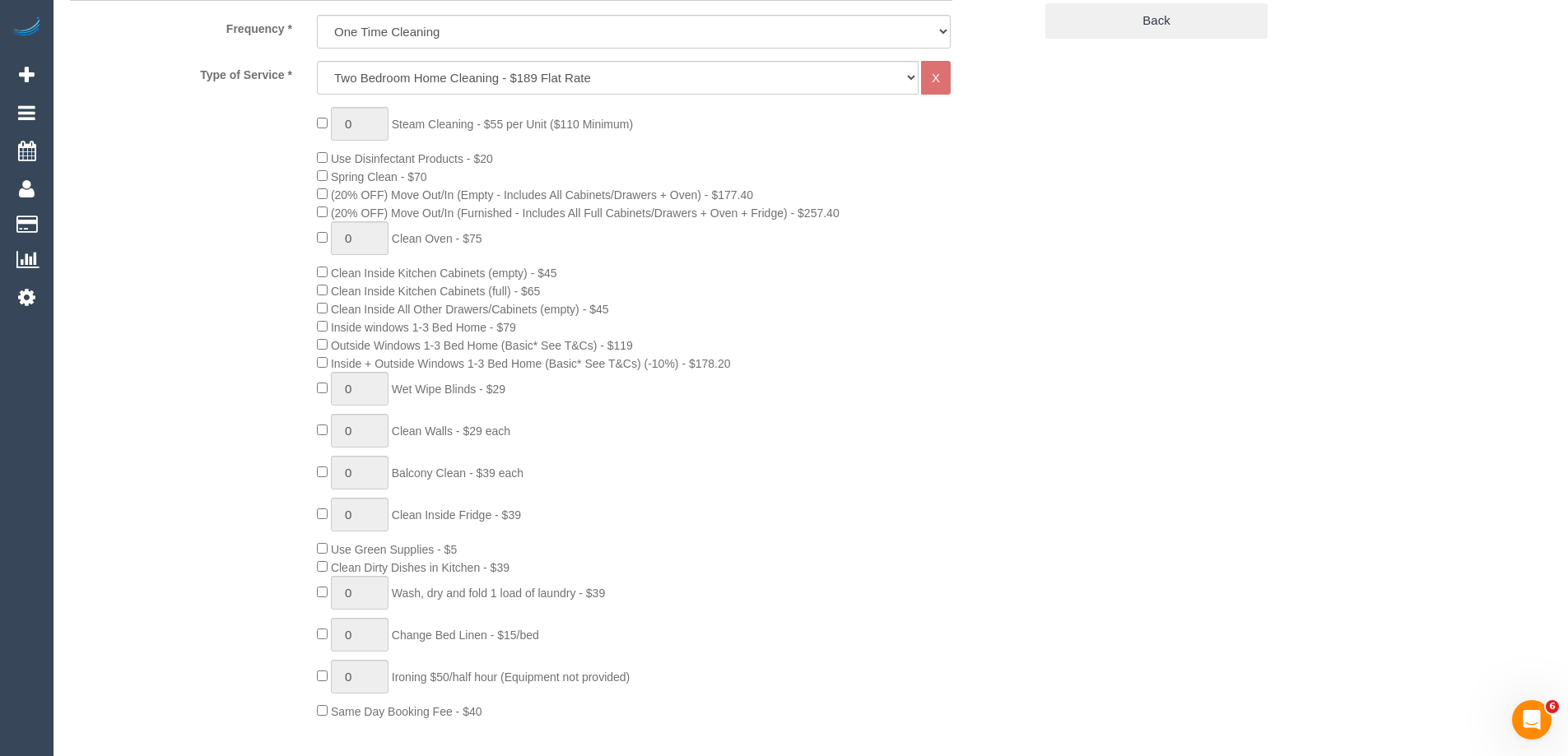
click at [935, 447] on div "0 Steam Cleaning - $55 per Unit ($110 Minimum) Use Disinfectant Products - $20 …" at bounding box center [675, 413] width 740 height 614
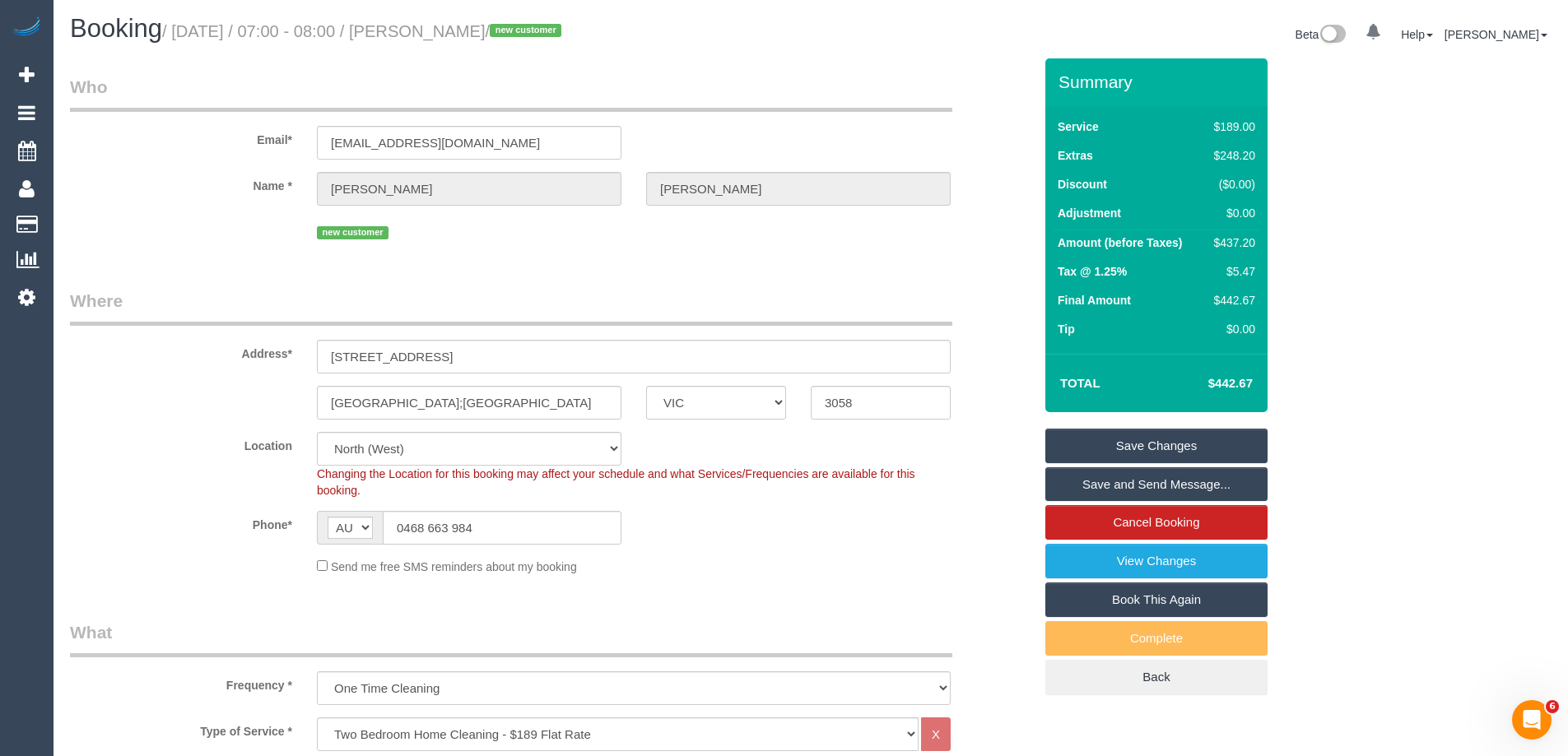
scroll to position [0, 0]
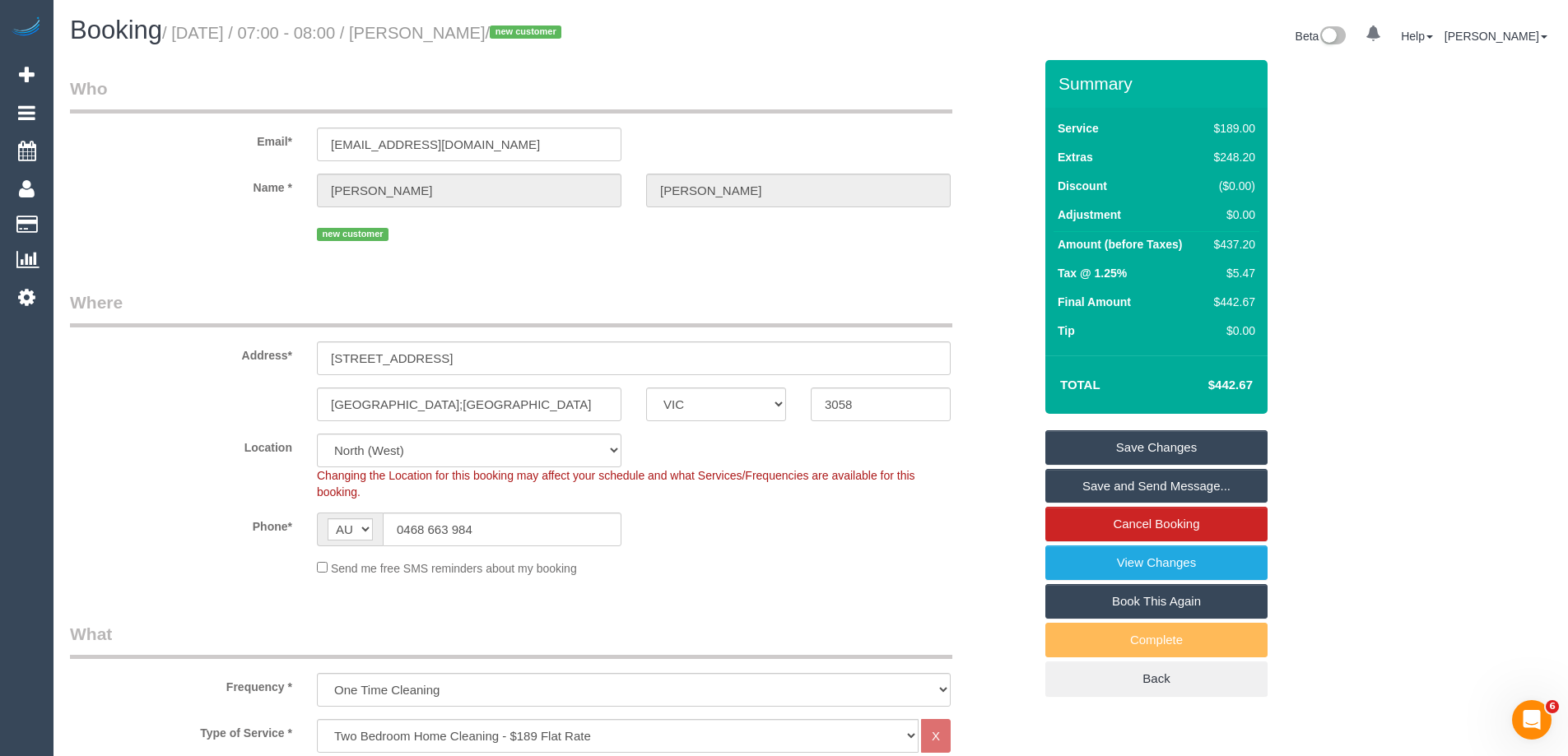
click at [184, 326] on legend "Where" at bounding box center [511, 309] width 882 height 37
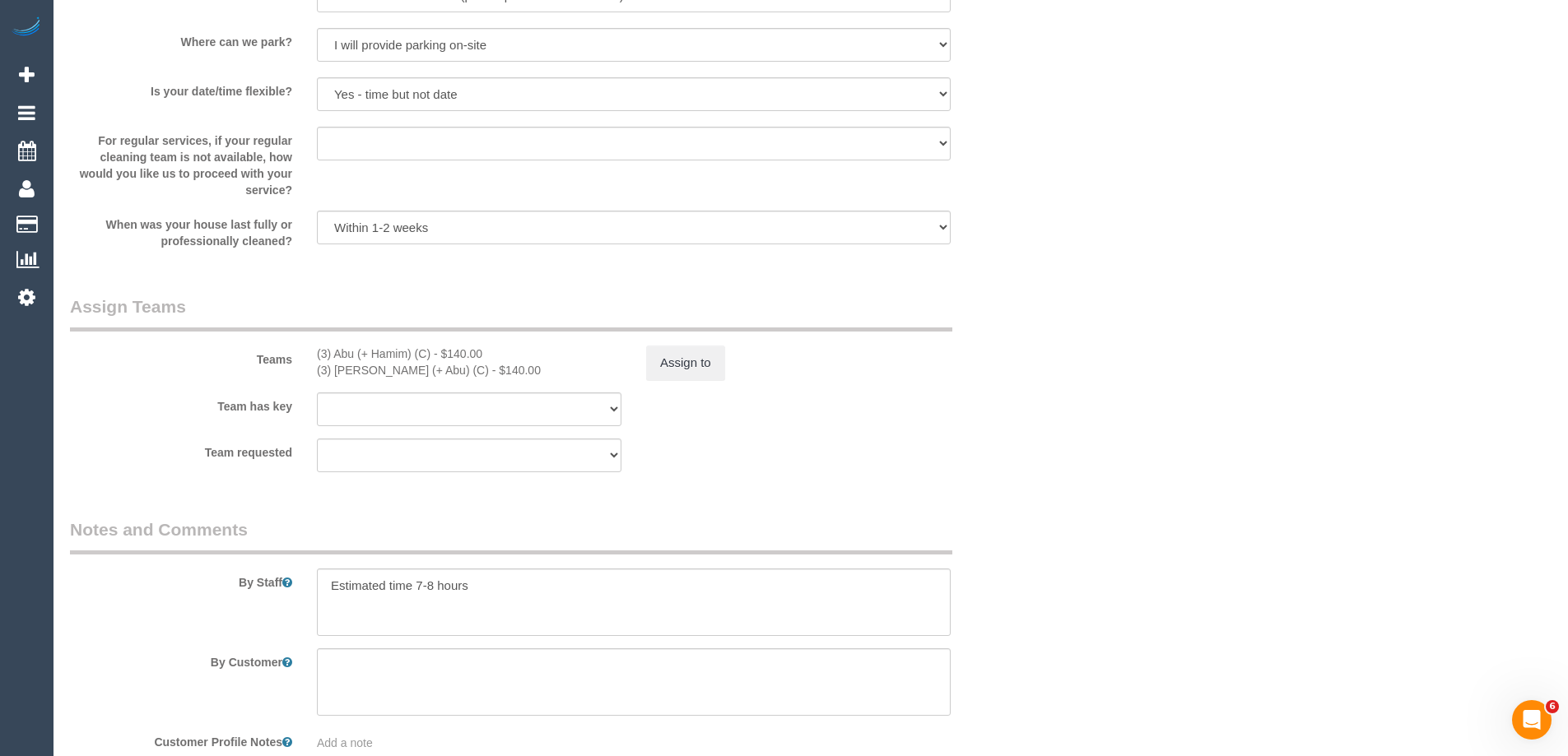
scroll to position [2553, 0]
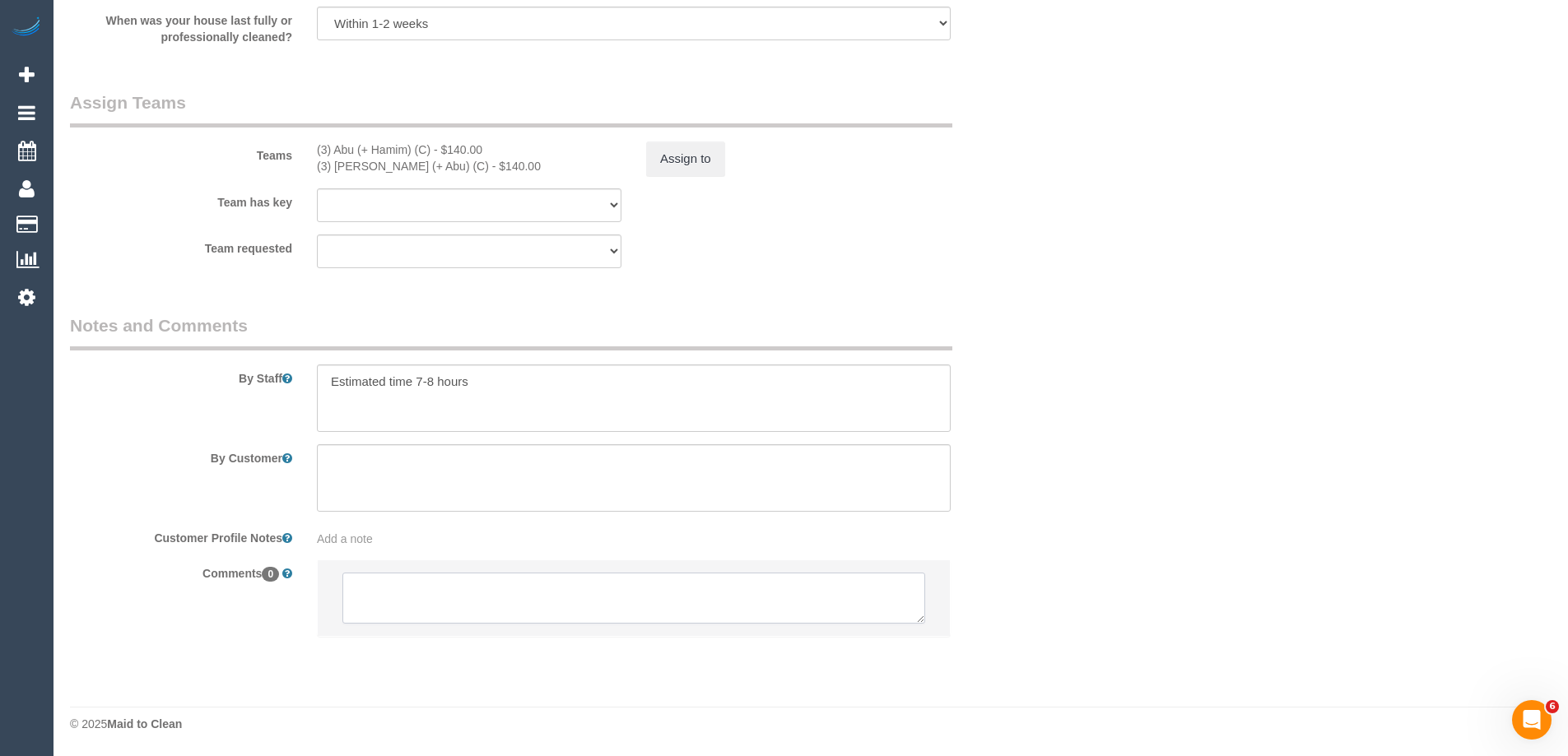
click at [409, 609] on textarea at bounding box center [633, 598] width 583 height 51
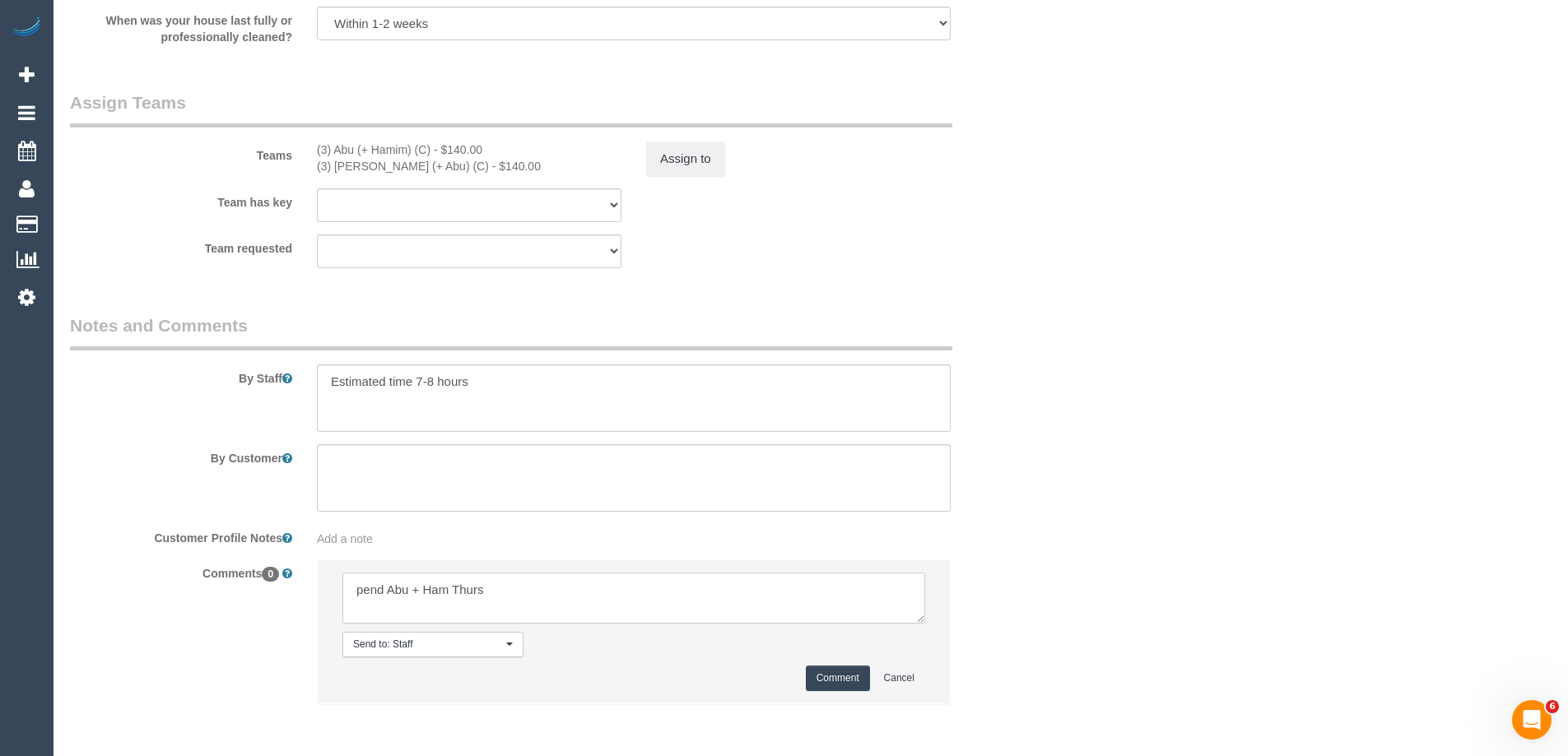
click at [383, 591] on textarea at bounding box center [633, 598] width 583 height 51
click at [390, 594] on textarea at bounding box center [633, 598] width 583 height 51
click at [595, 582] on textarea at bounding box center [633, 598] width 583 height 51
type textarea "pend Steve Abu + Ham Thurs"
click at [838, 672] on button "Comment" at bounding box center [837, 678] width 64 height 26
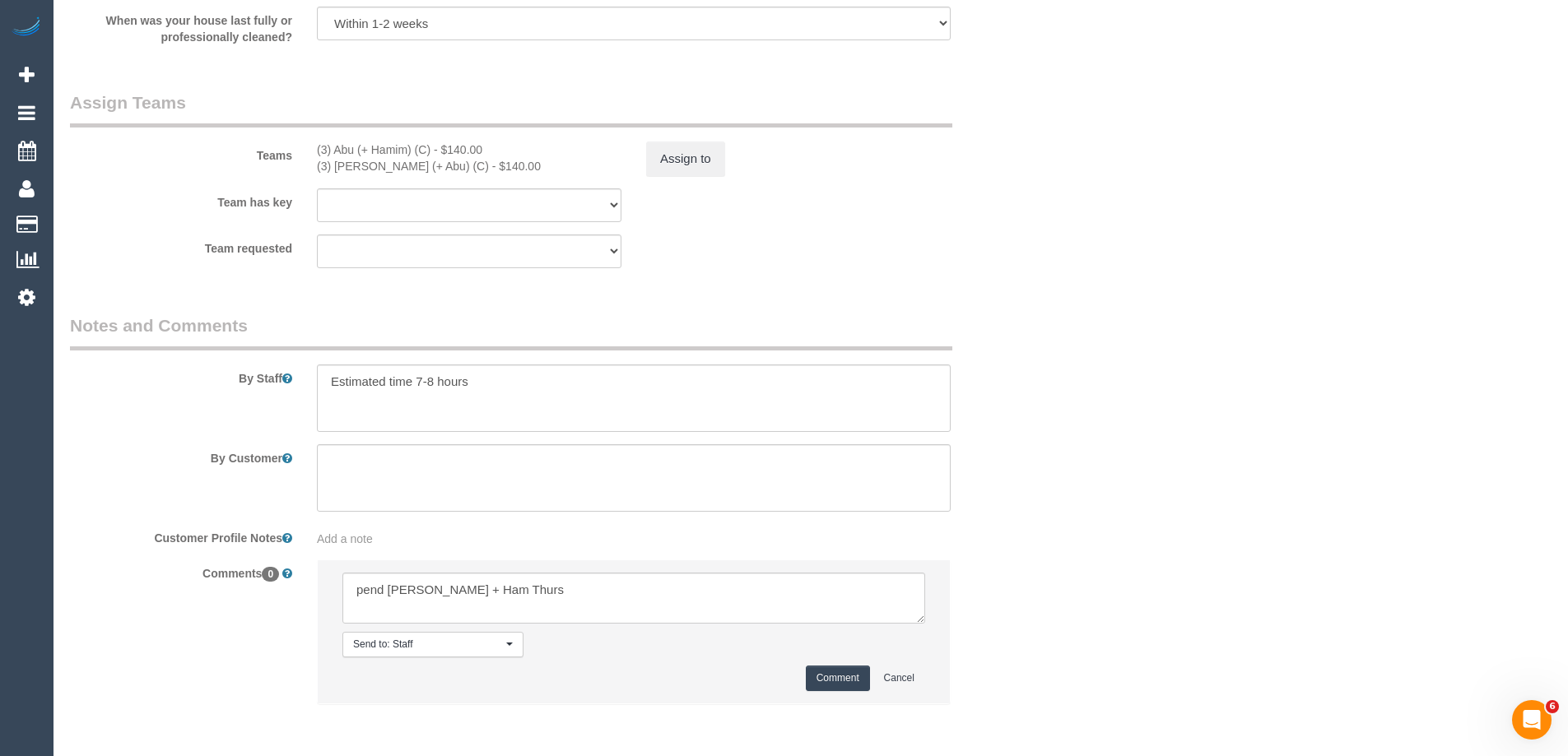
drag, startPoint x: 1084, startPoint y: 379, endPoint x: 1056, endPoint y: 352, distance: 38.9
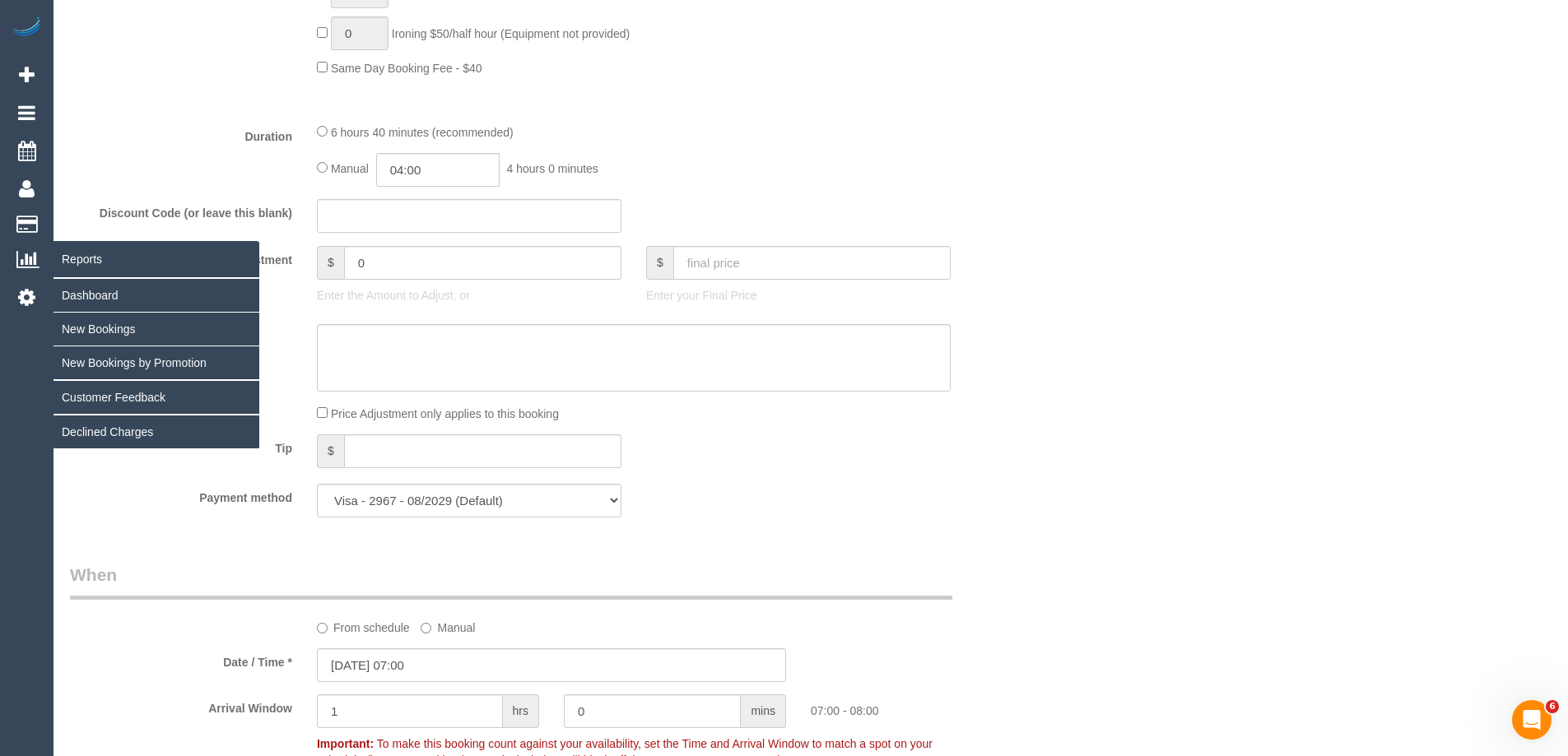
scroll to position [1154, 0]
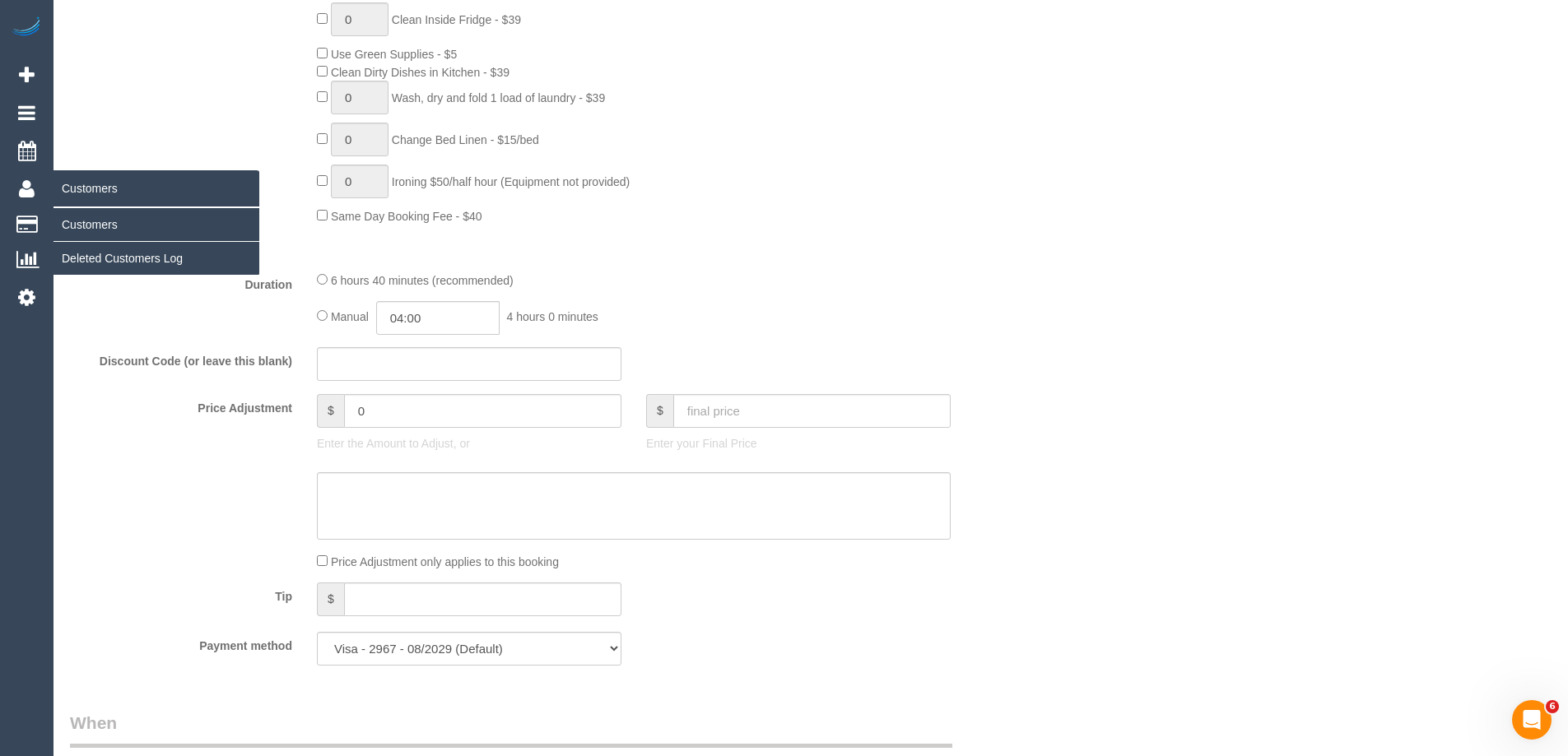
drag, startPoint x: 967, startPoint y: 313, endPoint x: 34, endPoint y: 188, distance: 941.3
click at [967, 312] on div "Duration 6 hours 40 minutes (recommended) Manual 04:00 4 hours 0 minutes" at bounding box center [552, 302] width 988 height 64
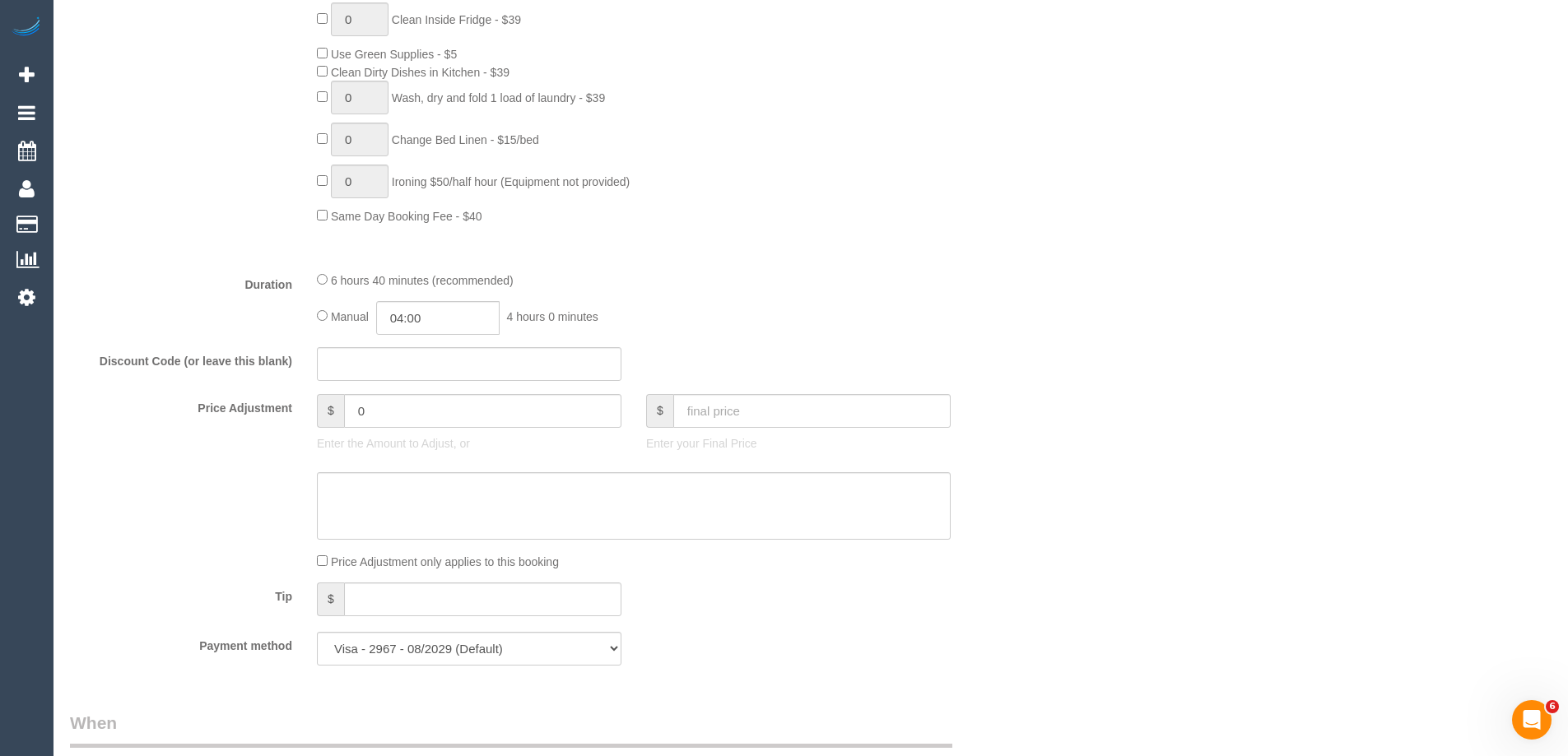
click at [1071, 291] on div "Who Email* klarichards@protonmail.com Name * Kay Richards new customer Where Ad…" at bounding box center [810, 564] width 1481 height 3316
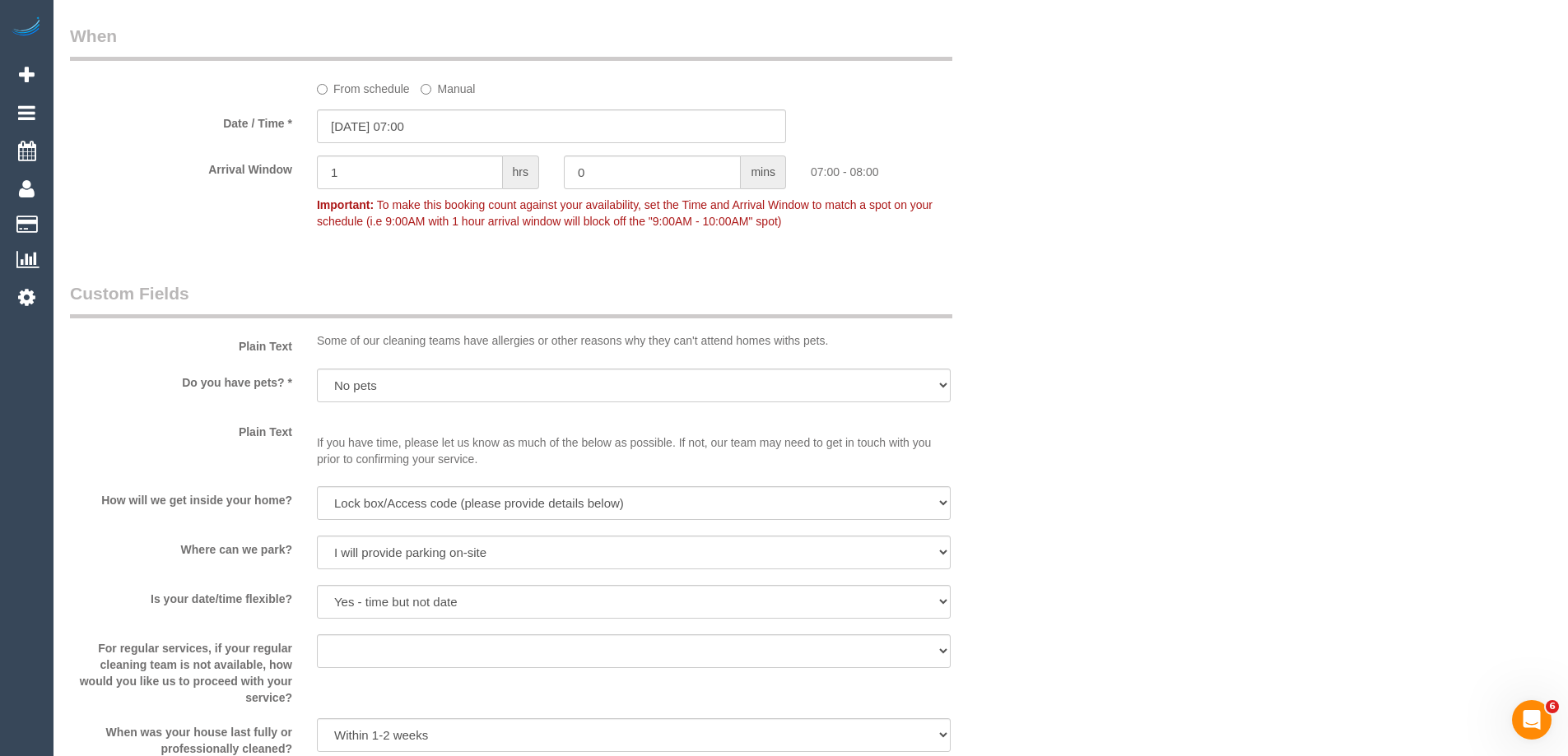
scroll to position [2057, 0]
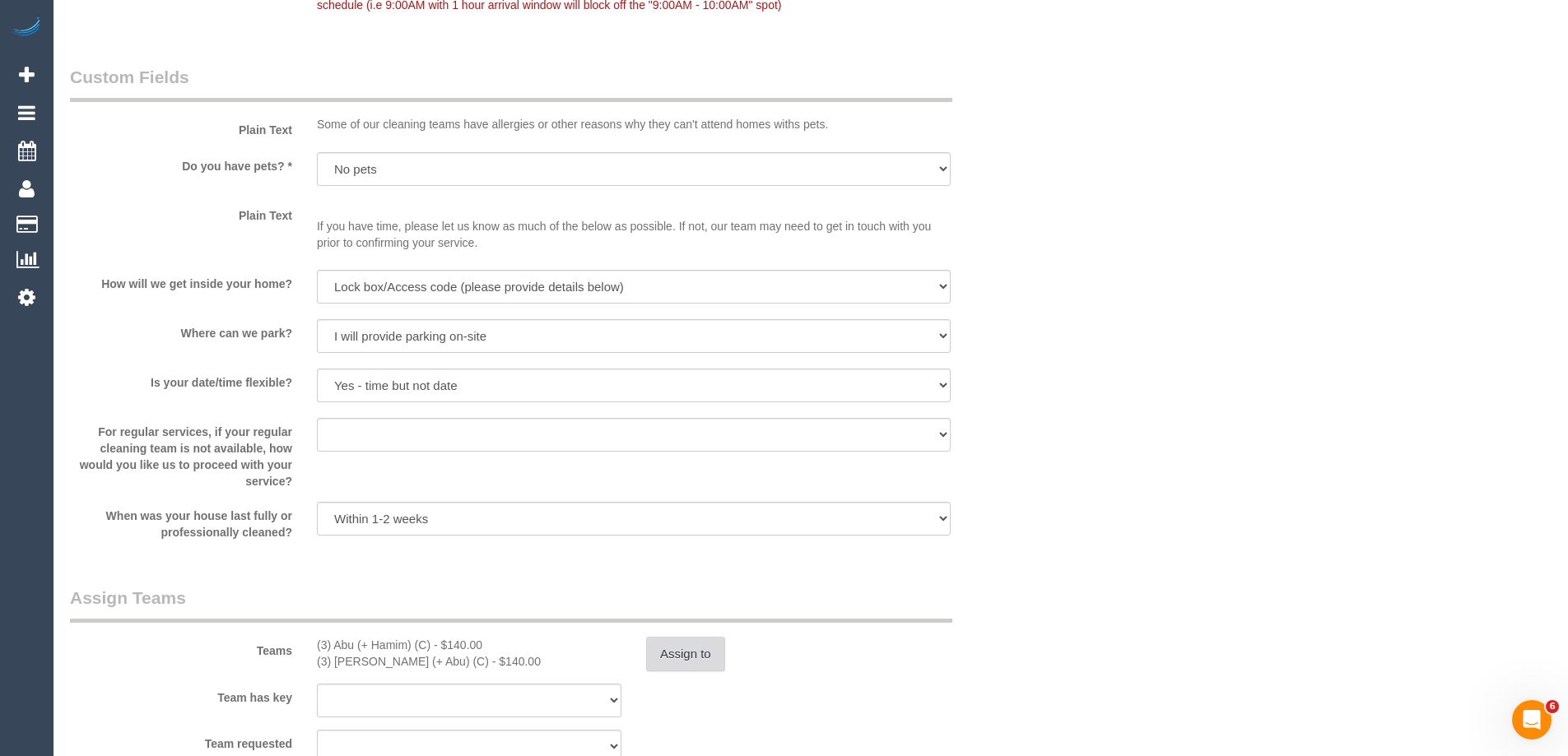
click at [710, 656] on button "Assign to" at bounding box center [685, 654] width 79 height 35
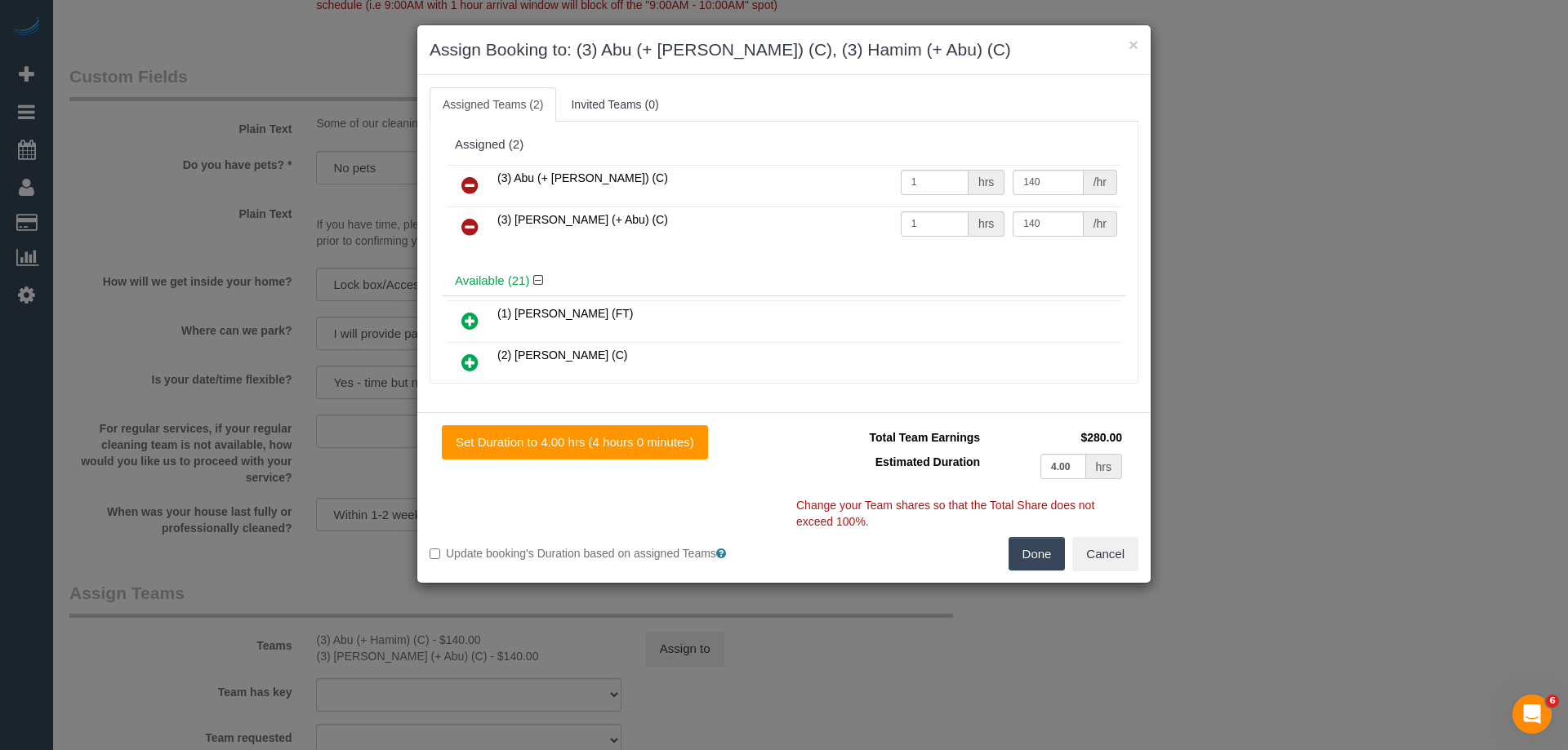
click at [467, 186] on icon at bounding box center [470, 185] width 17 height 19
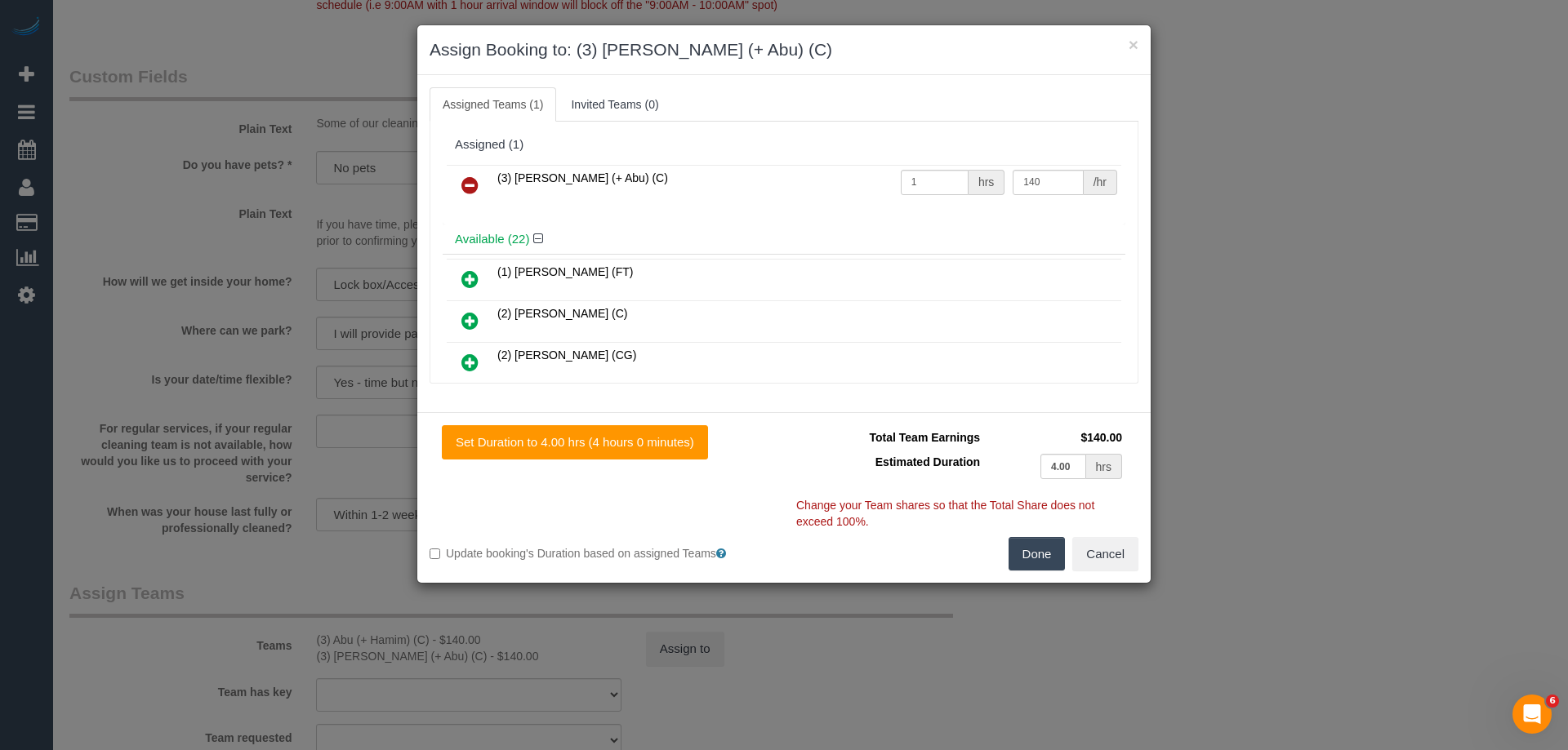
click at [467, 195] on icon at bounding box center [470, 185] width 17 height 19
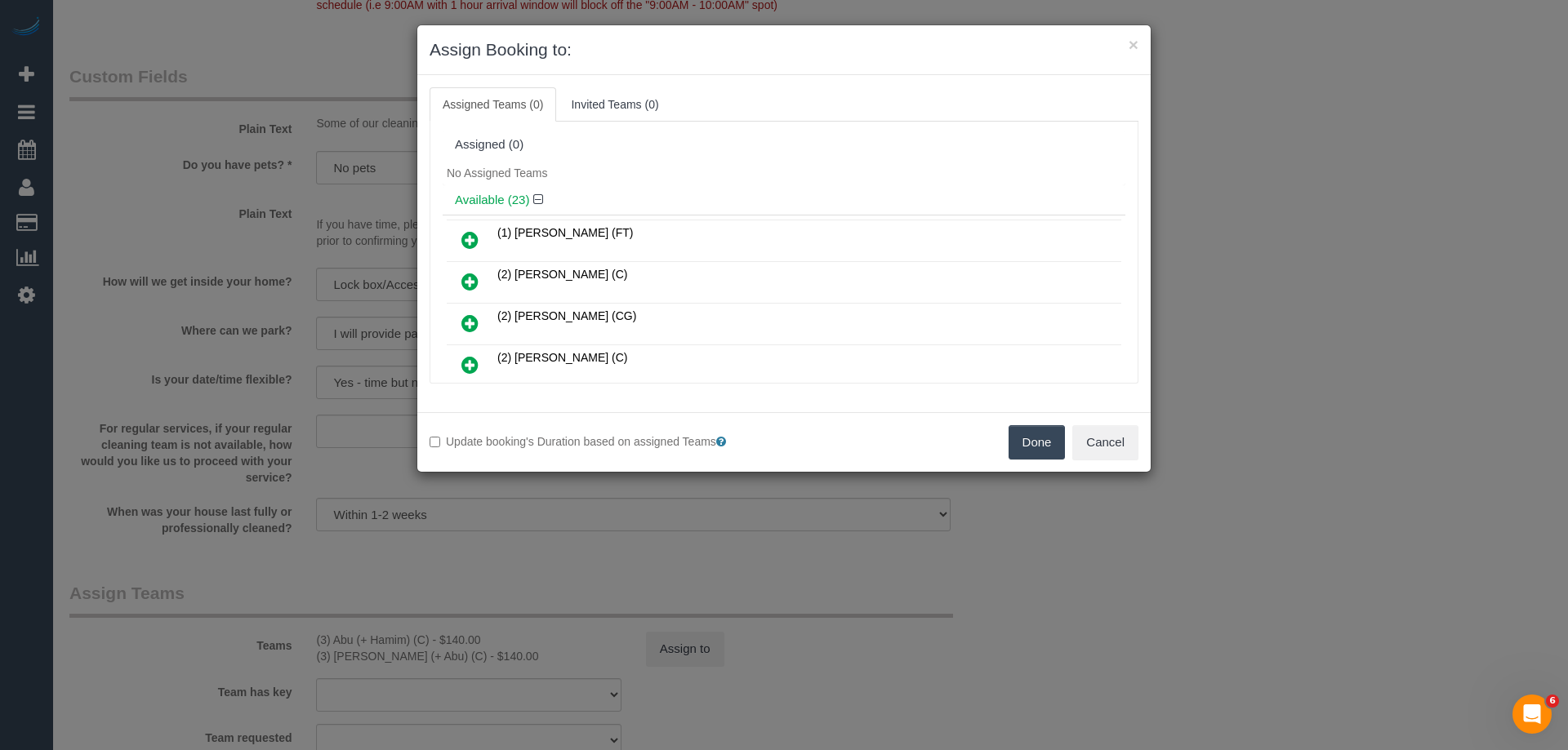
click at [1036, 449] on button "Done" at bounding box center [1037, 443] width 58 height 35
click at [1036, 449] on div "× Assign Booking to: Assigned Teams (0) Invited Teams (0) Assigned (0) No Assig…" at bounding box center [784, 375] width 1568 height 750
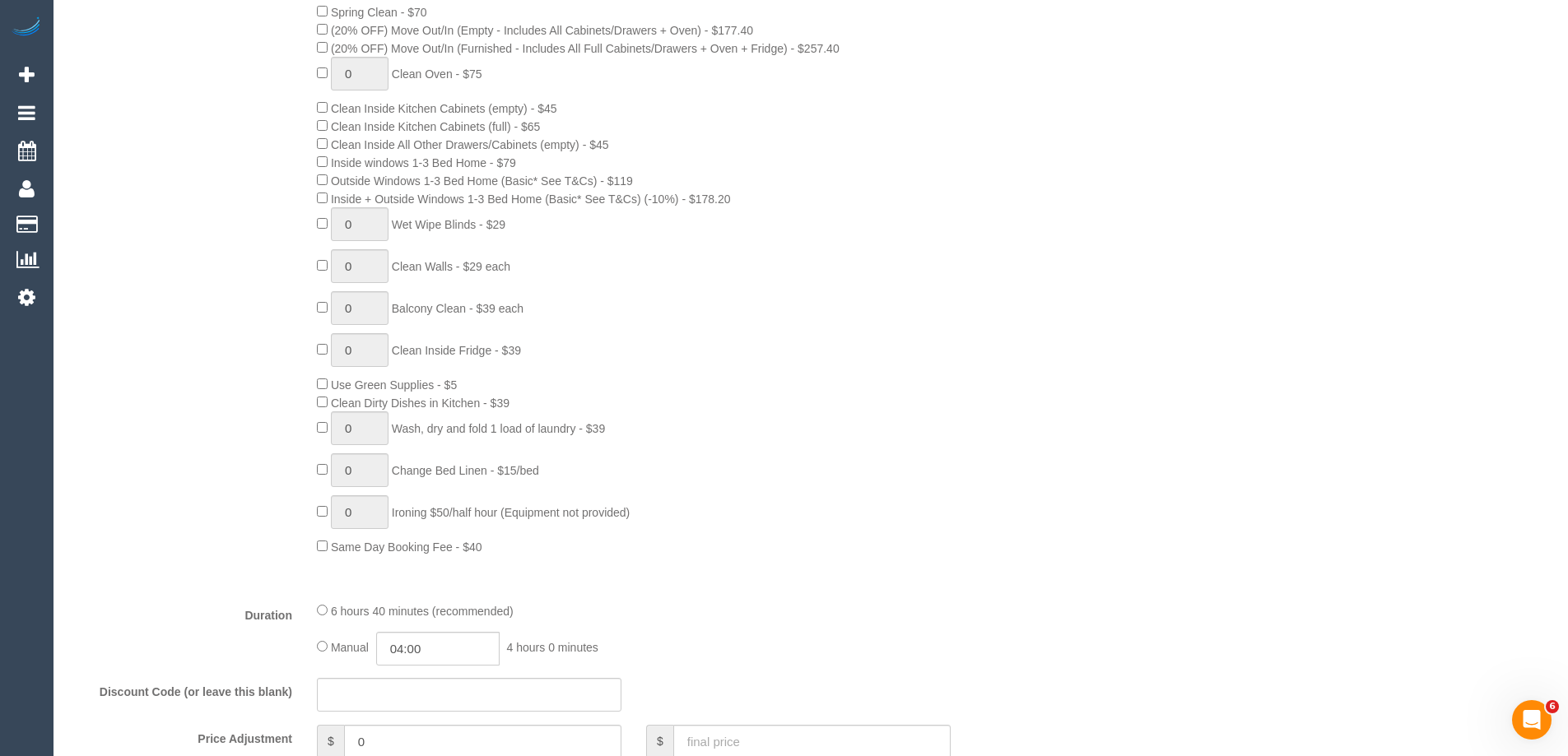
scroll to position [247, 0]
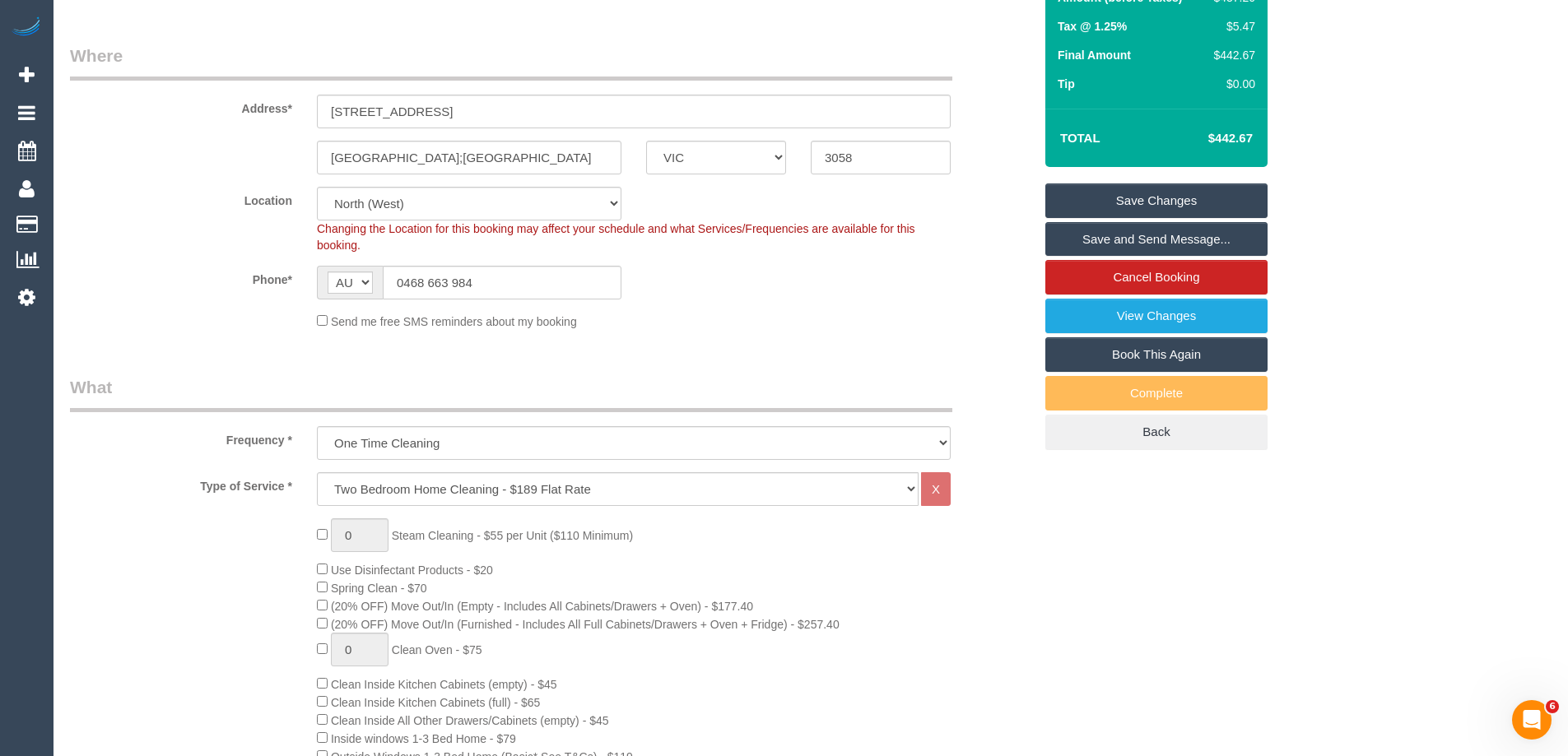
click at [1118, 196] on link "Save Changes" at bounding box center [1156, 201] width 222 height 35
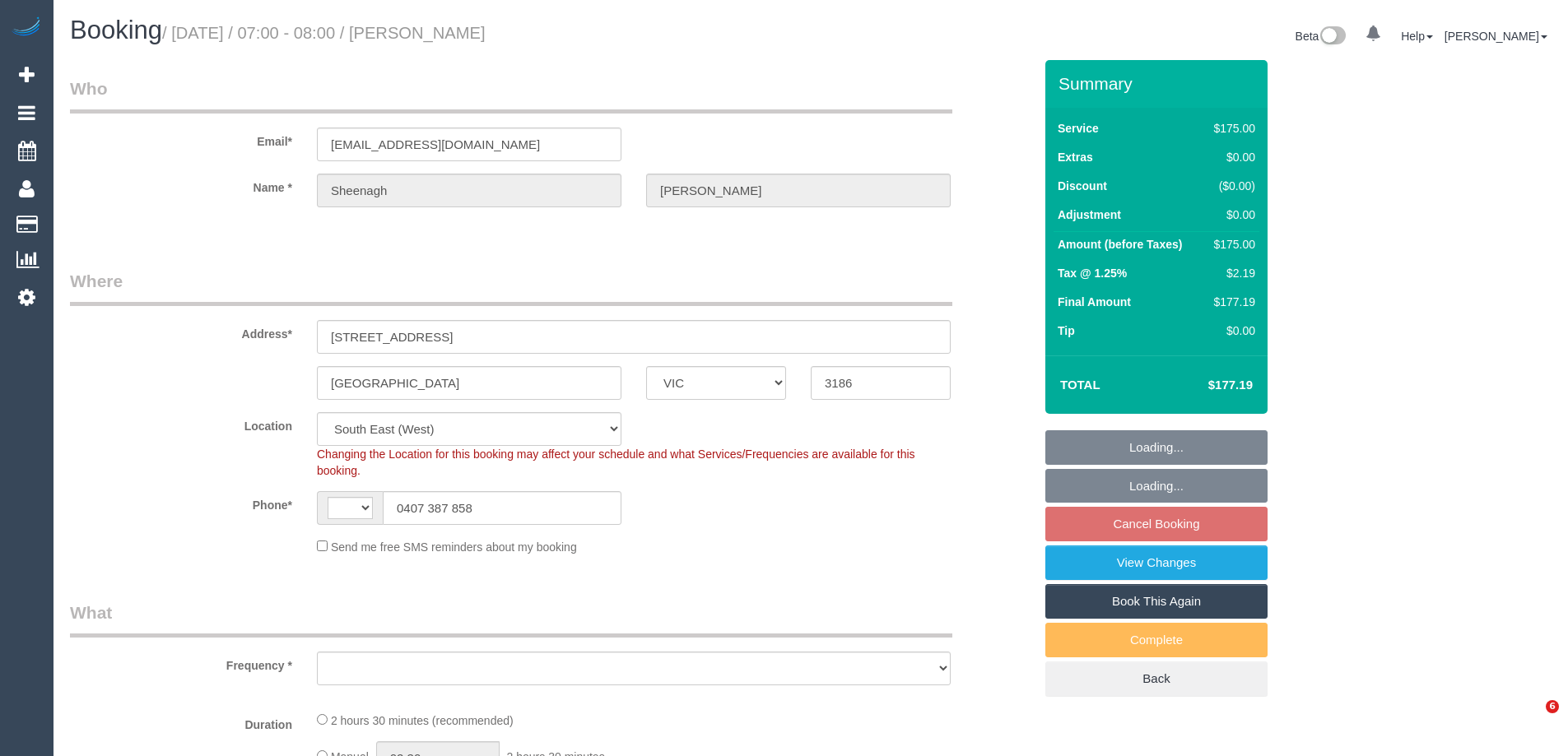
select select "VIC"
select select "string:stripe-pm_1S5Nqc2GScqysDRVJaonEZpa"
select select "150"
select select "number:28"
select select "number:16"
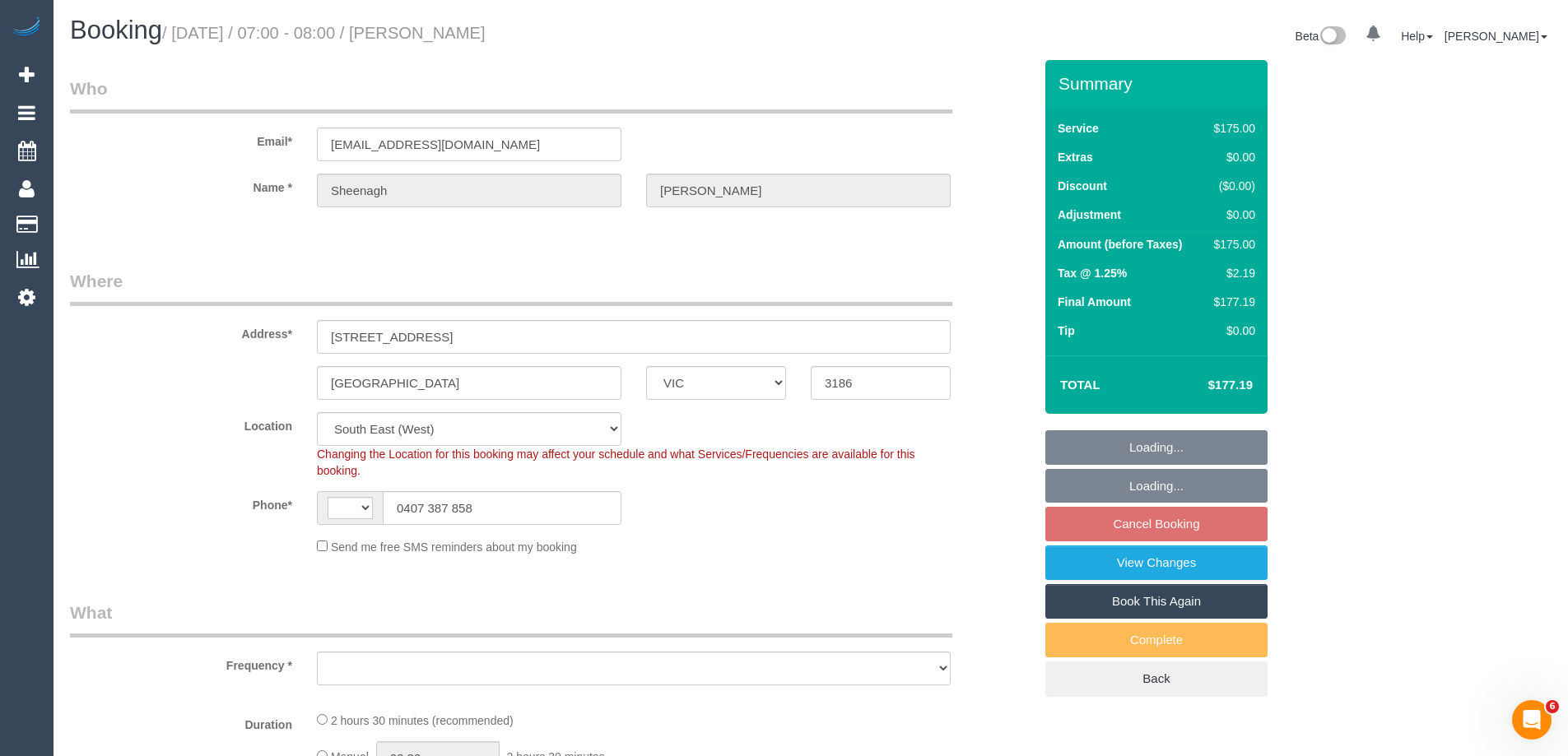
select select "number:19"
select select "number:36"
select select "number:12"
select select "string:AU"
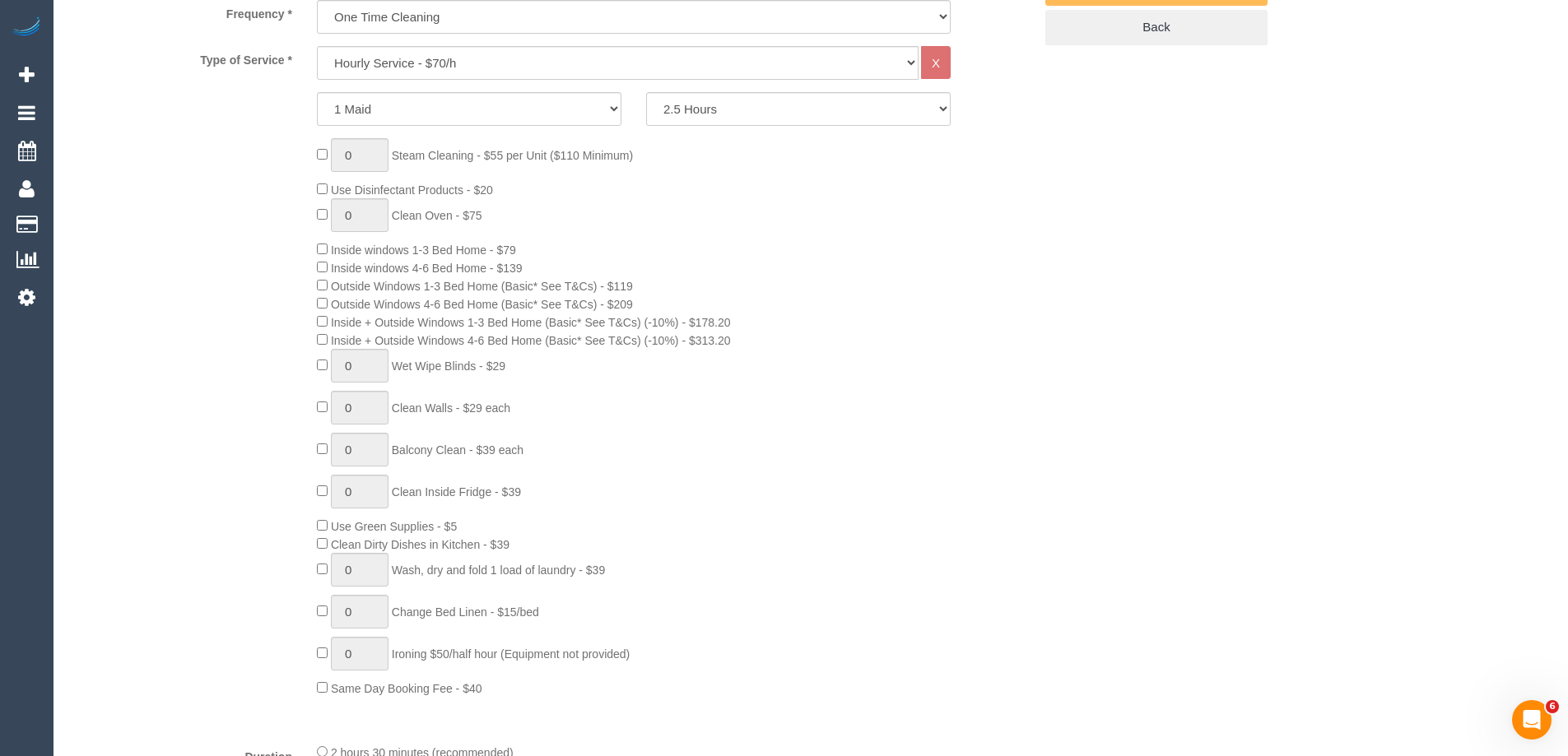
select select "object:1463"
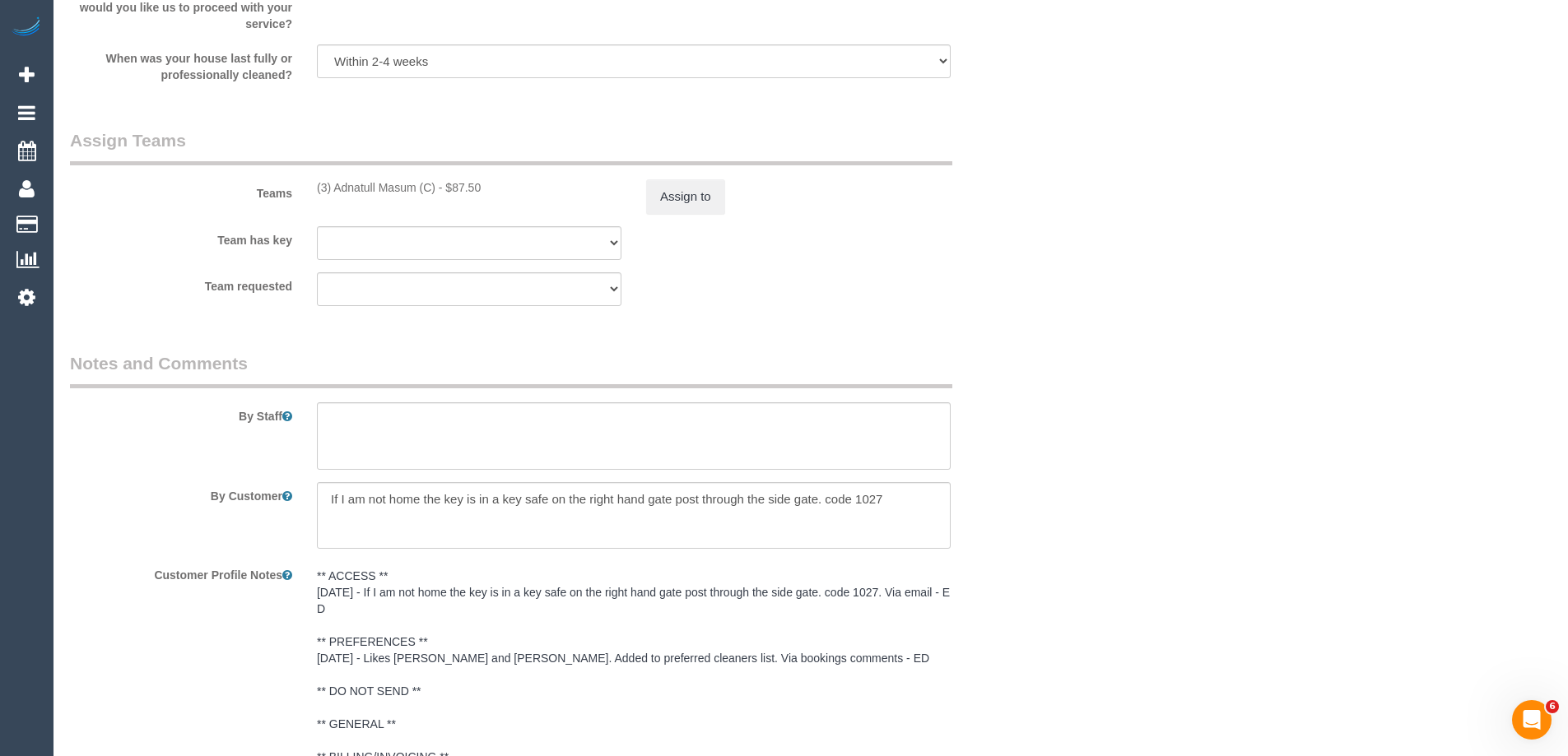
scroll to position [2960, 0]
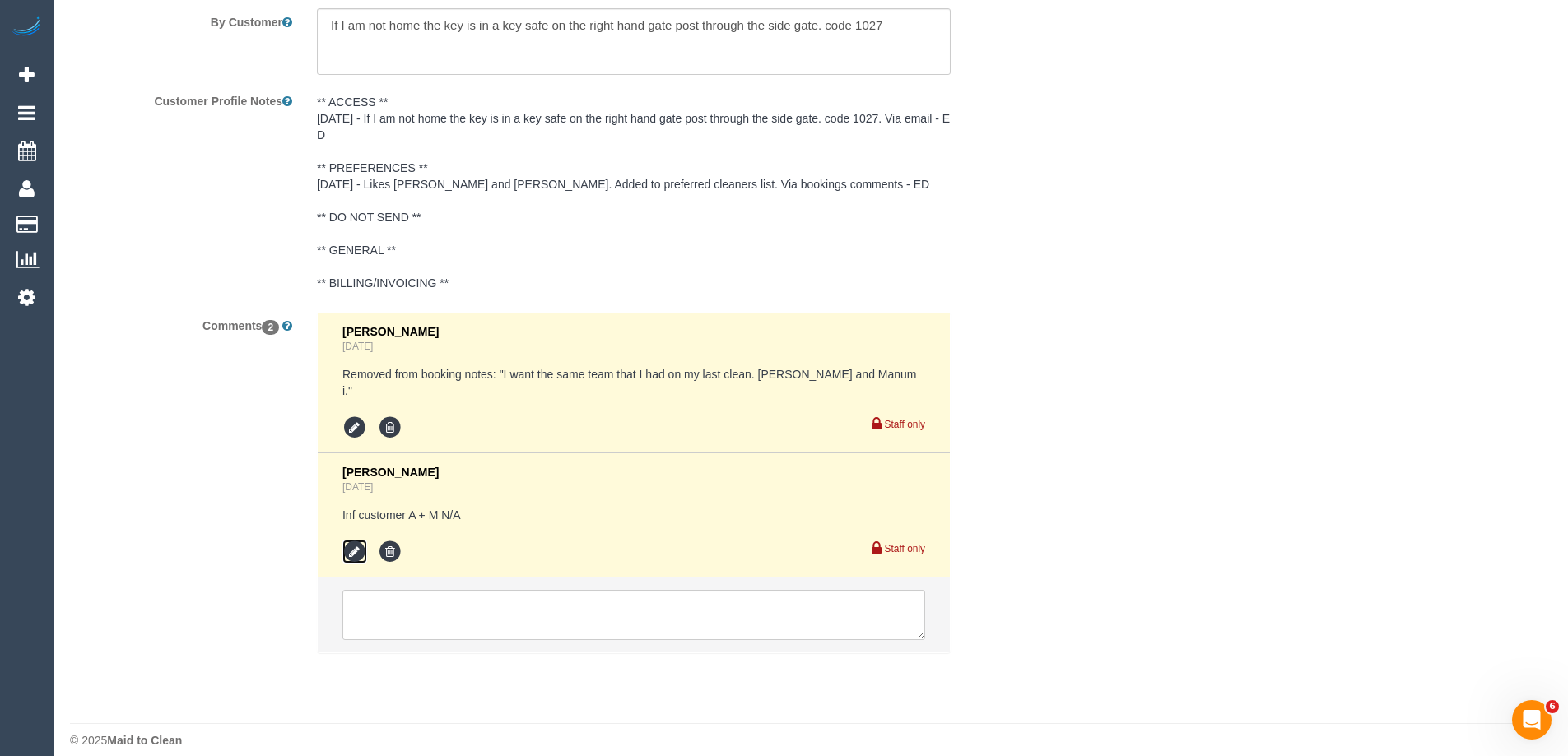
click at [351, 544] on icon at bounding box center [354, 552] width 25 height 25
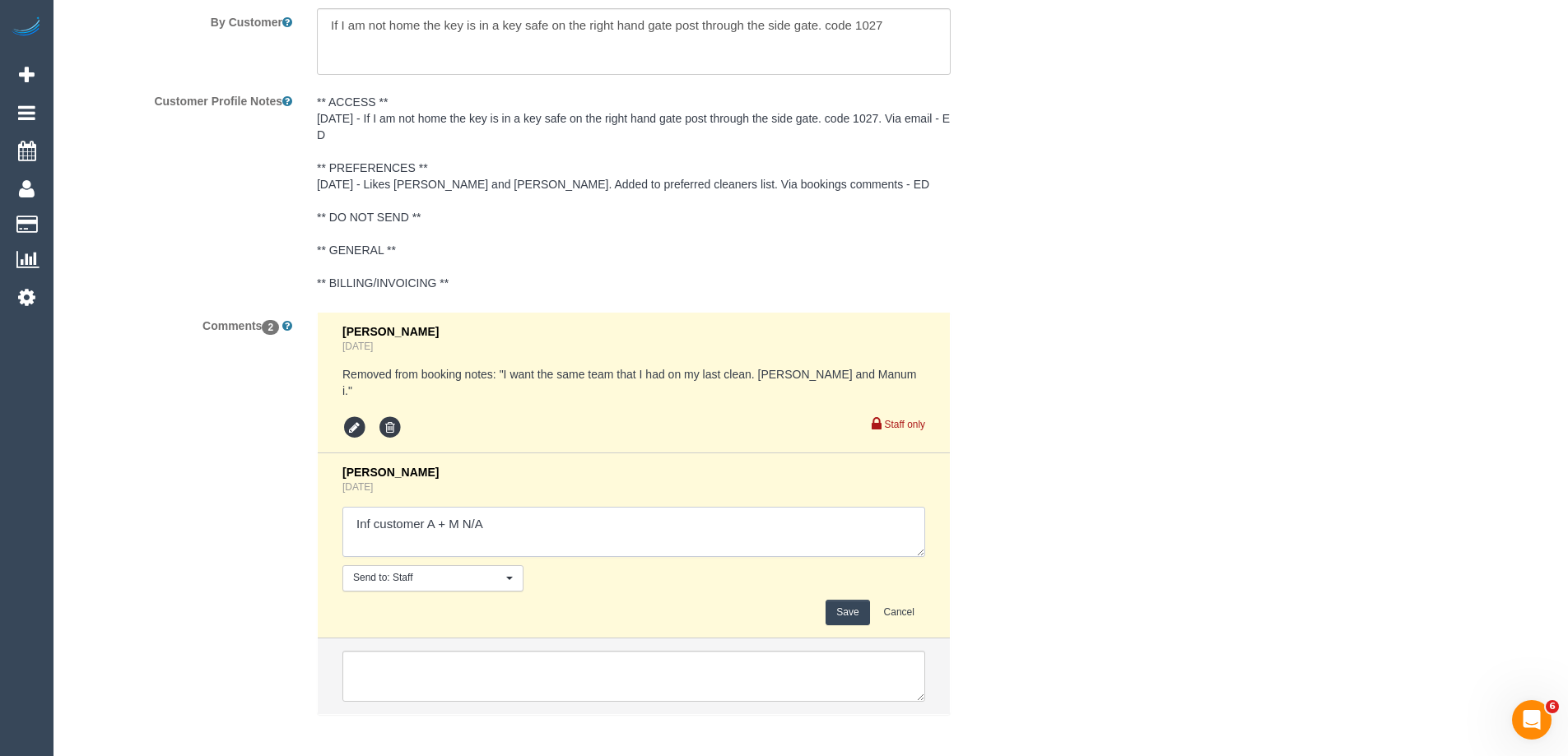
drag, startPoint x: 370, startPoint y: 510, endPoint x: 454, endPoint y: 609, distance: 129.8
click at [370, 510] on textarea at bounding box center [633, 532] width 583 height 51
type textarea "Informed customer A + M N/A"
click at [845, 600] on button "Save" at bounding box center [846, 613] width 44 height 26
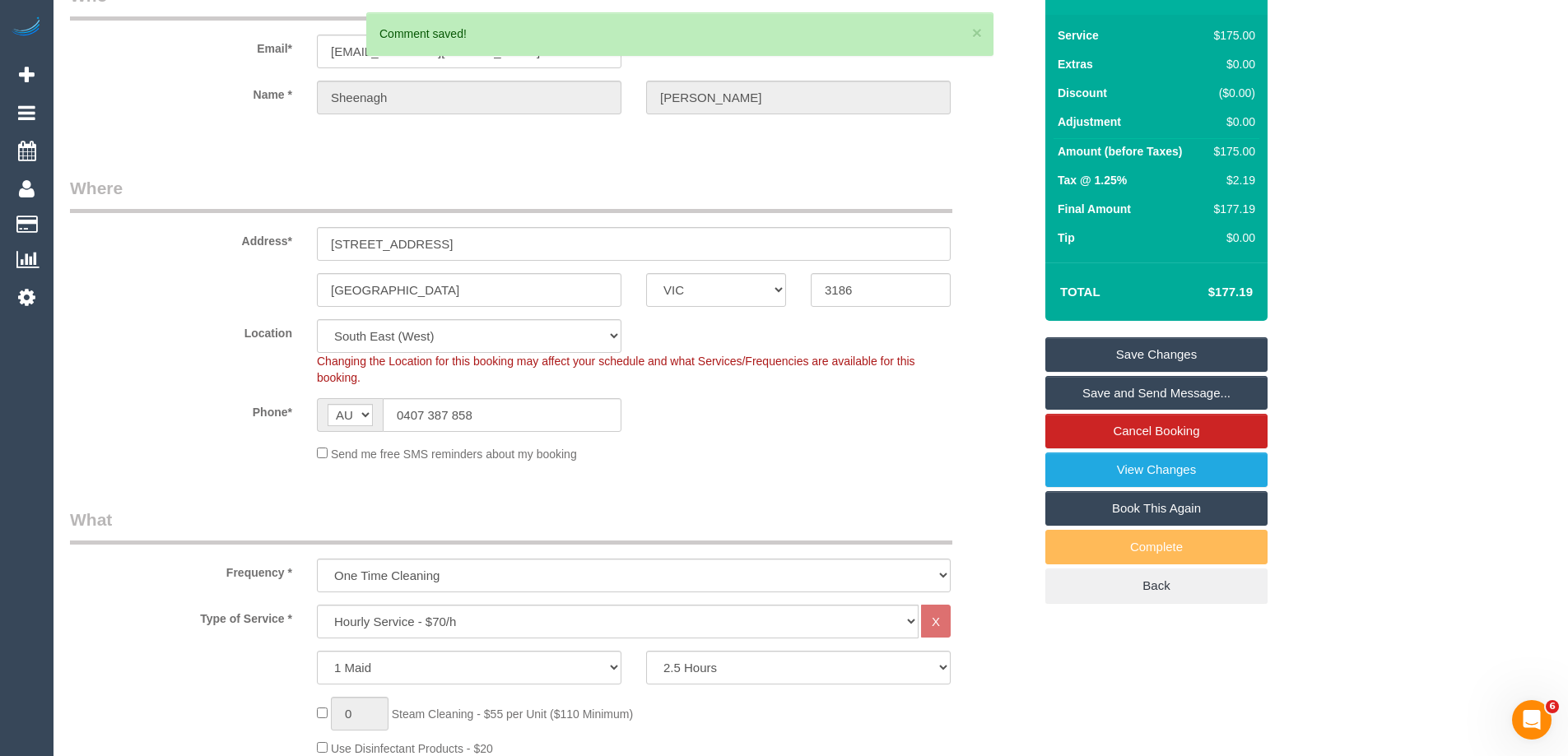
scroll to position [0, 0]
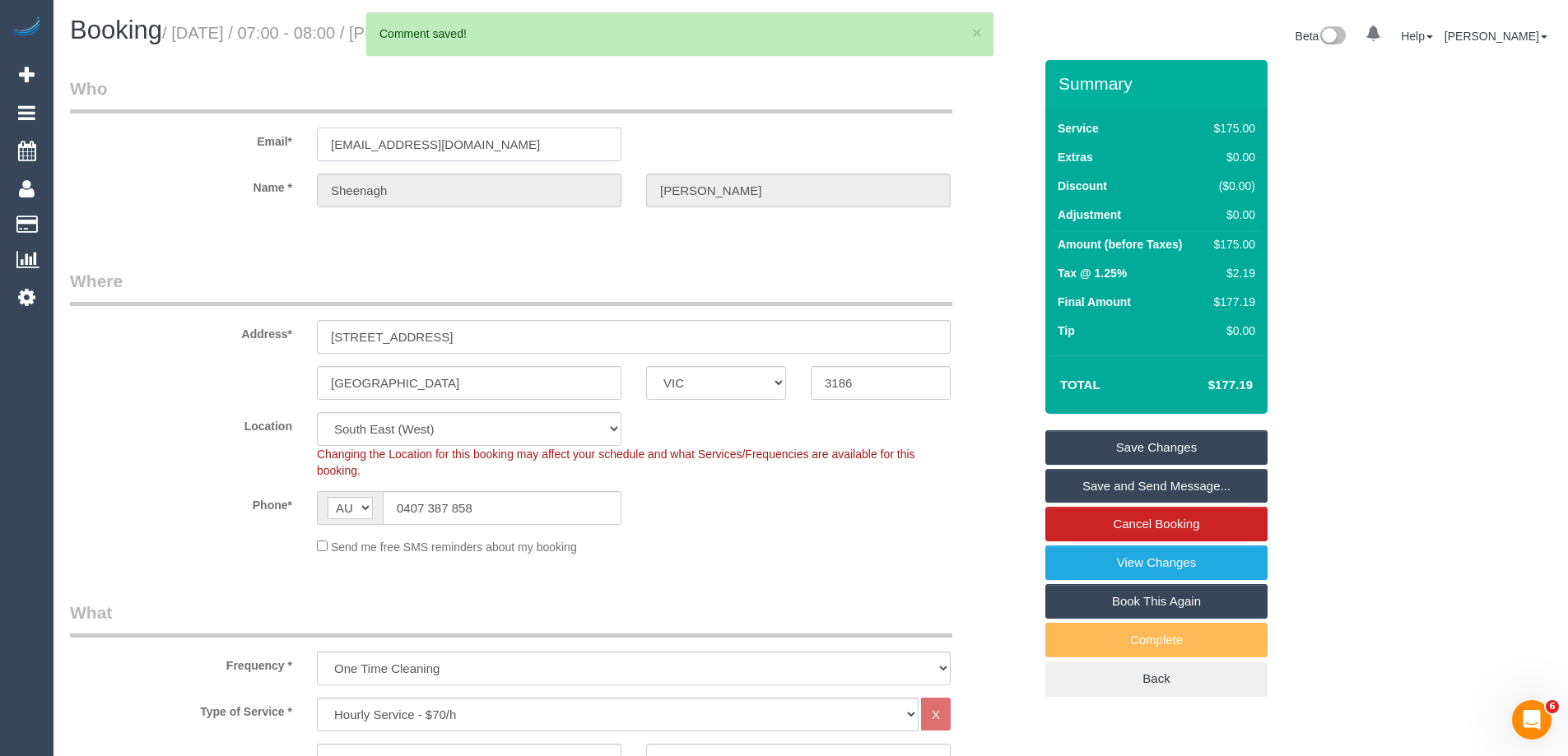
click at [477, 148] on input "sheenaghmcshane@gmail.com" at bounding box center [468, 145] width 305 height 34
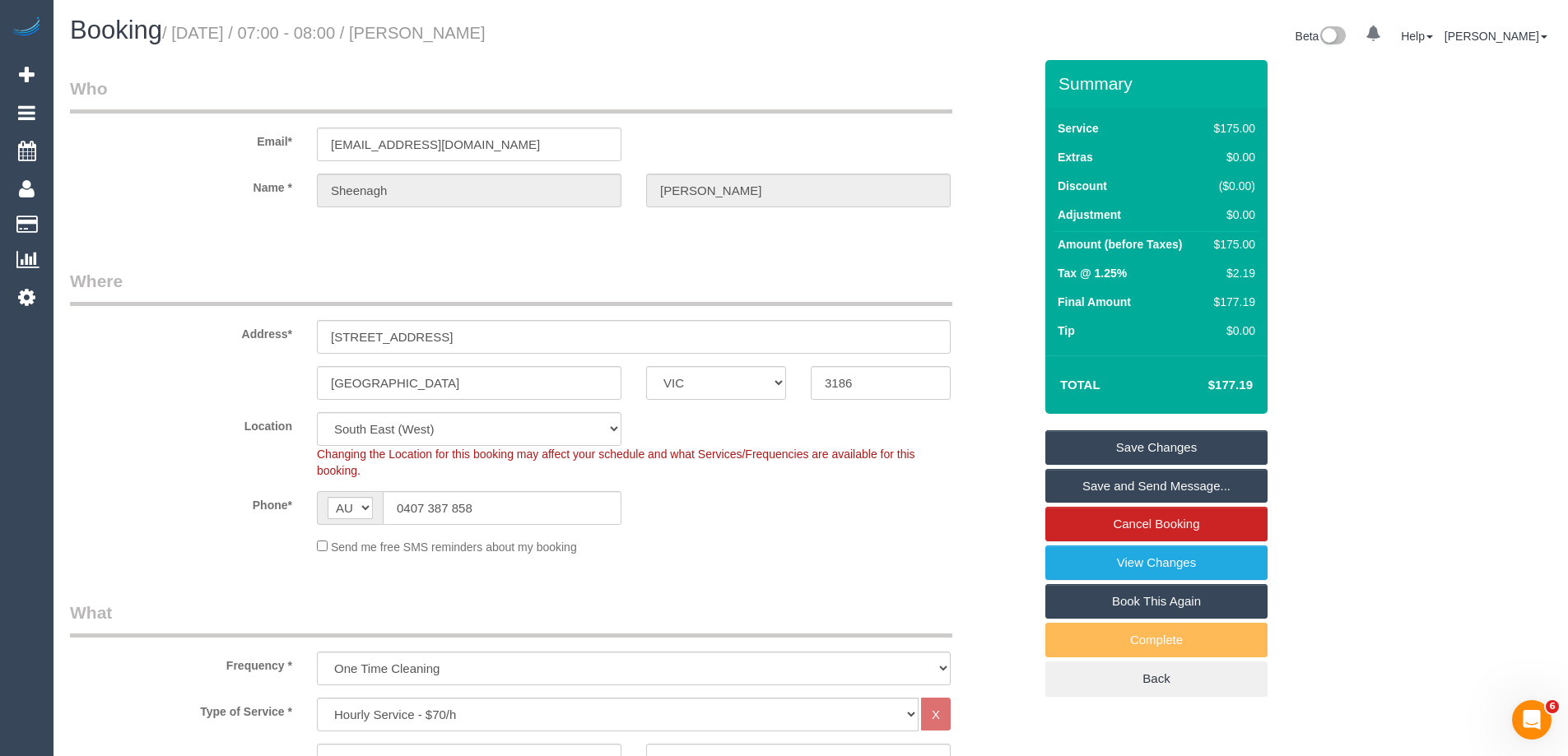
click at [467, 26] on small "/ October 15, 2025 / 07:00 - 08:00 / Sheenagh McShane" at bounding box center [323, 32] width 323 height 18
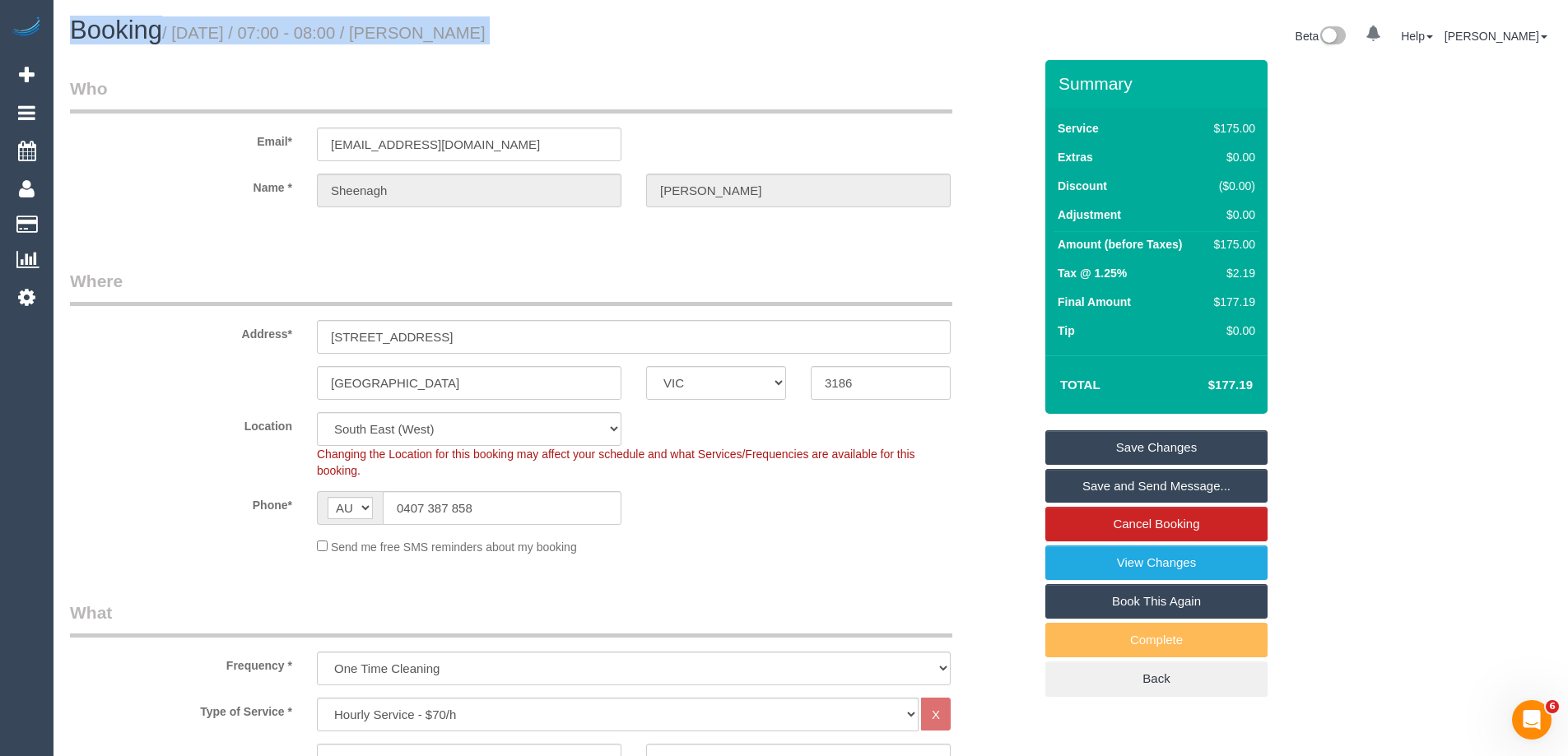
click at [467, 26] on small "/ October 15, 2025 / 07:00 - 08:00 / Sheenagh McShane" at bounding box center [323, 32] width 323 height 18
drag, startPoint x: 467, startPoint y: 26, endPoint x: 463, endPoint y: 40, distance: 14.6
click at [462, 43] on h1 "Booking / October 15, 2025 / 07:00 - 08:00 / Sheenagh McShane" at bounding box center [434, 30] width 729 height 28
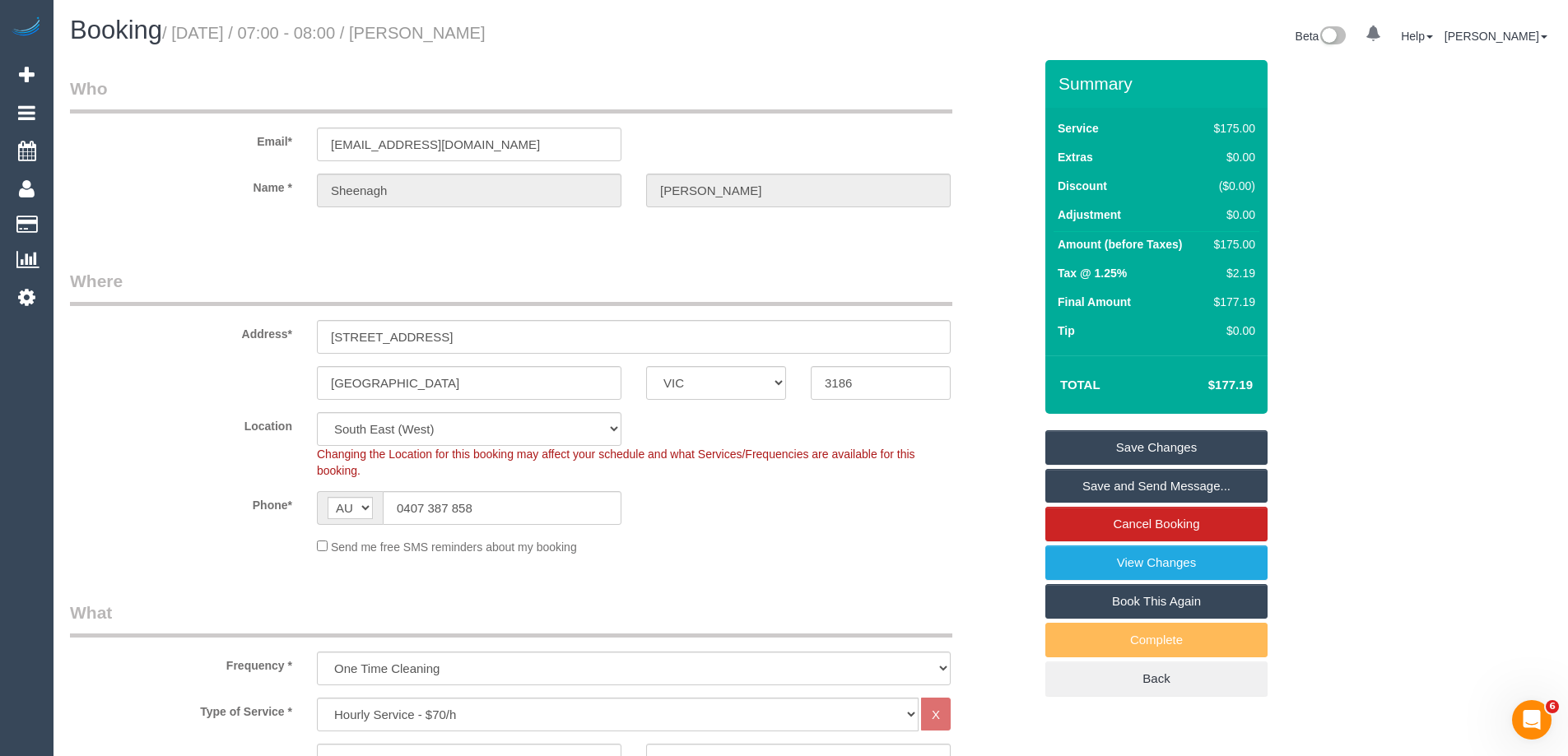
click at [469, 32] on small "/ October 15, 2025 / 07:00 - 08:00 / Sheenagh McShane" at bounding box center [323, 32] width 323 height 18
copy small "Sheenagh"
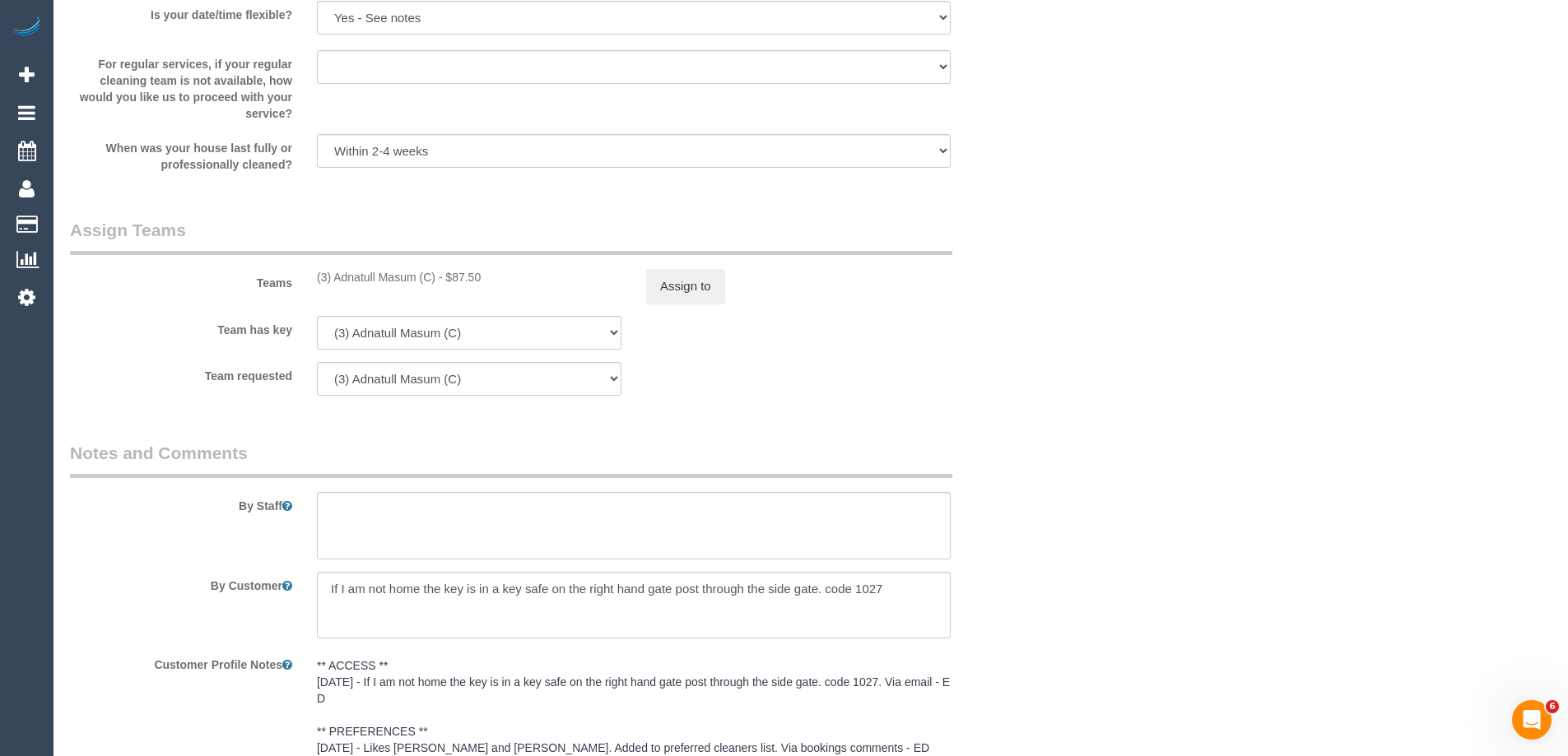
scroll to position [2881, 0]
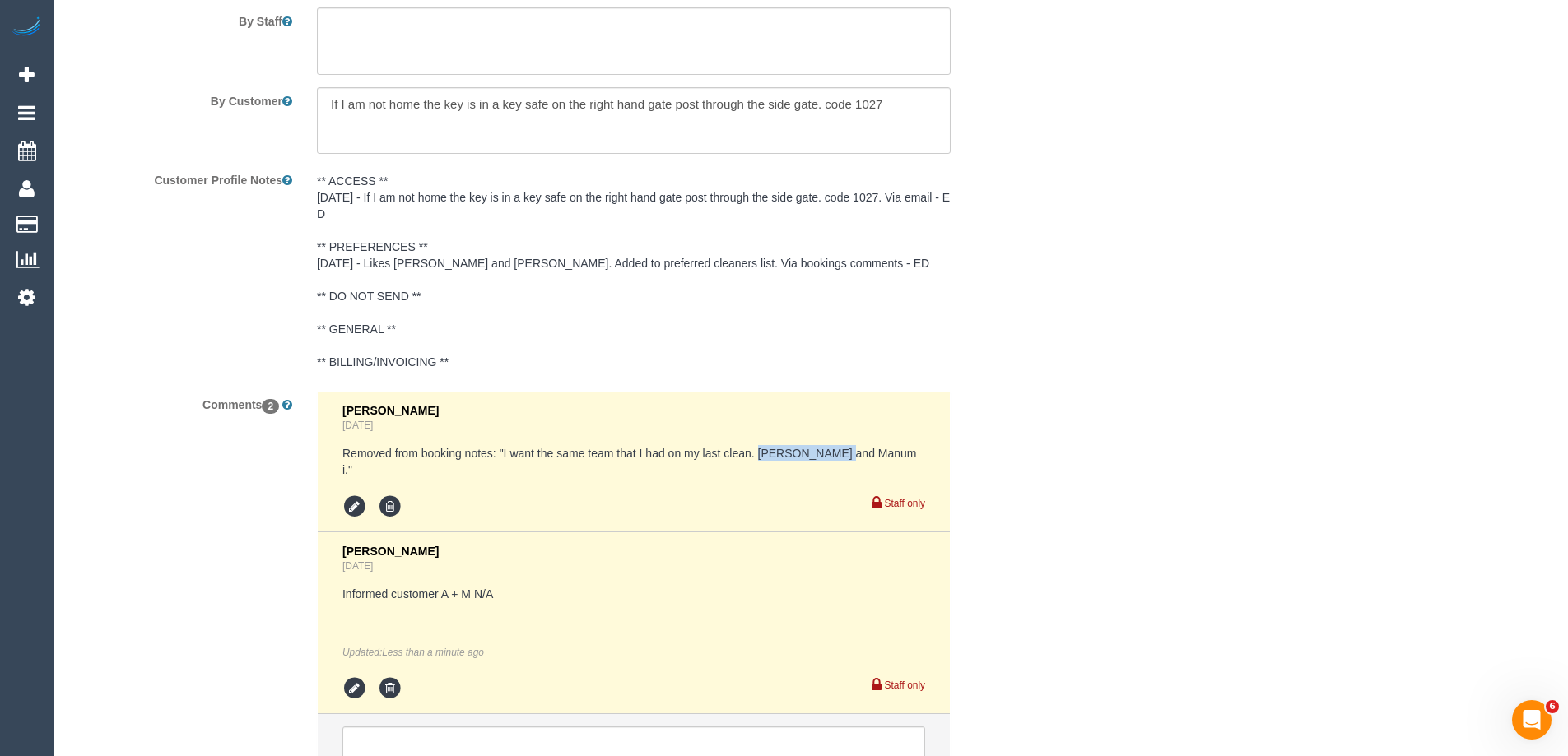
drag, startPoint x: 847, startPoint y: 453, endPoint x: 758, endPoint y: 454, distance: 89.0
click at [758, 454] on pre "Removed from booking notes: "I want the same team that I had on my last clean. …" at bounding box center [633, 462] width 583 height 33
copy pre "Anuk and Manum"
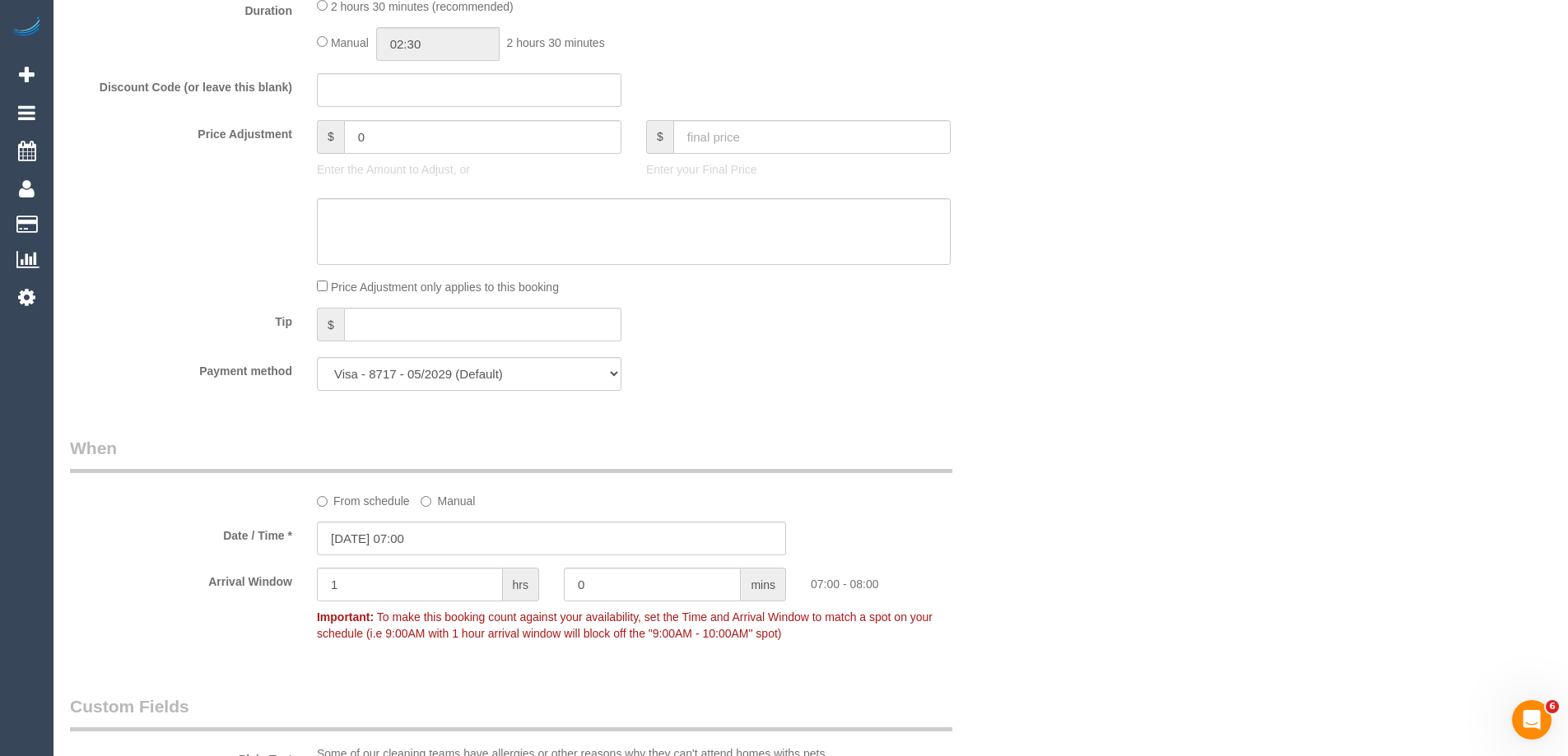
scroll to position [1729, 0]
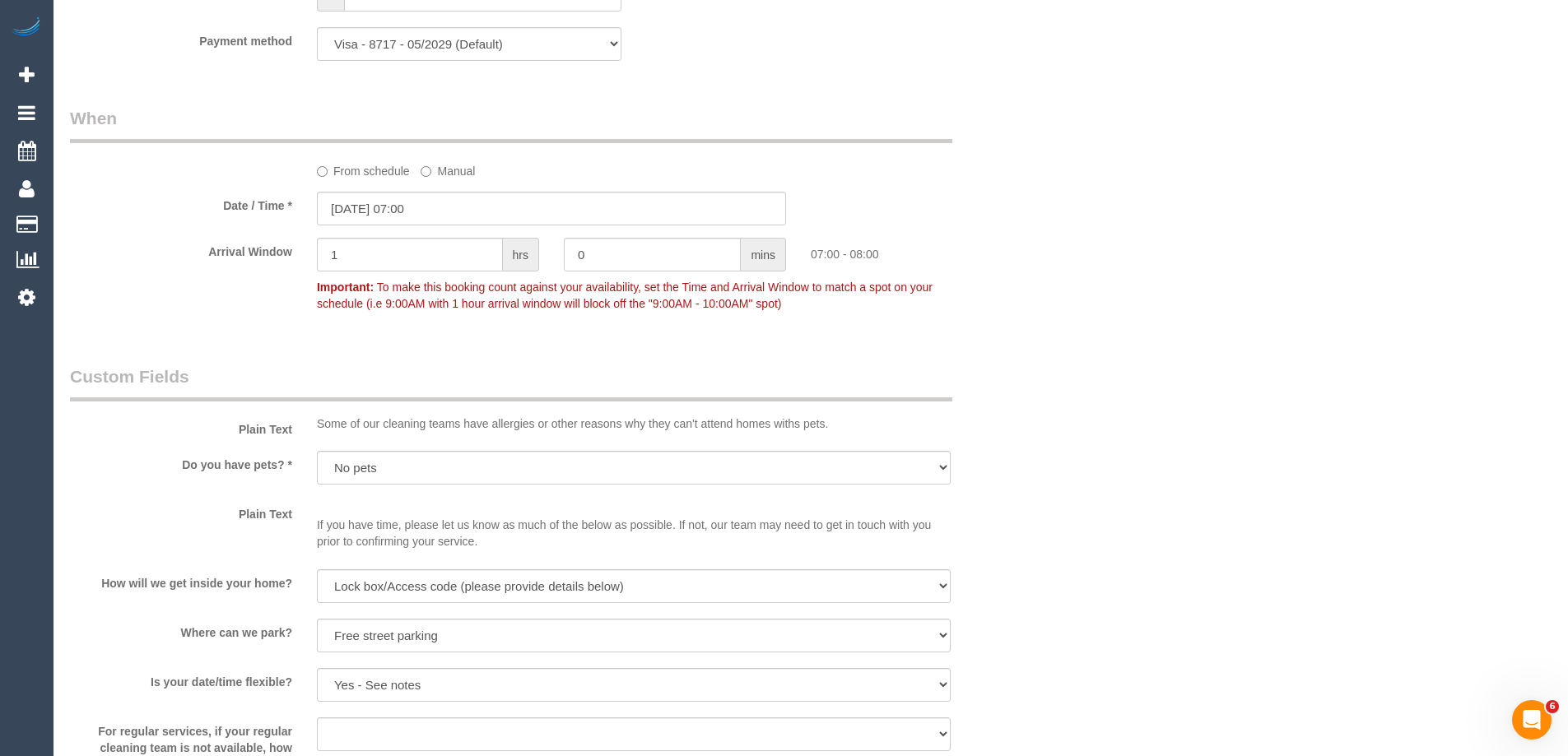
click at [1118, 442] on div "Who Email* sheenaghmcshane@gmail.com Name * Sheenagh McShane Where Address* 2 I…" at bounding box center [810, 168] width 1481 height 3673
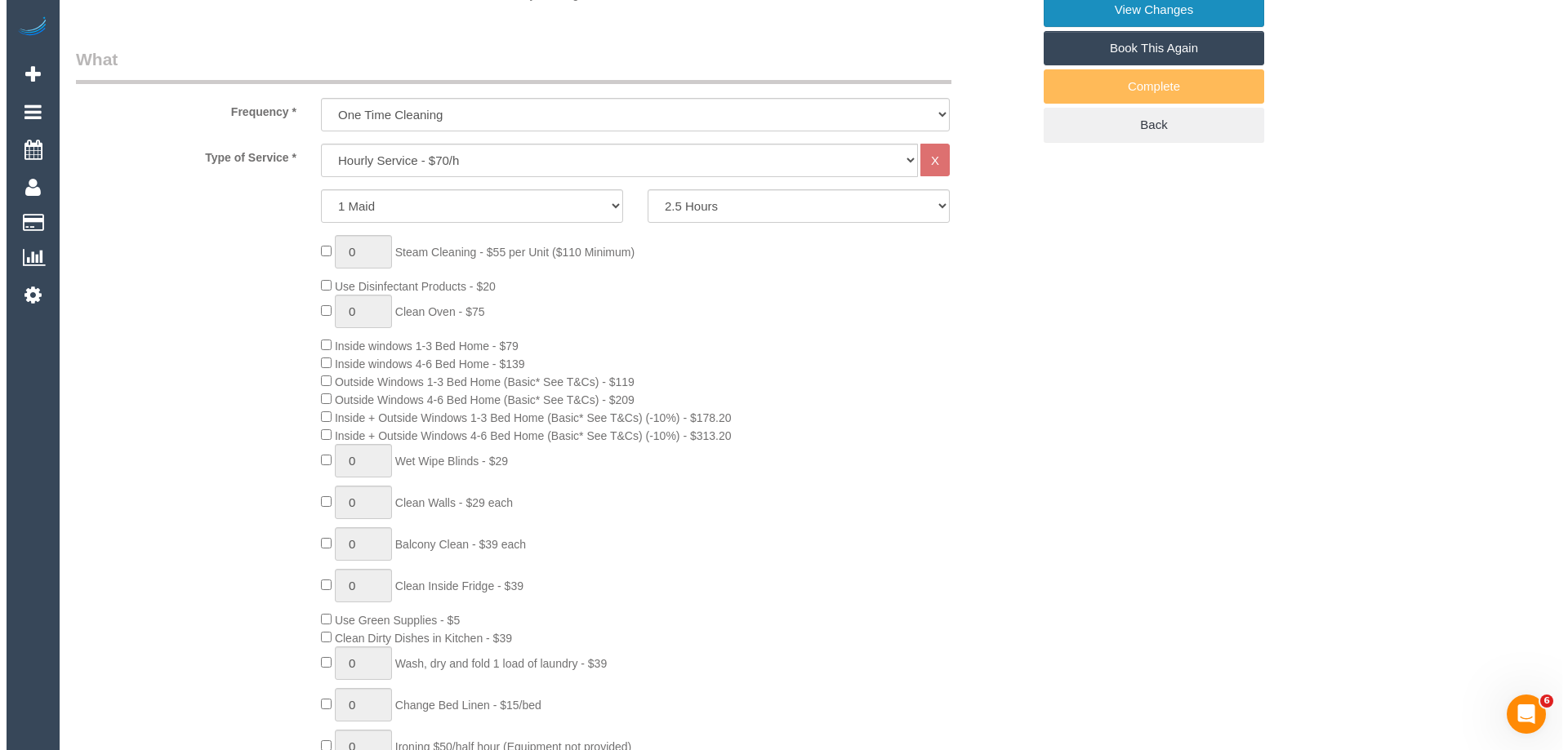
scroll to position [245, 0]
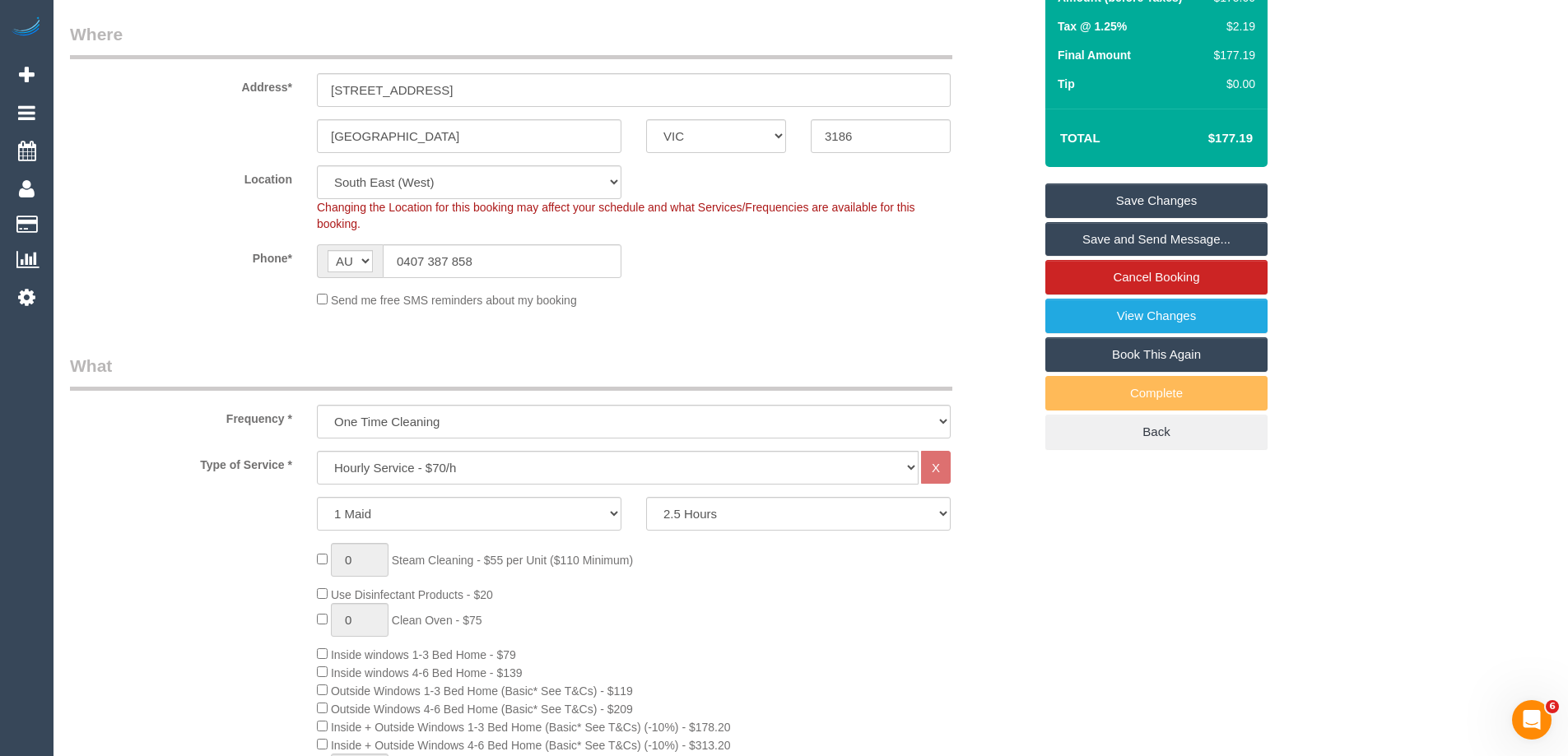
click at [1138, 244] on link "Save and Send Message..." at bounding box center [1156, 239] width 222 height 35
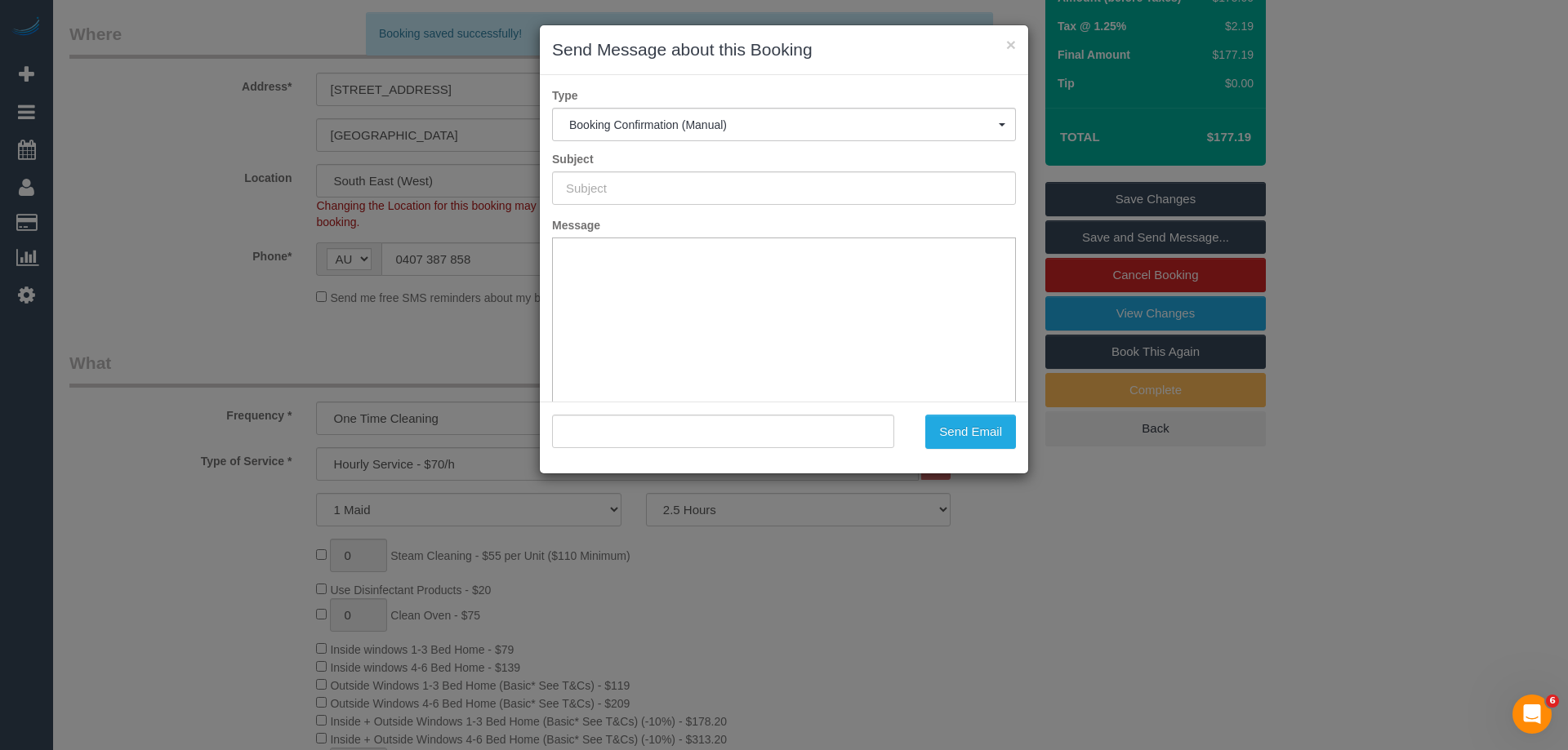
scroll to position [0, 0]
type input "Booking Confirmed"
type input ""Sheenagh McShane" <sheenaghmcshane@gmail.com>"
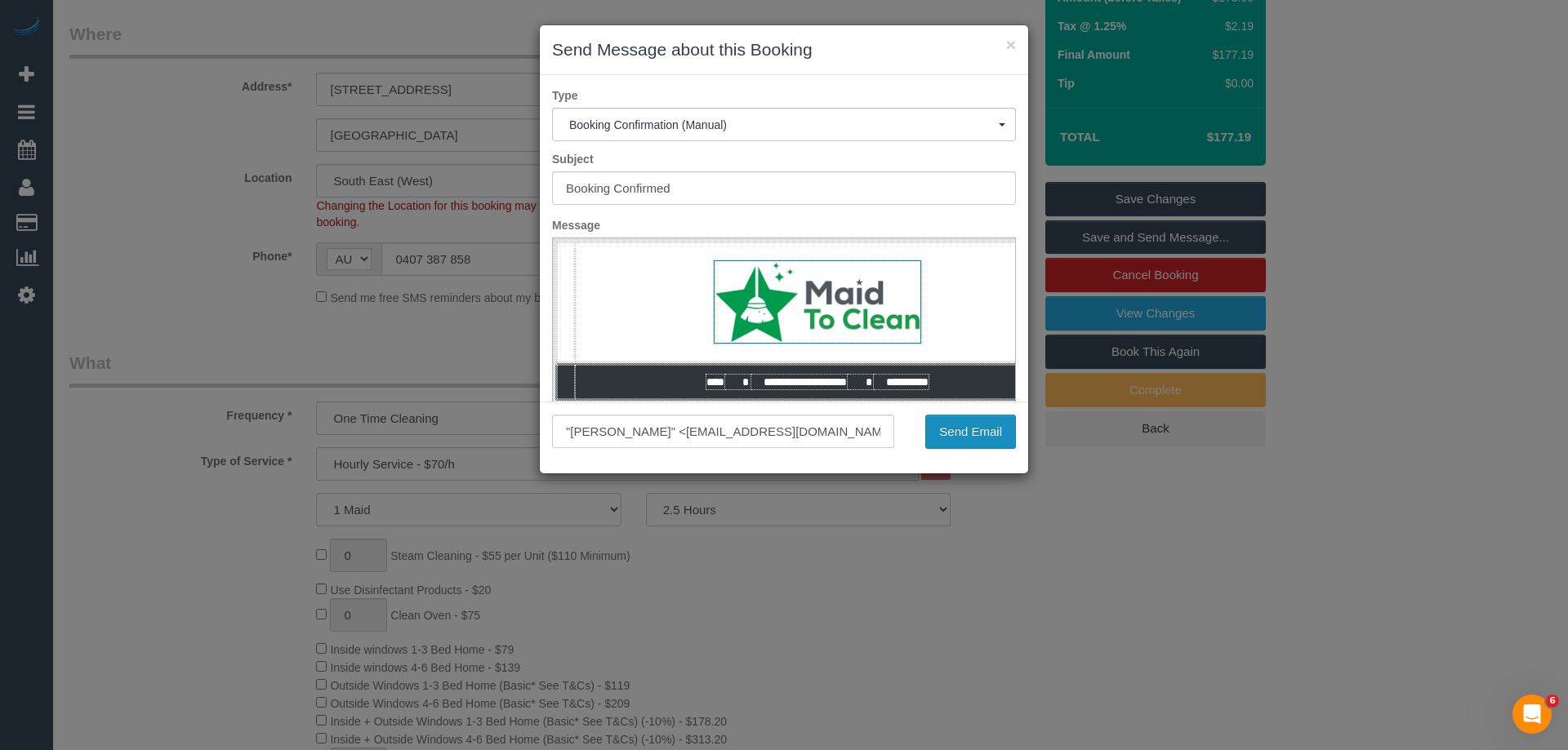
click at [1003, 426] on button "Send Email" at bounding box center [970, 432] width 91 height 35
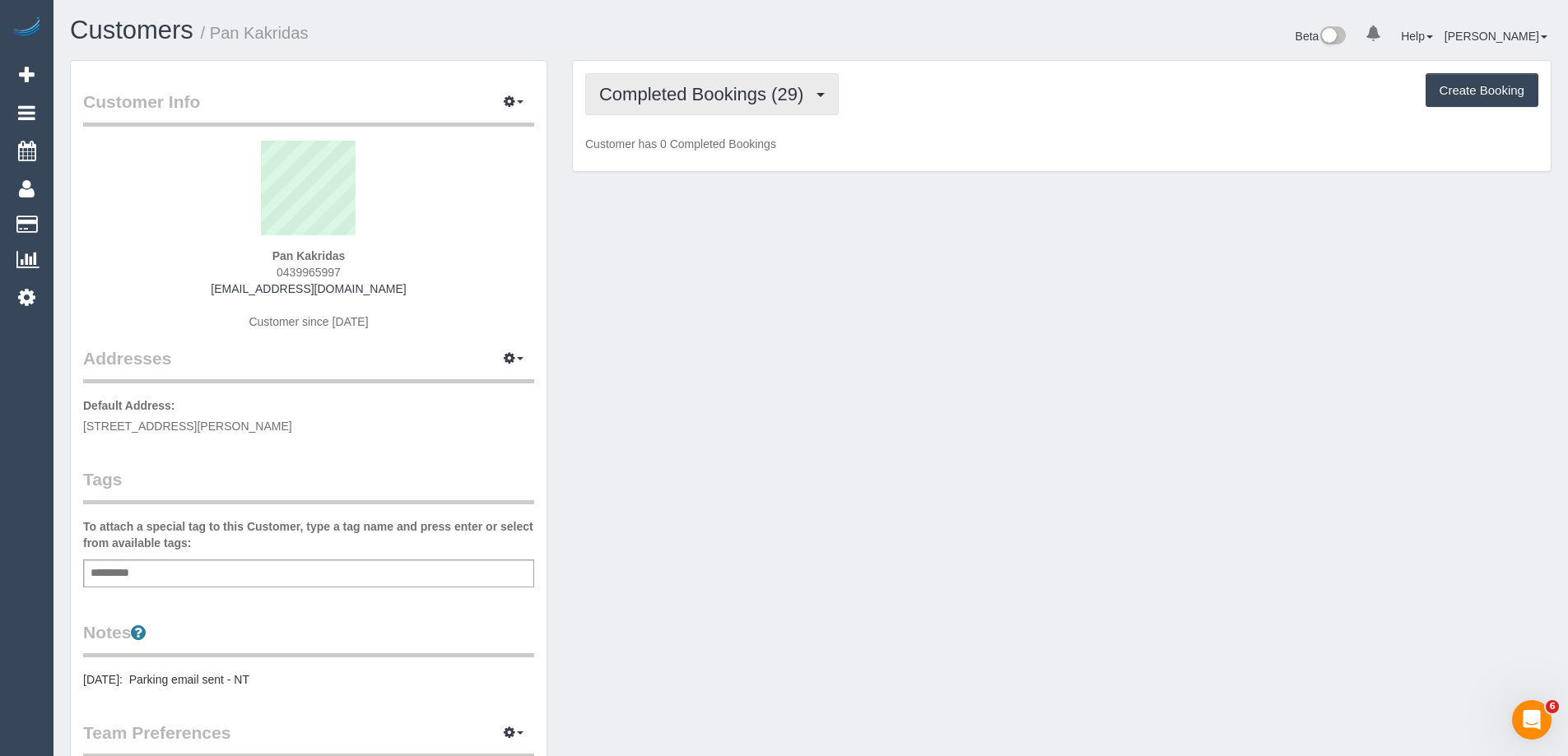
click at [779, 92] on span "Completed Bookings (29)" at bounding box center [705, 94] width 212 height 20
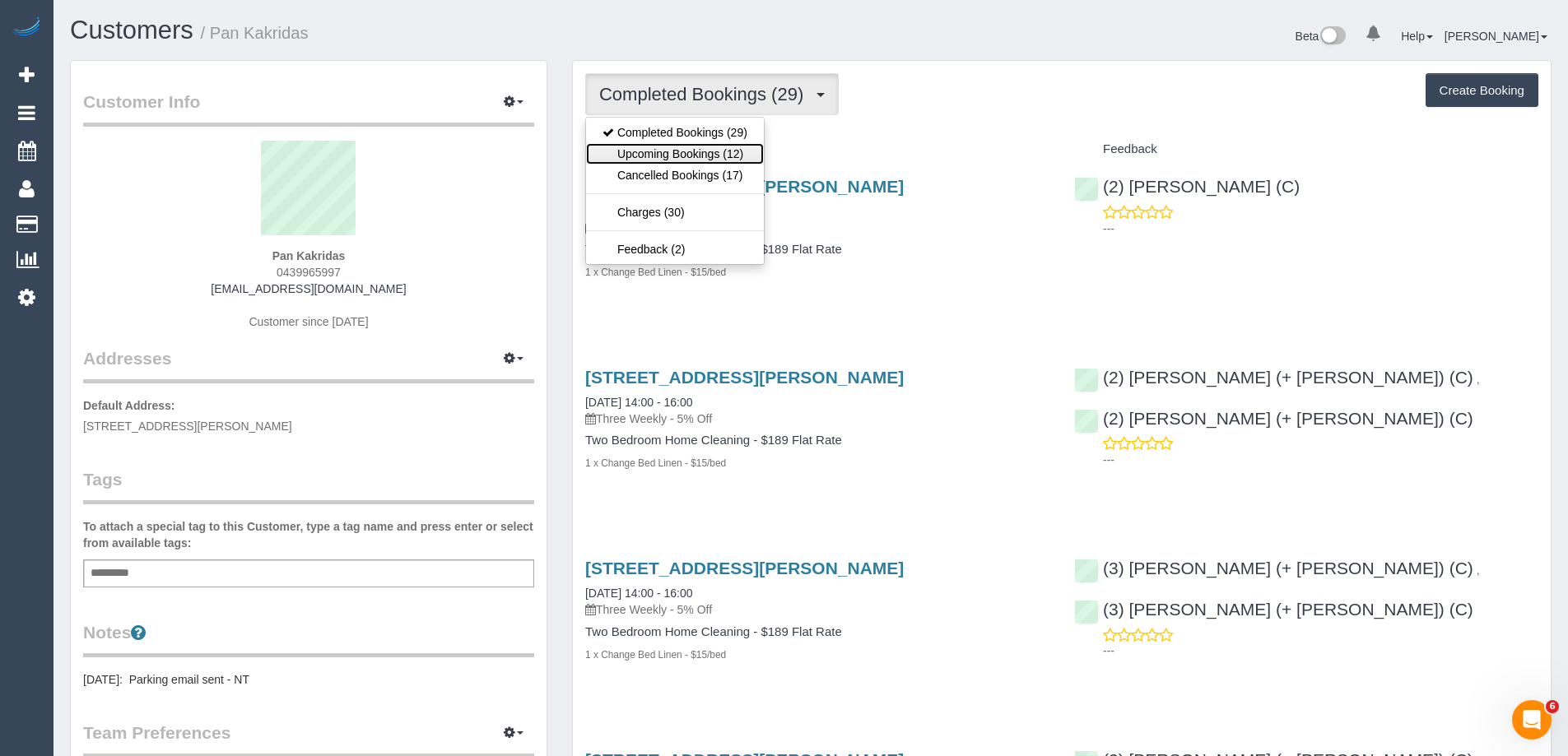
click at [667, 151] on link "Upcoming Bookings (12)" at bounding box center [675, 154] width 177 height 21
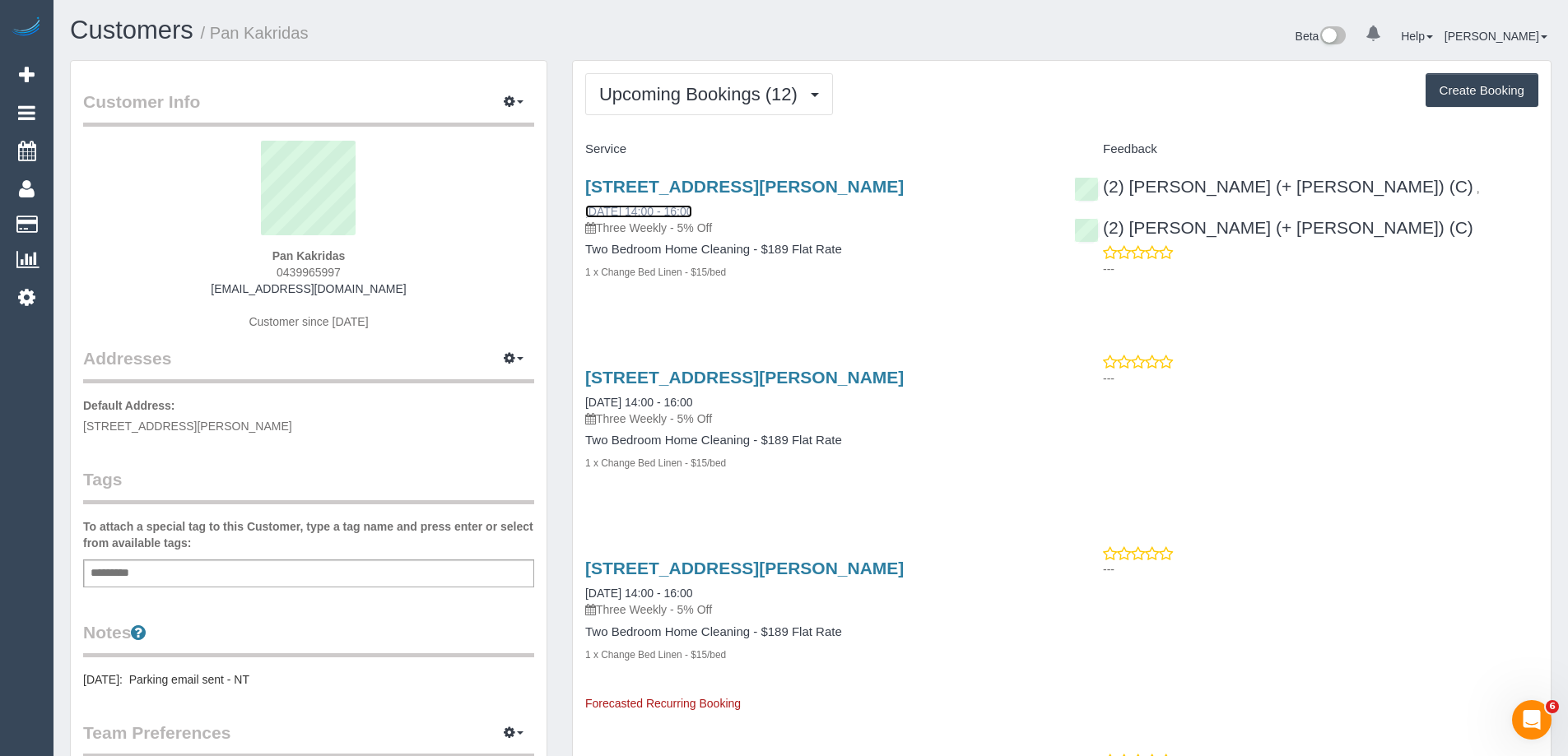
click at [681, 212] on link "27/10/2025 14:00 - 16:00" at bounding box center [638, 211] width 107 height 13
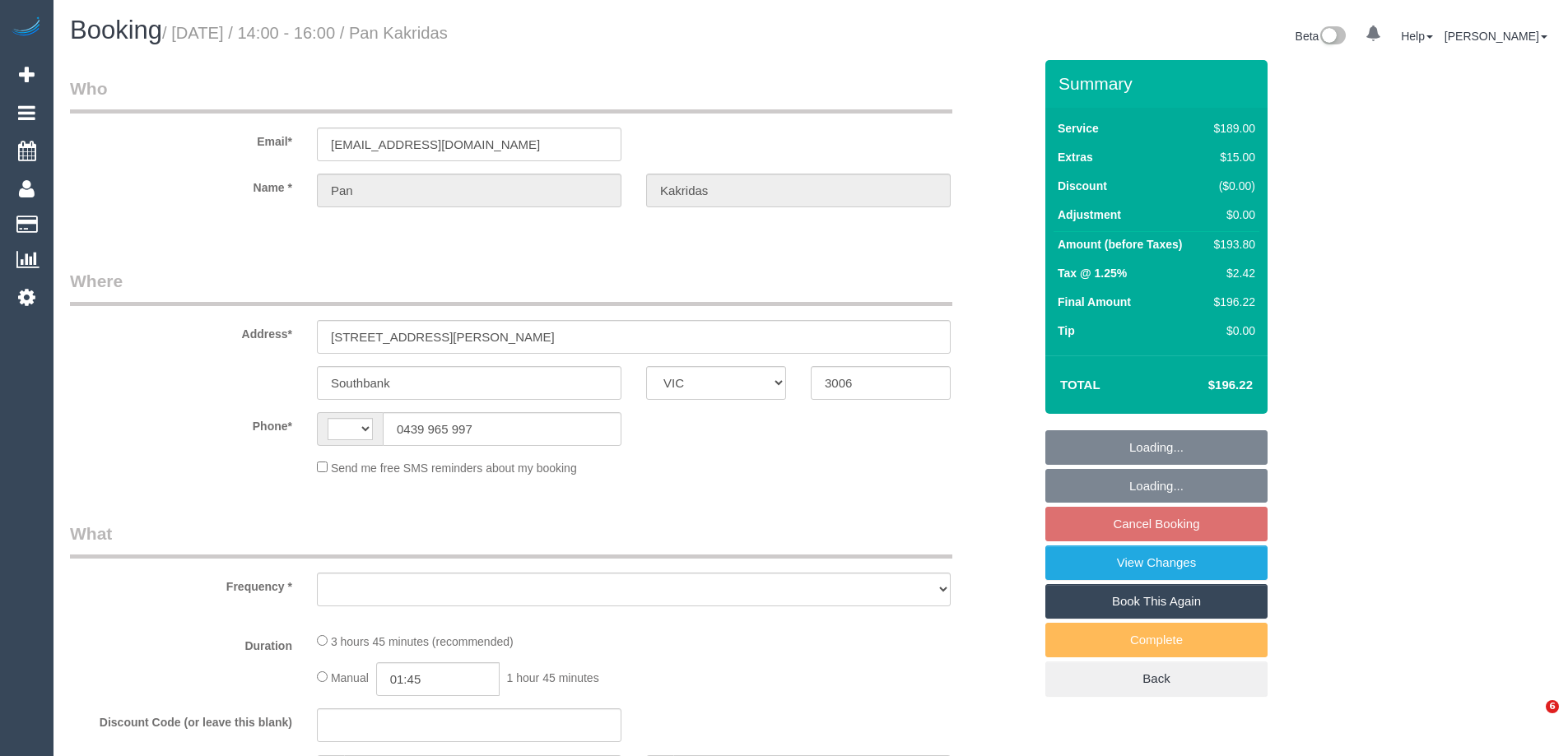
select select "VIC"
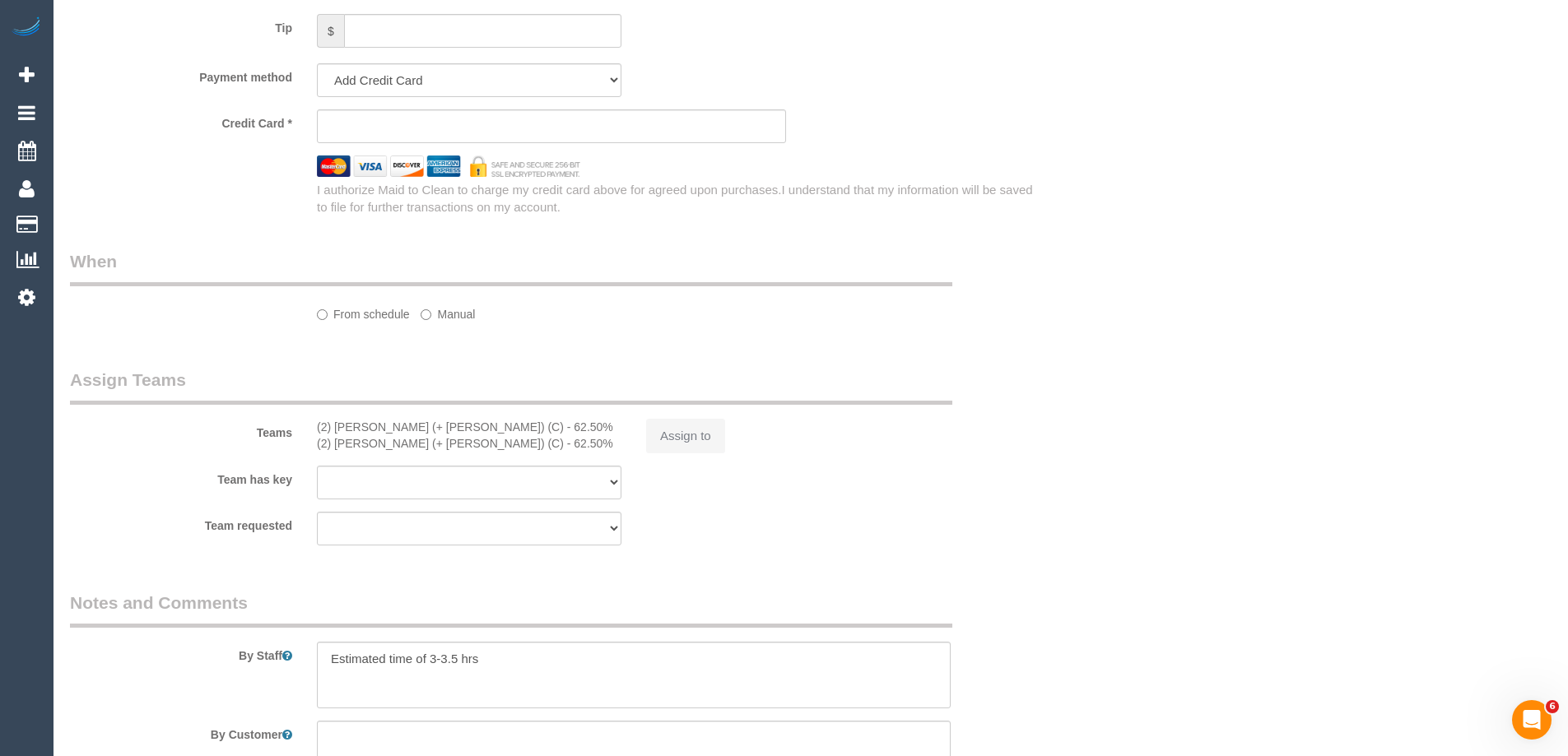
select select "string:AU"
select select "string:stripe-pm_1QjZfE2GScqysDRV6bMazBAH"
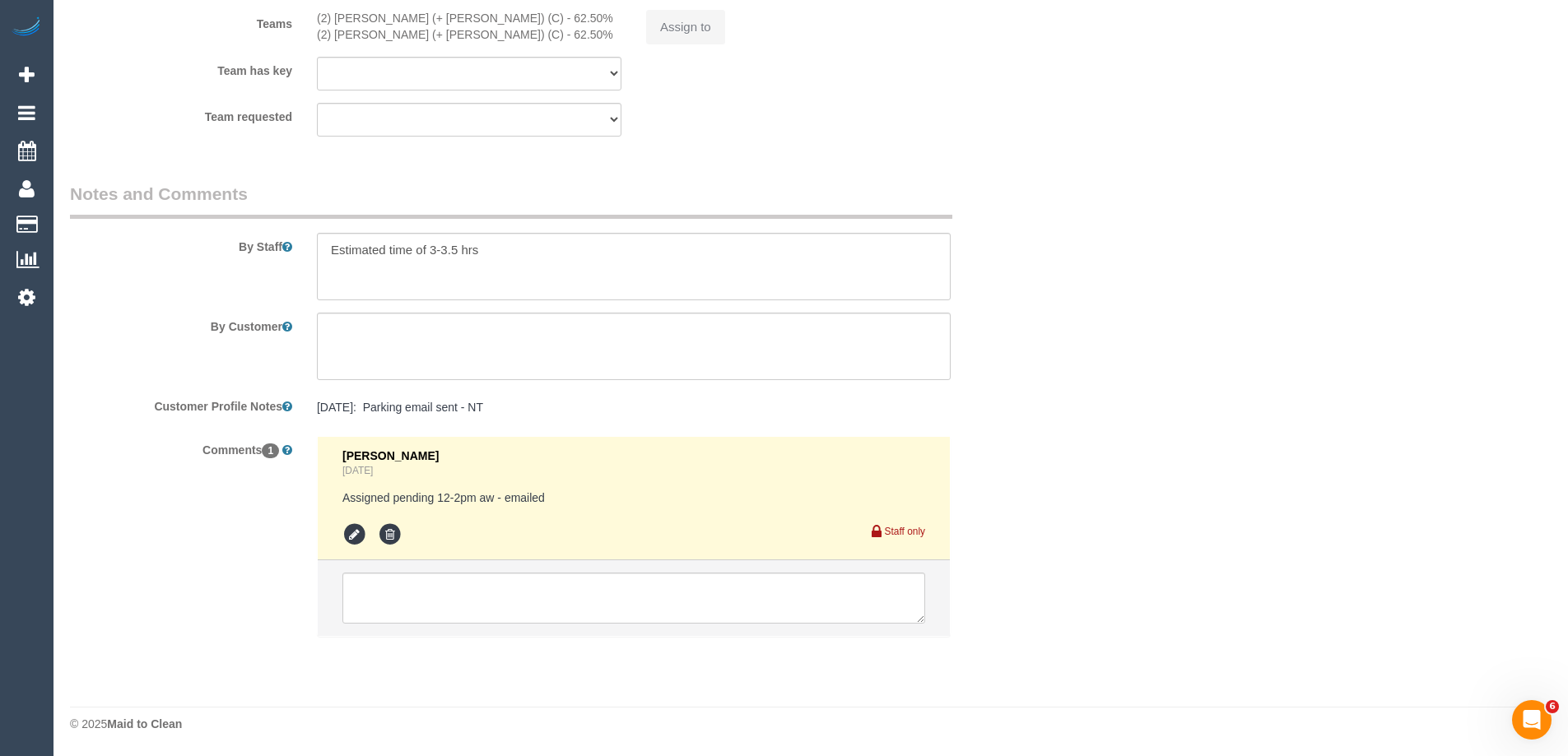
select select "object:664"
select select "number:28"
select select "number:14"
select select "number:20"
select select "number:36"
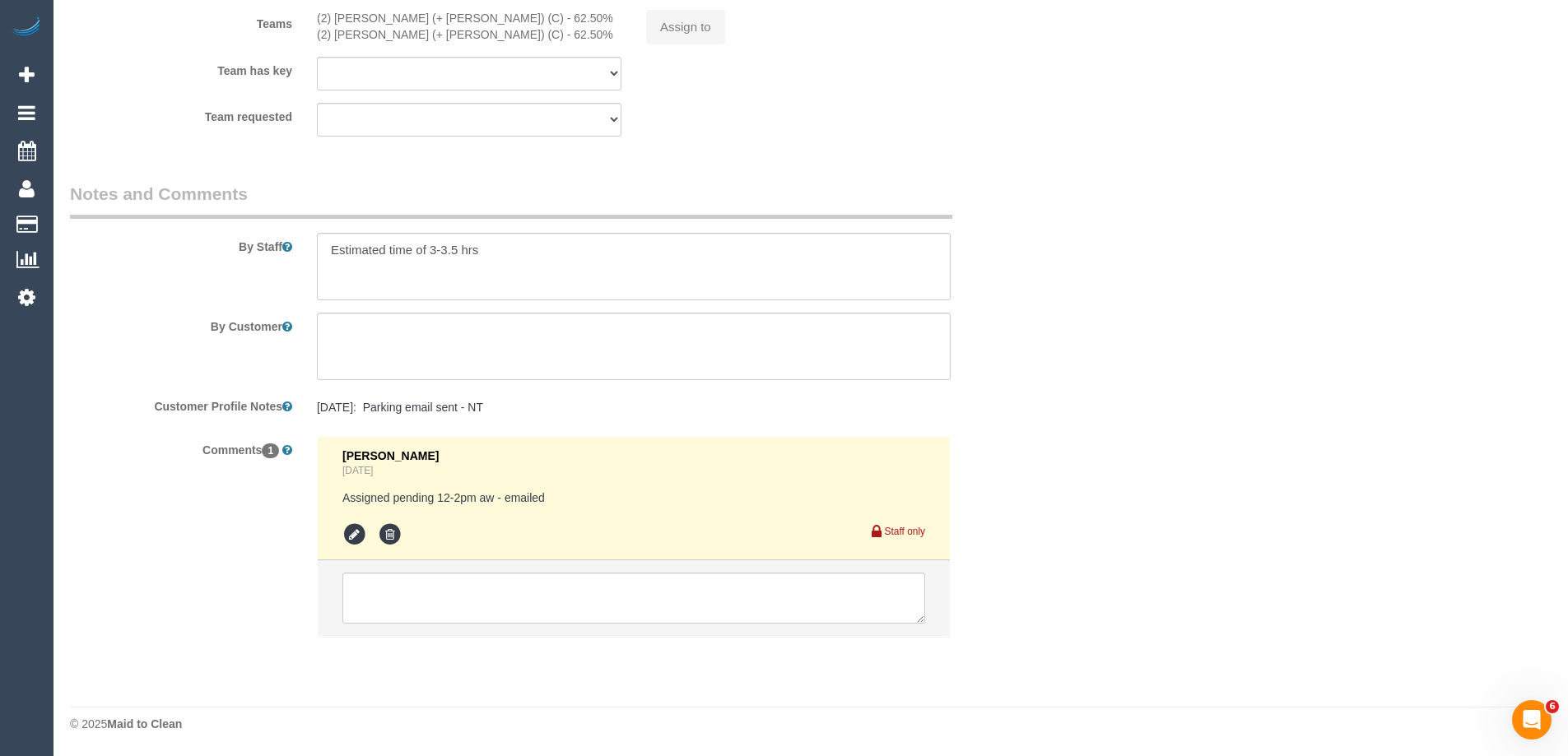
select select "number:35"
select select "number:13"
select select "spot5"
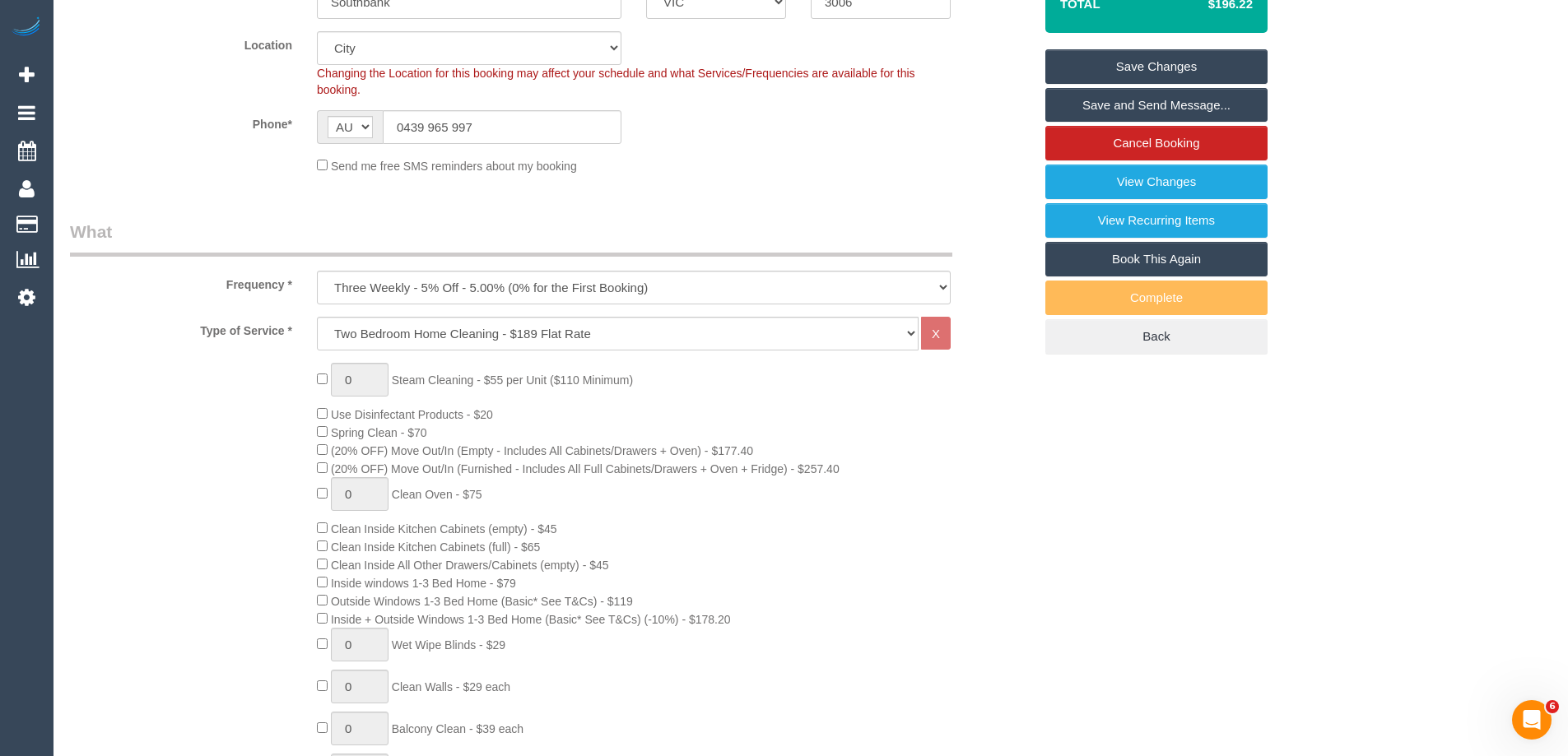
scroll to position [380, 0]
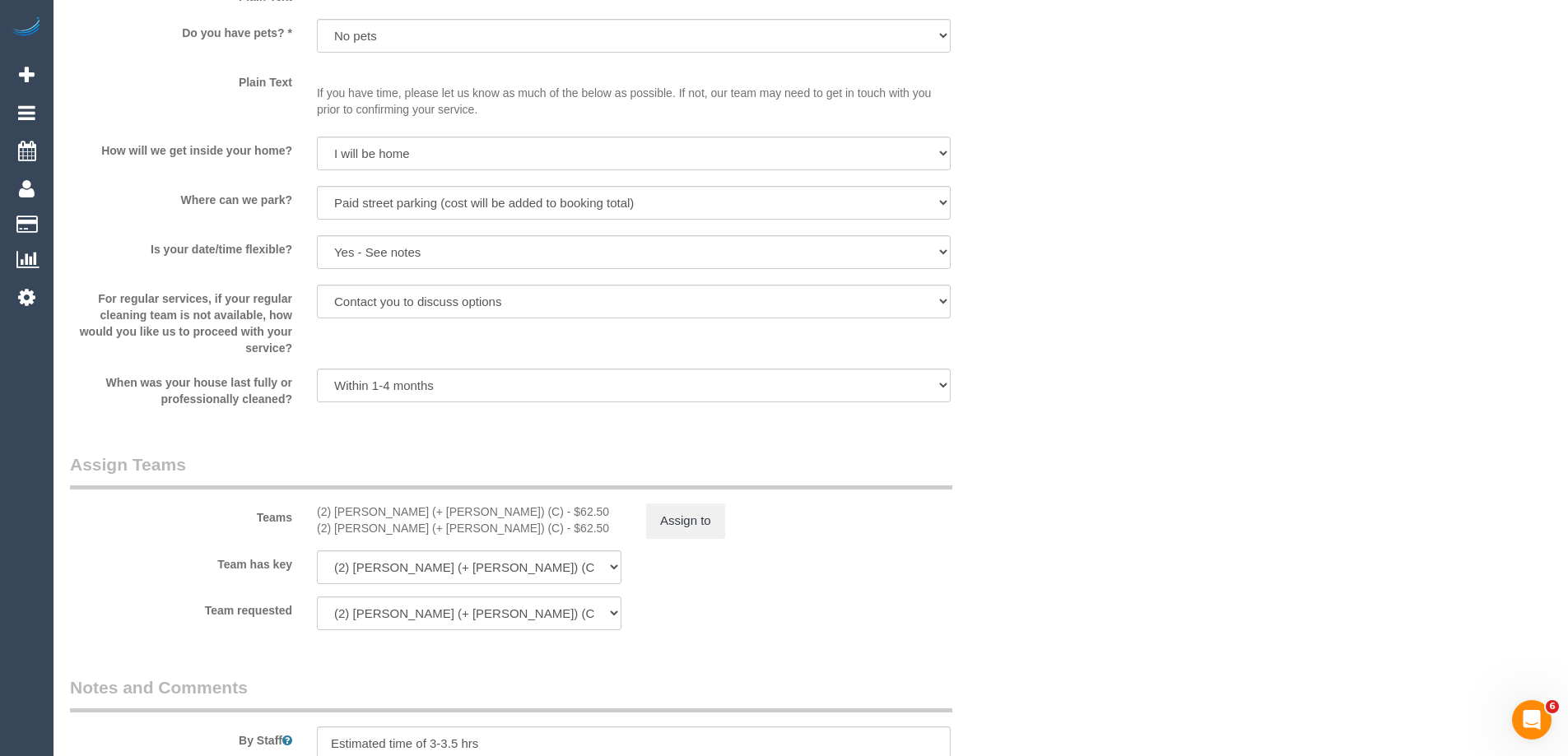
scroll to position [2602, 0]
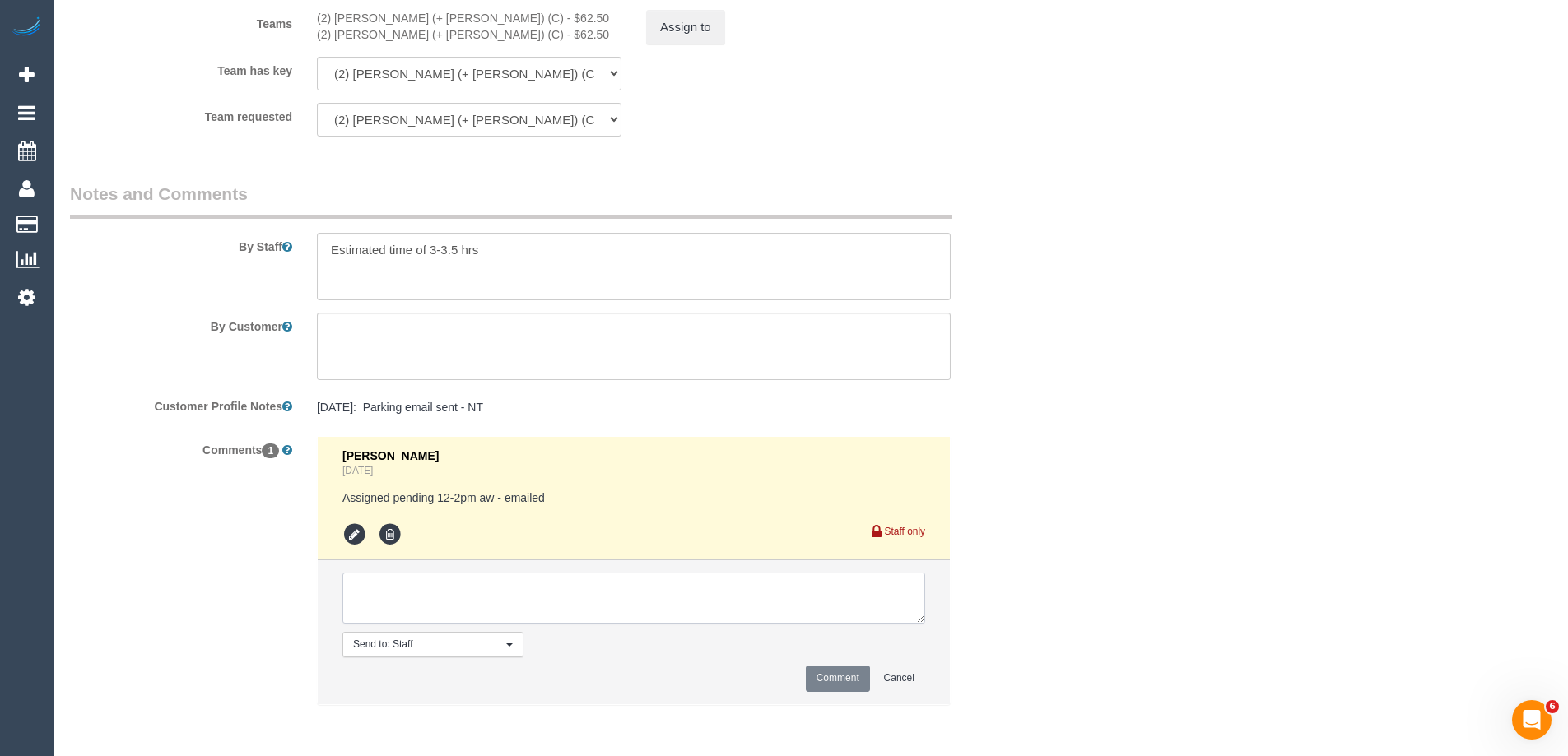
click at [456, 593] on textarea at bounding box center [633, 598] width 583 height 51
type textarea "fu sent"
click at [855, 679] on button "Comment" at bounding box center [837, 678] width 64 height 26
drag, startPoint x: 1231, startPoint y: 470, endPoint x: 1222, endPoint y: 466, distance: 9.8
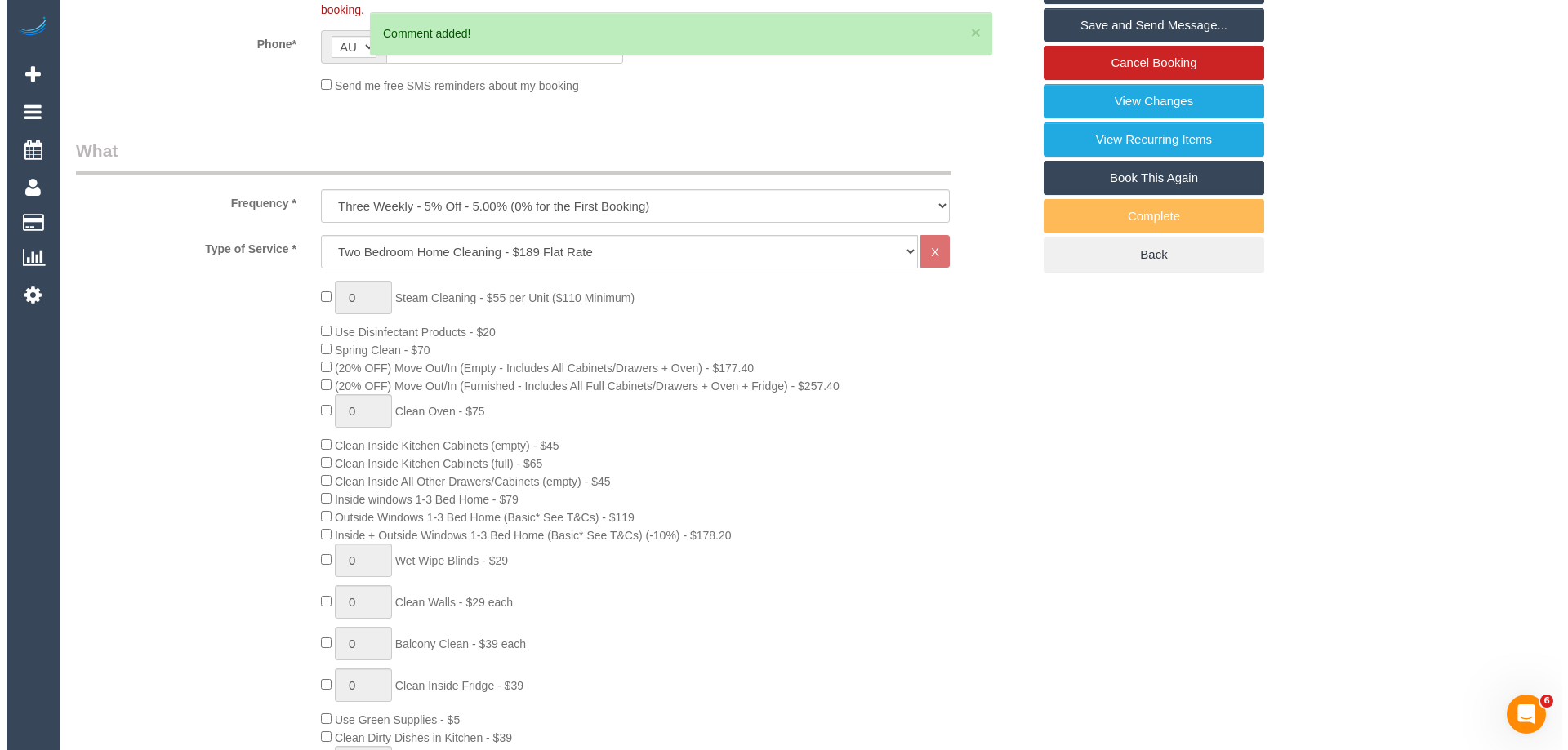
scroll to position [0, 0]
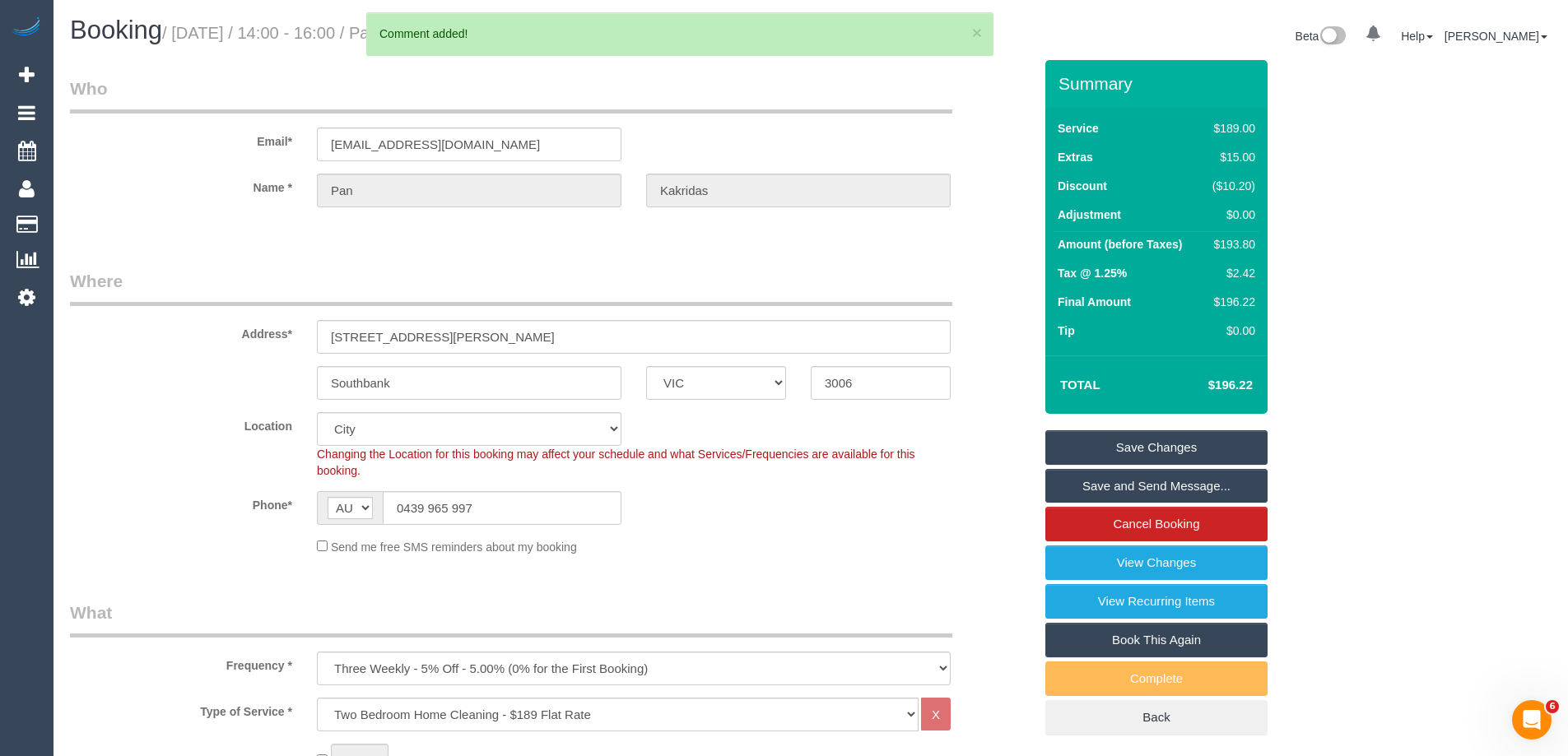
click at [1111, 444] on link "Save Changes" at bounding box center [1156, 447] width 222 height 35
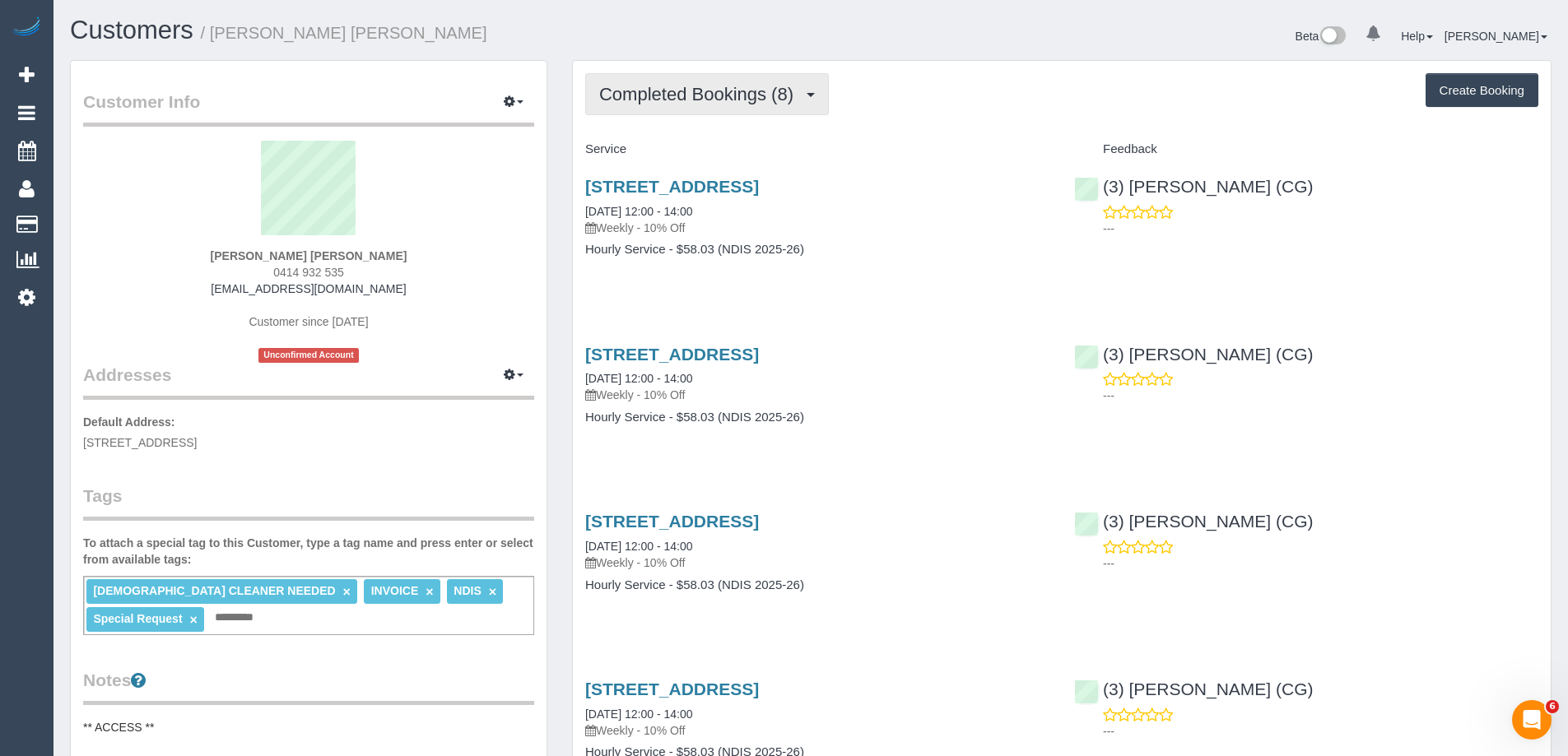
click at [802, 96] on span "Completed Bookings (8)" at bounding box center [700, 94] width 202 height 20
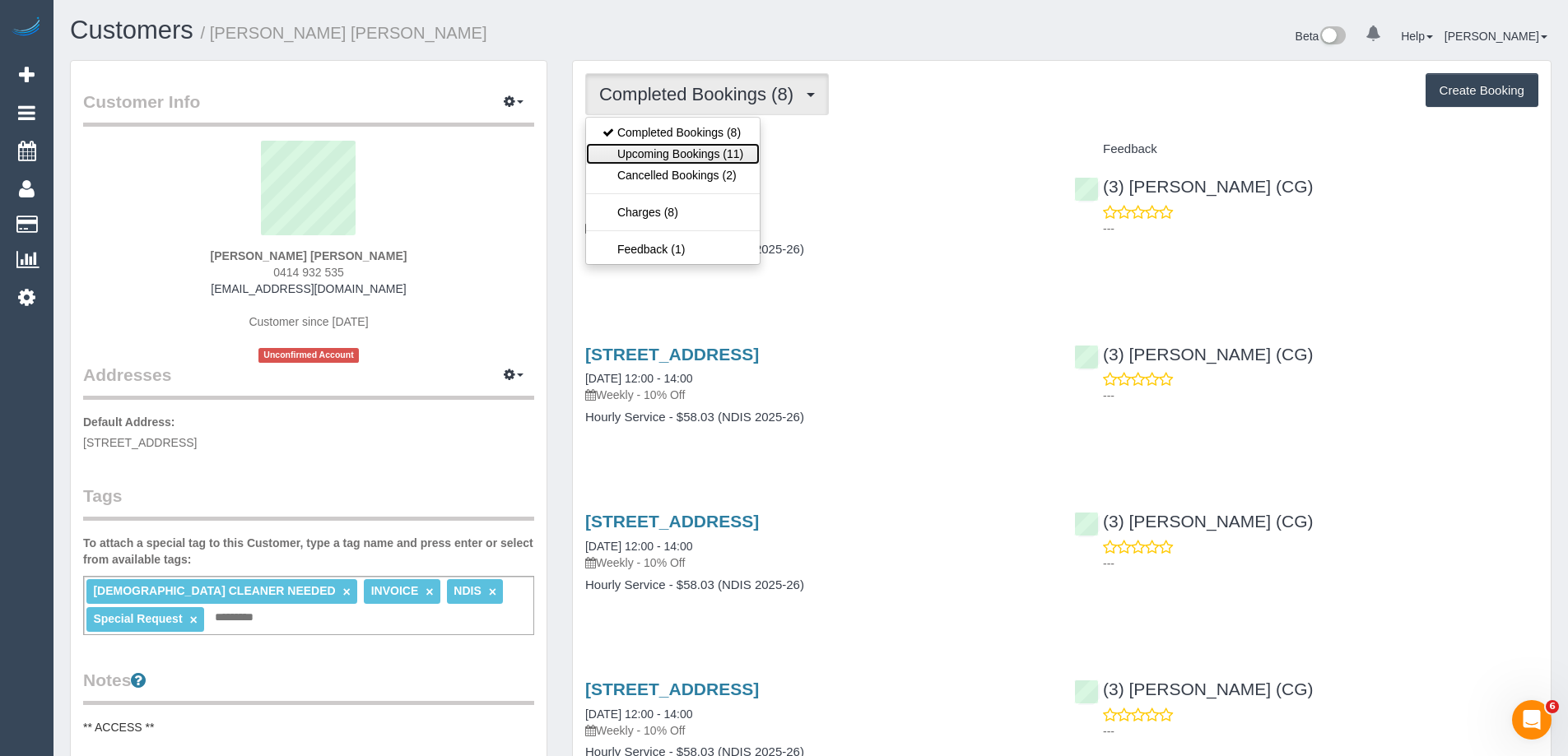
click at [720, 154] on link "Upcoming Bookings (11)" at bounding box center [673, 154] width 174 height 21
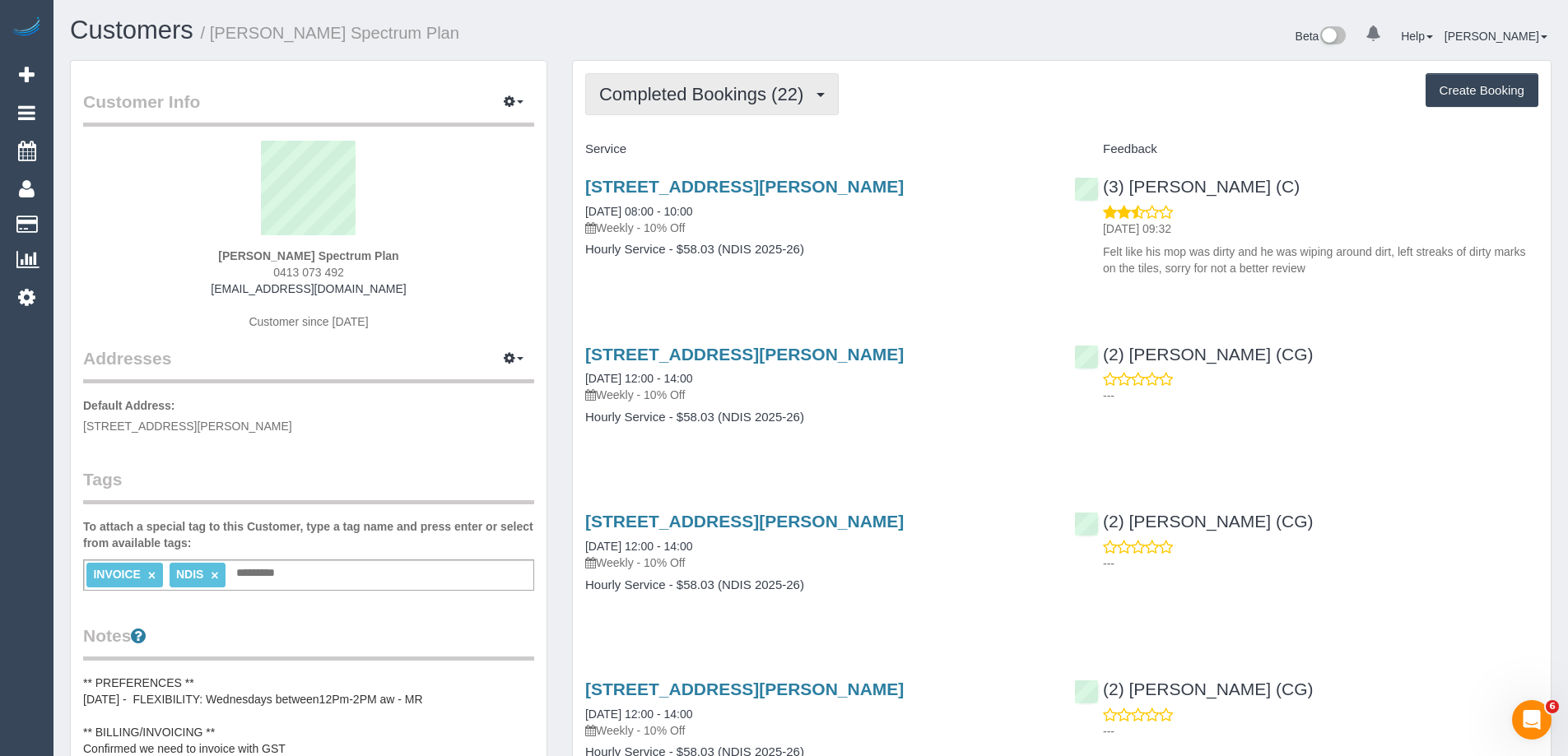
click at [744, 114] on button "Completed Bookings (22)" at bounding box center [711, 94] width 253 height 42
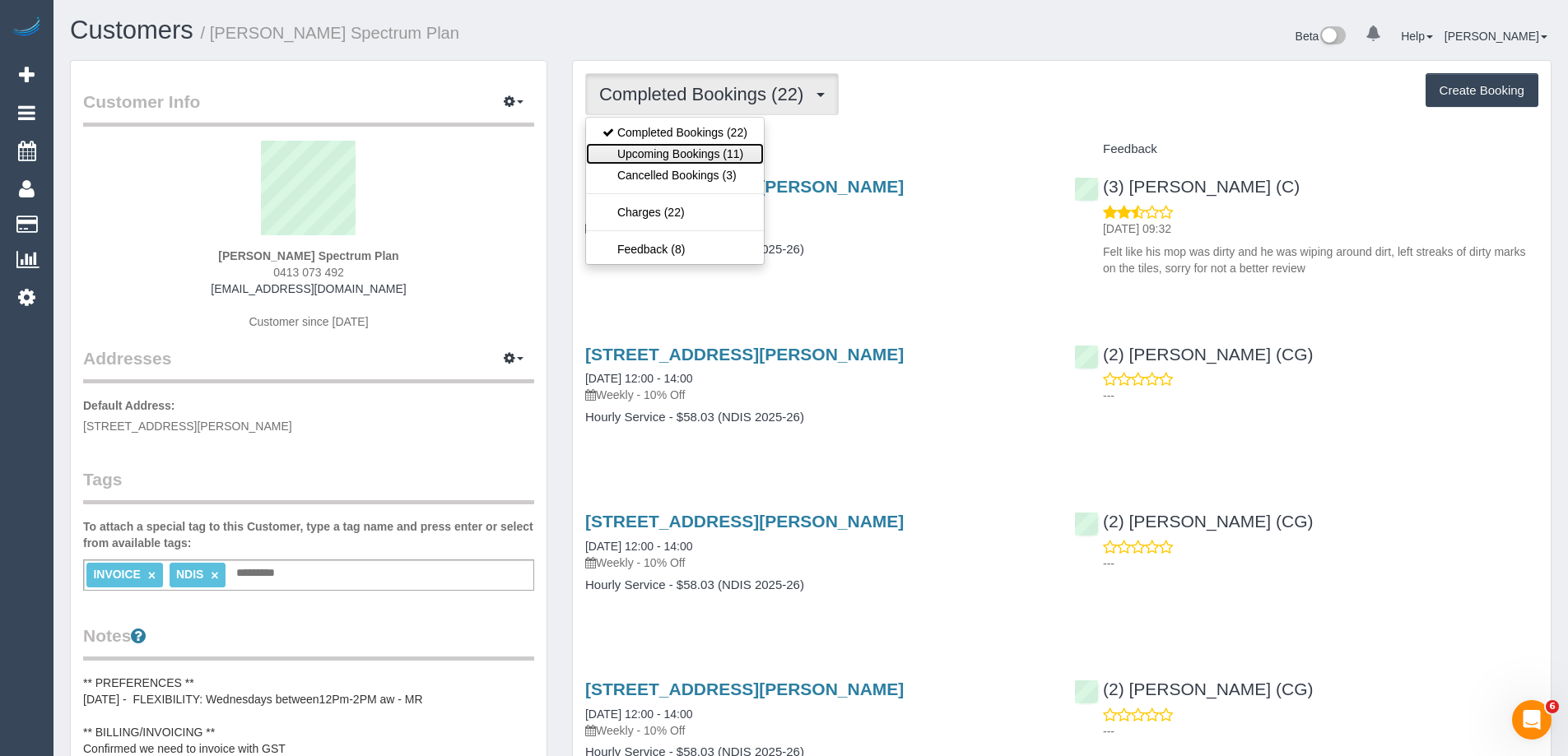
click at [656, 158] on link "Upcoming Bookings (11)" at bounding box center [675, 154] width 177 height 21
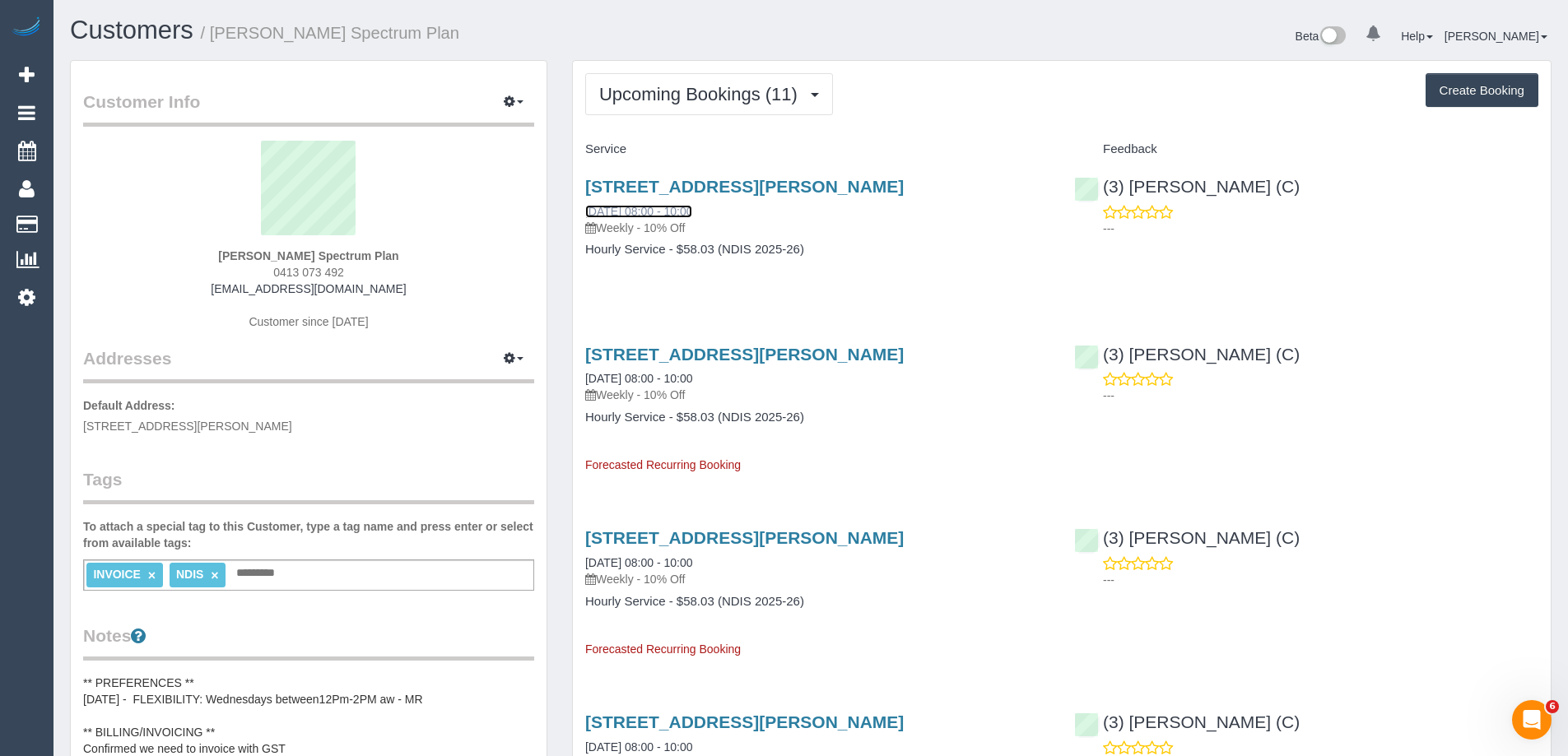
click at [648, 209] on link "15/10/2025 08:00 - 10:00" at bounding box center [638, 211] width 107 height 13
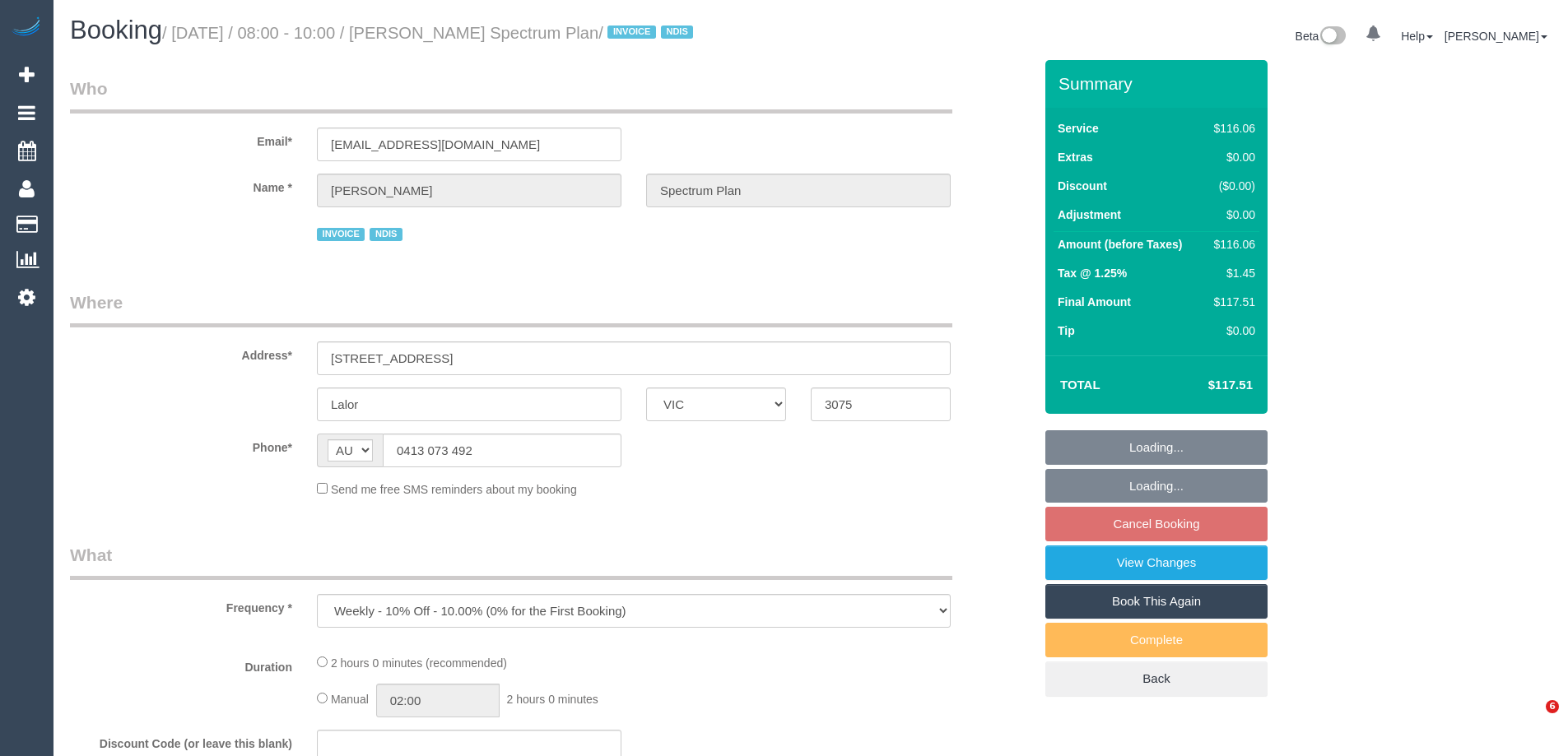
select select "VIC"
select select "number:28"
select select "number:14"
select select "number:19"
select select "number:22"
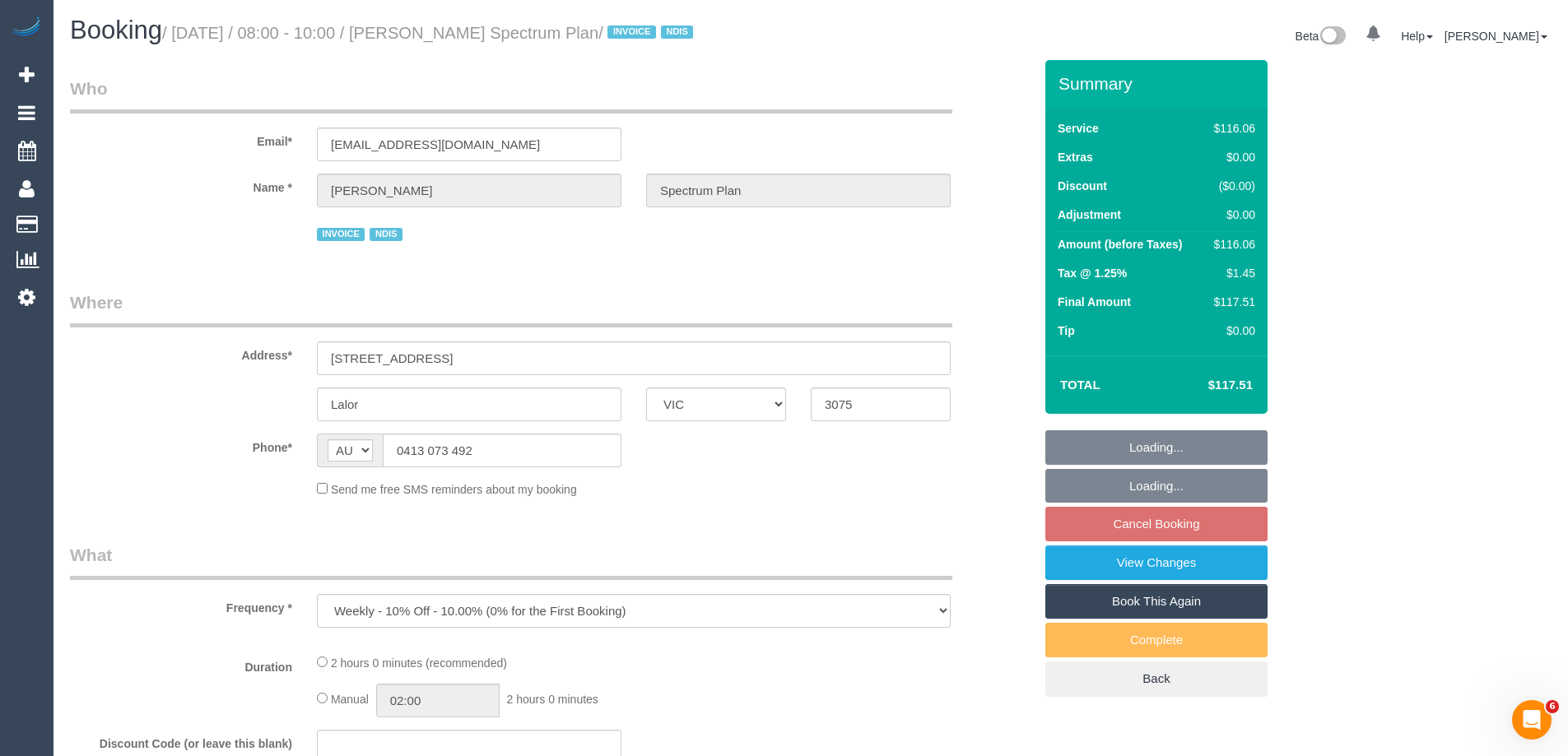
select select "number:34"
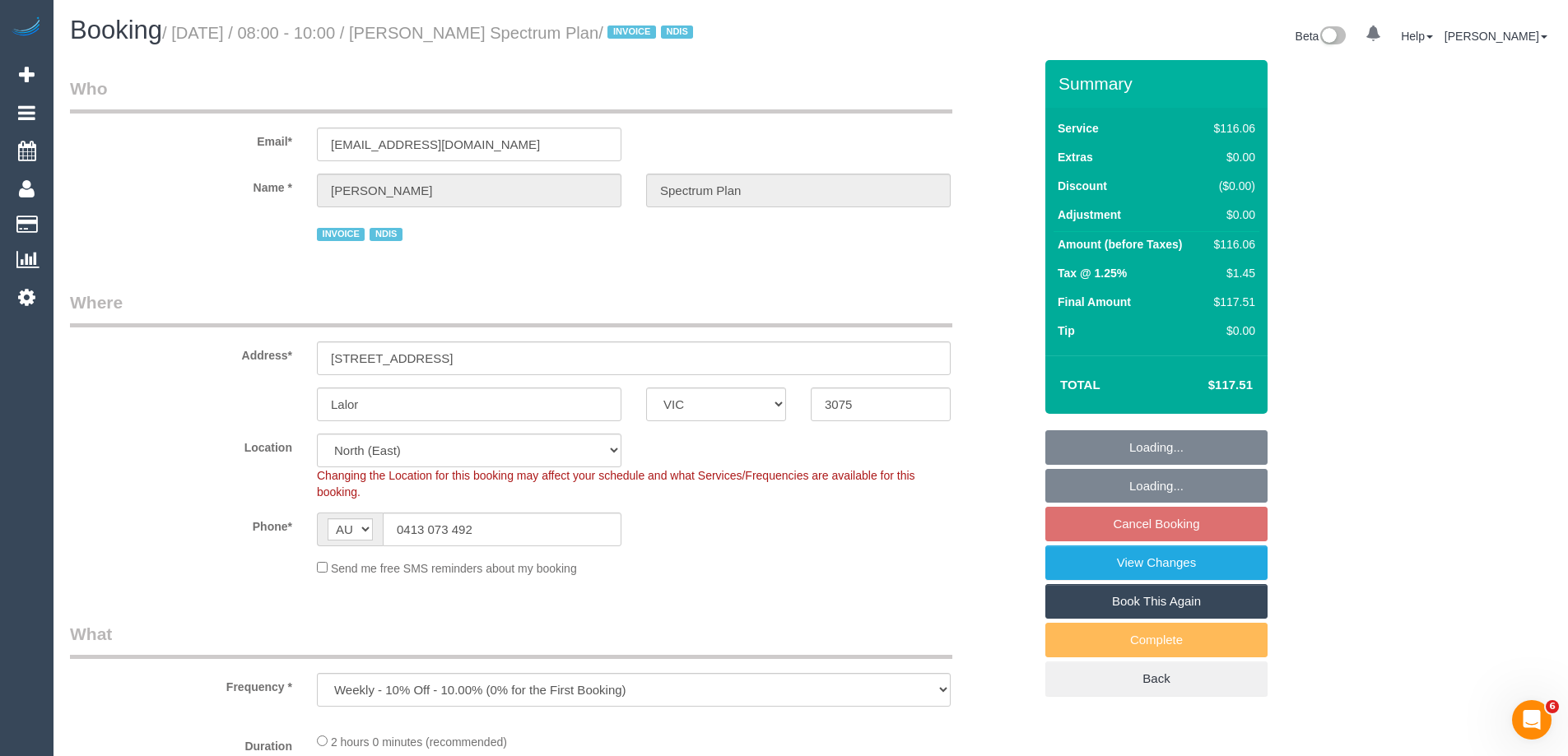
select select "object:678"
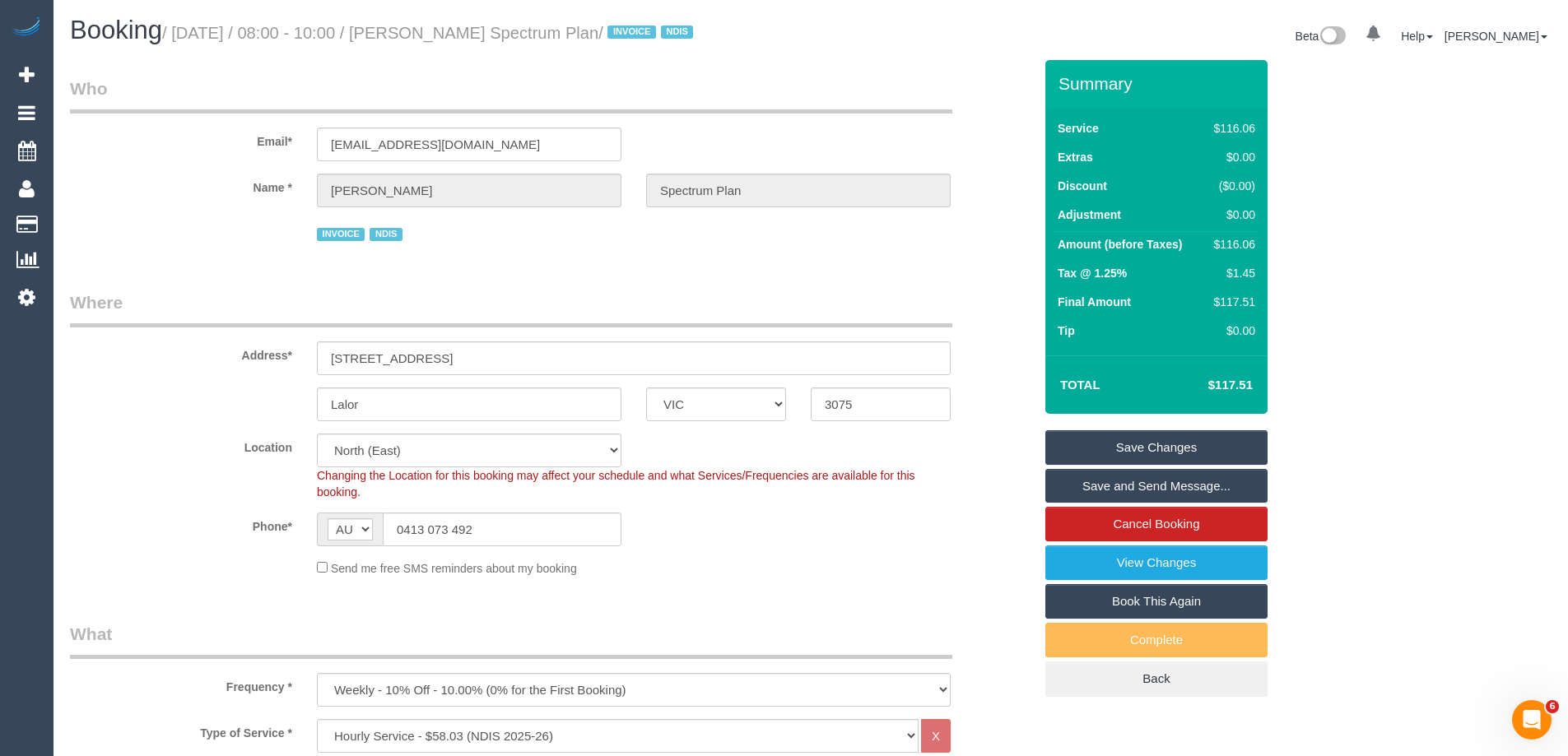
scroll to position [329, 0]
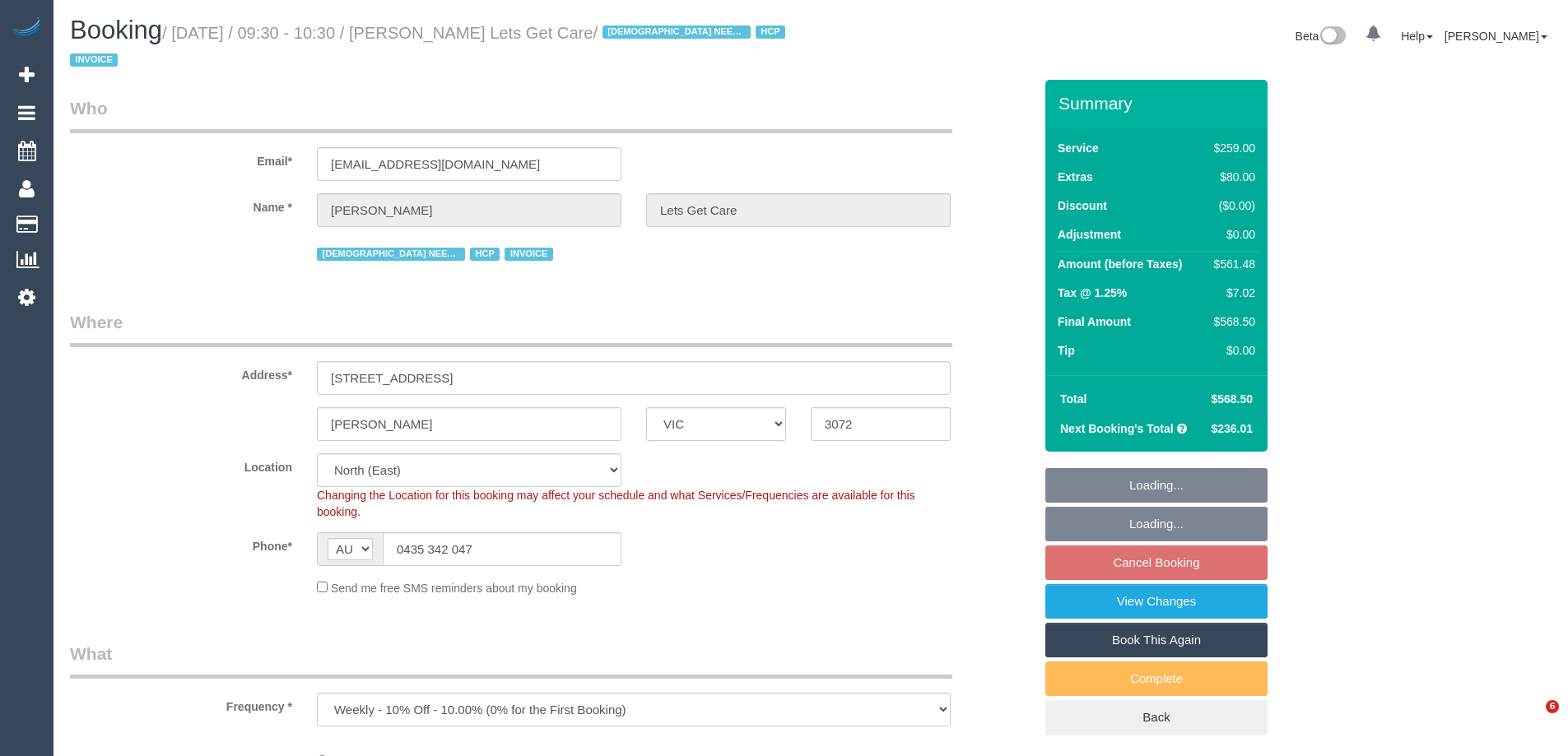
select select "VIC"
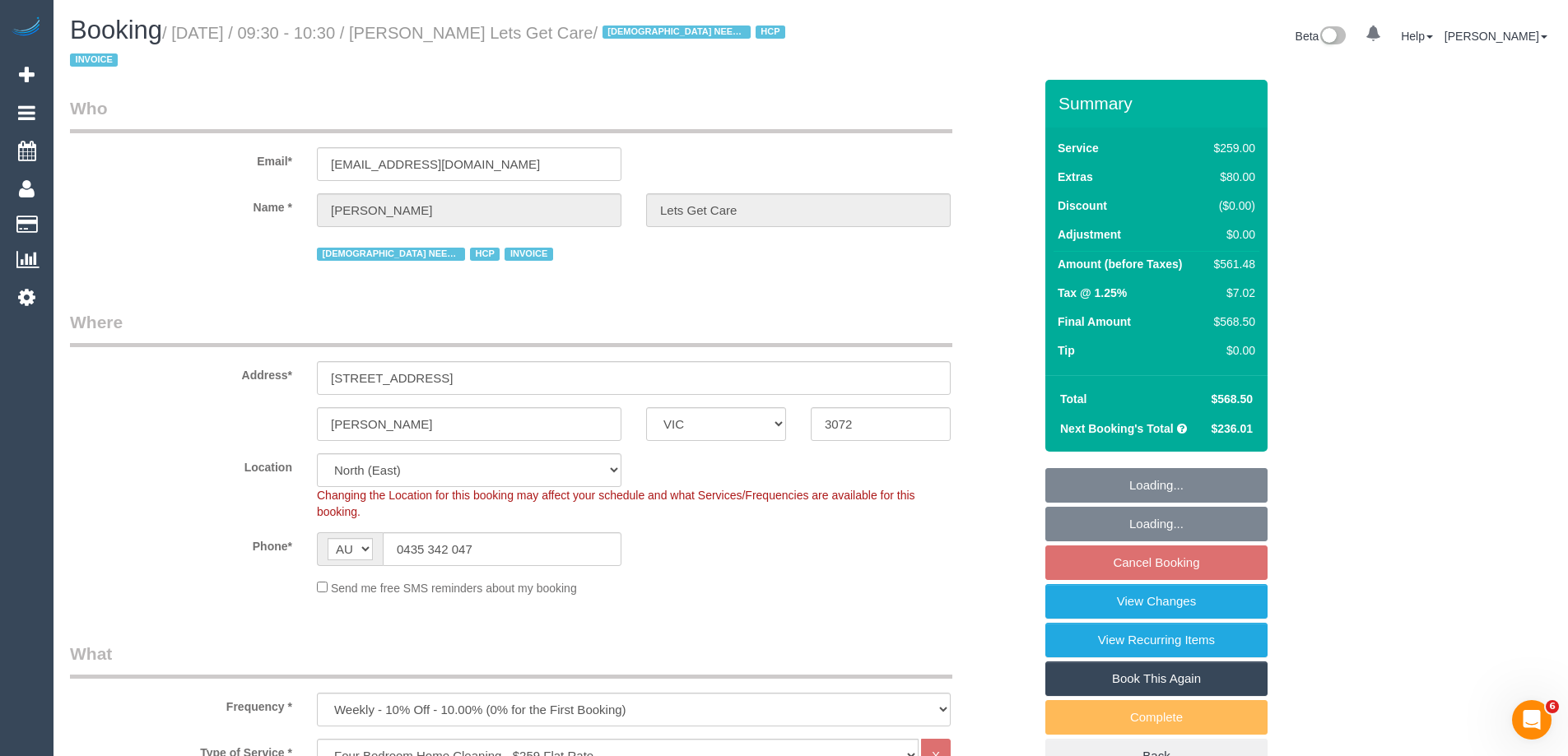
select select "object:818"
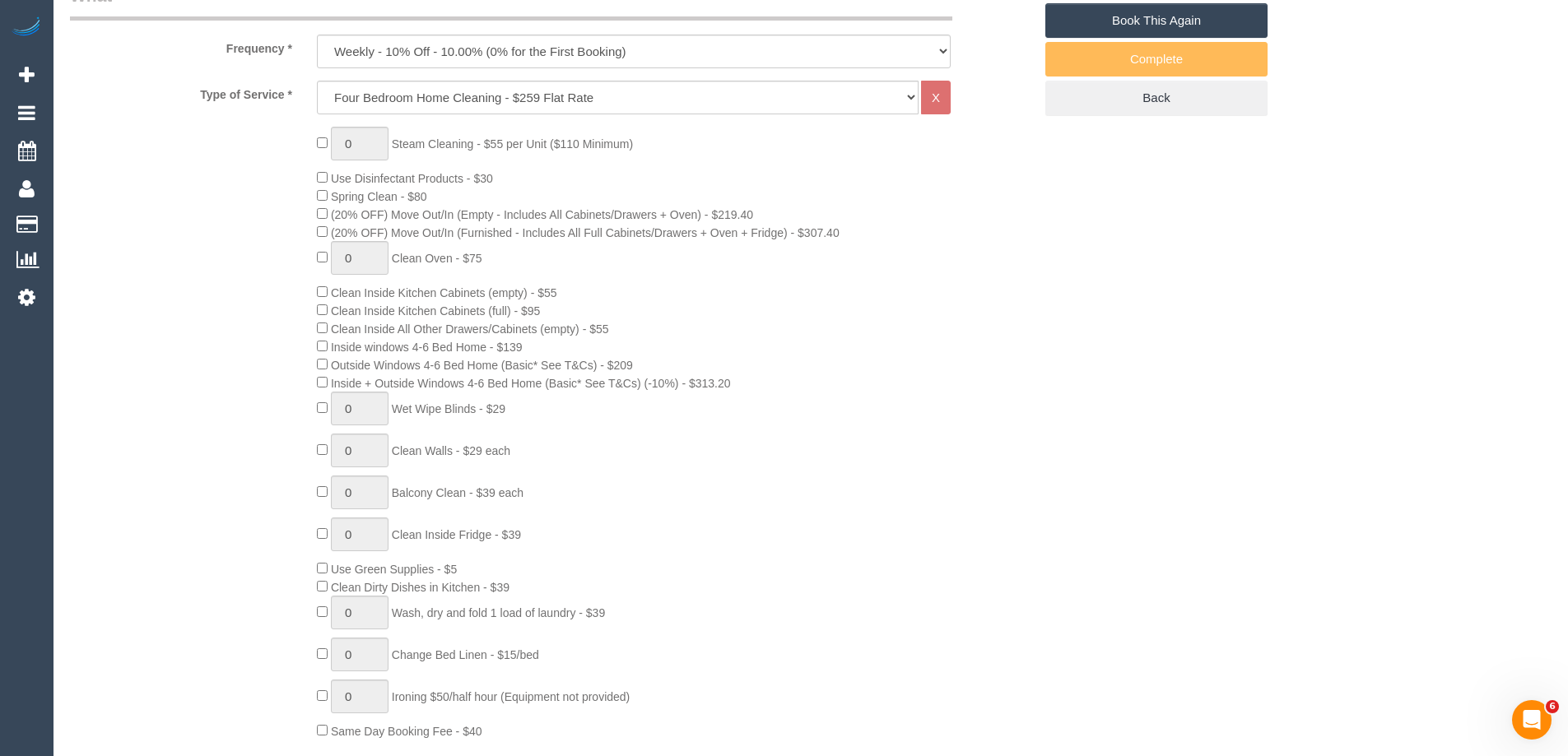
select select "number:28"
select select "number:14"
select select "number:19"
select select "number:25"
select select "number:35"
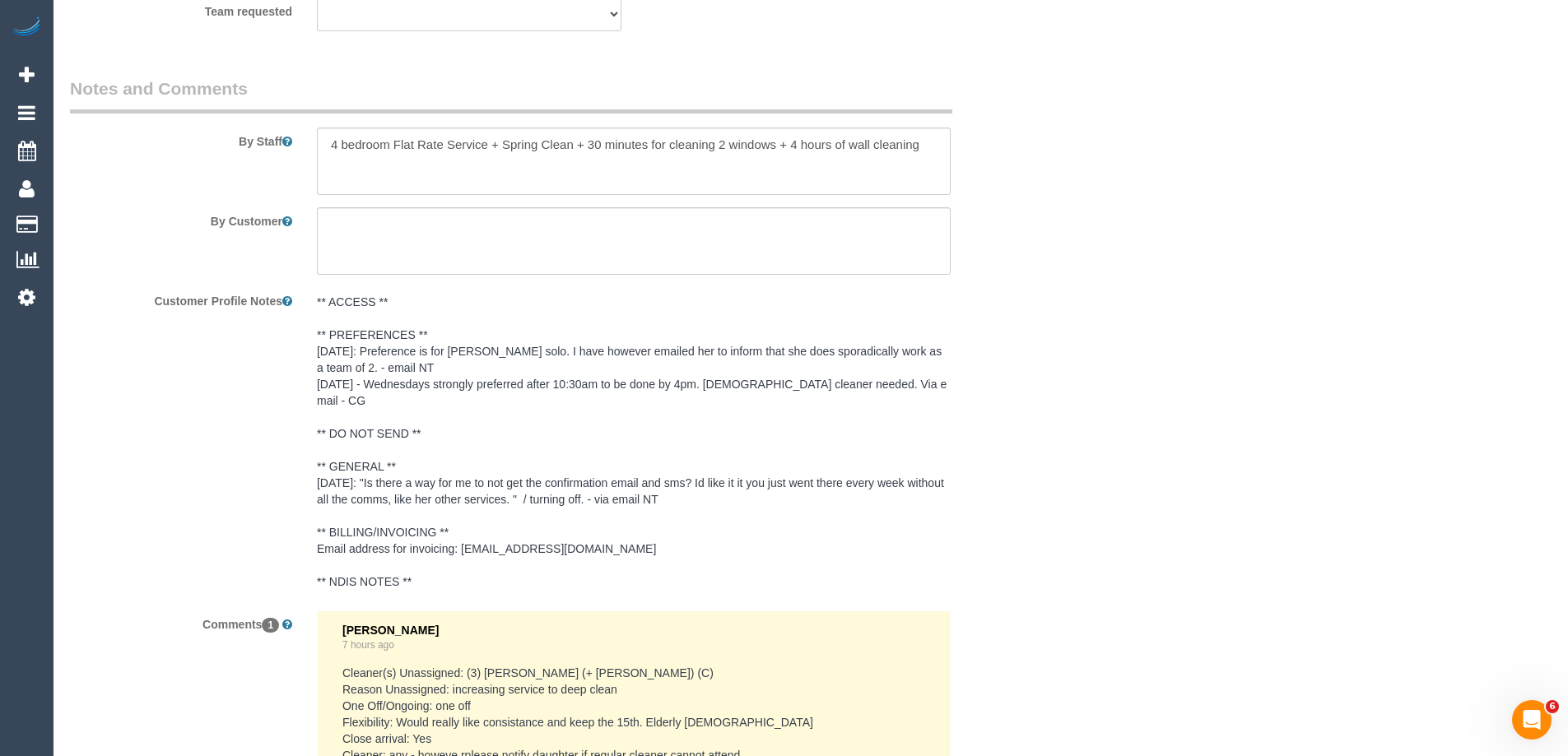
scroll to position [3113, 0]
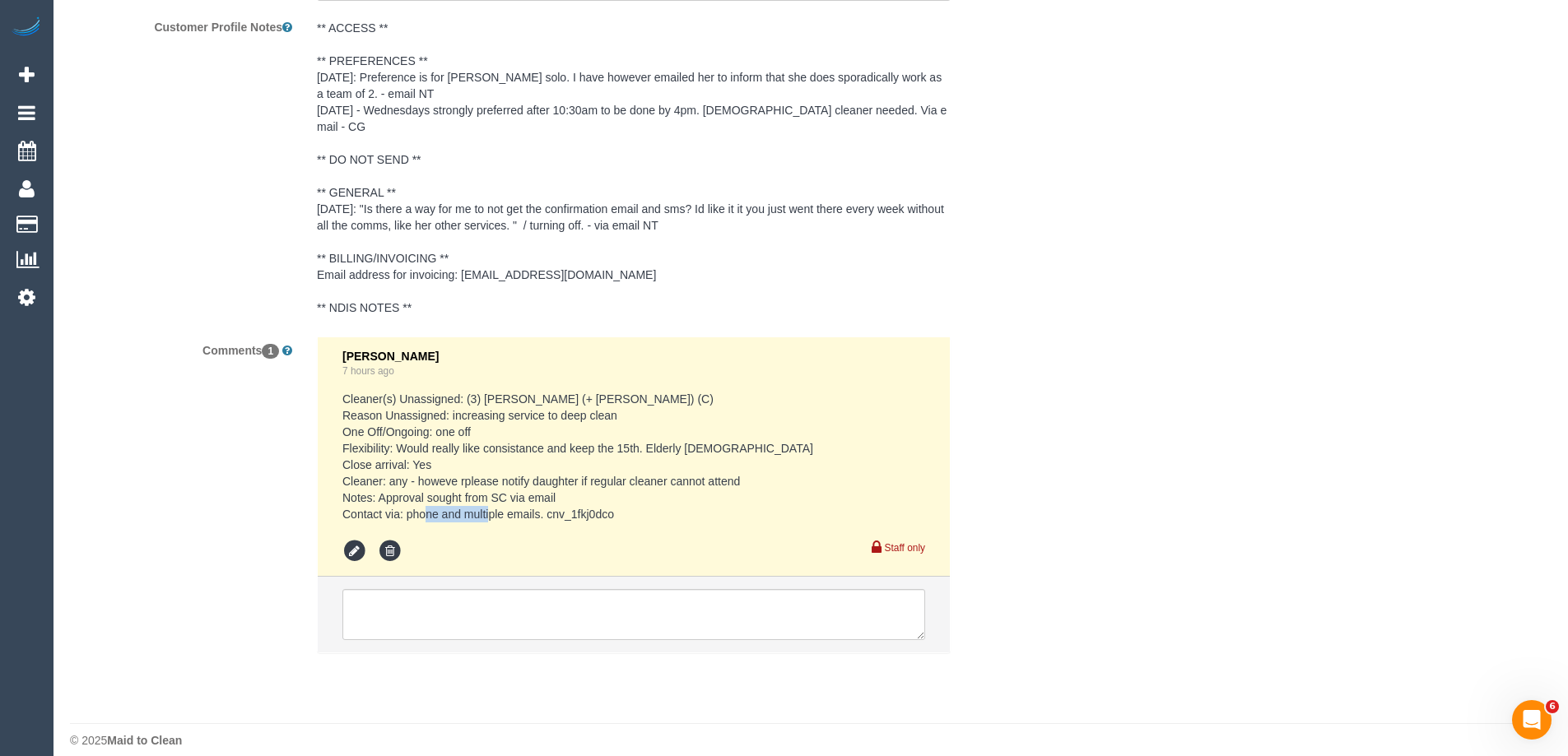
drag, startPoint x: 619, startPoint y: 497, endPoint x: 546, endPoint y: 496, distance: 73.0
click at [546, 496] on pre "Cleaner(s) Unassigned: (3) [PERSON_NAME] (+ [PERSON_NAME]) (C) Reason Unassigne…" at bounding box center [633, 457] width 583 height 131
drag, startPoint x: 86, startPoint y: 496, endPoint x: 926, endPoint y: 375, distance: 848.7
click at [926, 375] on li "[PERSON_NAME] 7 hours ago Cleaner(s) Unassigned: (3) Estefania (+ [PERSON_NAME]…" at bounding box center [633, 457] width 632 height 240
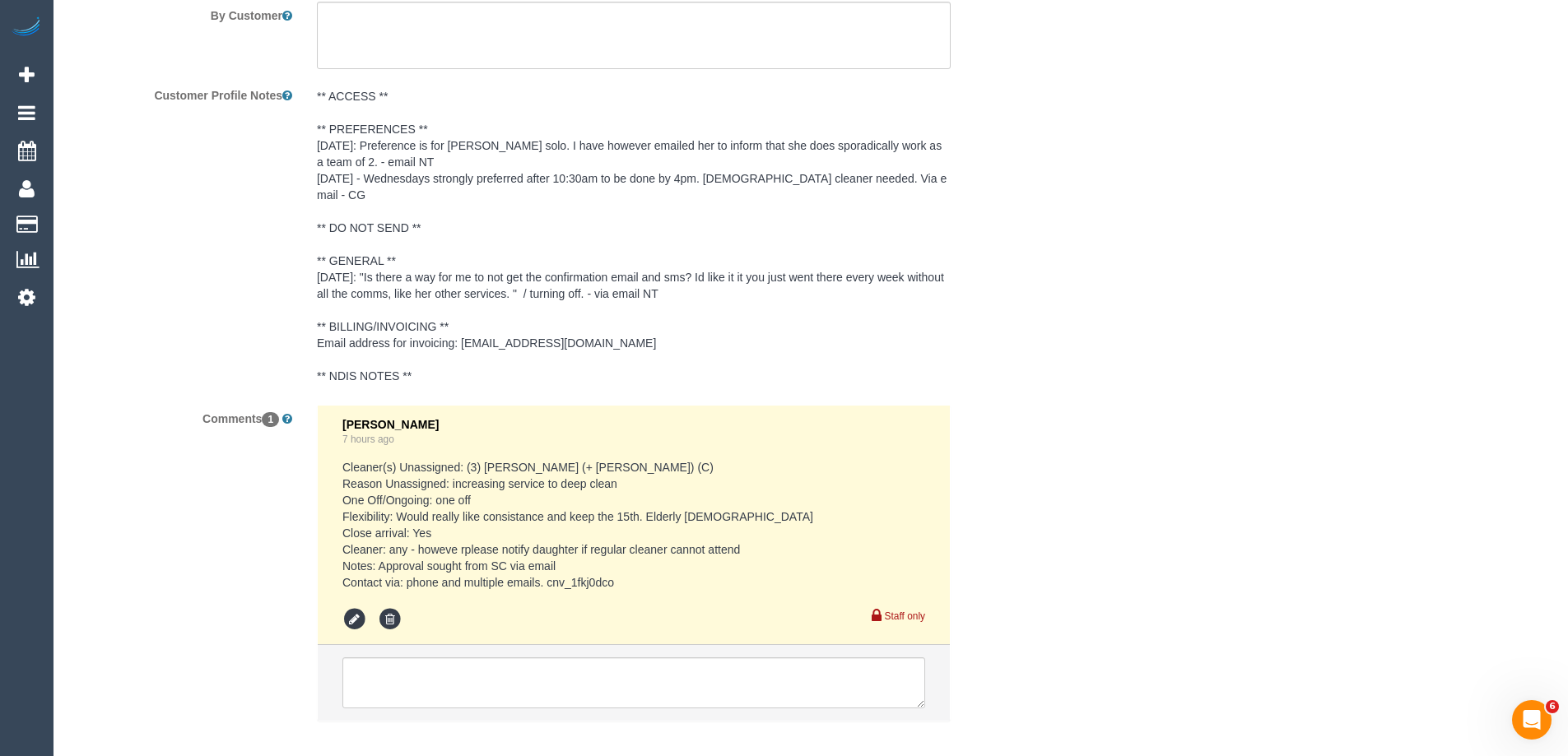
scroll to position [3045, 0]
drag, startPoint x: 1143, startPoint y: 404, endPoint x: 1039, endPoint y: 467, distance: 121.6
click at [613, 681] on textarea at bounding box center [633, 683] width 583 height 51
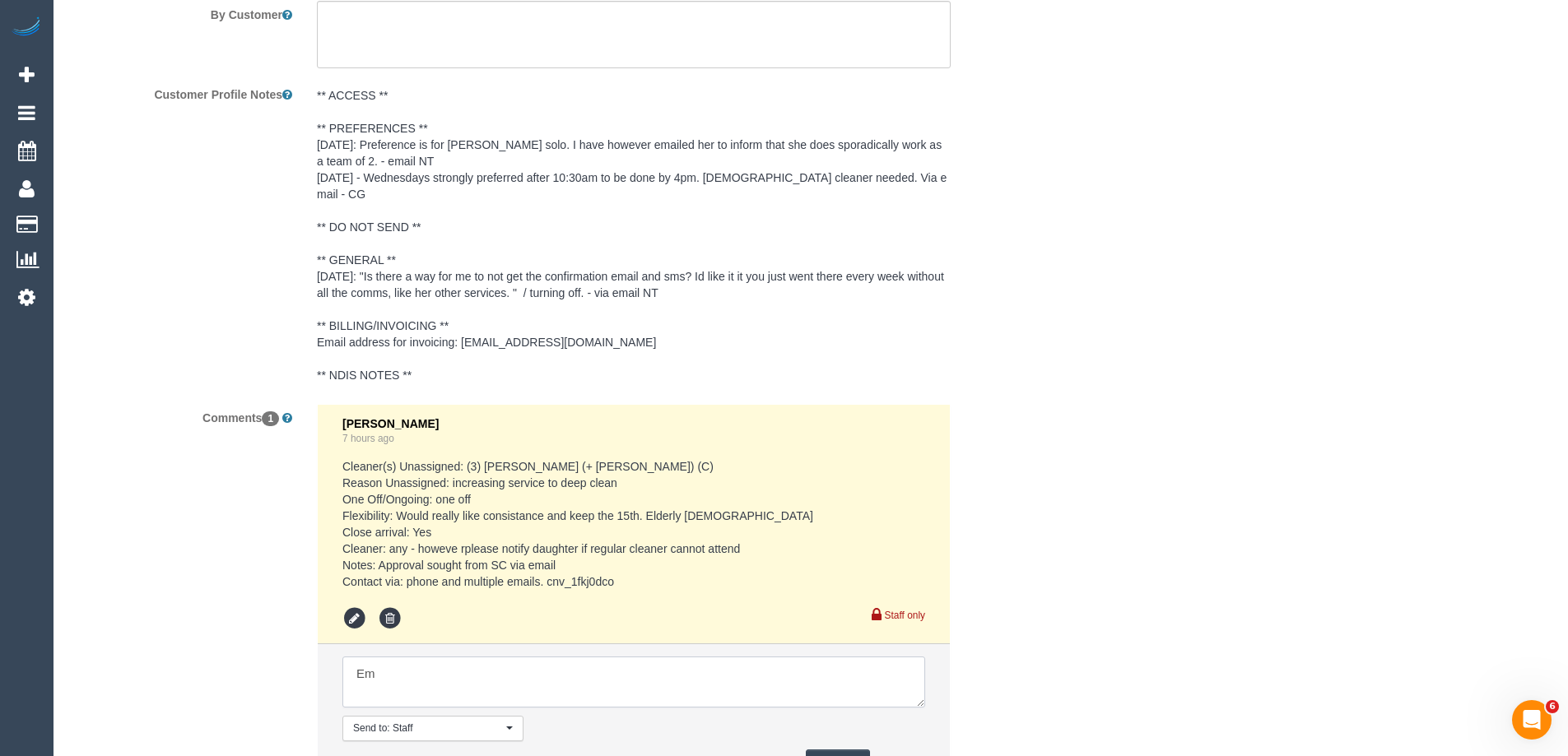
type textarea "E"
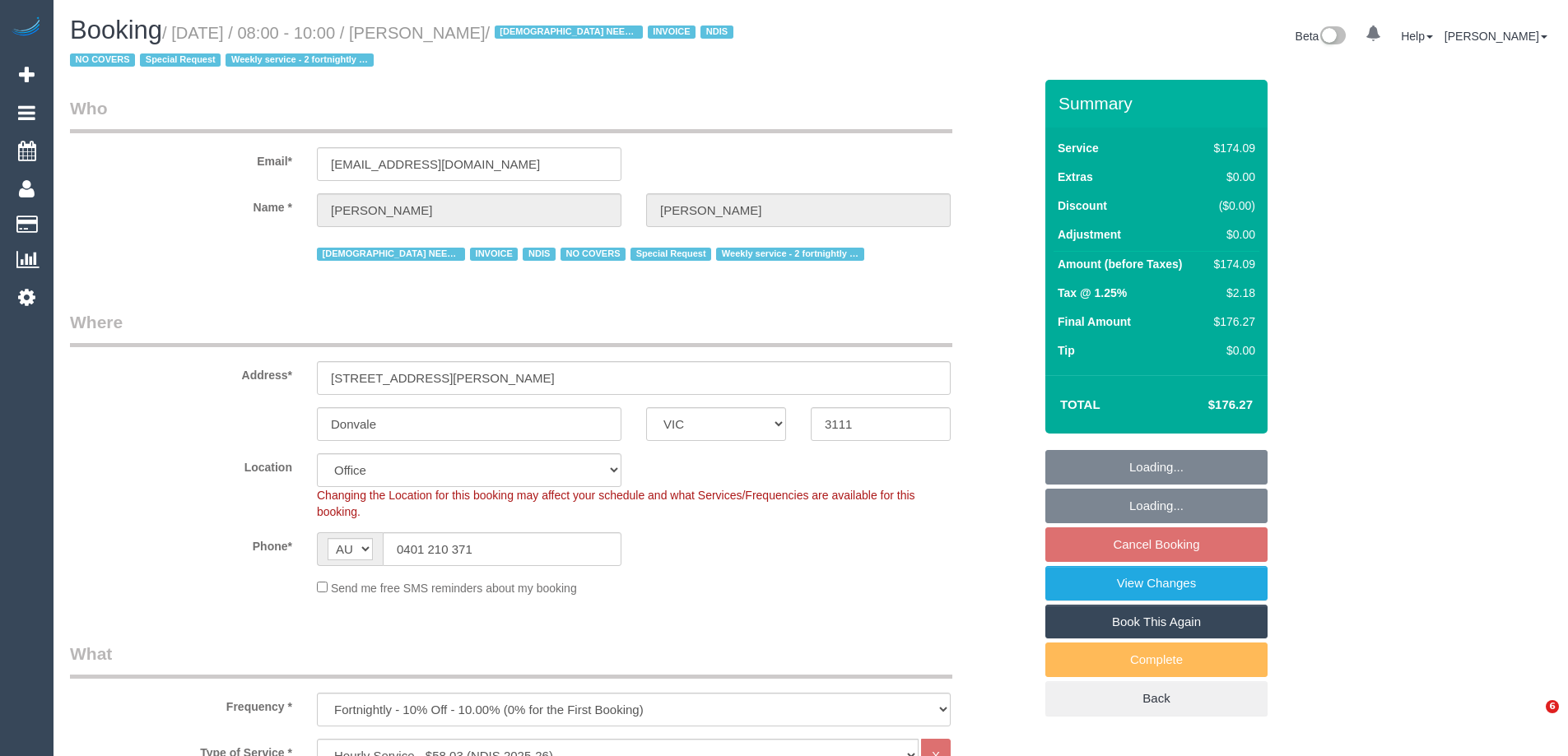
select select "VIC"
select select "180"
select select "number:28"
select select "number:14"
select select "number:19"
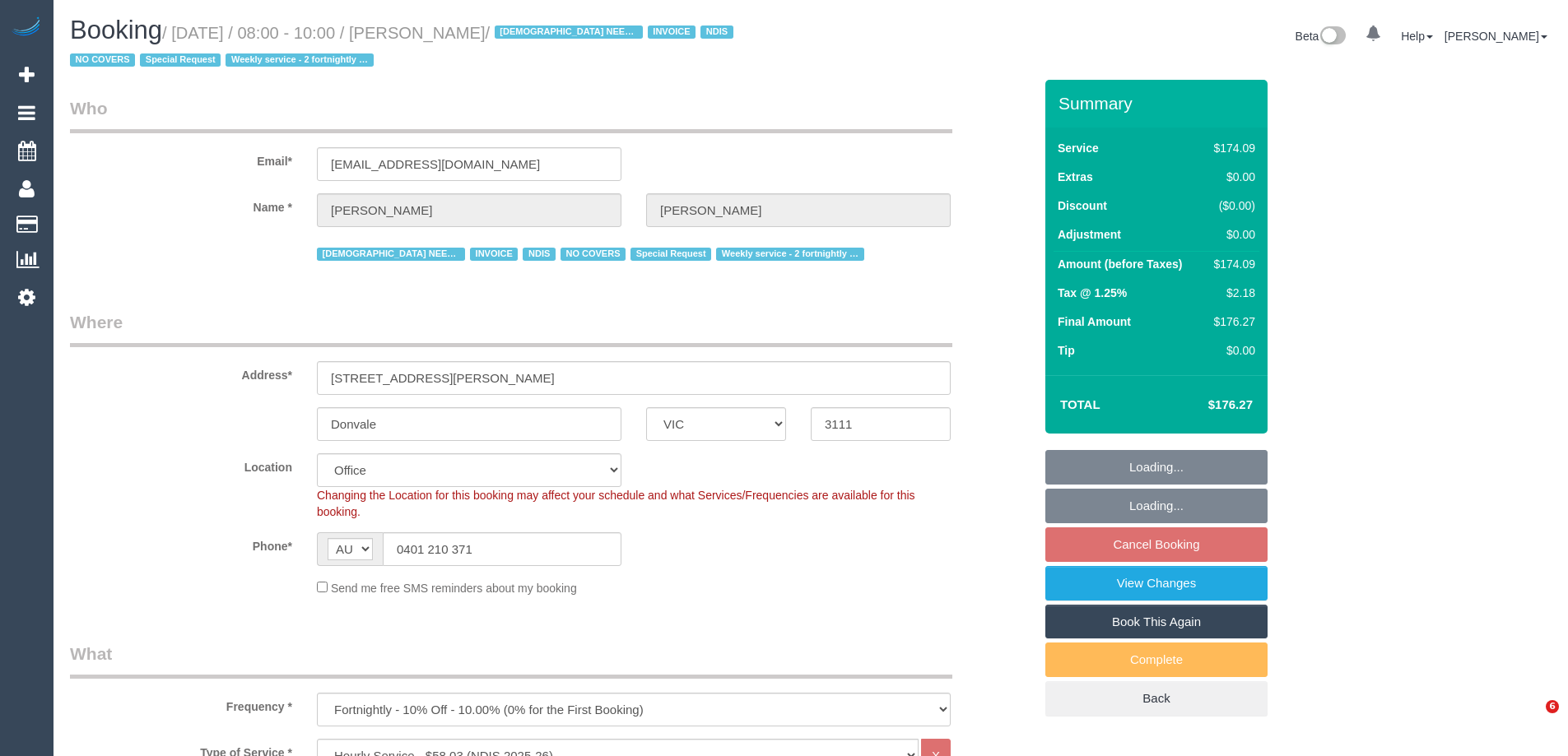
select select "number:25"
select select "number:35"
select select "number:11"
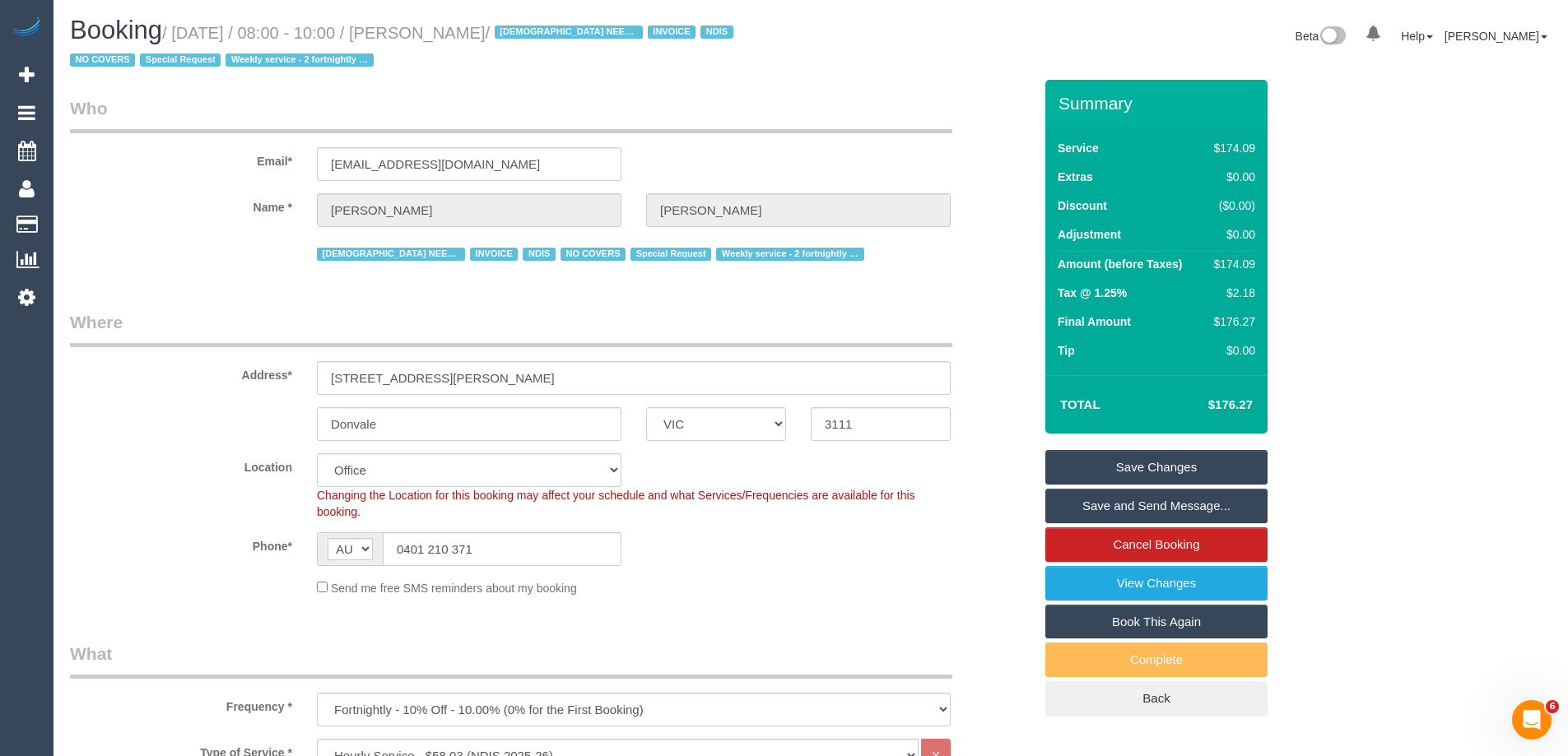
drag, startPoint x: 533, startPoint y: 39, endPoint x: 435, endPoint y: 38, distance: 98.0
click at [435, 38] on small "/ October 15, 2025 / 08:00 - 10:00 / Sarah Matthews / FEMALE NEEDED INVOICE NDI…" at bounding box center [404, 47] width 668 height 46
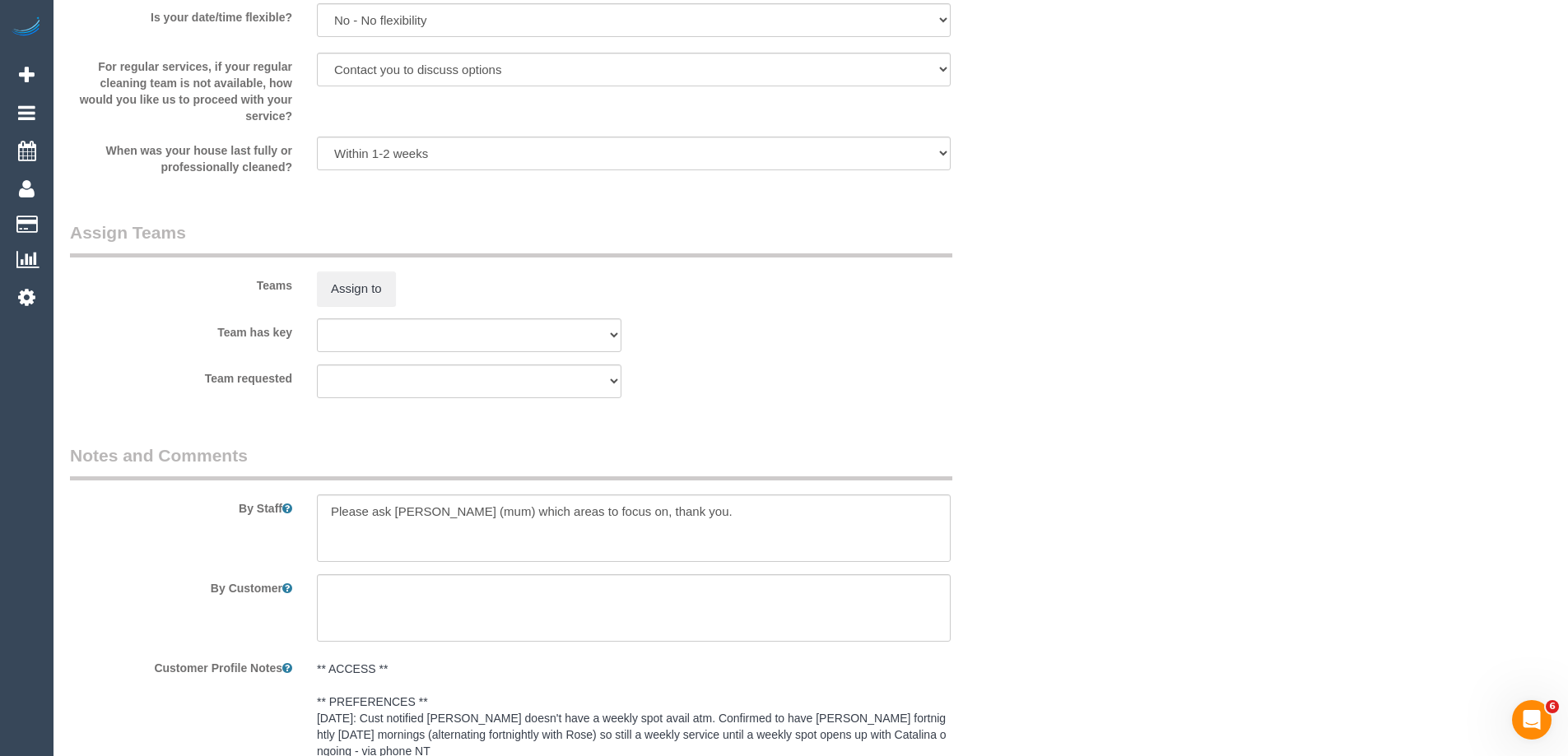
scroll to position [1975, 0]
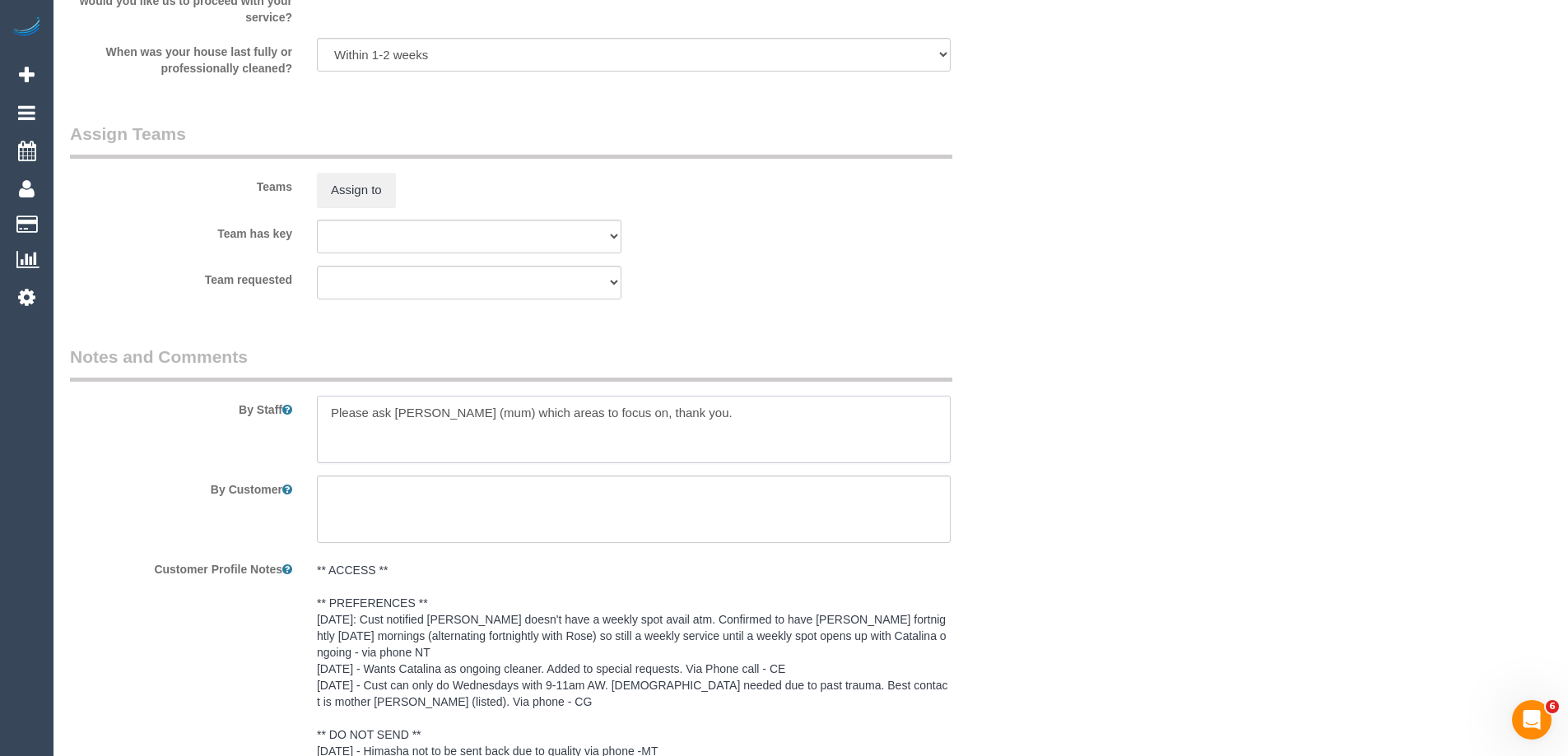
click at [329, 408] on textarea at bounding box center [633, 429] width 634 height 67
type textarea "*cover* Please ask Fiona (mum) which areas to focus on, thank you."
click at [869, 263] on sui-booking-teams "Teams Assign to Team has key (0) Account - Tech (0) Office (0) Raunak Test Acco…" at bounding box center [551, 211] width 963 height 177
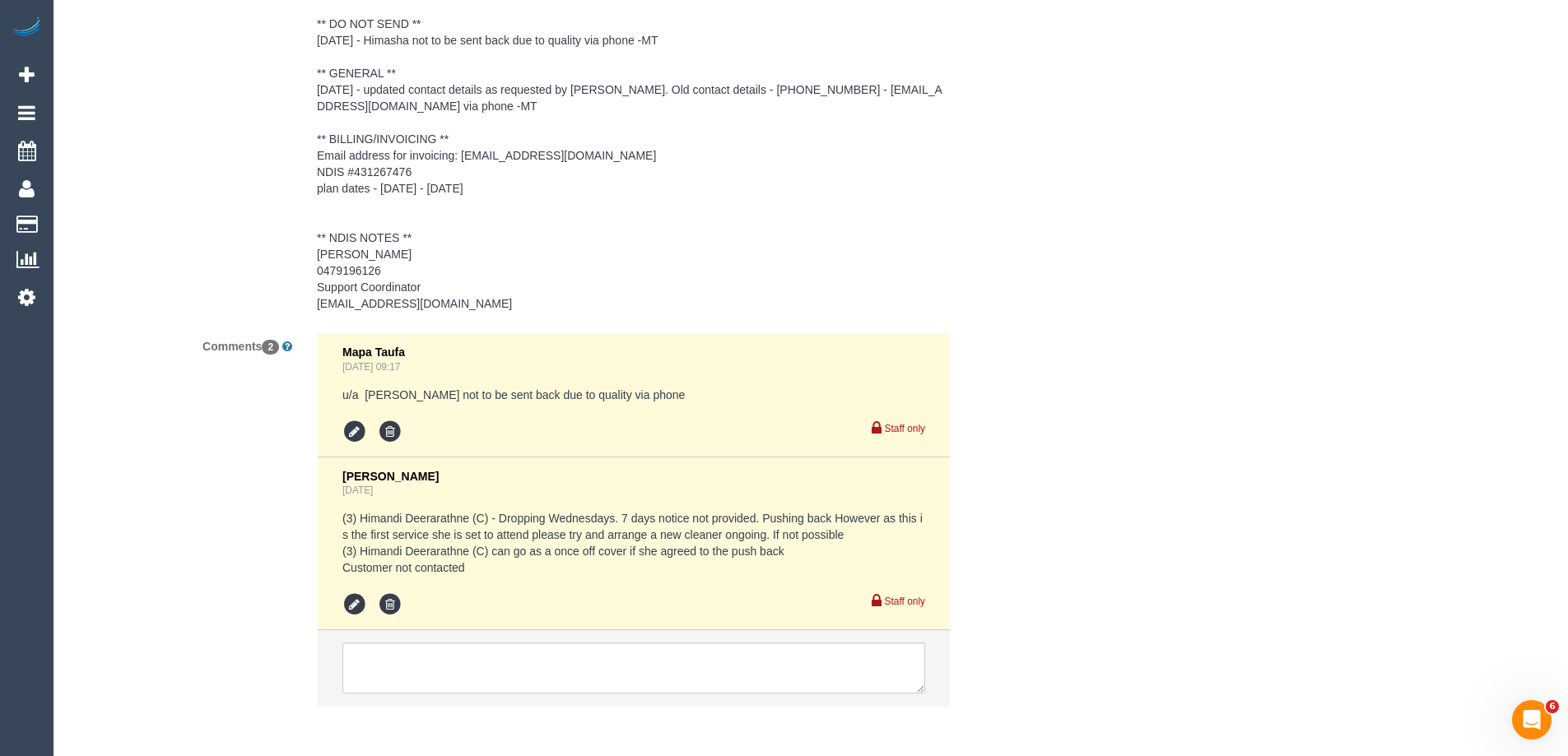
scroll to position [2716, 0]
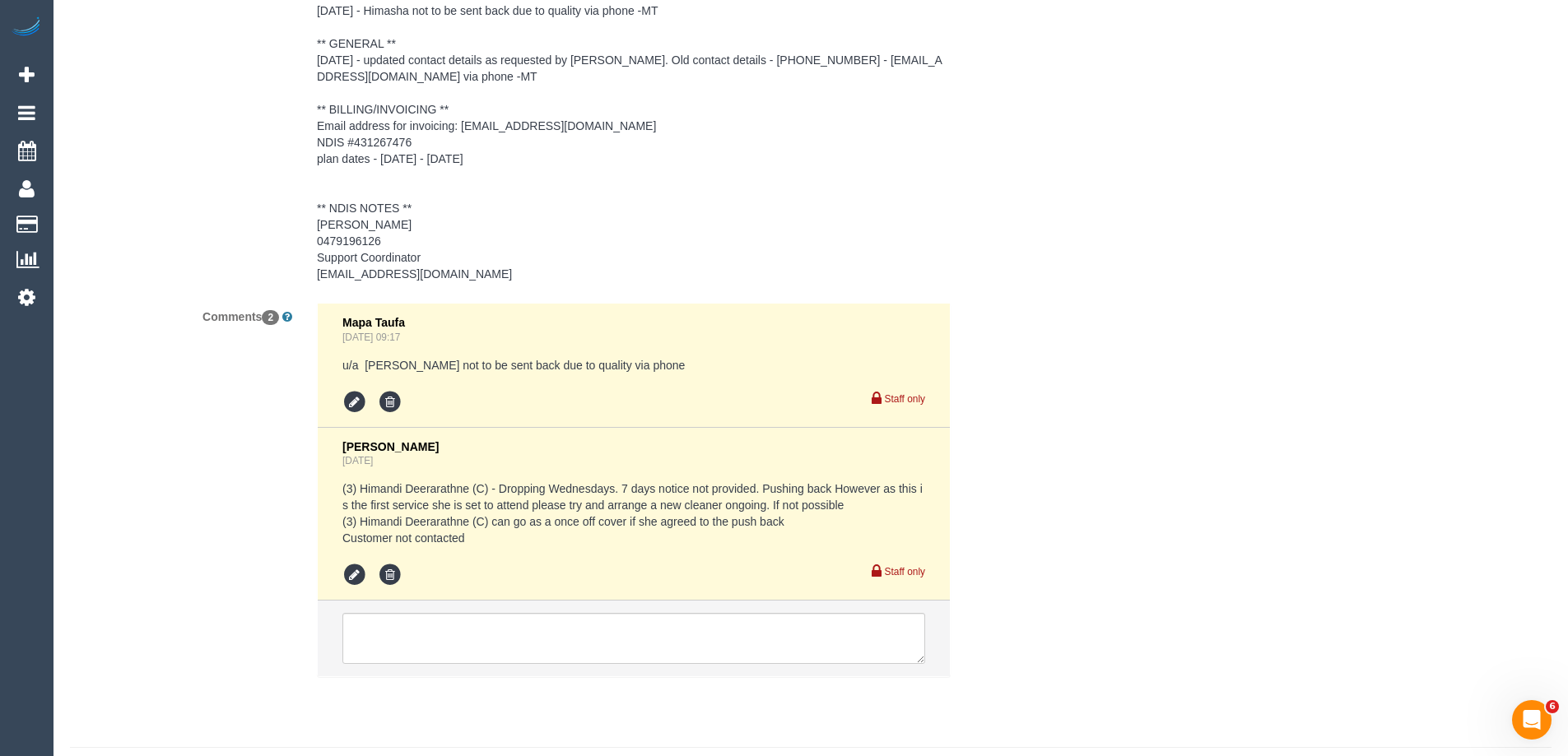
click at [1027, 359] on div "Comments 2 Mapa Taufa Oct 03, 2025 09:17 u/a Himasha Amarasinghe not to be sent…" at bounding box center [552, 498] width 988 height 391
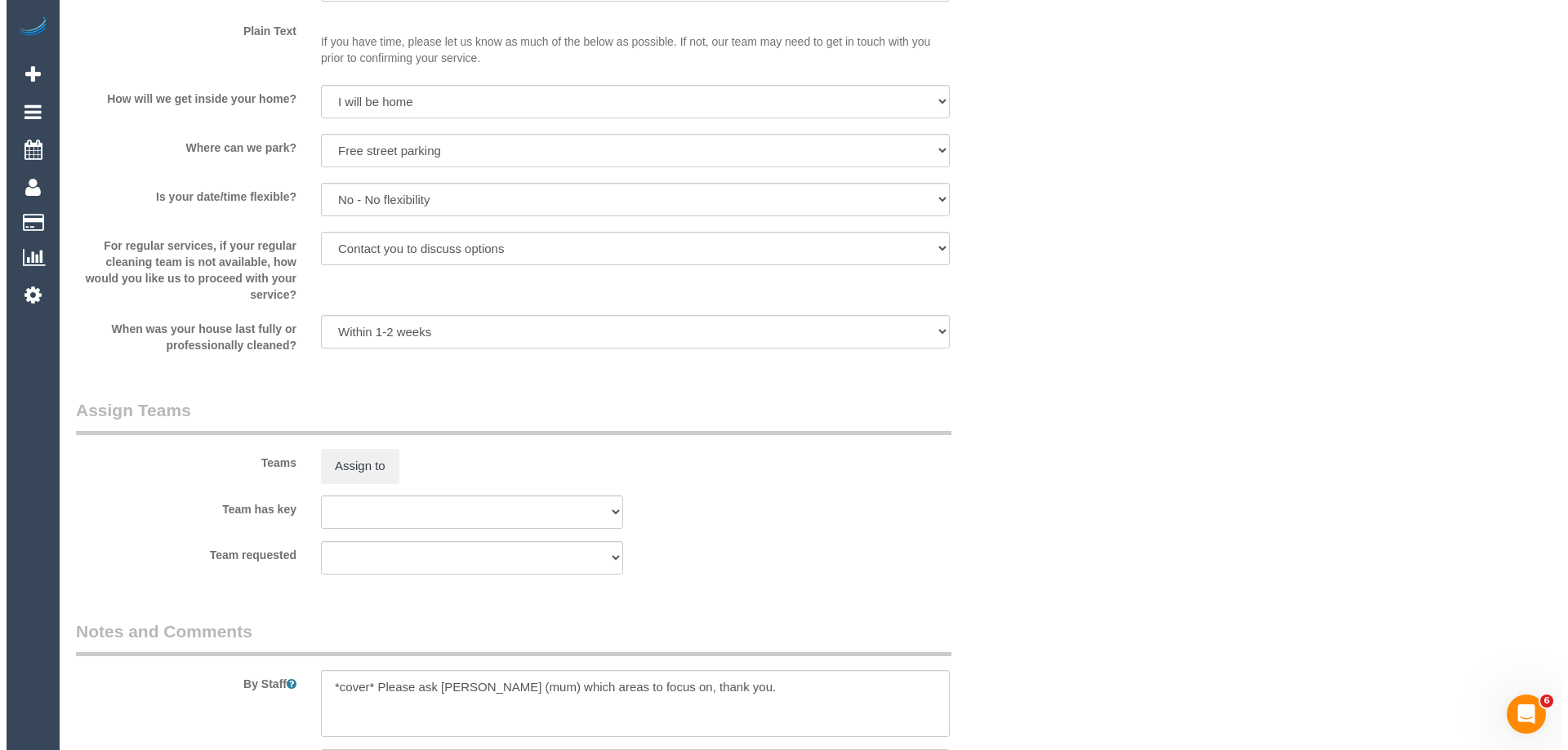
scroll to position [1796, 0]
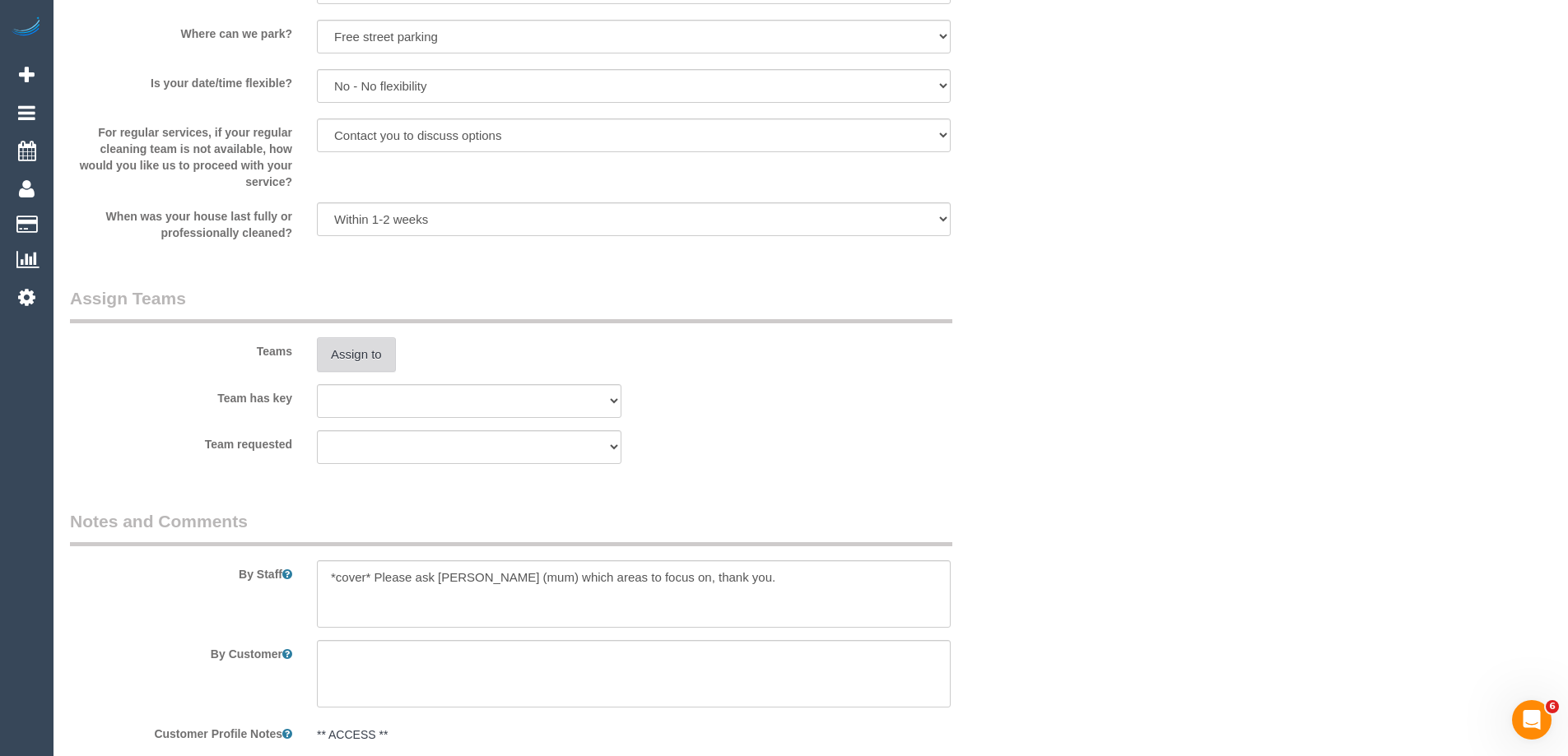
click at [344, 337] on button "Assign to" at bounding box center [356, 354] width 79 height 35
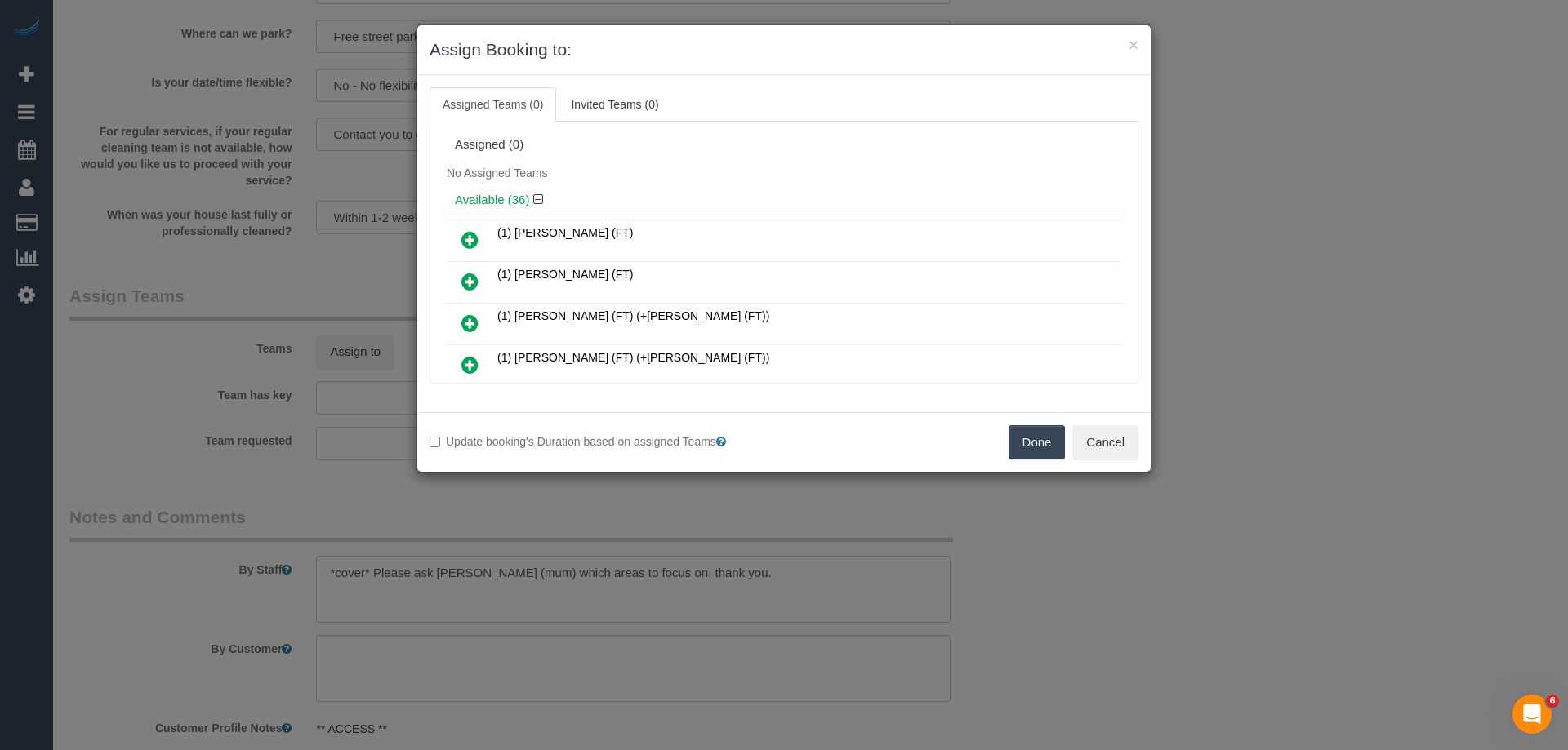
click at [792, 180] on div "No Assigned Teams" at bounding box center [784, 173] width 682 height 25
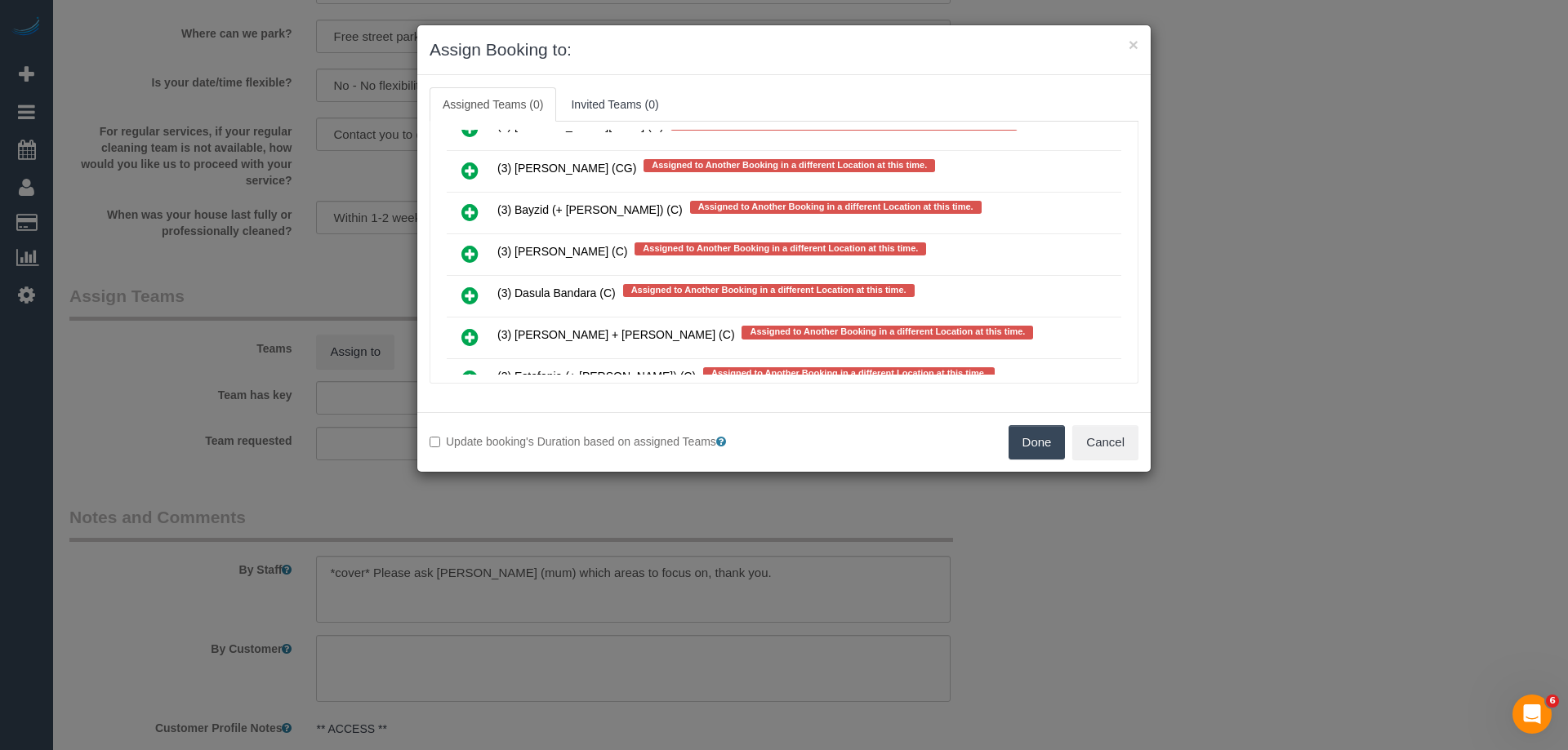
click at [454, 252] on link at bounding box center [469, 255] width 38 height 33
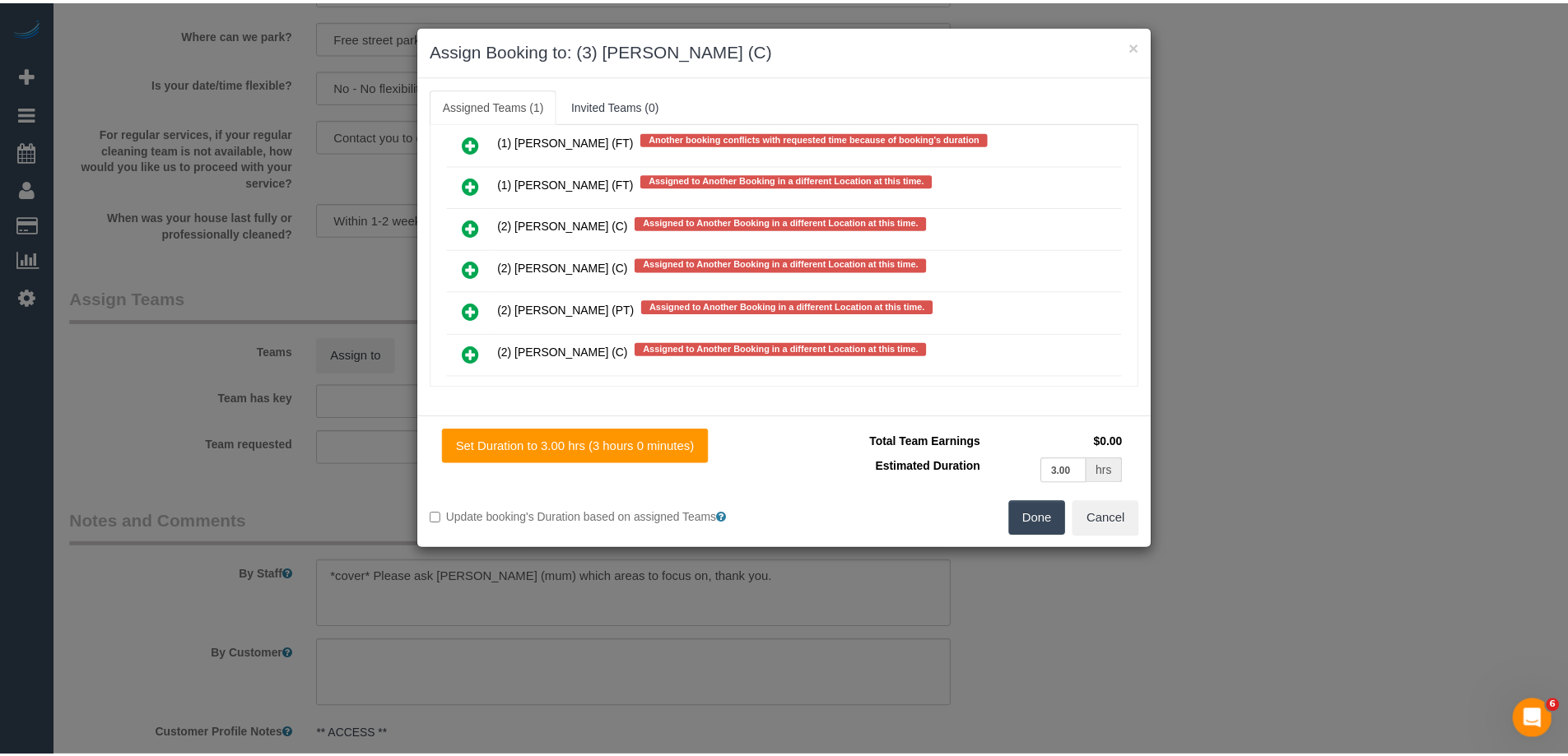
scroll to position [0, 0]
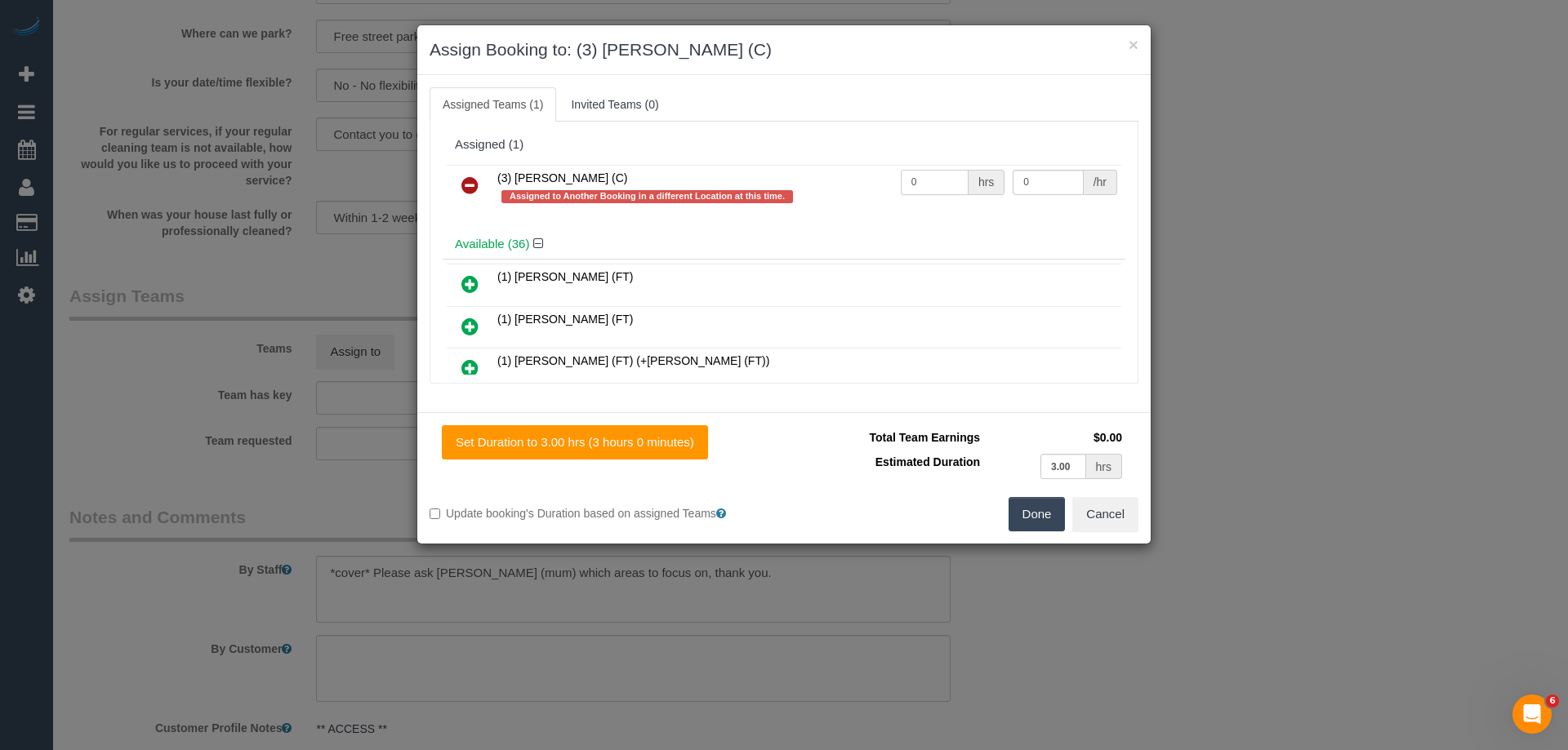
click at [918, 184] on input "0" at bounding box center [935, 183] width 68 height 25
type input "3"
click at [1023, 187] on input "0" at bounding box center [1047, 183] width 70 height 25
type input "35"
click at [1046, 503] on button "Done" at bounding box center [1037, 514] width 58 height 35
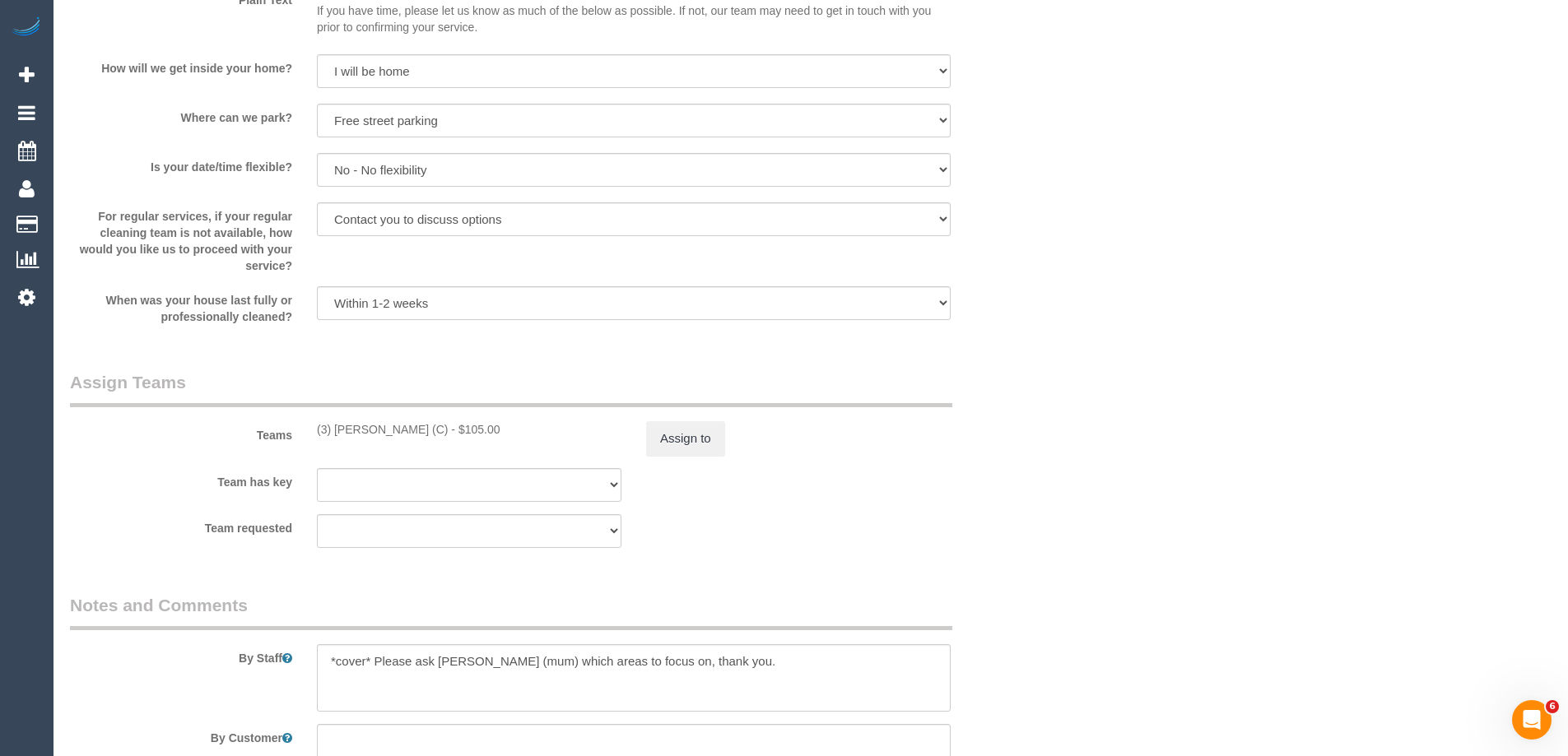
scroll to position [1729, 0]
click at [1025, 508] on sui-booking-teams "Teams (3) Claire Tullius (C) - $105.00 Assign to Team has key (0) Account - Tec…" at bounding box center [551, 457] width 963 height 177
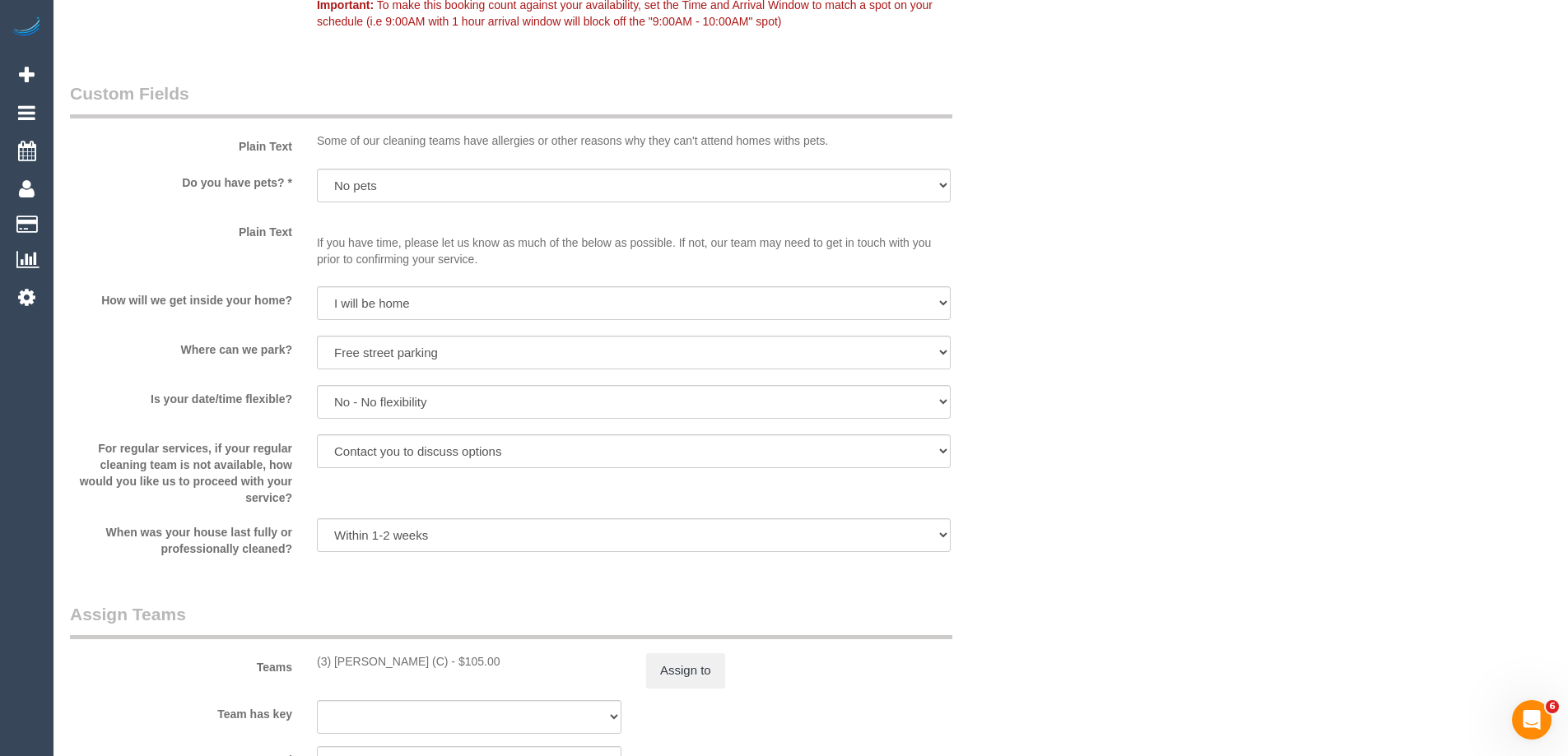
scroll to position [1152, 0]
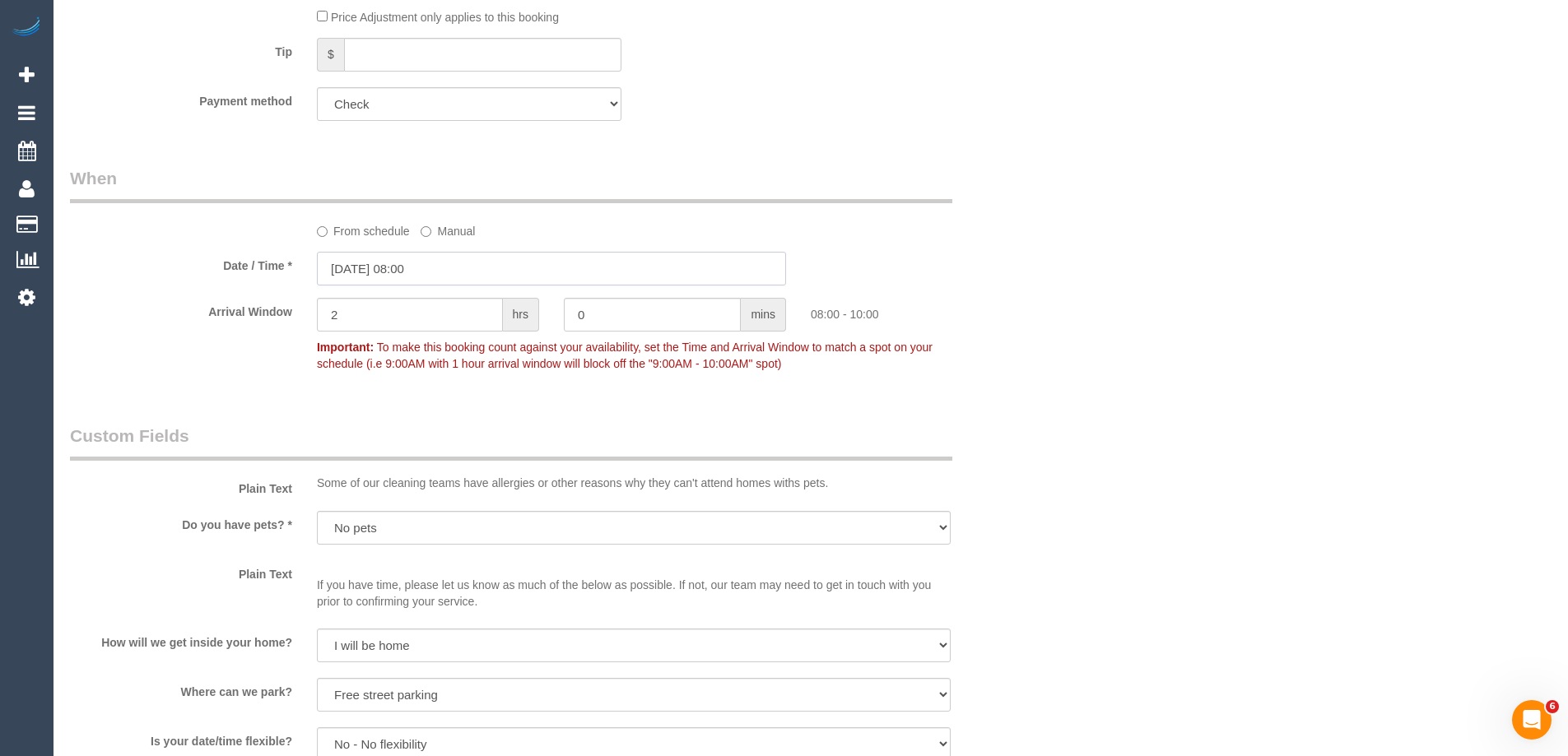
click at [434, 271] on input "15/10/2025 08:00" at bounding box center [551, 269] width 469 height 34
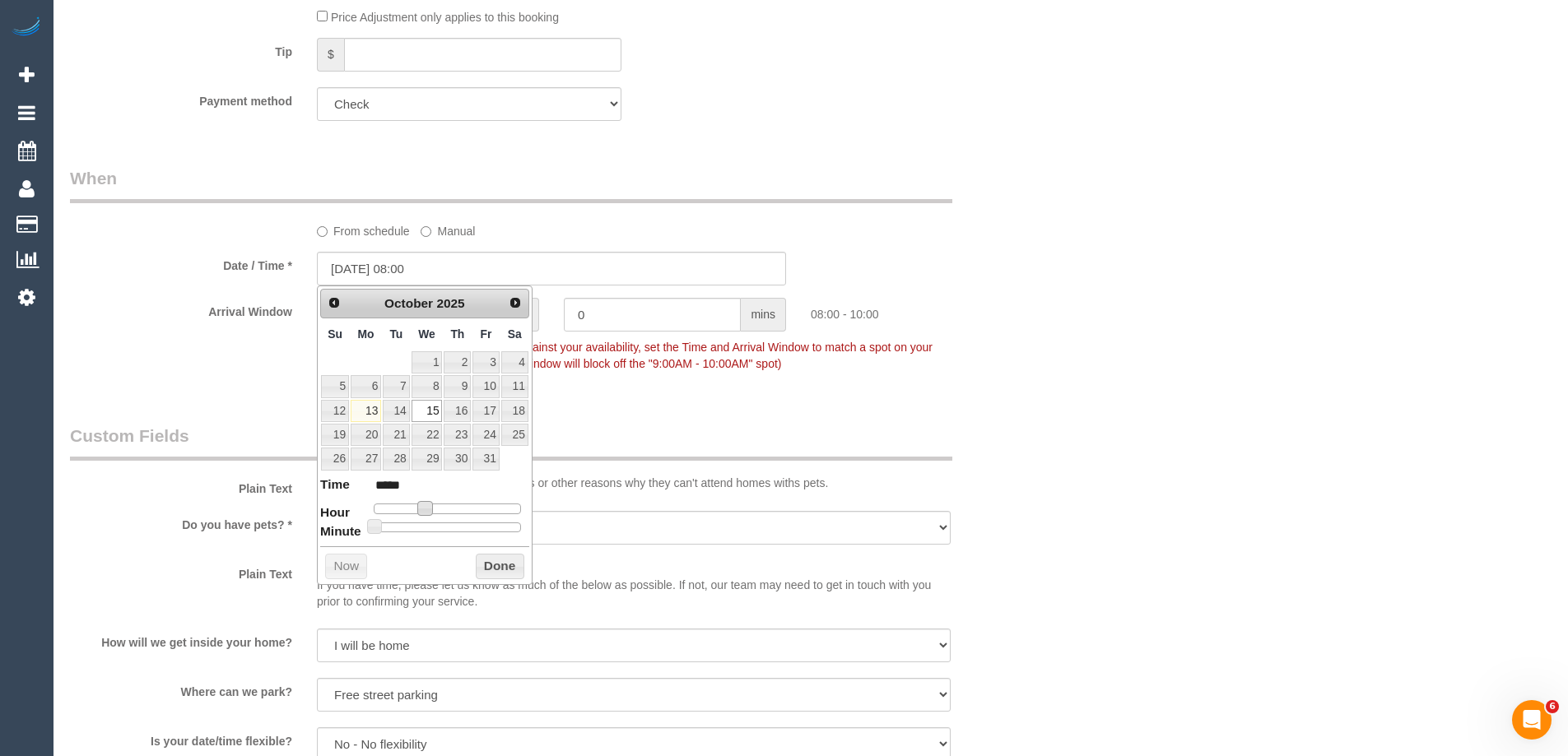
type input "15/10/2025 09:00"
type input "*****"
type input "15/10/2025 10:00"
type input "*****"
type input "15/10/2025 11:00"
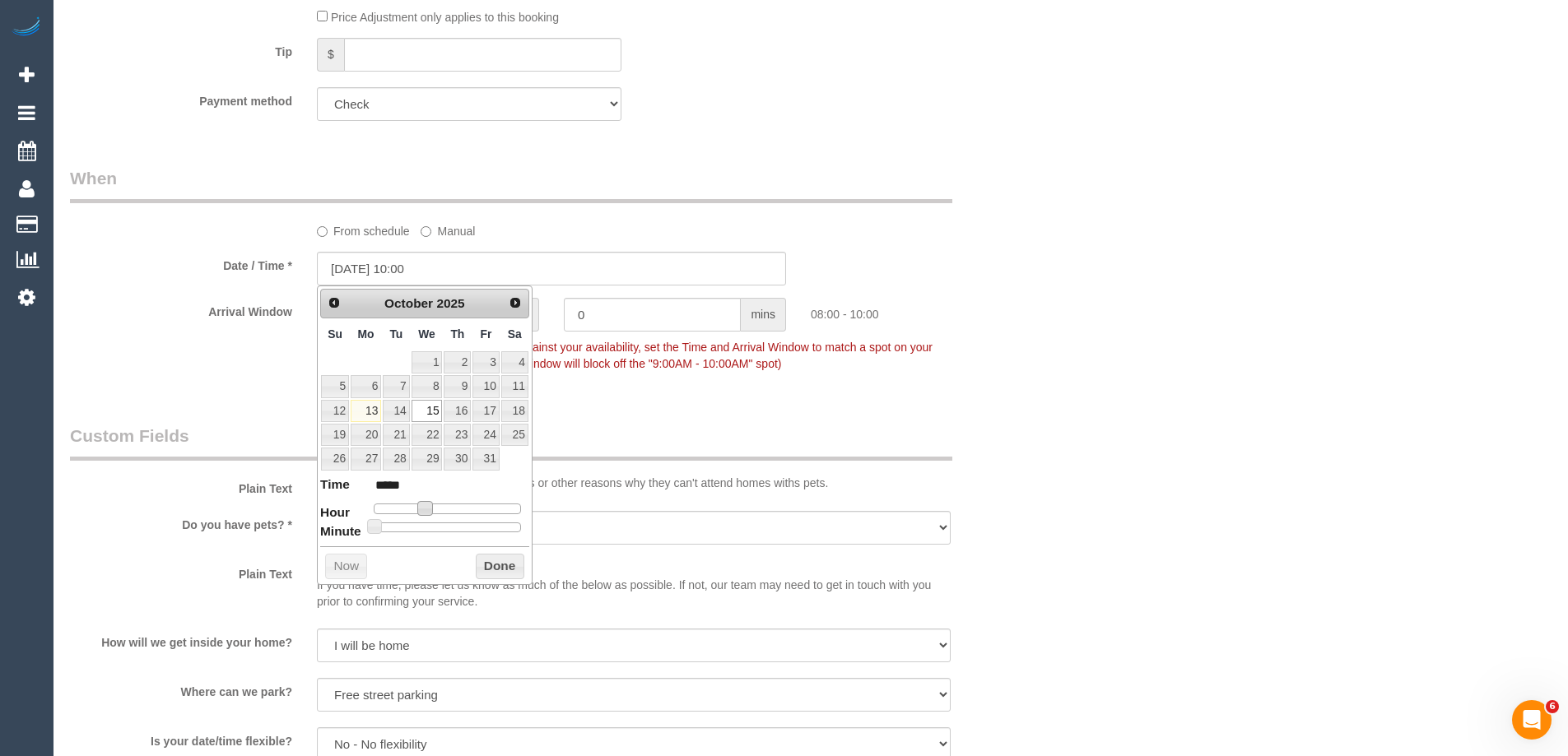
type input "*****"
type input "[DATE] 12:00"
type input "*****"
type input "[DATE] 13:00"
type input "*****"
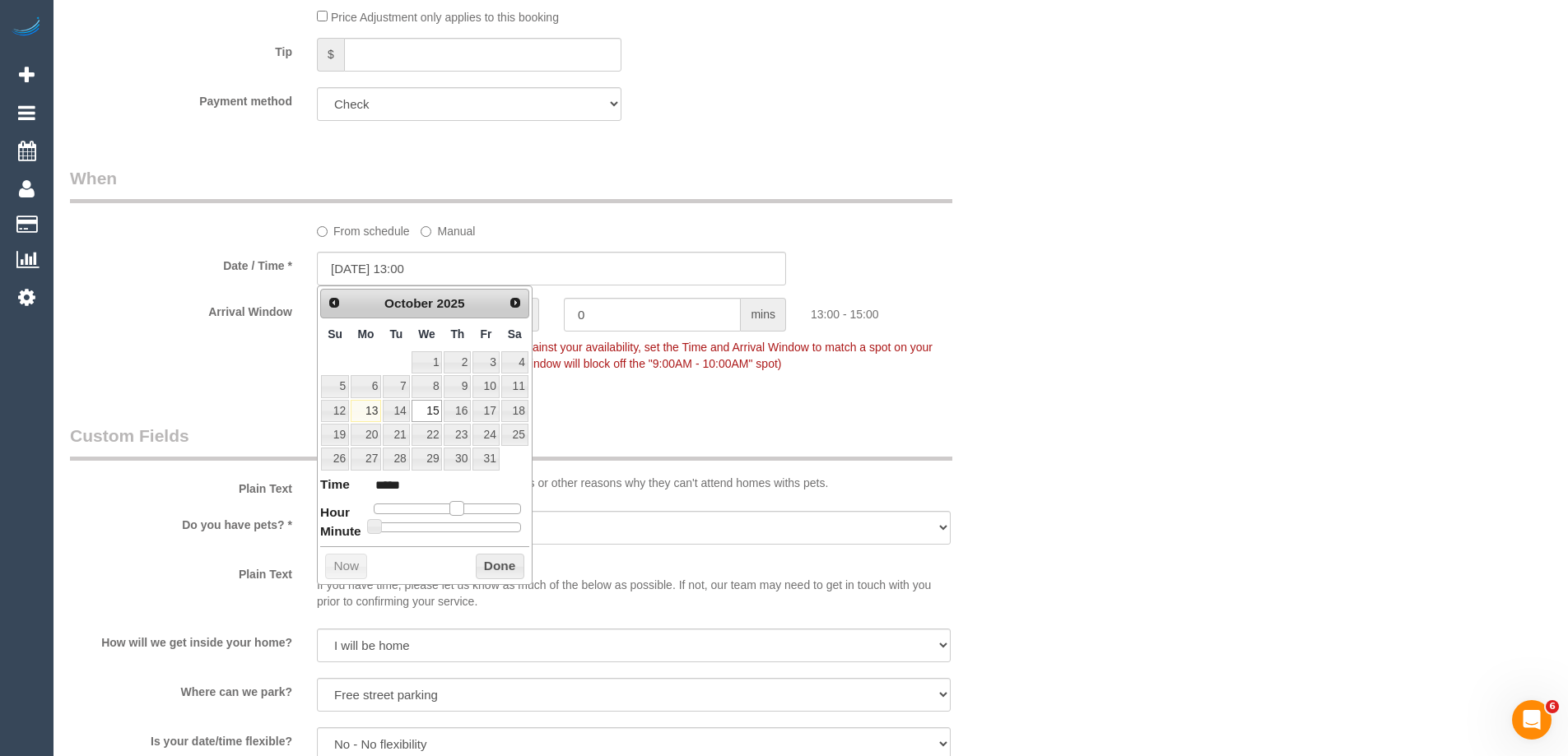
type input "[DATE] 14:00"
type input "*****"
drag, startPoint x: 425, startPoint y: 506, endPoint x: 463, endPoint y: 509, distance: 38.1
click at [463, 509] on span at bounding box center [462, 508] width 15 height 15
click at [497, 567] on button "Done" at bounding box center [500, 567] width 49 height 26
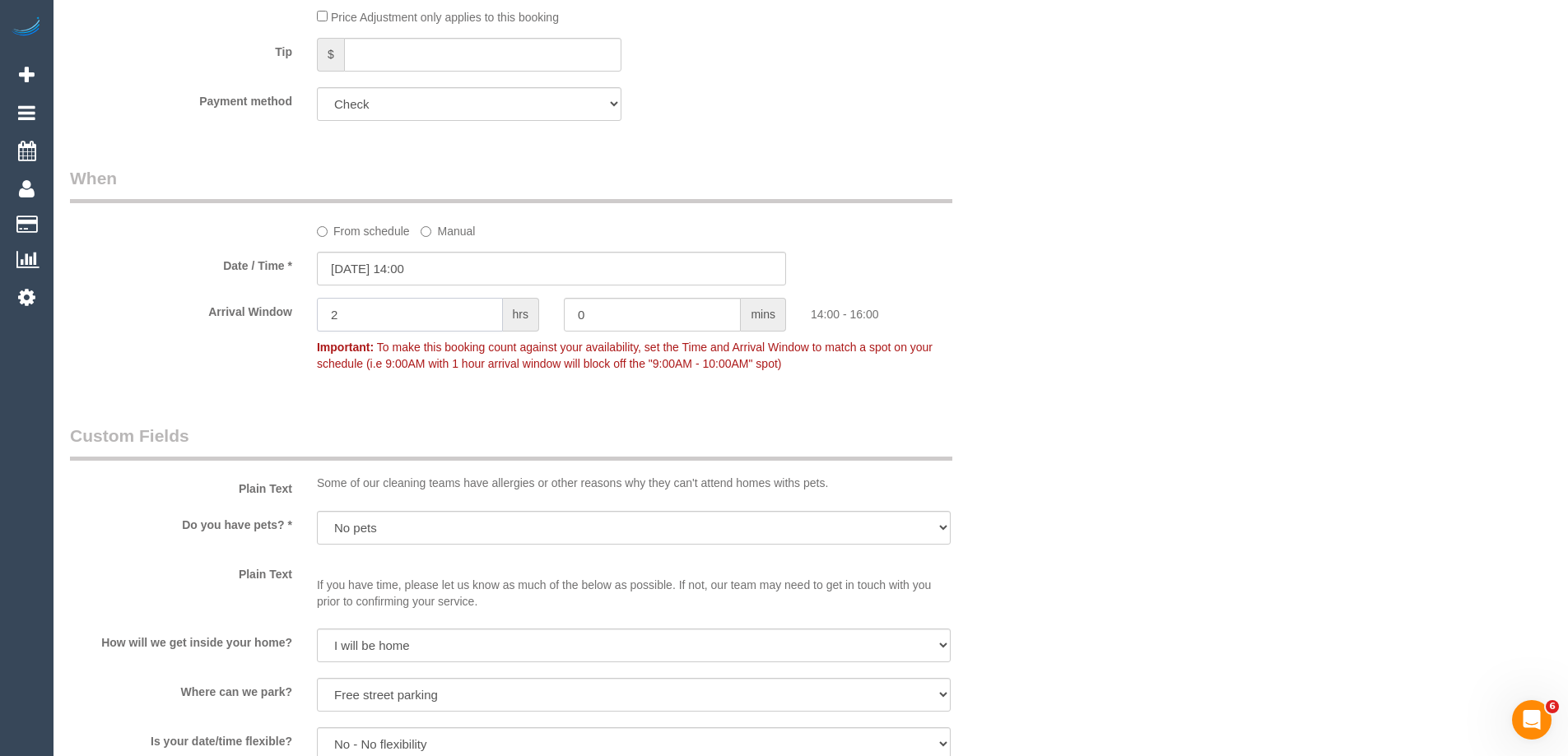
click at [386, 323] on input "2" at bounding box center [409, 315] width 186 height 34
type input "1"
drag, startPoint x: 1106, startPoint y: 385, endPoint x: 1101, endPoint y: 402, distance: 17.7
click at [1110, 385] on div "Who Email* saraheffy.matthews787@gmail.com Name * Sarah Matthews FEMALE NEEDED …" at bounding box center [810, 615] width 1481 height 3376
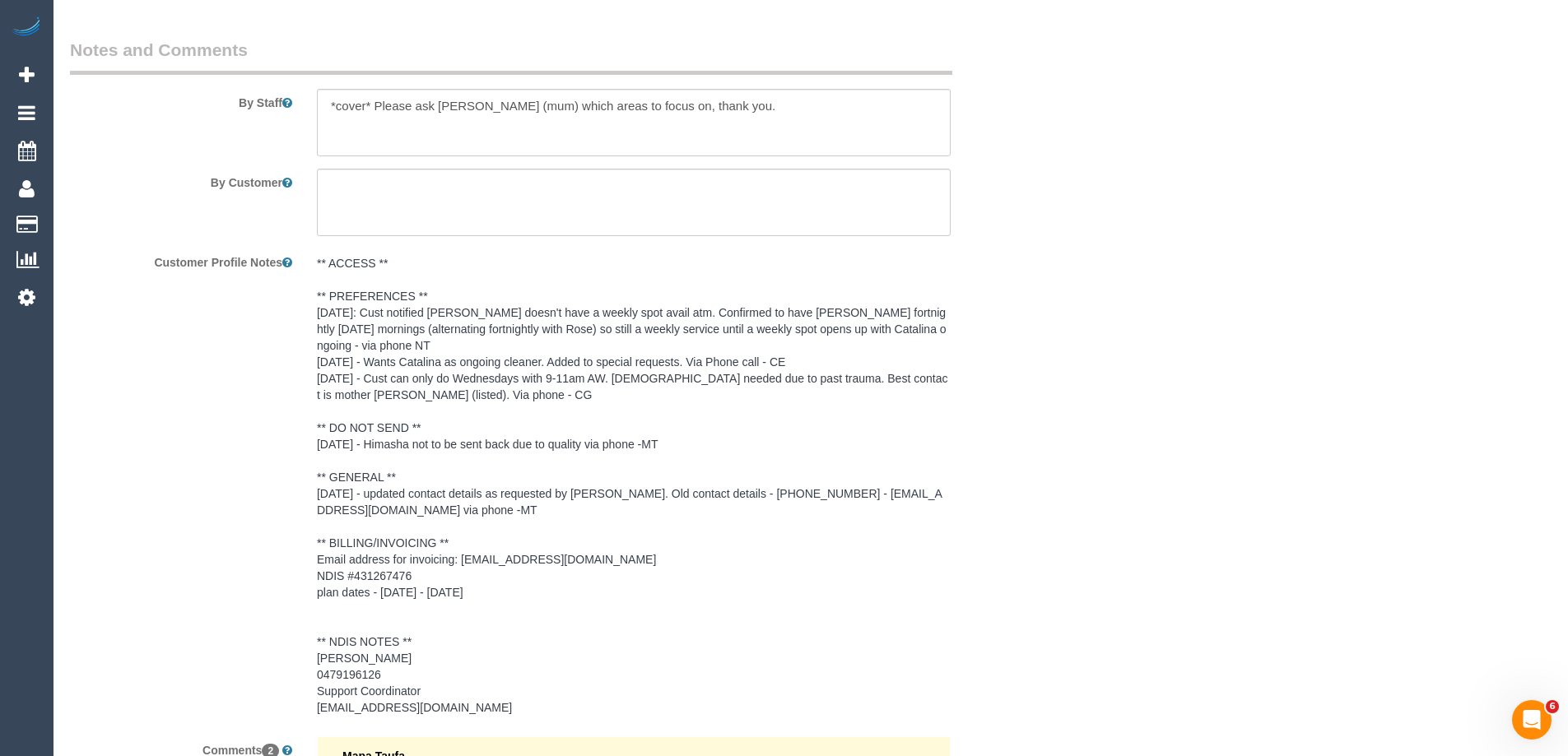
scroll to position [2634, 0]
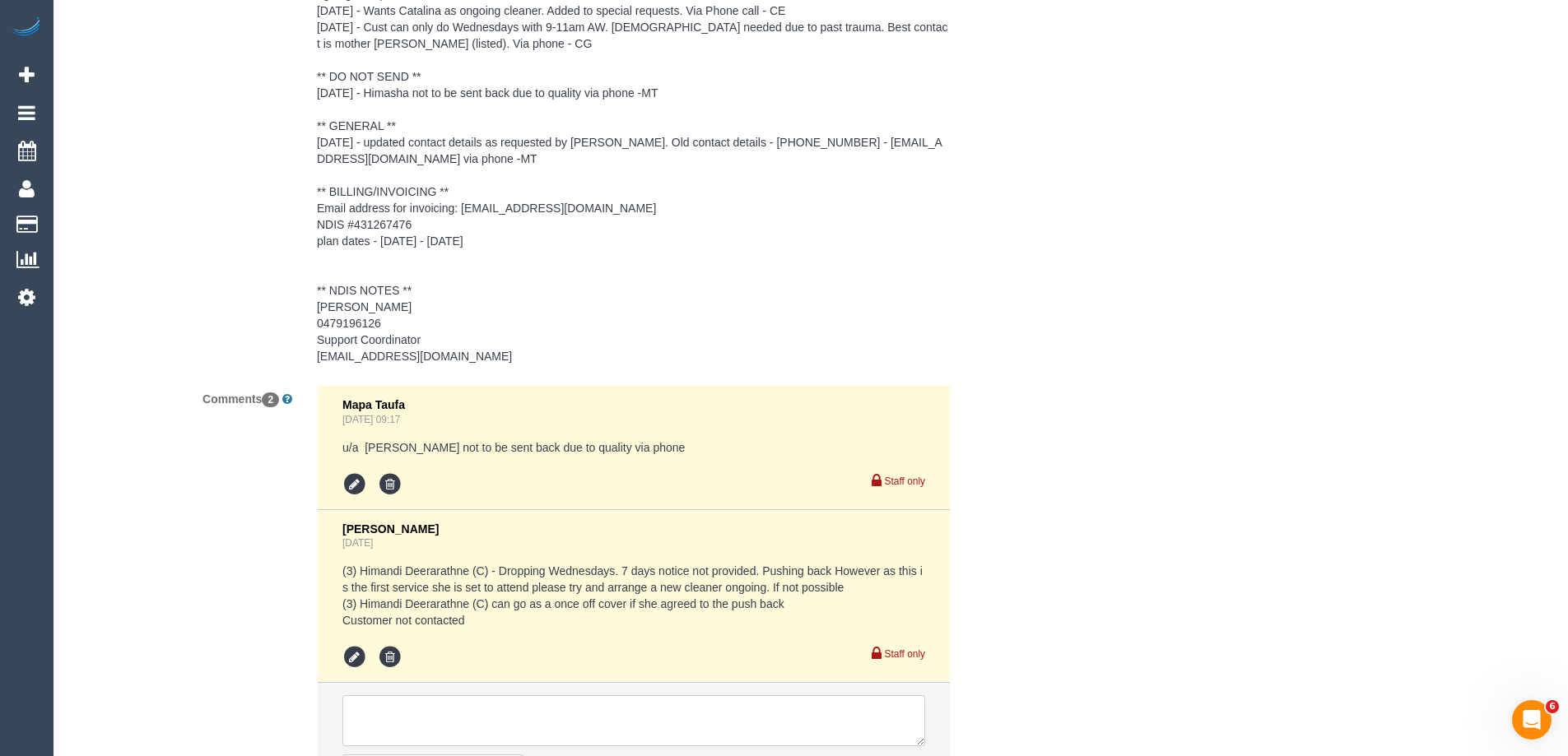
click at [453, 729] on textarea at bounding box center [633, 721] width 583 height 51
click at [581, 731] on textarea at bounding box center [633, 721] width 583 height 51
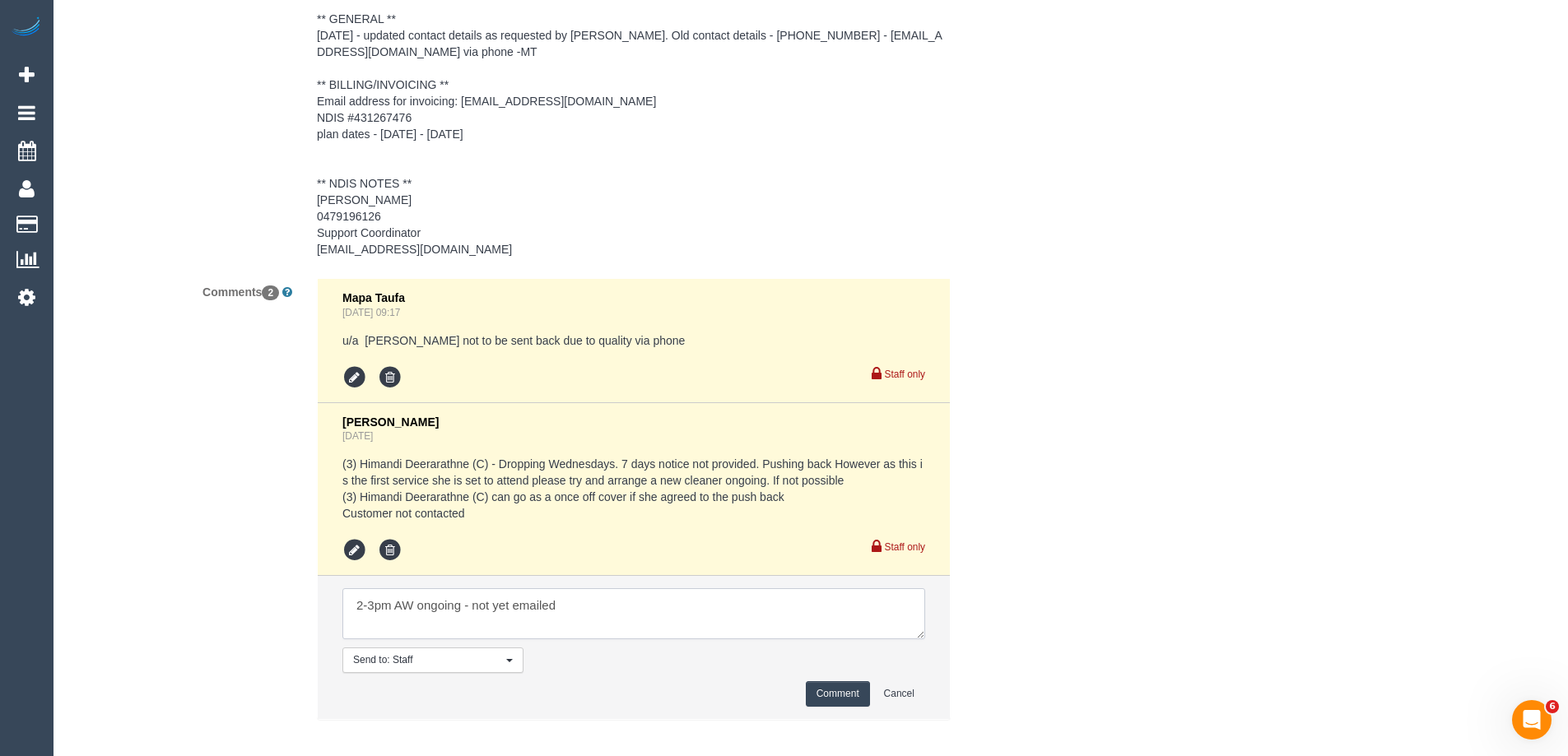
scroll to position [2799, 0]
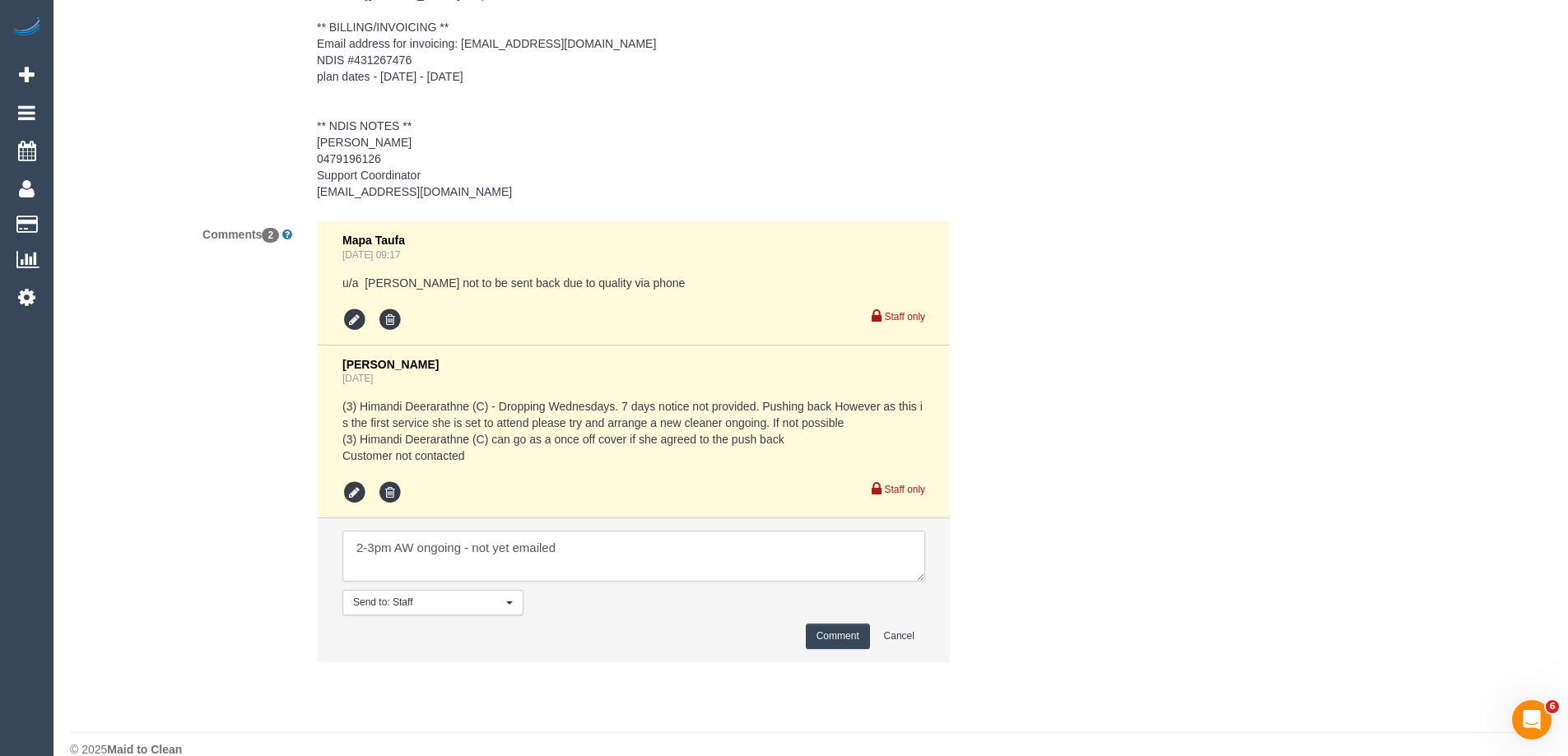
type textarea "2-3pm AW ongoing - not yet emailed"
click at [825, 627] on button "Comment" at bounding box center [837, 637] width 64 height 26
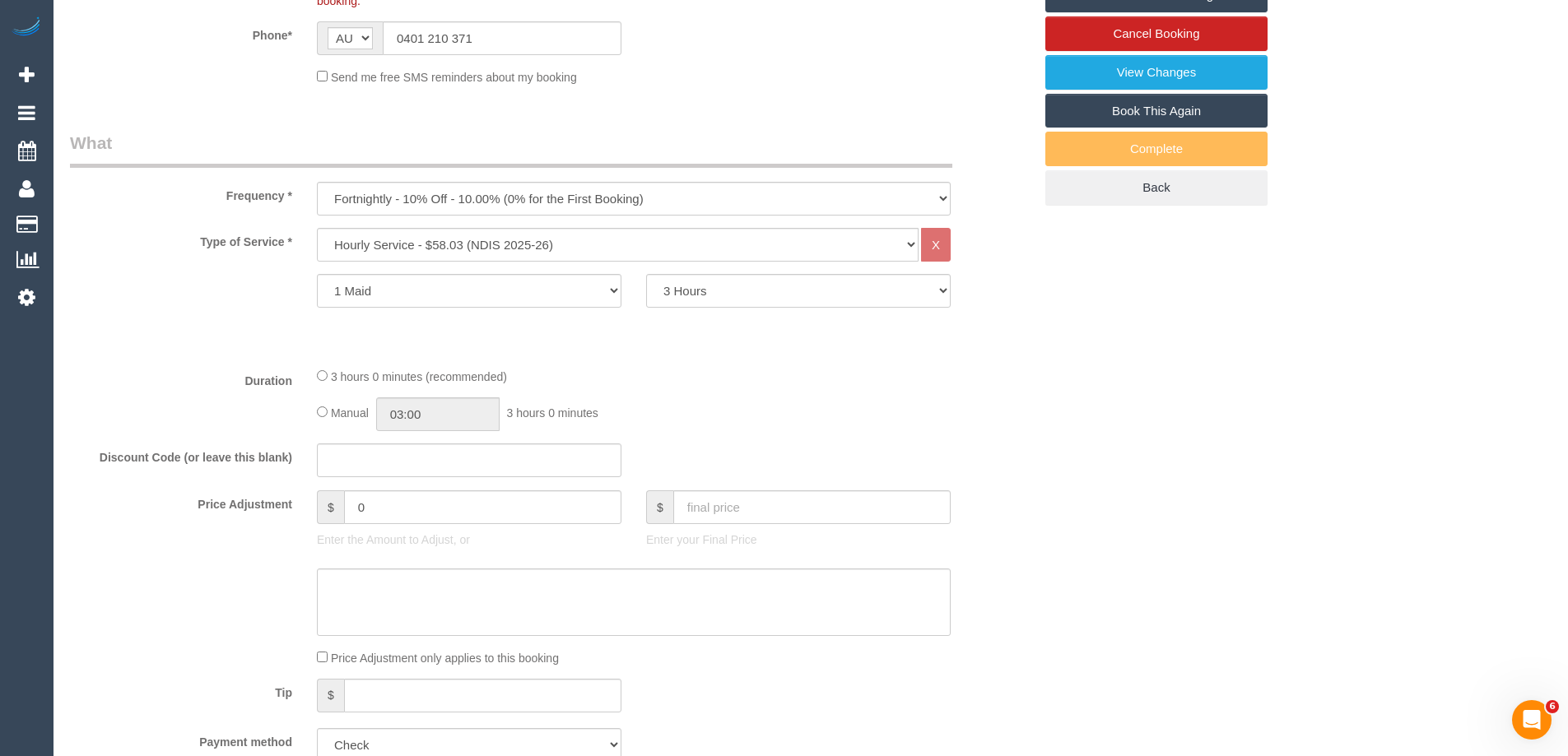
scroll to position [411, 0]
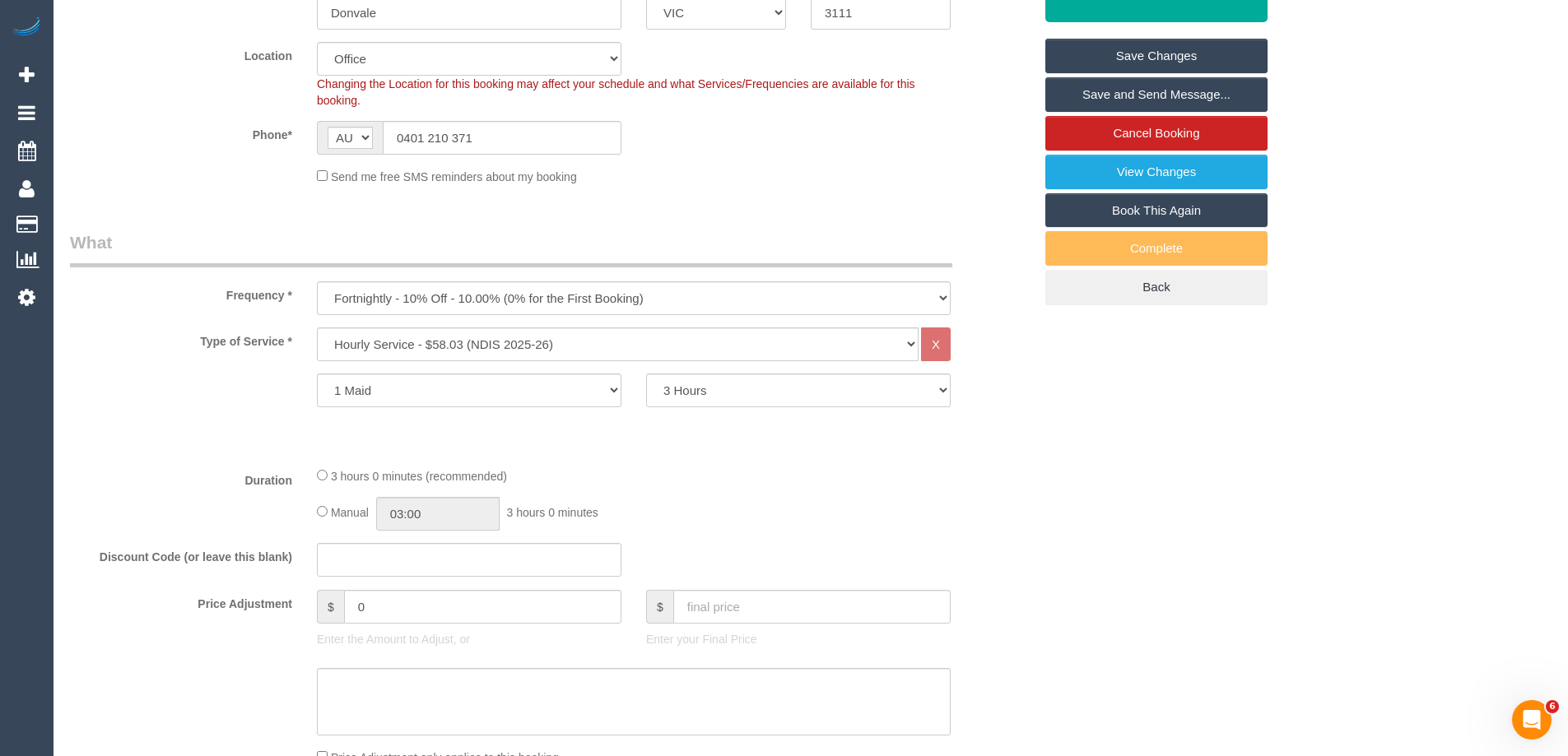
click at [1096, 56] on link "Save Changes" at bounding box center [1156, 55] width 222 height 35
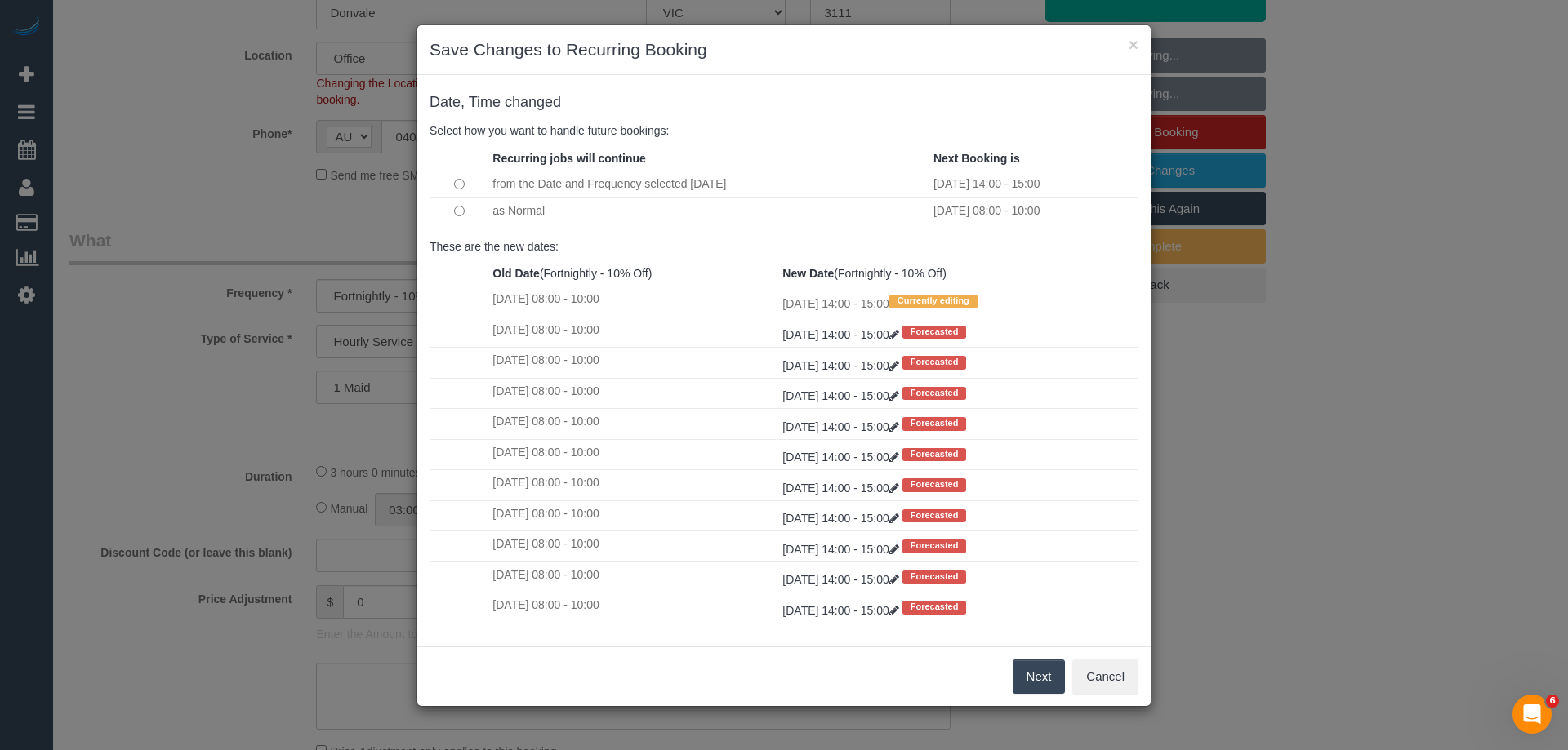
click at [1032, 680] on button "Next" at bounding box center [1039, 676] width 53 height 35
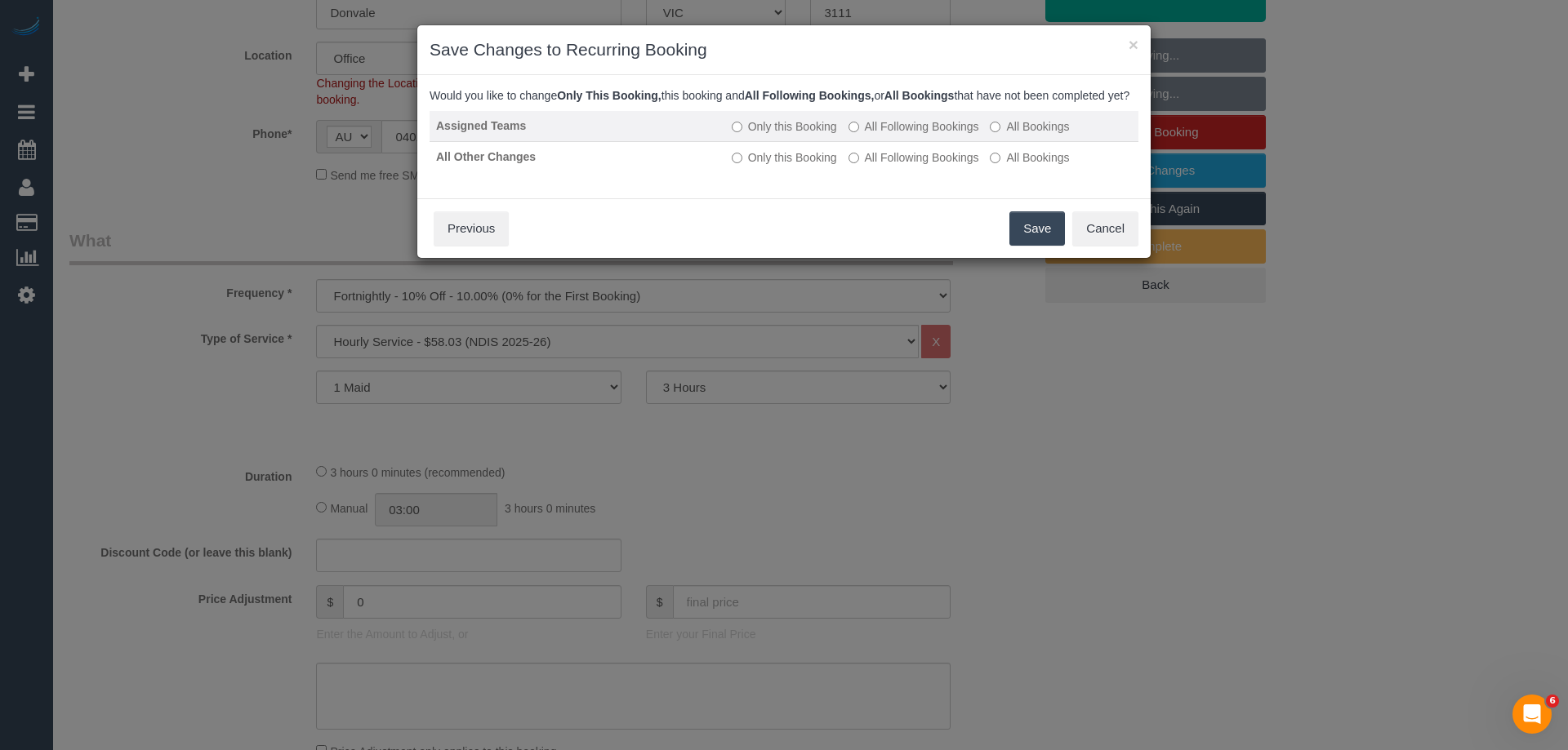
click at [967, 135] on label "All Following Bookings" at bounding box center [914, 126] width 130 height 16
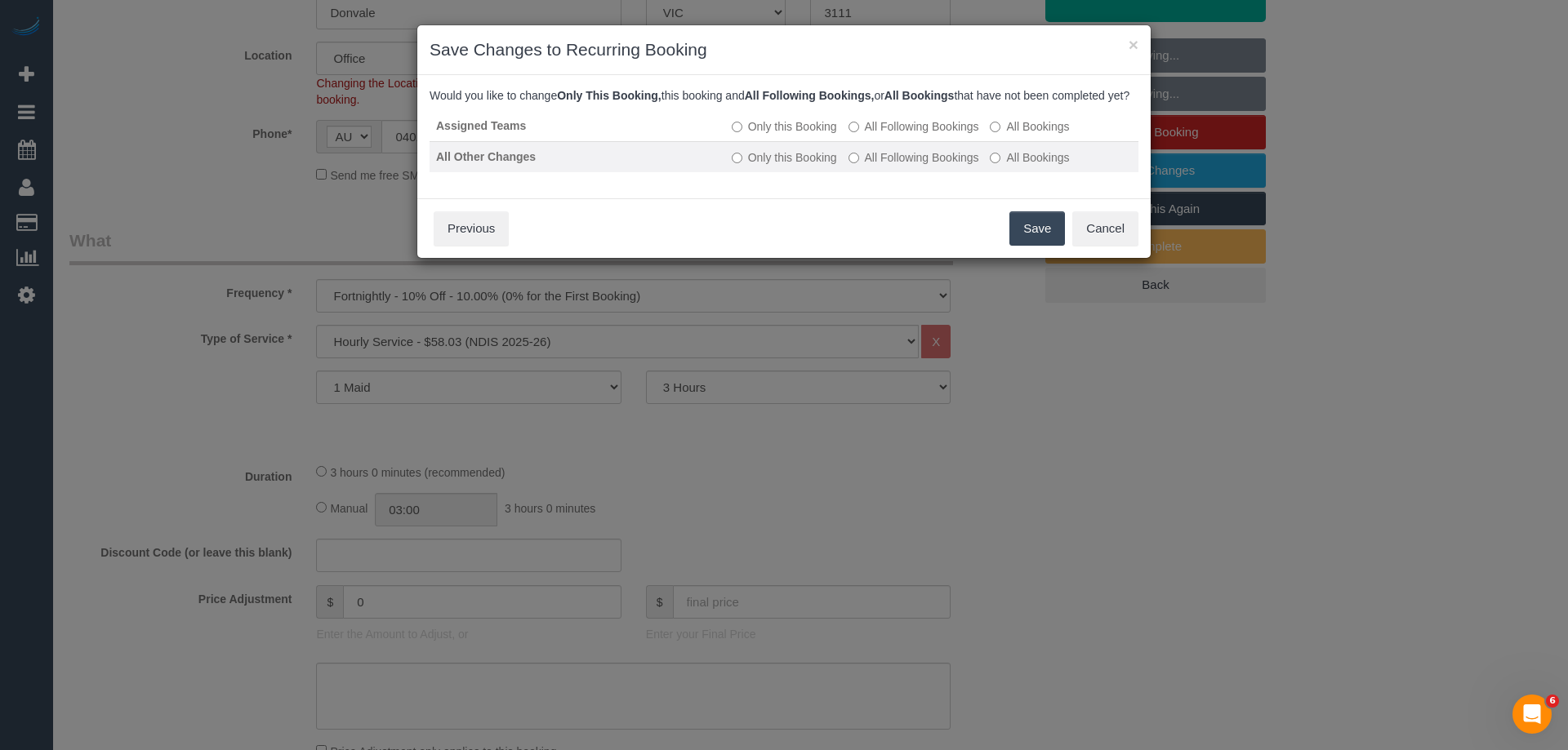
click at [962, 166] on label "All Following Bookings" at bounding box center [914, 157] width 130 height 16
click at [1025, 240] on button "Save" at bounding box center [1037, 229] width 56 height 35
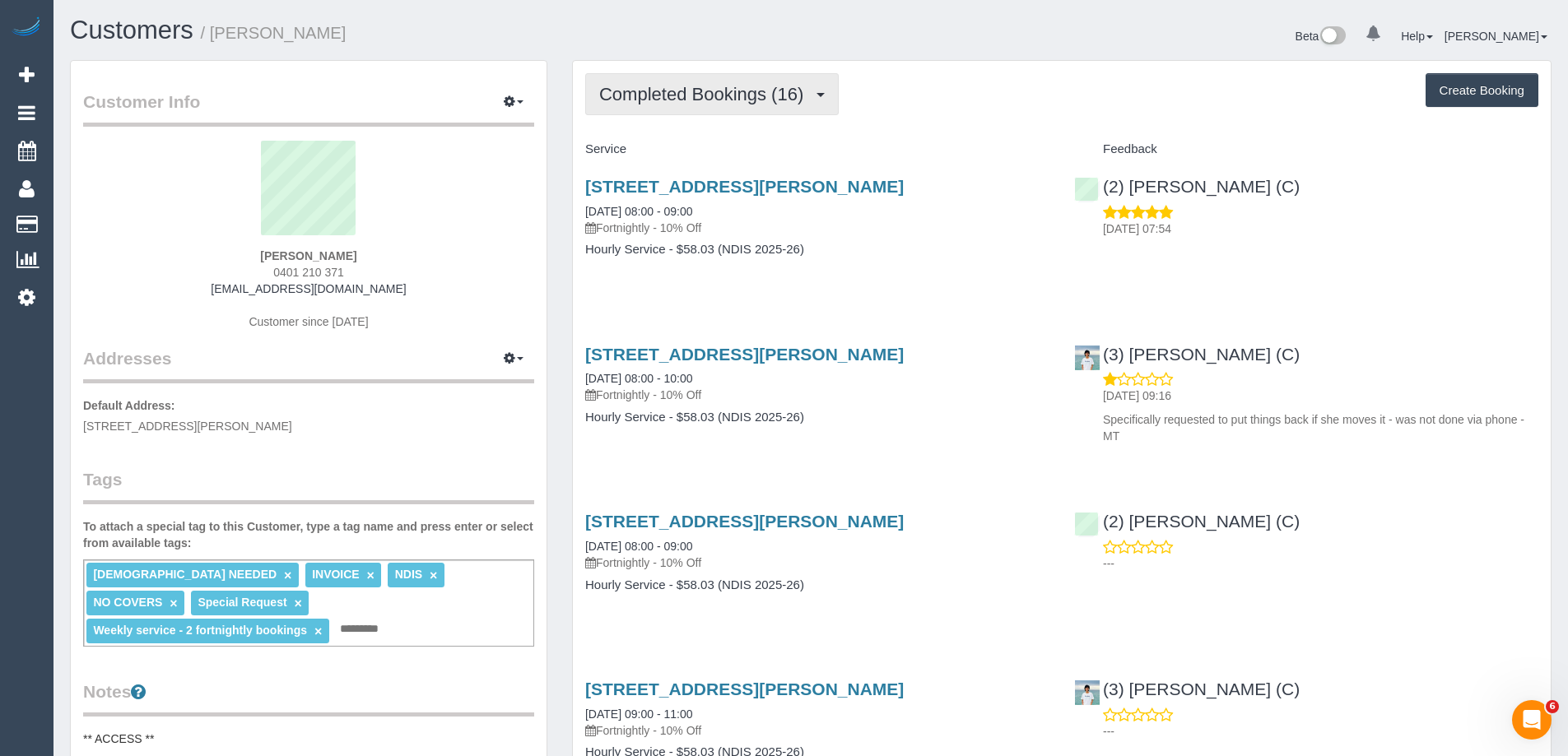
click at [764, 90] on span "Completed Bookings (16)" at bounding box center [705, 94] width 212 height 20
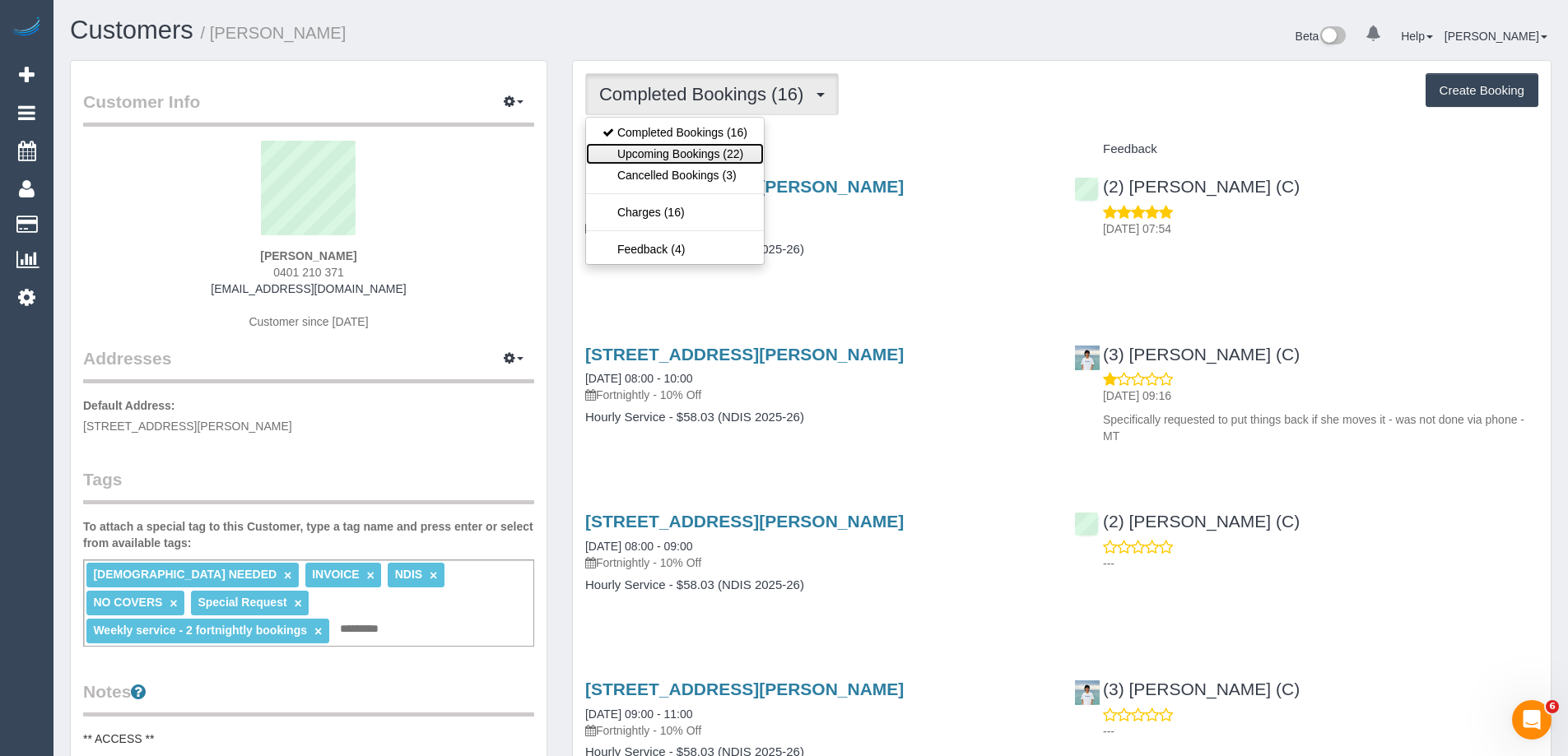
click at [666, 150] on link "Upcoming Bookings (22)" at bounding box center [675, 154] width 177 height 21
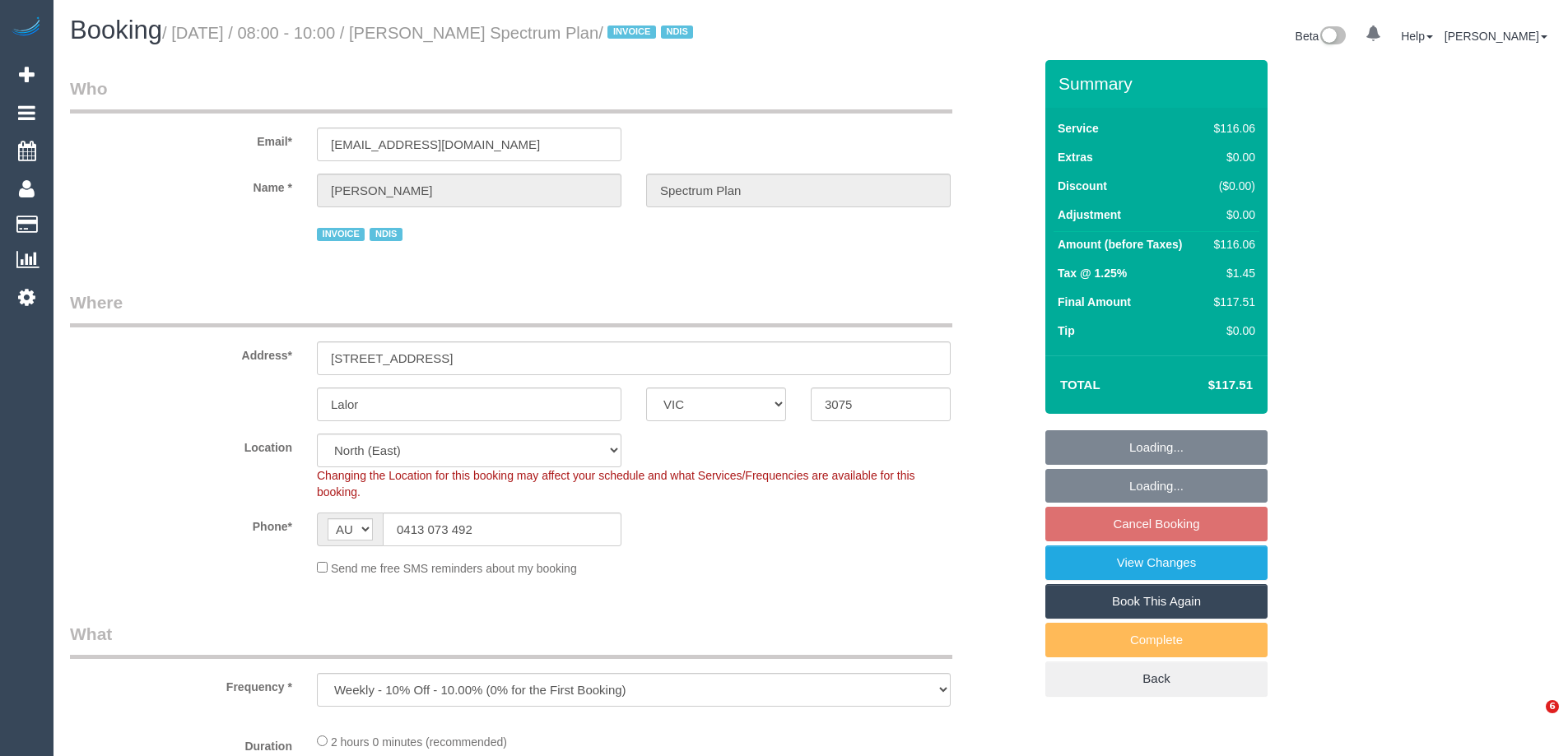
select select "VIC"
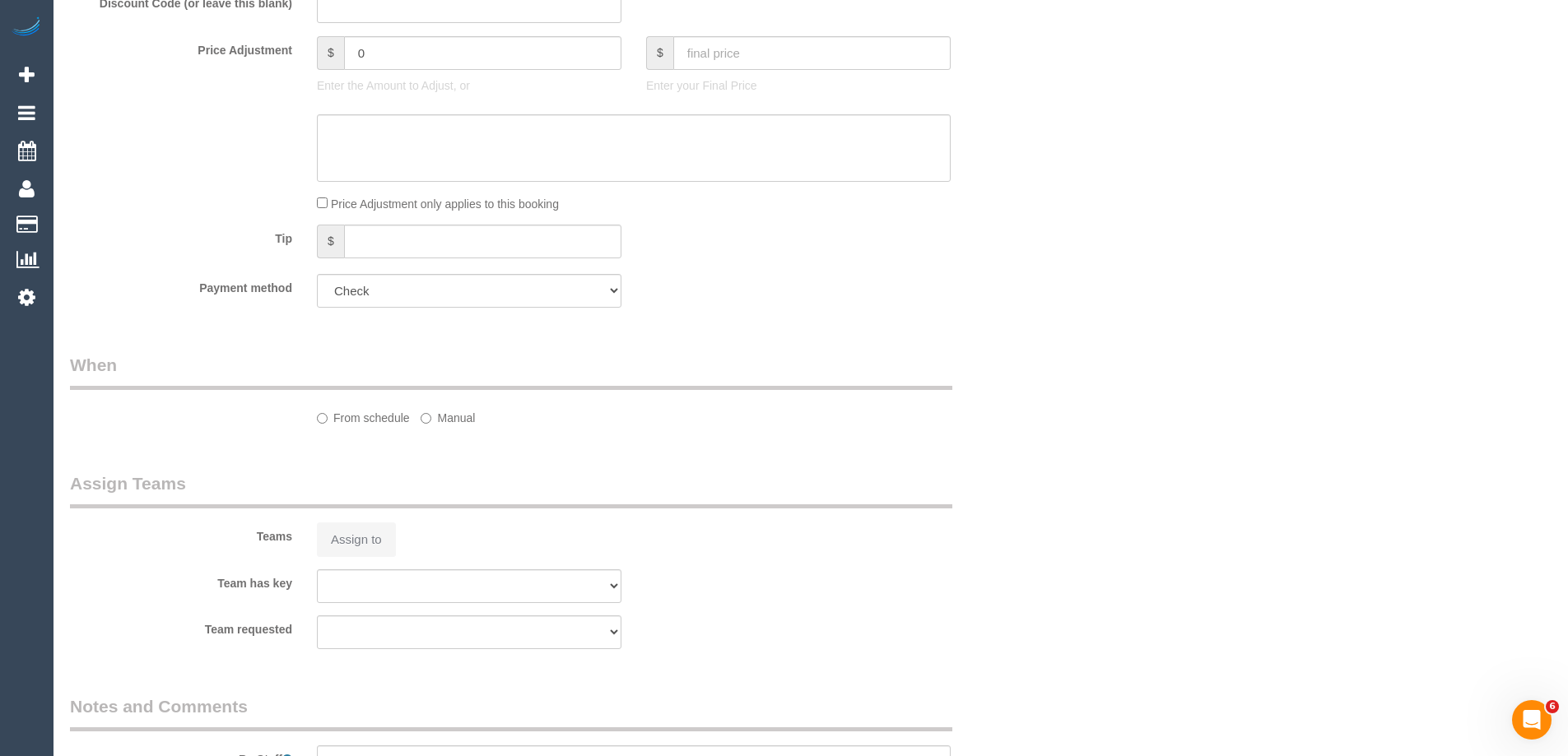
select select "object:752"
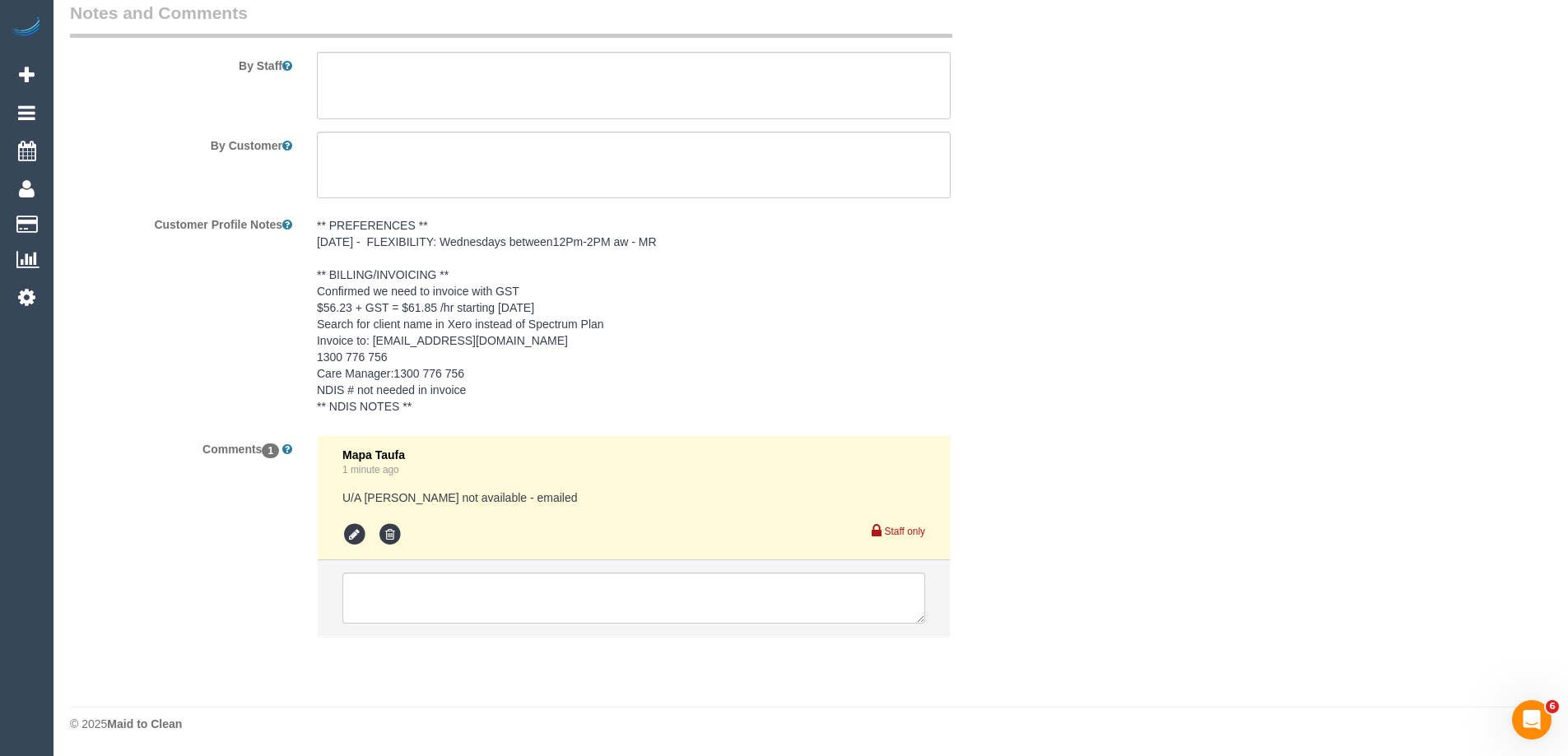
select select "number:28"
select select "number:14"
select select "number:19"
select select "number:22"
select select "number:34"
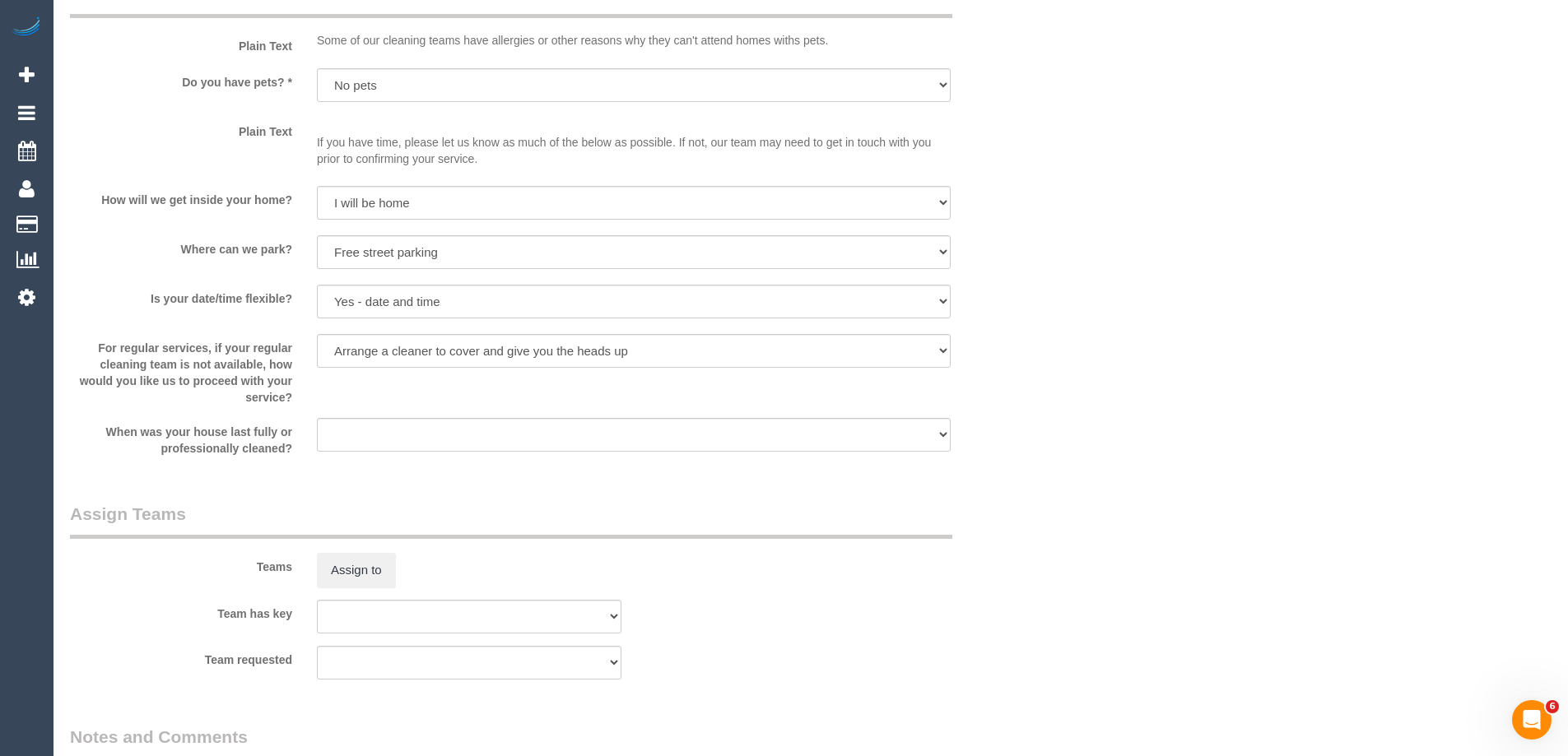
scroll to position [2329, 0]
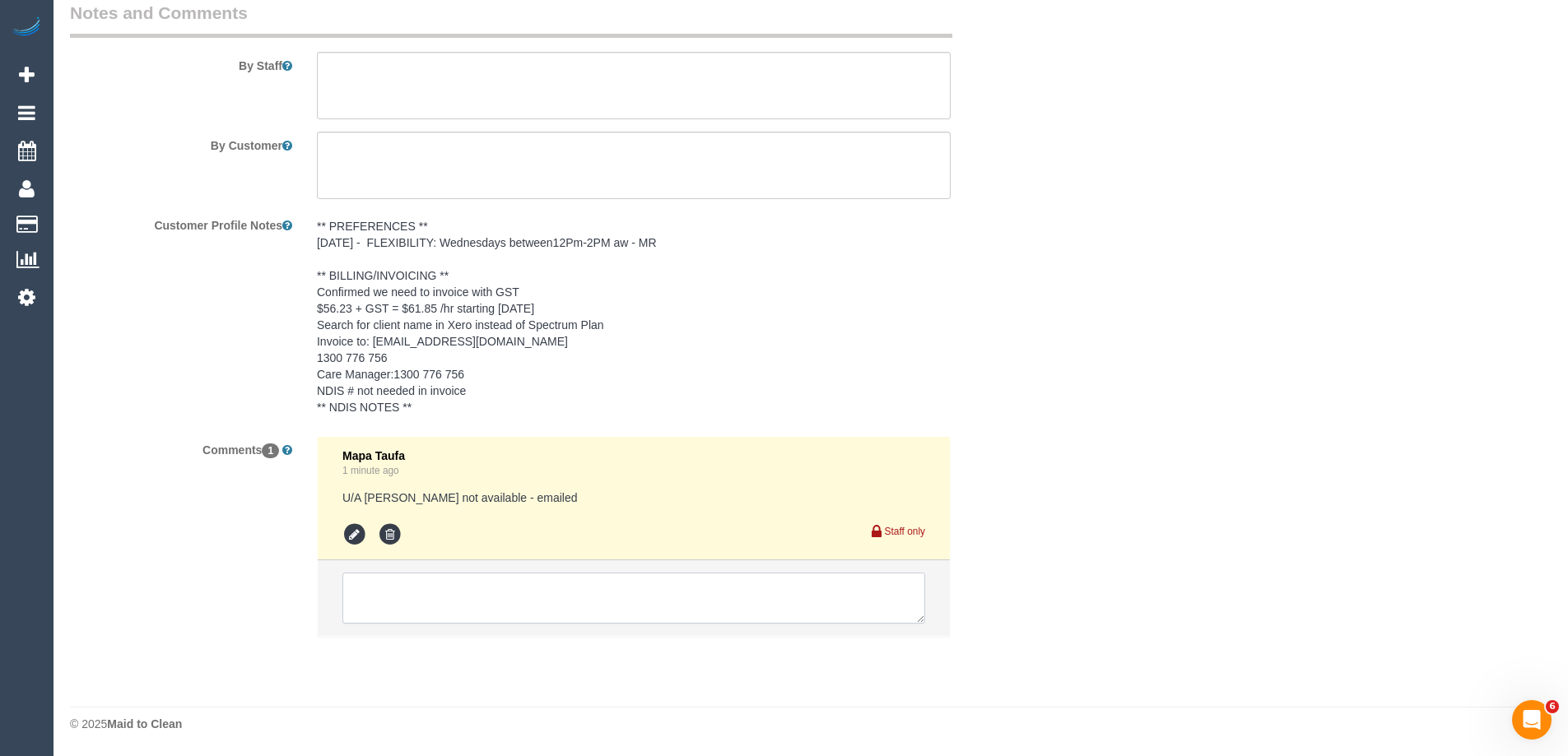
click at [407, 603] on textarea at bounding box center [633, 598] width 583 height 51
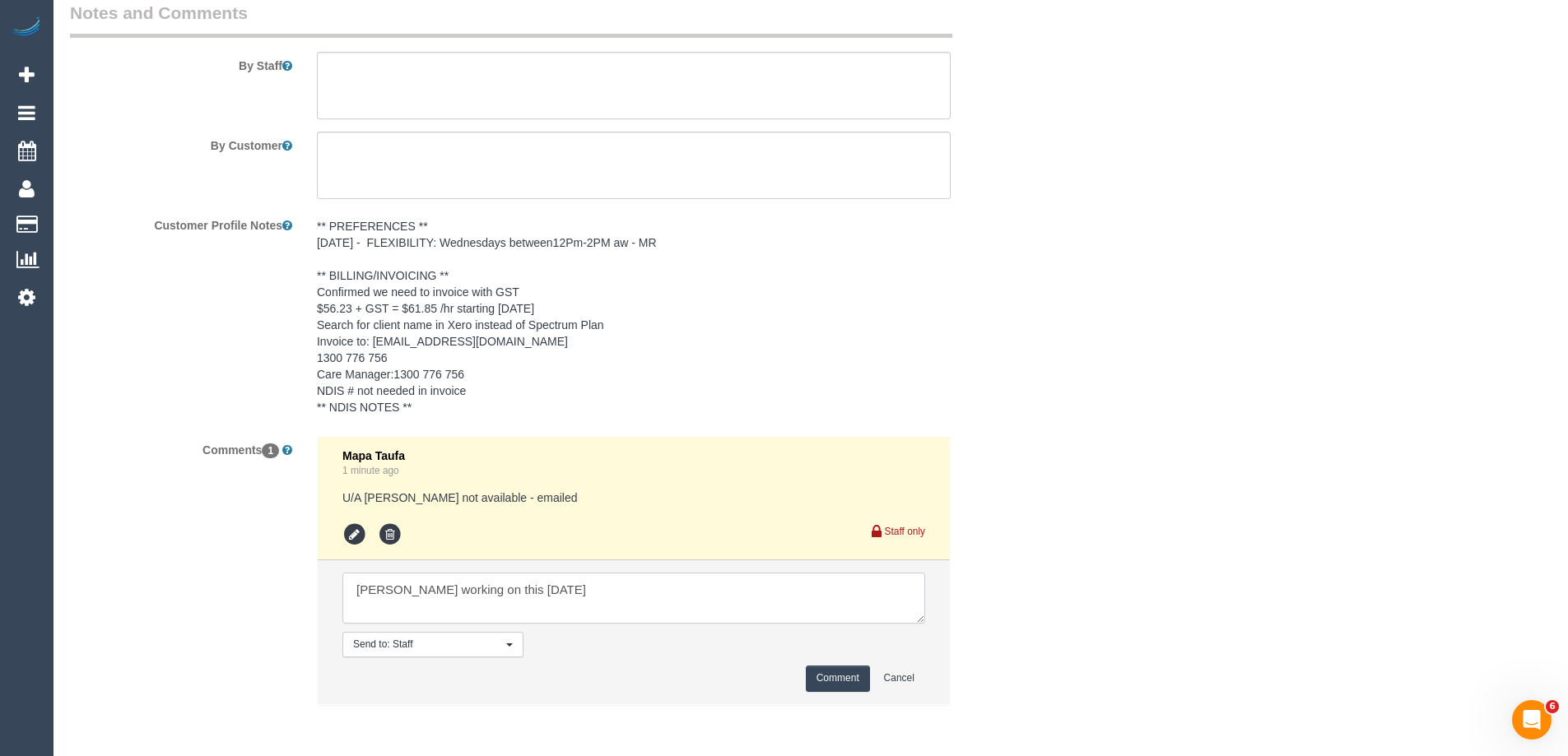
type textarea "[PERSON_NAME] working on this [DATE]"
click at [848, 673] on button "Comment" at bounding box center [837, 678] width 64 height 26
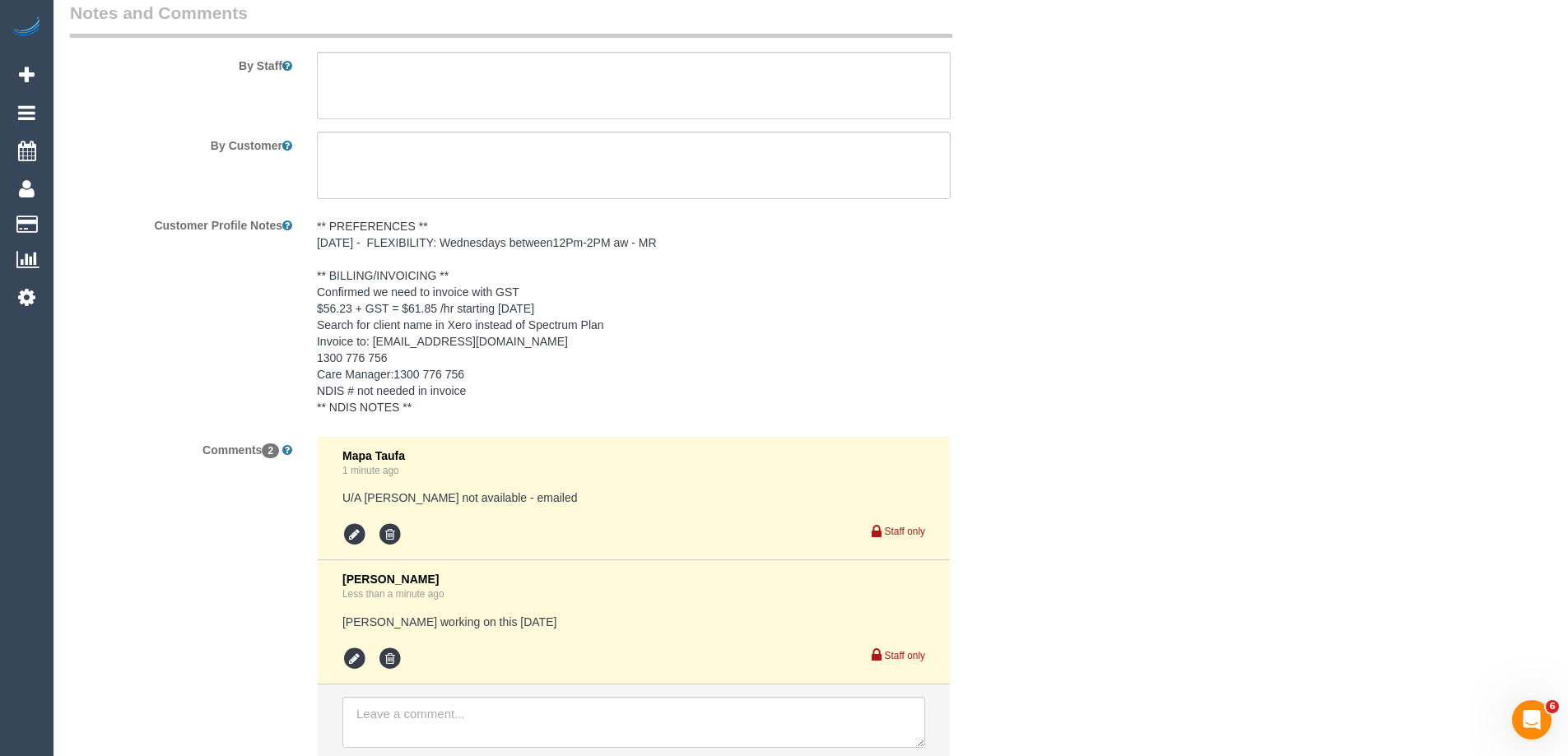
drag, startPoint x: 1113, startPoint y: 272, endPoint x: 1105, endPoint y: 282, distance: 12.8
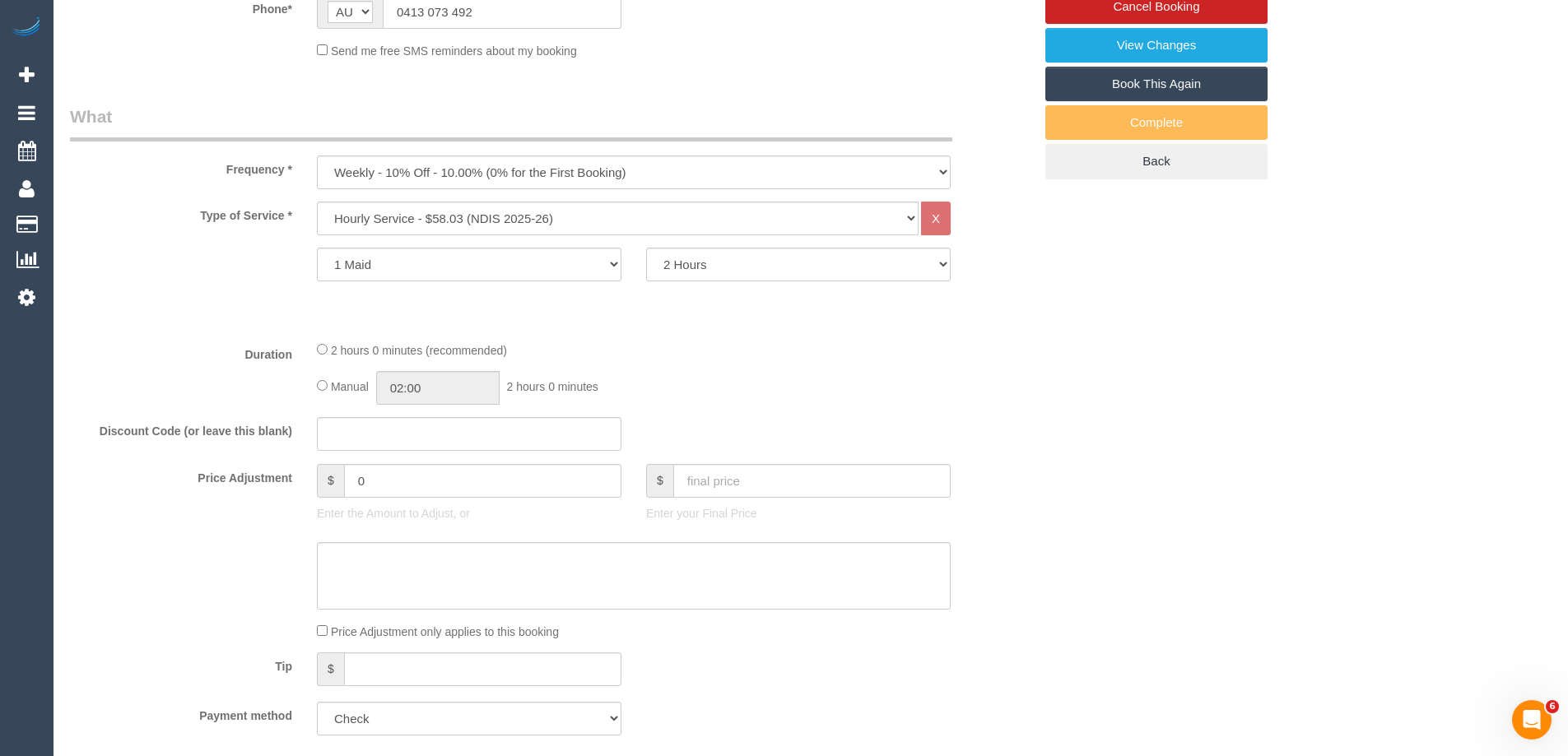
scroll to position [189, 0]
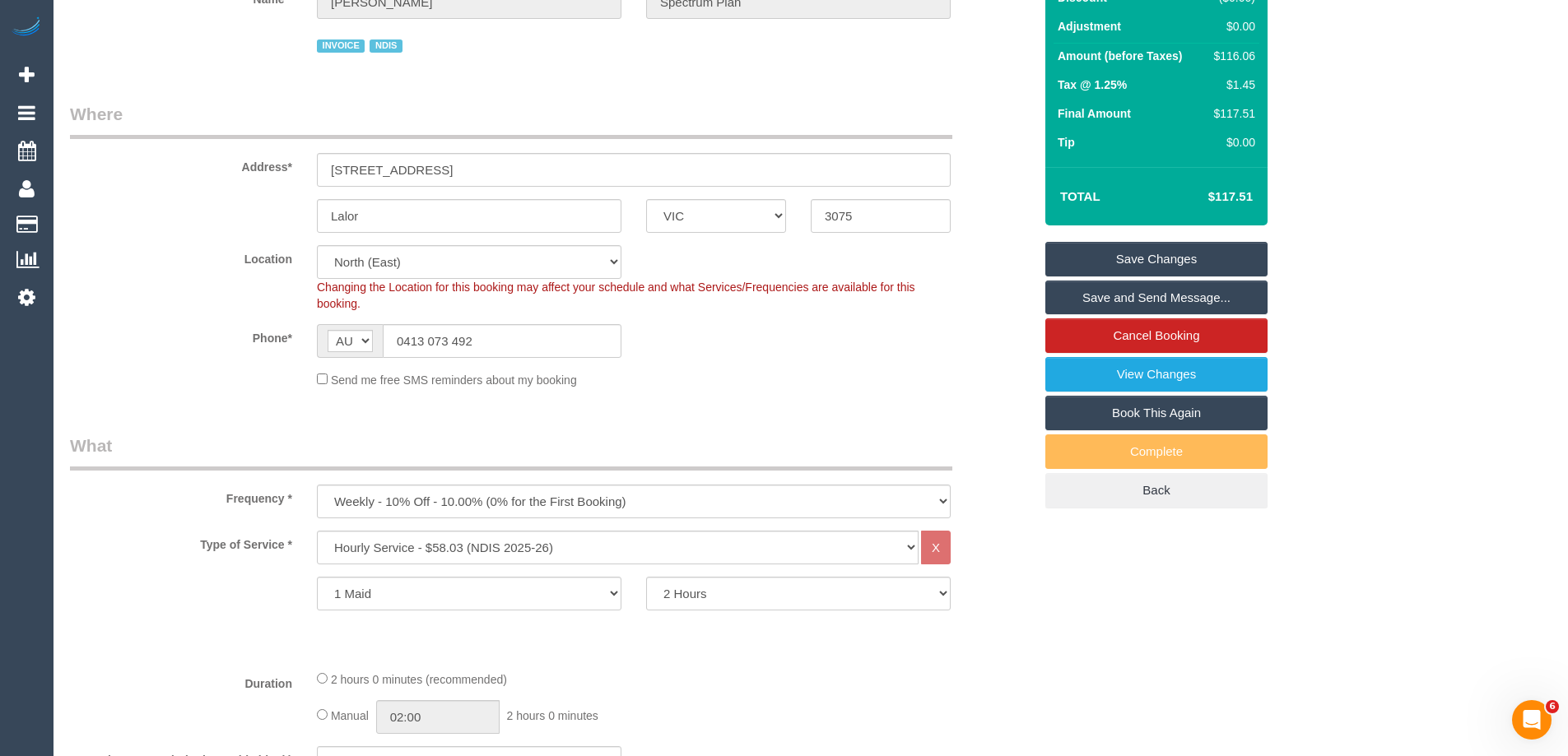
click at [1153, 248] on link "Save Changes" at bounding box center [1156, 259] width 222 height 35
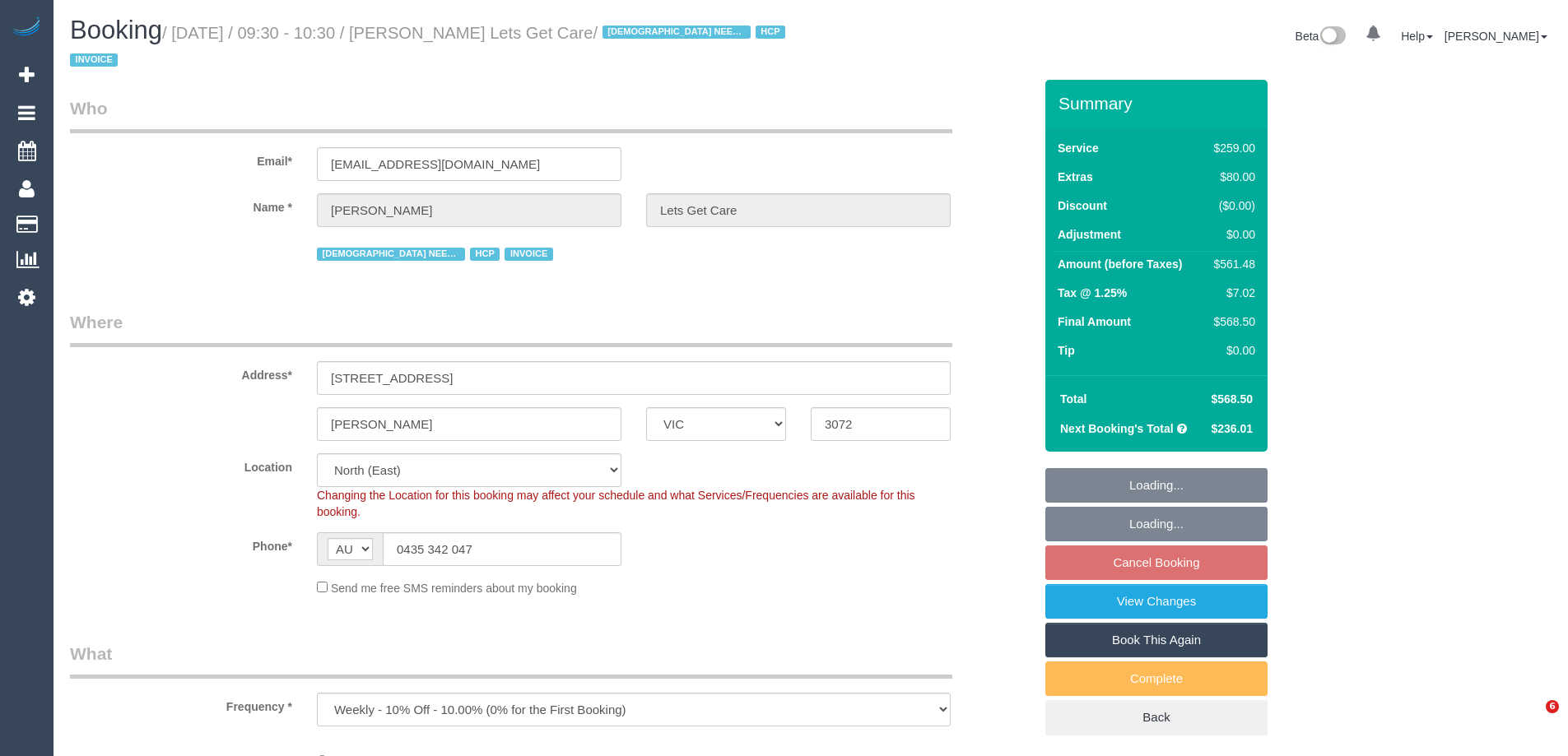
select select "VIC"
select select "object:568"
select select "number:28"
select select "number:14"
select select "number:19"
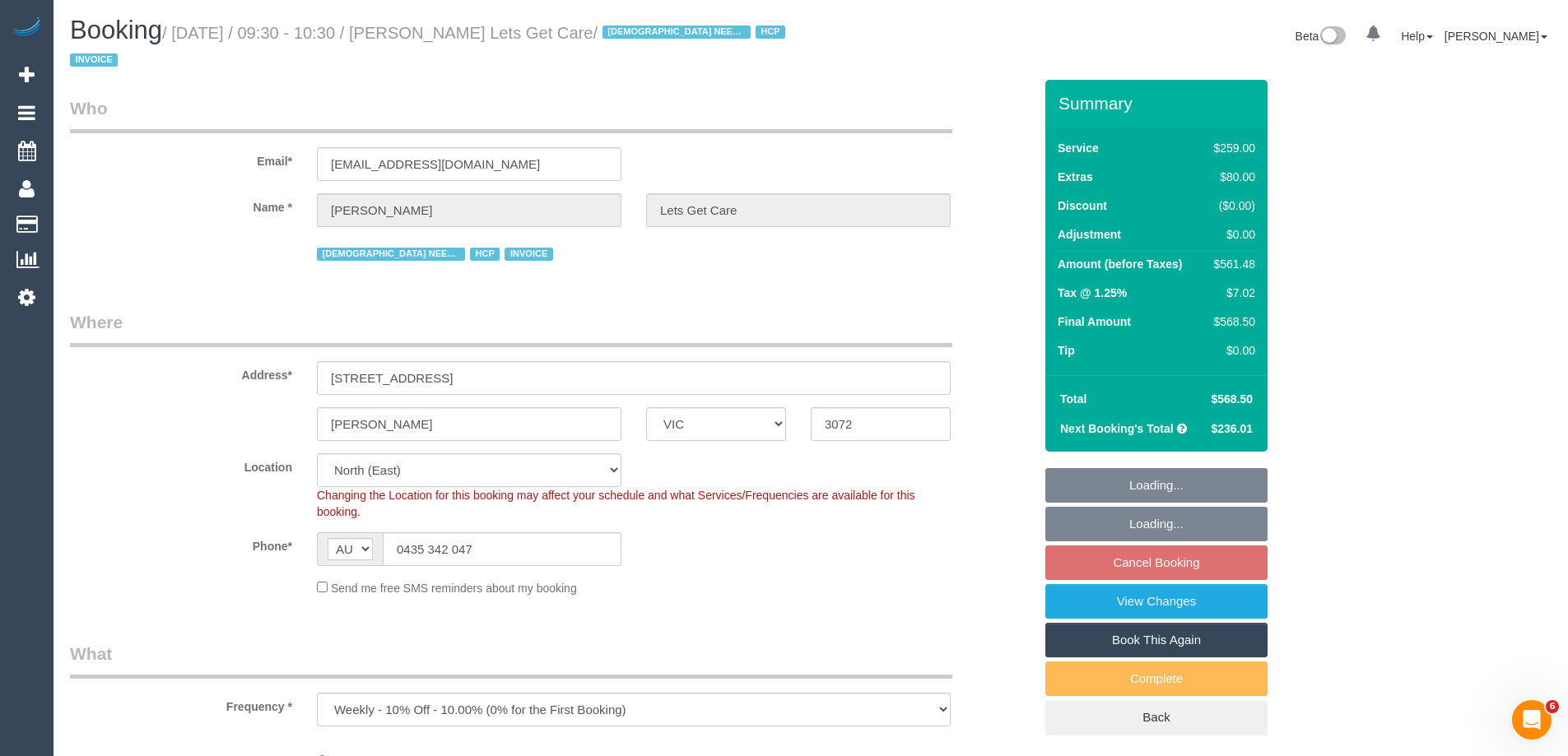
select select "number:25"
select select "number:35"
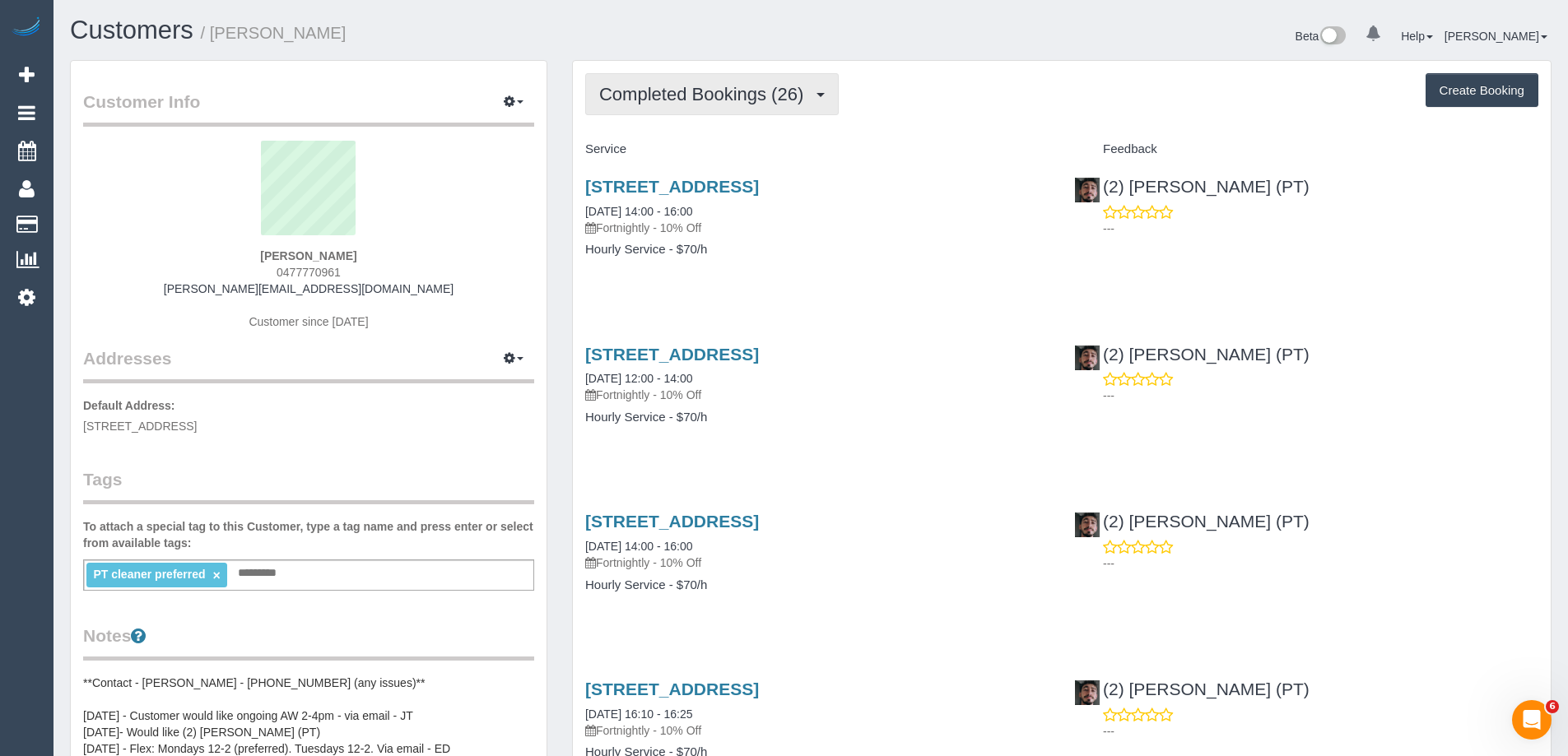
click at [713, 93] on span "Completed Bookings (26)" at bounding box center [705, 94] width 212 height 20
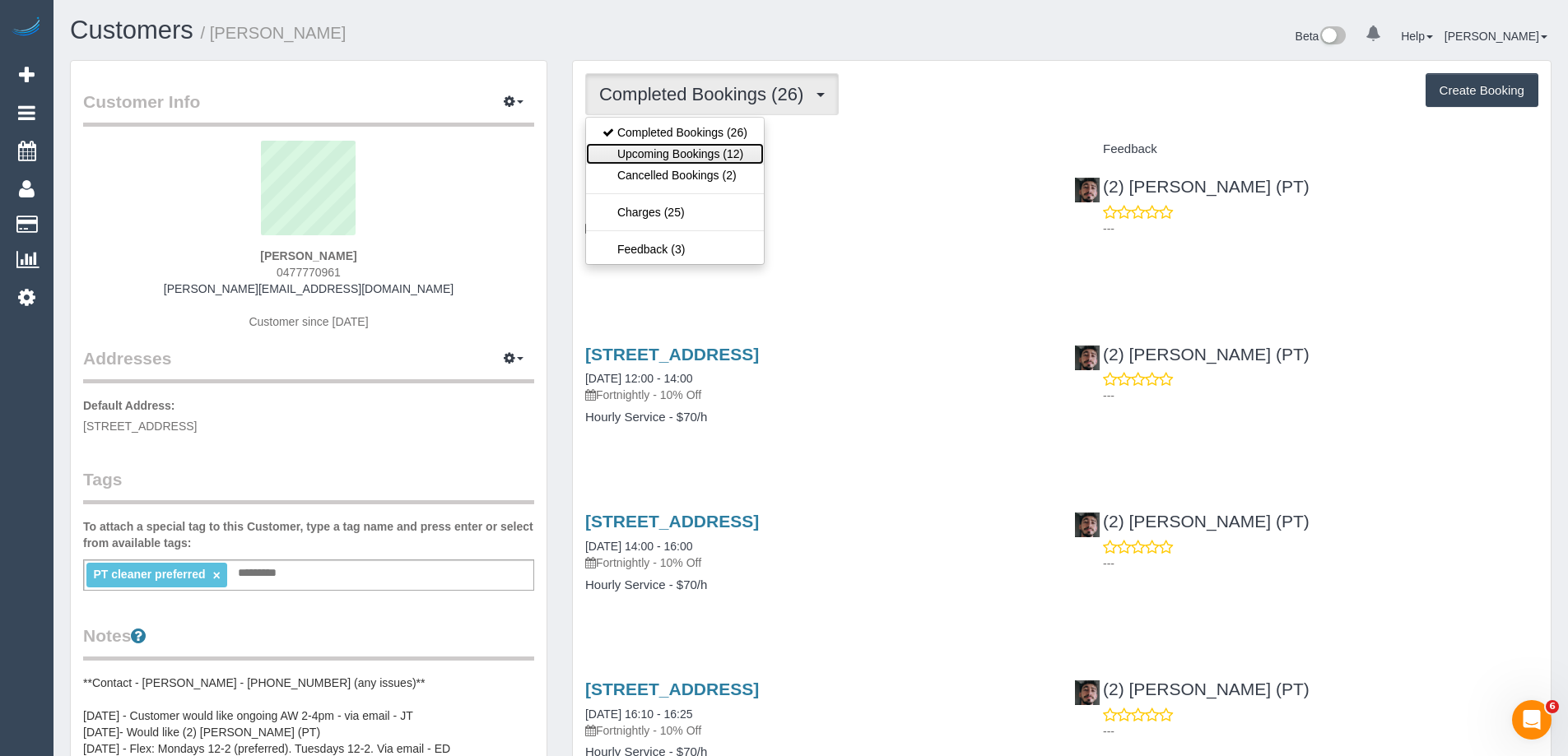
click at [683, 156] on link "Upcoming Bookings (12)" at bounding box center [675, 154] width 177 height 21
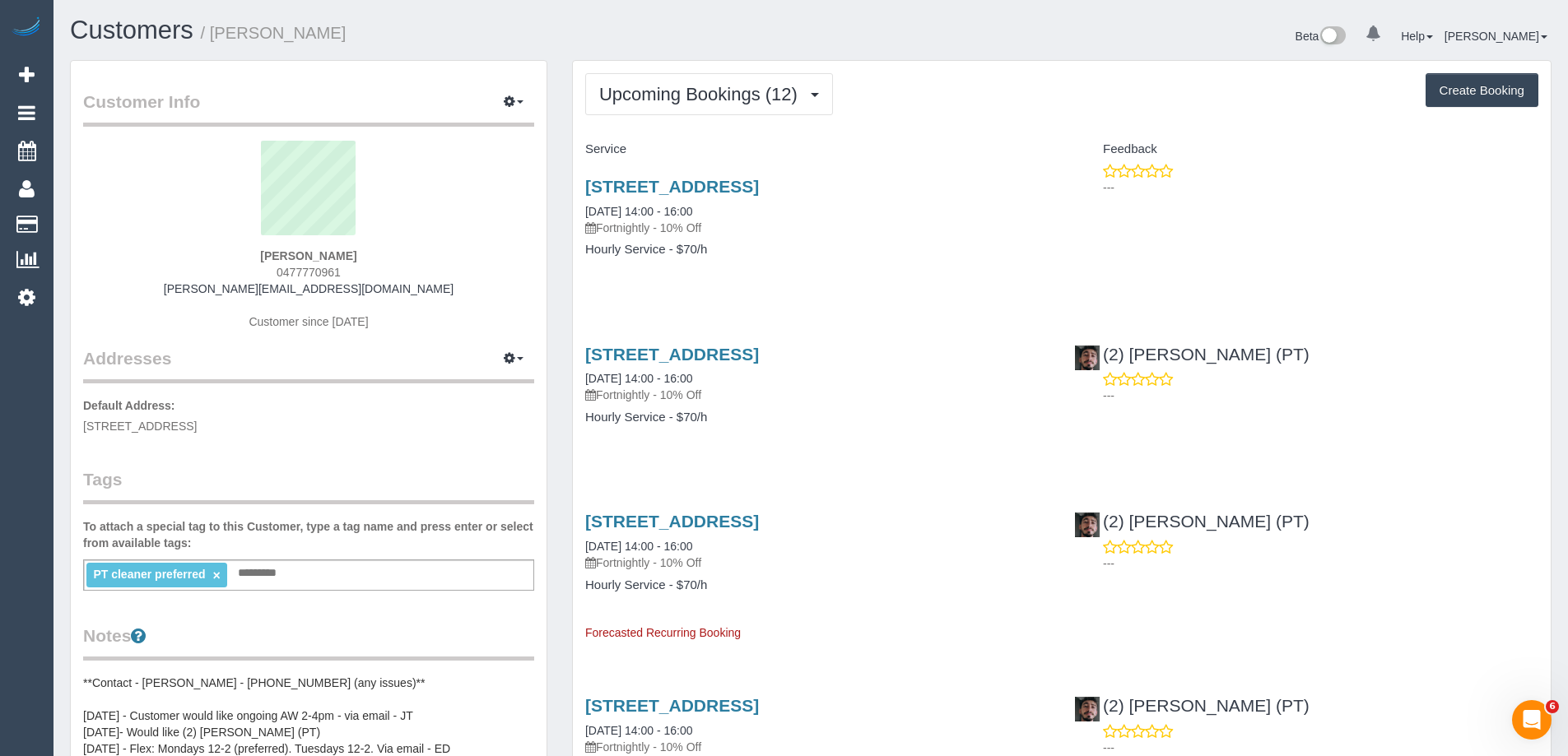
drag, startPoint x: 371, startPoint y: 274, endPoint x: 244, endPoint y: 275, distance: 127.0
click at [244, 275] on div "[PERSON_NAME] 0477770961 [PERSON_NAME][EMAIL_ADDRESS][DOMAIN_NAME] Customer sin…" at bounding box center [308, 243] width 451 height 206
copy span "0477770961"
click at [656, 210] on link "14/10/2025 14:00 - 16:00" at bounding box center [638, 211] width 107 height 13
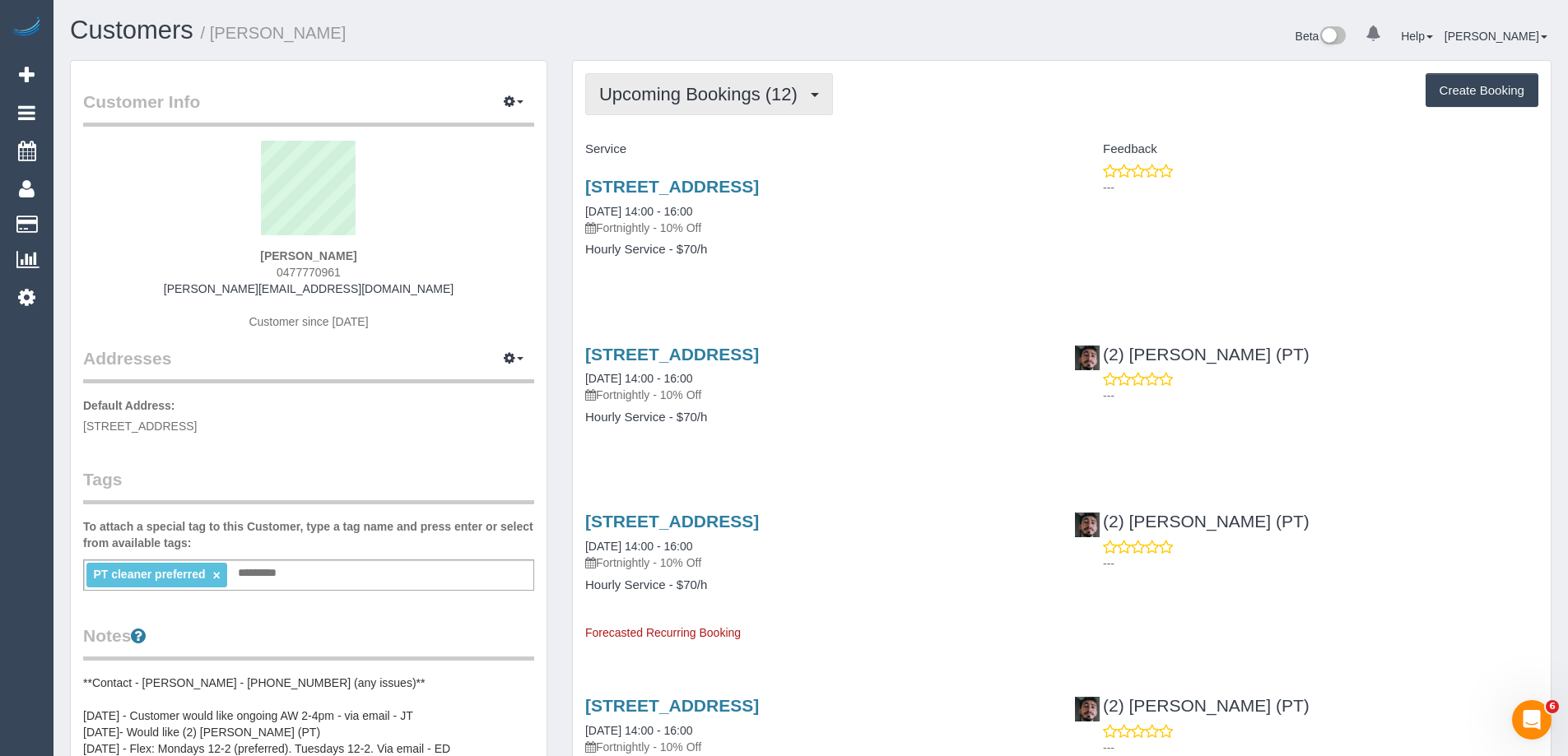
click at [686, 90] on span "Upcoming Bookings (12)" at bounding box center [702, 94] width 206 height 20
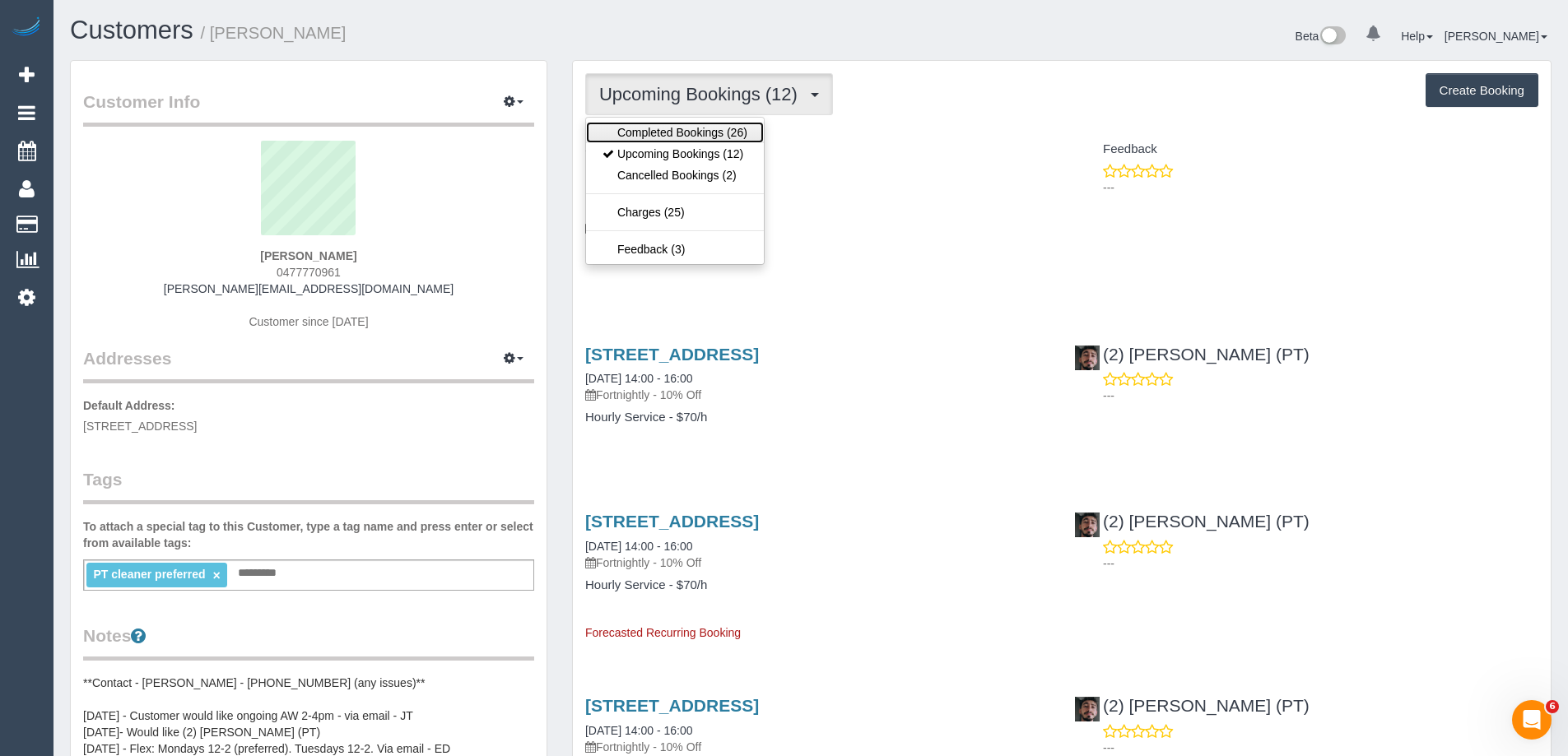
click at [682, 138] on link "Completed Bookings (26)" at bounding box center [675, 132] width 177 height 21
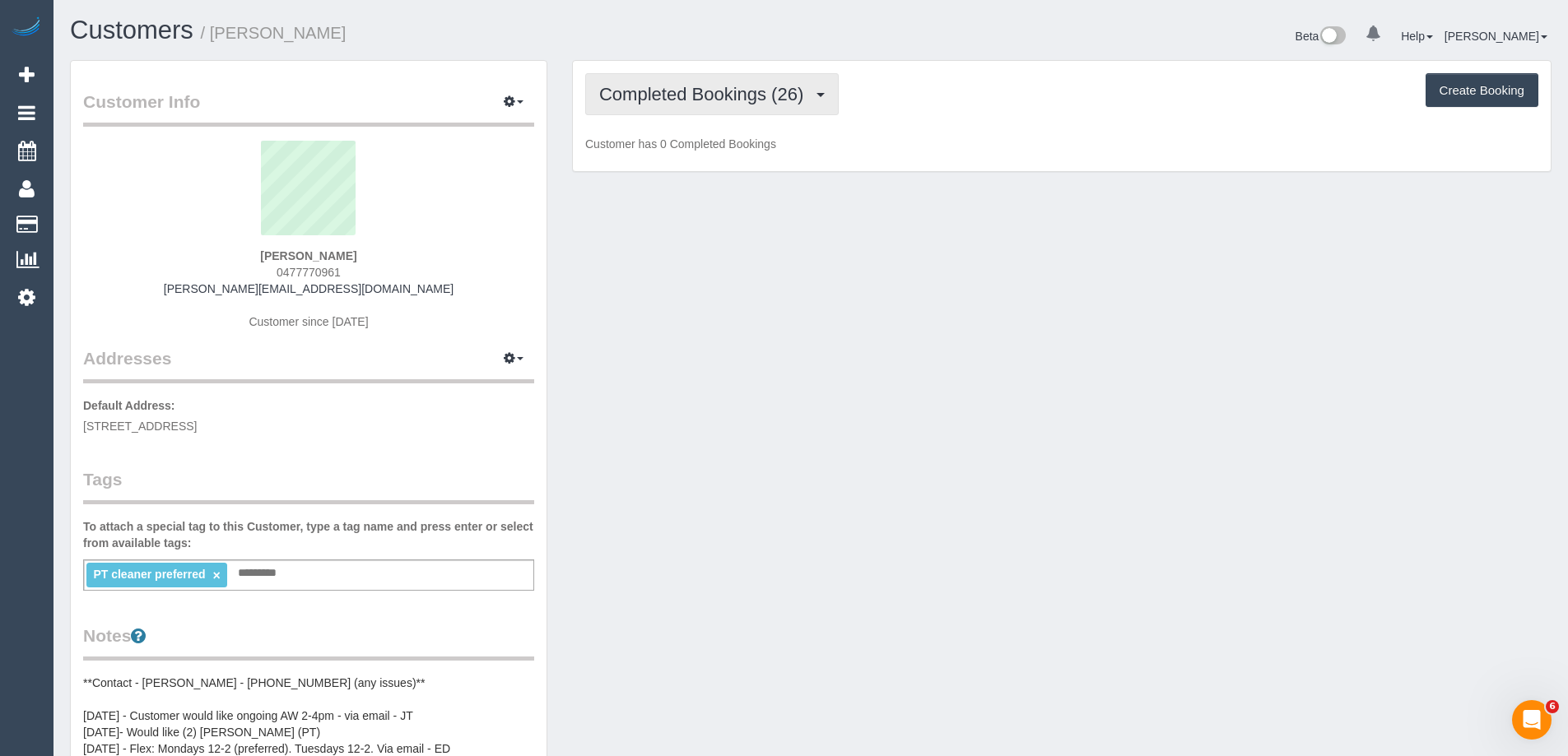
click at [686, 96] on span "Completed Bookings (26)" at bounding box center [705, 94] width 212 height 20
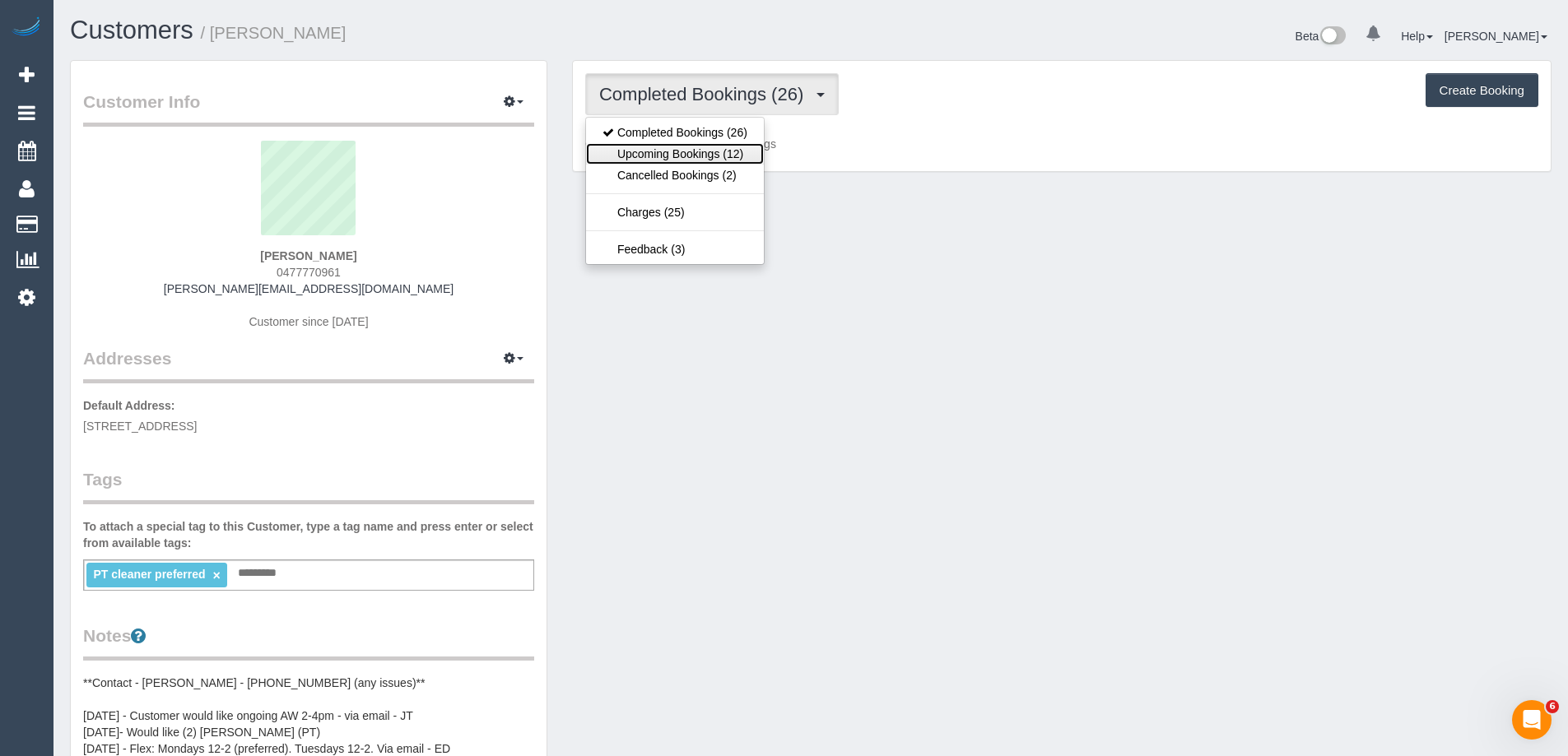
click at [677, 149] on link "Upcoming Bookings (12)" at bounding box center [675, 154] width 177 height 21
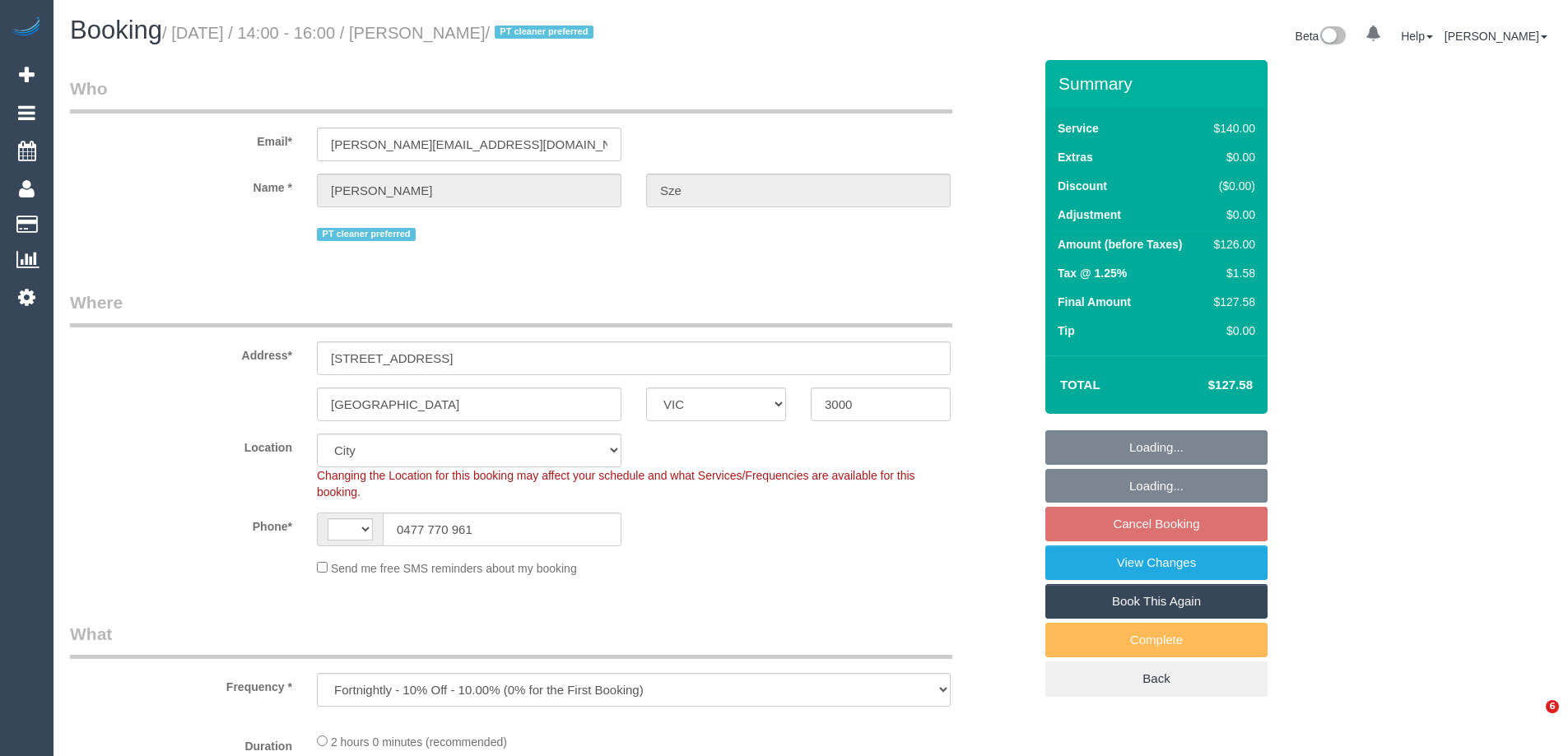
select select "VIC"
select select "string:stripe-pm_1QDkOE2GScqysDRVgfF8XeBz"
select select "object:714"
select select "string:AU"
select select "number:29"
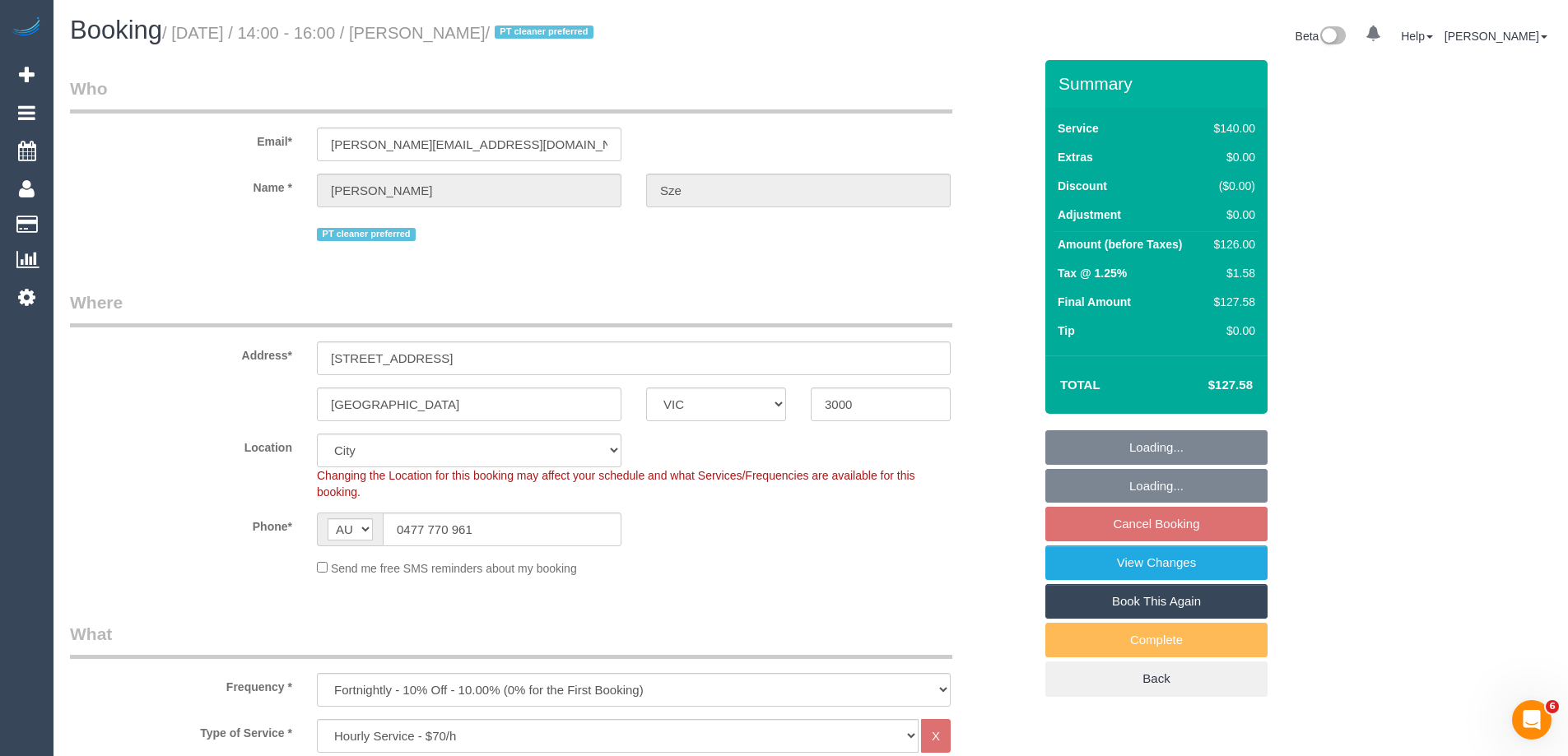
select select "number:14"
select select "number:21"
select select "number:36"
select select "number:34"
click at [1153, 560] on link "View Changes" at bounding box center [1156, 563] width 222 height 35
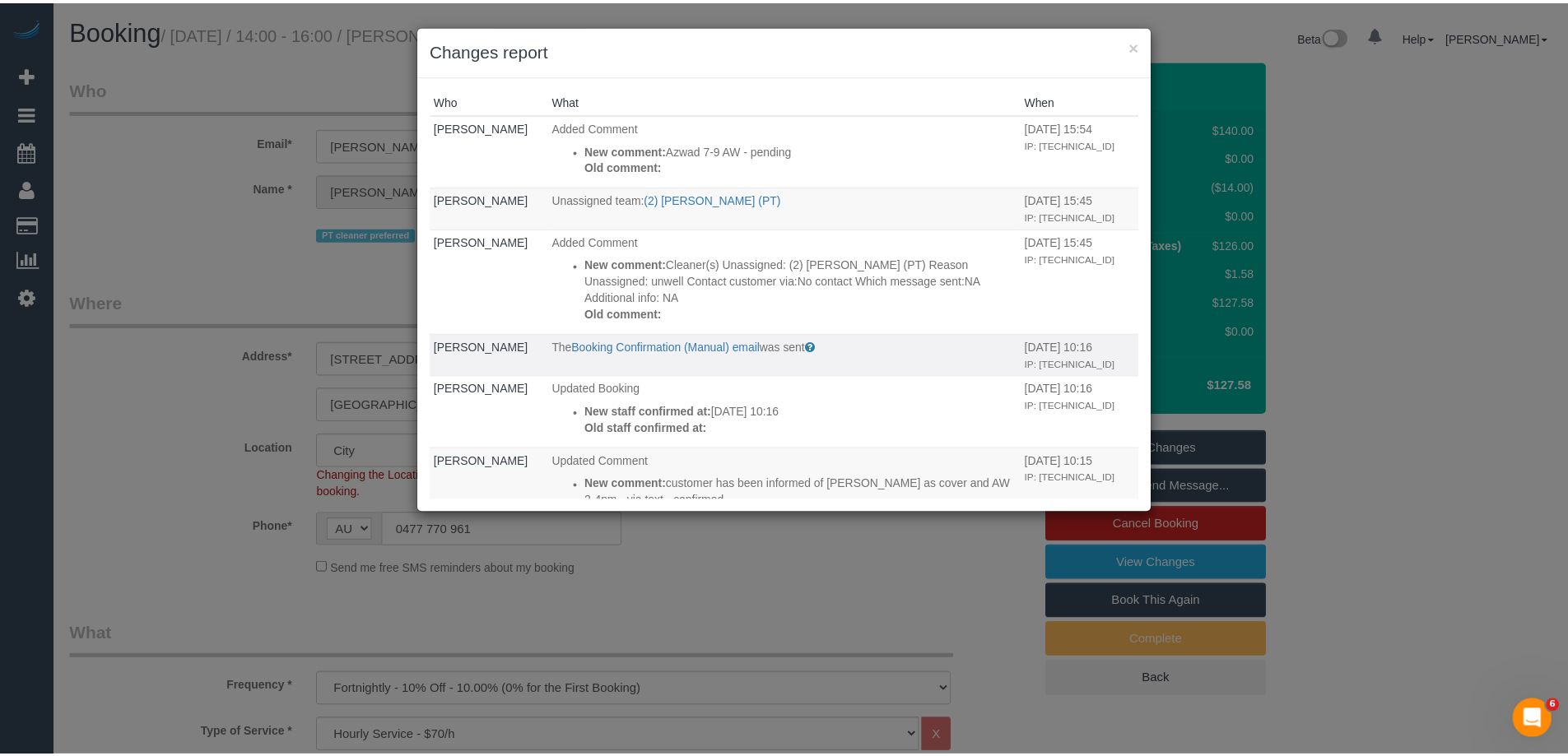
scroll to position [329, 0]
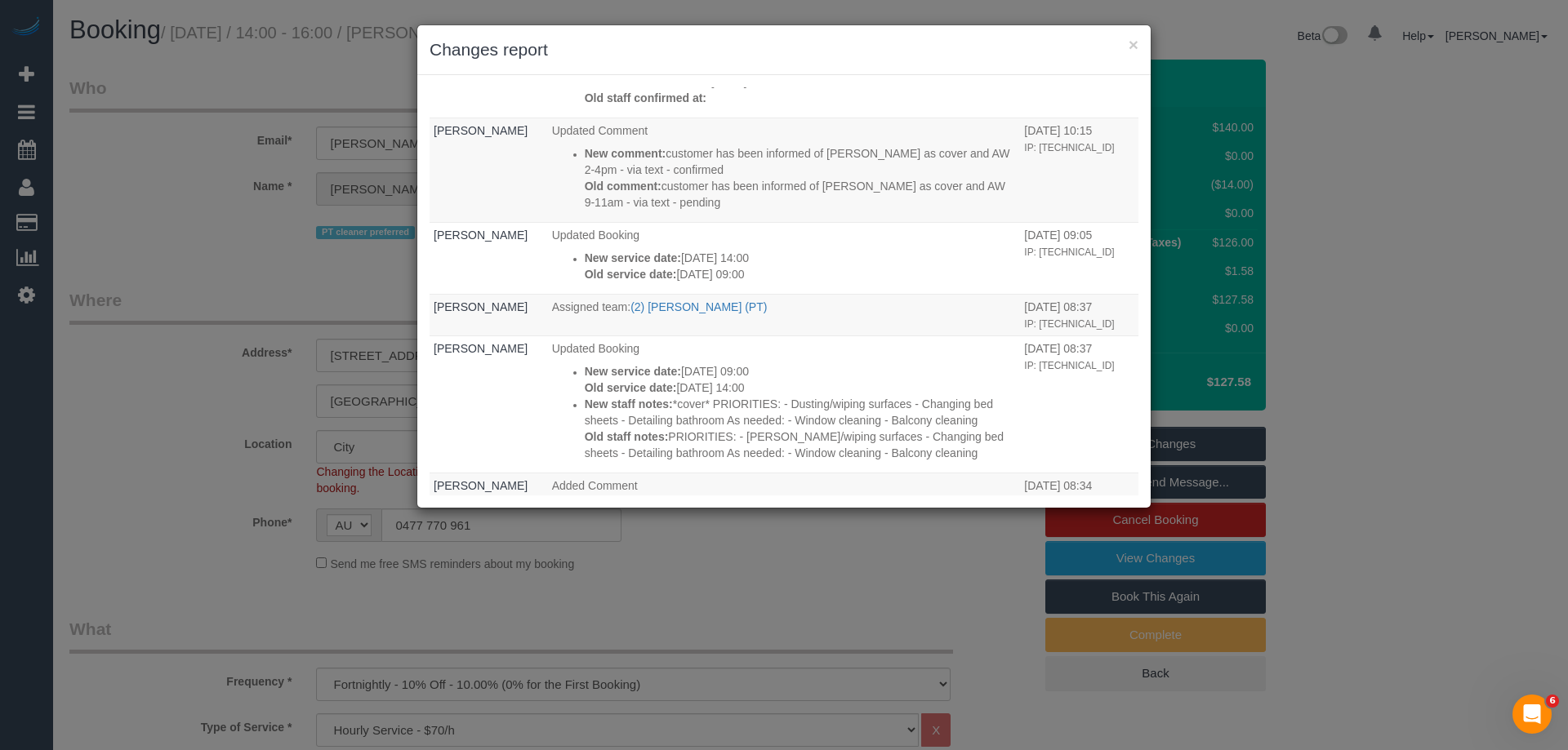
click at [924, 60] on h3 "Changes report" at bounding box center [783, 49] width 709 height 25
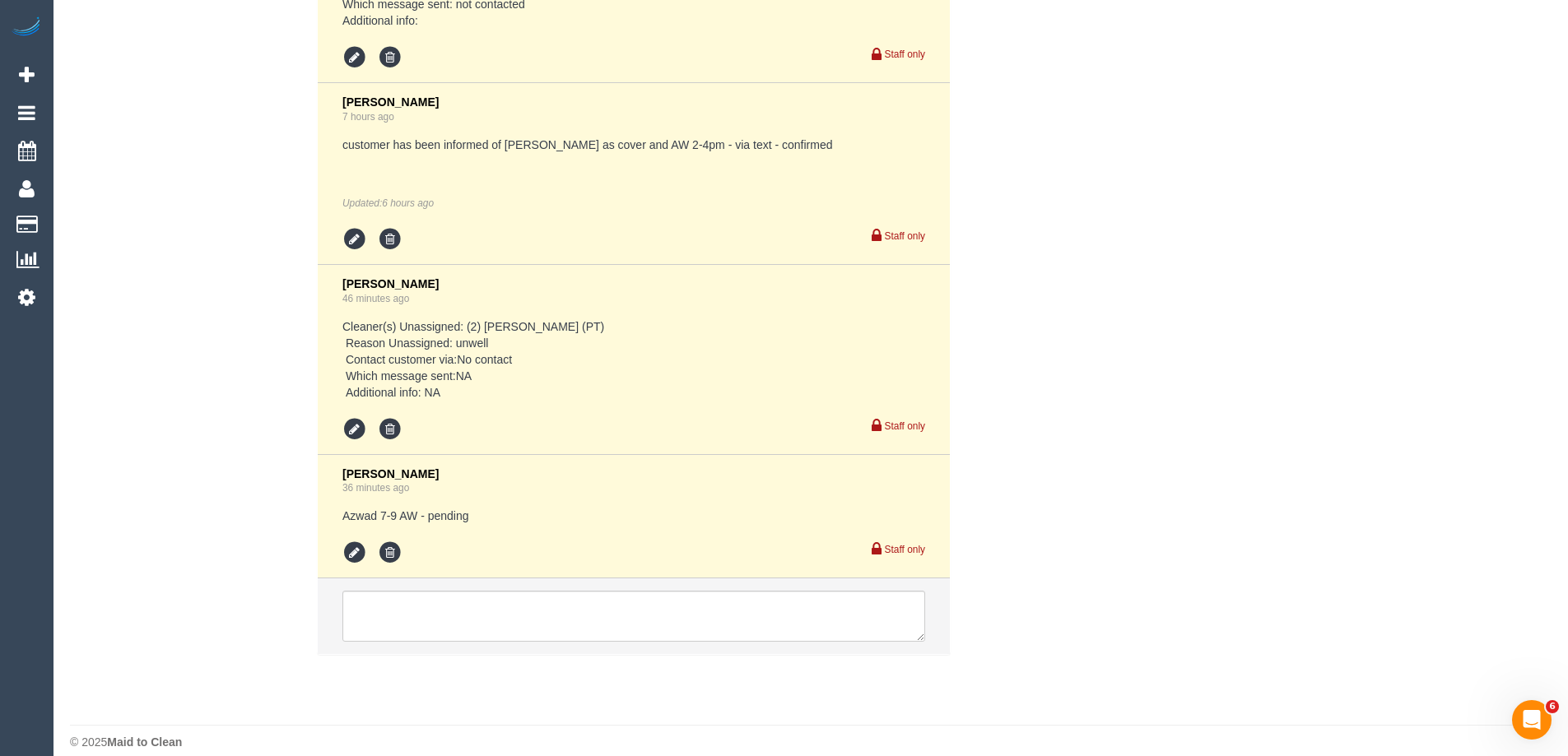
scroll to position [3431, 0]
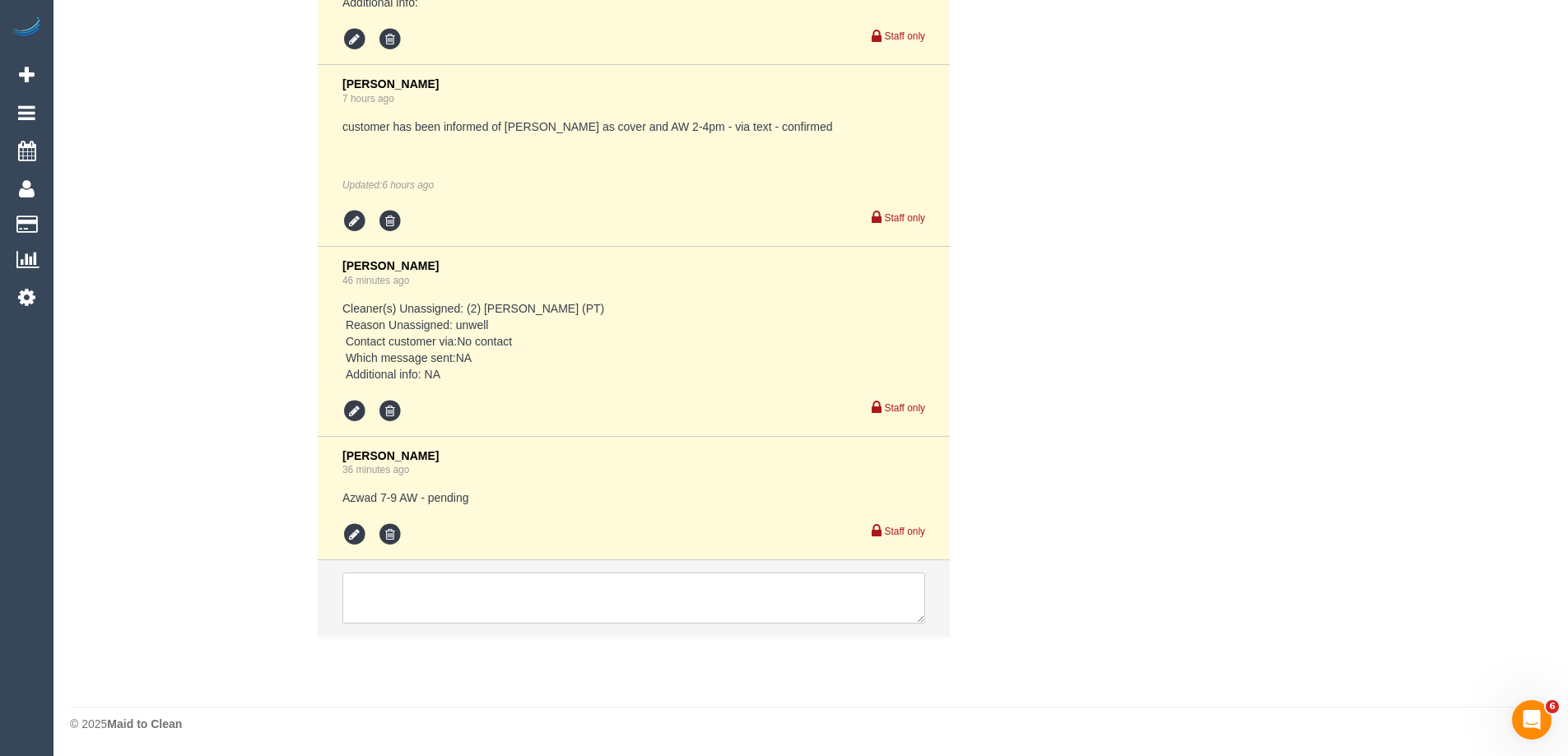
click at [465, 588] on textarea at bounding box center [633, 598] width 583 height 51
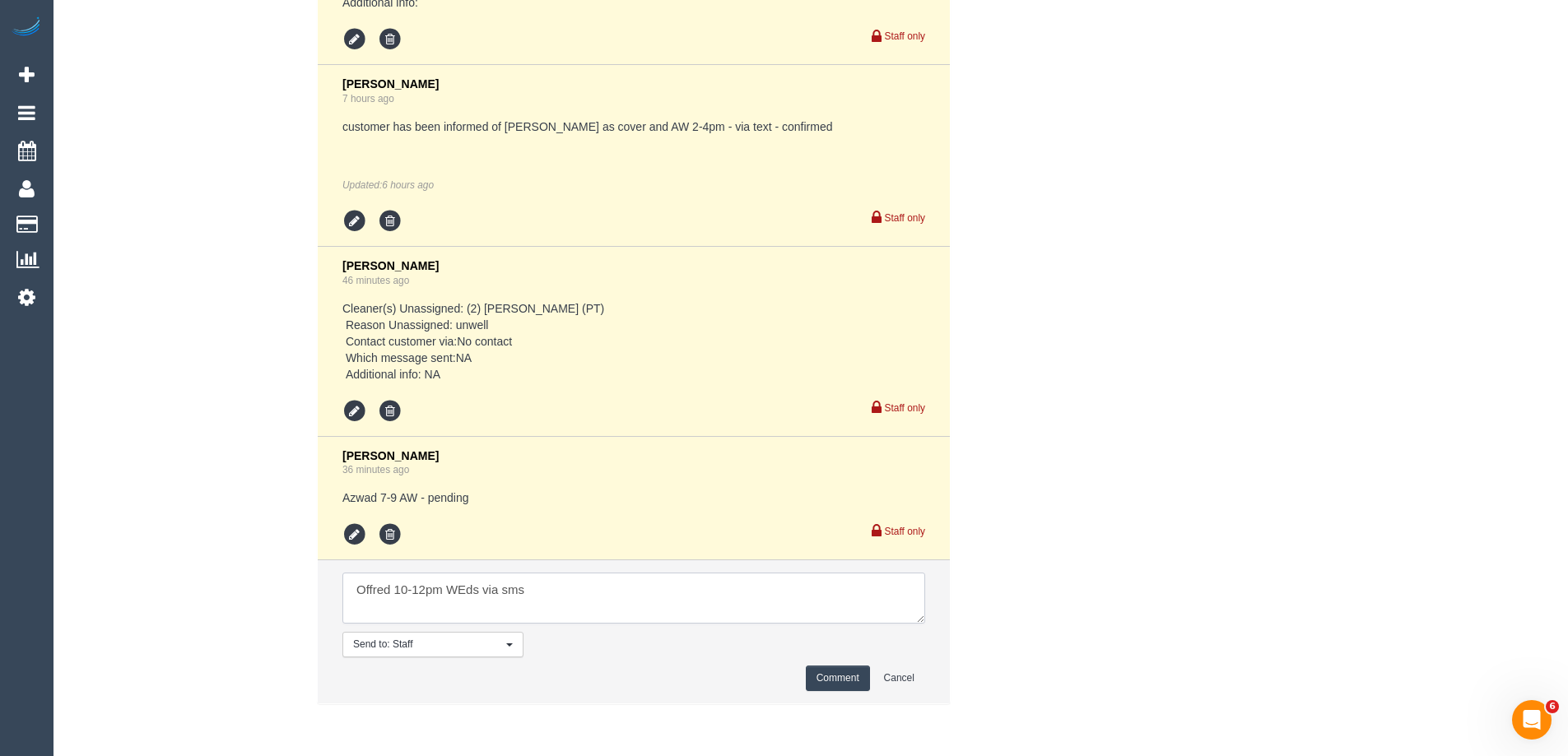
click at [467, 591] on textarea at bounding box center [633, 598] width 583 height 51
click at [790, 600] on textarea at bounding box center [633, 598] width 583 height 51
type textarea "Offred 10-12pm Weds via sms Theo"
click at [850, 675] on button "Comment" at bounding box center [837, 678] width 64 height 26
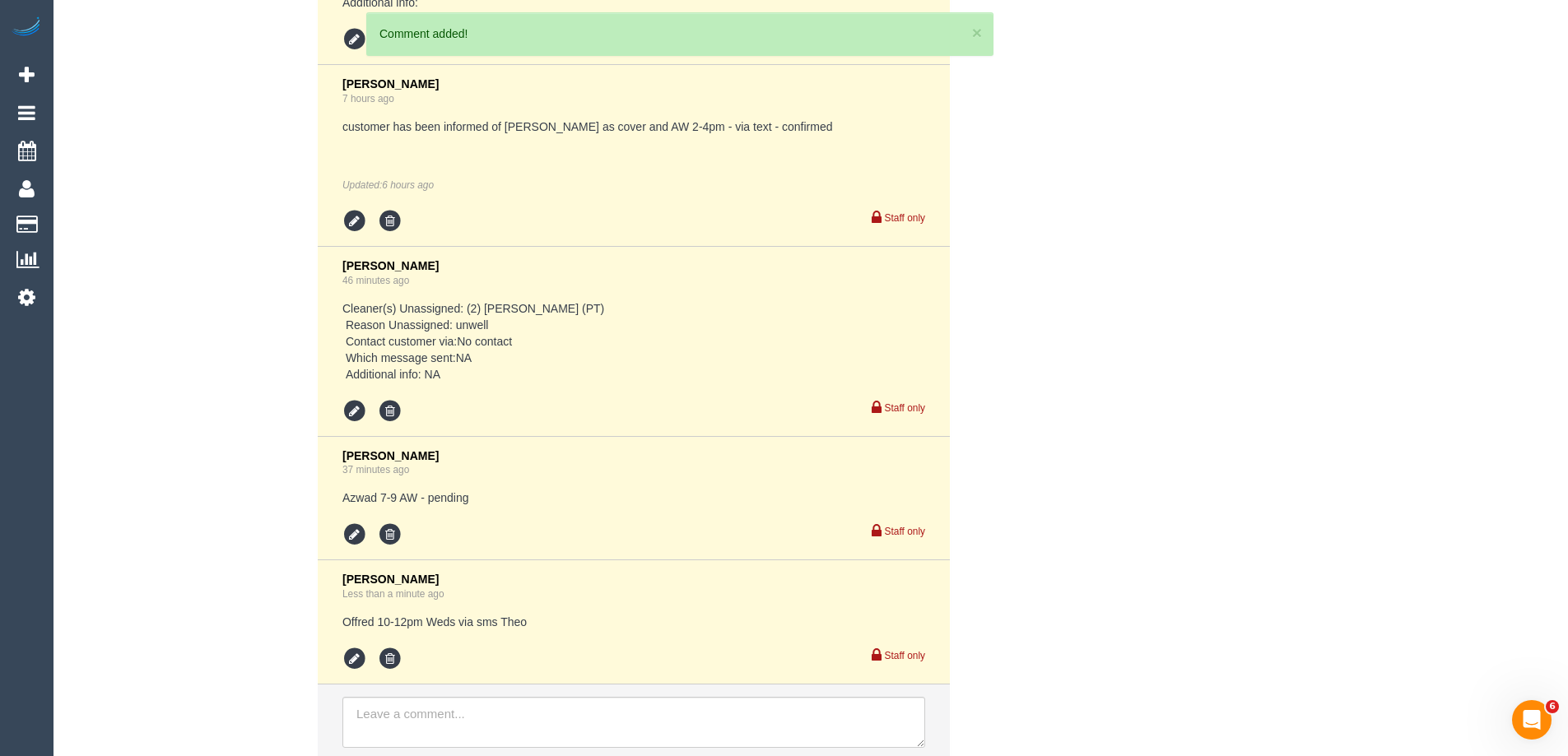
scroll to position [3556, 0]
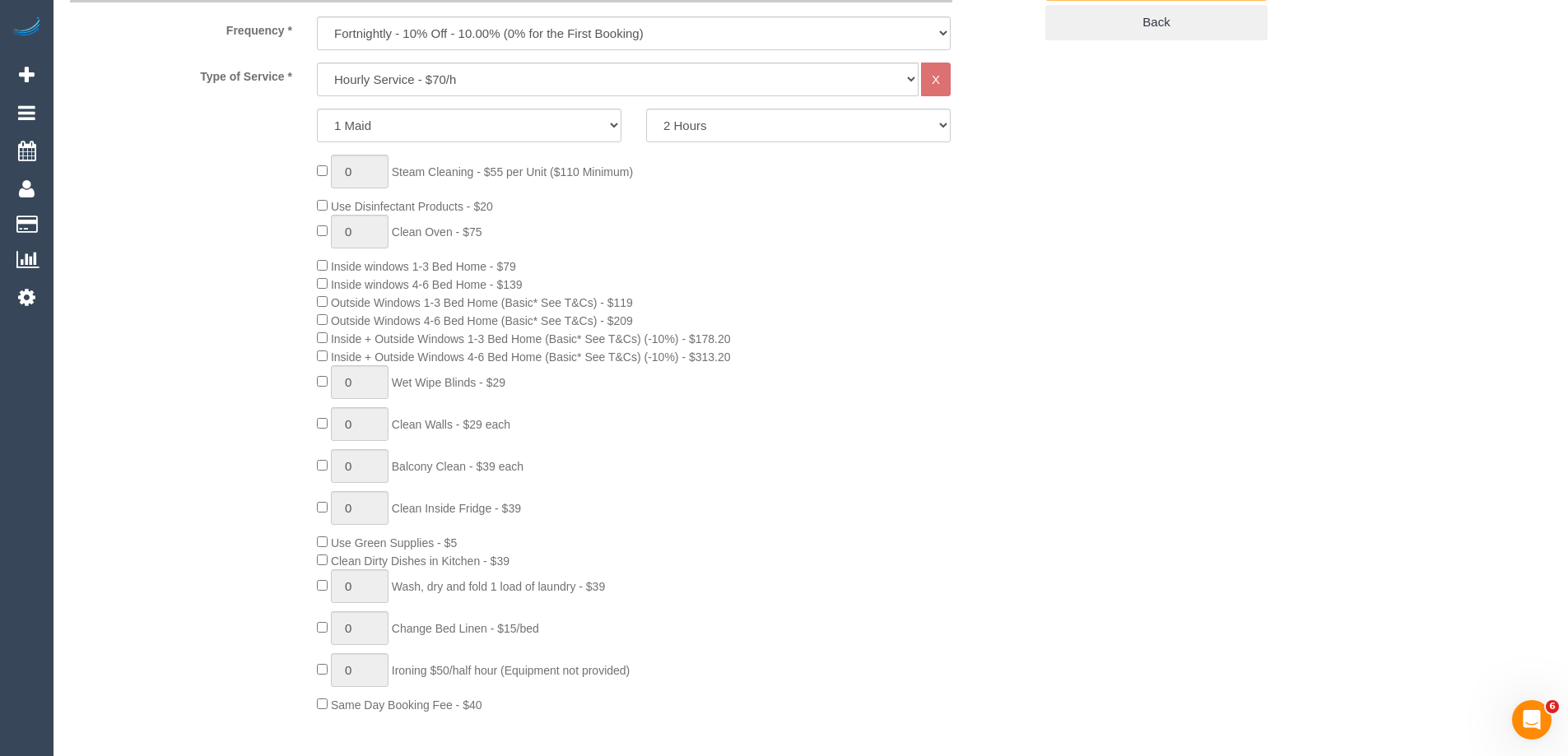
scroll to position [264, 0]
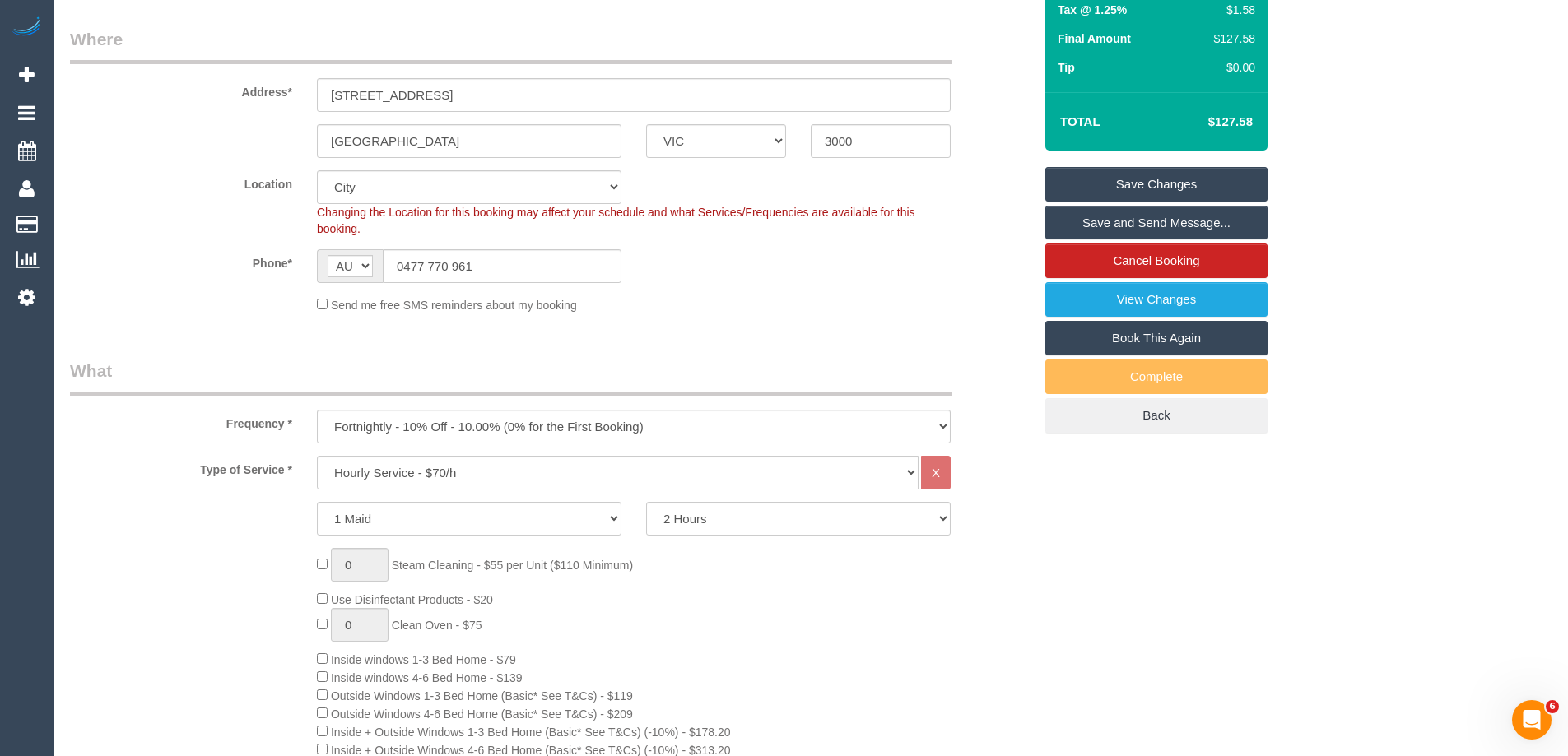
click at [941, 297] on div "Send me free SMS reminders about my booking" at bounding box center [634, 304] width 659 height 18
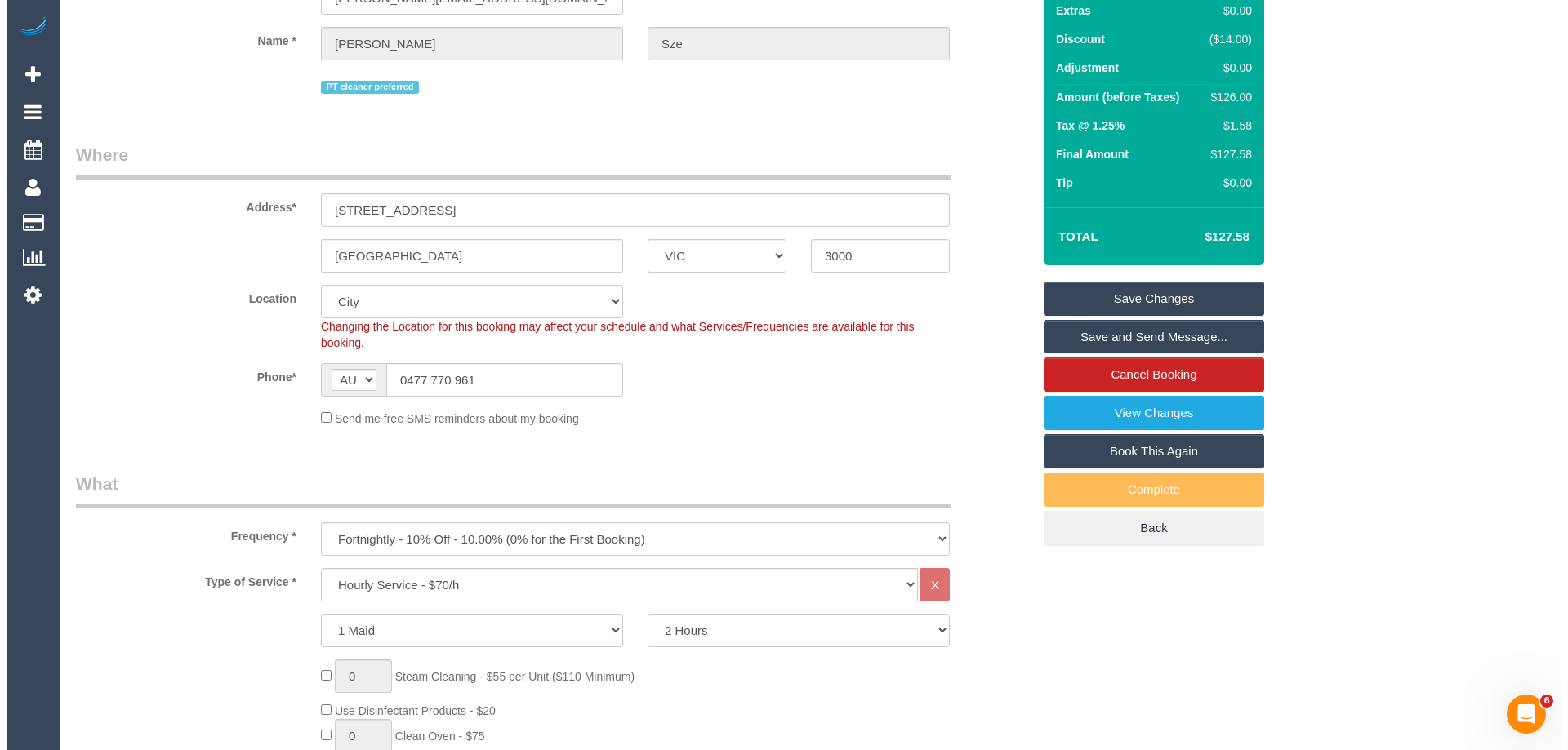
scroll to position [0, 0]
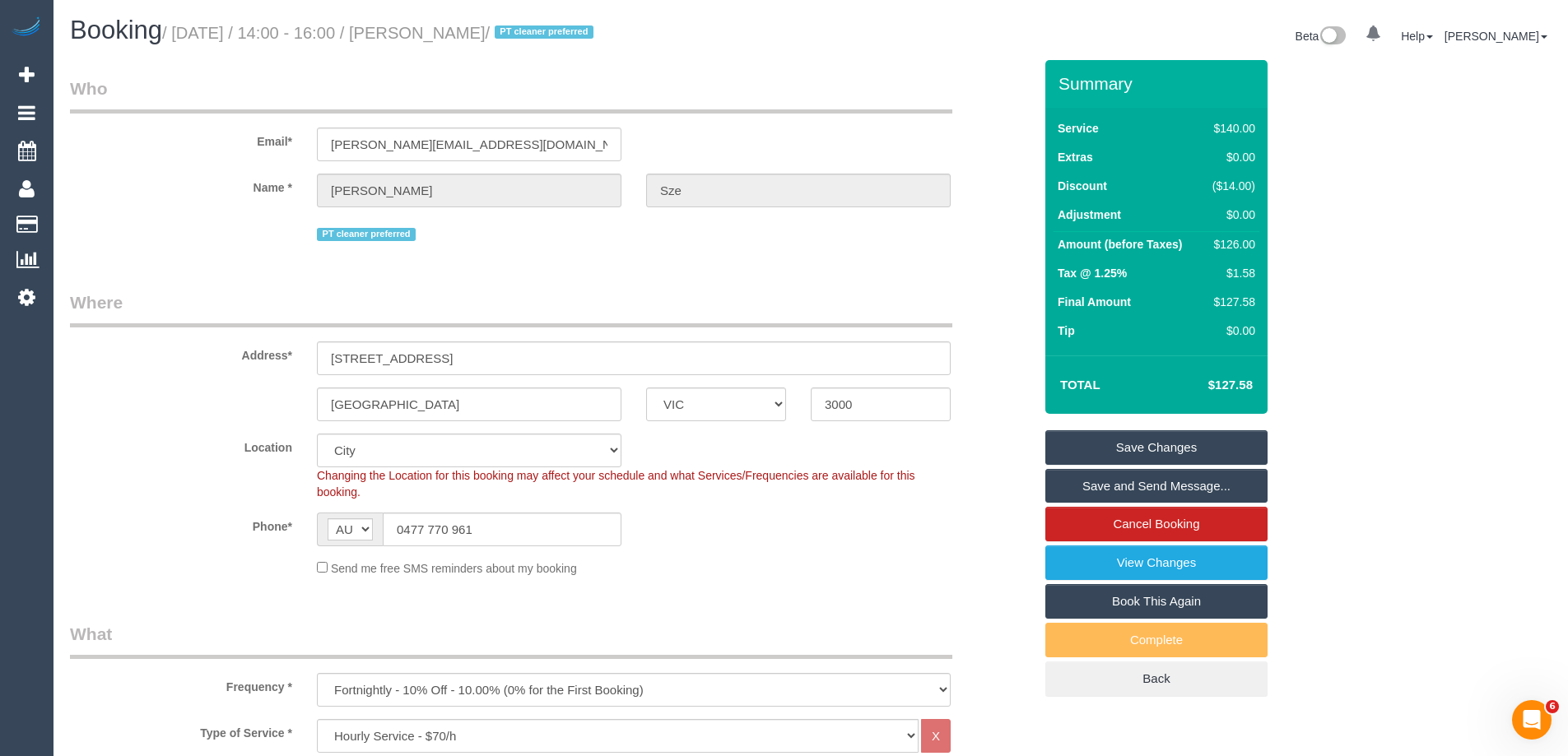
click at [1143, 445] on link "Save Changes" at bounding box center [1156, 447] width 222 height 35
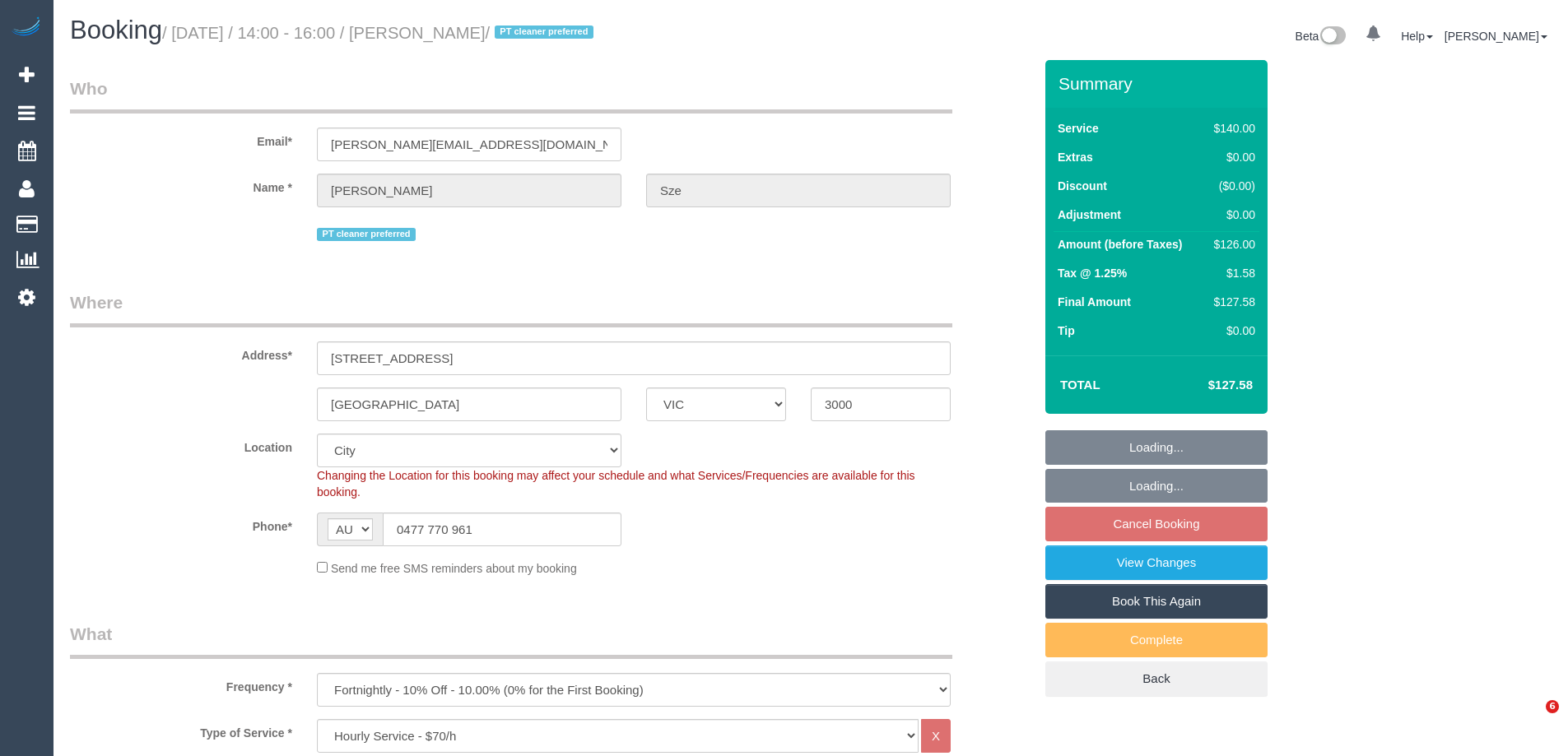
select select "VIC"
select select "string:stripe-pm_1QDkOE2GScqysDRVgfF8XeBz"
select select "number:29"
select select "number:14"
select select "number:21"
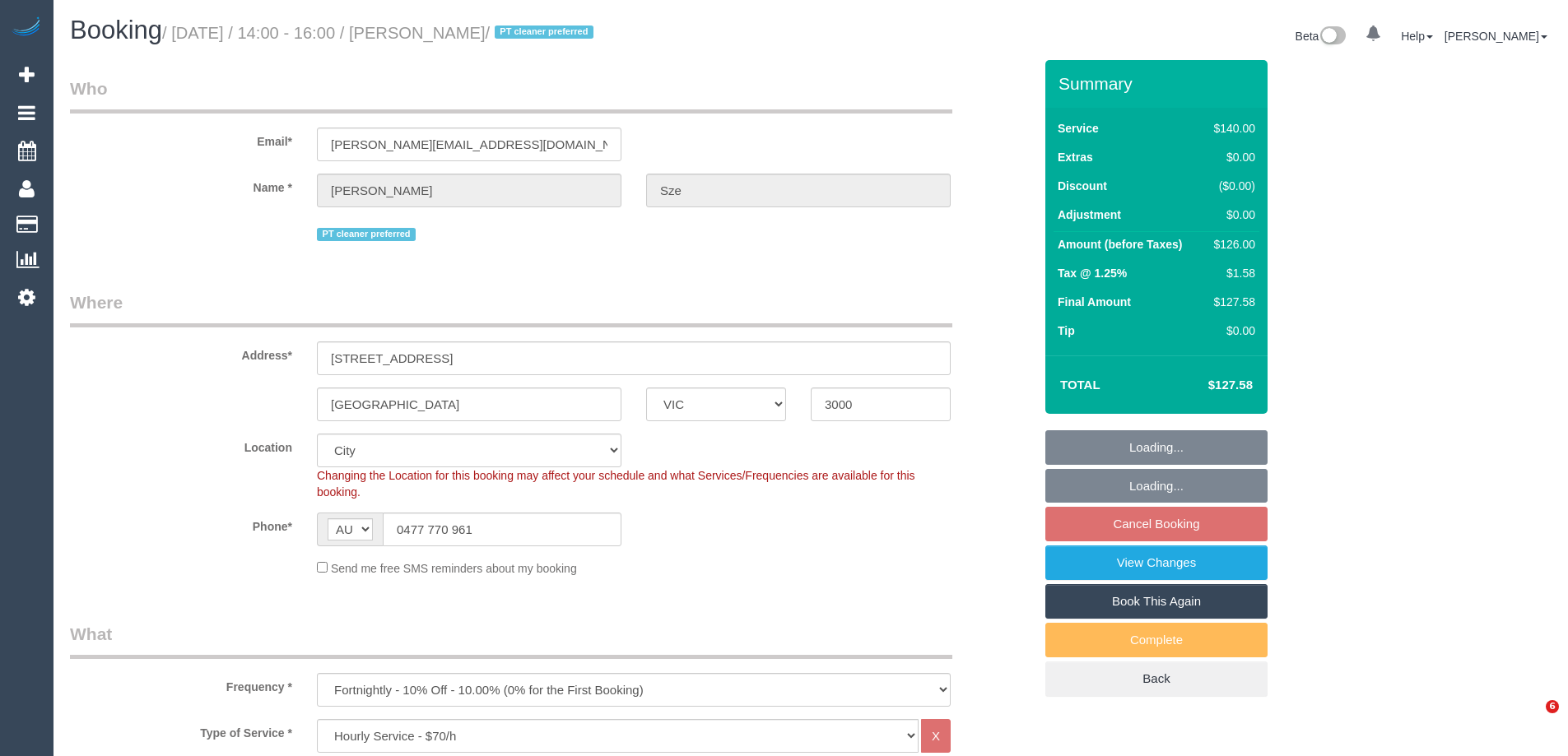
select select "number:36"
select select "number:34"
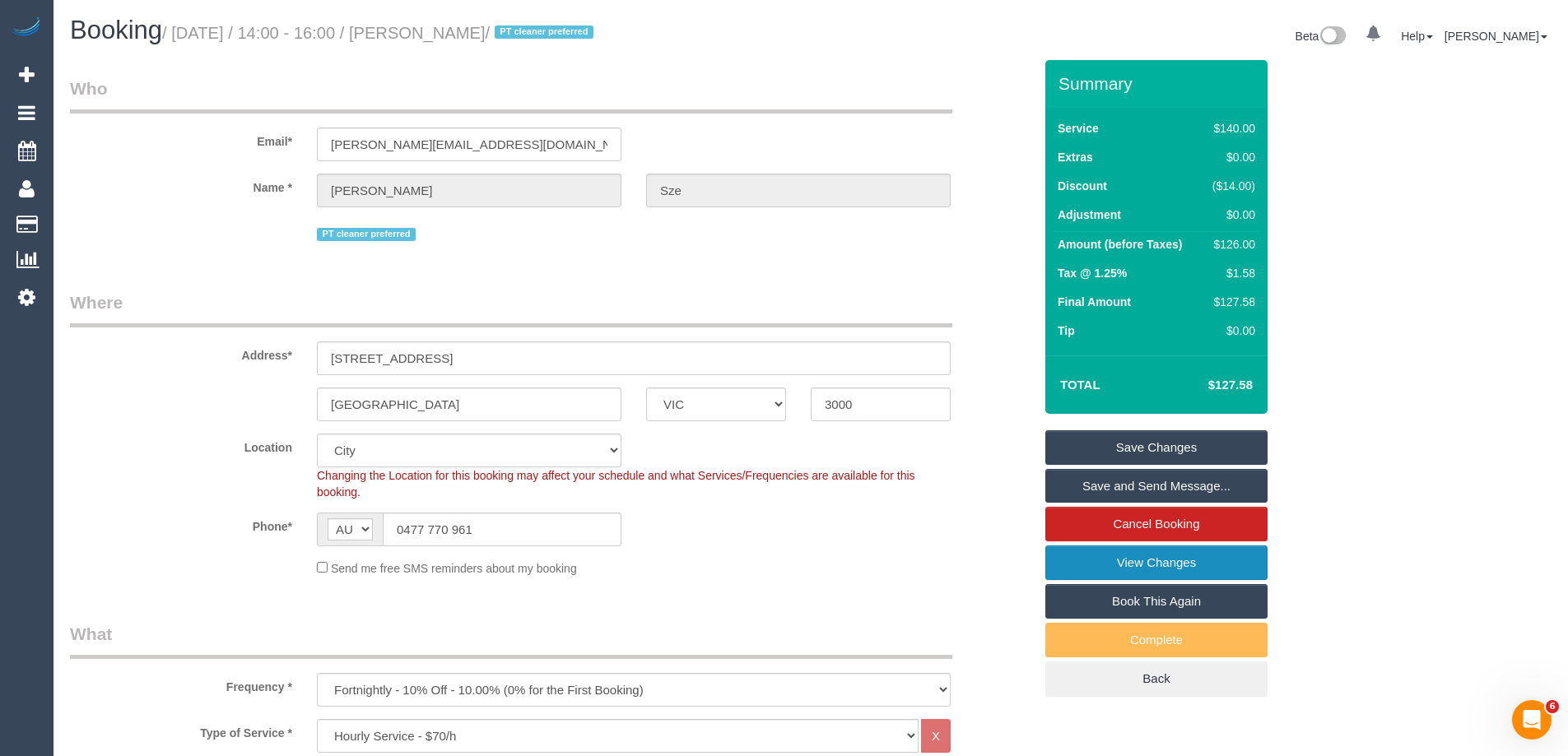
click at [1190, 568] on link "View Changes" at bounding box center [1156, 563] width 222 height 35
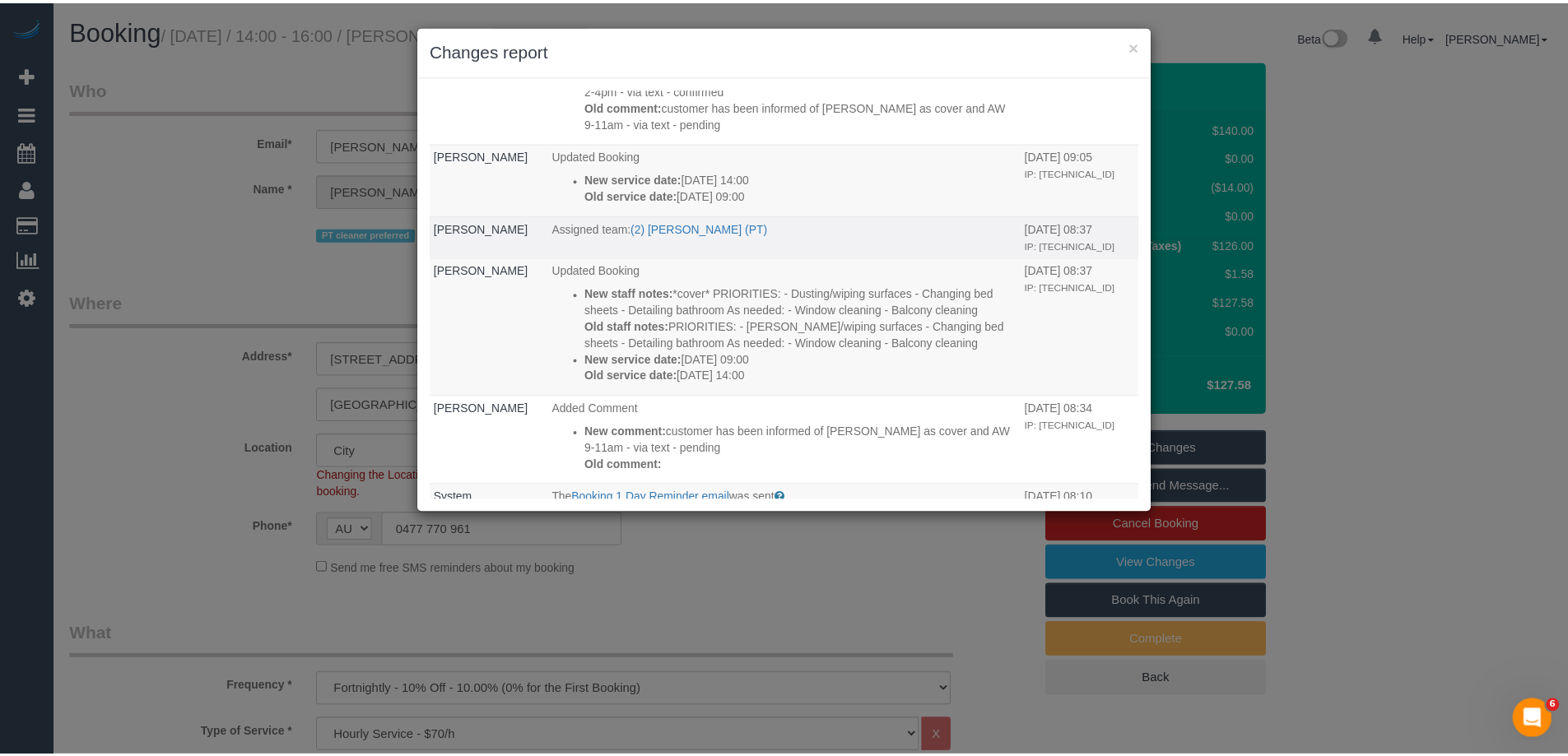
scroll to position [494, 0]
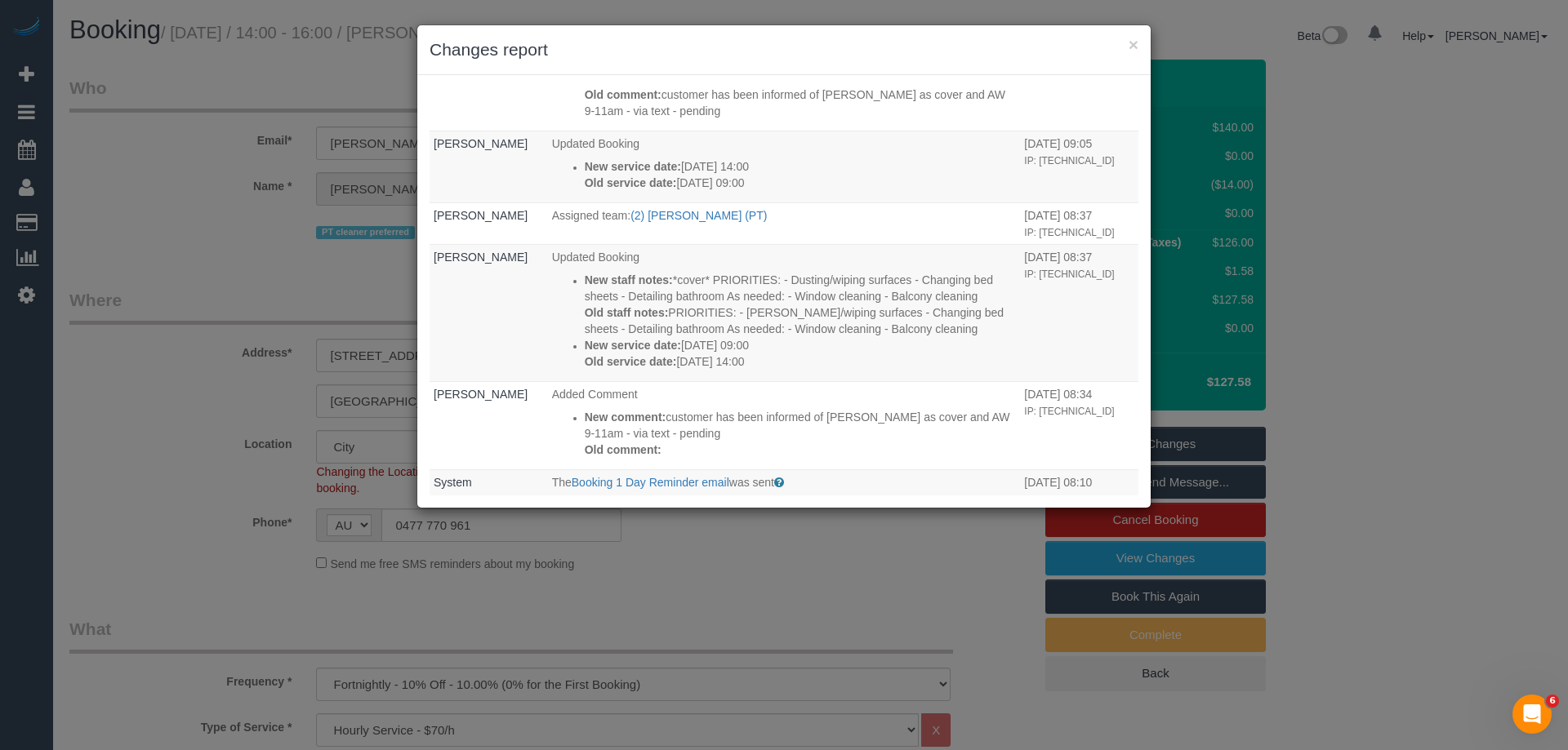
drag, startPoint x: 775, startPoint y: 56, endPoint x: 759, endPoint y: 61, distance: 16.8
click at [778, 56] on h3 "Changes report" at bounding box center [783, 49] width 709 height 25
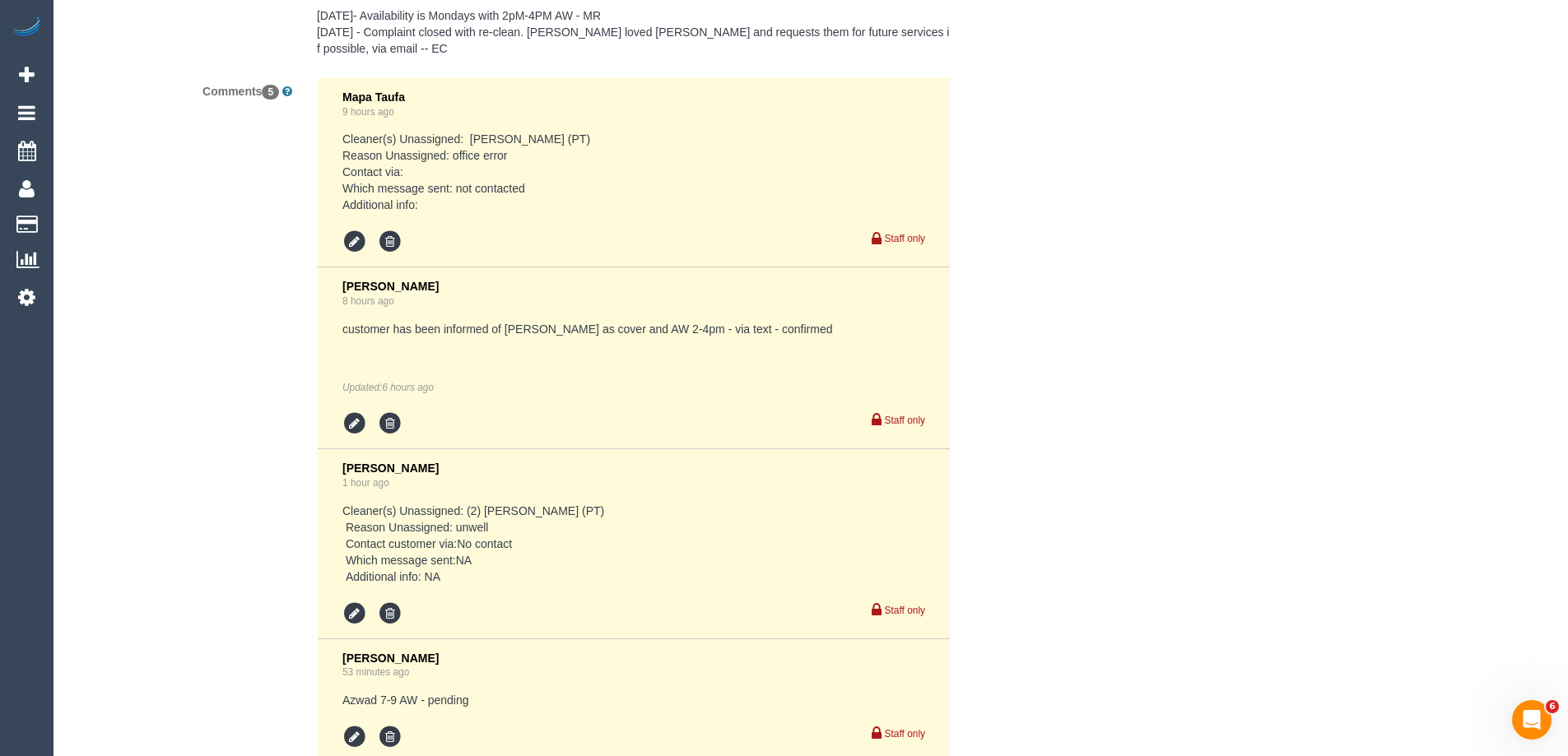
scroll to position [3556, 0]
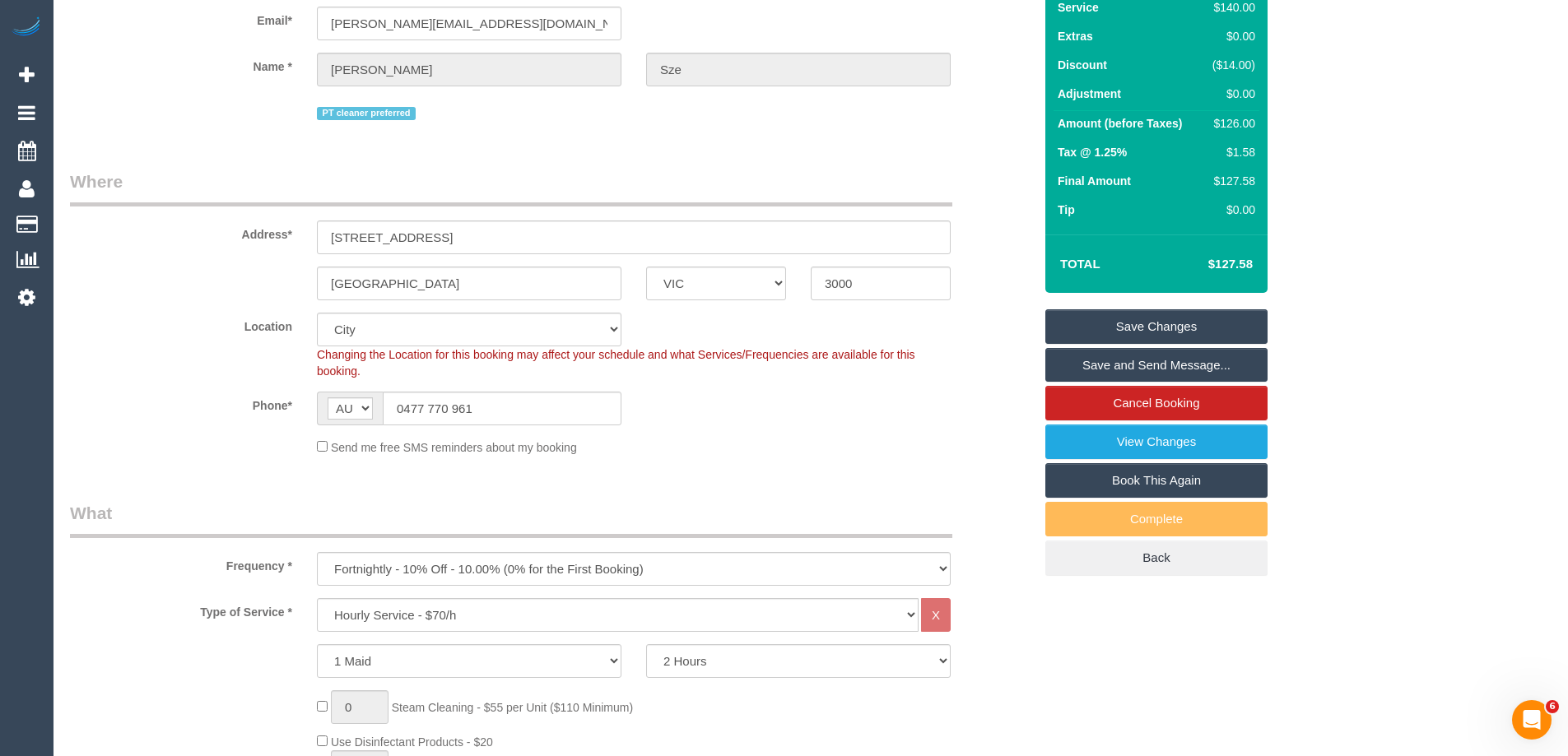
scroll to position [0, 0]
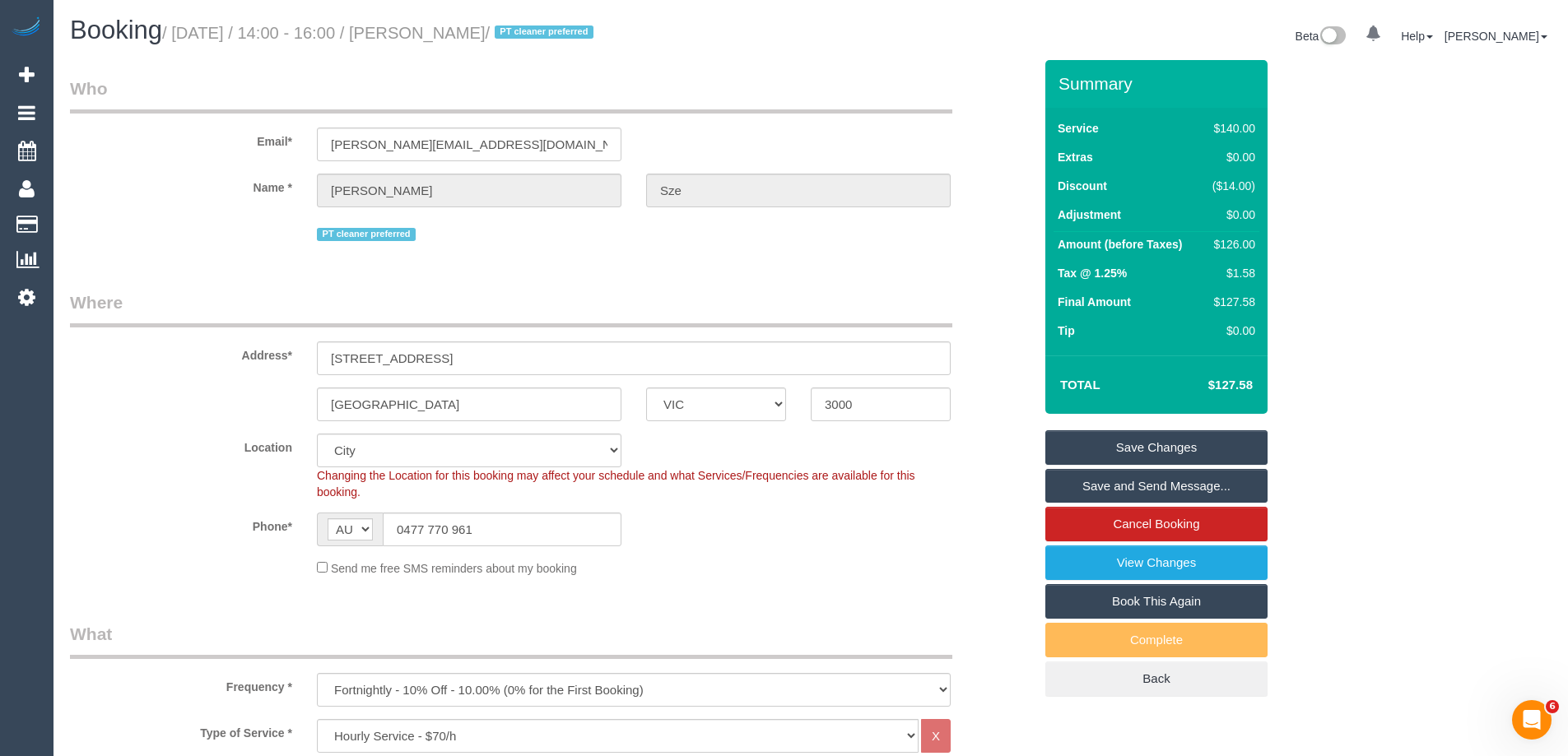
click at [501, 28] on small "/ October 14, 2025 / 14:00 - 16:00 / Megan Sze / PT cleaner preferred" at bounding box center [380, 32] width 436 height 18
copy small "Sze"
drag, startPoint x: 756, startPoint y: 531, endPoint x: 783, endPoint y: 534, distance: 27.2
click at [770, 532] on div "Phone* AF AL DZ AD AO AI AQ AG AR AM AW AU AT AZ BS BH BD BB BY BE BZ BJ BM BT …" at bounding box center [552, 530] width 988 height 34
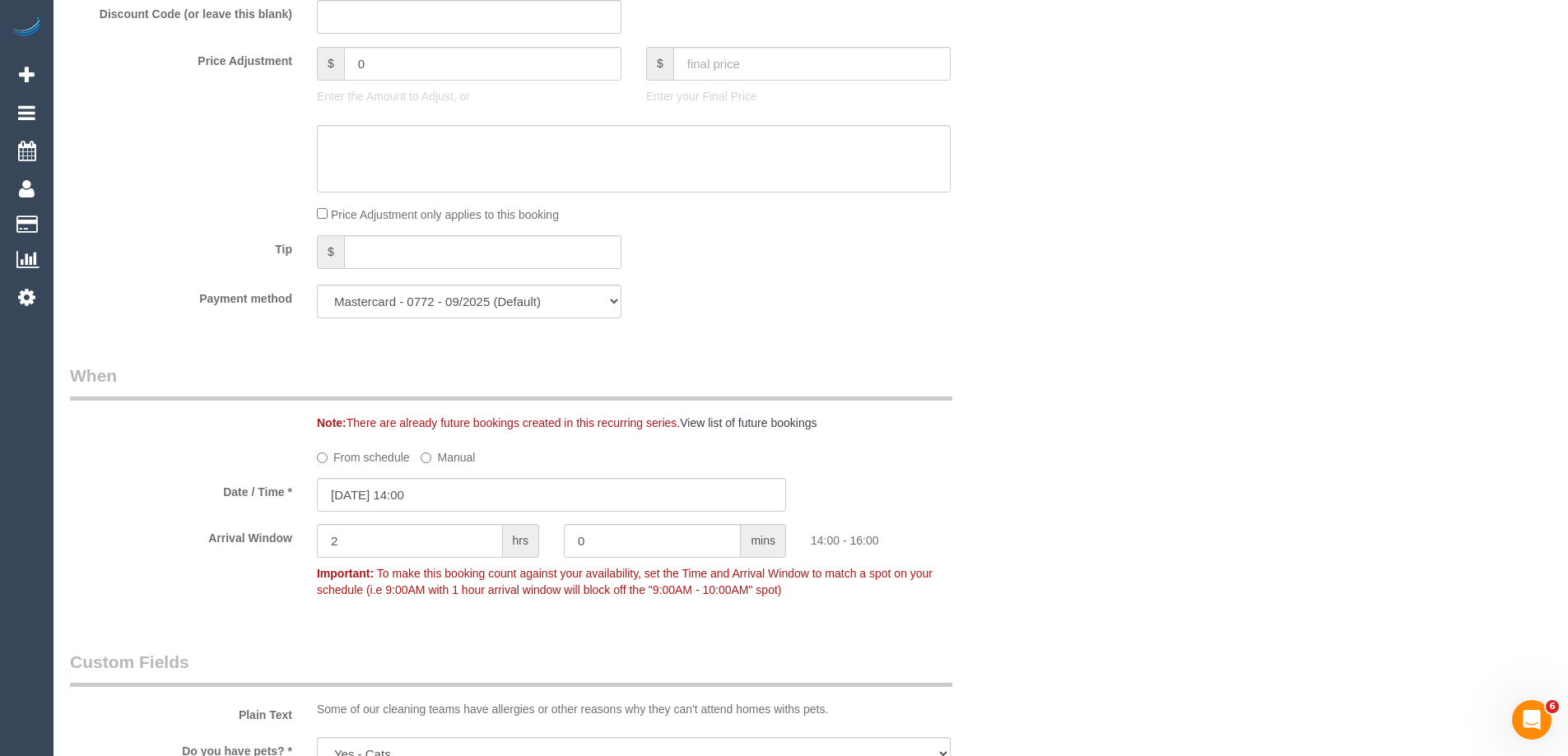
scroll to position [1564, 0]
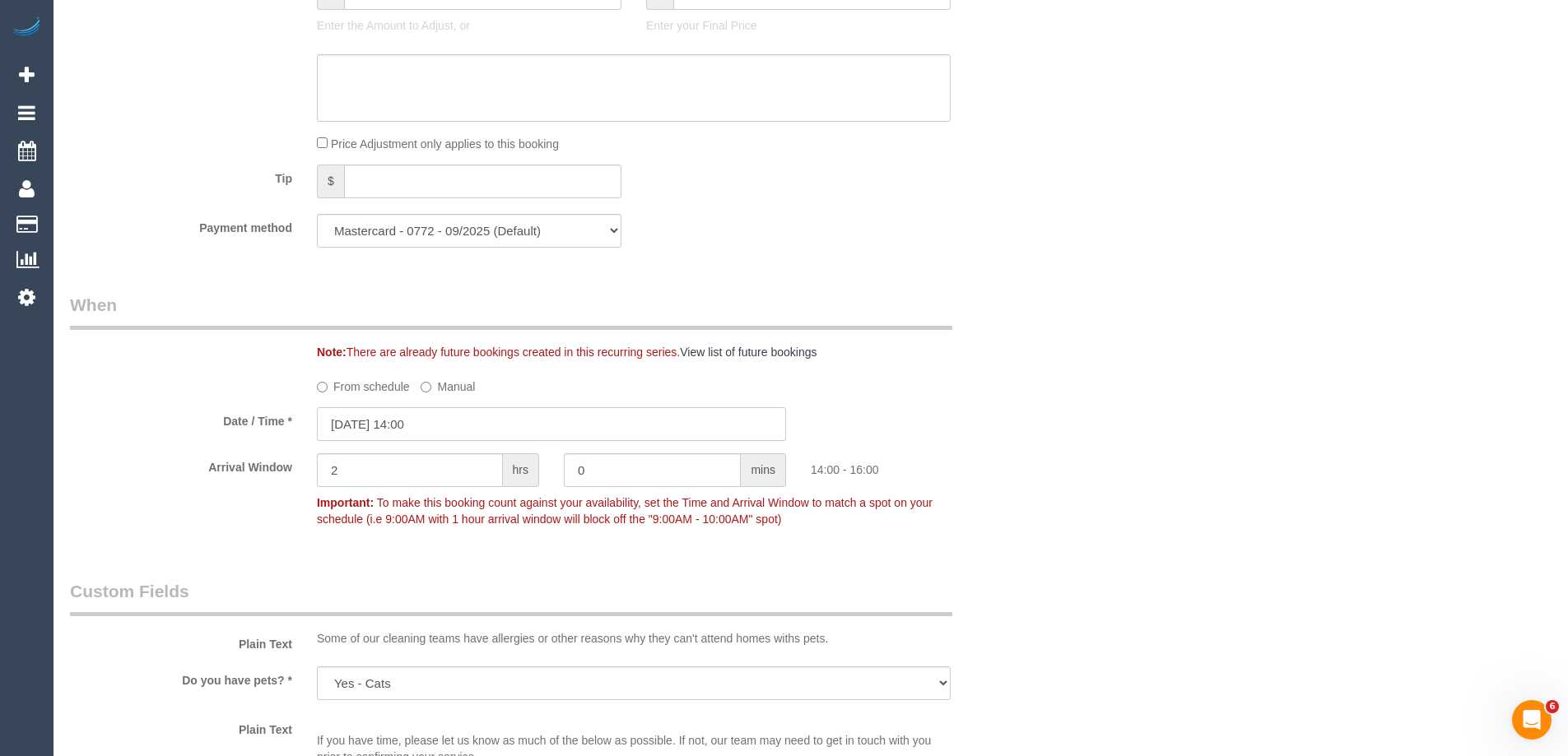
click at [383, 418] on input "14/10/2025 14:00" at bounding box center [551, 424] width 469 height 34
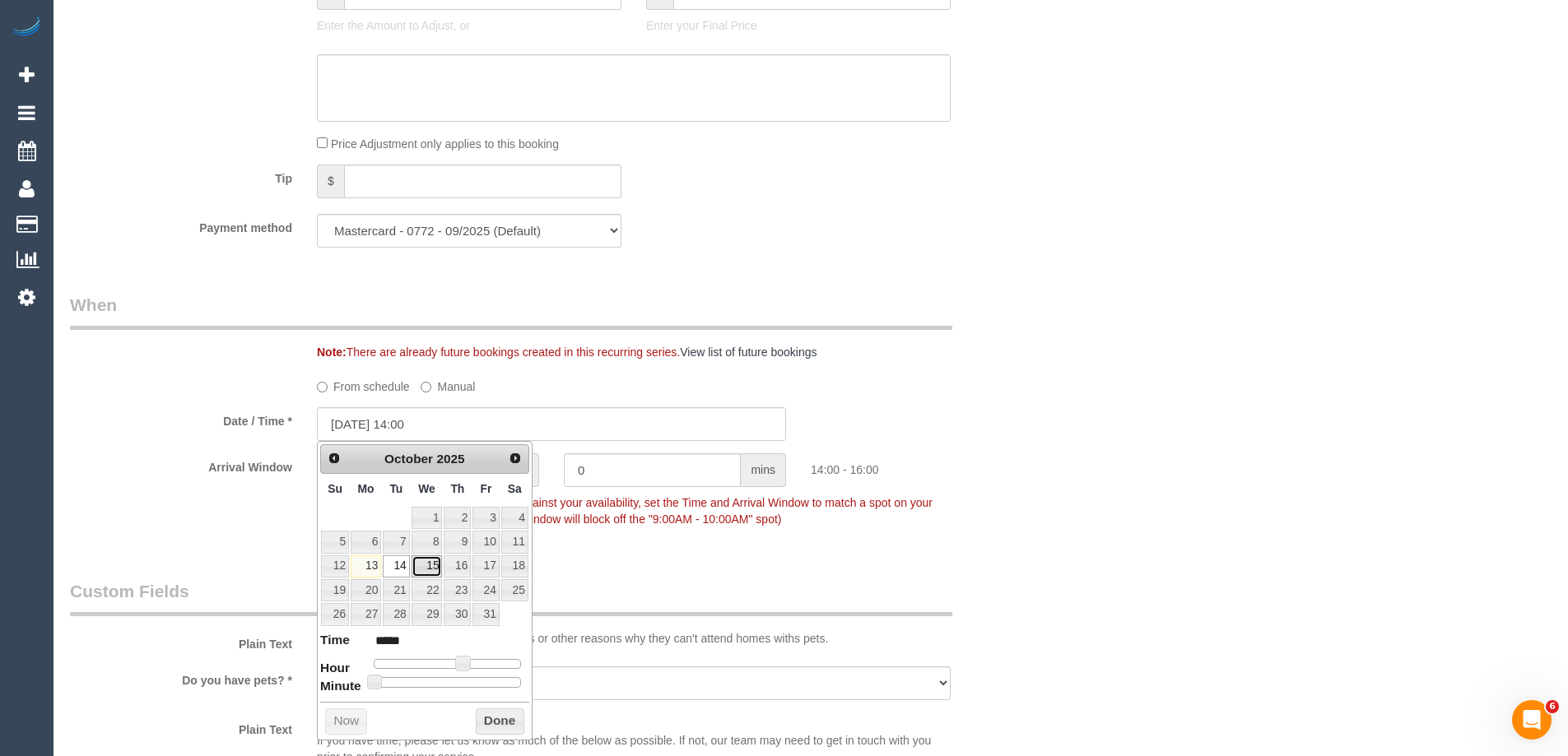
click at [431, 564] on link "15" at bounding box center [427, 567] width 32 height 22
type input "[DATE] 13:00"
type input "*****"
type input "[DATE] 12:00"
type input "*****"
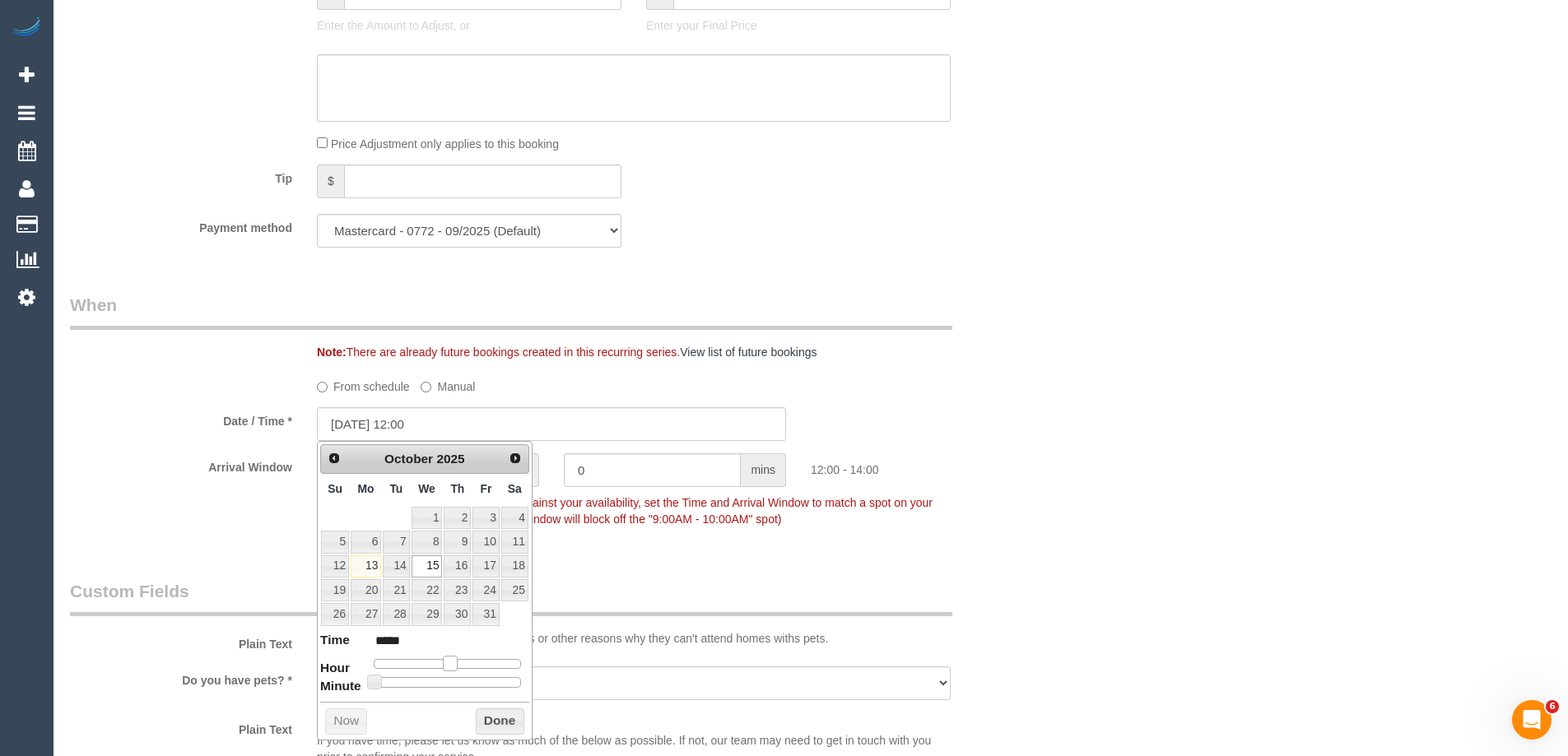
type input "[DATE] 11:00"
type input "*****"
type input "[DATE] 10:00"
type input "*****"
drag, startPoint x: 465, startPoint y: 667, endPoint x: 438, endPoint y: 665, distance: 27.1
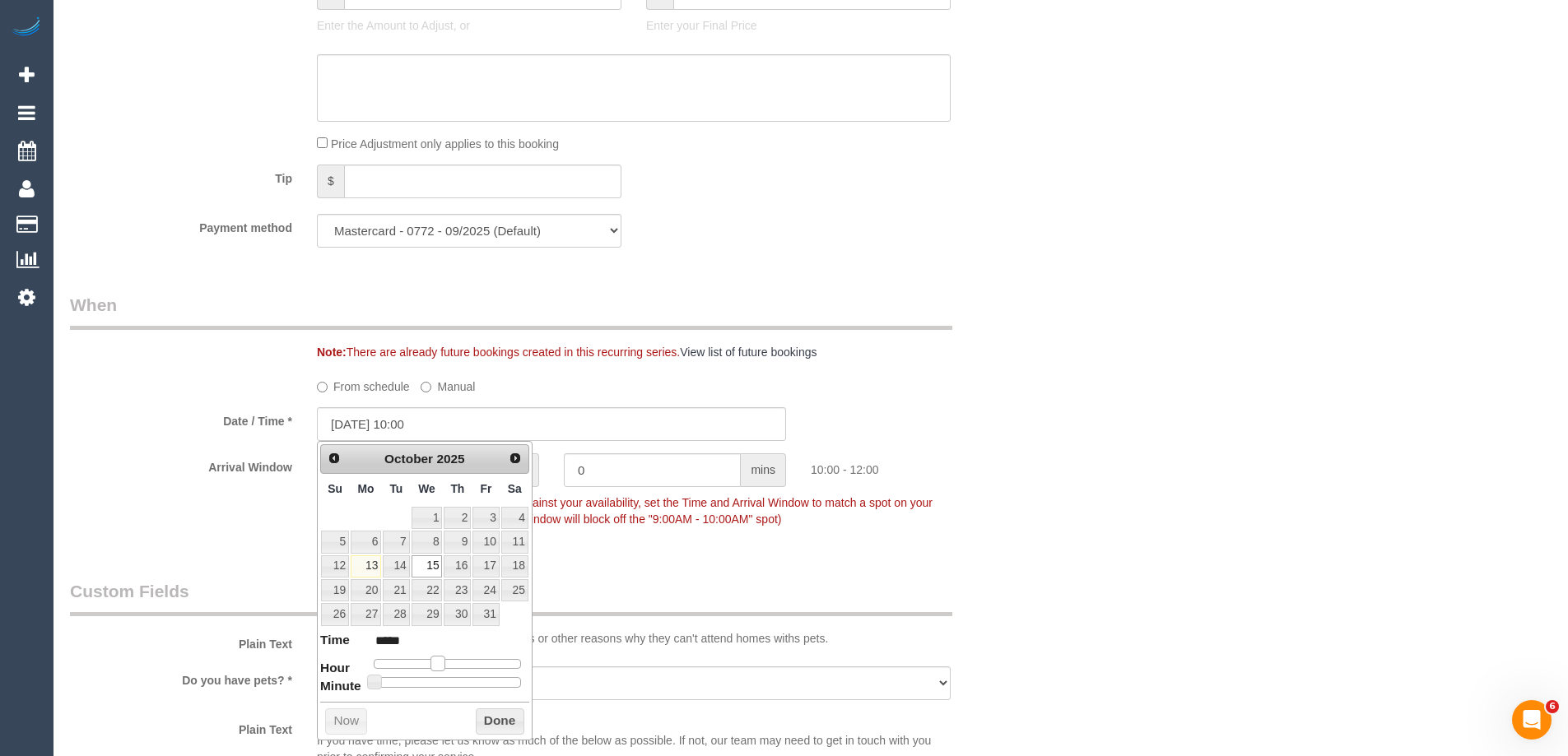
click at [438, 665] on span at bounding box center [437, 663] width 15 height 15
click at [487, 718] on button "Done" at bounding box center [500, 722] width 49 height 26
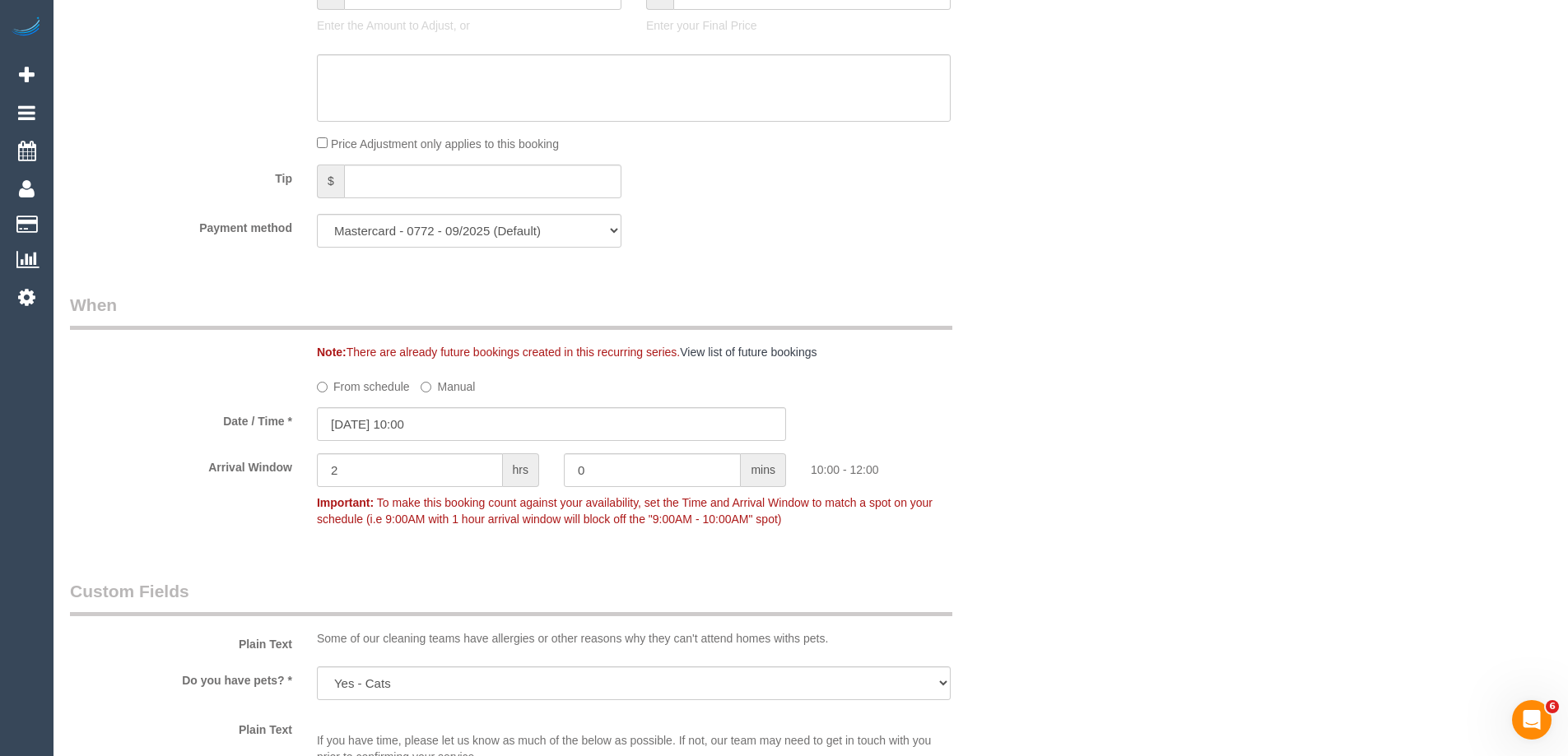
drag, startPoint x: 1166, startPoint y: 485, endPoint x: 1138, endPoint y: 495, distance: 29.7
click at [1164, 481] on div "Who Email* megan-sze@hotmail.com Name * Megan Sze PT cleaner preferred Where Ad…" at bounding box center [810, 594] width 1481 height 4195
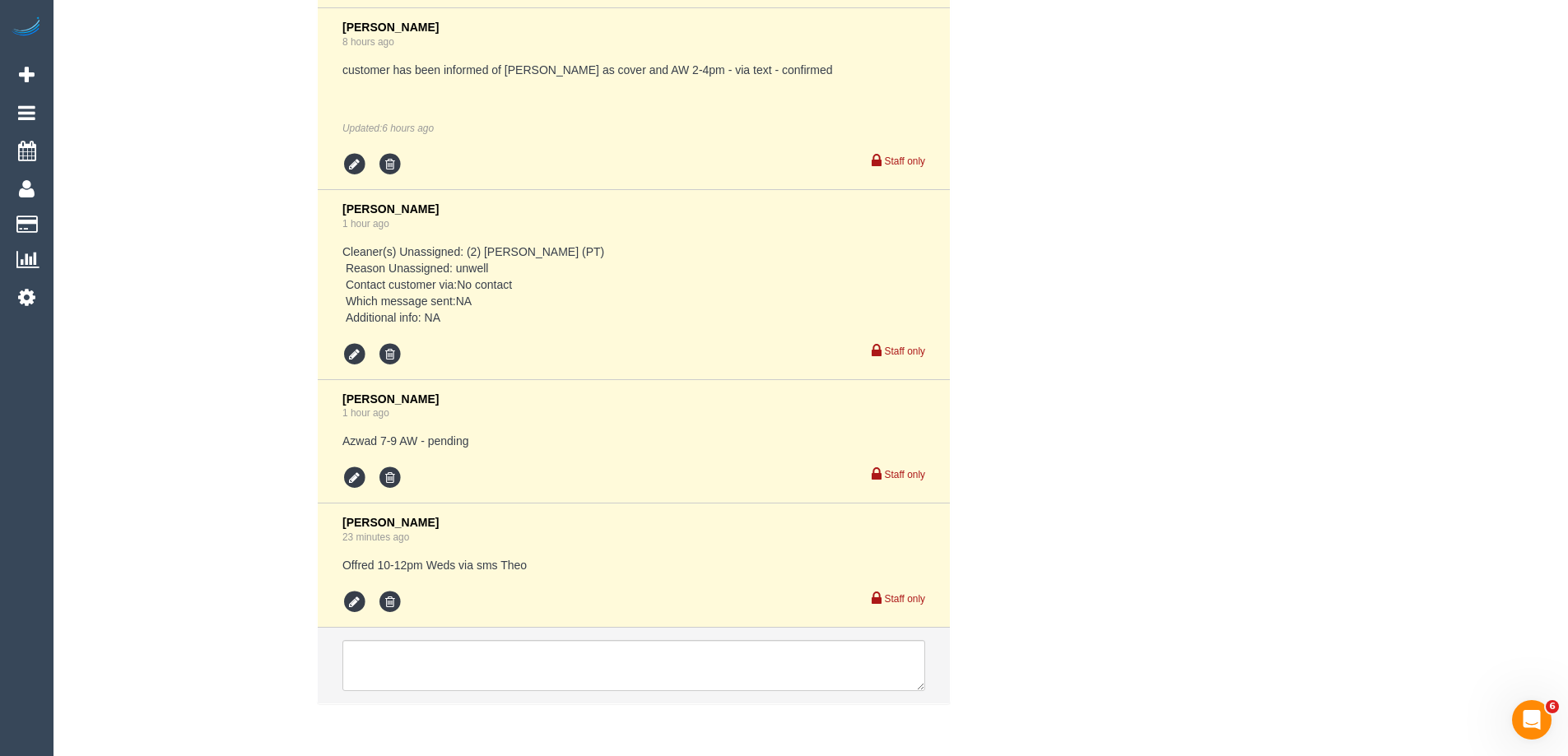
scroll to position [3556, 0]
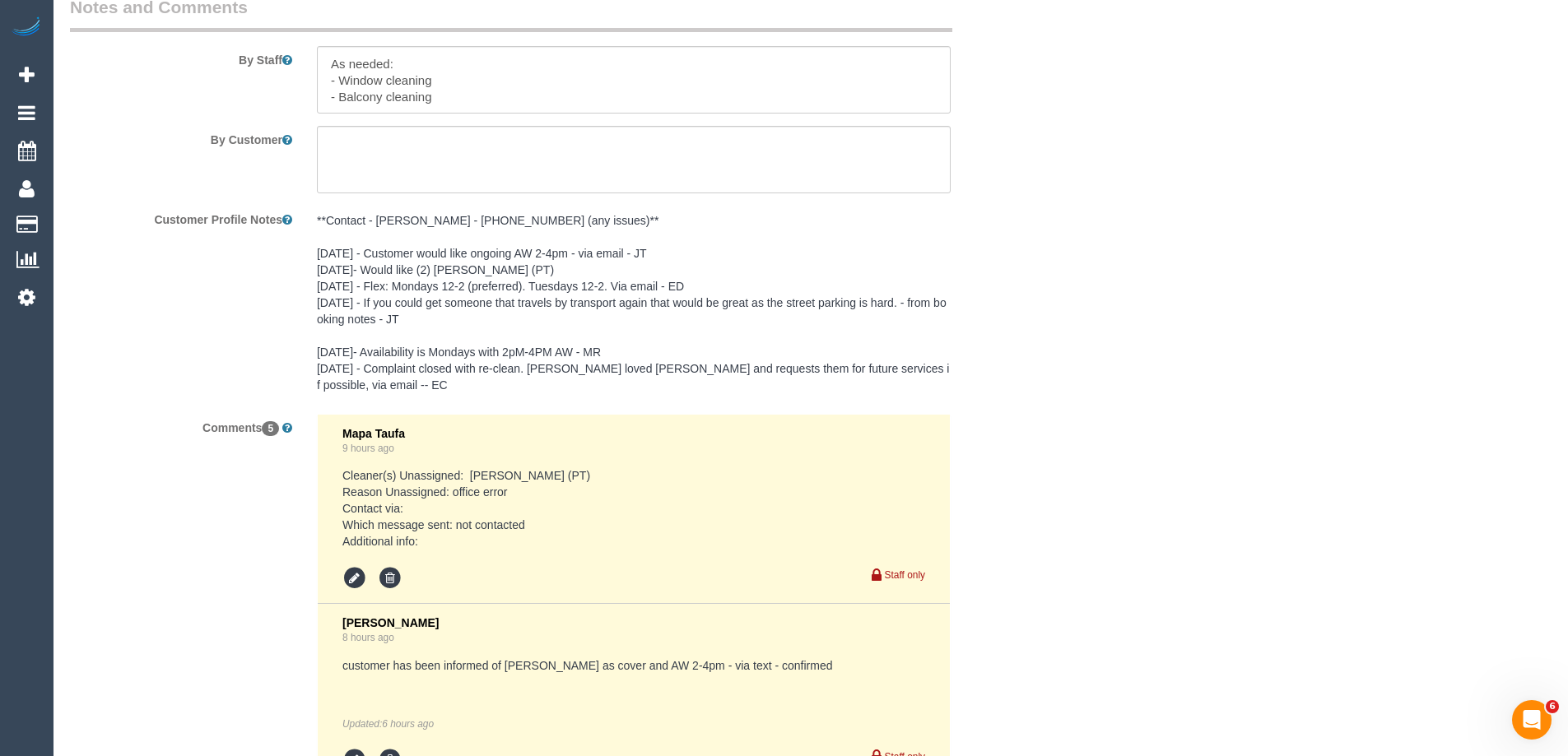
scroll to position [2568, 0]
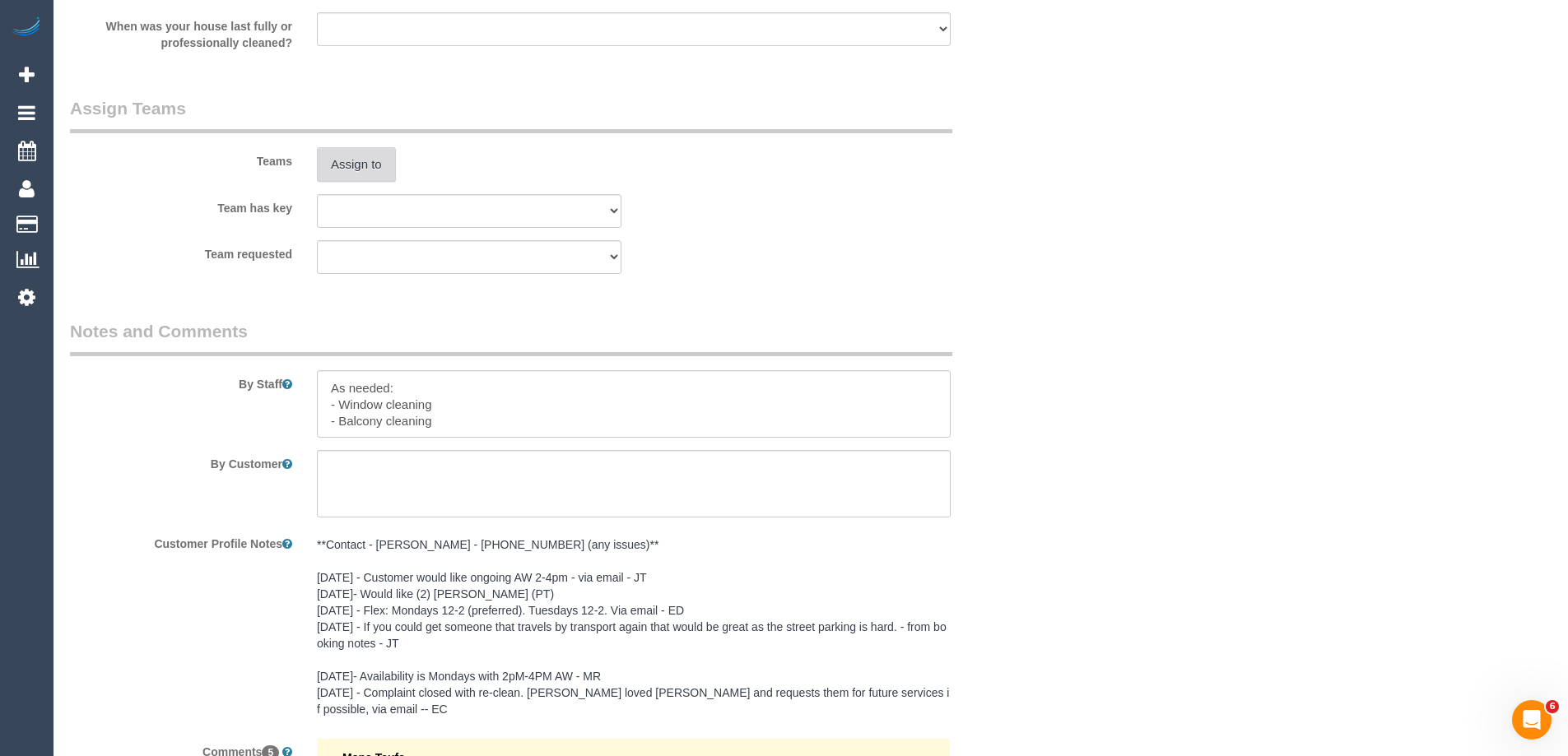
click at [359, 176] on button "Assign to" at bounding box center [356, 165] width 79 height 35
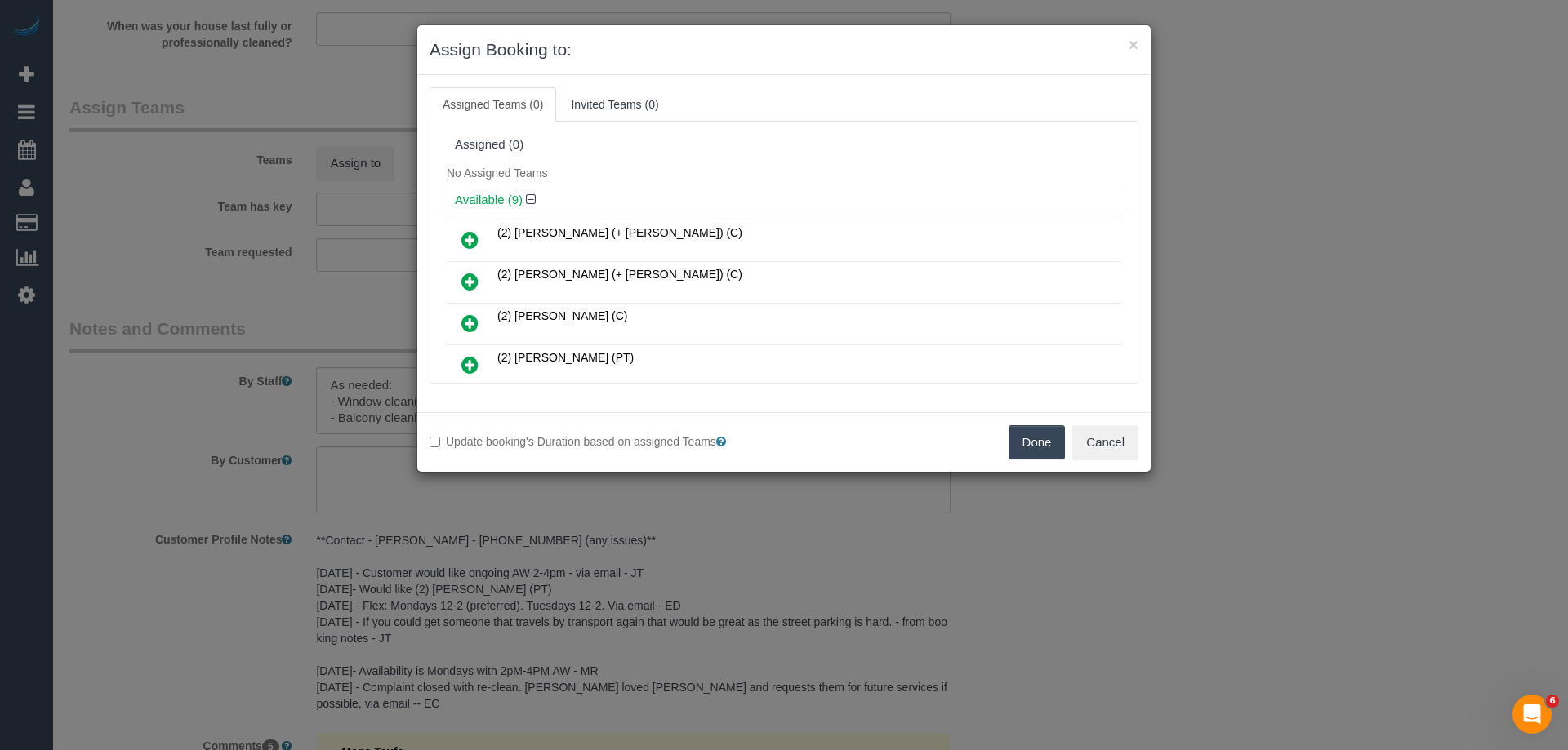
click at [709, 174] on div "No Assigned Teams" at bounding box center [784, 173] width 682 height 25
click at [611, 180] on div "No Assigned Teams" at bounding box center [784, 173] width 682 height 25
click at [462, 361] on icon at bounding box center [470, 365] width 17 height 19
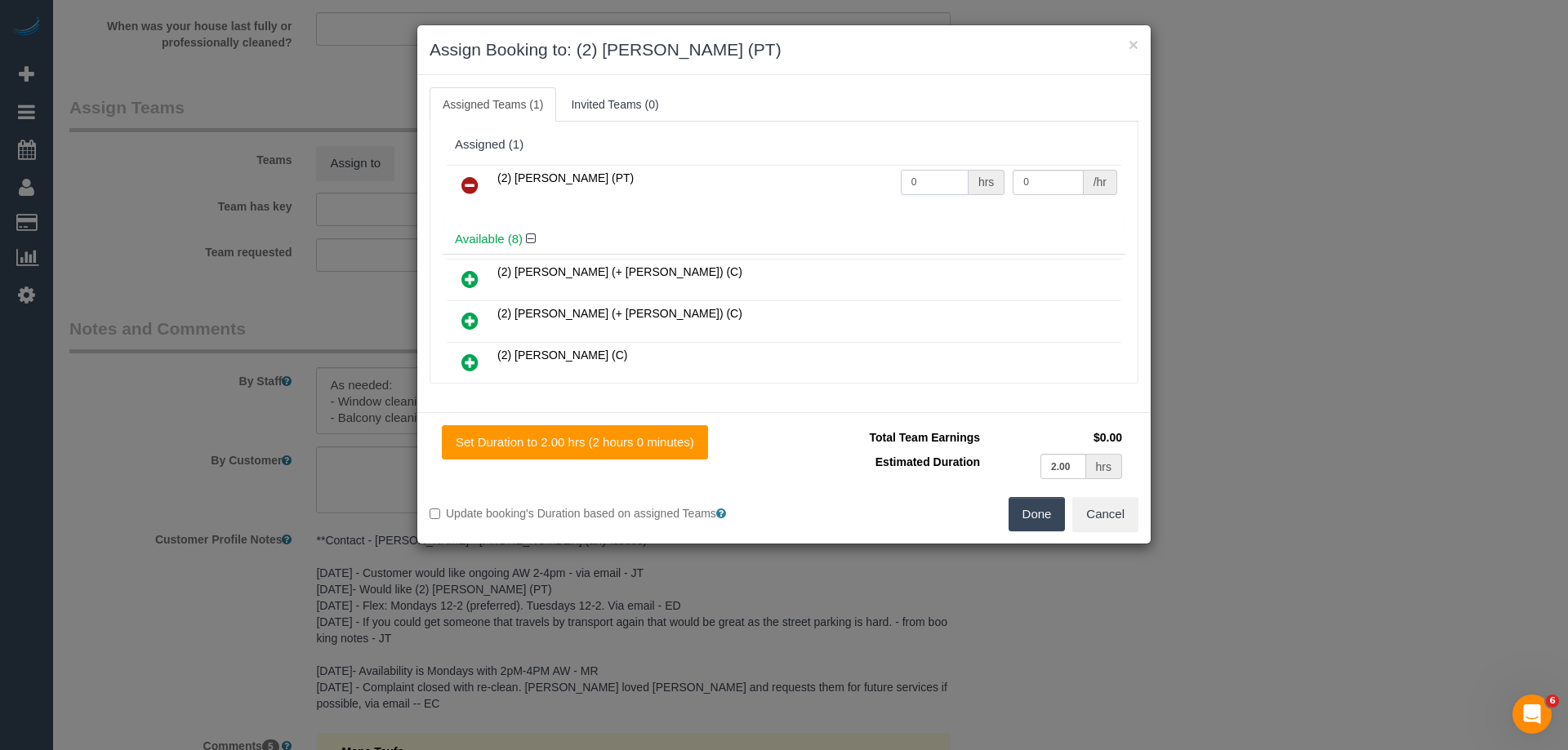
click at [947, 179] on input "0" at bounding box center [935, 183] width 68 height 25
type input "2"
click at [1033, 188] on input "0" at bounding box center [1047, 183] width 70 height 25
type input "37.5"
click at [1034, 515] on button "Done" at bounding box center [1037, 514] width 58 height 35
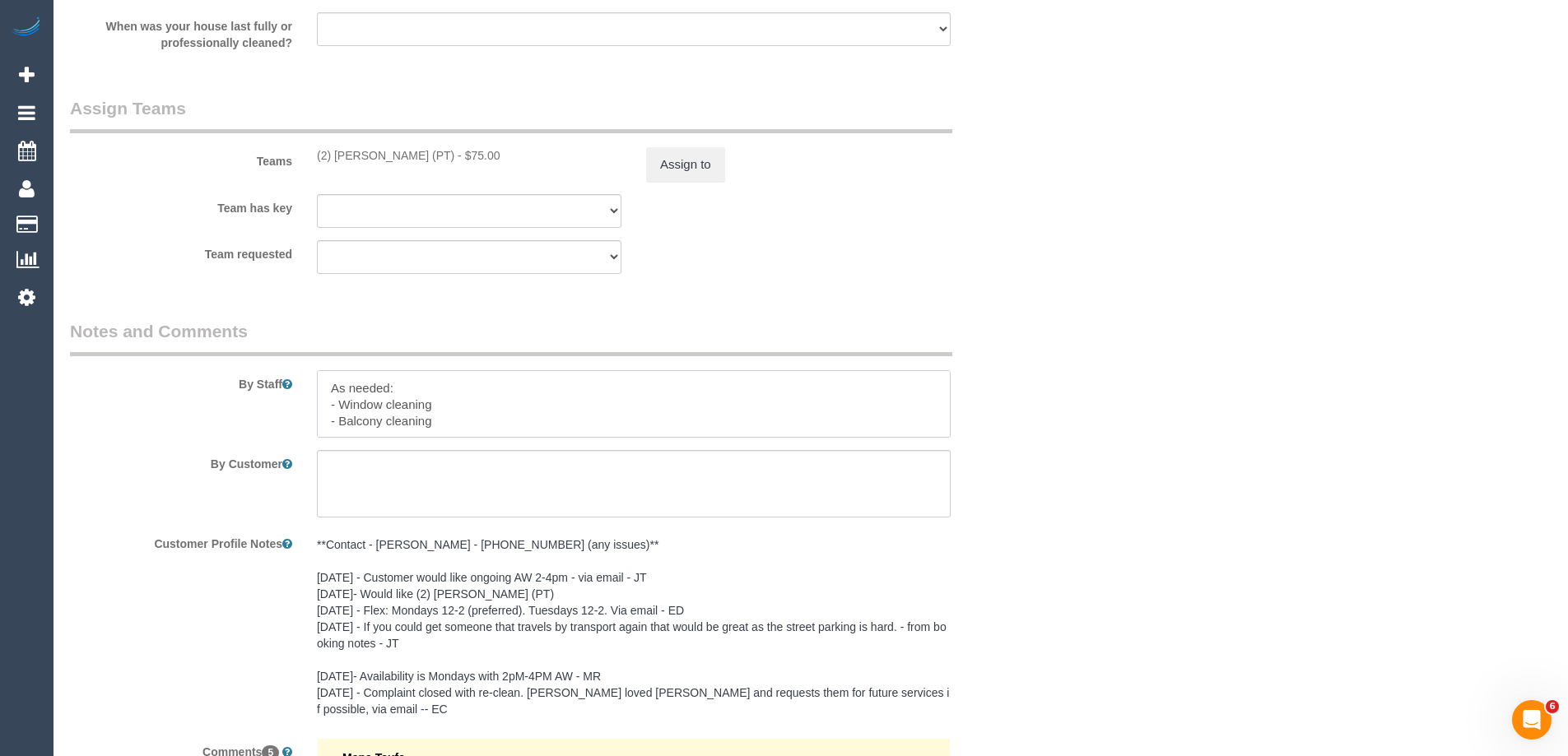
click at [333, 390] on textarea at bounding box center [633, 404] width 634 height 67
type textarea "*cover* PRIORITIES: - Dusting/wiping surfaces - Changing bed sheets - Detailing…"
click at [990, 247] on div "Team requested (0) Office (1) Debbie Brodjanac (FT) (1) Karen Cruz (FT) (1) Kum…" at bounding box center [552, 258] width 988 height 34
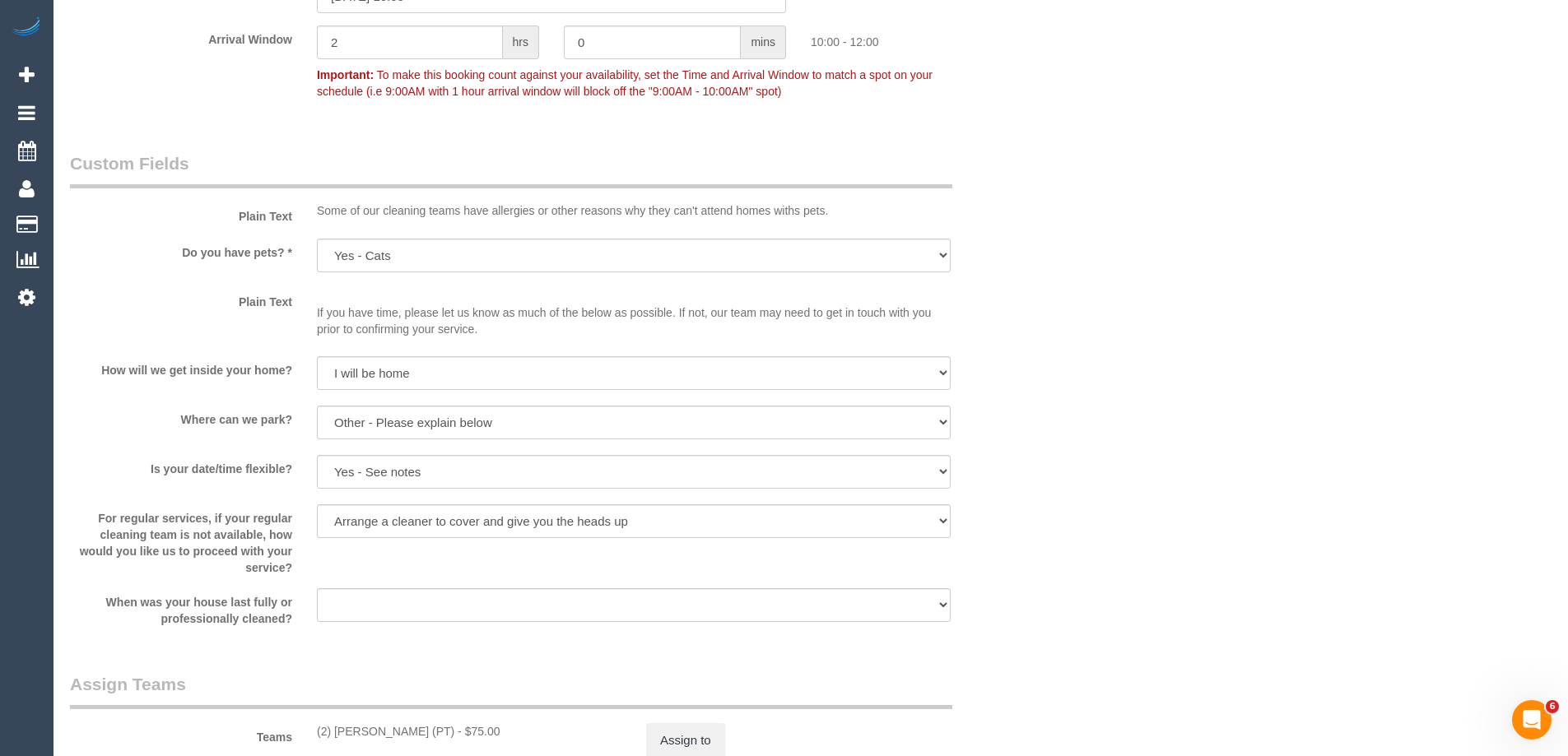
scroll to position [1827, 0]
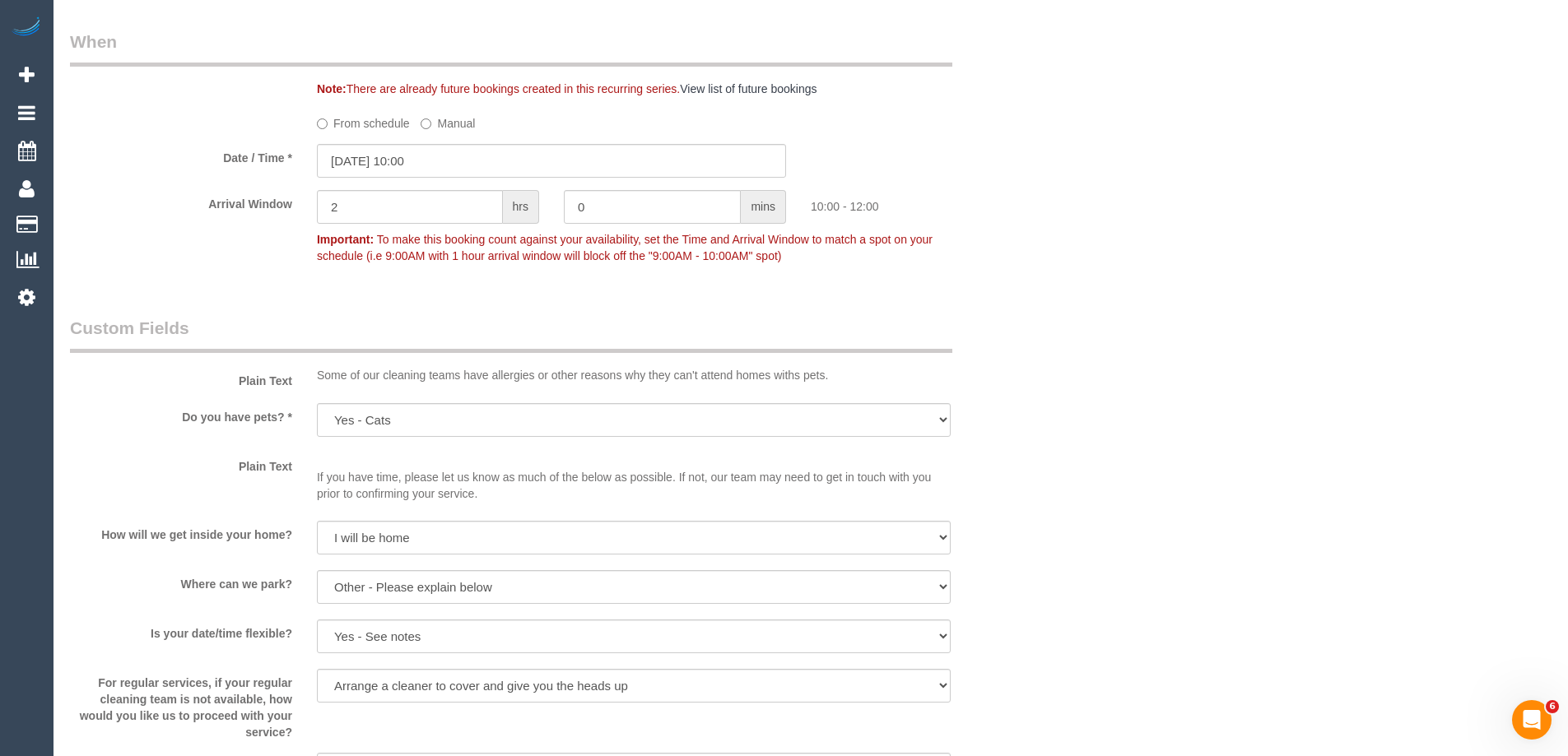
click at [1298, 271] on div "Who Email* megan-sze@hotmail.com Name * Megan Sze PT cleaner preferred Where Ad…" at bounding box center [810, 330] width 1481 height 4195
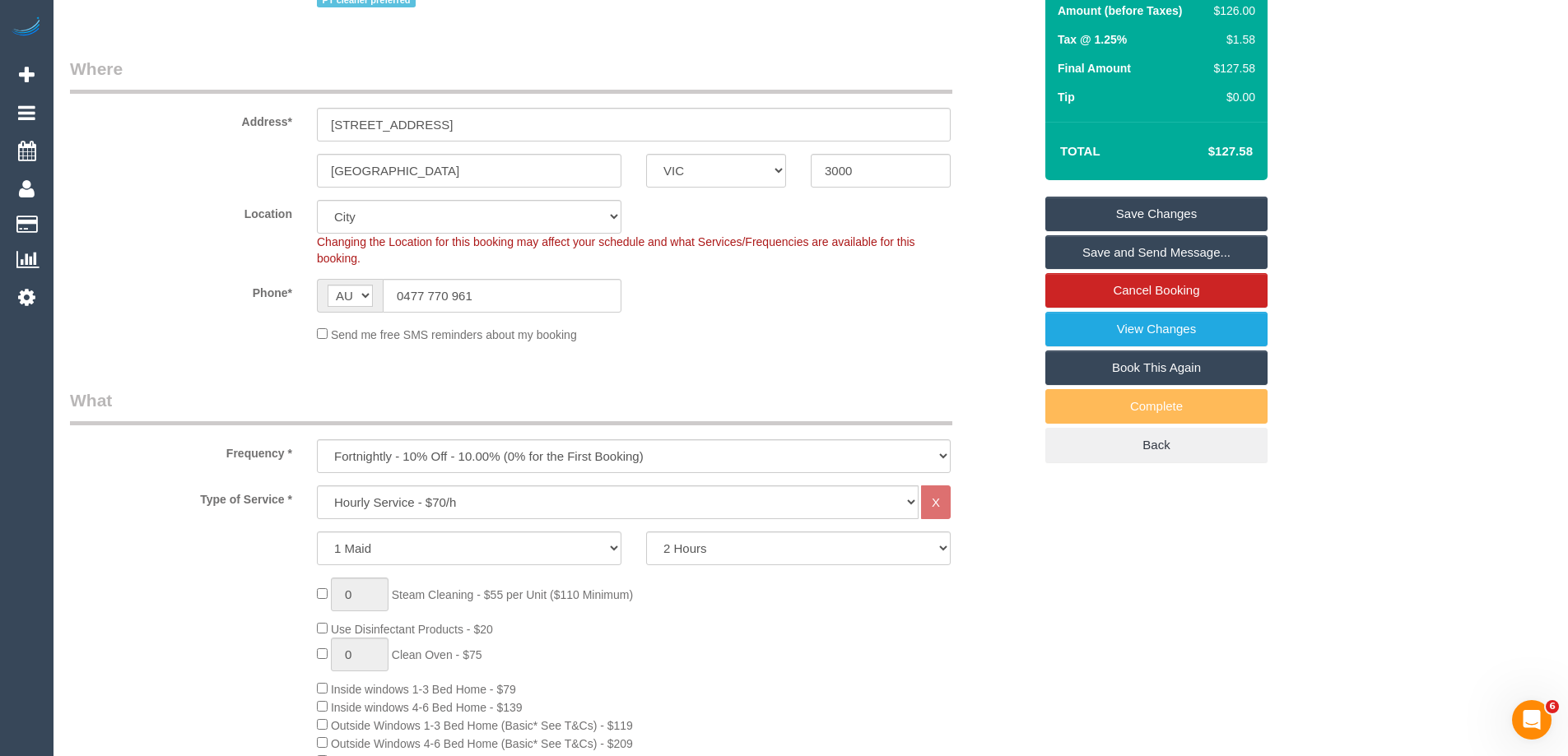
scroll to position [181, 0]
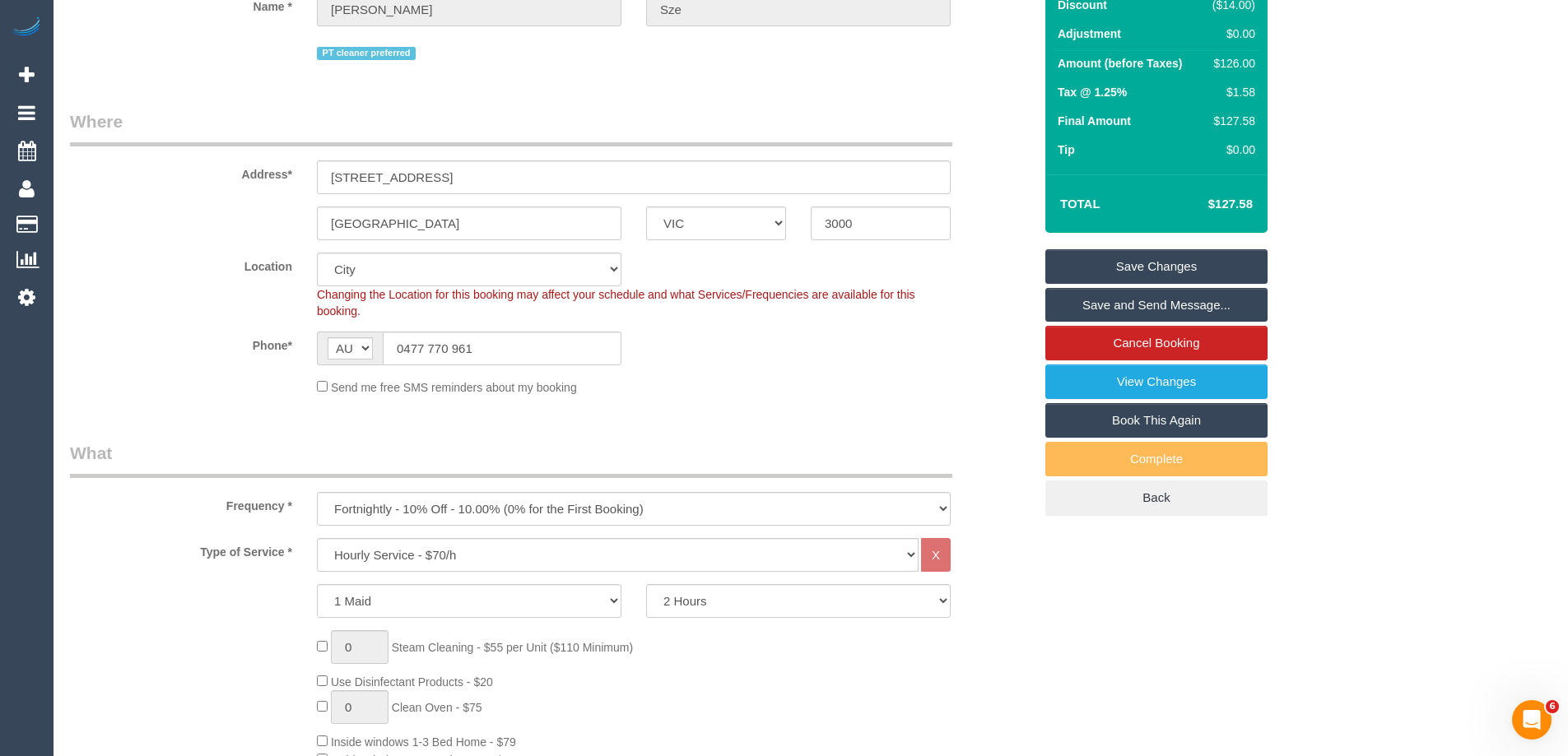
click at [1155, 264] on link "Save Changes" at bounding box center [1156, 266] width 222 height 35
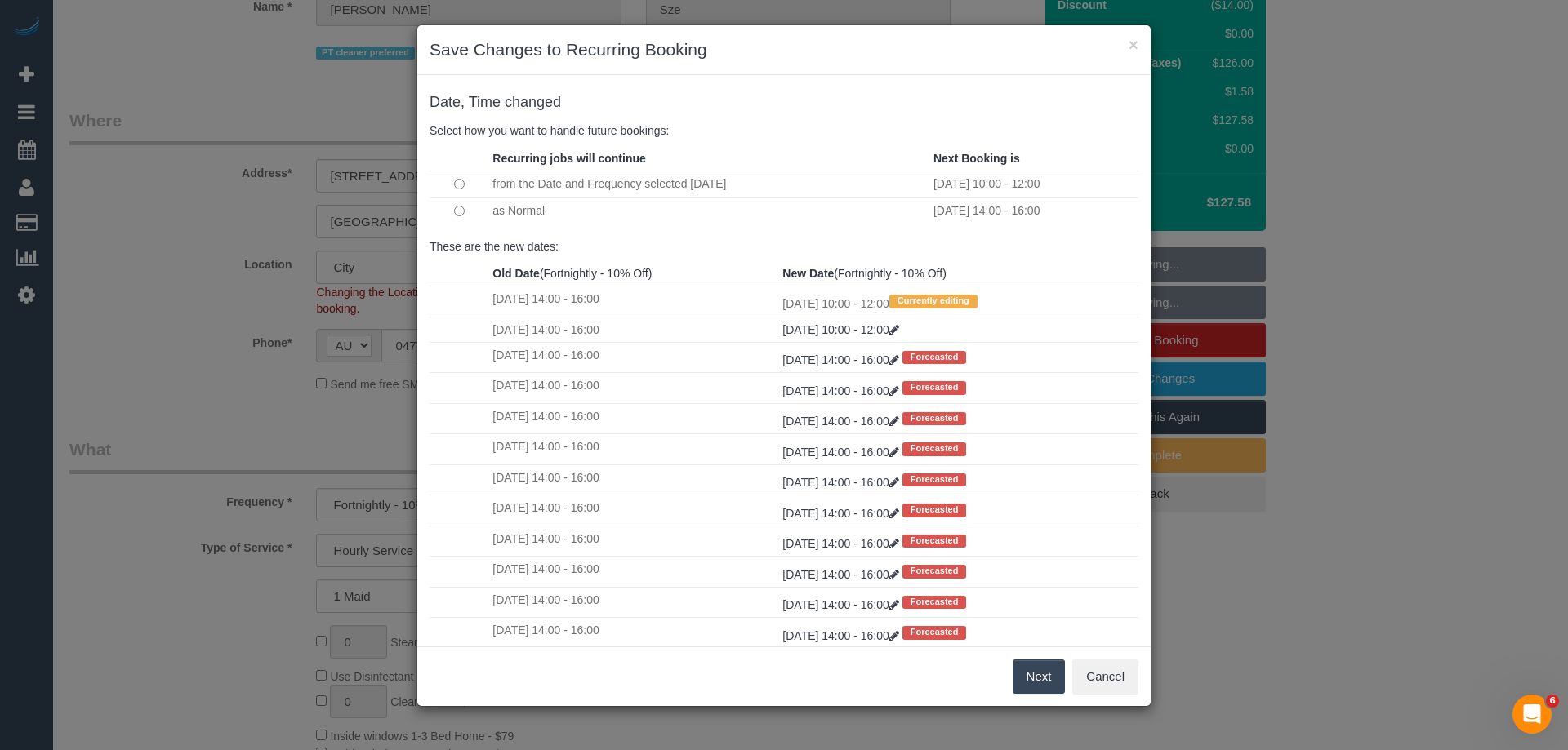
click at [456, 217] on td at bounding box center [458, 211] width 58 height 27
click at [1015, 678] on button "Next" at bounding box center [1039, 676] width 53 height 35
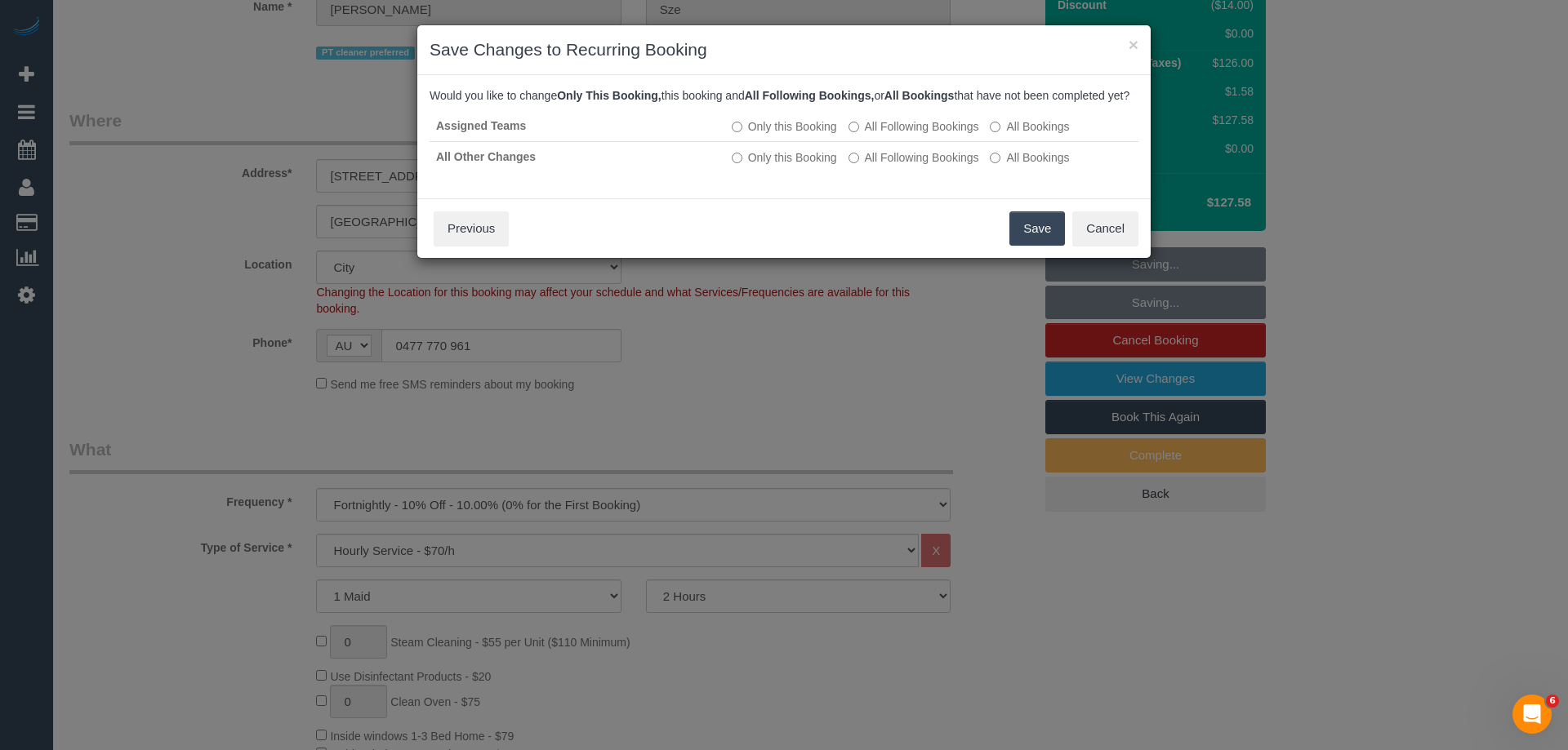
click at [1052, 244] on button "Save" at bounding box center [1037, 229] width 56 height 35
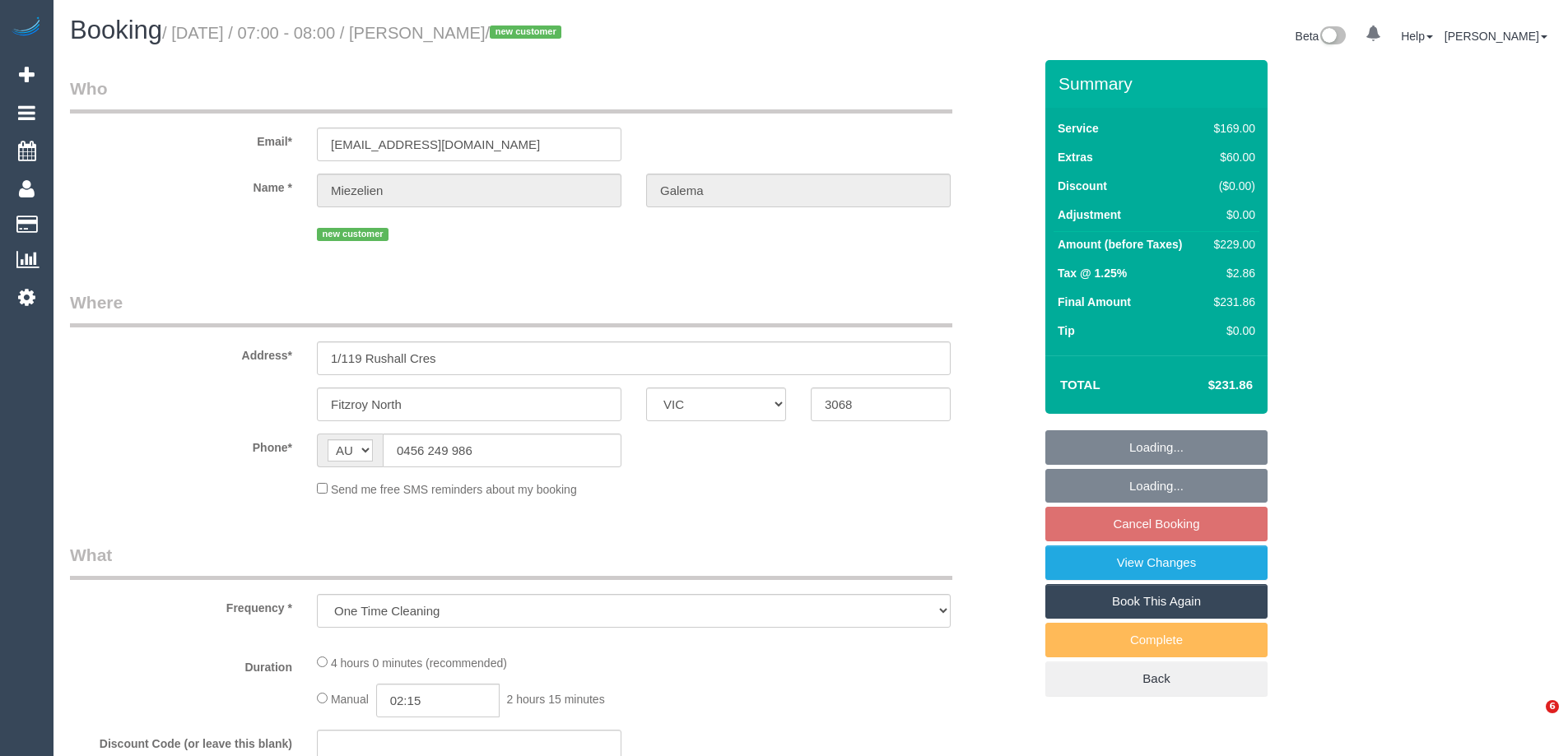
select select "VIC"
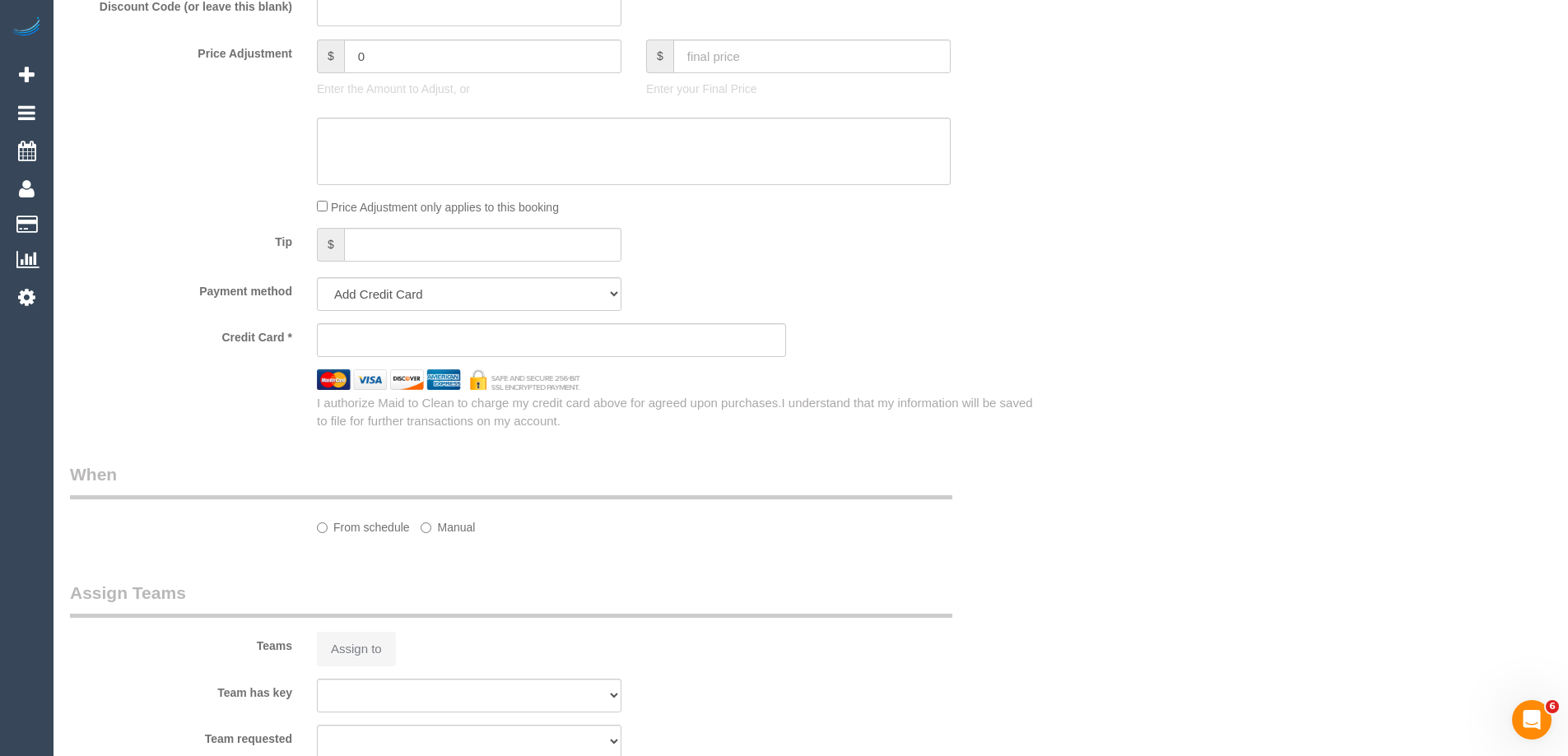
select select "string:stripe-pm_1SFjS62GScqysDRVMGci9t7U"
select select "number:28"
select select "number:14"
select select "number:19"
select select "number:22"
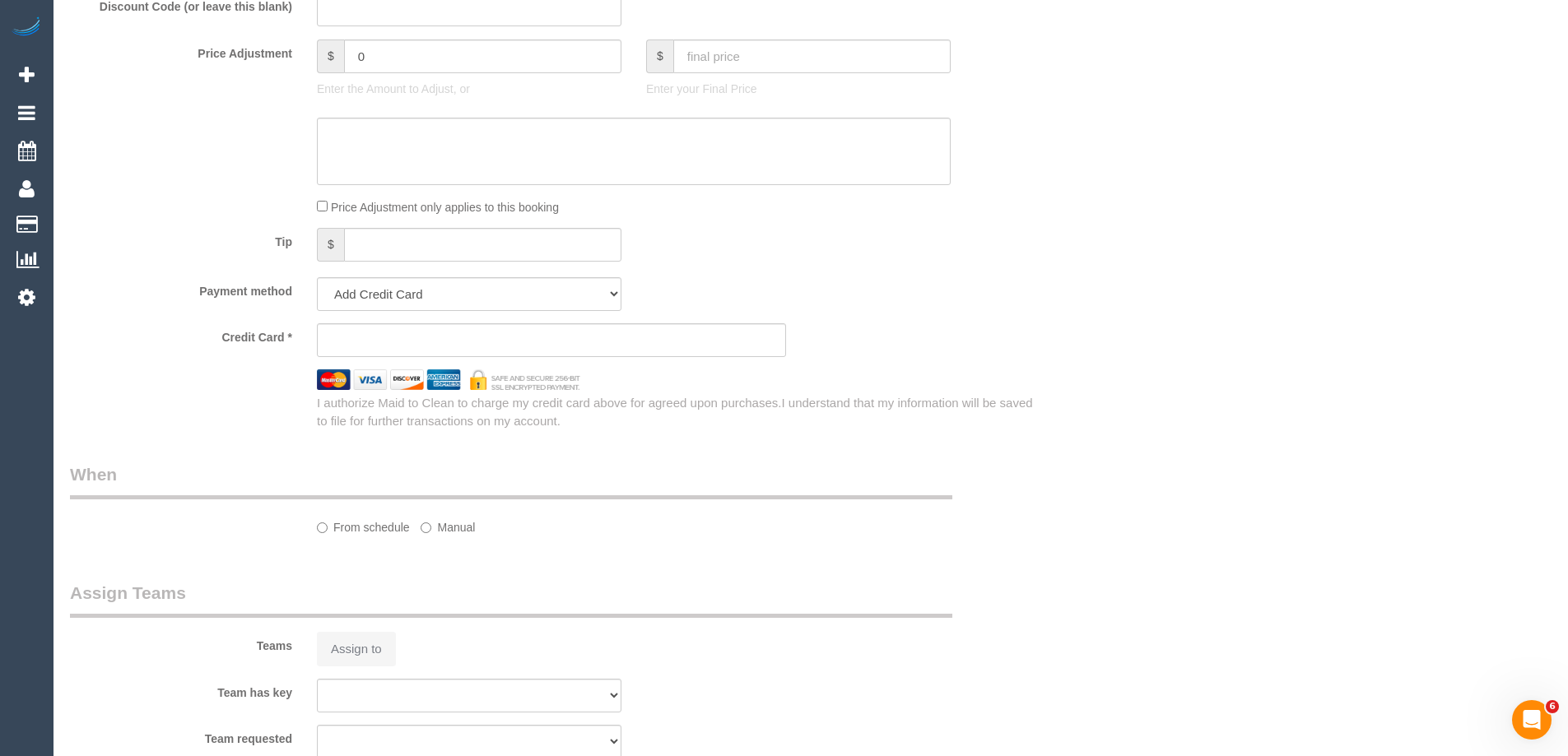
select select "number:34"
select select "number:26"
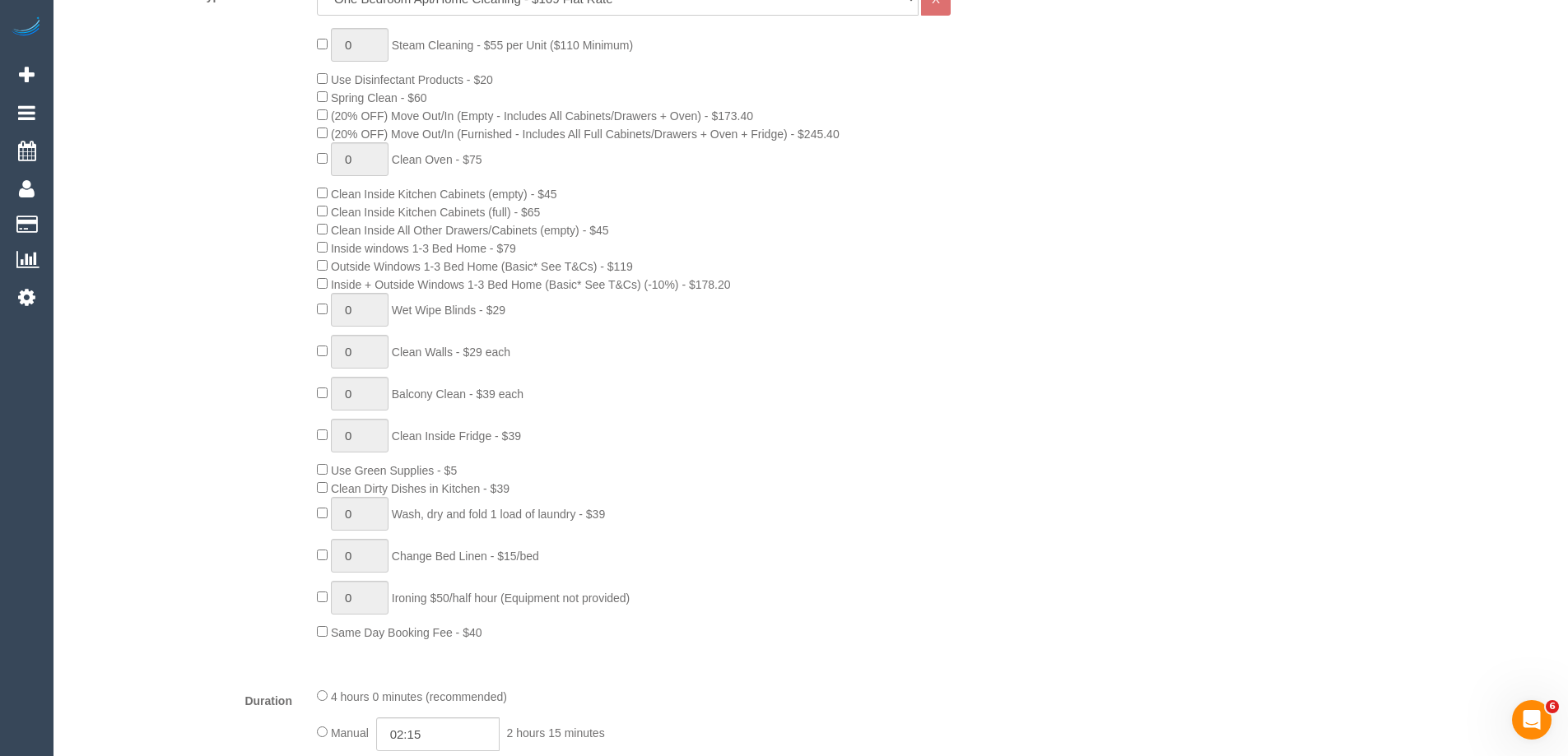
select select "object:860"
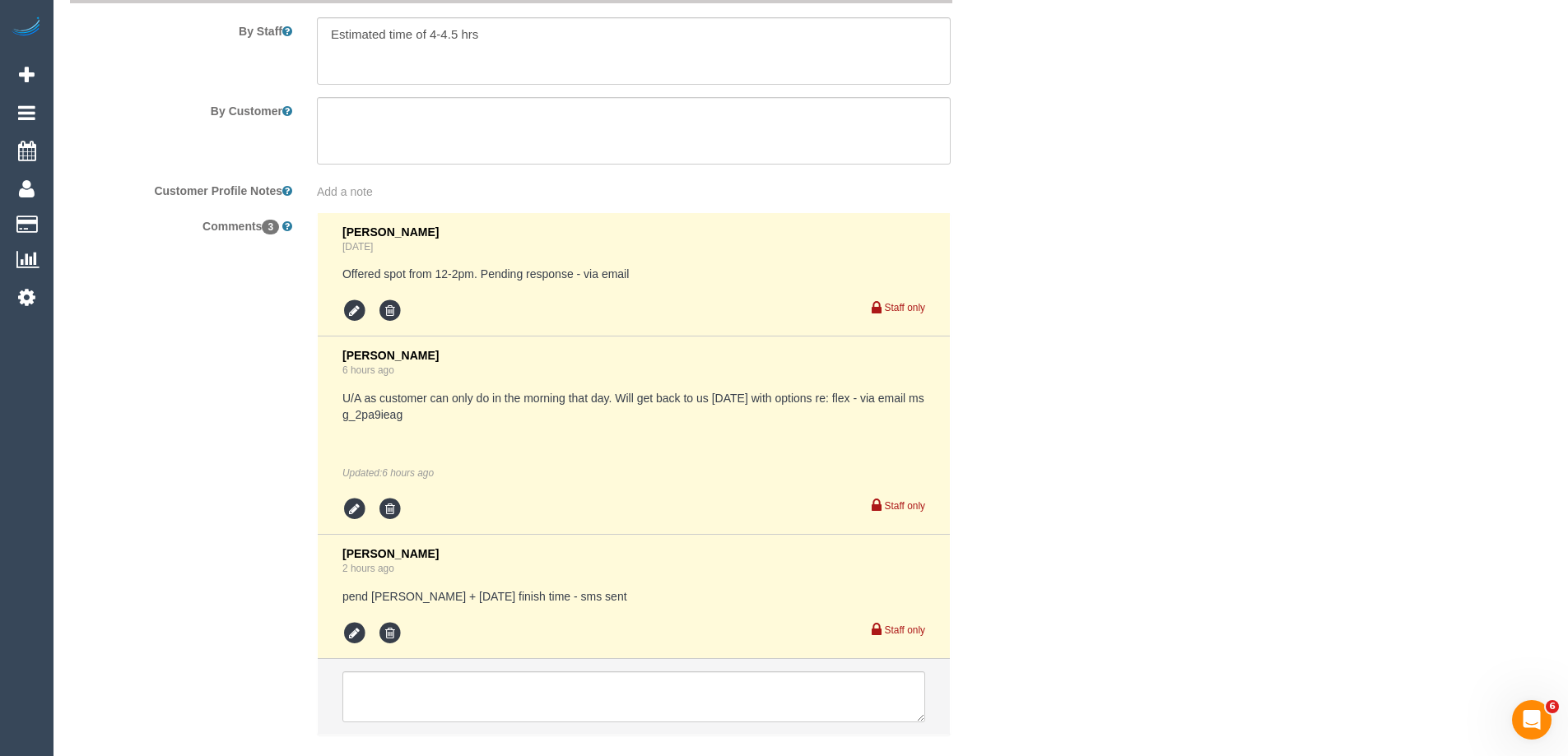
scroll to position [2999, 0]
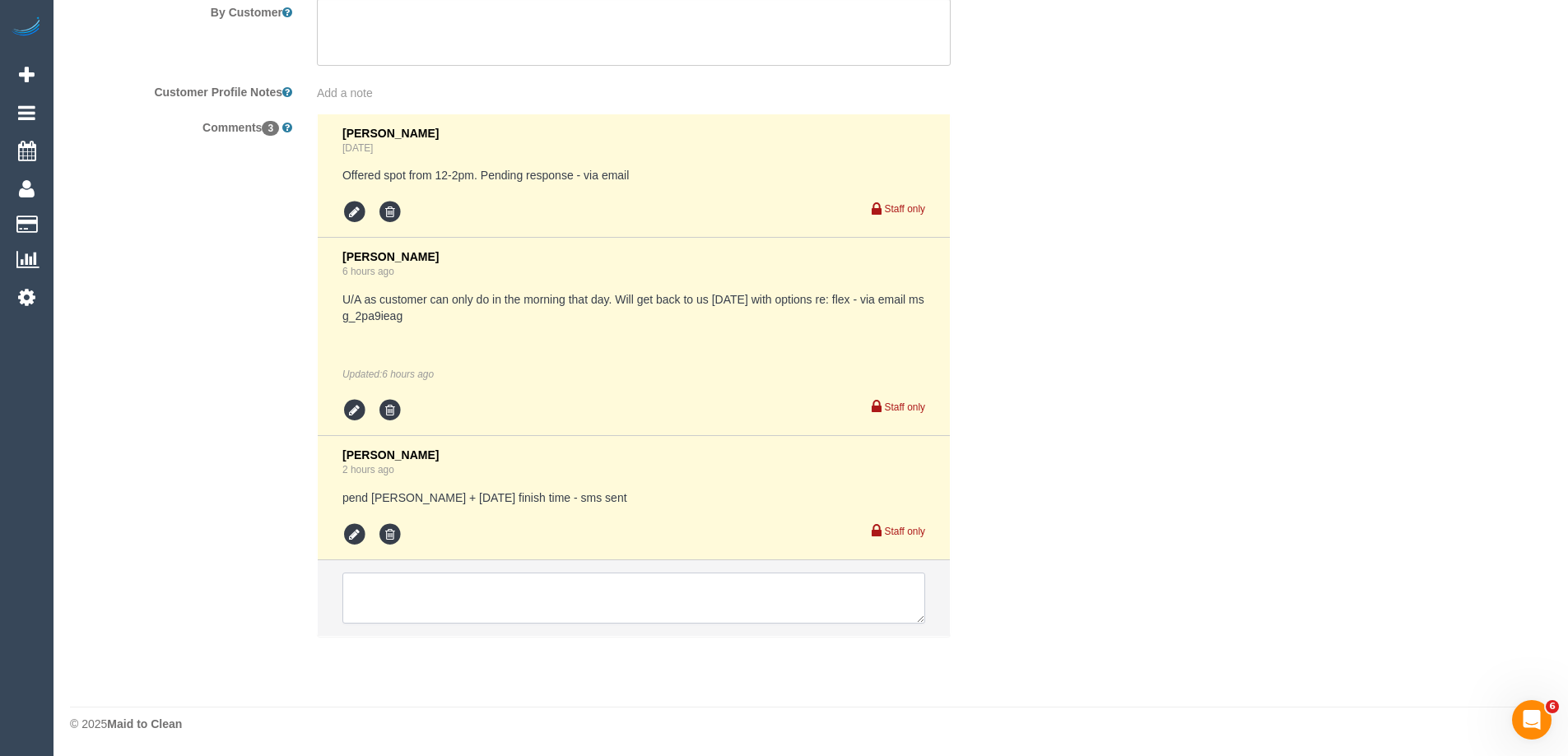
click at [387, 592] on textarea at bounding box center [633, 598] width 583 height 51
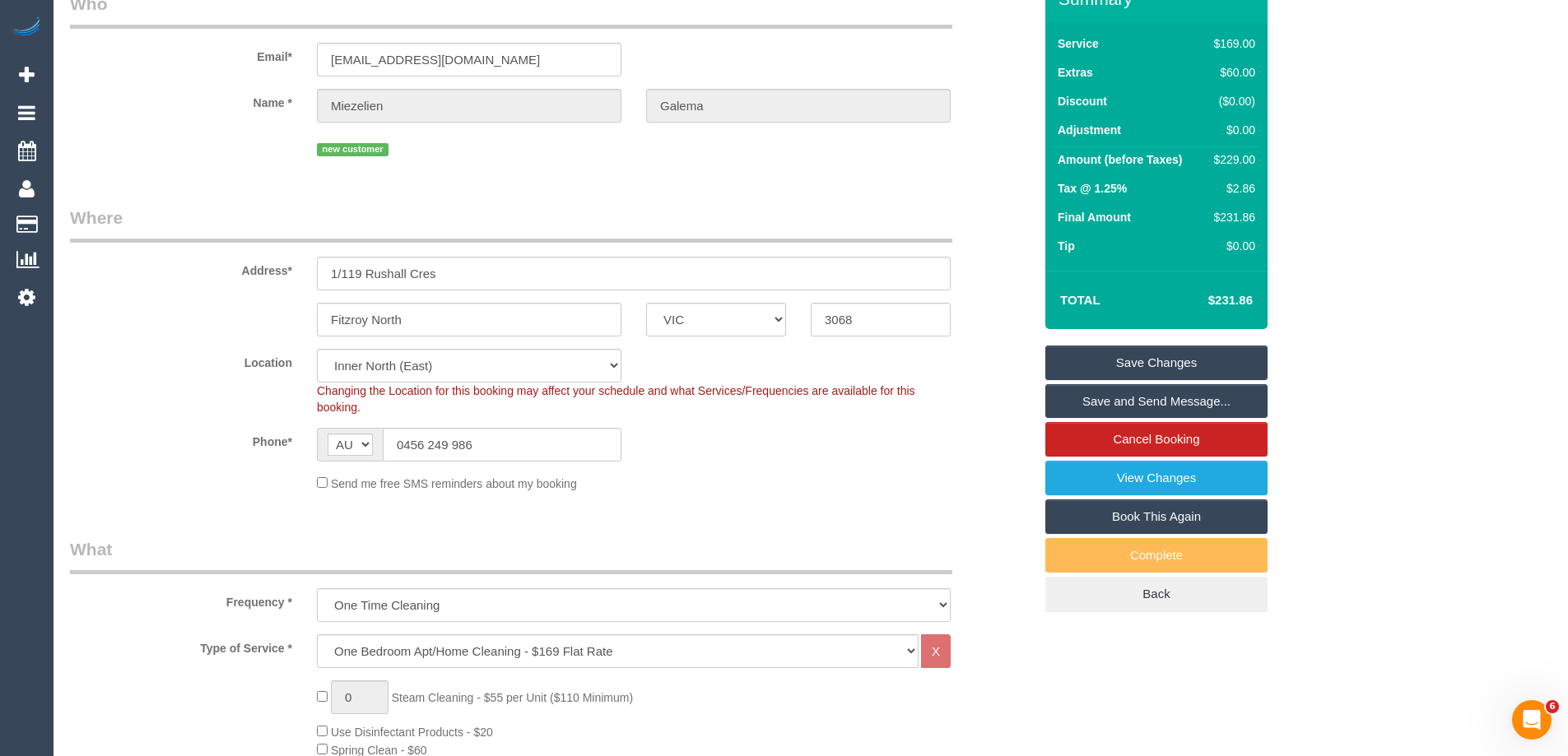
scroll to position [0, 0]
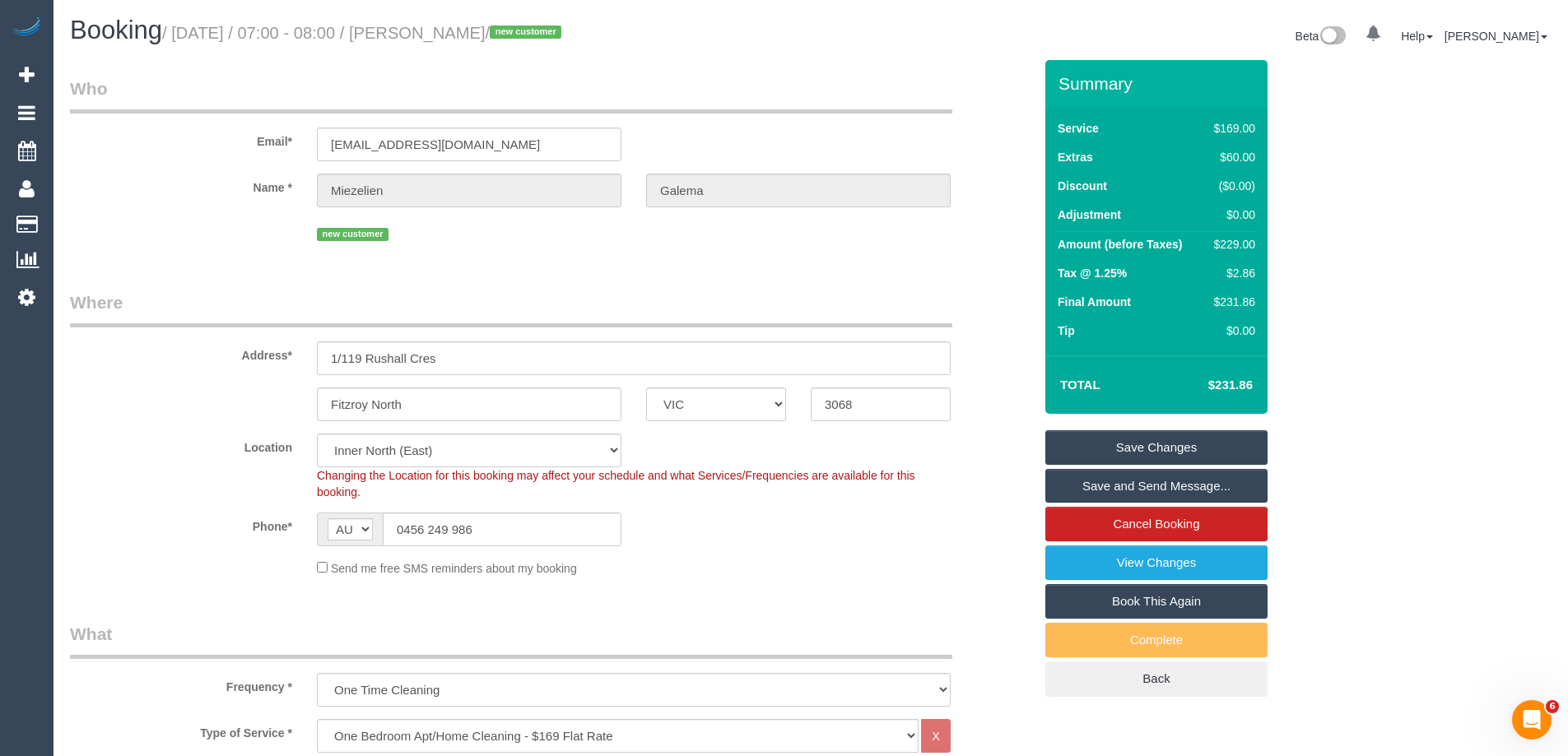
drag, startPoint x: 565, startPoint y: 36, endPoint x: 443, endPoint y: 31, distance: 122.1
click at [433, 32] on small "/ [DATE] / 07:00 - 08:00 / [PERSON_NAME] / new customer" at bounding box center [364, 32] width 404 height 18
copy small "Miezelien Galema"
click at [853, 518] on div "Phone* AF AL DZ AD AO AI AQ AG AR AM AW AU AT AZ BS BH BD BB BY BE BZ BJ BM BT …" at bounding box center [552, 530] width 988 height 34
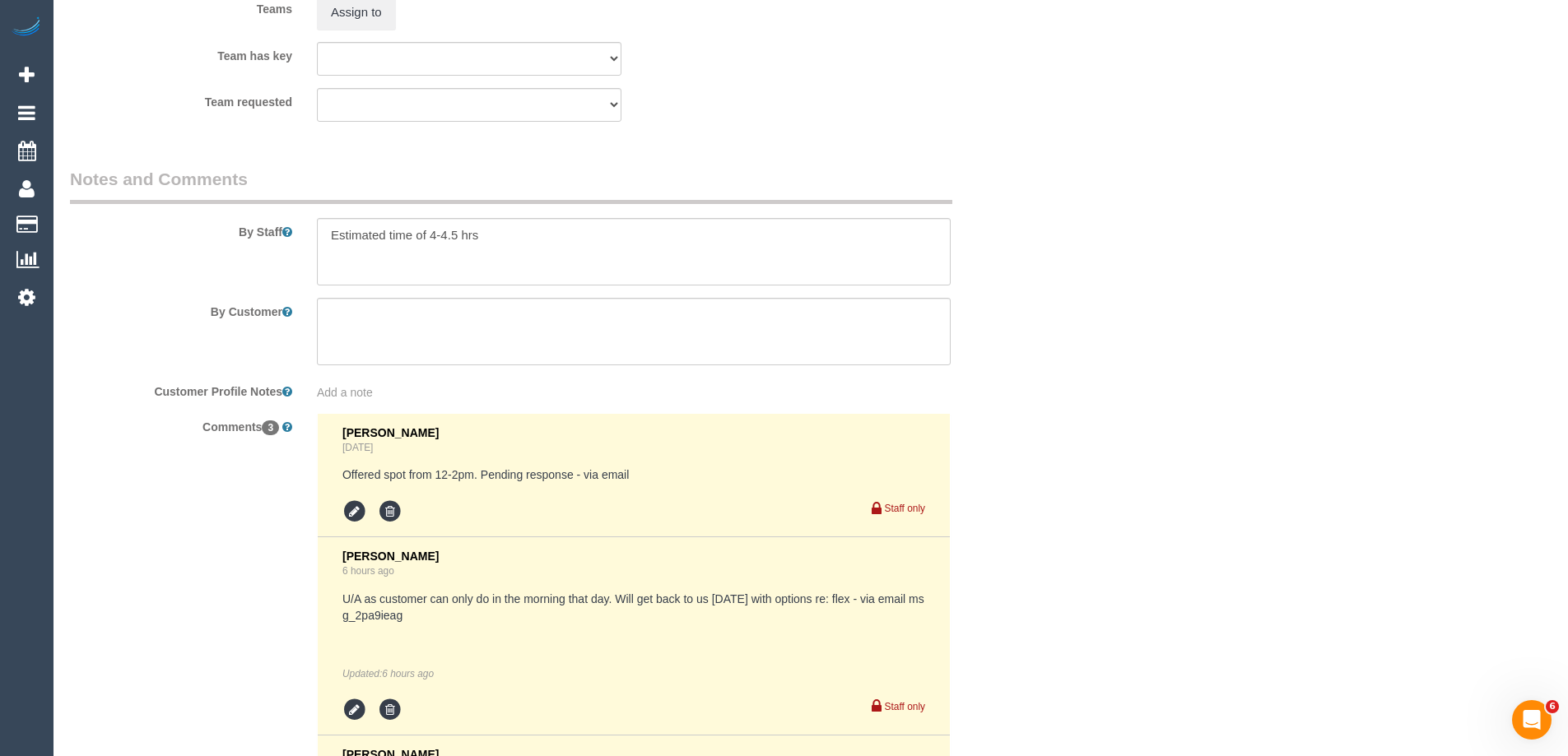
scroll to position [3045, 0]
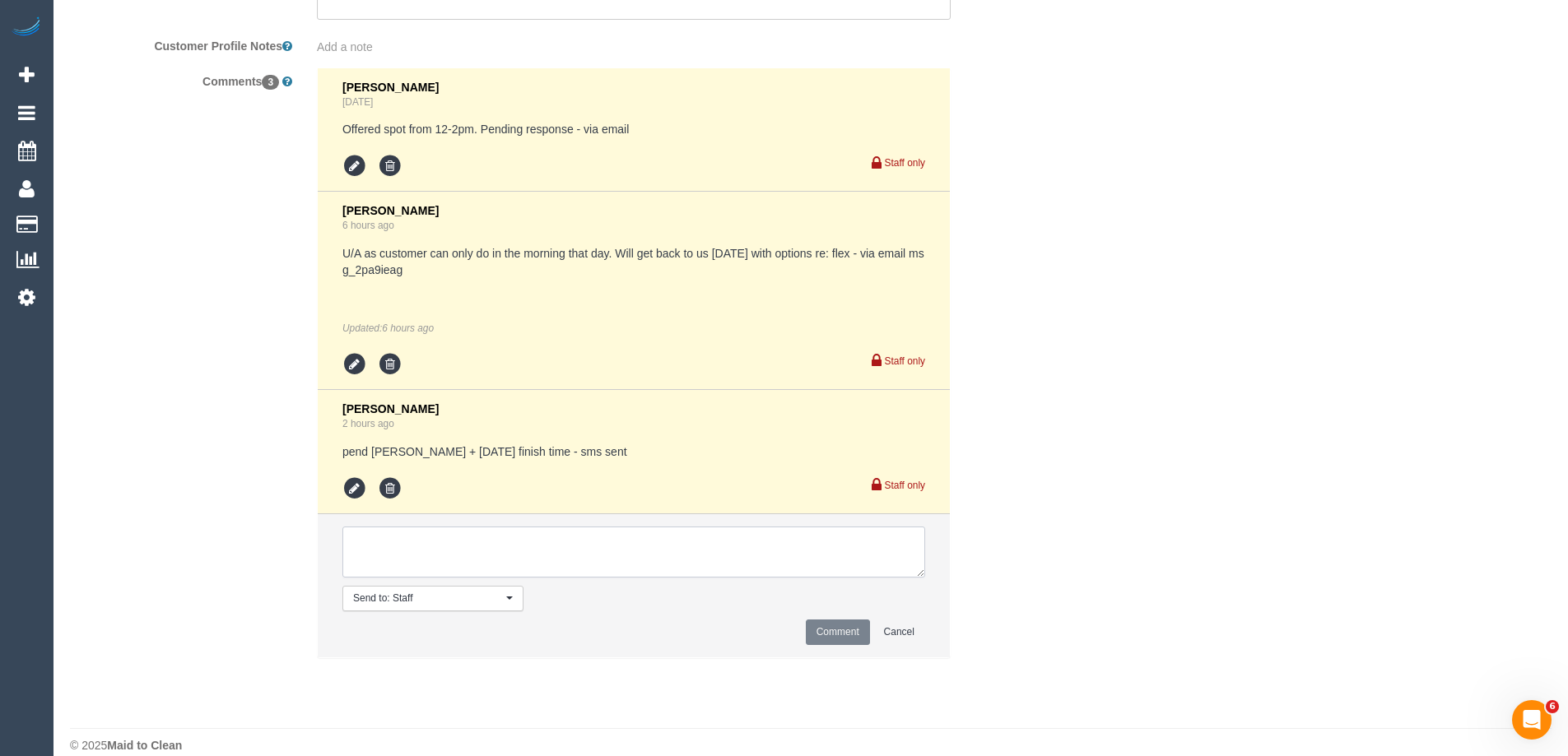
click at [408, 564] on textarea at bounding box center [633, 552] width 583 height 51
drag, startPoint x: 412, startPoint y: 274, endPoint x: 344, endPoint y: 271, distance: 68.1
click at [342, 273] on pre "U/A as customer can only do in the morning that day. Will get back to us [DATE]…" at bounding box center [633, 261] width 583 height 33
copy pre "_2pa9ieag"
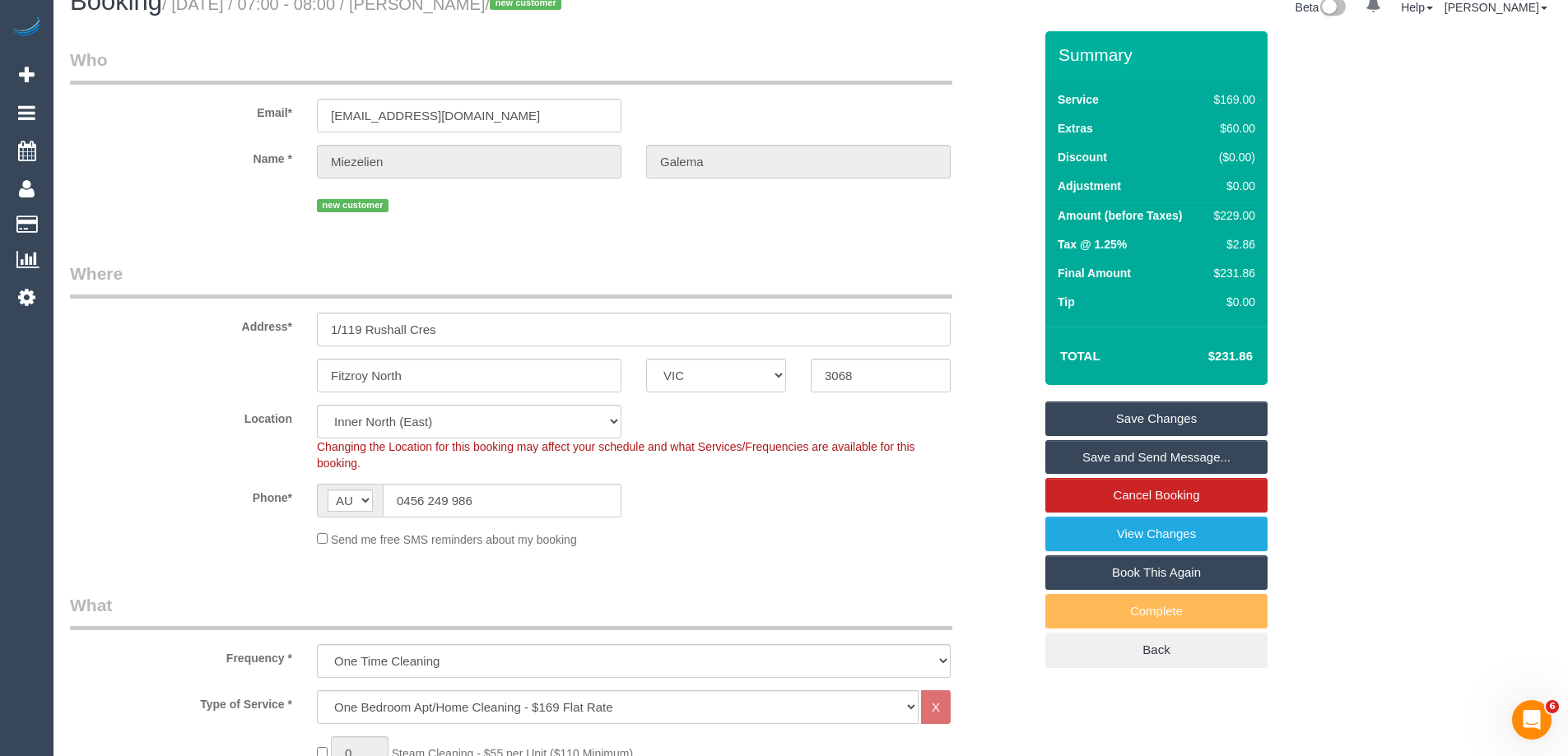
scroll to position [0, 0]
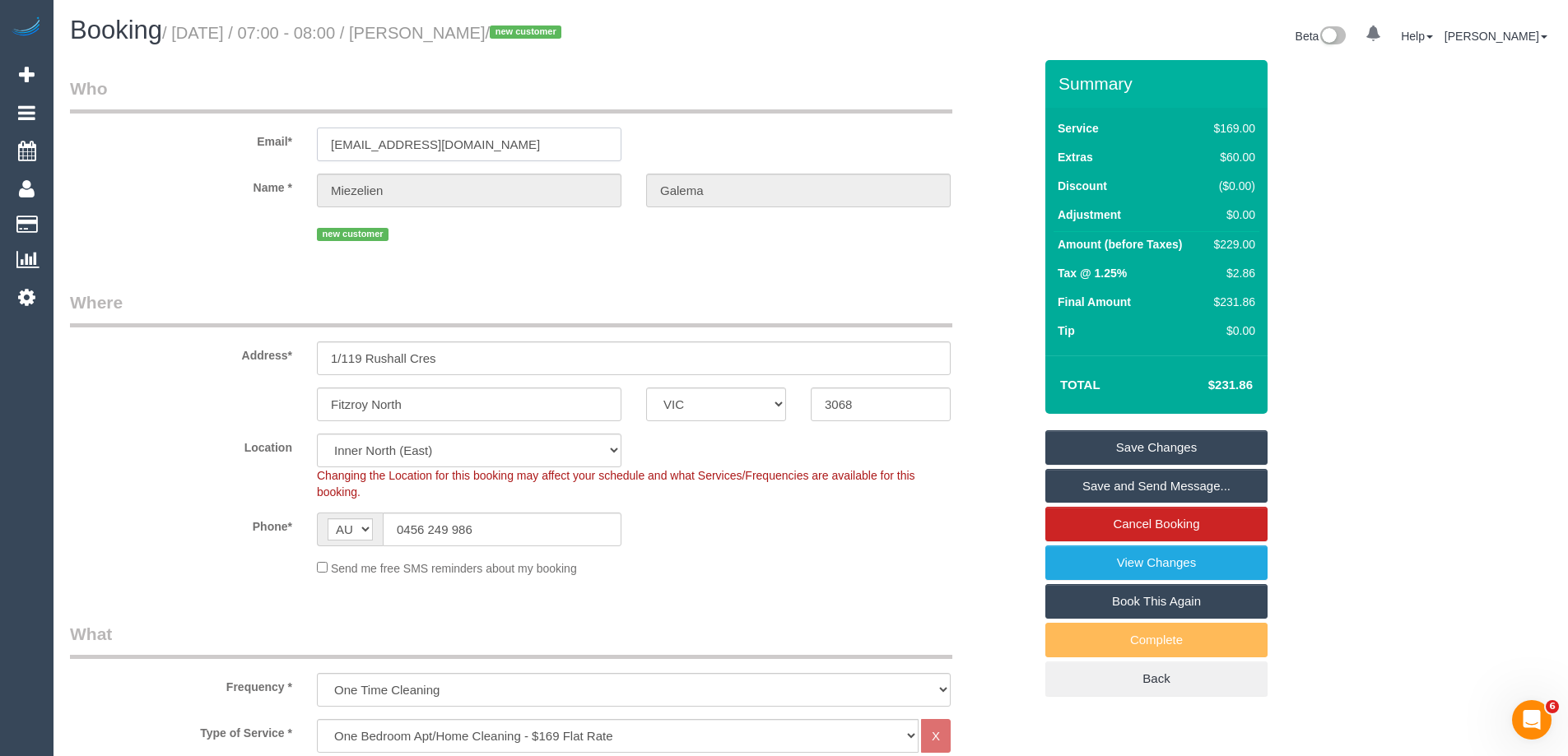
click at [419, 142] on input "[EMAIL_ADDRESS][DOMAIN_NAME]" at bounding box center [468, 145] width 305 height 34
click at [419, 142] on input "mimigalema@gmail.com" at bounding box center [468, 145] width 305 height 34
click at [930, 501] on sui-booking-location "Location Office City East (North) East (South) Inner East Inner North (East) In…" at bounding box center [551, 505] width 963 height 143
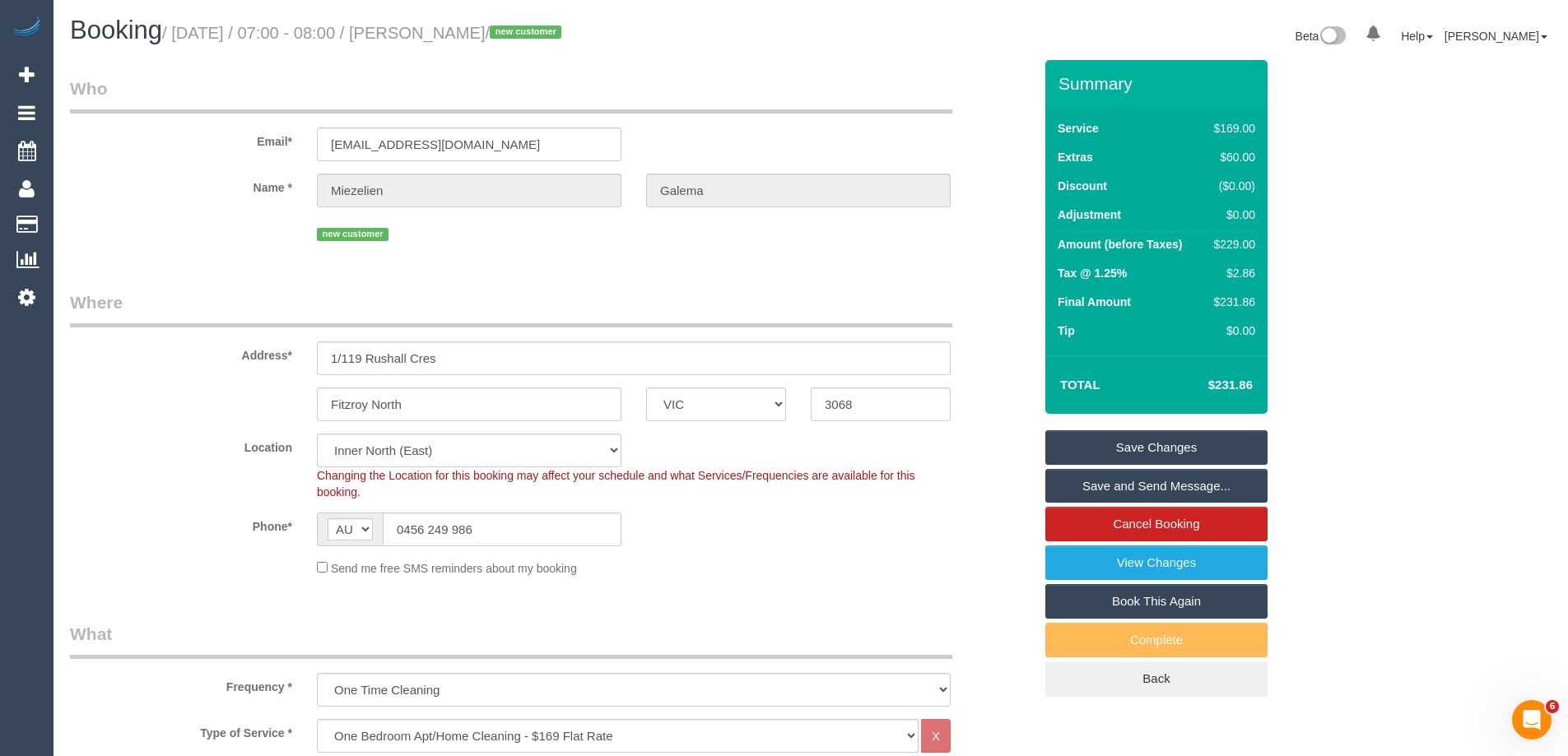
click at [473, 33] on small "/ October 15, 2025 / 07:00 - 08:00 / Miezelien Galema / new customer" at bounding box center [364, 32] width 404 height 18
copy small "Miezelien"
click at [816, 580] on fieldset "Where Address* 1/119 Rushall Cres Fitzroy North ACT NSW NT QLD SA TAS VIC WA 30…" at bounding box center [551, 440] width 963 height 299
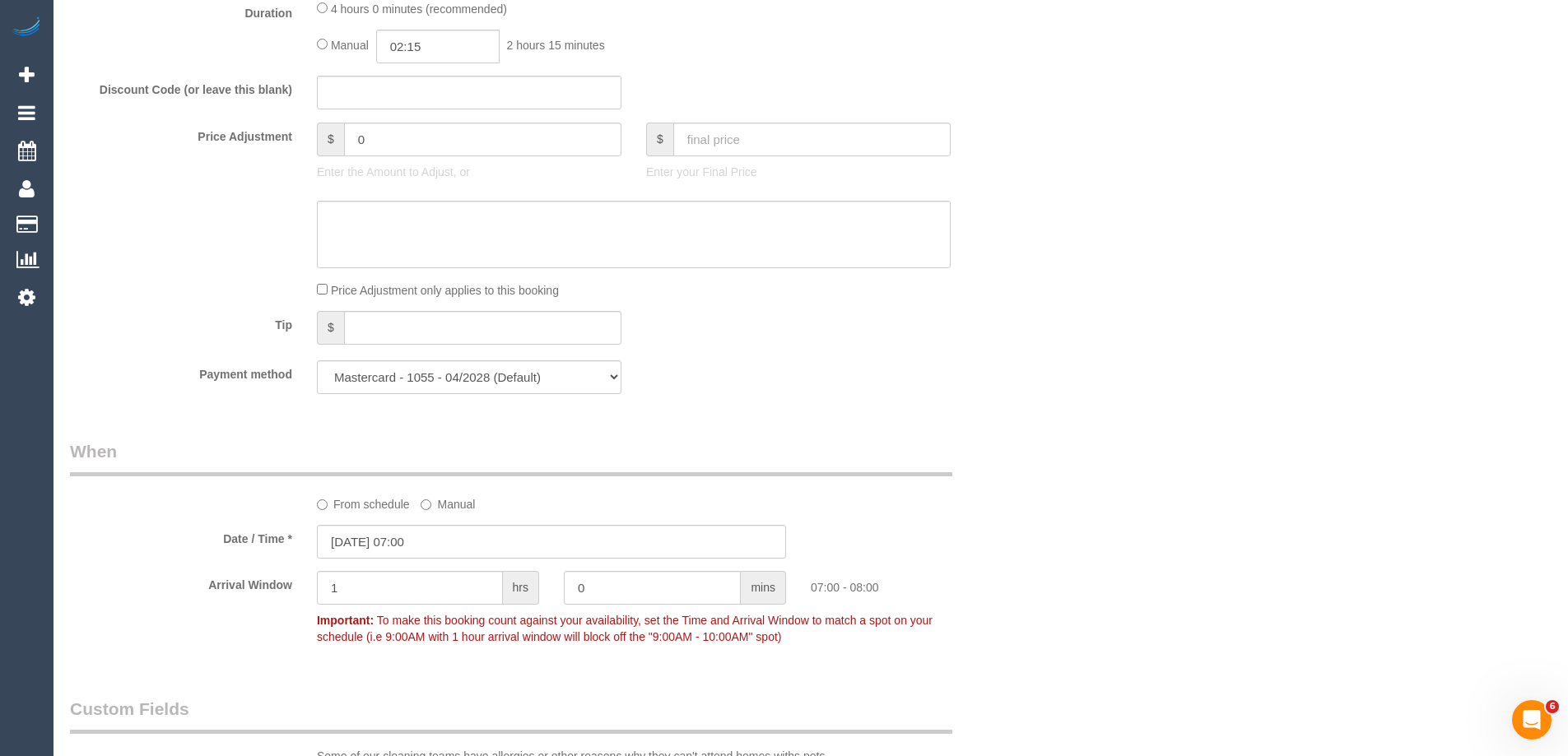
scroll to position [1564, 0]
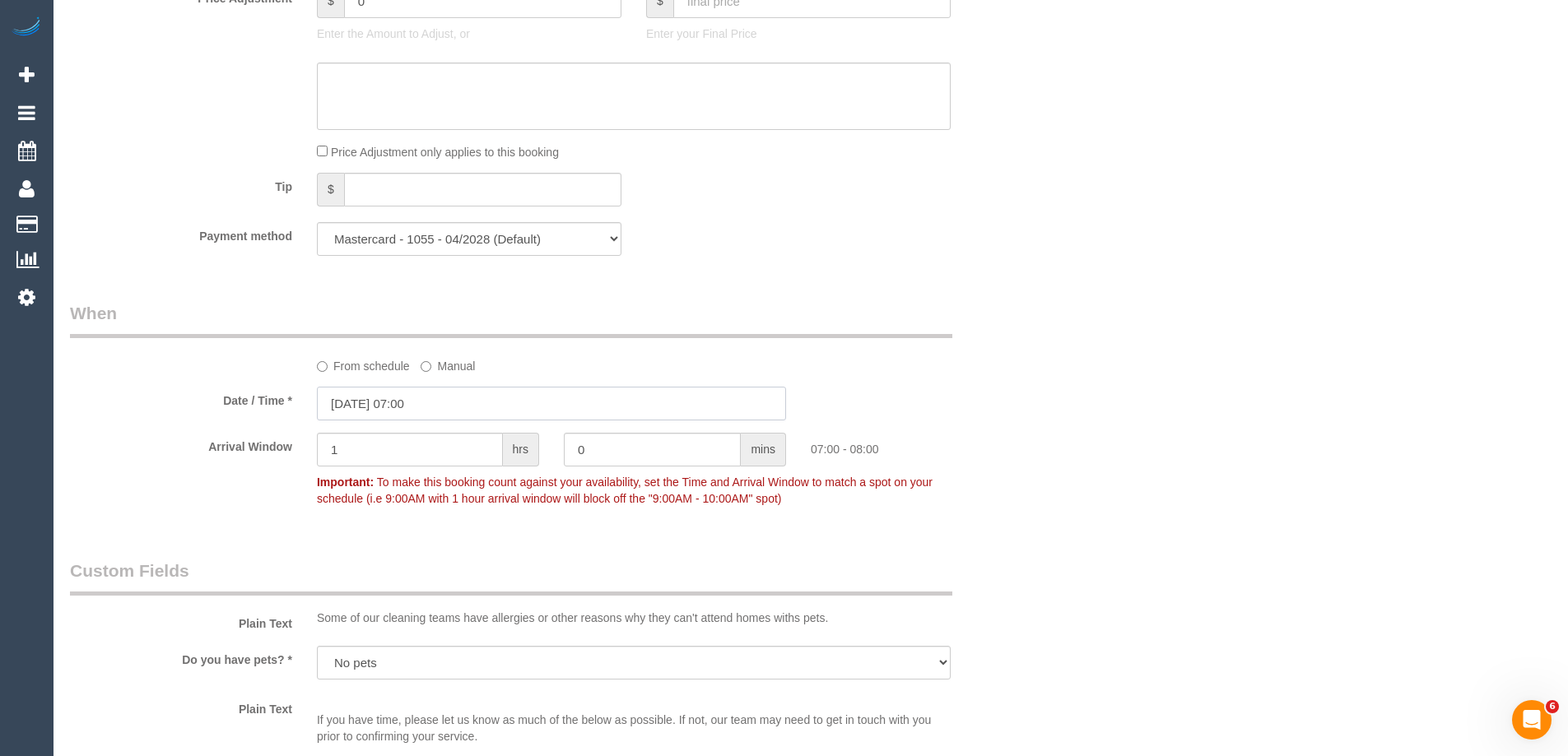
click at [433, 414] on input "15/10/2025 07:00" at bounding box center [551, 404] width 469 height 34
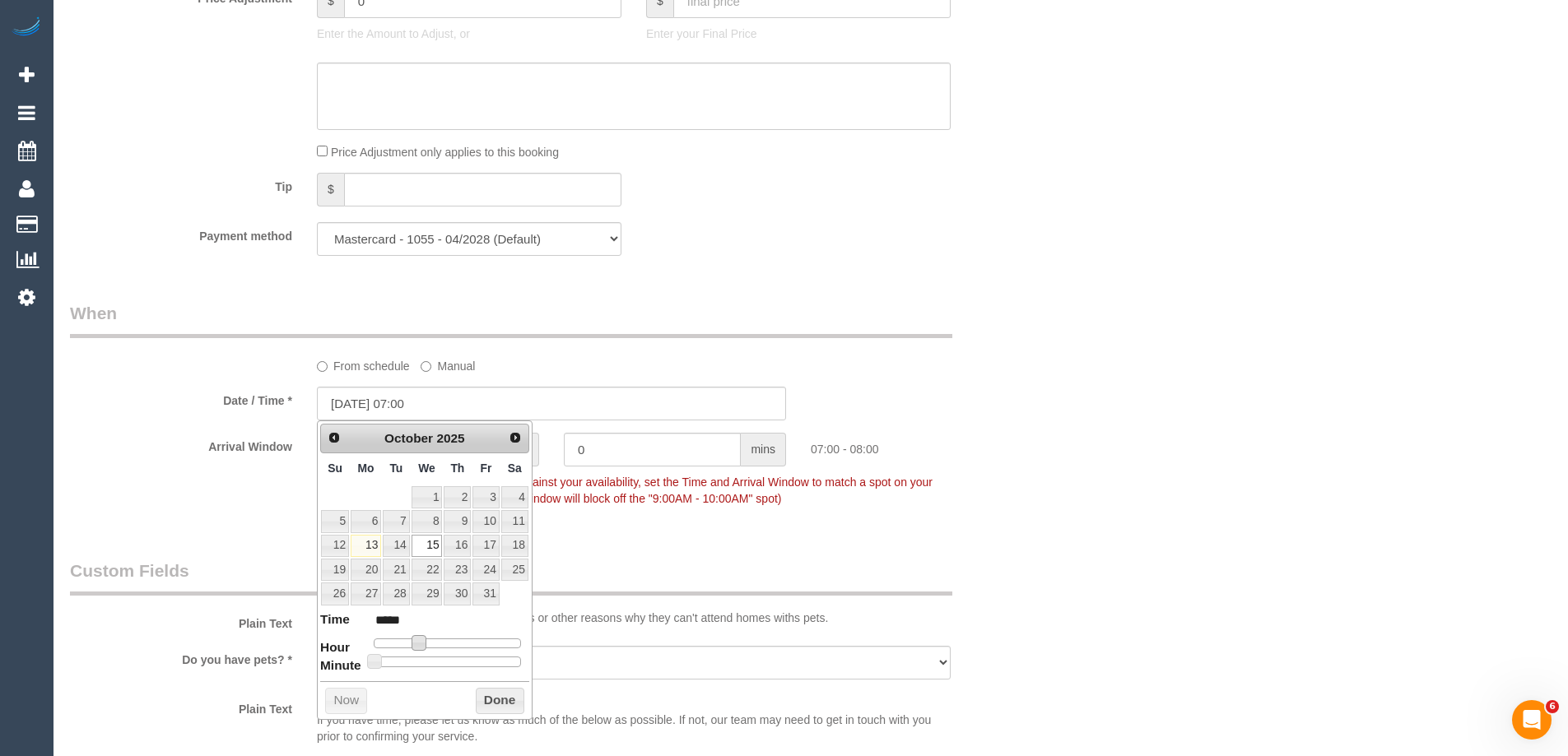
type input "15/10/2025 08:00"
type input "*****"
type input "15/10/2025 09:00"
type input "*****"
type input "15/10/2025 10:00"
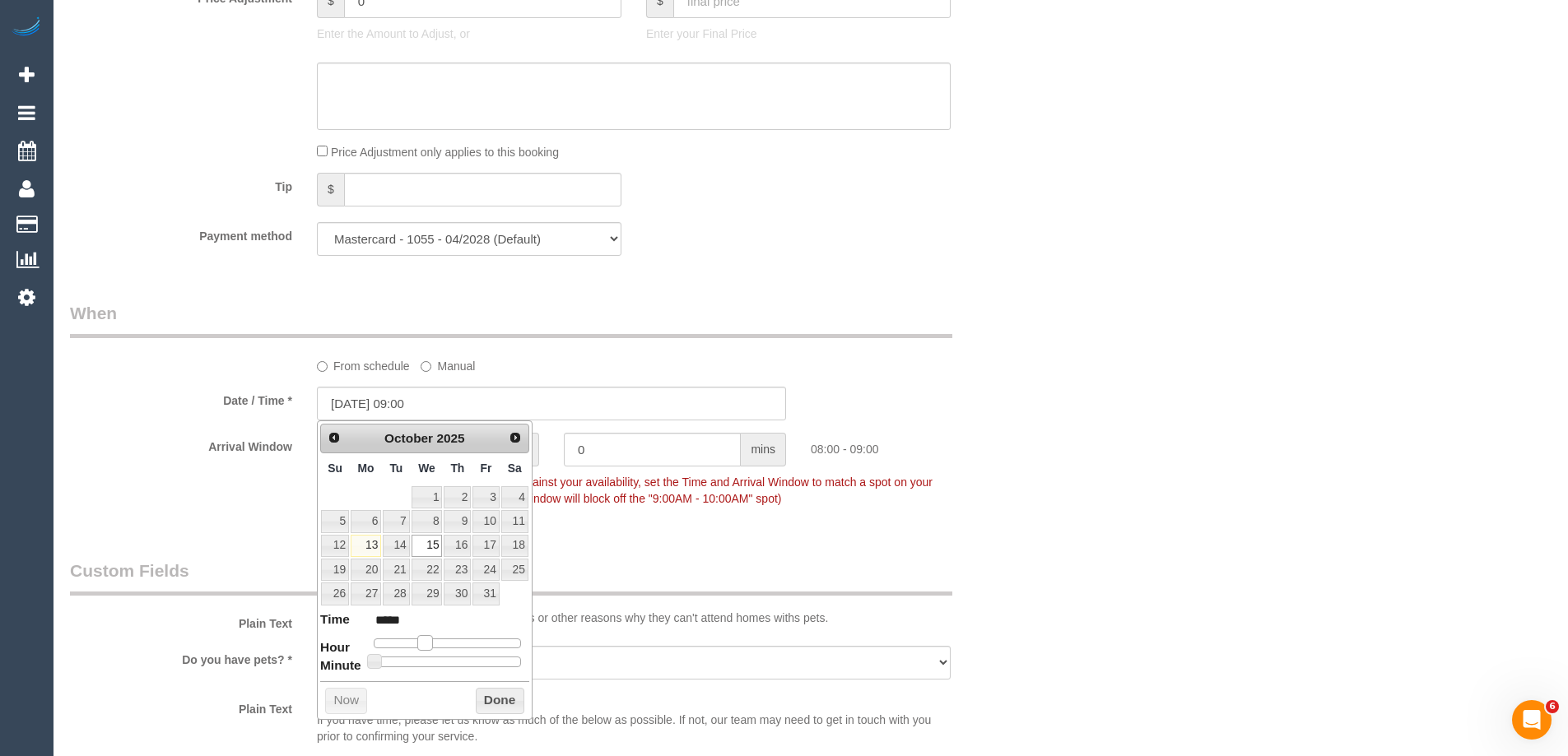
type input "*****"
type input "15/10/2025 11:00"
type input "*****"
type input "15/10/2025 12:00"
type input "*****"
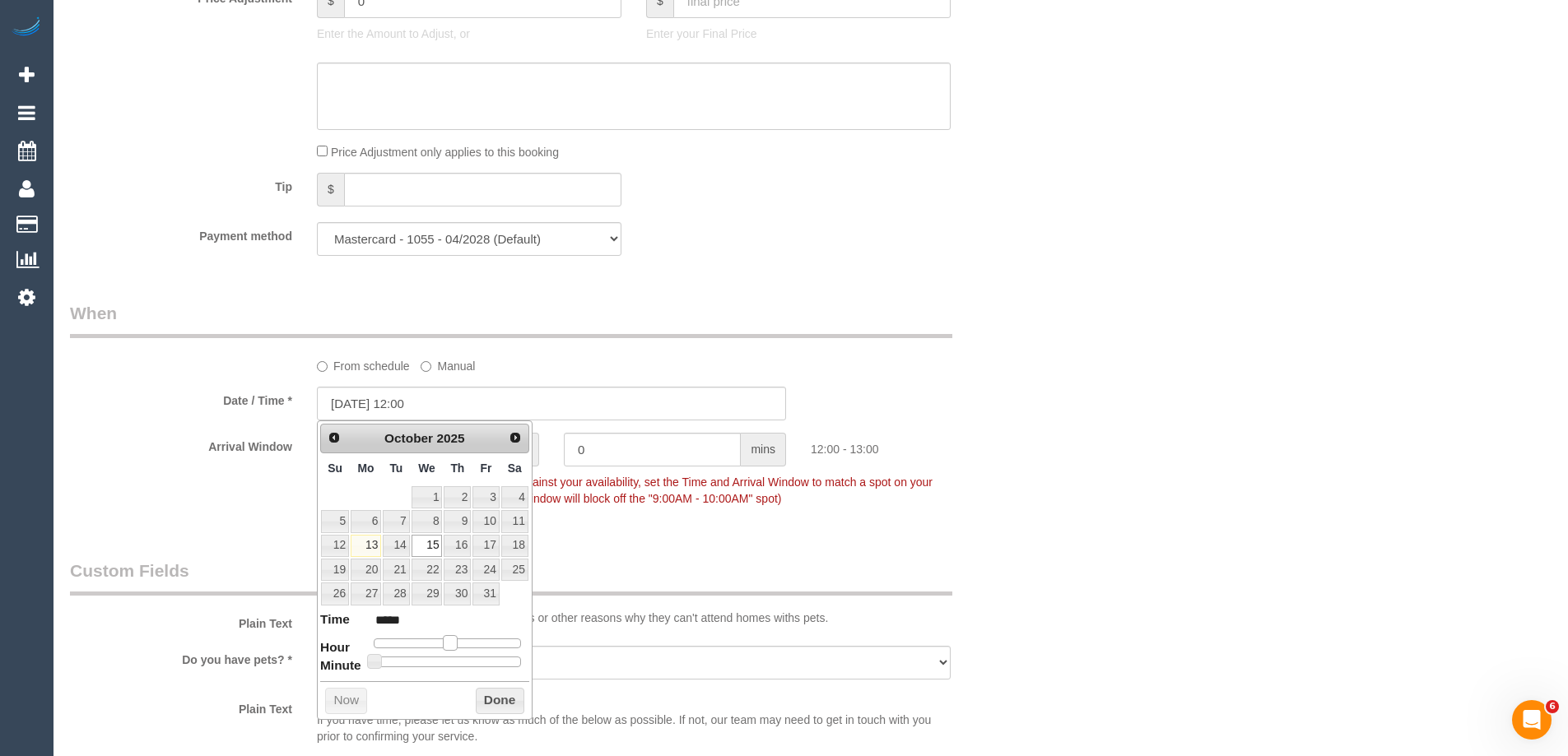
type input "15/10/2025 13:00"
type input "*****"
drag, startPoint x: 421, startPoint y: 647, endPoint x: 453, endPoint y: 649, distance: 32.1
click at [453, 649] on span at bounding box center [456, 643] width 15 height 15
type input "15/10/2025 12:00"
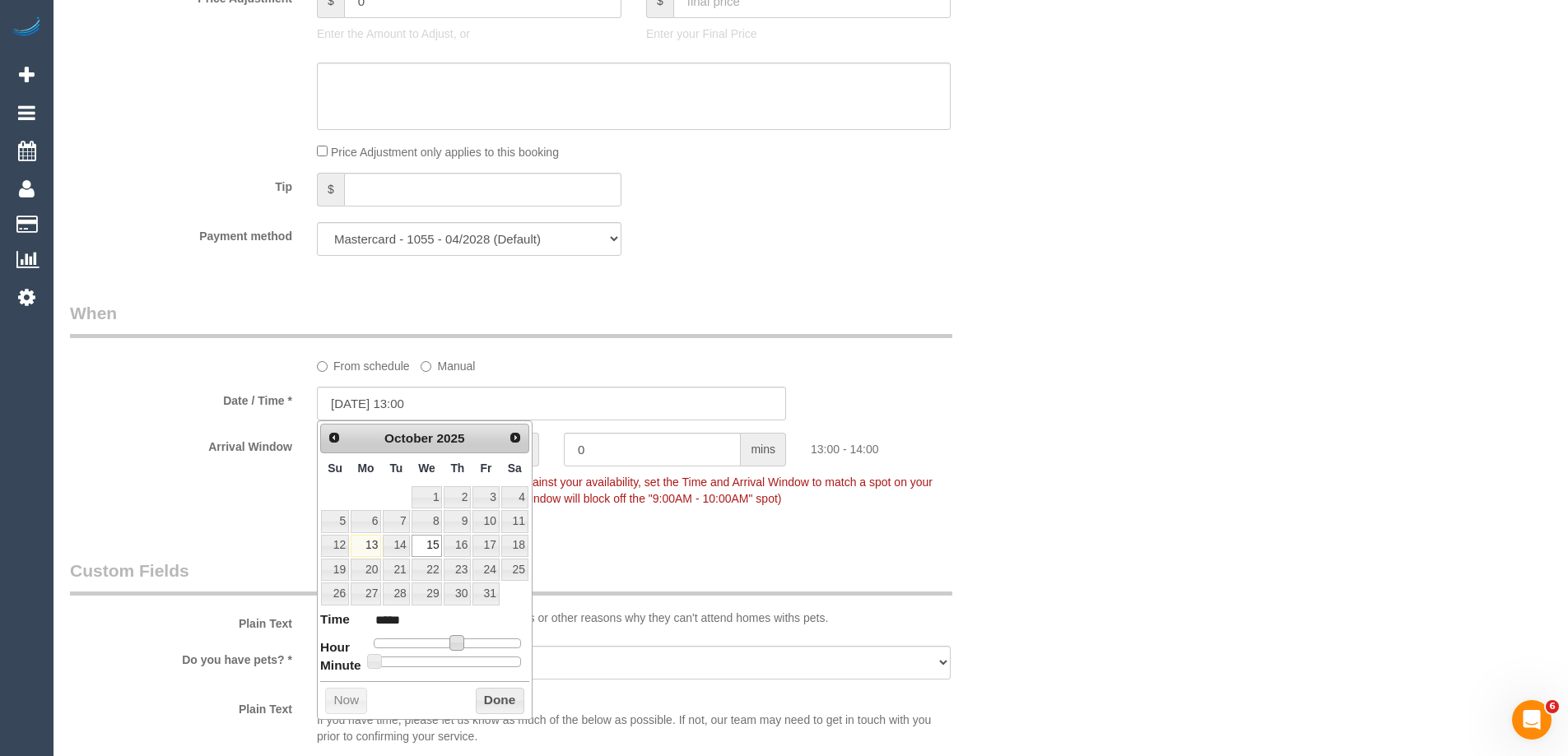
type input "*****"
click at [449, 642] on span at bounding box center [450, 643] width 15 height 15
click at [500, 695] on button "Done" at bounding box center [500, 701] width 49 height 26
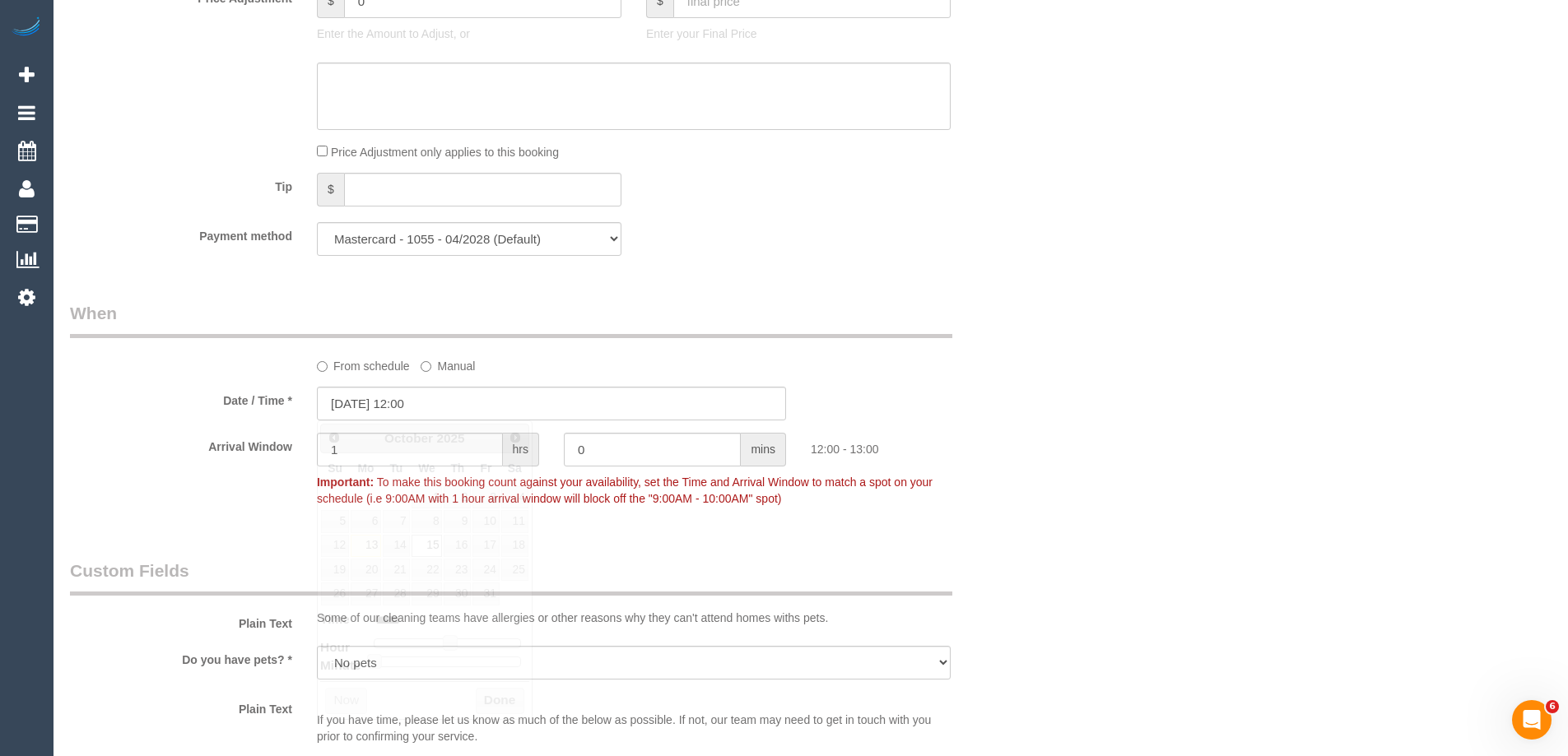
drag, startPoint x: 1172, startPoint y: 441, endPoint x: 1183, endPoint y: 434, distance: 13.0
click at [1176, 436] on div "Who Email* mimigalema@gmail.com Name * Miezelien Galema new customer Where Addr…" at bounding box center [810, 349] width 1481 height 3706
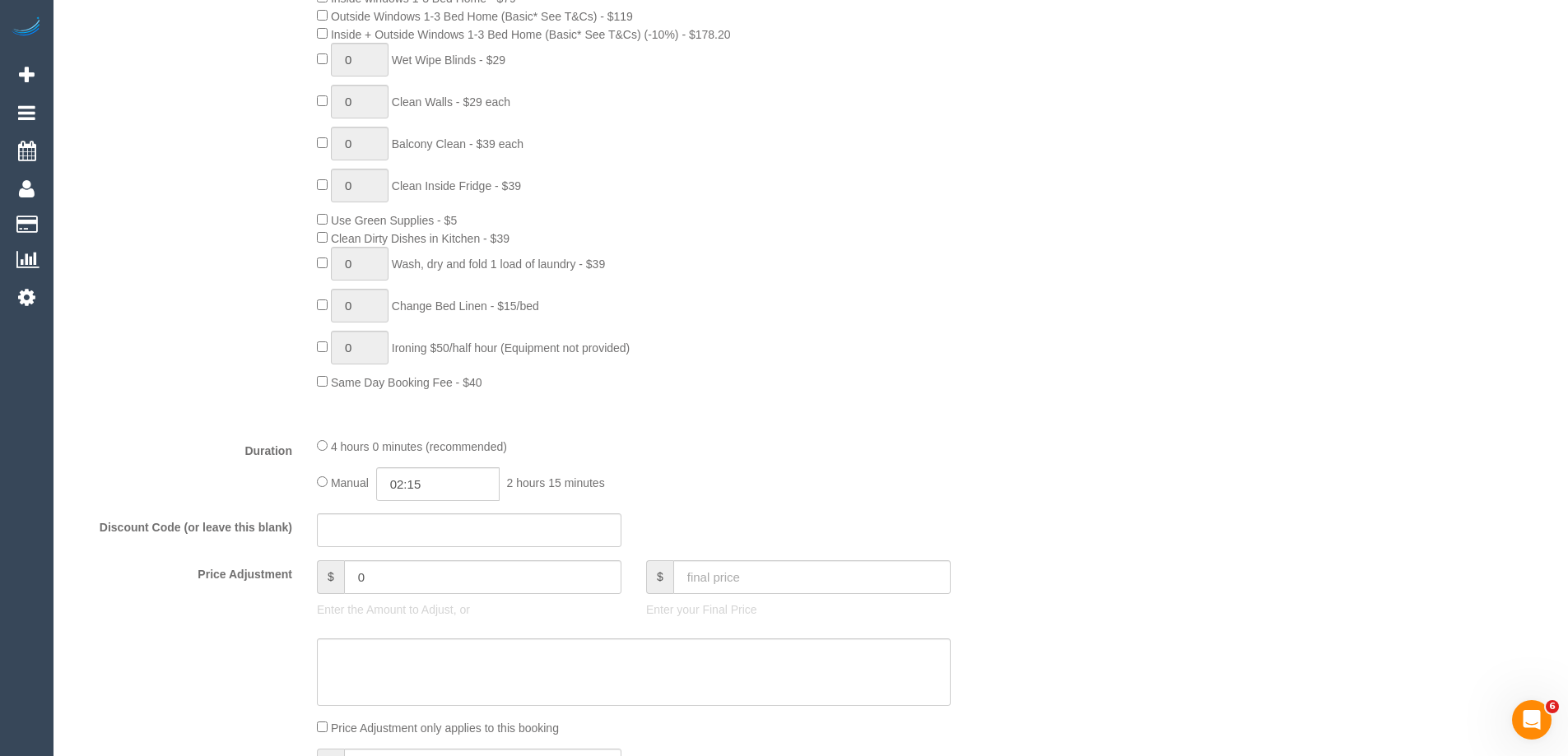
scroll to position [0, 0]
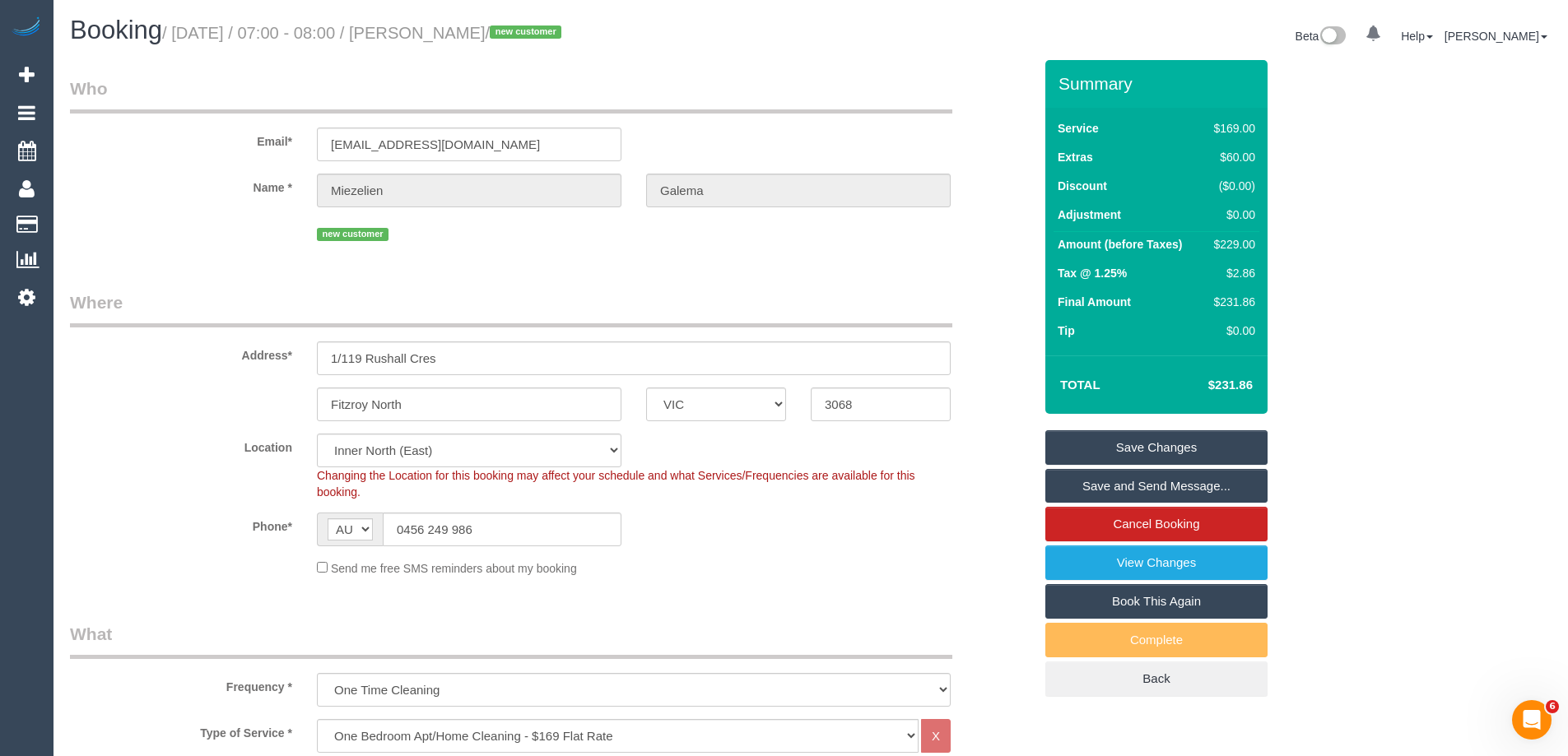
click at [1242, 248] on div "$229.00" at bounding box center [1231, 244] width 48 height 16
copy div "229.00"
click at [1307, 268] on div "Summary Service $169.00 Extras $60.00 Discount ($0.00) Adjustment $0.00 Amount …" at bounding box center [1218, 394] width 370 height 670
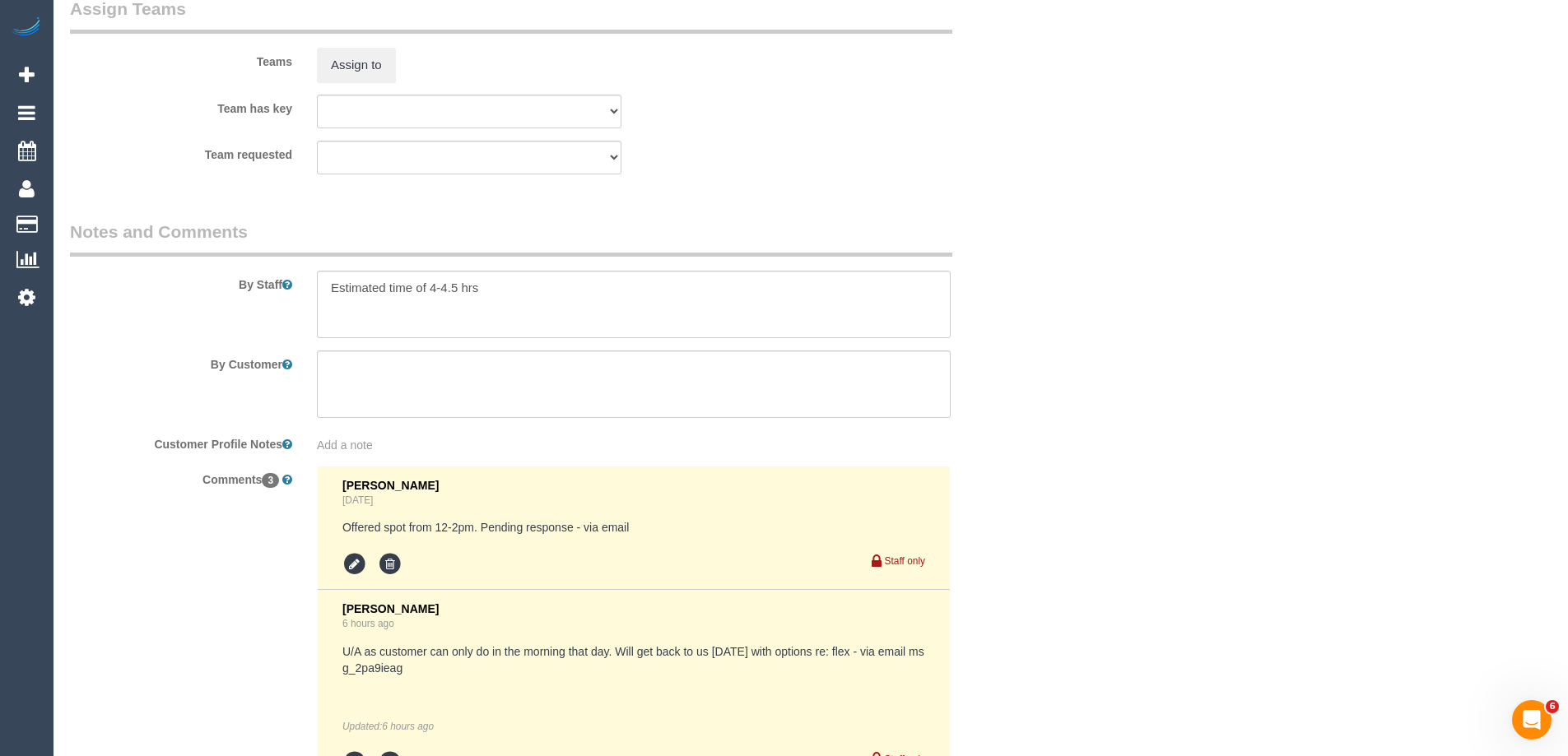
scroll to position [2963, 0]
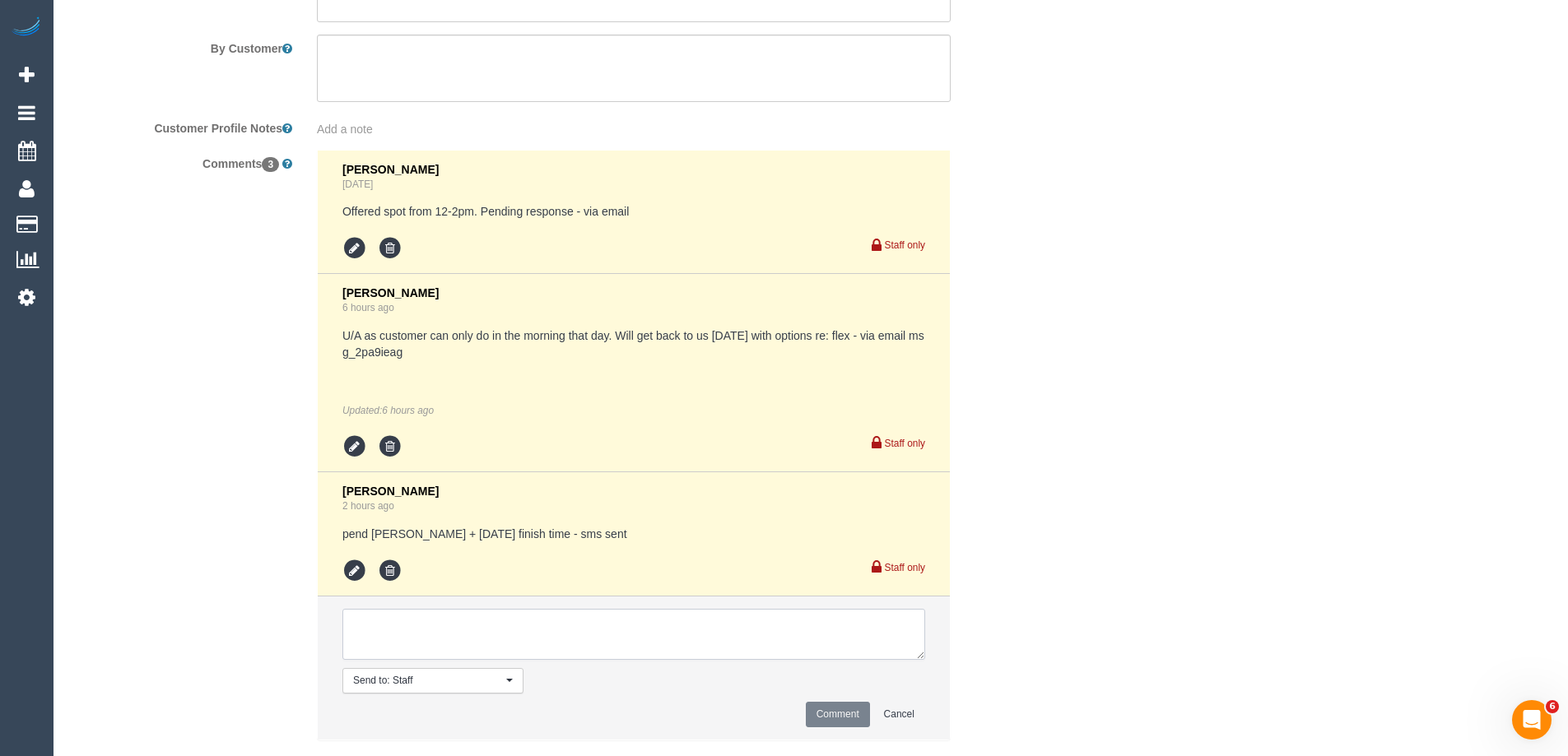
click at [503, 625] on textarea at bounding box center [633, 635] width 583 height 51
type textarea "fu for flex - assigned 12-2pm aw 15/10 pending customer"
drag, startPoint x: 845, startPoint y: 713, endPoint x: 930, endPoint y: 637, distance: 114.0
click at [845, 712] on button "Comment" at bounding box center [837, 715] width 64 height 26
drag, startPoint x: 1101, startPoint y: 514, endPoint x: 1114, endPoint y: 500, distance: 19.1
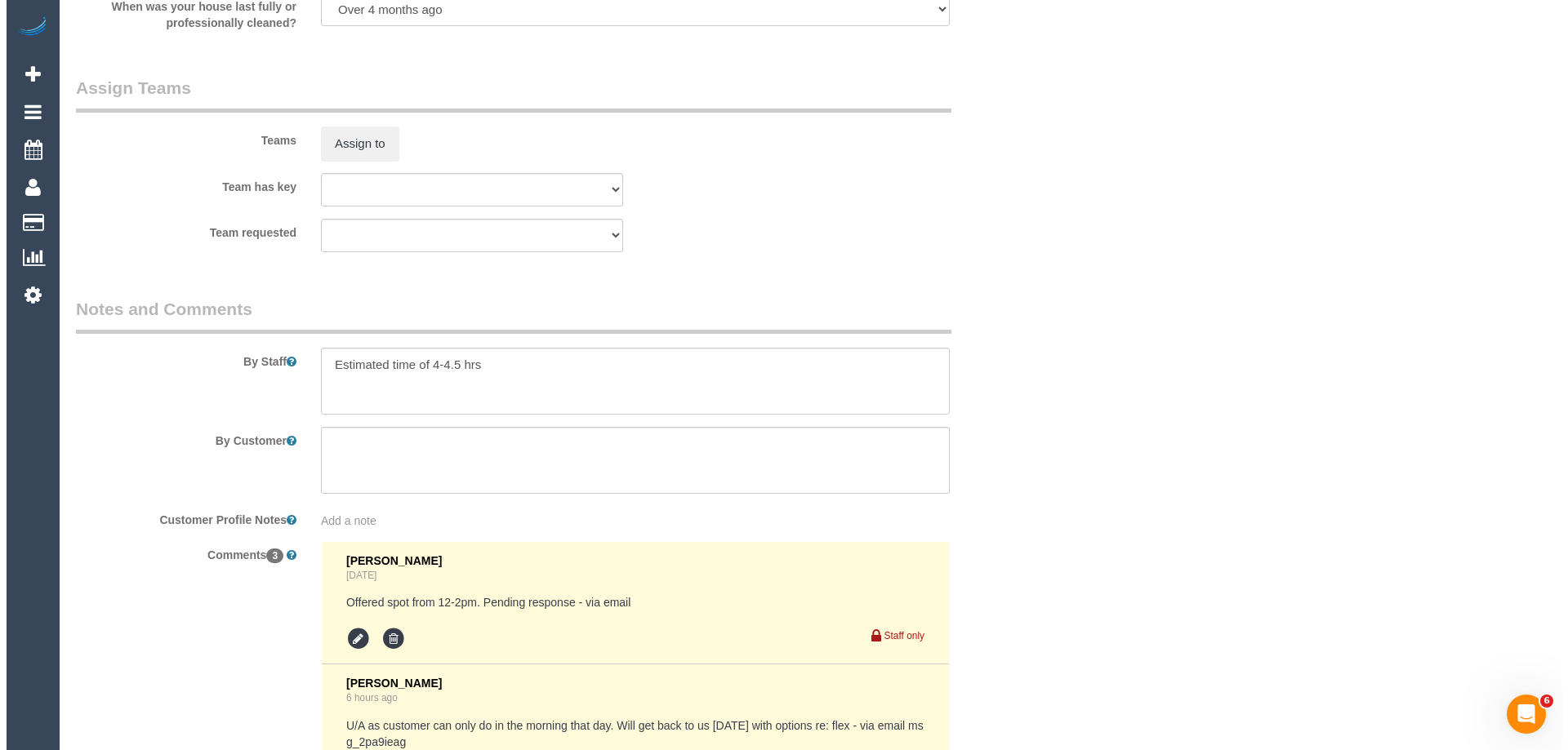
scroll to position [2450, 0]
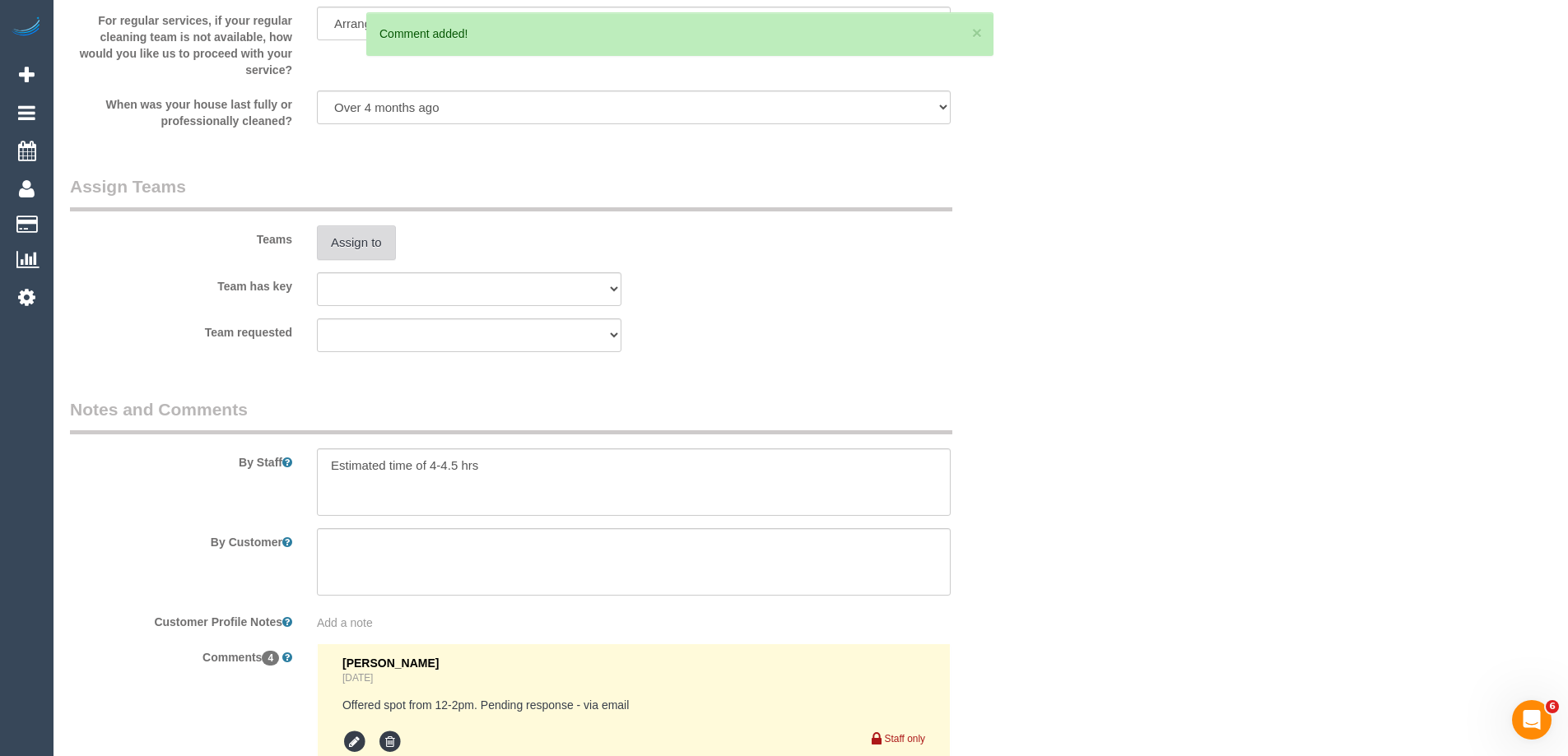
click at [362, 238] on button "Assign to" at bounding box center [356, 242] width 79 height 35
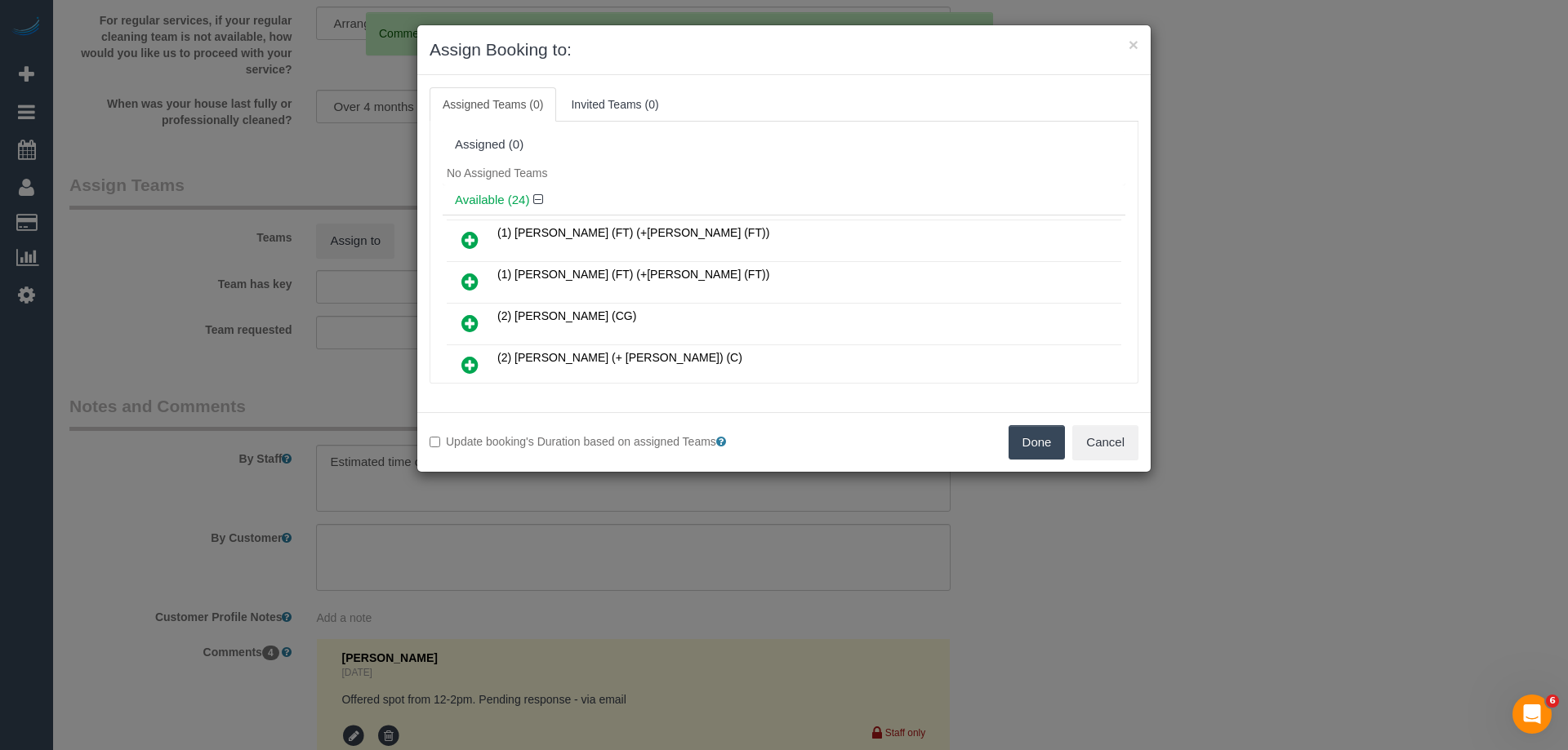
click at [473, 367] on icon at bounding box center [470, 365] width 17 height 19
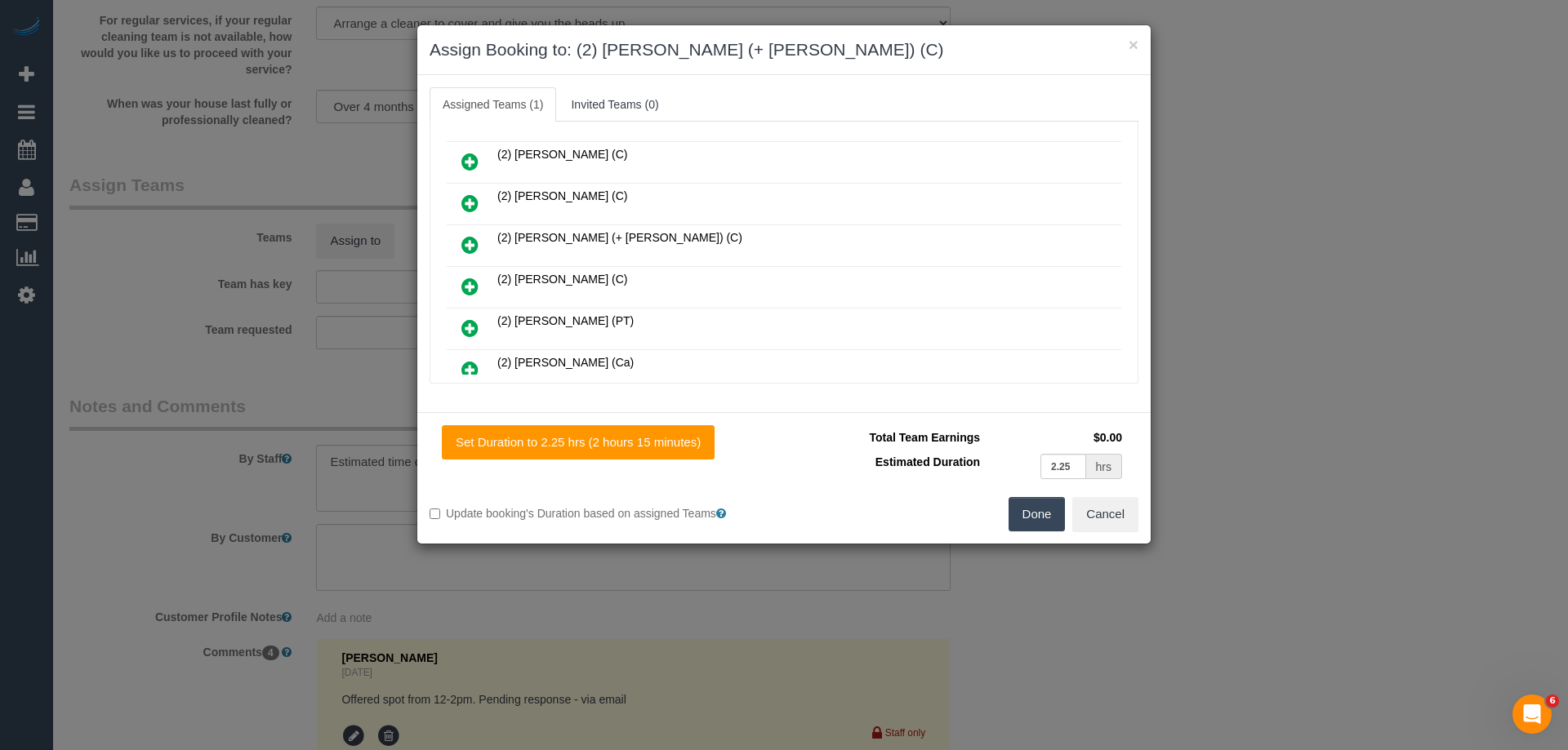
scroll to position [245, 0]
click at [477, 237] on icon at bounding box center [470, 243] width 17 height 19
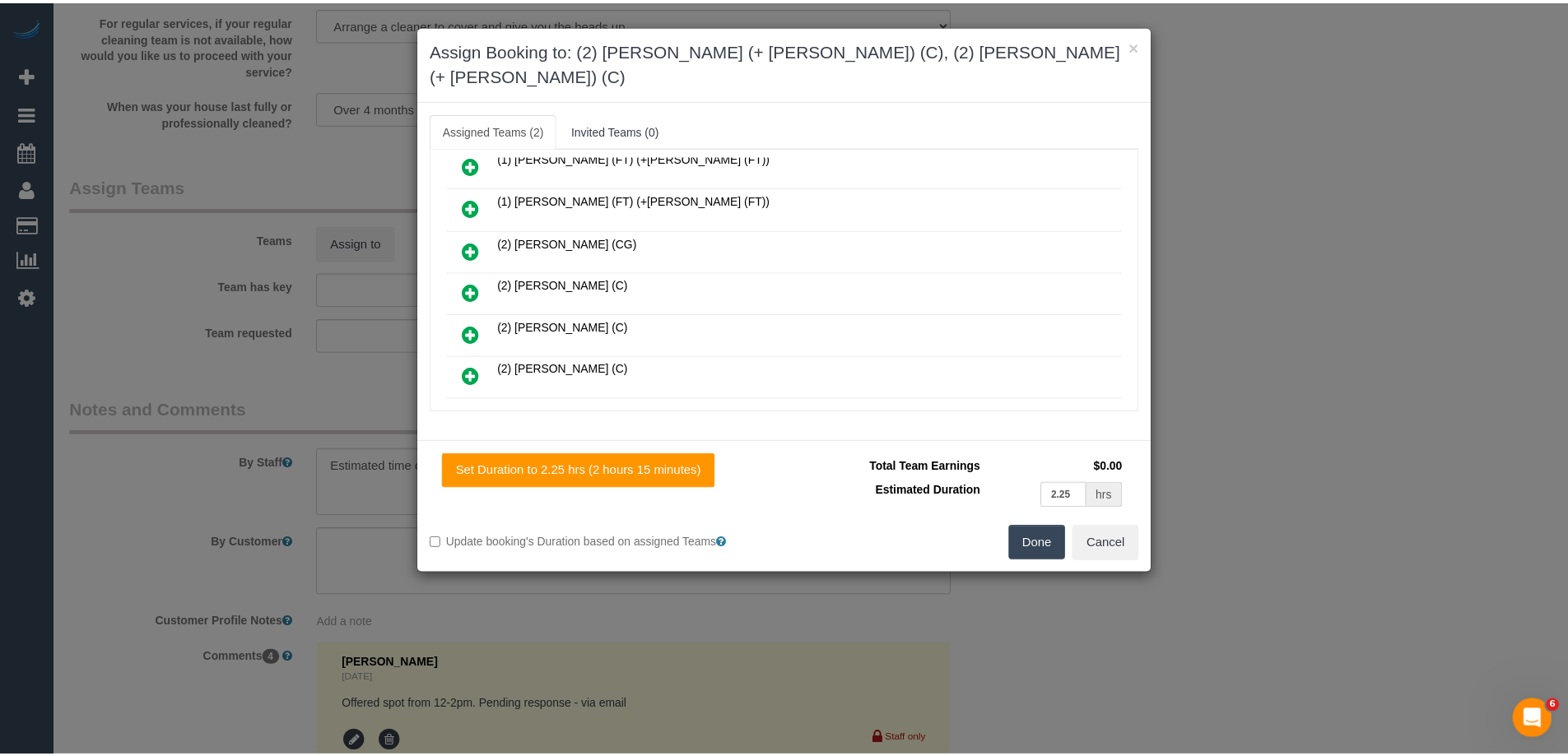
scroll to position [0, 0]
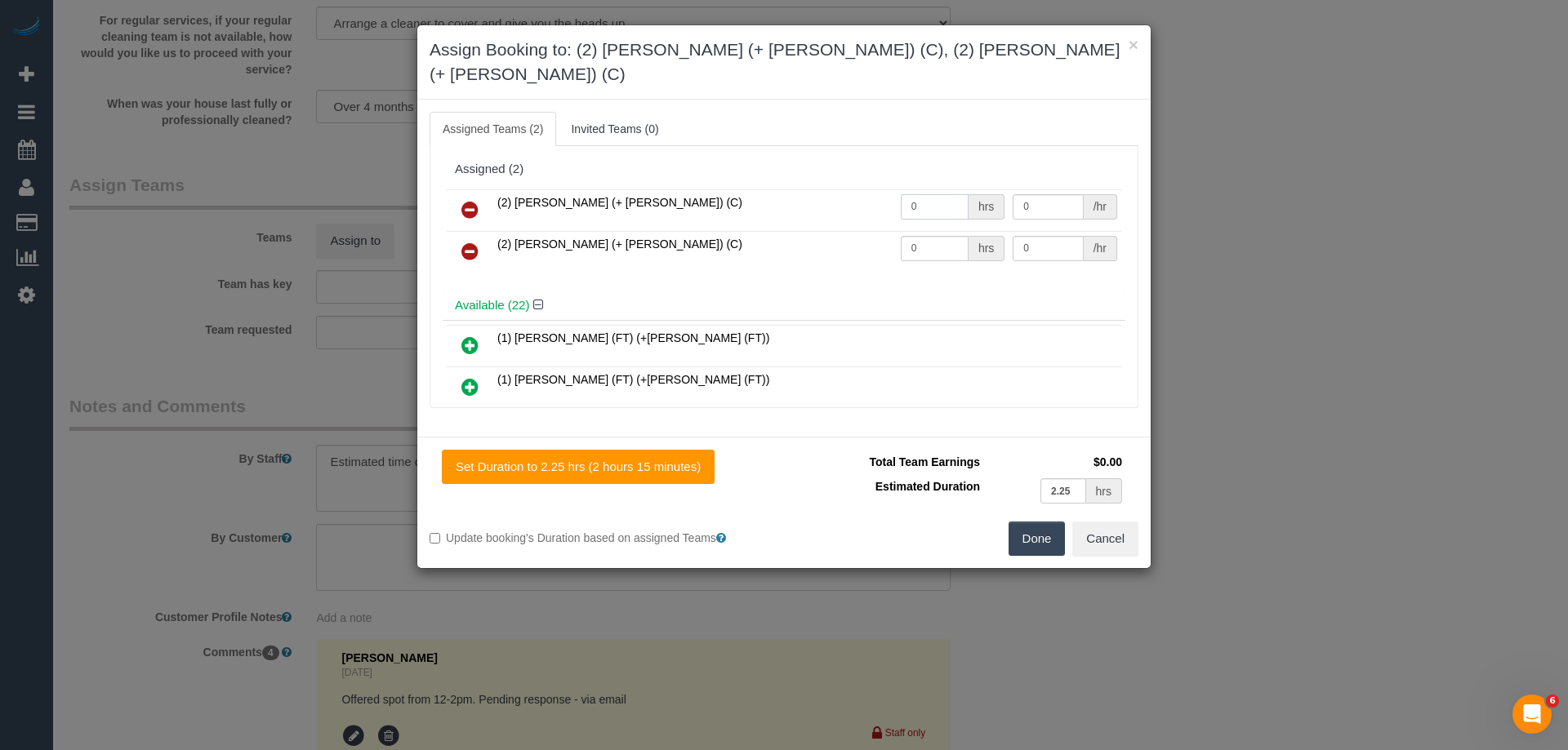
click at [942, 195] on input "0" at bounding box center [935, 207] width 68 height 25
type input "1"
click at [925, 236] on input "0" at bounding box center [935, 249] width 68 height 25
type input "1"
click at [1062, 195] on input "0" at bounding box center [1047, 207] width 70 height 25
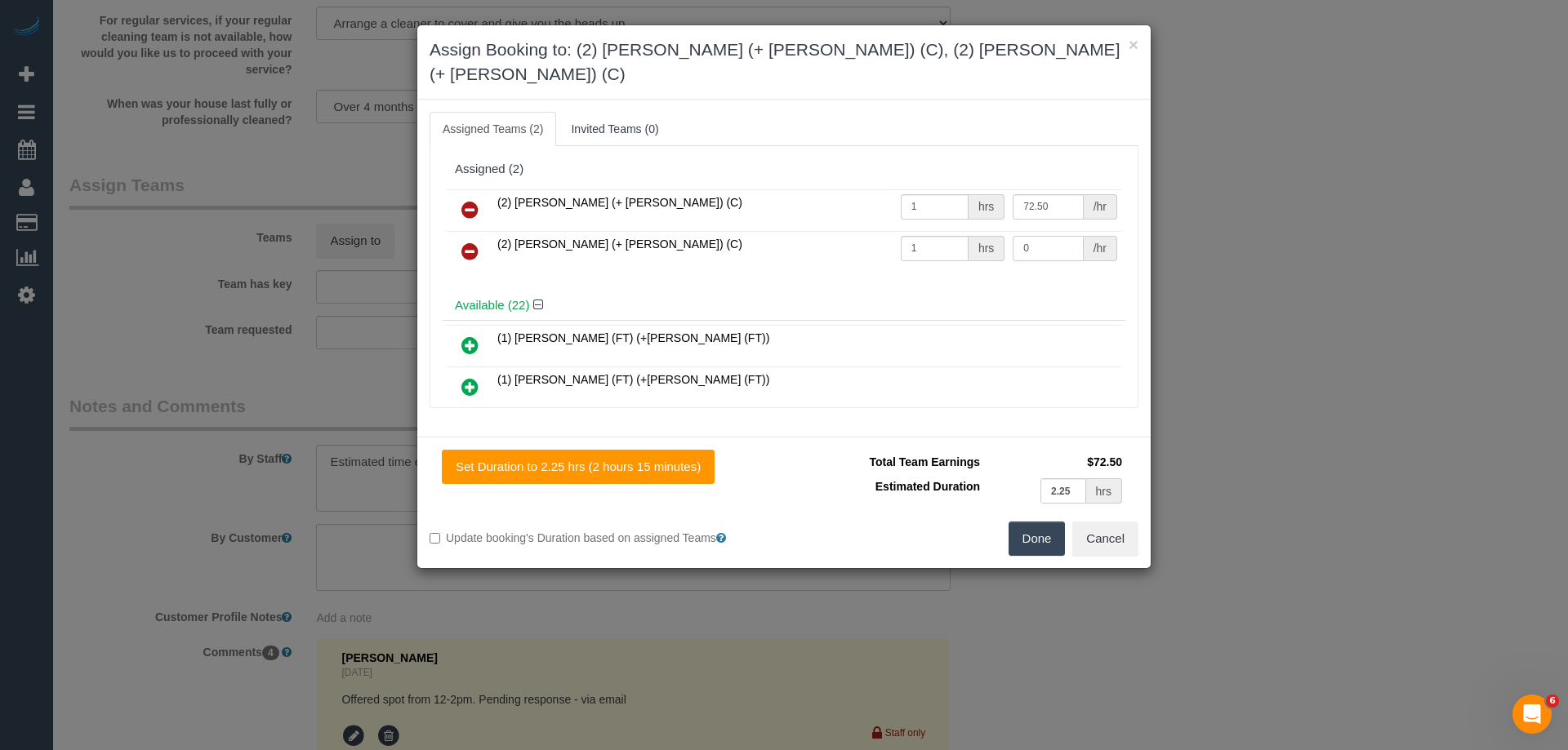
type input "72.5"
click at [1046, 236] on input "0" at bounding box center [1047, 249] width 70 height 25
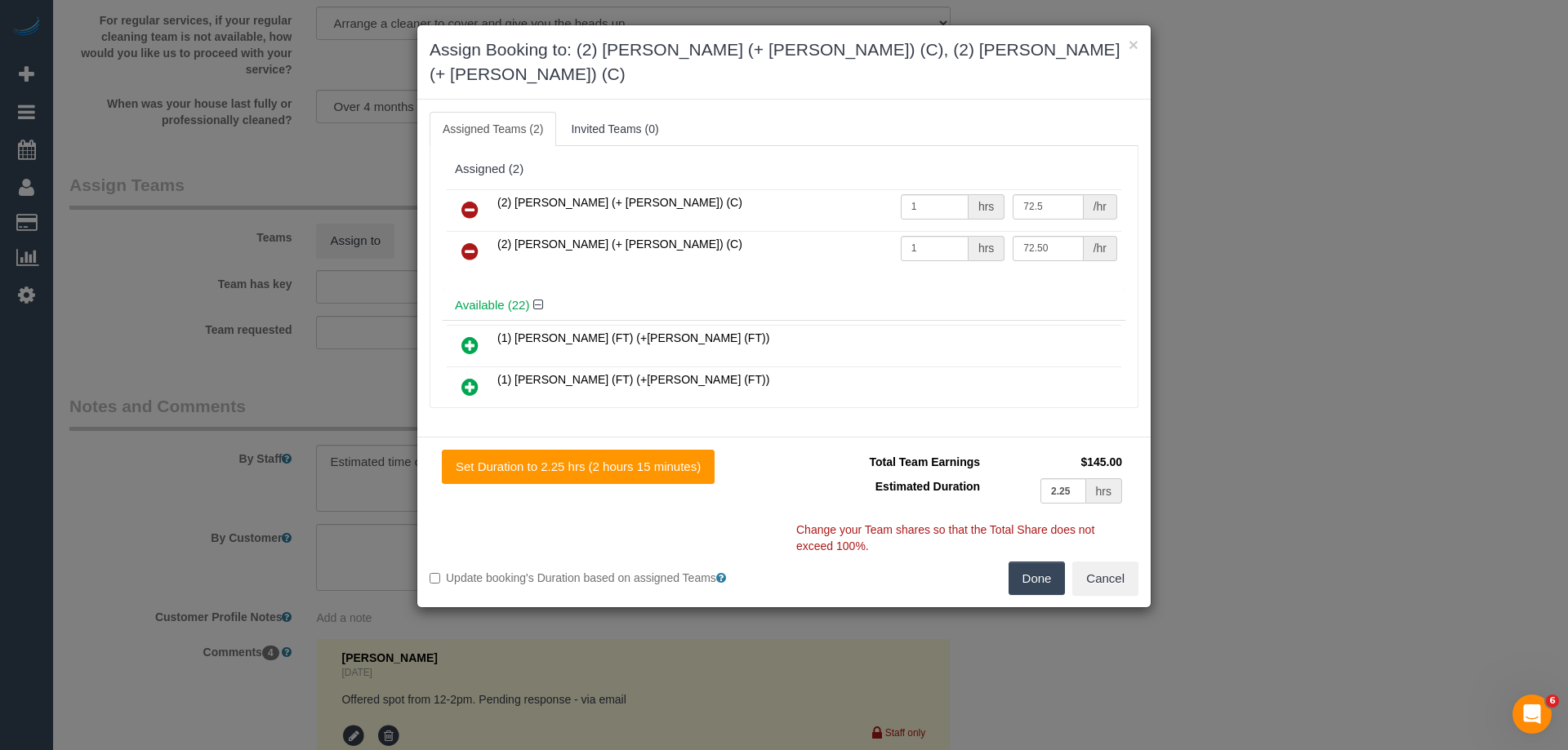
type input "72.5"
click at [1044, 562] on button "Done" at bounding box center [1037, 579] width 58 height 35
click at [1044, 552] on div "× Assign Booking to: (2) Daniela (+ Kevin) (C), (2) Kevin (+ Daniela) (C) Assig…" at bounding box center [784, 375] width 1568 height 750
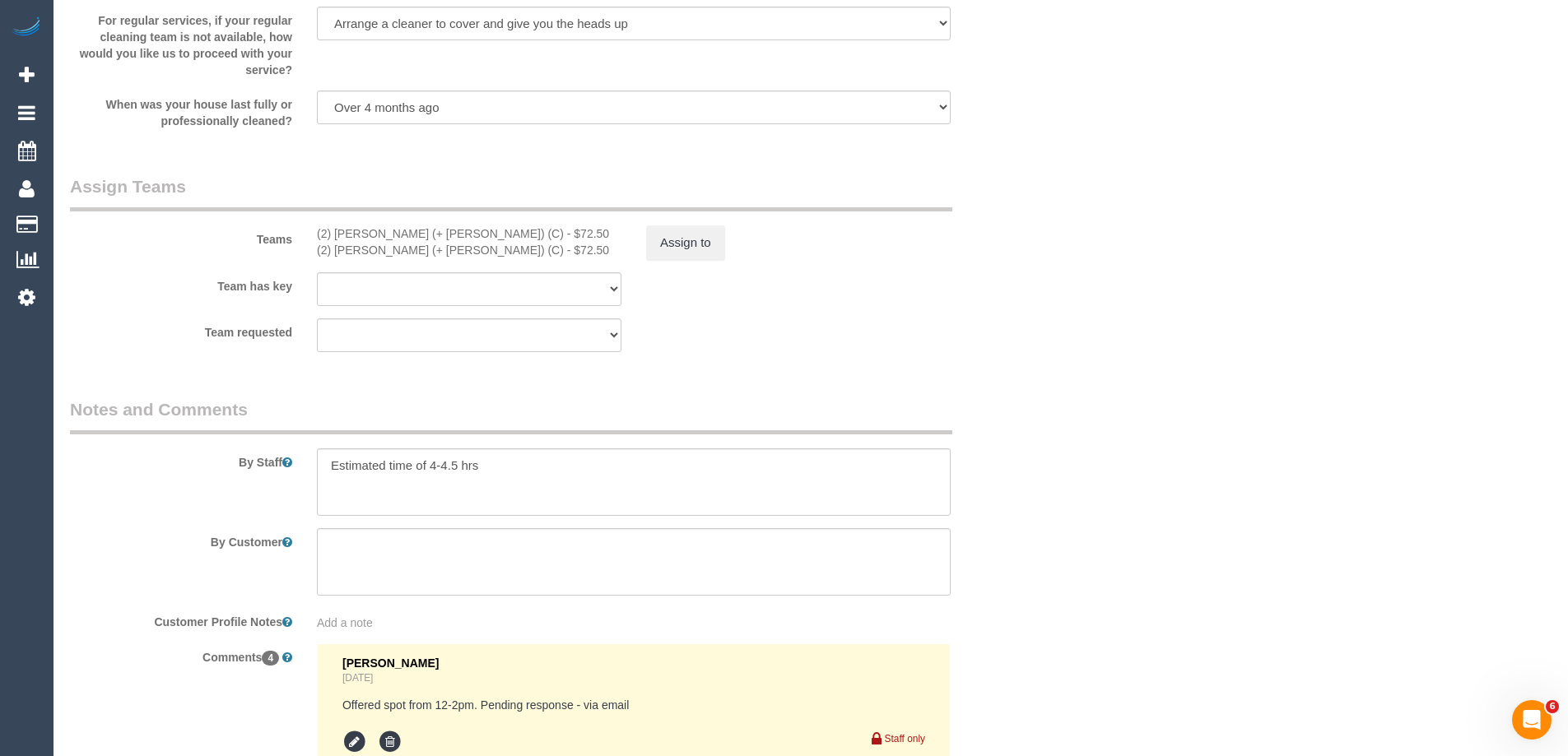
drag, startPoint x: 1169, startPoint y: 396, endPoint x: 1176, endPoint y: 355, distance: 41.6
click at [1167, 391] on div "× Assign Booking to: (2) Daniela (+ Kevin) (C), (2) Kevin (+ Daniela) (C) Assig…" at bounding box center [784, 378] width 1568 height 756
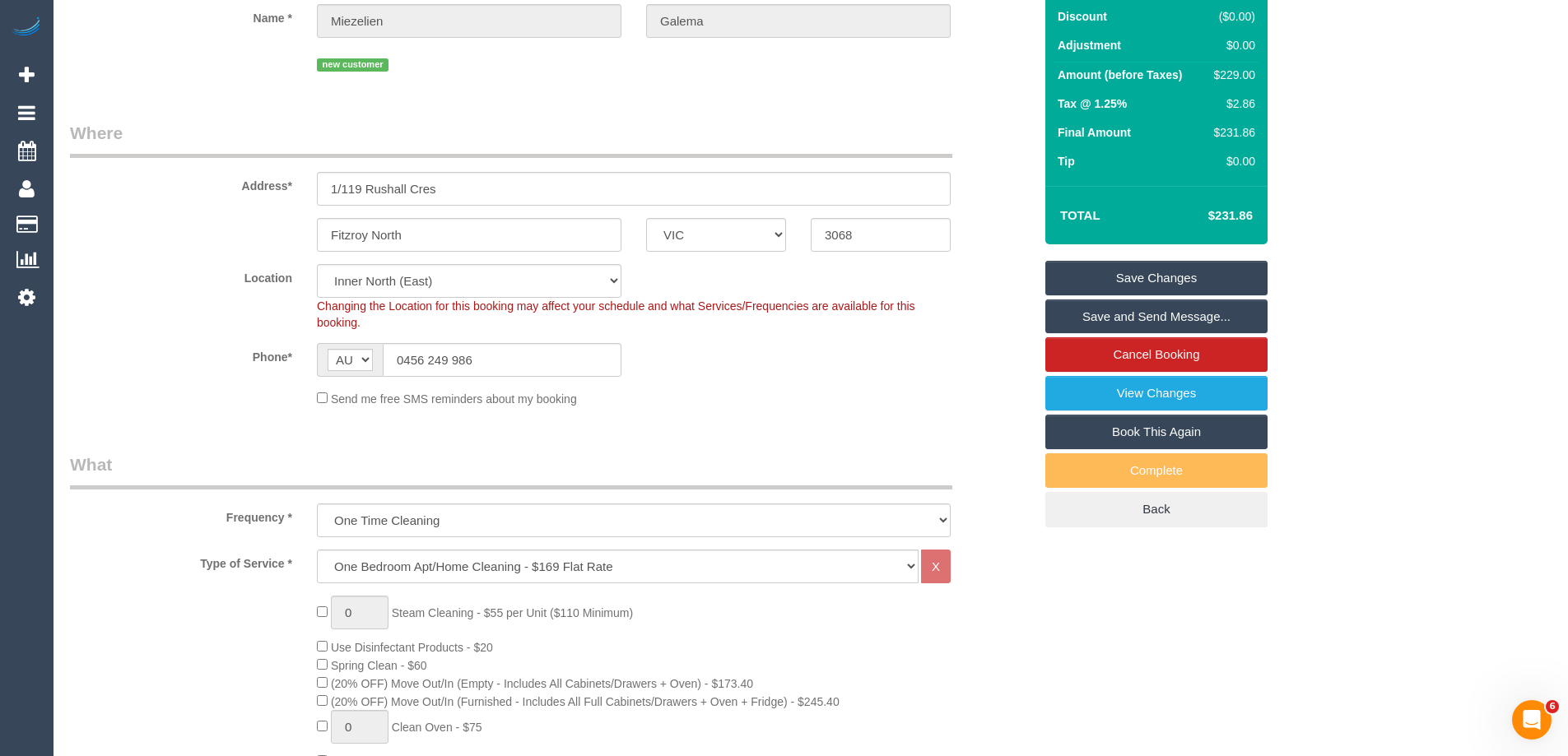
scroll to position [165, 0]
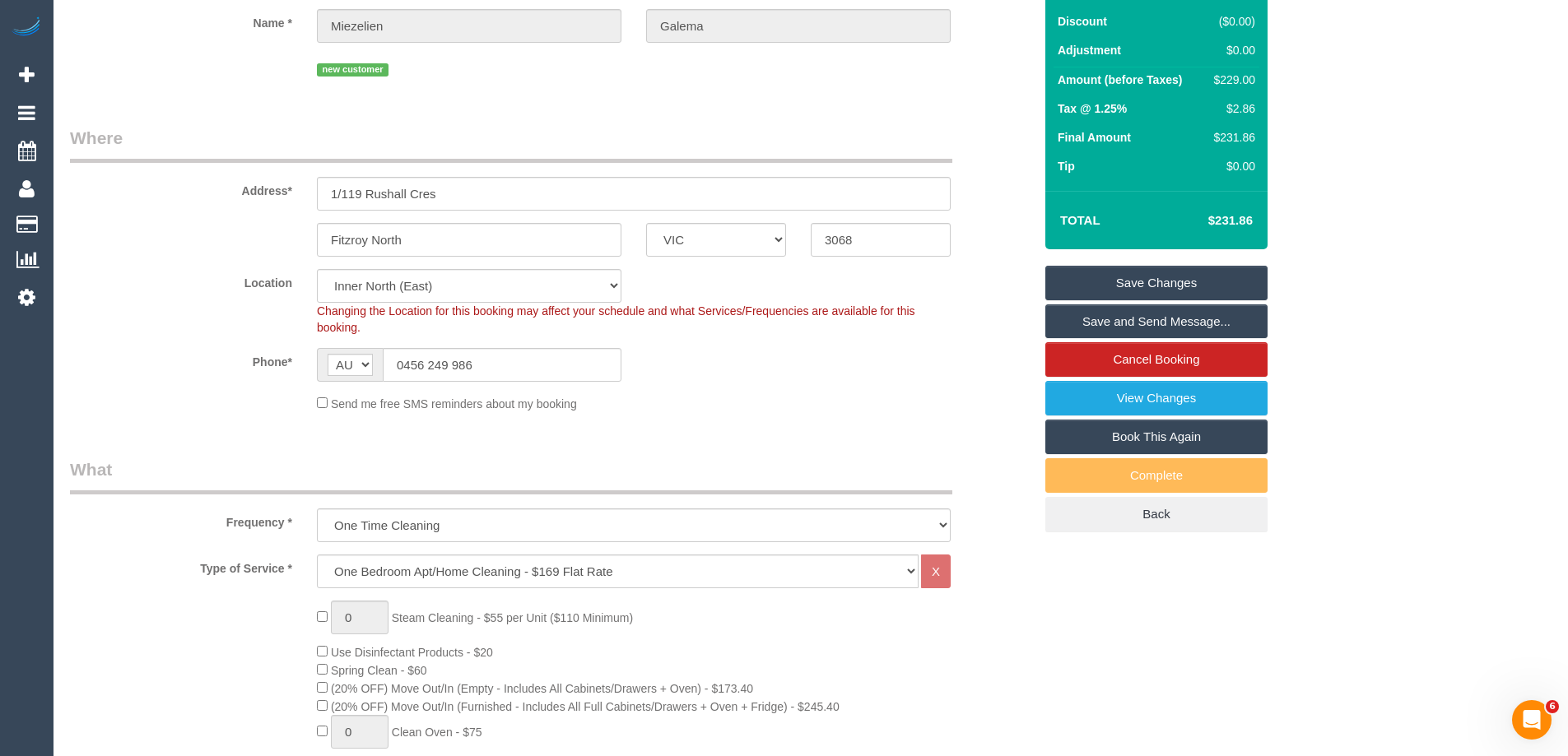
click at [1174, 279] on link "Save Changes" at bounding box center [1156, 283] width 222 height 35
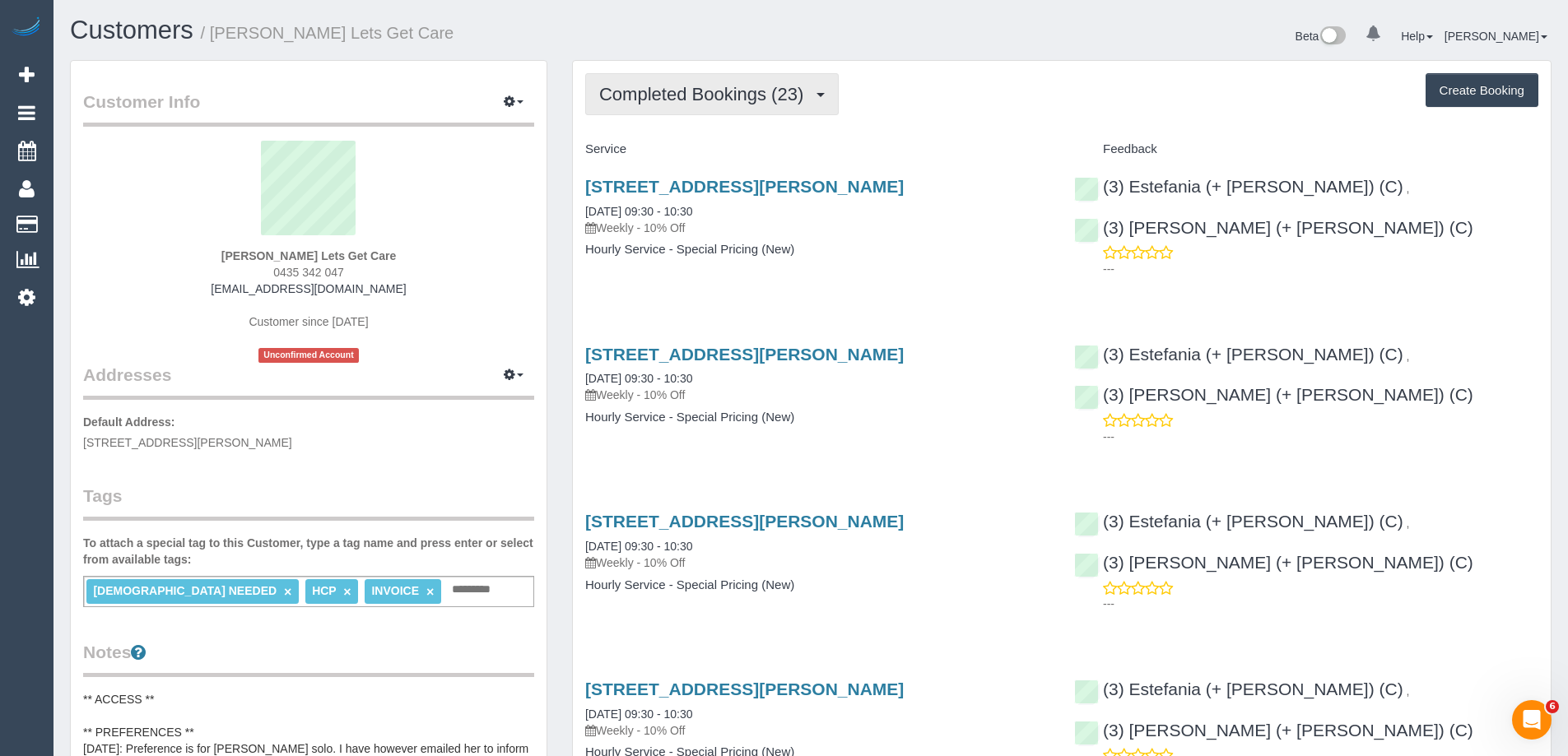
click at [694, 107] on button "Completed Bookings (23)" at bounding box center [711, 94] width 253 height 42
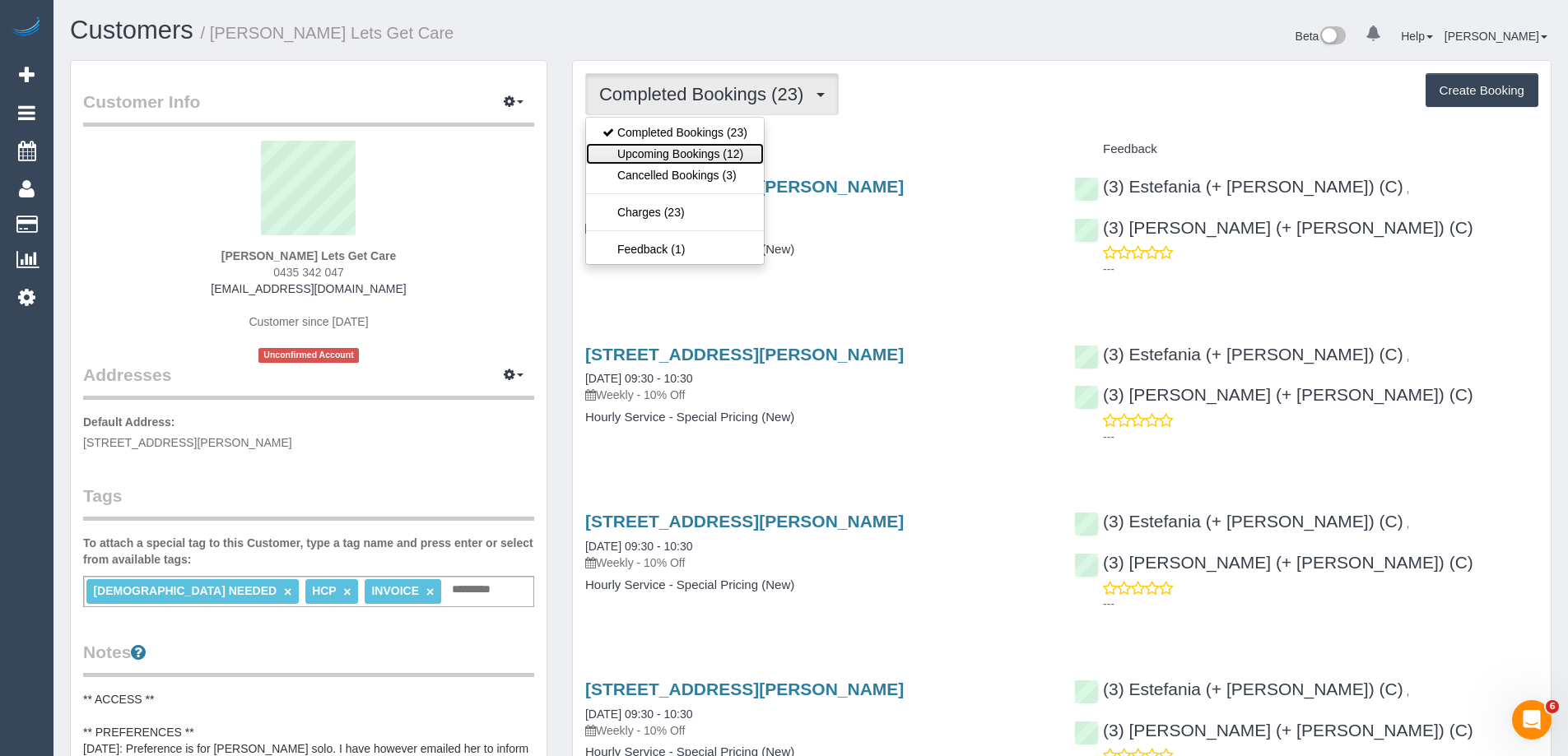
click at [655, 157] on link "Upcoming Bookings (12)" at bounding box center [675, 154] width 177 height 21
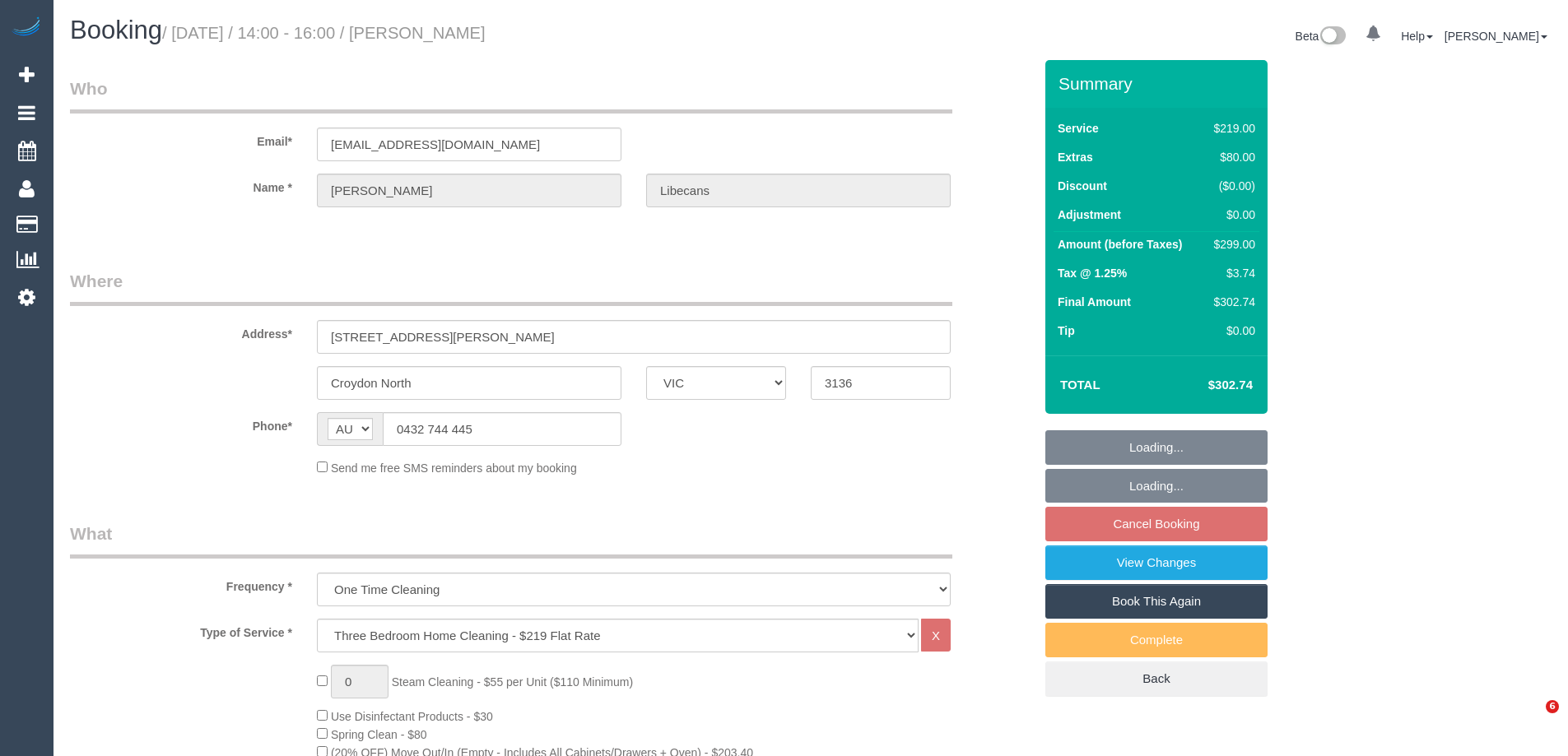
select select "VIC"
select select "string:stripe-pm_1QNtrk2GScqysDRV1Czu4XBS"
select select "number:27"
select select "number:14"
select select "number:18"
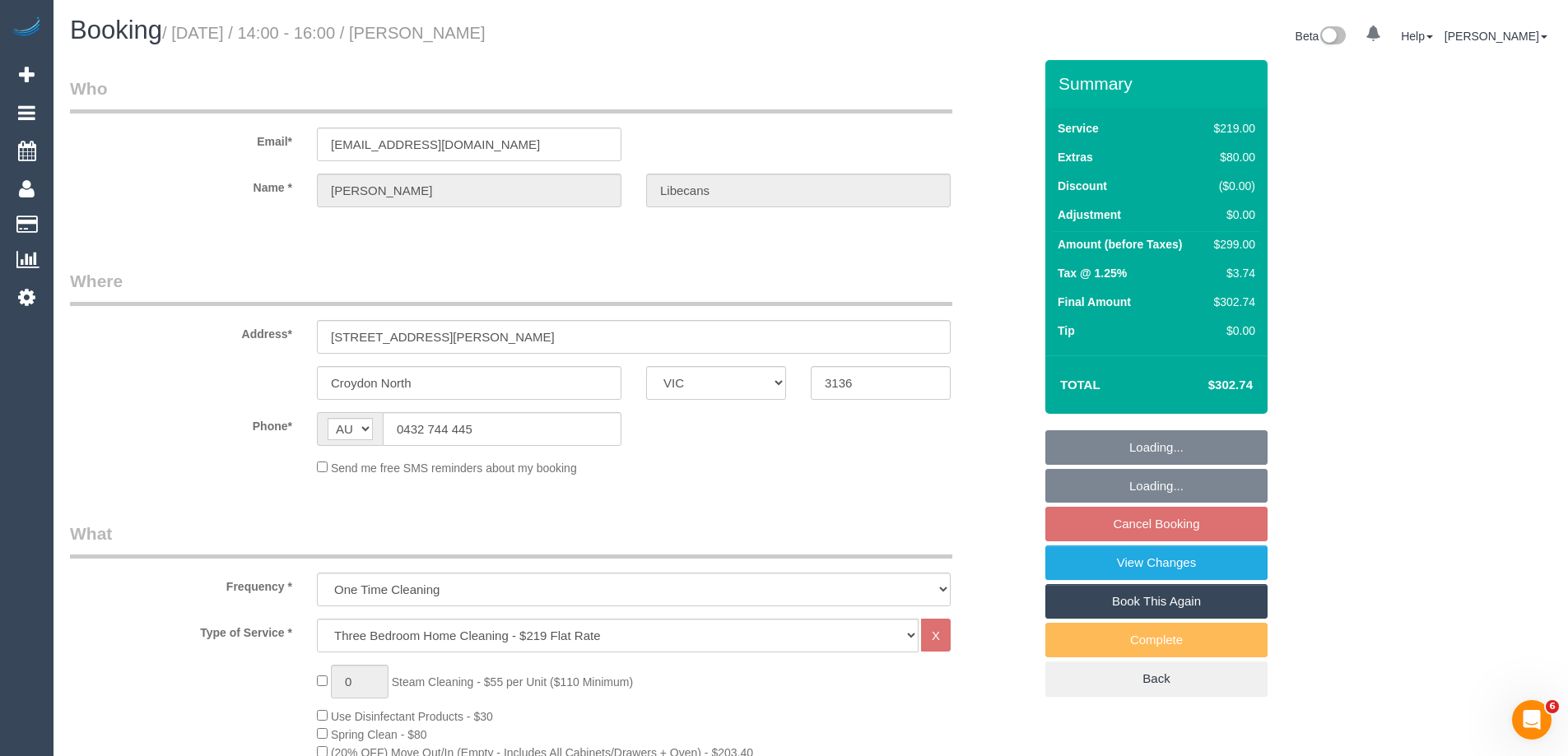
select select "number:22"
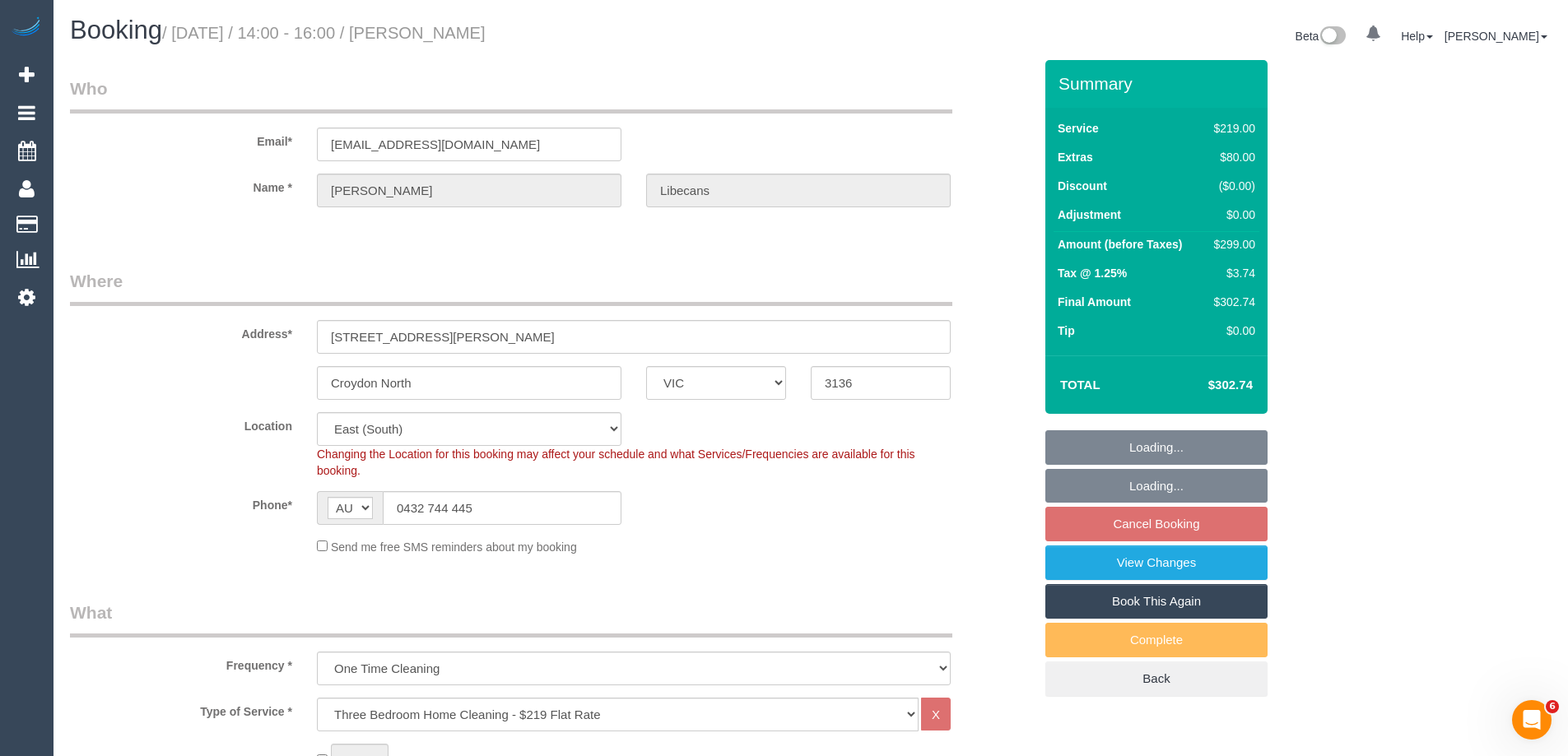
select select "object:1277"
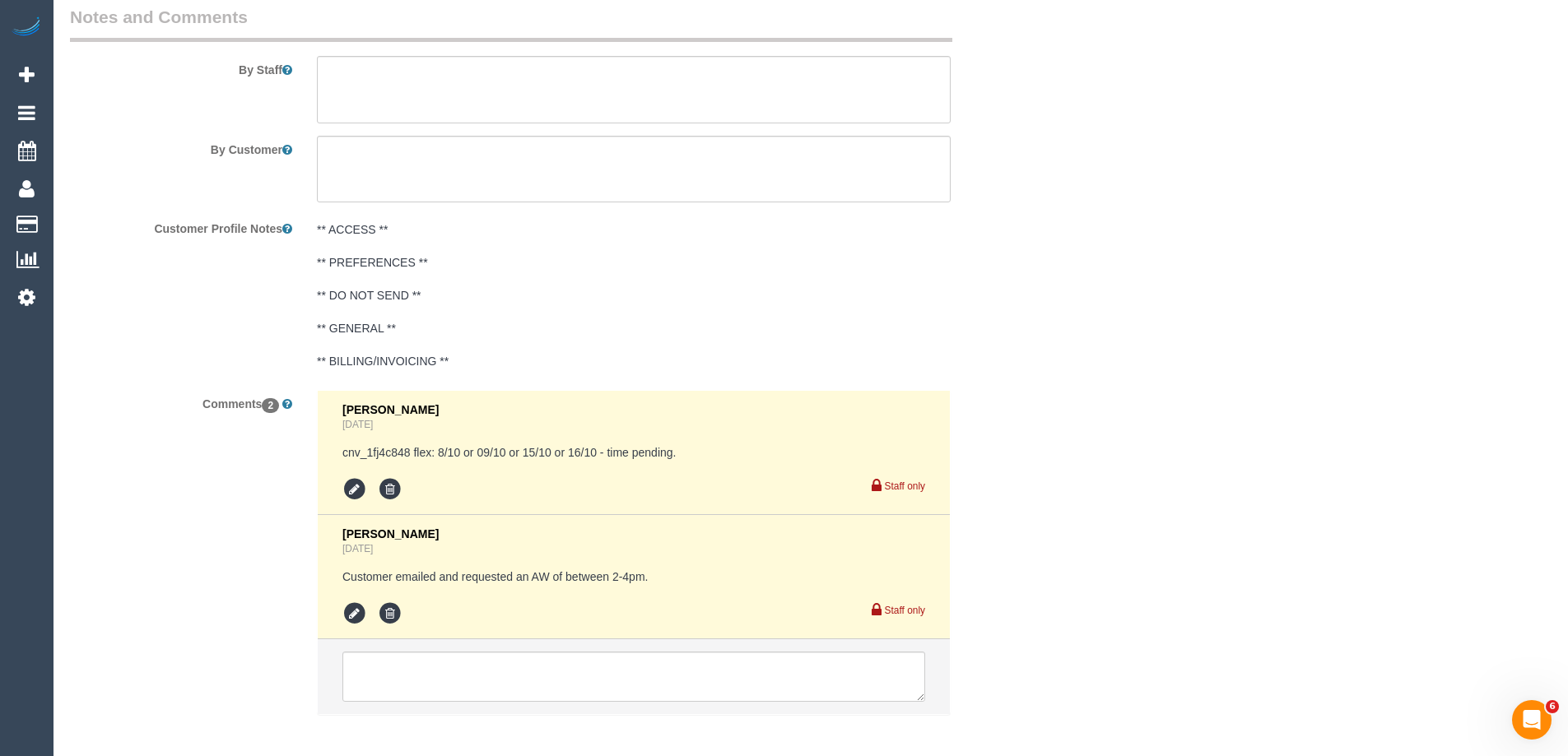
scroll to position [2881, 0]
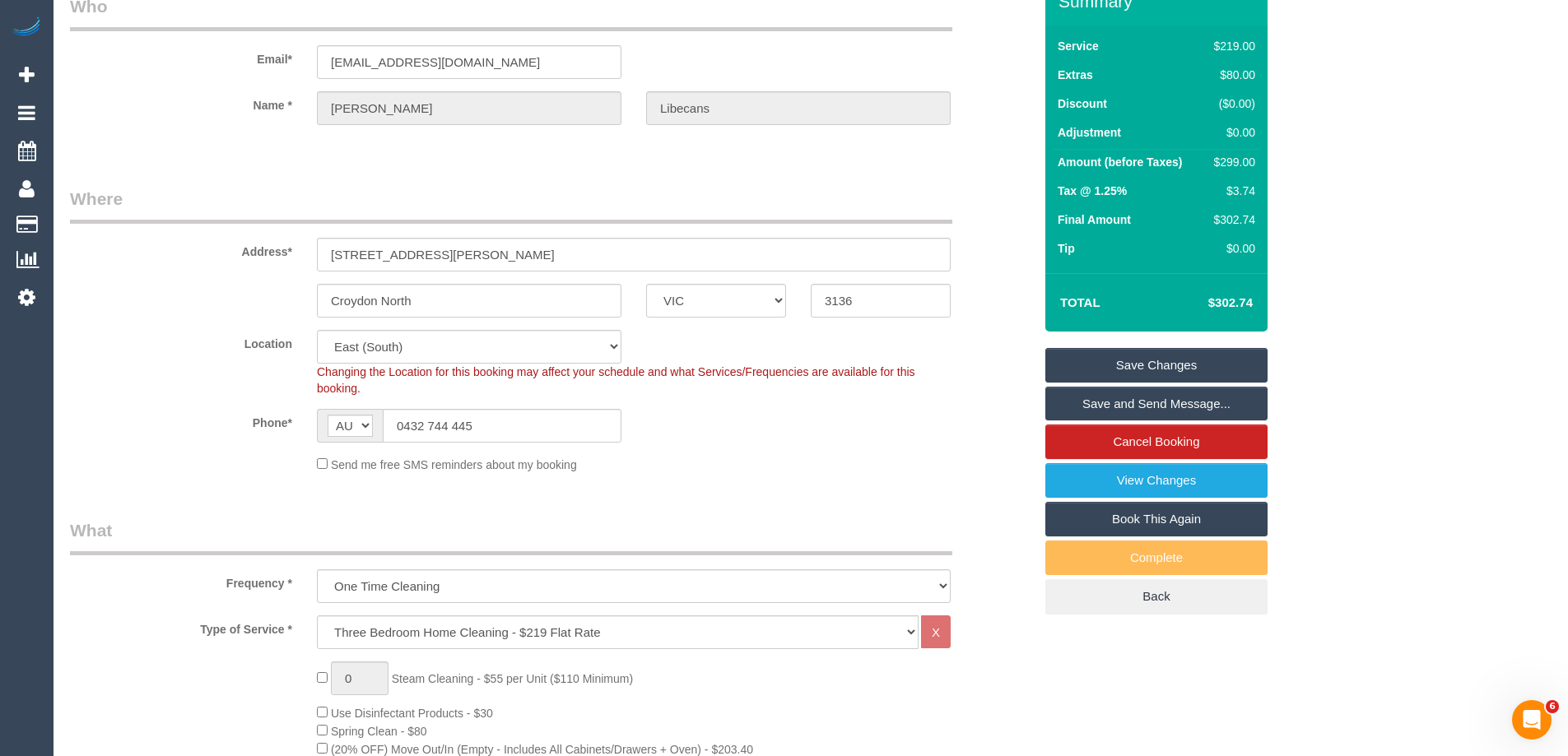
scroll to position [0, 0]
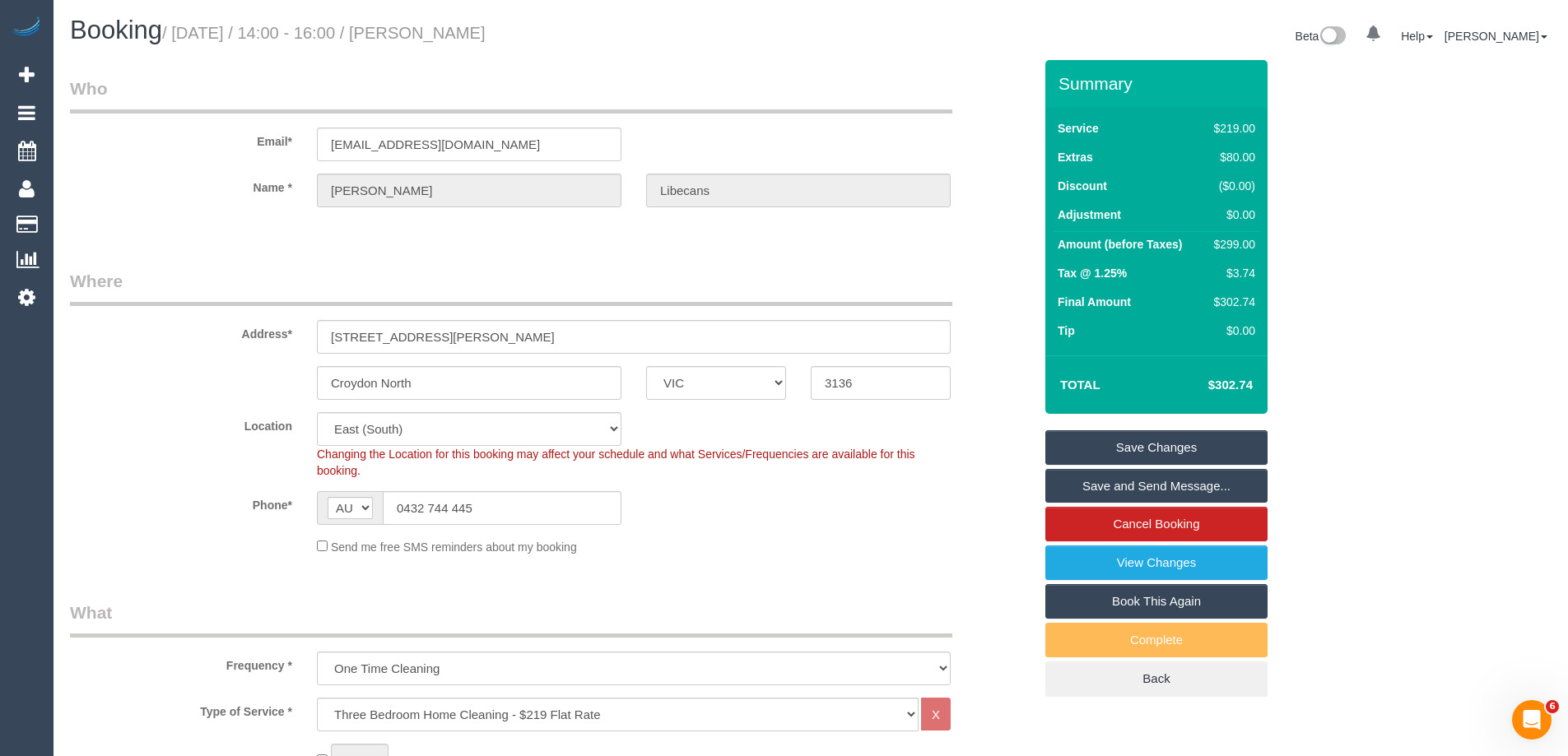
click at [289, 465] on div "Location [GEOGRAPHIC_DATA] (North) East (South) [GEOGRAPHIC_DATA] (East) [GEOGR…" at bounding box center [552, 445] width 988 height 67
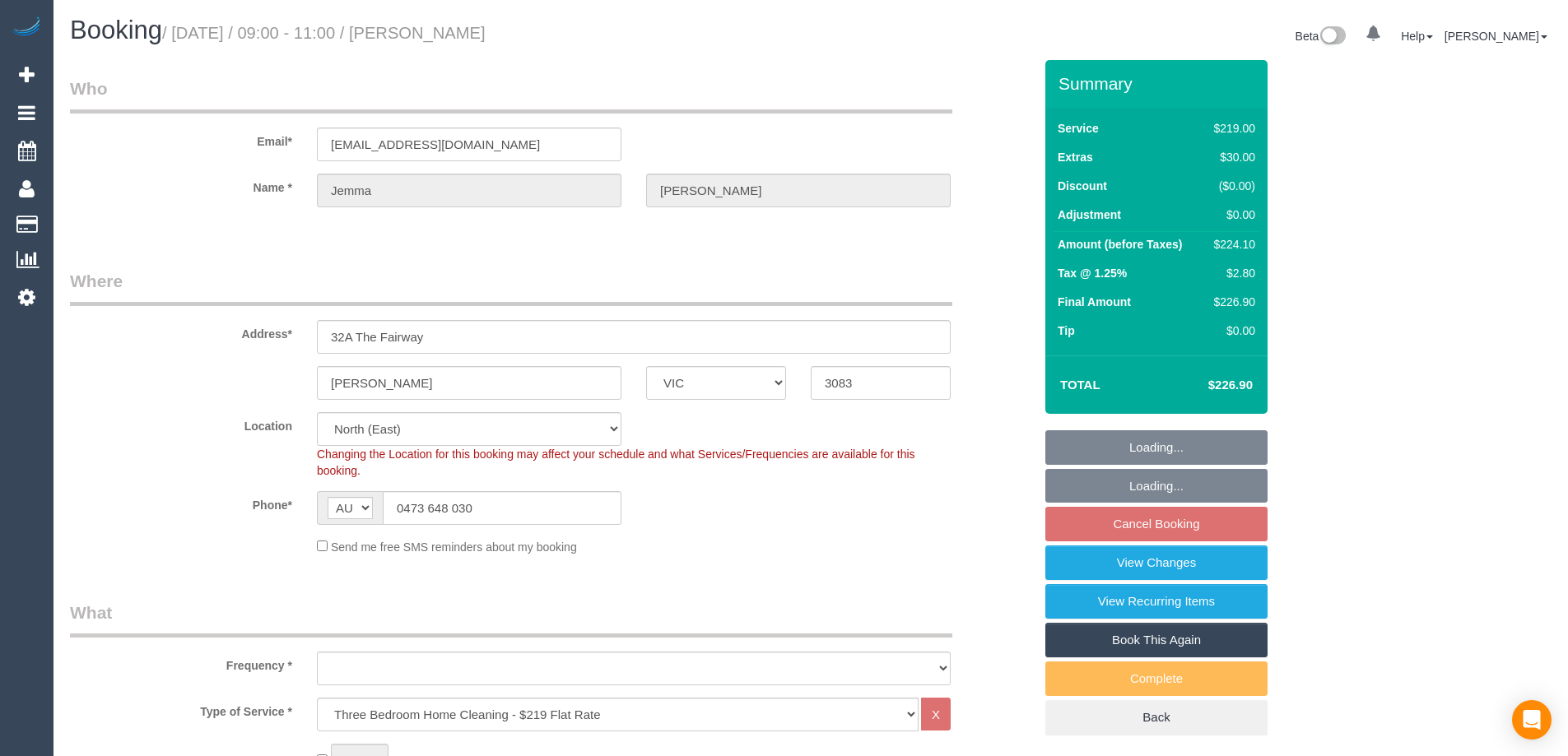
select select "VIC"
select select "number:27"
select select "number:16"
select select "number:18"
select select "number:22"
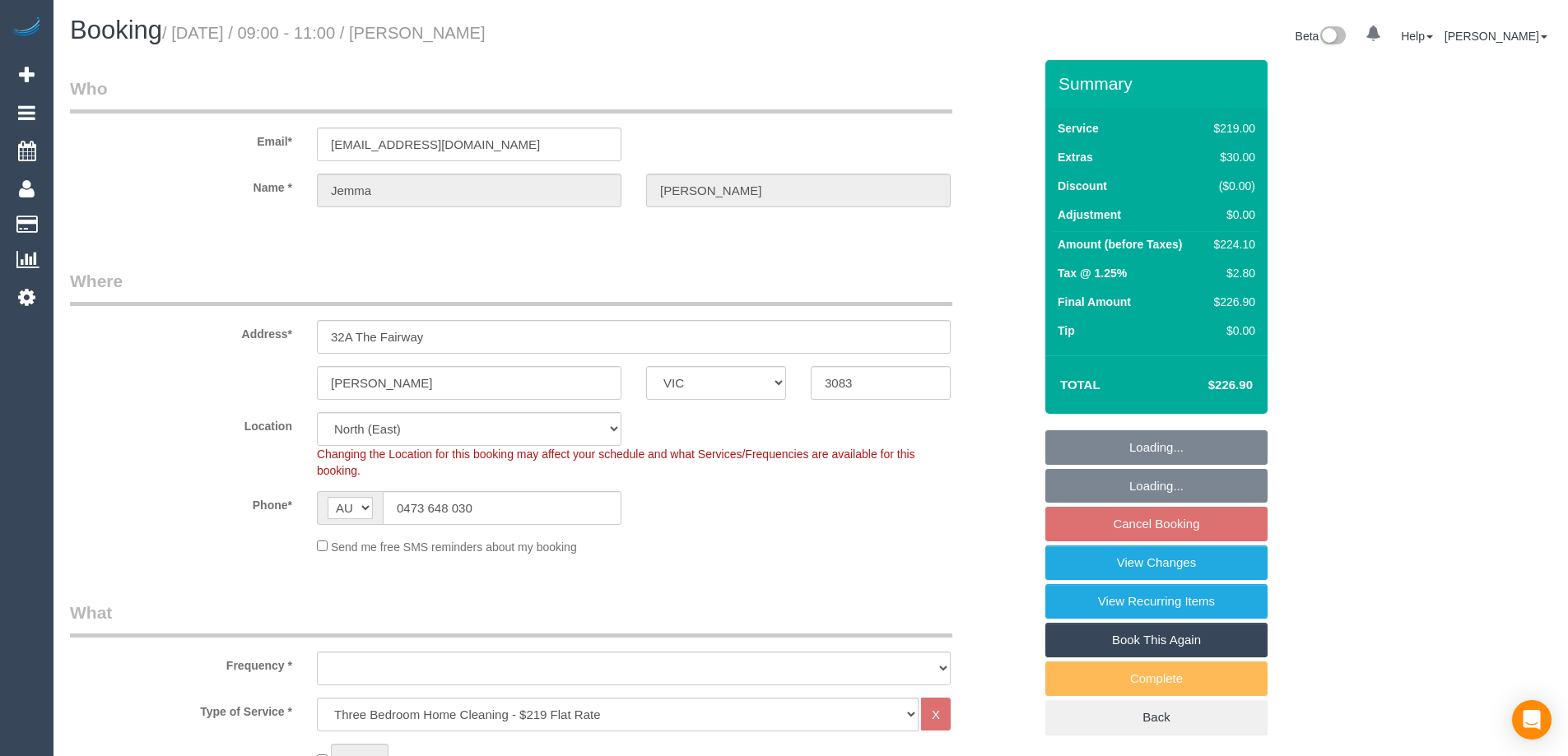
select select "number:33"
select select "number:12"
select select "object:1386"
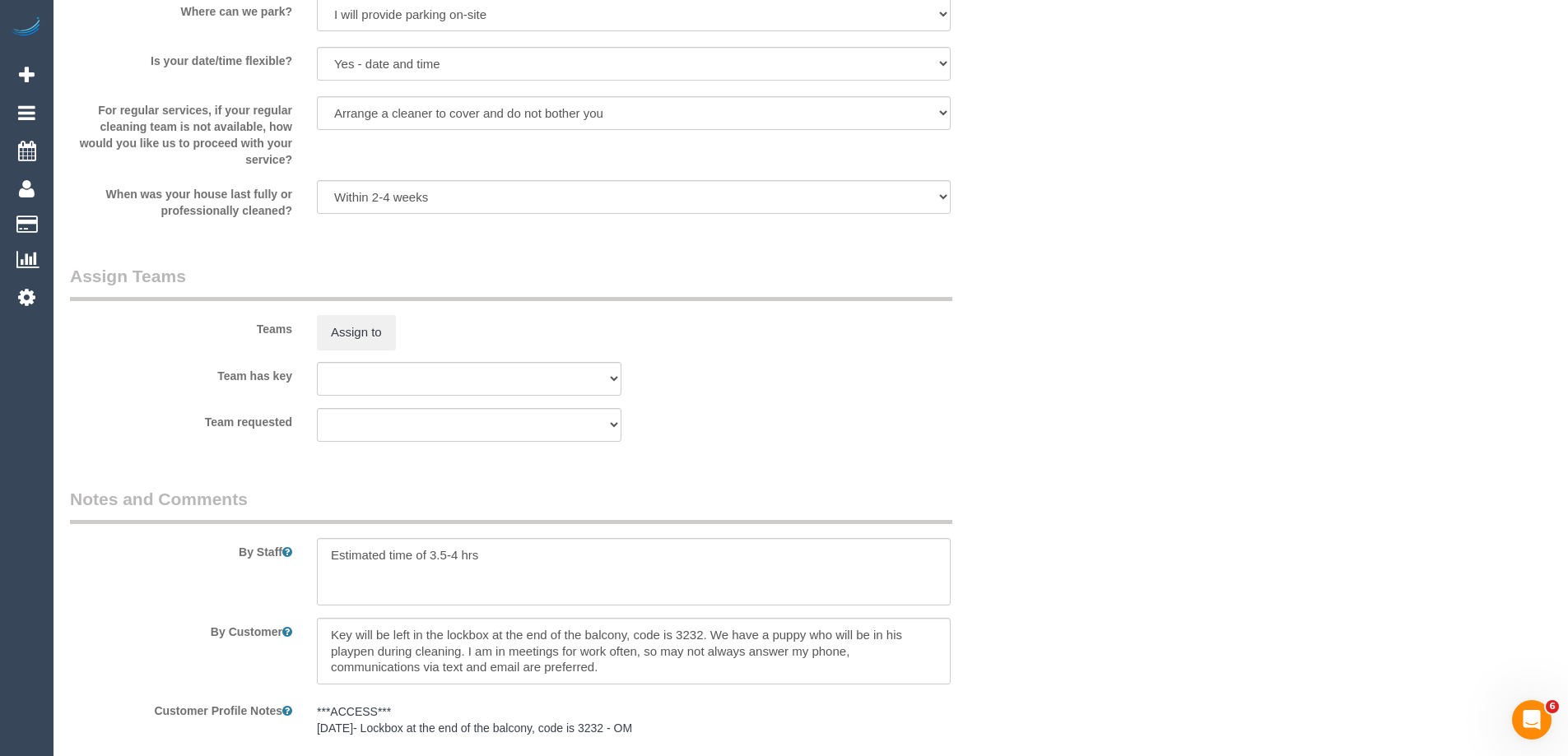
scroll to position [2980, 0]
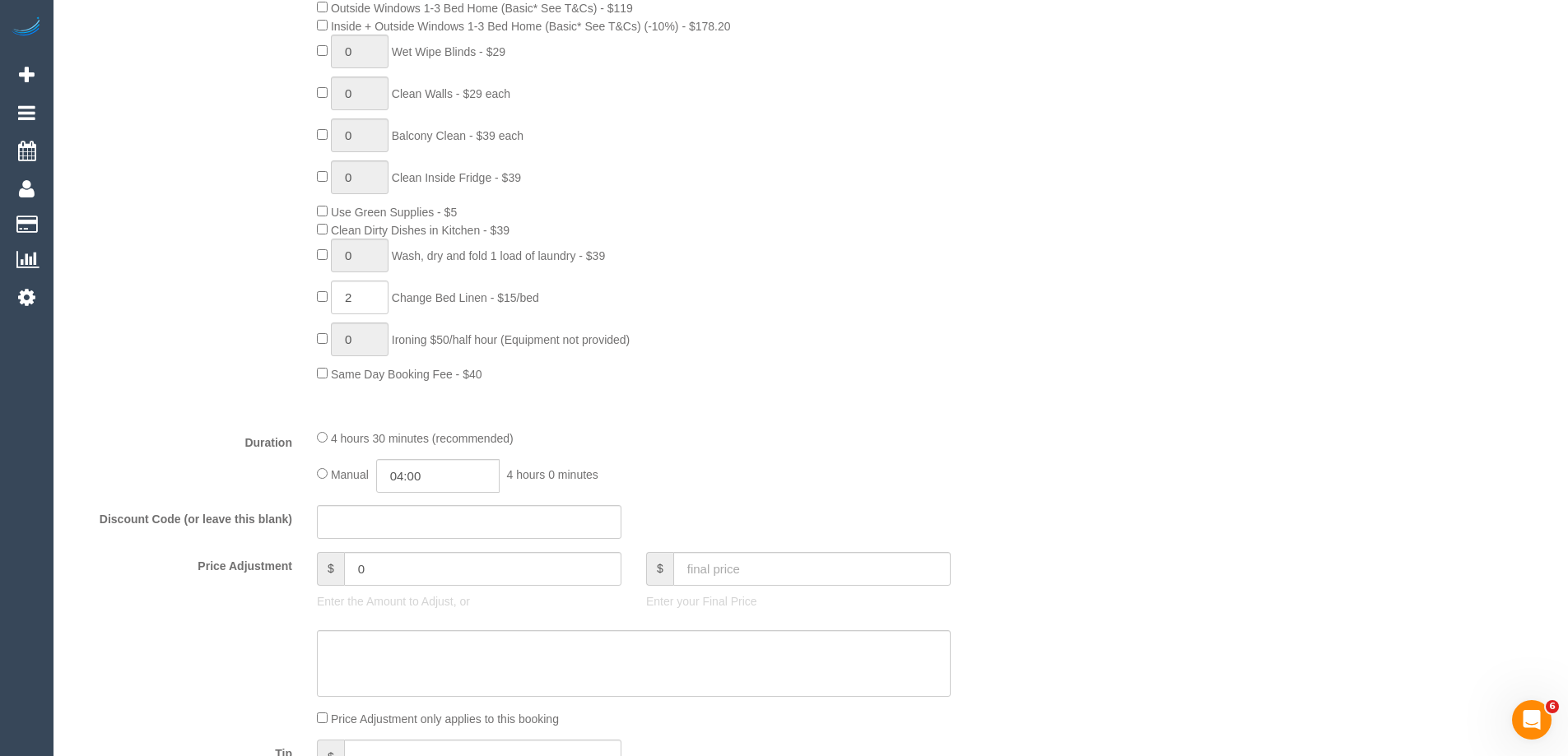
scroll to position [0, 0]
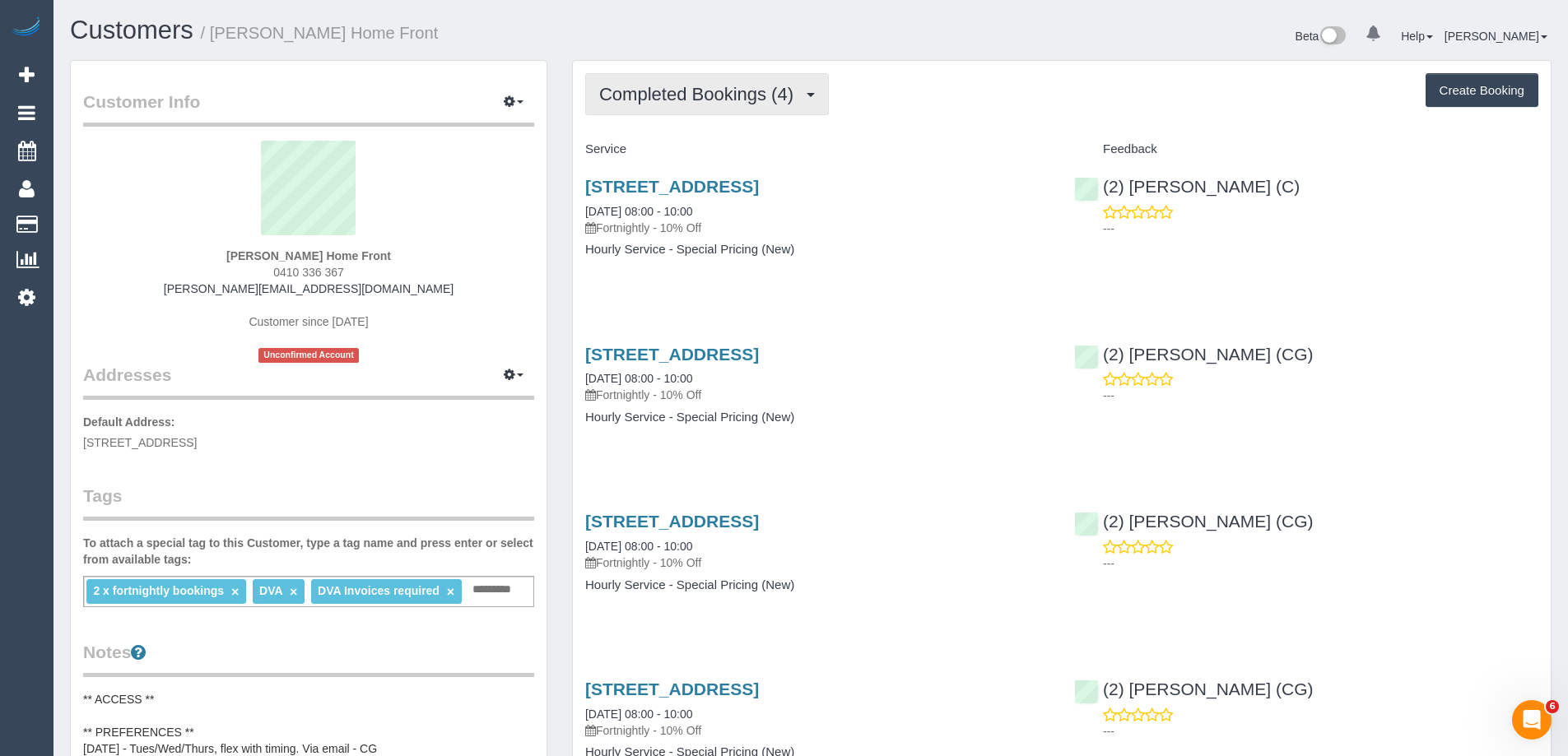
click at [658, 91] on span "Completed Bookings (4)" at bounding box center [700, 94] width 202 height 20
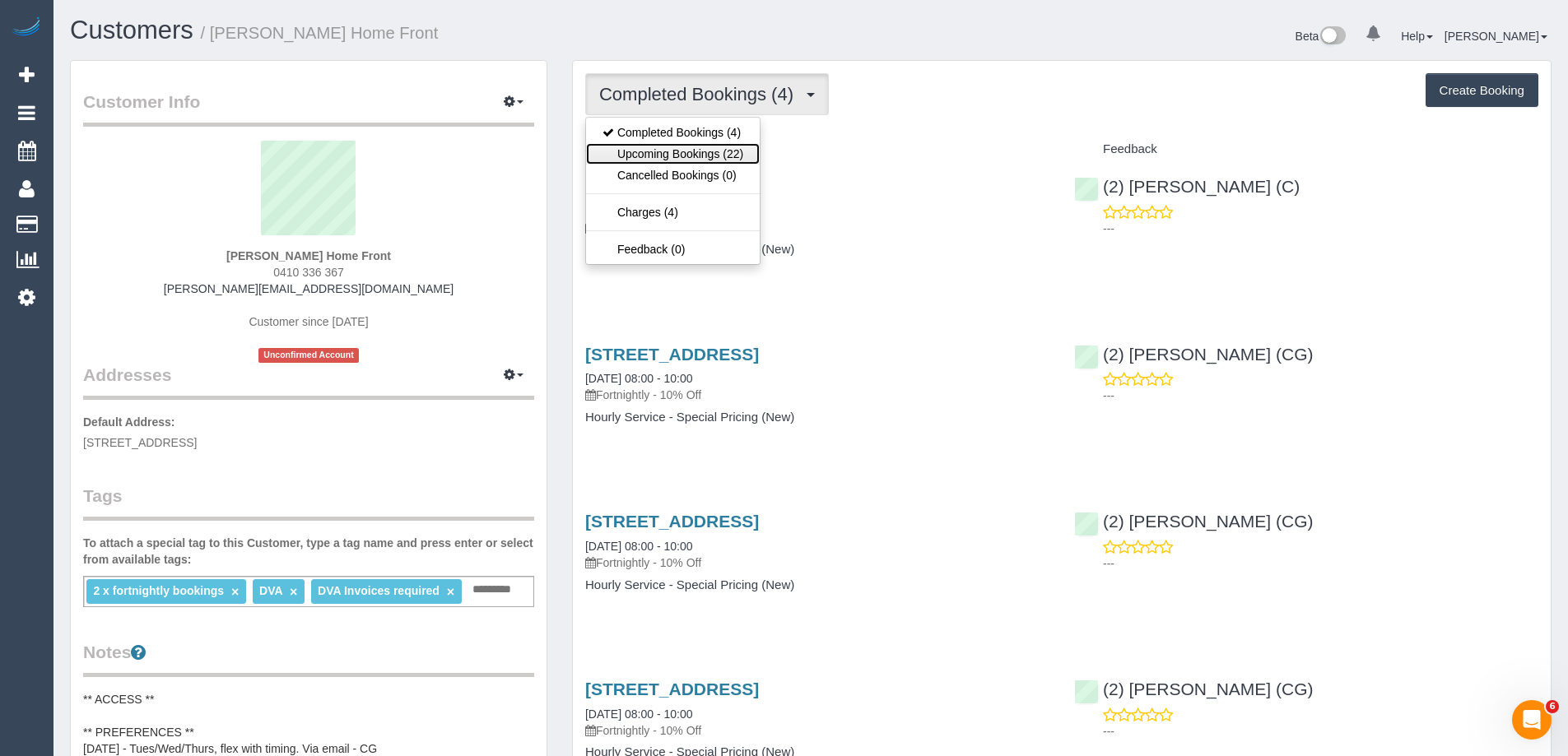
click at [662, 156] on link "Upcoming Bookings (22)" at bounding box center [673, 154] width 174 height 21
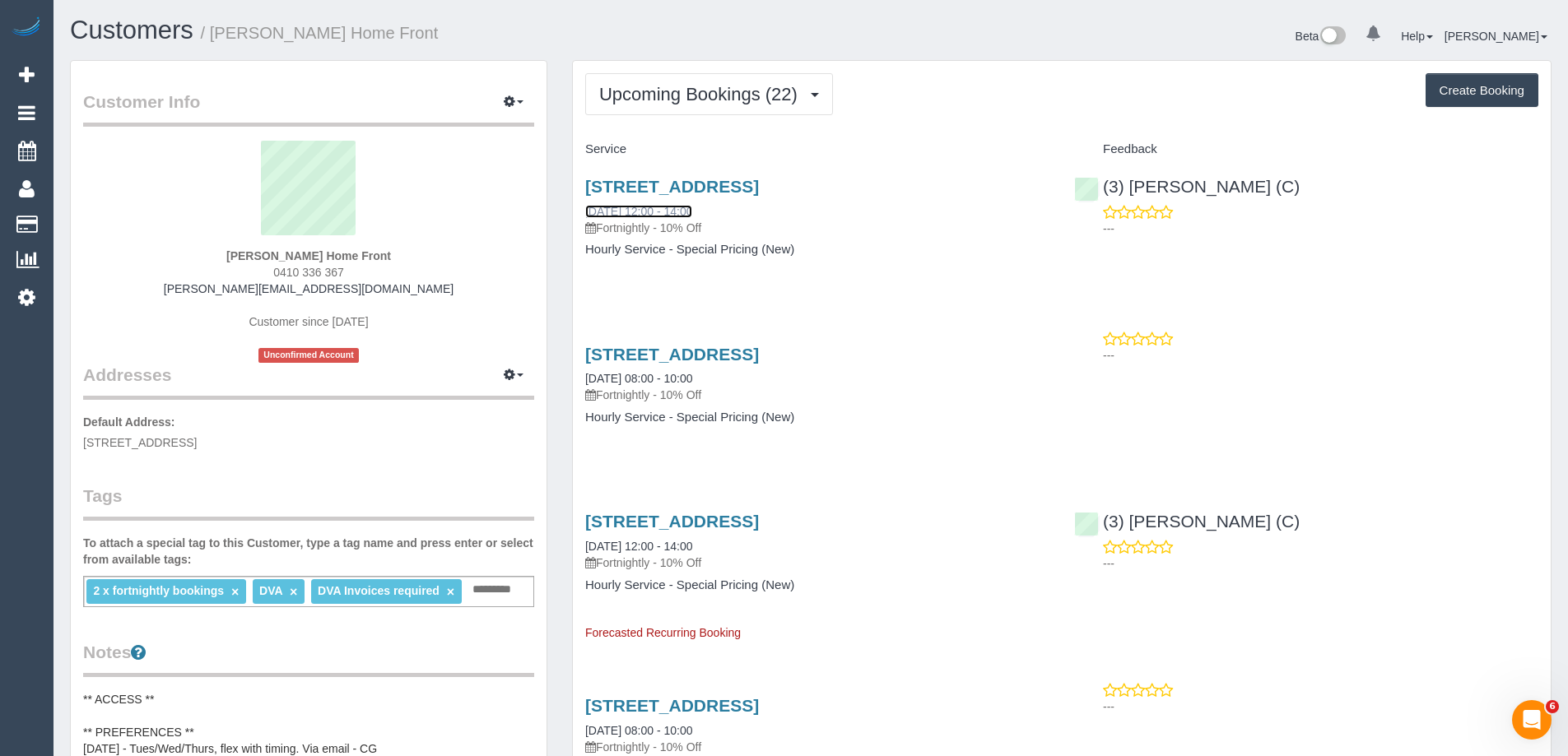
click at [671, 210] on link "[DATE] 12:00 - 14:00" at bounding box center [638, 211] width 107 height 13
click at [686, 93] on span "Upcoming Bookings (22)" at bounding box center [702, 94] width 206 height 20
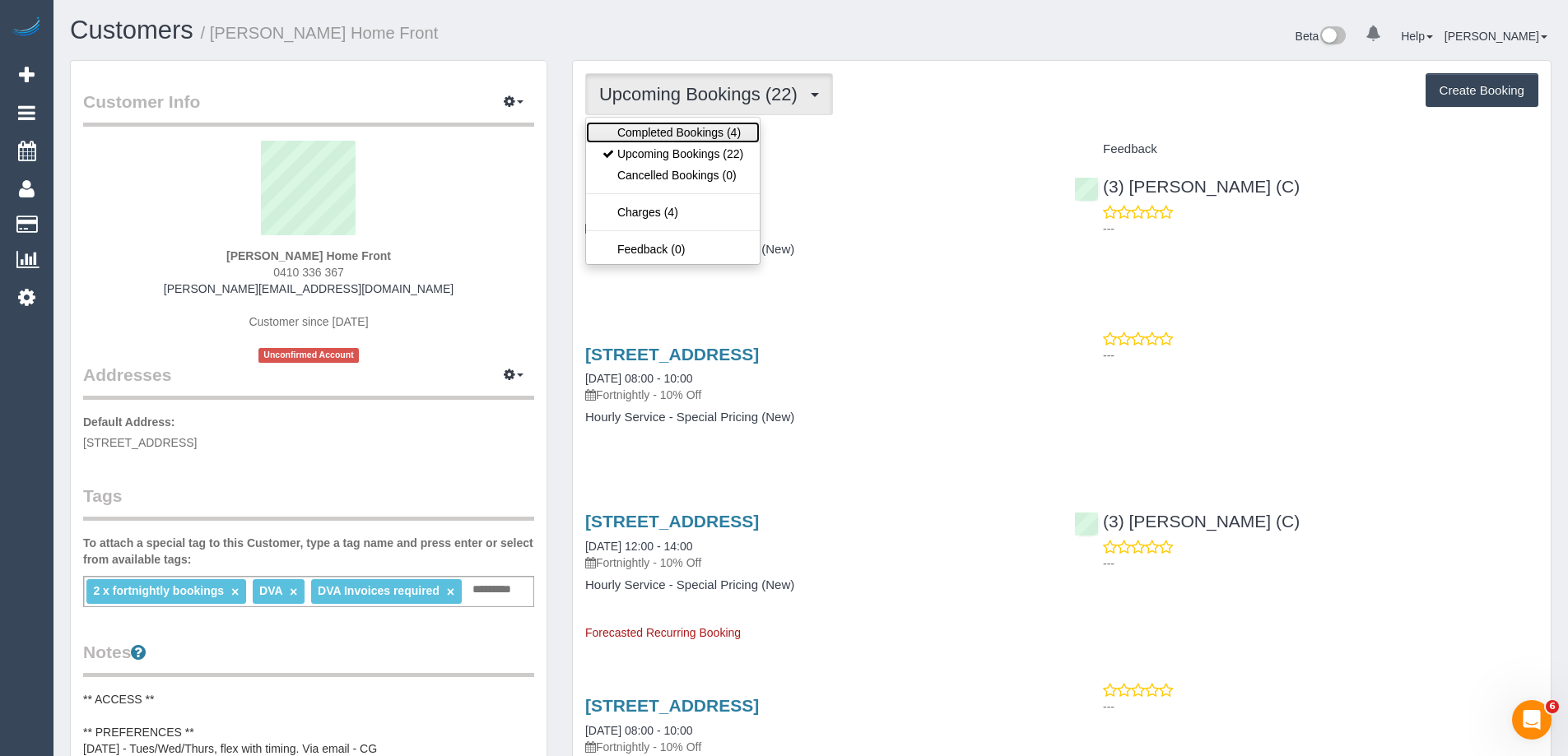
click at [649, 134] on link "Completed Bookings (4)" at bounding box center [673, 132] width 174 height 21
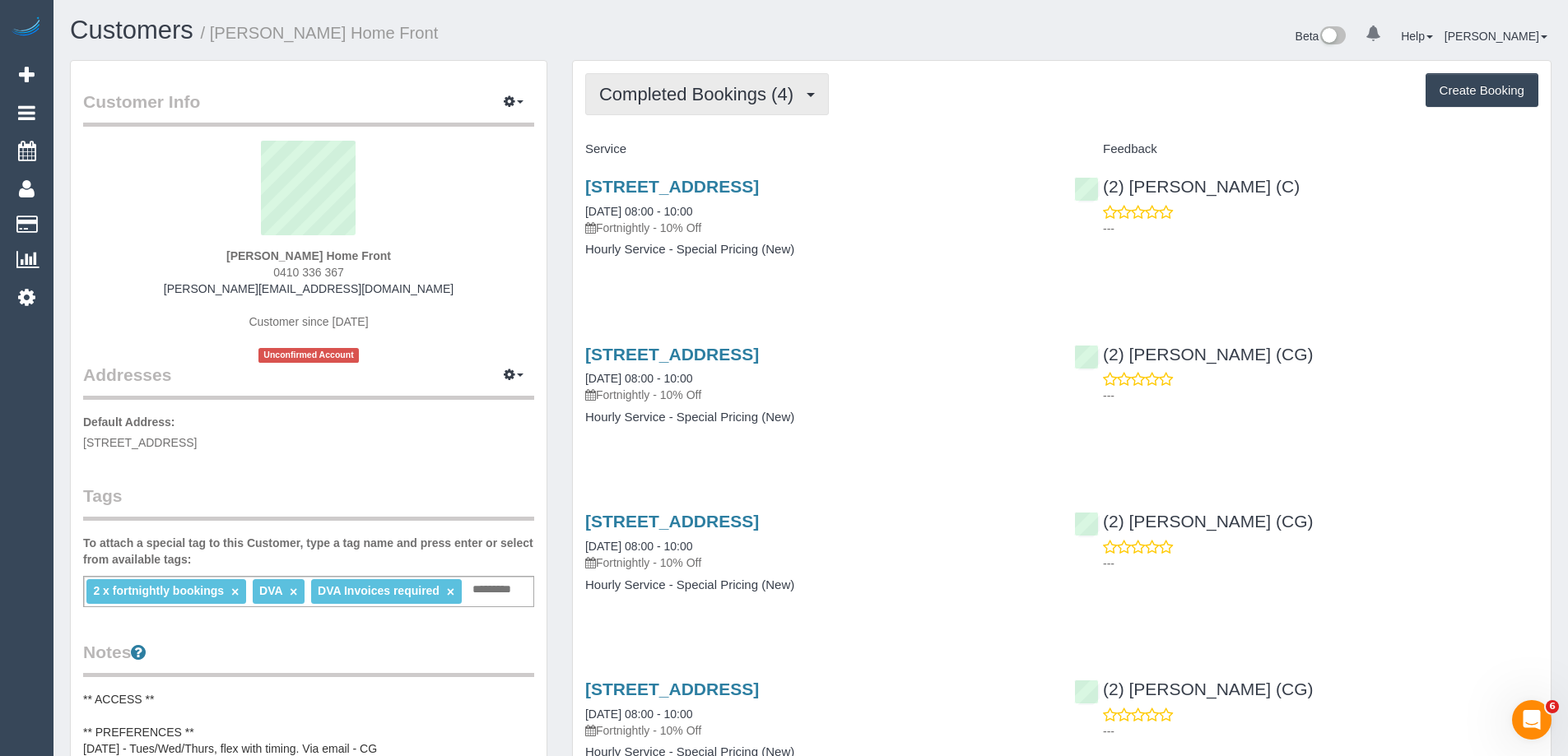
click at [677, 105] on button "Completed Bookings (4)" at bounding box center [707, 94] width 244 height 42
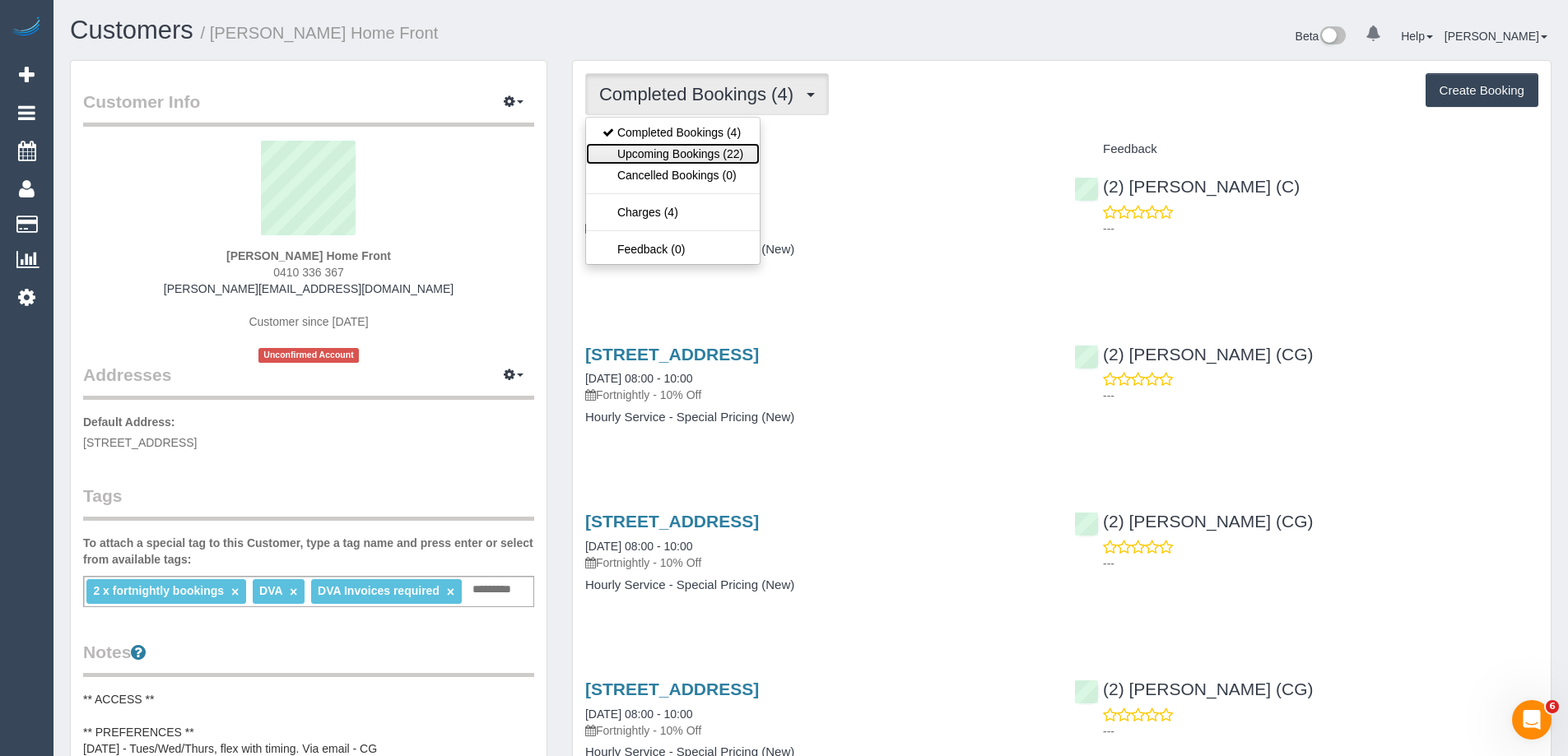
click at [682, 152] on link "Upcoming Bookings (22)" at bounding box center [673, 154] width 174 height 21
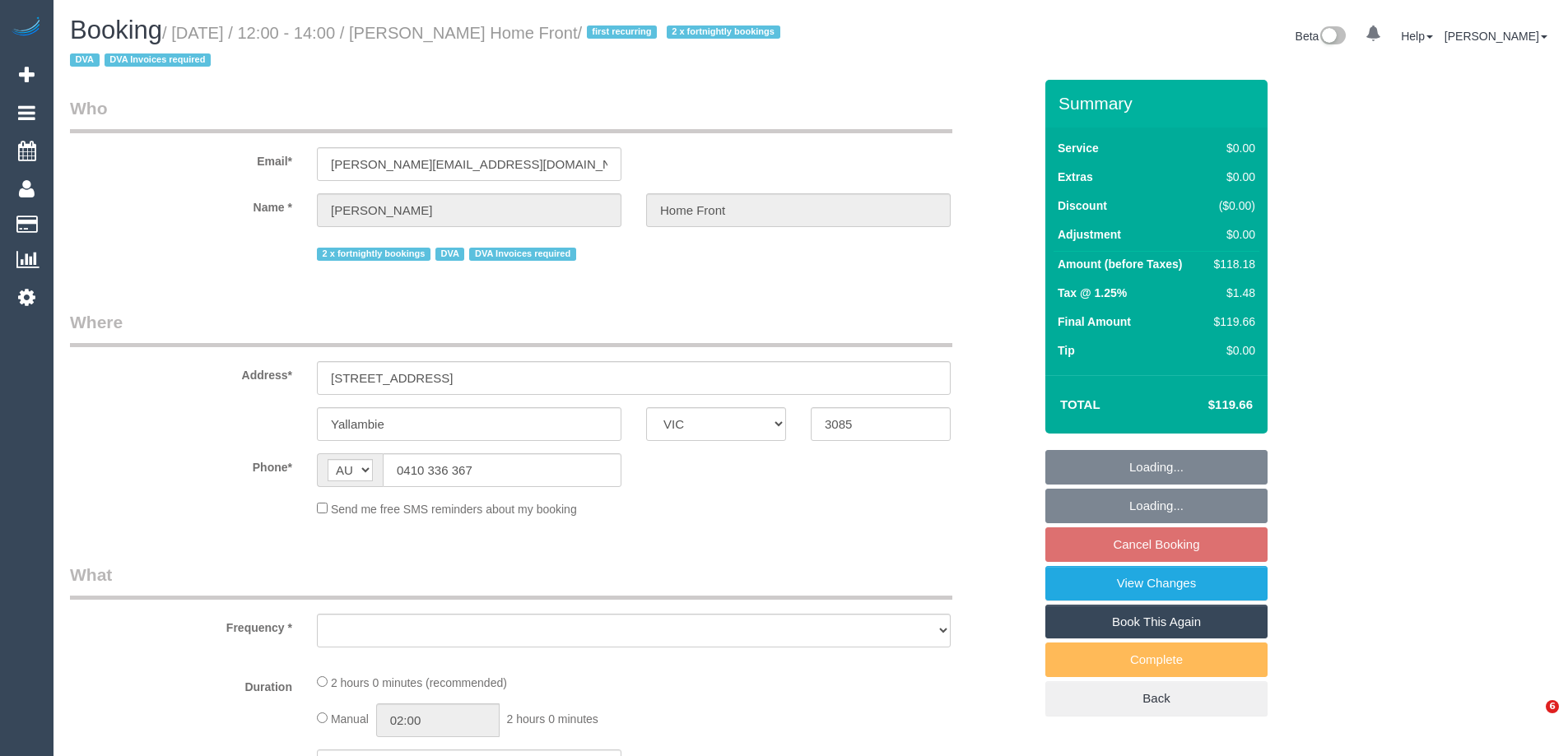
select select "VIC"
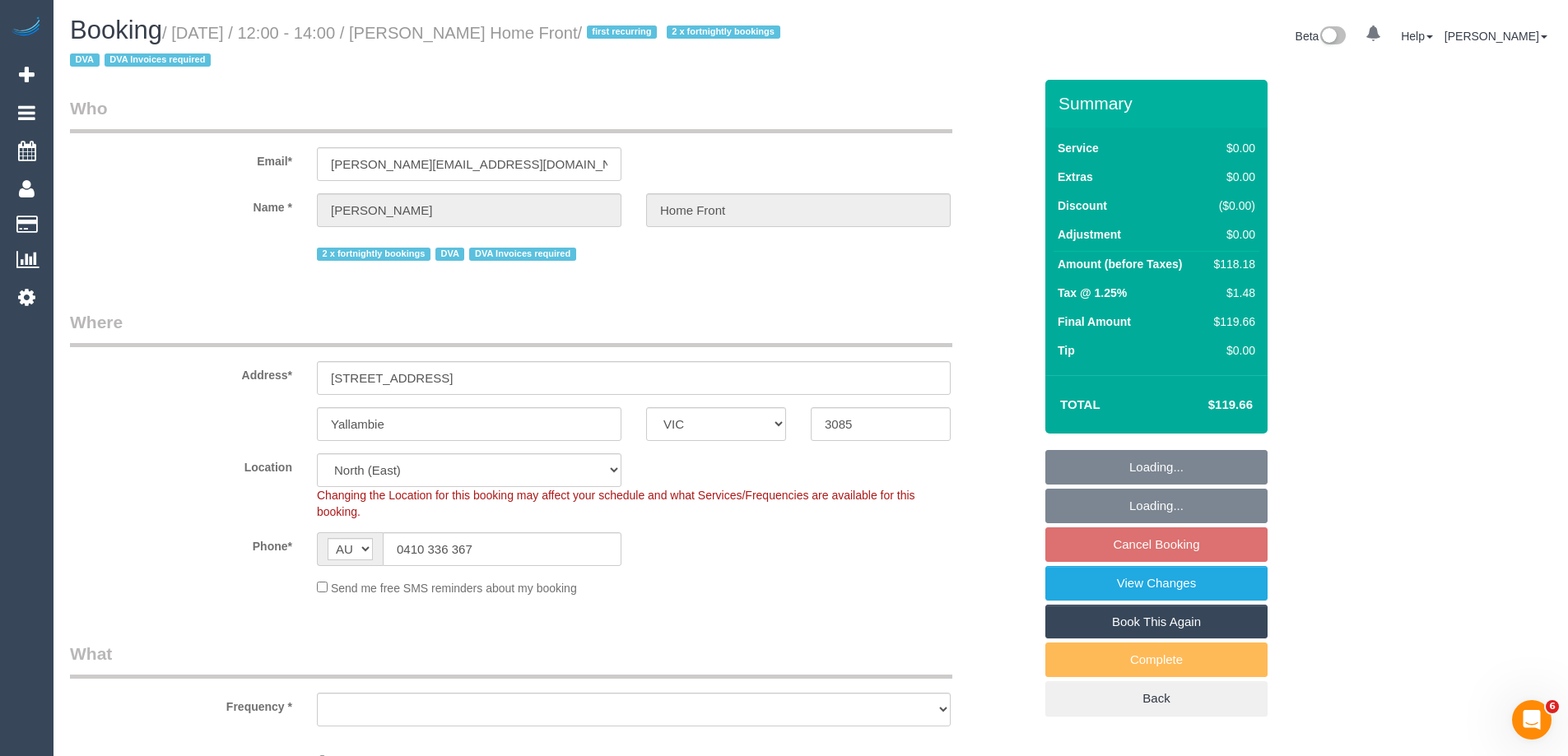
select select "object:691"
select select "120"
select select "object:696"
select select "number:28"
select select "number:14"
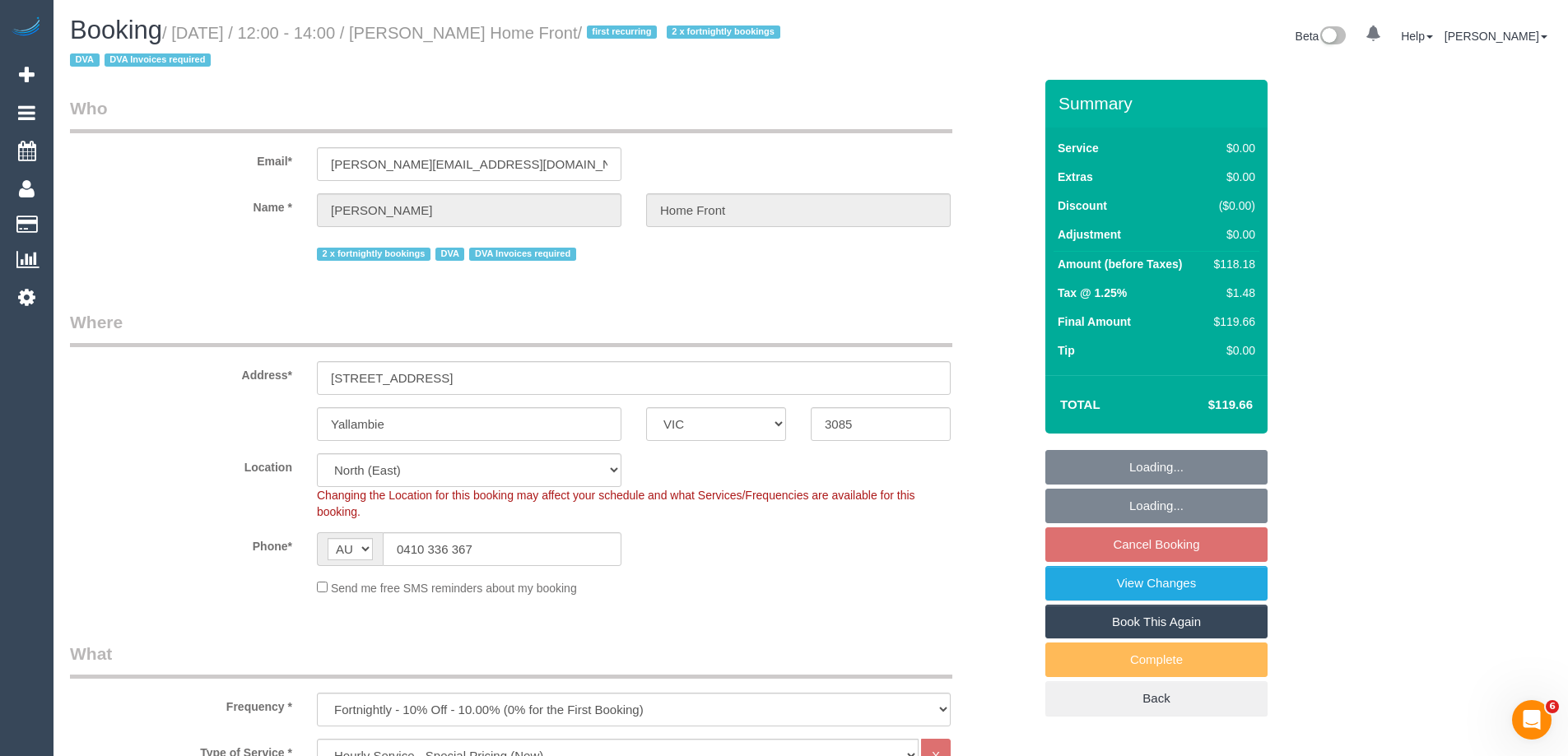
select select "number:19"
select select "number:36"
select select "number:35"
select select "number:13"
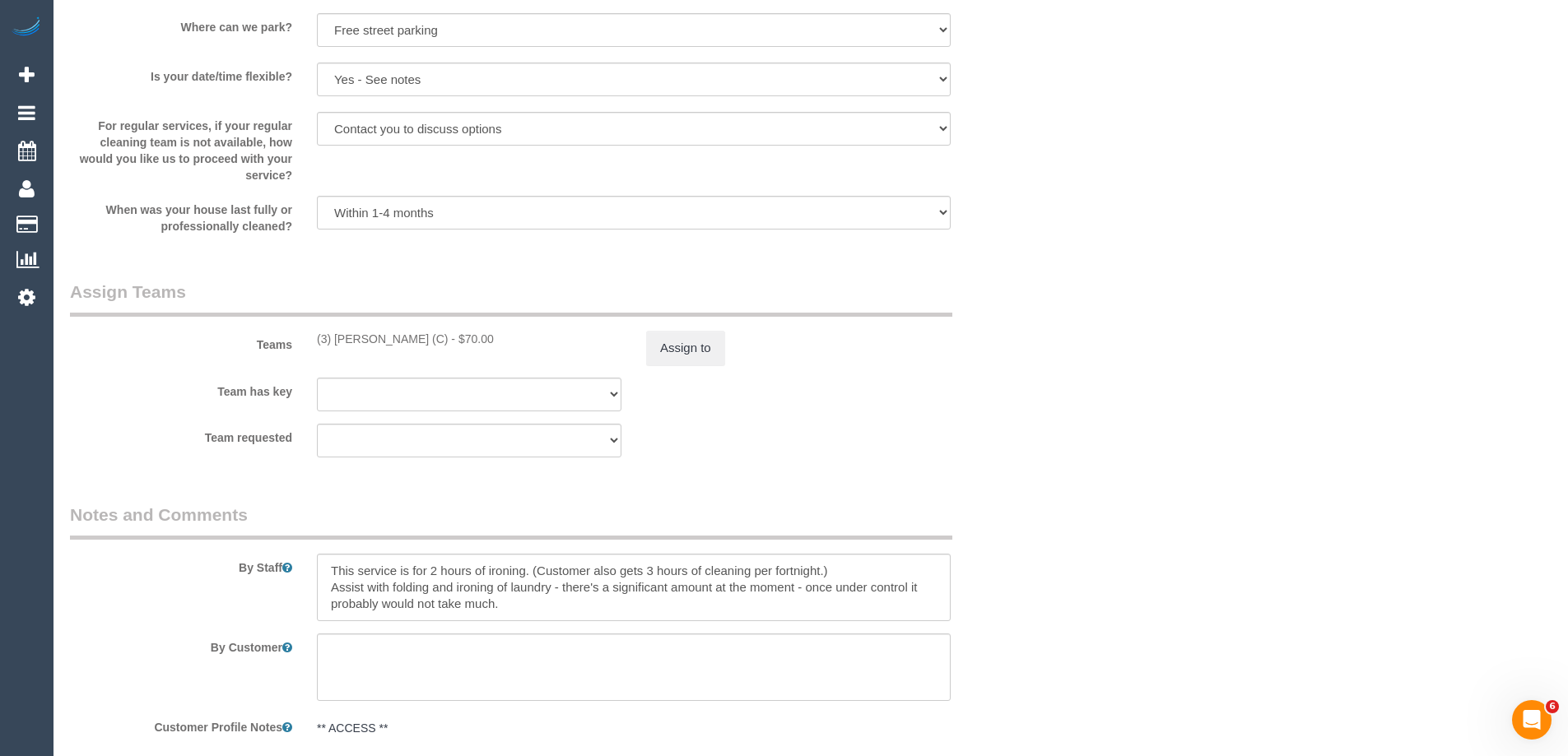
scroll to position [2049, 0]
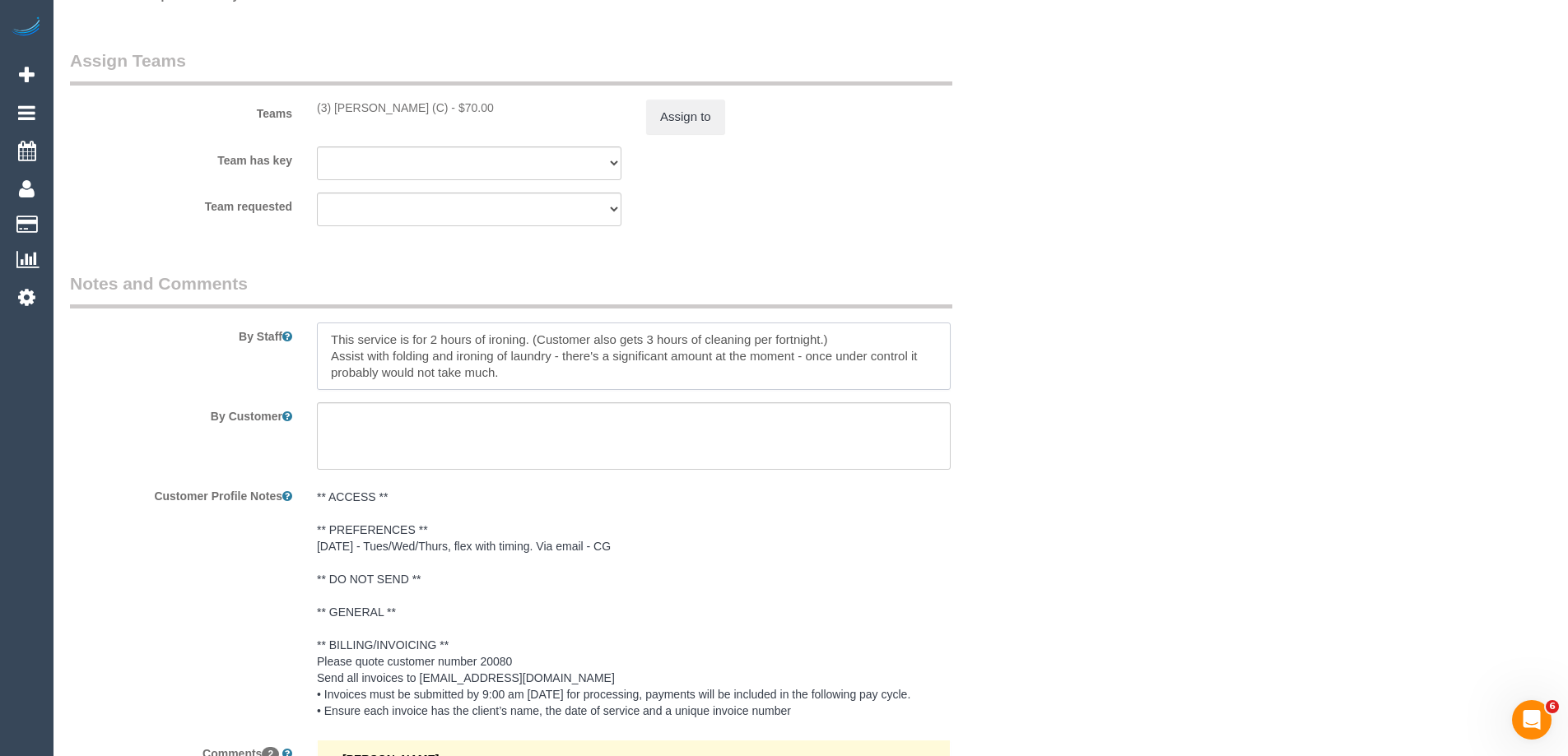
drag, startPoint x: 526, startPoint y: 374, endPoint x: 299, endPoint y: 344, distance: 229.0
click at [299, 344] on div "By Staff" at bounding box center [552, 330] width 988 height 119
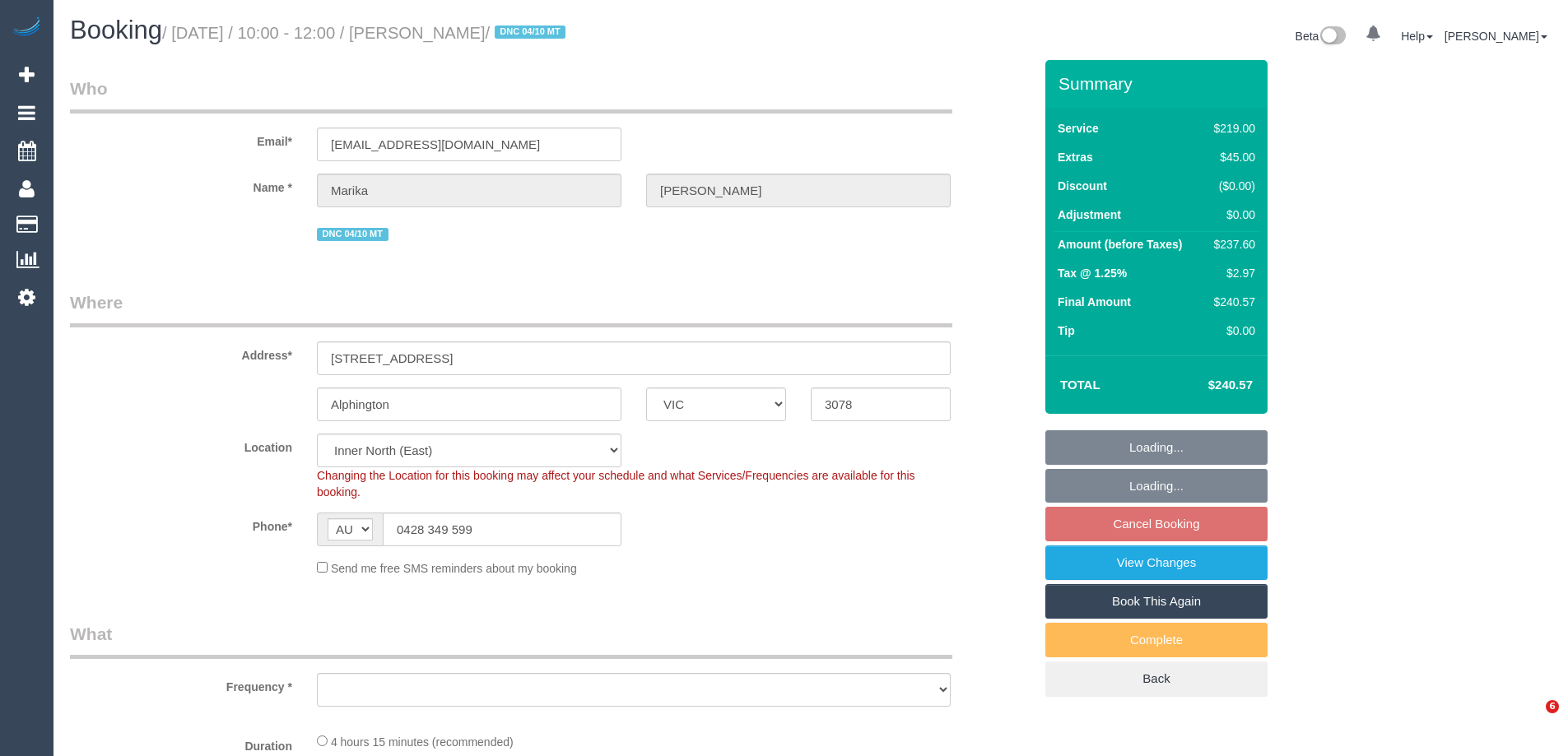
select select "VIC"
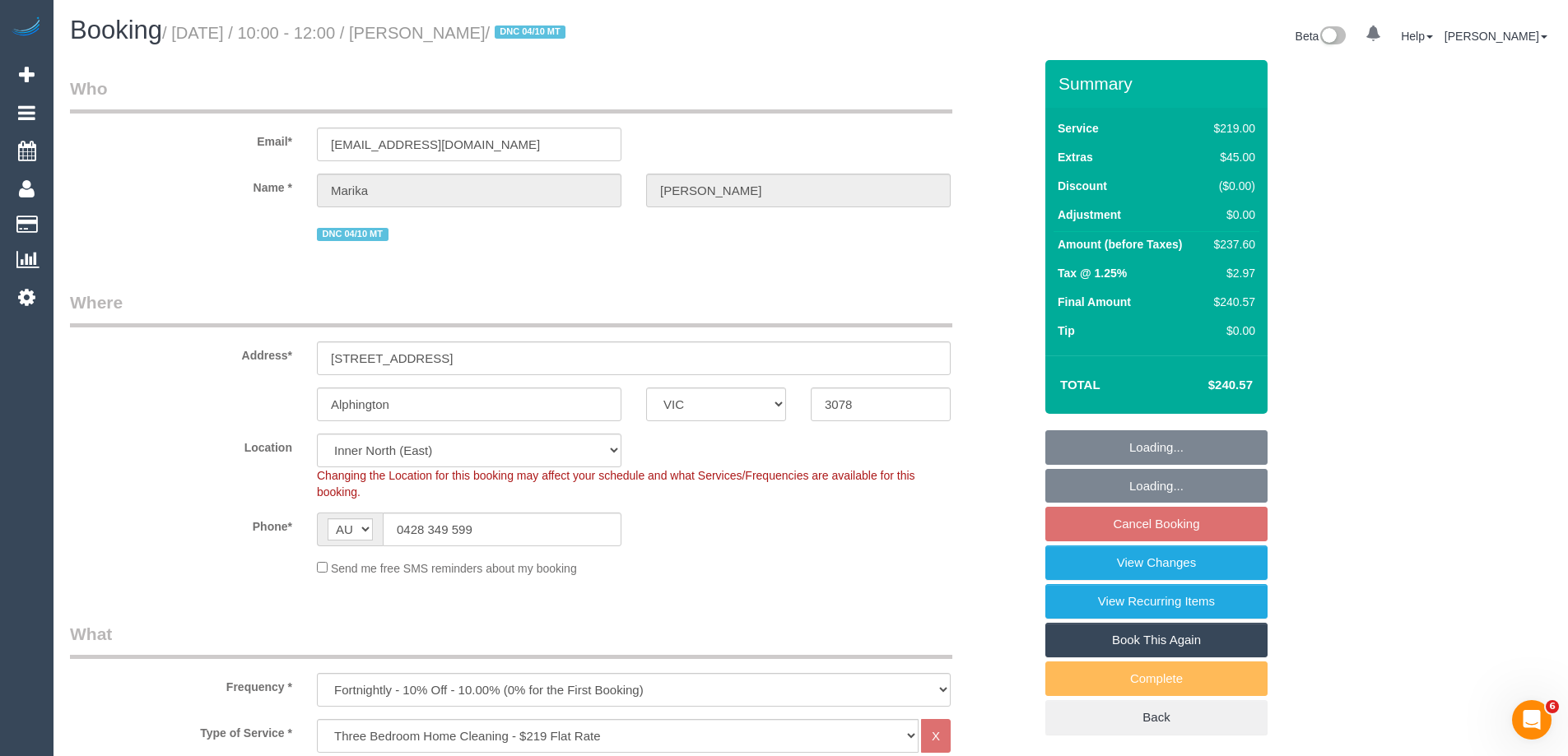
select select "object:663"
select select "number:28"
select select "number:14"
select select "number:19"
select select "number:24"
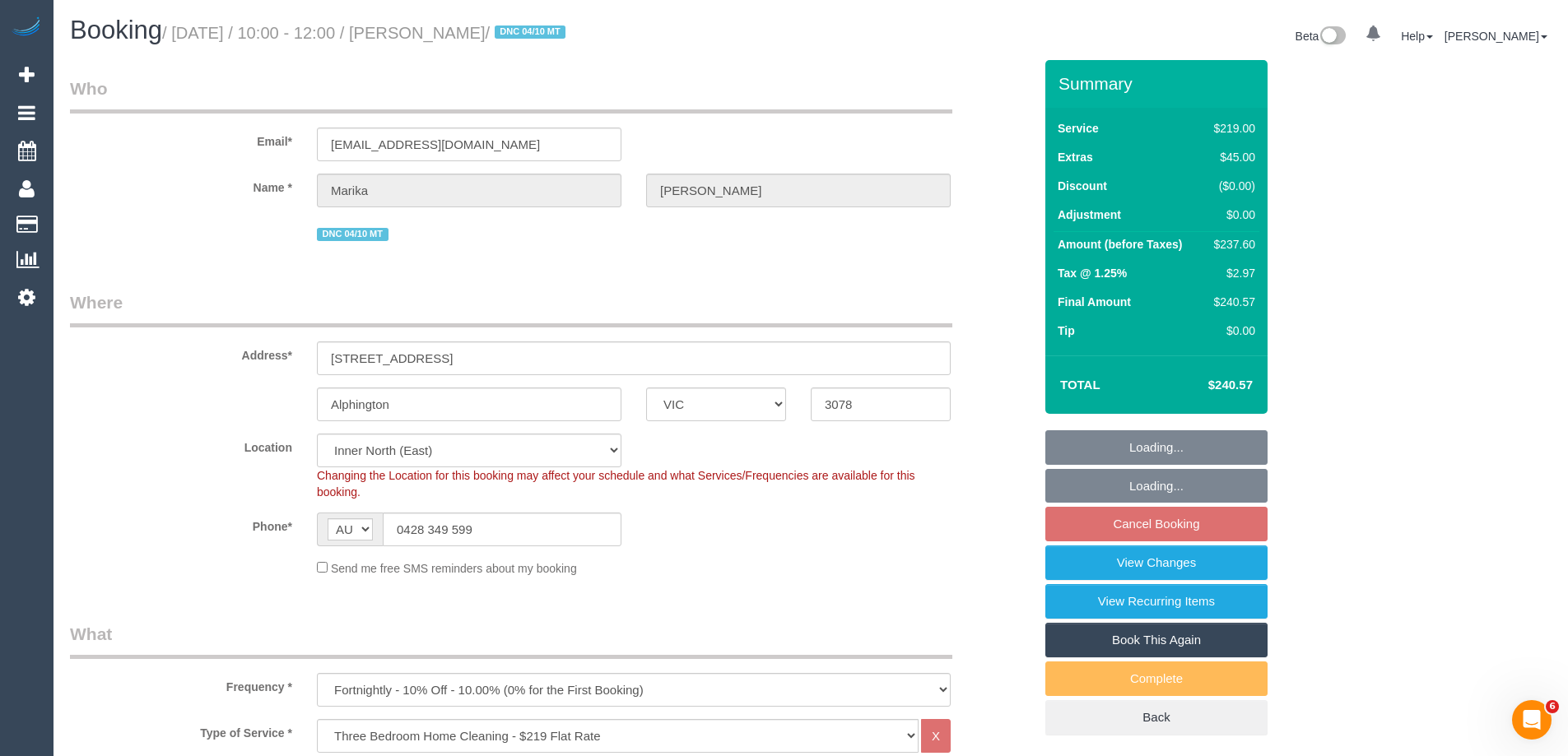
select select "number:33"
select select "number:12"
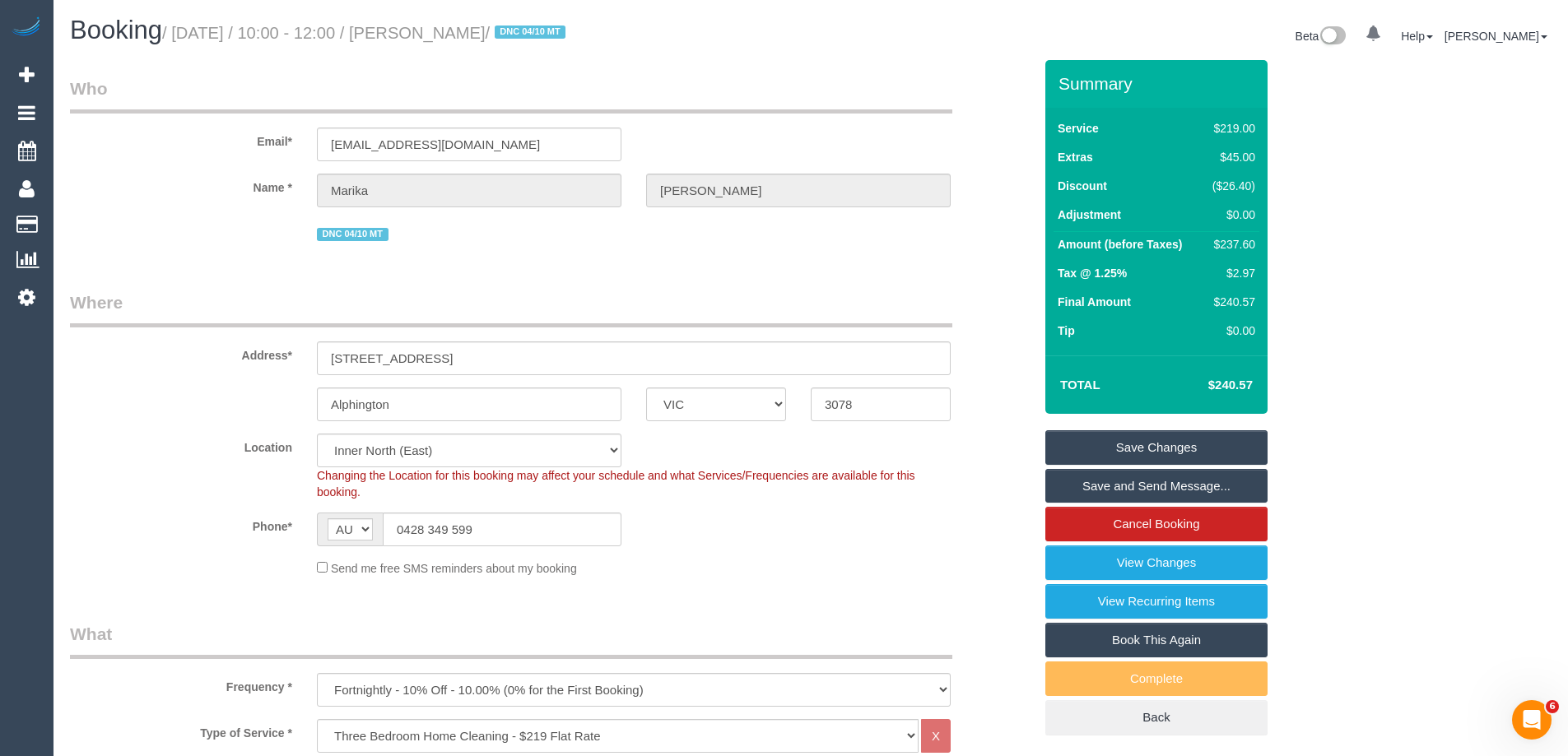
drag, startPoint x: 595, startPoint y: 38, endPoint x: 434, endPoint y: 31, distance: 161.2
click at [434, 31] on small "/ October 18, 2025 / 10:00 - 12:00 / Marika Michaloudakis / DNC 04/10 MT" at bounding box center [366, 32] width 408 height 18
drag, startPoint x: 752, startPoint y: 544, endPoint x: 787, endPoint y: 530, distance: 37.7
click at [752, 544] on div "Phone* AF AL DZ AD AO AI AQ AG AR AM AW AU AT AZ BS BH BD BB BY BE BZ BJ BM BT …" at bounding box center [552, 530] width 988 height 34
click at [1240, 236] on div "$237.60" at bounding box center [1230, 244] width 49 height 16
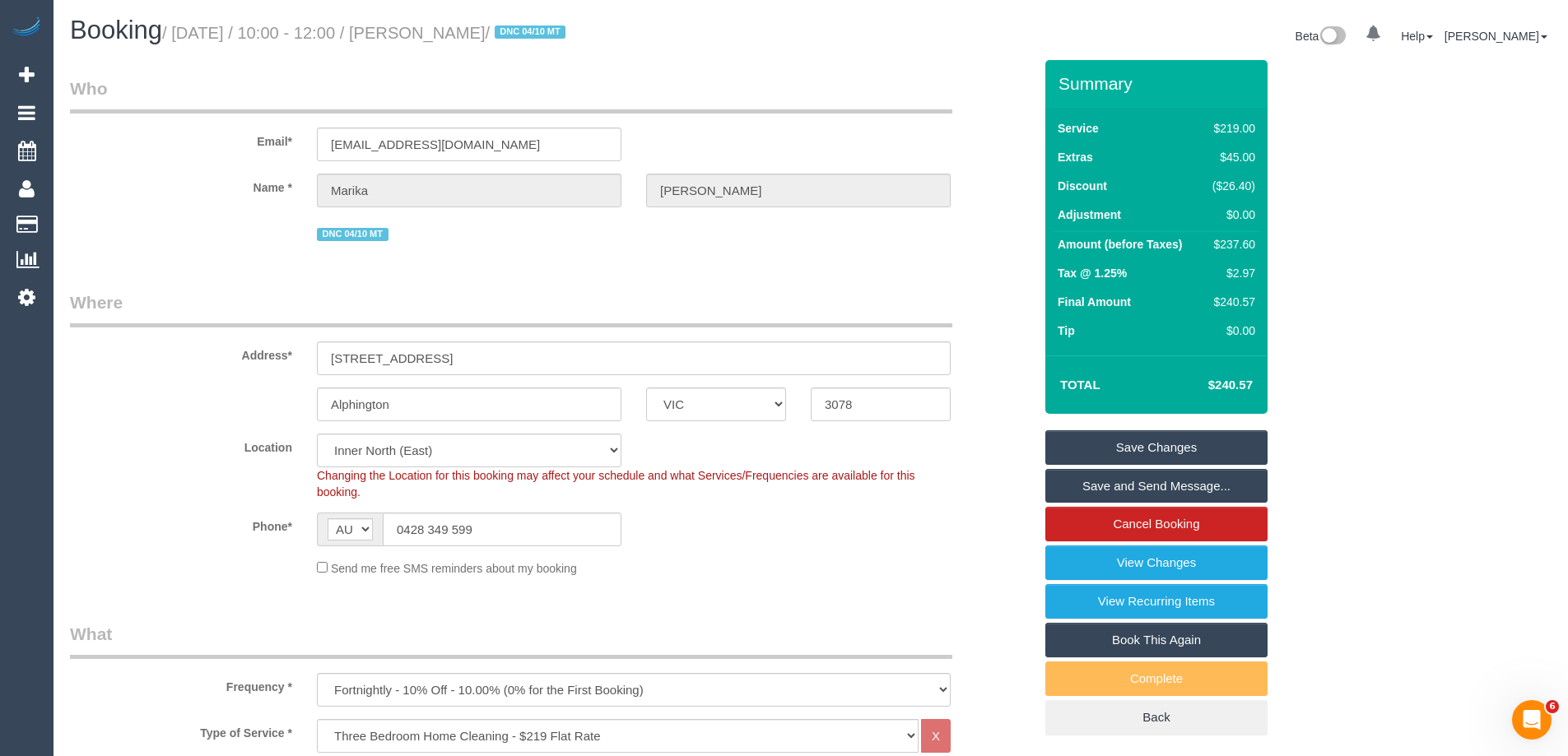
click at [1240, 236] on div "$237.60" at bounding box center [1230, 244] width 49 height 16
copy div "237.60"
click at [1343, 244] on div "Summary Service $219.00 Extras $45.00 Discount ($26.40) Adjustment $0.00 Amount…" at bounding box center [1218, 414] width 370 height 709
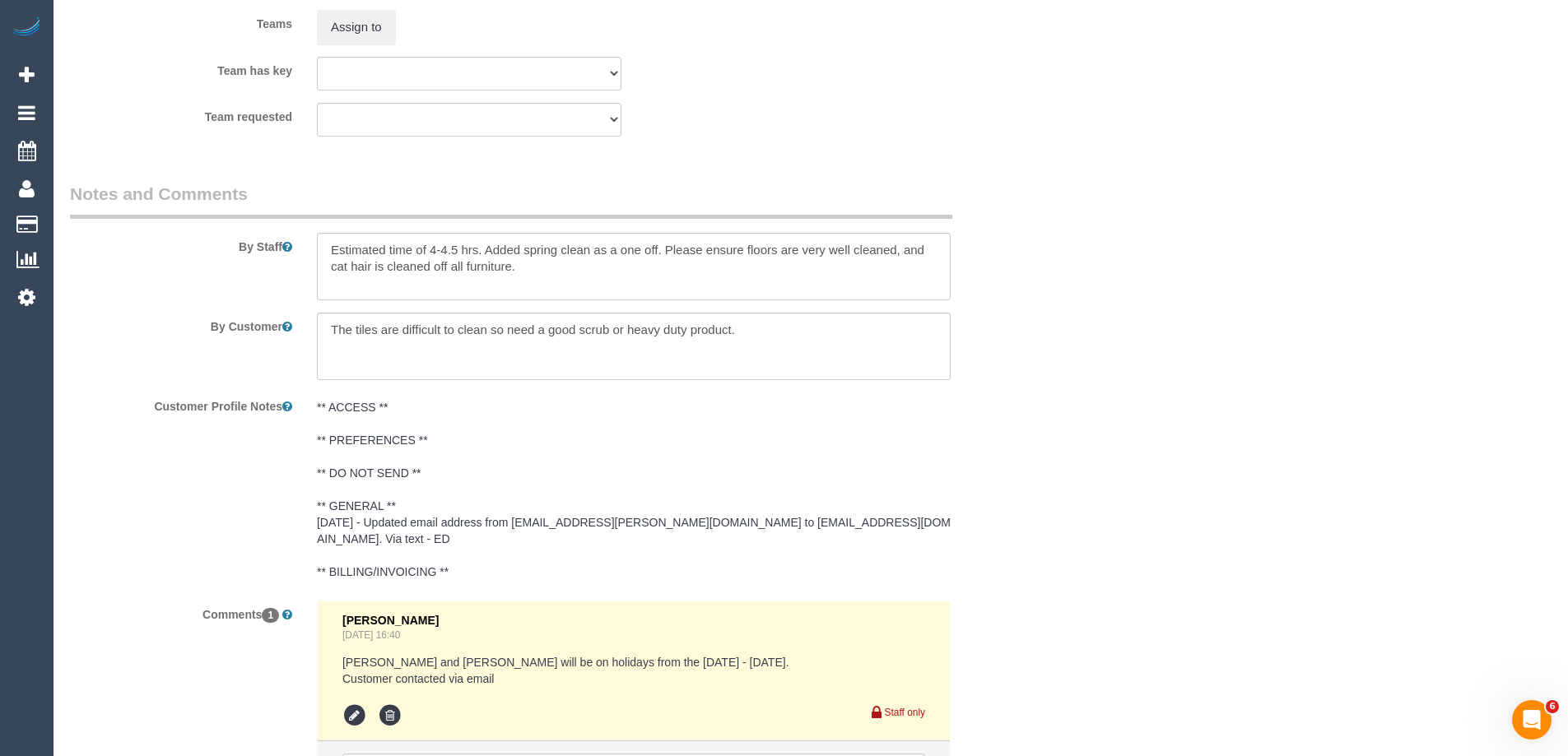
scroll to position [2483, 0]
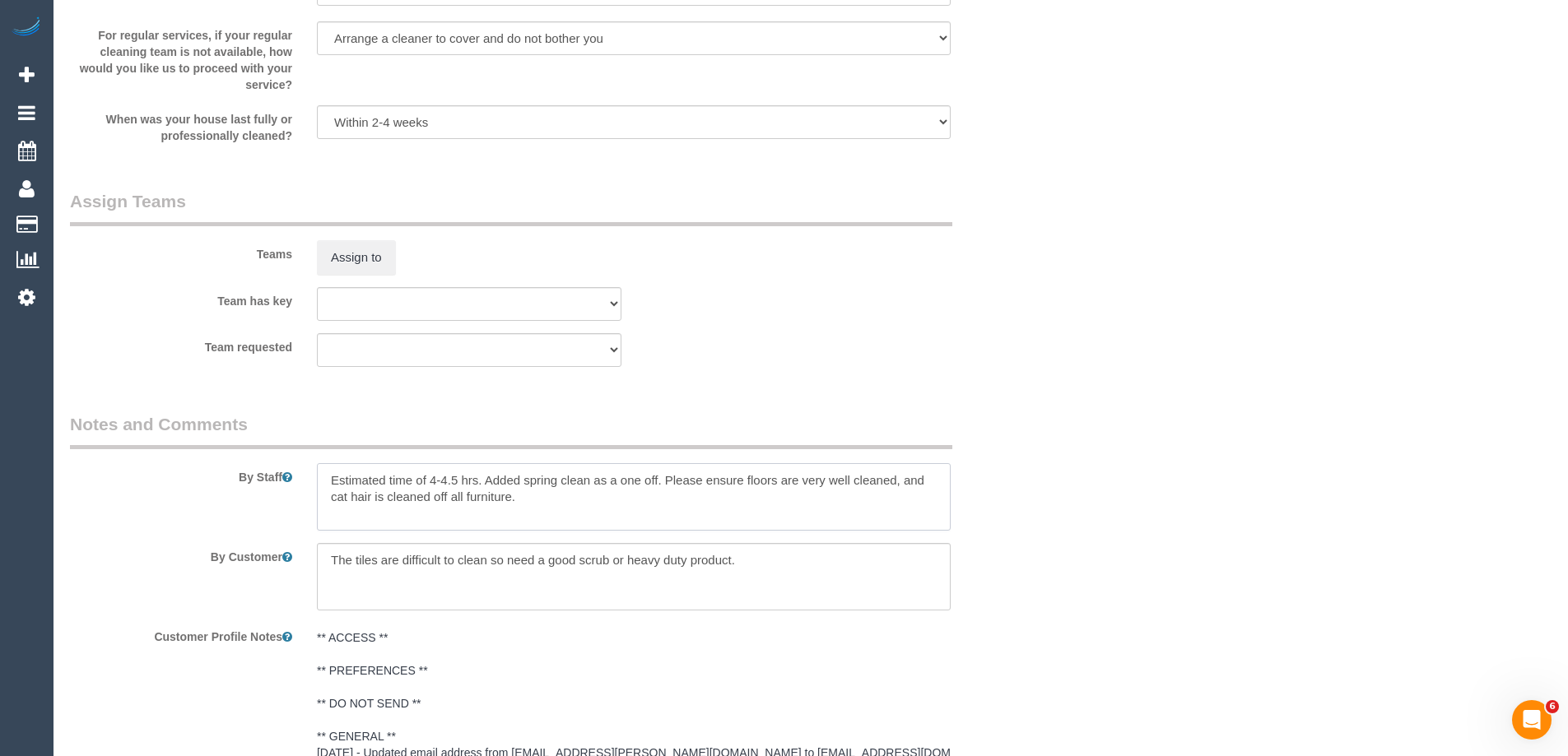
click at [327, 474] on textarea at bounding box center [633, 497] width 634 height 67
type textarea "*cover* Estimated time of 4-4.5 hrs. Added spring clean as a one off. Please en…"
click at [369, 266] on button "Assign to" at bounding box center [356, 258] width 79 height 35
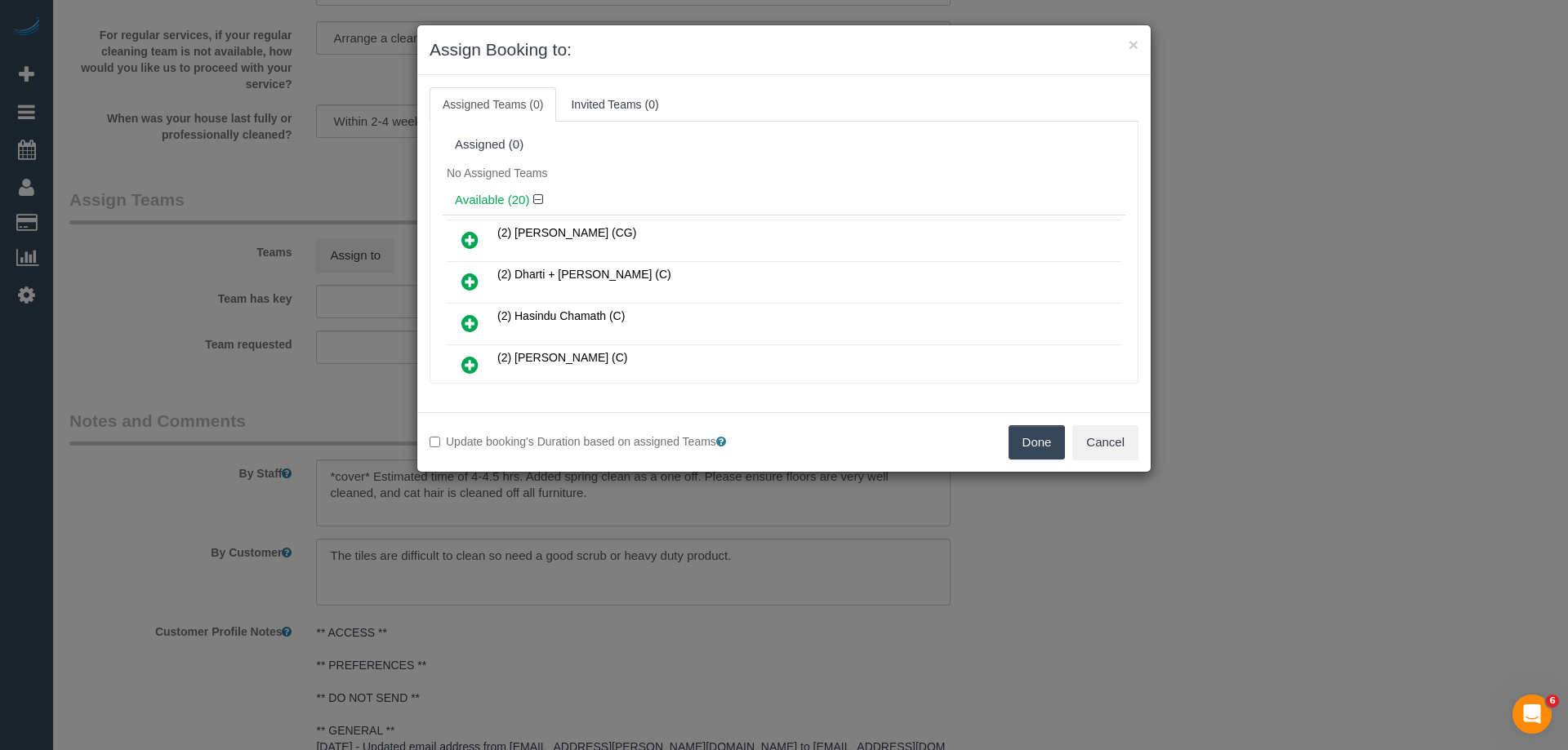
click at [472, 282] on icon at bounding box center [470, 281] width 17 height 19
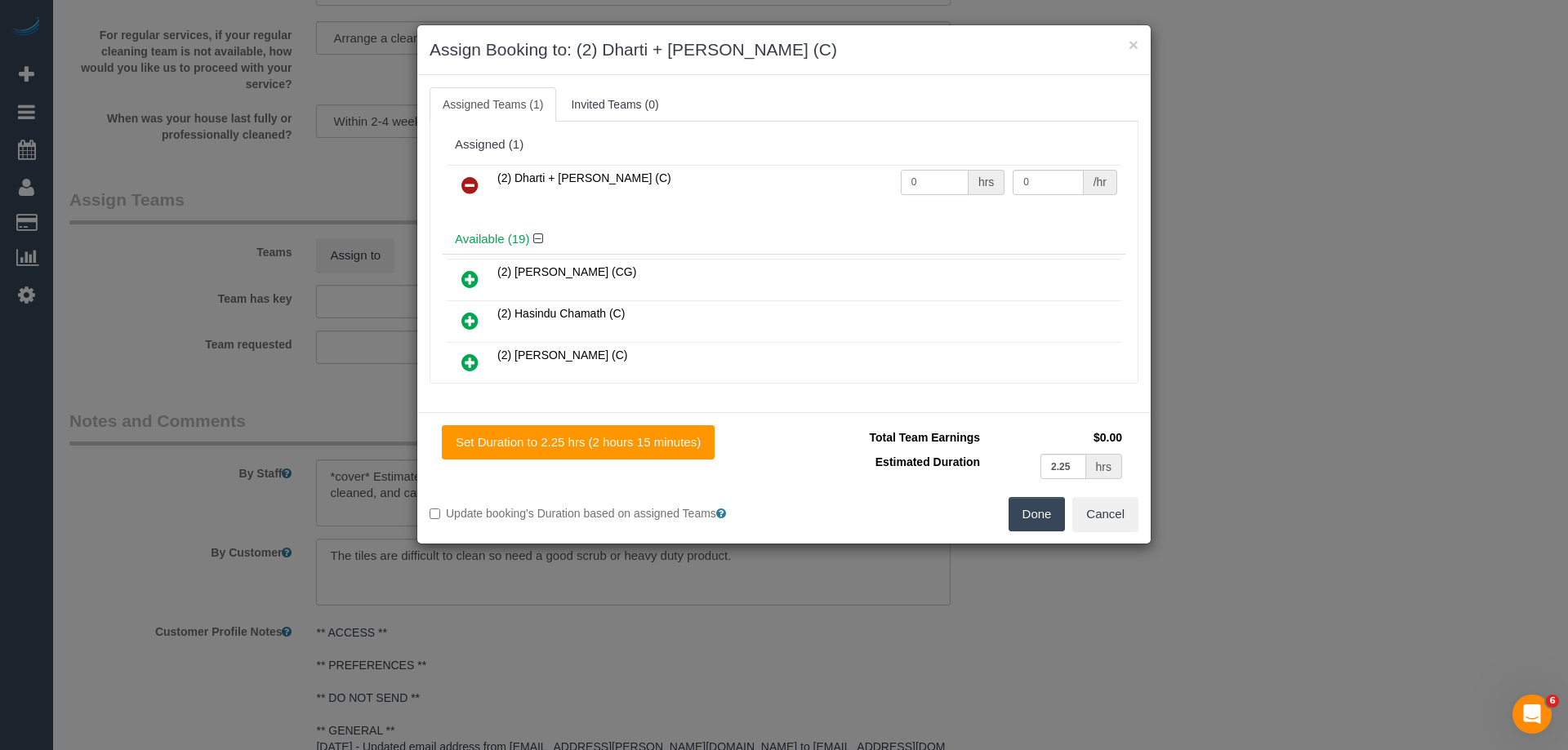
click at [933, 184] on input "0" at bounding box center [935, 183] width 68 height 25
type input "1"
click at [1063, 186] on input "0" at bounding box center [1047, 183] width 70 height 25
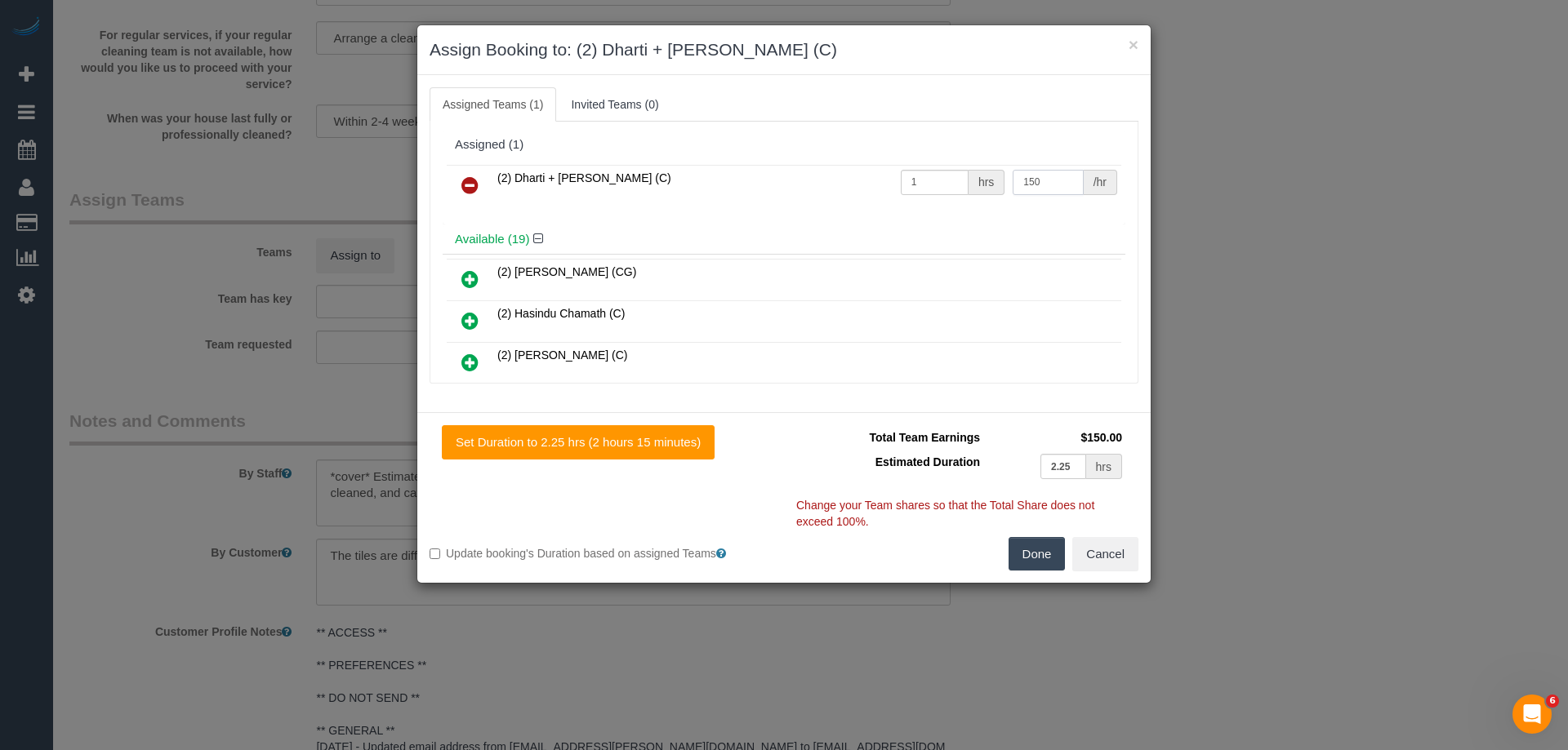
type input "150"
click at [1036, 550] on button "Done" at bounding box center [1037, 554] width 58 height 35
click at [1036, 550] on div "× Assign Booking to: (2) Dharti + Kishan (C) Assigned Teams (1) Invited Teams (…" at bounding box center [784, 375] width 1568 height 750
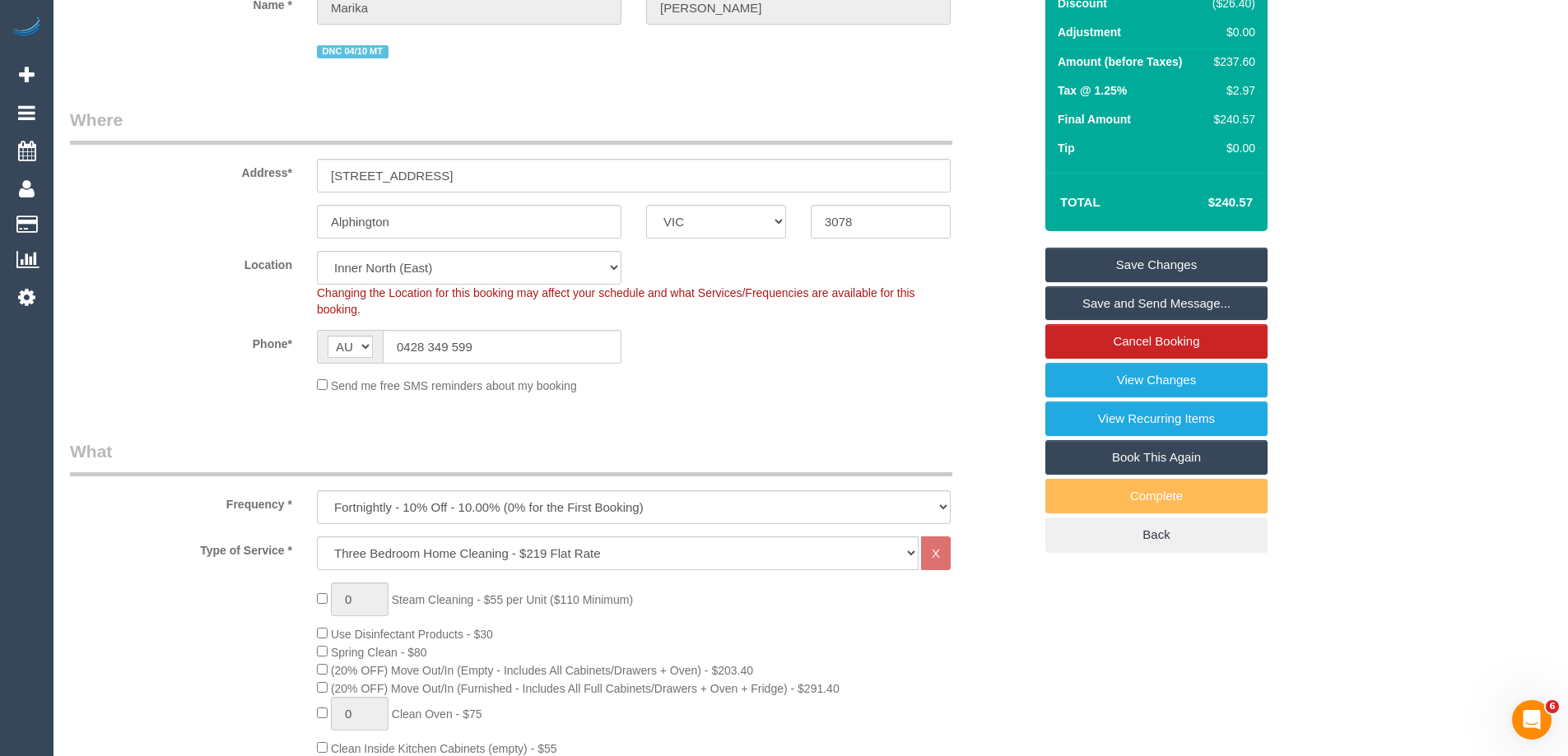
scroll to position [178, 0]
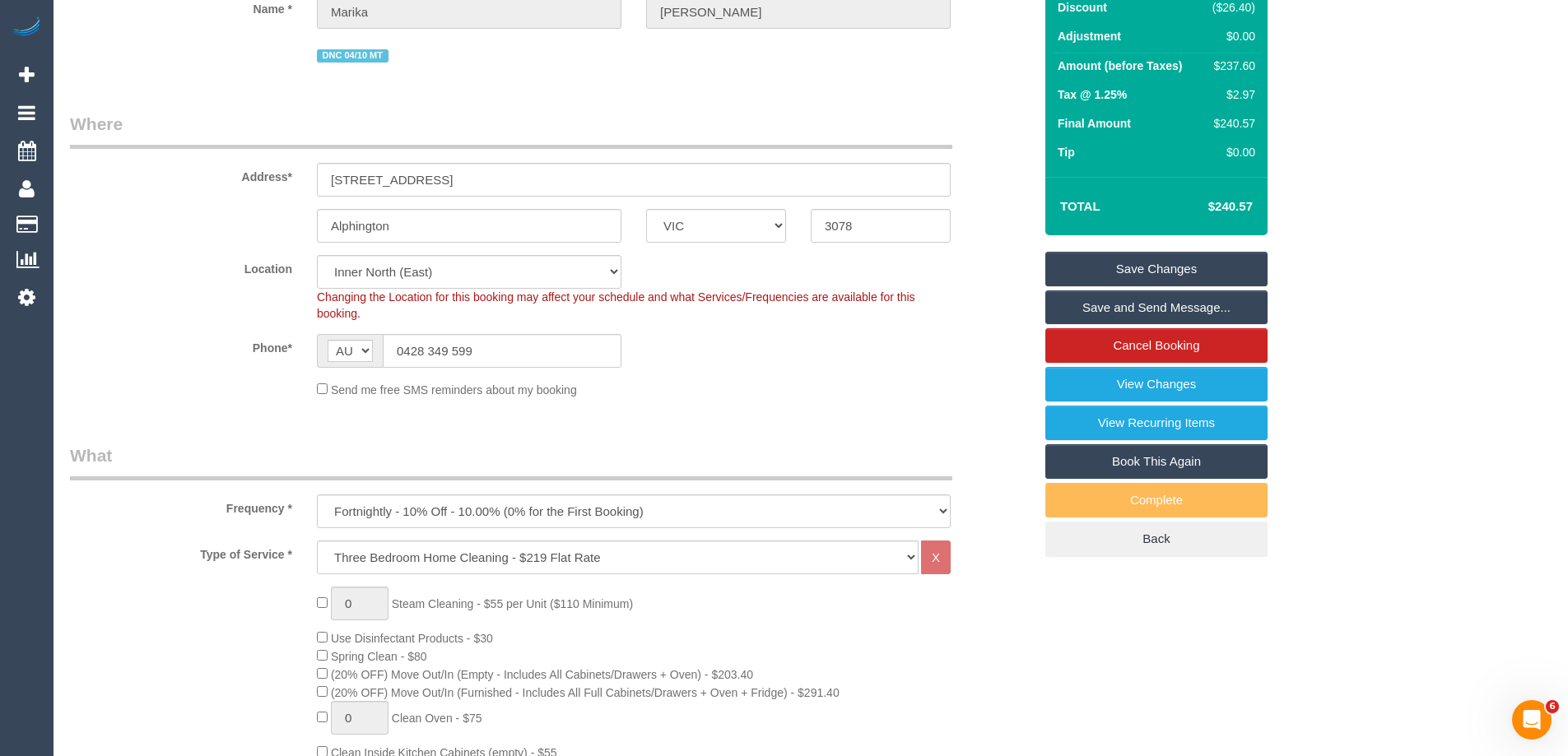
click at [1174, 265] on link "Save Changes" at bounding box center [1156, 269] width 222 height 35
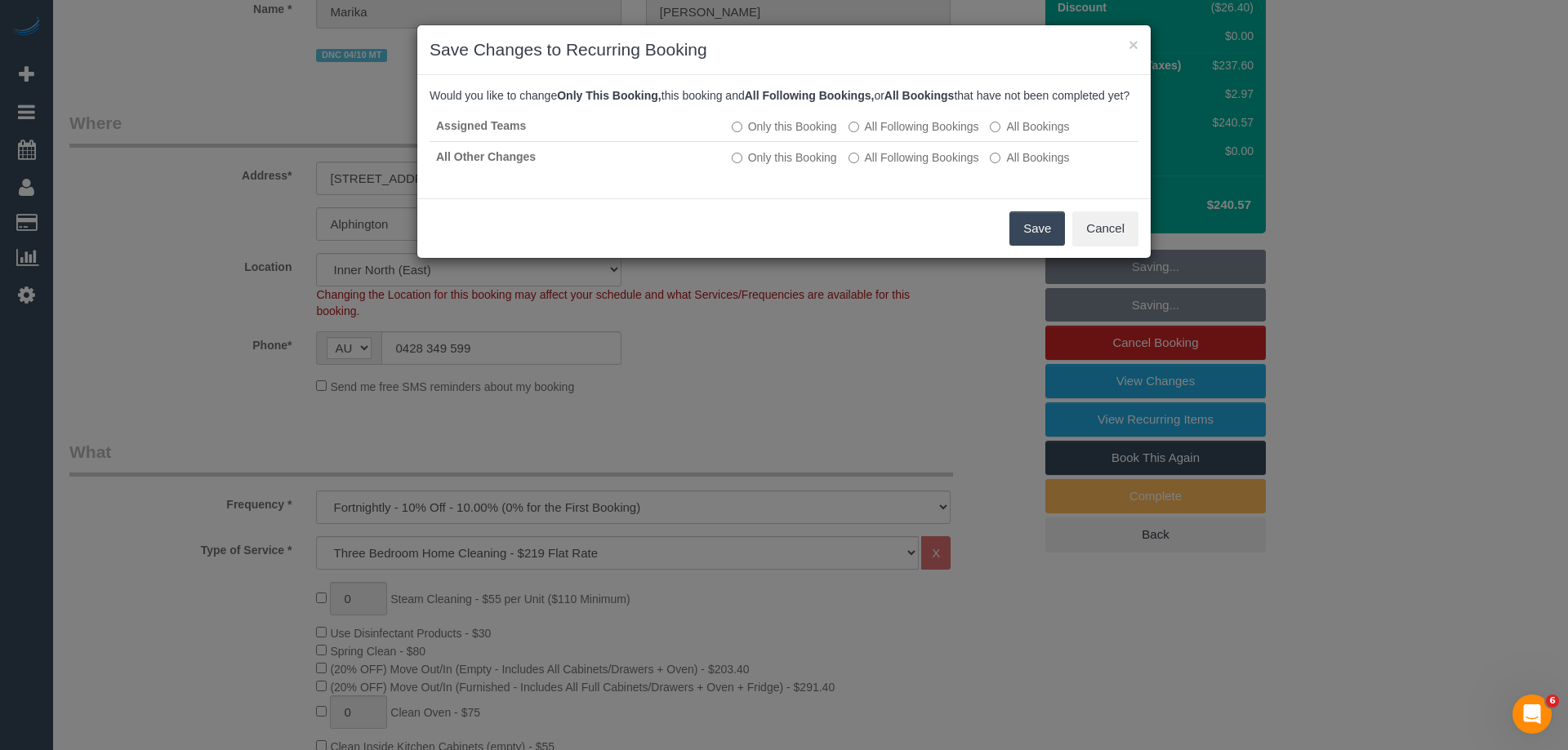
click at [1039, 245] on button "Save" at bounding box center [1037, 229] width 56 height 35
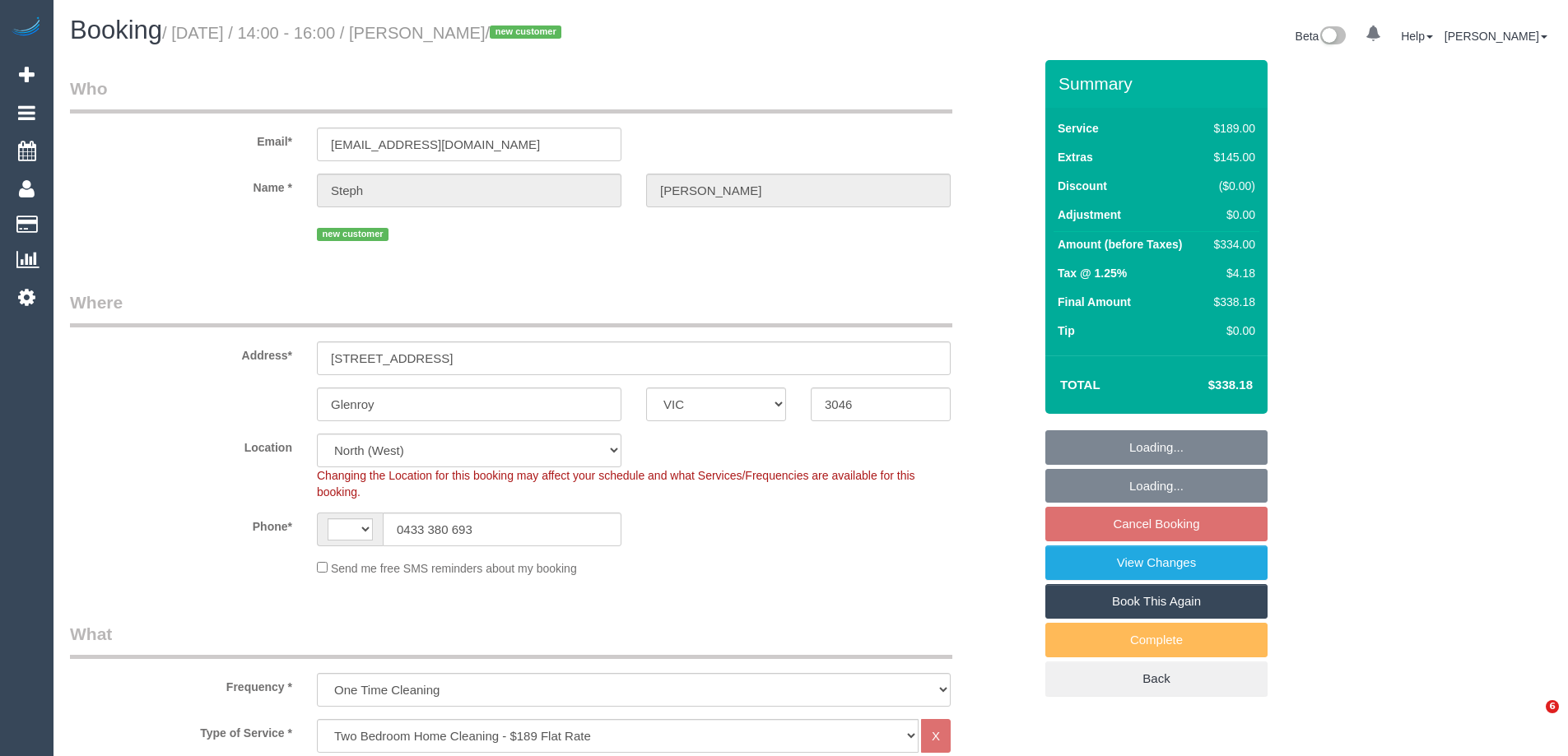
select select "VIC"
select select "string:stripe-pm_1SGneM2GScqysDRViWRLH8SM"
select select "object:640"
select select "string:AU"
select select "number:28"
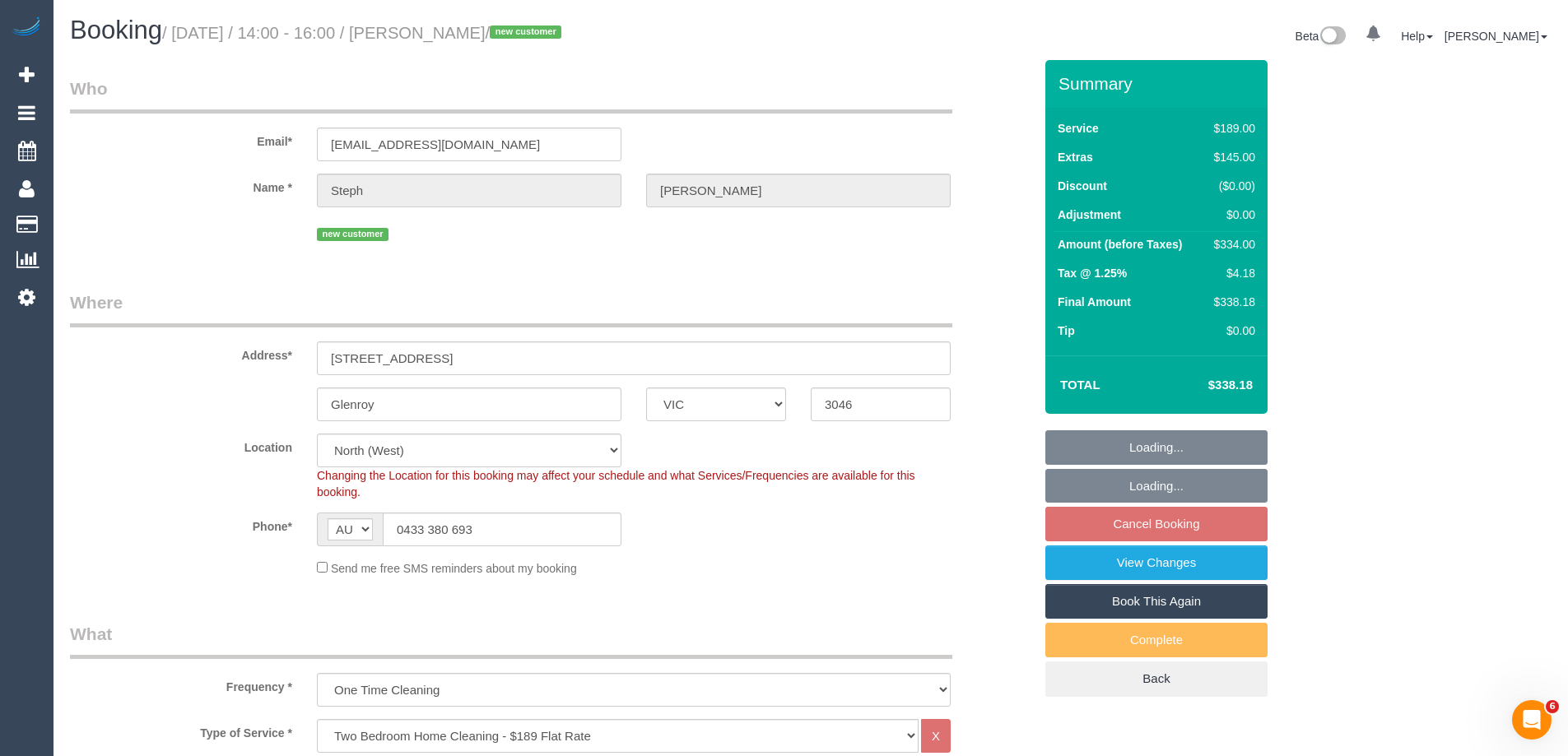
select select "number:14"
select select "number:19"
select select "number:25"
select select "number:26"
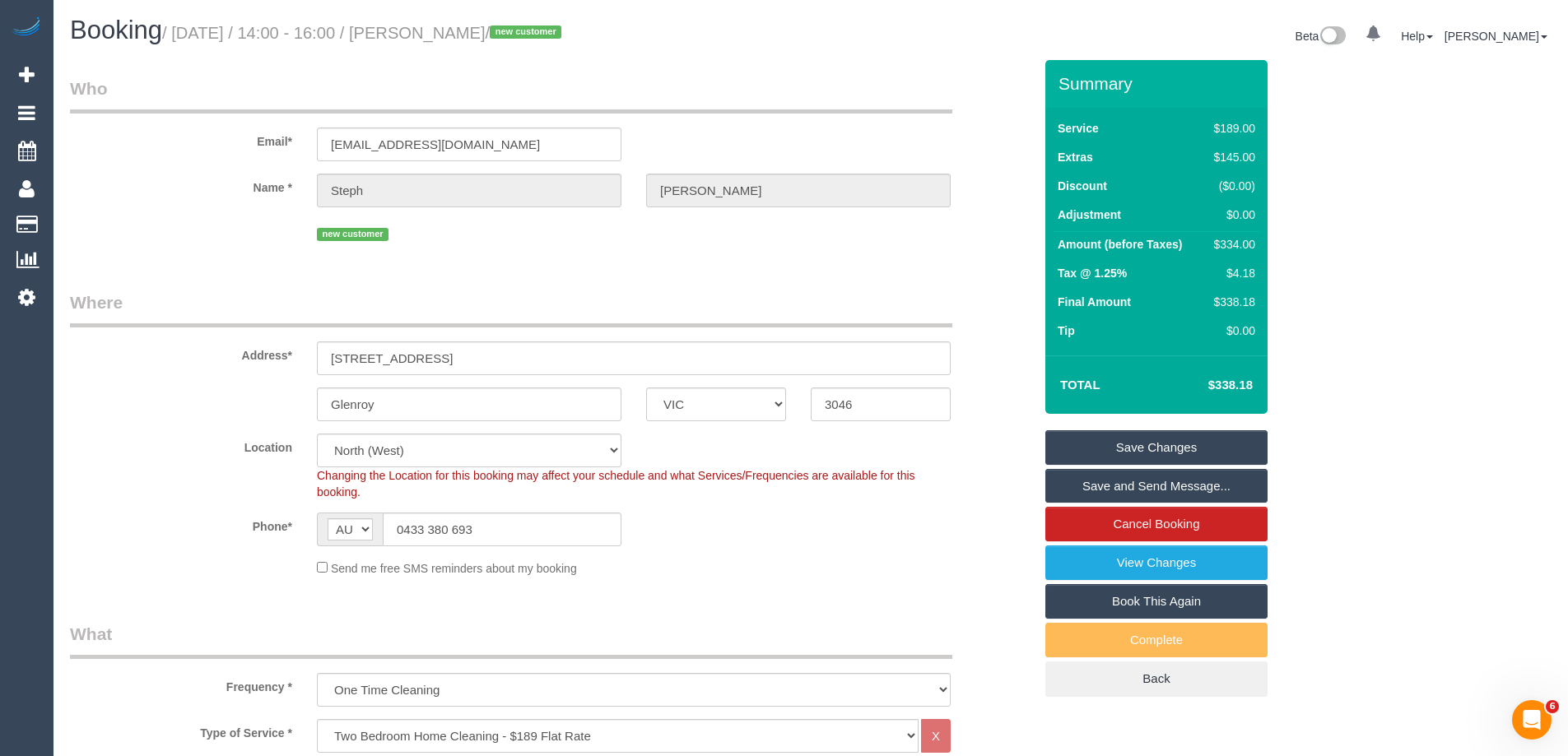
click at [1220, 239] on div "$334.00" at bounding box center [1231, 244] width 48 height 16
drag, startPoint x: 1219, startPoint y: 239, endPoint x: 1351, endPoint y: 226, distance: 132.6
click at [1253, 247] on div "$334.00" at bounding box center [1231, 244] width 48 height 16
click at [1351, 226] on div "Summary Service $189.00 Extras $145.00 Discount ($0.00) Adjustment $0.00 Amount…" at bounding box center [1218, 394] width 370 height 670
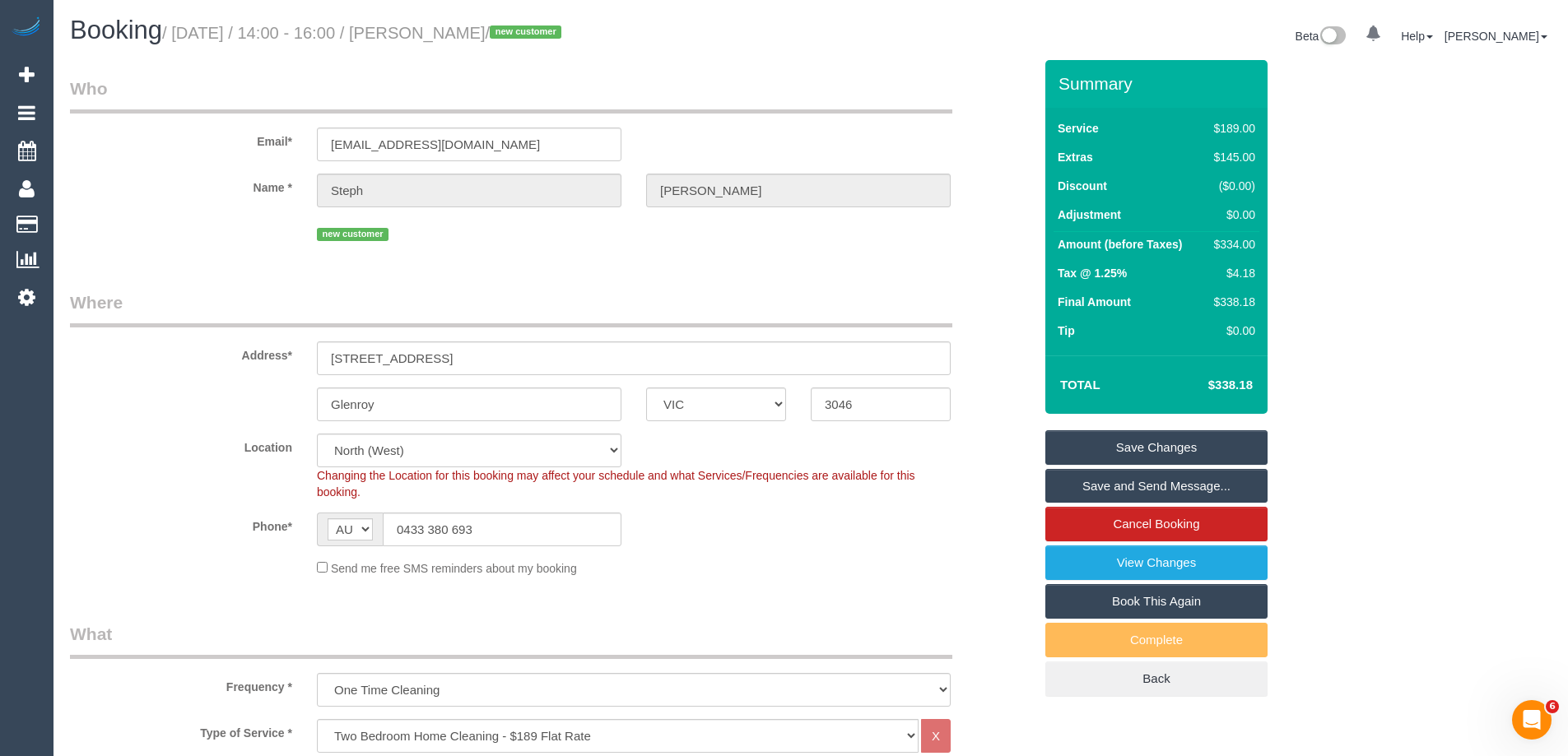
click at [1234, 244] on div "$334.00" at bounding box center [1231, 244] width 48 height 16
copy div "334.00"
click at [1387, 256] on div "Summary Service $189.00 Extras $145.00 Discount ($0.00) Adjustment $0.00 Amount…" at bounding box center [1218, 394] width 370 height 670
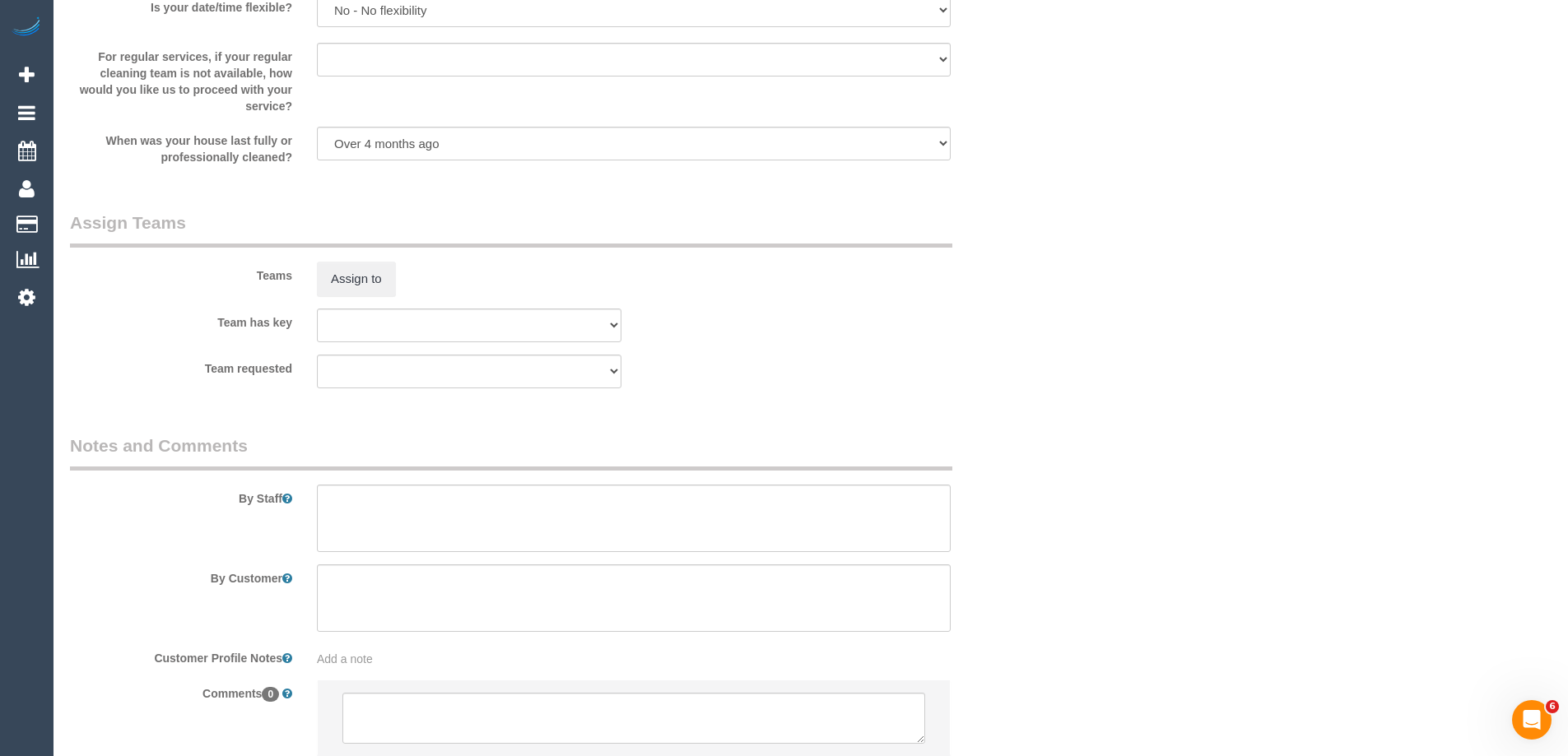
scroll to position [2553, 0]
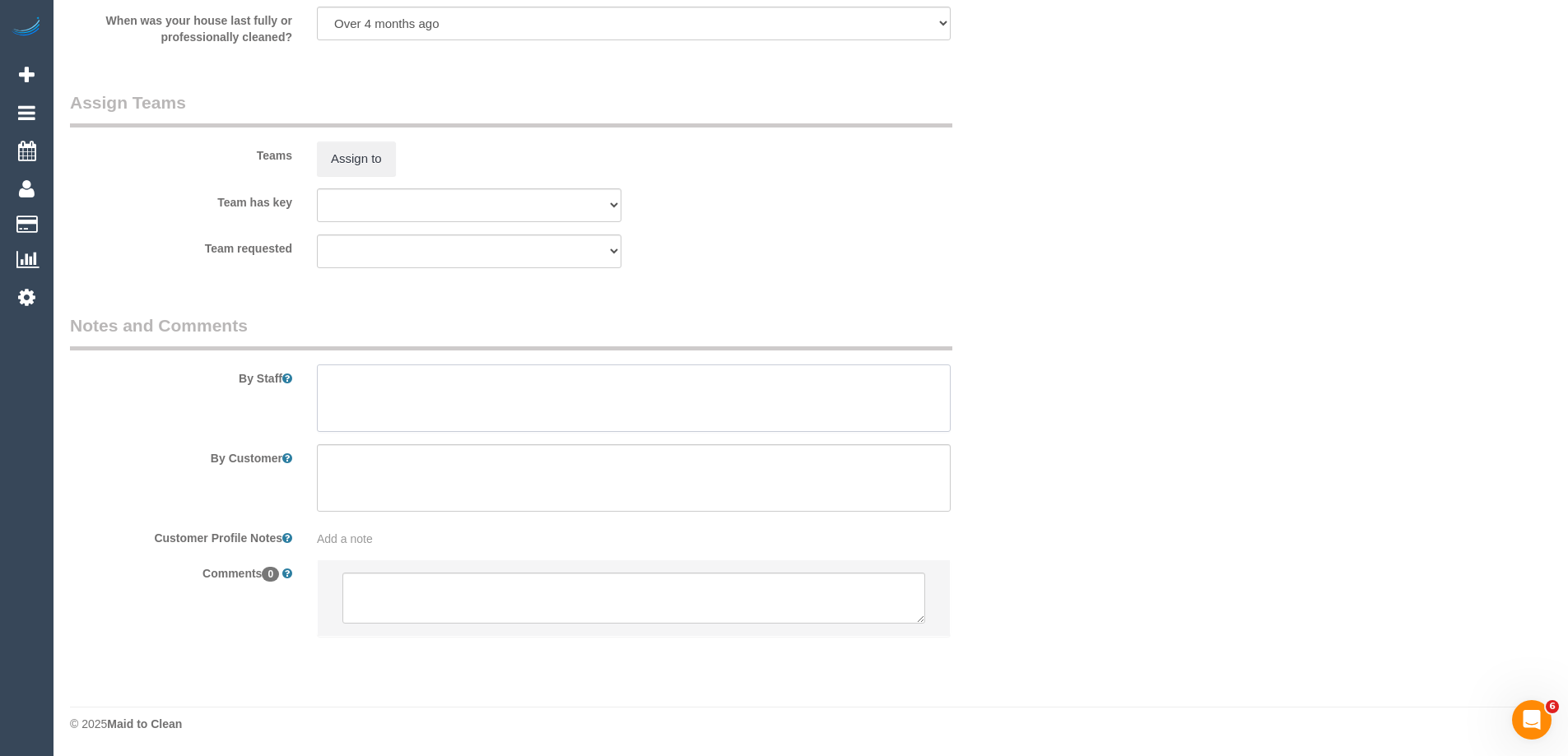
click at [399, 380] on textarea at bounding box center [633, 398] width 634 height 67
type textarea "Estimated time 5-6 hours"
click at [384, 161] on button "Assign to" at bounding box center [356, 159] width 79 height 35
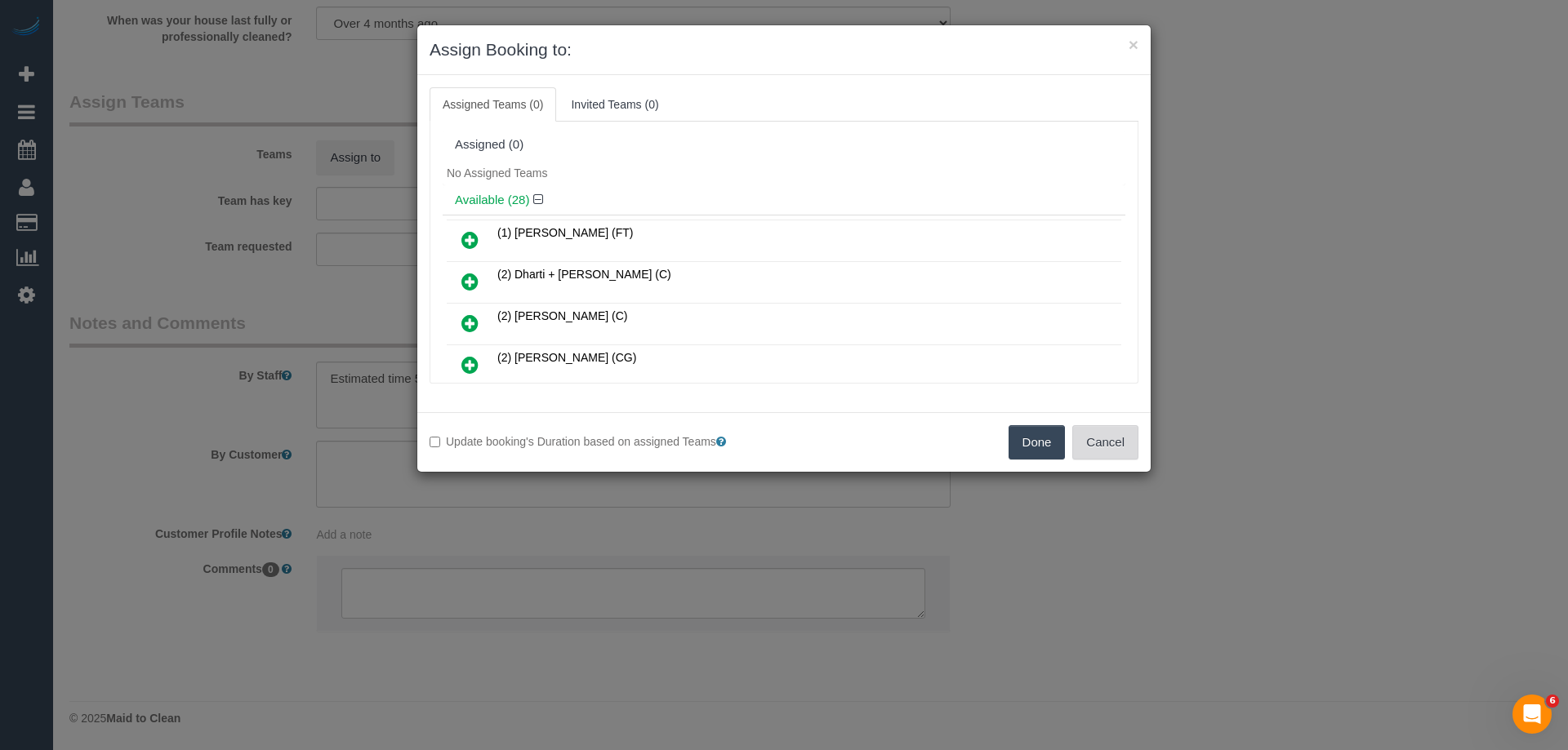
click at [1109, 451] on button "Cancel" at bounding box center [1106, 443] width 66 height 35
click at [1109, 451] on div "× Assign Booking to: Assigned Teams (0) Invited Teams (0) Assigned (0) No Assig…" at bounding box center [784, 375] width 1568 height 750
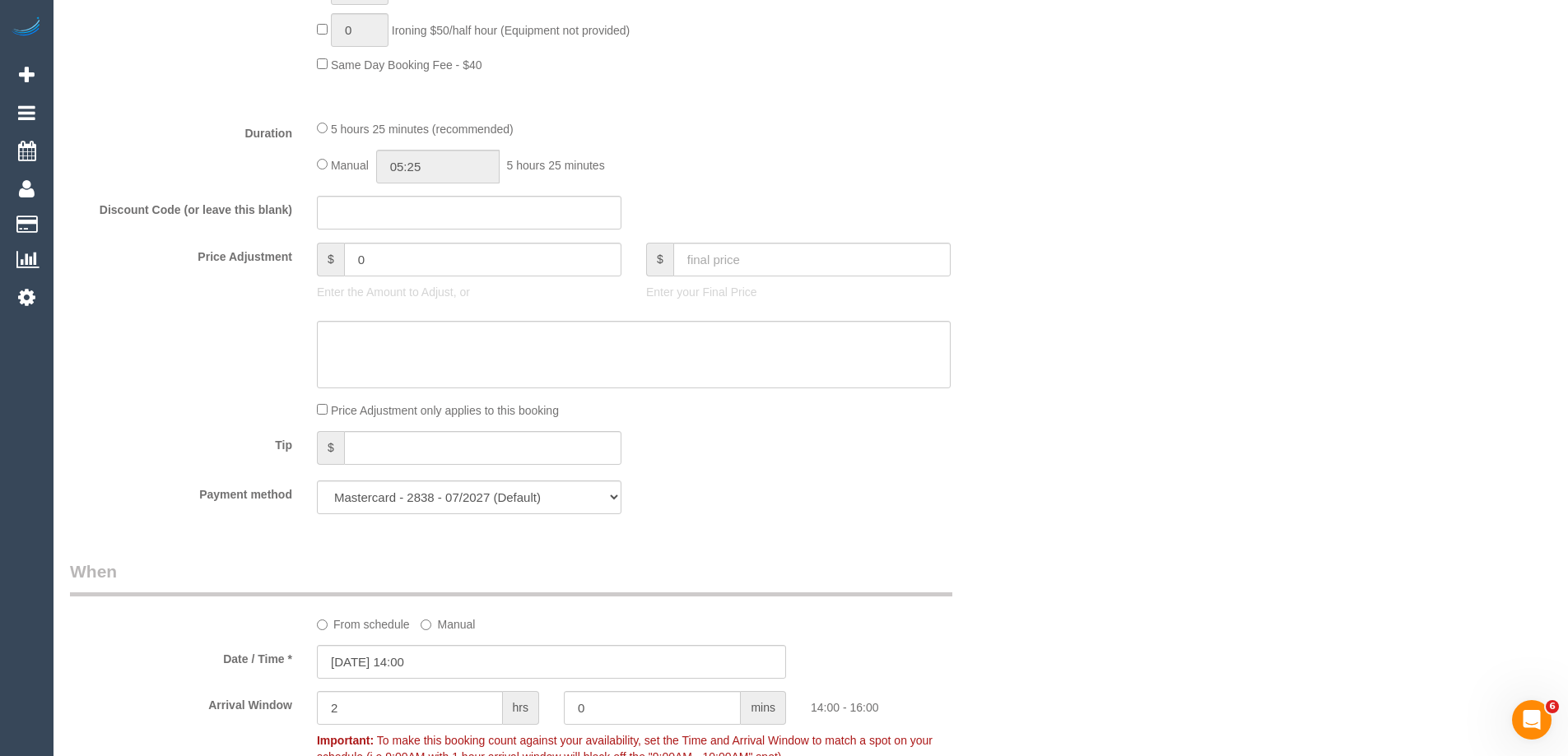
scroll to position [1483, 0]
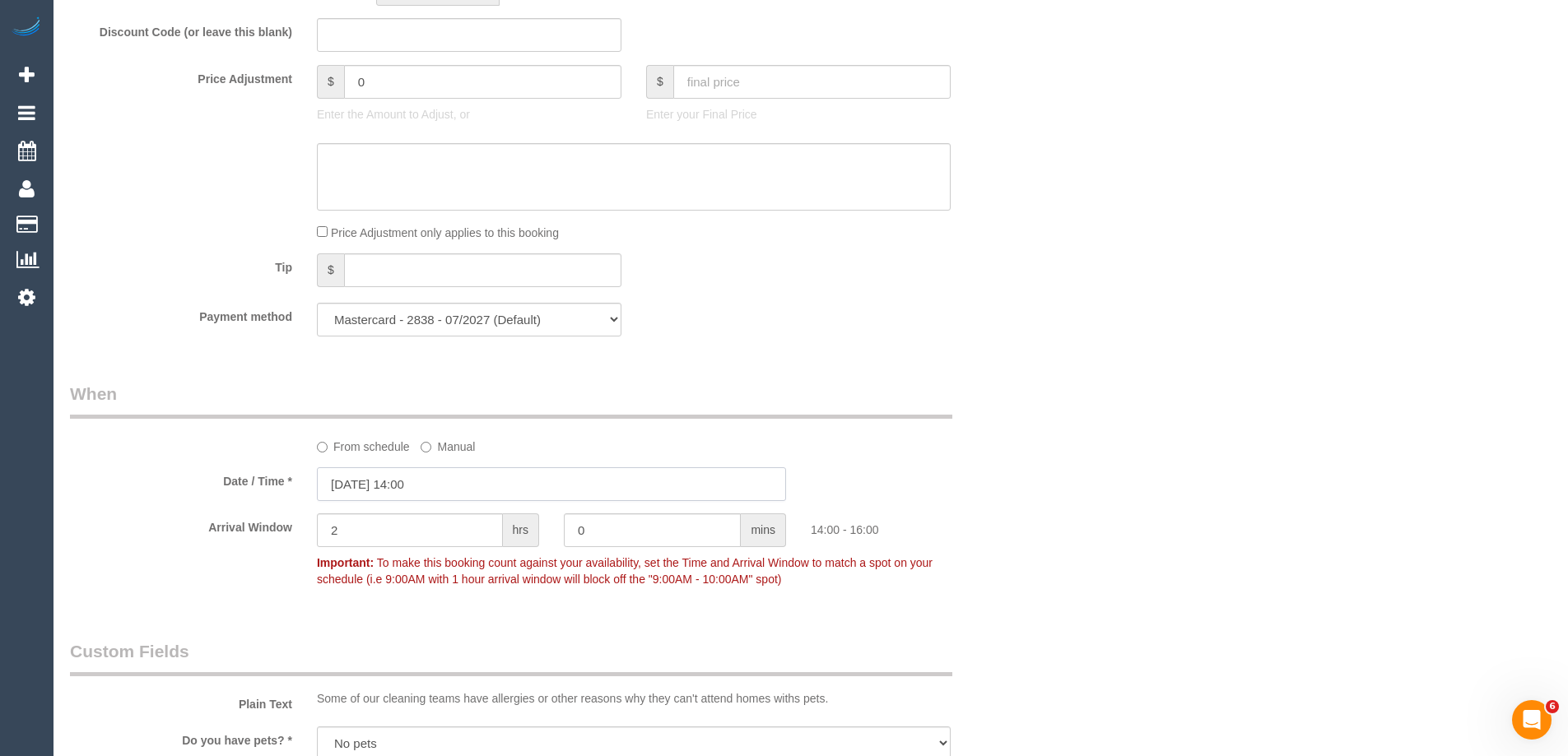
click at [428, 483] on input "18/10/2025 14:00" at bounding box center [551, 485] width 469 height 34
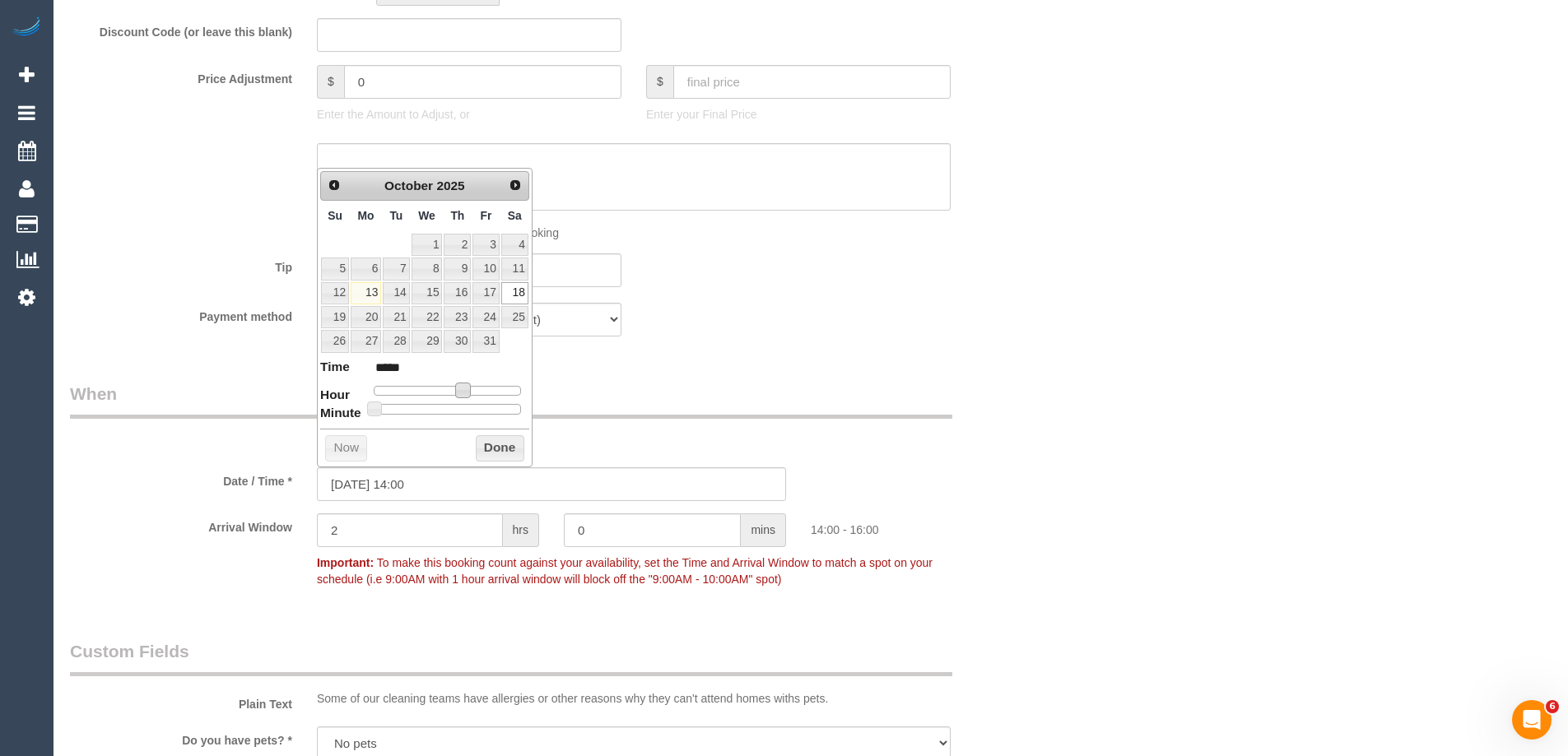
type input "18/10/2025 13:00"
type input "*****"
type input "18/10/2025 12:00"
type input "*****"
type input "18/10/2025 11:00"
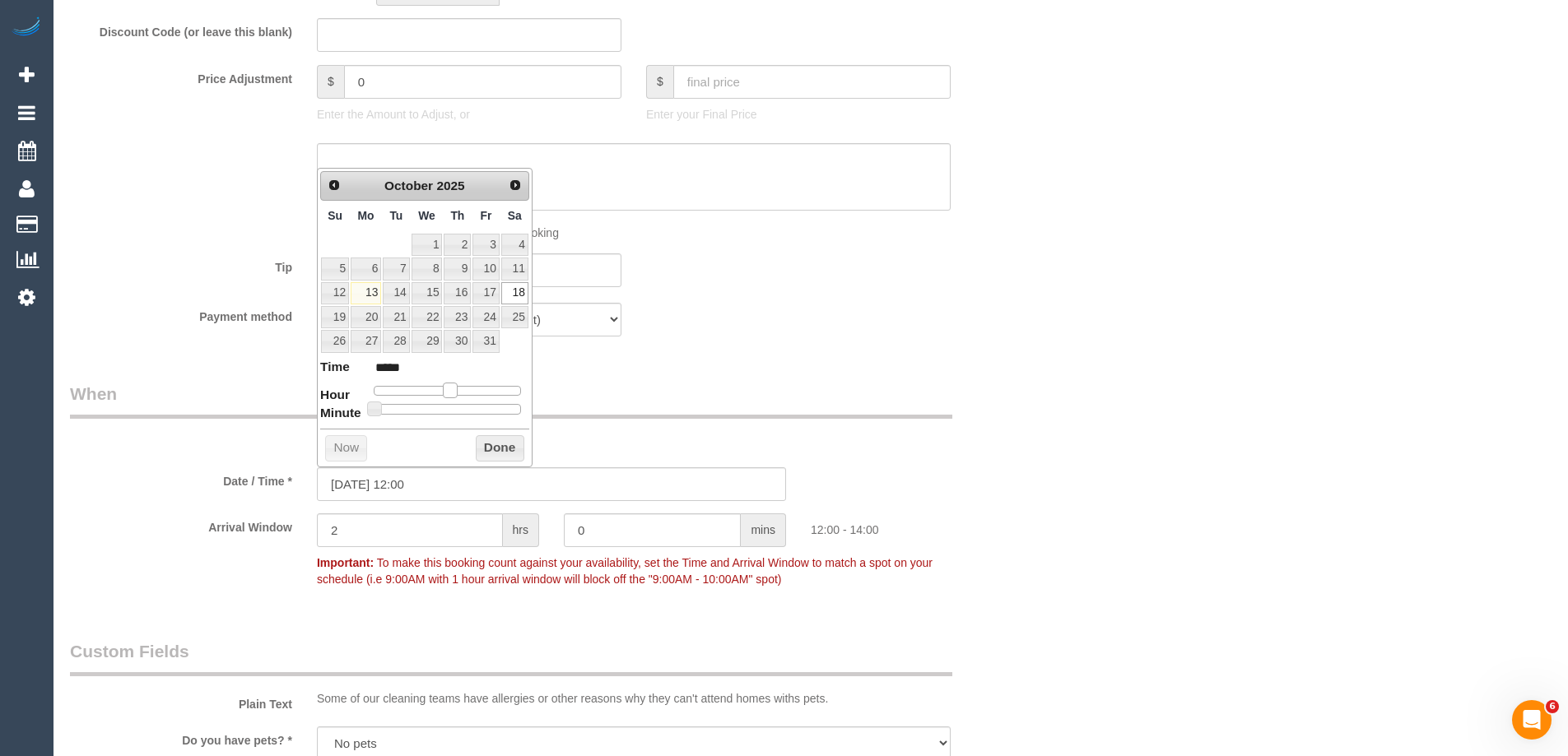
type input "*****"
type input "18/10/2025 10:00"
type input "*****"
drag, startPoint x: 456, startPoint y: 393, endPoint x: 438, endPoint y: 393, distance: 18.0
click at [438, 393] on span at bounding box center [437, 390] width 15 height 15
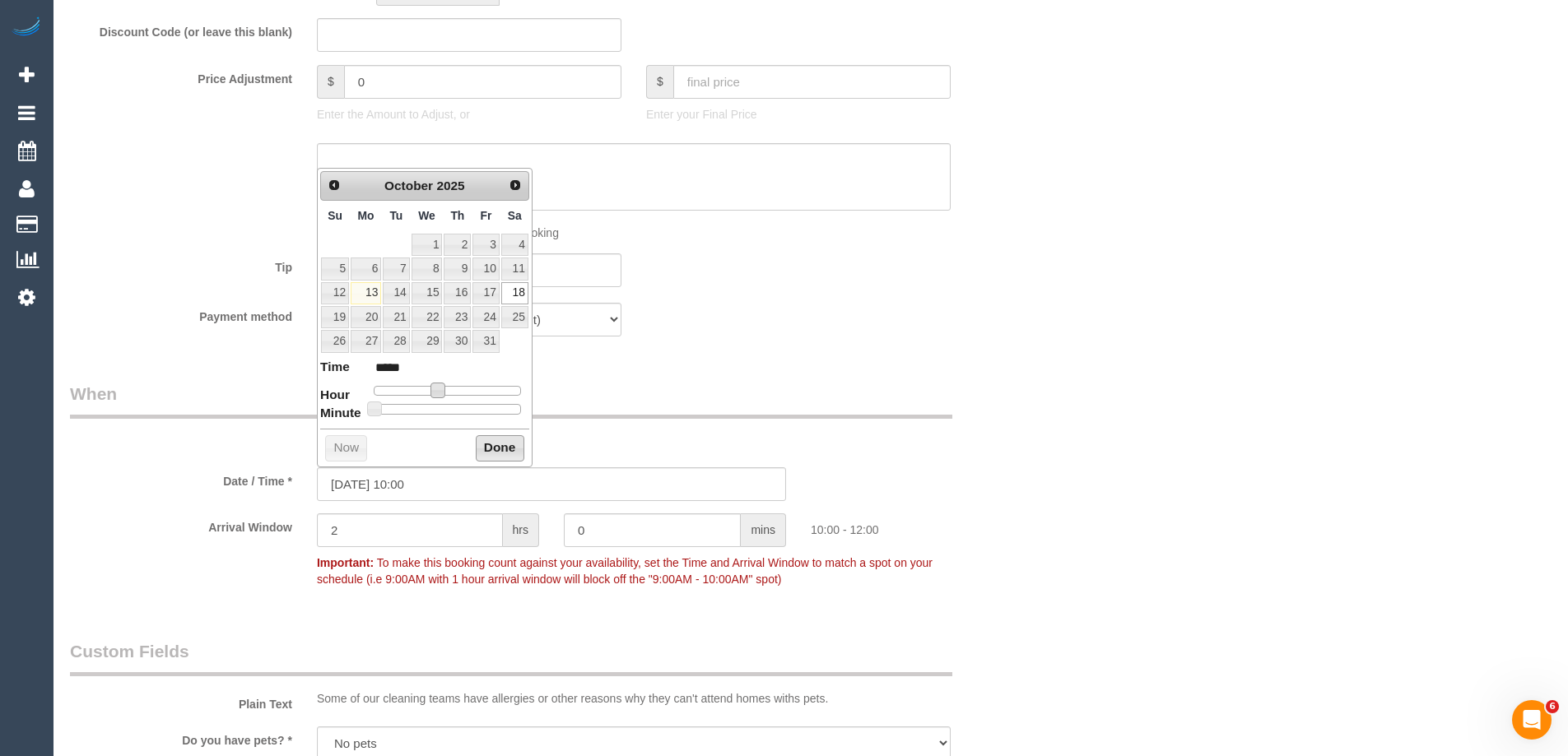
click at [495, 450] on button "Done" at bounding box center [500, 448] width 49 height 26
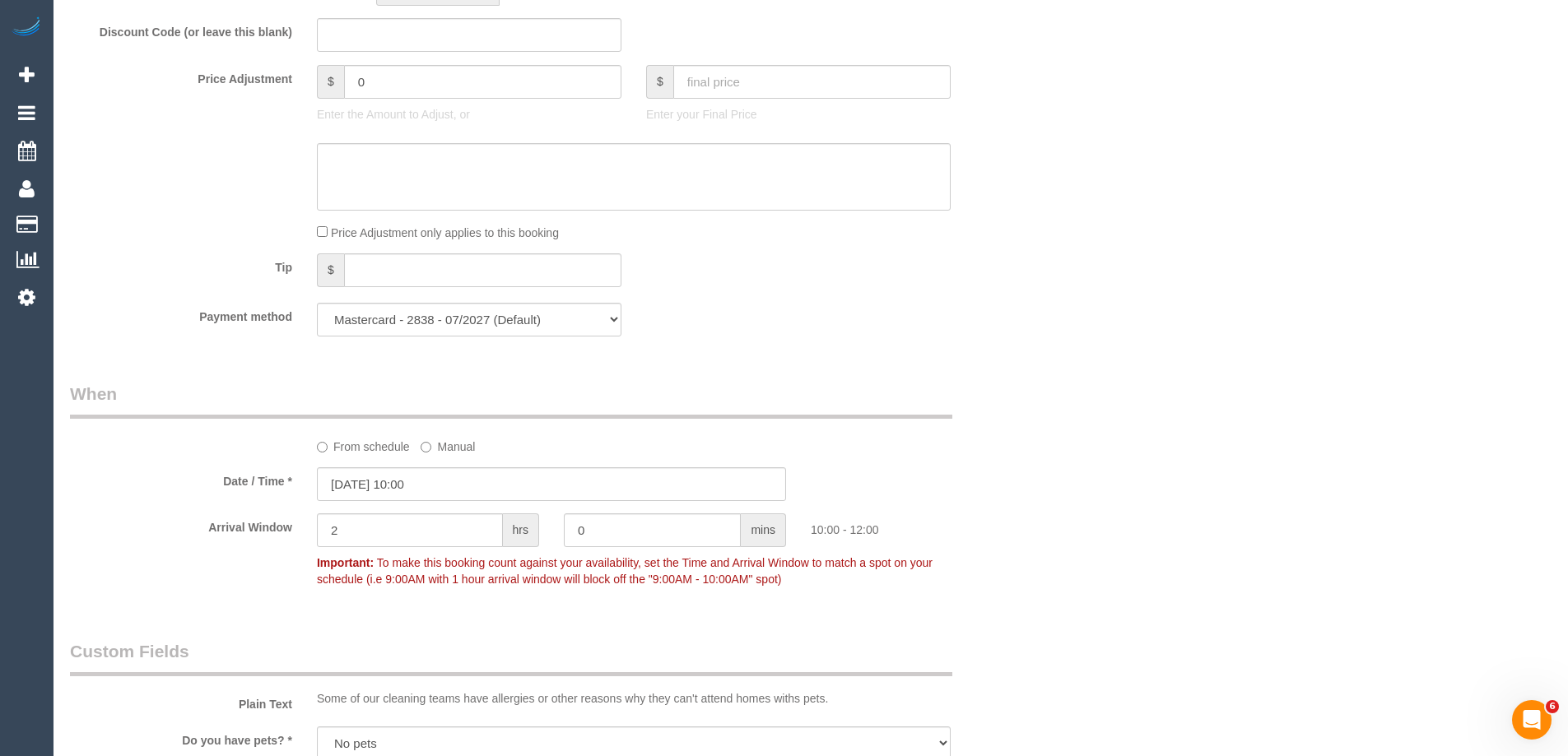
click at [1097, 415] on div "Who Email* steph.gentile08@gmail.com Name * Steph Gentile new customer Where Ad…" at bounding box center [810, 172] width 1481 height 3192
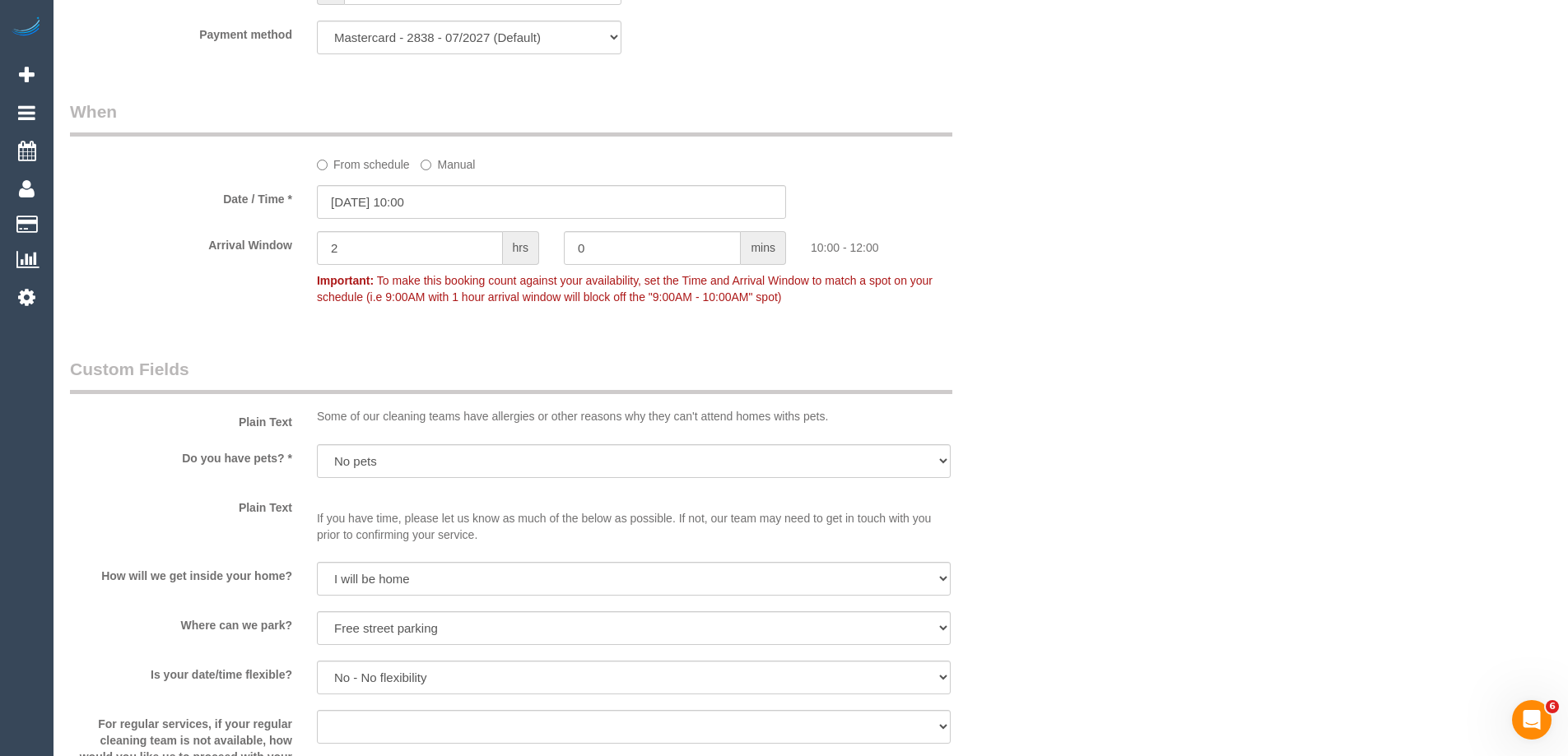
scroll to position [2553, 0]
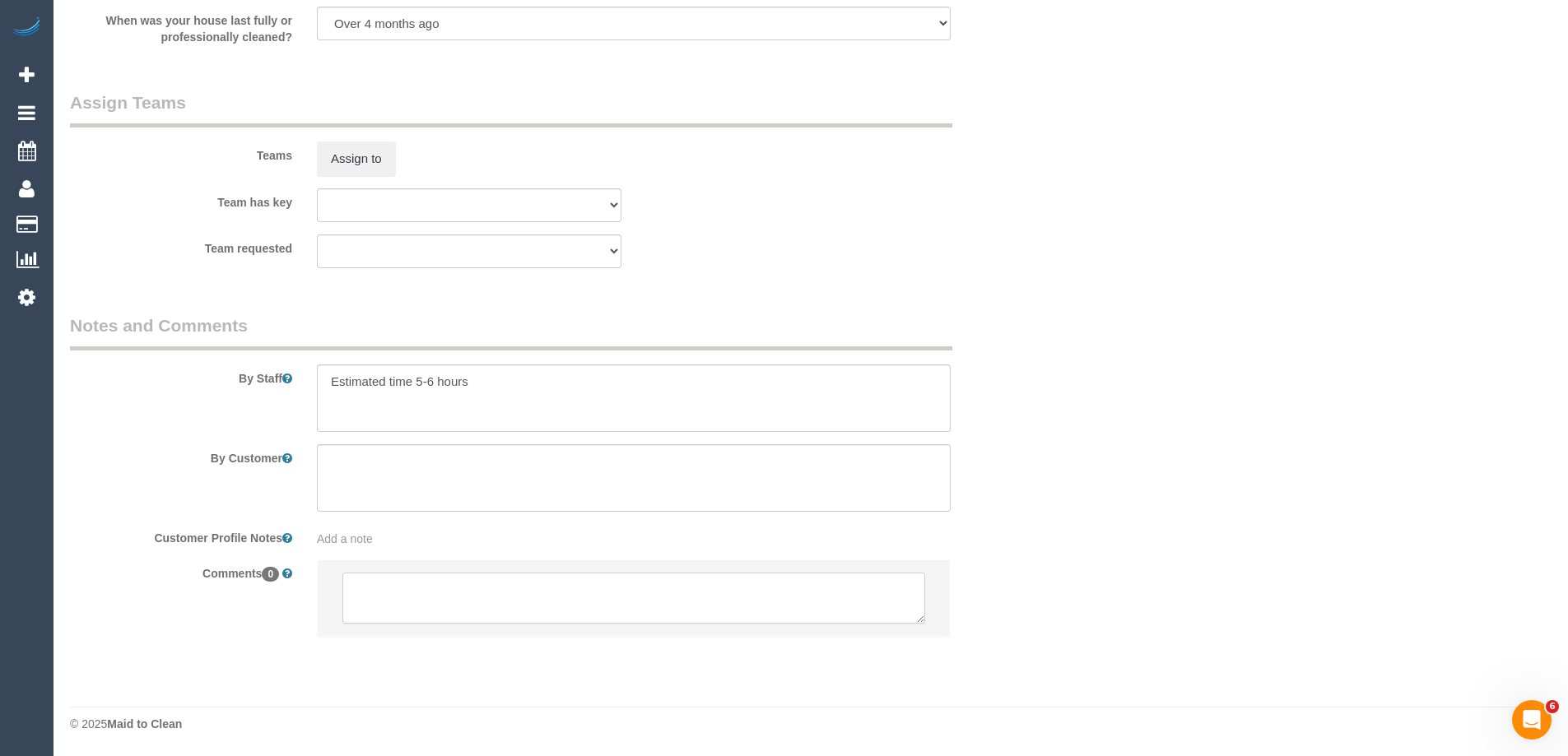
click at [451, 593] on textarea at bounding box center [633, 598] width 583 height 51
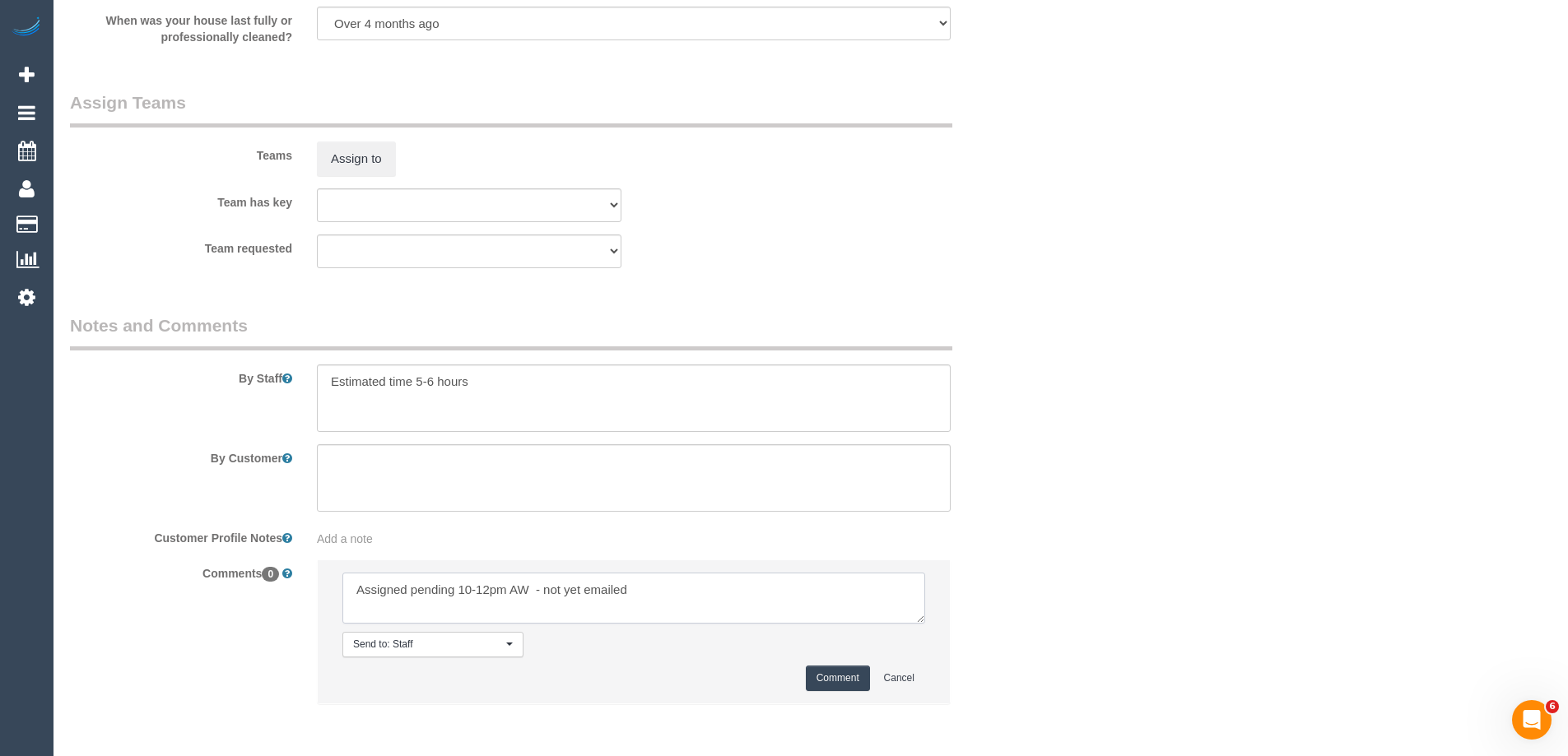
type textarea "Assigned pending 10-12pm AW - not yet emailed"
click at [727, 401] on textarea at bounding box center [633, 398] width 634 height 67
click at [846, 676] on button "Comment" at bounding box center [837, 678] width 64 height 26
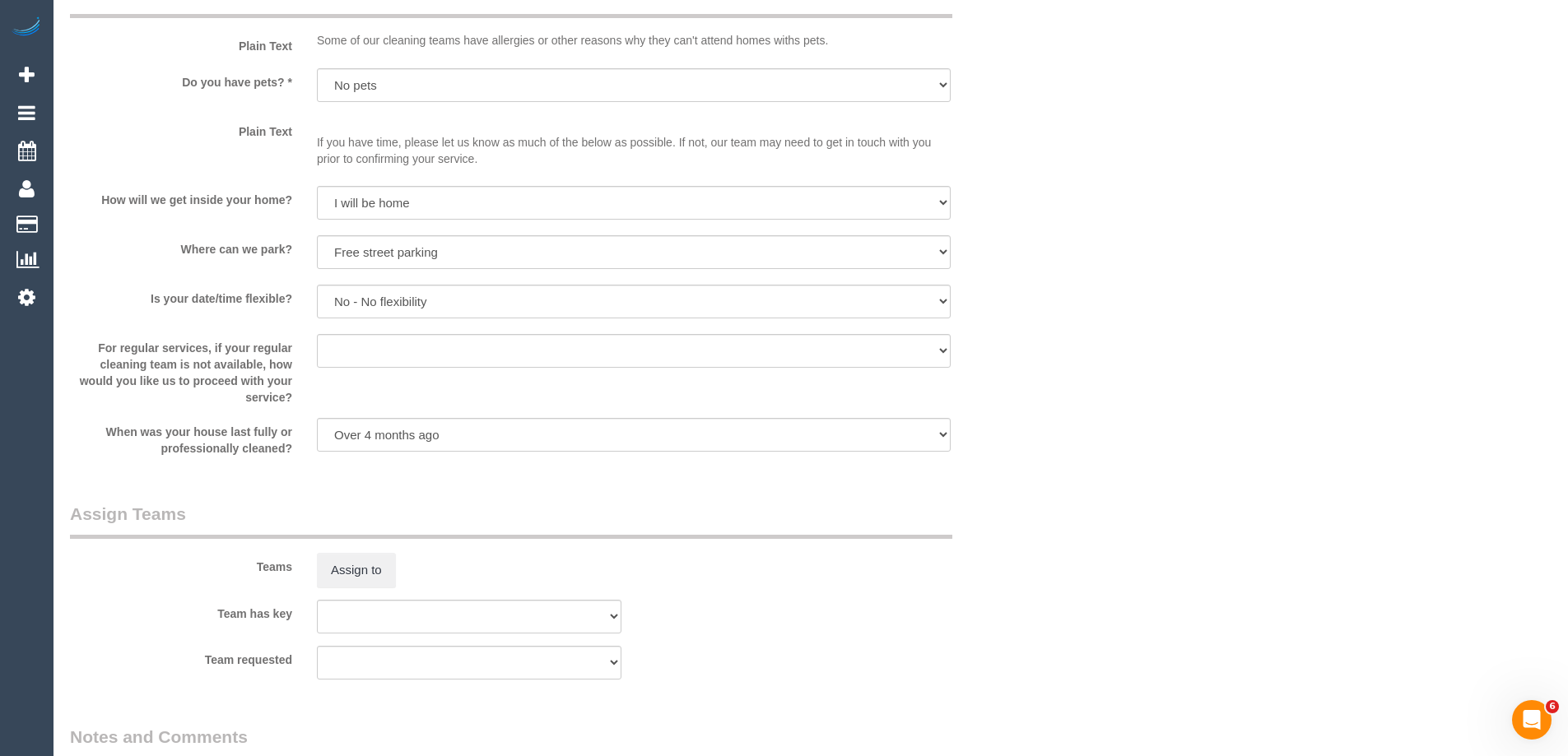
scroll to position [2224, 0]
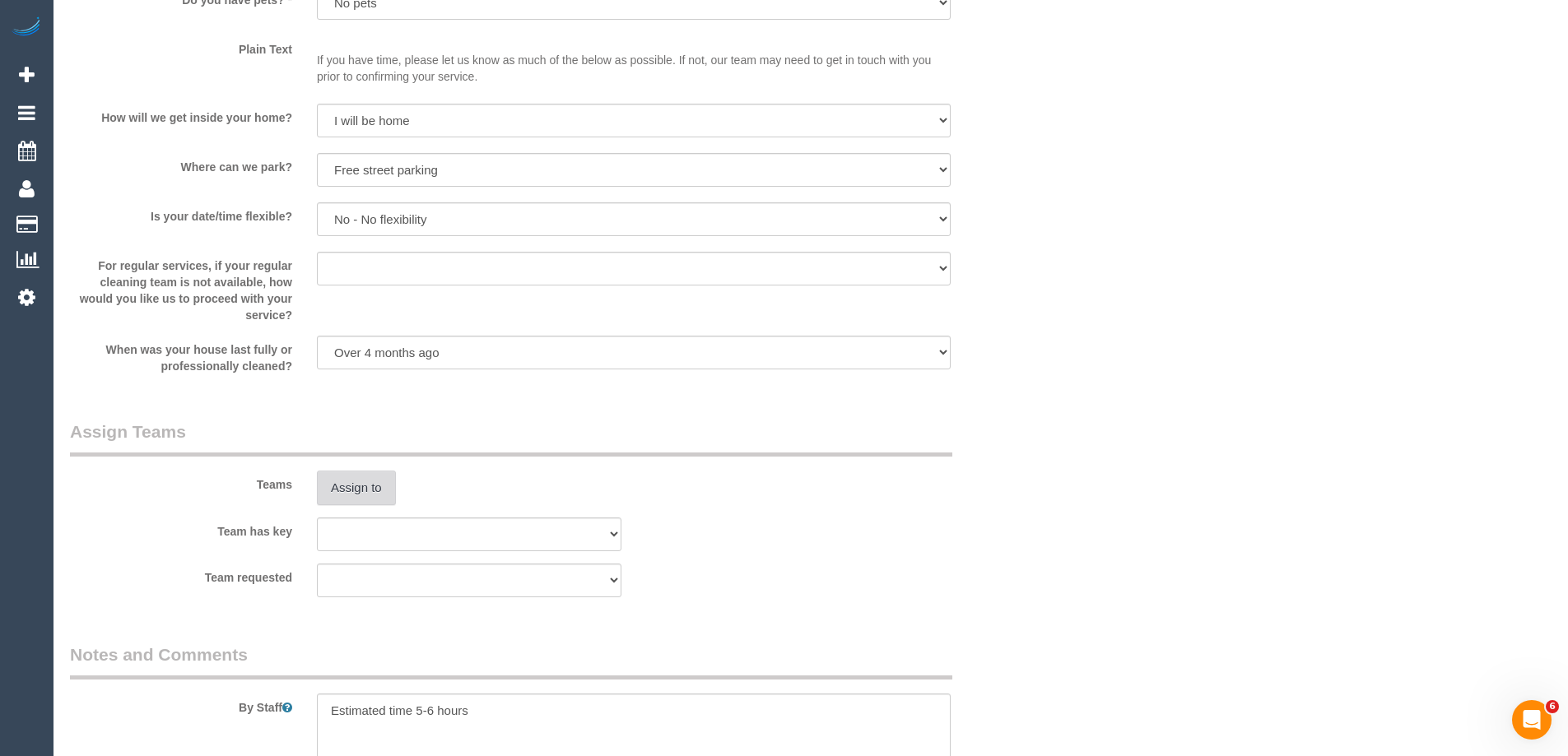
click at [372, 489] on button "Assign to" at bounding box center [356, 488] width 79 height 35
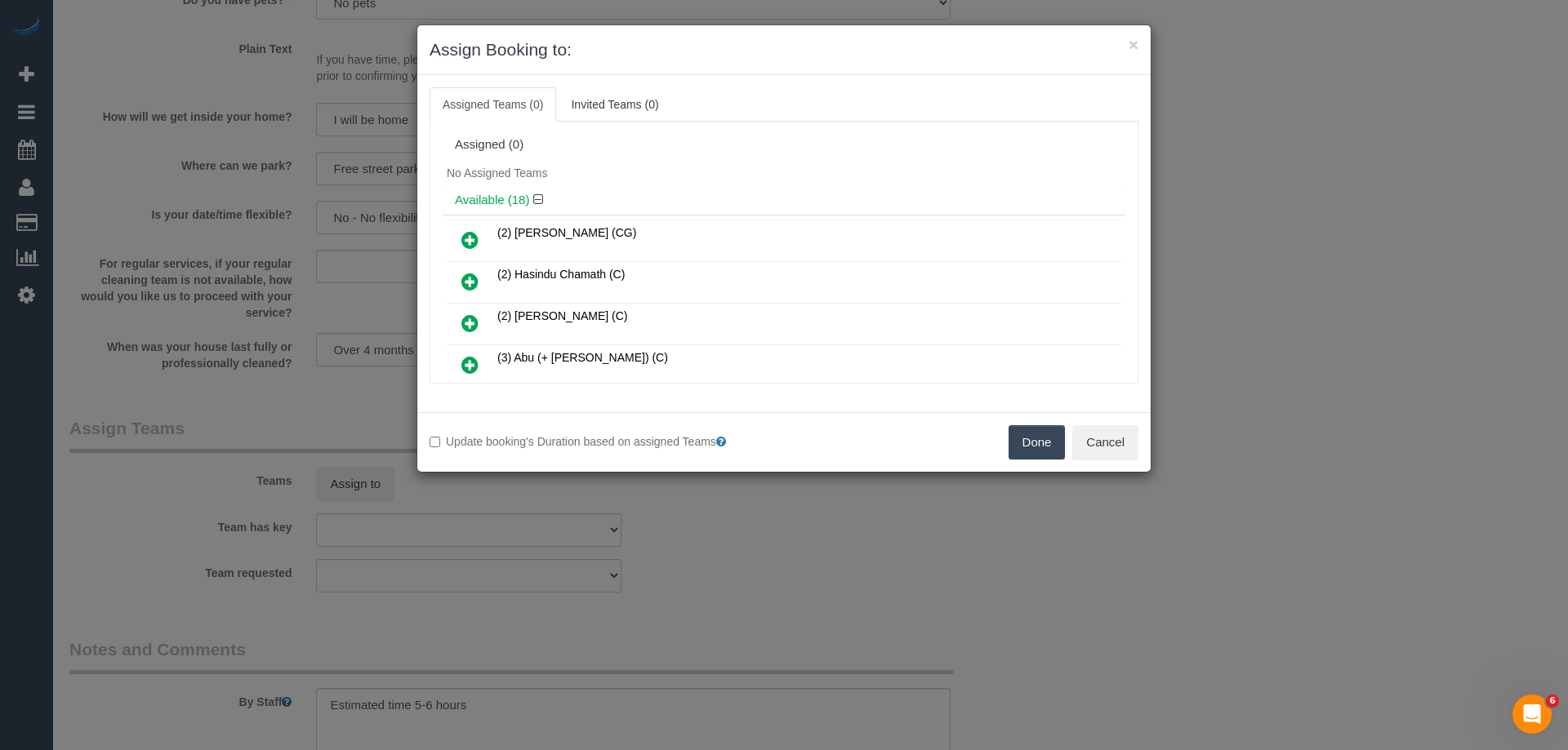
click at [823, 201] on h4 "Available (18)" at bounding box center [783, 201] width 658 height 14
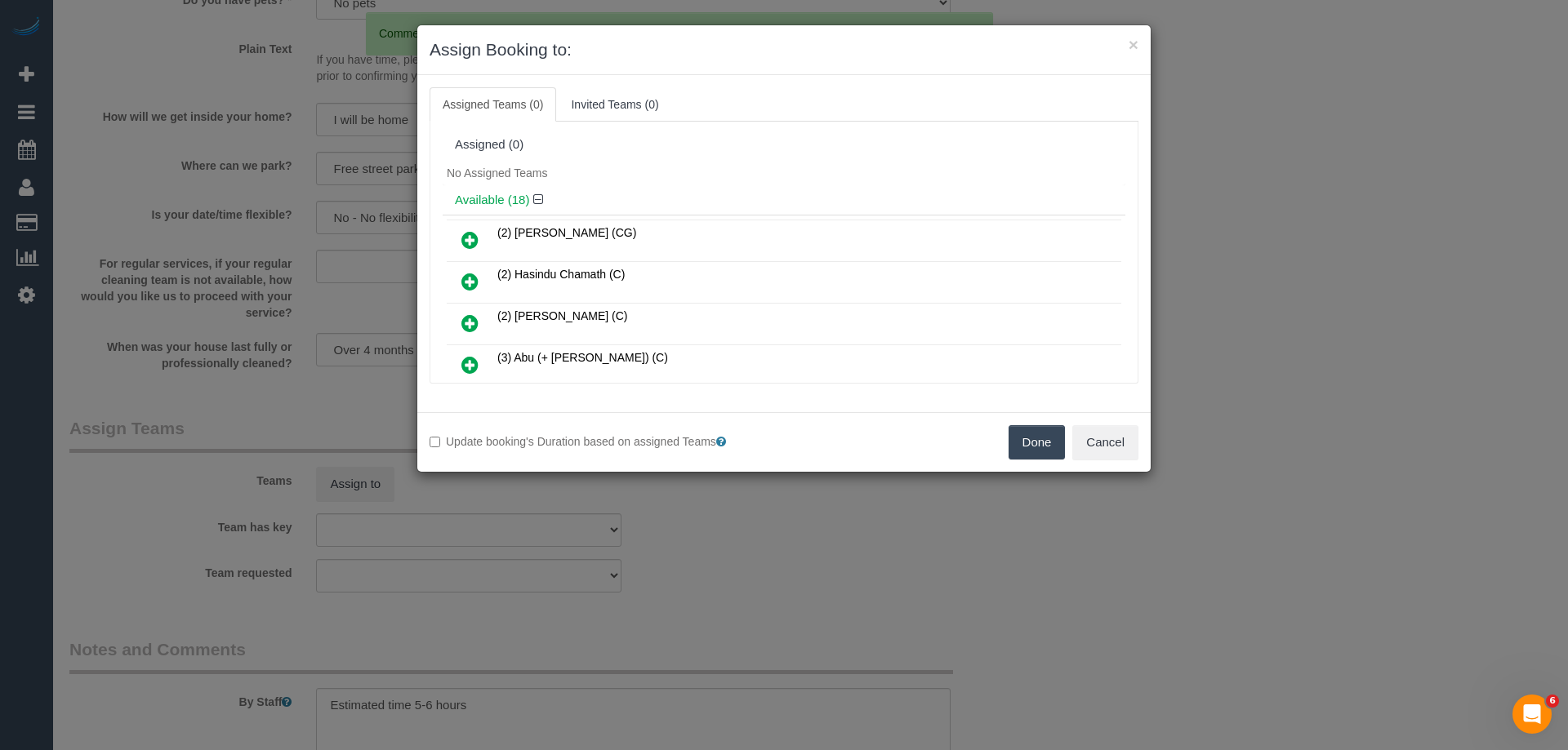
click at [474, 281] on icon at bounding box center [470, 281] width 17 height 19
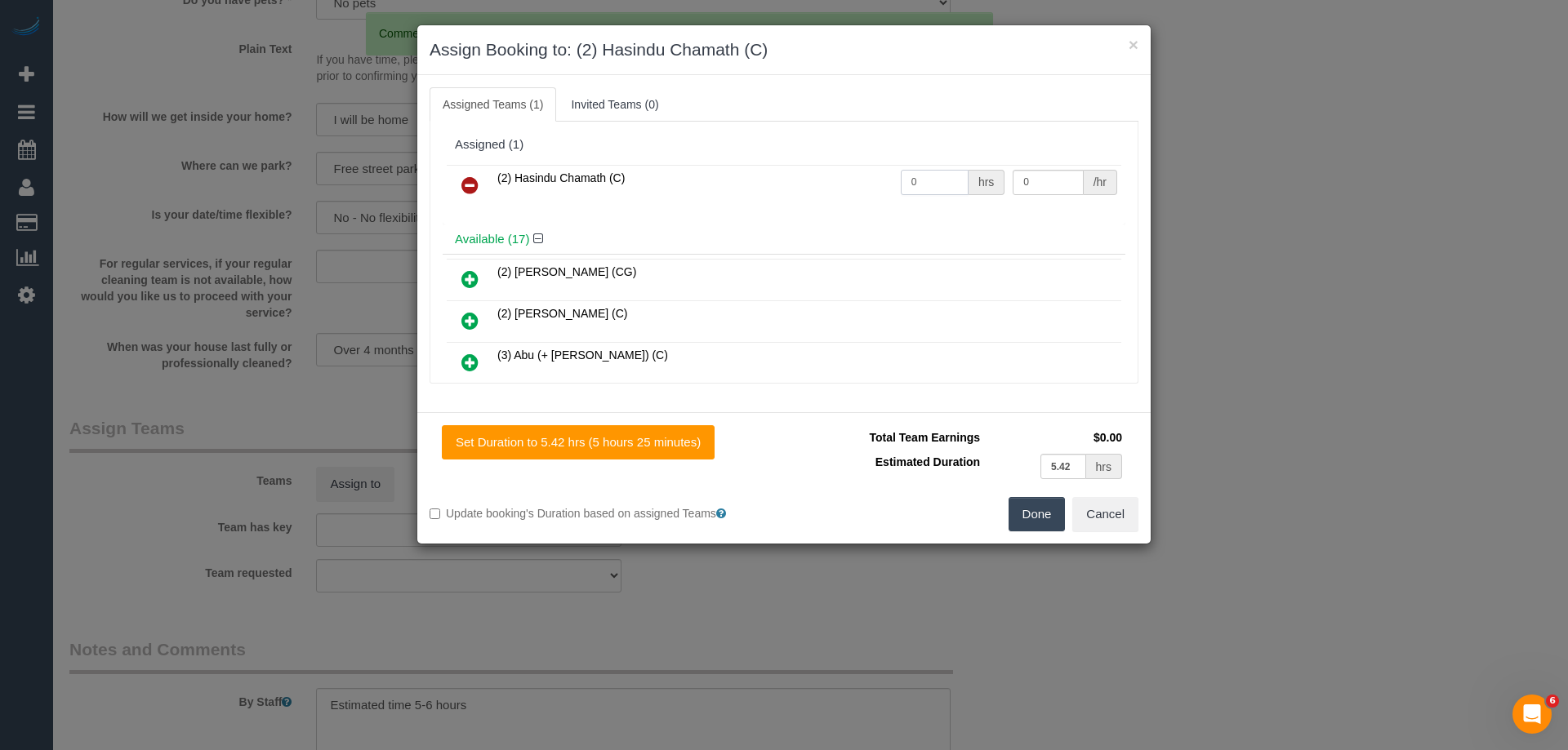
click at [953, 184] on input "0" at bounding box center [935, 183] width 68 height 25
type input "1"
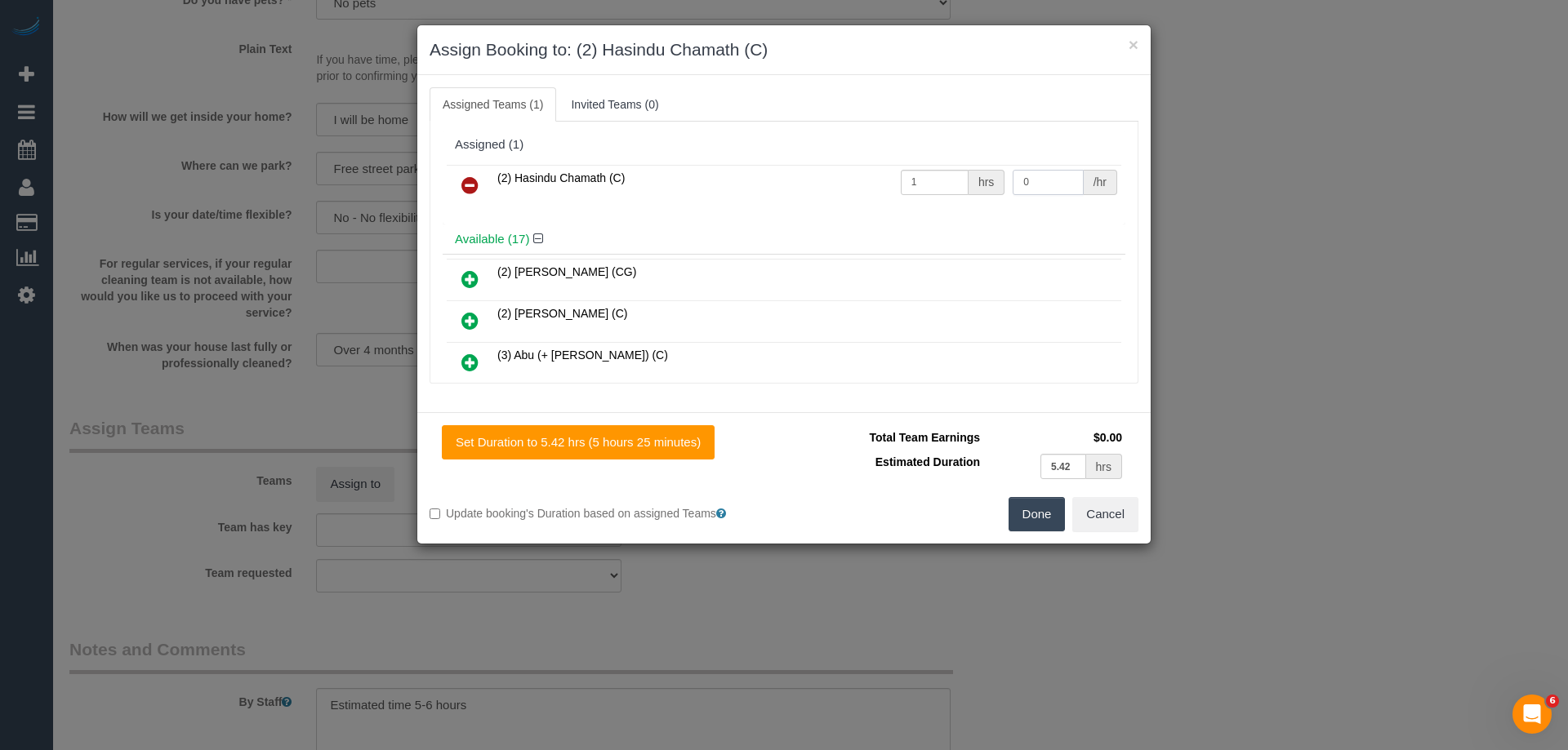
click at [1051, 186] on input "0" at bounding box center [1047, 183] width 70 height 25
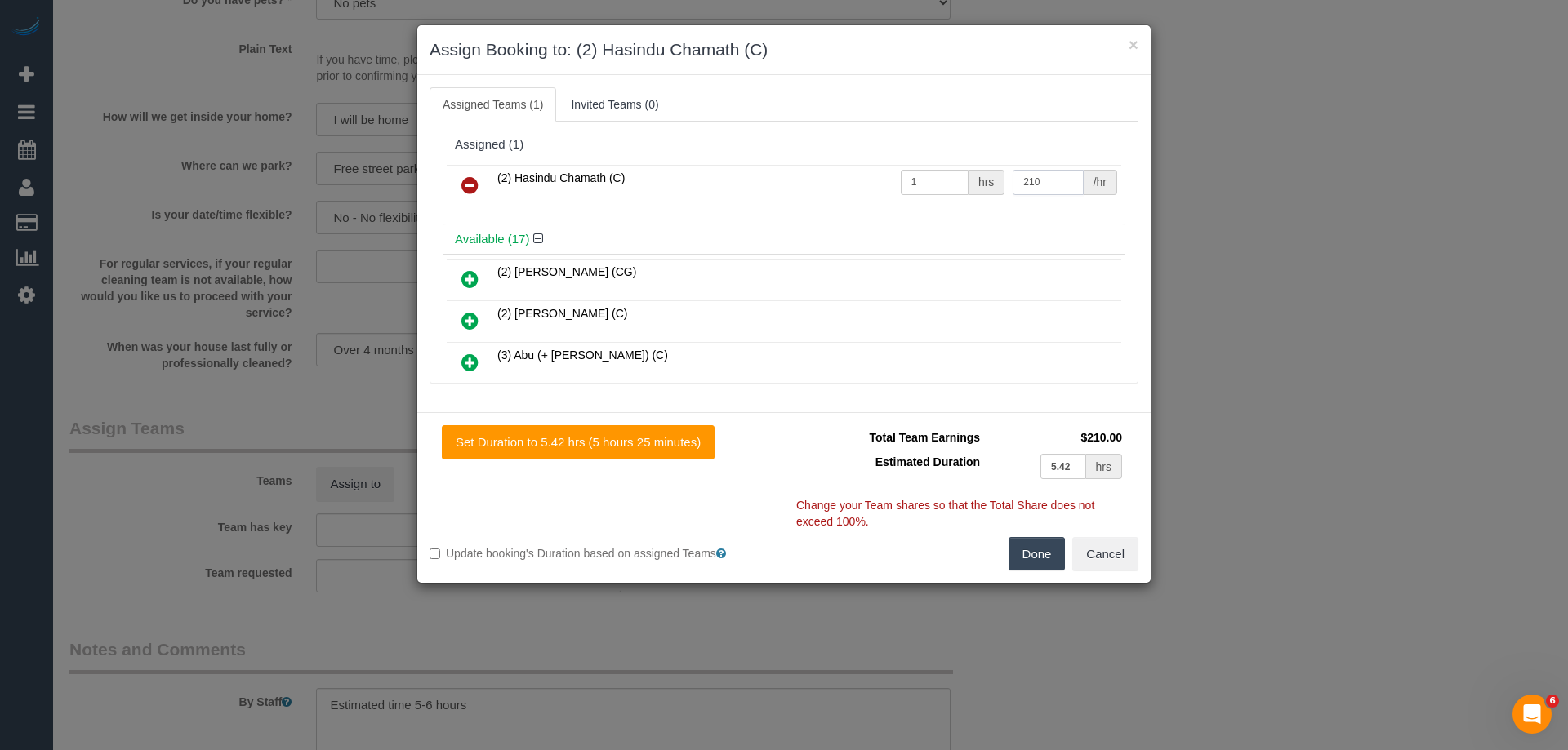
type input "210"
click at [1039, 562] on button "Done" at bounding box center [1037, 554] width 58 height 35
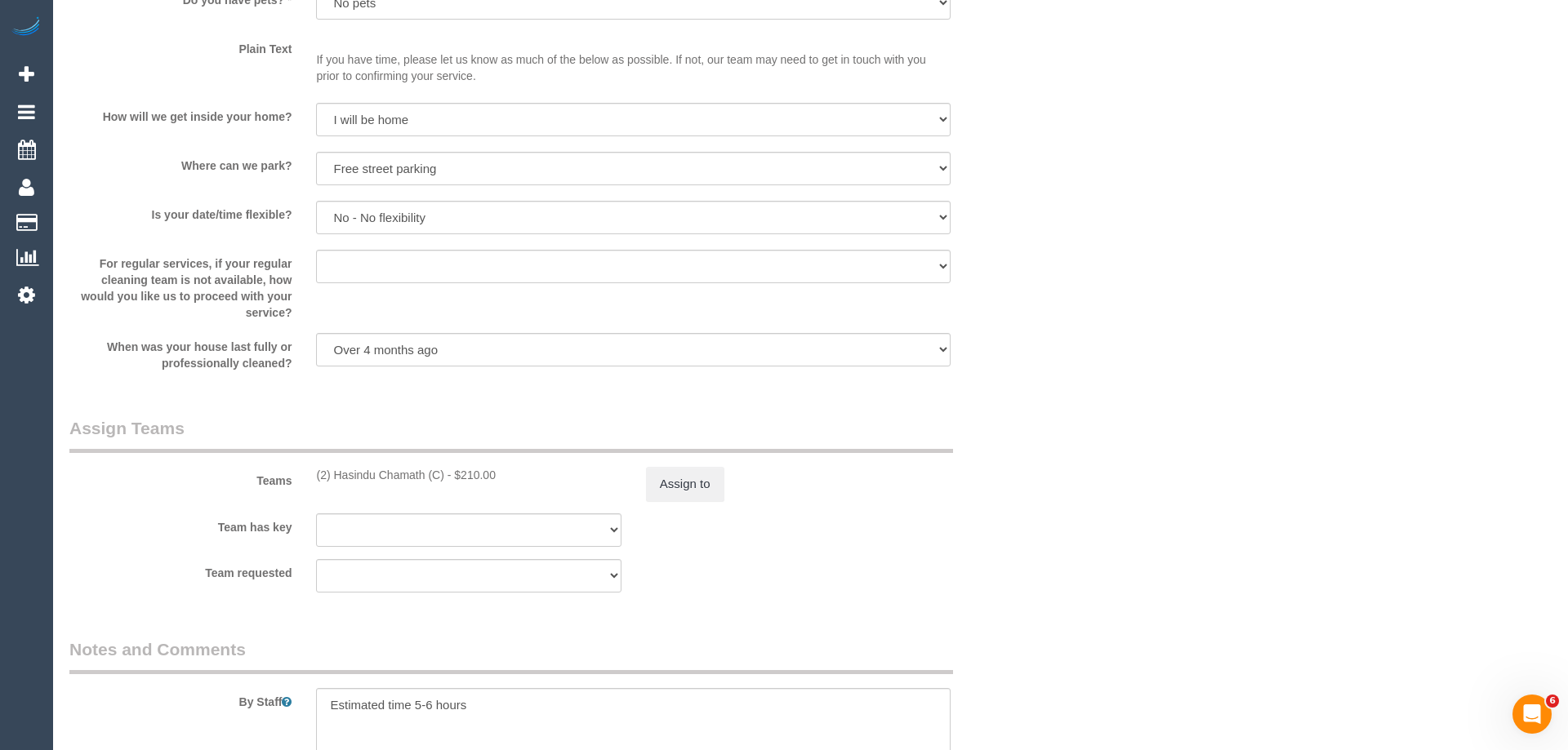
click at [1039, 562] on div "× Assign Booking to: (2) Hasindu Chamath (C) Assigned Teams (1) Invited Teams (…" at bounding box center [784, 375] width 1568 height 750
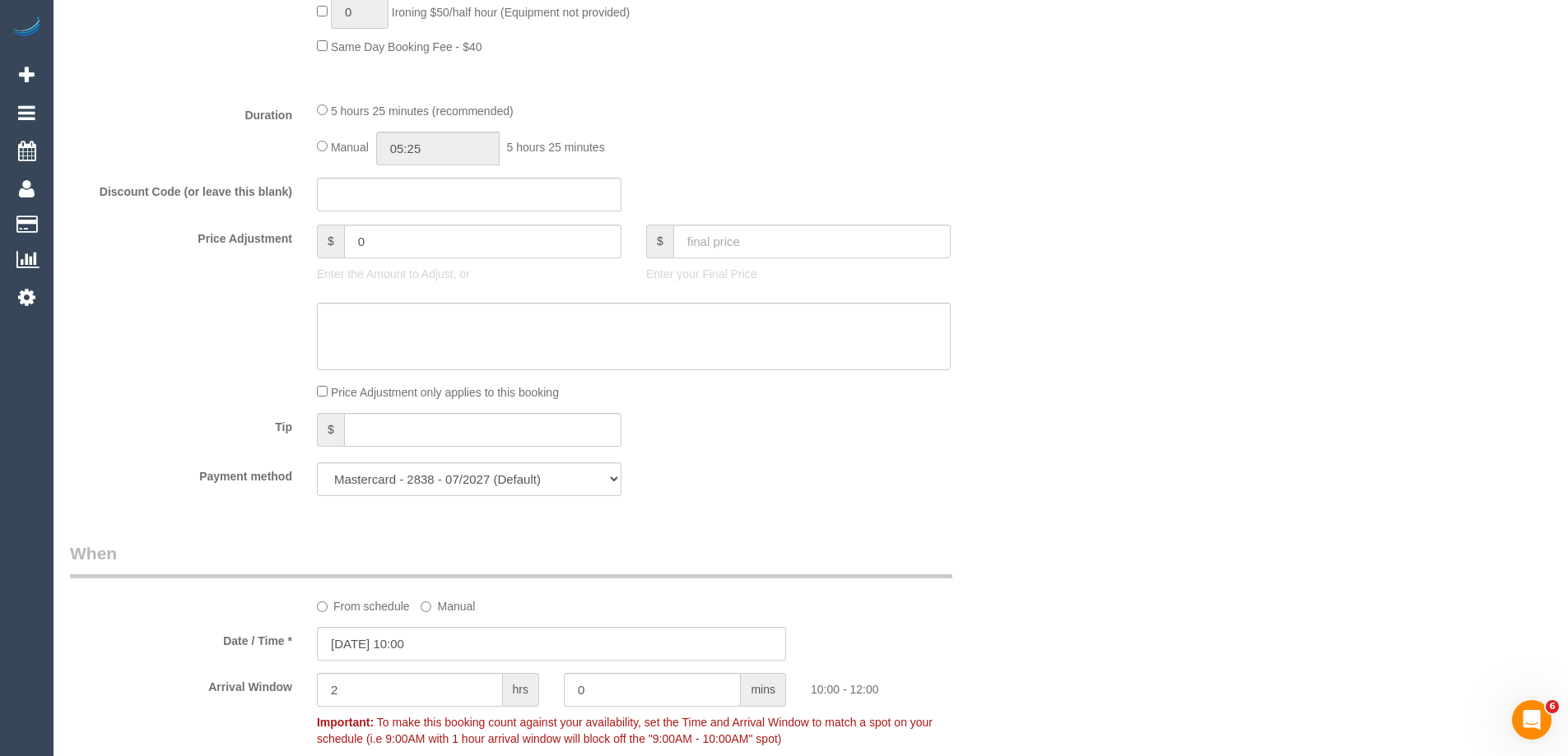
scroll to position [1072, 0]
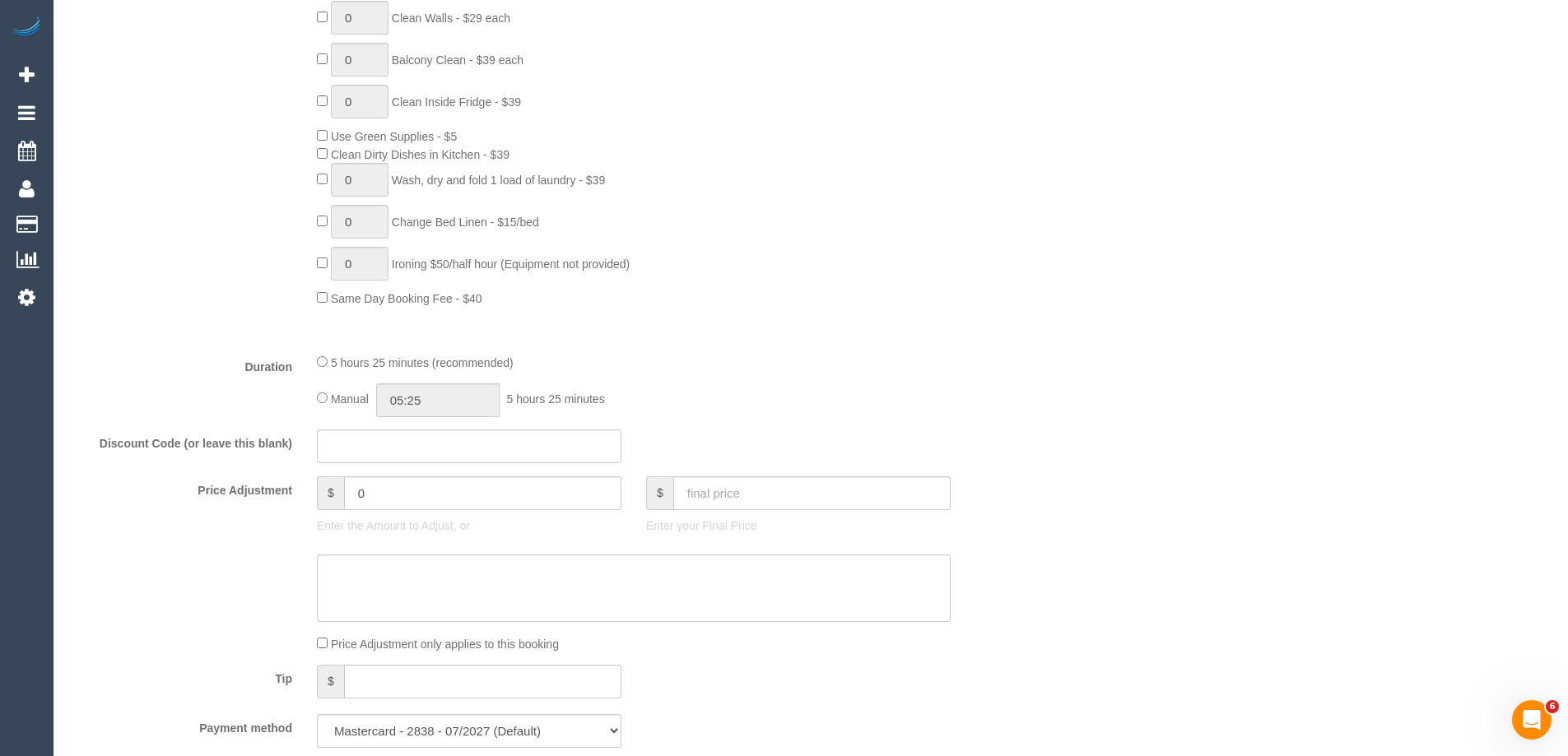
click at [328, 403] on div "Manual 05:25 5 hours 25 minutes" at bounding box center [633, 401] width 634 height 34
click at [443, 400] on input "05:25" at bounding box center [438, 401] width 124 height 34
type input "06:00"
click at [413, 441] on li "06:00" at bounding box center [420, 439] width 73 height 21
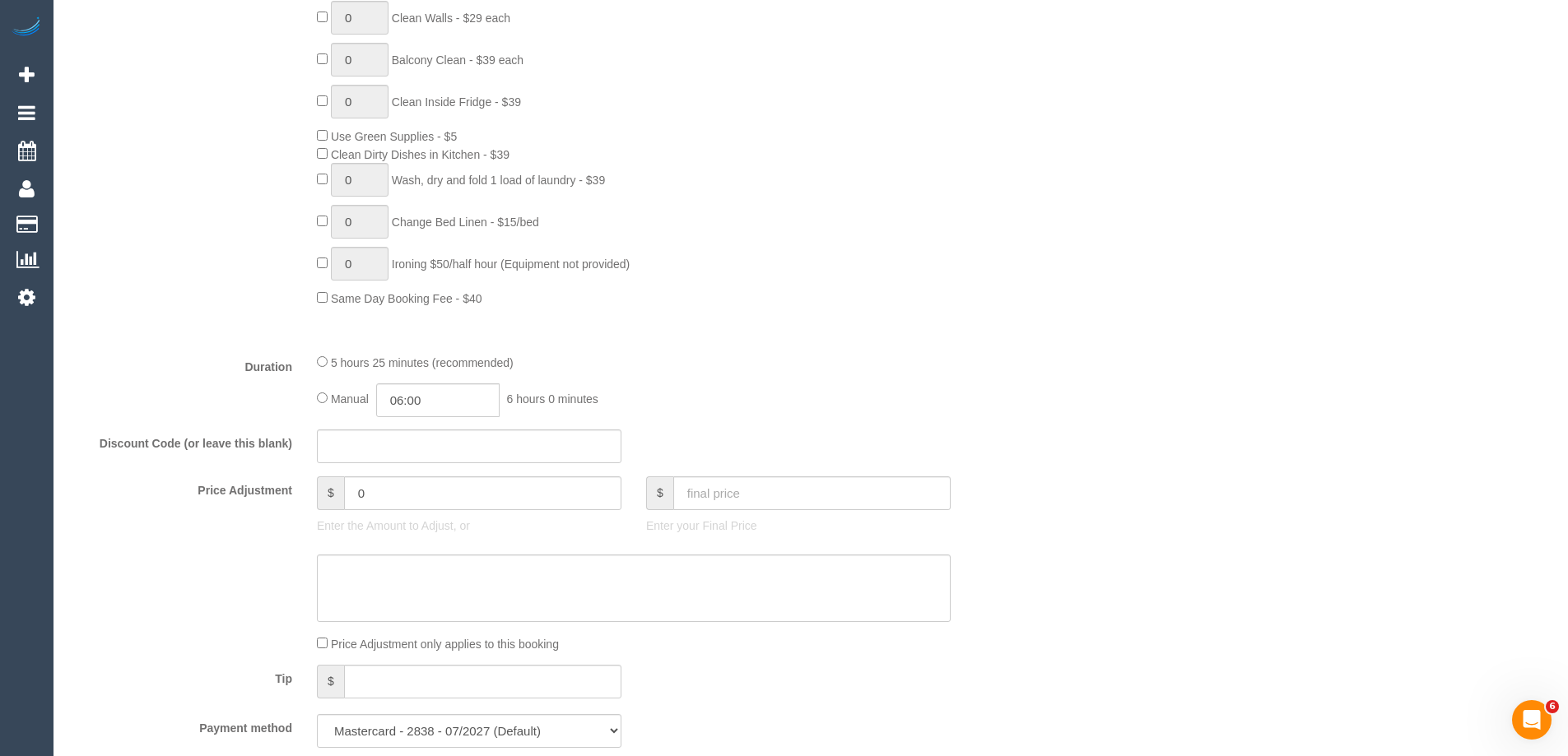
drag, startPoint x: 797, startPoint y: 384, endPoint x: 964, endPoint y: 404, distance: 168.2
click at [817, 379] on div "5 hours 25 minutes (recommended) Manual 06:00 6 hours 0 minutes" at bounding box center [634, 385] width 659 height 64
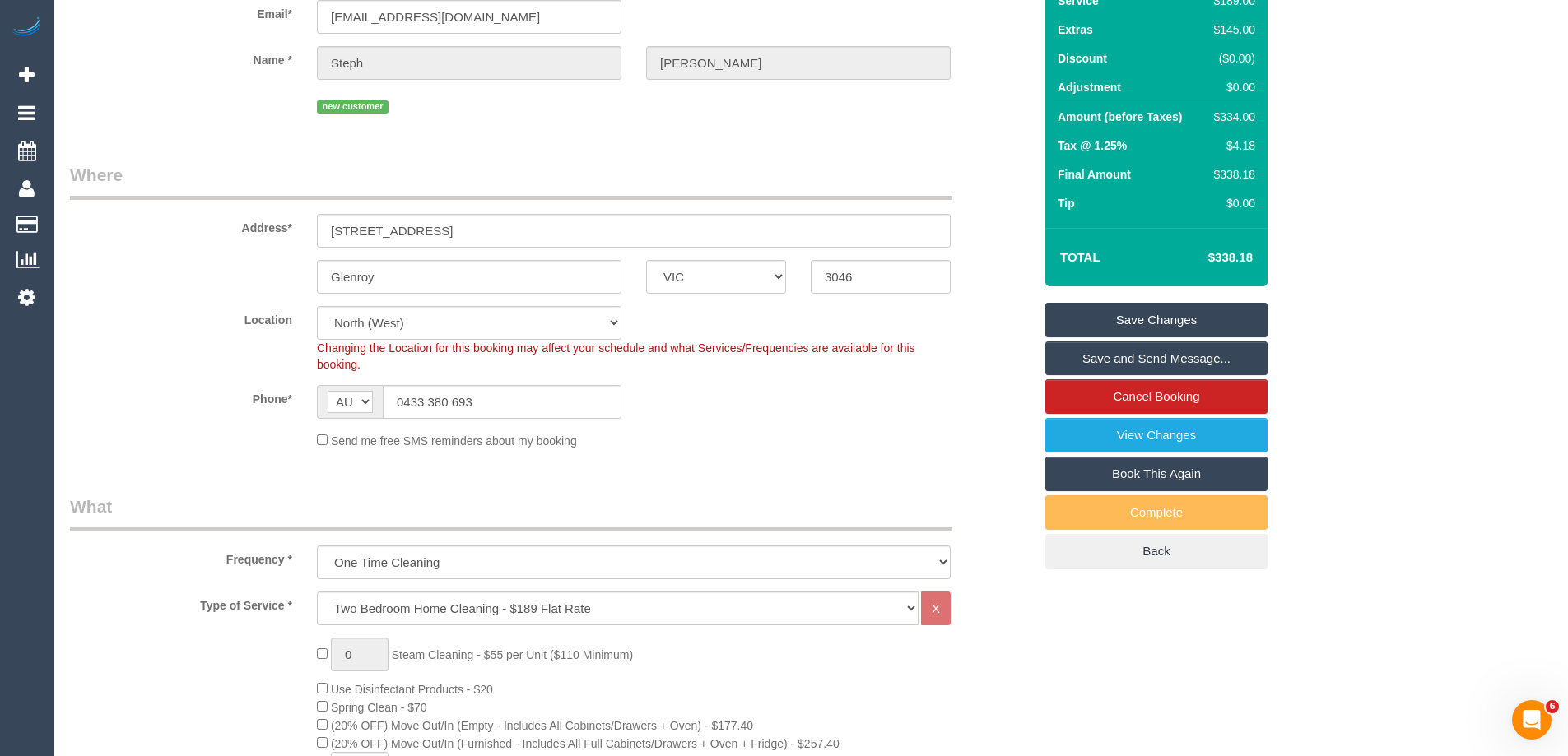
scroll to position [248, 0]
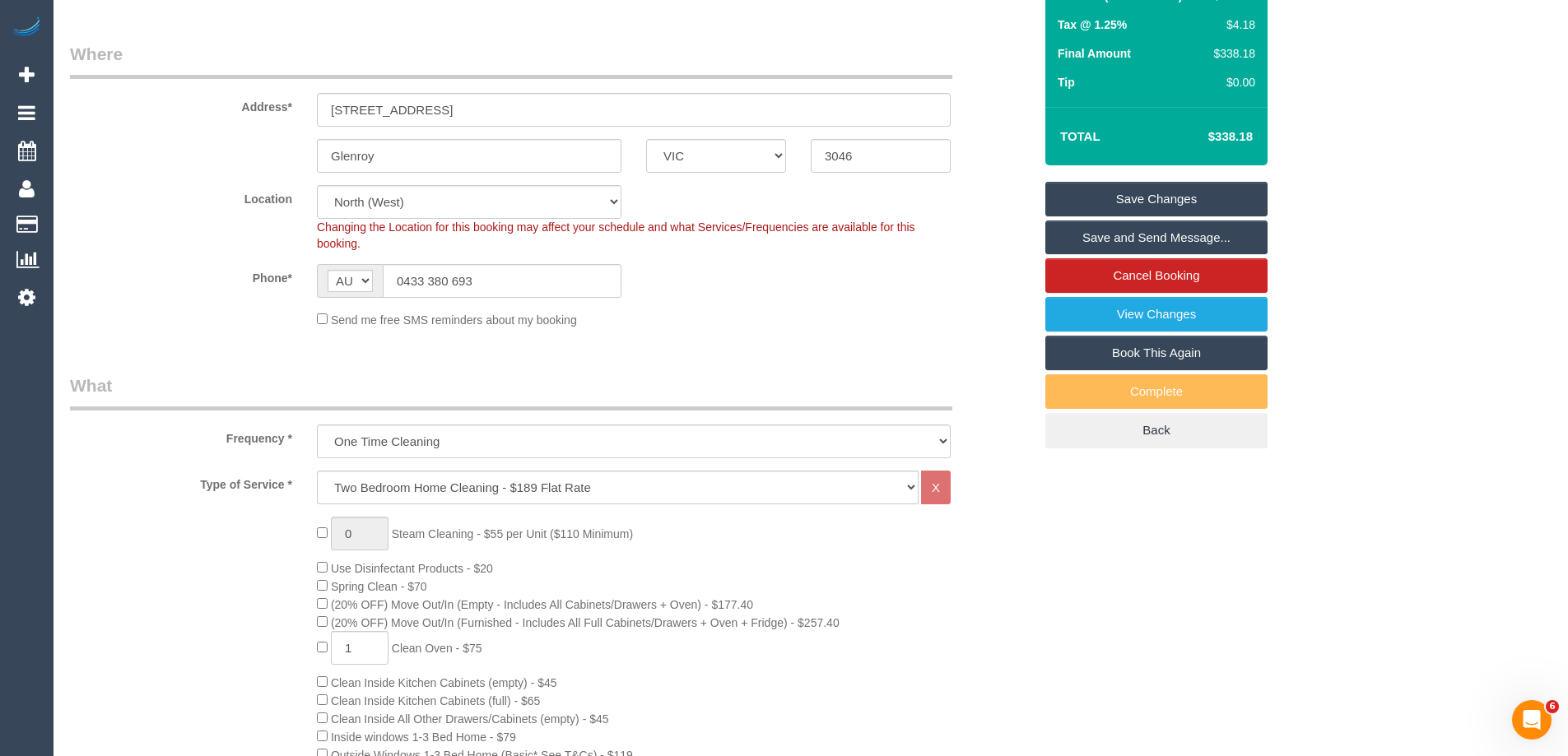
click at [1097, 198] on link "Save Changes" at bounding box center [1156, 199] width 222 height 35
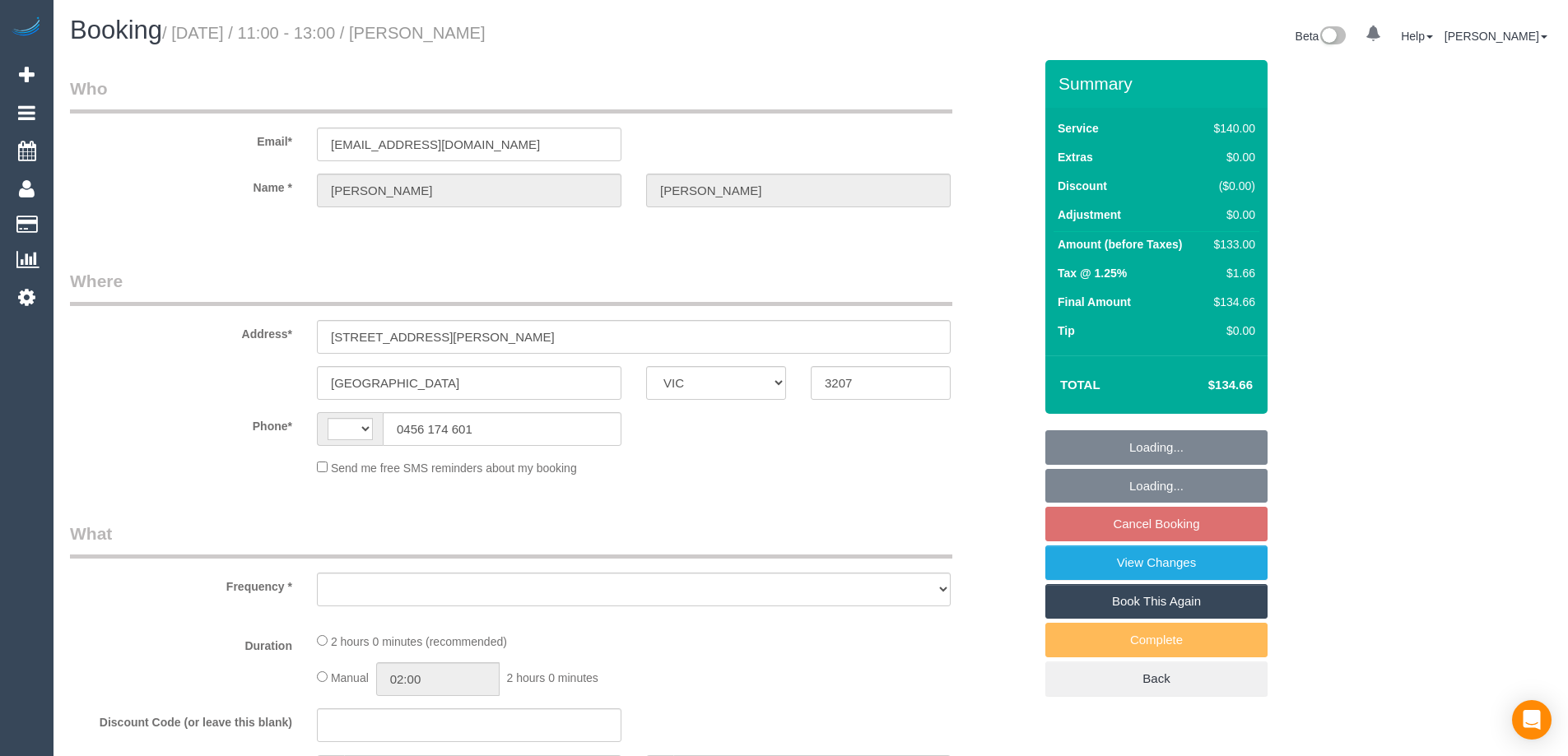
select select "VIC"
select select "object:275"
select select "string:stripe-pm_1MypSg2GScqysDRVqmHMNROm"
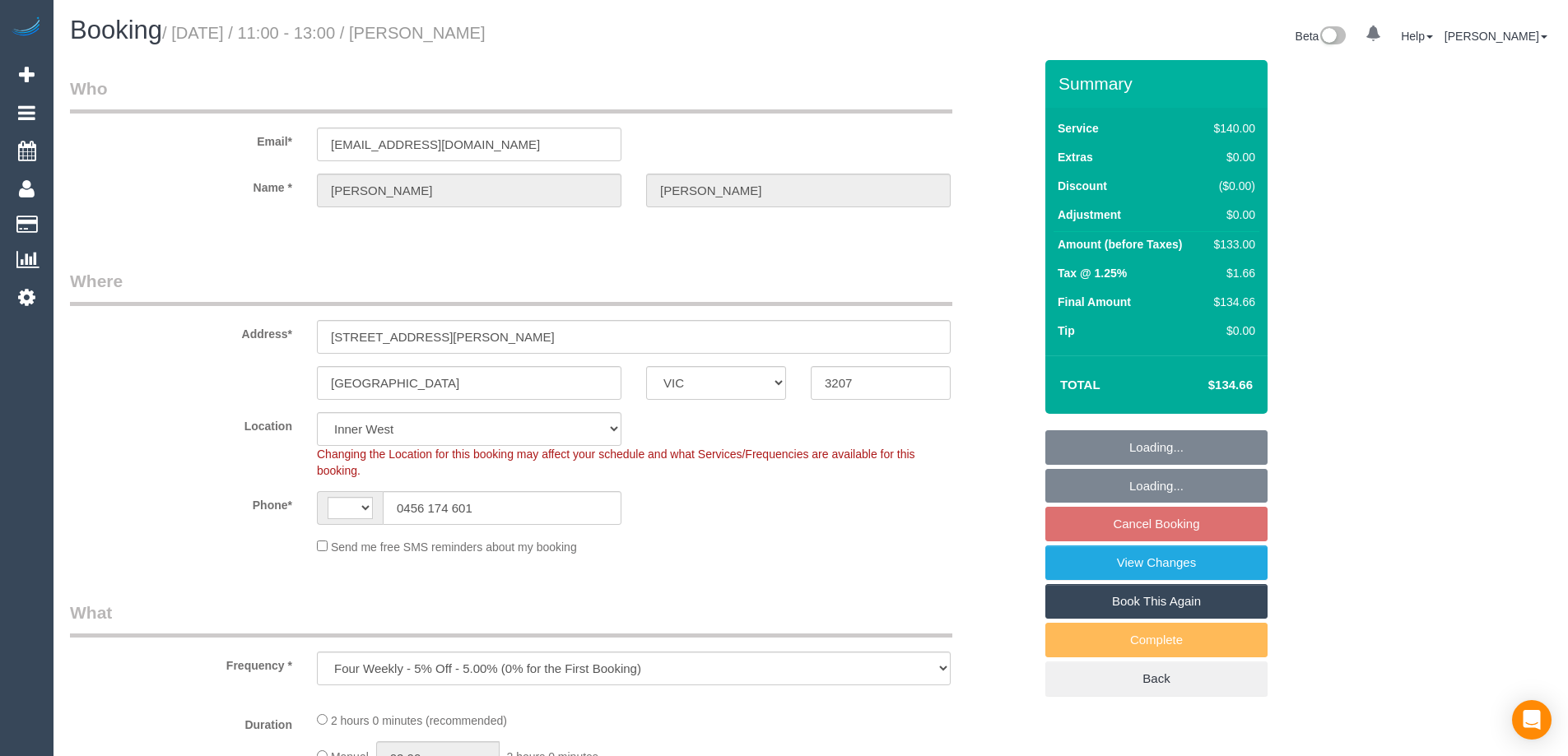
select select "string:AU"
select select "number:28"
select select "number:14"
select select "number:19"
select select "number:22"
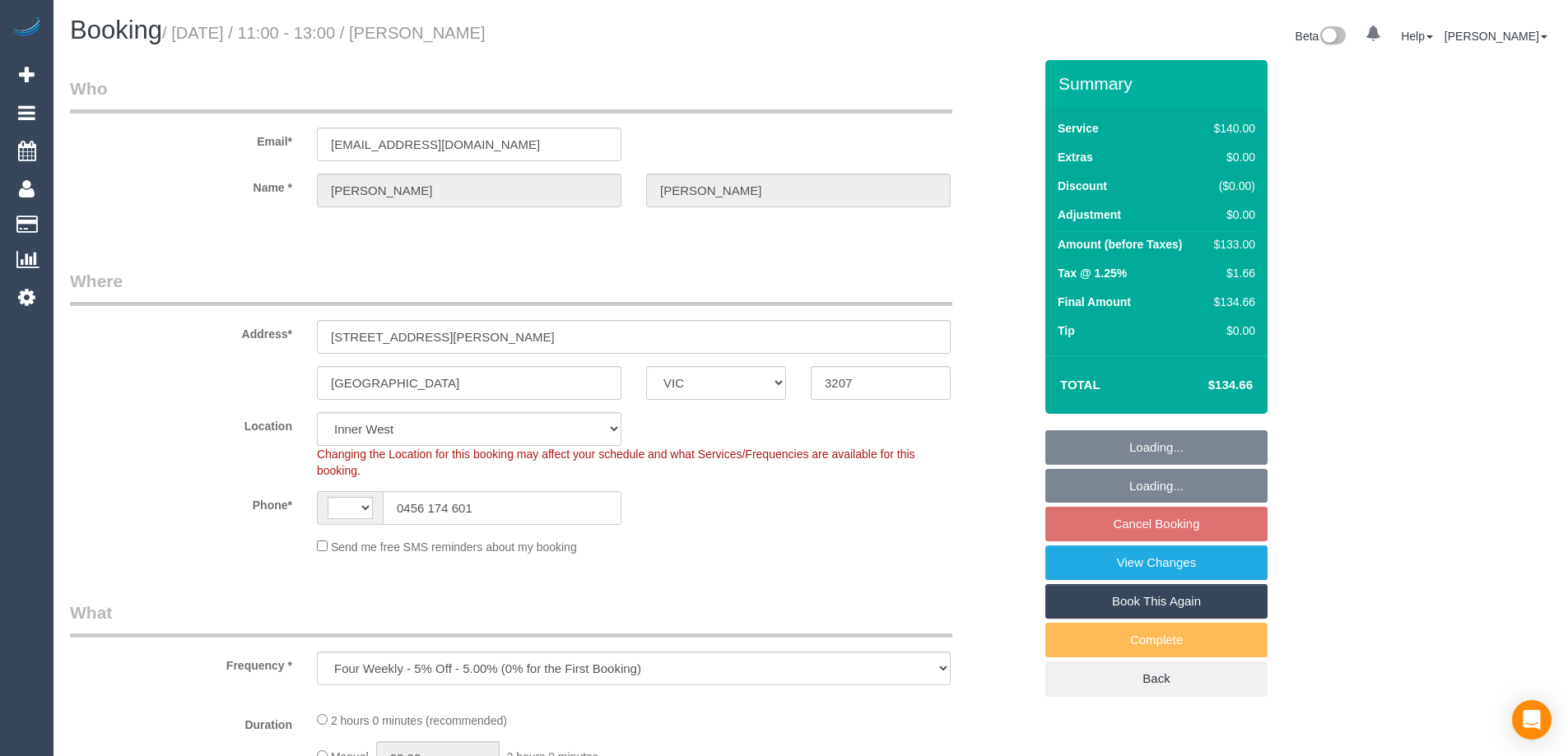
select select "number:34"
select select "number:26"
select select "object:568"
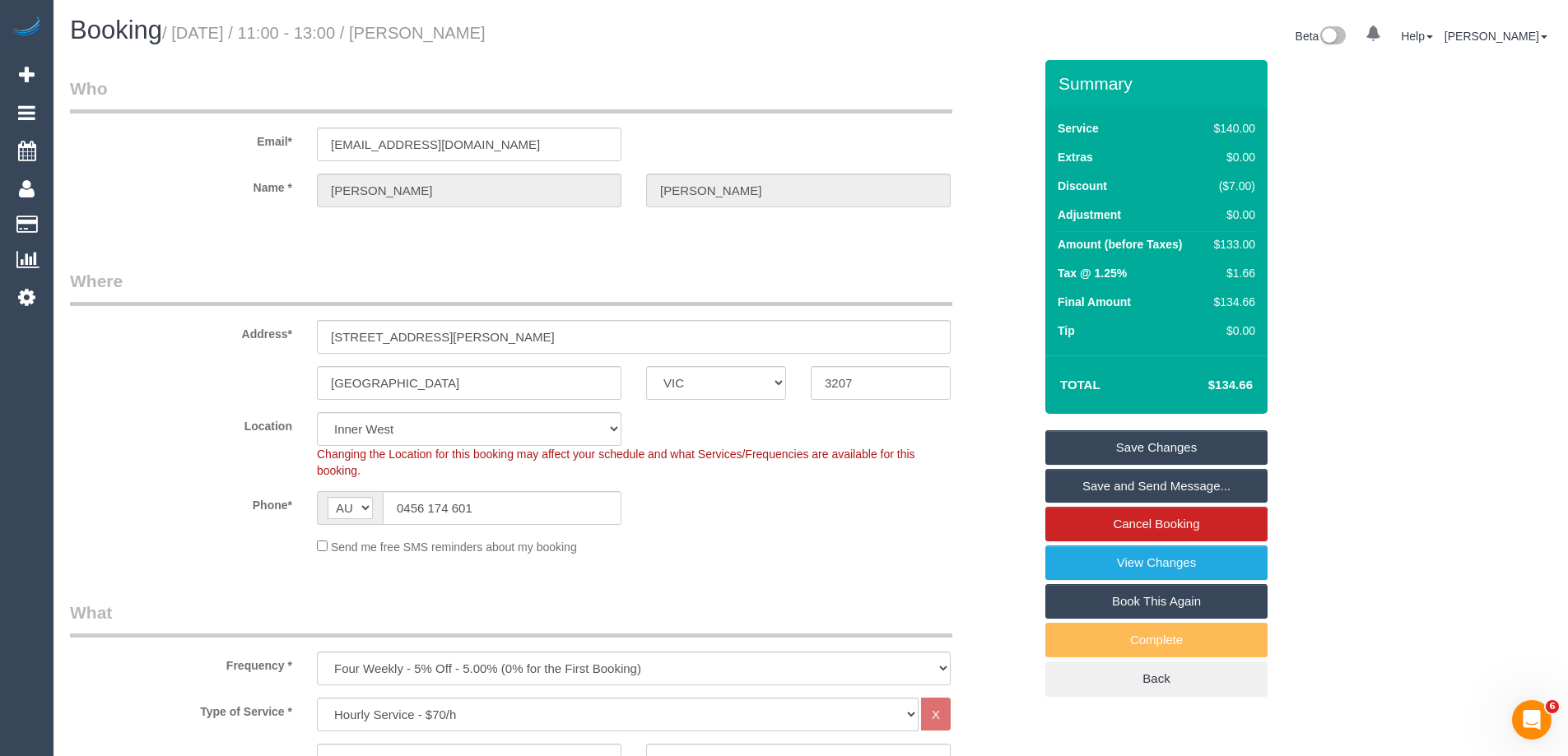
click at [906, 531] on sui-booking-location "Location [GEOGRAPHIC_DATA] (North) East (South) [GEOGRAPHIC_DATA] (East) [GEOGR…" at bounding box center [551, 484] width 963 height 143
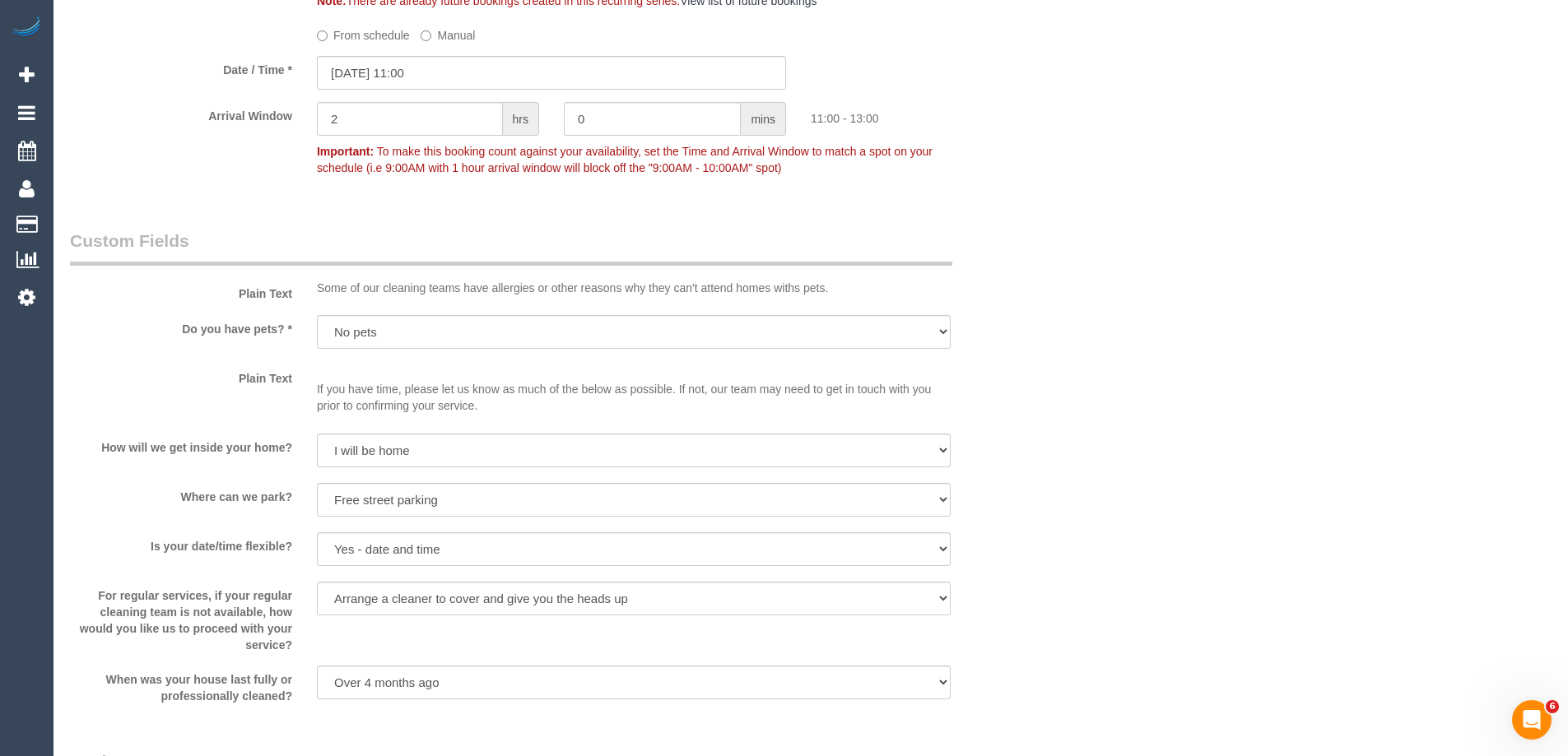
scroll to position [2222, 0]
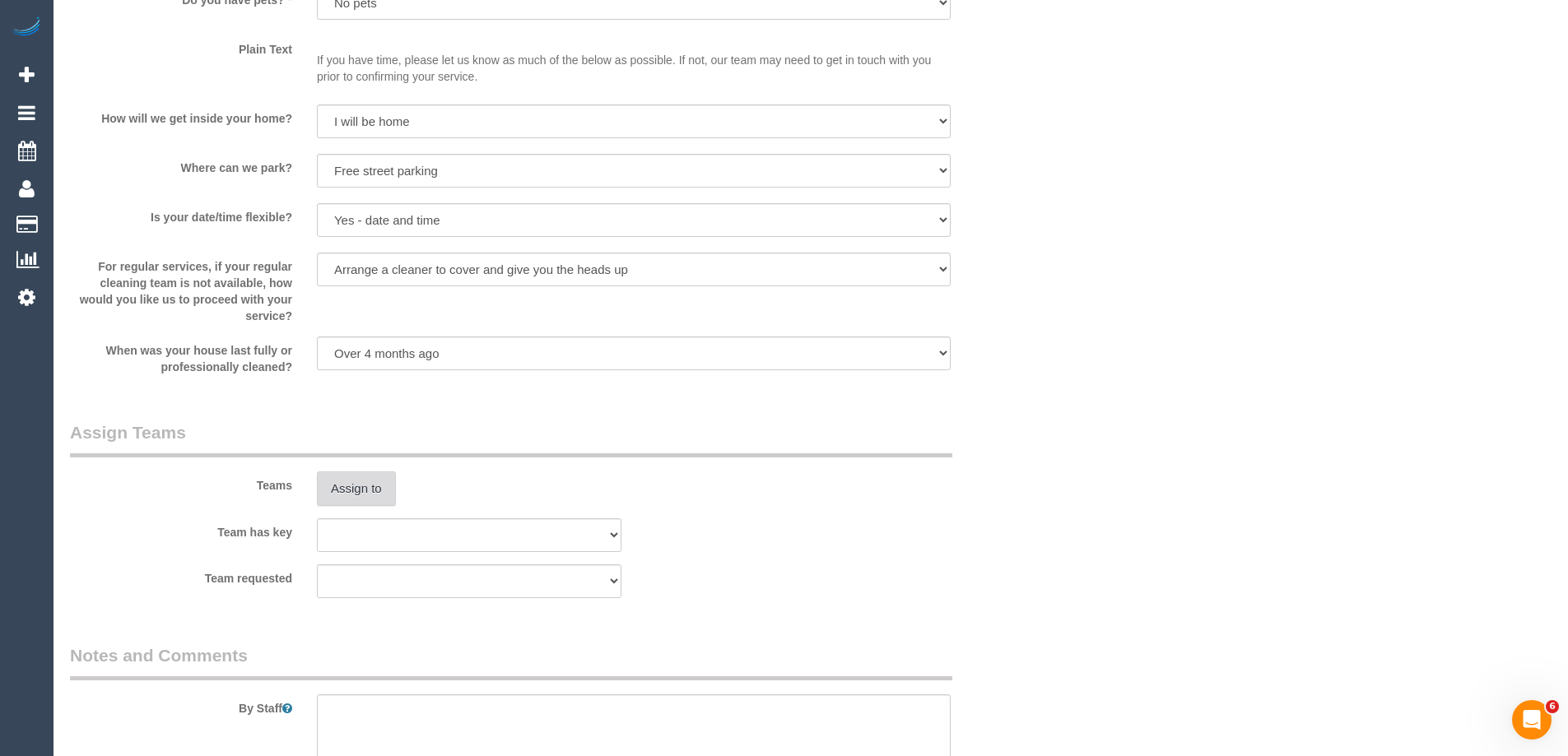
click at [347, 498] on button "Assign to" at bounding box center [356, 489] width 79 height 35
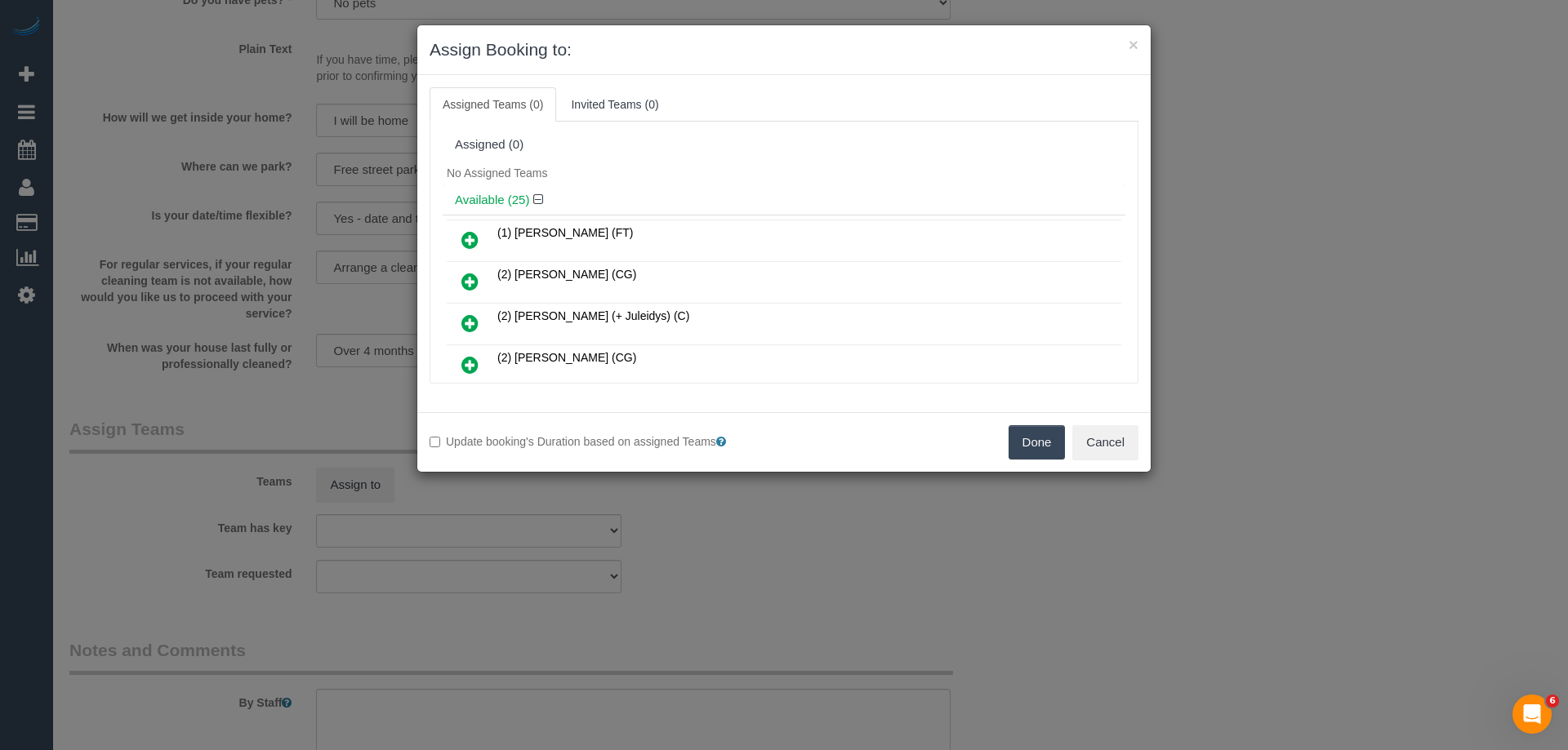
click at [726, 194] on h4 "Available (25)" at bounding box center [783, 201] width 658 height 14
click at [1035, 444] on button "Done" at bounding box center [1037, 443] width 58 height 35
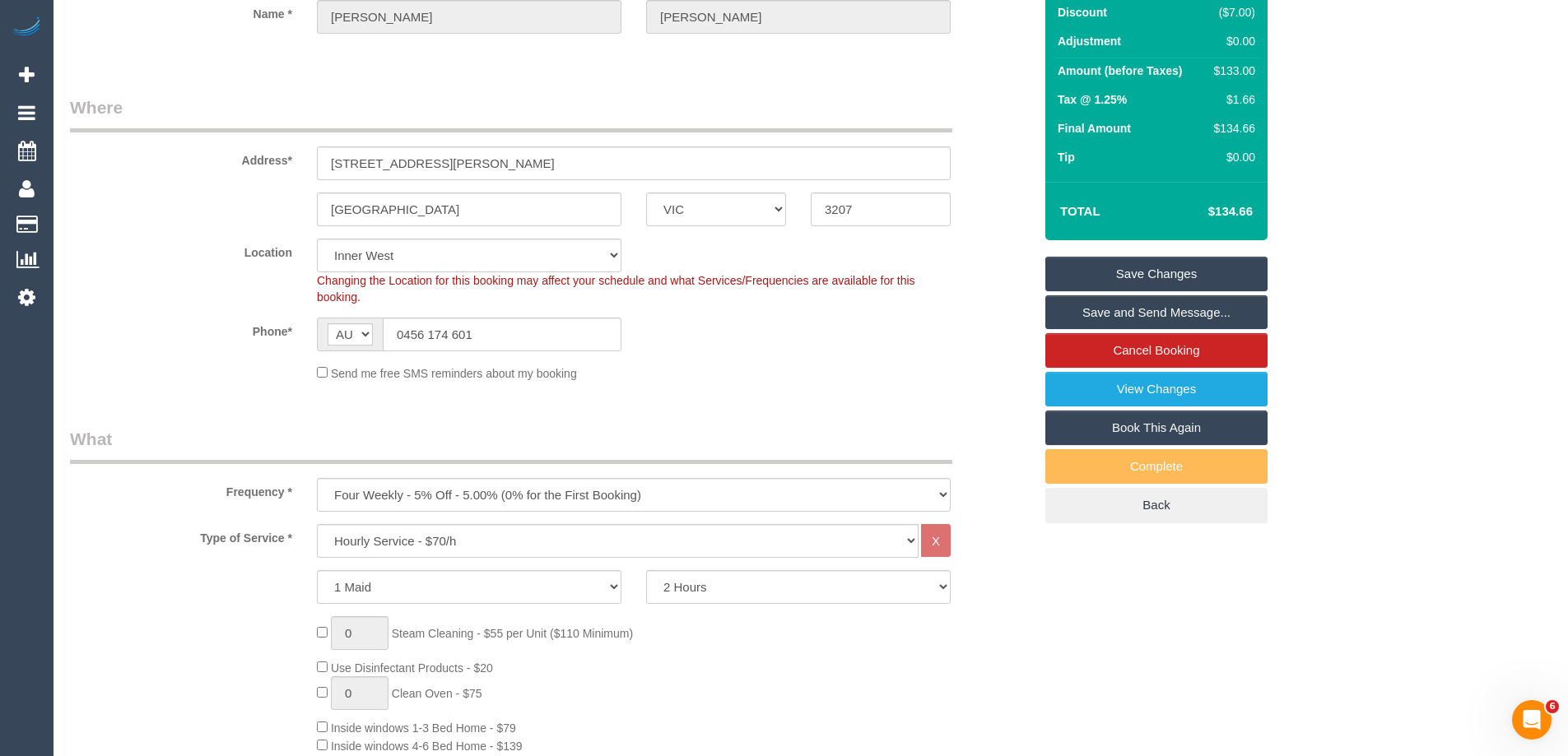
scroll to position [0, 0]
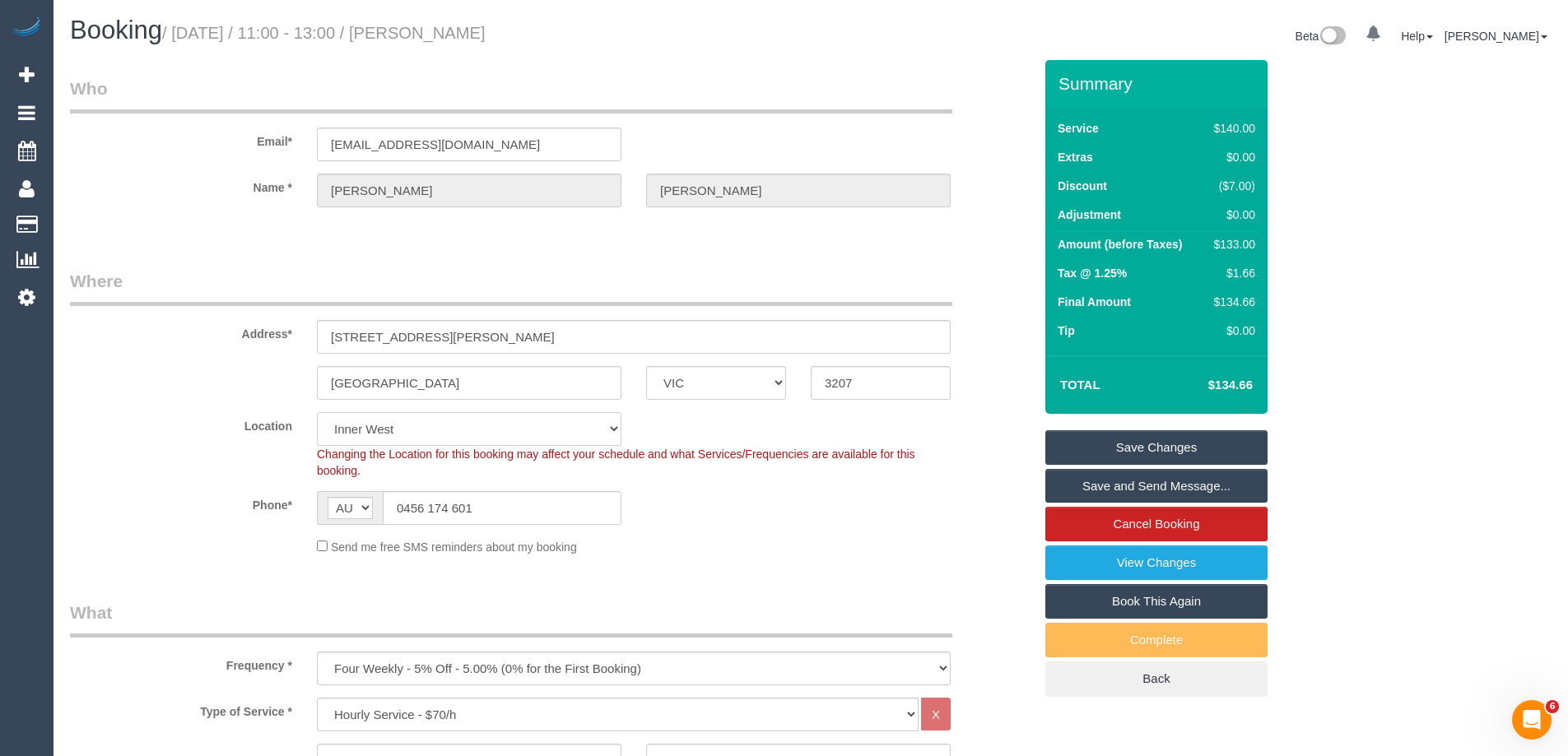
click at [382, 427] on select "Office City East (North) East (South) Inner East Inner North (East) Inner North…" at bounding box center [468, 429] width 305 height 34
select select "50"
click at [317, 412] on select "Office City East (North) East (South) Inner East Inner North (East) Inner North…" at bounding box center [468, 429] width 305 height 34
click at [202, 287] on legend "Where" at bounding box center [511, 287] width 882 height 37
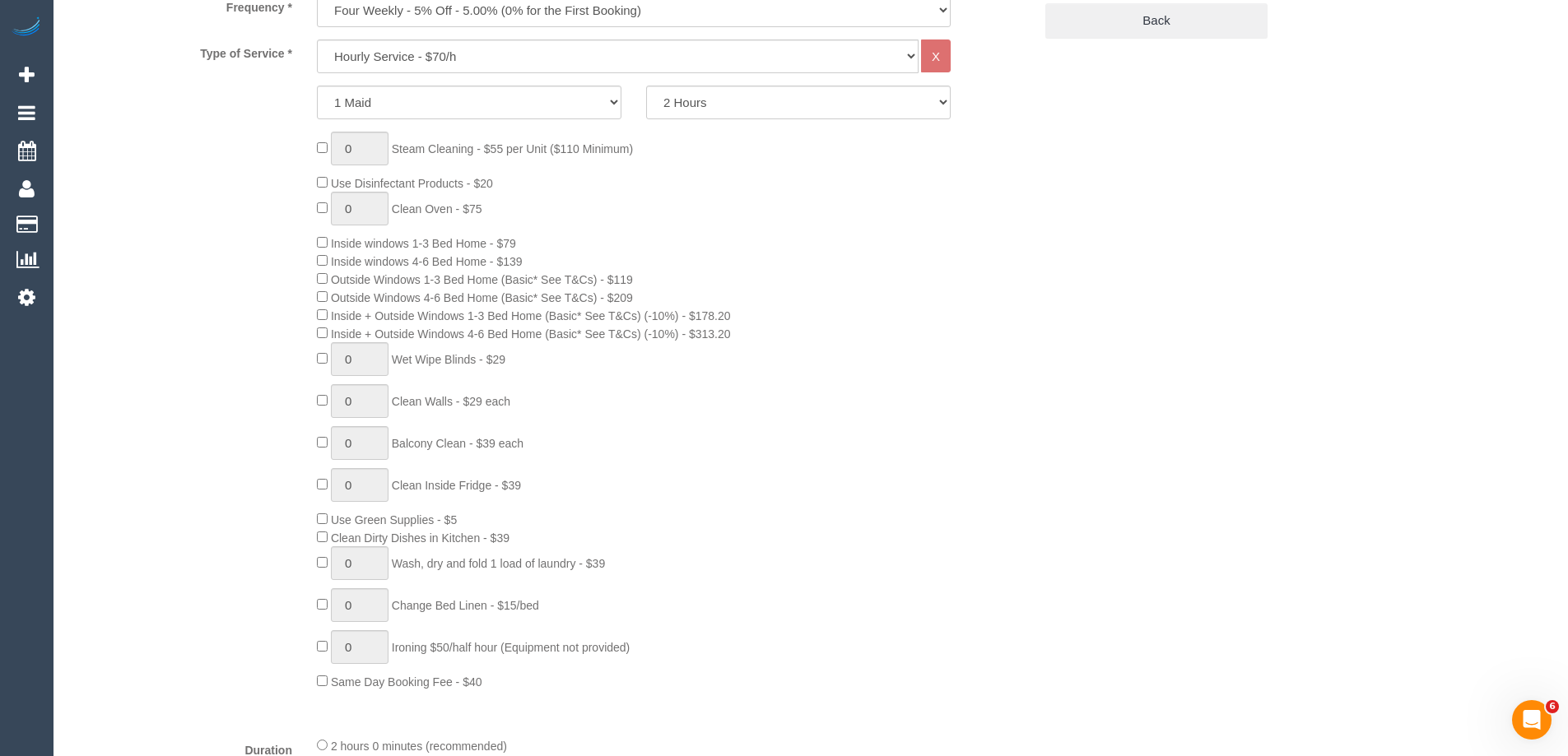
select select "object:4457"
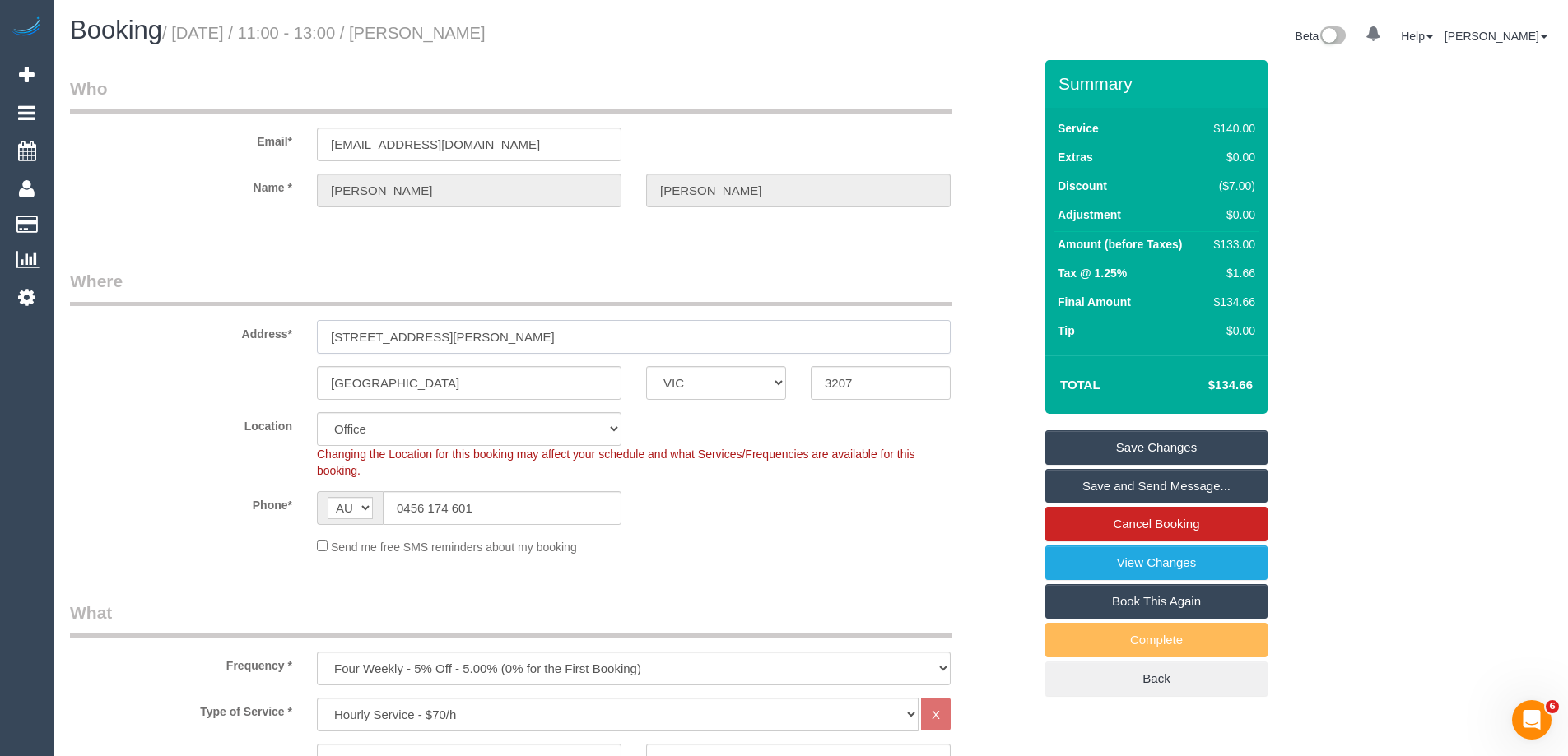
drag, startPoint x: 341, startPoint y: 328, endPoint x: 198, endPoint y: 301, distance: 145.5
click at [205, 304] on fieldset "Where Address* 53 Johnston Street, 2 port melbourne ACT NSW NT QLD SA TAS VIC W…" at bounding box center [551, 418] width 963 height 299
drag, startPoint x: 366, startPoint y: 432, endPoint x: 368, endPoint y: 412, distance: 20.1
click at [366, 432] on select "Office City East (North) East (South) Inner East Inner North (East) Inner North…" at bounding box center [468, 429] width 305 height 34
click at [317, 412] on select "Office City East (North) East (South) Inner East Inner North (East) Inner North…" at bounding box center [468, 429] width 305 height 34
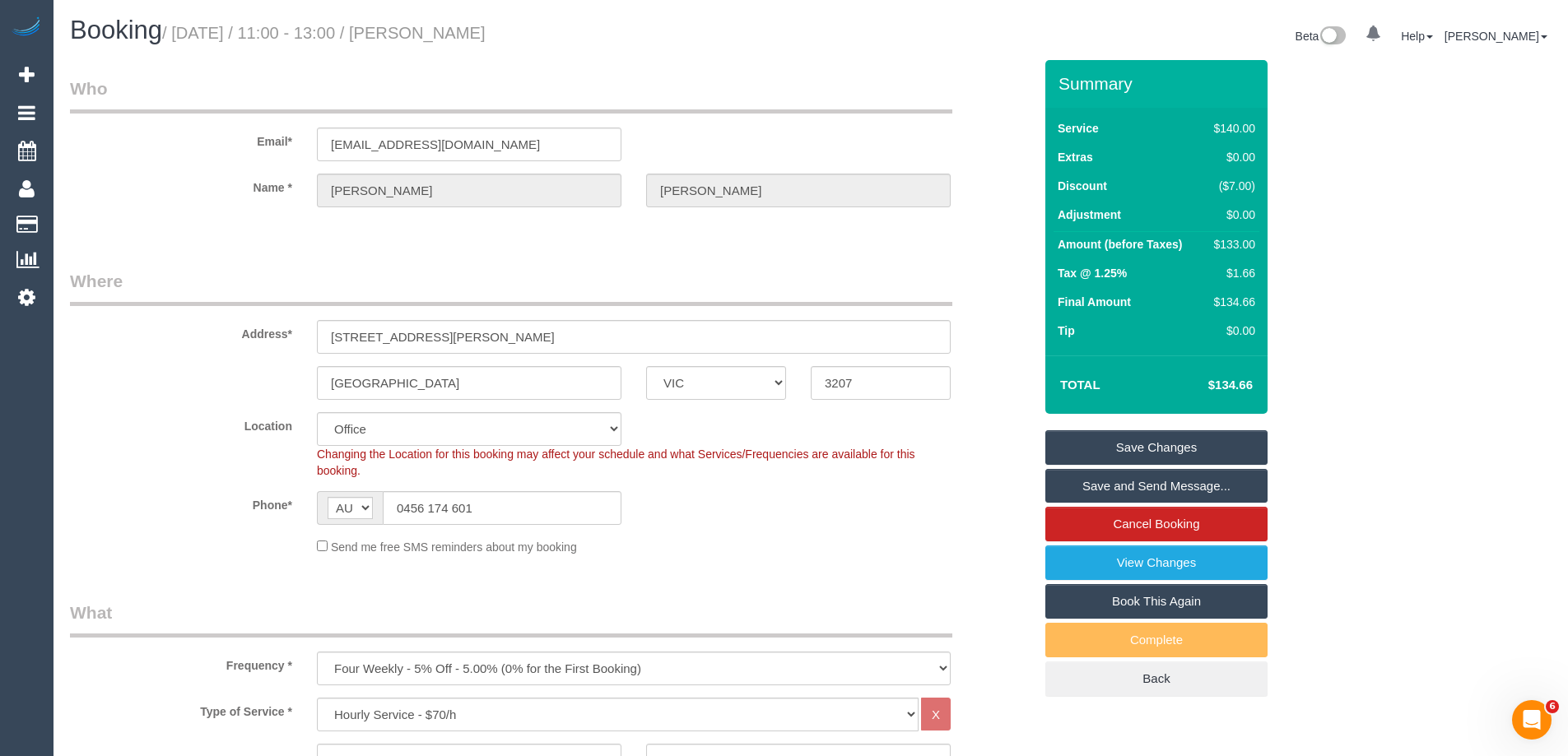
click at [177, 351] on div "Address* 53 Johnston Street, 2" at bounding box center [552, 311] width 988 height 84
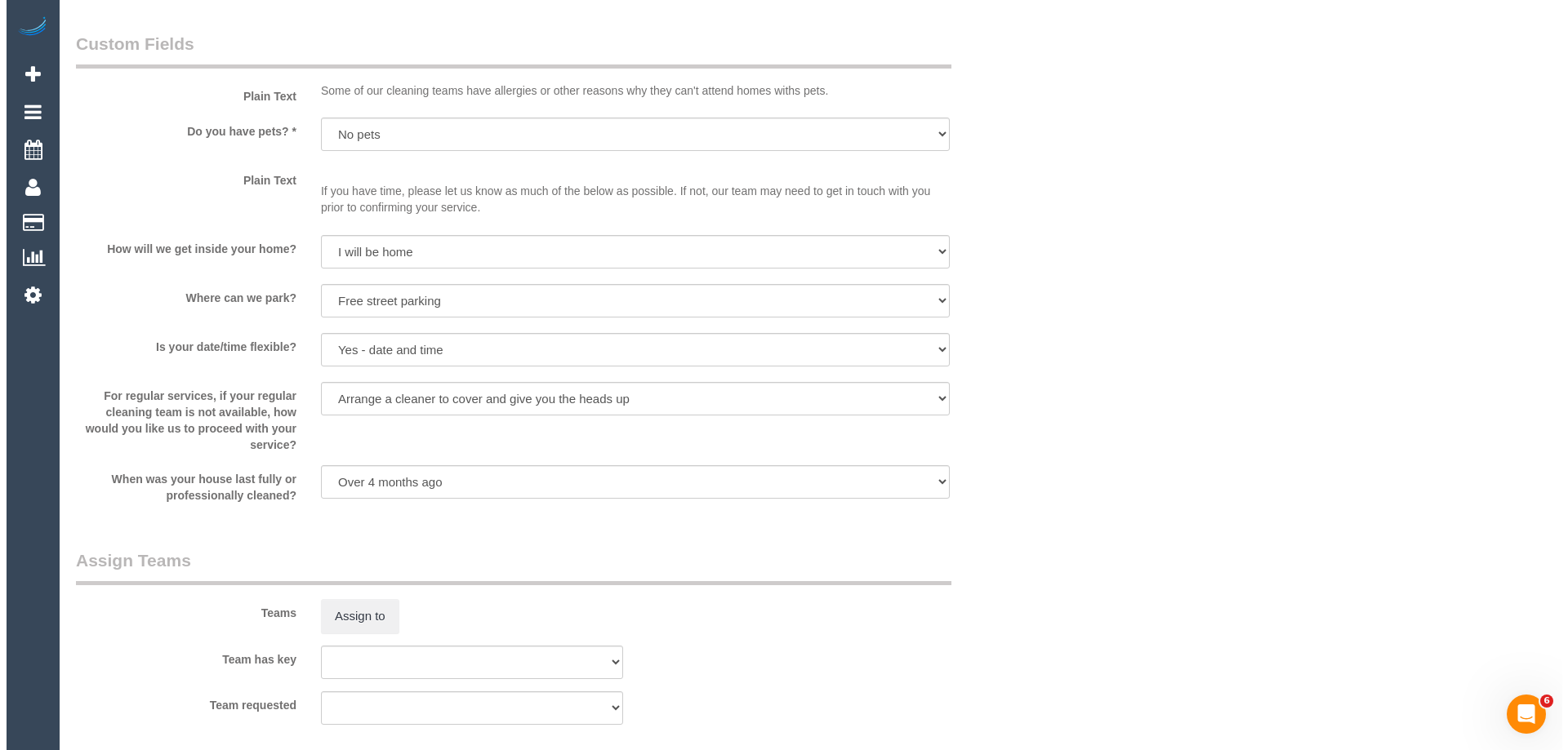
scroll to position [2286, 0]
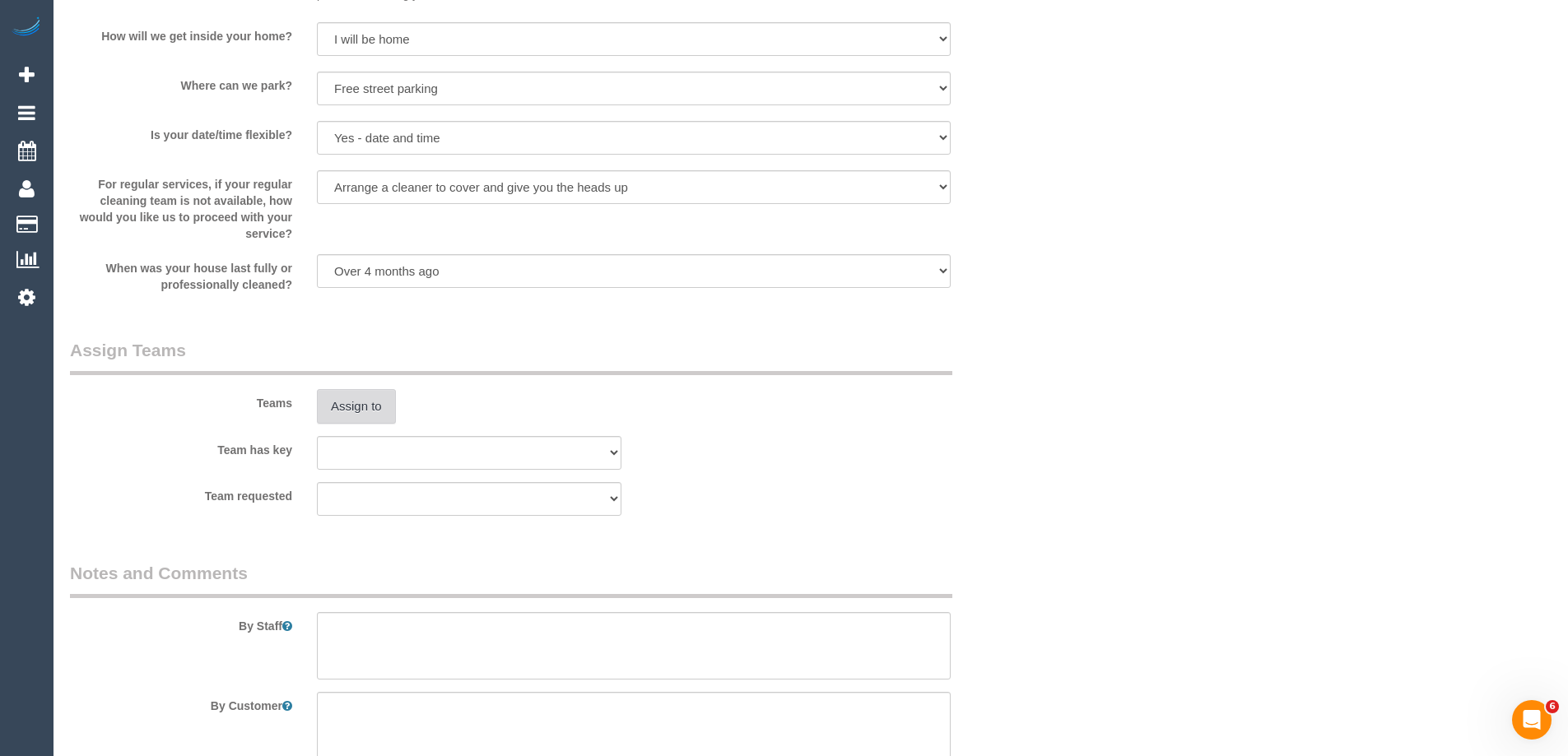
click at [343, 407] on button "Assign to" at bounding box center [356, 406] width 79 height 35
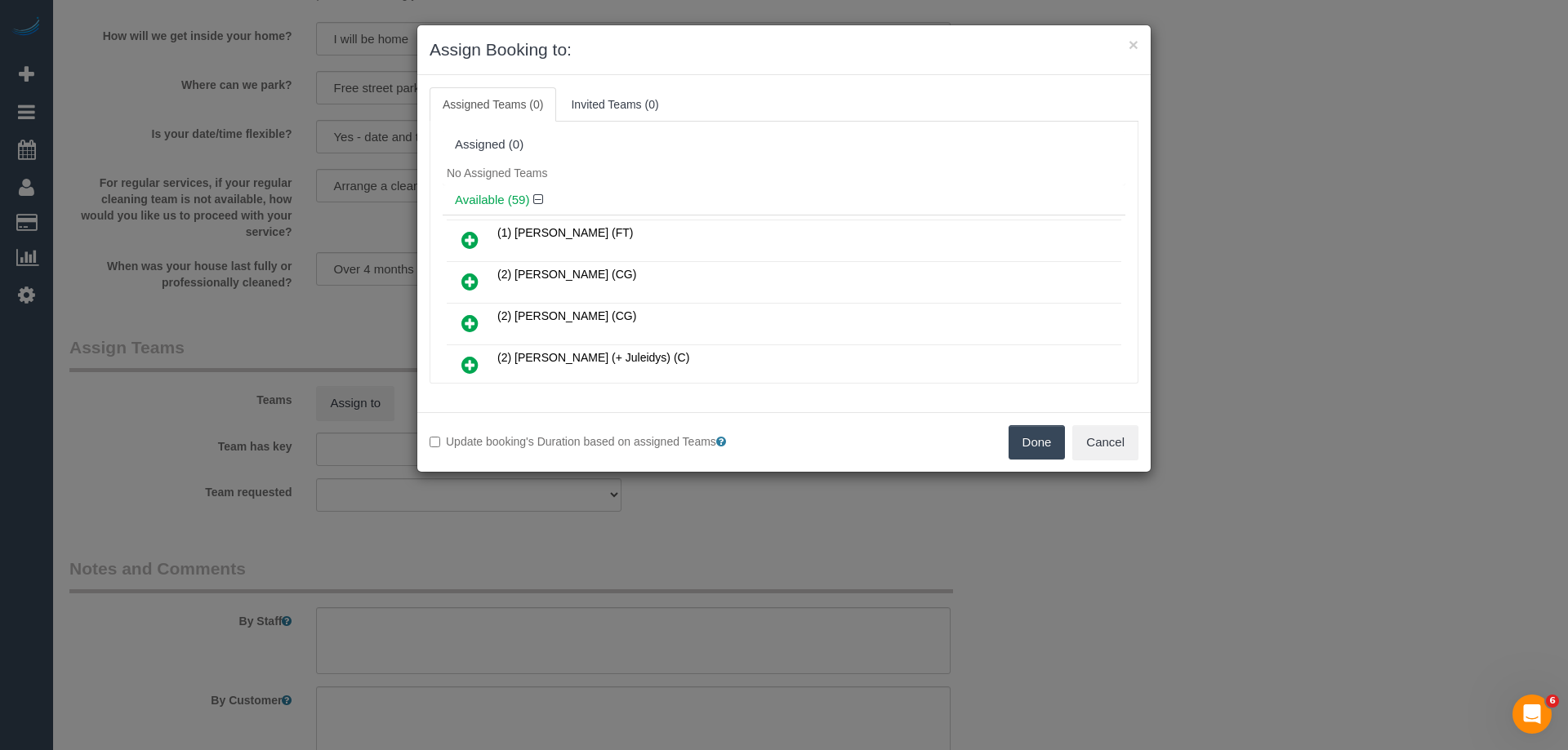
scroll to position [357, 0]
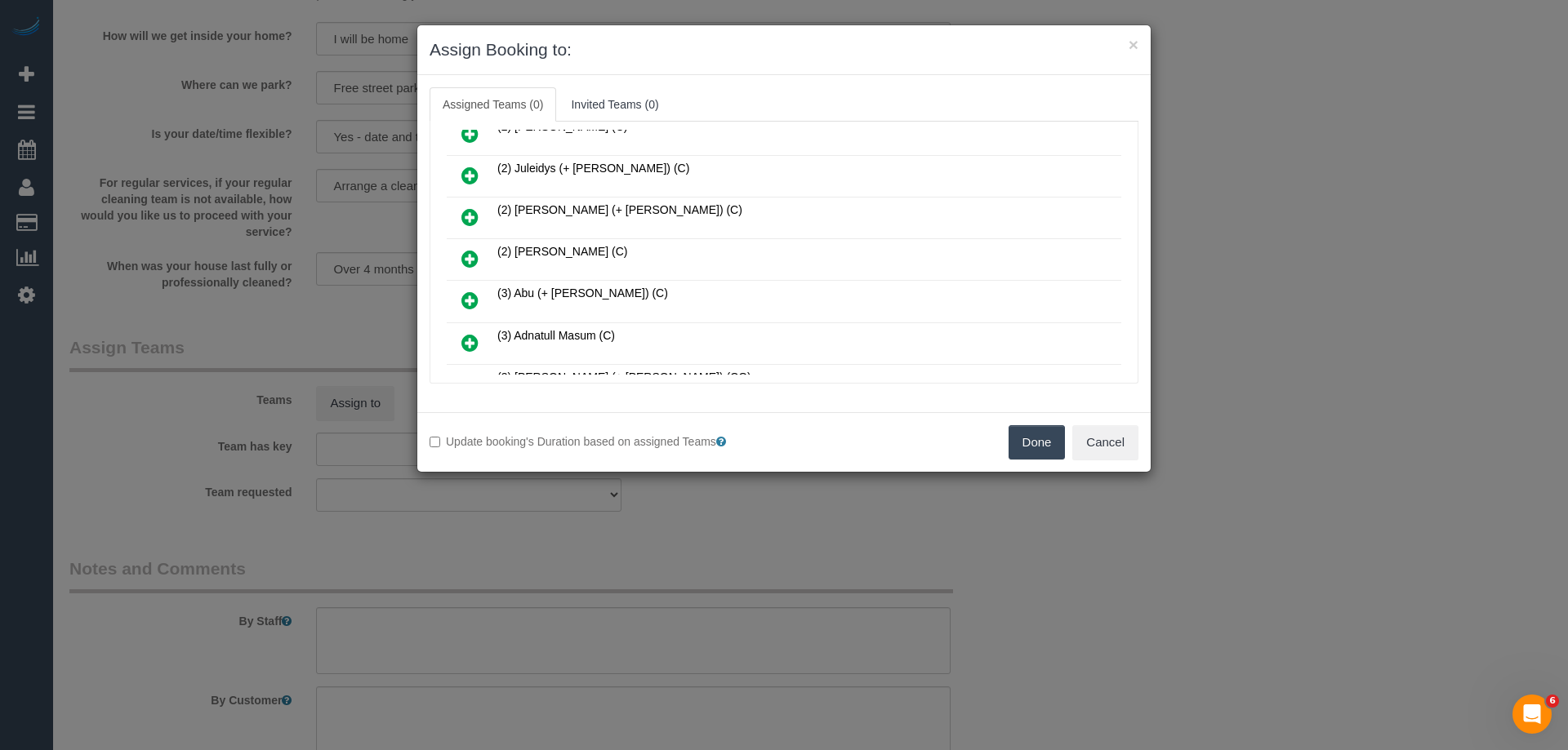
click at [468, 253] on icon at bounding box center [470, 258] width 17 height 19
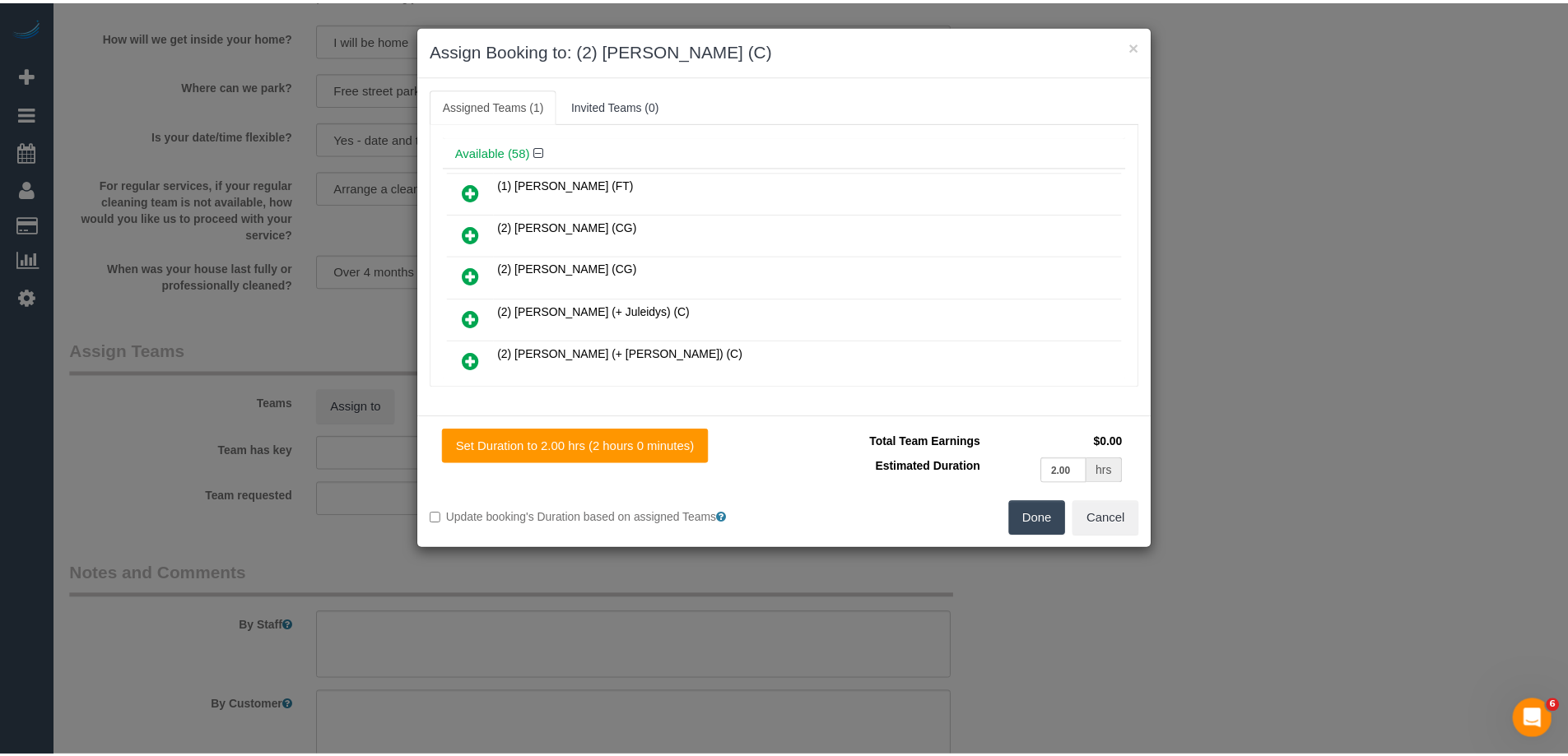
scroll to position [0, 0]
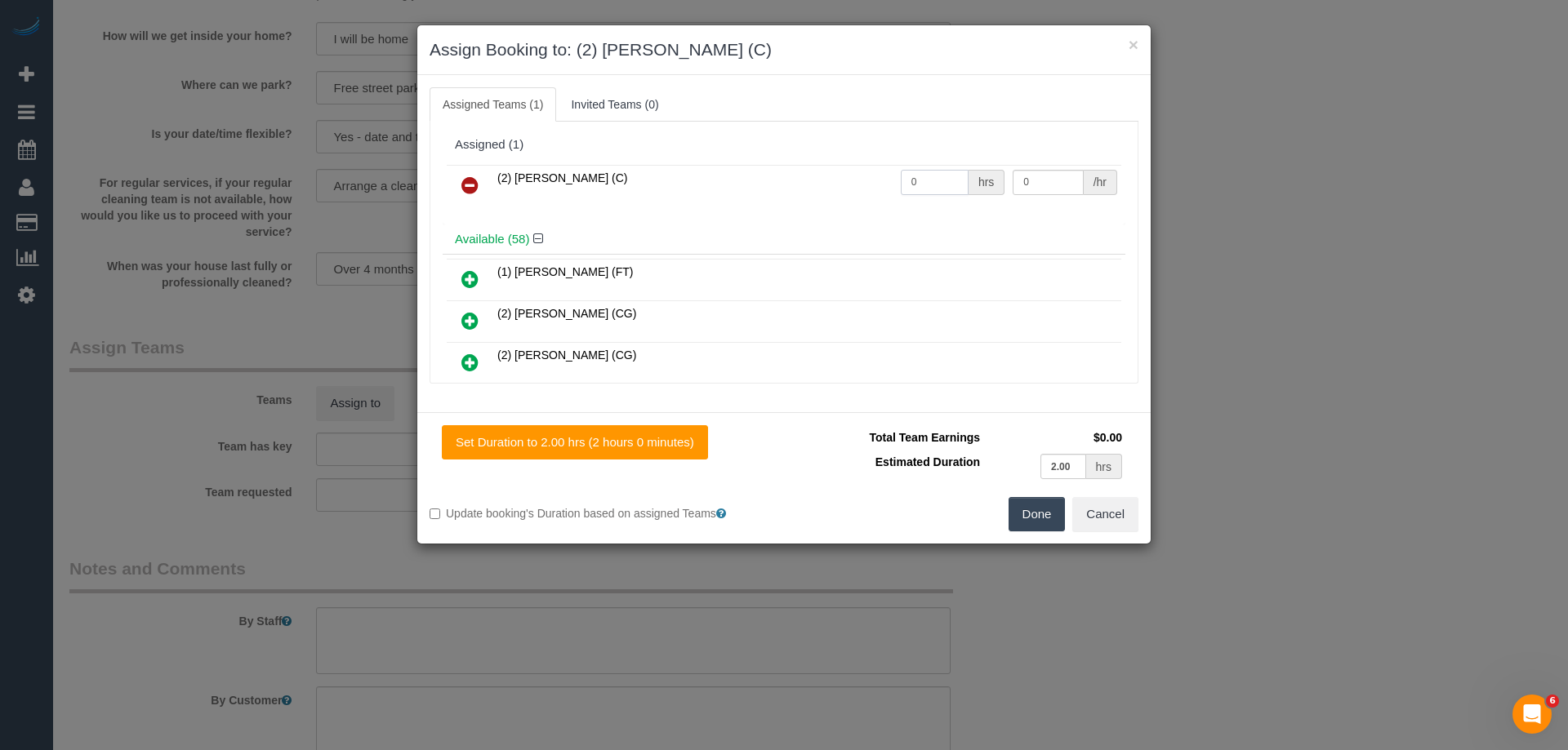
click at [930, 182] on input "0" at bounding box center [935, 183] width 68 height 25
type input "2"
click at [1031, 177] on input "0" at bounding box center [1047, 183] width 70 height 25
type input "37.5"
click at [1018, 507] on button "Done" at bounding box center [1037, 514] width 58 height 35
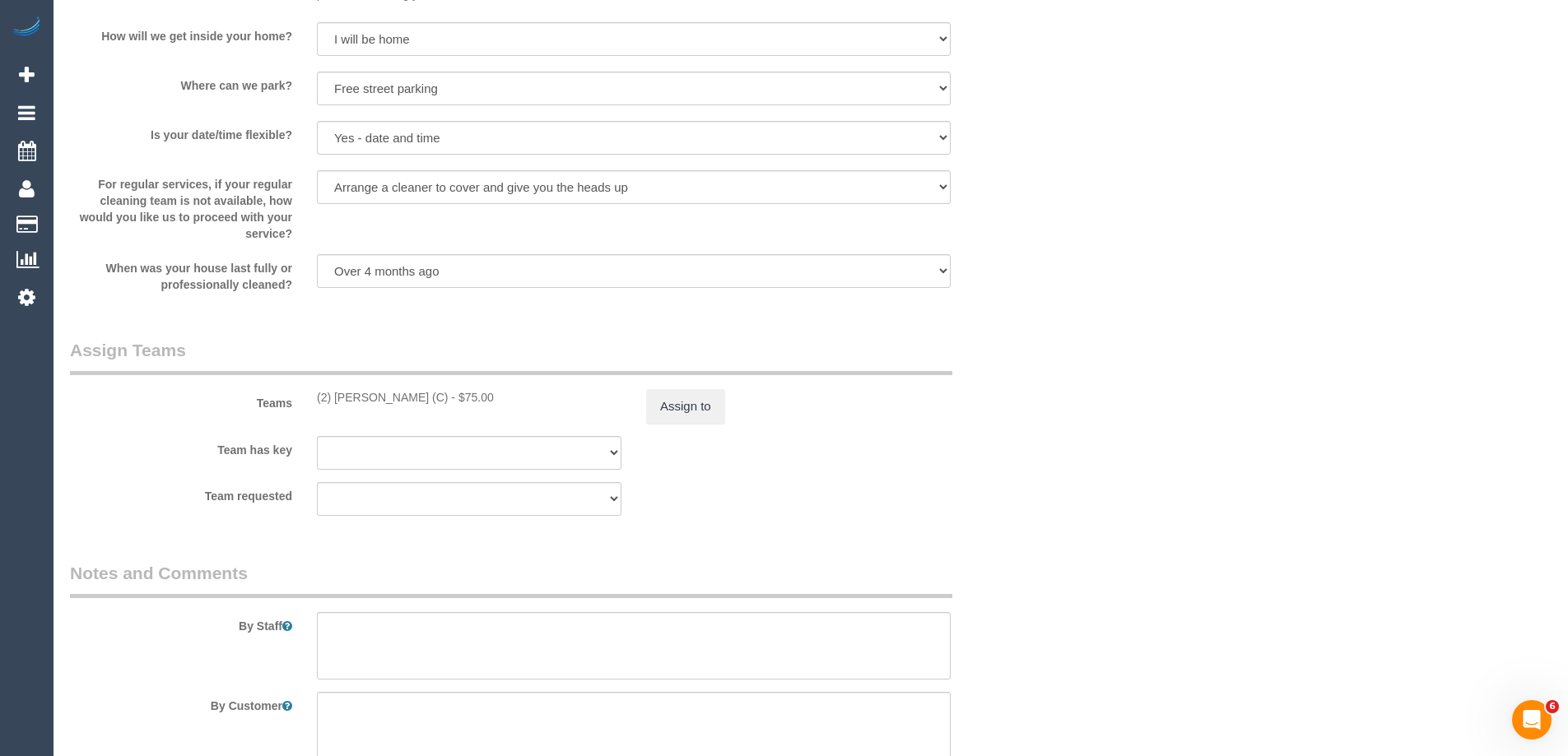
click at [1059, 510] on div "× Assign Booking to: (2) Sewmina De Silva (C) Assigned Teams (1) Invited Teams …" at bounding box center [784, 378] width 1568 height 756
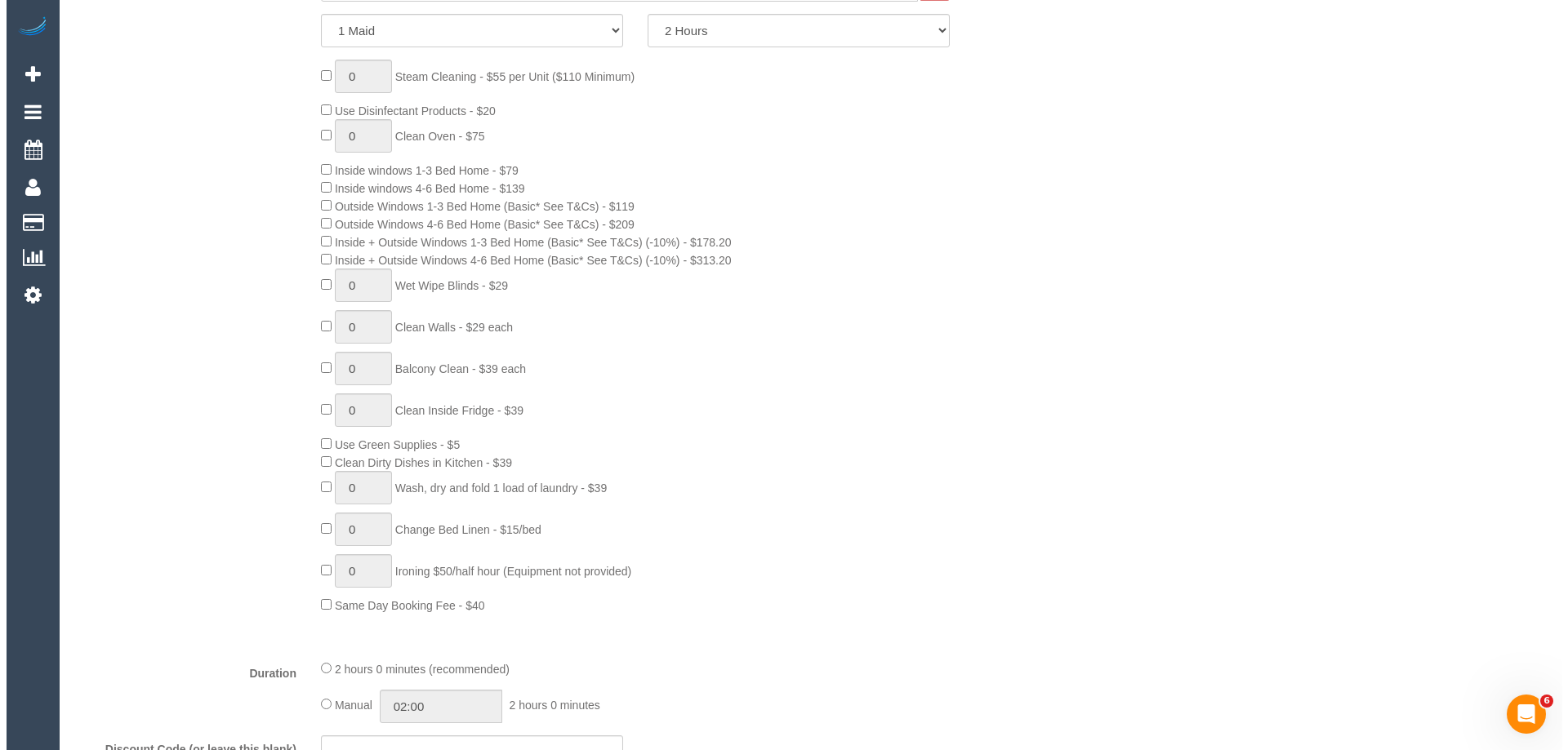
scroll to position [327, 0]
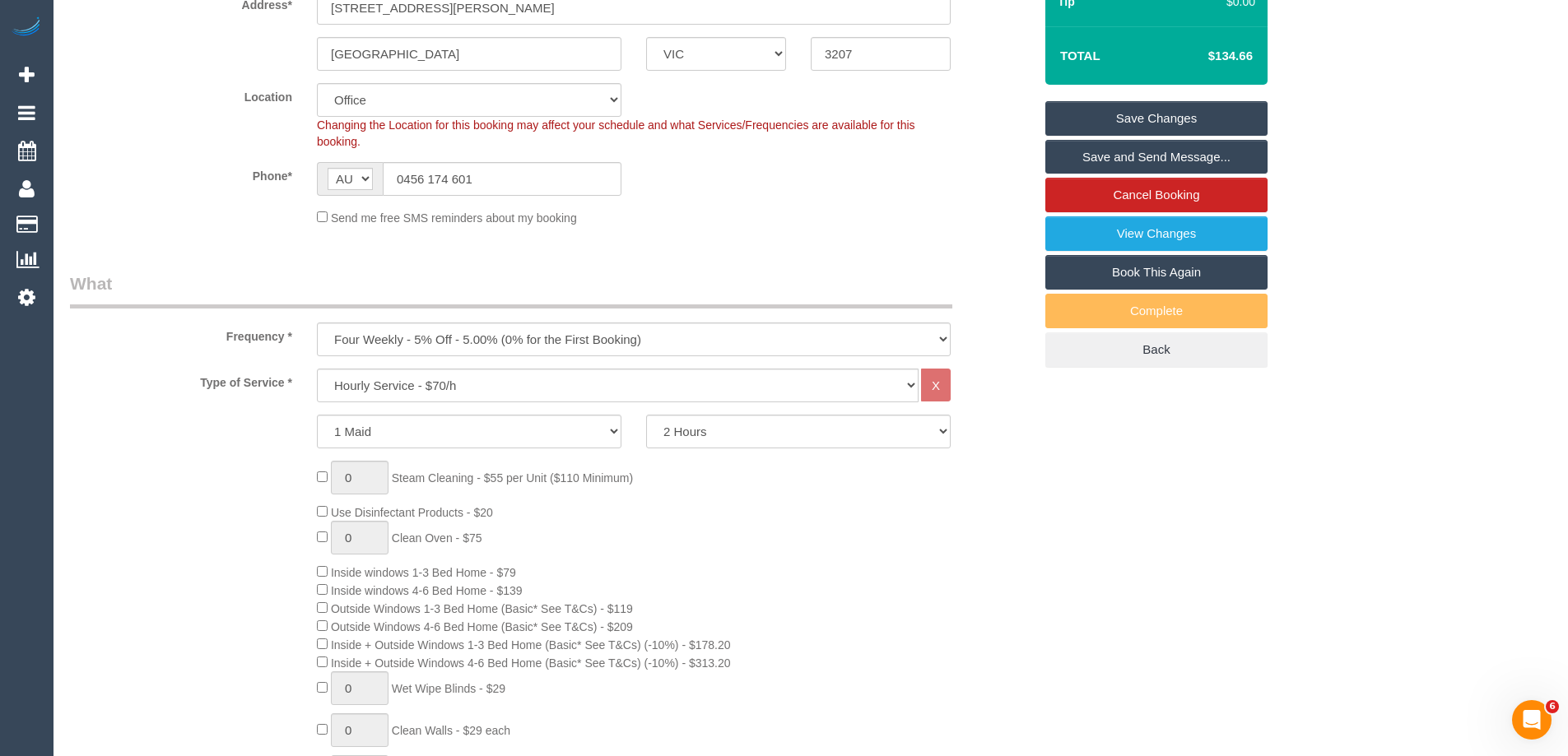
click at [1168, 157] on link "Save and Send Message..." at bounding box center [1156, 157] width 222 height 35
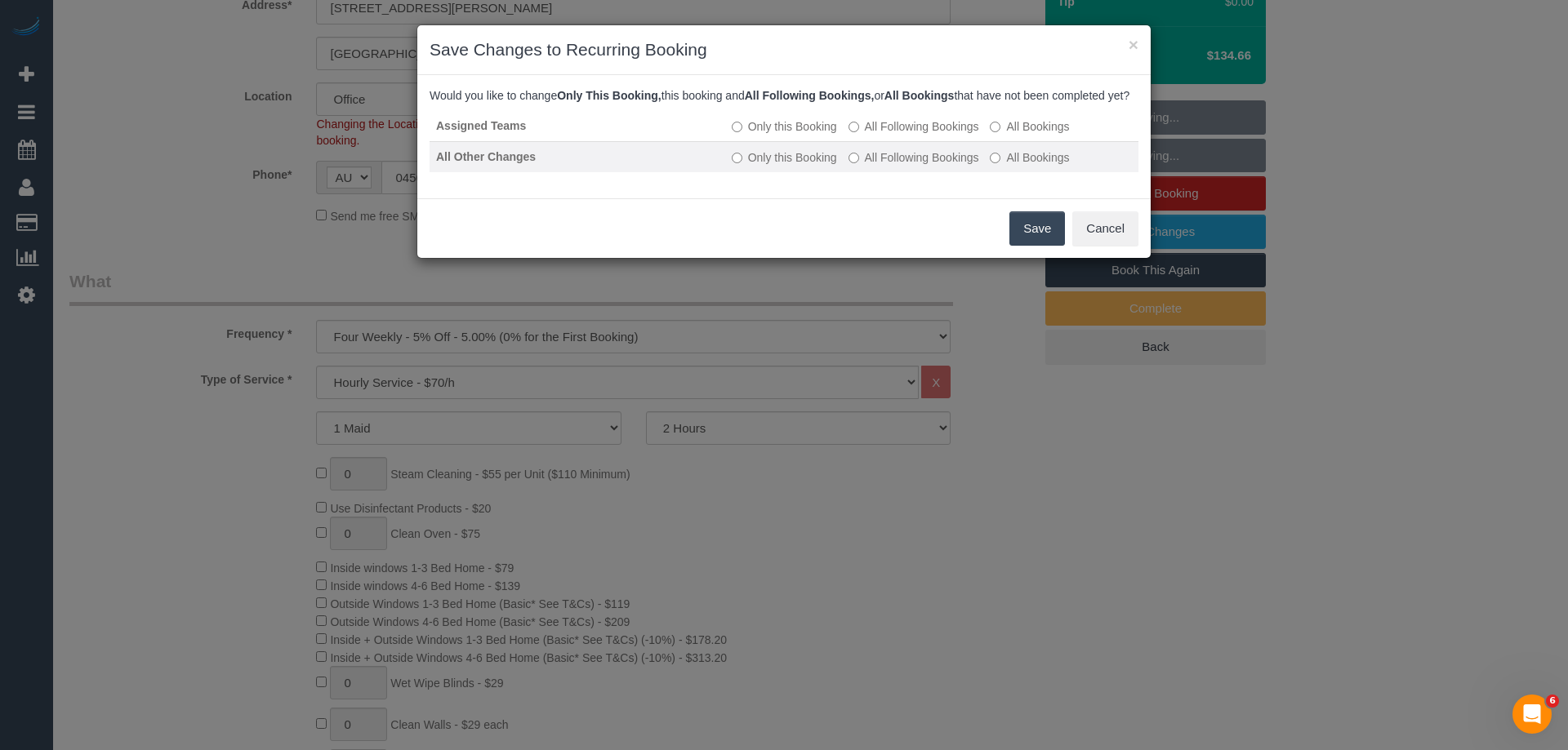
drag, startPoint x: 945, startPoint y: 143, endPoint x: 942, endPoint y: 163, distance: 20.2
click at [945, 135] on label "All Following Bookings" at bounding box center [914, 126] width 130 height 16
click at [939, 166] on label "All Following Bookings" at bounding box center [914, 157] width 130 height 16
click at [1034, 242] on button "Save" at bounding box center [1037, 229] width 56 height 35
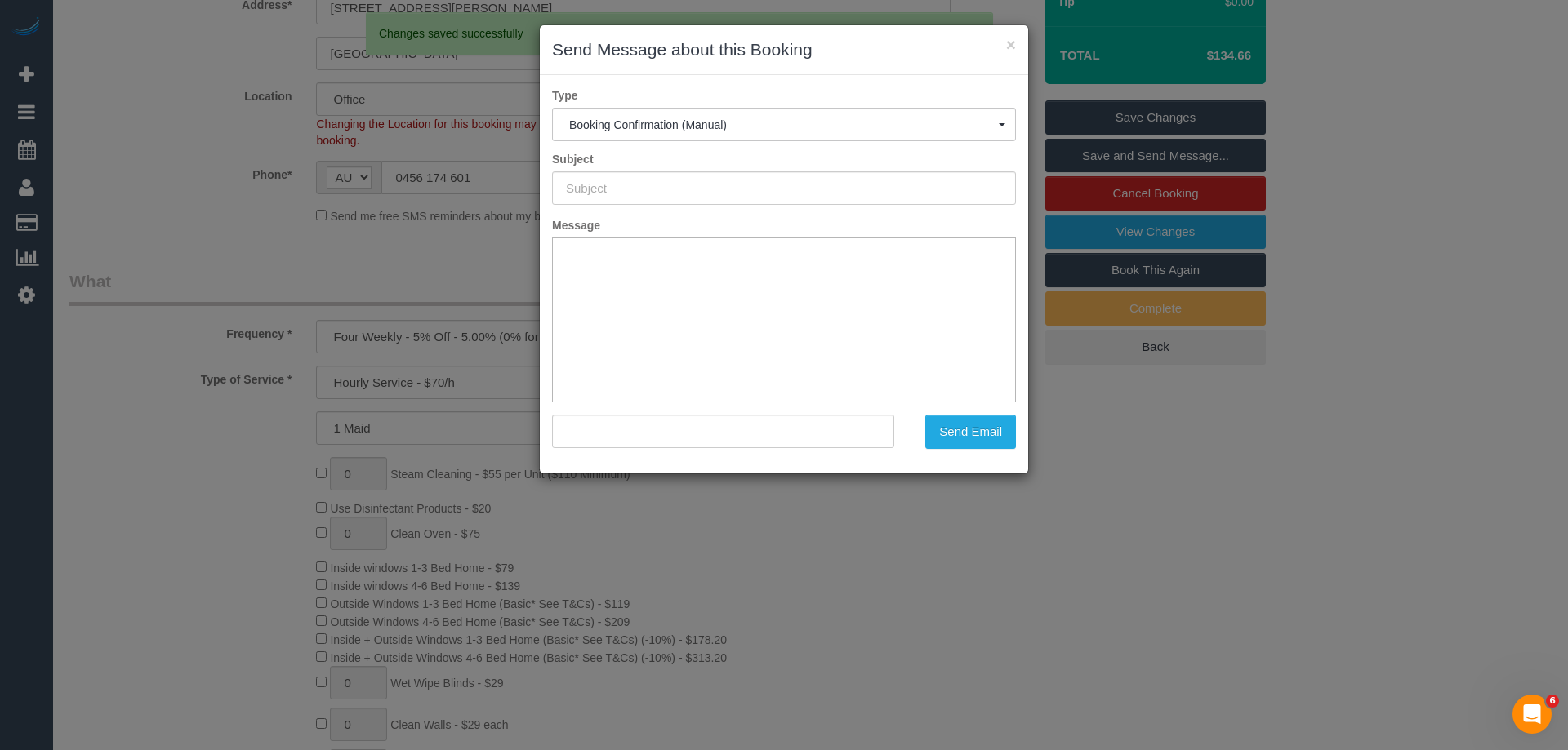
type input "Booking Confirmed"
type input ""Janet Dobson" <dobsonj@outlook.com>"
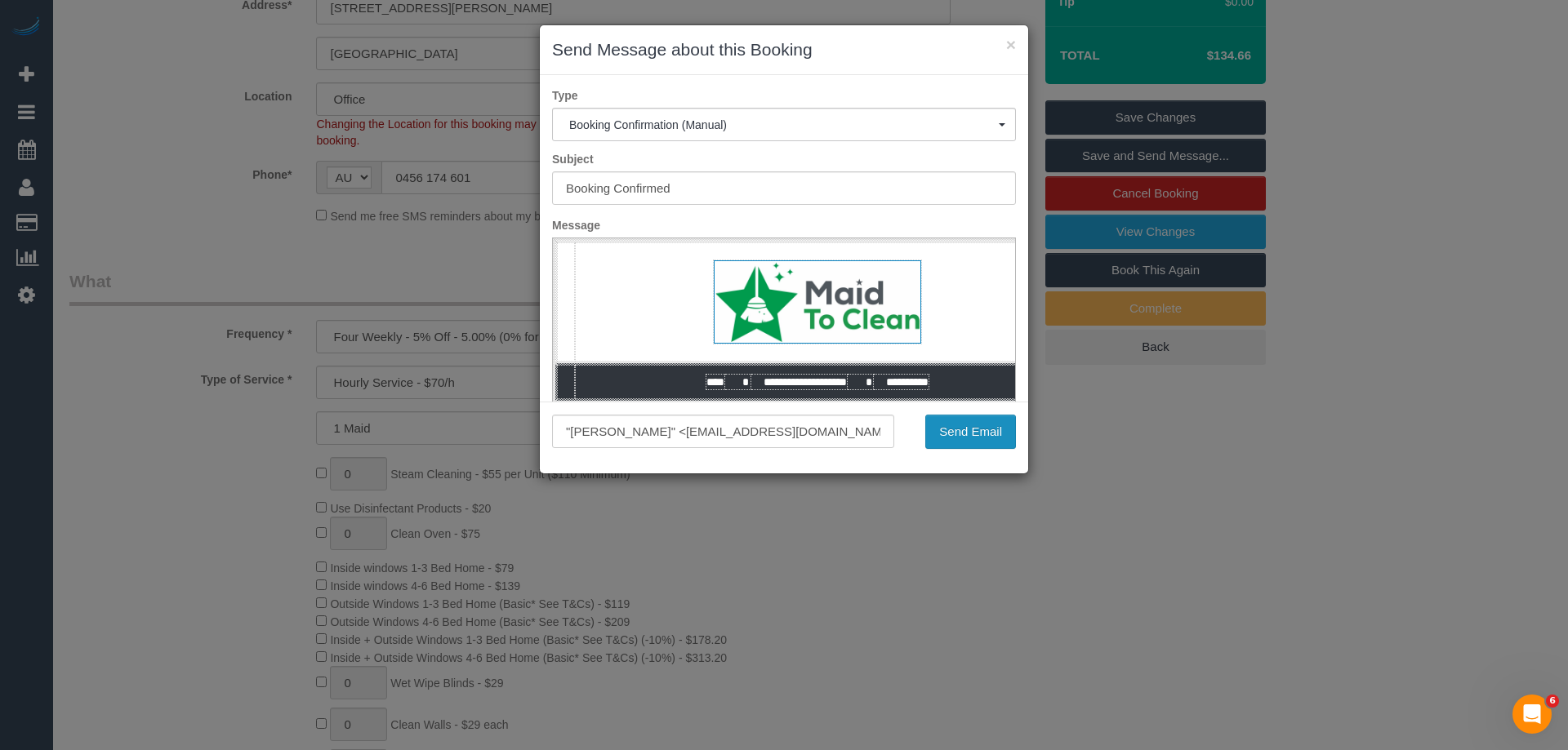
click at [962, 423] on button "Send Email" at bounding box center [970, 432] width 91 height 35
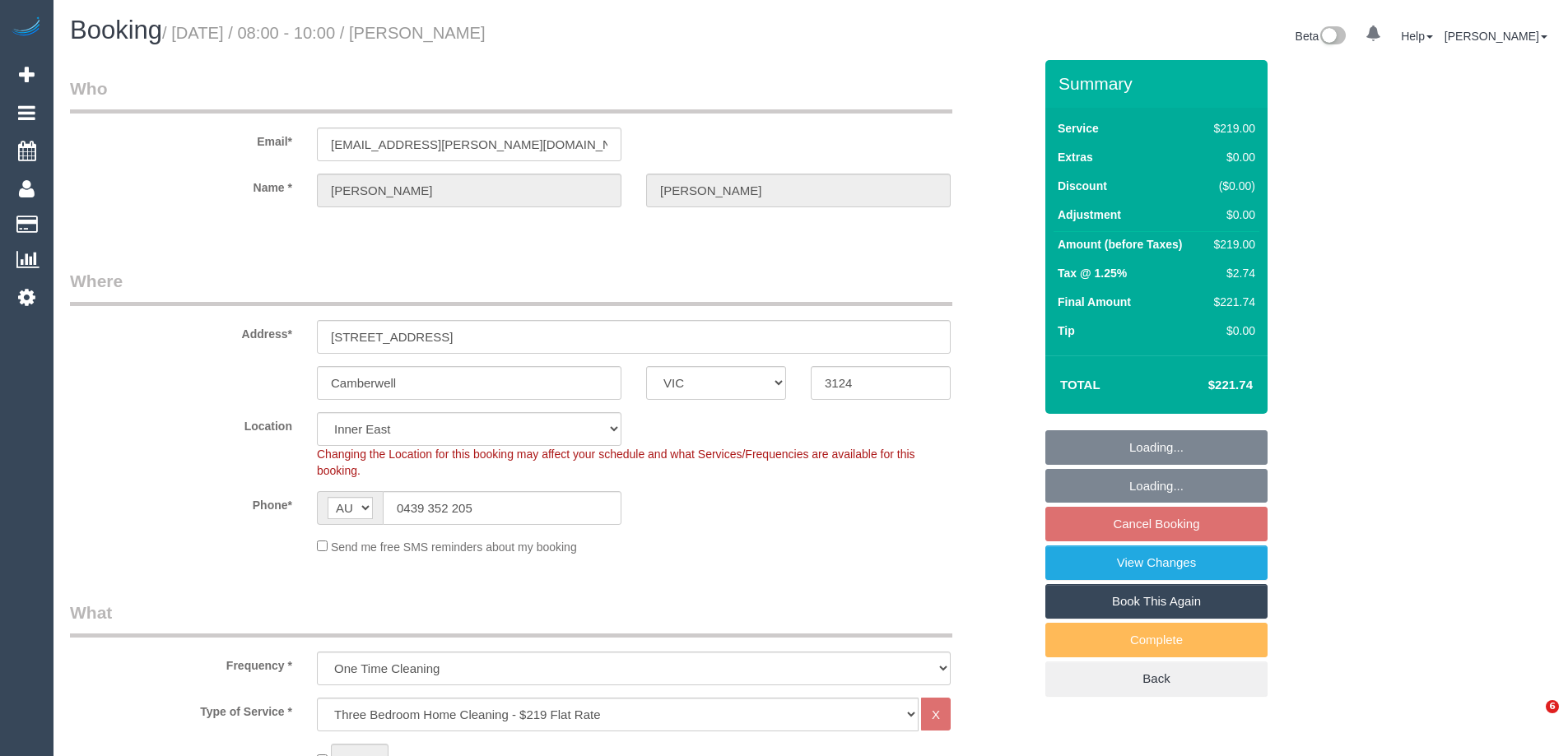
select select "VIC"
select select "string:stripe-pm_1SHNj92GScqysDRVtn3tFCQh"
select select "number:27"
select select "number:14"
select select "number:19"
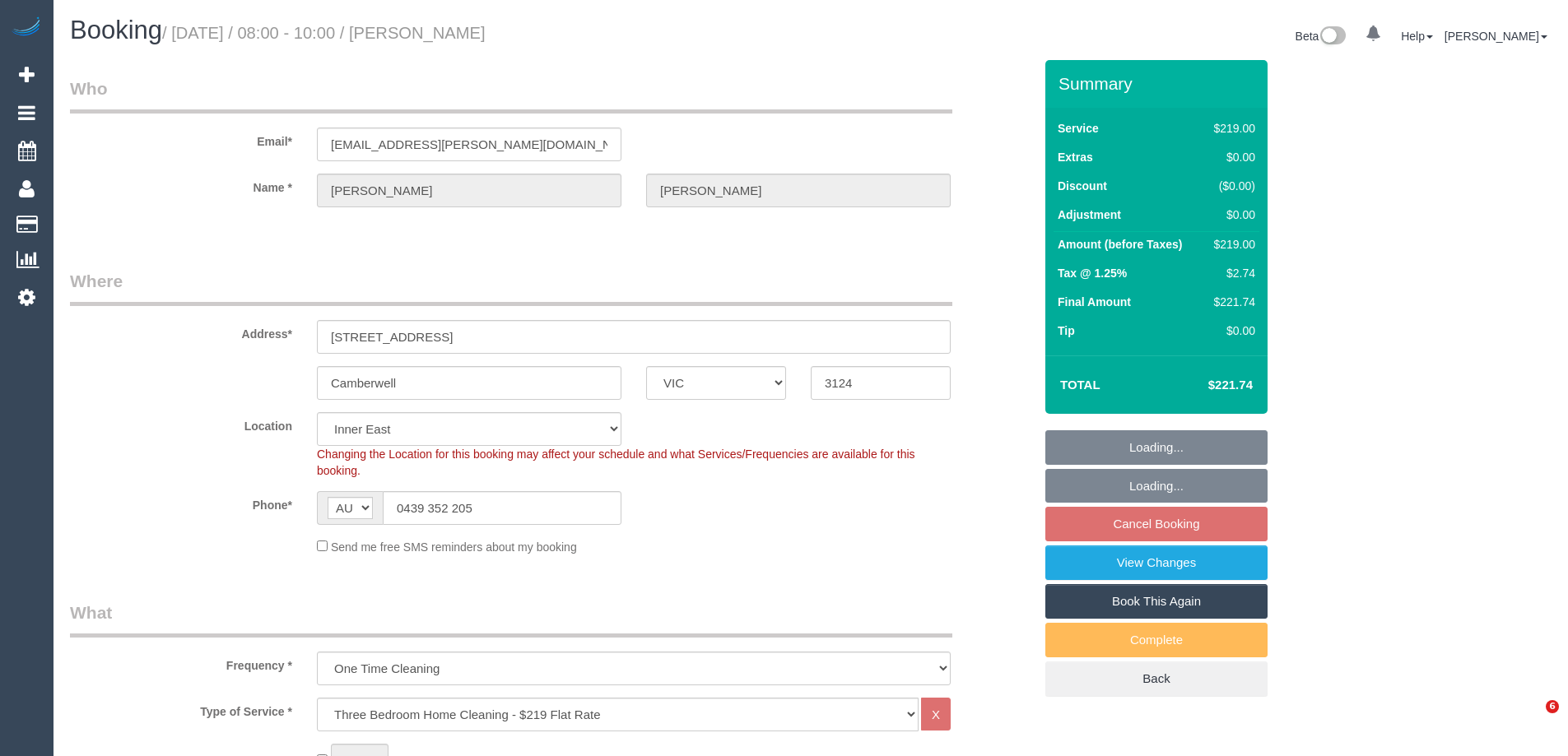
select select "number:25"
select select "number:11"
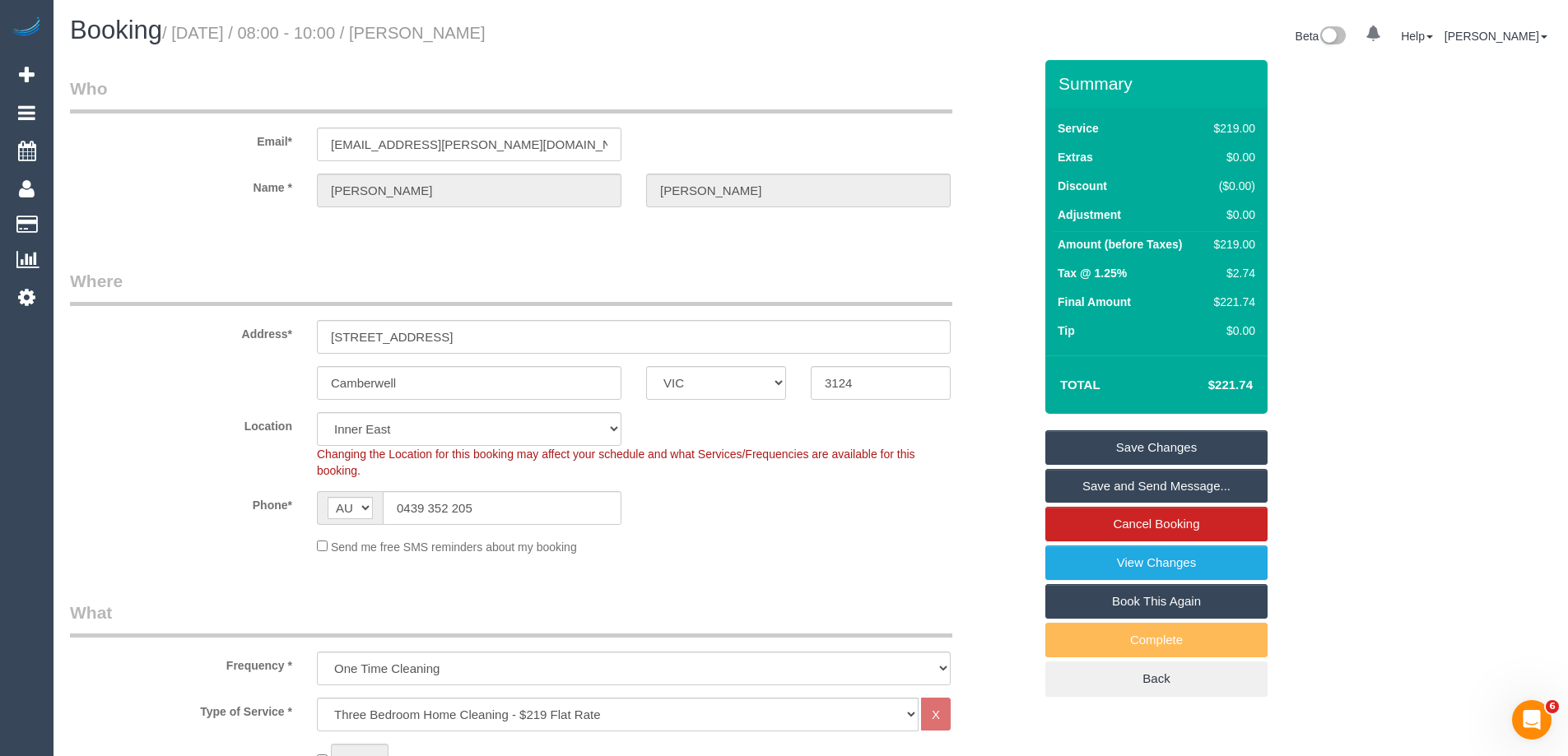
click at [1240, 244] on div "$219.00" at bounding box center [1231, 244] width 48 height 16
copy div "219.00"
click at [1330, 261] on div "Summary Service $219.00 Extras $0.00 Discount ($0.00) Adjustment $0.00 Amount (…" at bounding box center [1218, 394] width 370 height 670
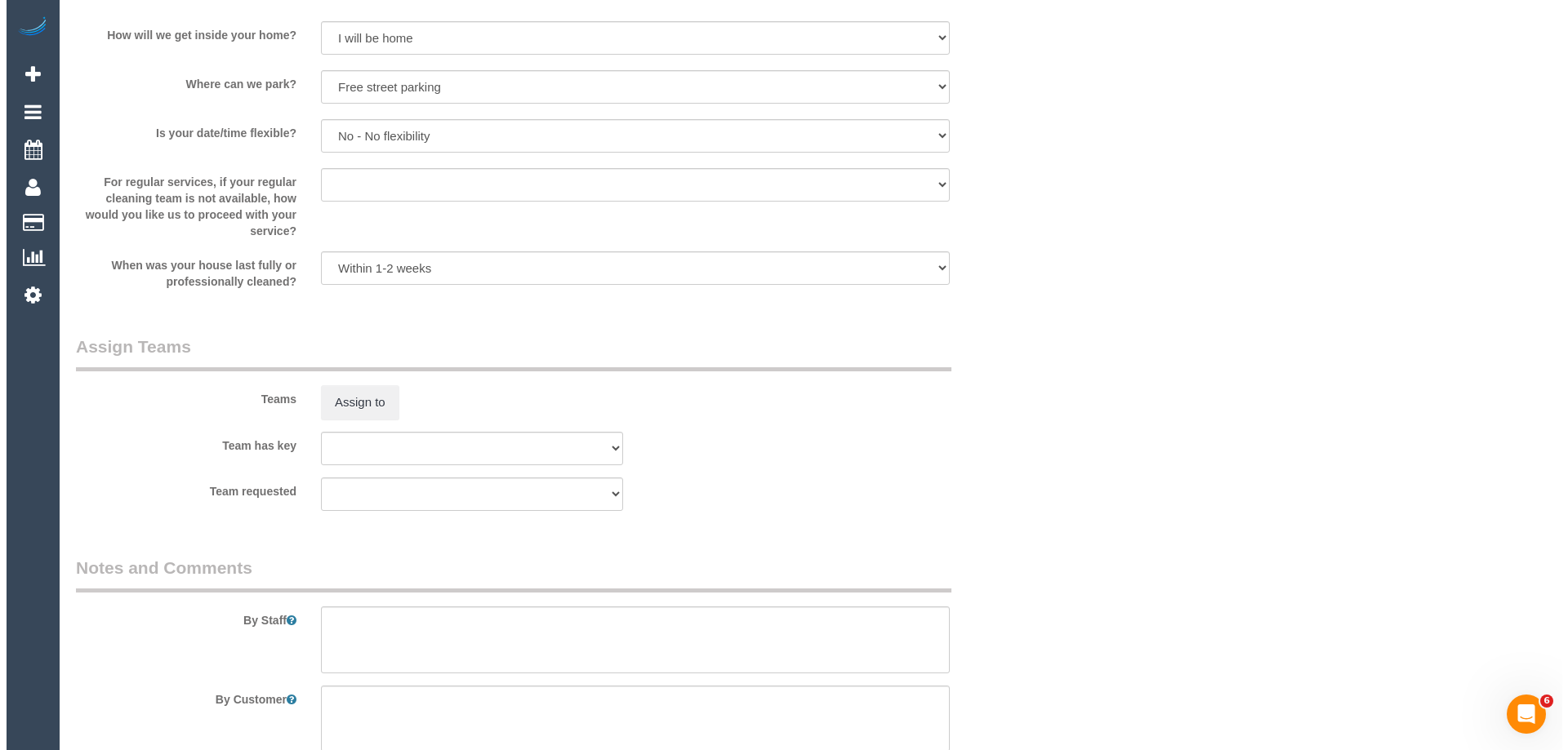
scroll to position [2286, 0]
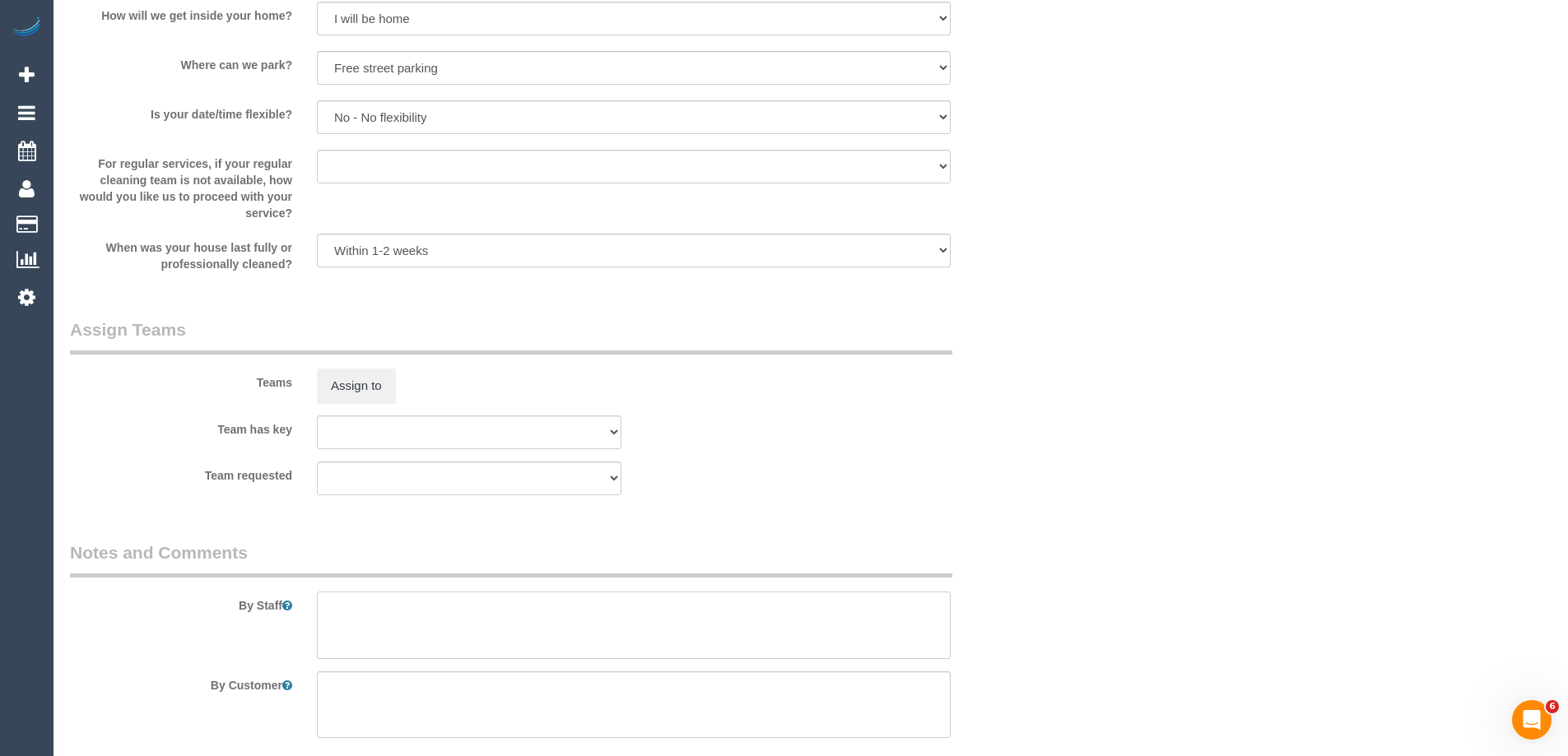
click at [413, 635] on textarea at bounding box center [633, 625] width 634 height 67
click at [457, 608] on textarea at bounding box center [633, 625] width 634 height 67
click at [460, 612] on textarea at bounding box center [633, 625] width 634 height 67
type textarea "Estimated time 3.5-4 hours"
click at [360, 387] on button "Assign to" at bounding box center [356, 386] width 79 height 35
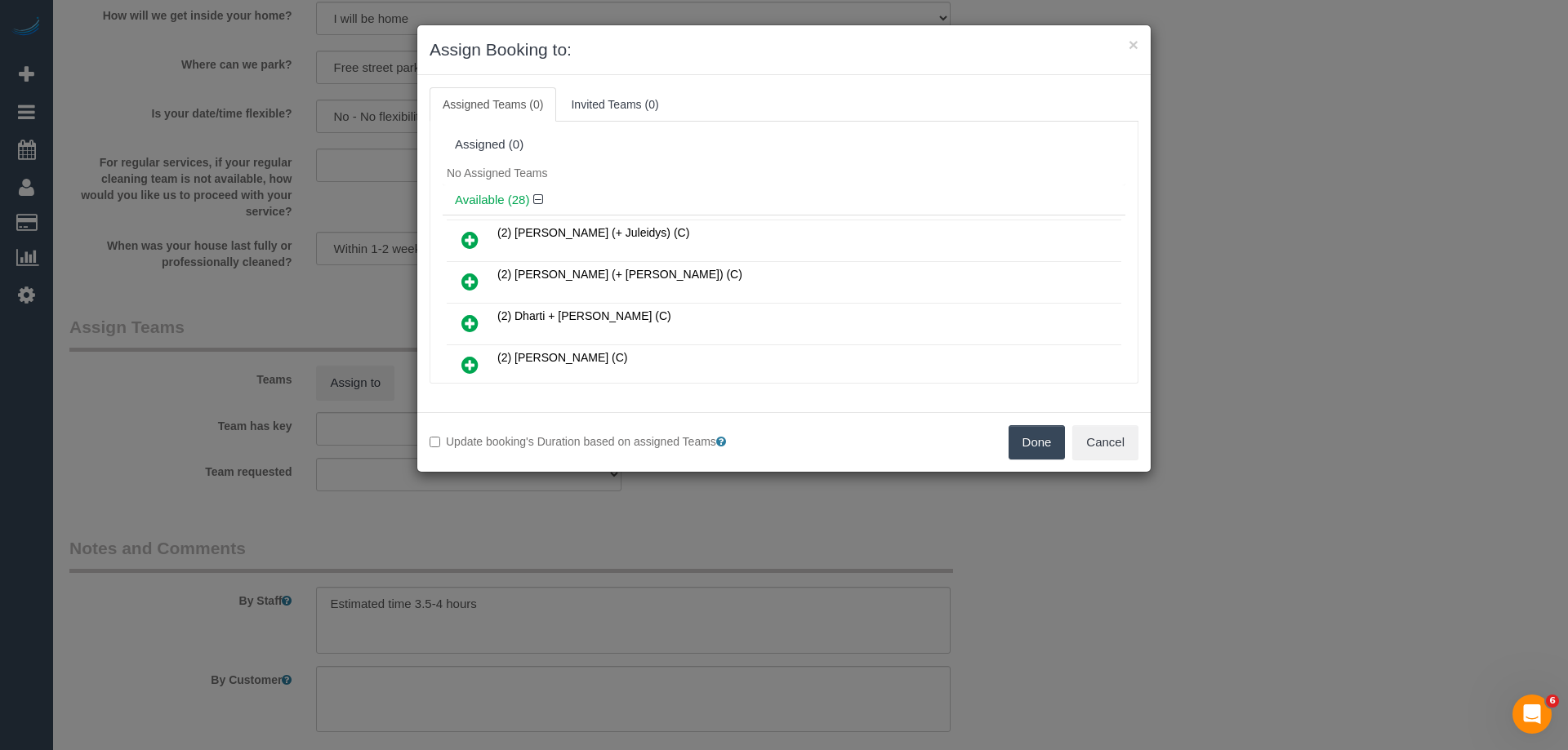
click at [735, 170] on div "No Assigned Teams" at bounding box center [784, 173] width 682 height 25
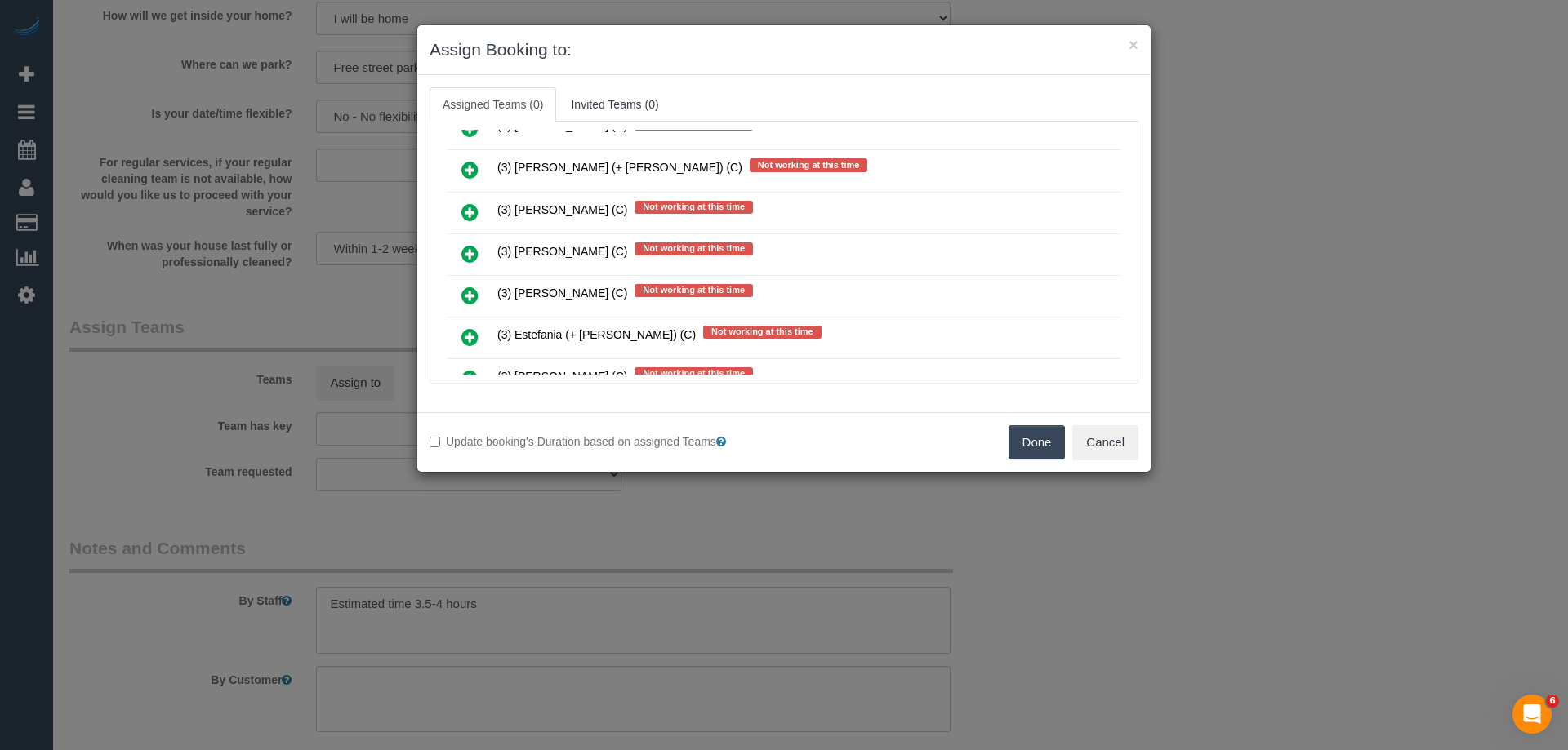
click at [481, 253] on link at bounding box center [469, 255] width 38 height 33
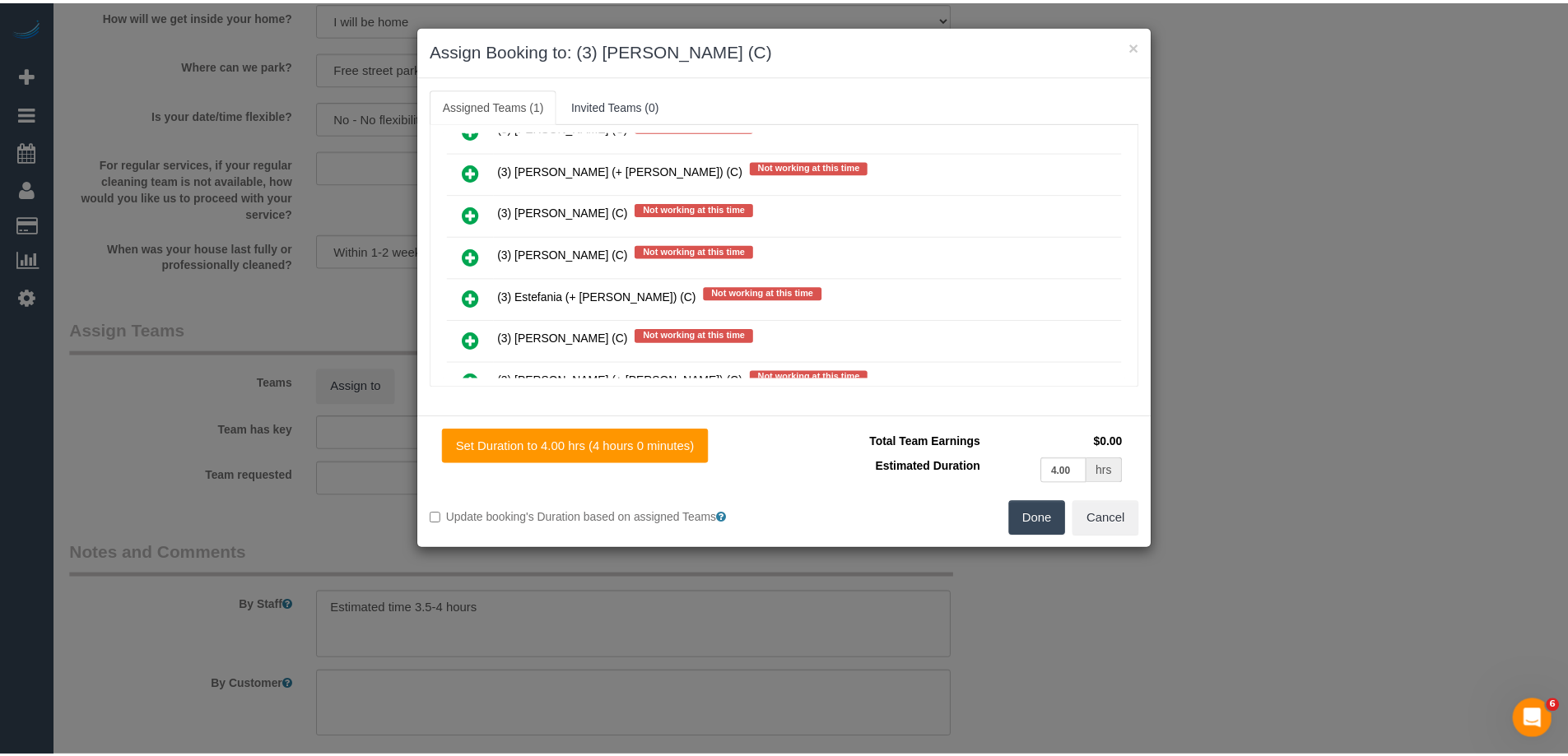
scroll to position [0, 0]
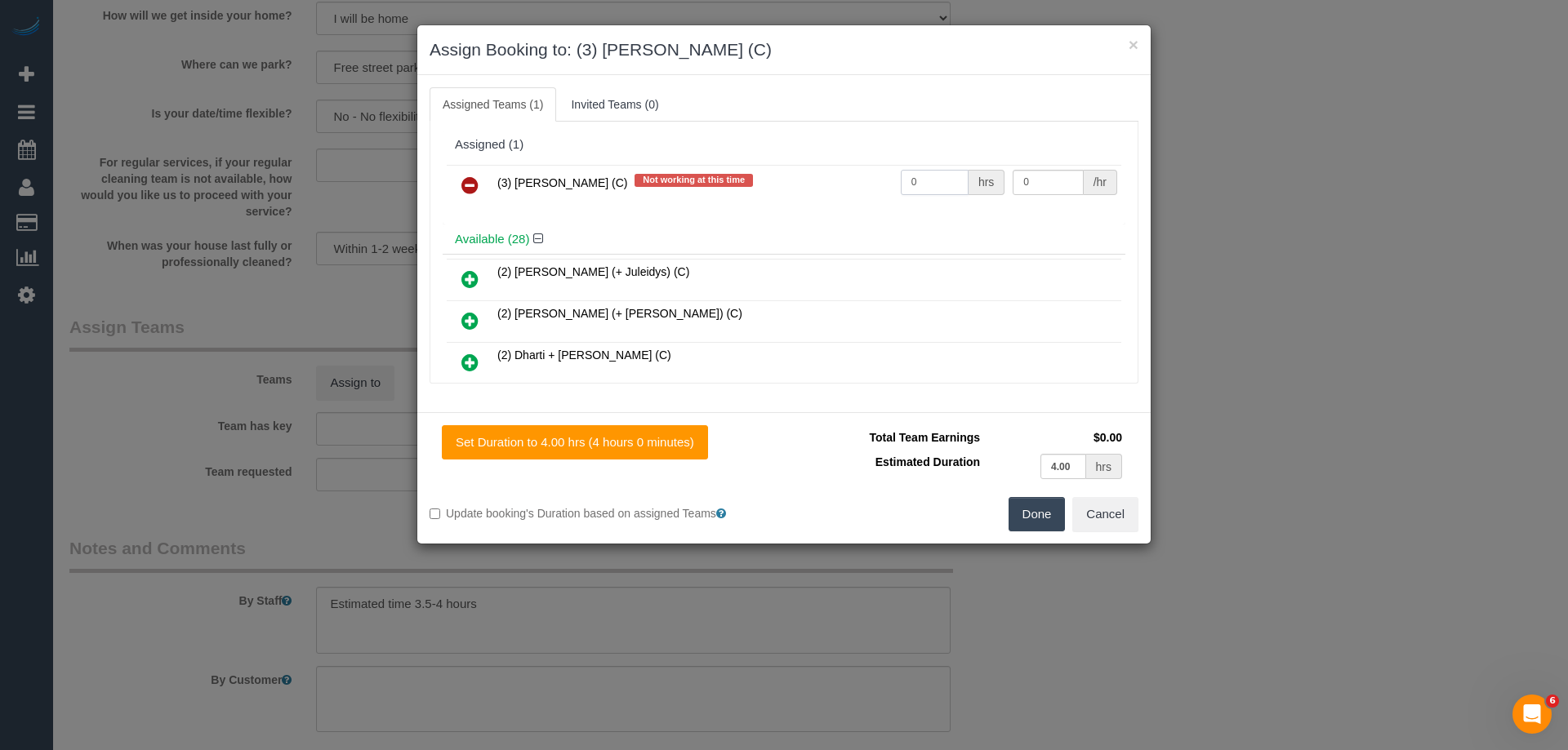
click at [922, 186] on input "0" at bounding box center [935, 183] width 68 height 25
type input "1"
click at [1017, 179] on input "0" at bounding box center [1047, 183] width 70 height 25
click at [1035, 186] on input "0" at bounding box center [1047, 183] width 70 height 25
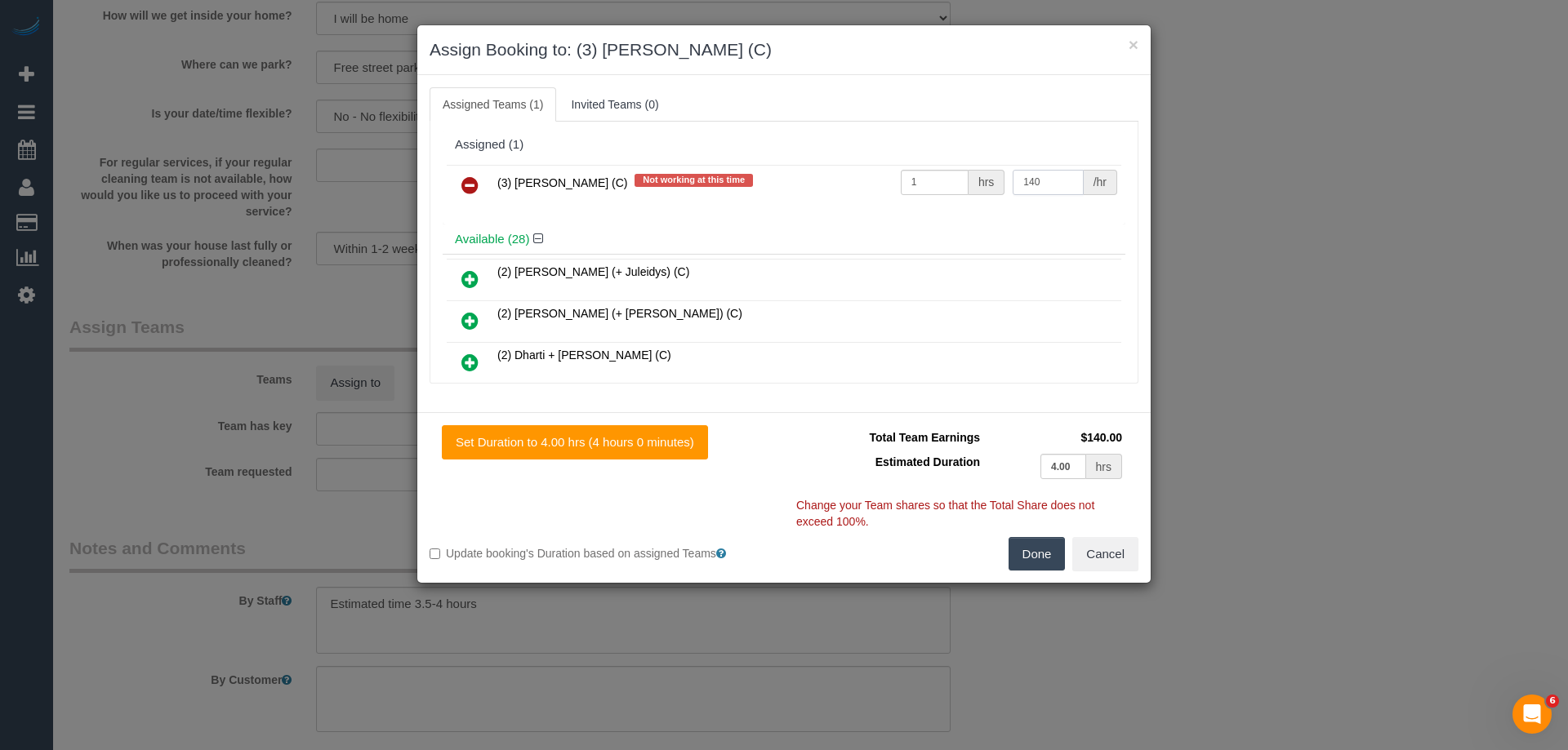
type input "140"
click at [1040, 560] on button "Done" at bounding box center [1037, 554] width 58 height 35
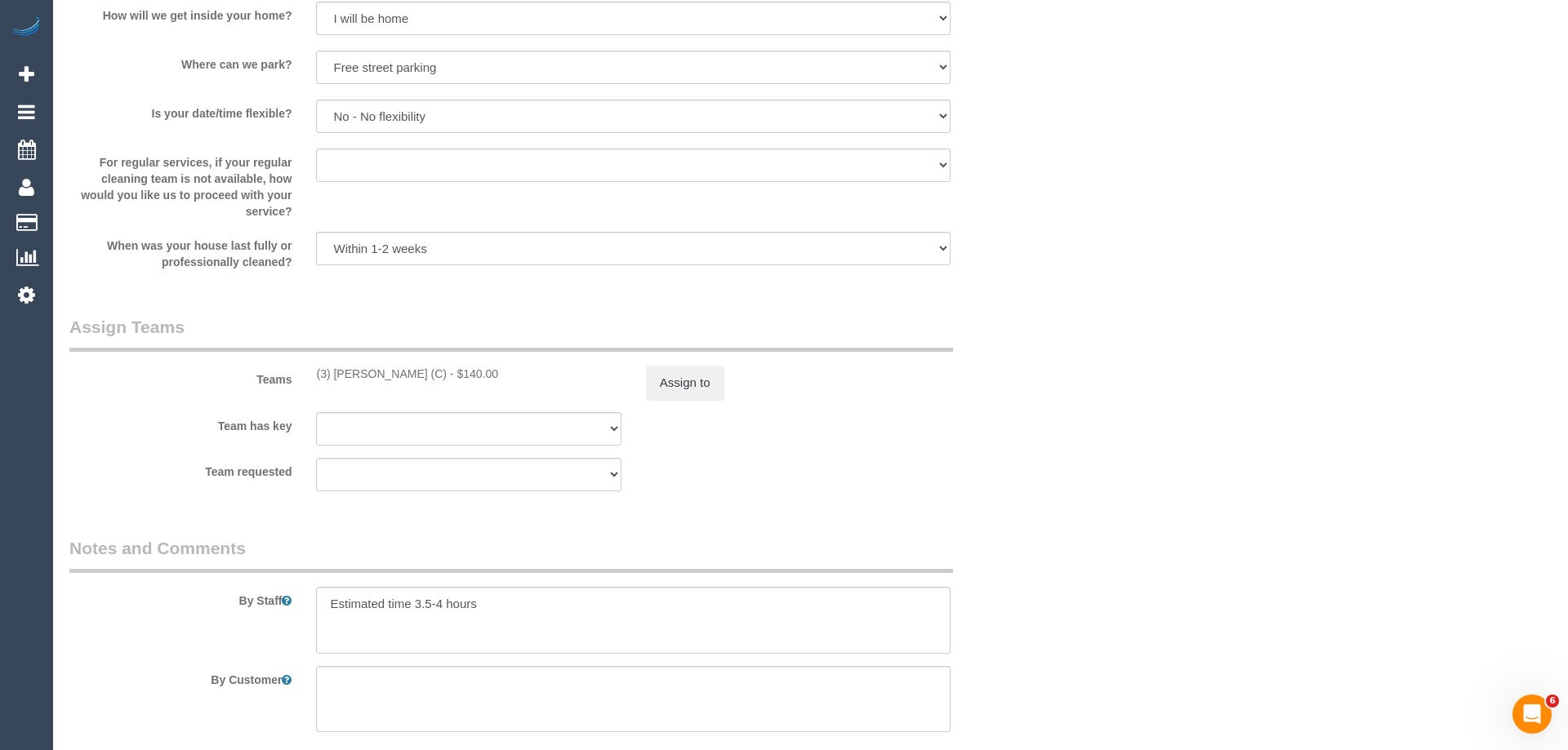
click at [1040, 560] on div "× Assign Booking to: (3) Denuwan Lamahewa (C) Assigned Teams (1) Invited Teams …" at bounding box center [784, 375] width 1568 height 750
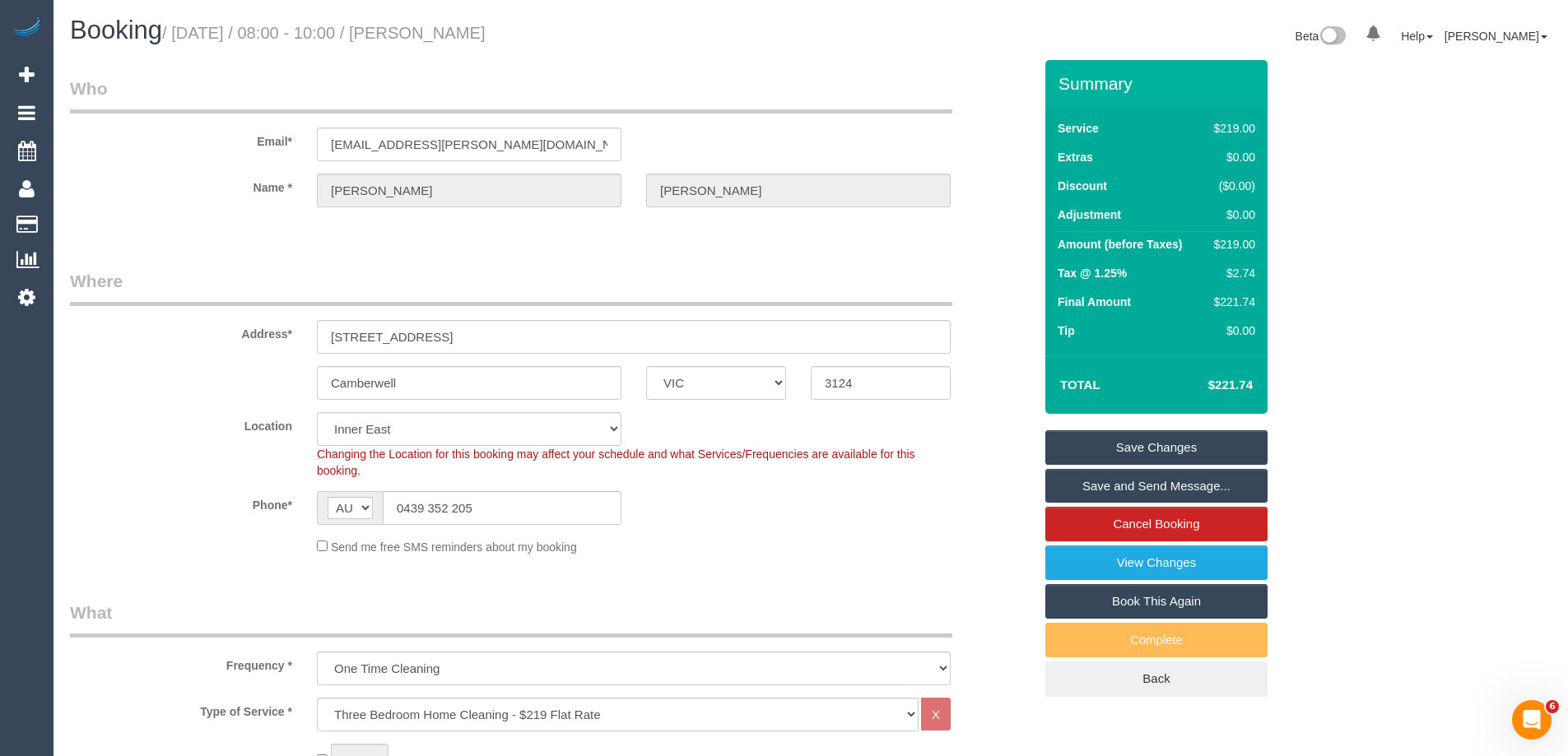
click at [1124, 481] on link "Save and Send Message..." at bounding box center [1156, 486] width 222 height 35
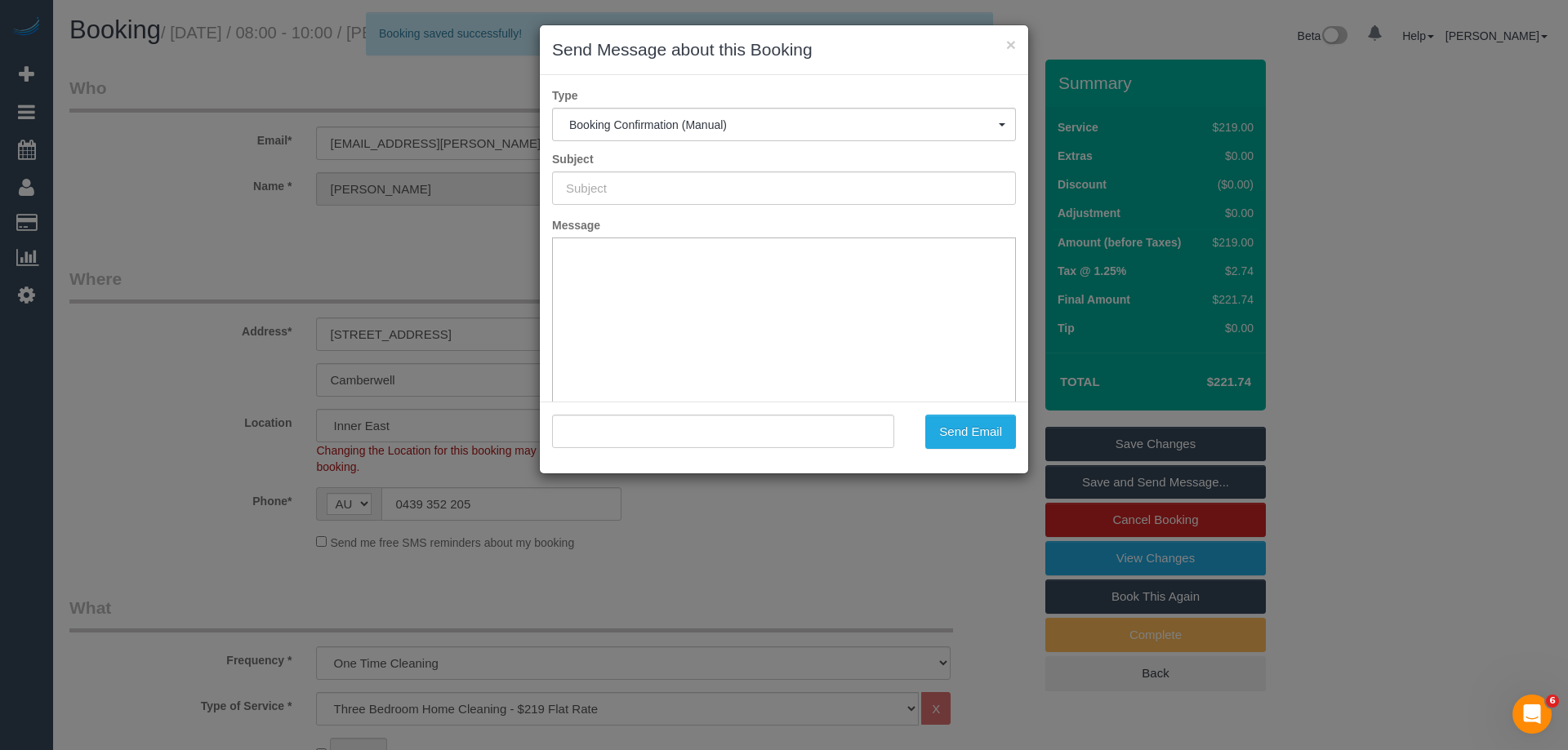
type input "Booking Confirmed"
type input ""Claire Miller" <claire.a.miller@icloud.com>"
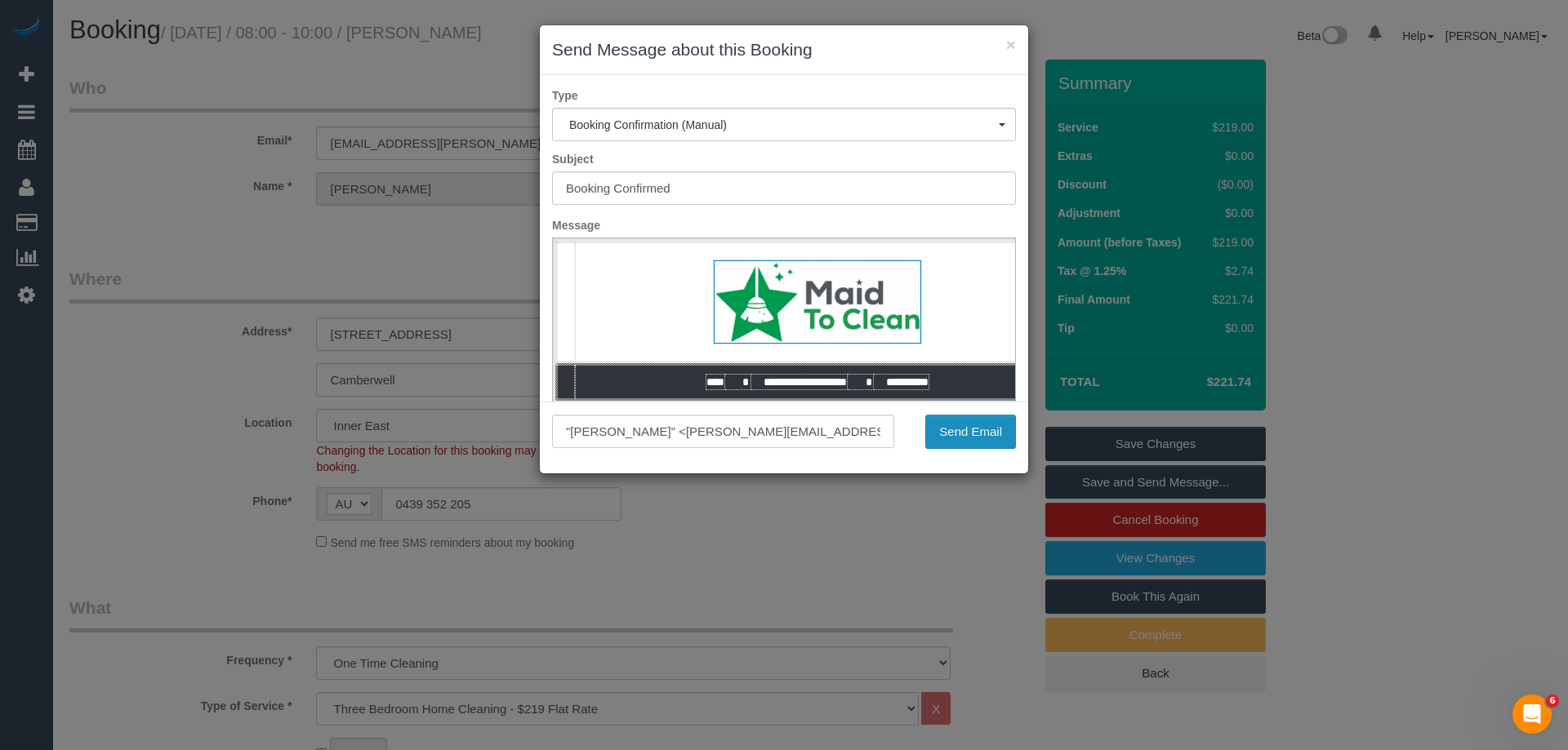
click at [980, 442] on button "Send Email" at bounding box center [970, 432] width 91 height 35
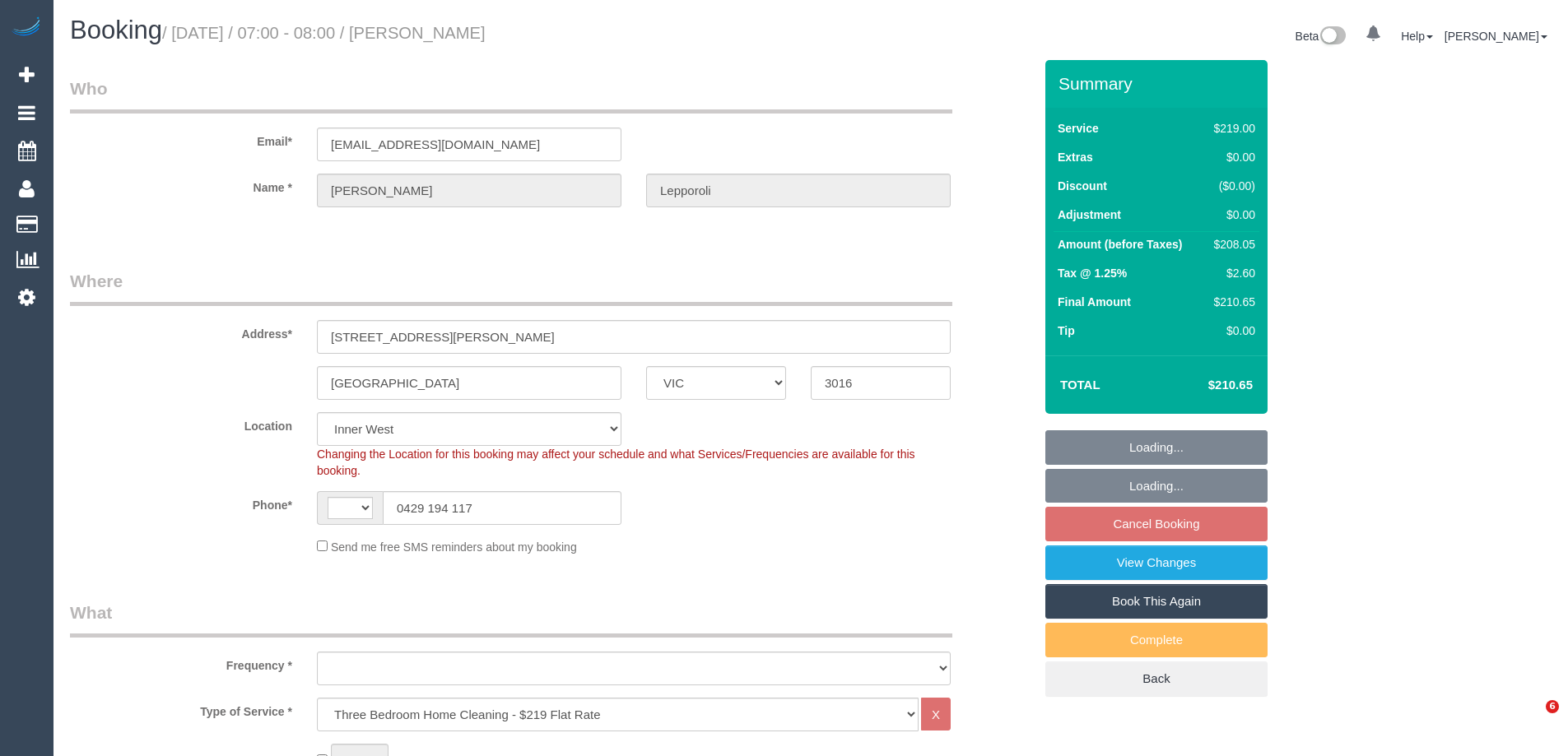
select select "VIC"
select select "string:AU"
select select "object:647"
select select "string:stripe-pm_1P8uRc2GScqysDRVuK7guoUb"
select select "object:798"
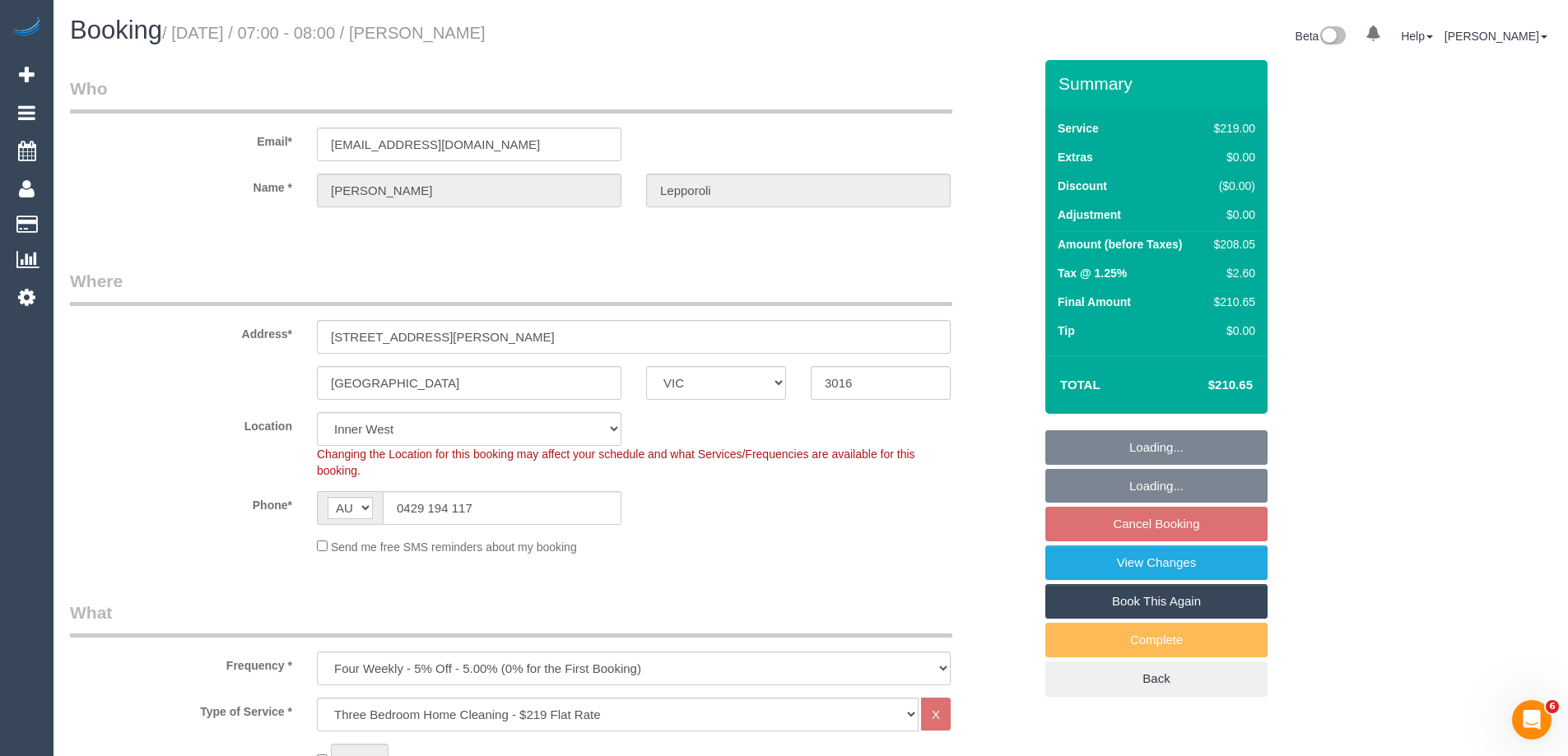
select select "number:28"
select select "number:14"
select select "number:19"
select select "number:22"
select select "number:34"
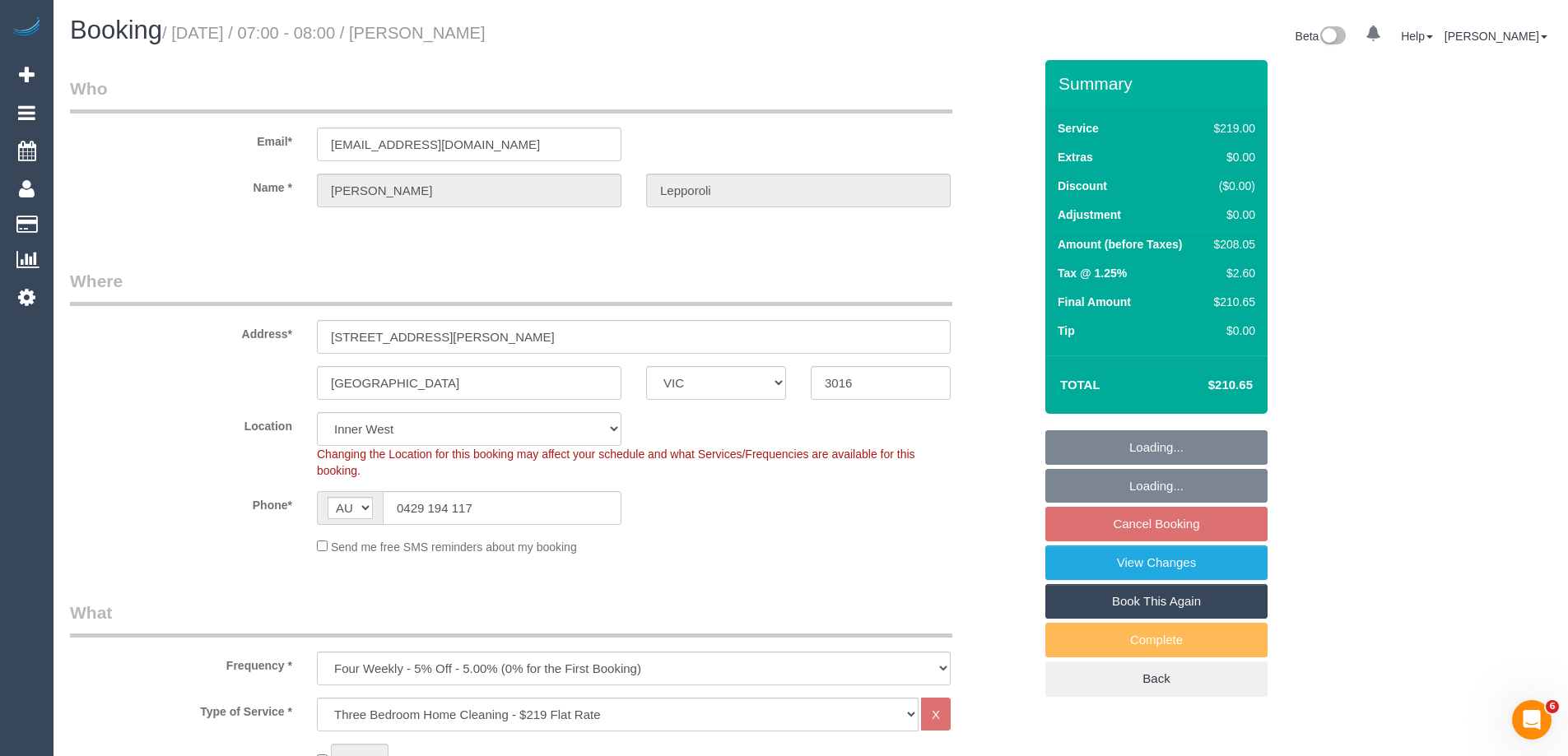
select select "number:26"
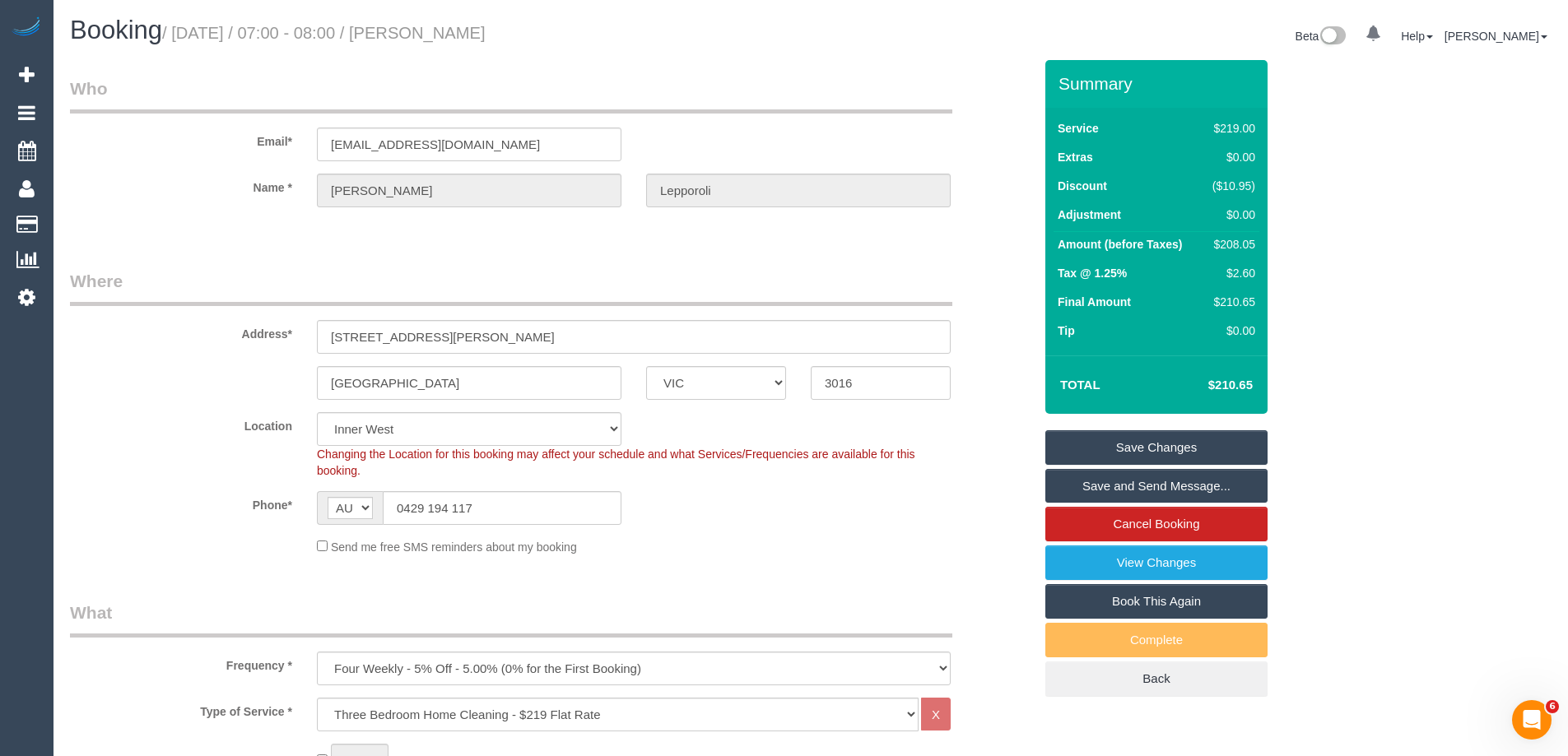
drag, startPoint x: 553, startPoint y: 36, endPoint x: 435, endPoint y: 36, distance: 118.0
click at [435, 36] on h1 "Booking / [DATE] / 07:00 - 08:00 / [PERSON_NAME]" at bounding box center [434, 30] width 729 height 28
click at [1239, 240] on div "$208.05" at bounding box center [1230, 244] width 49 height 16
copy div "208.05"
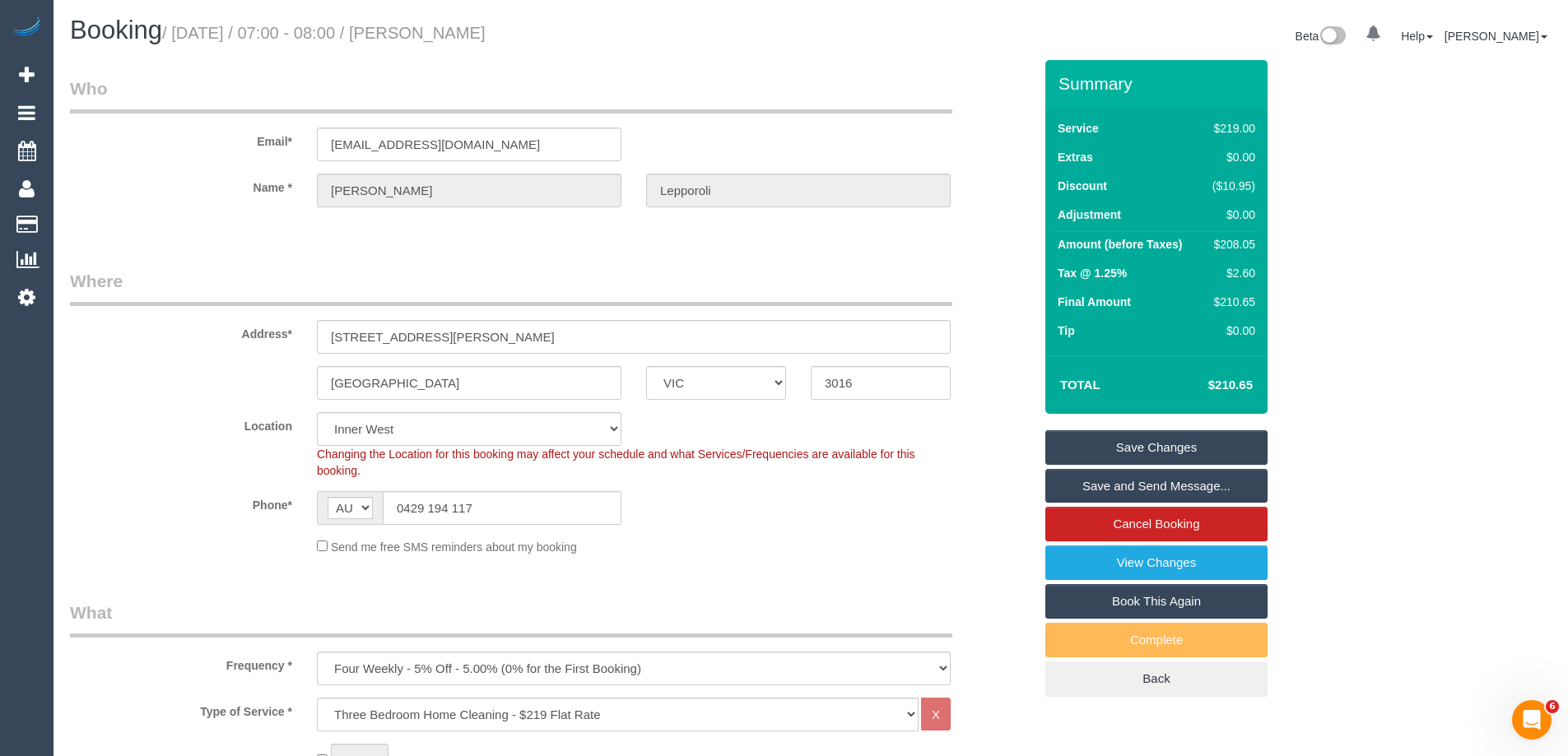
click at [1339, 259] on div "Summary Service $219.00 Extras $0.00 Discount ($10.95) Adjustment $0.00 Amount …" at bounding box center [1218, 394] width 370 height 670
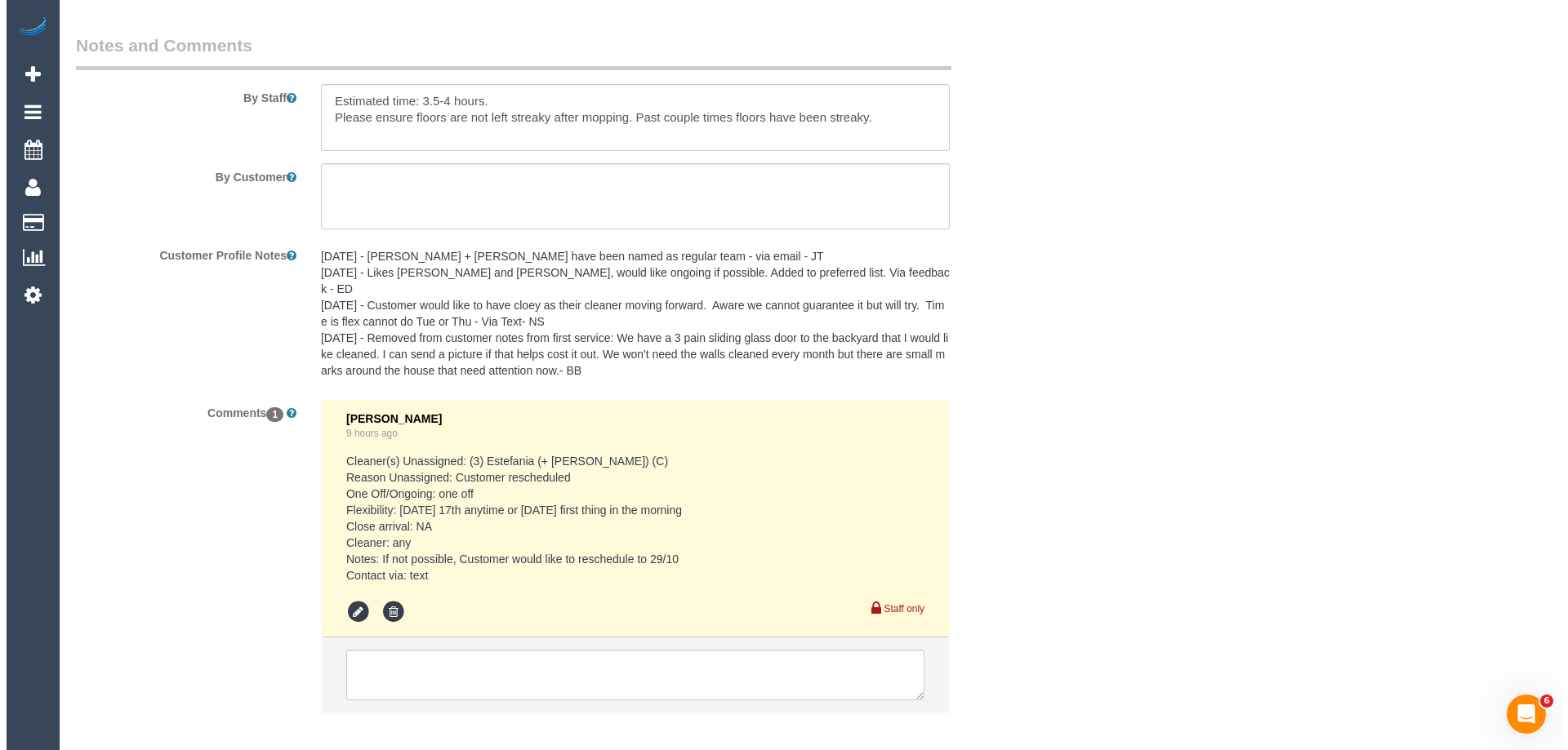
scroll to position [2475, 0]
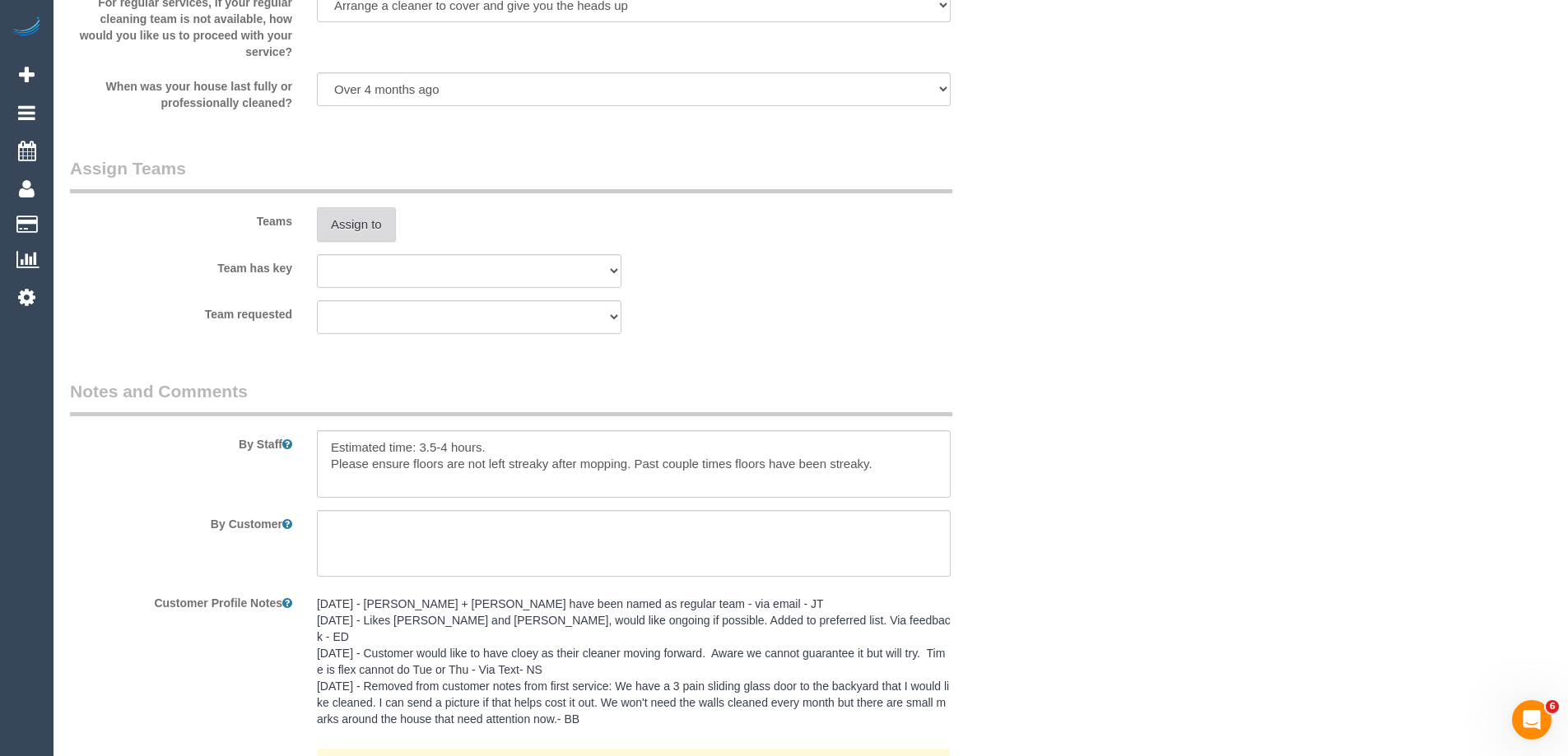
click at [336, 224] on button "Assign to" at bounding box center [356, 224] width 79 height 35
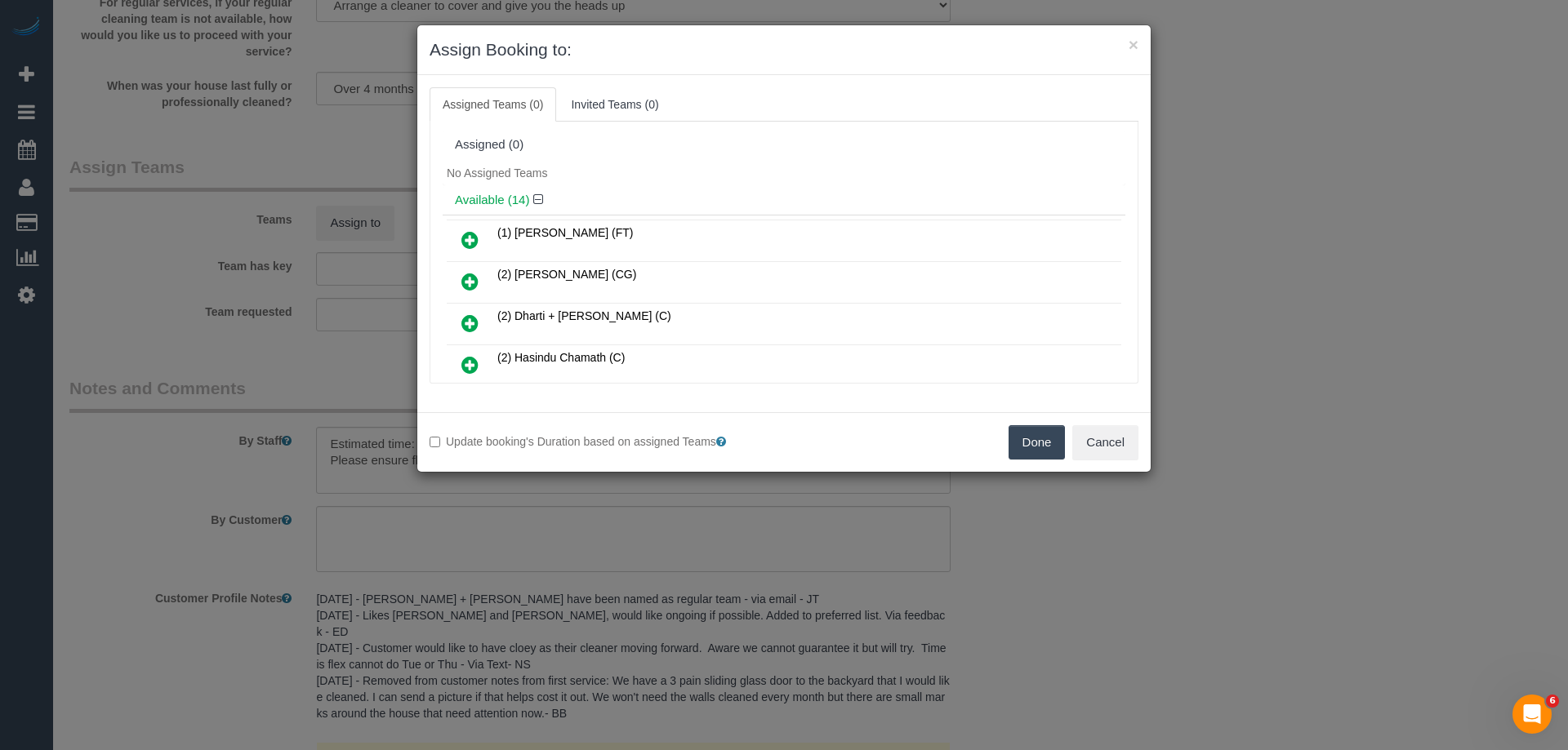
click at [652, 177] on div "No Assigned Teams" at bounding box center [784, 173] width 682 height 25
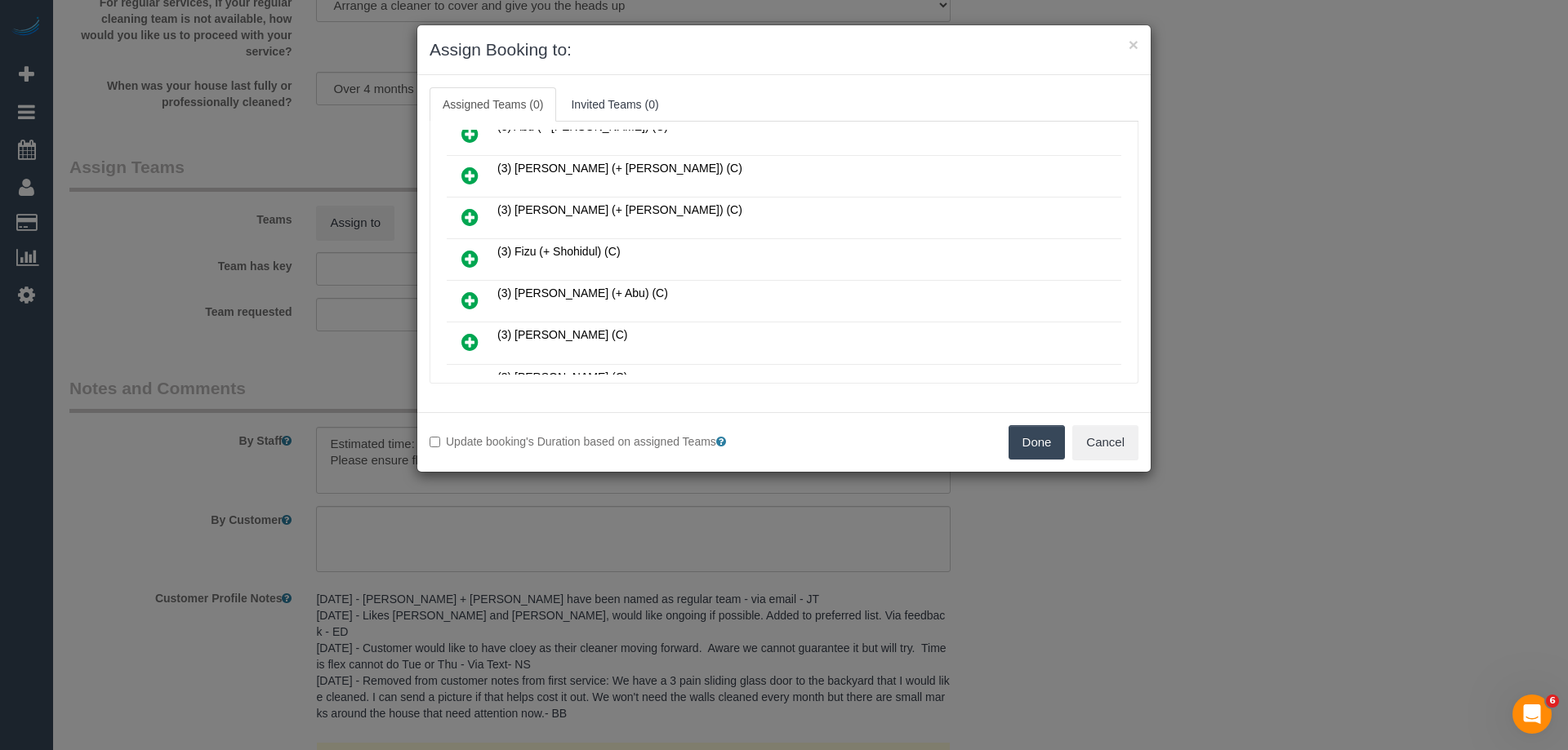
click at [470, 258] on icon at bounding box center [470, 258] width 17 height 19
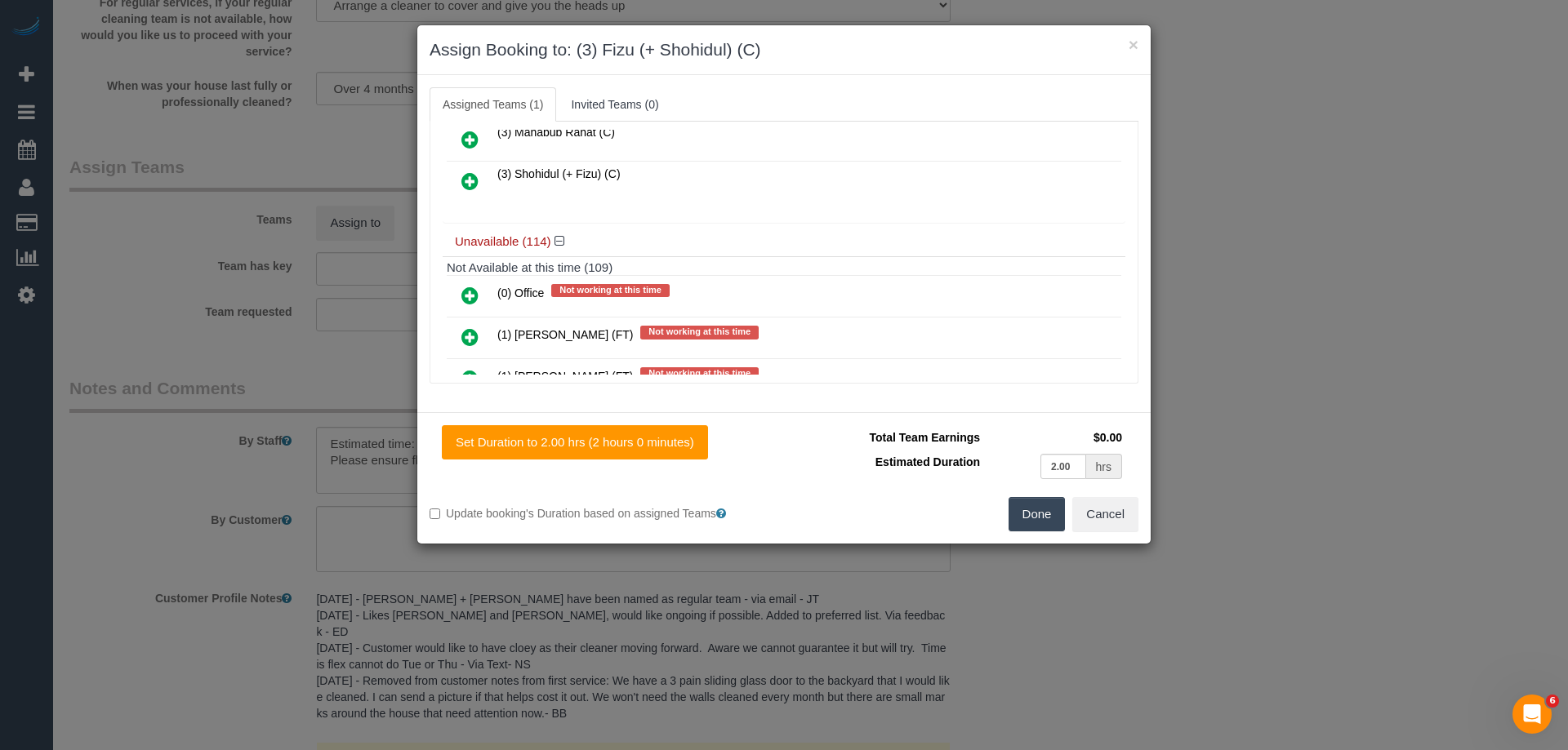
click at [458, 175] on link at bounding box center [469, 182] width 38 height 33
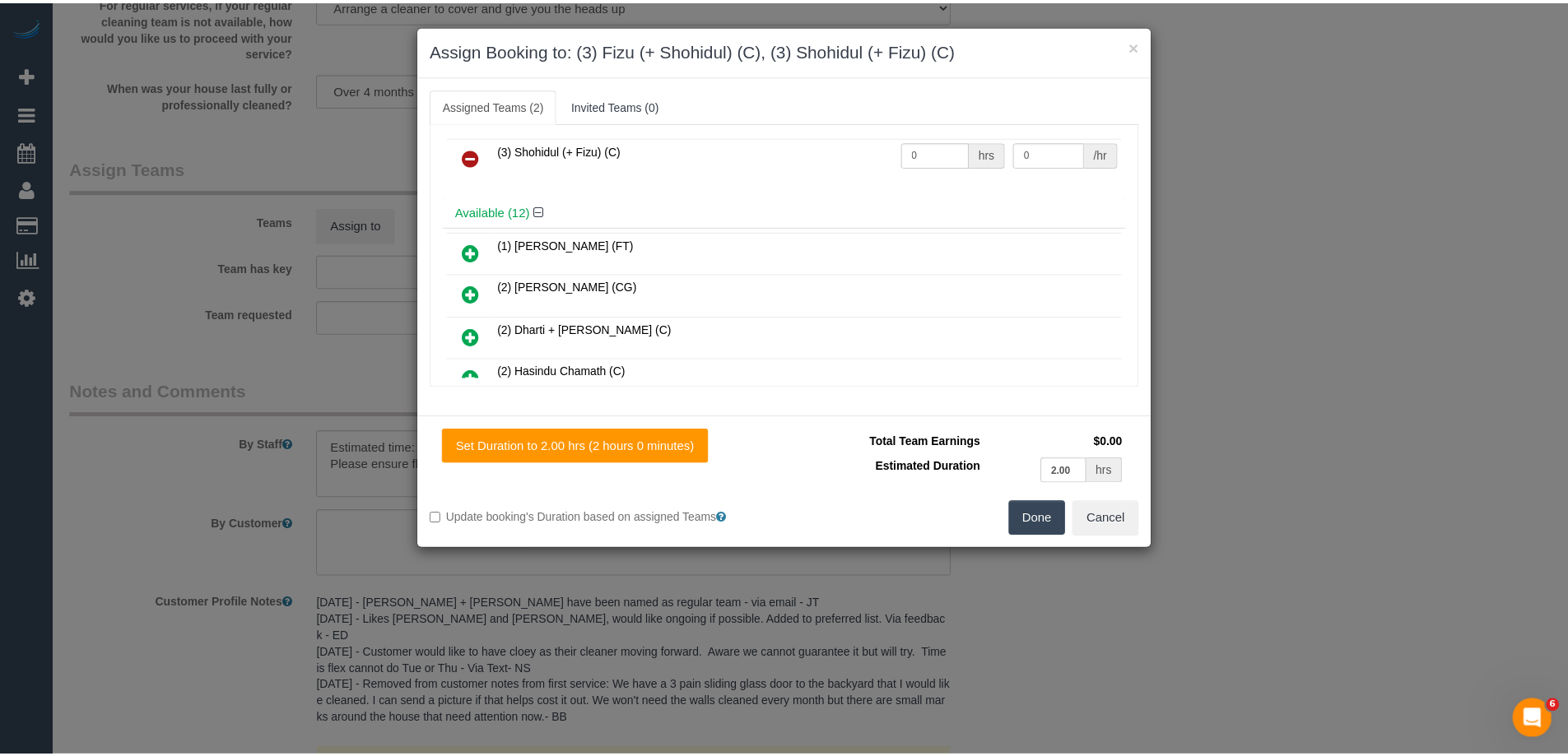
scroll to position [0, 0]
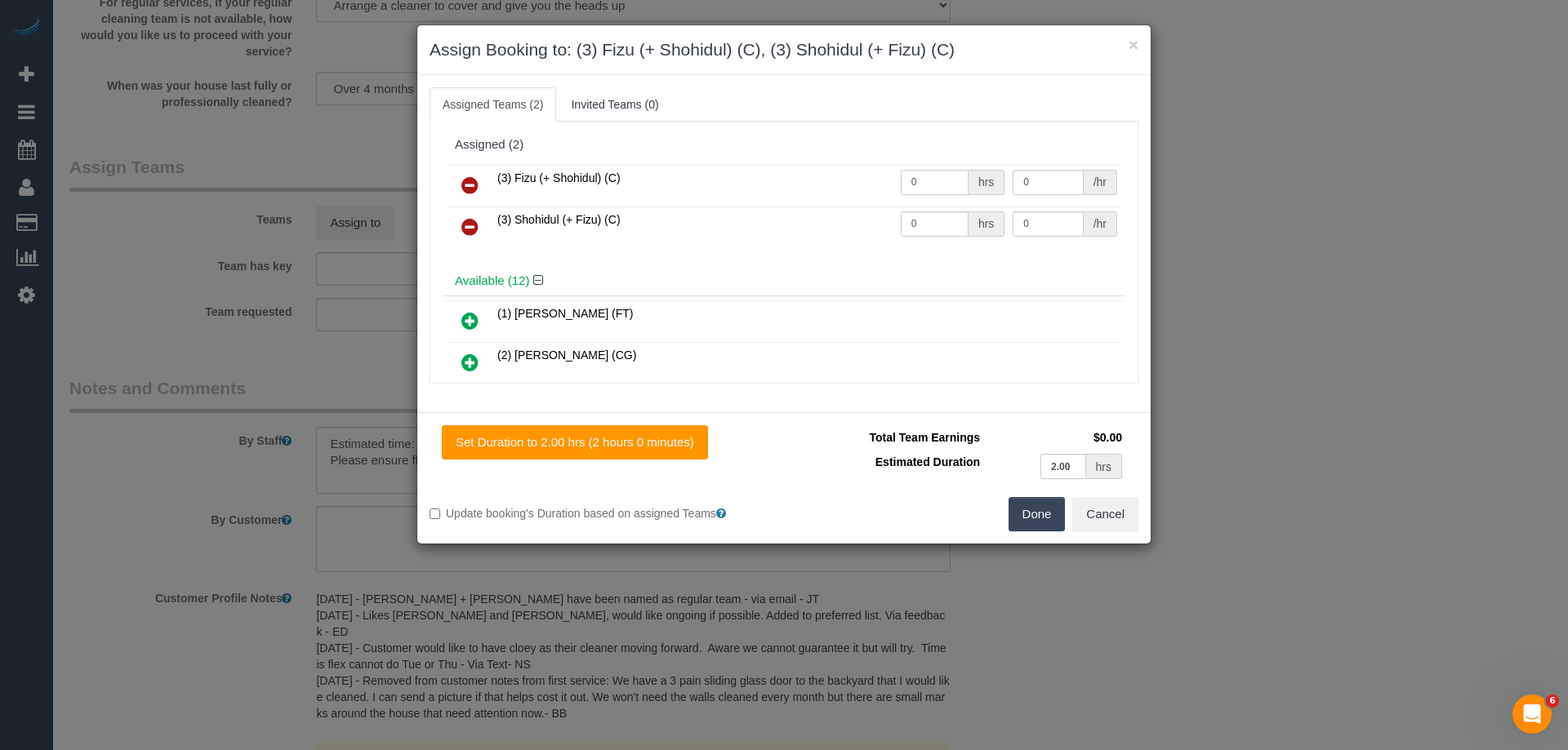
click at [910, 180] on input "0" at bounding box center [935, 183] width 68 height 25
click at [936, 173] on input "0" at bounding box center [935, 183] width 68 height 25
click at [929, 218] on input "0" at bounding box center [935, 224] width 68 height 25
click at [924, 186] on input "0" at bounding box center [935, 183] width 68 height 25
click at [925, 178] on input "0" at bounding box center [935, 183] width 68 height 25
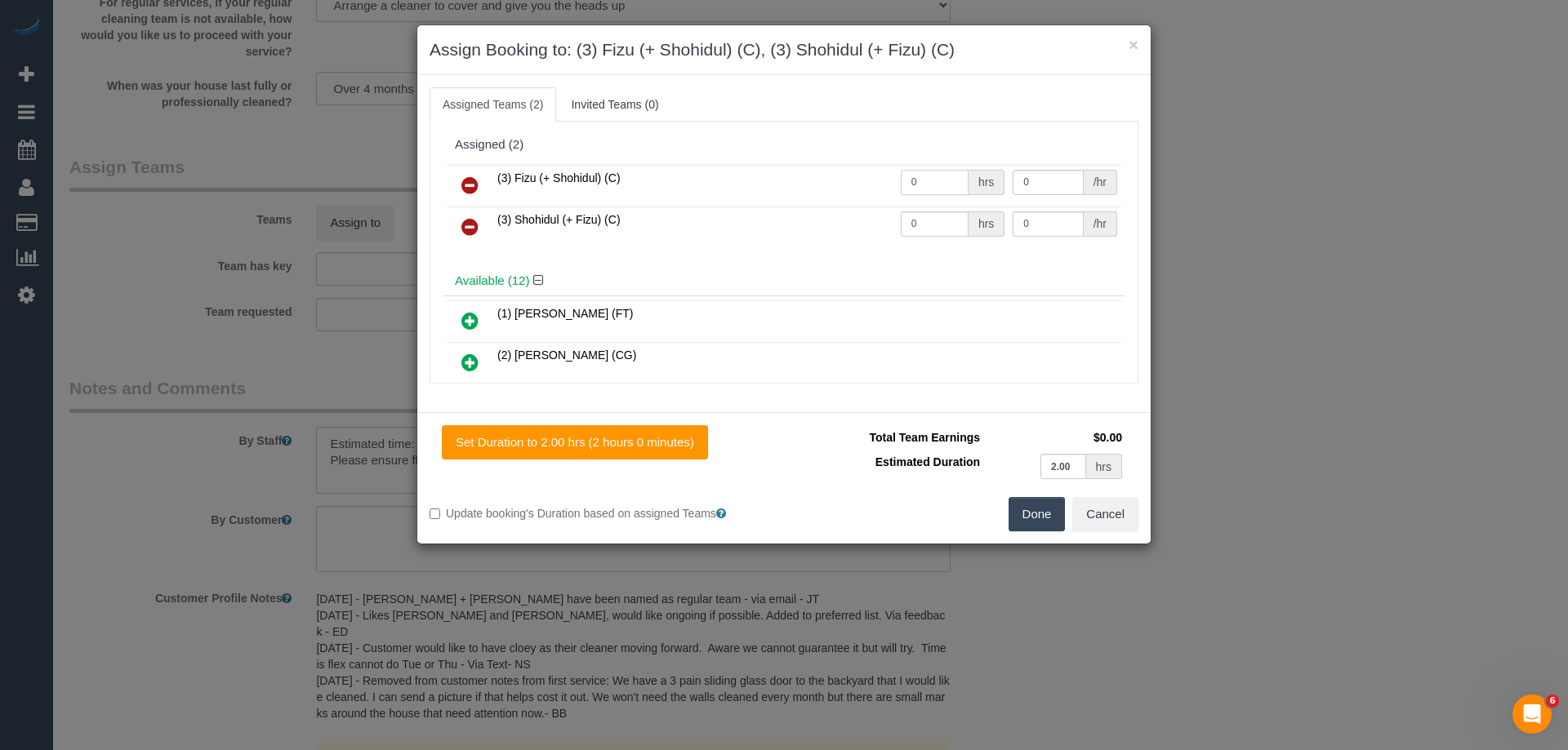
click at [925, 178] on input "0" at bounding box center [935, 183] width 68 height 25
click at [926, 219] on input "0" at bounding box center [935, 224] width 68 height 25
click at [926, 172] on input "0" at bounding box center [935, 183] width 68 height 25
click at [926, 218] on input "0" at bounding box center [935, 224] width 68 height 25
click at [926, 180] on input "0" at bounding box center [935, 183] width 68 height 25
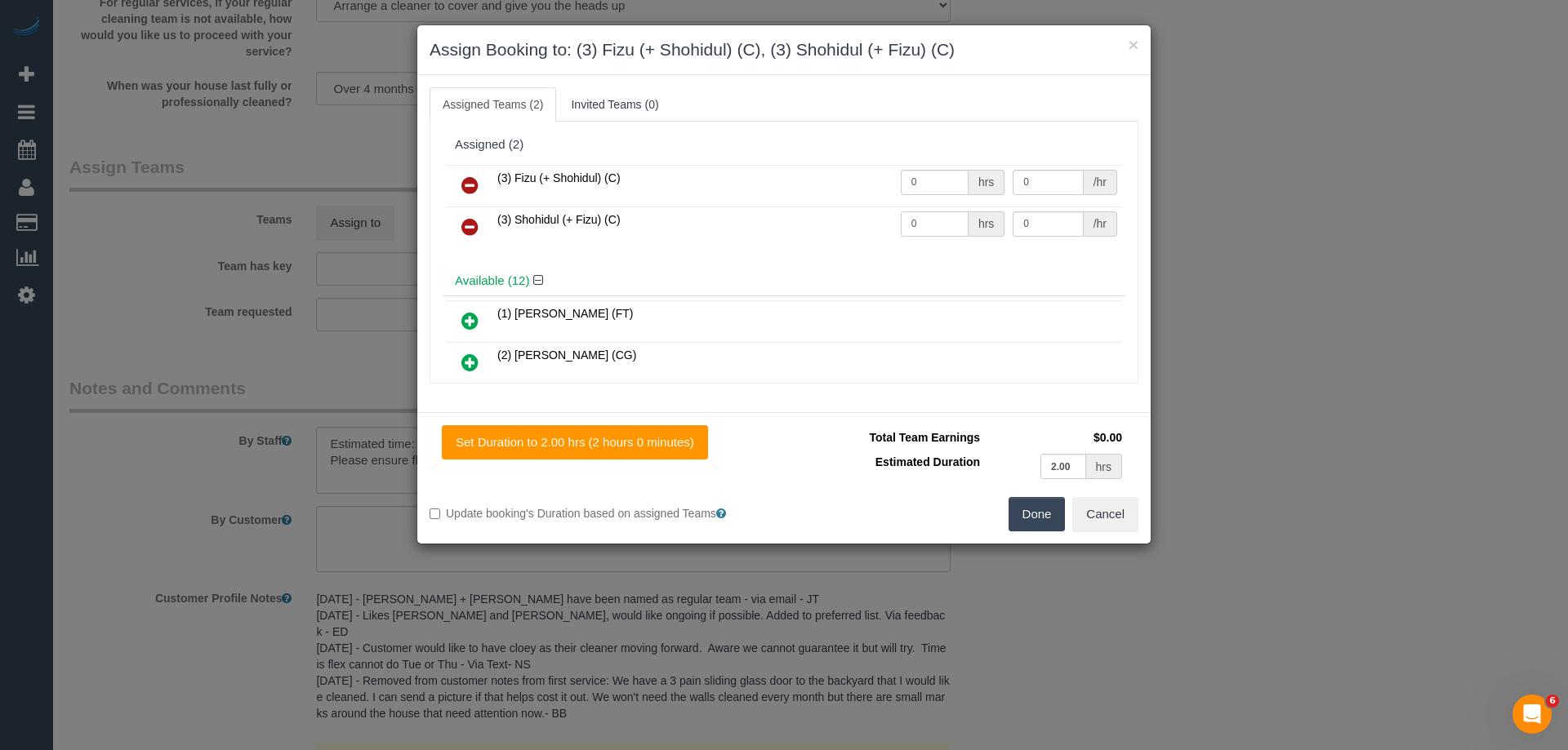
click at [926, 219] on input "0" at bounding box center [935, 224] width 68 height 25
click at [926, 187] on input "0" at bounding box center [935, 183] width 68 height 25
click at [924, 222] on input "0" at bounding box center [935, 224] width 68 height 25
click at [926, 185] on input "0" at bounding box center [935, 183] width 68 height 25
click at [934, 220] on input "0" at bounding box center [935, 224] width 68 height 25
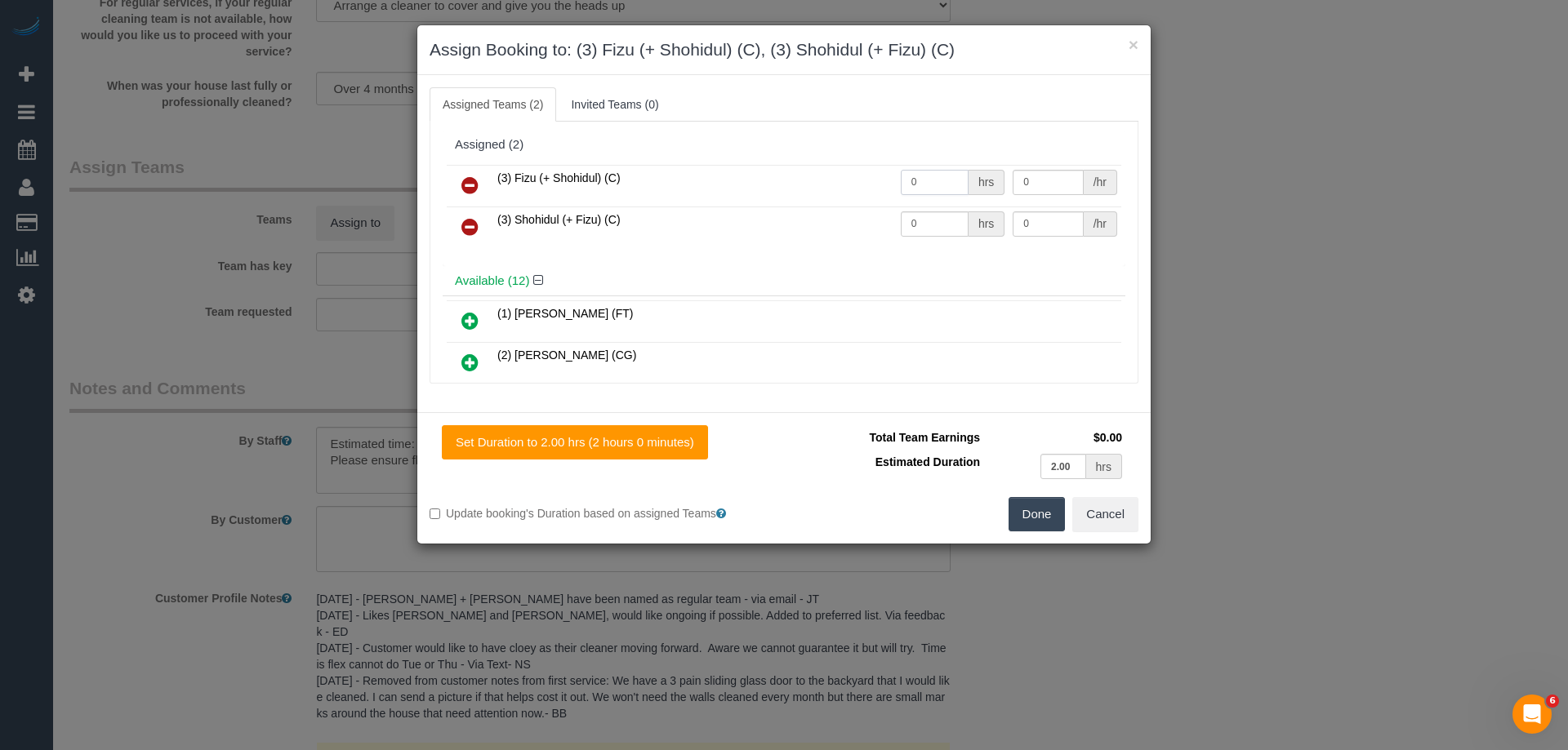
click at [937, 188] on input "0" at bounding box center [935, 183] width 68 height 25
type input "1"
click at [941, 219] on input "0" at bounding box center [935, 224] width 68 height 25
type input "1"
click at [1037, 171] on input "0" at bounding box center [1047, 183] width 70 height 25
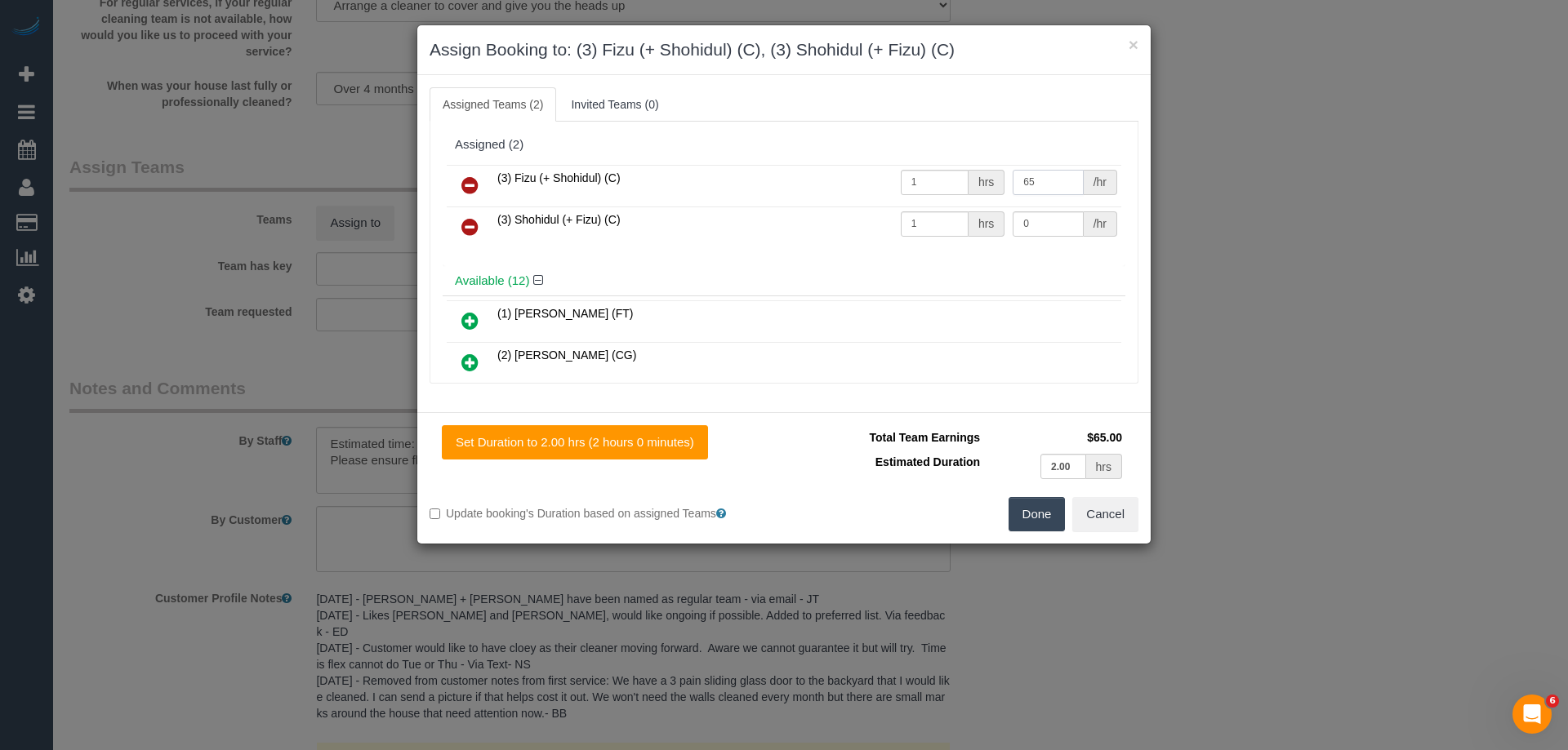
type input "65"
click at [1042, 224] on input "0" at bounding box center [1047, 224] width 70 height 25
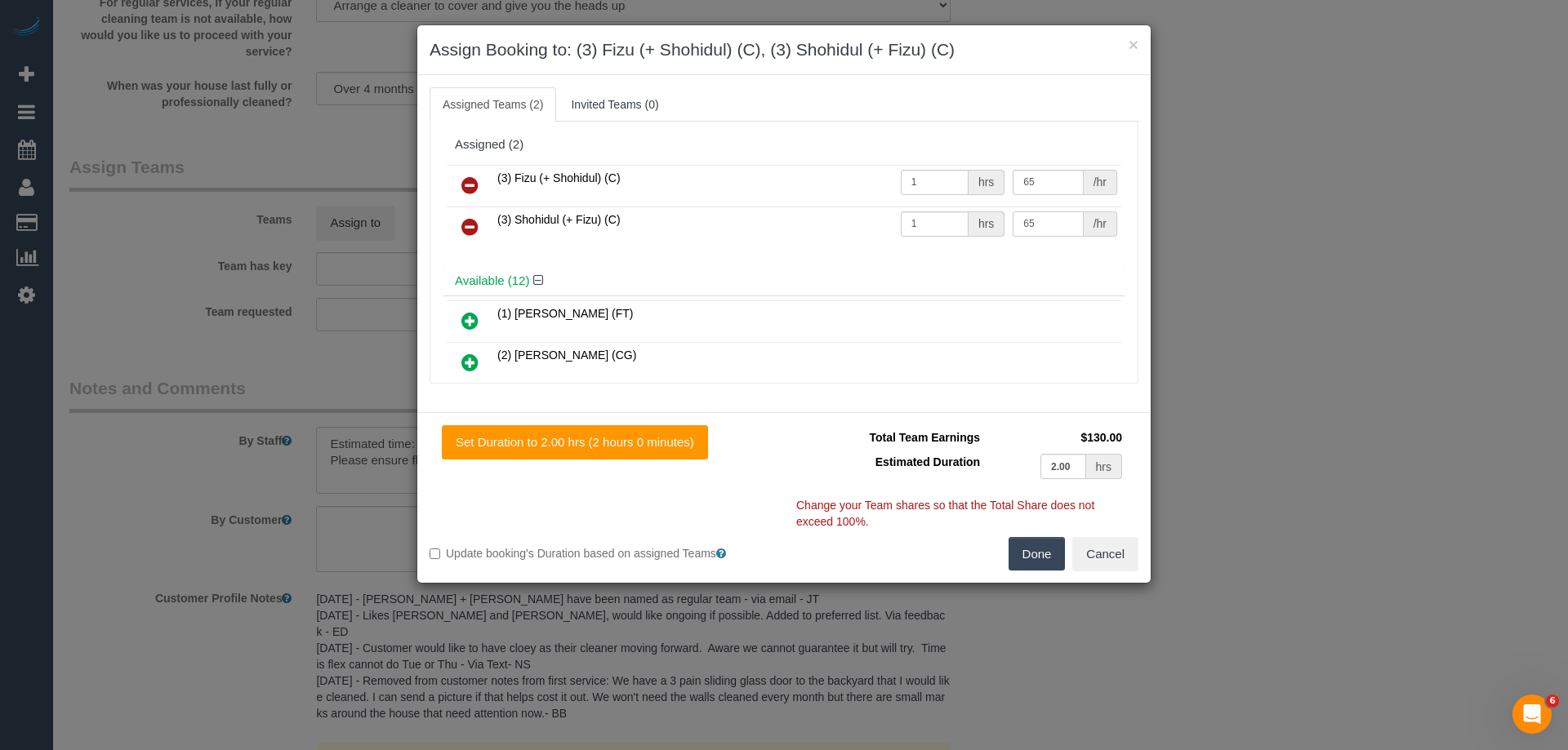
type input "65"
click at [1030, 549] on button "Done" at bounding box center [1037, 554] width 58 height 35
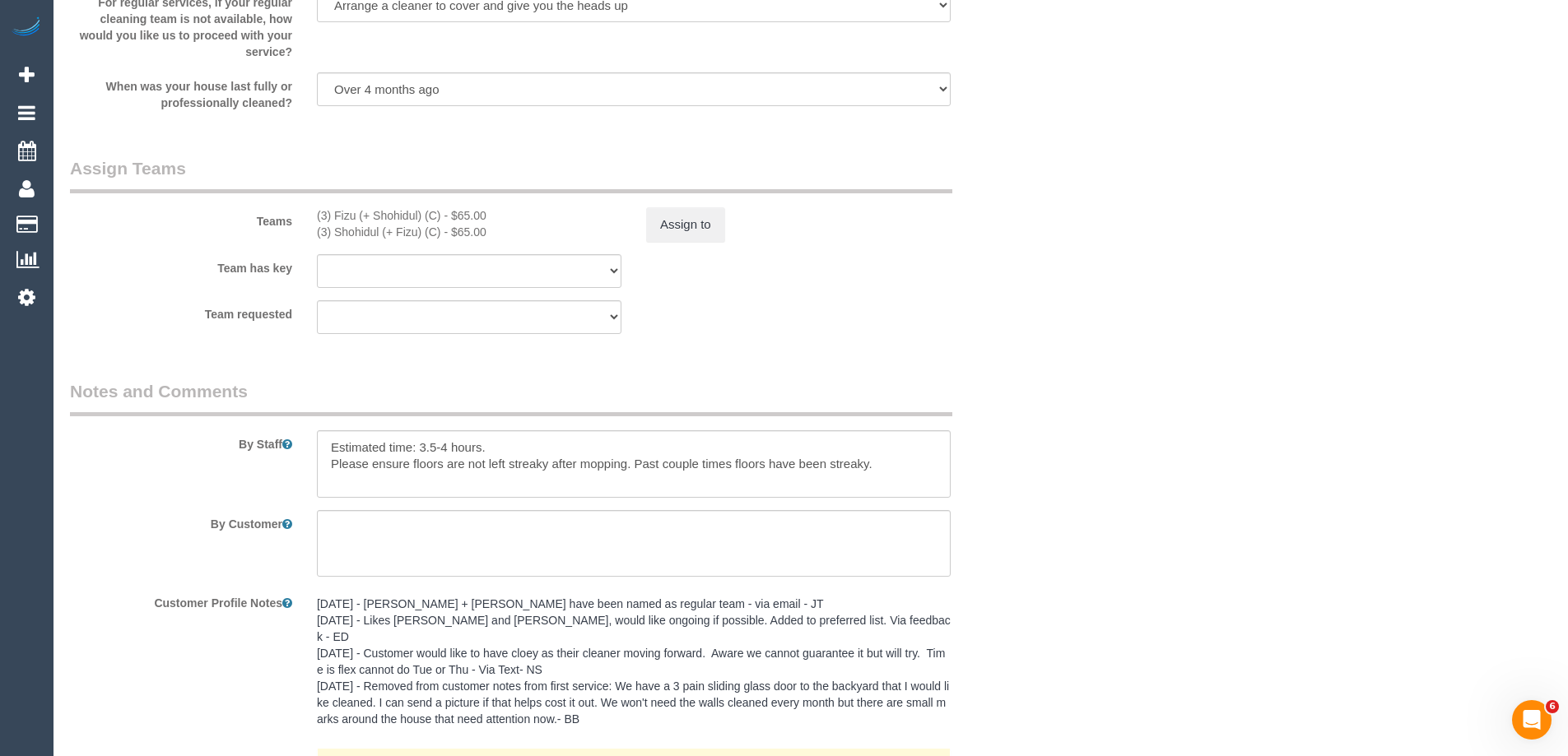
click at [1215, 456] on div "× Assign Booking to: (3) Fizu (+ Shohidul) (C), (3) Shohidul (+ Fizu) (C) Assig…" at bounding box center [784, 378] width 1568 height 756
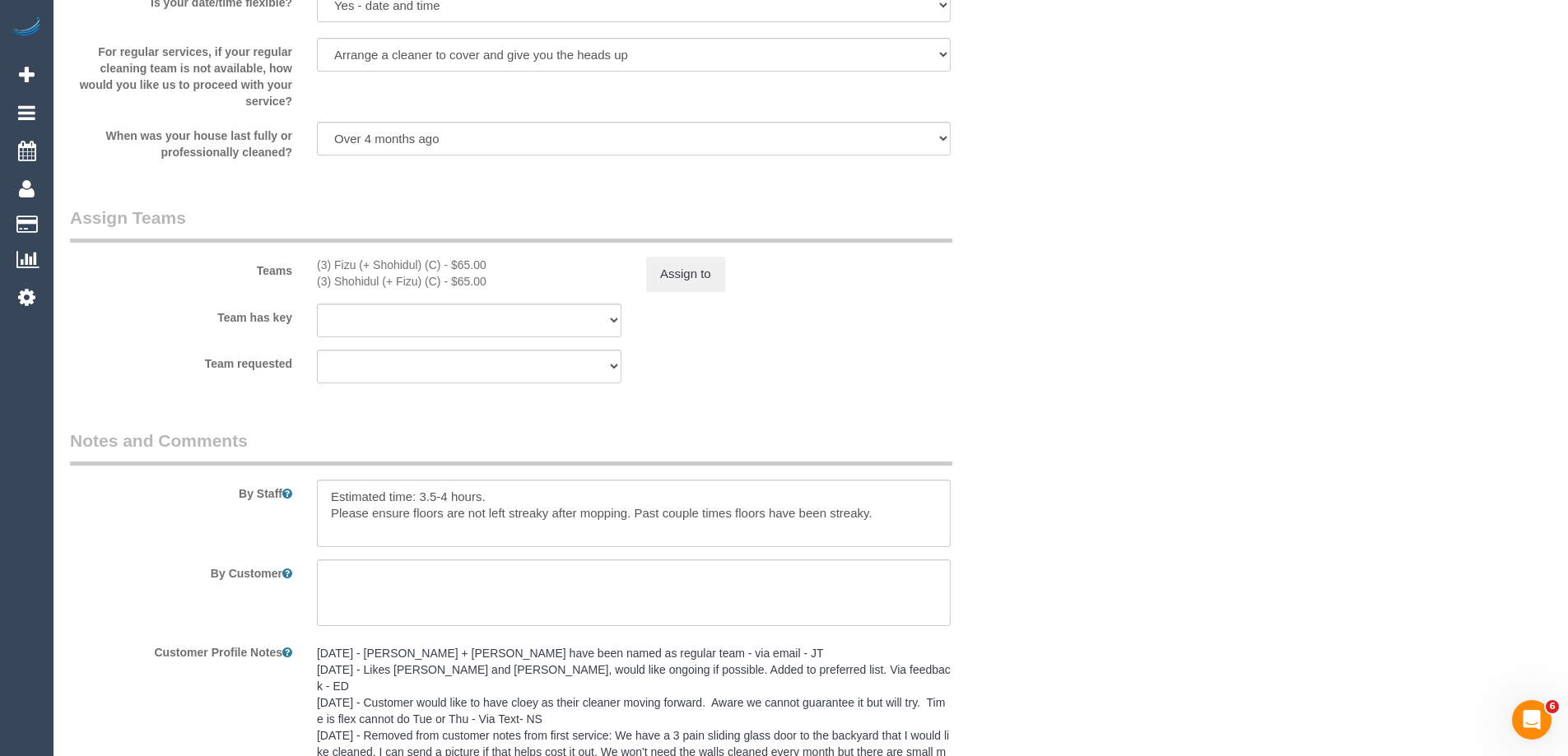
scroll to position [2412, 0]
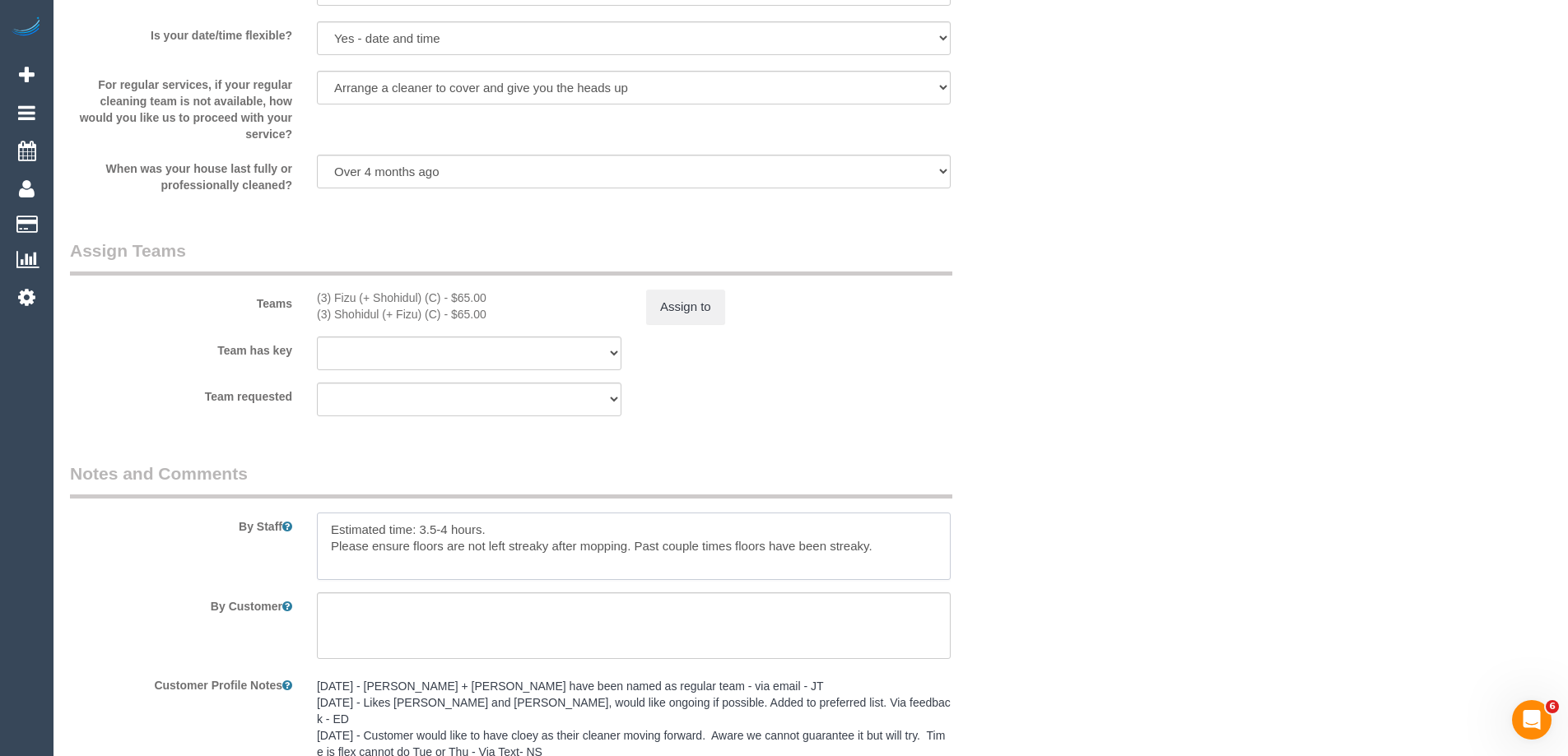
click at [327, 529] on textarea at bounding box center [633, 546] width 634 height 67
type textarea "*cover* Estimated time: 3.5-4 hours. Please ensure floors are not left streaky …"
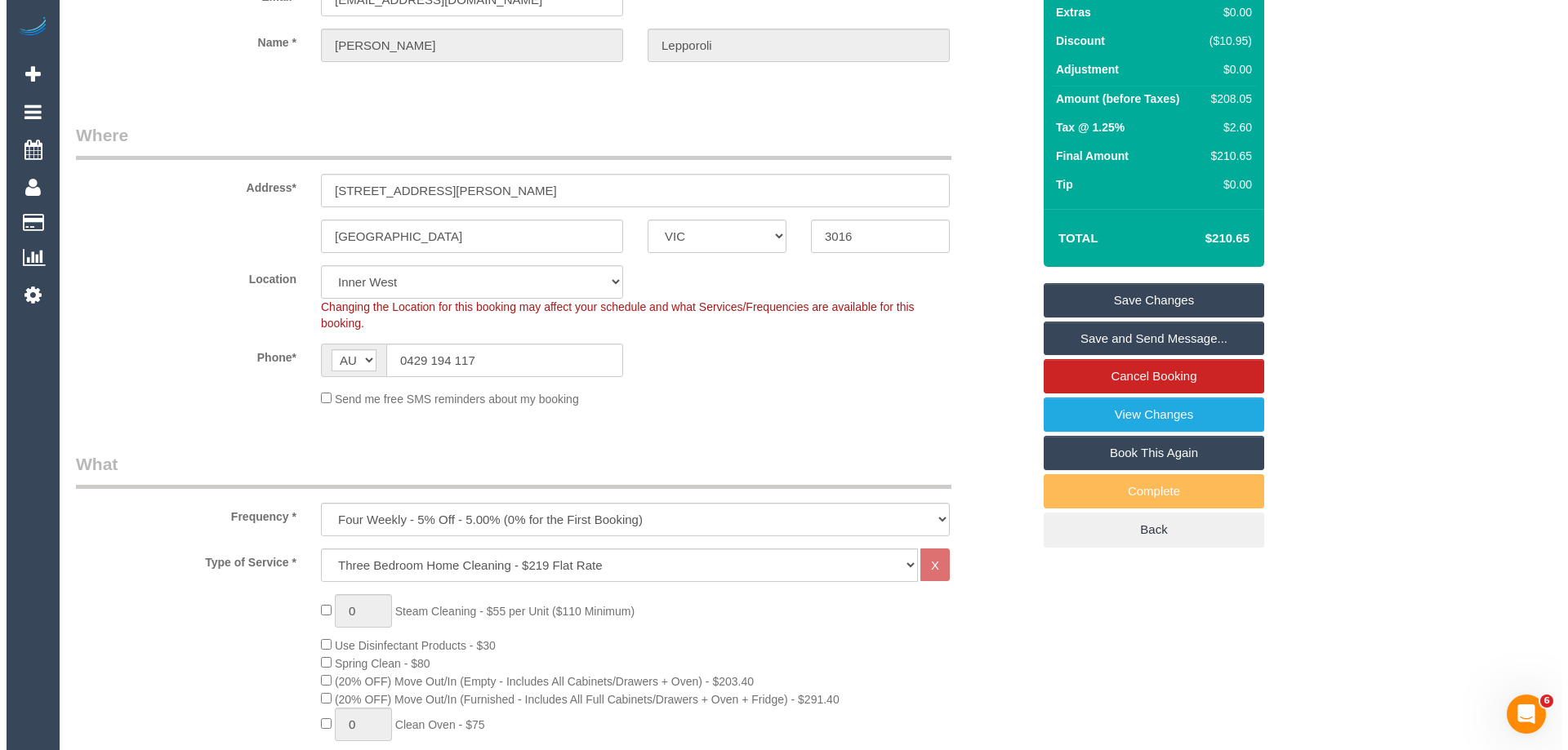
scroll to position [107, 0]
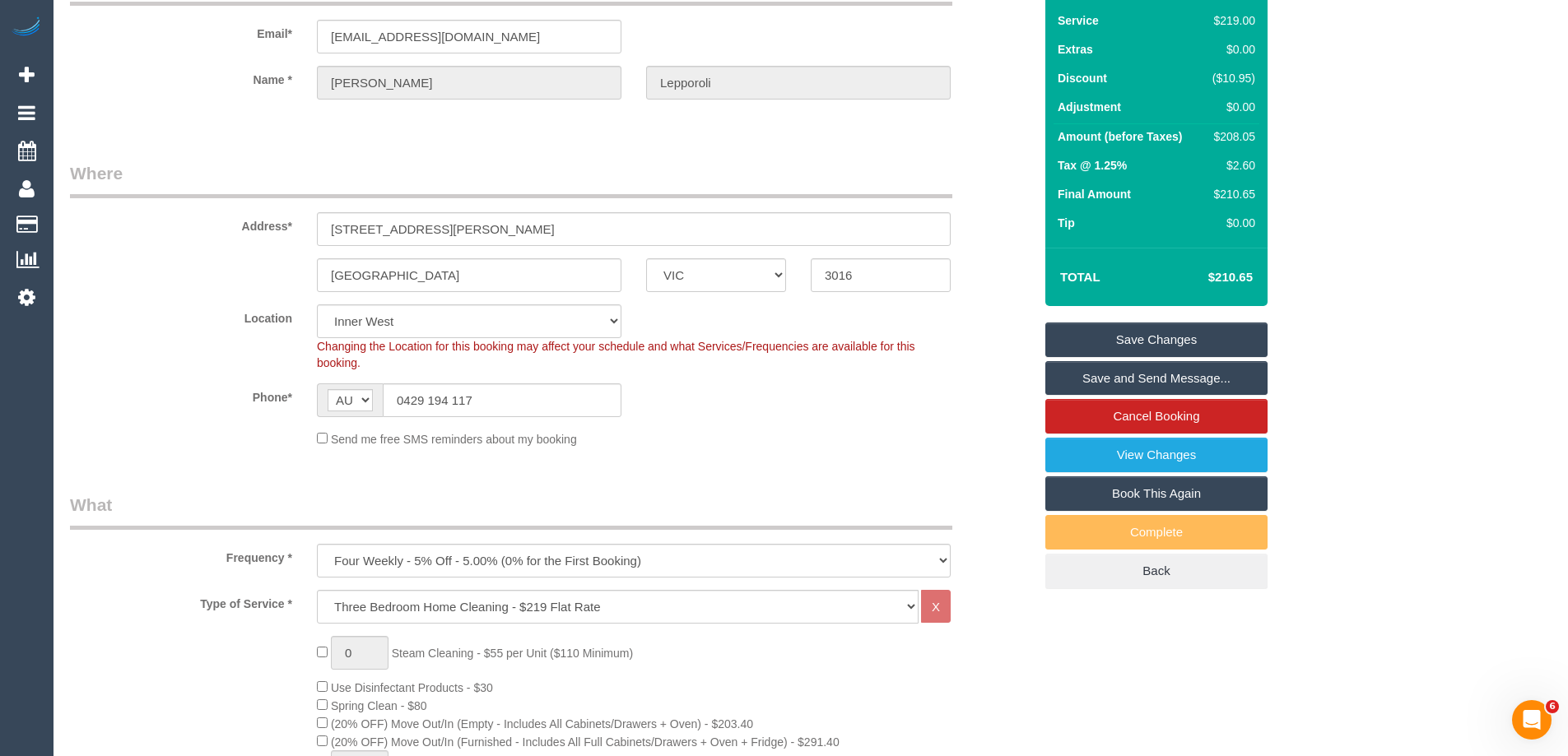
click at [1180, 382] on link "Save and Send Message..." at bounding box center [1156, 378] width 222 height 35
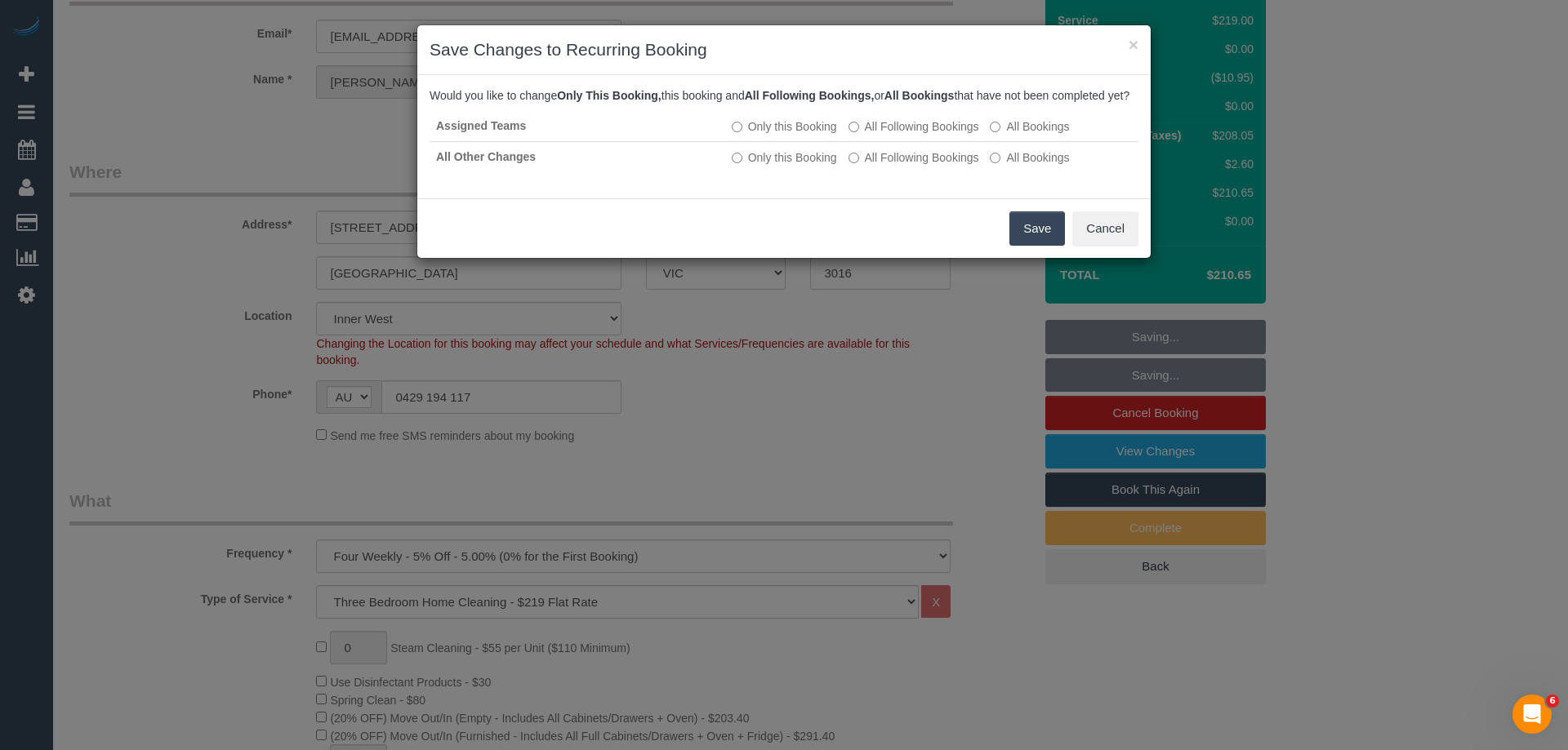
click at [1013, 240] on button "Save" at bounding box center [1037, 229] width 56 height 35
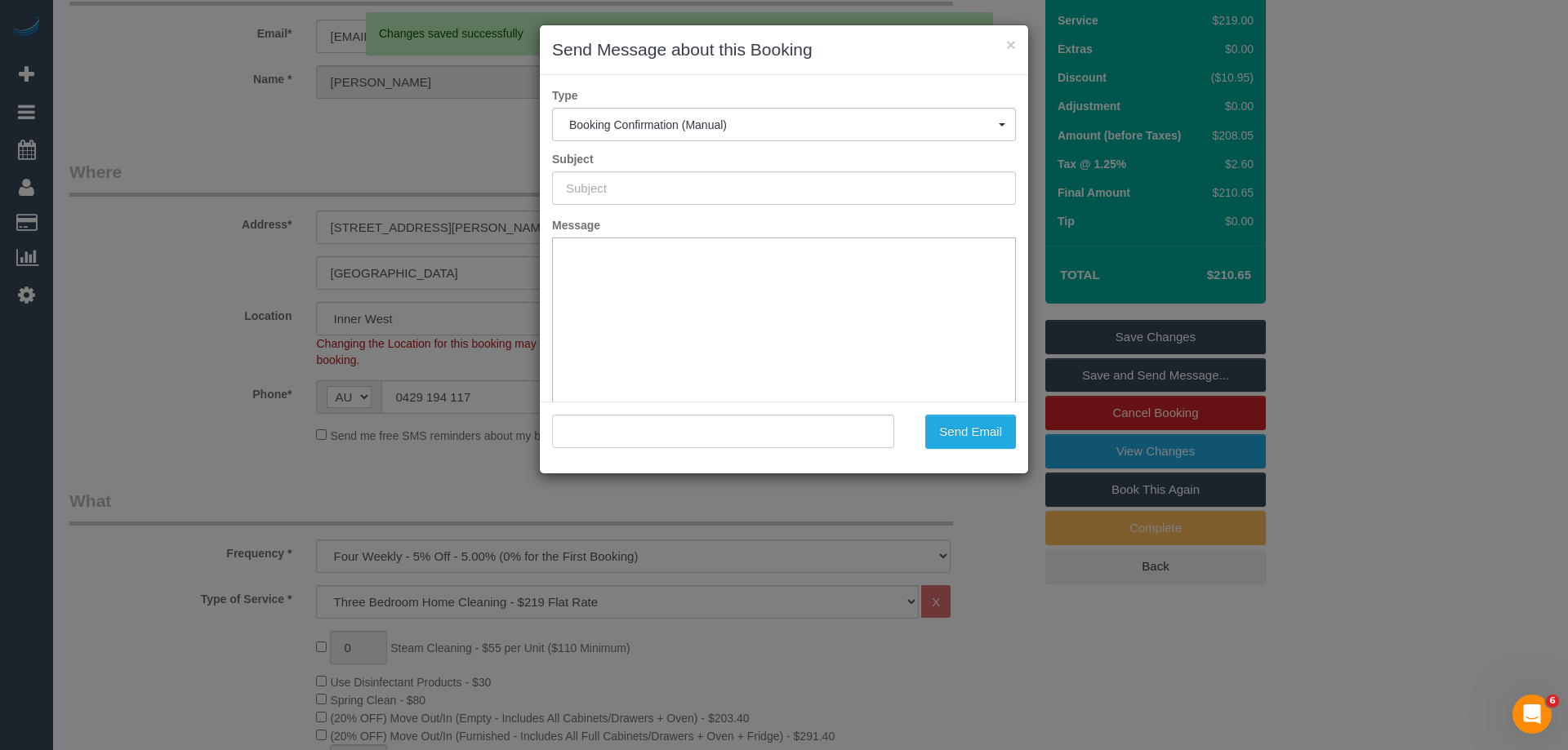
scroll to position [0, 0]
type input "Booking Confirmed"
type input ""Ursula Lepporoli" <ursdyer@hotmail.com>"
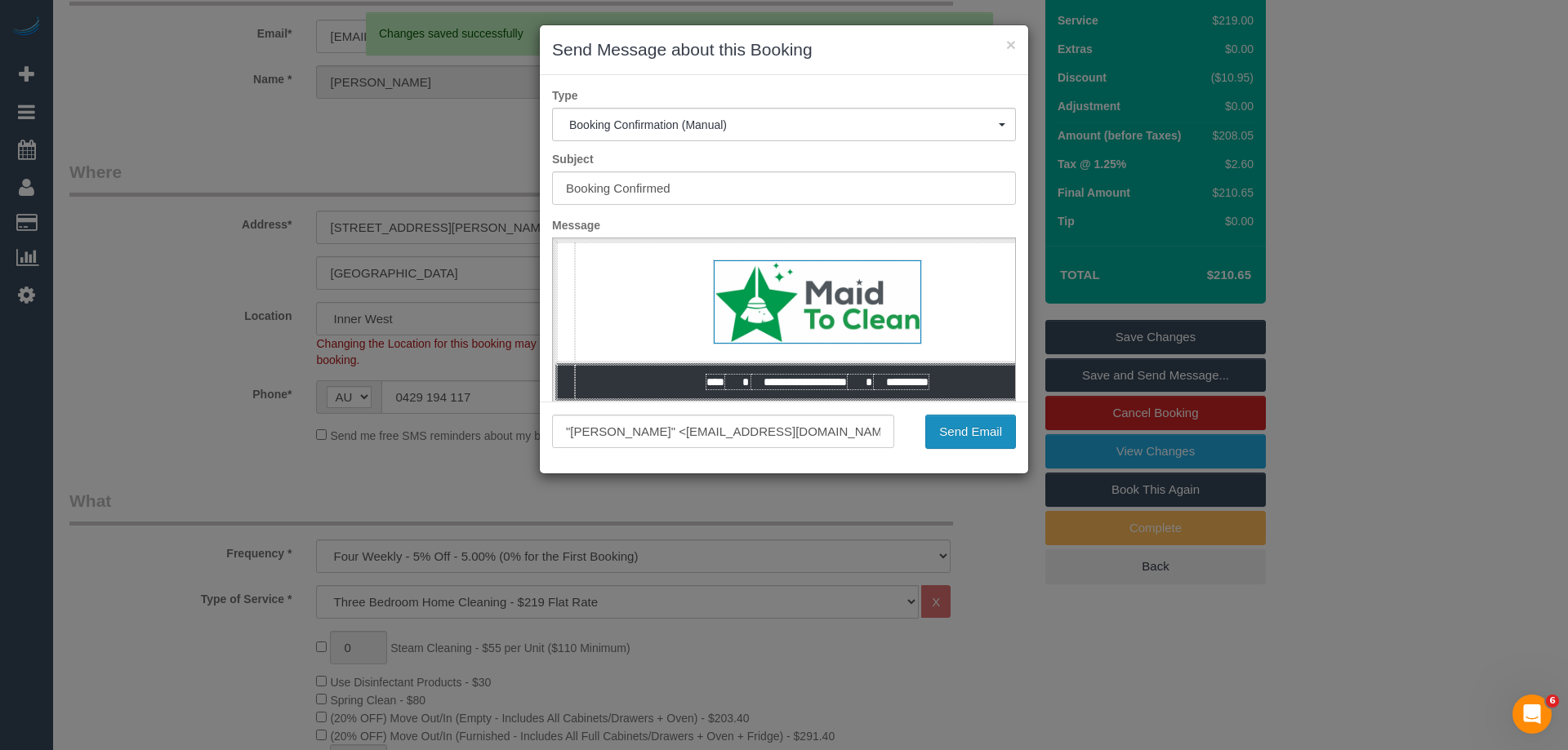
click at [995, 435] on button "Send Email" at bounding box center [970, 432] width 91 height 35
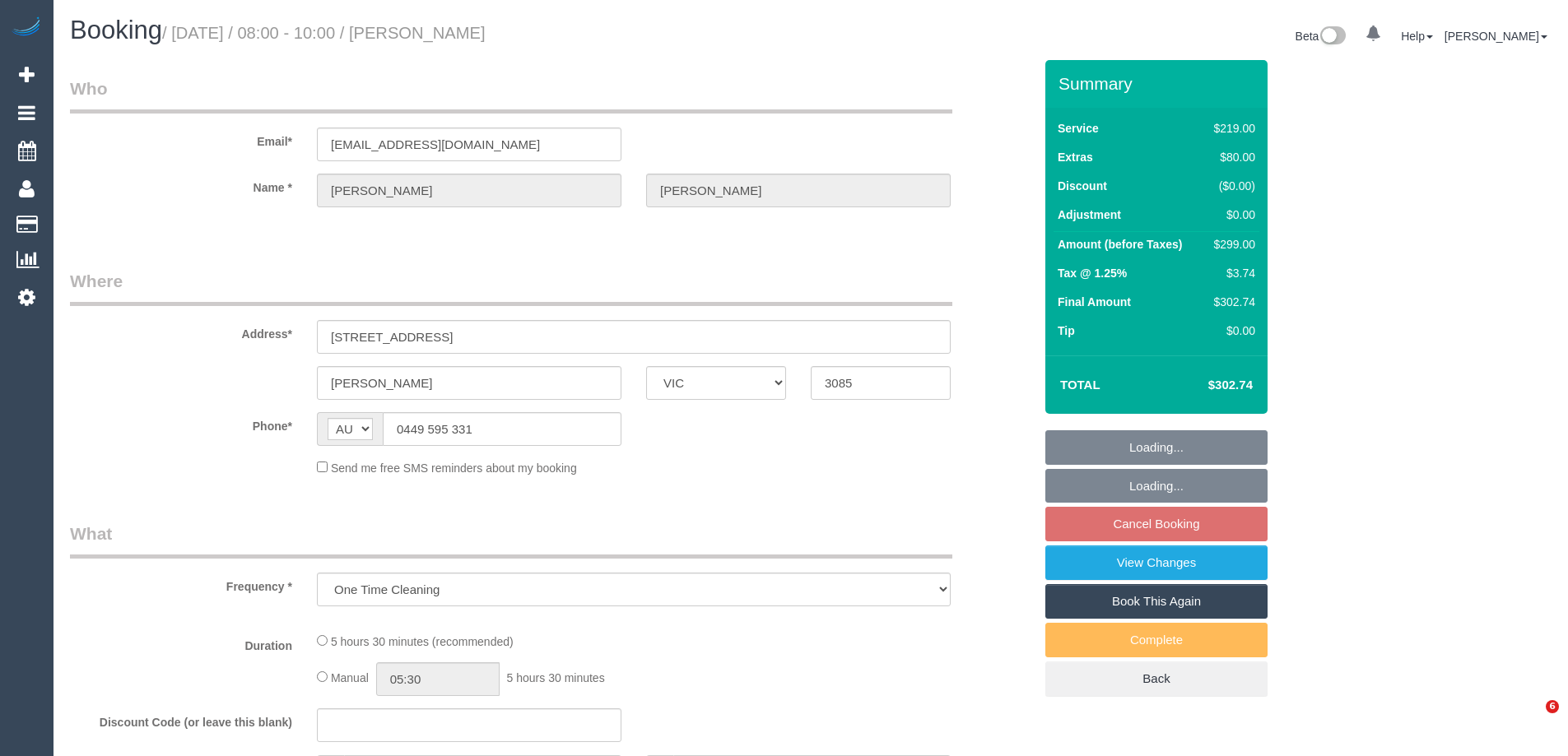
select select "VIC"
select select "string:stripe-pm_1Rj8S42GScqysDRV4F6DHWnL"
select select "number:27"
select select "number:16"
select select "number:19"
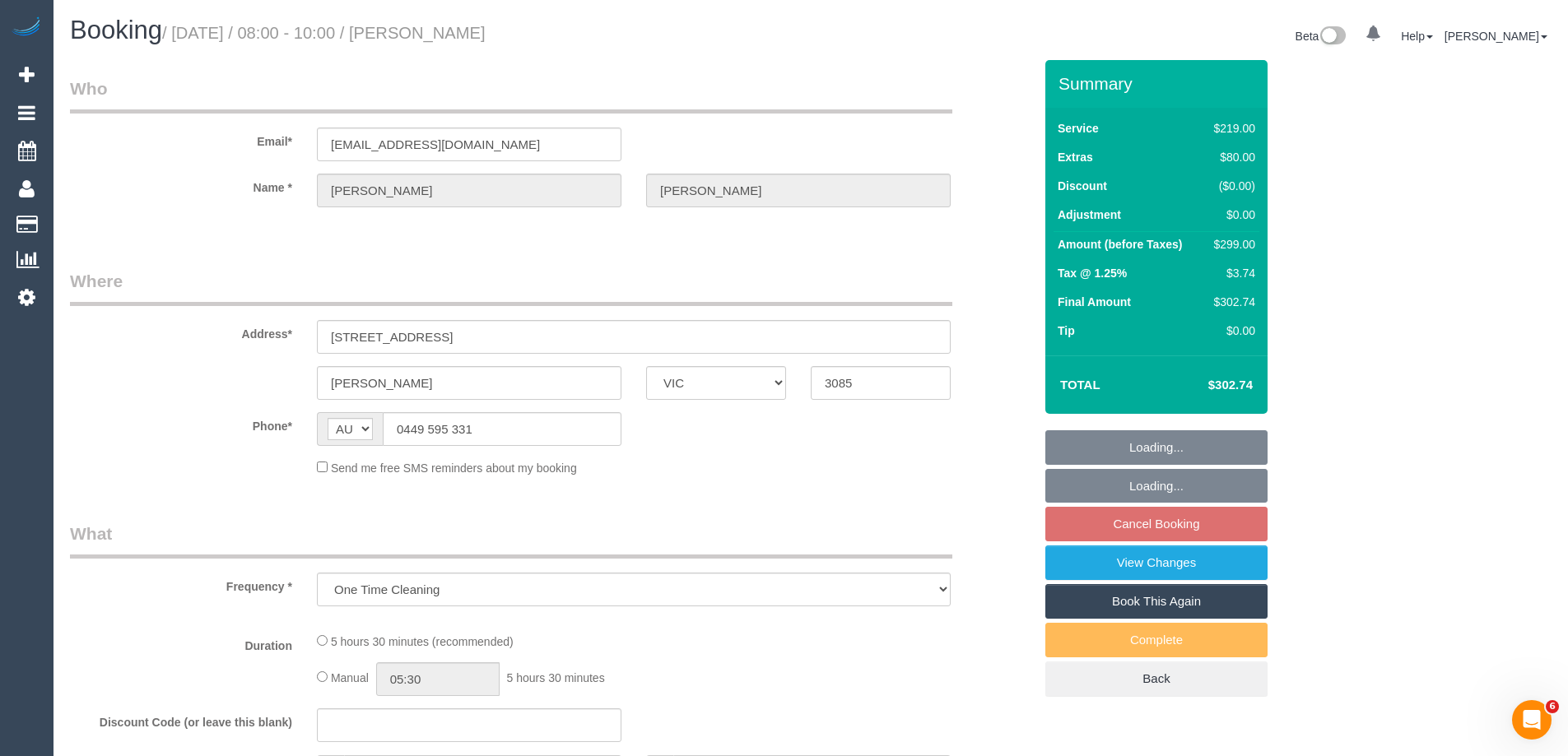
select select "number:25"
select select "number:33"
select select "number:13"
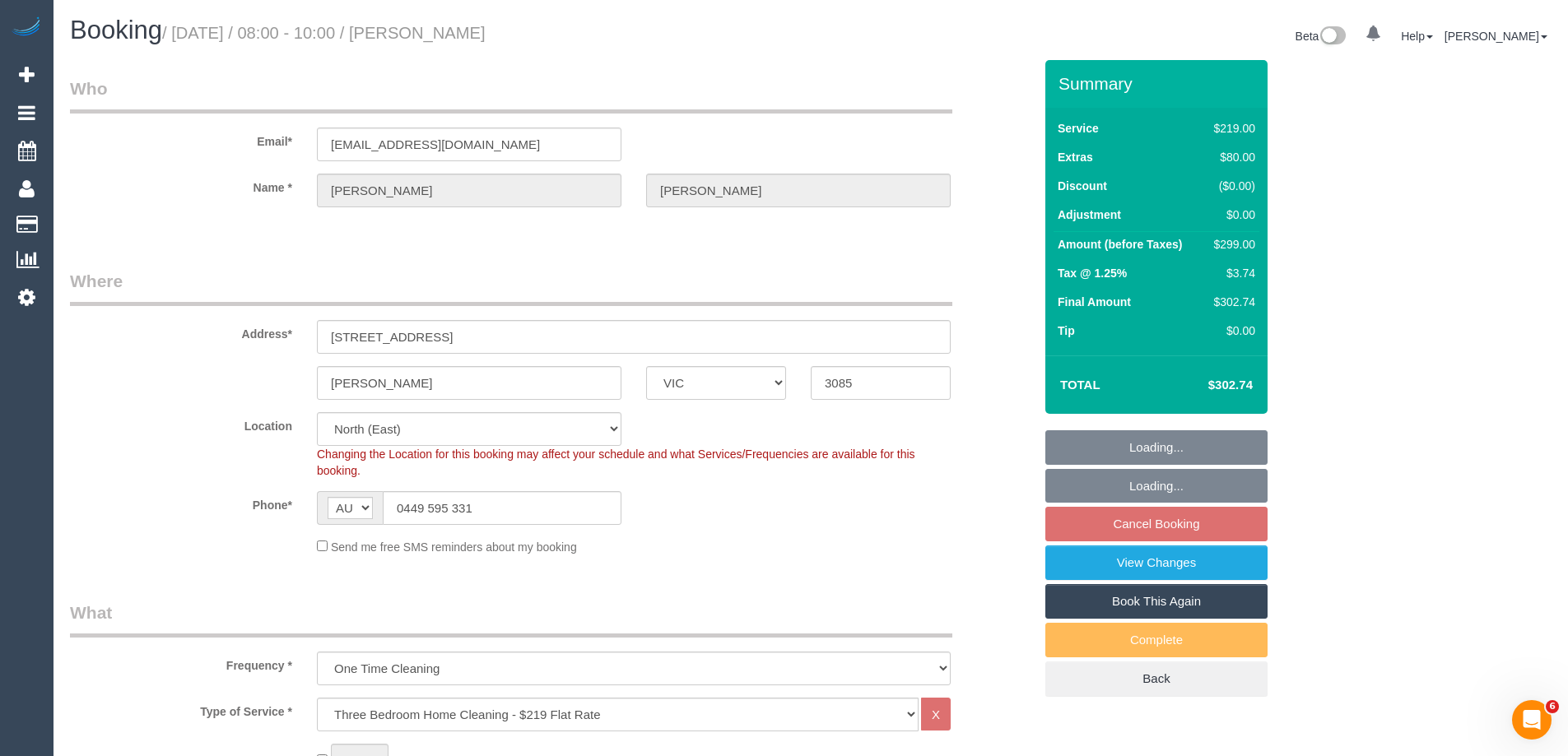
select select "object:1342"
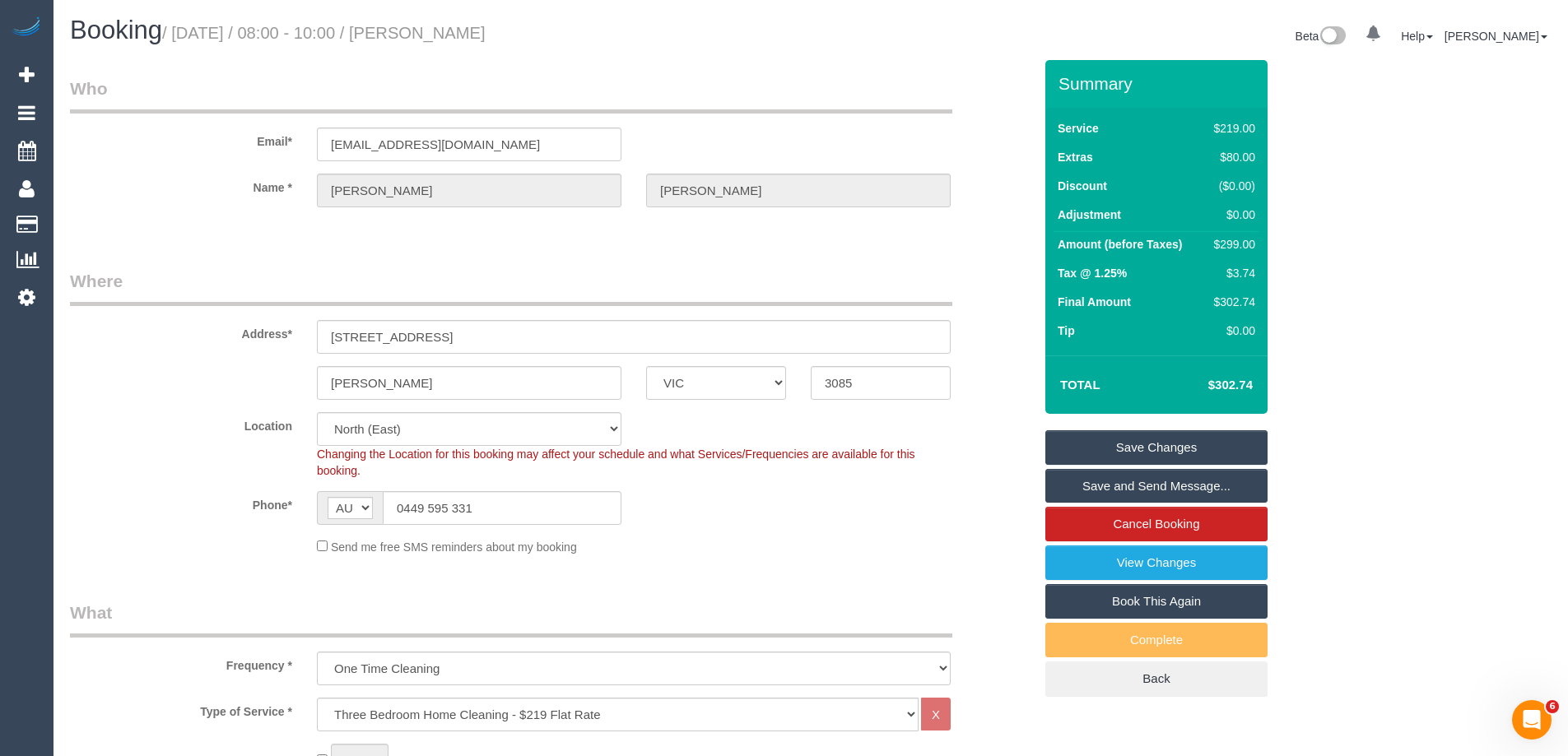
drag, startPoint x: 487, startPoint y: 35, endPoint x: 432, endPoint y: 39, distance: 55.1
click at [432, 39] on h1 "Booking / [DATE] / 08:00 - 10:00 / [PERSON_NAME]" at bounding box center [434, 30] width 729 height 28
copy small "[PERSON_NAME]"
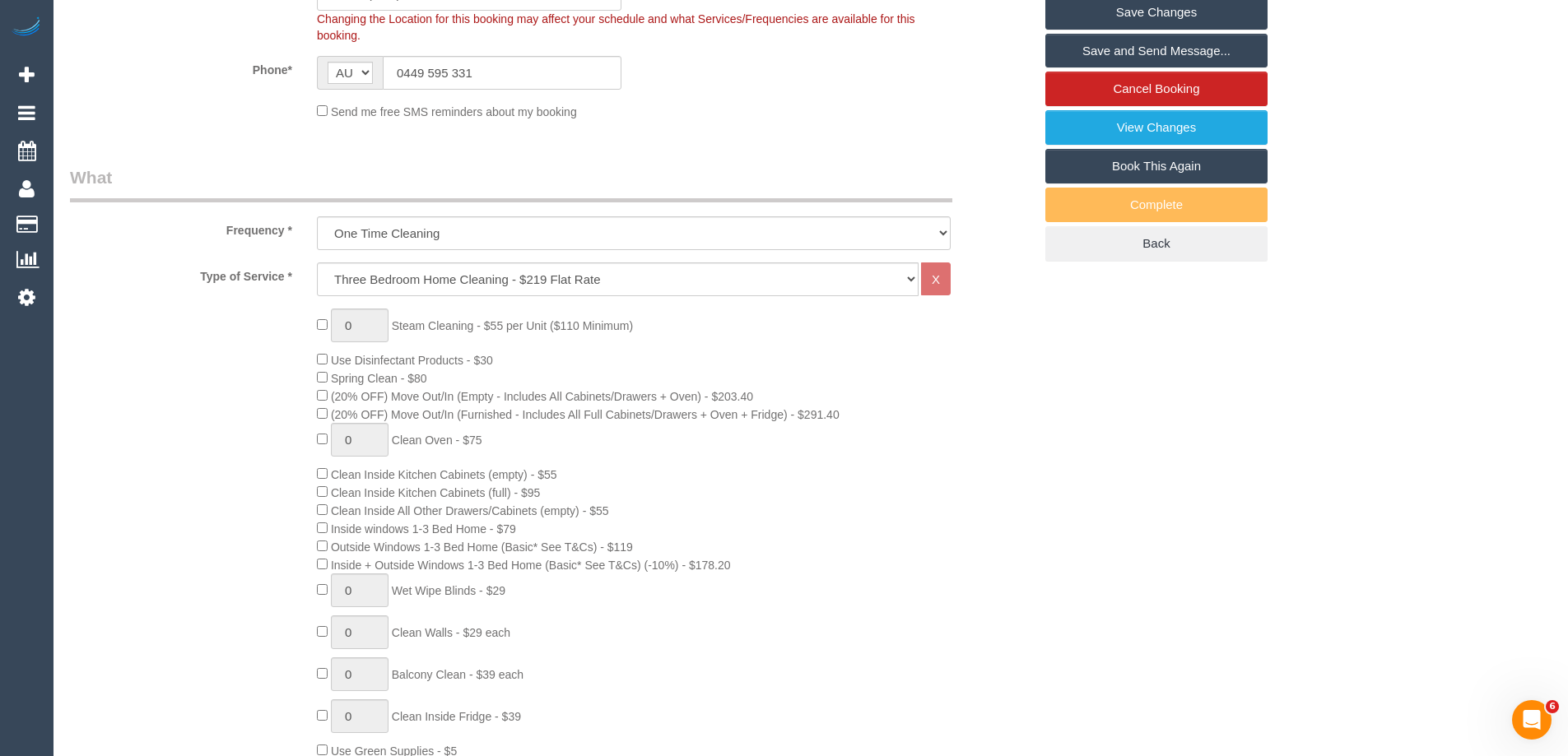
scroll to position [82, 0]
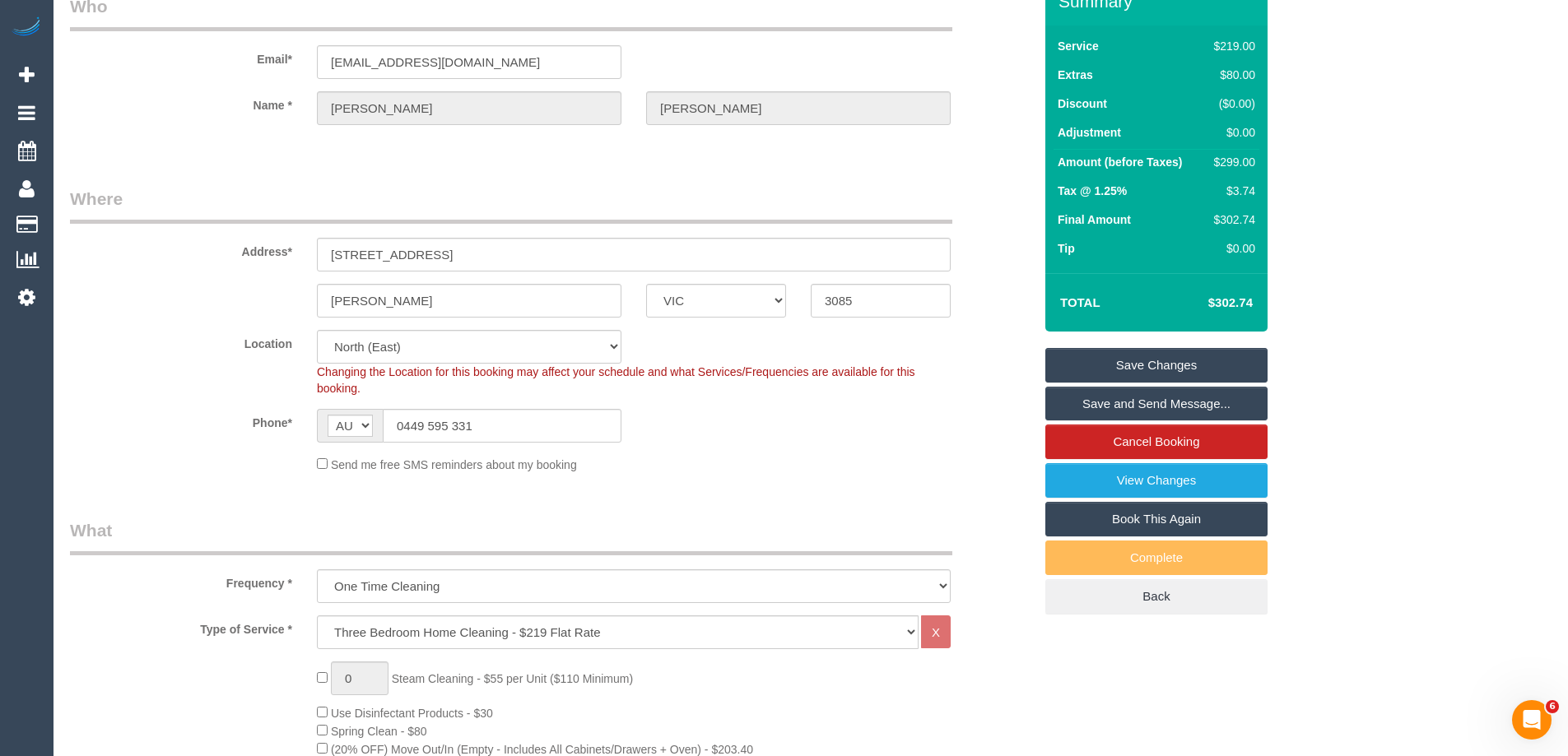
click at [1236, 160] on div "$299.00" at bounding box center [1231, 161] width 48 height 16
copy div "299.00"
click at [1356, 167] on div "Summary Service $219.00 Extras $80.00 Discount ($0.00) Adjustment $0.00 Amount …" at bounding box center [1218, 312] width 370 height 670
click at [1255, 160] on td "$299.00" at bounding box center [1231, 165] width 56 height 30
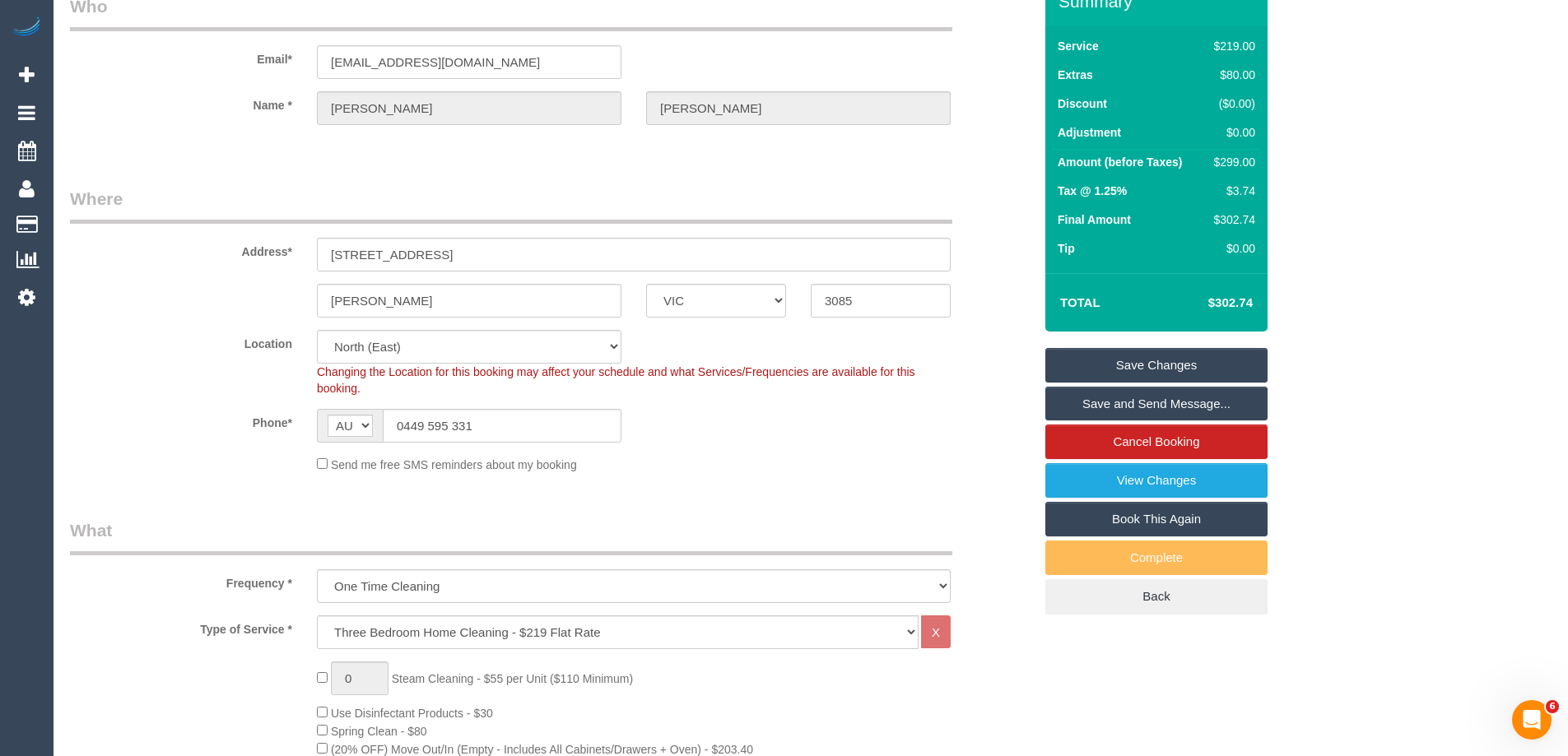
click at [1255, 160] on td "$299.00" at bounding box center [1231, 165] width 56 height 30
click at [1246, 163] on div "$299.00" at bounding box center [1231, 161] width 48 height 16
copy div "299.00"
click at [1353, 180] on div "Summary Service $219.00 Extras $80.00 Discount ($0.00) Adjustment $0.00 Amount …" at bounding box center [1218, 312] width 370 height 670
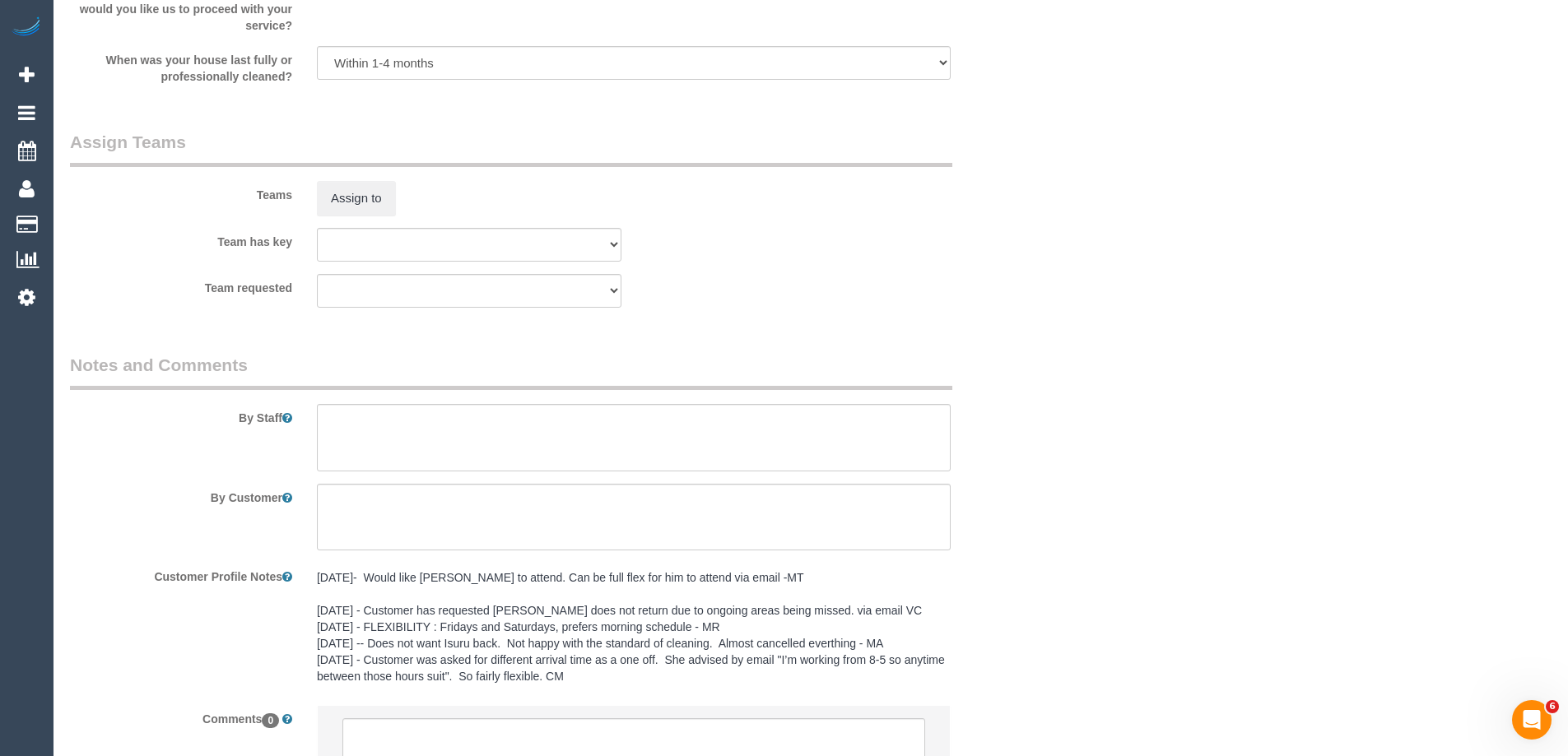
scroll to position [2638, 0]
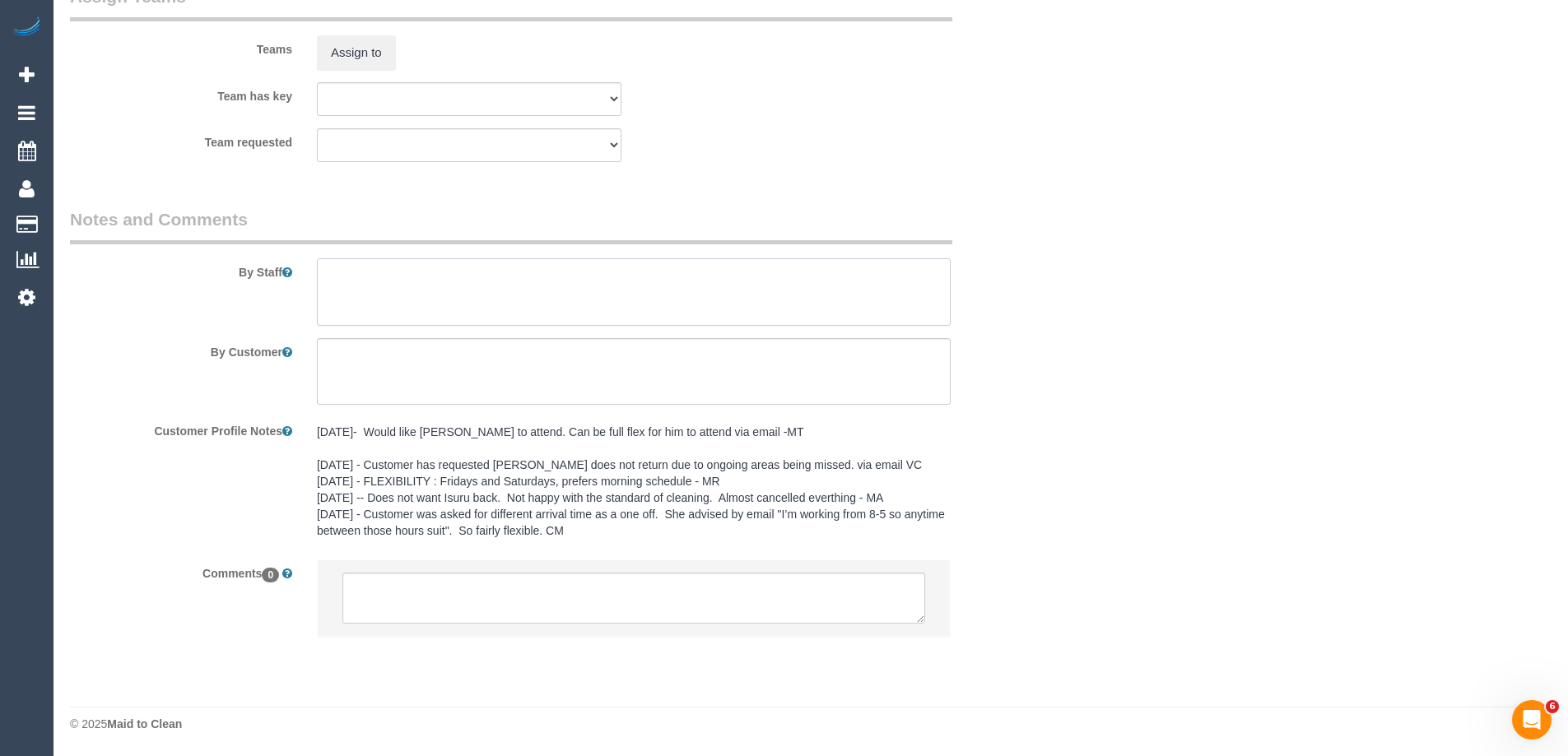
click at [365, 277] on textarea at bounding box center [633, 292] width 634 height 67
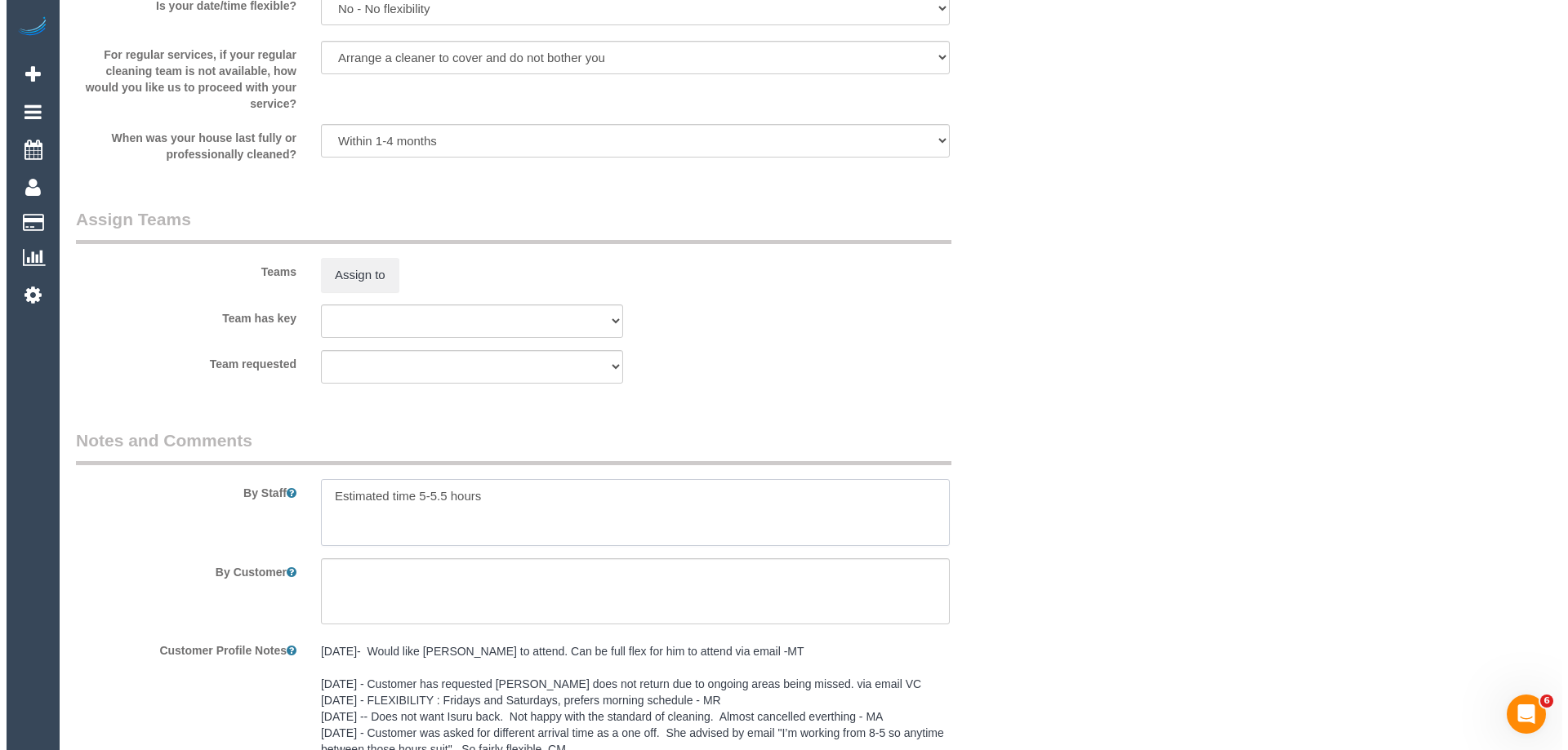
scroll to position [2372, 0]
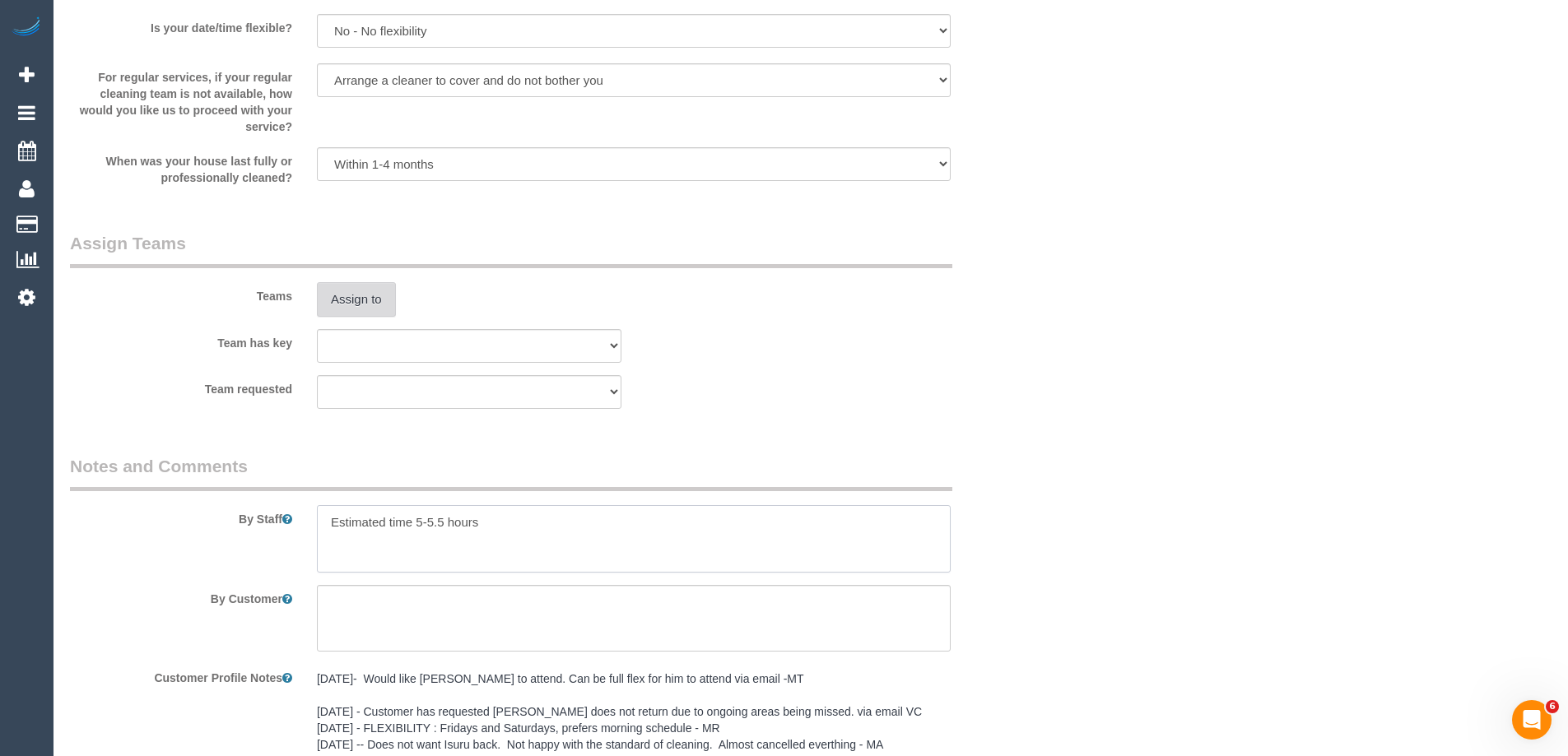
type textarea "Estimated time 5-5.5 hours"
click at [350, 291] on button "Assign to" at bounding box center [356, 299] width 79 height 35
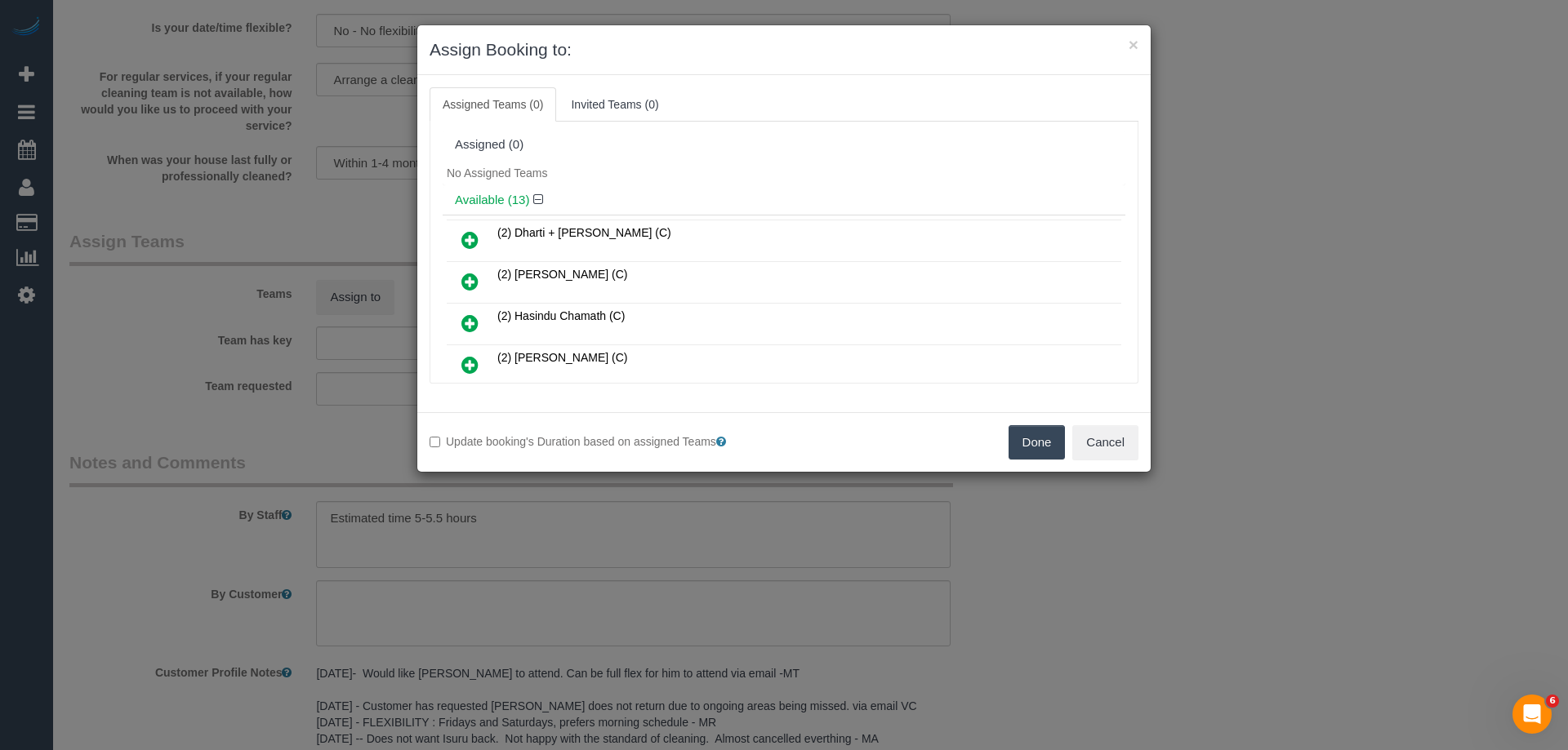
click at [754, 168] on div "No Assigned Teams" at bounding box center [784, 173] width 682 height 25
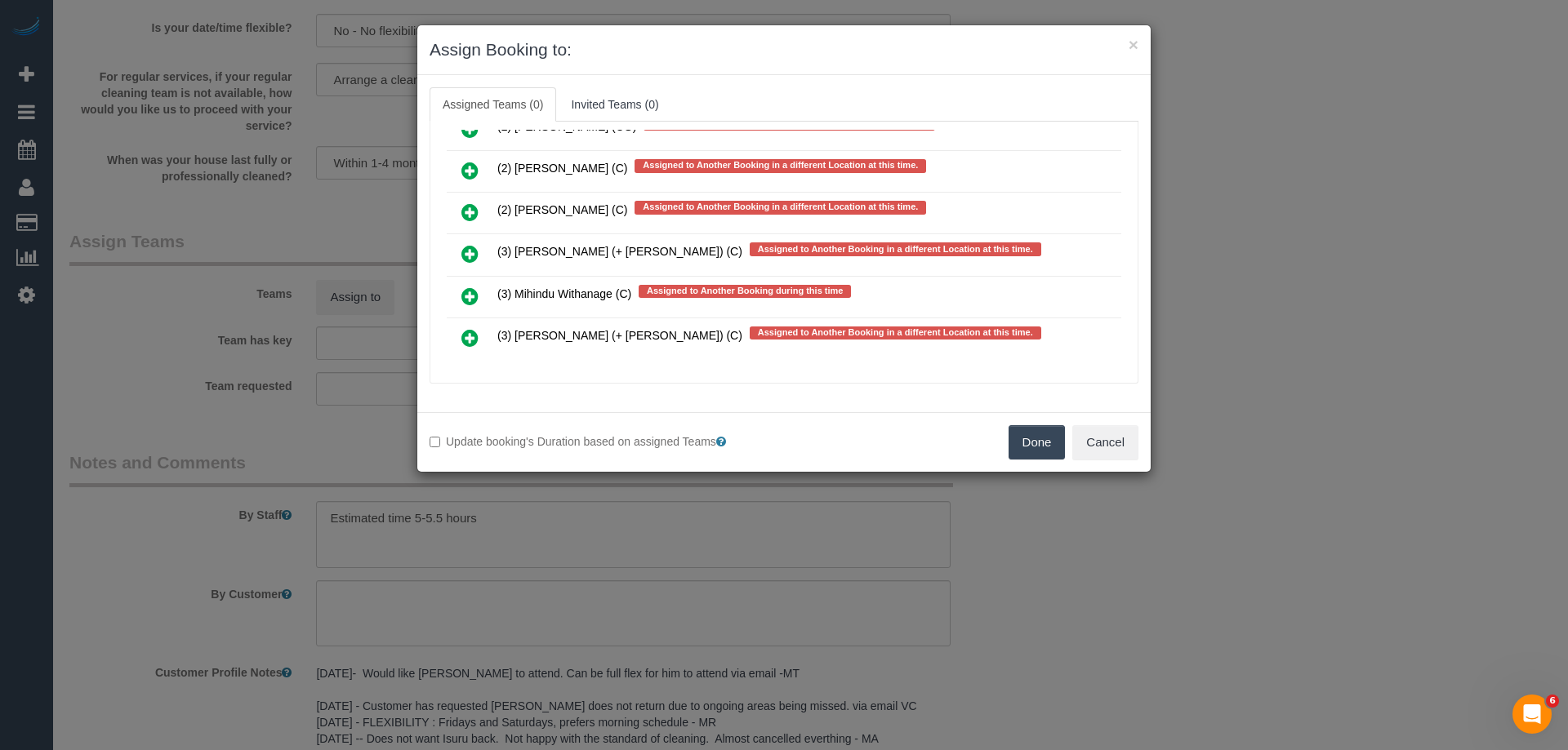
click at [487, 247] on link at bounding box center [469, 255] width 38 height 33
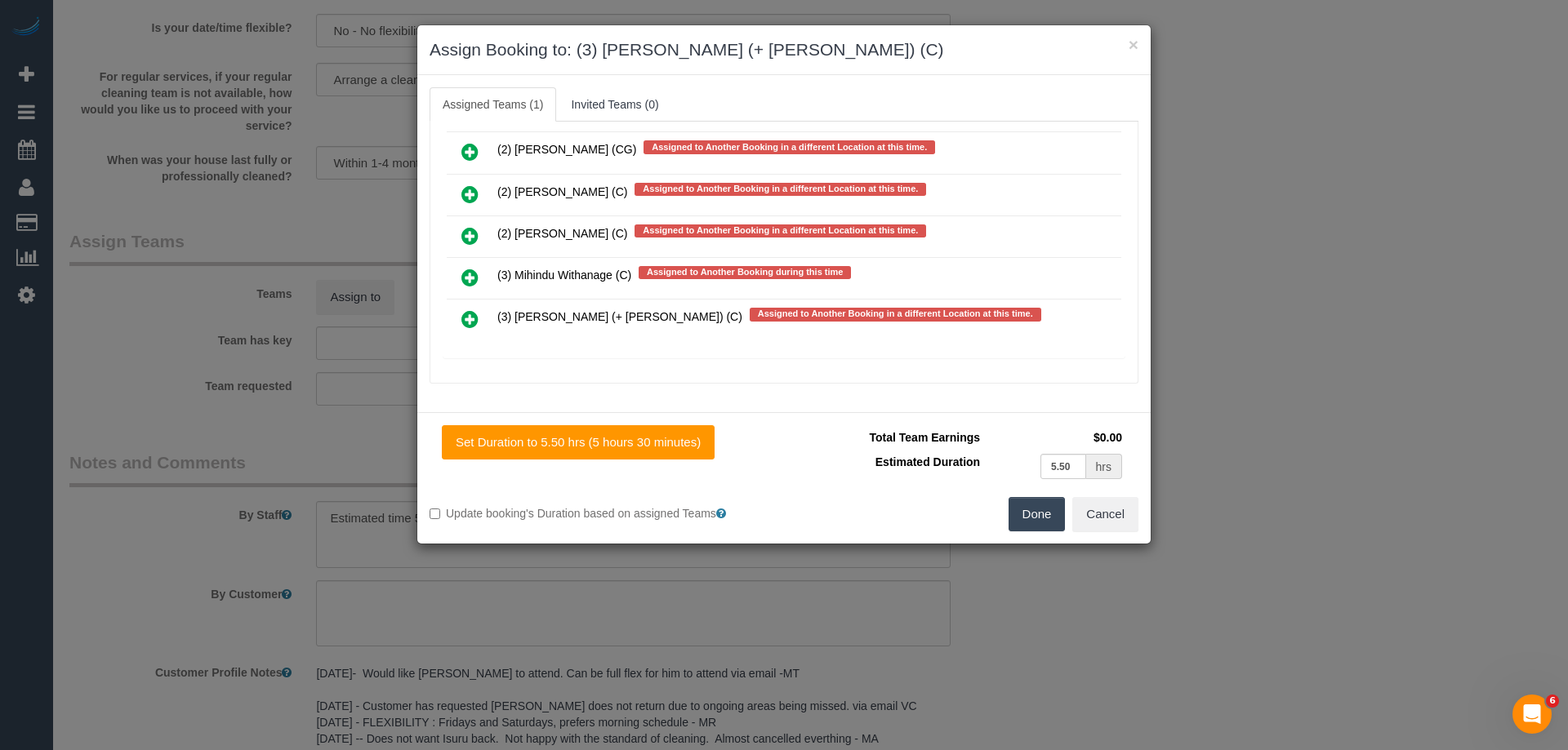
click at [476, 318] on icon at bounding box center [470, 319] width 17 height 19
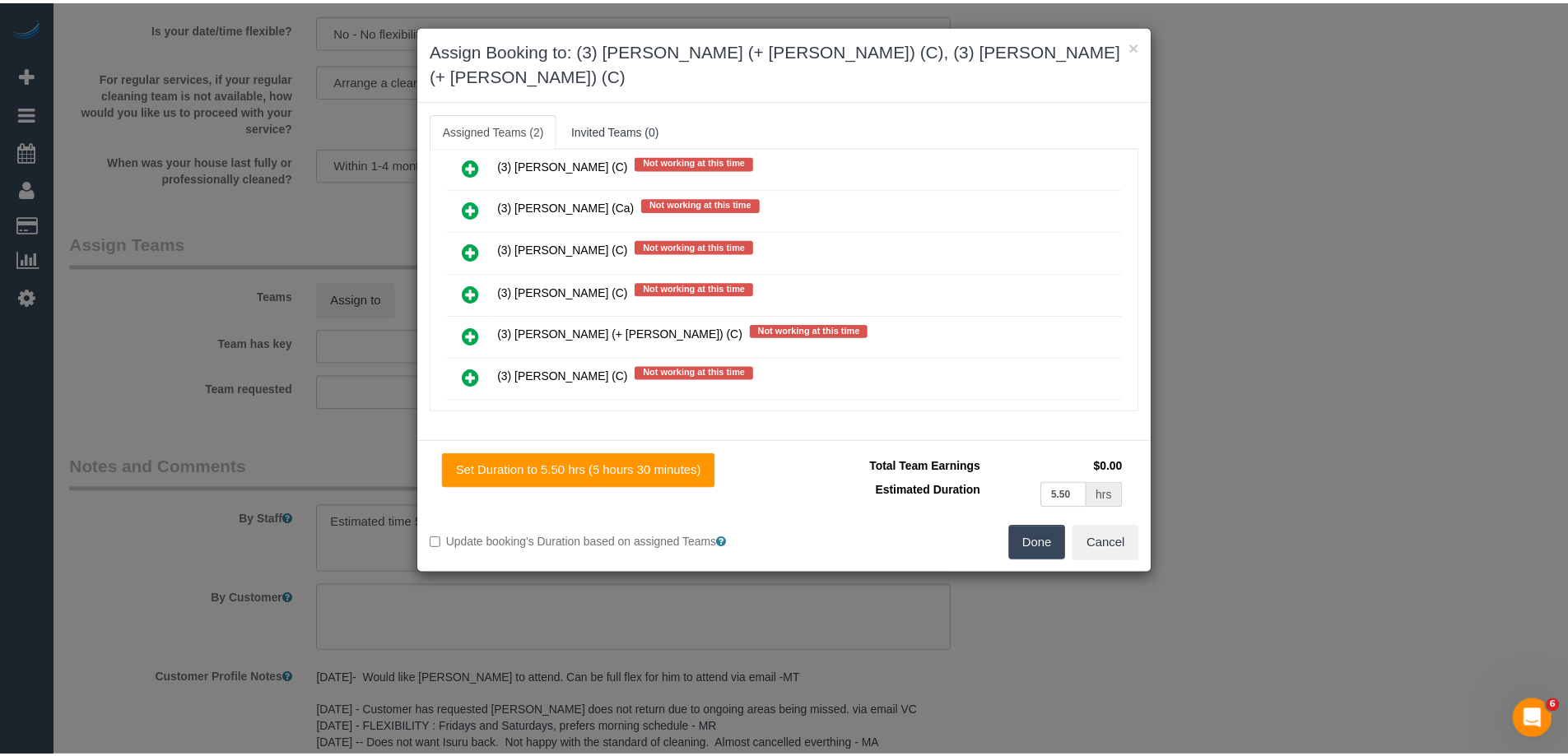
scroll to position [0, 0]
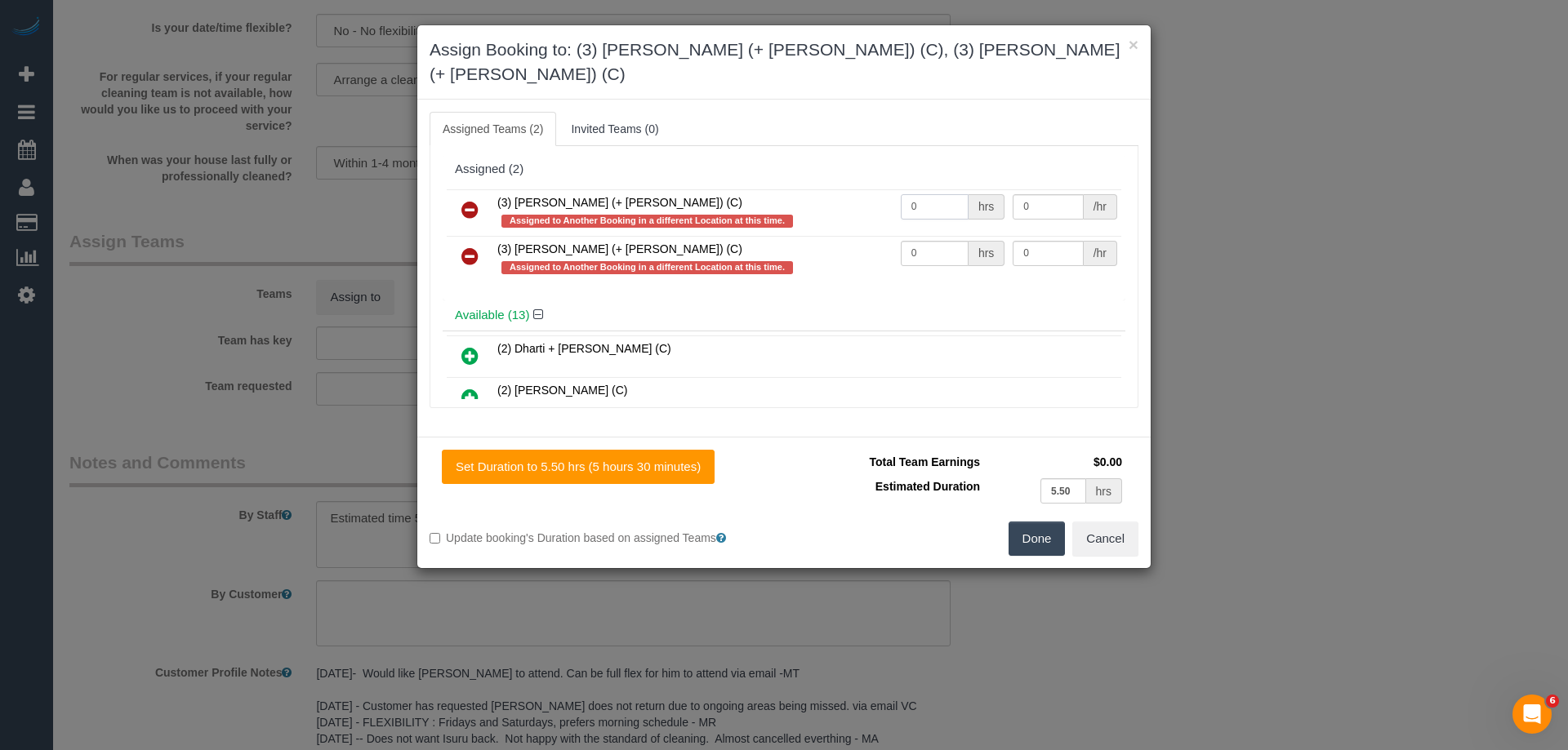
click at [937, 195] on input "0" at bounding box center [935, 207] width 68 height 25
type input "1"
click at [929, 241] on input "0" at bounding box center [935, 254] width 68 height 25
type input "1"
click at [1057, 195] on input "0" at bounding box center [1047, 207] width 70 height 25
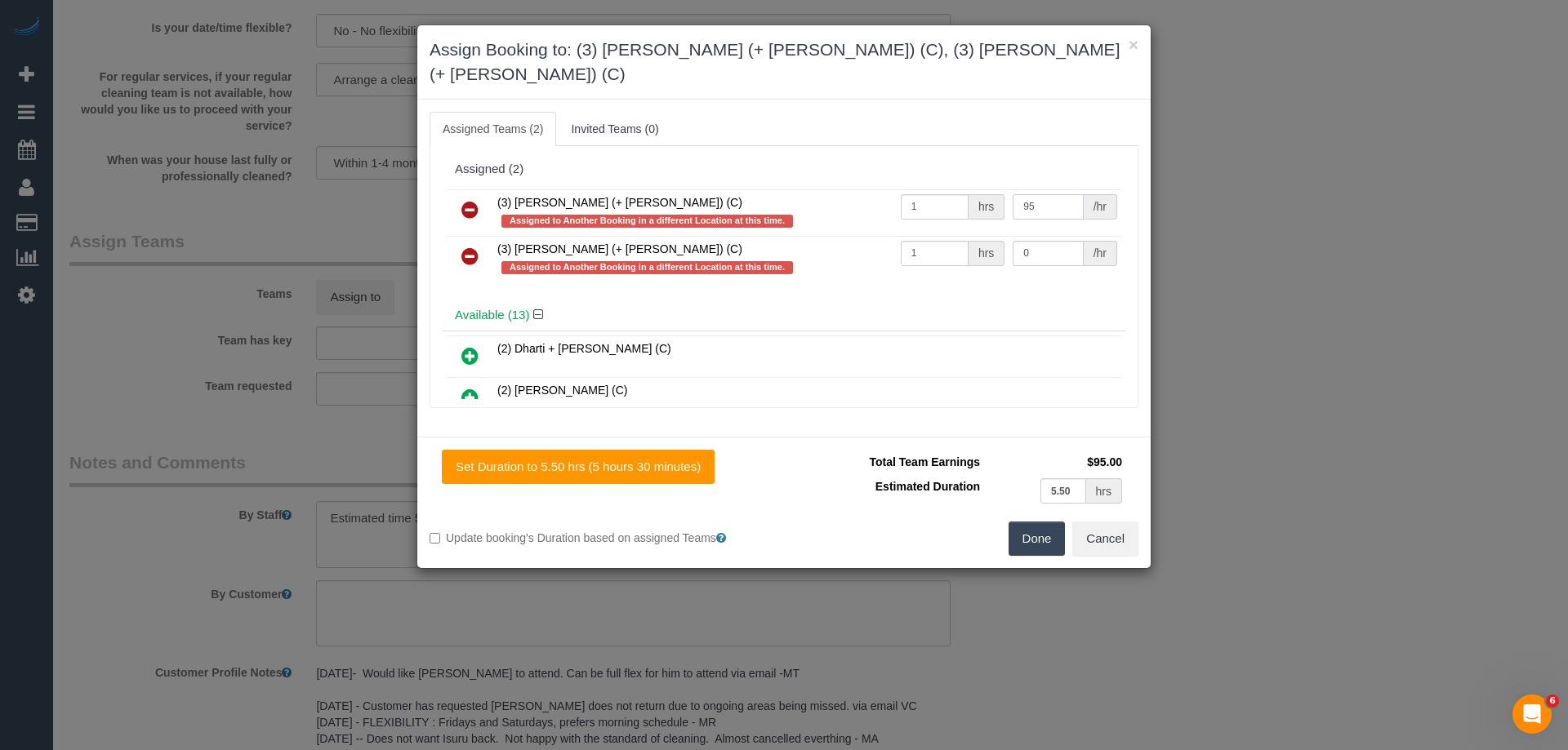
type input "95"
click at [1065, 241] on input "0" at bounding box center [1047, 254] width 70 height 25
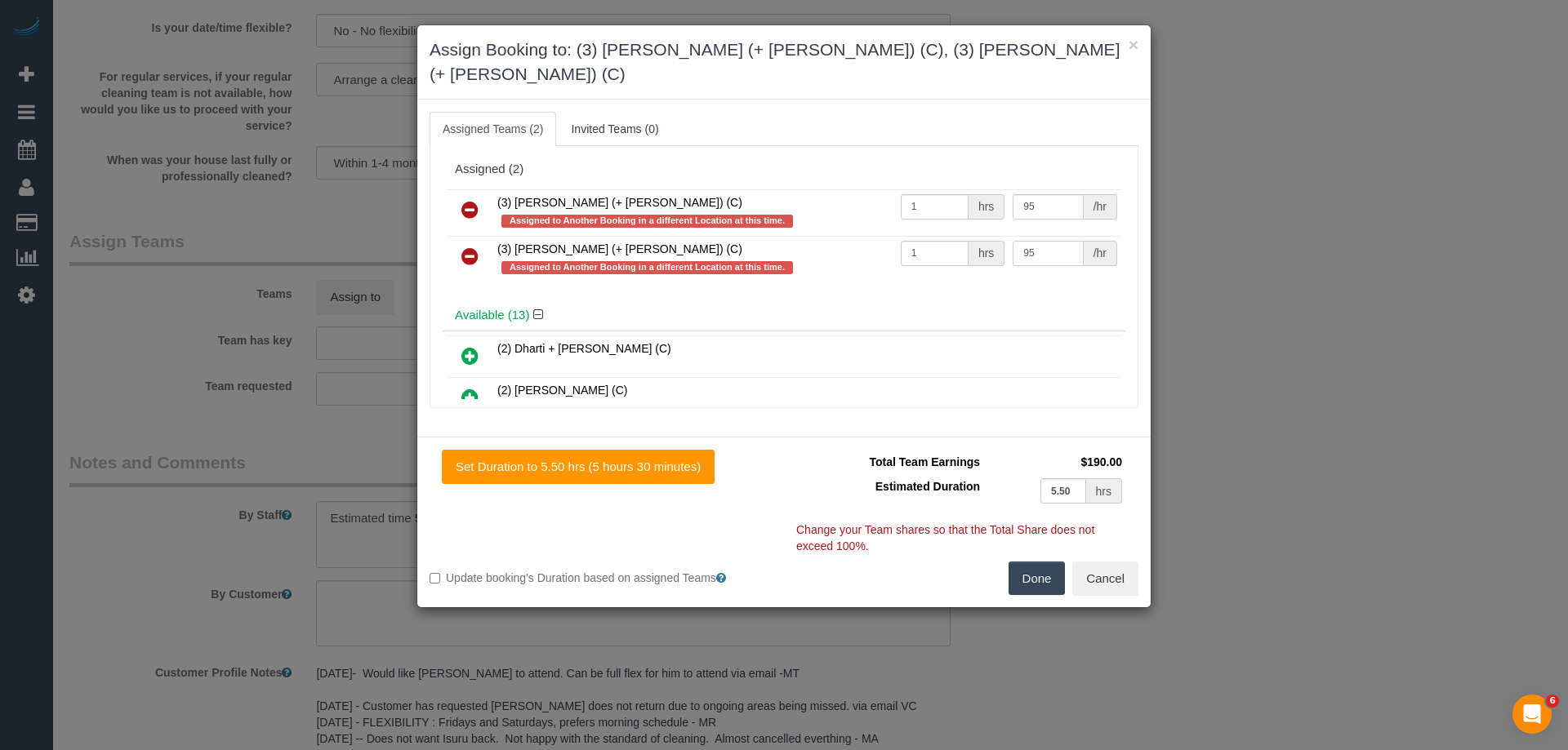
type input "95"
click at [1040, 562] on button "Done" at bounding box center [1037, 579] width 58 height 35
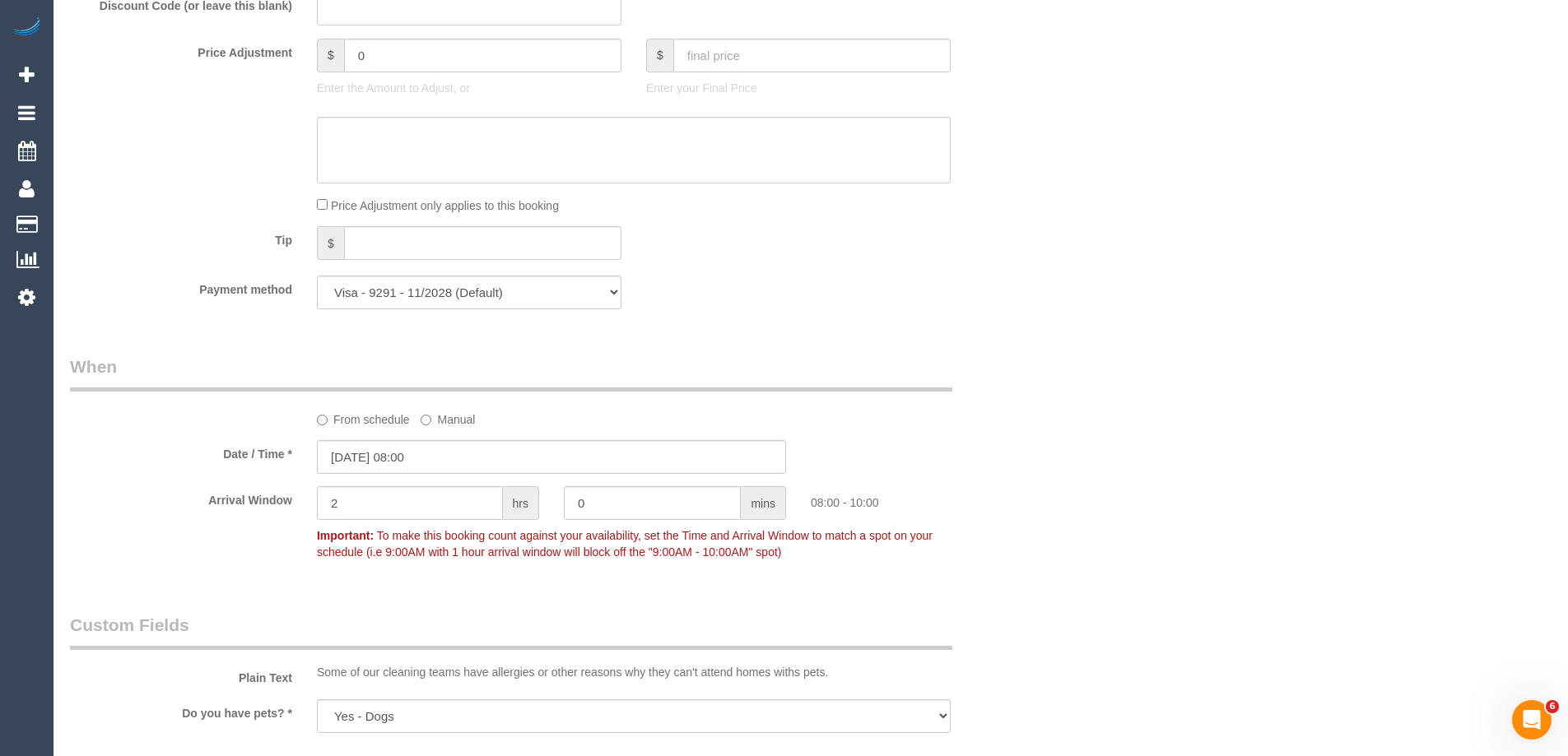
scroll to position [1321, 0]
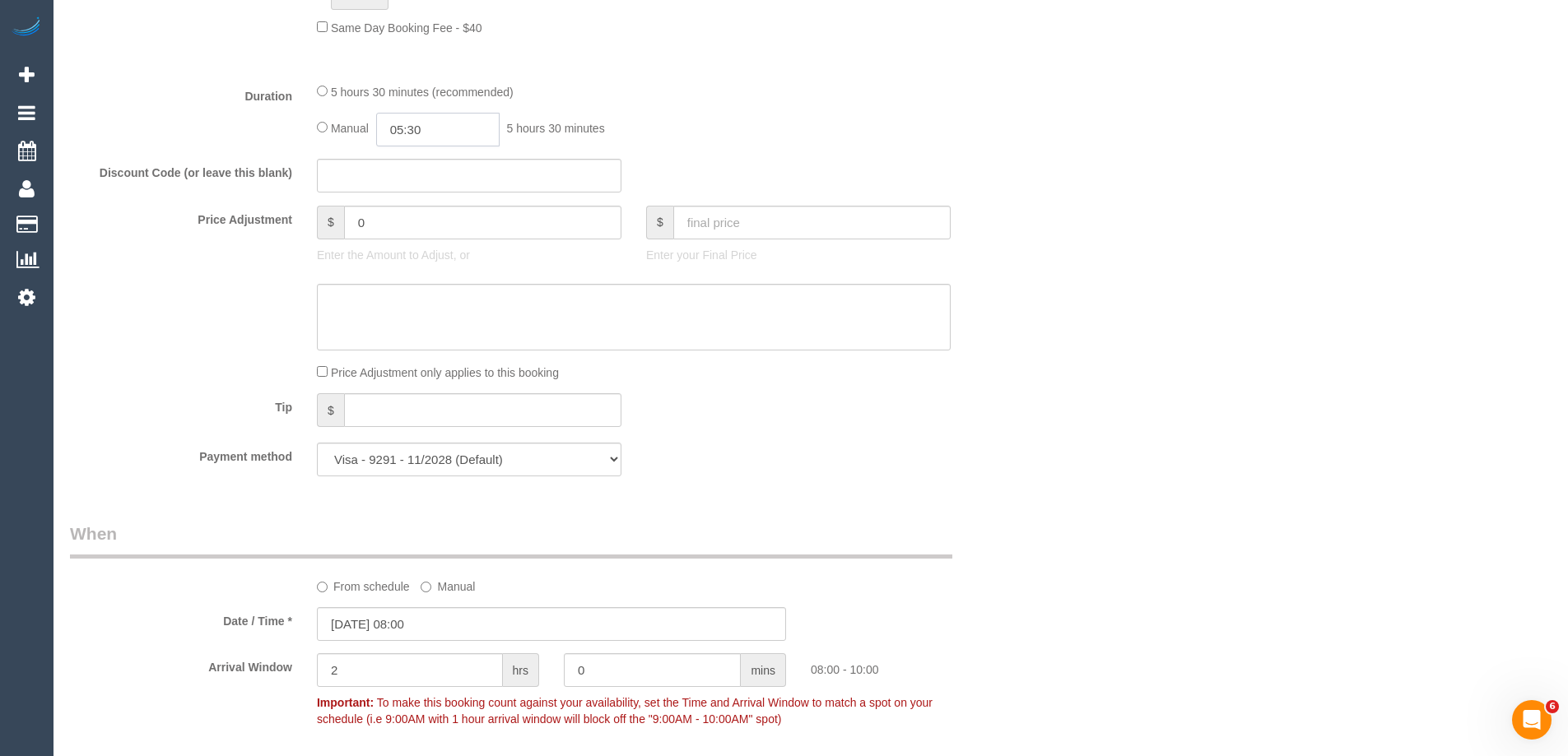
click at [466, 127] on input "05:30" at bounding box center [438, 130] width 124 height 34
click at [414, 148] on li "02:30" at bounding box center [420, 149] width 73 height 21
click at [479, 115] on input "02:30" at bounding box center [438, 130] width 124 height 34
type input "02:45"
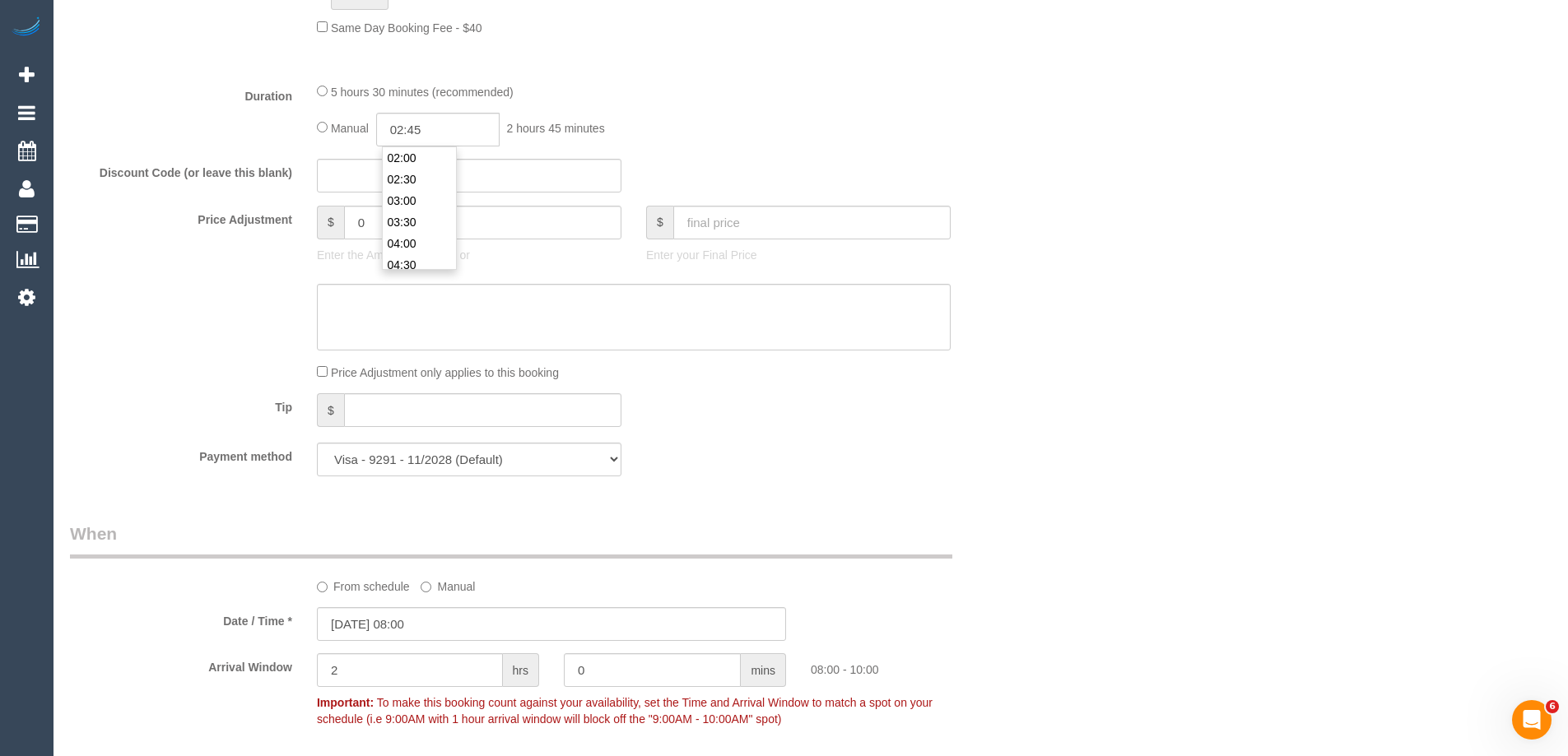
click at [887, 142] on div "Manual 02:45 2 hours 45 minutes" at bounding box center [633, 130] width 634 height 34
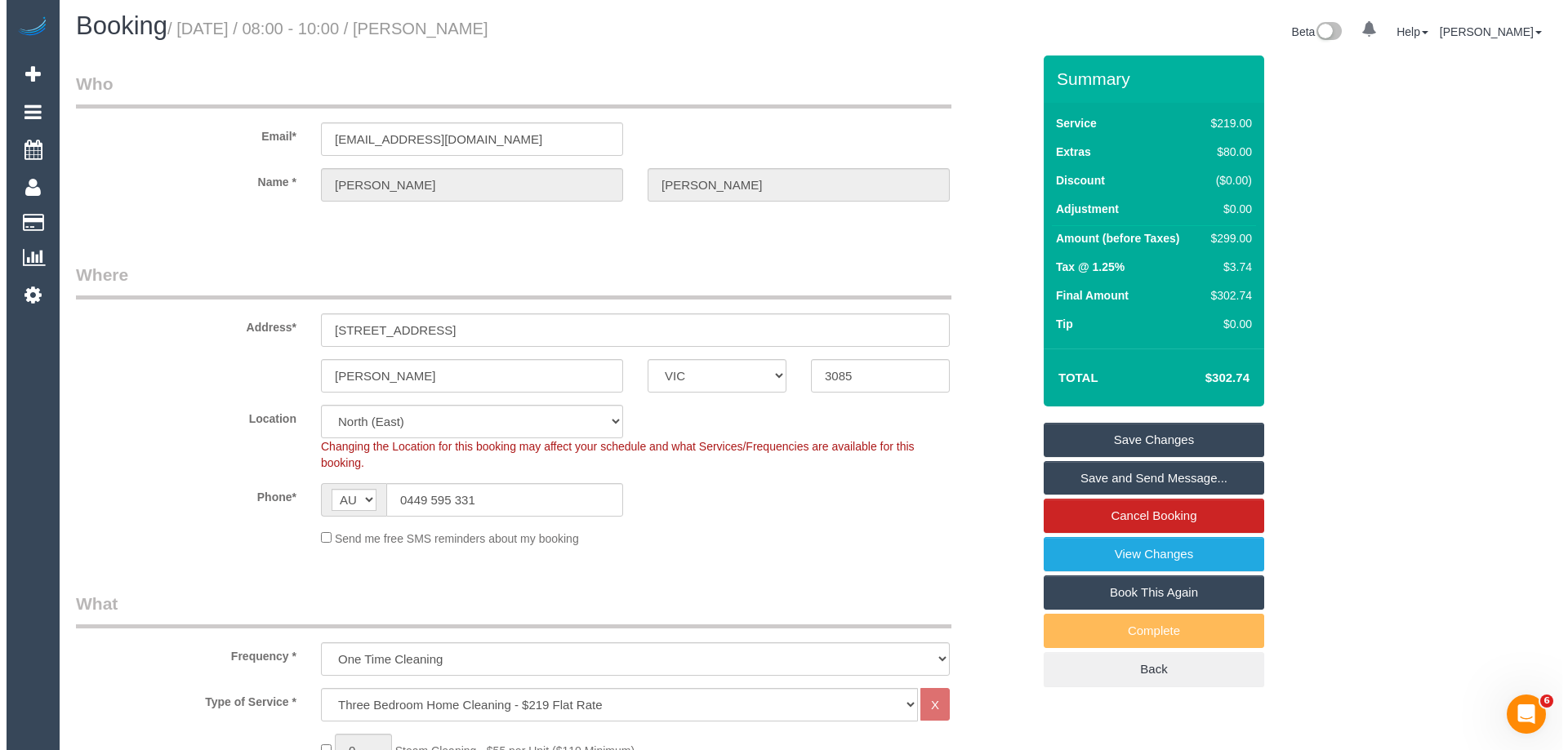
scroll to position [0, 0]
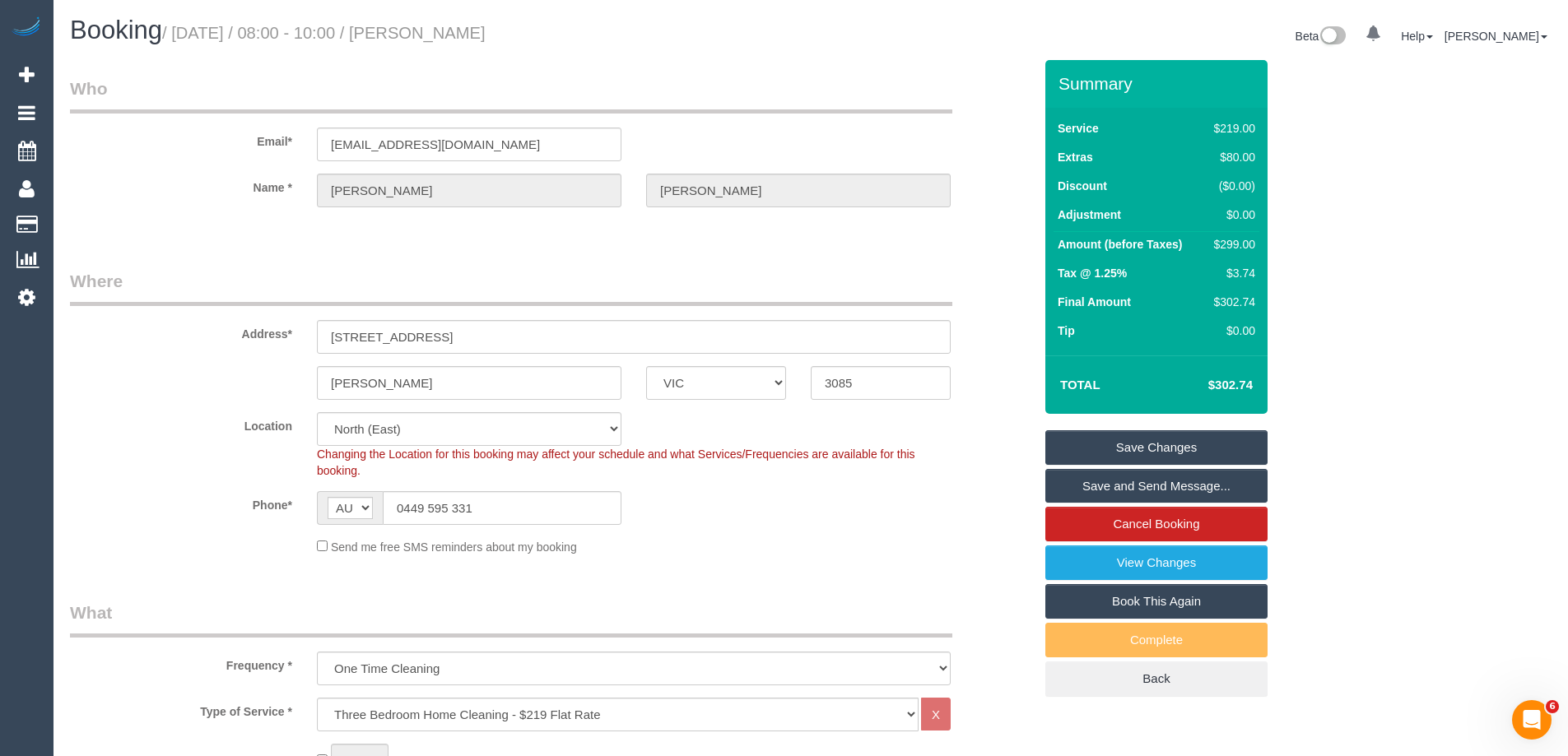
click at [1138, 481] on link "Save and Send Message..." at bounding box center [1156, 486] width 222 height 35
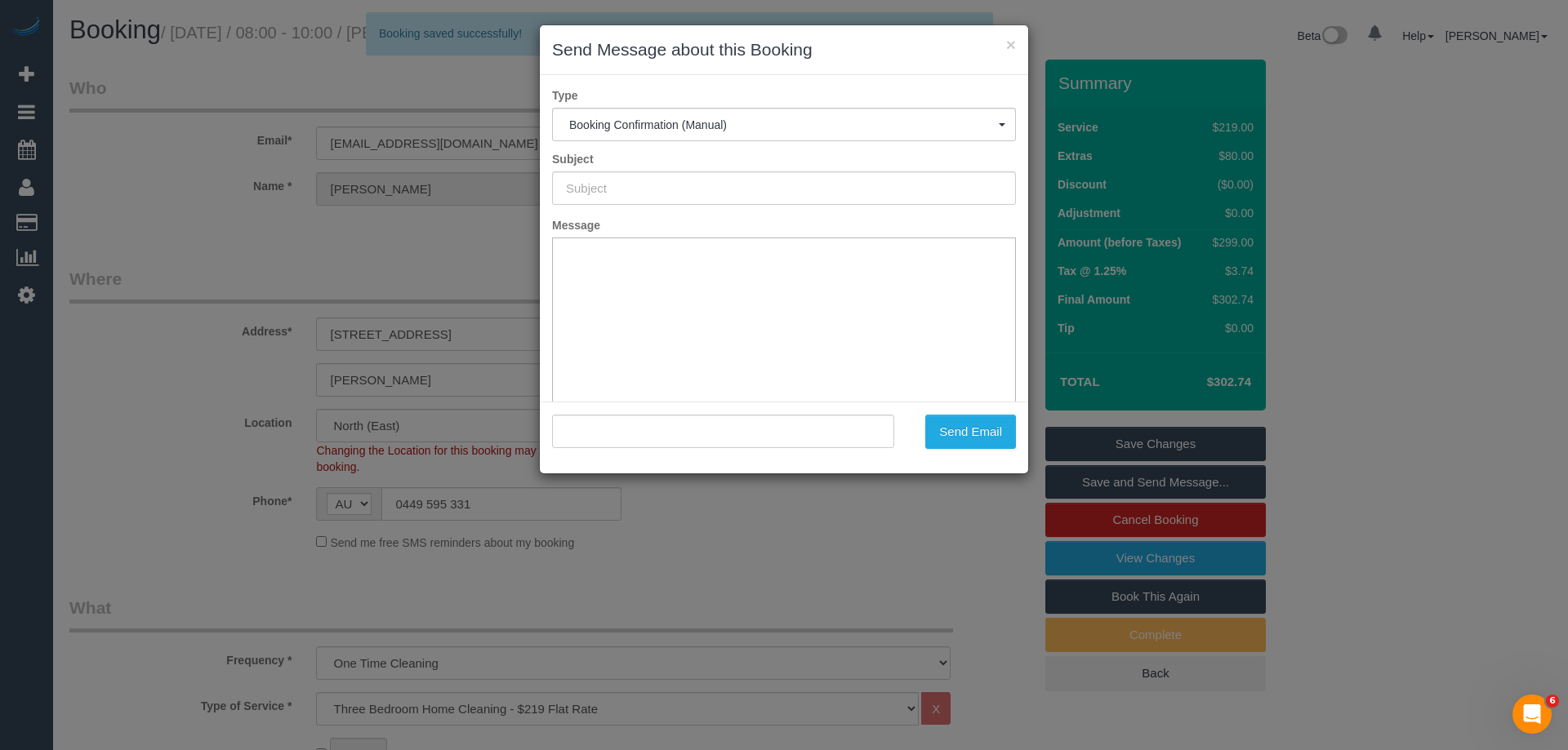
type input "Booking Confirmed"
type input ""Laura McMahon" <lmcmahon95@icloud.com>"
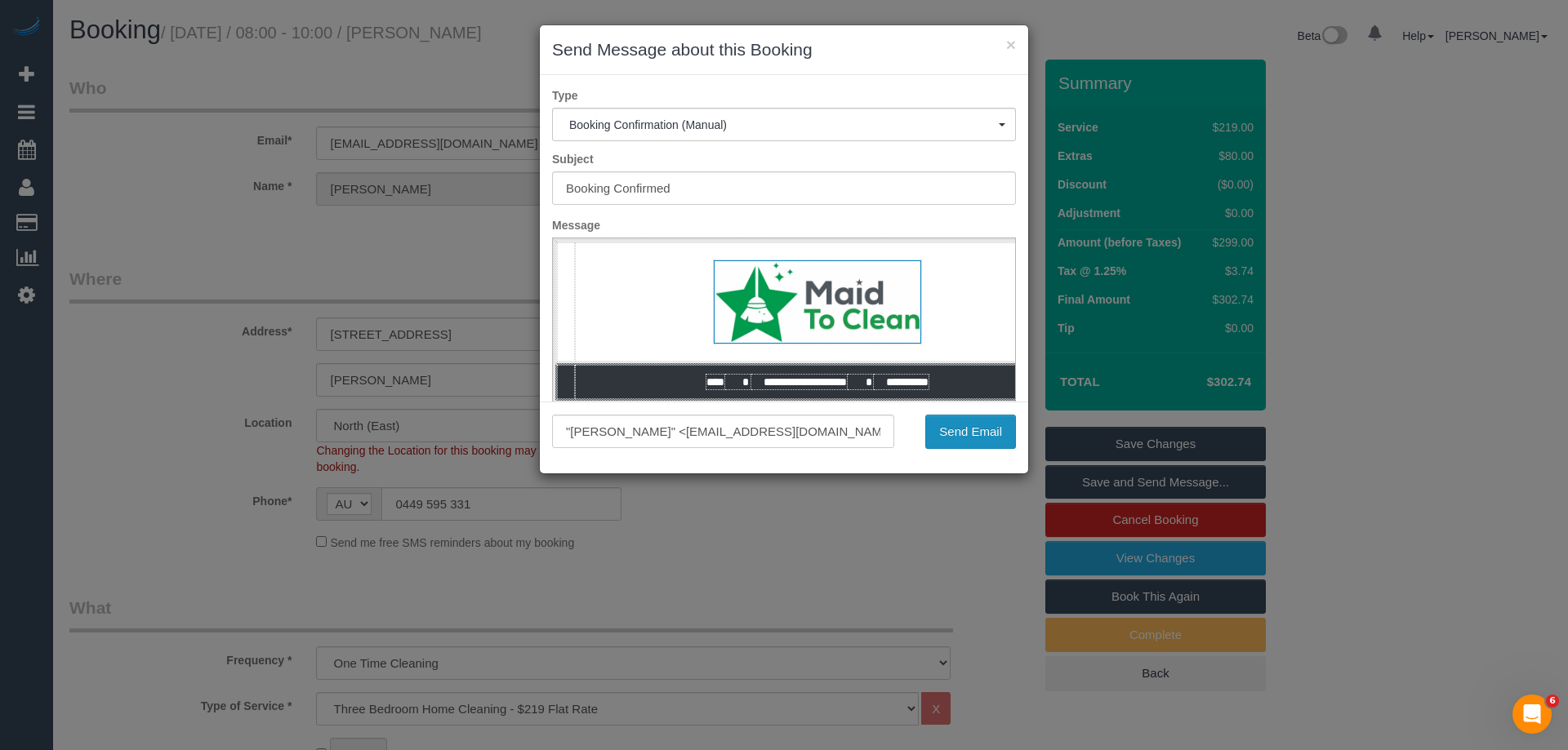
click at [1005, 430] on button "Send Email" at bounding box center [970, 432] width 91 height 35
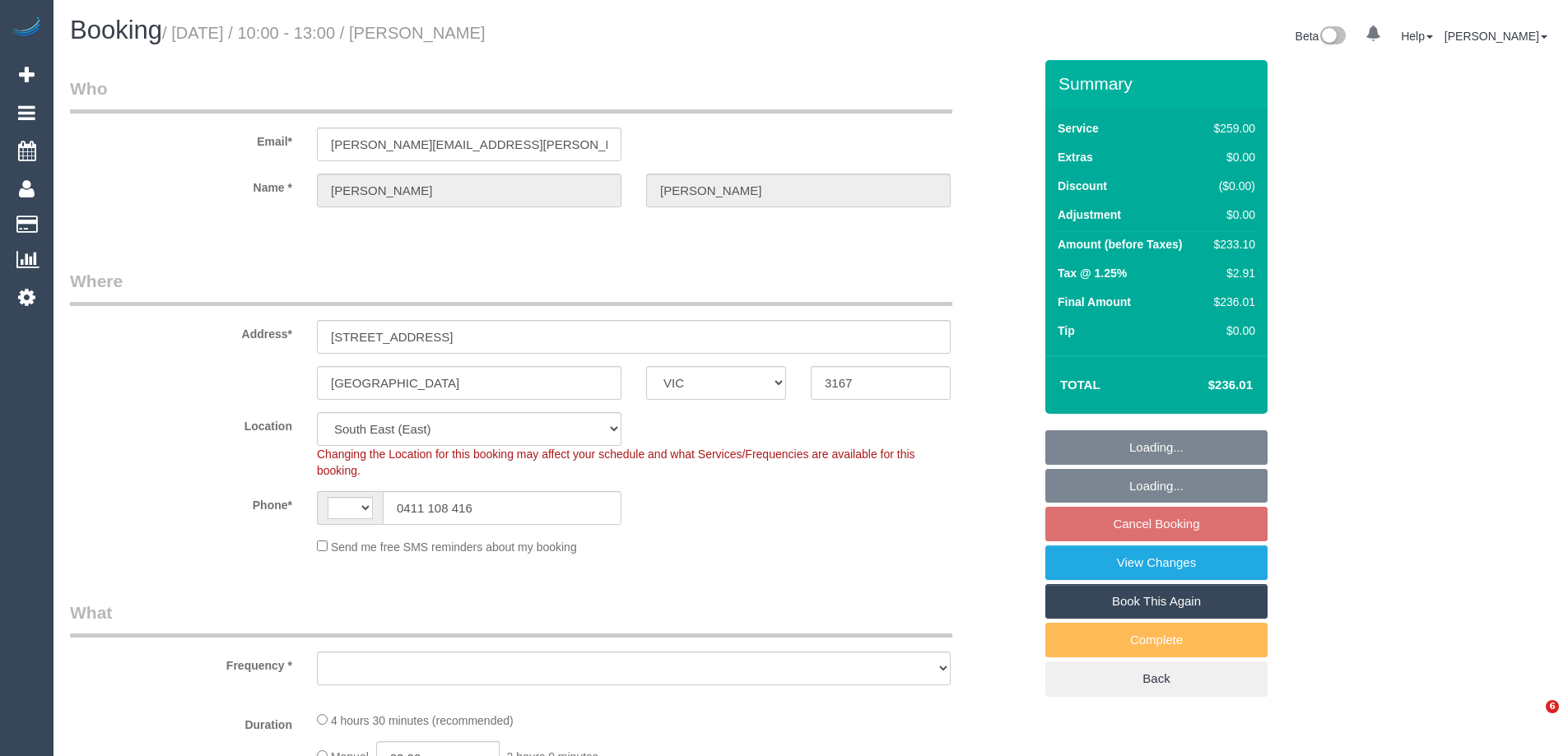
select select "VIC"
select select "string:AU"
select select "string:stripe-pm_1MWC5I2GScqysDRVnPhJxiyN"
select select "number:27"
select select "number:14"
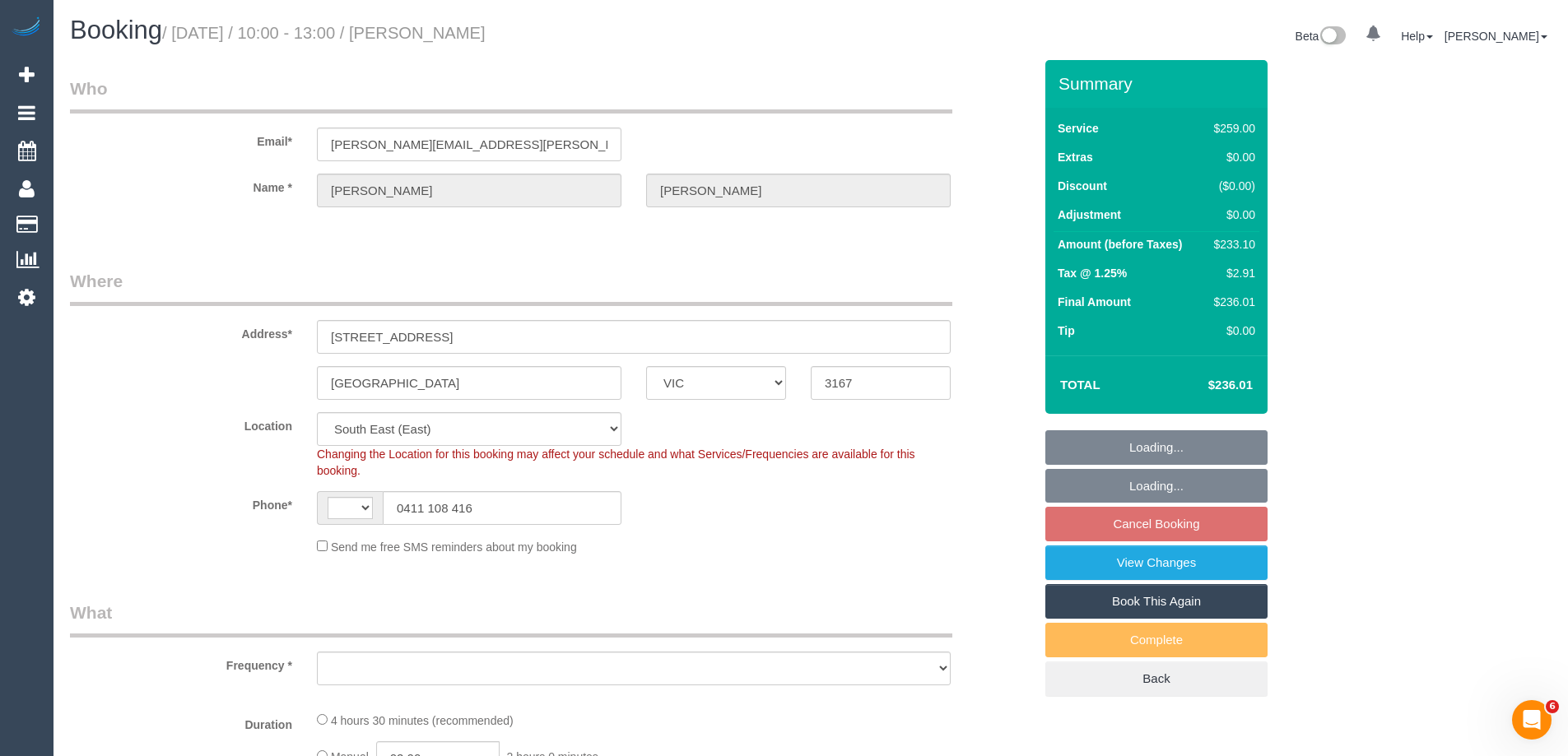
select select "number:19"
select select "number:23"
select select "number:34"
select select "object:1349"
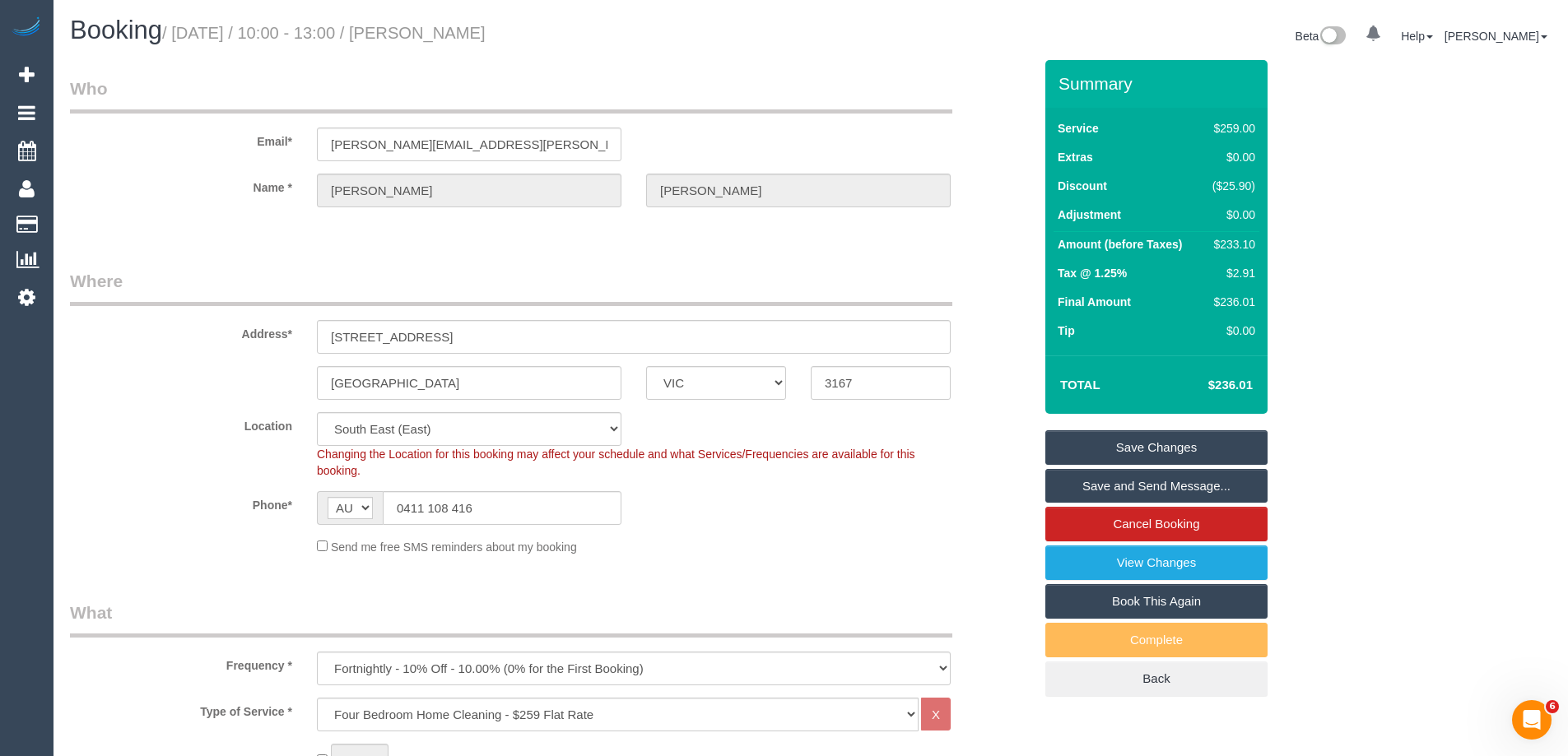
click at [485, 32] on small "/ October 18, 2025 / 10:00 - 13:00 / Shobhit Asthana" at bounding box center [323, 32] width 323 height 18
copy small "Asthana"
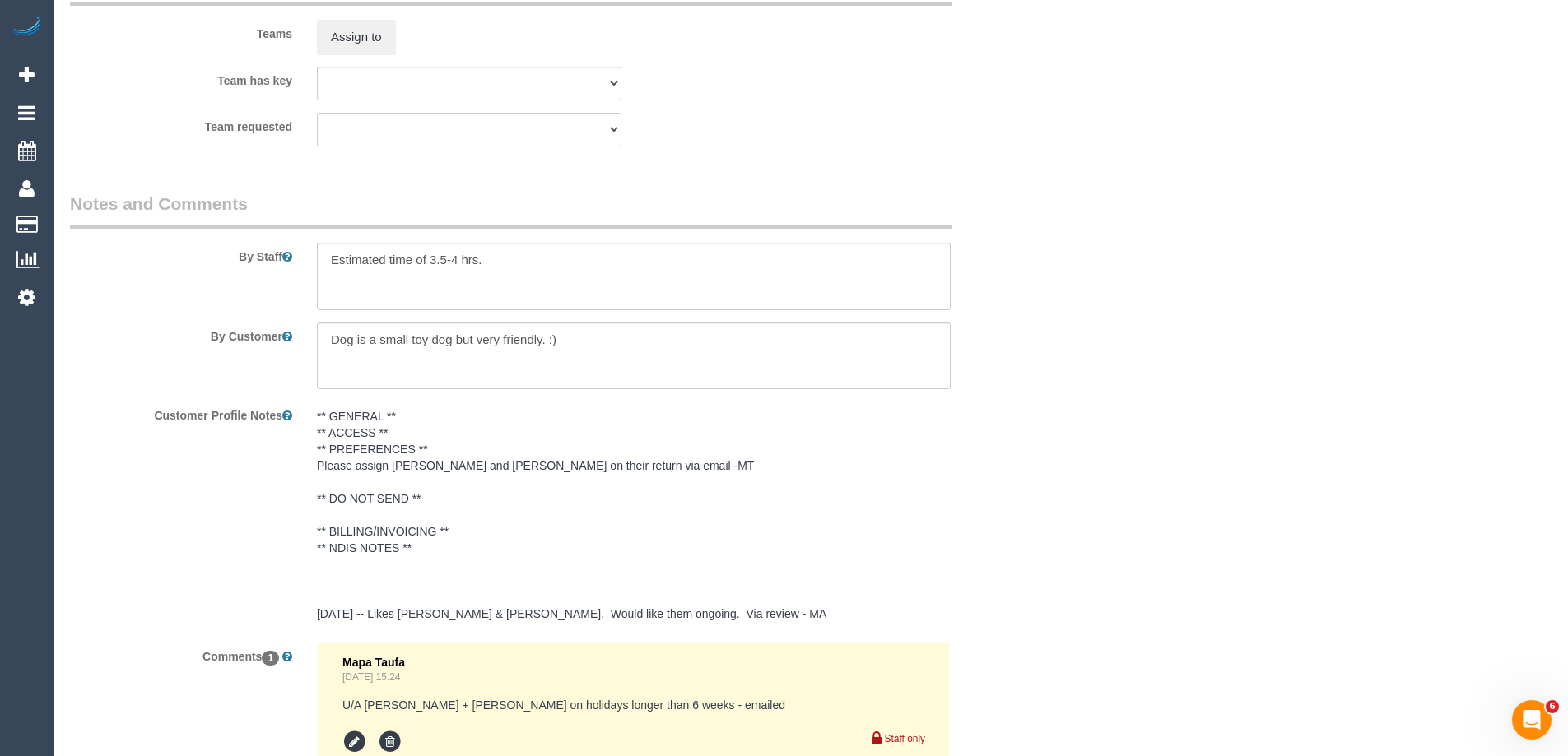
scroll to position [2614, 0]
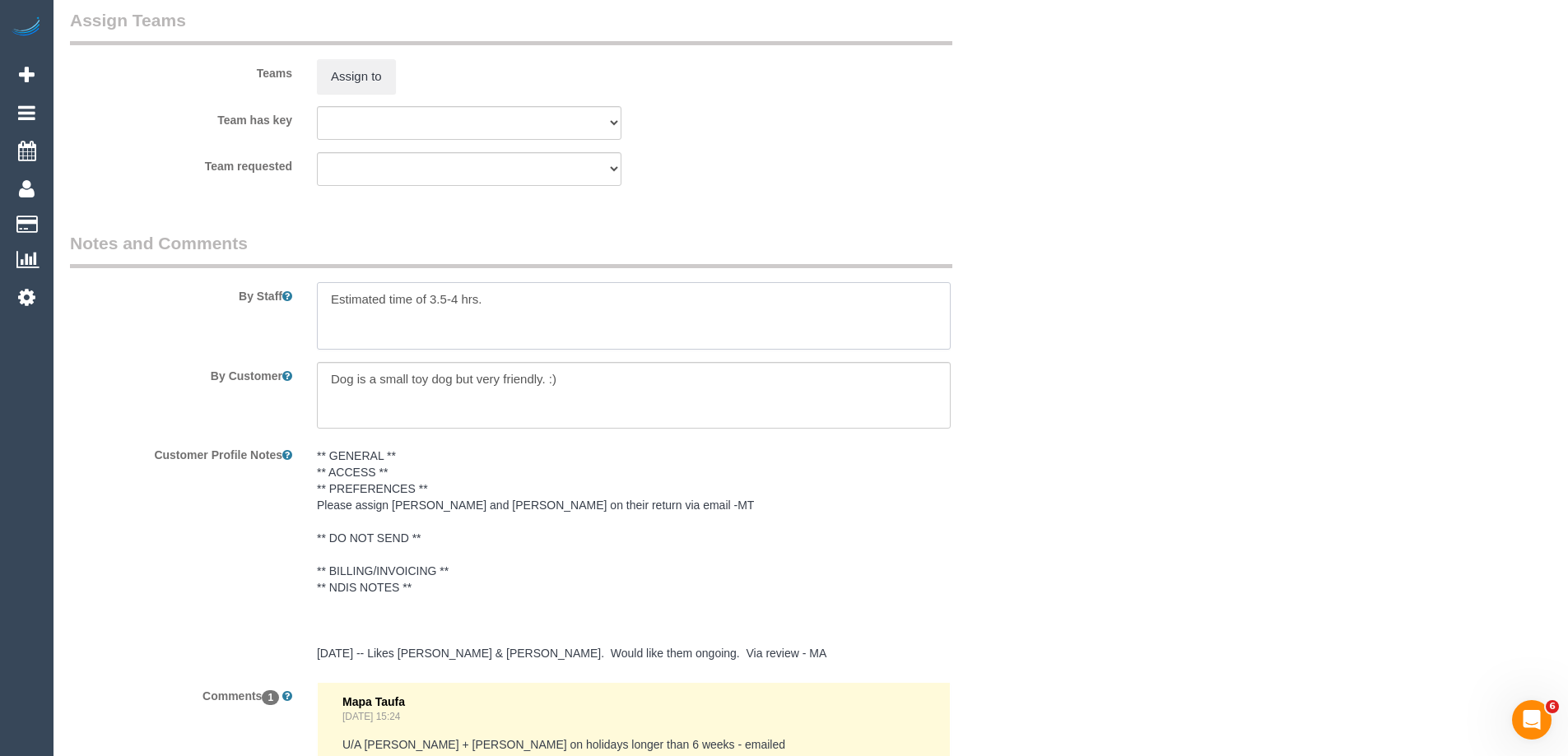
drag, startPoint x: 327, startPoint y: 301, endPoint x: 336, endPoint y: 294, distance: 11.4
click at [327, 300] on textarea at bounding box center [633, 316] width 634 height 67
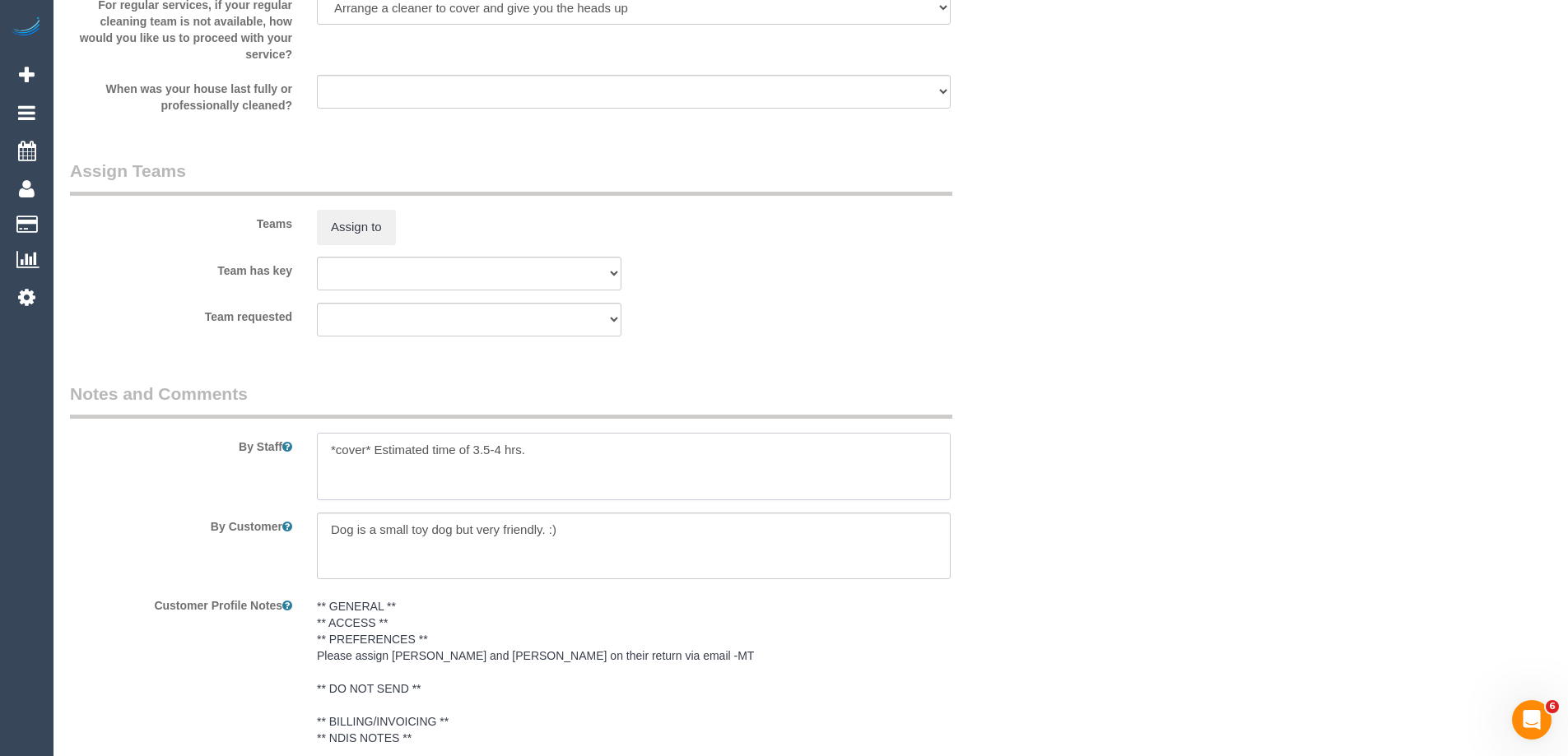
scroll to position [2285, 0]
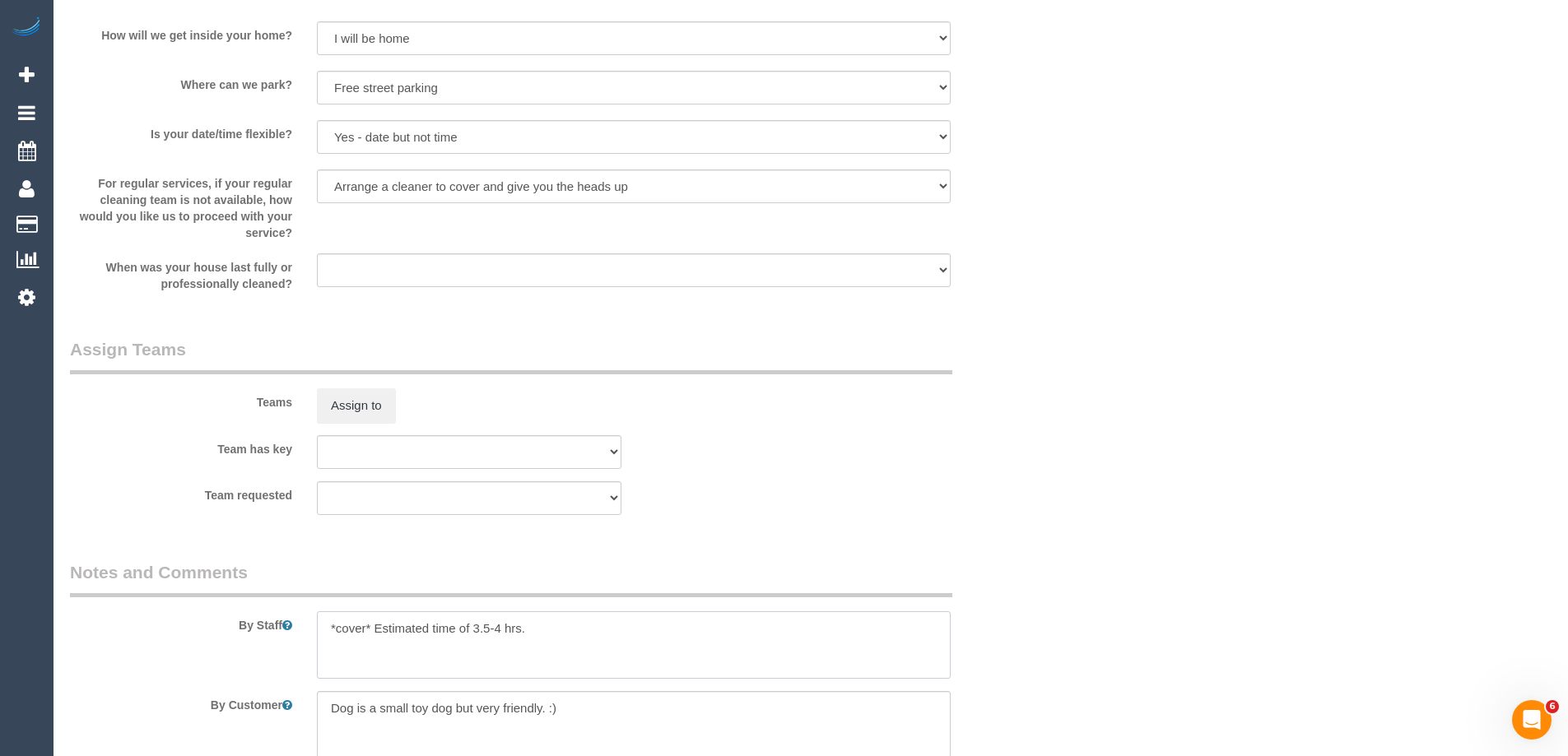
type textarea "*cover* Estimated time of 3.5-4 hrs."
click at [972, 399] on div "Teams Assign to" at bounding box center [552, 380] width 988 height 85
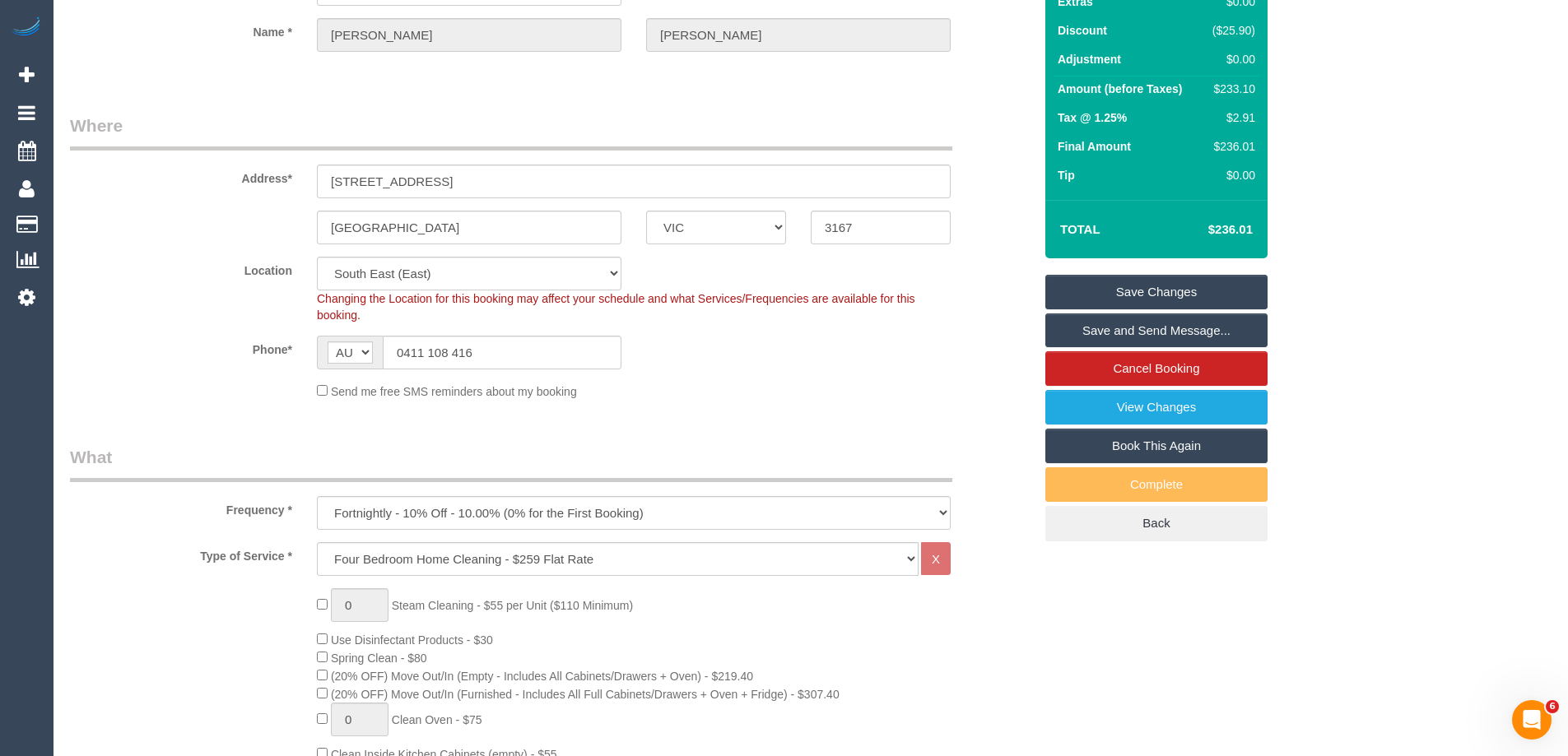
scroll to position [0, 0]
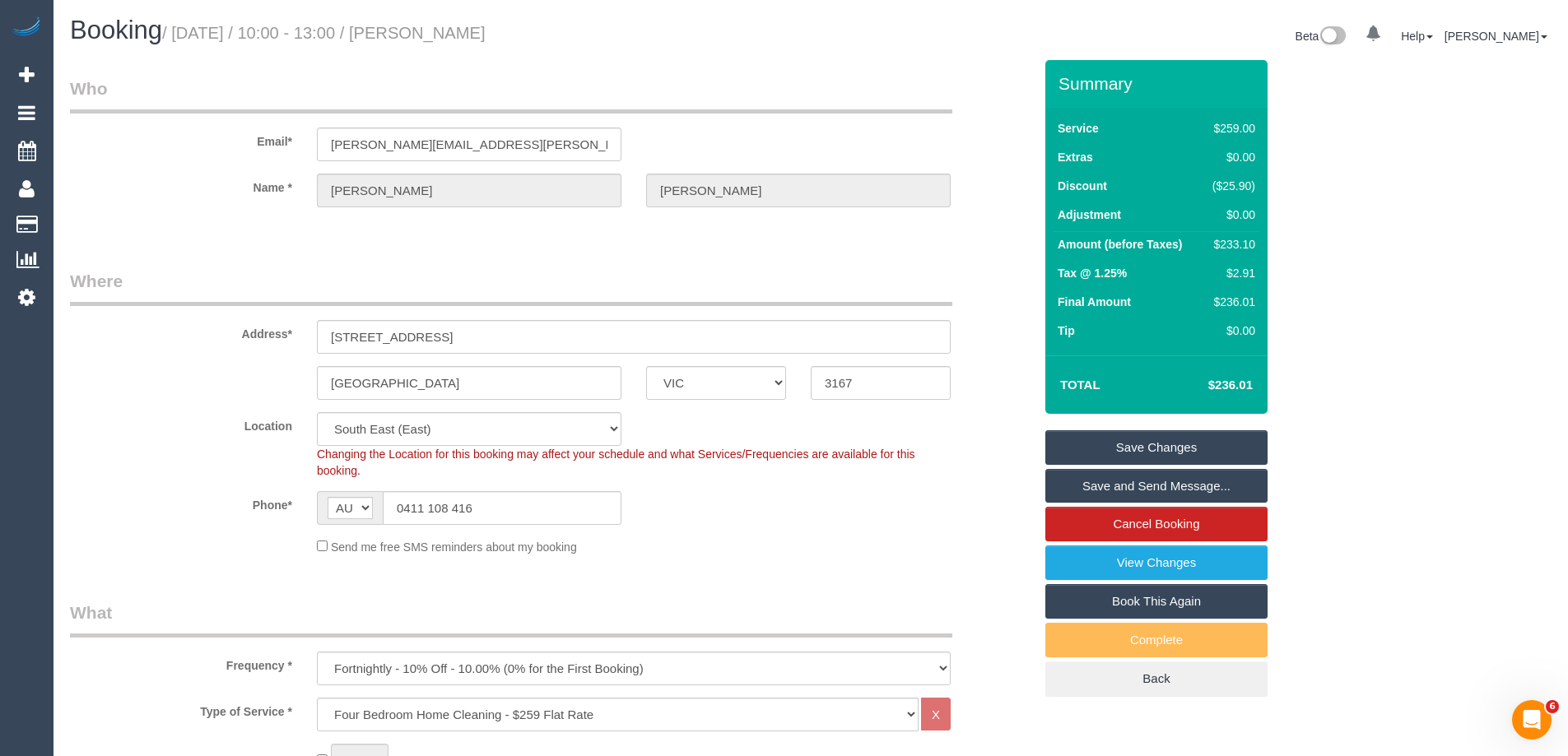
click at [1227, 239] on div "$233.10" at bounding box center [1230, 244] width 49 height 16
copy div "233.10"
click at [1336, 244] on div "Summary Service $259.00 Extras $0.00 Discount ($25.90) Adjustment $0.00 Amount …" at bounding box center [1218, 394] width 370 height 670
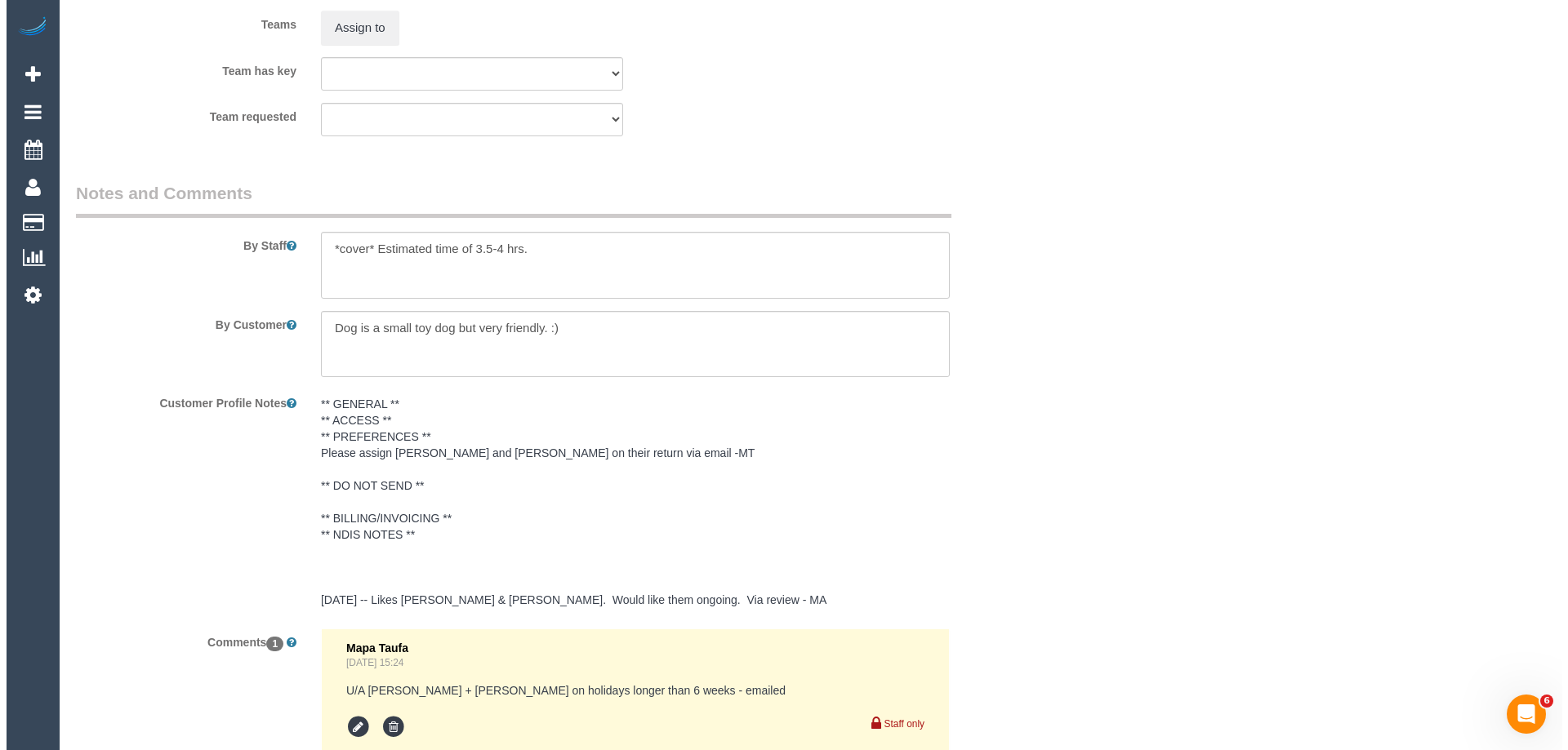
scroll to position [2348, 0]
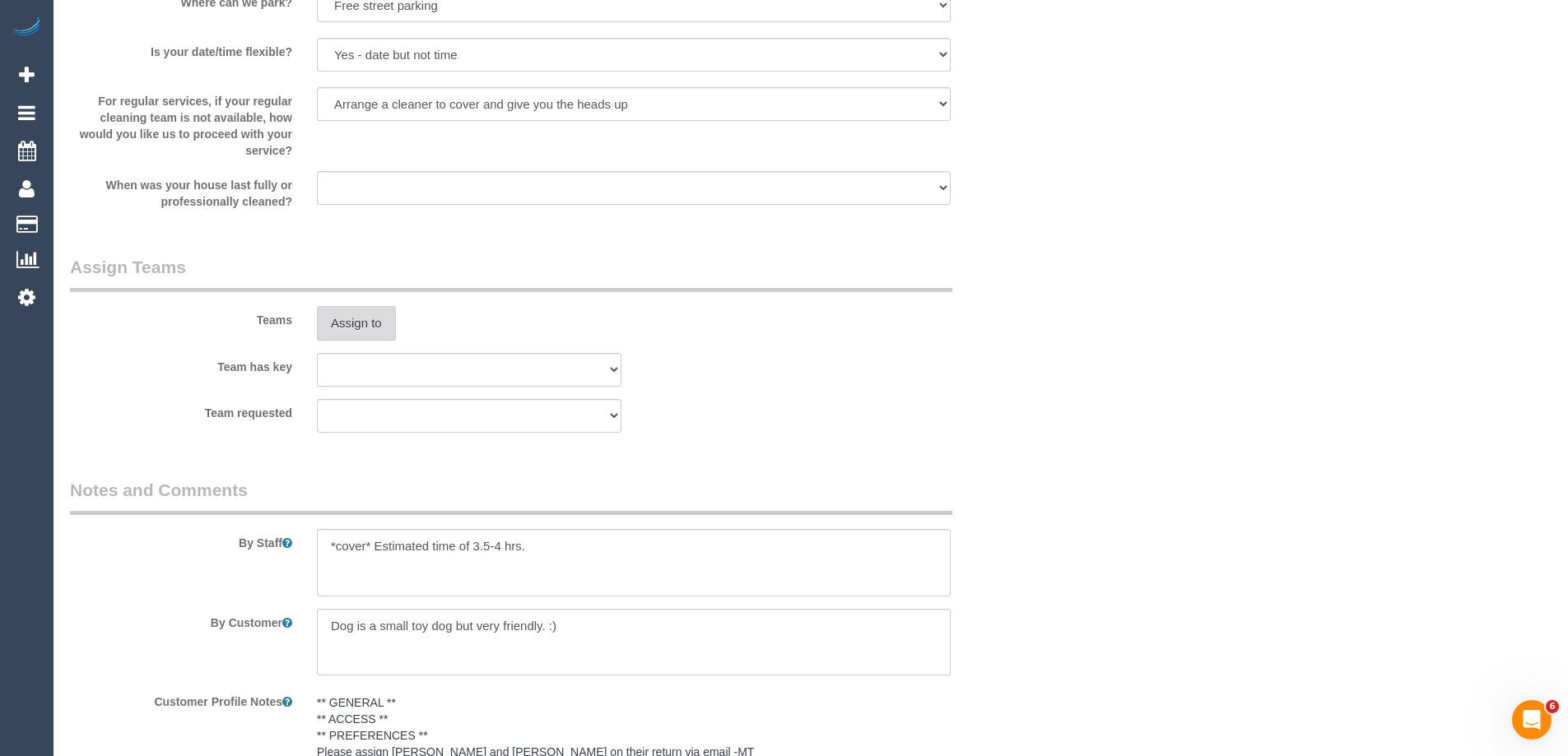
click at [344, 323] on button "Assign to" at bounding box center [356, 323] width 79 height 35
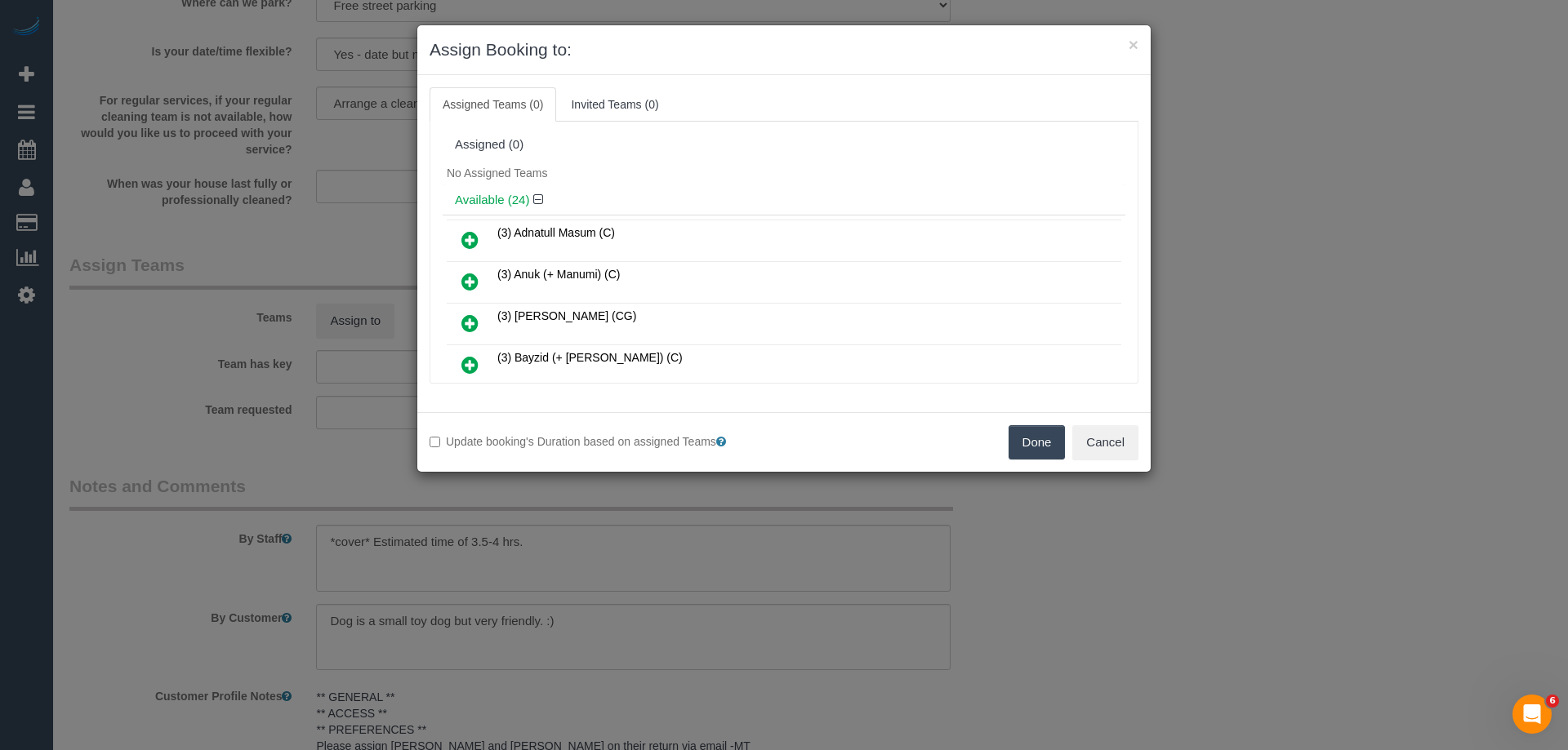
click at [756, 162] on div "No Assigned Teams" at bounding box center [784, 173] width 682 height 25
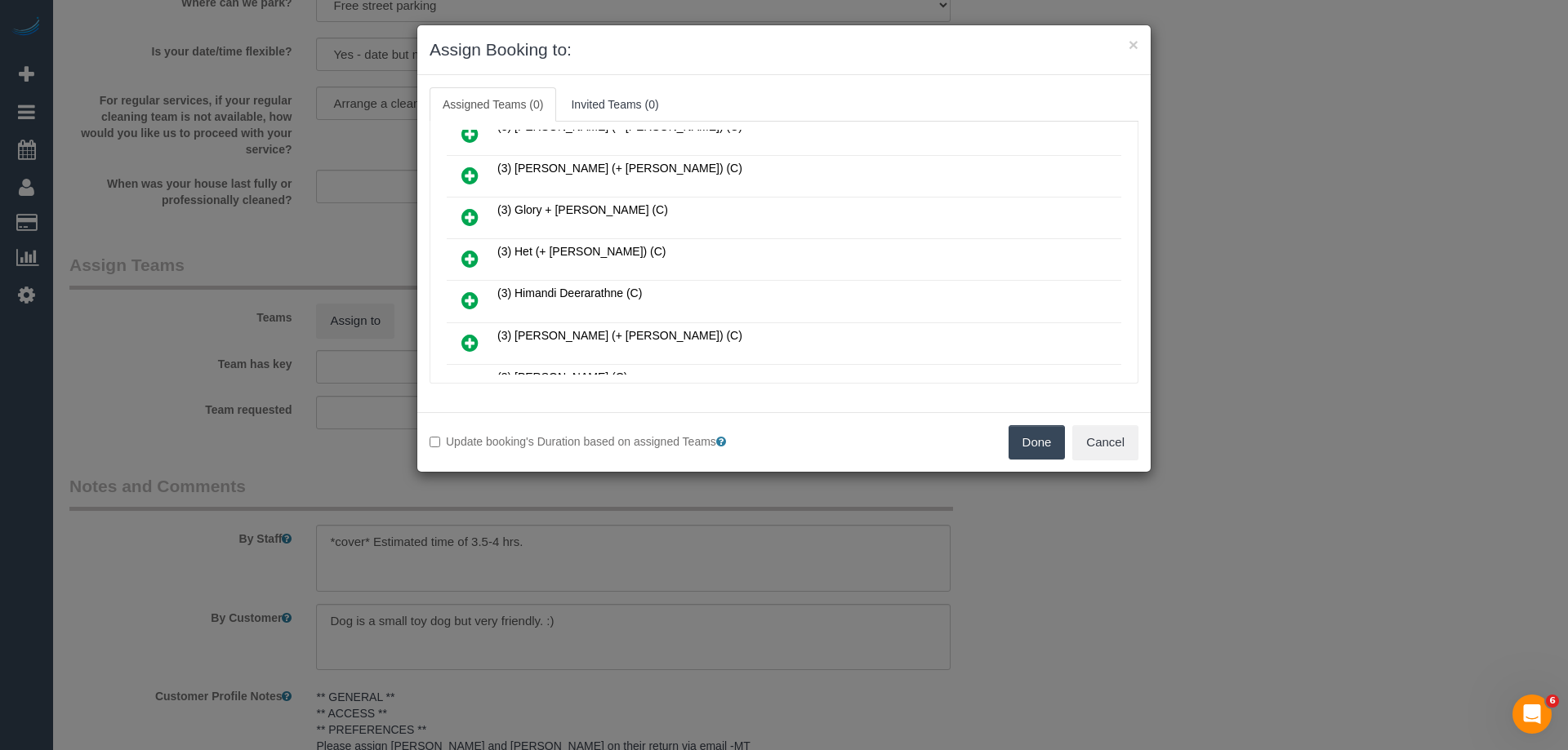
click at [463, 259] on icon at bounding box center [470, 258] width 17 height 19
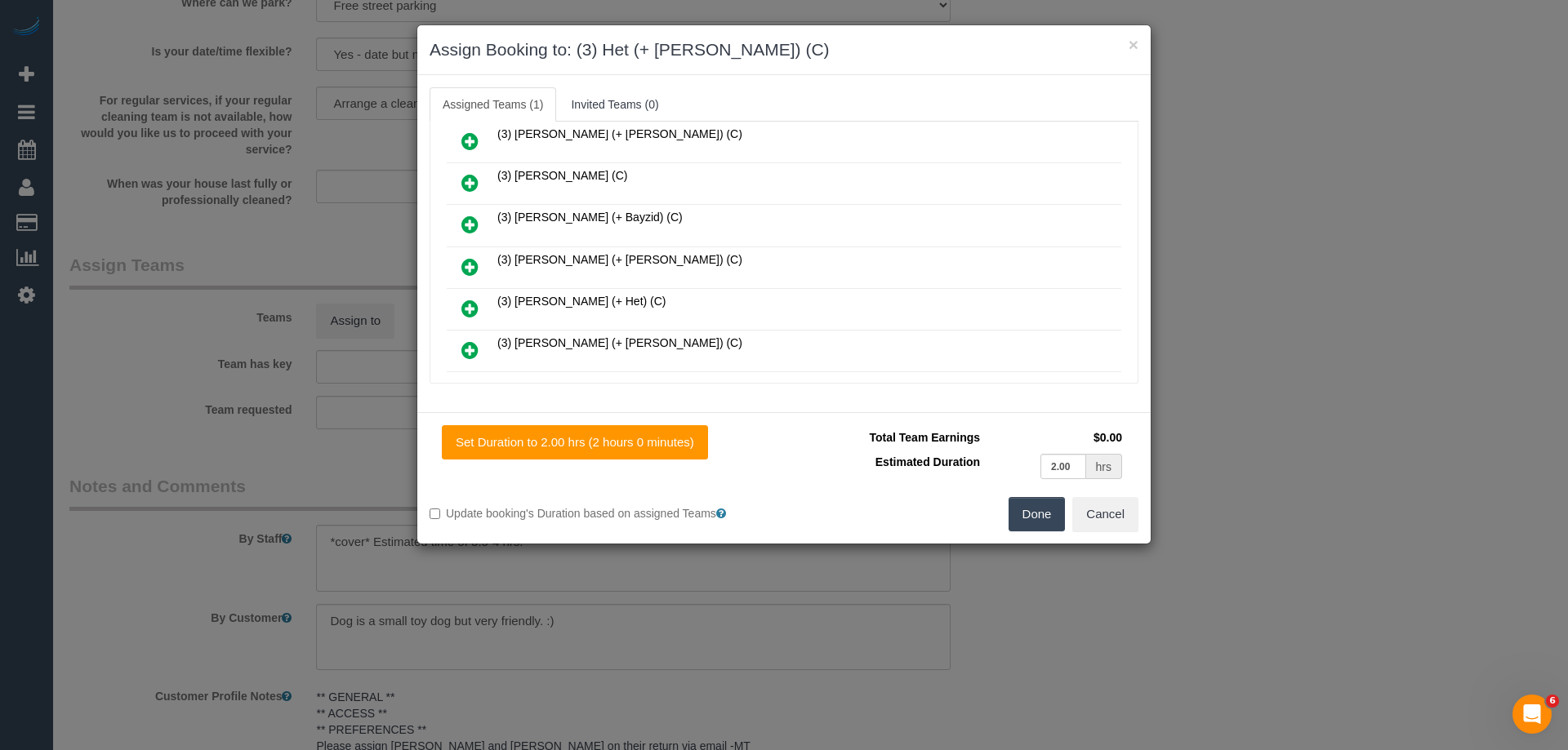
click at [467, 308] on icon at bounding box center [470, 308] width 17 height 19
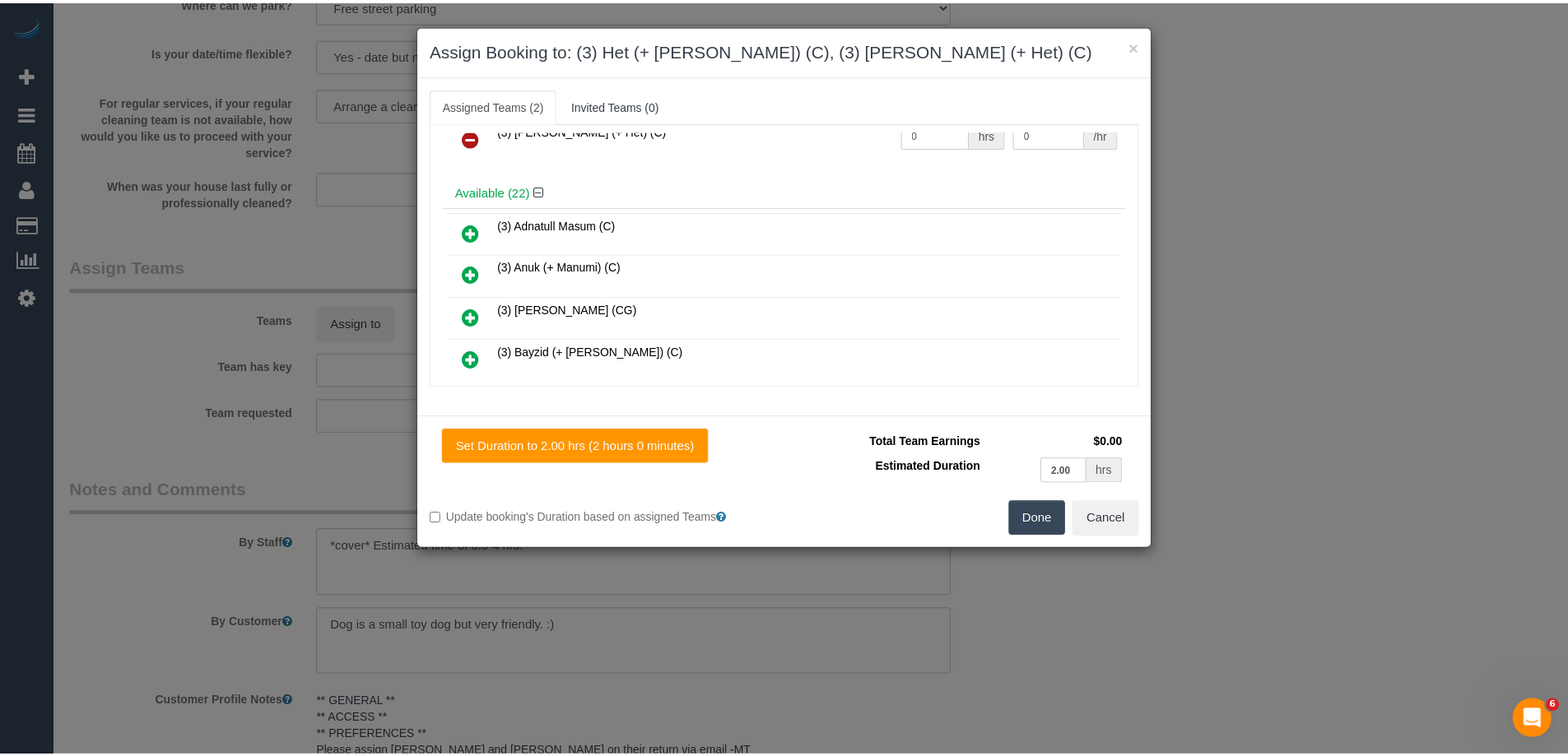
scroll to position [0, 0]
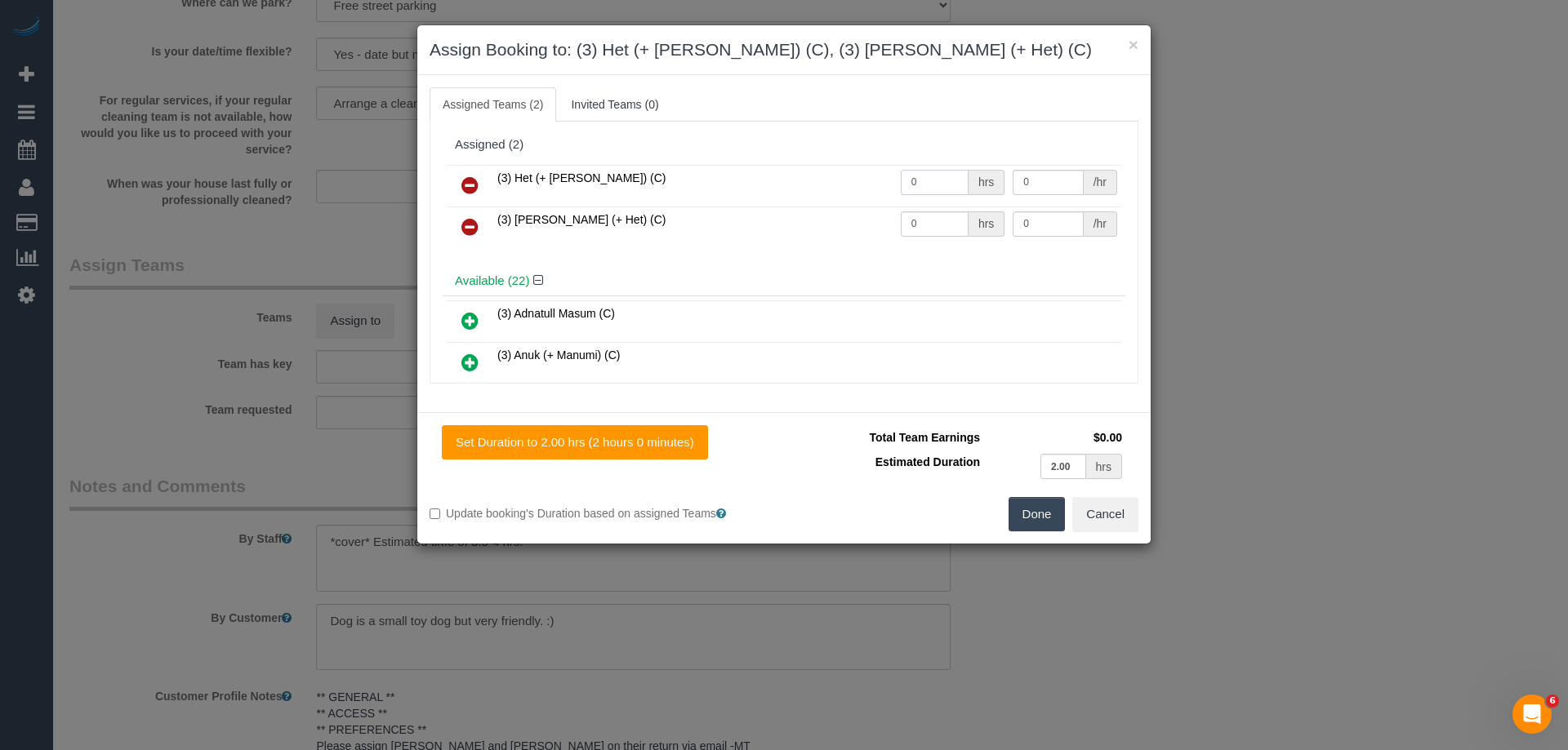
click at [930, 177] on input "0" at bounding box center [935, 183] width 68 height 25
type input "1"
click at [926, 223] on input "0" at bounding box center [935, 224] width 68 height 25
type input "1"
click at [1044, 185] on input "0" at bounding box center [1047, 183] width 70 height 25
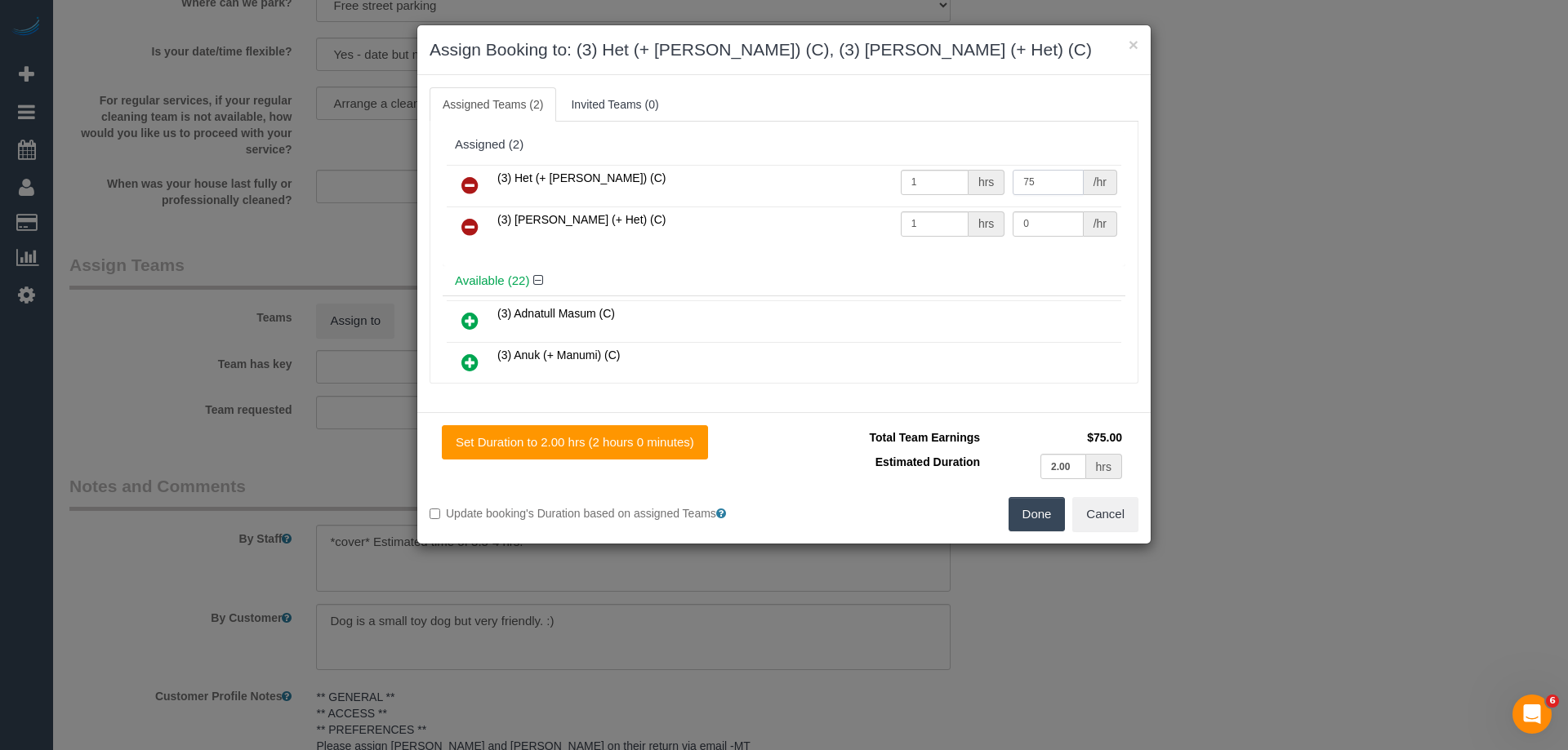
type input "75"
click at [1028, 212] on input "0" at bounding box center [1047, 224] width 70 height 25
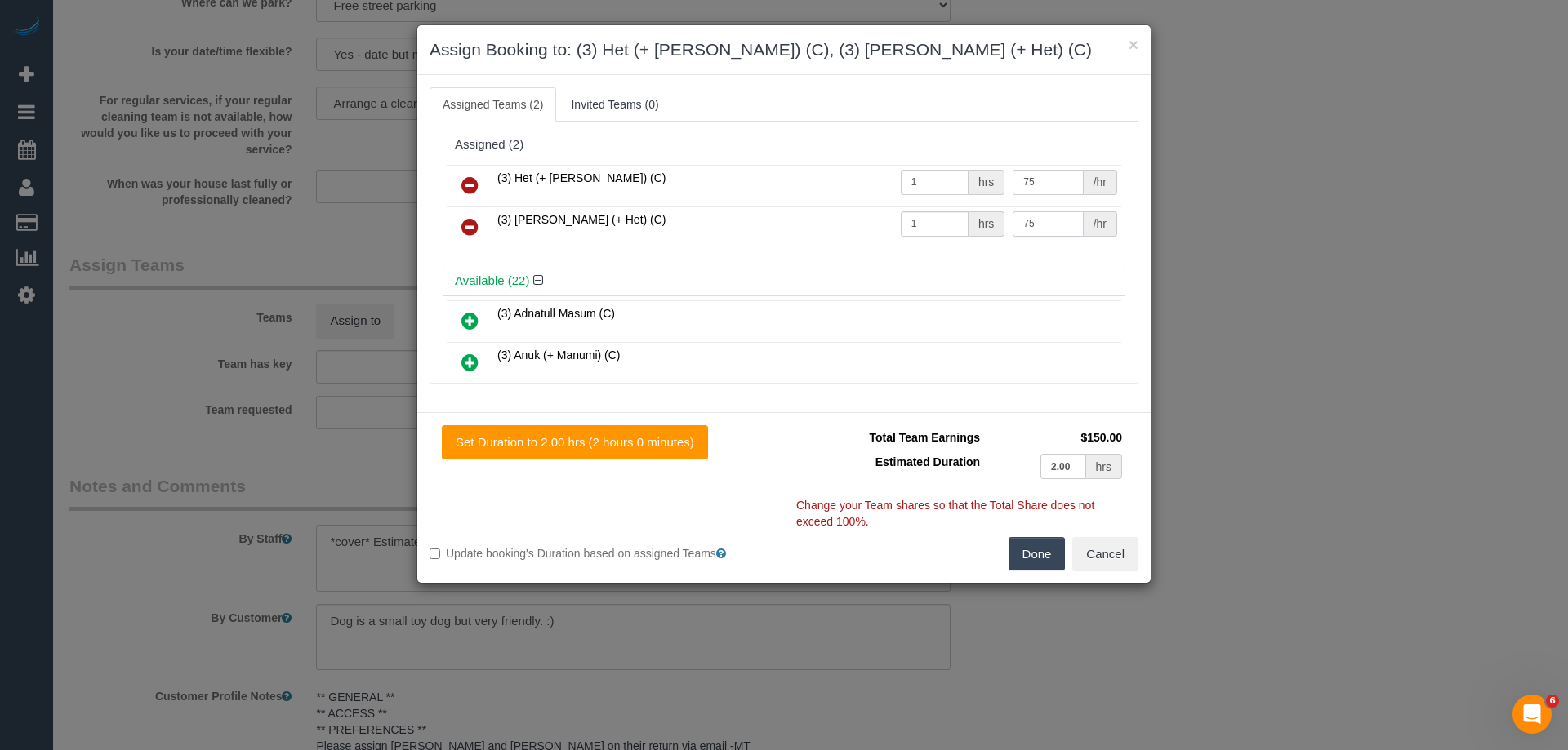
type input "75"
click at [1050, 549] on button "Done" at bounding box center [1037, 554] width 58 height 35
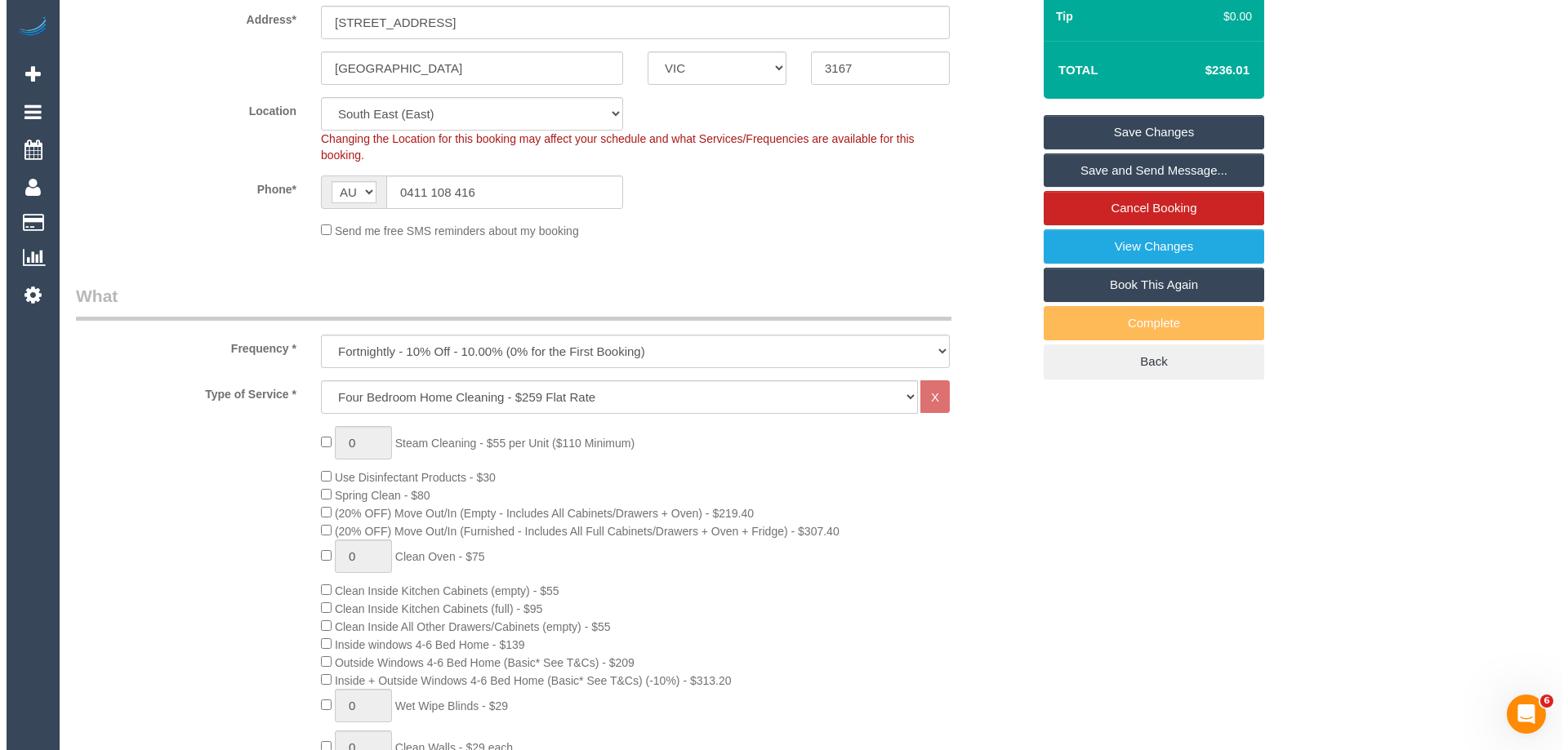
scroll to position [62, 0]
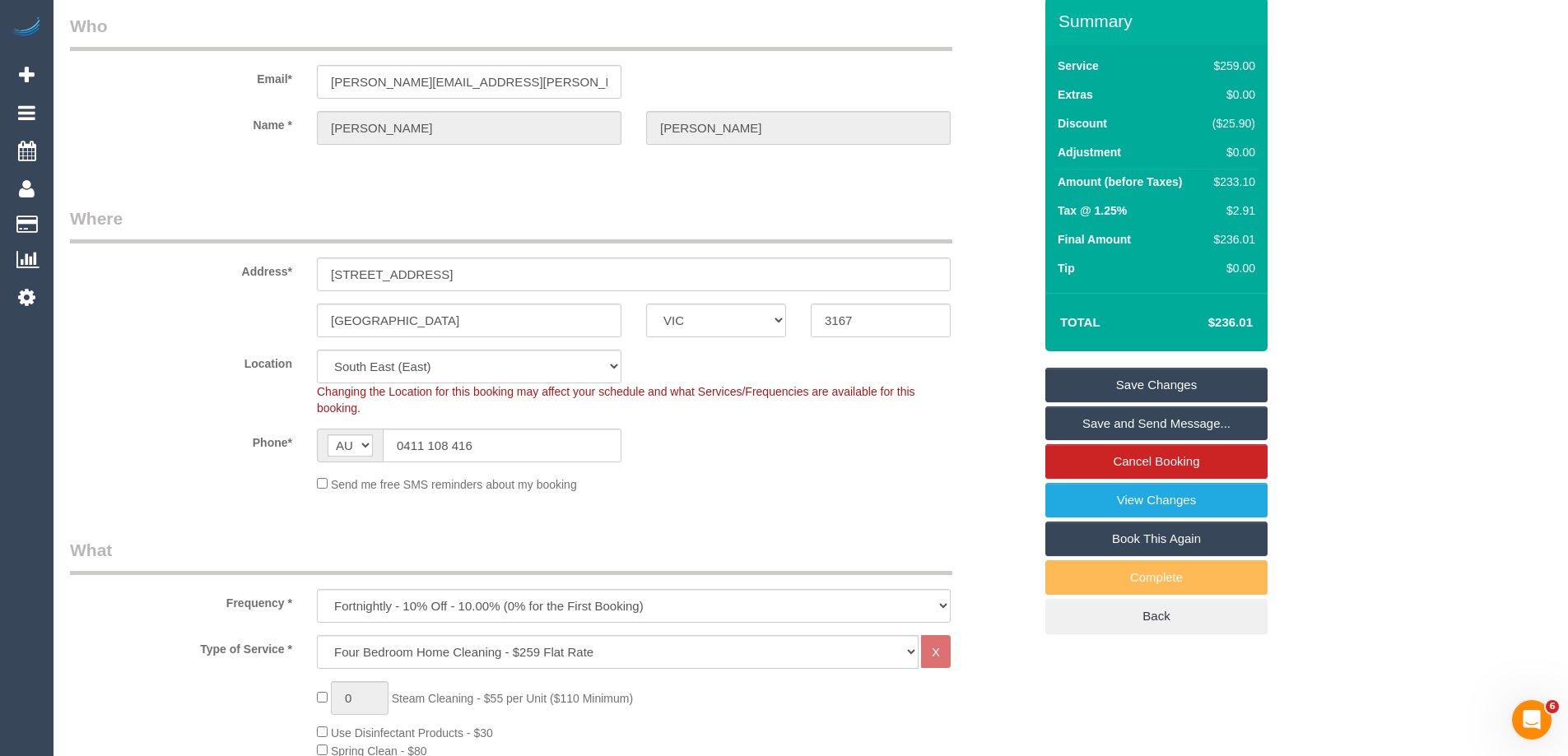
drag, startPoint x: 1148, startPoint y: 425, endPoint x: 747, endPoint y: 412, distance: 401.2
click at [1148, 424] on link "Save and Send Message..." at bounding box center [1156, 424] width 222 height 35
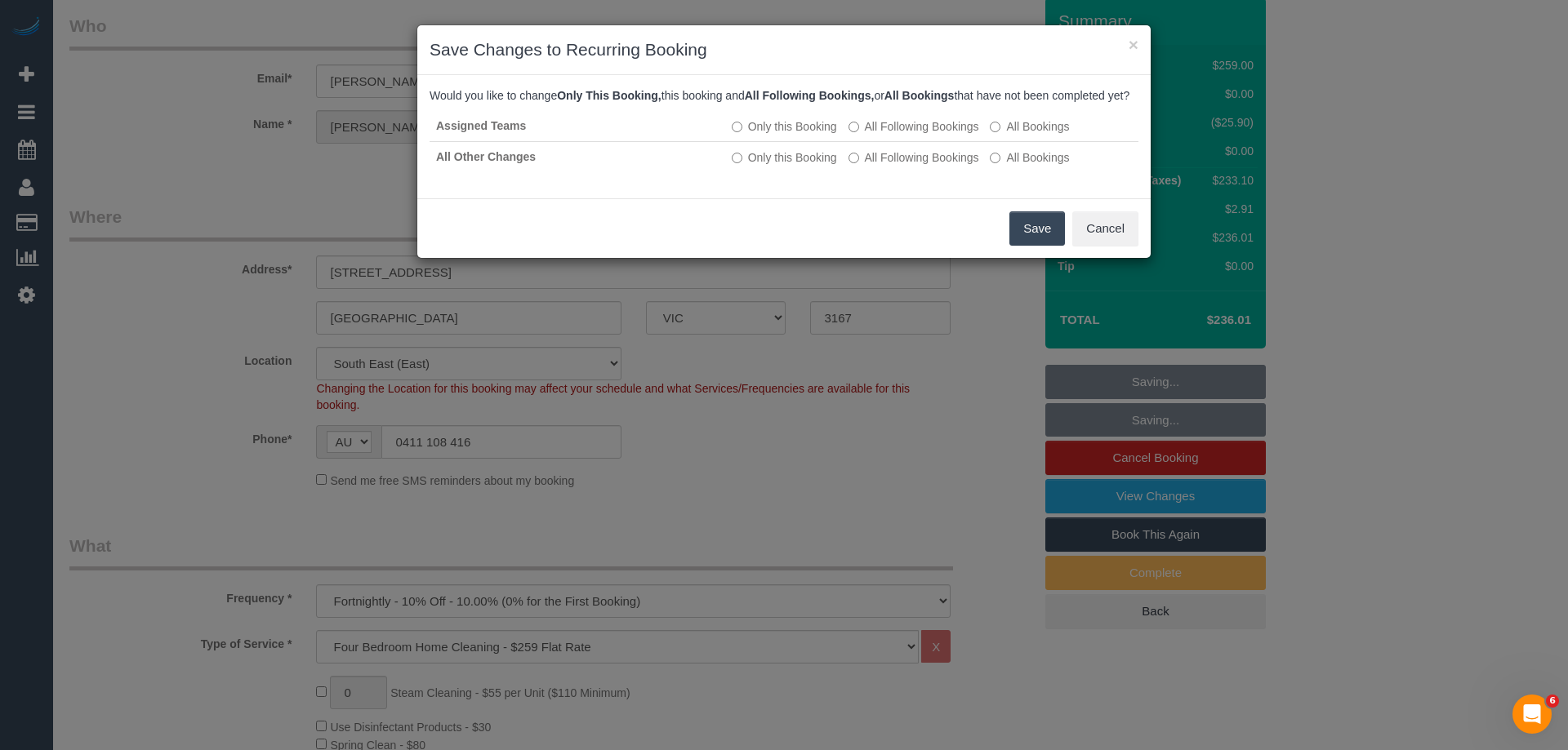
click at [1029, 242] on button "Save" at bounding box center [1037, 229] width 56 height 35
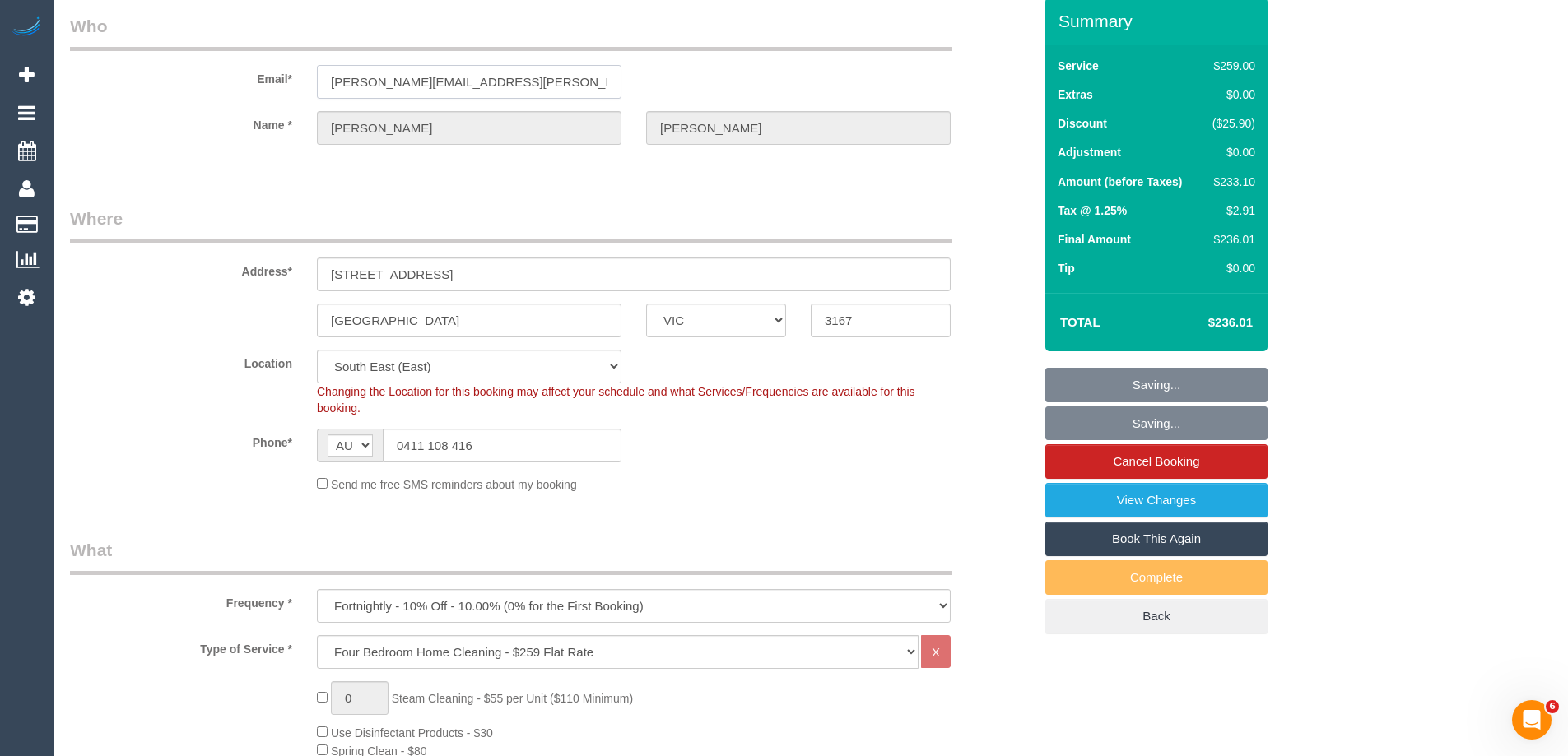
click at [433, 66] on input "shobhit.asthana@gmail.com" at bounding box center [468, 82] width 305 height 34
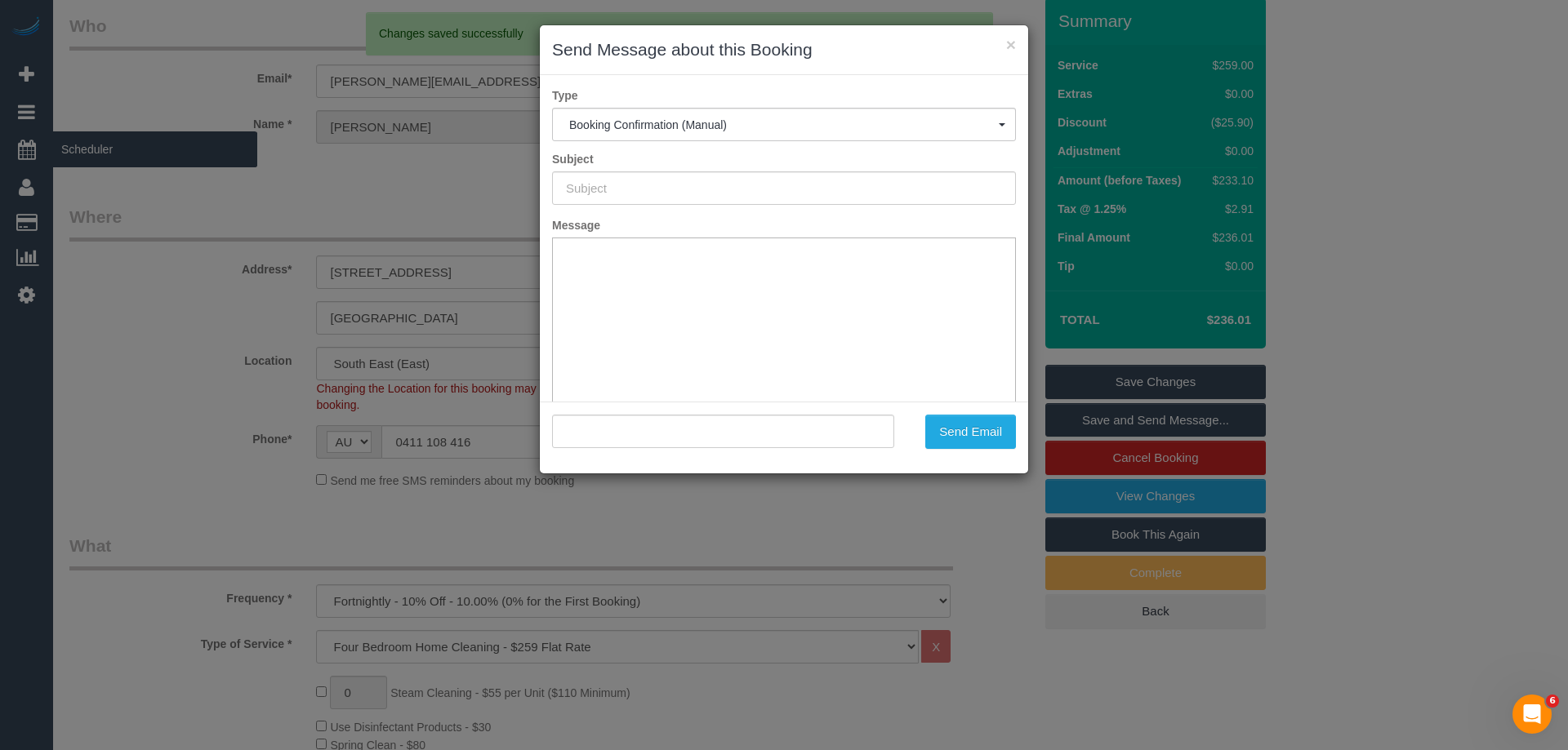
scroll to position [0, 0]
type input "Booking Confirmed"
type input ""Shobhit Asthana" <shobhit.asthana@gmail.com>"
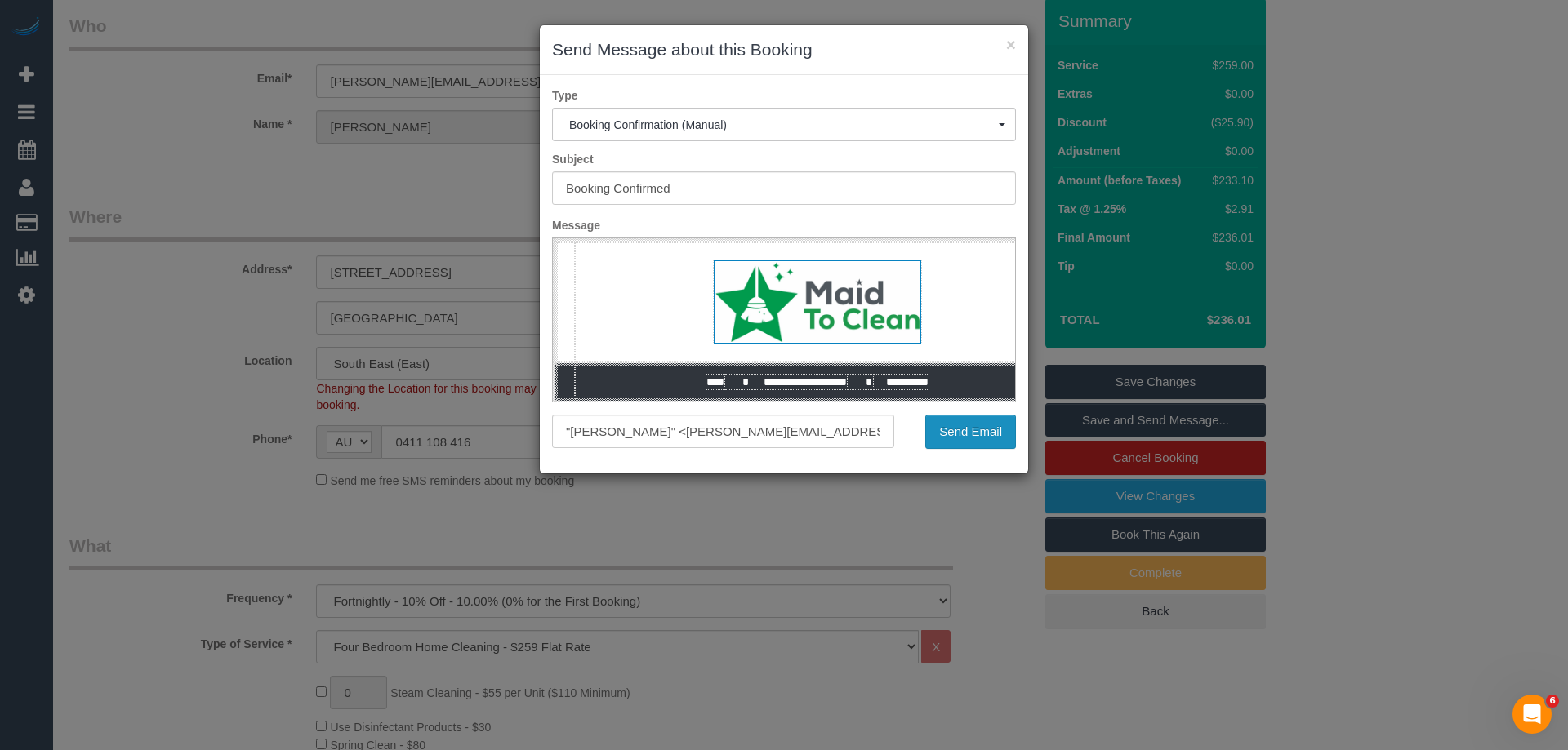
click at [981, 438] on button "Send Email" at bounding box center [970, 432] width 91 height 35
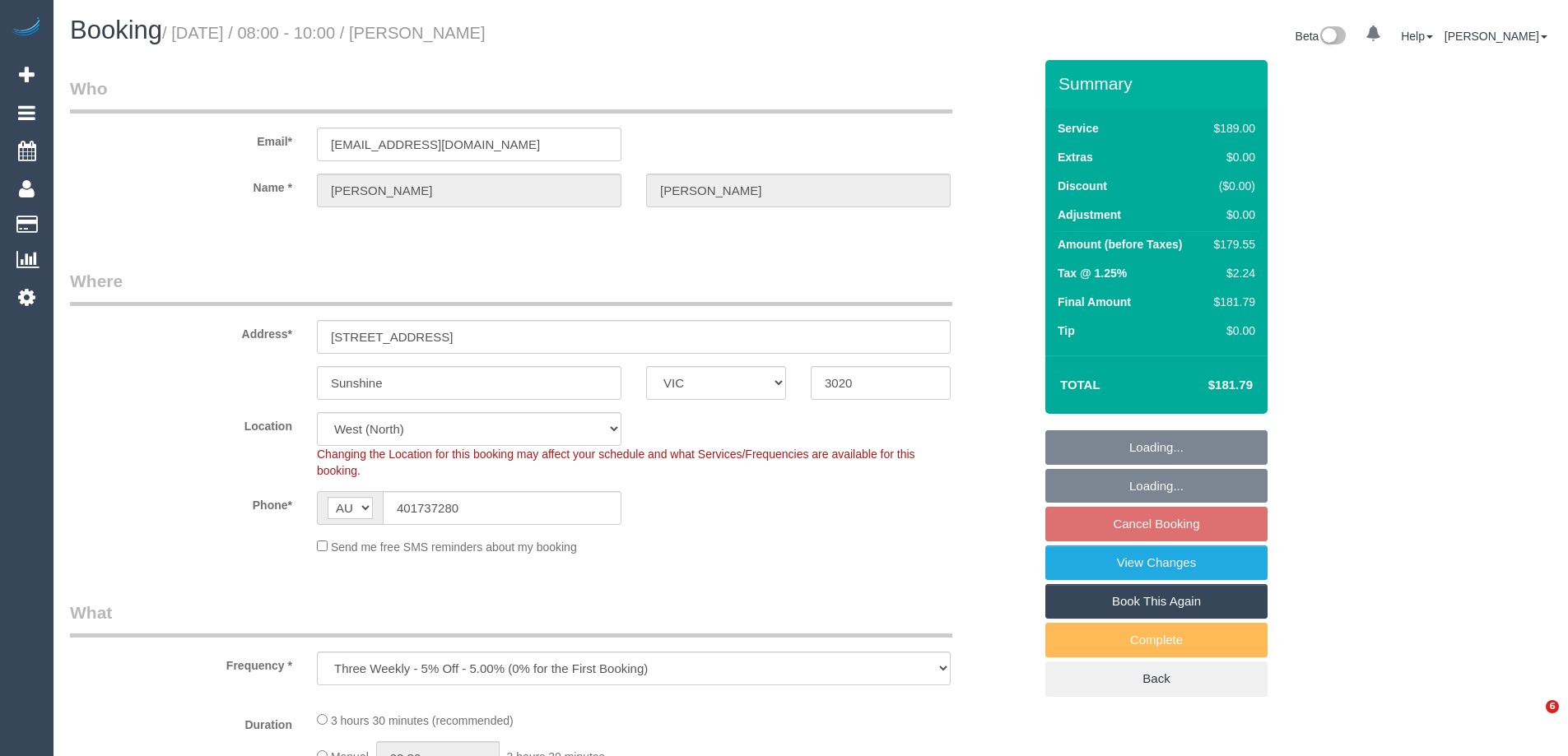
select select "VIC"
select select "number:29"
select select "number:14"
select select "number:19"
select select "number:24"
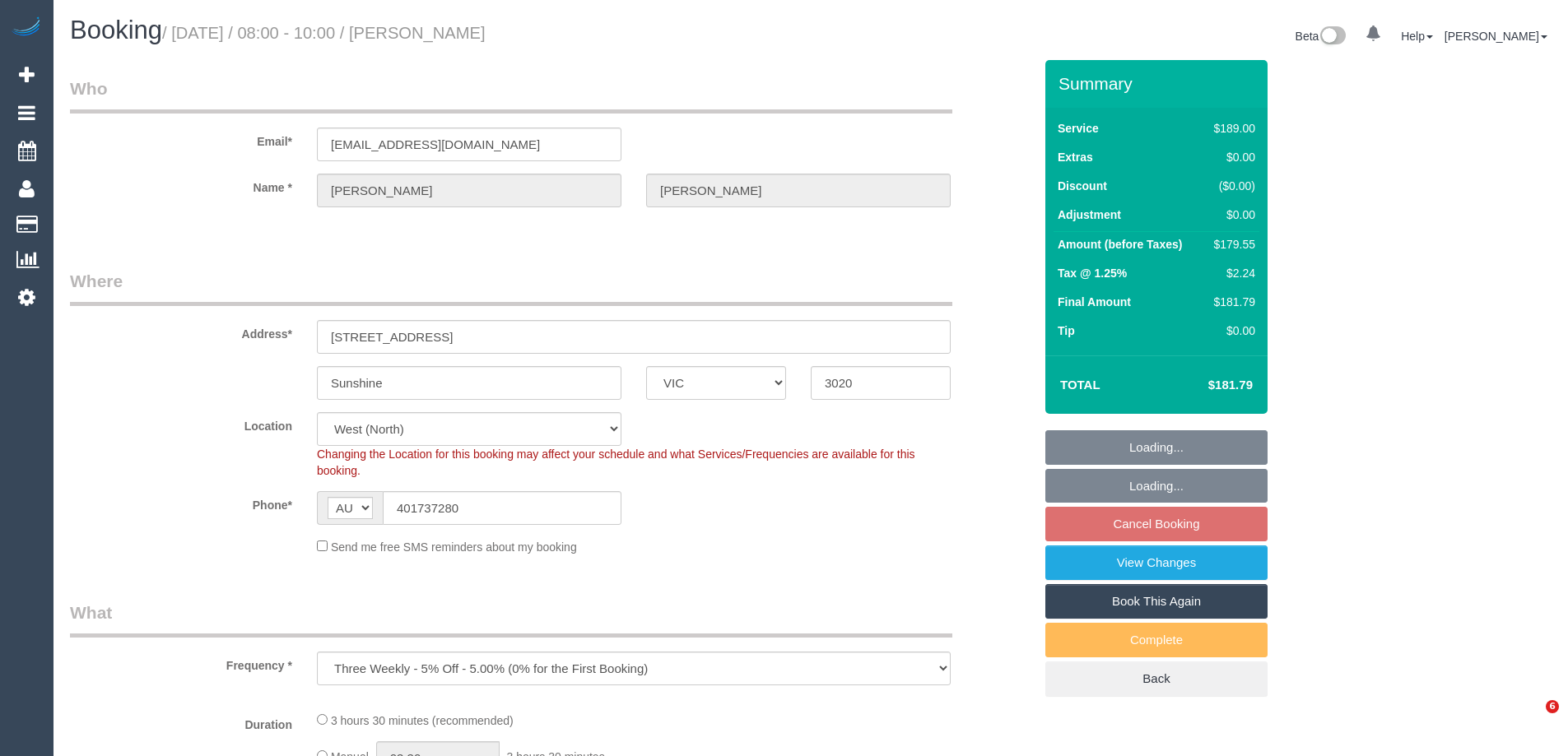
select select "number:34"
select select "number:26"
select select "object:1322"
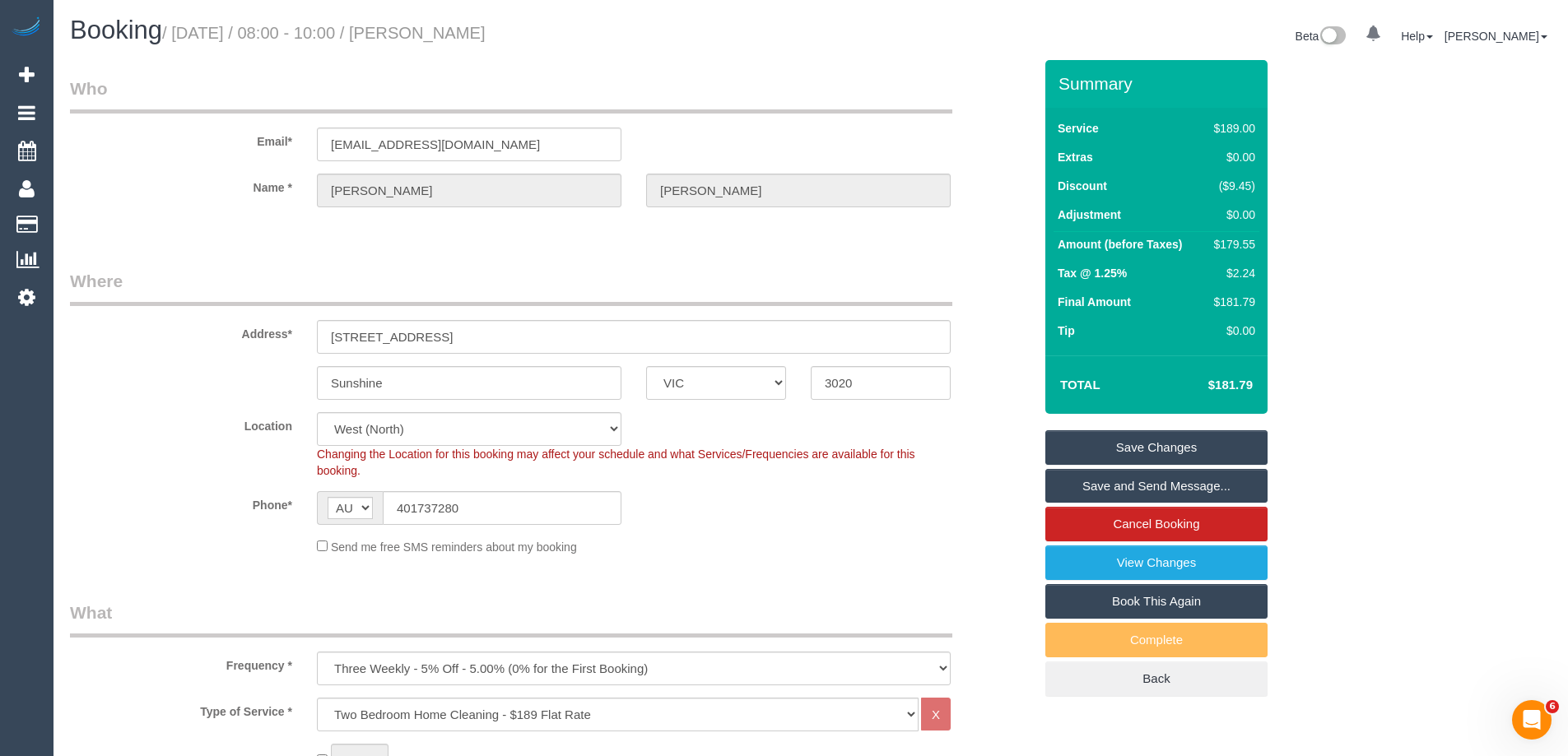
click at [1235, 243] on div "$179.55" at bounding box center [1231, 244] width 48 height 16
copy div "179.55"
click at [1328, 266] on div "Summary Service $189.00 Extras $0.00 Discount ($9.45) Adjustment $0.00 Amount (…" at bounding box center [1218, 394] width 370 height 670
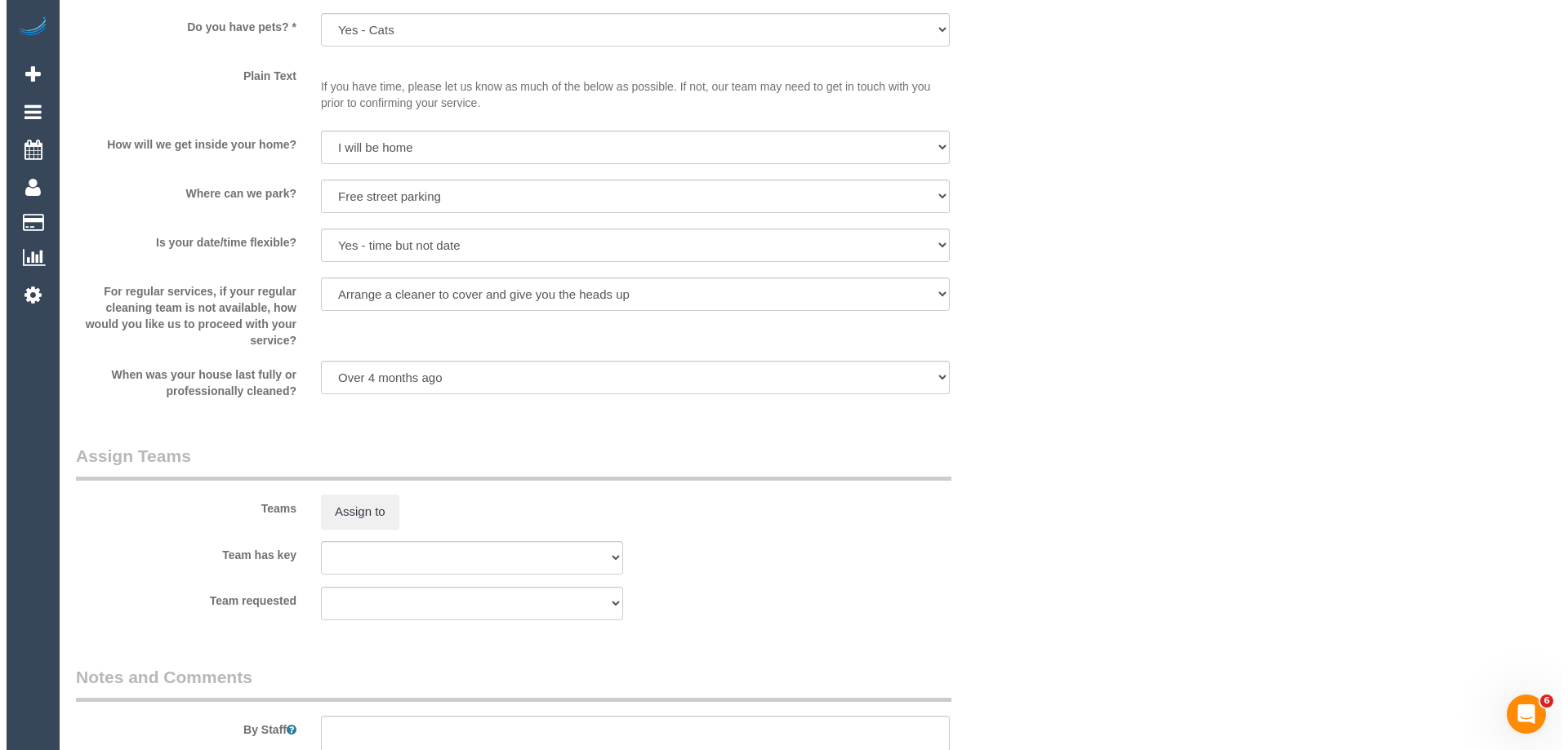
scroll to position [2511, 0]
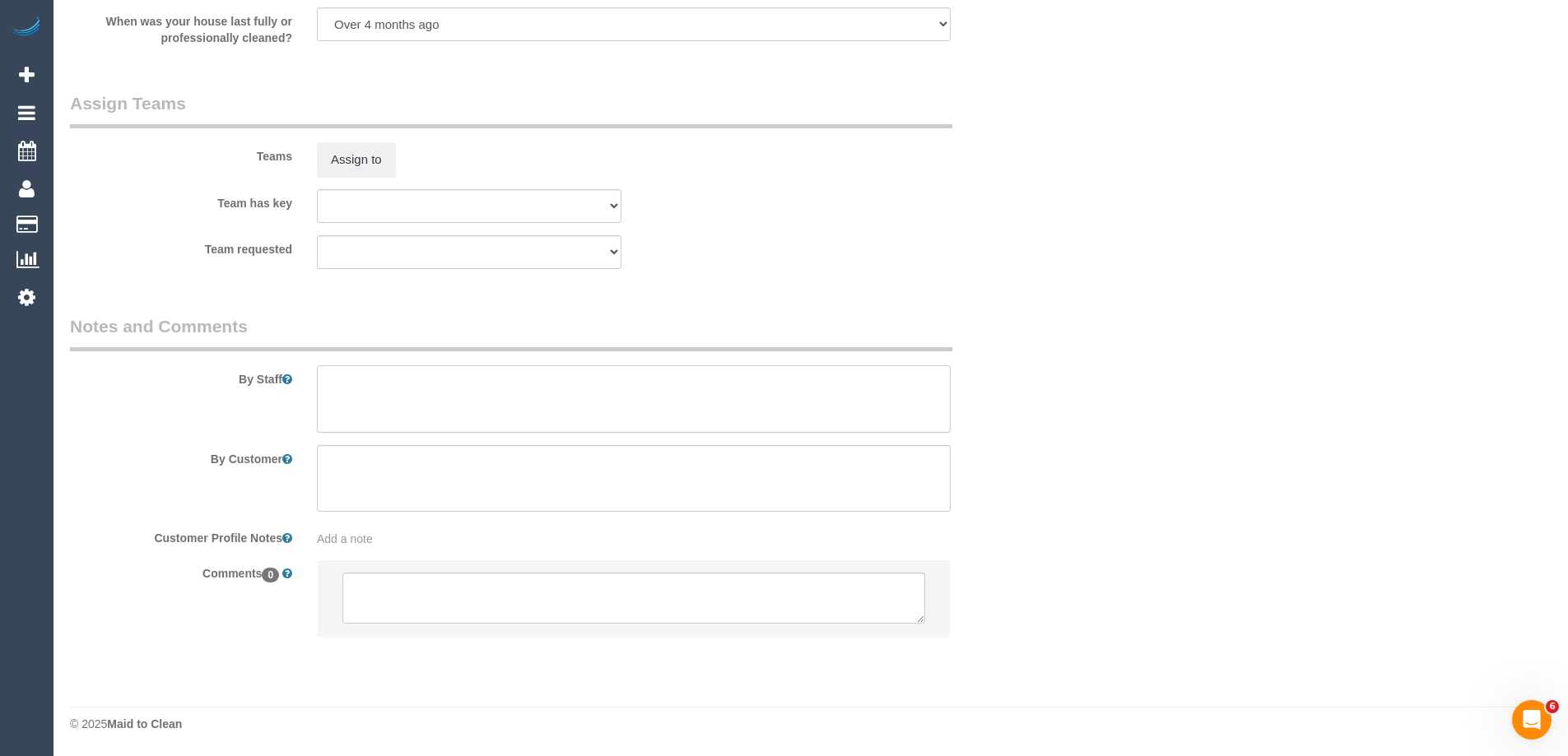
click at [427, 416] on textarea at bounding box center [633, 398] width 634 height 67
click at [444, 380] on textarea at bounding box center [633, 398] width 634 height 67
type textarea "Estimated time 2.5-3.5 hours"
click at [709, 279] on fieldset "Assign Teams Teams Assign to Team has key (0) Office (1) [PERSON_NAME] (FT) (1)…" at bounding box center [551, 186] width 963 height 190
click at [522, 416] on textarea at bounding box center [633, 398] width 634 height 67
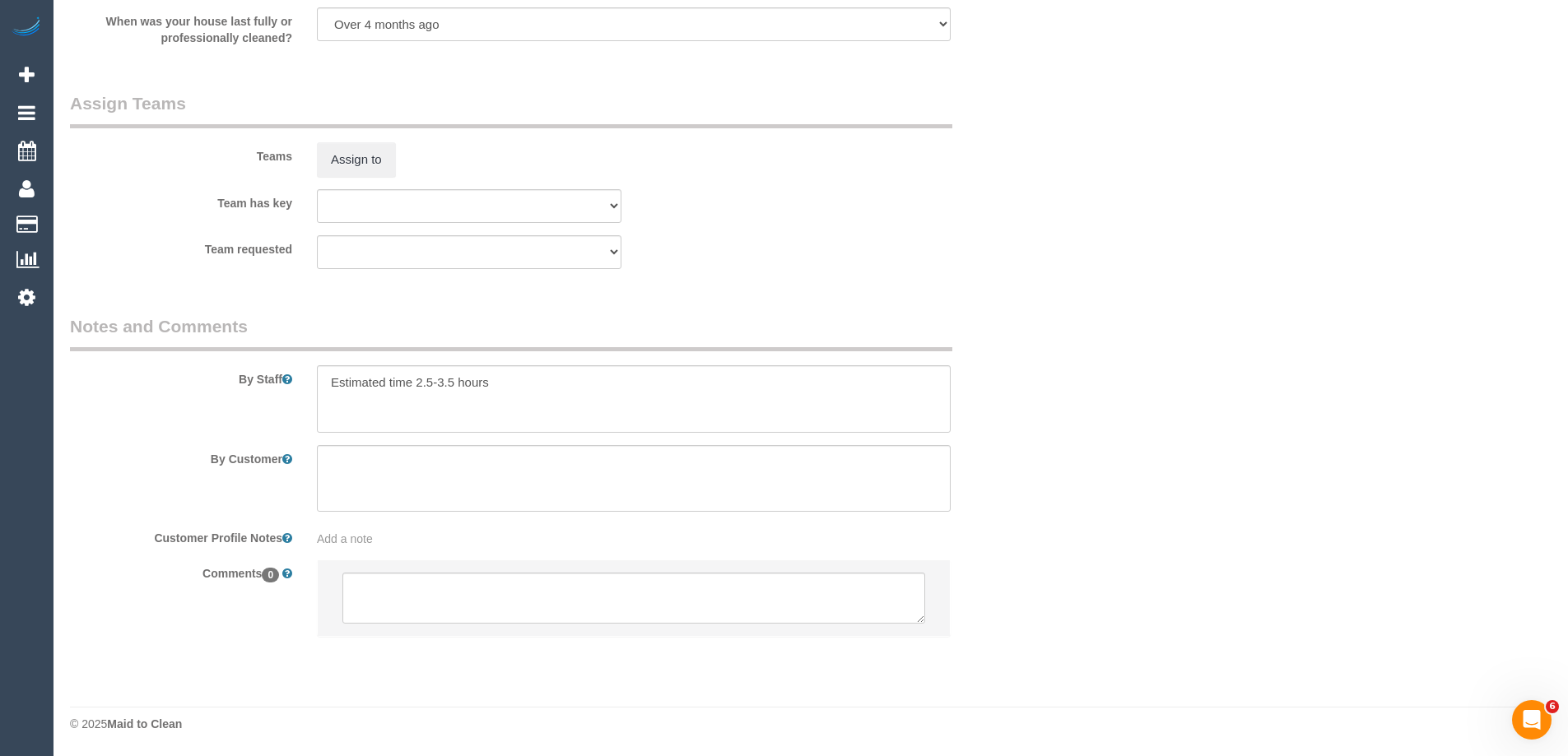
click at [809, 198] on div "Team has key (0) Office (1) Debbie Brodjanac (FT) (1) Karen Cruz (FT) (1) Sarah…" at bounding box center [552, 206] width 988 height 34
click at [348, 183] on sui-booking-teams "Teams Assign to Team has key (0) Office (1) Debbie Brodjanac (FT) (1) Karen Cru…" at bounding box center [551, 180] width 963 height 177
click at [358, 161] on button "Assign to" at bounding box center [356, 160] width 79 height 35
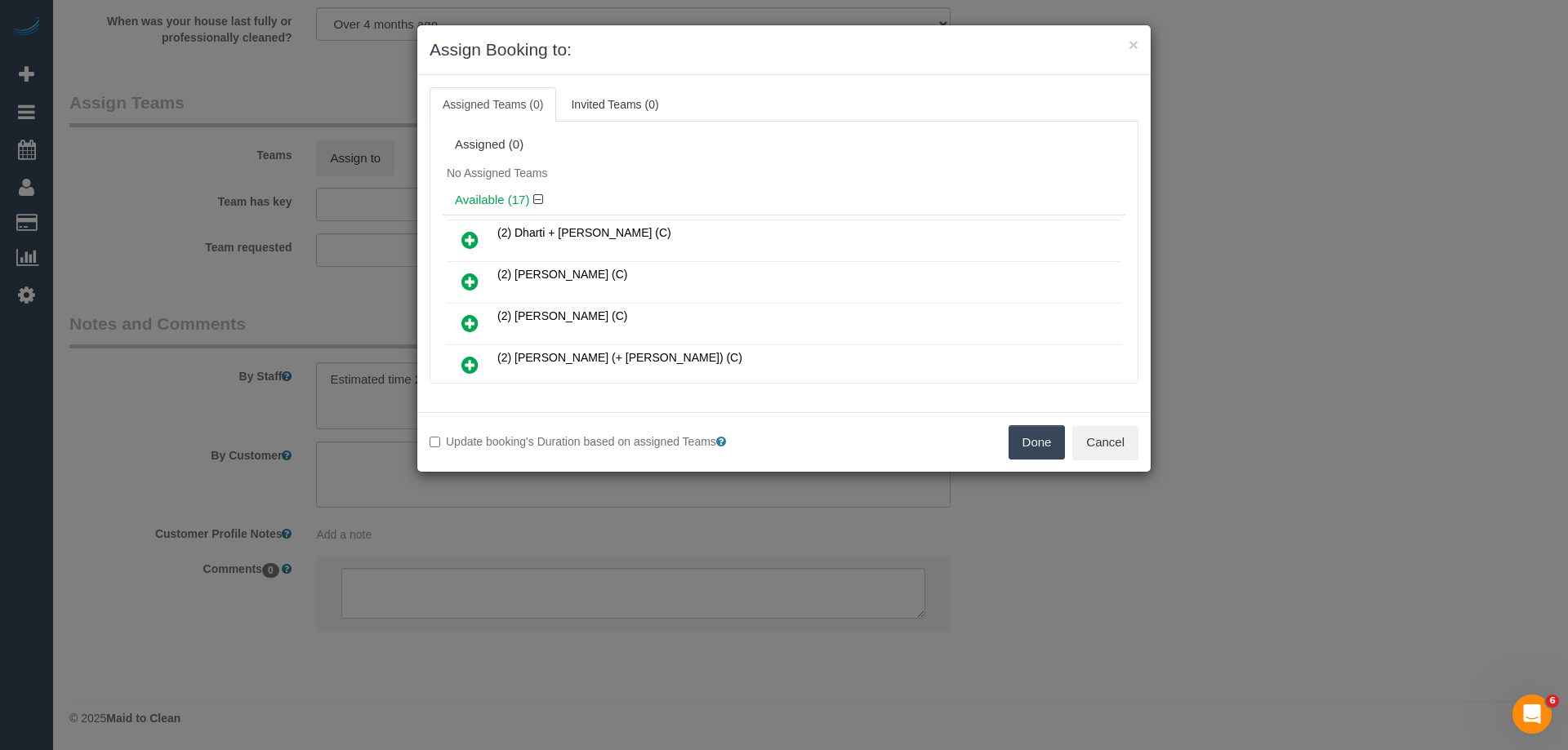
click at [809, 179] on div "No Assigned Teams" at bounding box center [784, 173] width 682 height 25
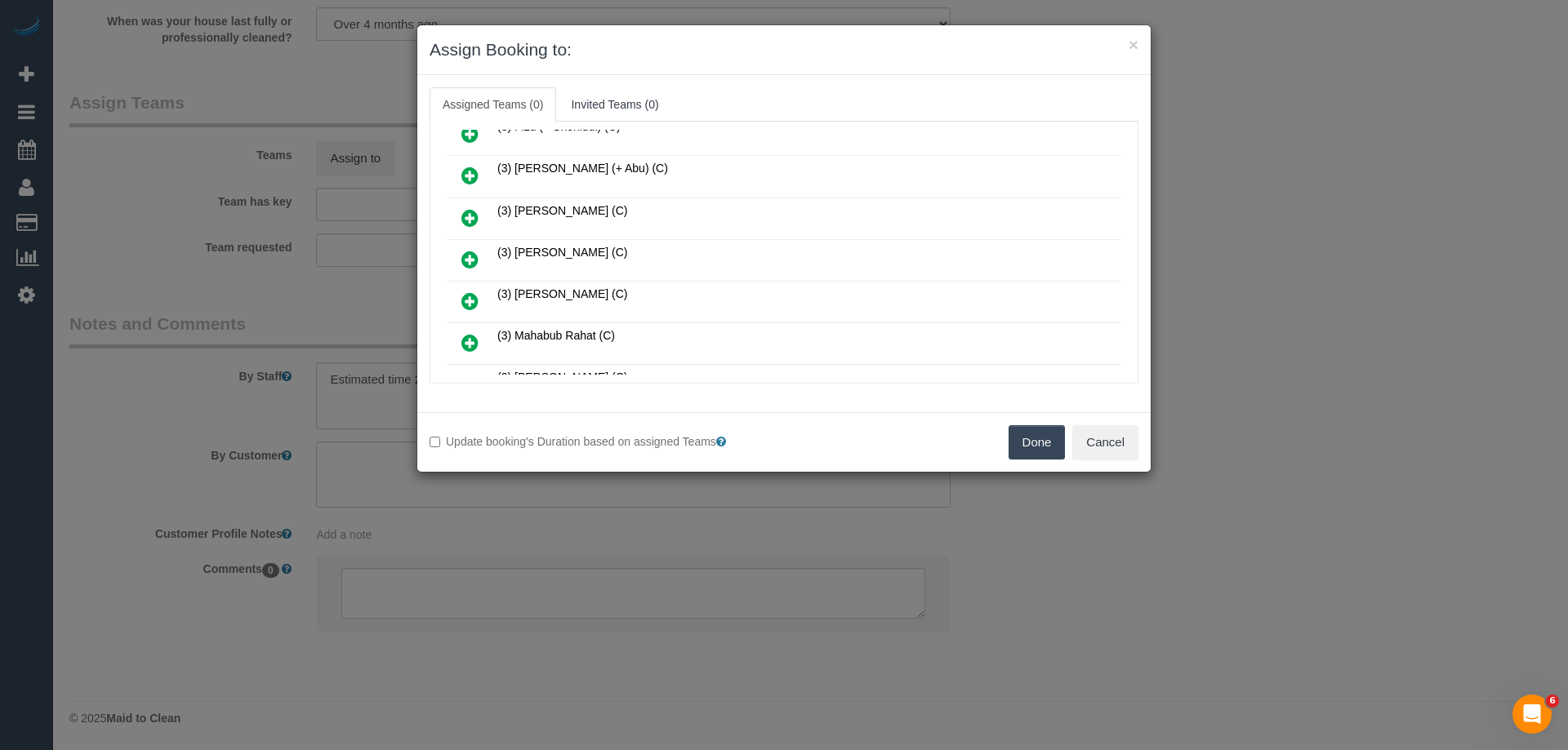
click at [470, 257] on icon at bounding box center [470, 259] width 17 height 19
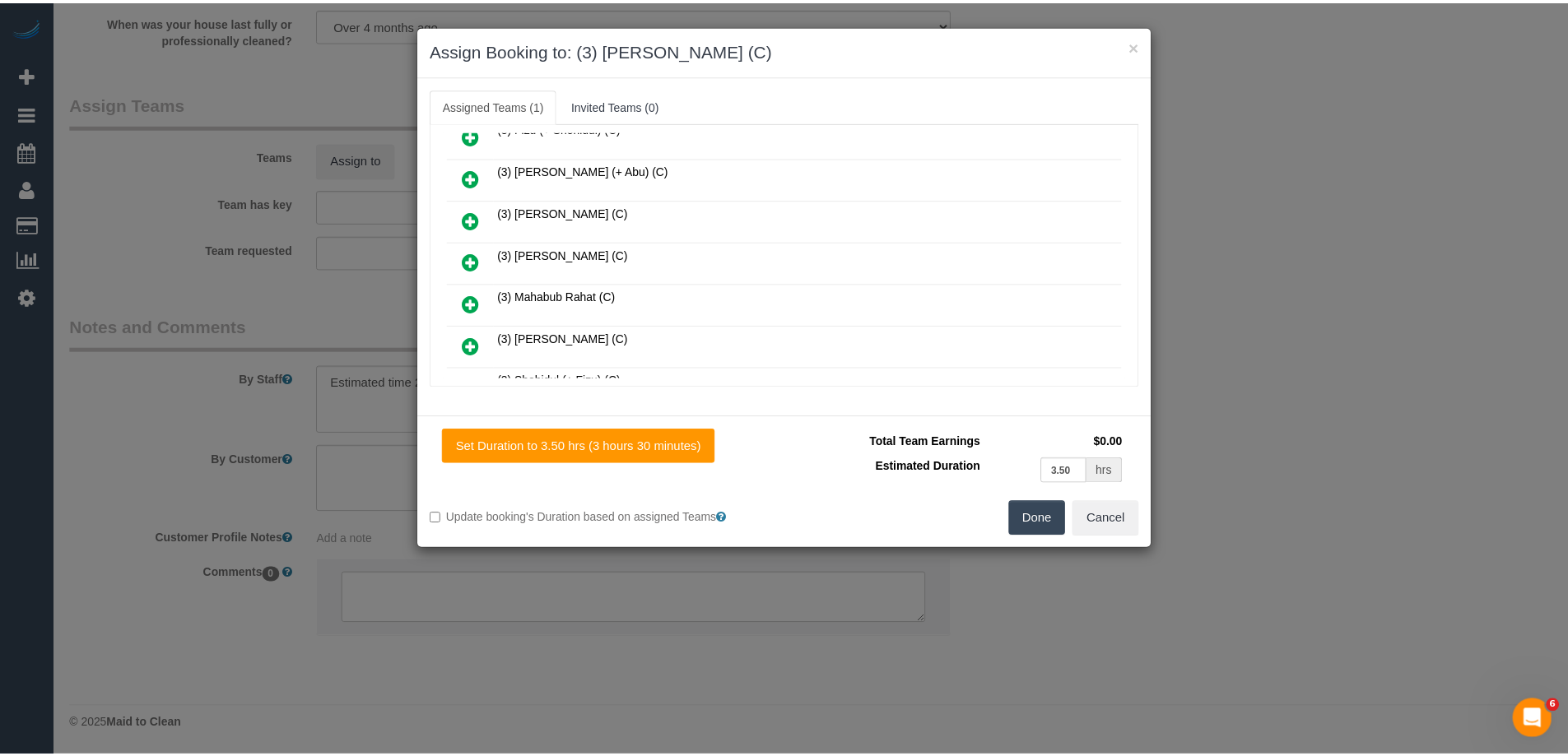
scroll to position [0, 0]
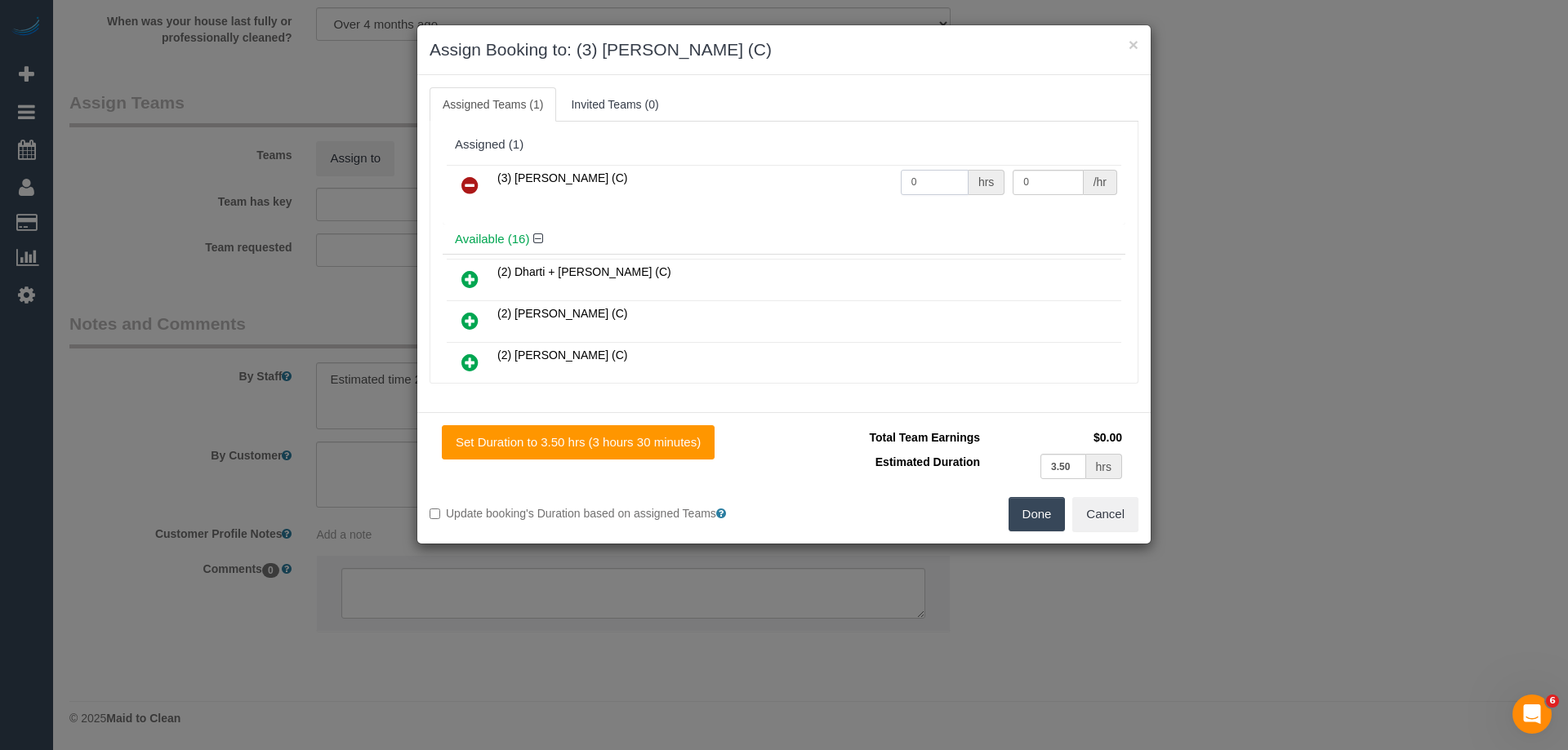
click at [946, 177] on input "0" at bounding box center [935, 183] width 68 height 25
type input "1"
click at [1053, 178] on input "0" at bounding box center [1047, 183] width 70 height 25
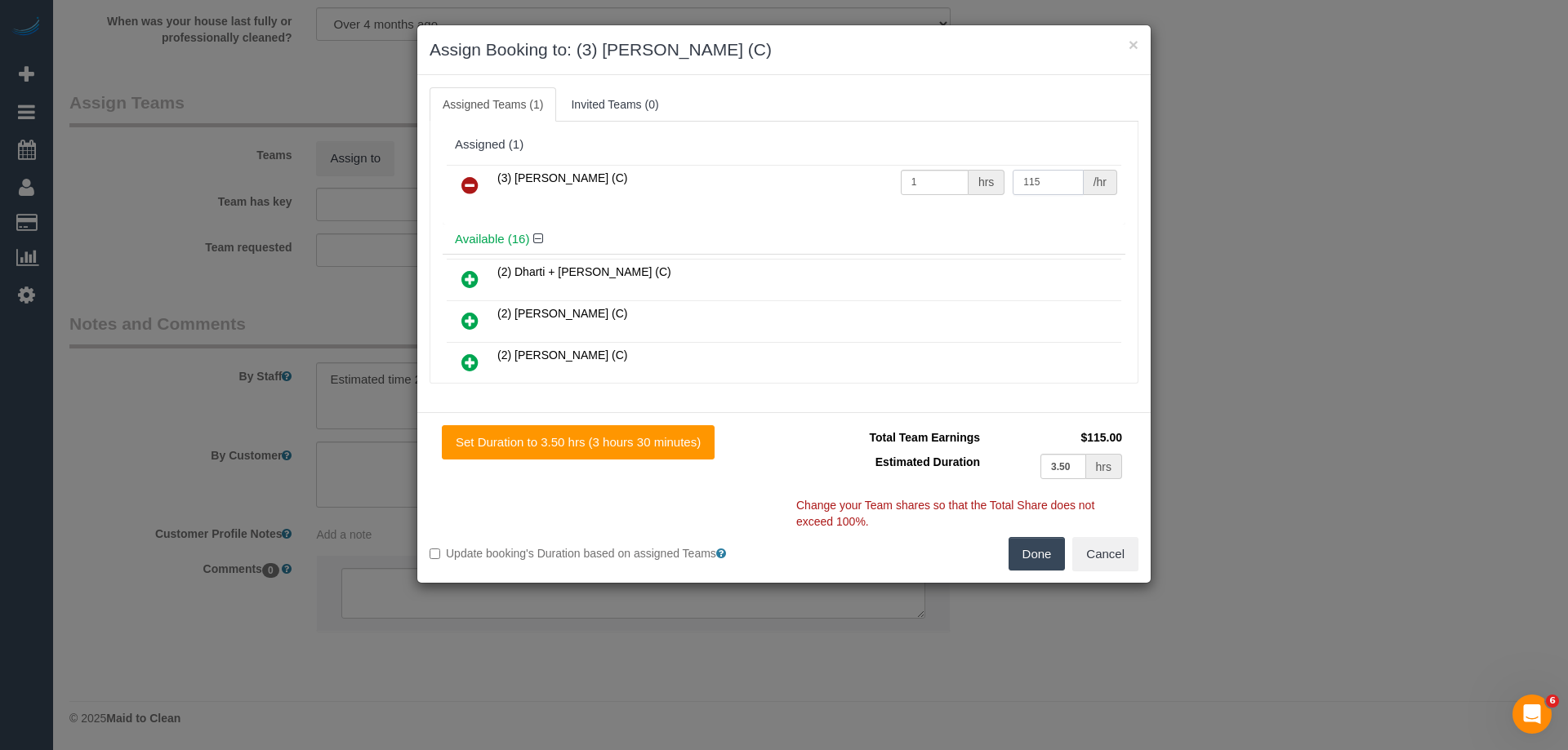
type input "115"
click at [1030, 560] on button "Done" at bounding box center [1037, 554] width 58 height 35
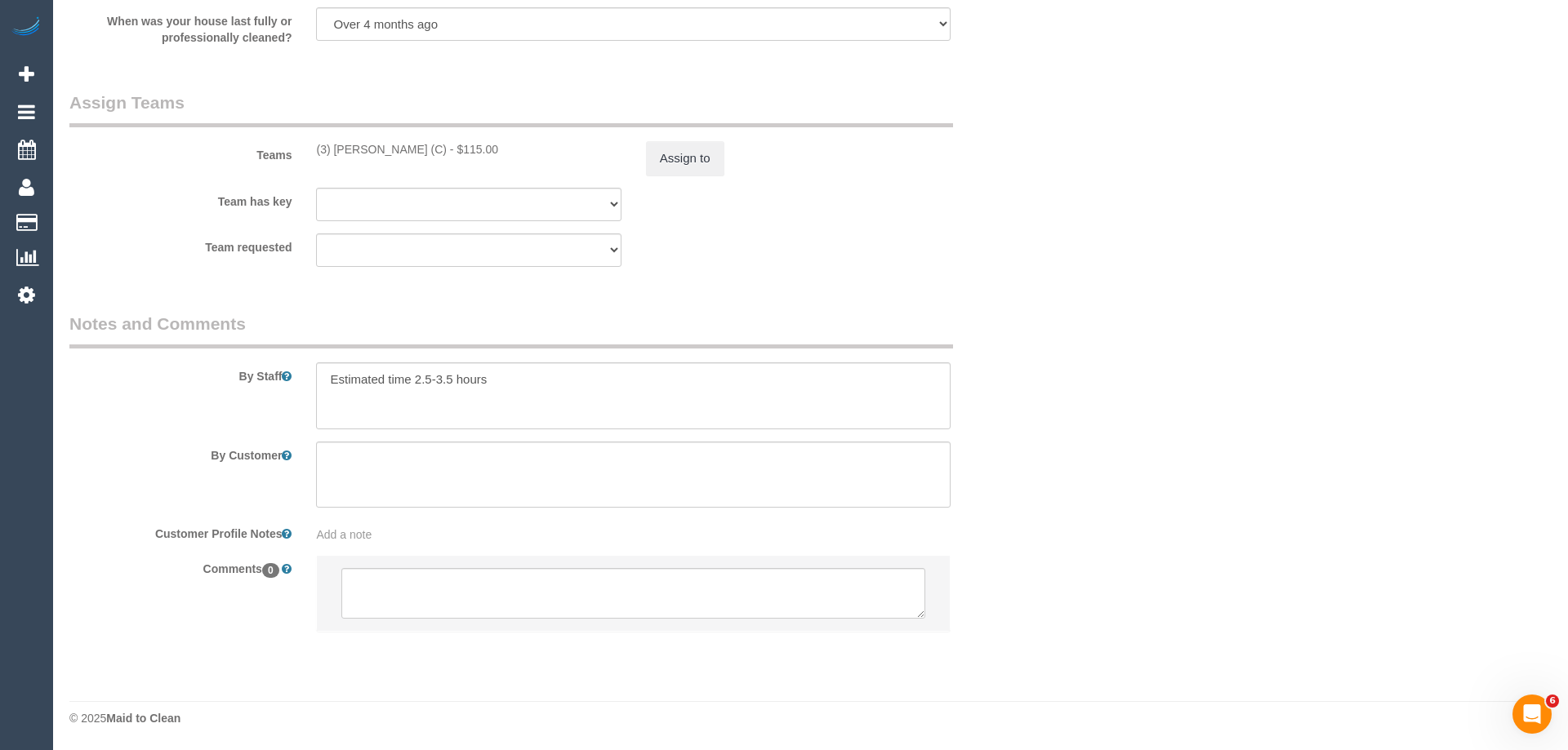
click at [1030, 560] on div "× Assign Booking to: (3) Jonathan Canchila (C) Assigned Teams (1) Invited Teams…" at bounding box center [784, 375] width 1568 height 750
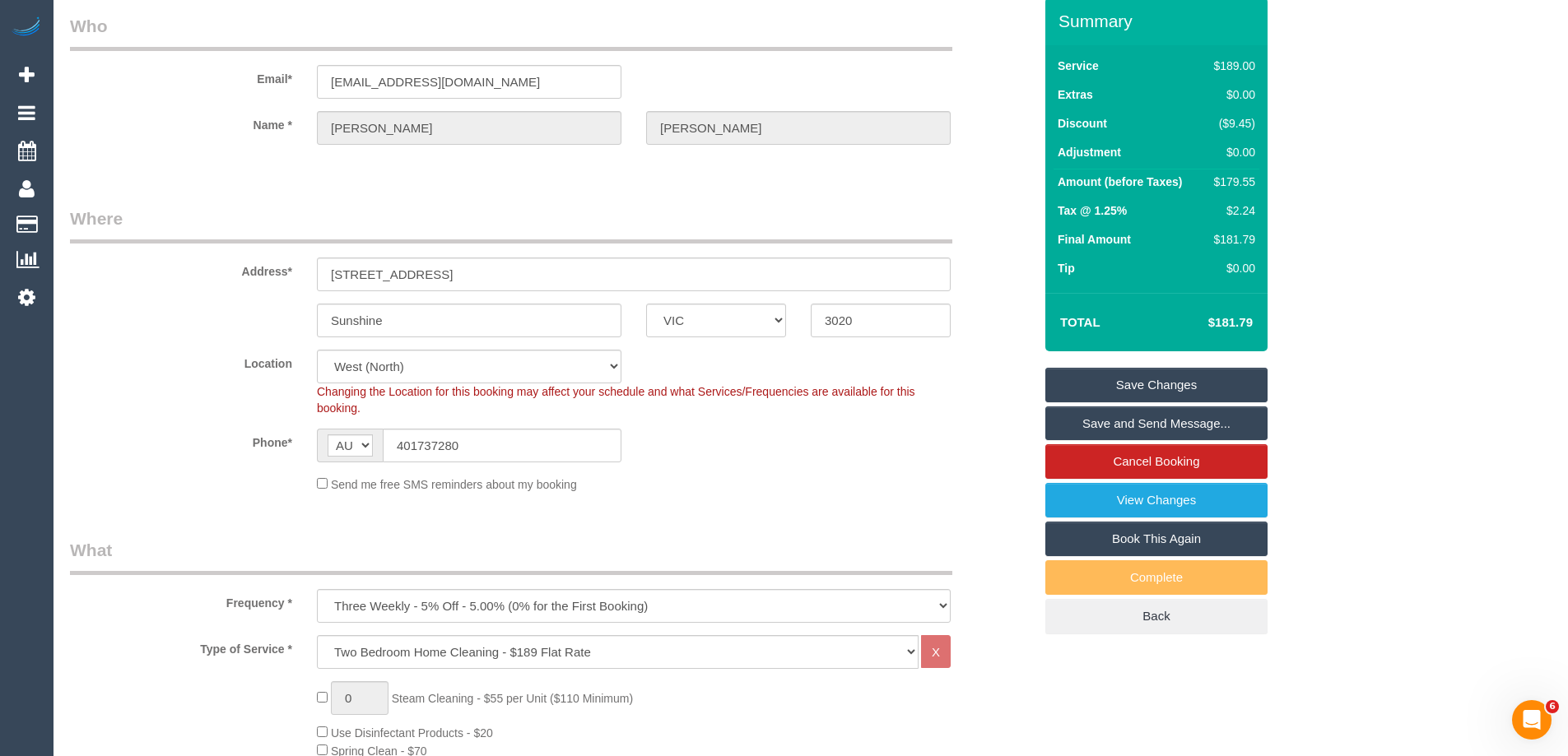
scroll to position [61, 0]
click at [1234, 426] on link "Save and Send Message..." at bounding box center [1156, 424] width 222 height 35
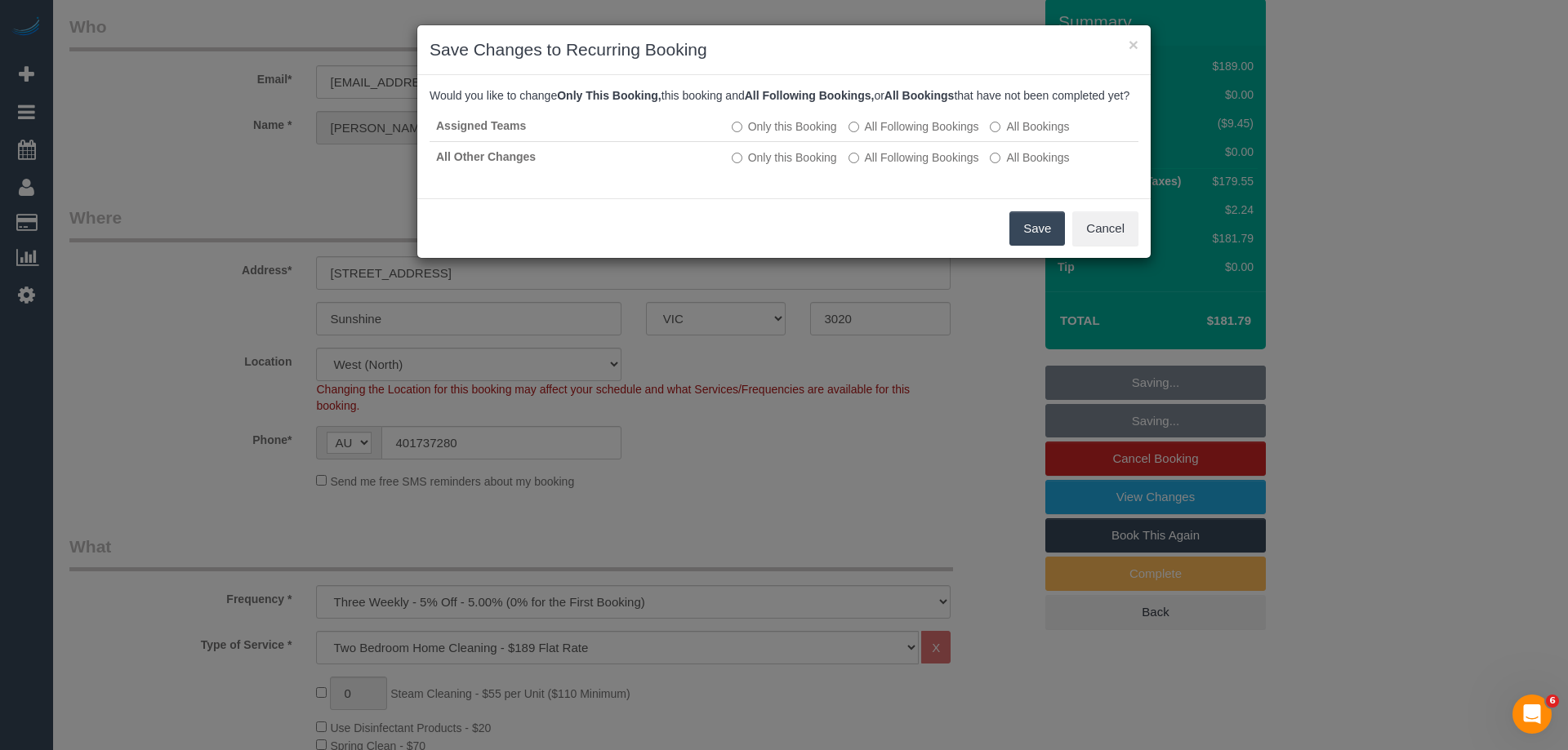
click at [1034, 245] on button "Save" at bounding box center [1037, 229] width 56 height 35
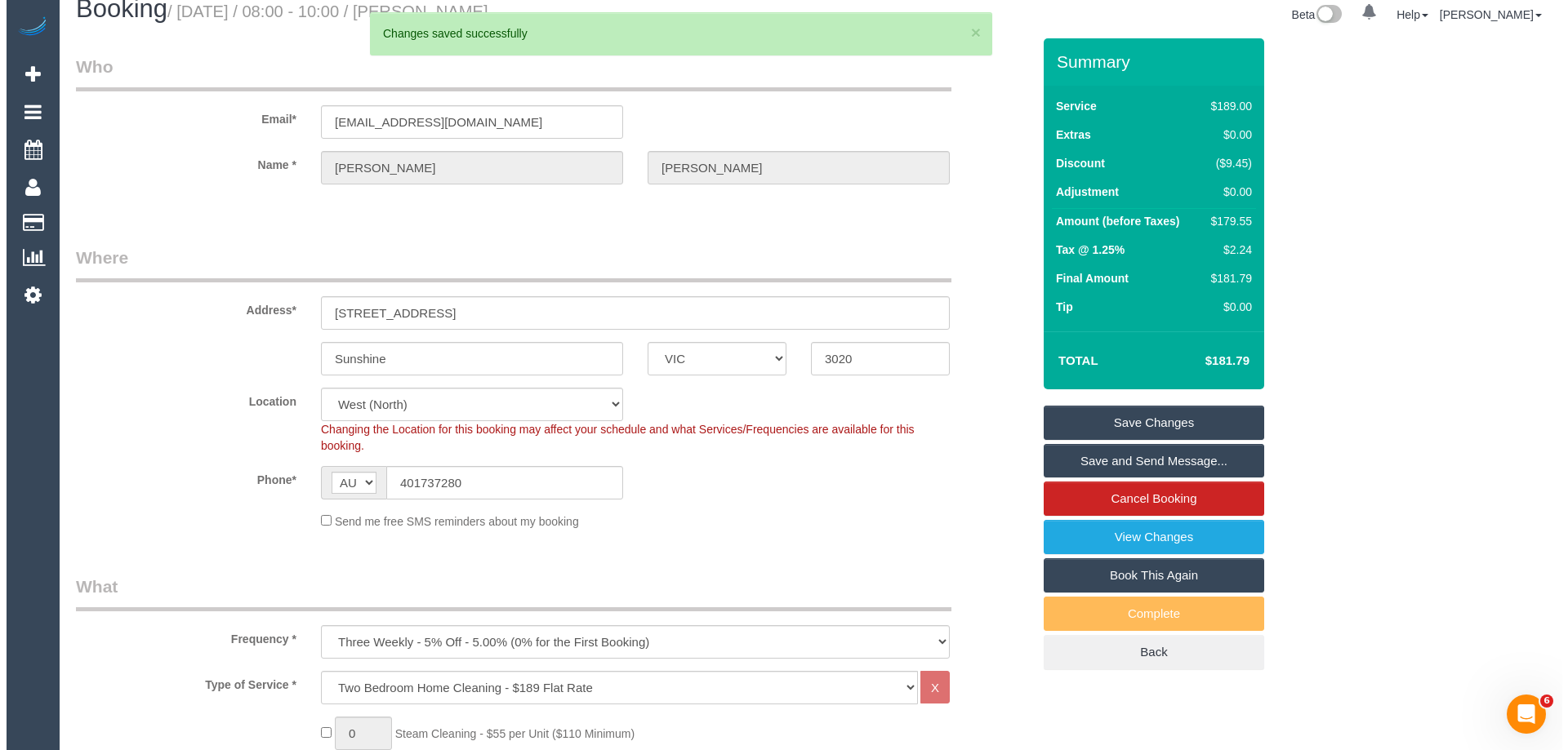
scroll to position [0, 0]
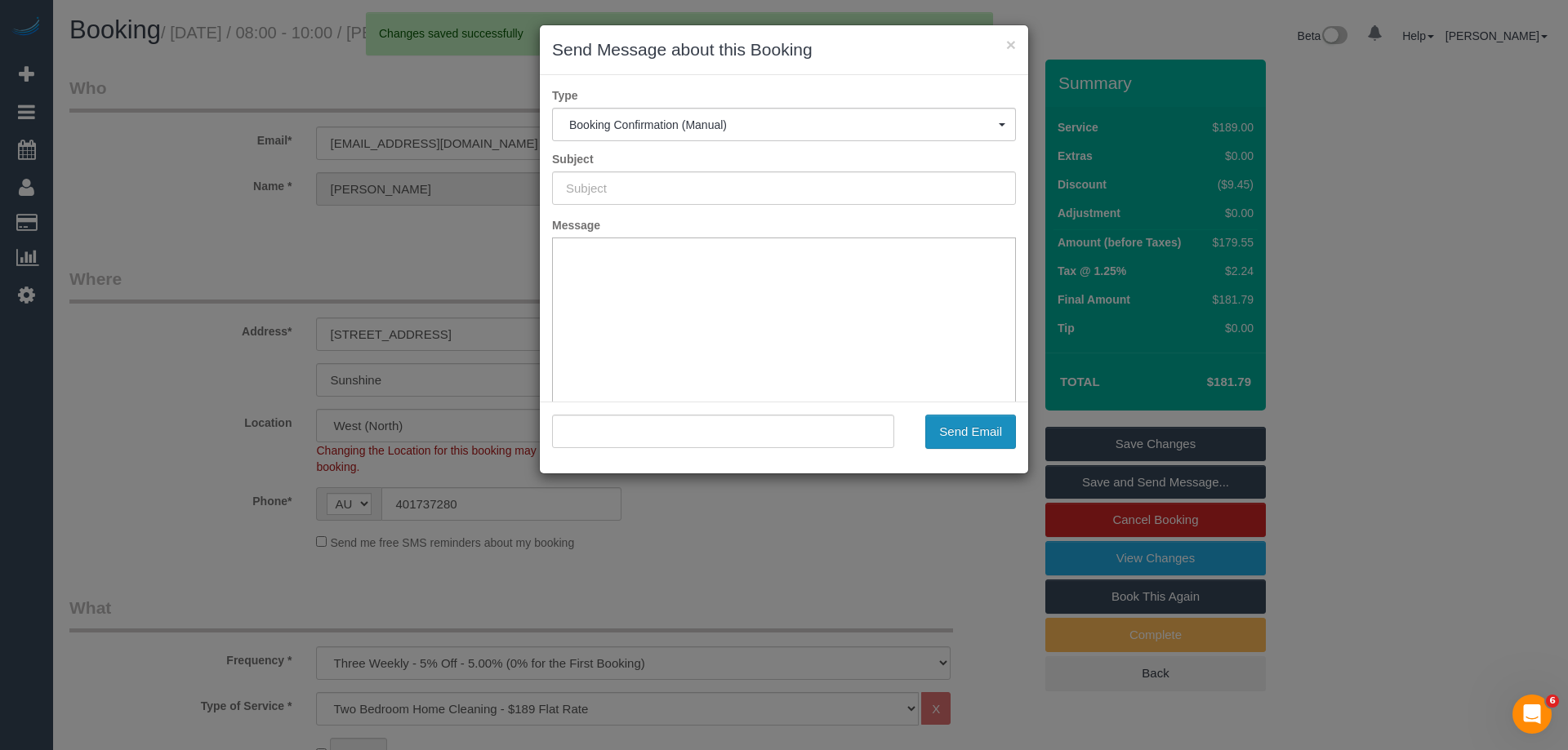
type input "Booking Confirmed"
type input ""Sam Hopkinson" <shopkinson90@gmail.com>"
click at [987, 432] on button "Send Email" at bounding box center [970, 432] width 91 height 35
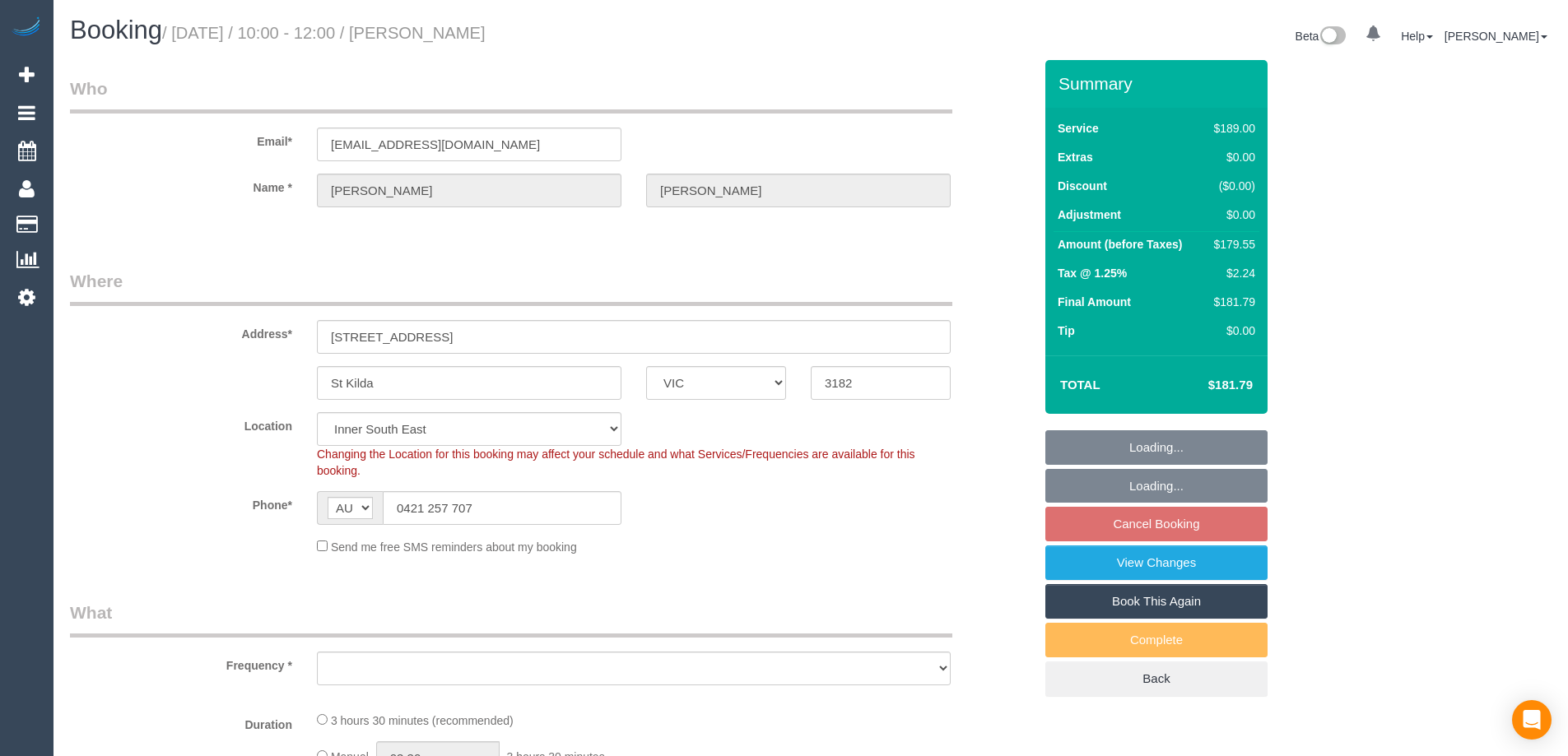
select select "VIC"
select select "object:670"
select select "number:29"
select select "number:14"
select select "number:18"
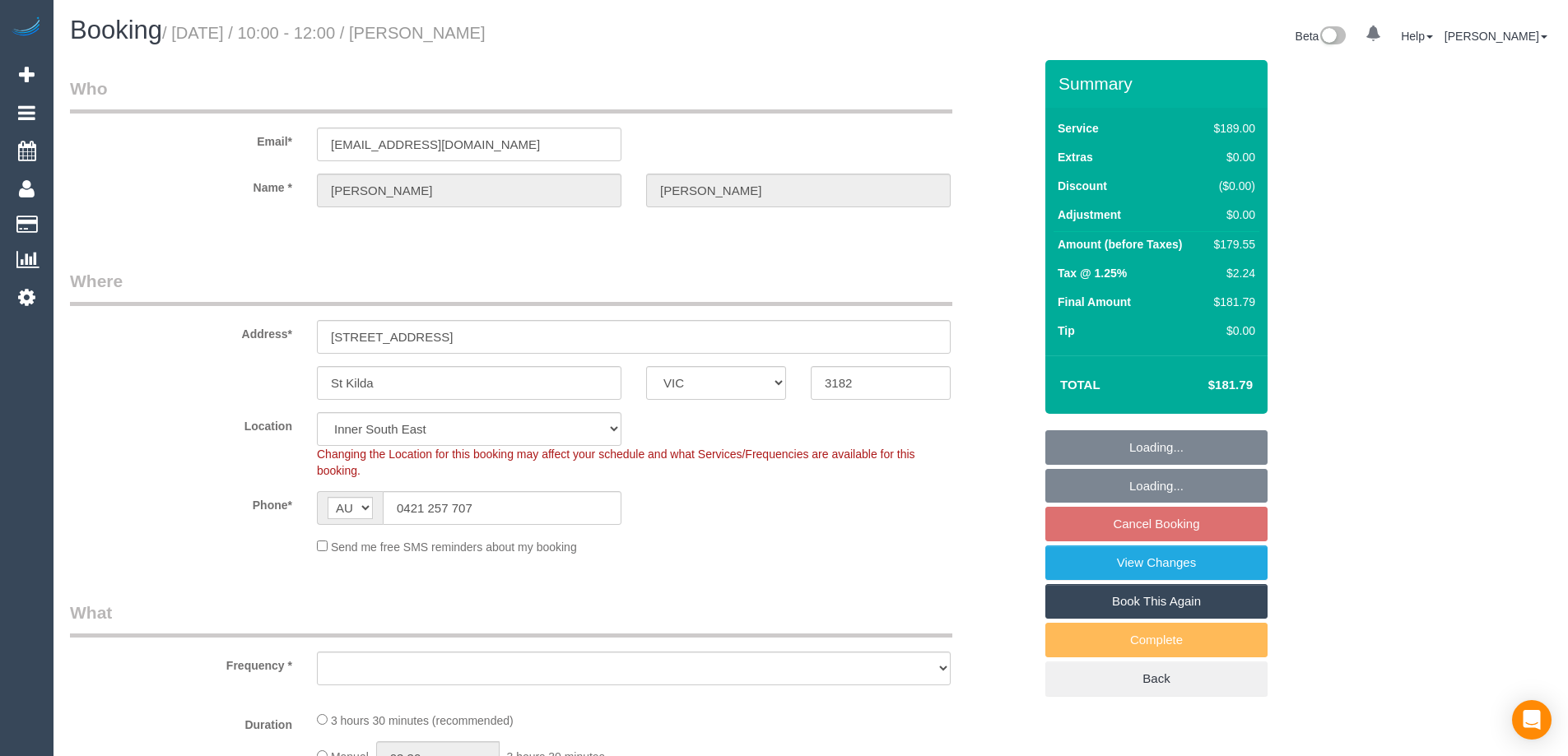
select select "number:36"
select select "number:34"
select select "number:13"
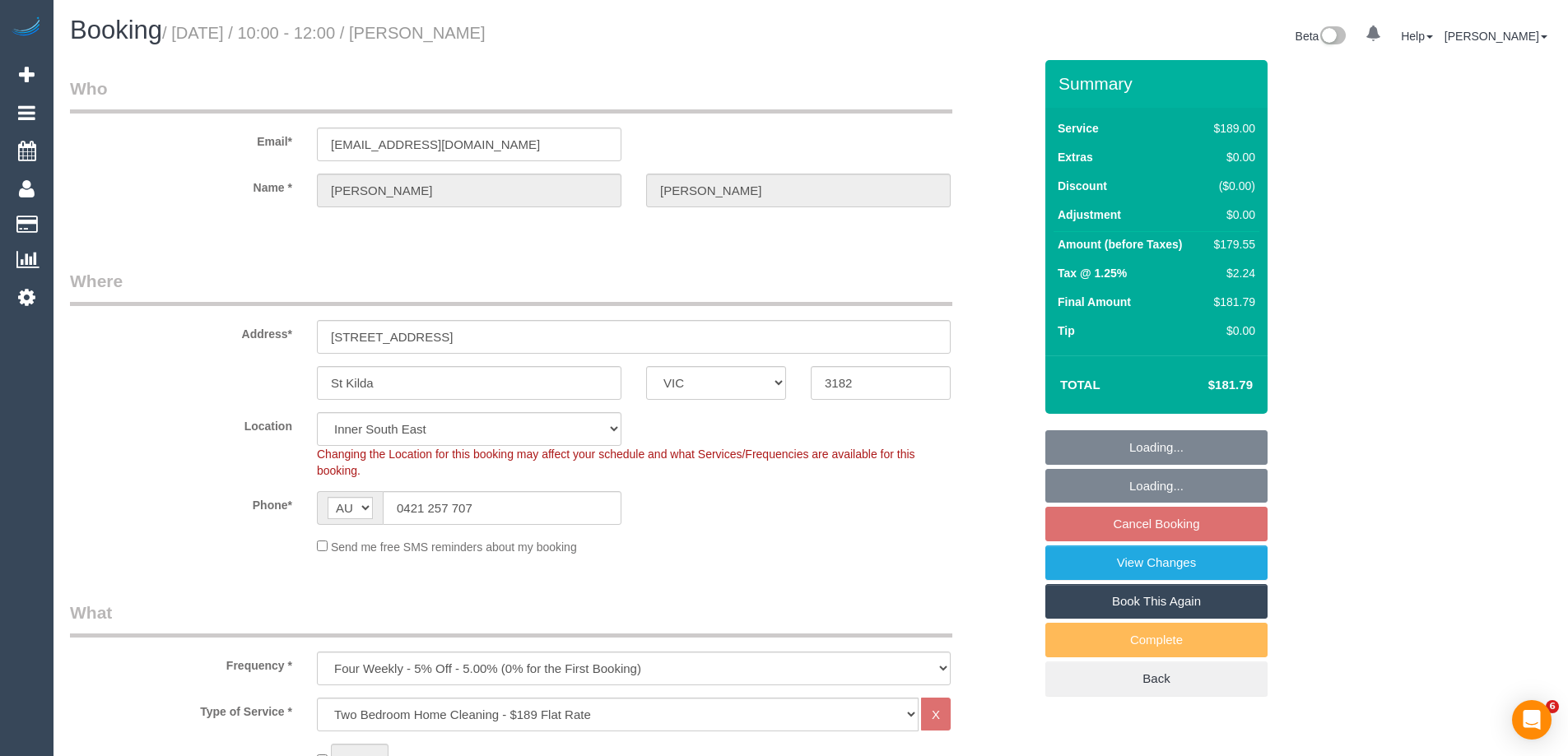
select select "string:stripe-pm_1MeQaW2GScqysDRVGLPyKJgO"
select select "object:1412"
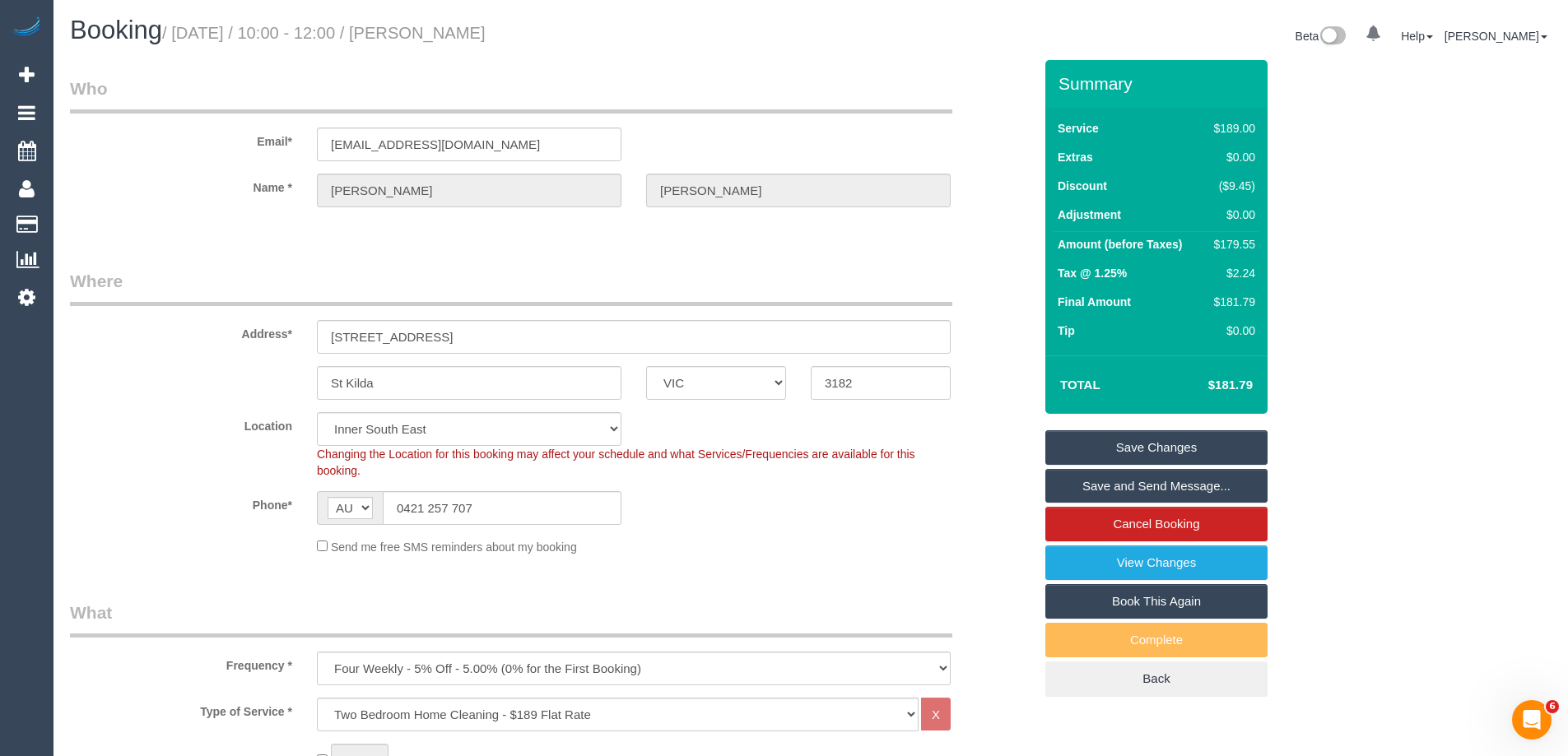
drag, startPoint x: 478, startPoint y: 30, endPoint x: 429, endPoint y: 28, distance: 49.0
click at [429, 28] on h1 "Booking / [DATE] / 10:00 - 12:00 / [PERSON_NAME]" at bounding box center [434, 30] width 729 height 28
copy small "[PERSON_NAME]"
drag, startPoint x: 847, startPoint y: 548, endPoint x: 897, endPoint y: 550, distance: 50.0
click at [861, 550] on div "Send me free SMS reminders about my booking" at bounding box center [634, 546] width 659 height 18
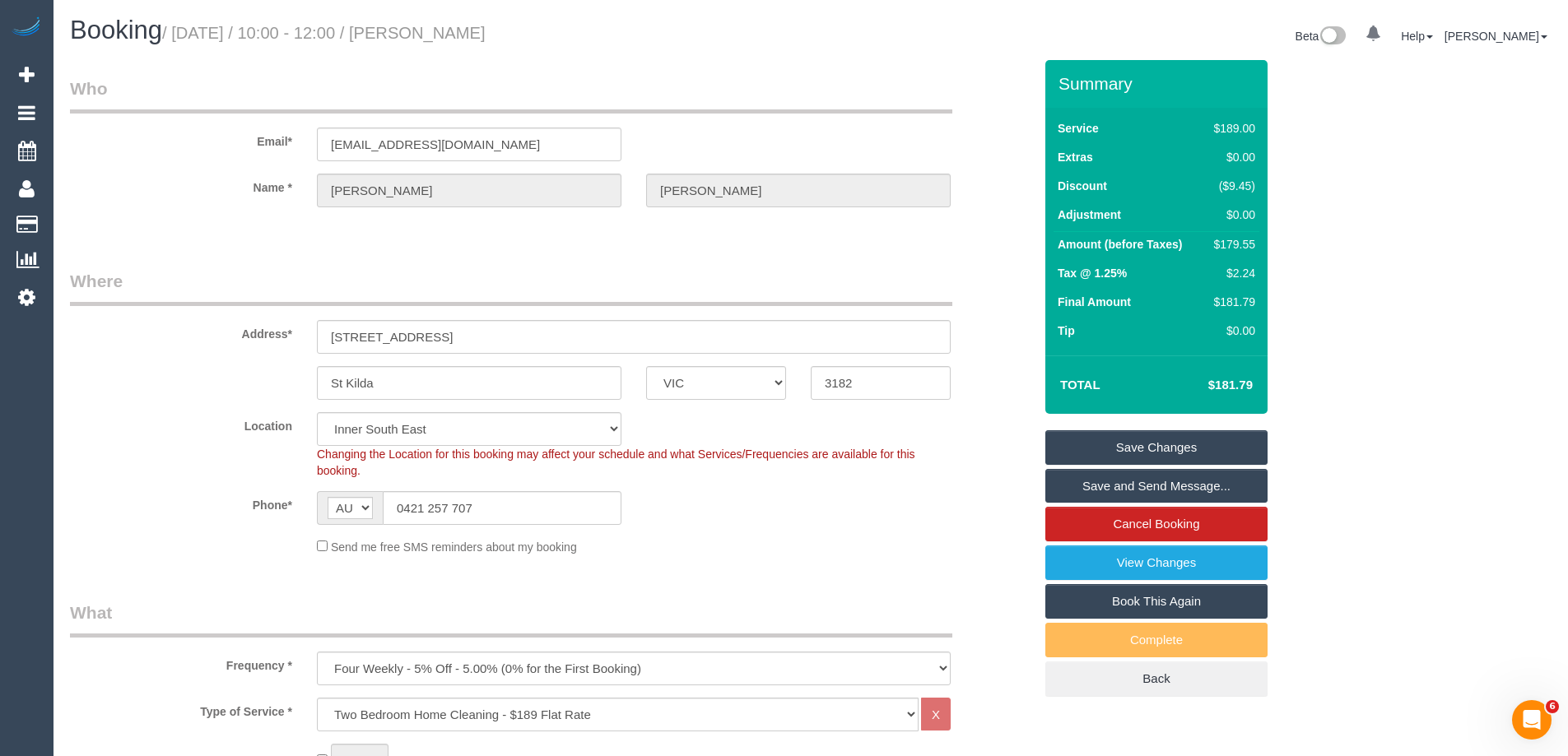
click at [1247, 244] on div "$179.55" at bounding box center [1231, 244] width 48 height 16
copy div "179.55"
click at [1356, 272] on div "Summary Service $189.00 Extras $0.00 Discount ($9.45) Adjustment $0.00 Amount (…" at bounding box center [1218, 394] width 370 height 670
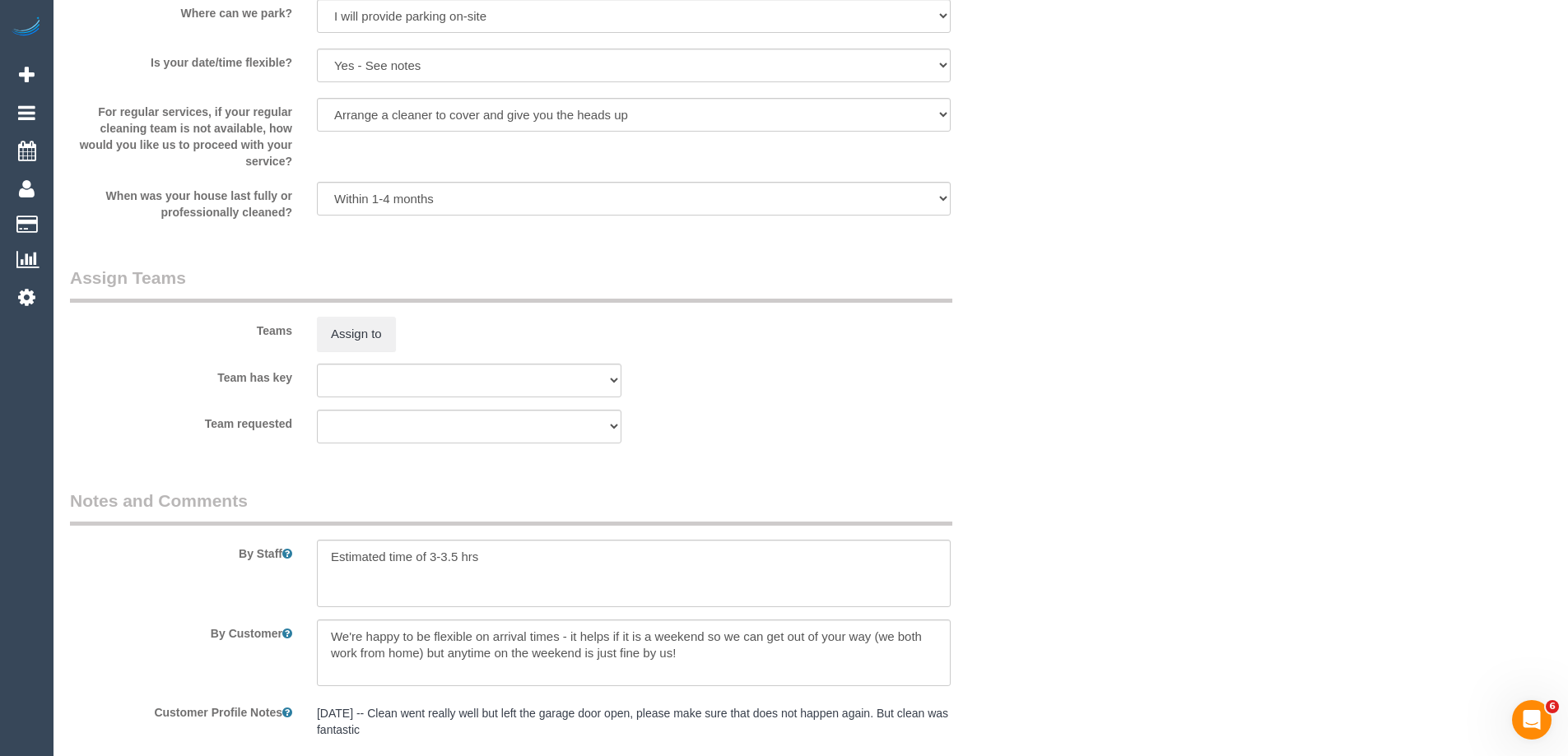
scroll to position [2144, 0]
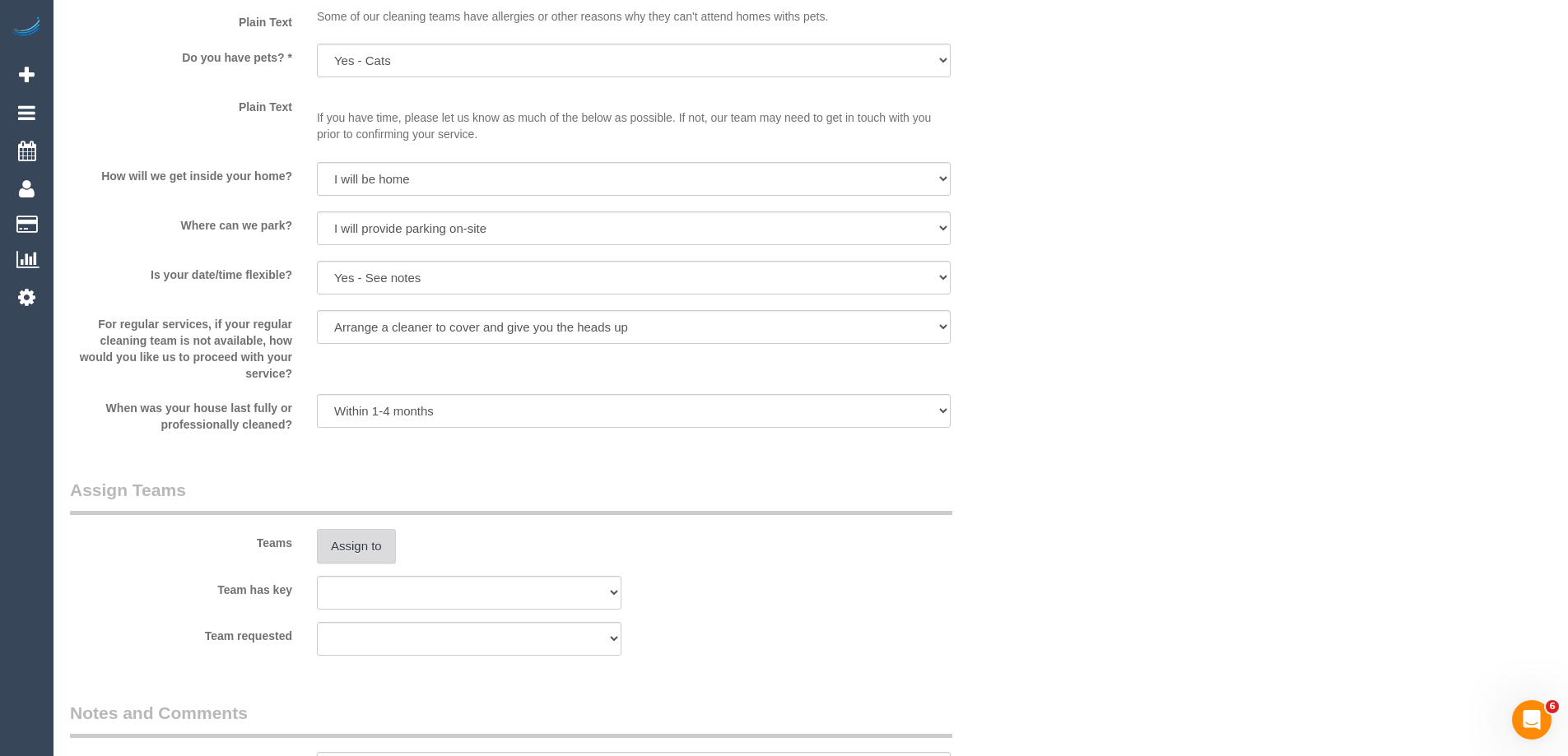
click at [393, 552] on button "Assign to" at bounding box center [356, 546] width 79 height 35
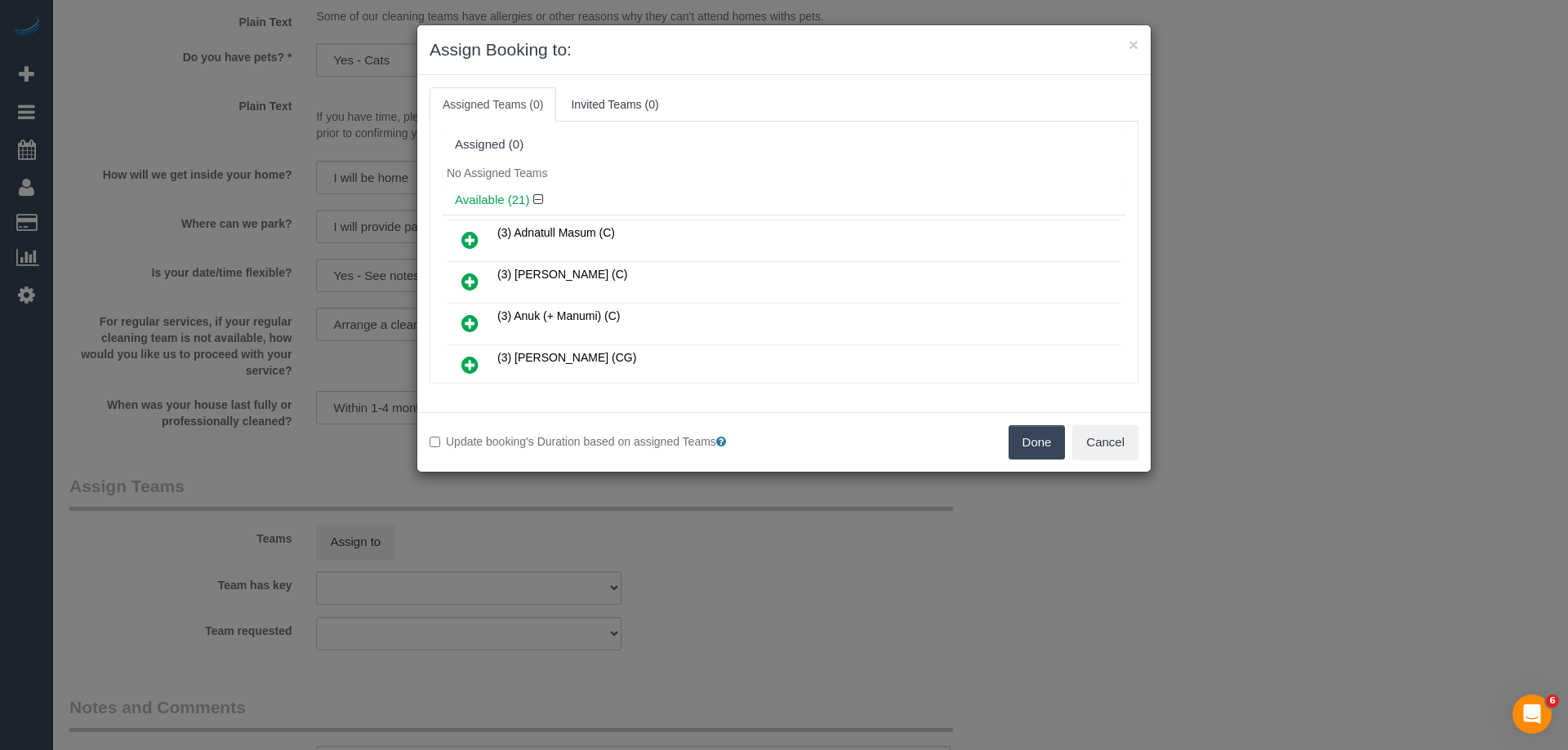
click at [473, 234] on icon at bounding box center [470, 240] width 17 height 19
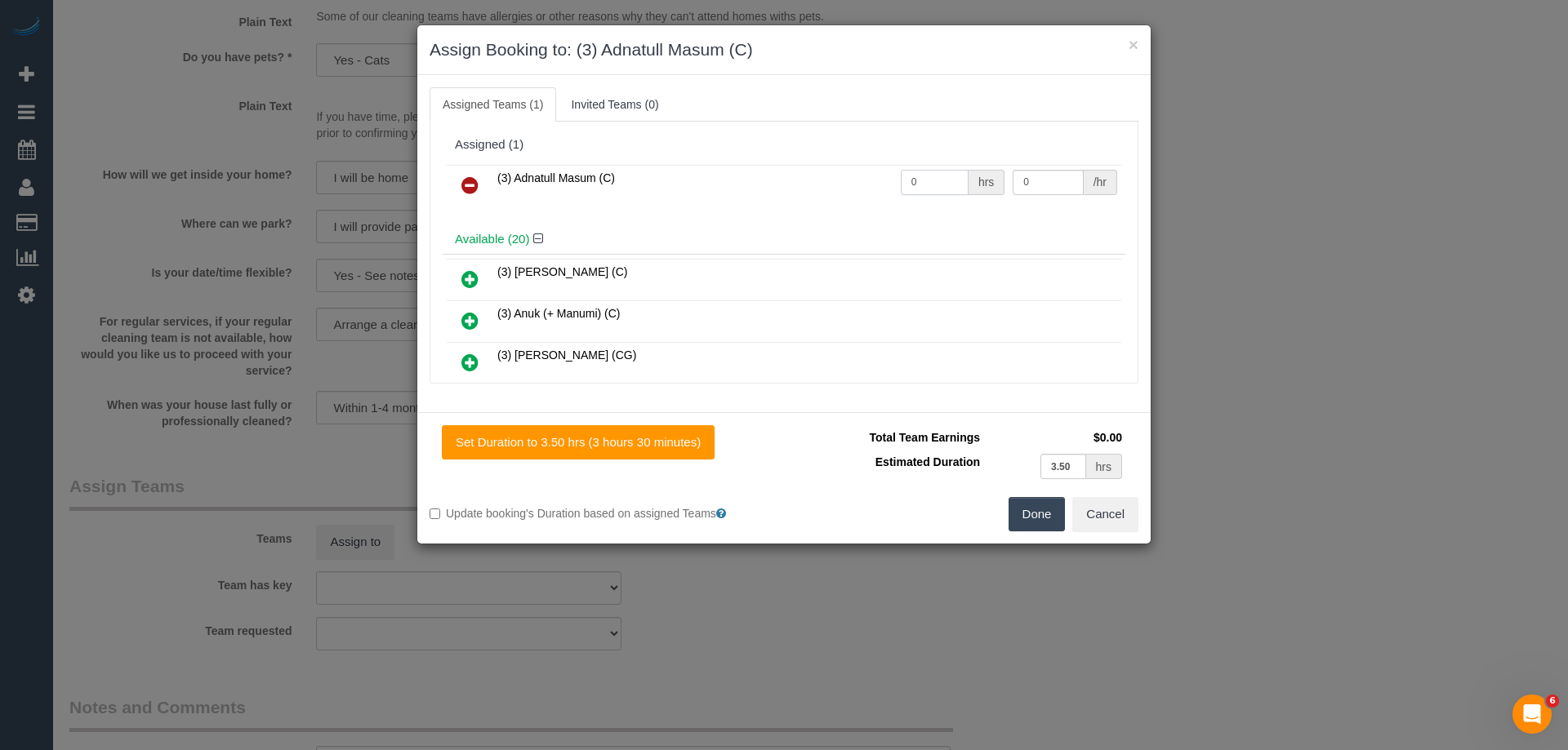
click at [935, 189] on input "0" at bounding box center [935, 183] width 68 height 25
type input "1"
click at [1057, 174] on input "0" at bounding box center [1047, 183] width 70 height 25
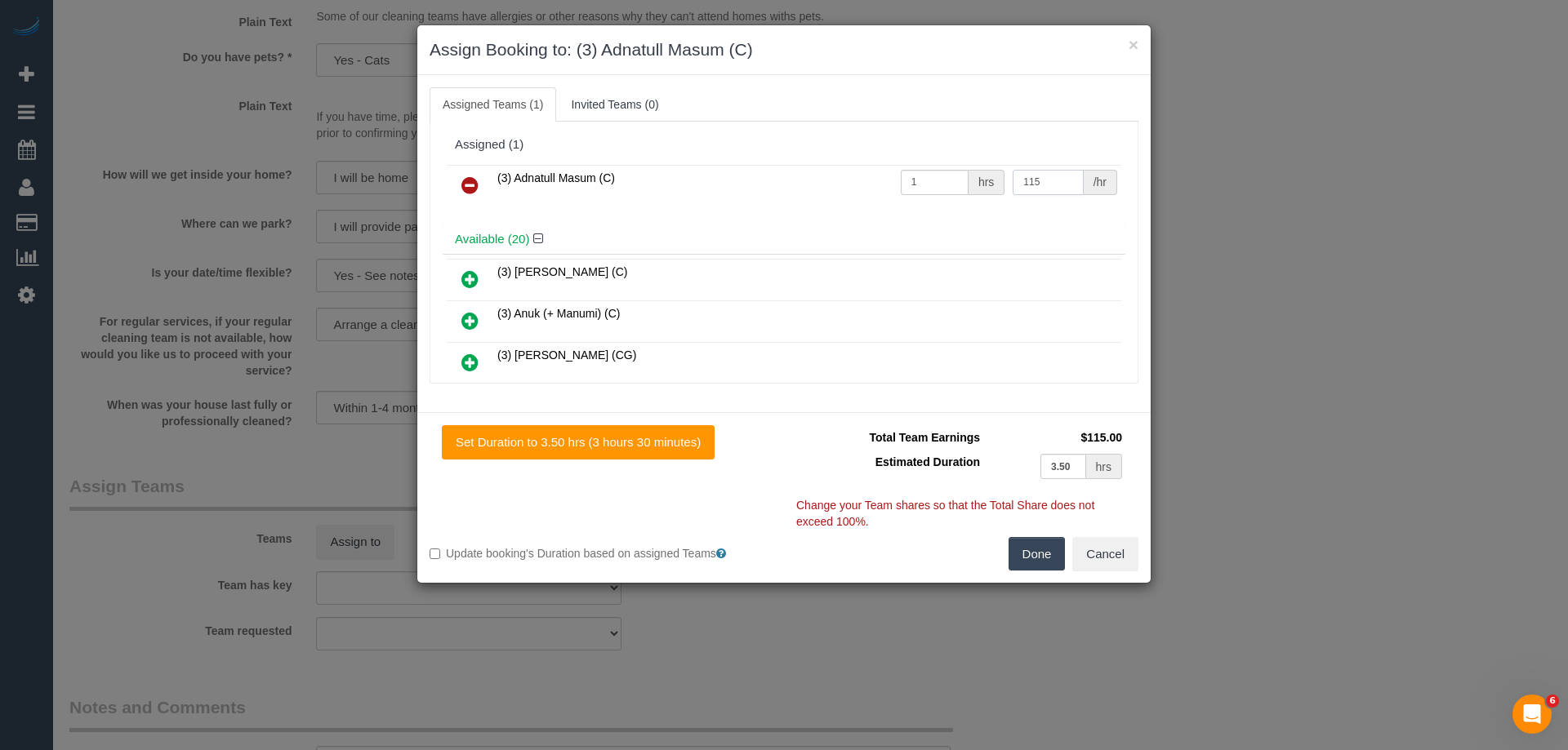
type input "115"
click at [1032, 561] on button "Done" at bounding box center [1037, 554] width 58 height 35
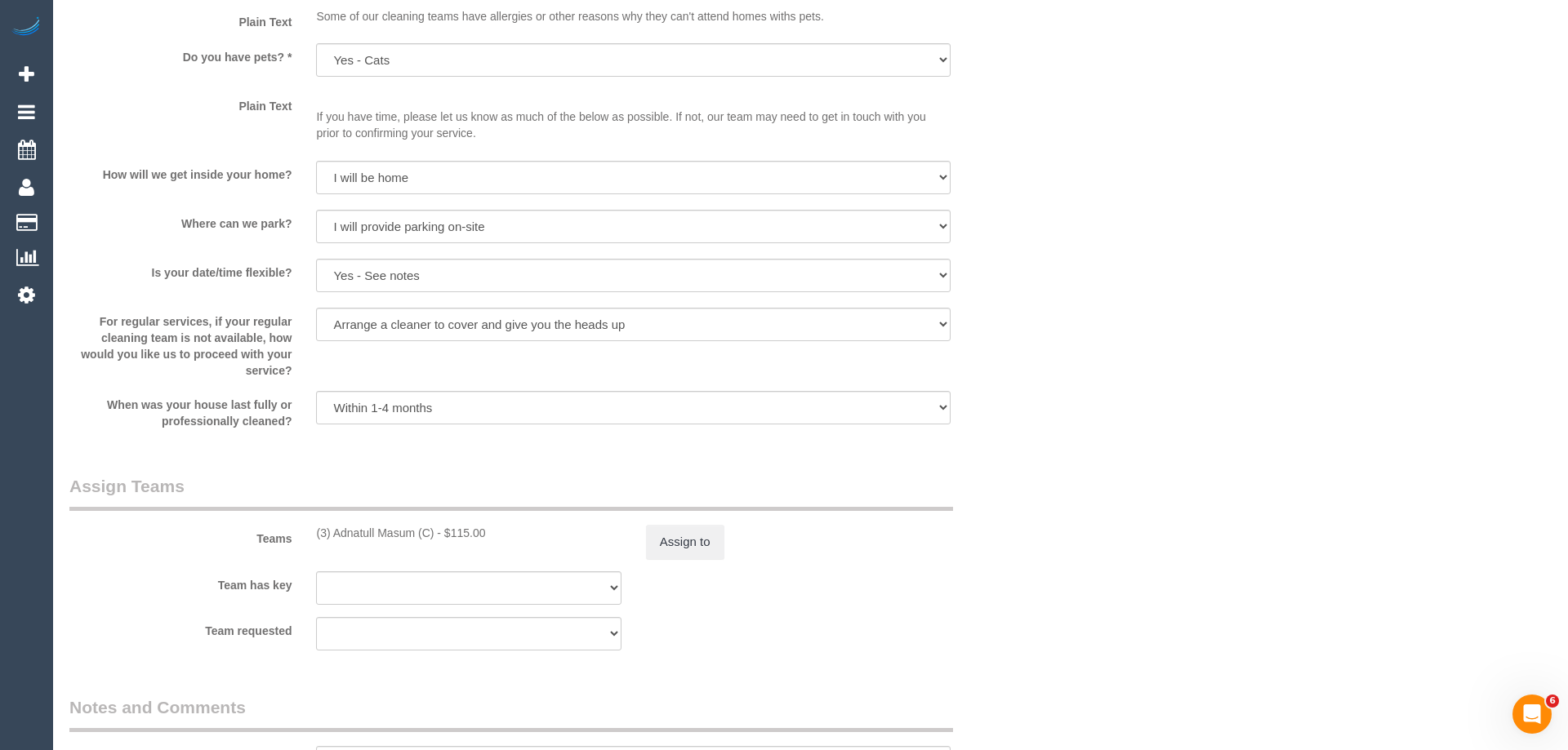
click at [1032, 561] on div "× Assign Booking to: (3) Adnatull Masum (C) Assigned Teams (1) Invited Teams (0…" at bounding box center [784, 375] width 1568 height 750
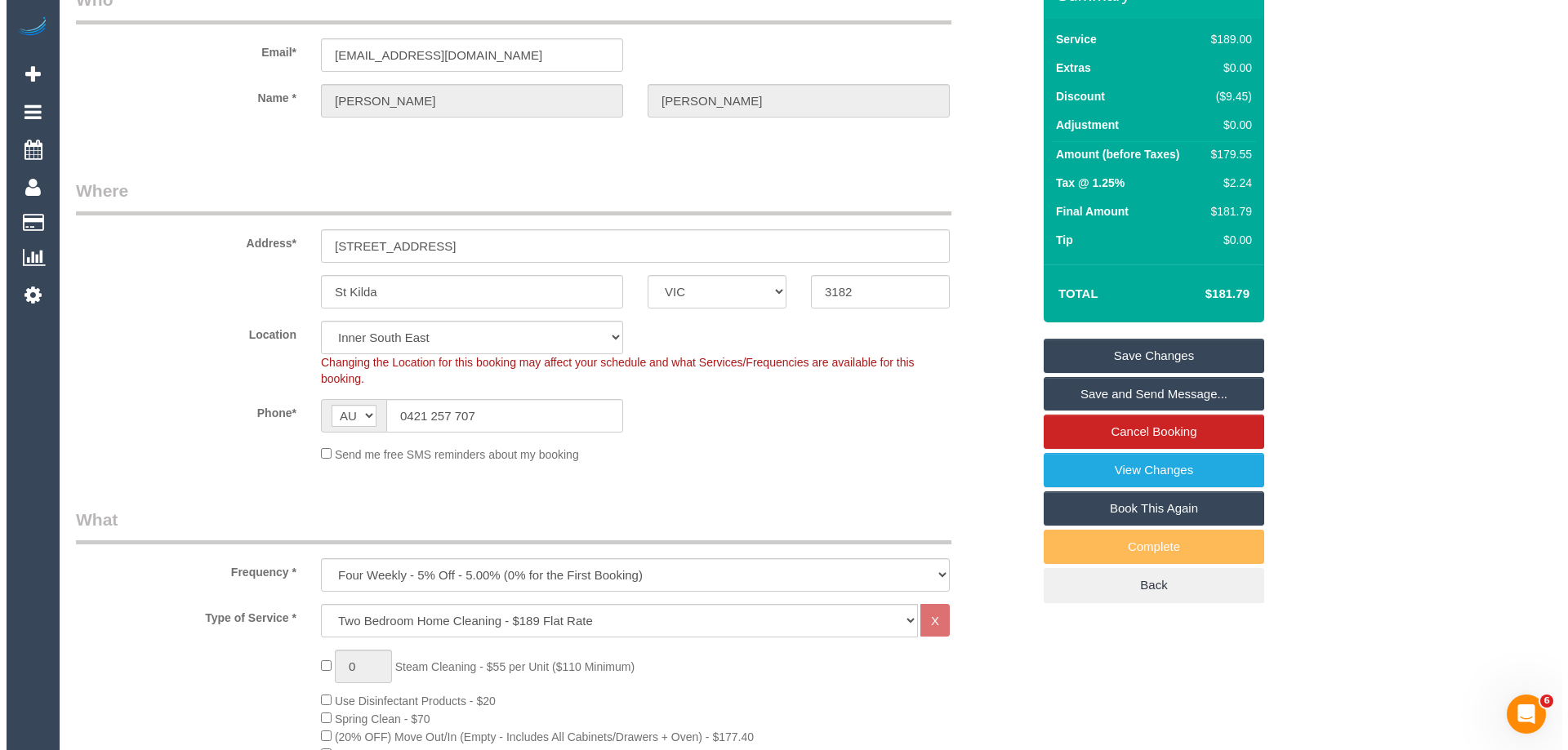
scroll to position [85, 0]
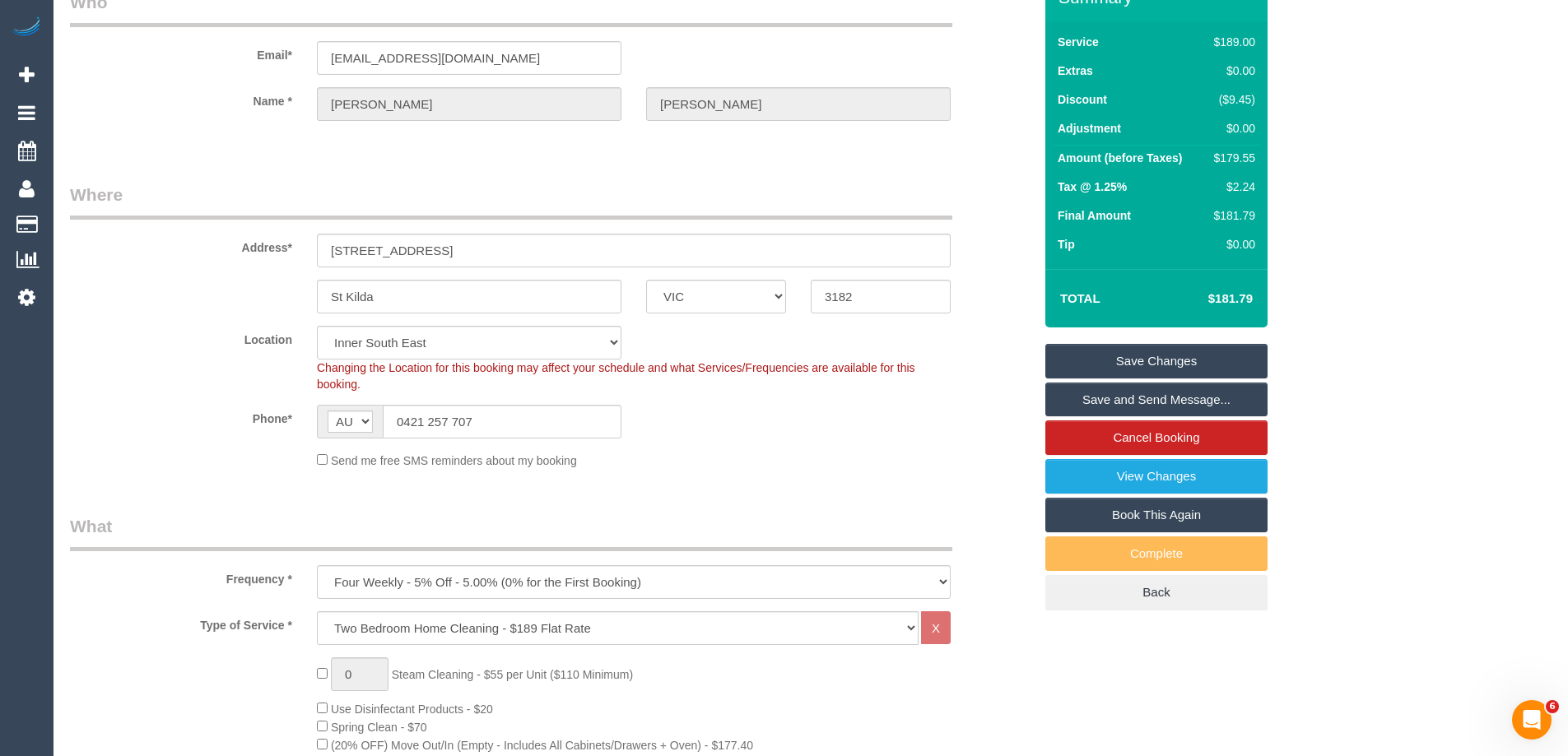
click at [1176, 398] on link "Save and Send Message..." at bounding box center [1156, 400] width 222 height 35
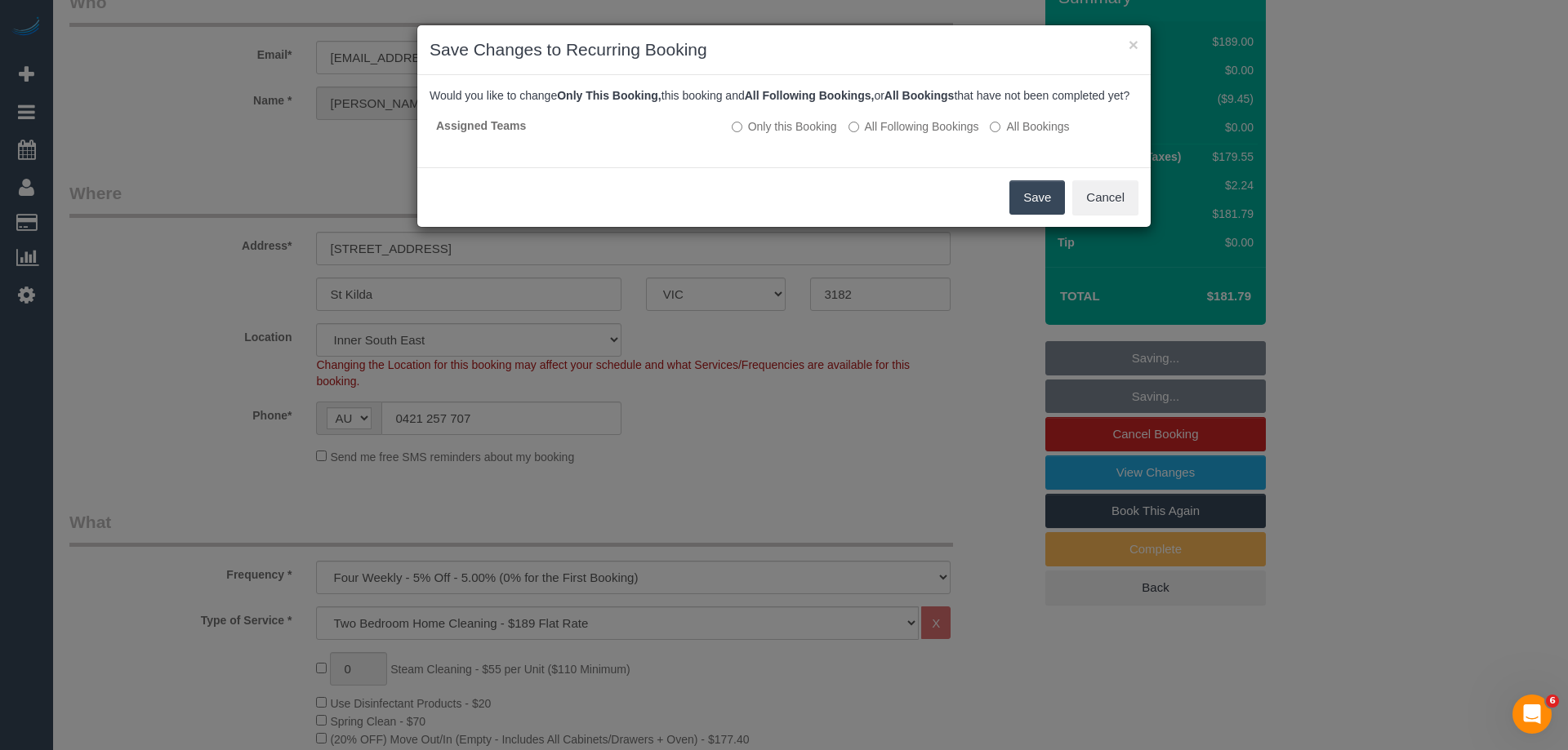
click at [1030, 215] on button "Save" at bounding box center [1037, 197] width 56 height 35
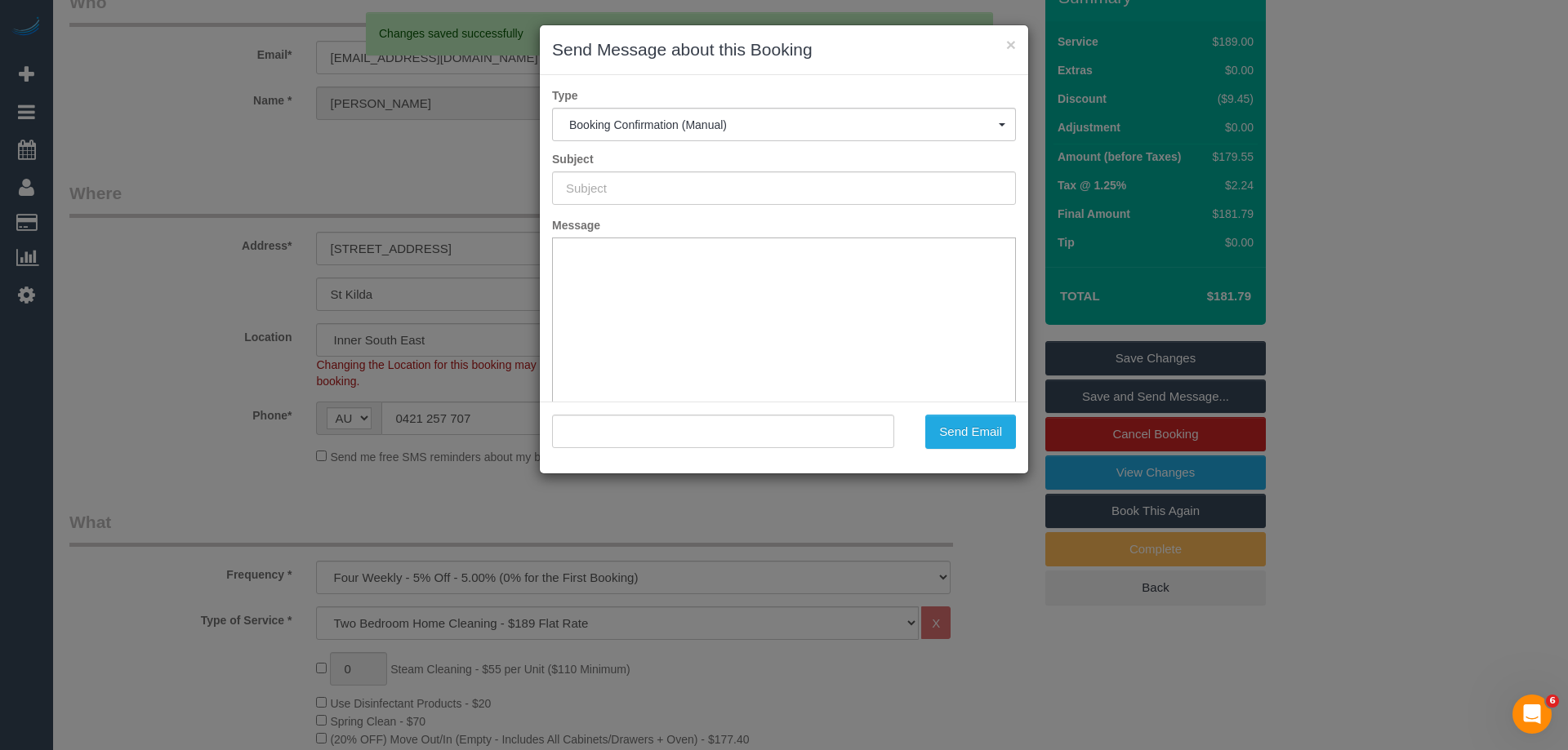
scroll to position [0, 0]
type input "Booking Confirmed"
type input ""Jennifer Keene-McCann" <jenniferekeenemccann@gmail.com>"
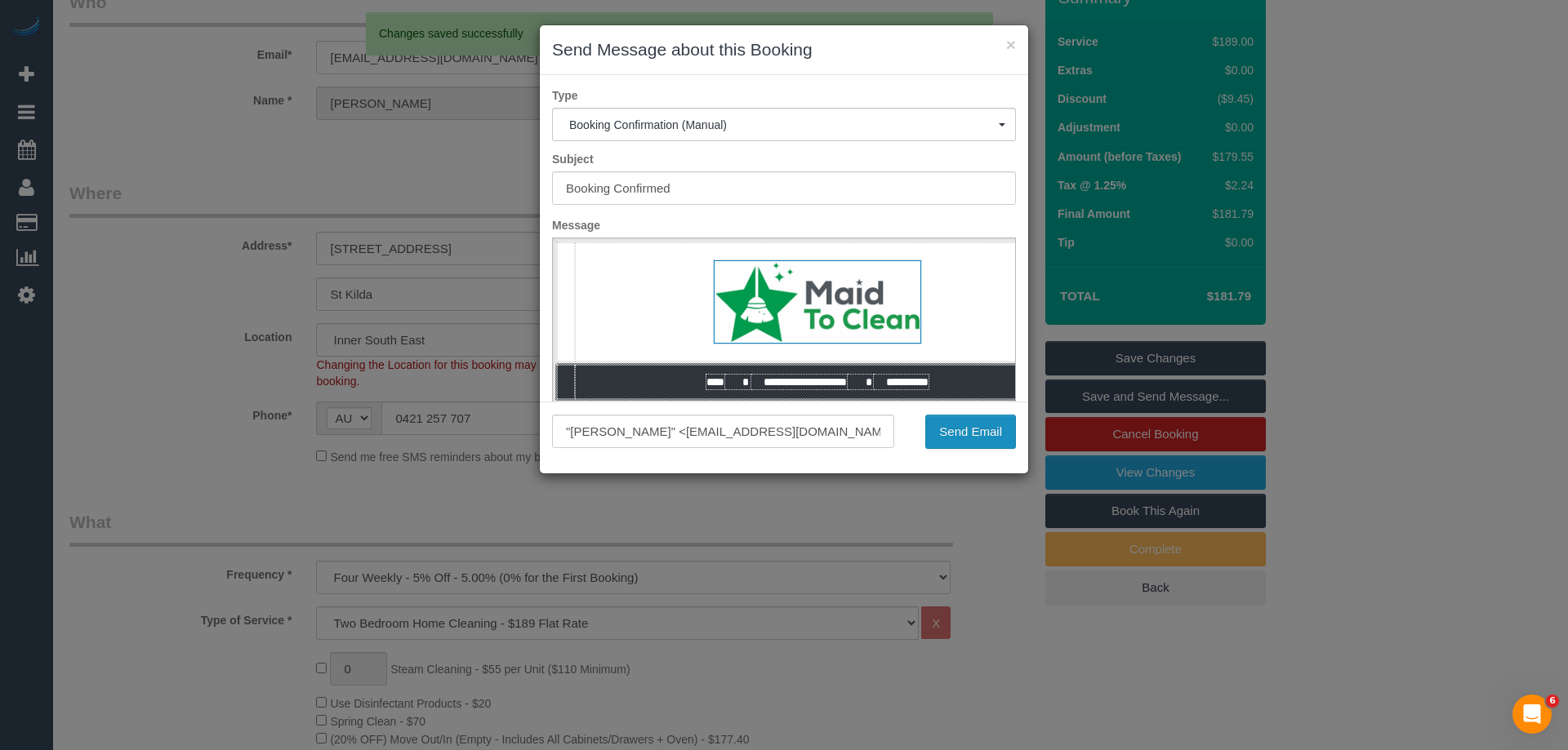
click at [992, 431] on button "Send Email" at bounding box center [970, 432] width 91 height 35
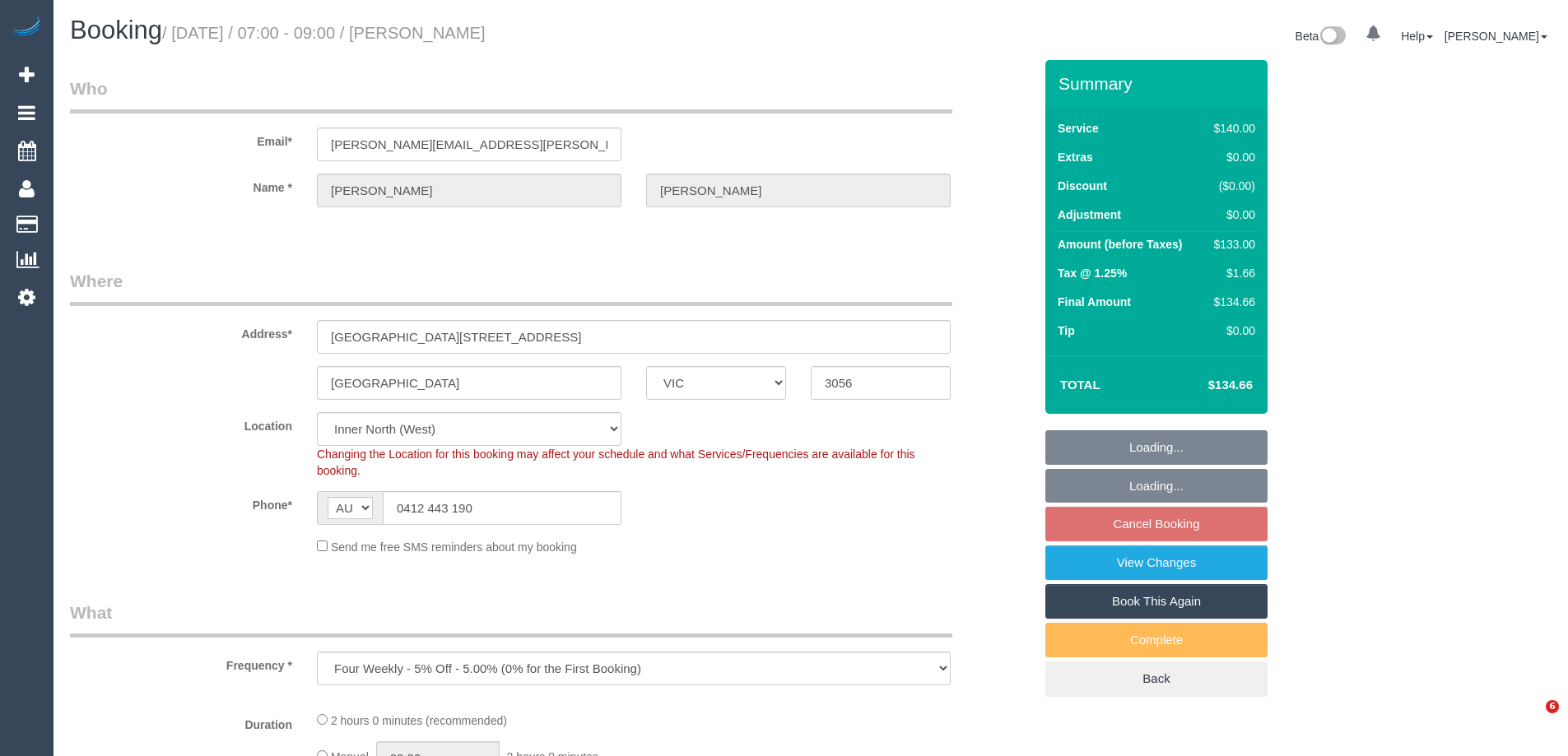
select select "VIC"
select select "string:stripe-pm_1QgKeL2GScqysDRVTNm1frd2"
select select "number:29"
select select "number:14"
select select "number:18"
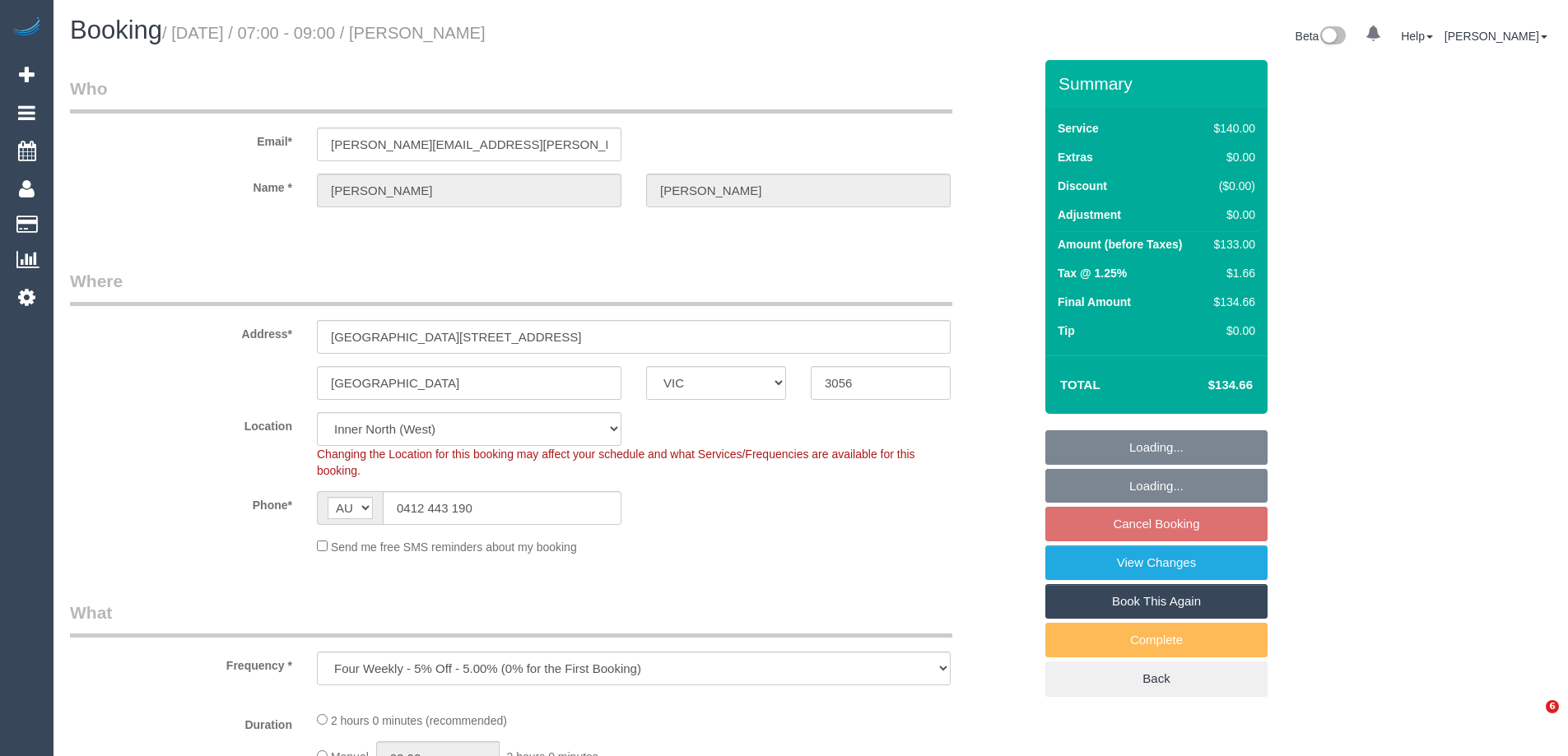
select select "number:24"
select select "number:13"
select select "object:675"
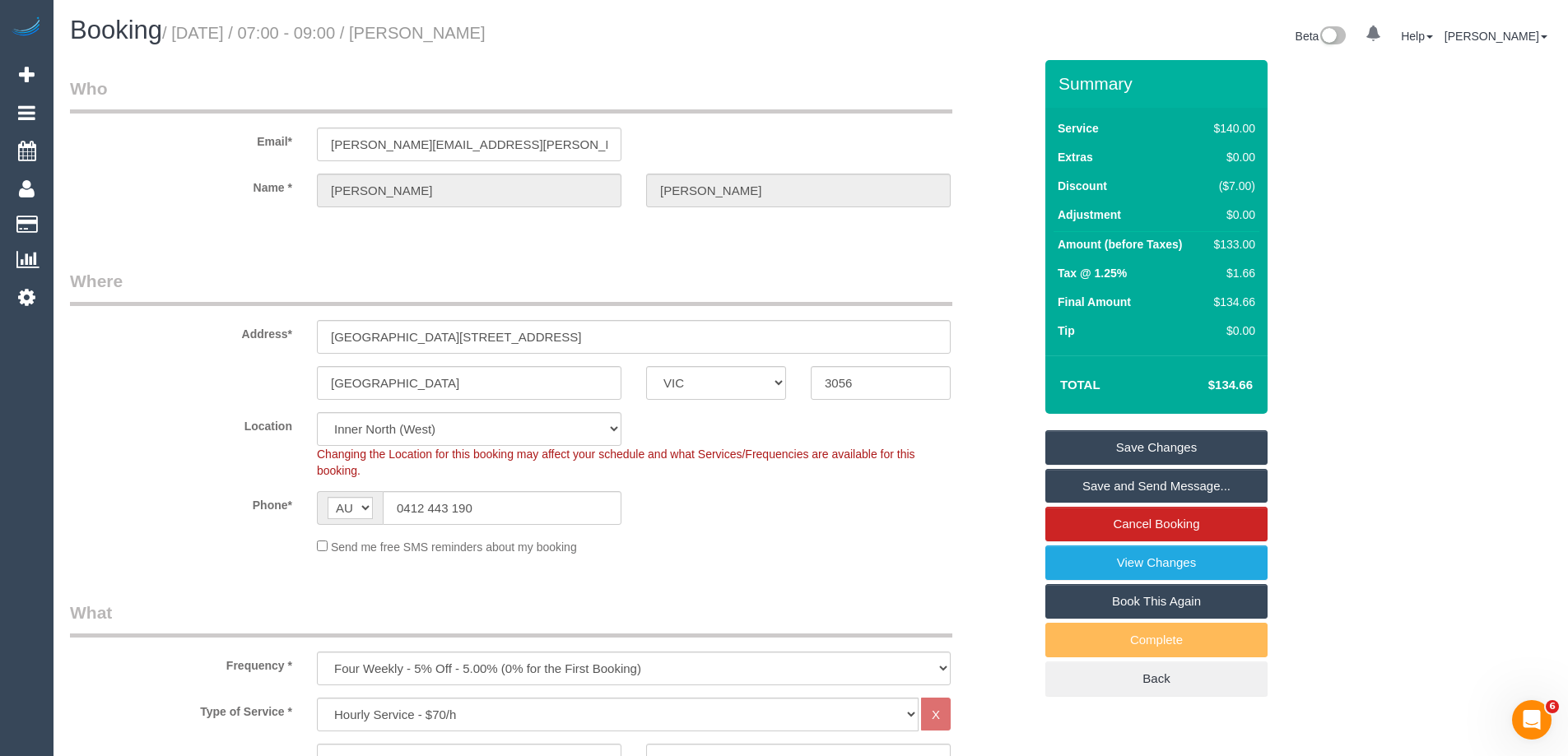
click at [886, 482] on sui-booking-location "Location [GEOGRAPHIC_DATA] (North) East (South) [GEOGRAPHIC_DATA] (East) [GEOGR…" at bounding box center [551, 484] width 963 height 143
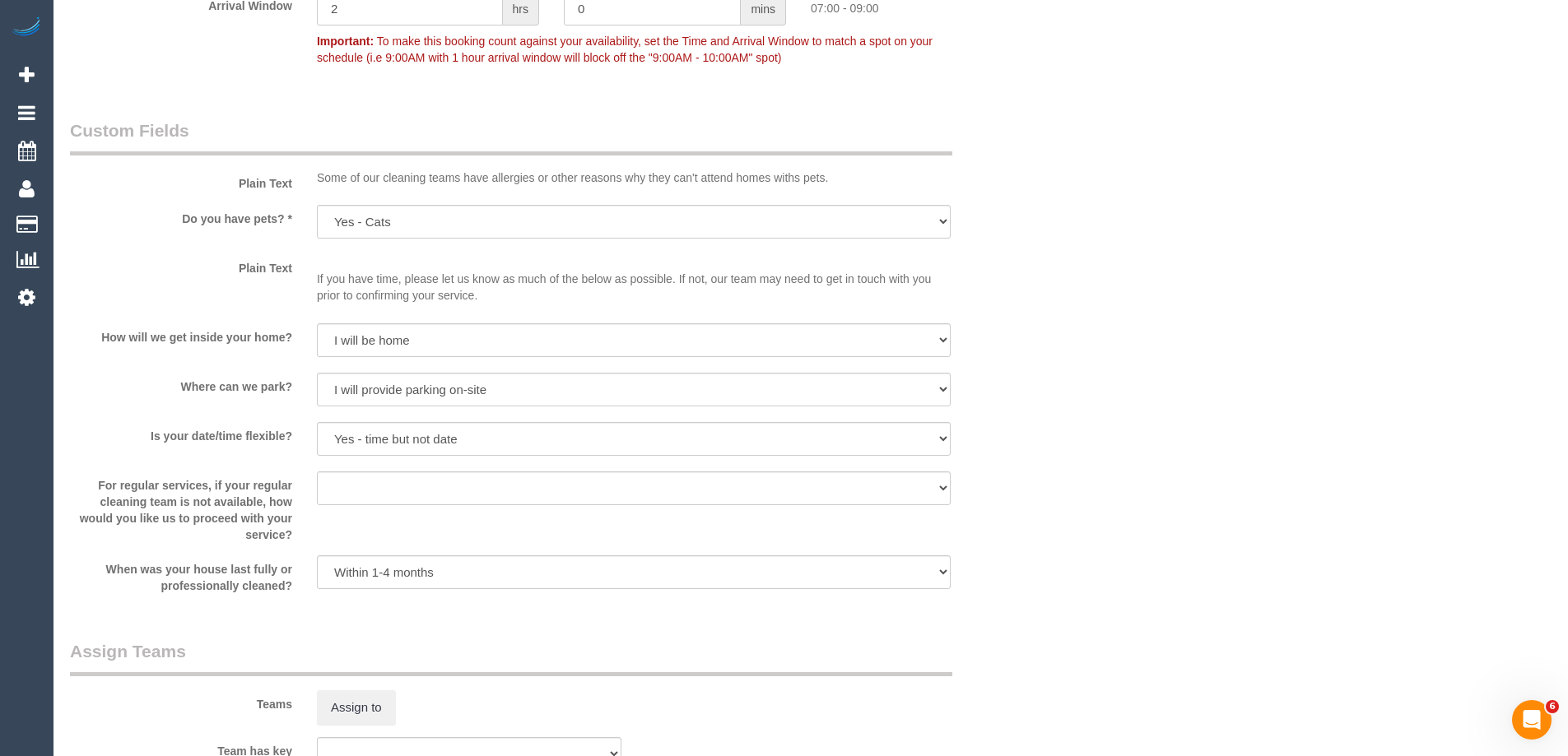
scroll to position [2222, 0]
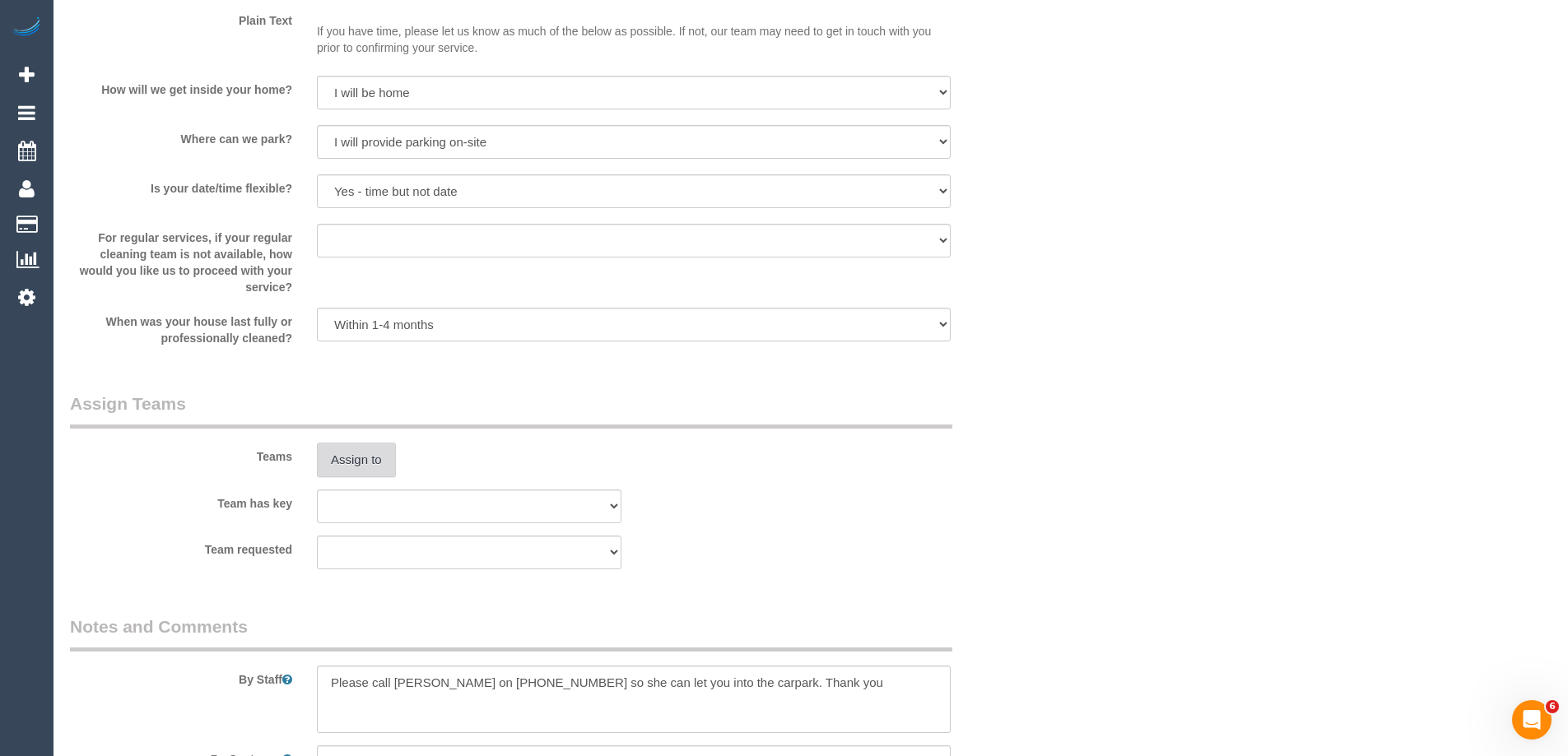
click at [356, 451] on button "Assign to" at bounding box center [356, 460] width 79 height 35
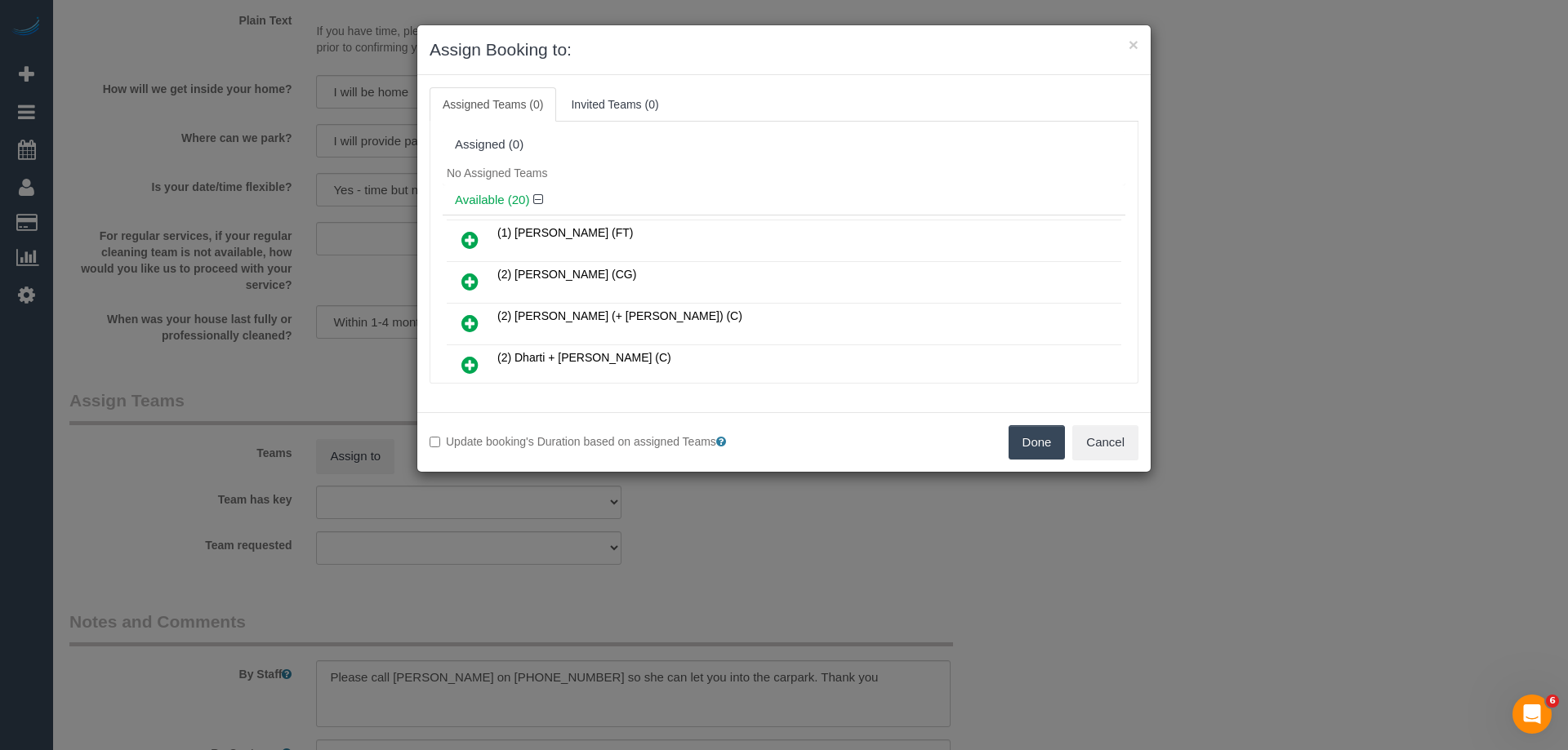
click at [731, 201] on h4 "Available (20)" at bounding box center [783, 201] width 658 height 14
click at [466, 280] on icon at bounding box center [470, 281] width 17 height 19
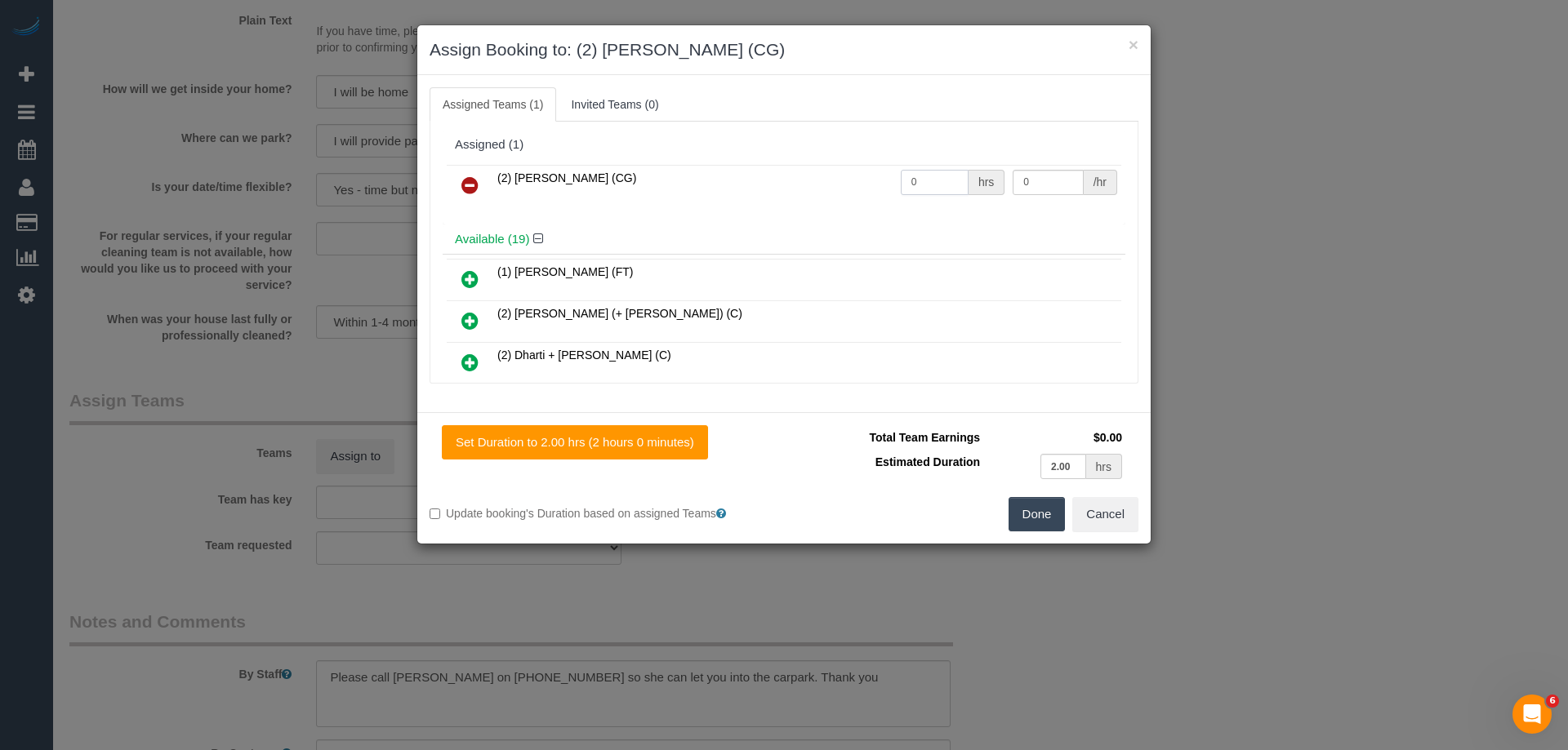
click at [942, 181] on input "0" at bounding box center [935, 183] width 68 height 25
type input "2"
click at [1063, 182] on input "0" at bounding box center [1047, 183] width 70 height 25
type input "41.25"
click at [1030, 517] on button "Done" at bounding box center [1037, 514] width 58 height 35
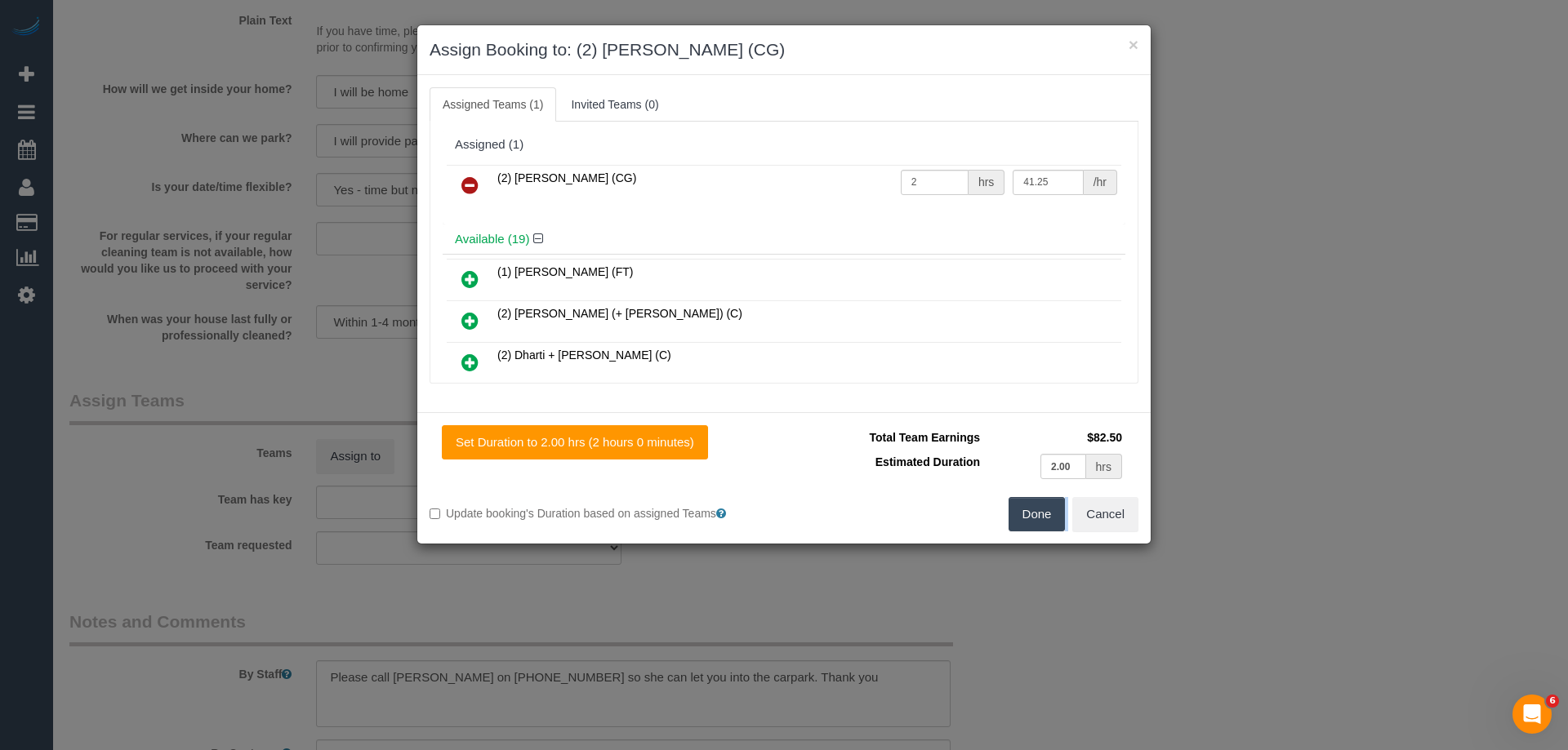
click at [1030, 517] on div "× Assign Booking to: (2) Binoy Adheesha (CG) Assigned Teams (1) Invited Teams (…" at bounding box center [784, 375] width 1568 height 750
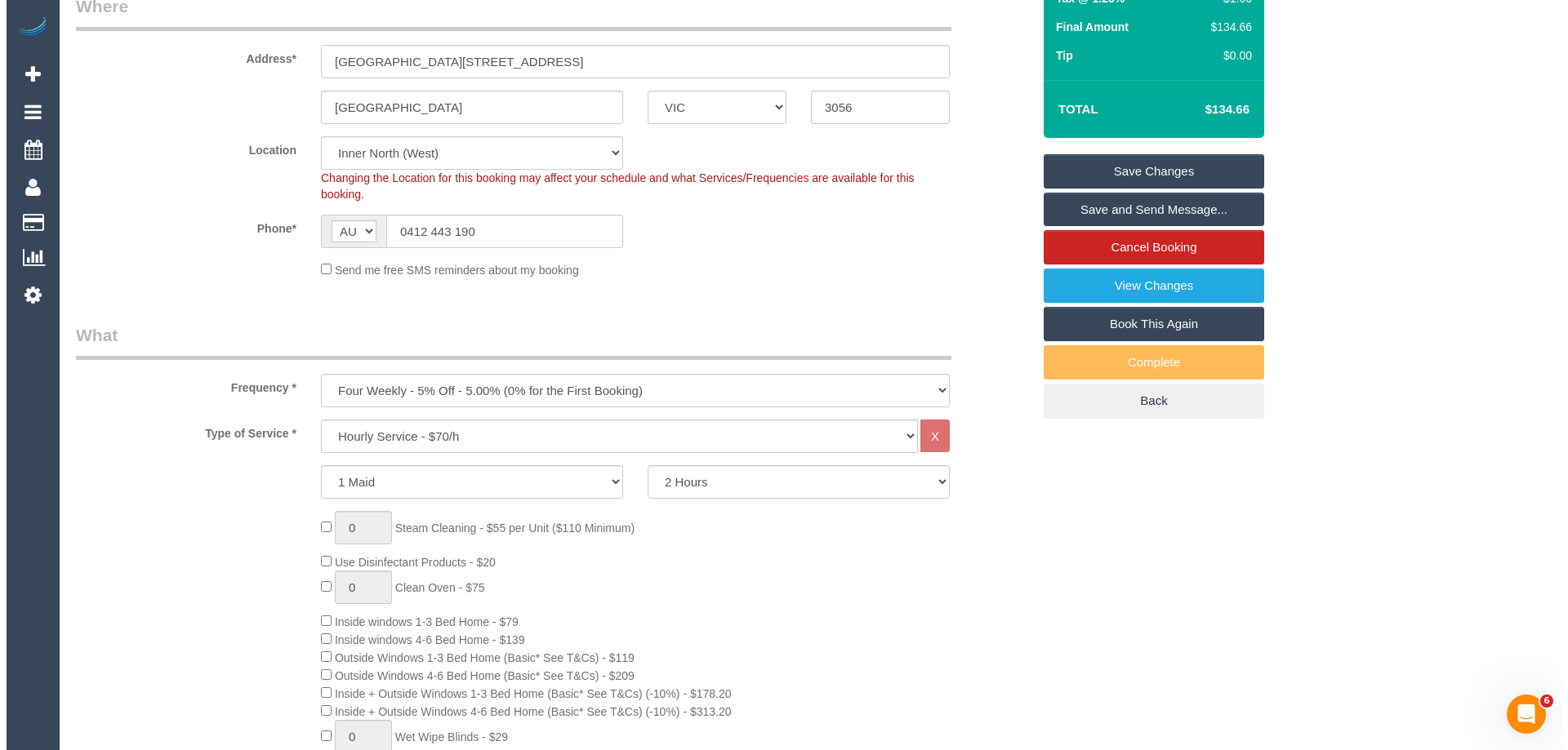
scroll to position [0, 0]
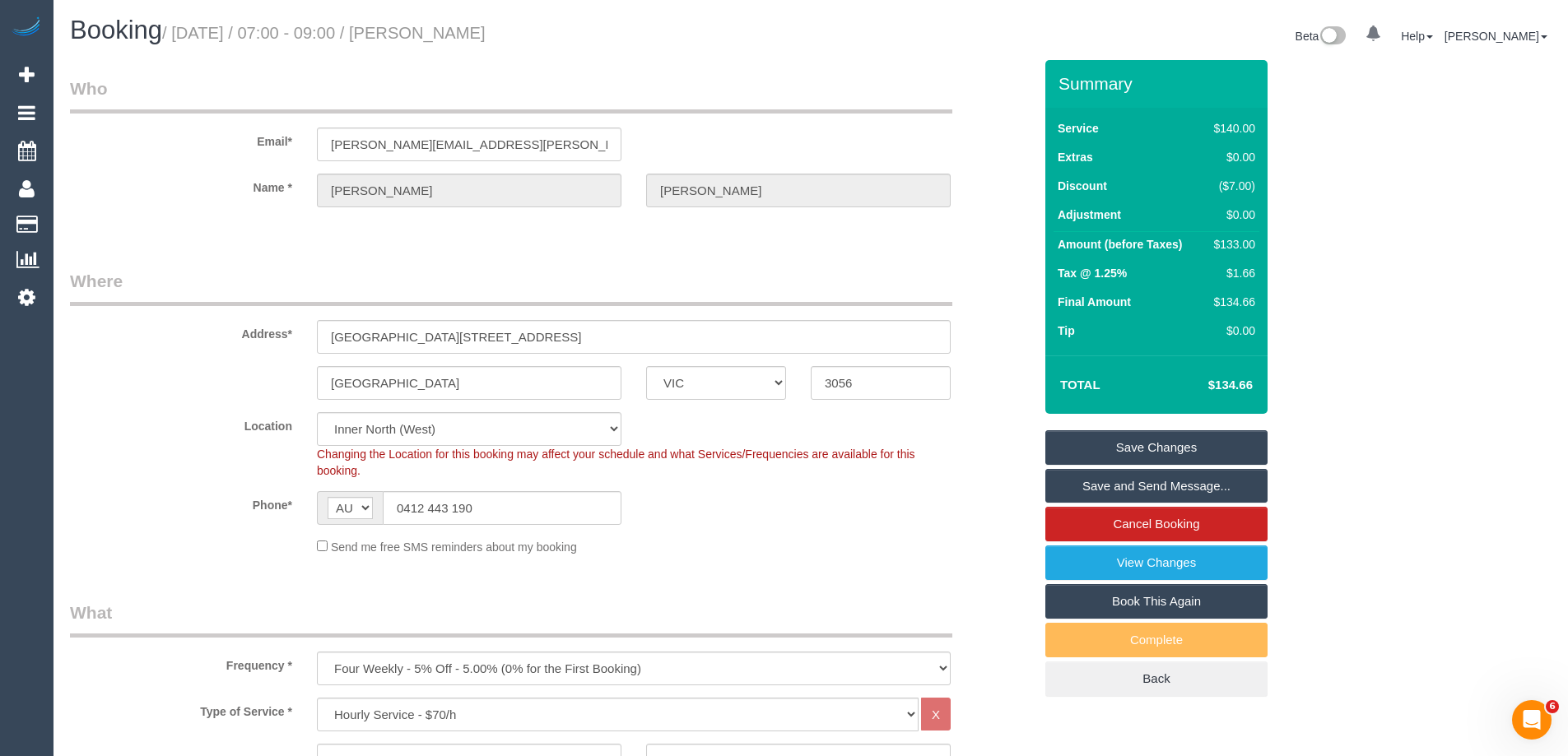
click at [1178, 490] on link "Save and Send Message..." at bounding box center [1156, 486] width 222 height 35
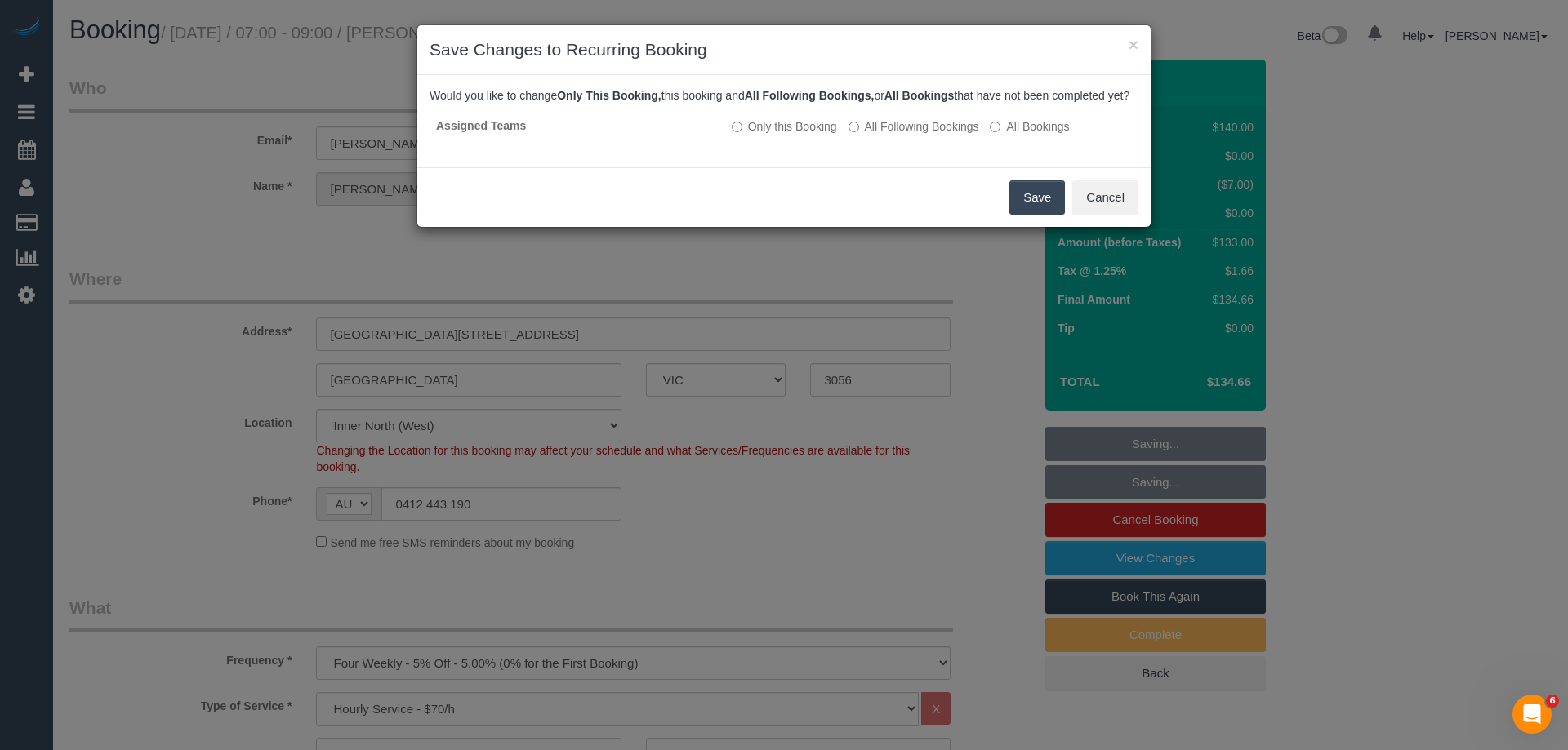
click at [1027, 212] on button "Save" at bounding box center [1037, 197] width 56 height 35
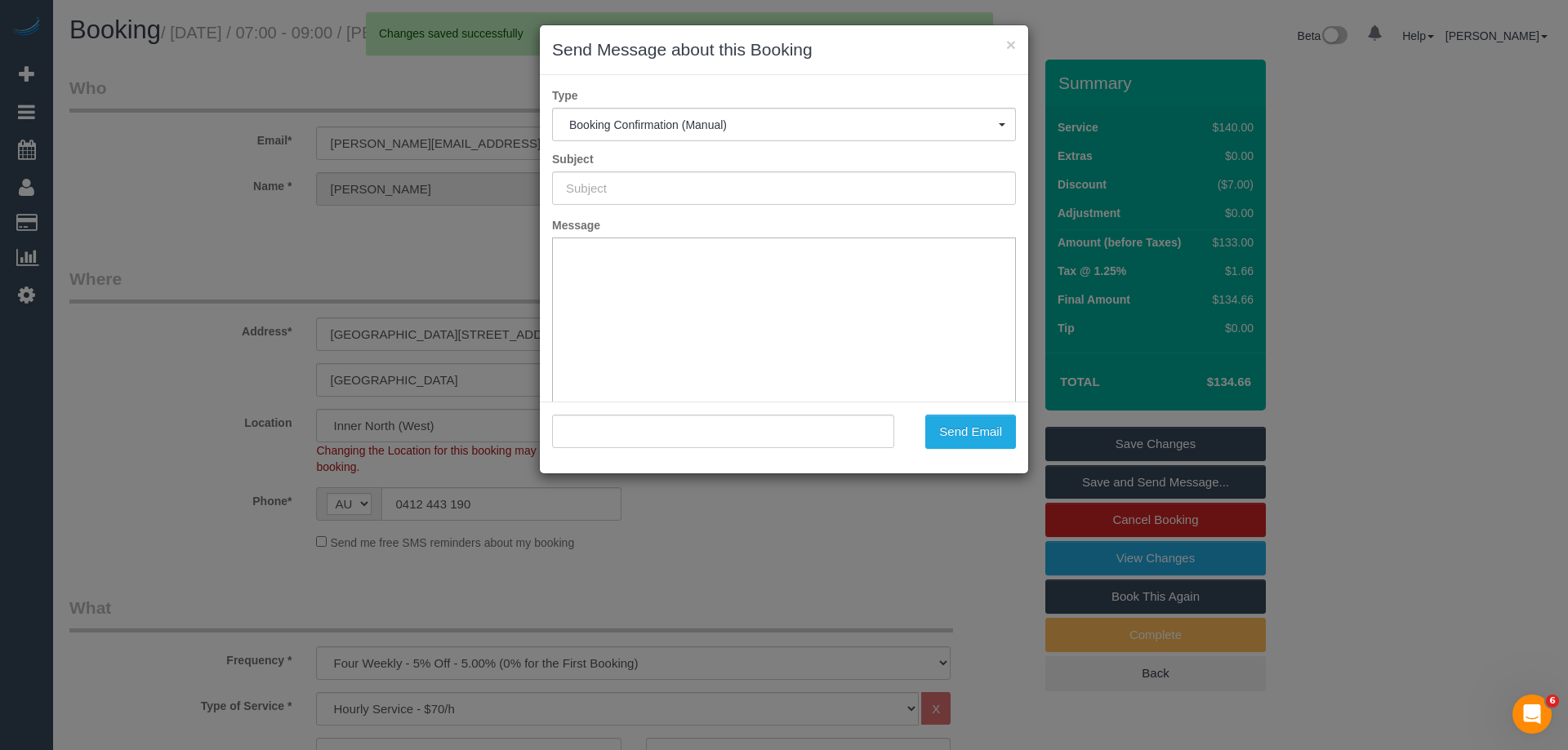
type input "Booking Confirmed"
type input ""Alison Nixon" <alison.nixon@gmail.com>"
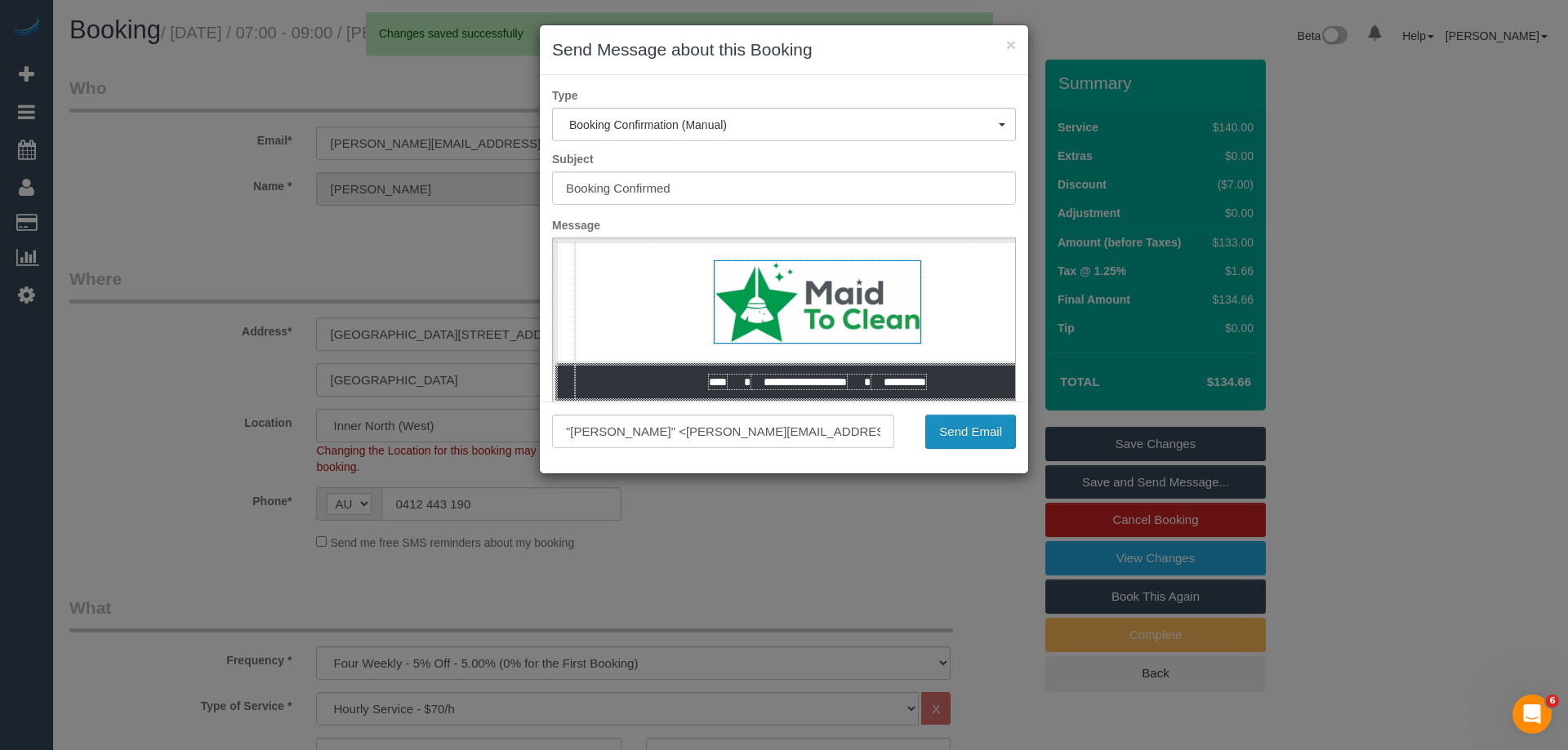
drag, startPoint x: 994, startPoint y: 432, endPoint x: 985, endPoint y: 430, distance: 9.2
click at [994, 432] on button "Send Email" at bounding box center [970, 432] width 91 height 35
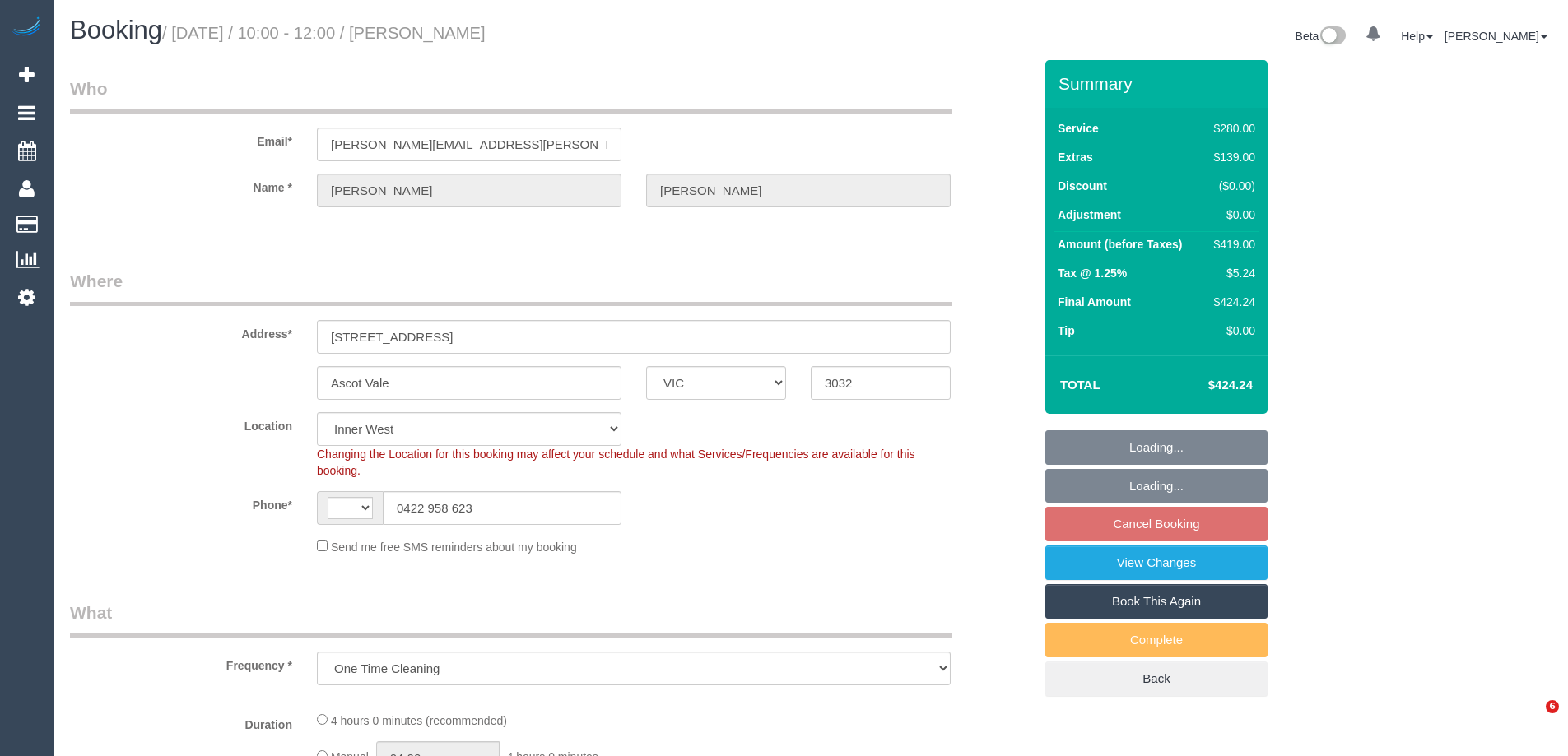
select select "VIC"
select select "string:stripe-pm_1QC9yw2GScqysDRVzLufVtJF"
select select "number:28"
select select "number:14"
select select "number:19"
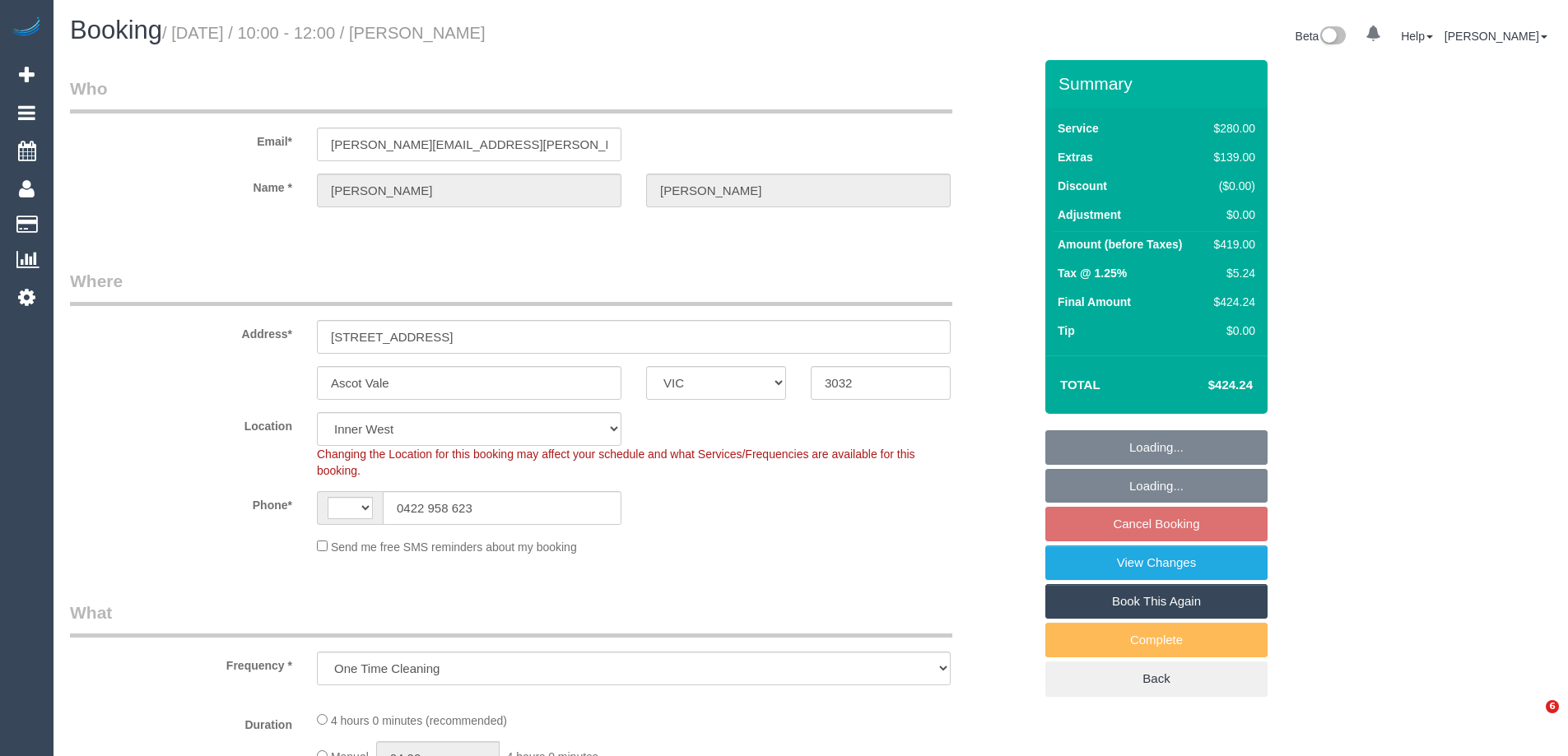
select select "number:24"
select select "number:13"
select select "object:428"
select select "string:AU"
select select "2"
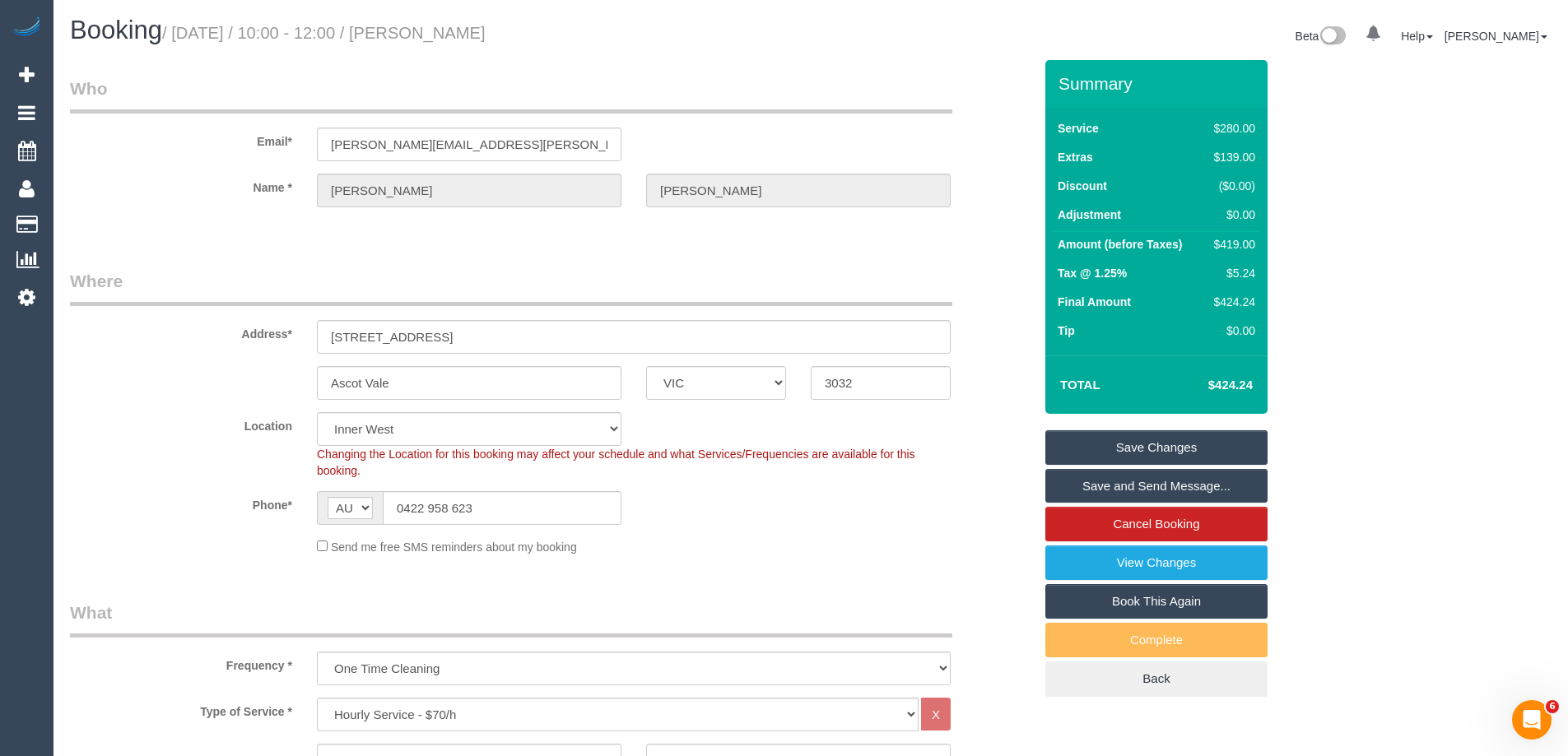
drag, startPoint x: 546, startPoint y: 25, endPoint x: 433, endPoint y: 35, distance: 113.4
click at [433, 35] on h1 "Booking / [DATE] / 10:00 - 12:00 / [PERSON_NAME]" at bounding box center [434, 30] width 729 height 28
copy small "[PERSON_NAME]"
click at [825, 561] on fieldset "Where Address* [STREET_ADDRESS] [GEOGRAPHIC_DATA] ACT [GEOGRAPHIC_DATA] NT [GEO…" at bounding box center [551, 418] width 963 height 299
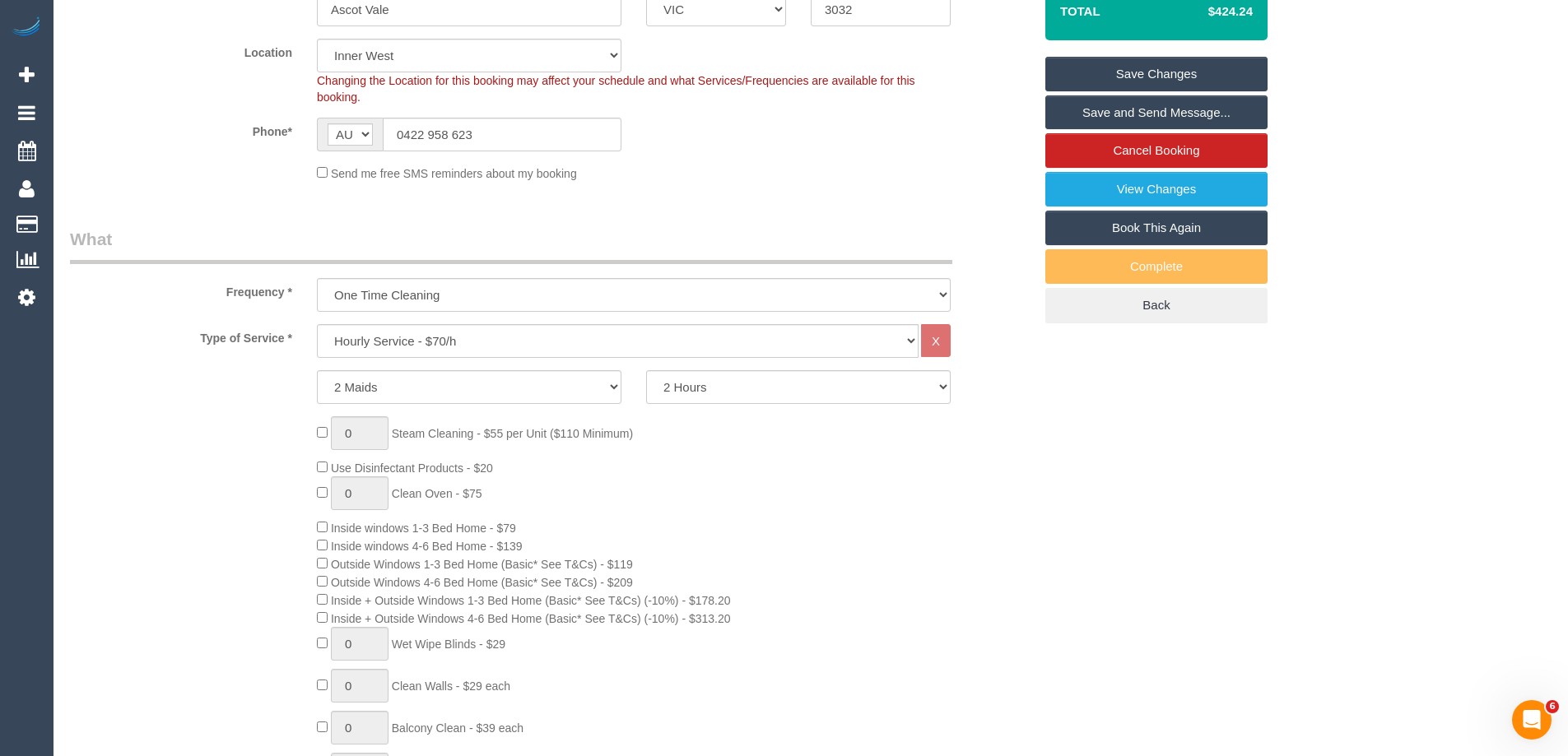
scroll to position [165, 0]
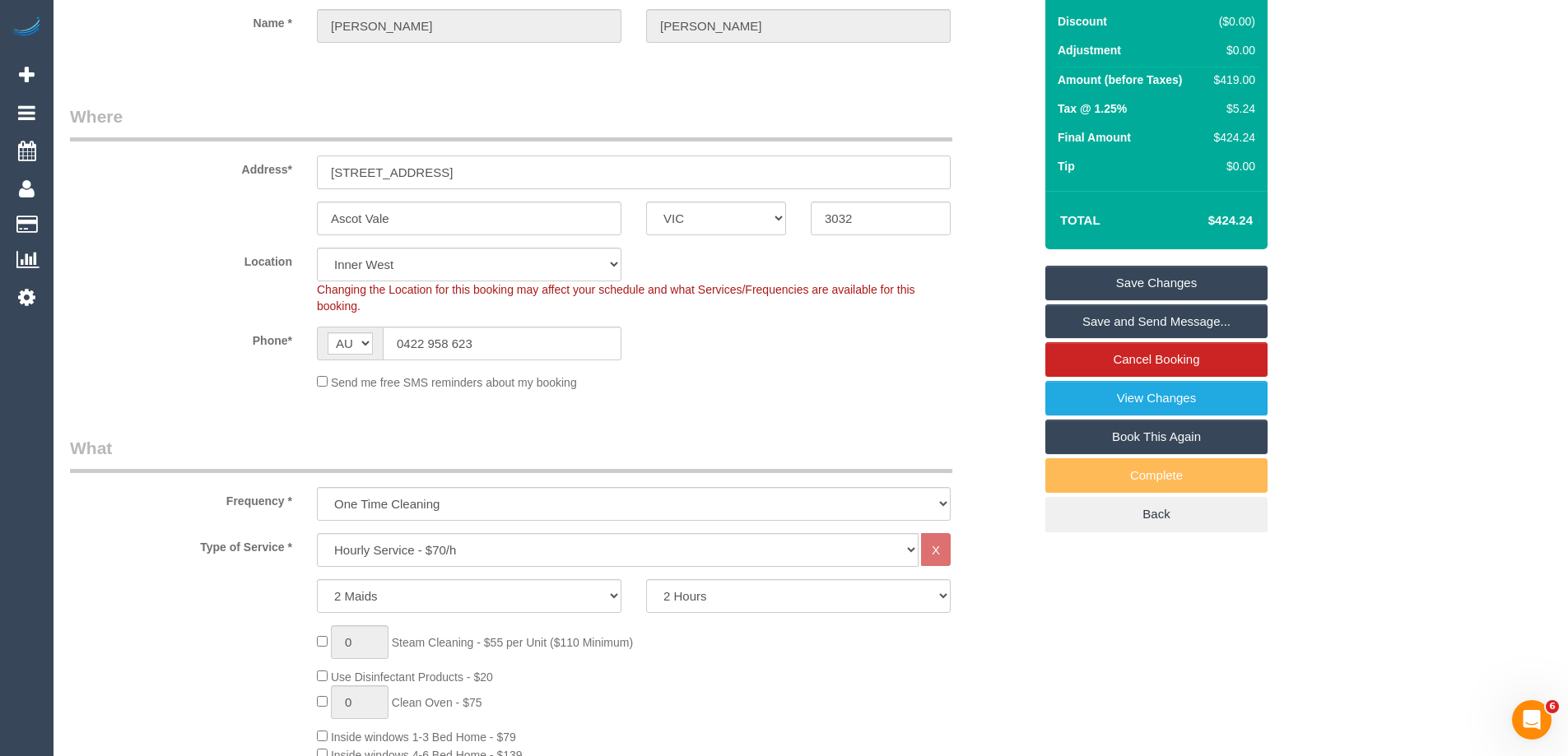
drag, startPoint x: 450, startPoint y: 169, endPoint x: 160, endPoint y: 149, distance: 290.7
click at [175, 152] on div "Address* [STREET_ADDRESS]" at bounding box center [552, 147] width 988 height 84
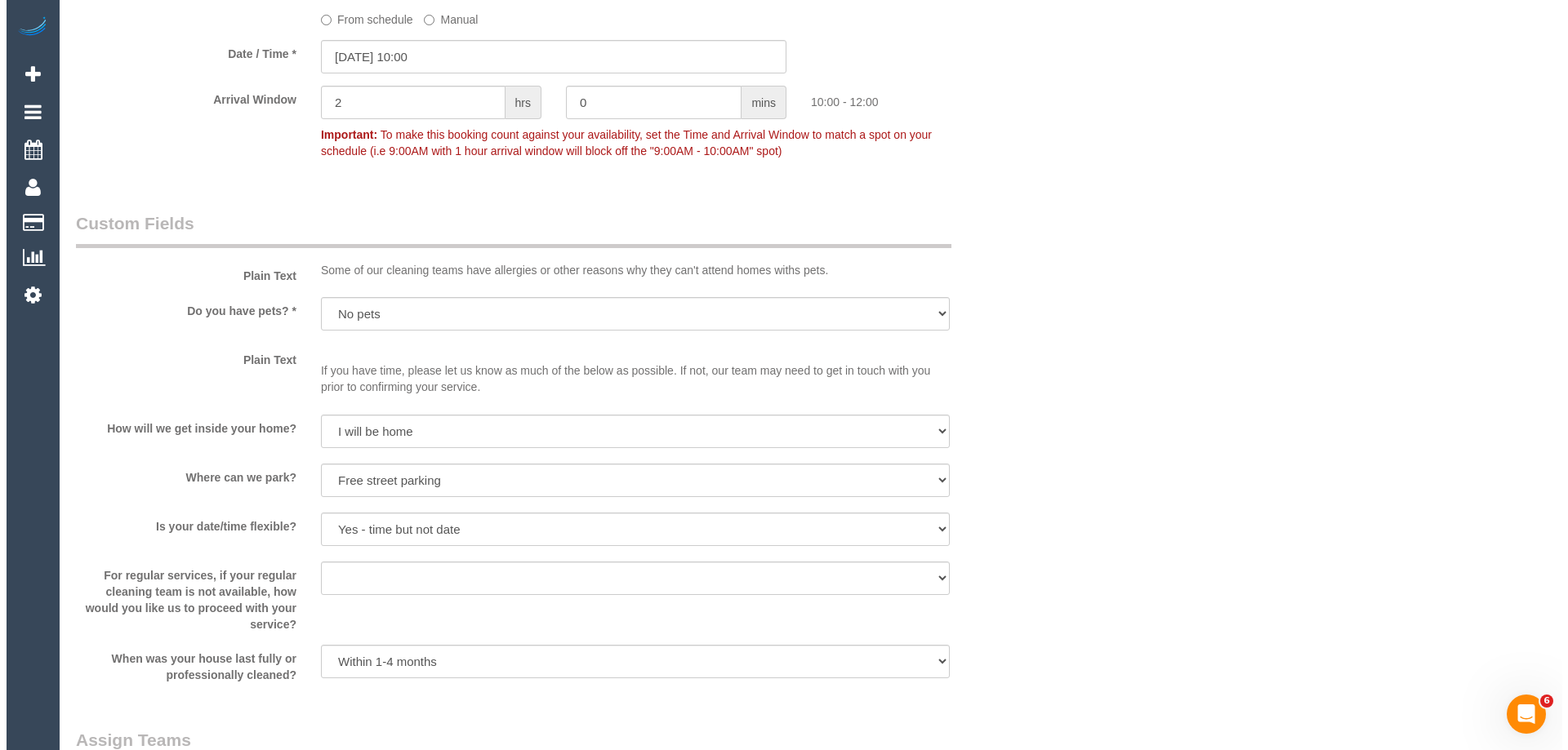
scroll to position [2123, 0]
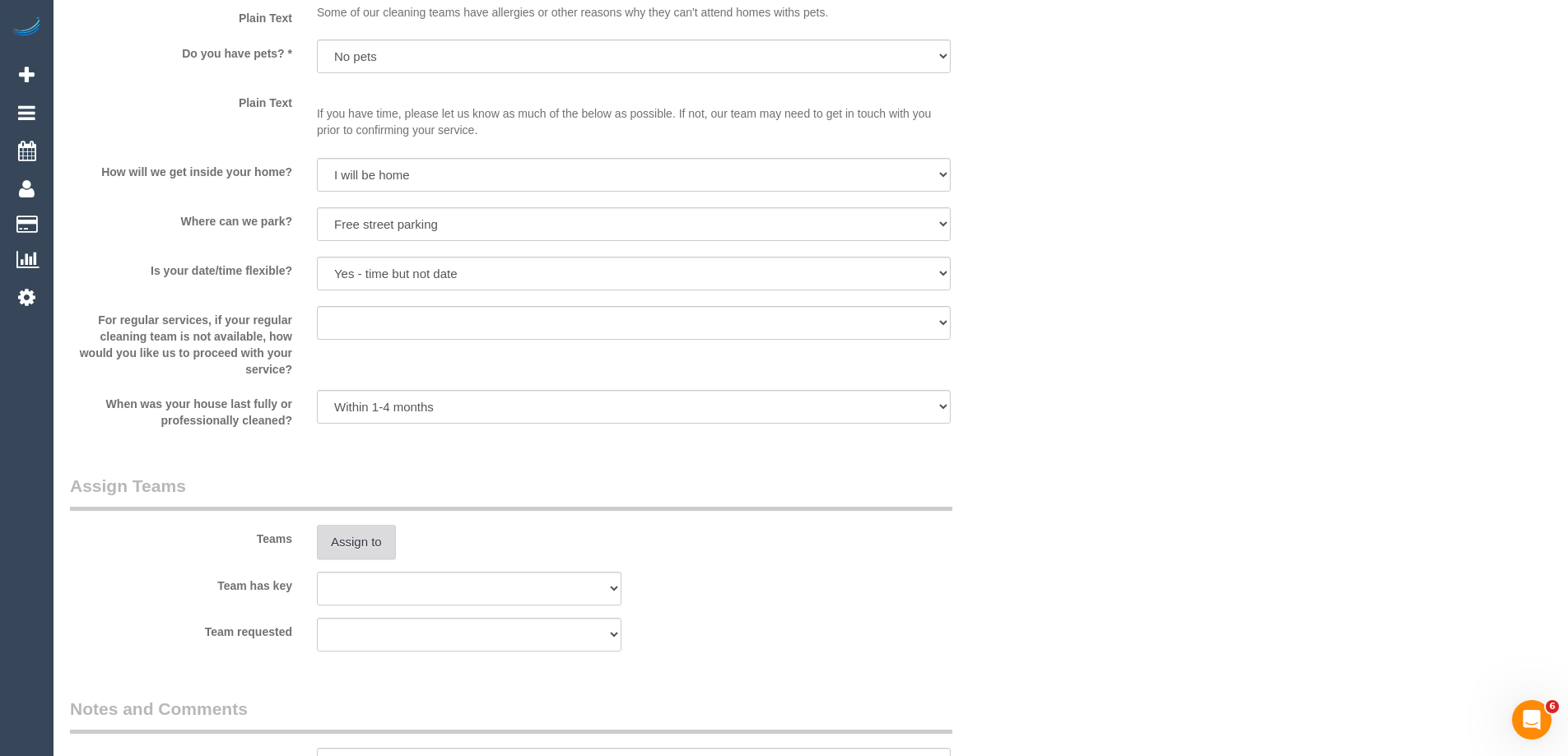
click at [346, 544] on button "Assign to" at bounding box center [356, 542] width 79 height 35
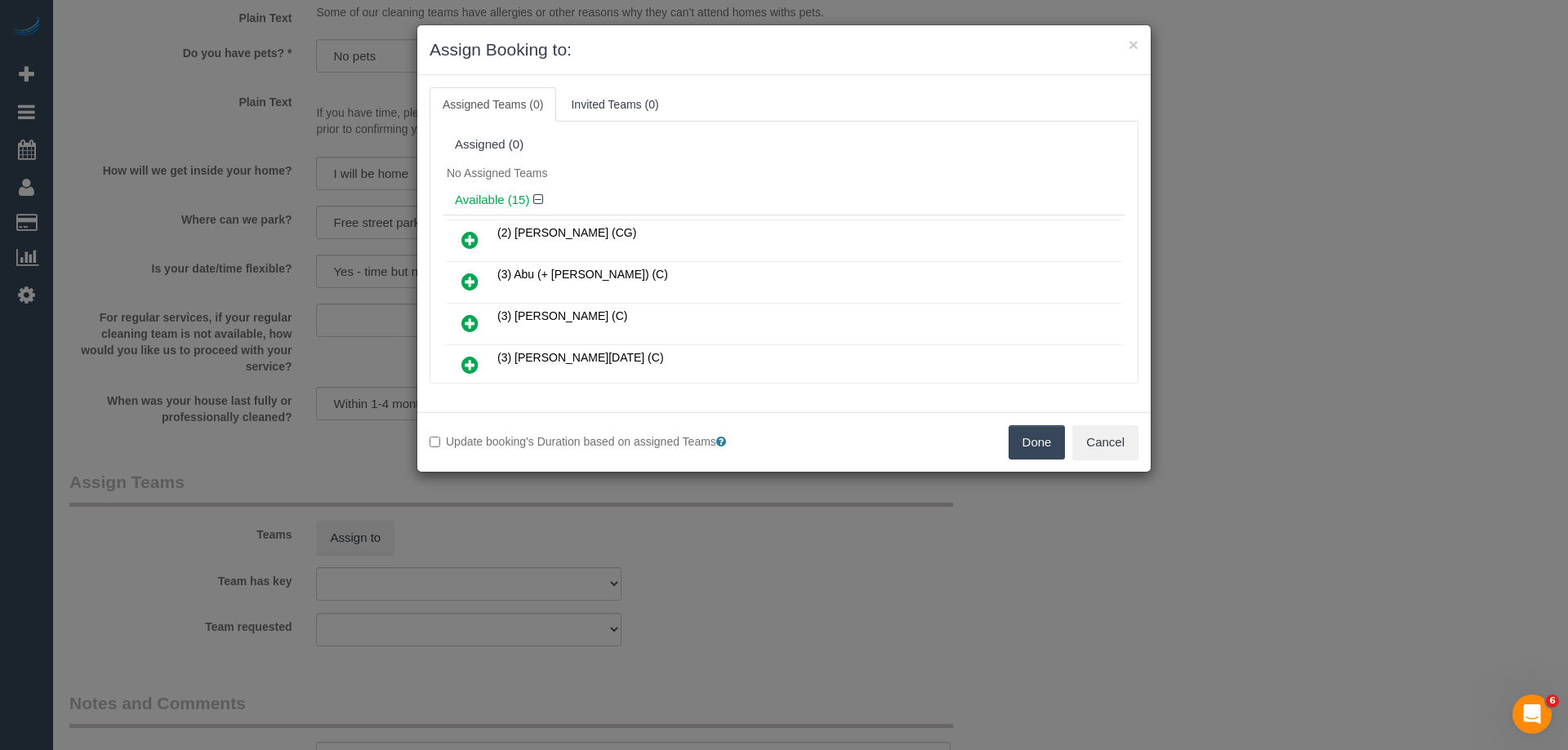
click at [761, 204] on h4 "Available (15)" at bounding box center [783, 201] width 658 height 14
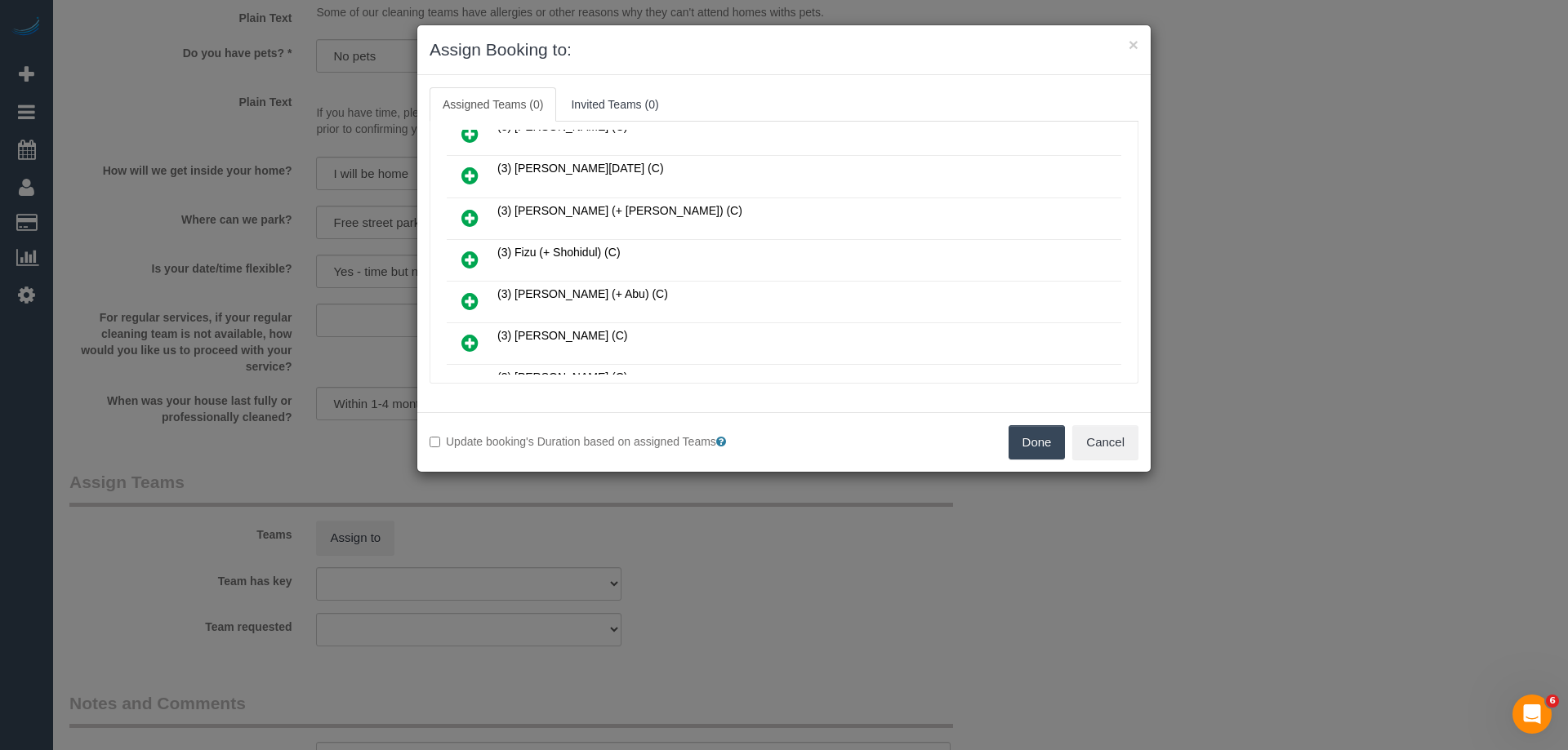
click at [467, 258] on icon at bounding box center [470, 259] width 17 height 19
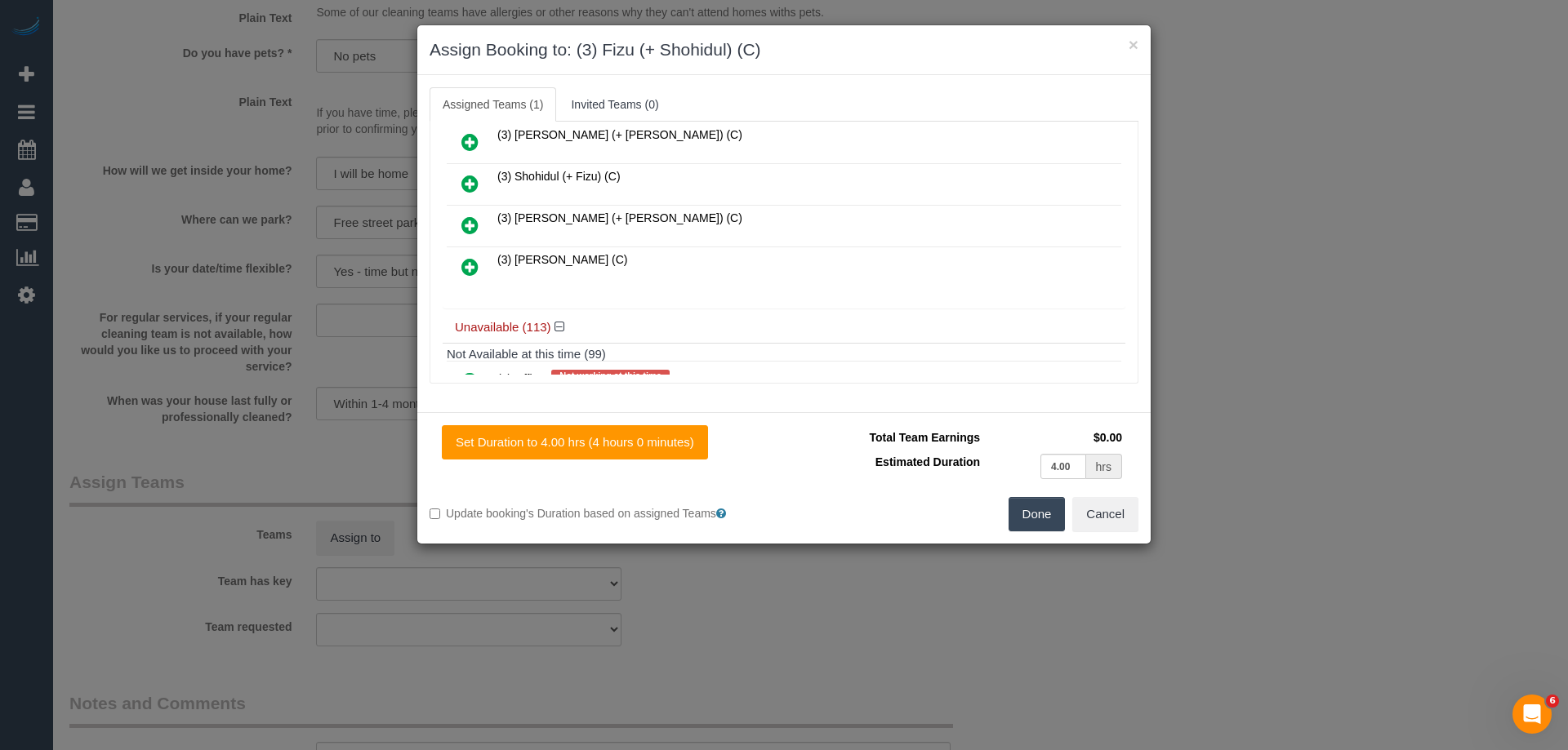
click at [467, 186] on icon at bounding box center [470, 183] width 17 height 19
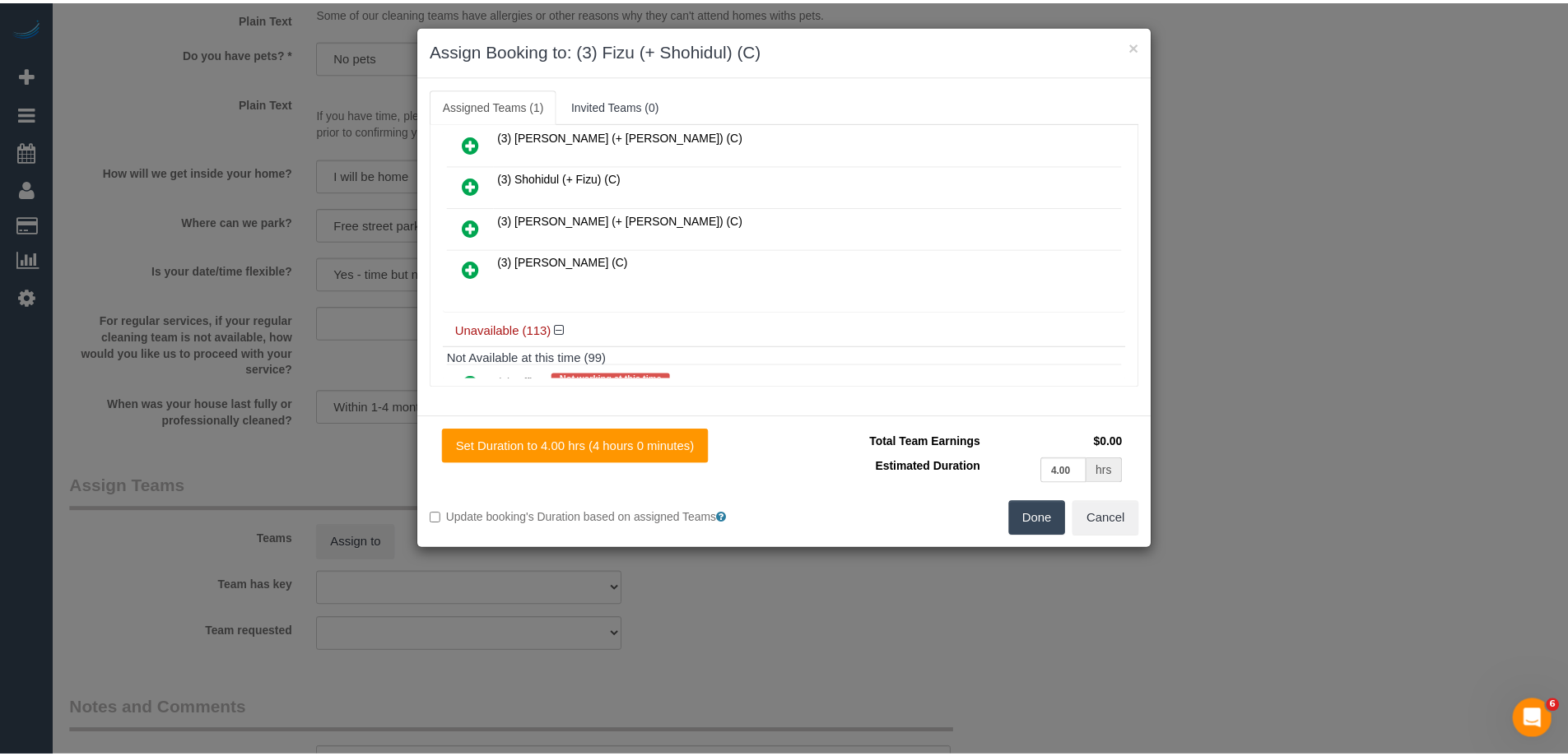
scroll to position [602, 0]
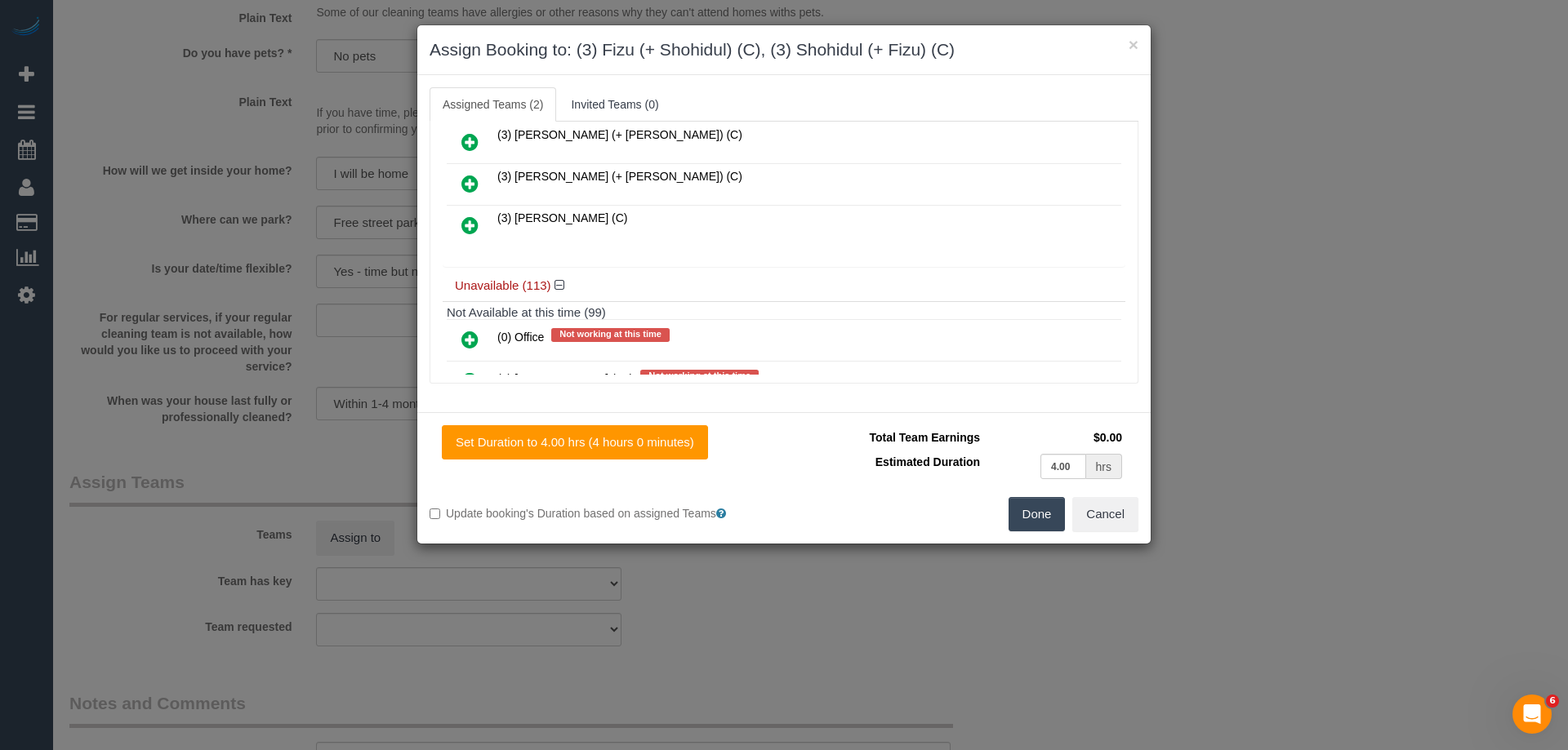
click at [1024, 523] on button "Done" at bounding box center [1037, 514] width 58 height 35
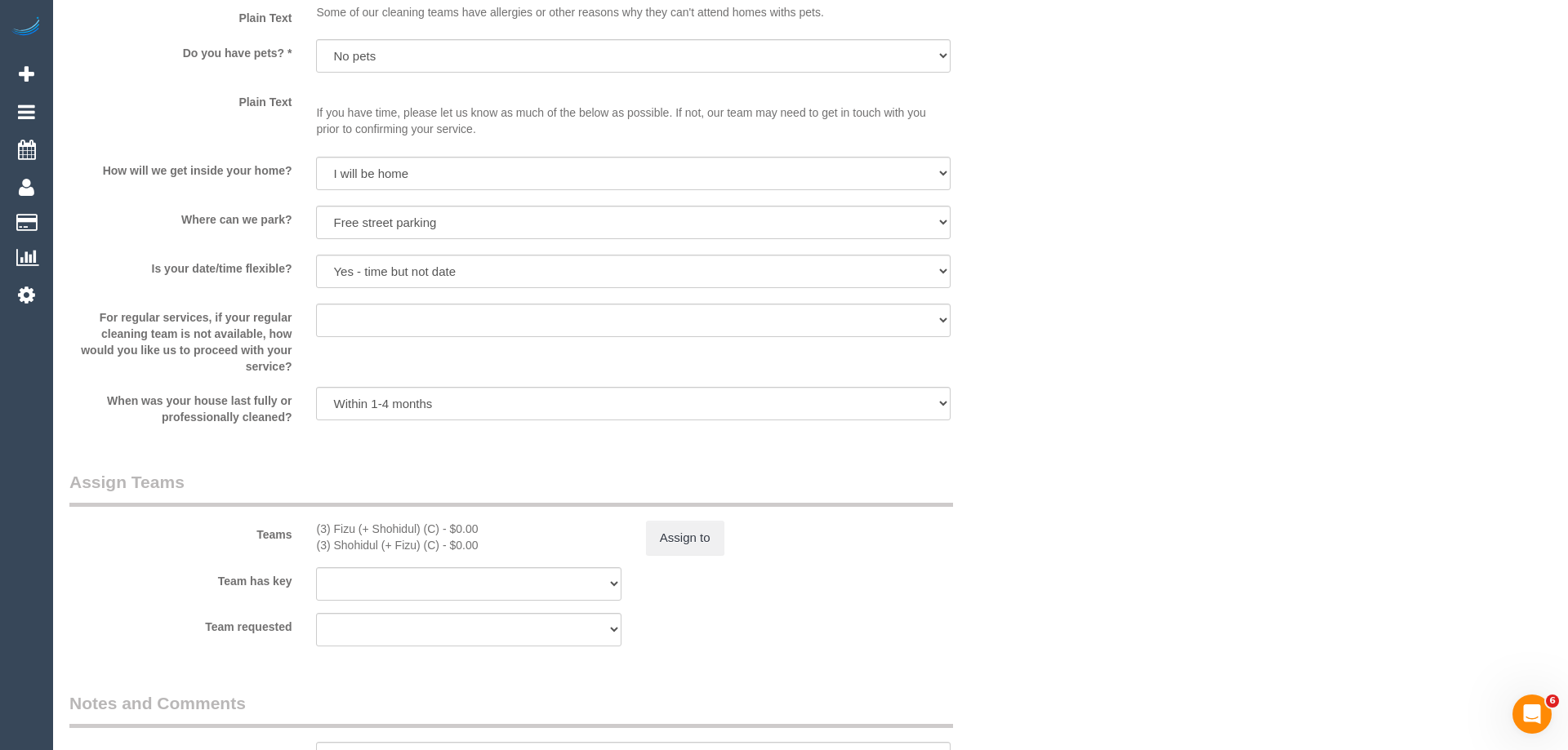
click at [1024, 523] on div "× Assign Booking to: (3) Fizu (+ Shohidul) (C), (3) Shohidul (+ Fizu) (C) Assig…" at bounding box center [784, 375] width 1568 height 750
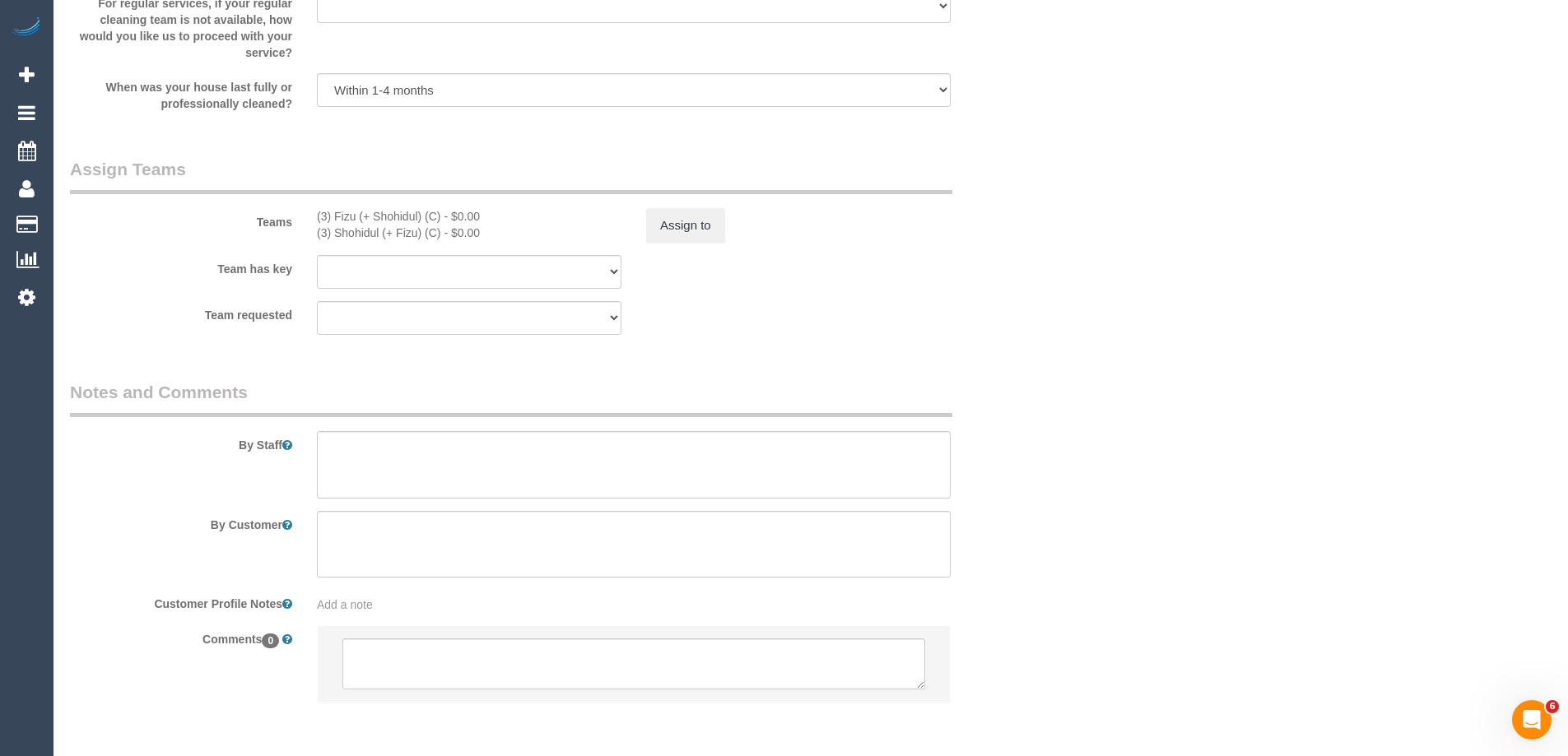
scroll to position [2522, 0]
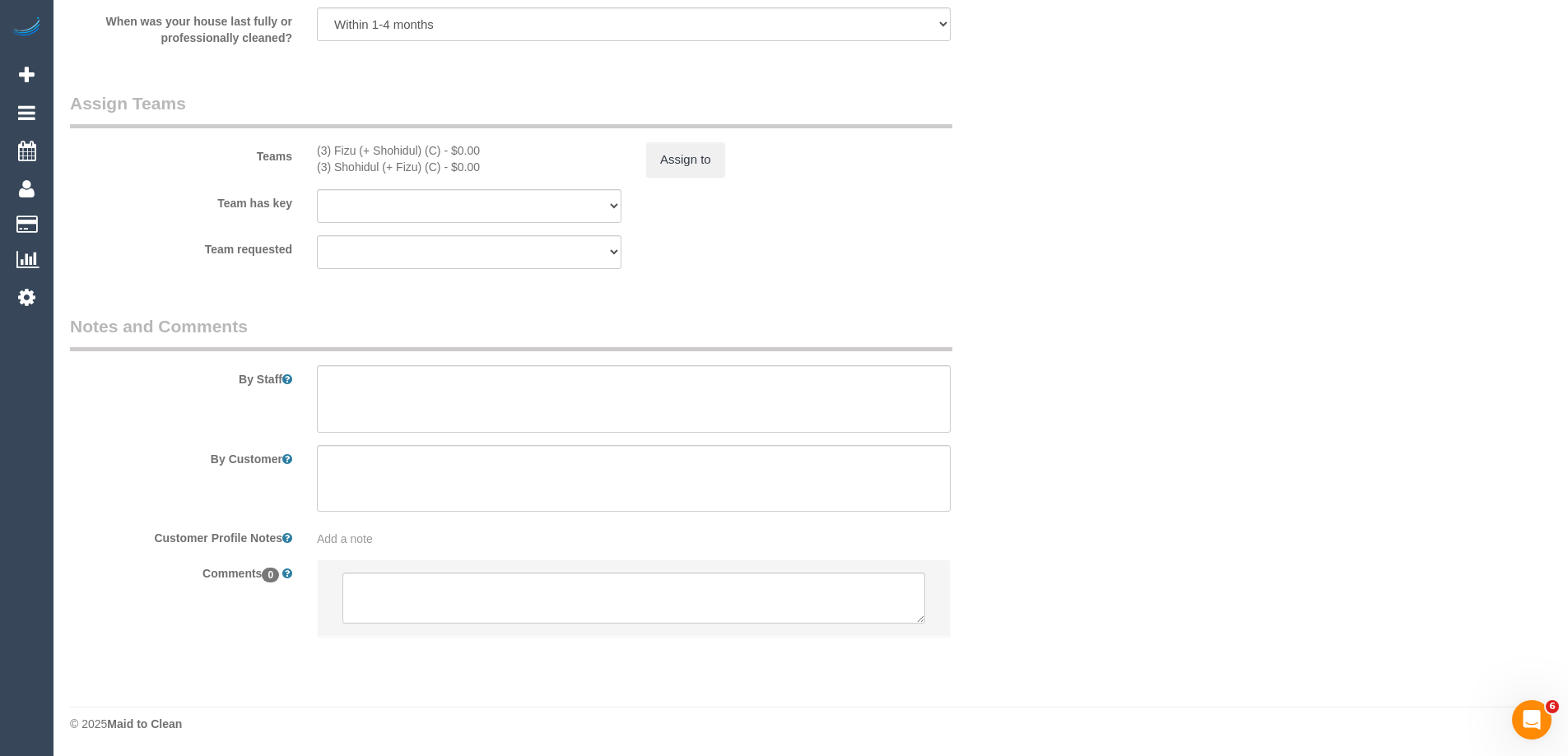
click at [420, 361] on div "By Staff" at bounding box center [552, 373] width 988 height 119
click at [455, 373] on textarea at bounding box center [633, 398] width 634 height 67
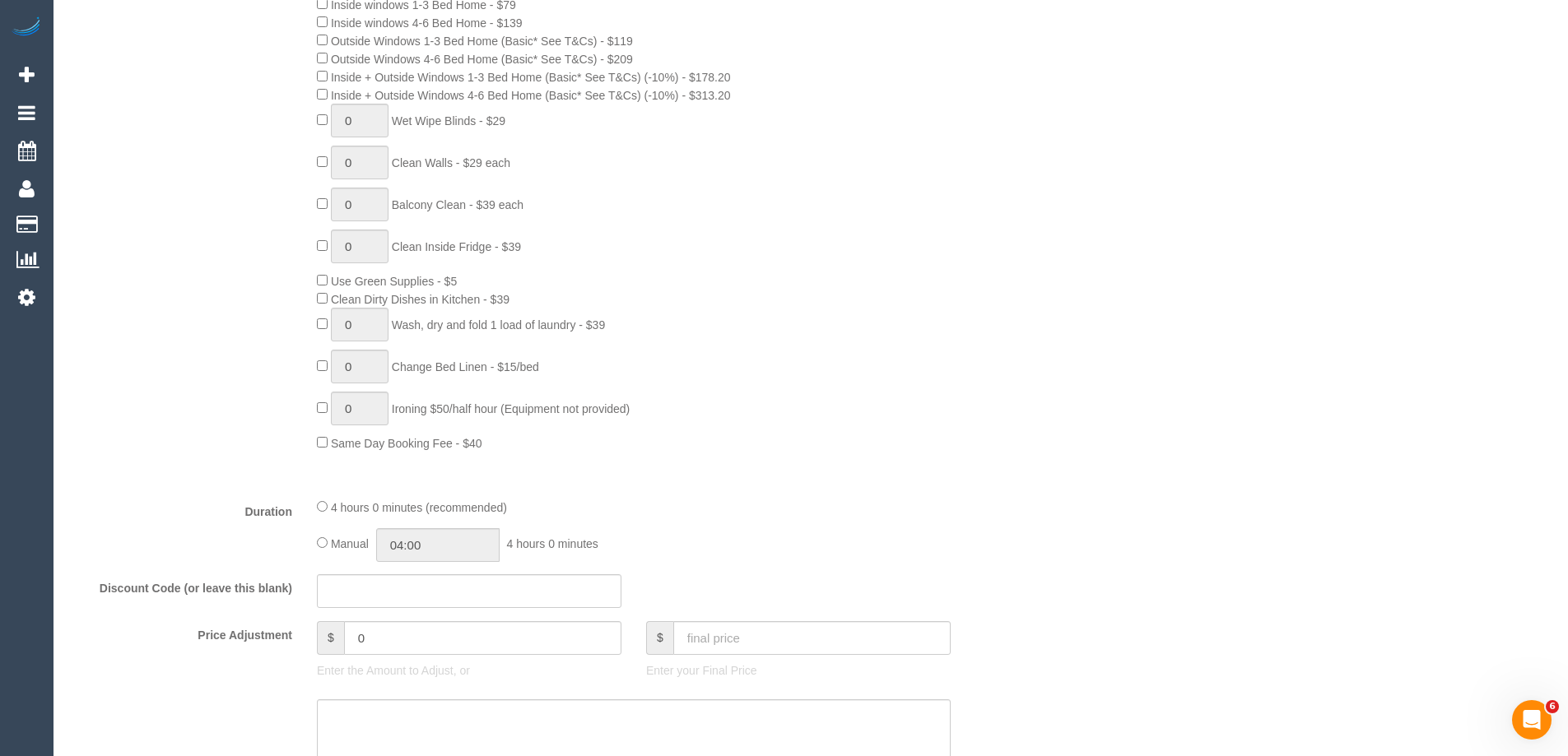
scroll to position [630, 0]
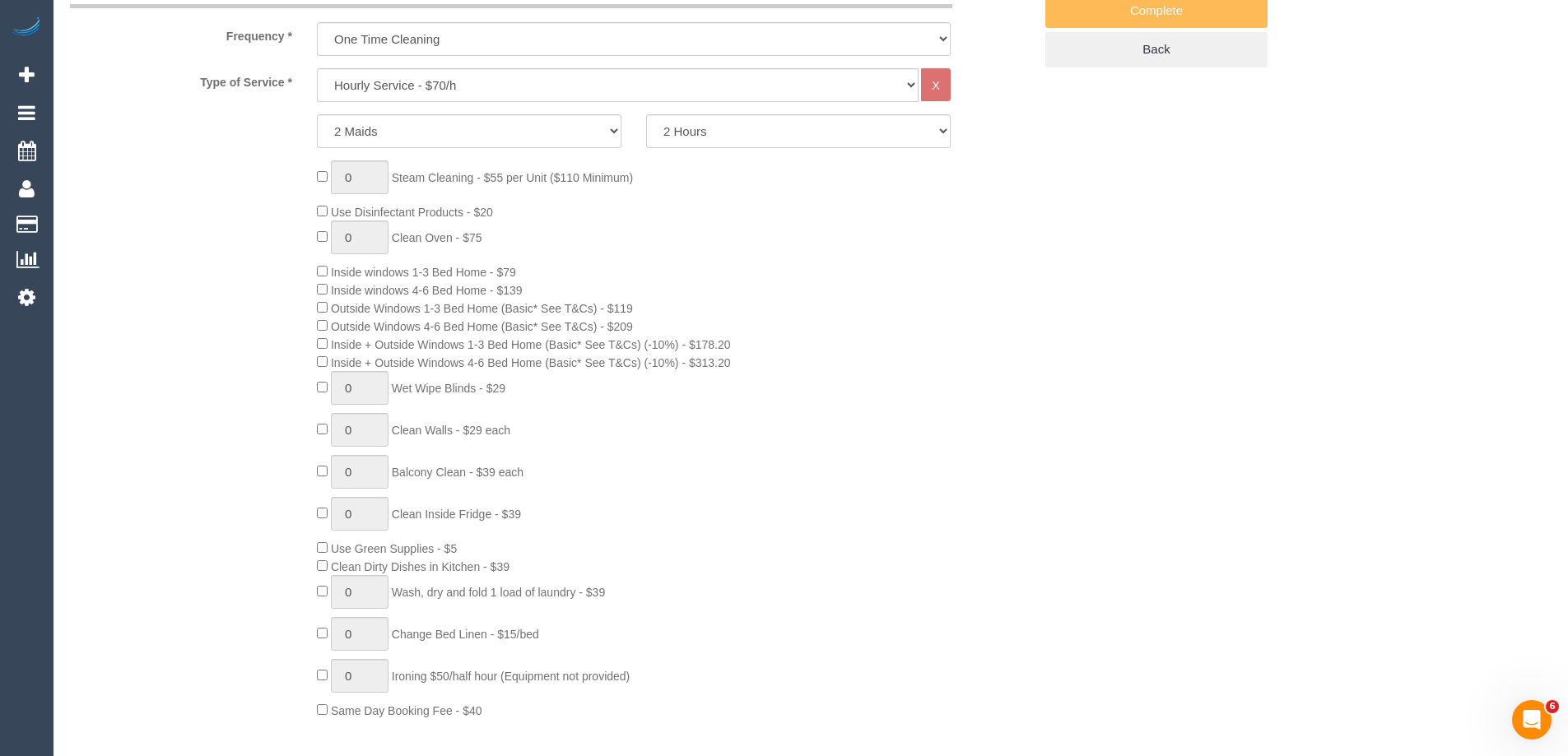
drag, startPoint x: 493, startPoint y: 292, endPoint x: 337, endPoint y: 290, distance: 156.0
click at [337, 290] on span "Inside windows 4-6 Bed Home - $139" at bounding box center [427, 290] width 192 height 13
copy span "Inside windows 4-6 Bed Home"
drag, startPoint x: 1060, startPoint y: 263, endPoint x: 1060, endPoint y: 305, distance: 42.0
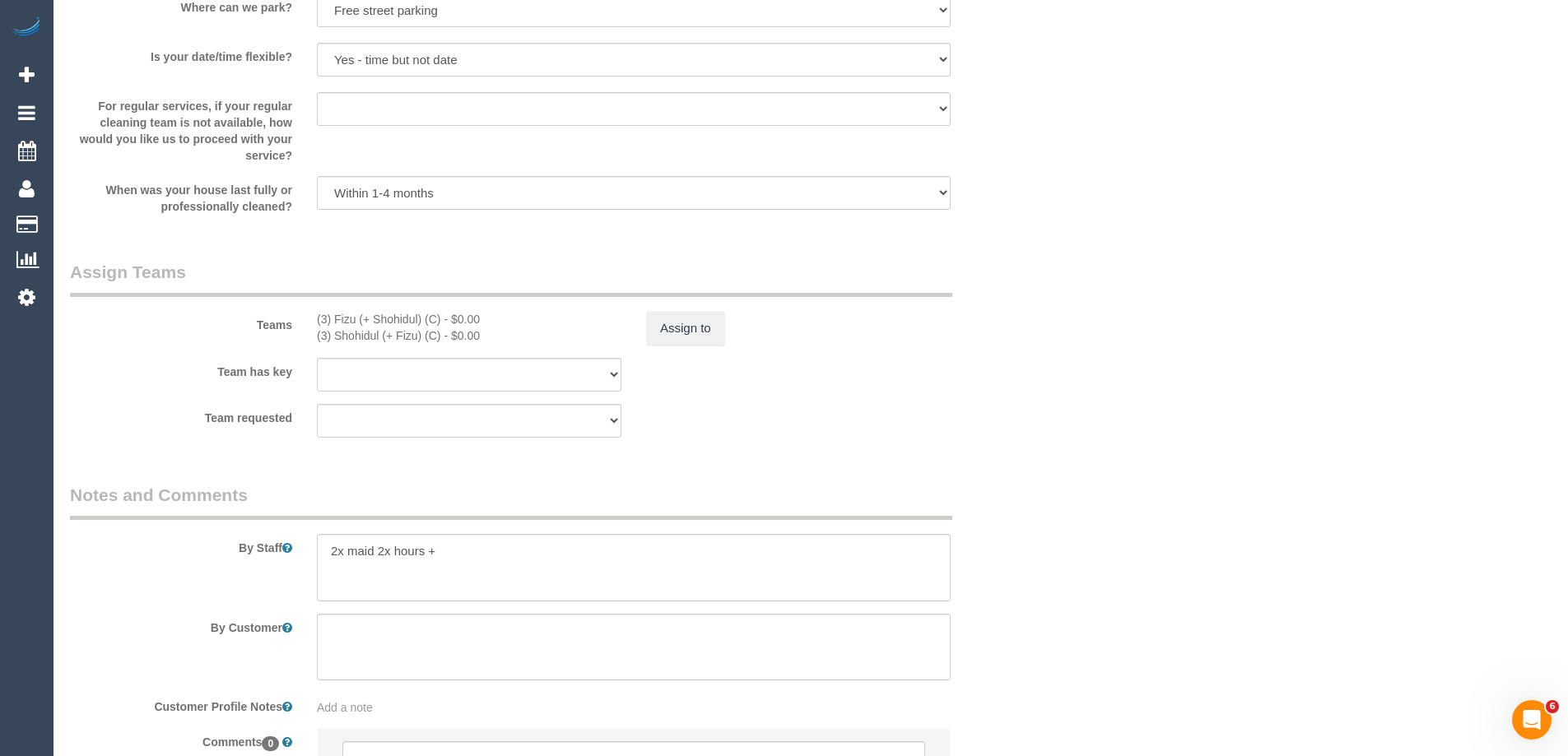
scroll to position [2440, 0]
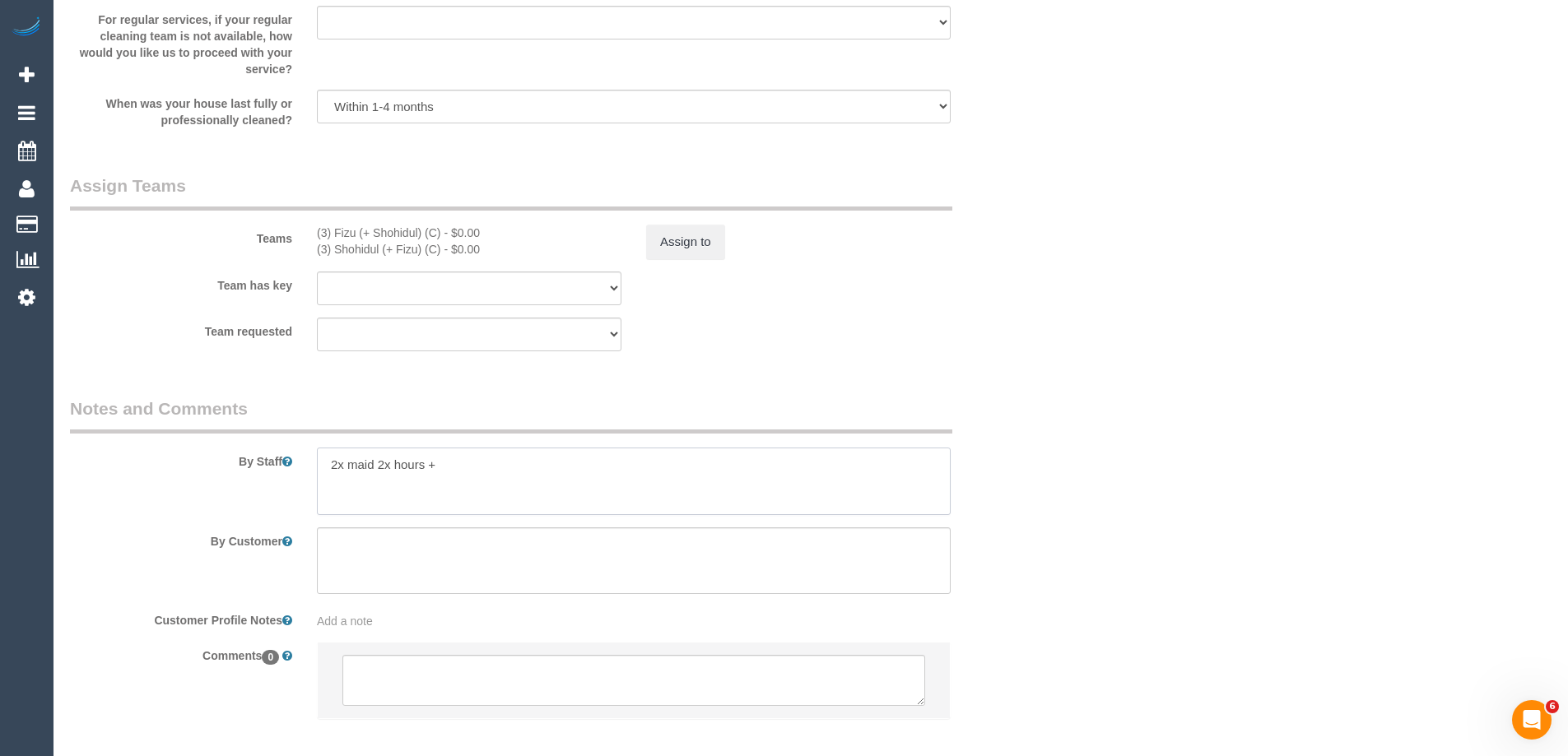
click at [516, 468] on textarea at bounding box center [633, 481] width 634 height 67
paste textarea "Inside windows 4-6 Bed Home"
click at [736, 500] on textarea at bounding box center [633, 481] width 634 height 67
click at [760, 486] on textarea at bounding box center [633, 481] width 634 height 67
type textarea "2x maid 2x hours + Inside windows 4-6 Bed Home = approx 3.5 hours"
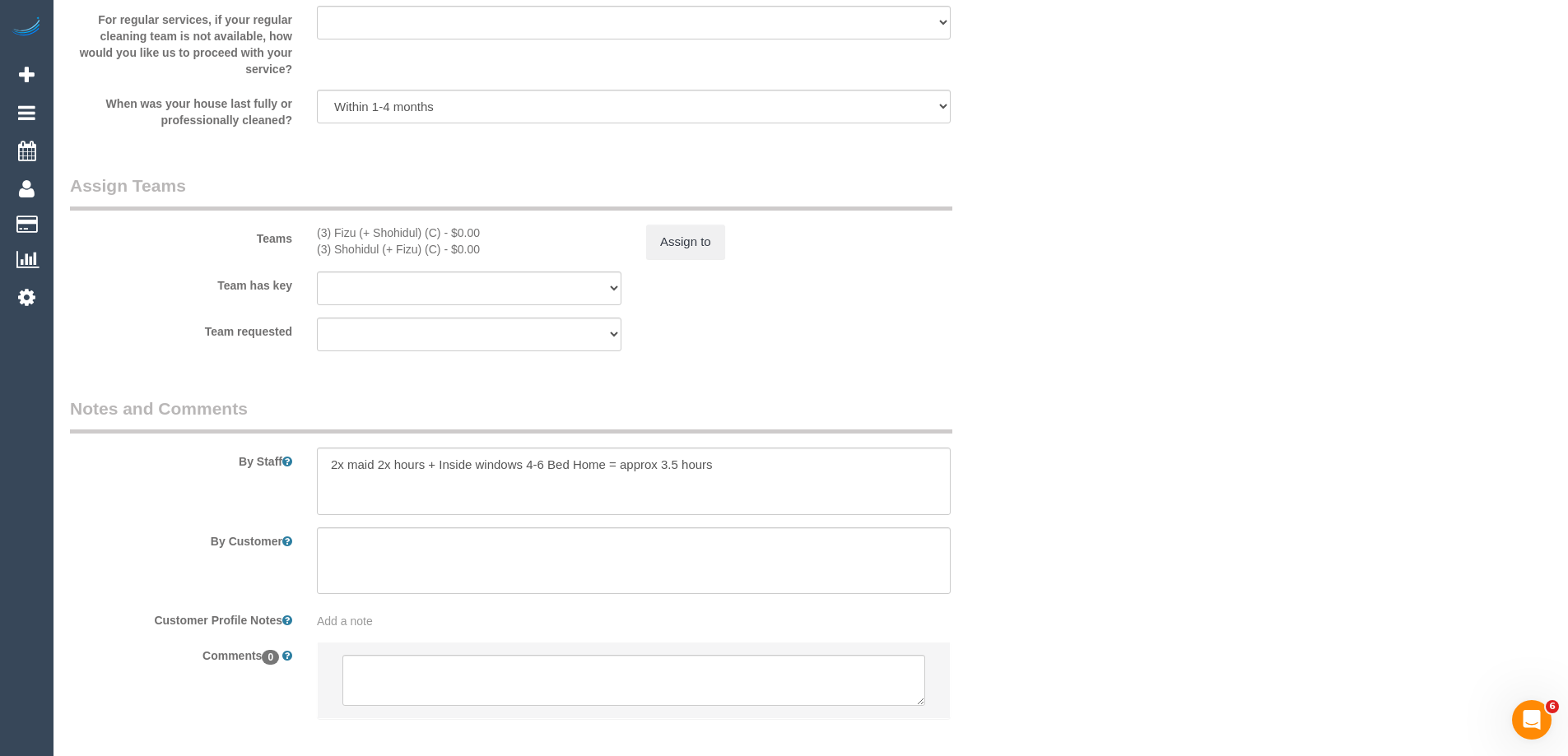
click at [1007, 358] on fieldset "Assign Teams Teams (3) Fizu (+ Shohidul) (C) - $0.00 (3) Shohidul (+ Fizu) (C) …" at bounding box center [551, 269] width 963 height 190
click at [800, 454] on textarea at bounding box center [633, 481] width 634 height 67
drag, startPoint x: 777, startPoint y: 387, endPoint x: 762, endPoint y: 388, distance: 15.0
click at [688, 236] on button "Assign to" at bounding box center [685, 241] width 79 height 35
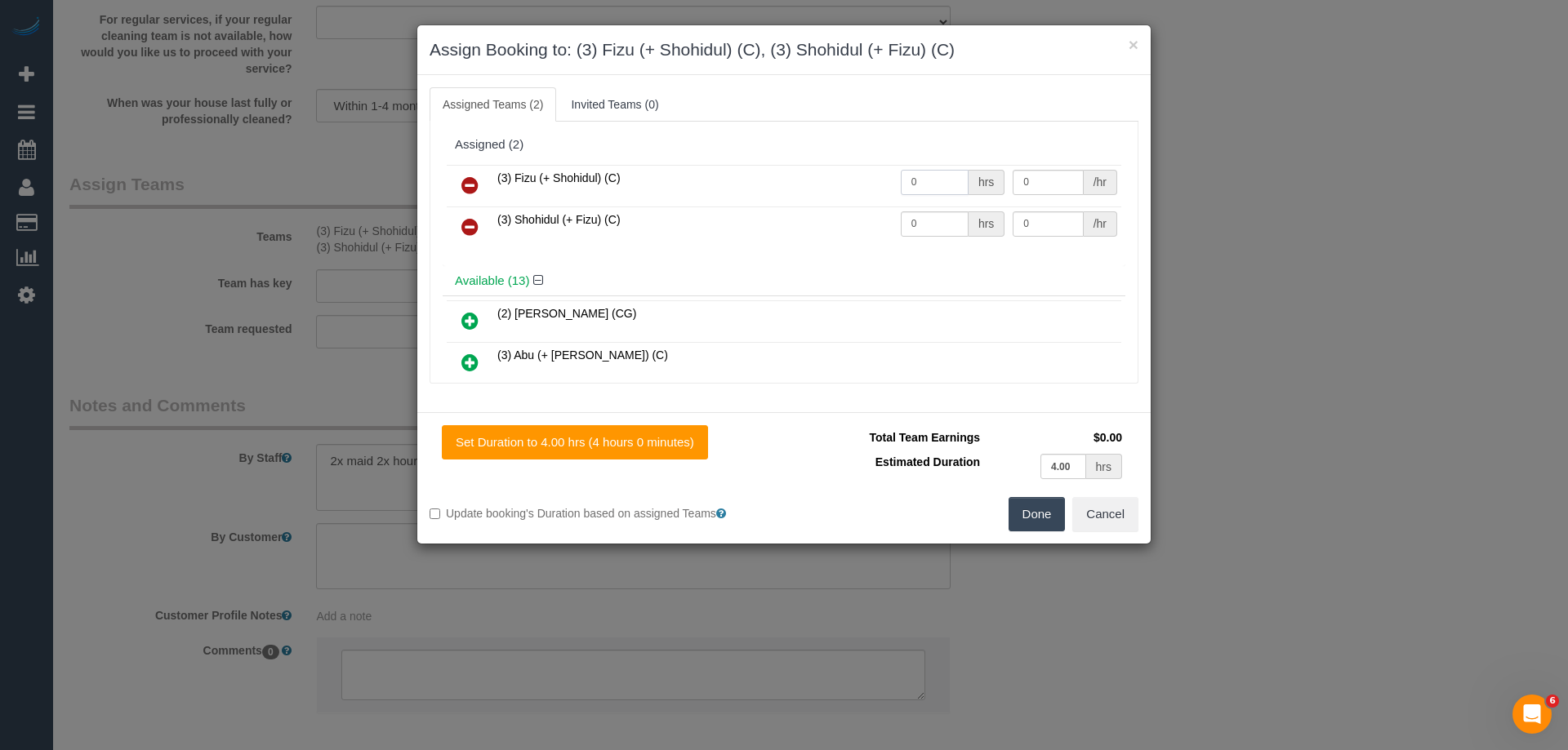
click at [952, 178] on input "0" at bounding box center [935, 183] width 68 height 25
type input "2.45"
click at [937, 220] on input "0" at bounding box center [935, 224] width 68 height 25
type input "2.45"
click at [1042, 189] on input "0" at bounding box center [1047, 183] width 70 height 25
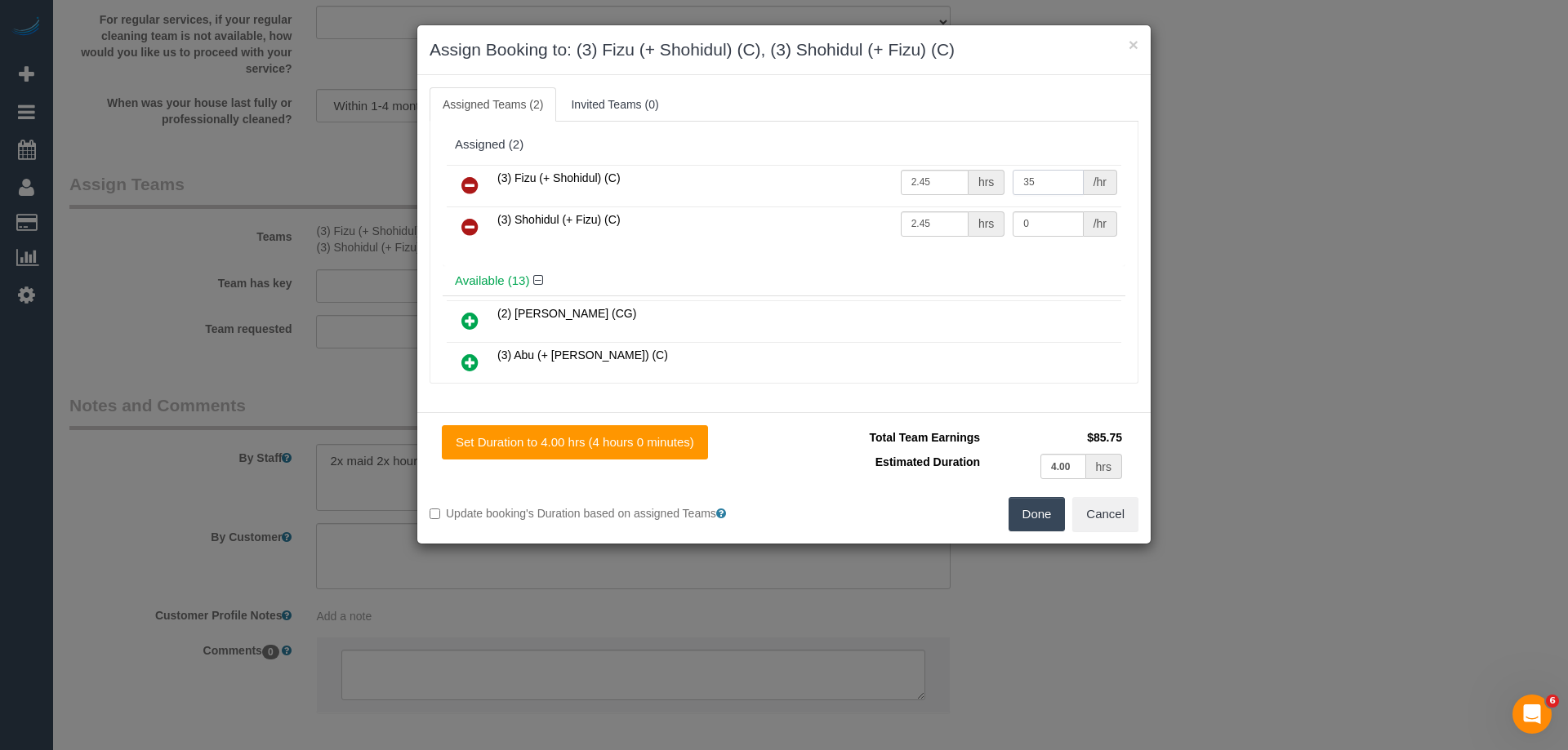
type input "35"
click at [1068, 225] on input "0" at bounding box center [1047, 224] width 70 height 25
type input "35"
click at [951, 182] on input "2.45" at bounding box center [935, 183] width 68 height 25
click at [1038, 513] on button "Done" at bounding box center [1037, 514] width 58 height 35
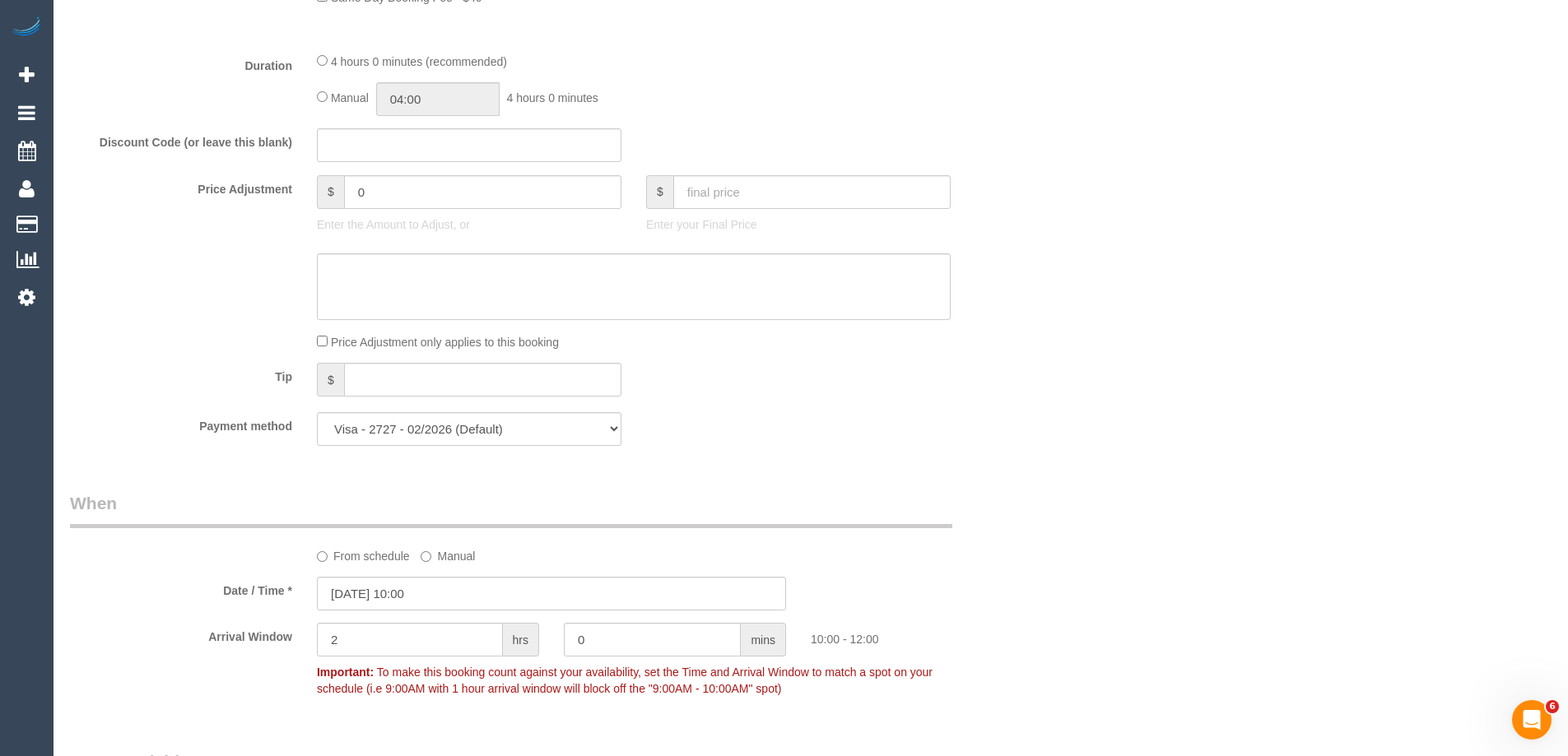
scroll to position [1041, 0]
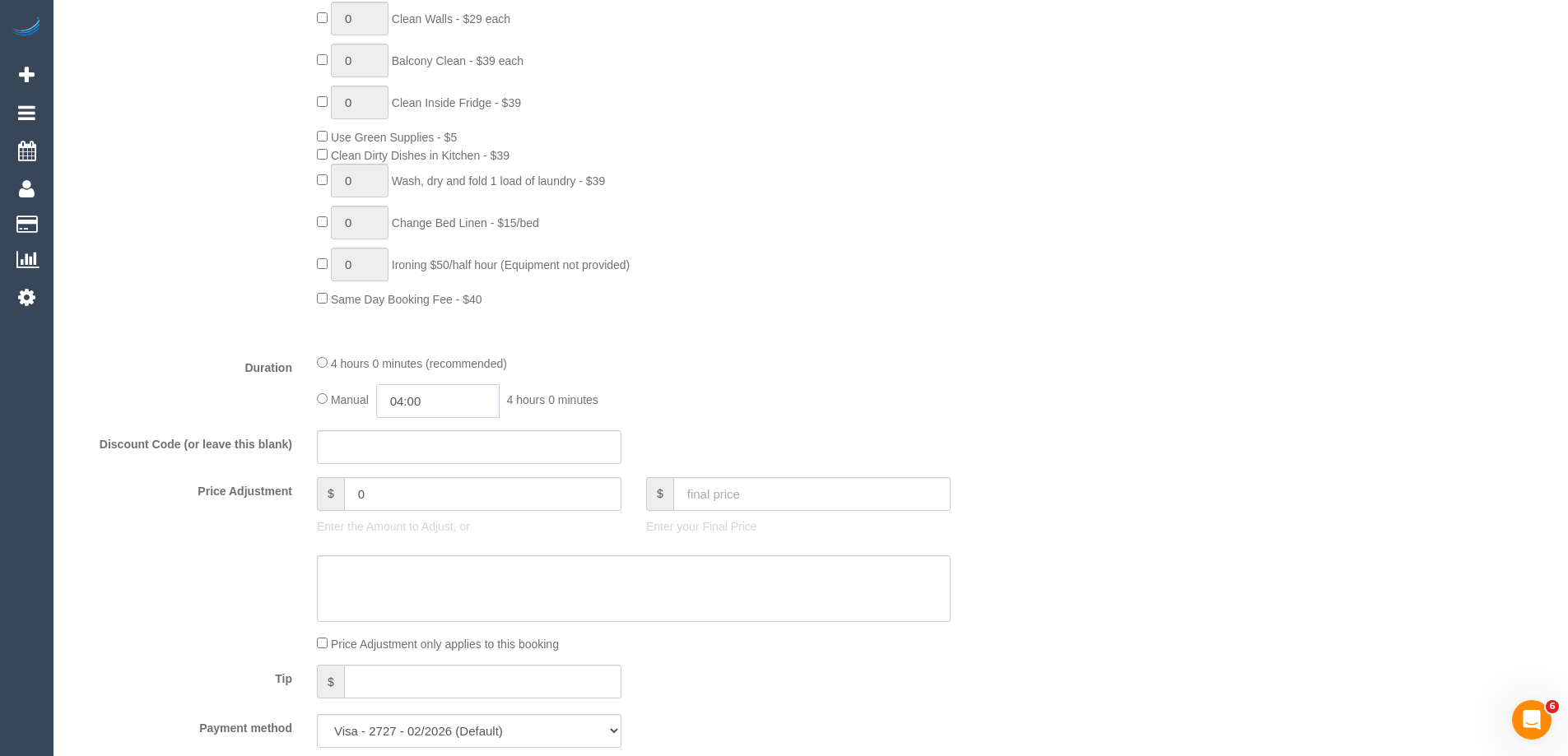
click at [446, 394] on input "04:00" at bounding box center [438, 401] width 124 height 34
click at [430, 430] on li "01:30" at bounding box center [420, 426] width 73 height 21
click at [472, 395] on input "01:30" at bounding box center [438, 401] width 124 height 34
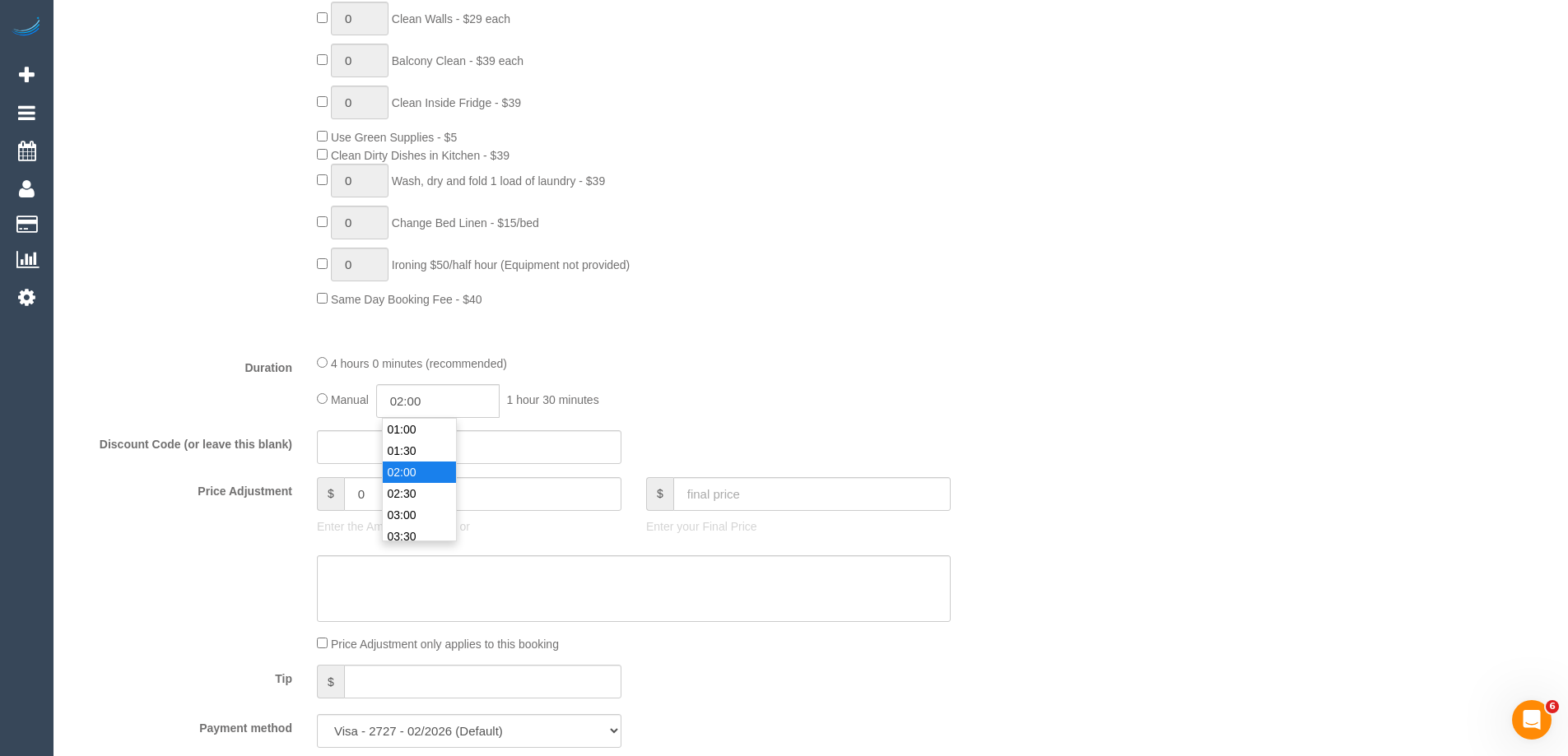
click at [438, 470] on li "02:00" at bounding box center [420, 472] width 73 height 21
click at [488, 404] on input "02:00" at bounding box center [438, 401] width 124 height 34
type input "02:45"
click at [975, 279] on div "0 Steam Cleaning - $55 per Unit ($110 Minimum) Use Disinfectant Products - $20 …" at bounding box center [675, 28] width 740 height 559
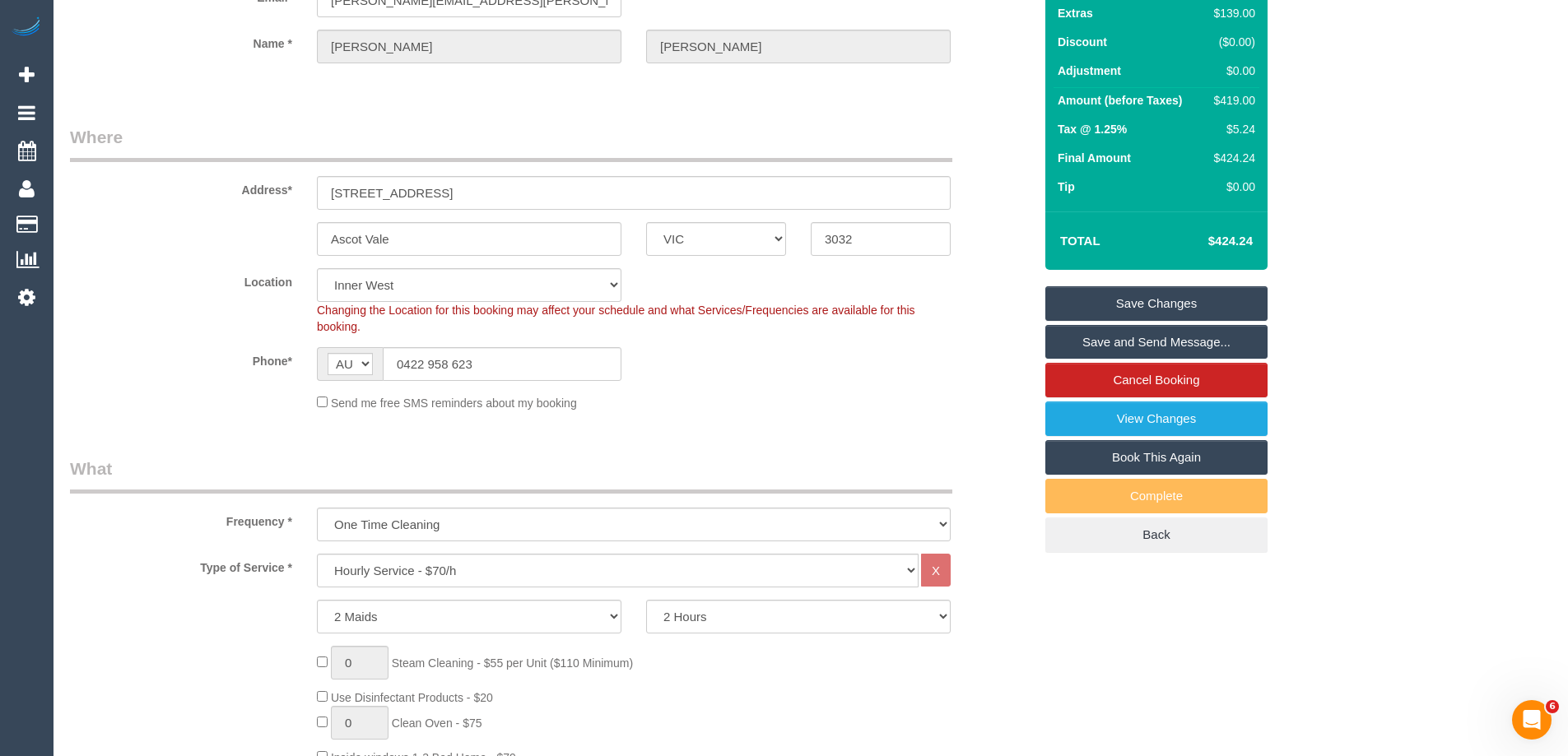
scroll to position [136, 0]
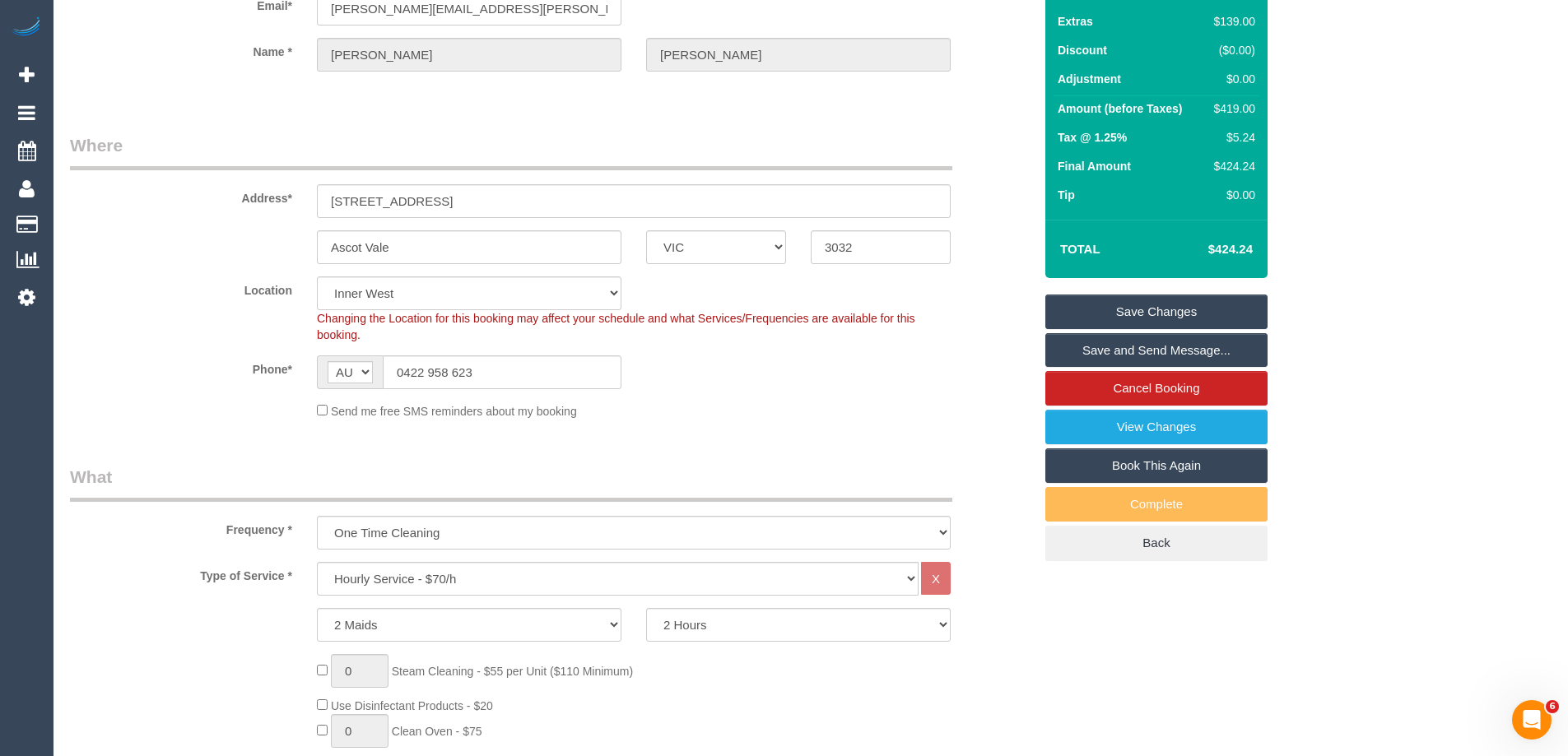
click at [1126, 302] on link "Save Changes" at bounding box center [1156, 311] width 222 height 35
